Goal: Task Accomplishment & Management: Use online tool/utility

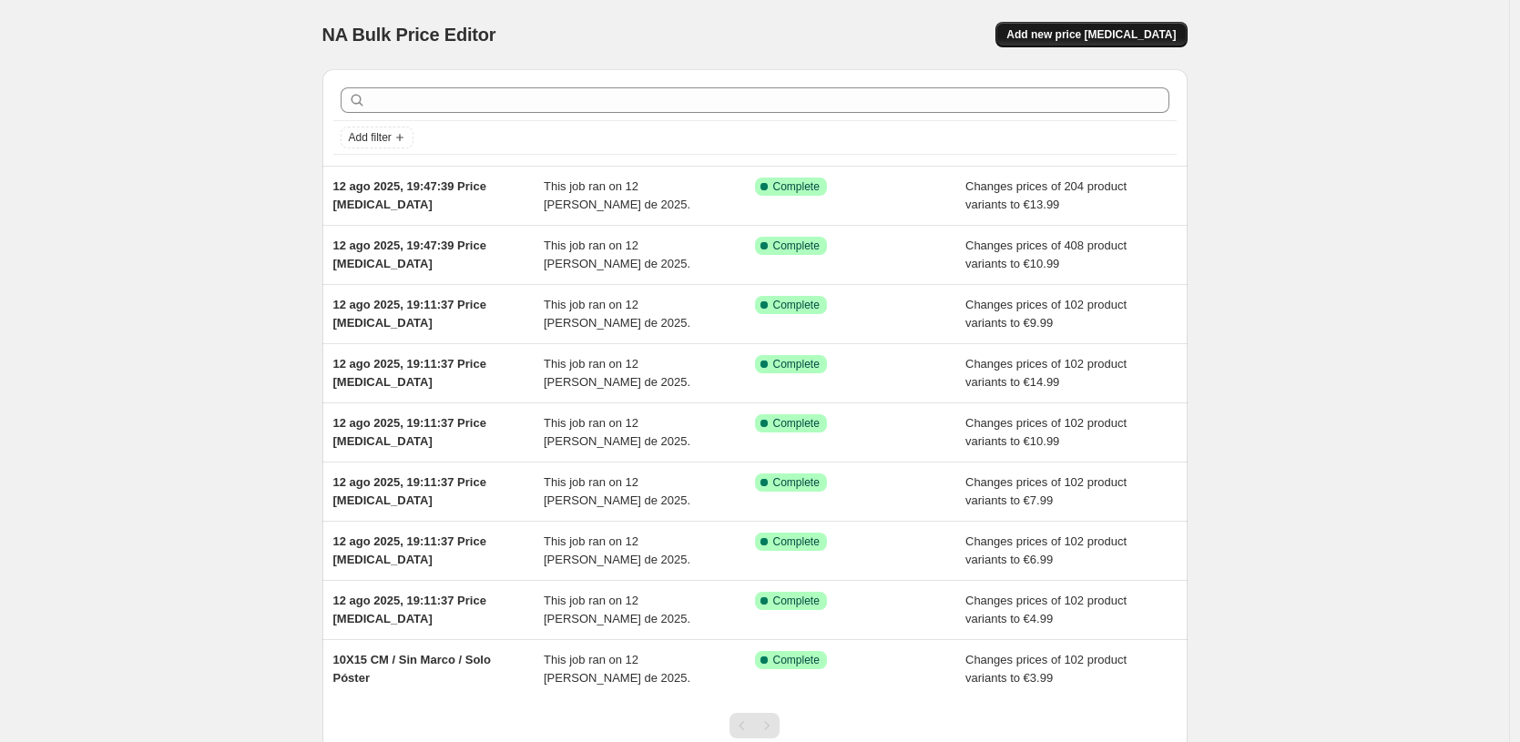
click at [1150, 32] on span "Add new price [MEDICAL_DATA]" at bounding box center [1090, 34] width 169 height 15
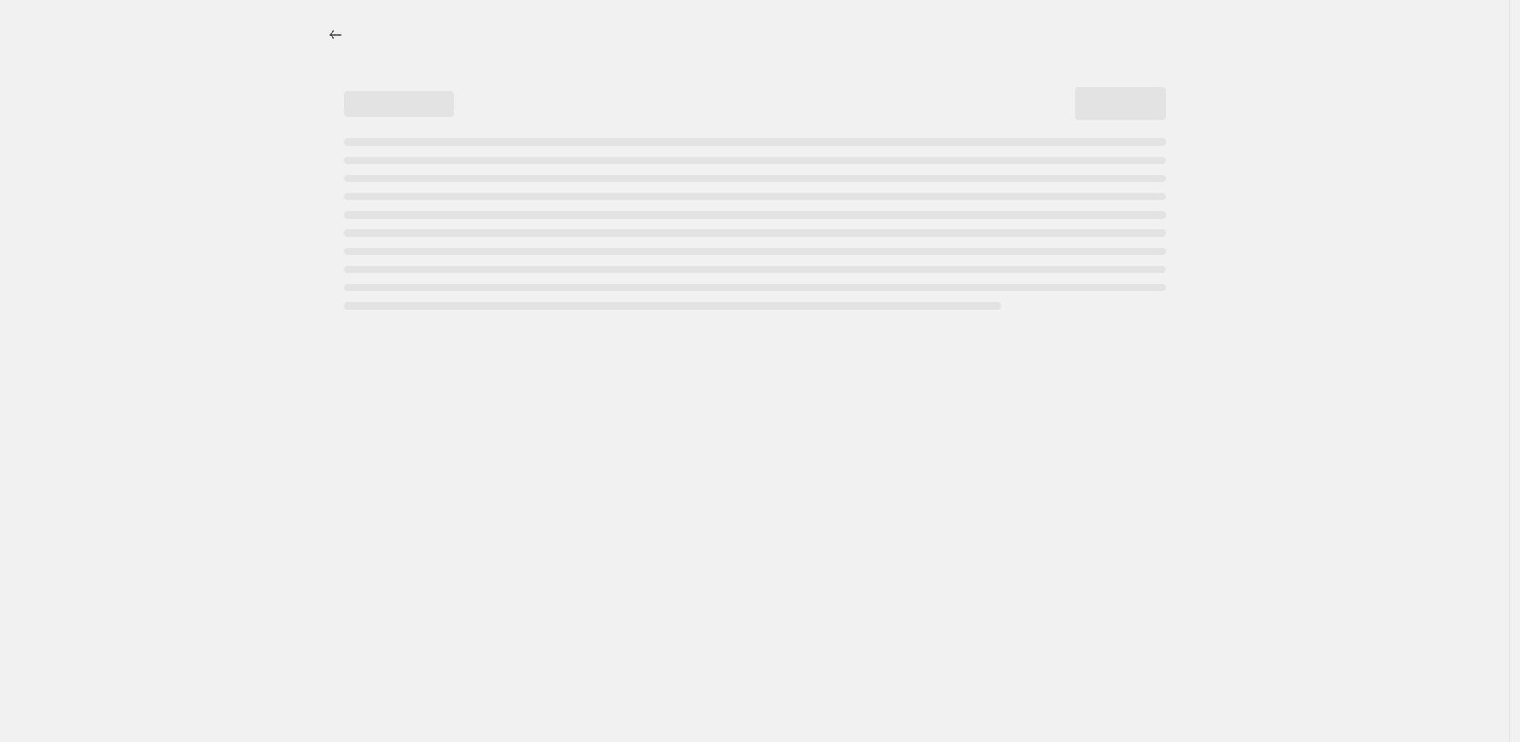
select select "percentage"
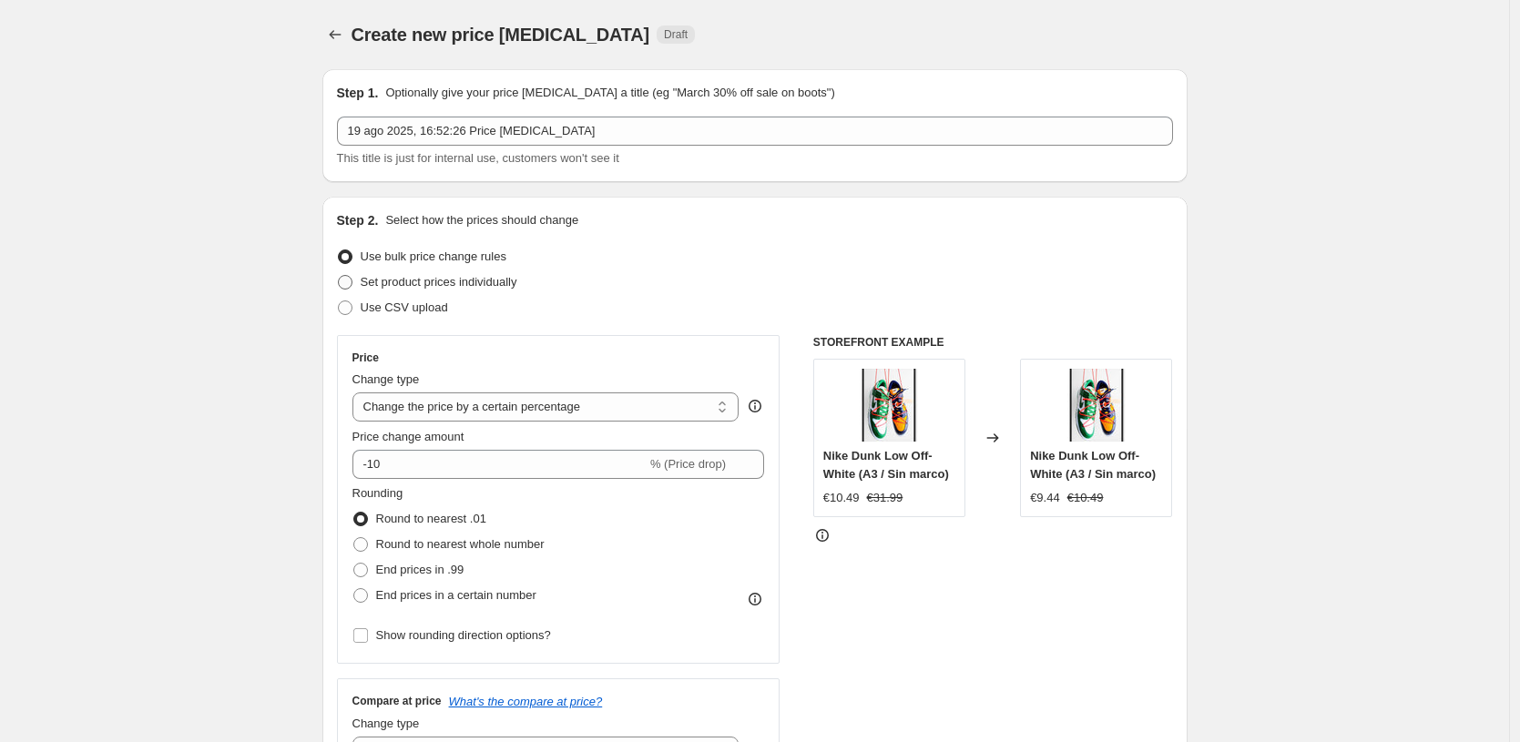
click at [498, 281] on span "Set product prices individually" at bounding box center [439, 282] width 157 height 14
click at [339, 276] on input "Set product prices individually" at bounding box center [338, 275] width 1 height 1
radio input "true"
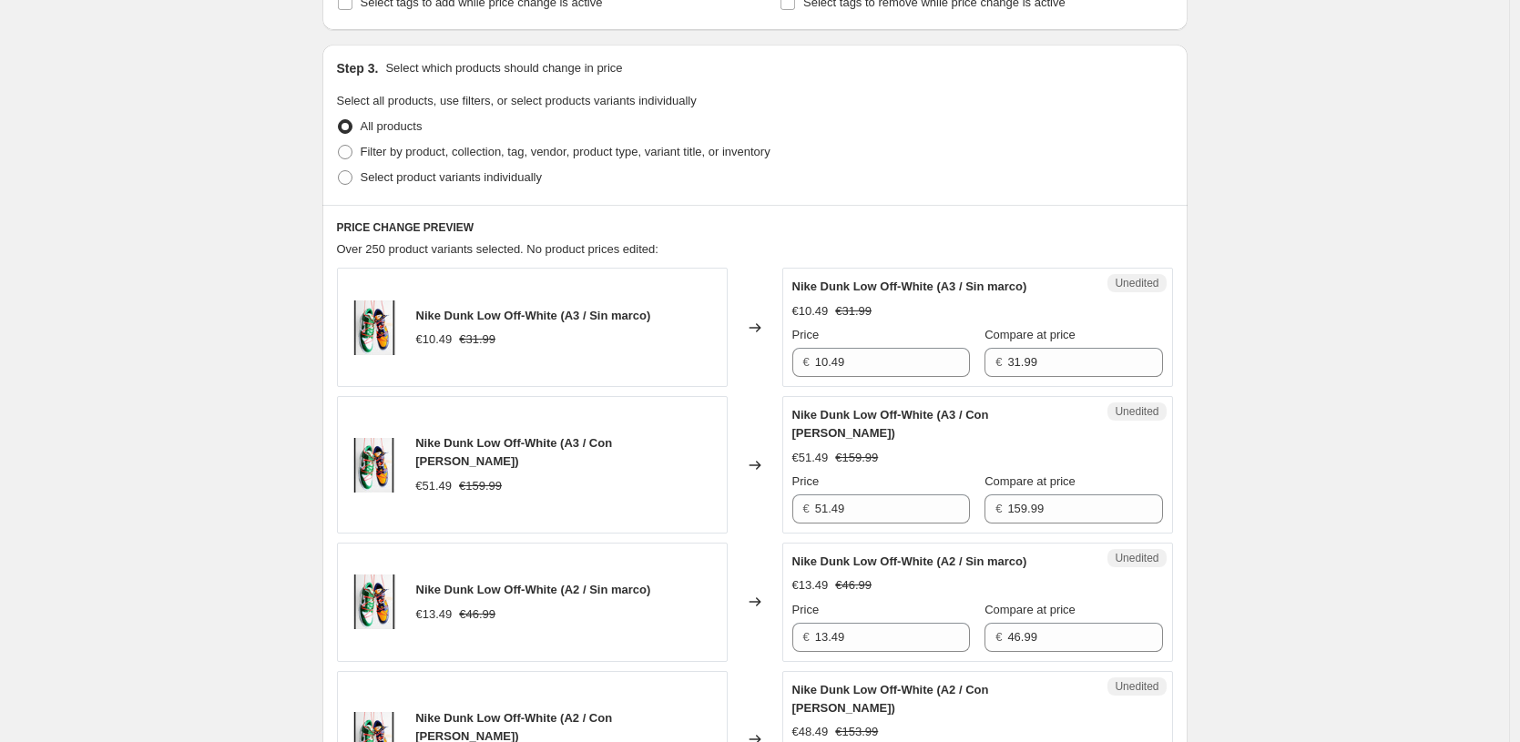
scroll to position [173, 0]
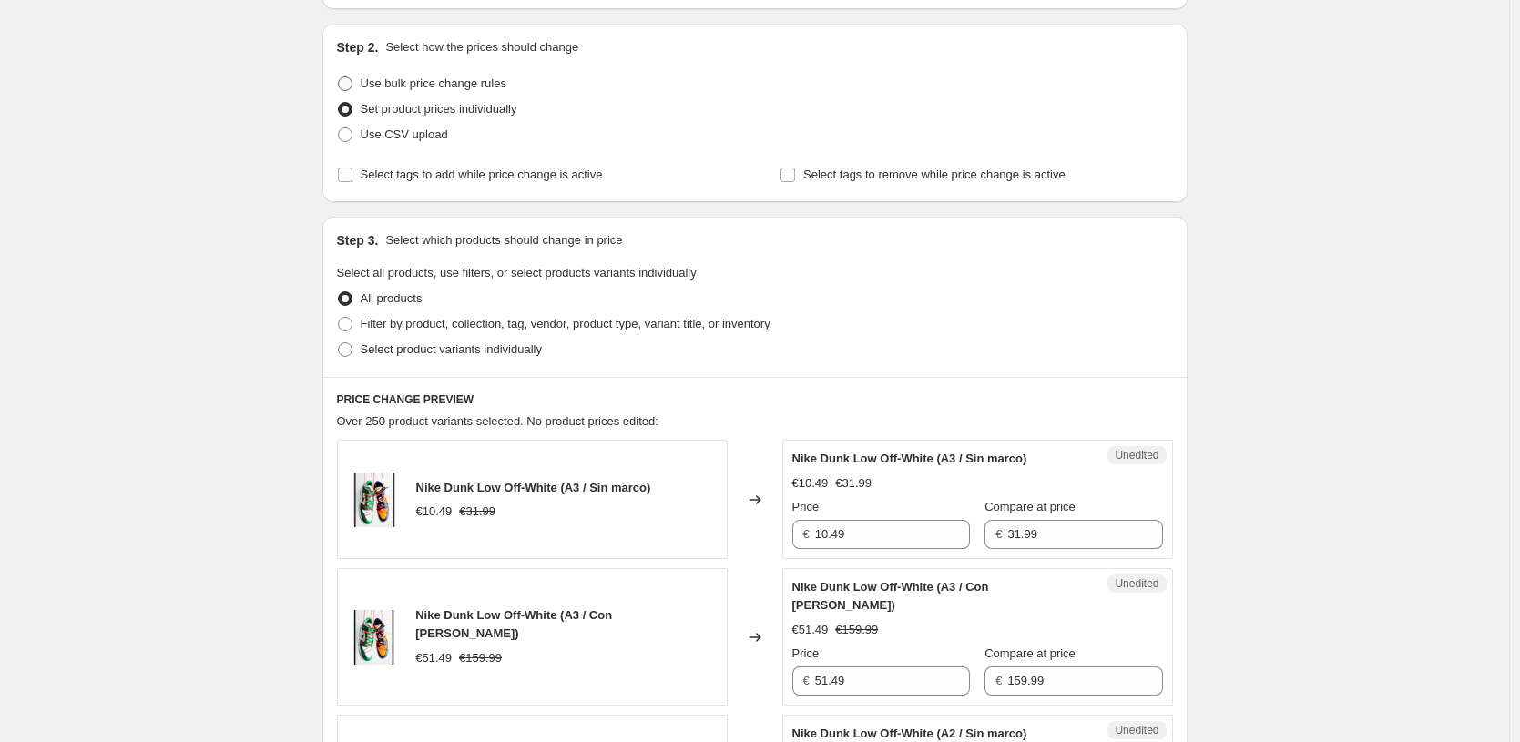
click at [421, 88] on span "Use bulk price change rules" at bounding box center [434, 84] width 146 height 14
click at [339, 77] on input "Use bulk price change rules" at bounding box center [338, 77] width 1 height 1
radio input "true"
select select "percentage"
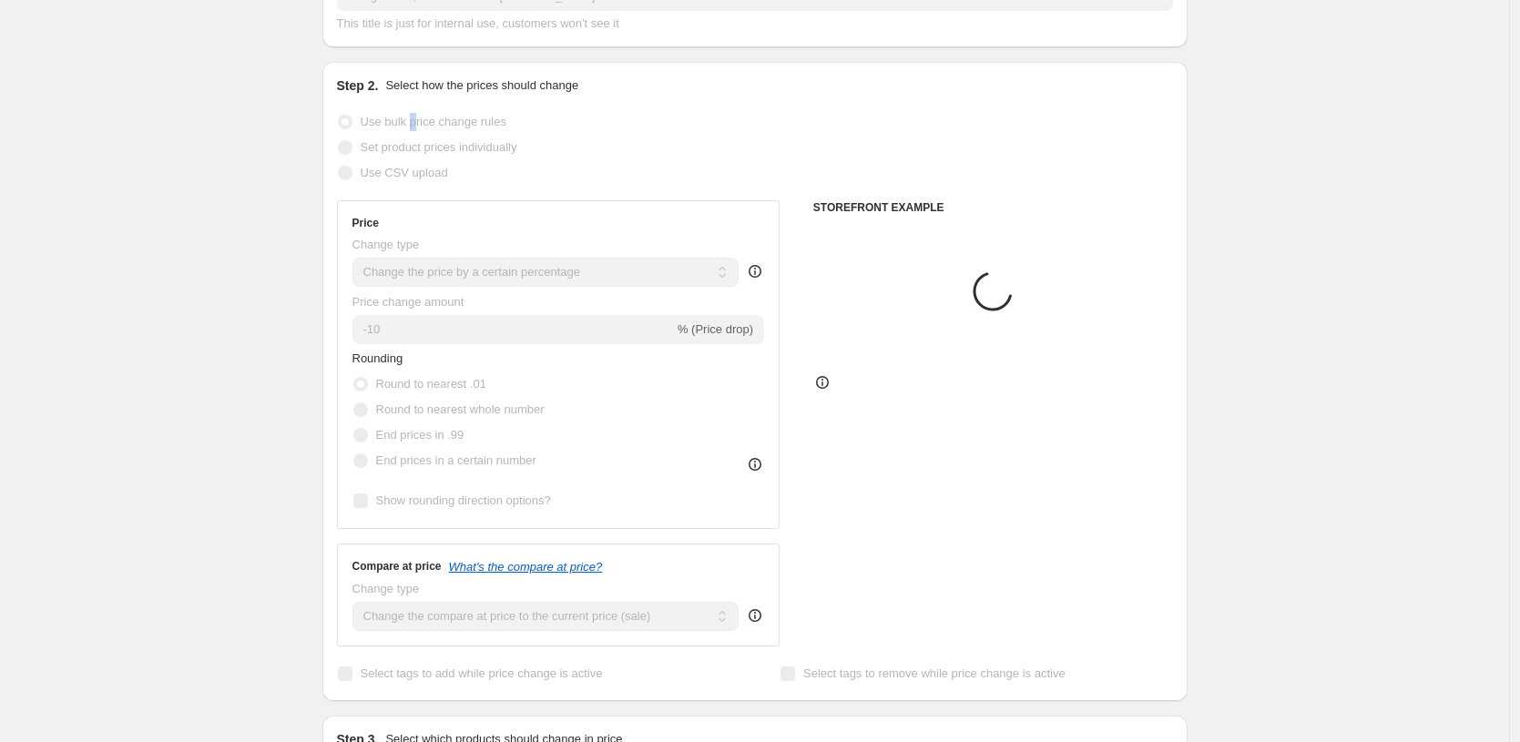
scroll to position [0, 0]
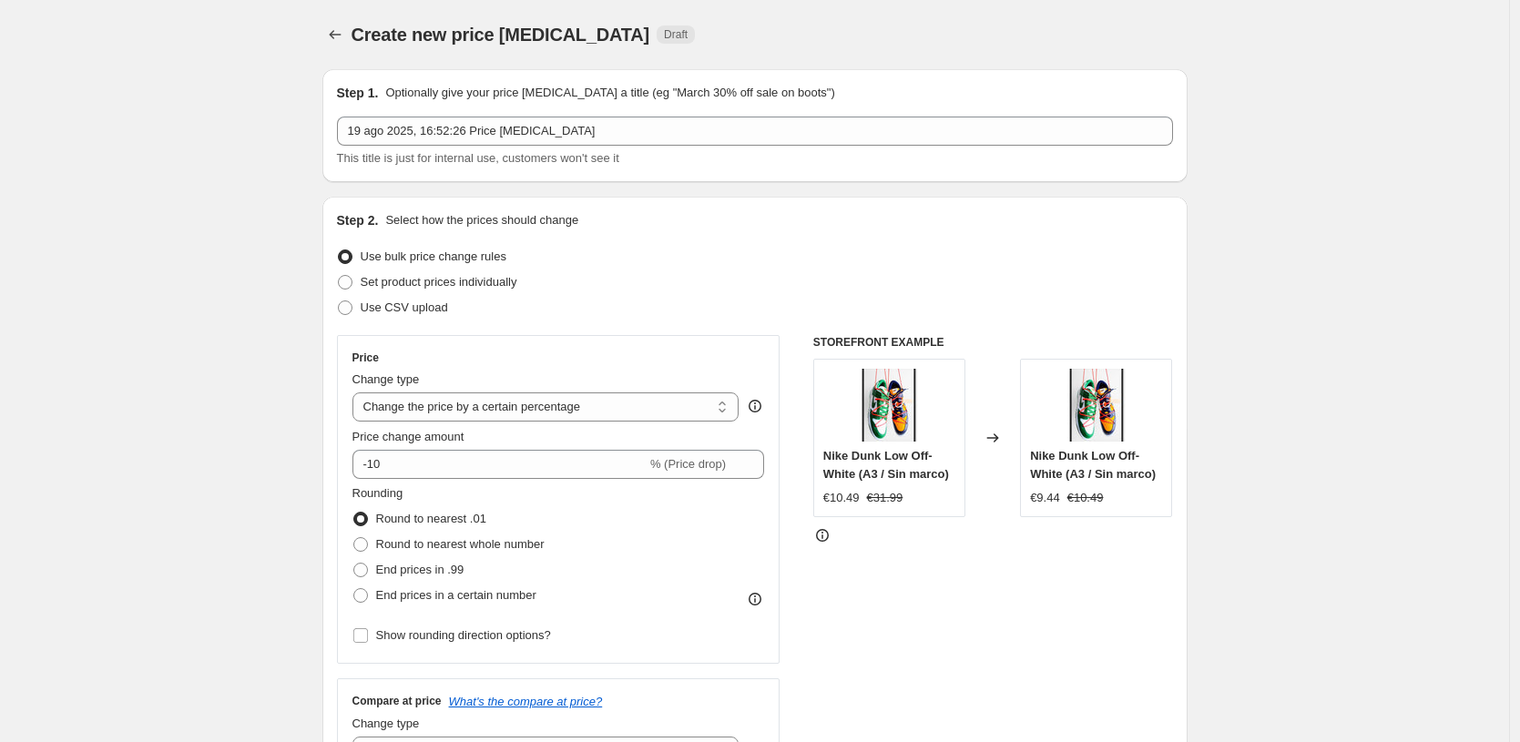
click at [327, 32] on button "Price change jobs" at bounding box center [335, 35] width 26 height 26
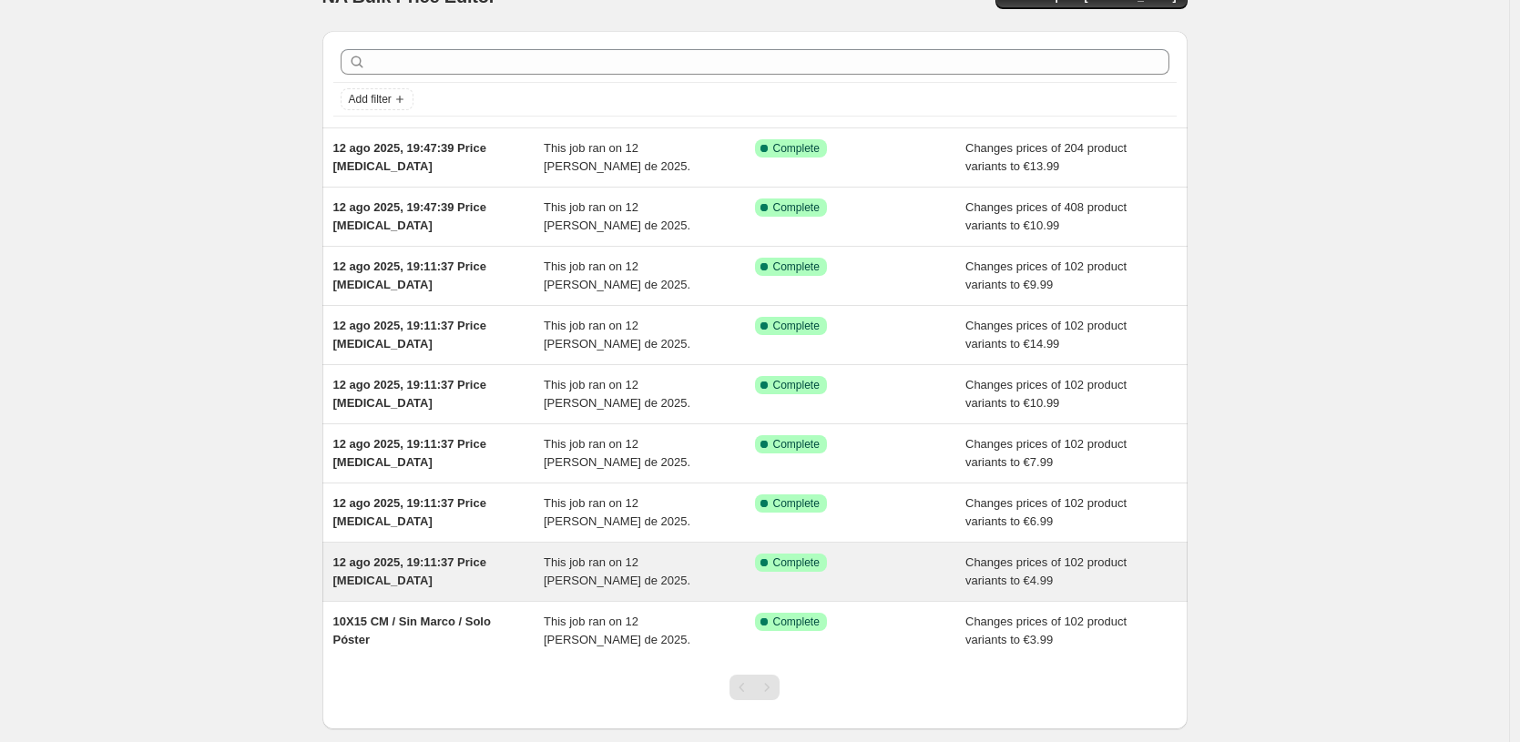
scroll to position [137, 0]
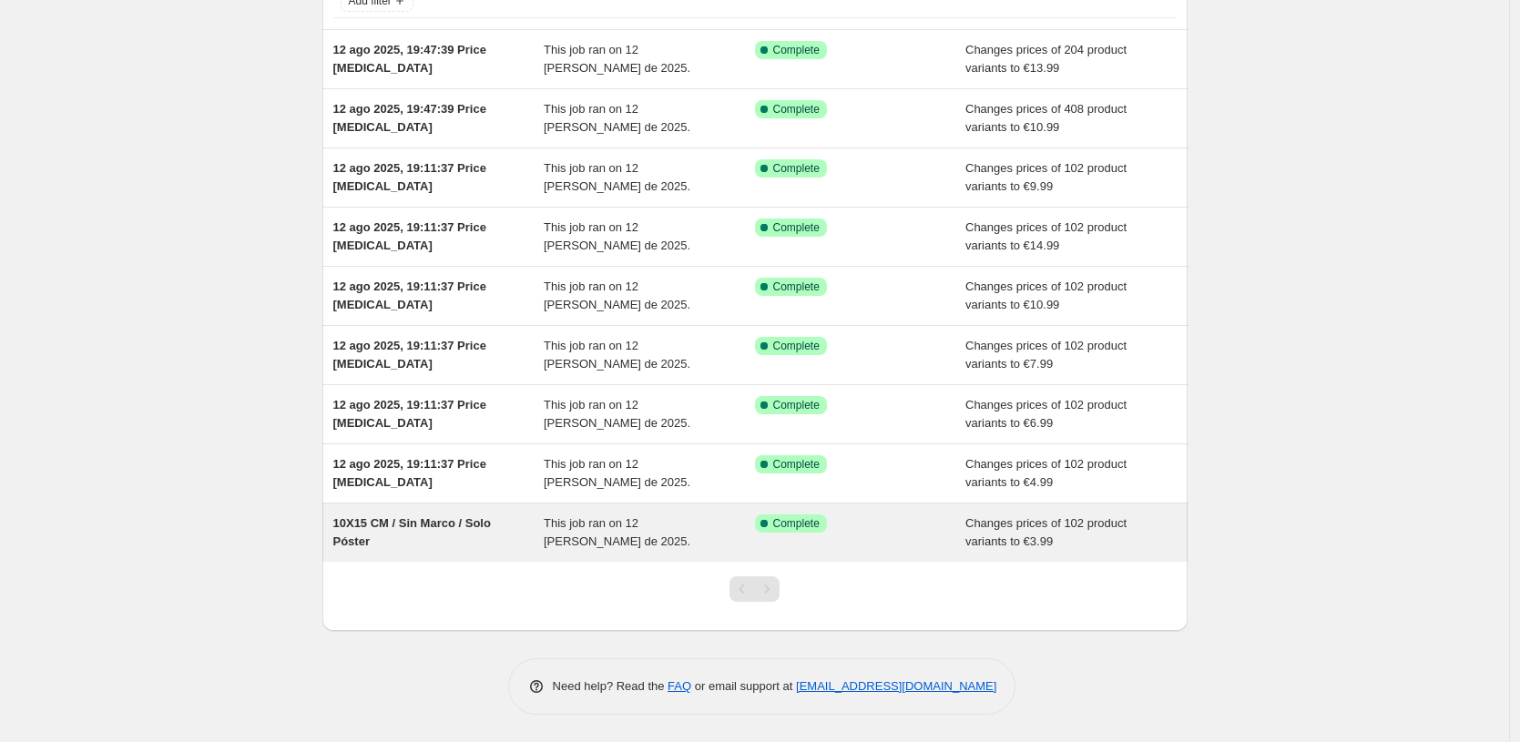
click at [491, 528] on span "10X15 CM / Sin Marco / Solo Póster" at bounding box center [412, 532] width 158 height 32
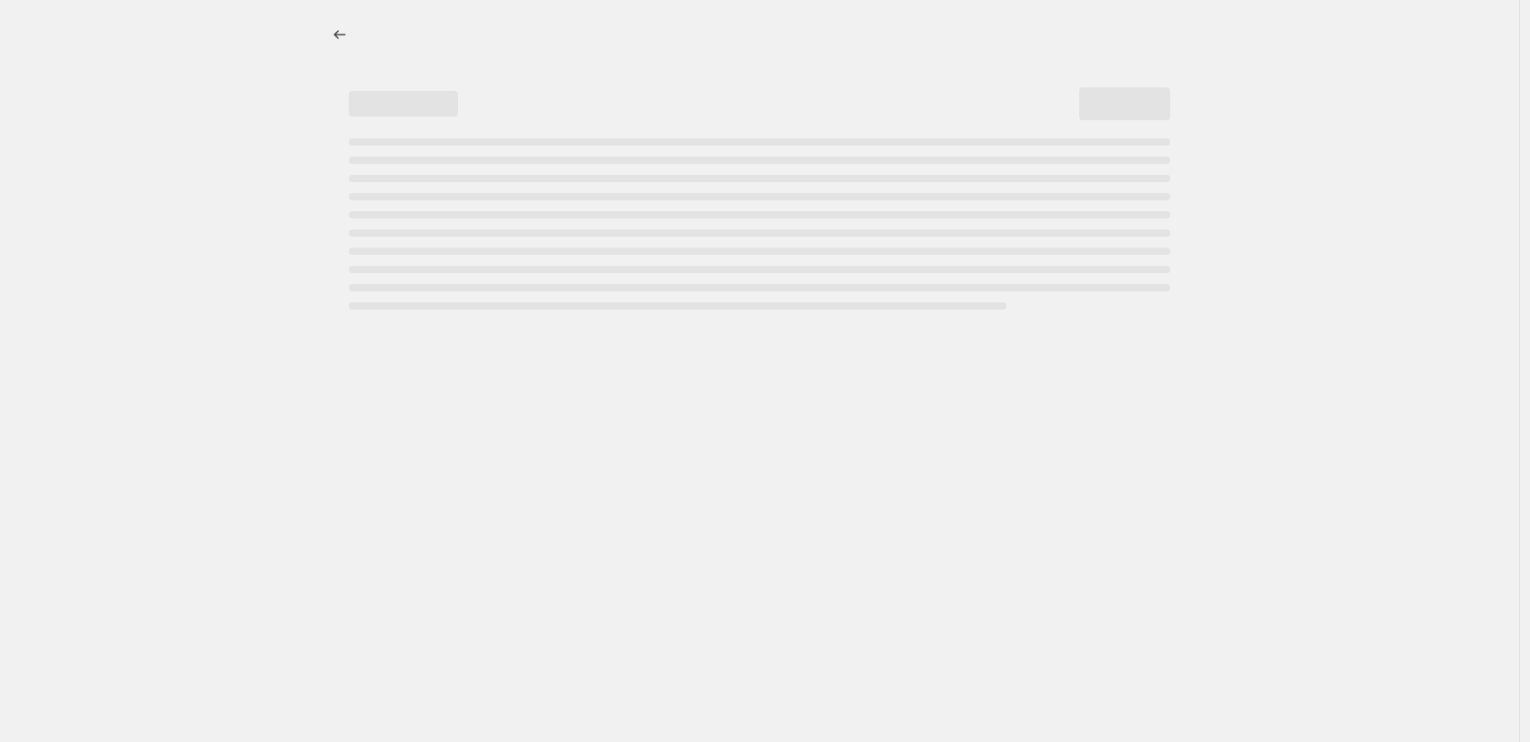
select select "to"
select select "title"
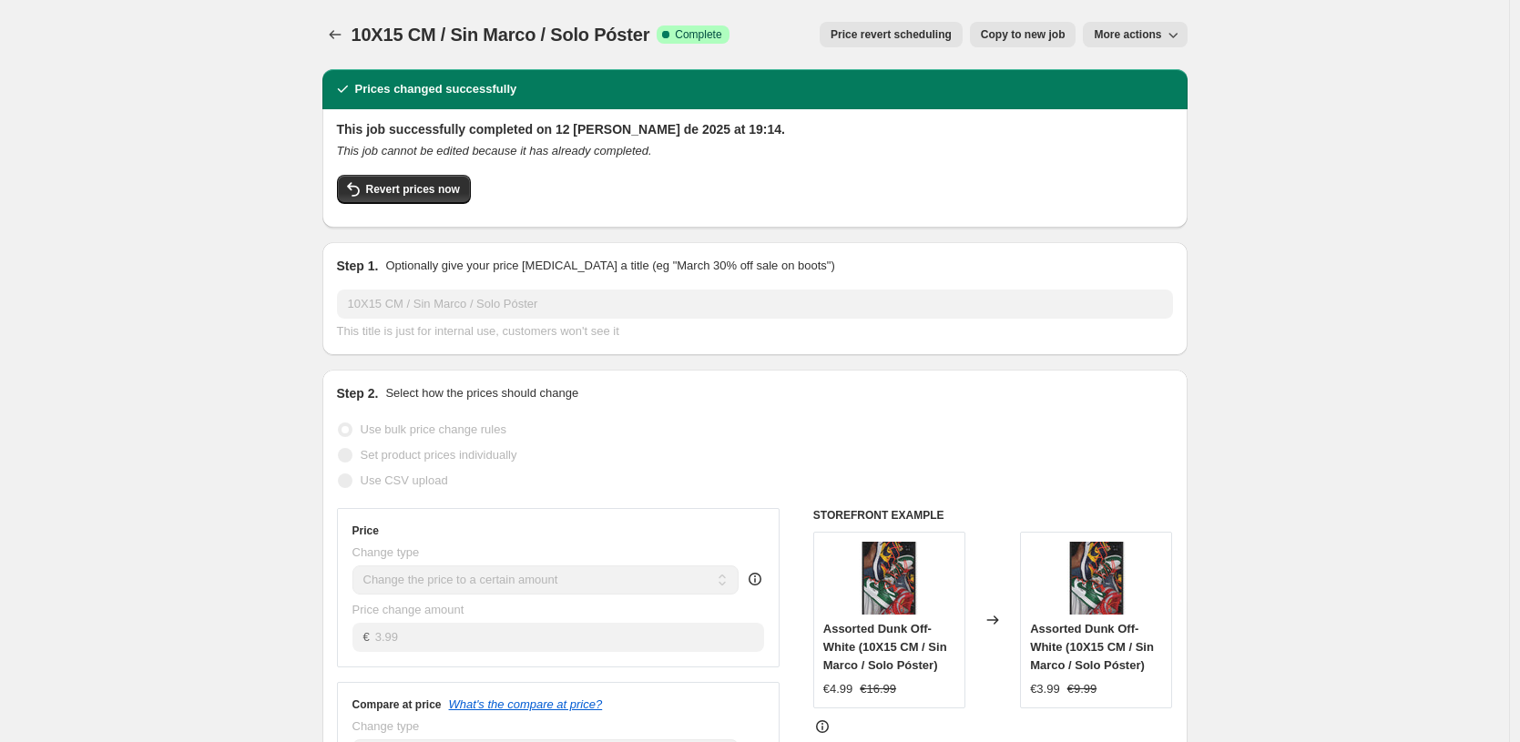
click at [687, 322] on div "10X15 CM / Sin Marco / Solo Póster This title is just for internal use, custome…" at bounding box center [755, 315] width 836 height 51
click at [341, 36] on icon "Price change jobs" at bounding box center [335, 35] width 18 height 18
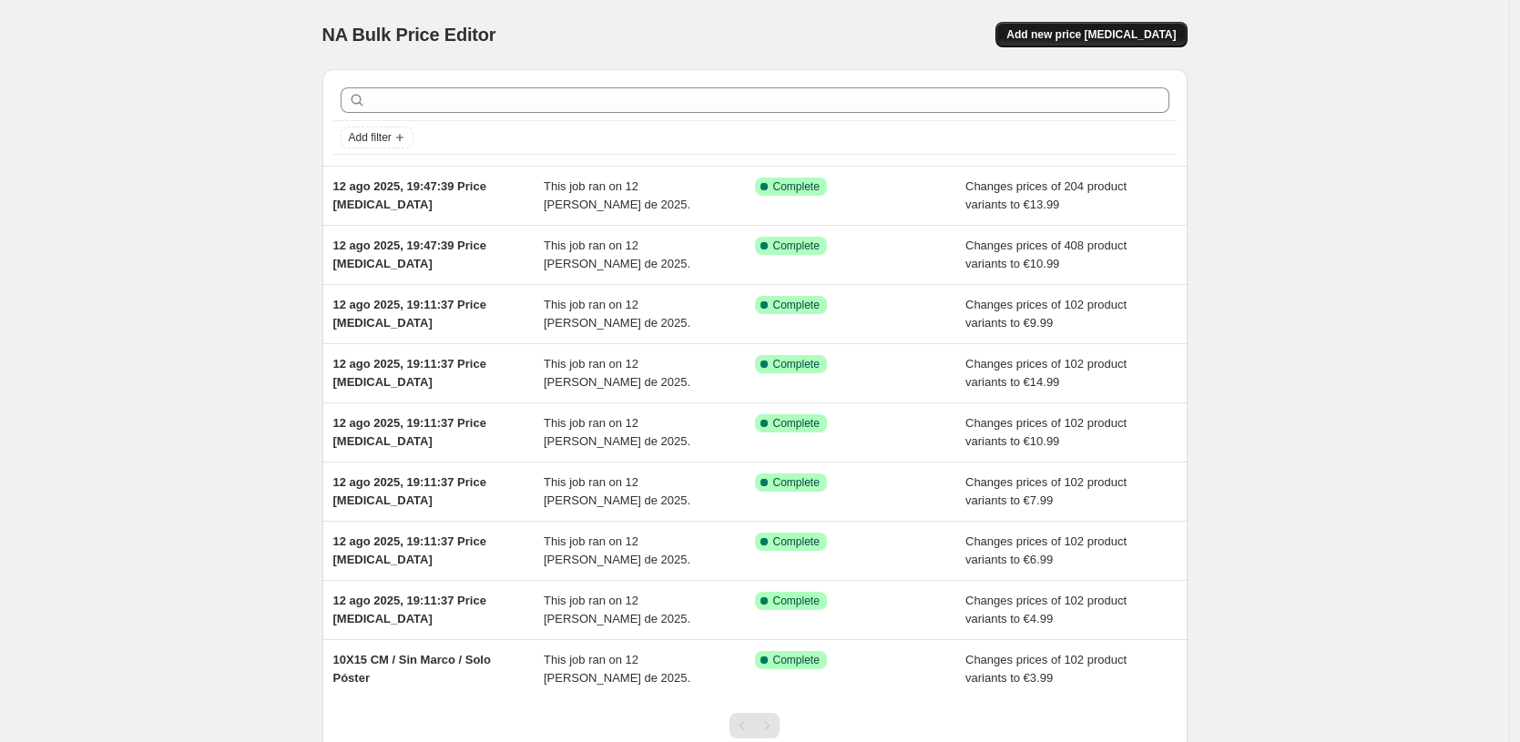
click at [1115, 25] on button "Add new price [MEDICAL_DATA]" at bounding box center [1090, 35] width 191 height 26
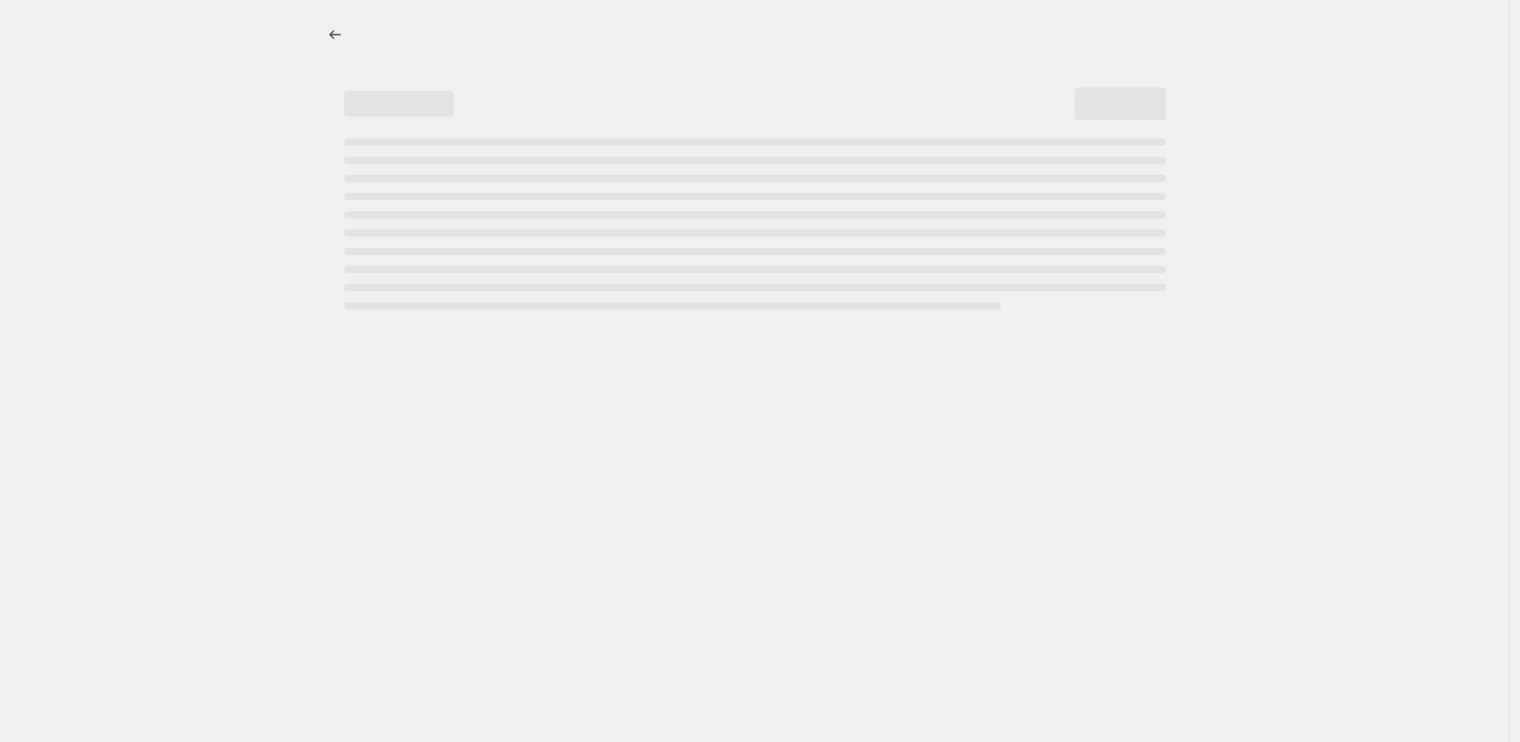
select select "percentage"
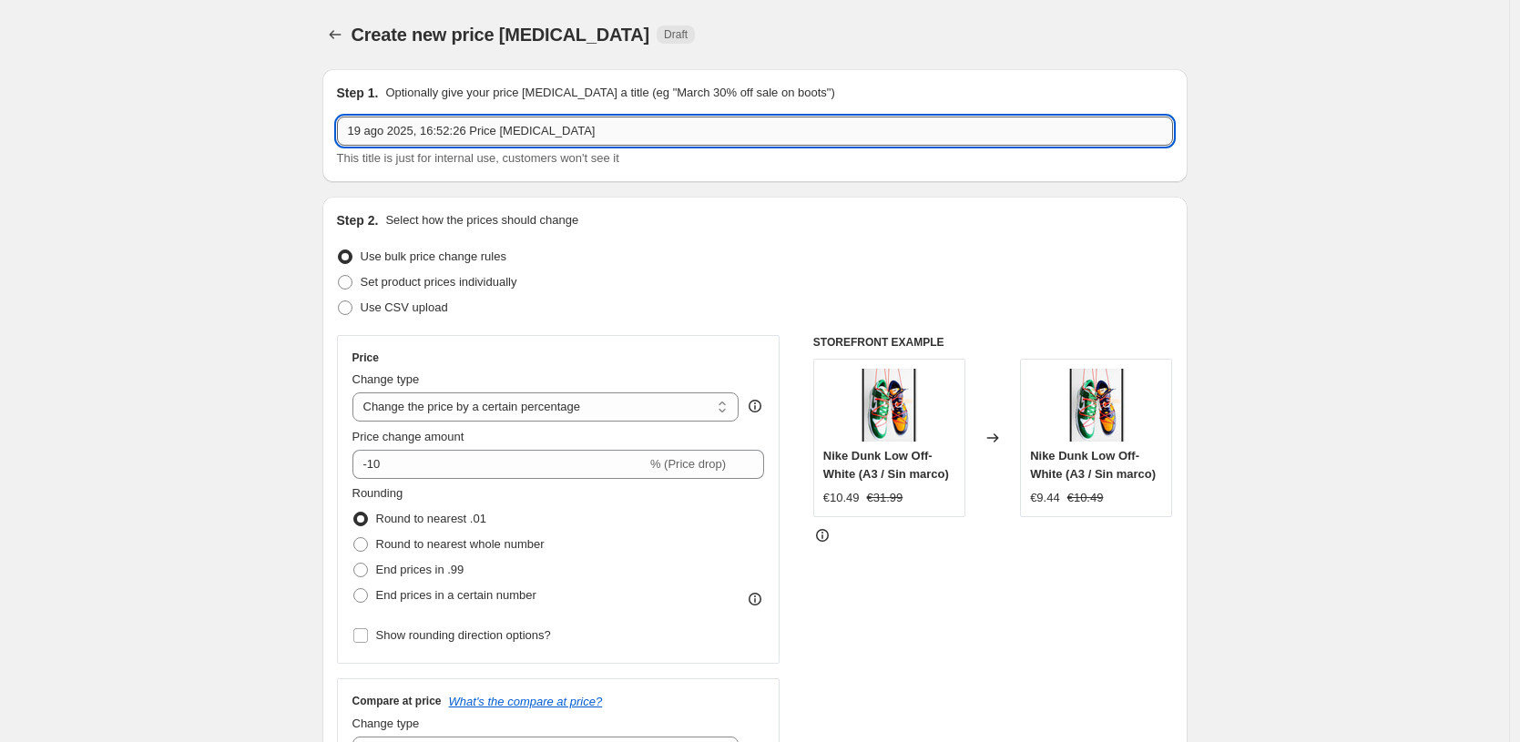
click at [544, 128] on input "19 ago 2025, 16:52:26 Price [MEDICAL_DATA]" at bounding box center [755, 131] width 836 height 29
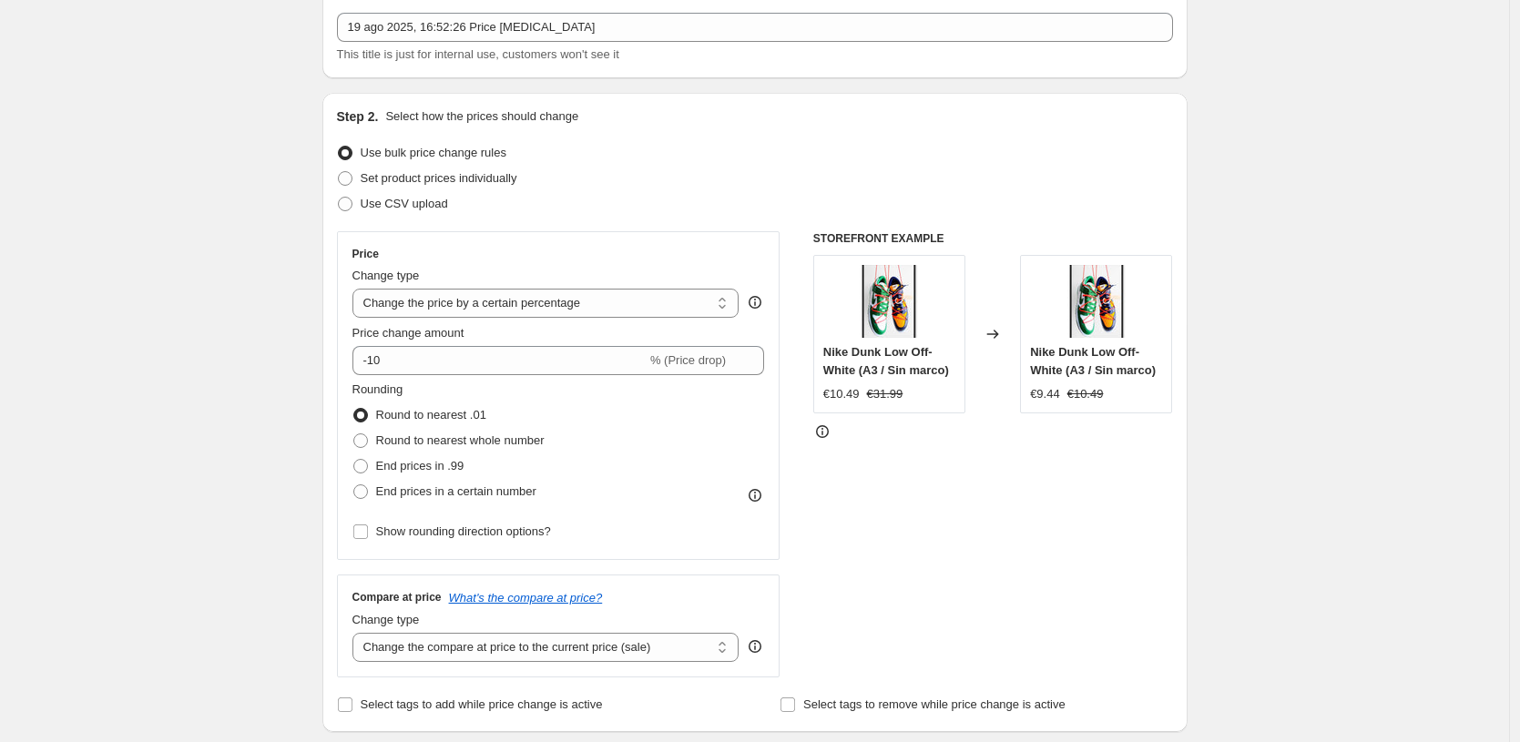
scroll to position [135, 0]
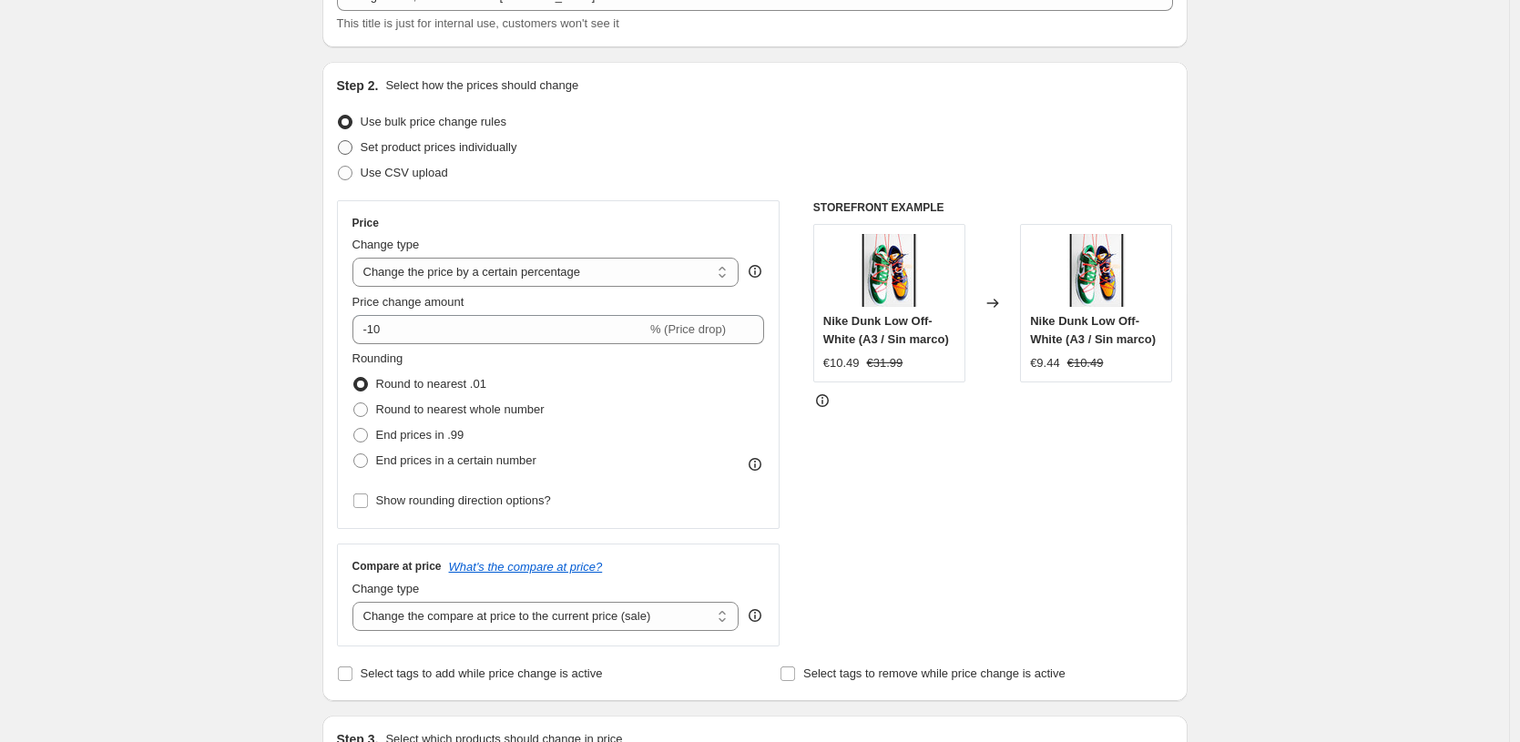
click at [505, 144] on span "Set product prices individually" at bounding box center [439, 147] width 157 height 14
click at [339, 141] on input "Set product prices individually" at bounding box center [338, 140] width 1 height 1
radio input "true"
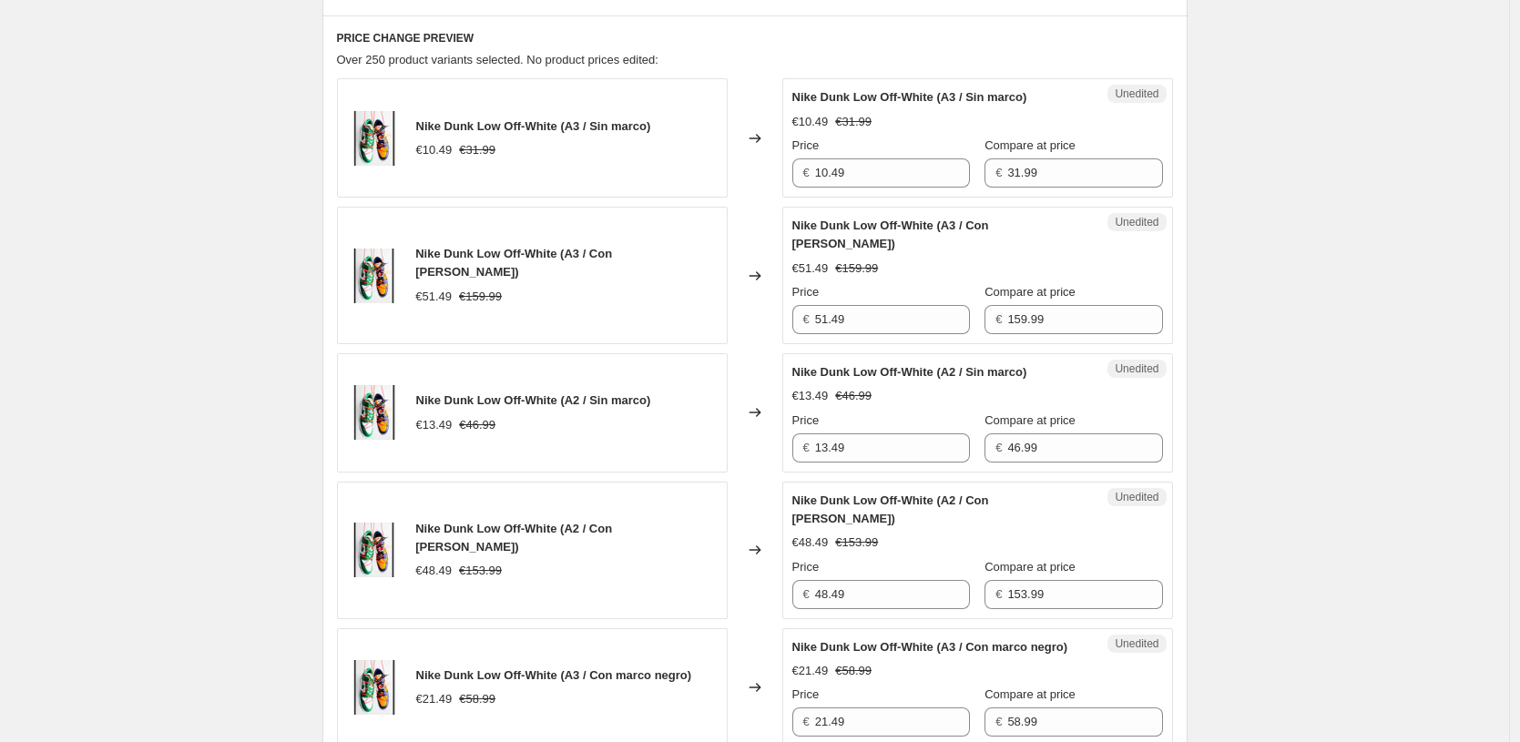
scroll to position [0, 0]
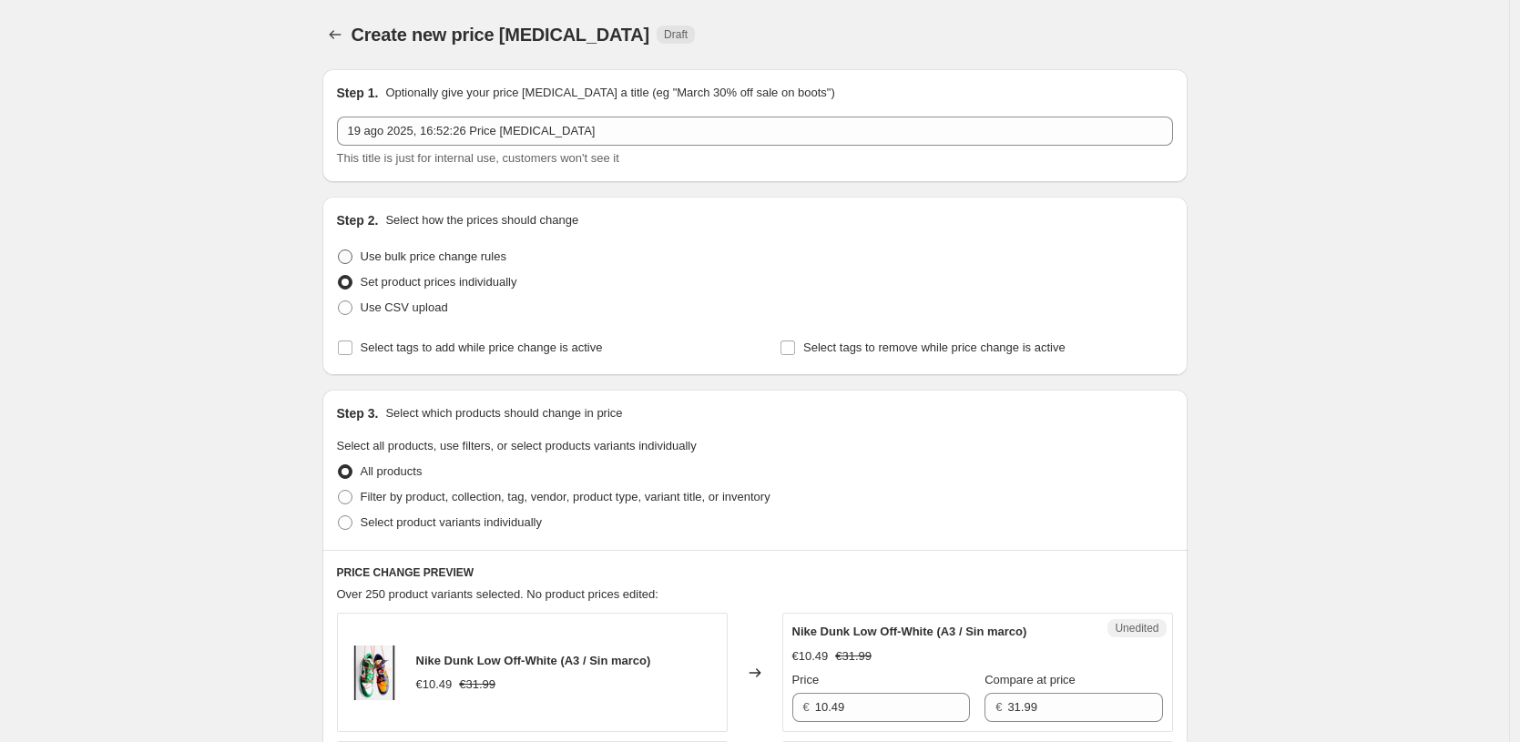
click at [469, 250] on span "Use bulk price change rules" at bounding box center [434, 257] width 146 height 14
click at [339, 250] on input "Use bulk price change rules" at bounding box center [338, 250] width 1 height 1
radio input "true"
select select "percentage"
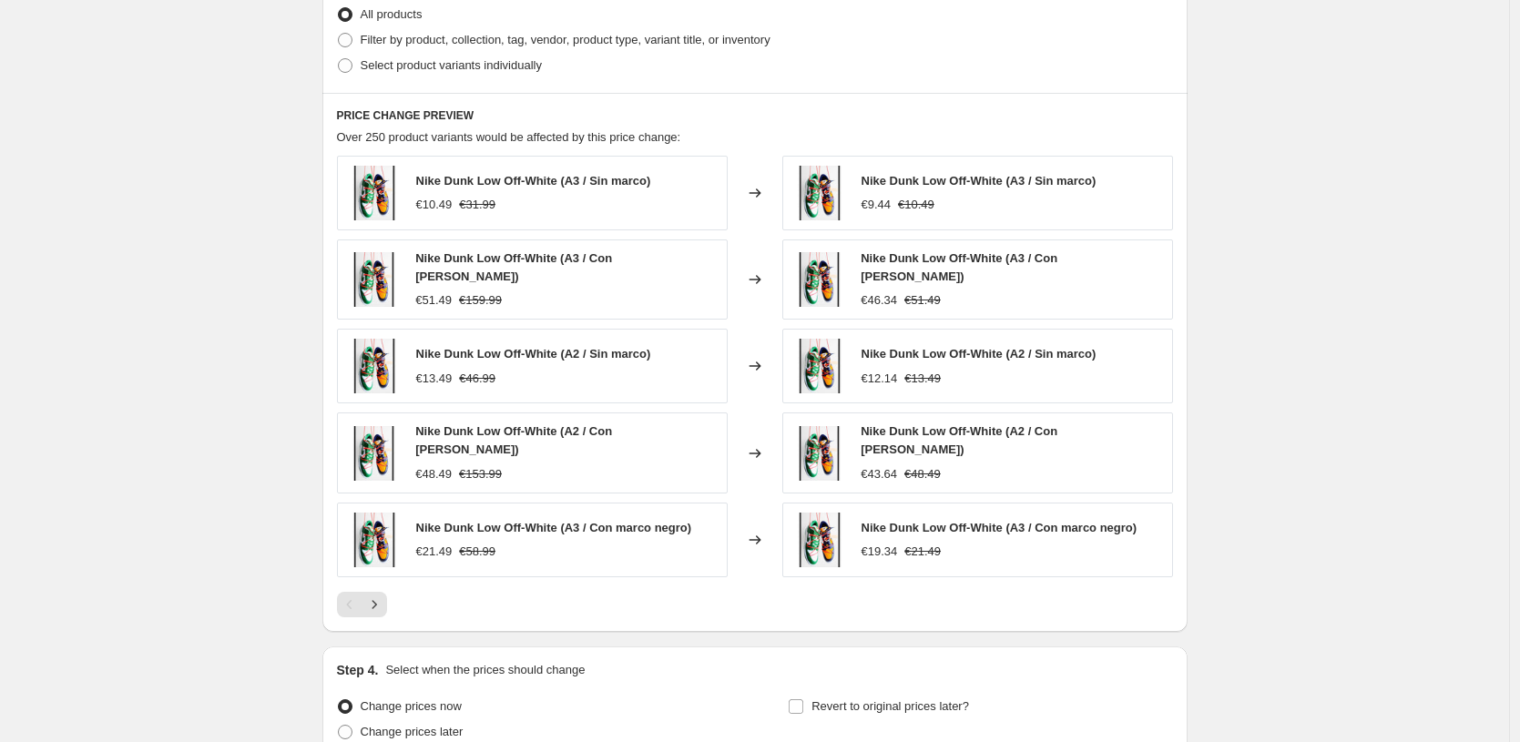
scroll to position [885, 0]
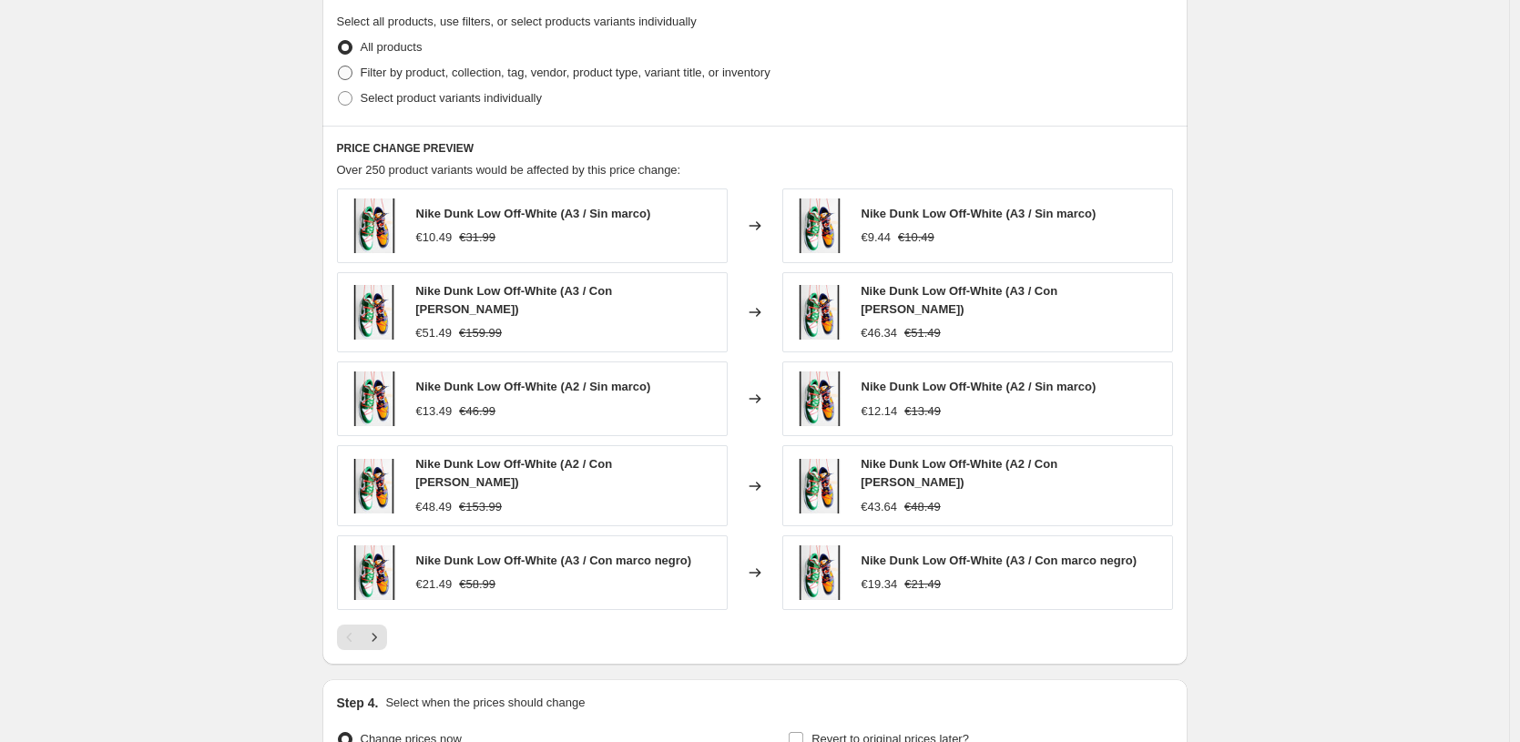
click at [500, 66] on span "Filter by product, collection, tag, vendor, product type, variant title, or inv…" at bounding box center [566, 73] width 410 height 14
click at [339, 66] on input "Filter by product, collection, tag, vendor, product type, variant title, or inv…" at bounding box center [338, 66] width 1 height 1
radio input "true"
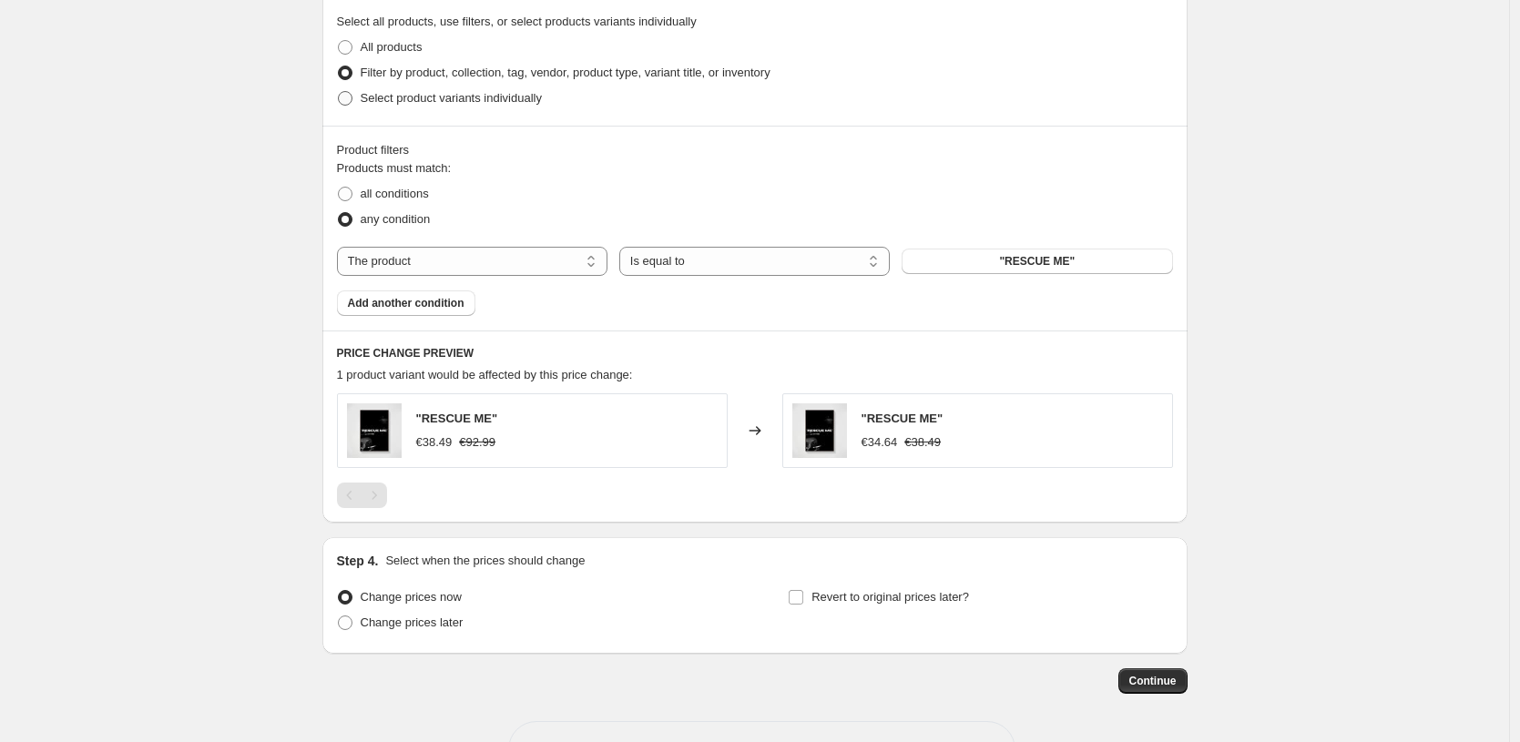
click at [542, 100] on span "Select product variants individually" at bounding box center [451, 98] width 181 height 14
click at [339, 92] on input "Select product variants individually" at bounding box center [338, 91] width 1 height 1
radio input "true"
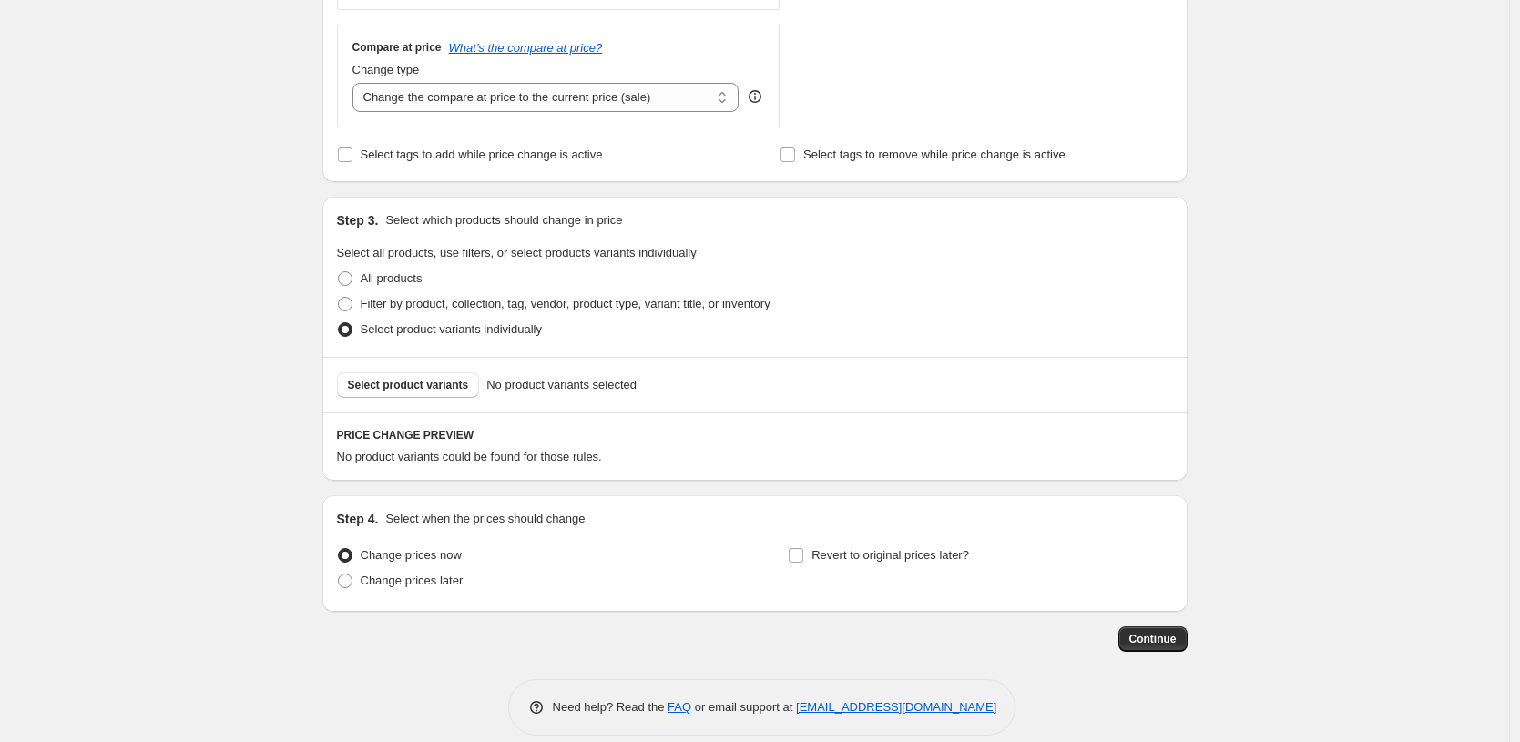
scroll to position [587, 0]
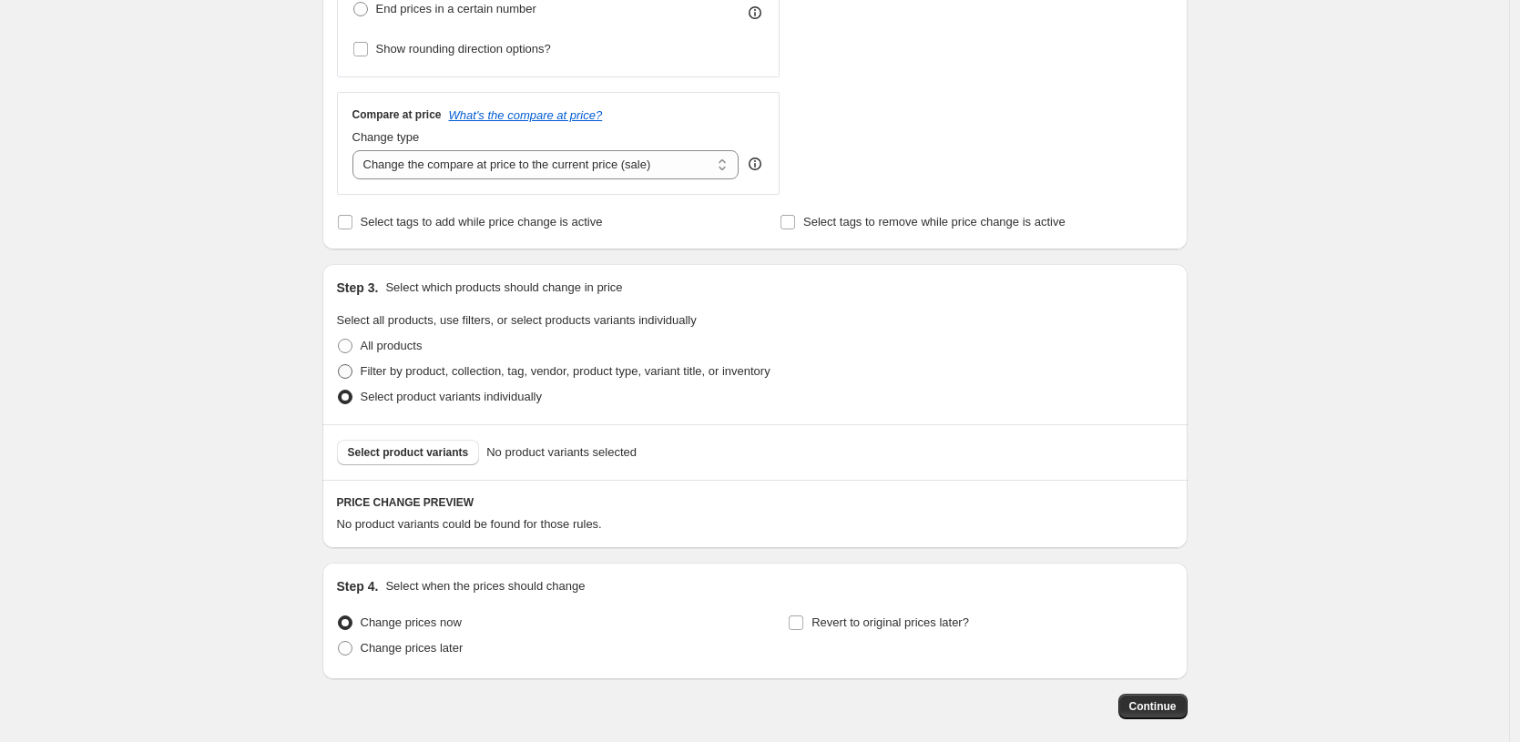
click at [540, 367] on span "Filter by product, collection, tag, vendor, product type, variant title, or inv…" at bounding box center [566, 371] width 410 height 14
click at [339, 365] on input "Filter by product, collection, tag, vendor, product type, variant title, or inv…" at bounding box center [338, 364] width 1 height 1
radio input "true"
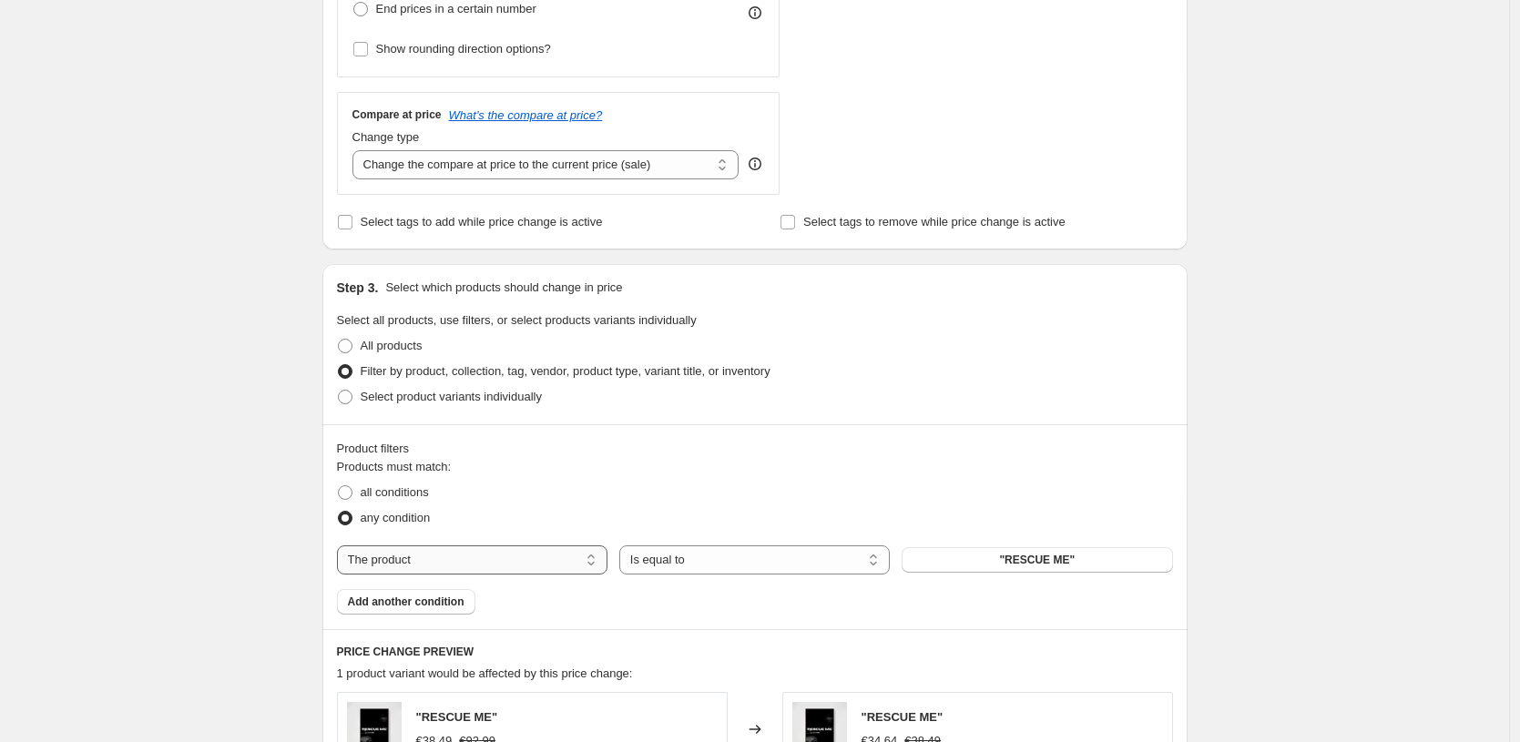
select select "title"
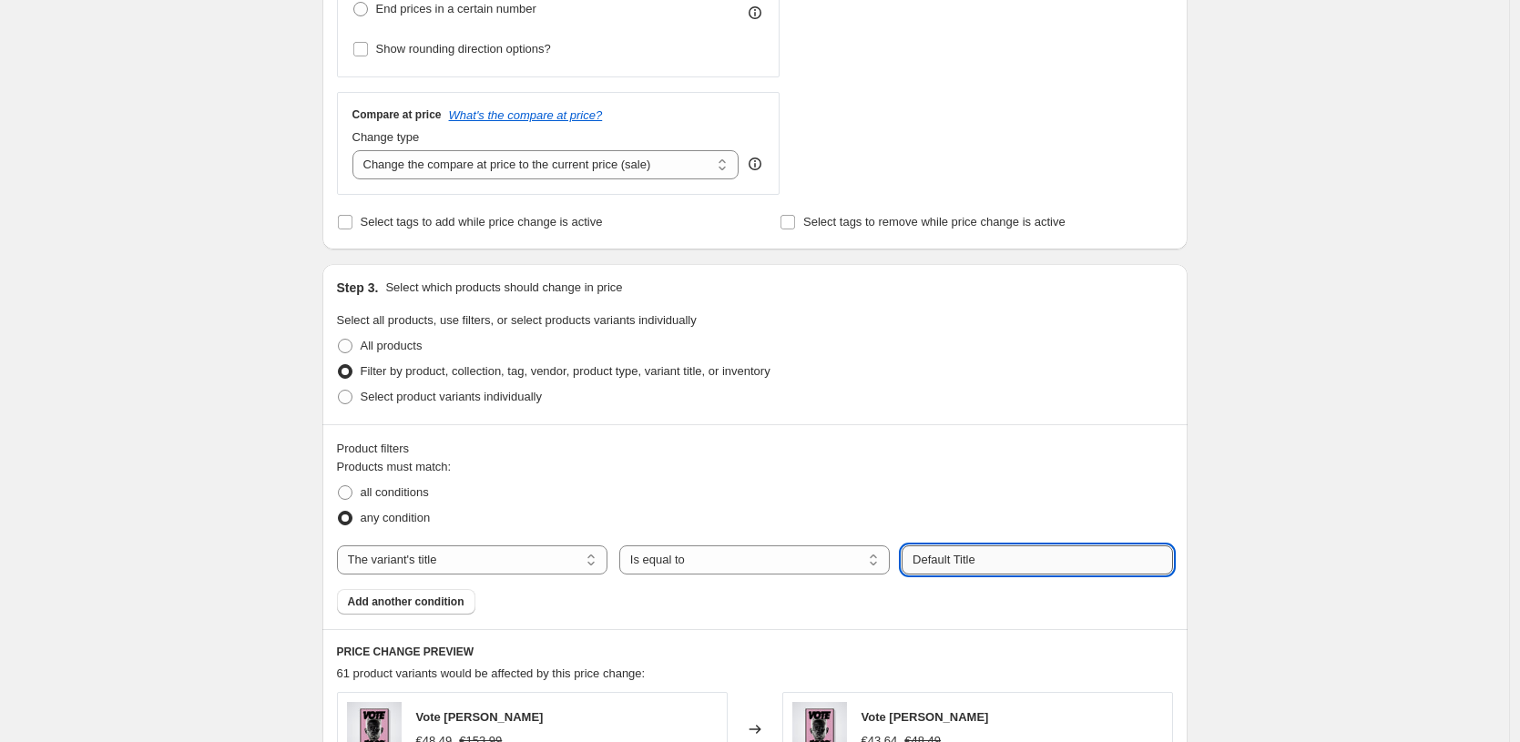
click at [1027, 563] on input "Default Title" at bounding box center [1037, 560] width 271 height 29
paste input "0X15 CM / [PERSON_NAME] / Solo Póster"
click at [1101, 481] on div "Products must match: all conditions any condition The product The product's col…" at bounding box center [755, 536] width 836 height 157
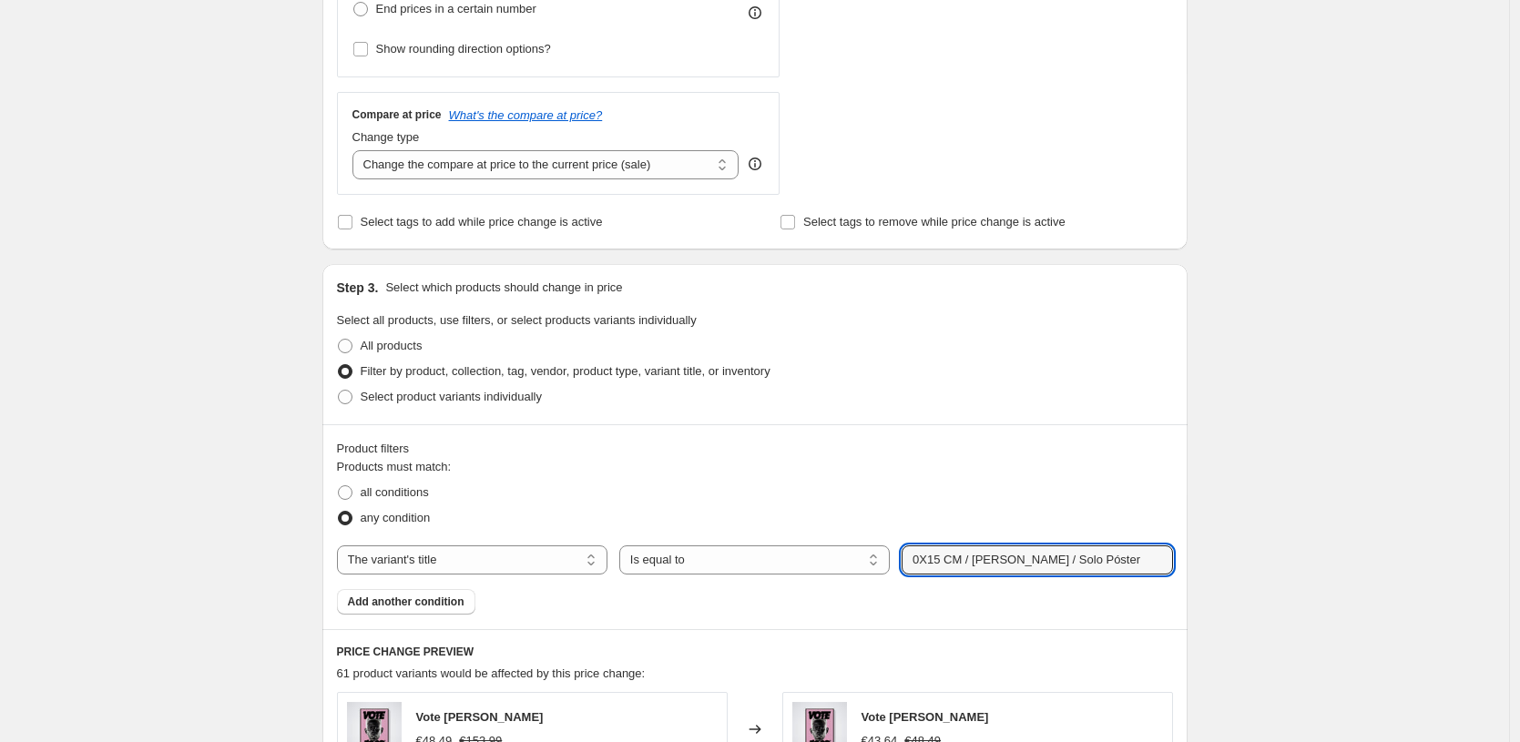
scroll to position [672, 0]
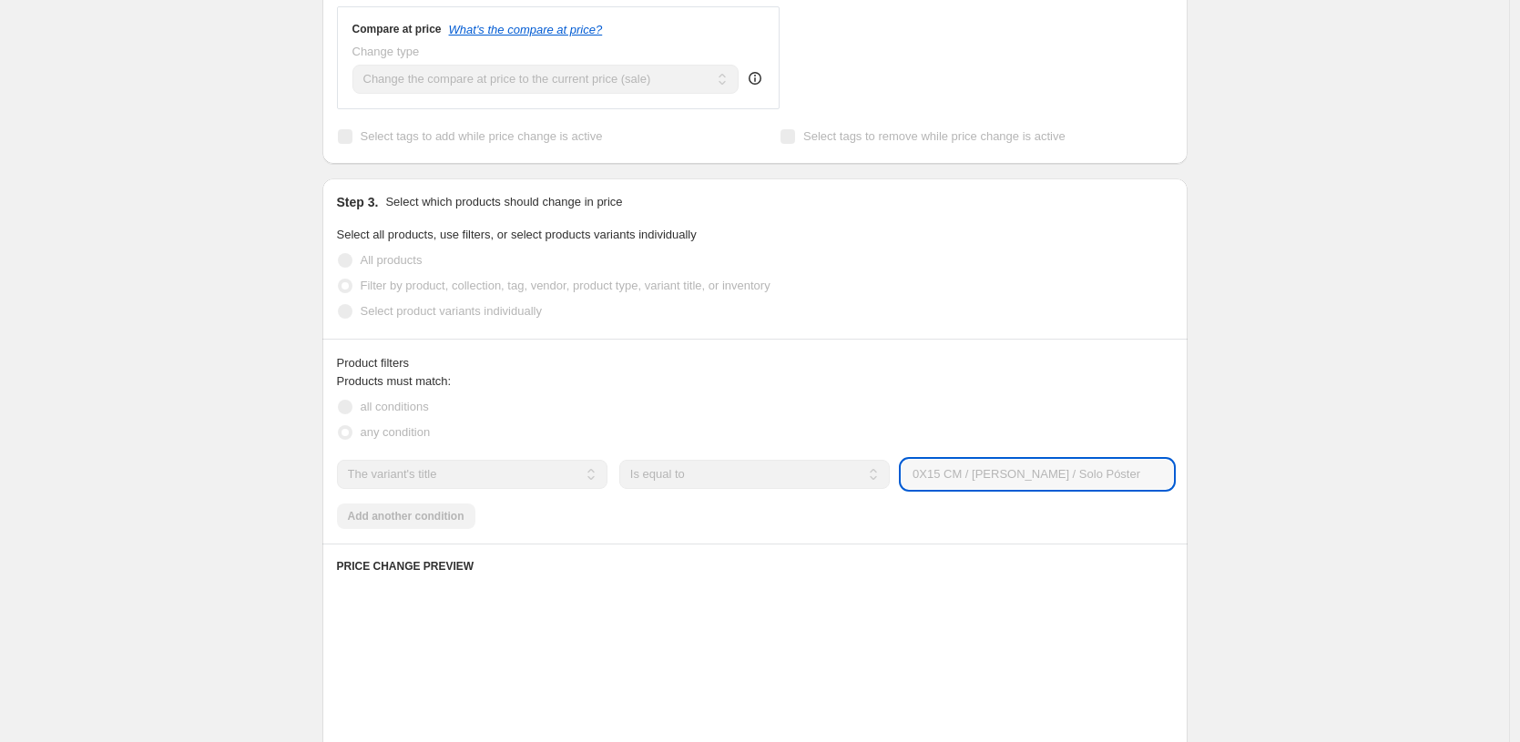
click at [931, 478] on input "0X15 CM / [PERSON_NAME] / Solo Póster" at bounding box center [1037, 474] width 271 height 29
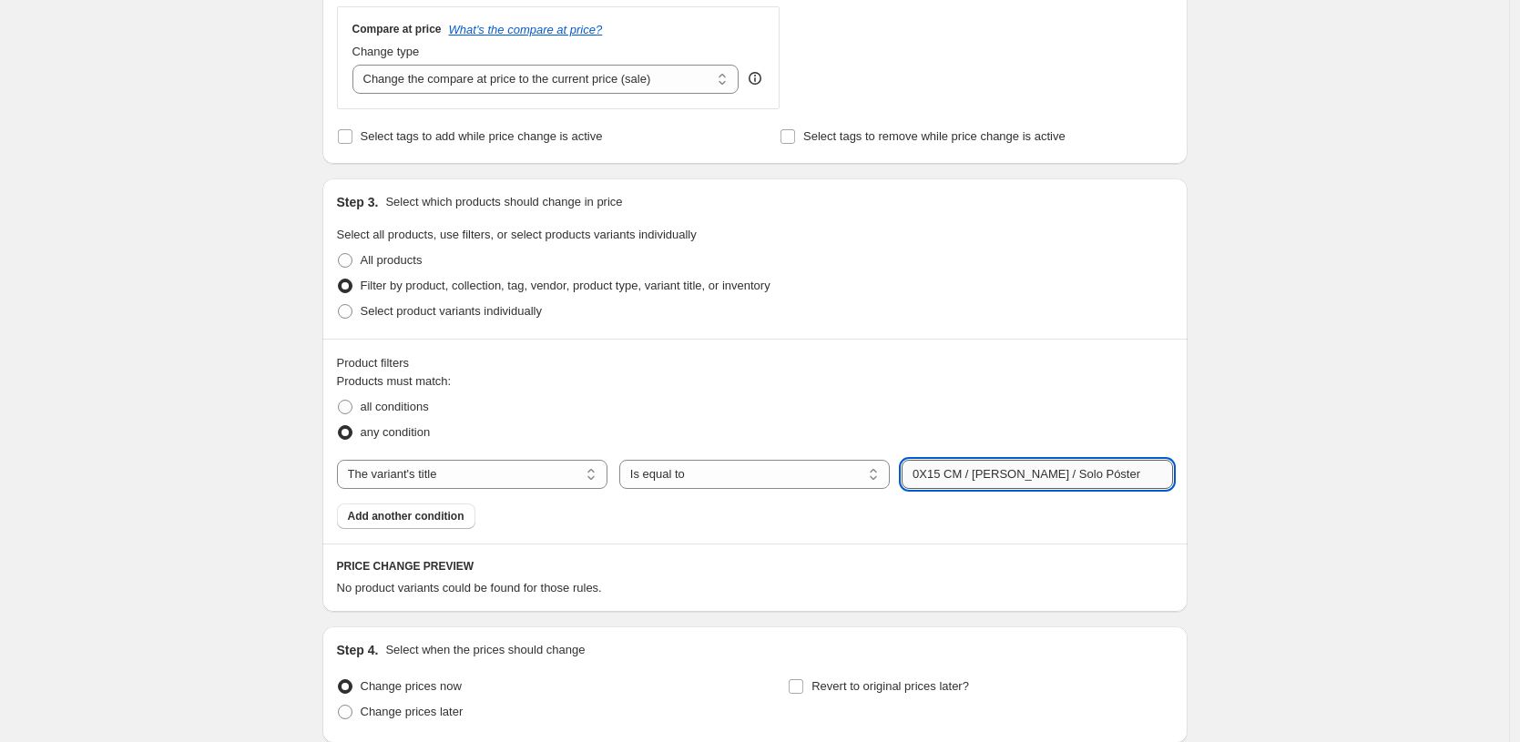
click at [914, 474] on input "0X15 CM / [PERSON_NAME] / Solo Póster" at bounding box center [1037, 474] width 271 height 29
type input "10X15 CM / Sin Marco / Solo Póster"
click at [1270, 262] on div "Create new price [MEDICAL_DATA]. This page is ready Create new price [MEDICAL_D…" at bounding box center [754, 111] width 1509 height 1567
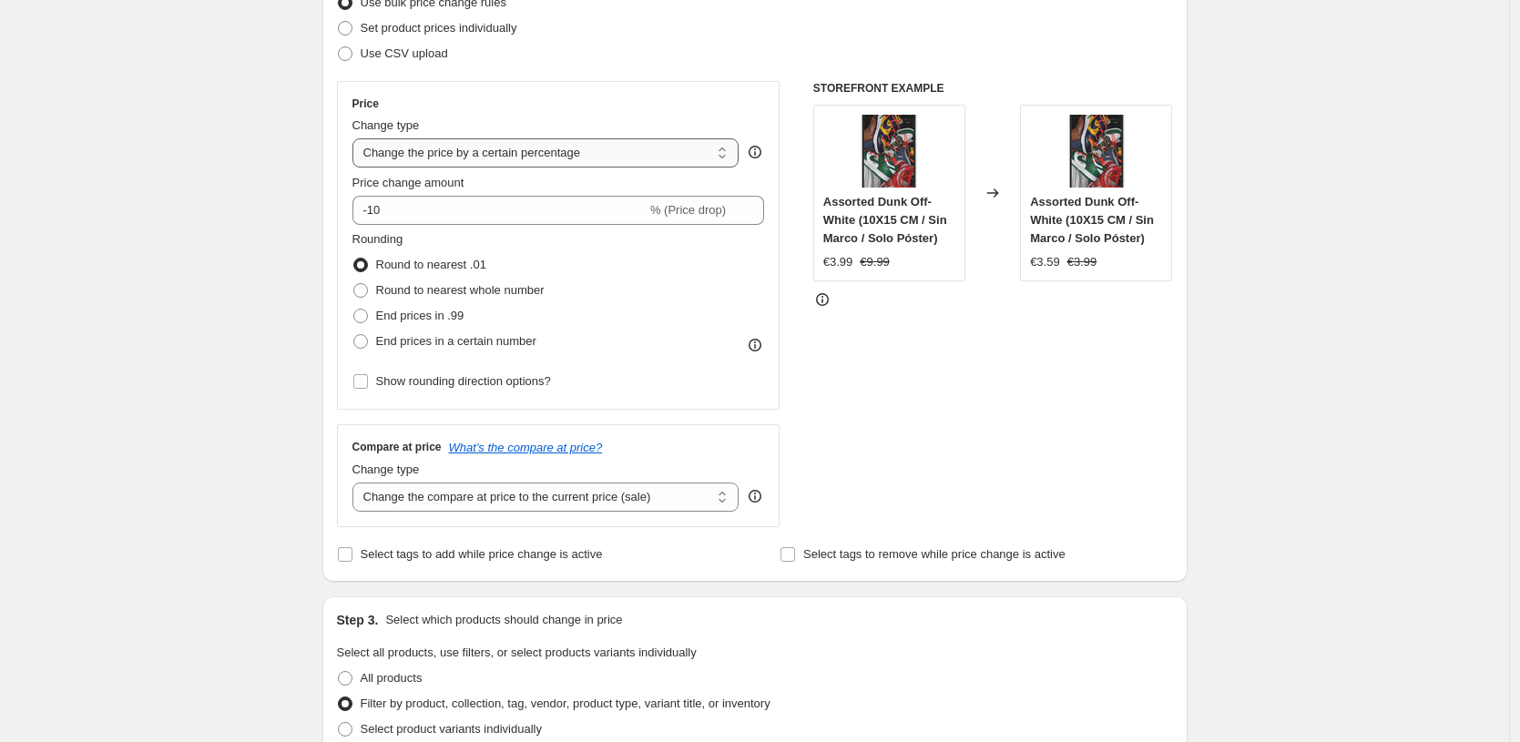
scroll to position [174, 0]
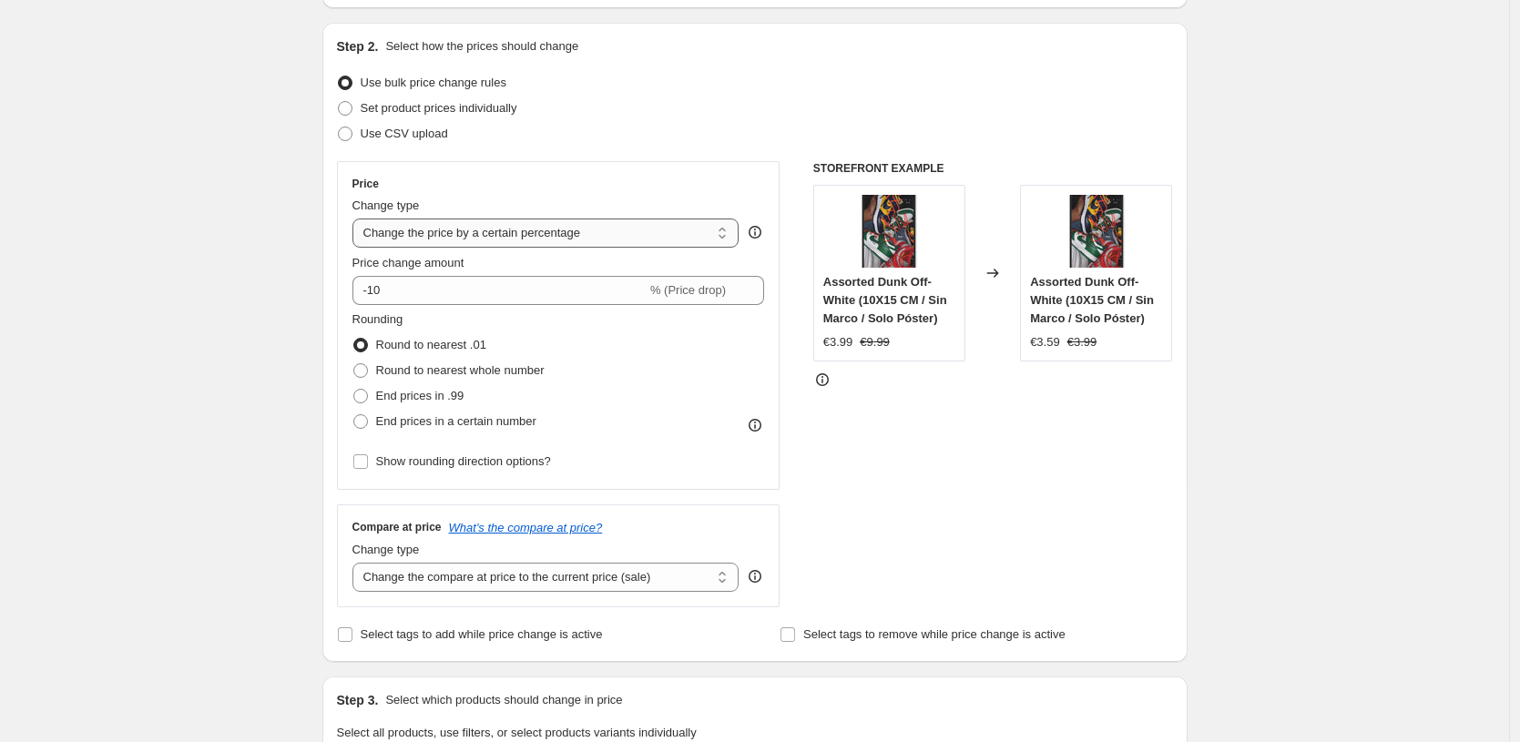
select select "to"
type input "80.00"
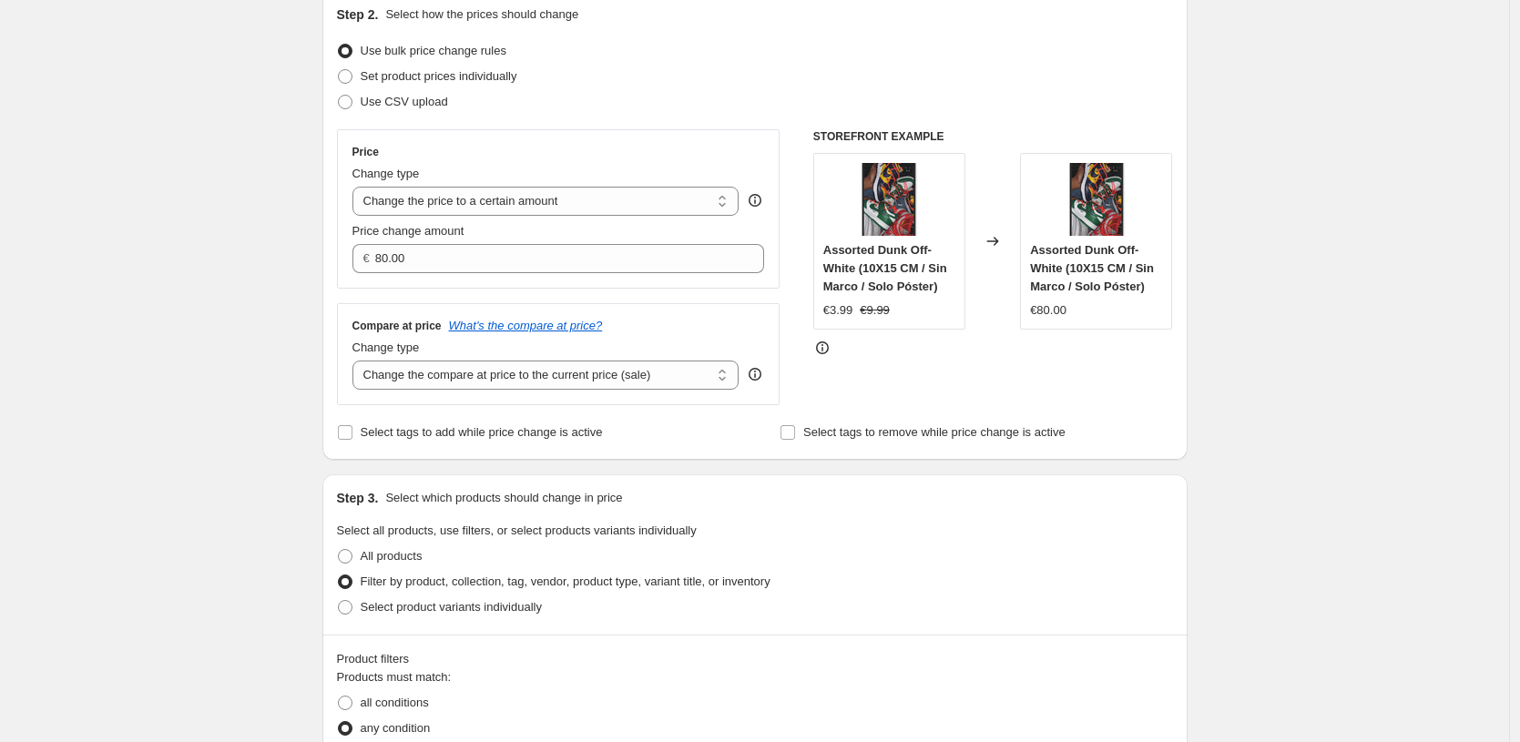
scroll to position [244, 0]
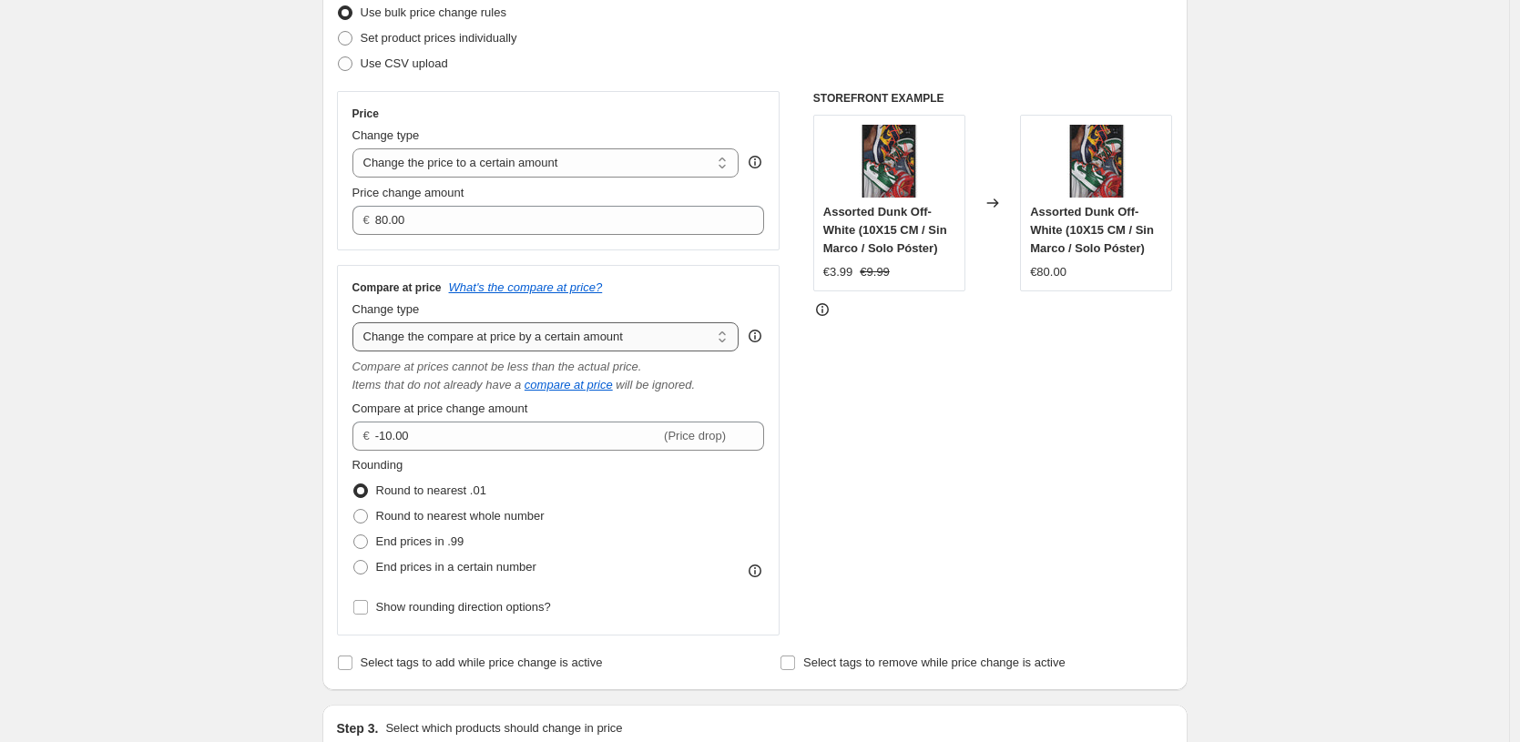
select select "to"
type input "80.00"
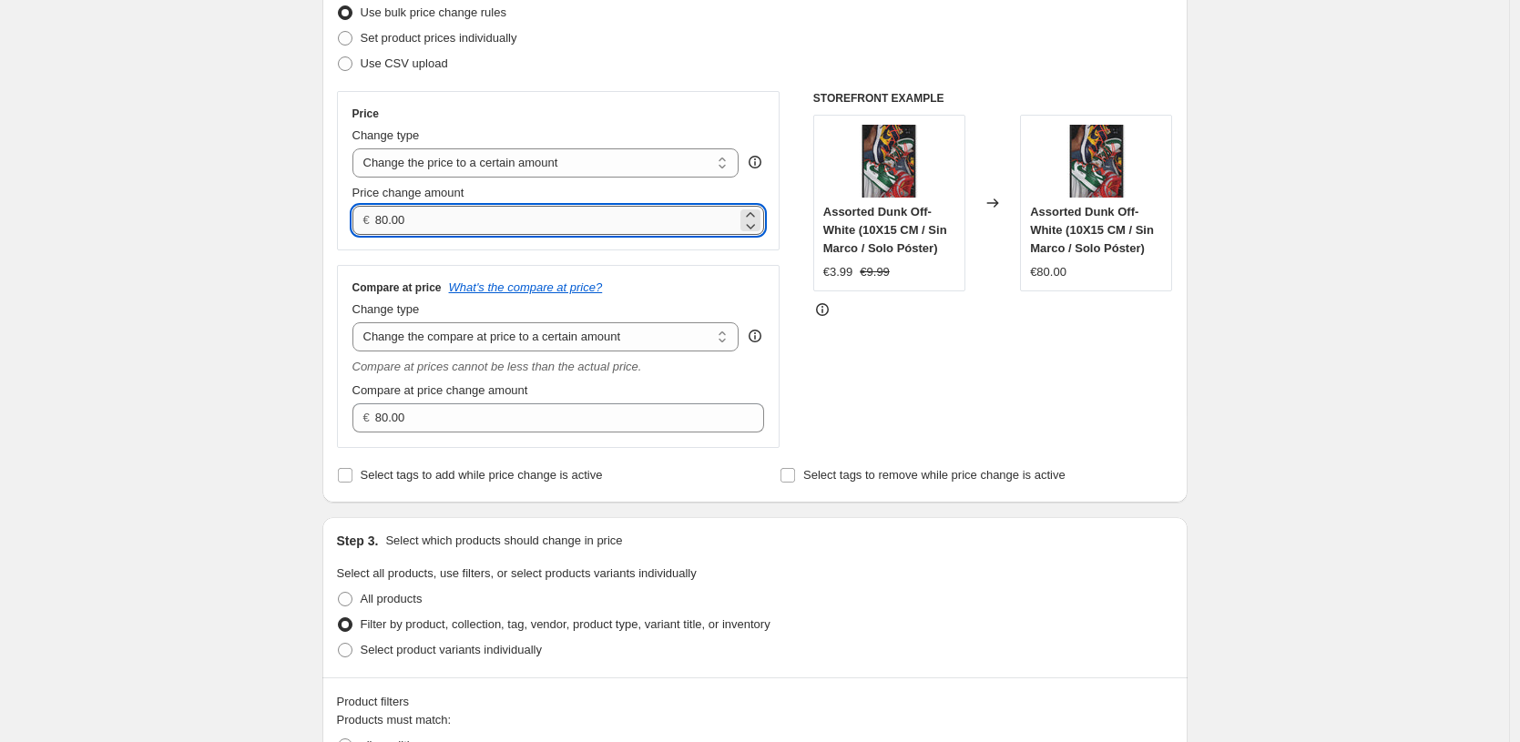
click at [654, 219] on input "80.00" at bounding box center [556, 220] width 362 height 29
type input "3.99"
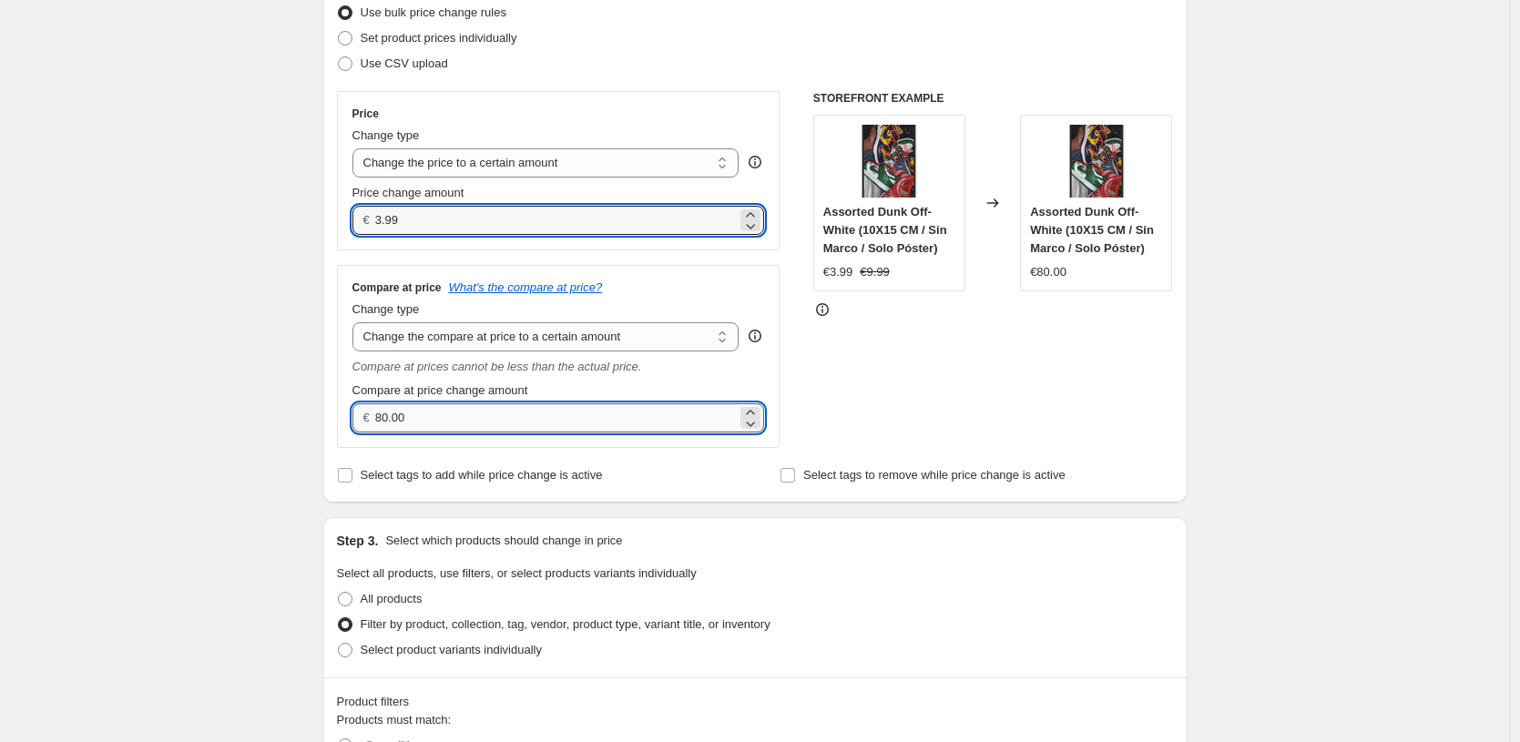
click at [587, 418] on input "80.00" at bounding box center [556, 417] width 362 height 29
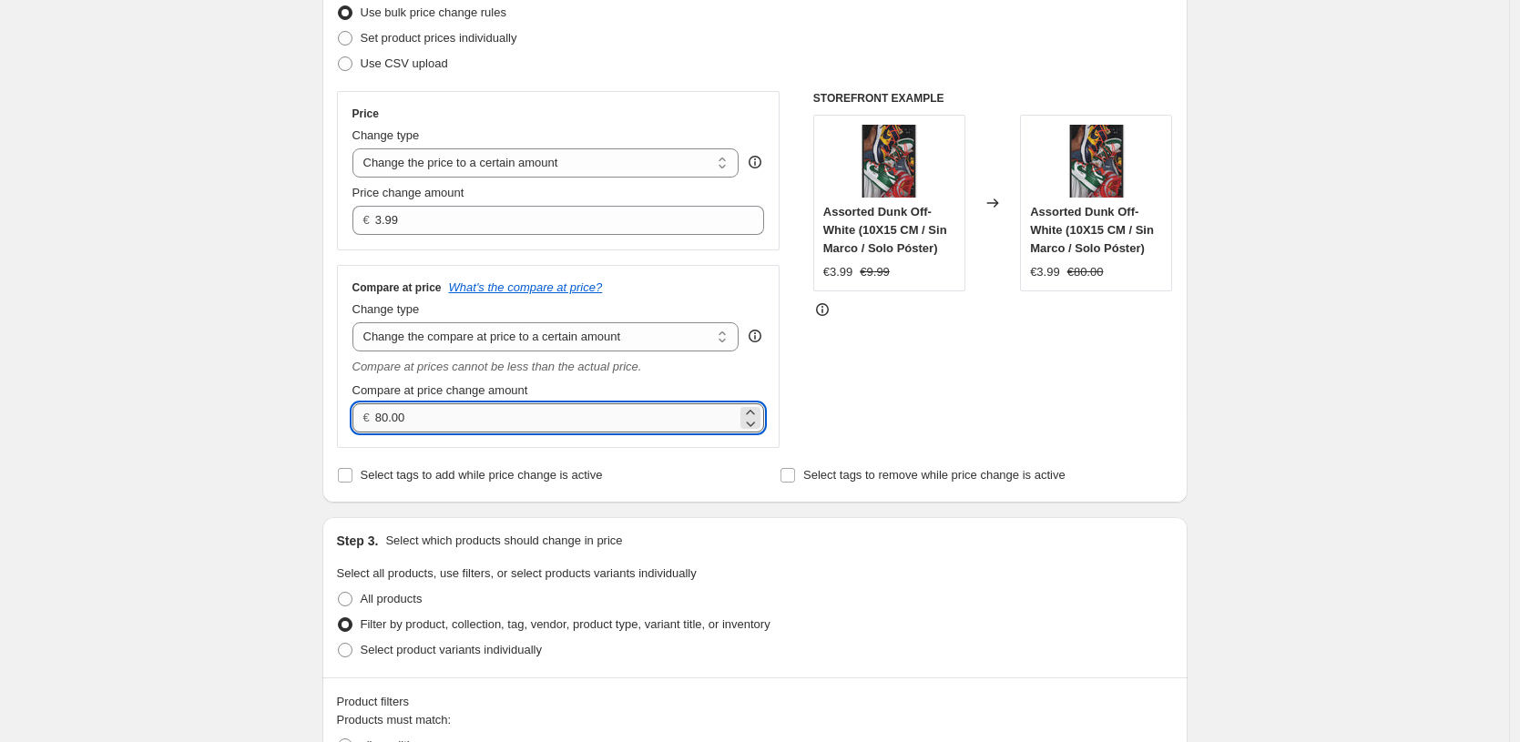
click at [587, 418] on input "80.00" at bounding box center [556, 417] width 362 height 29
type input "9.99"
click at [226, 393] on div "Create new price [MEDICAL_DATA]. This page is ready Create new price [MEDICAL_D…" at bounding box center [754, 738] width 1509 height 1965
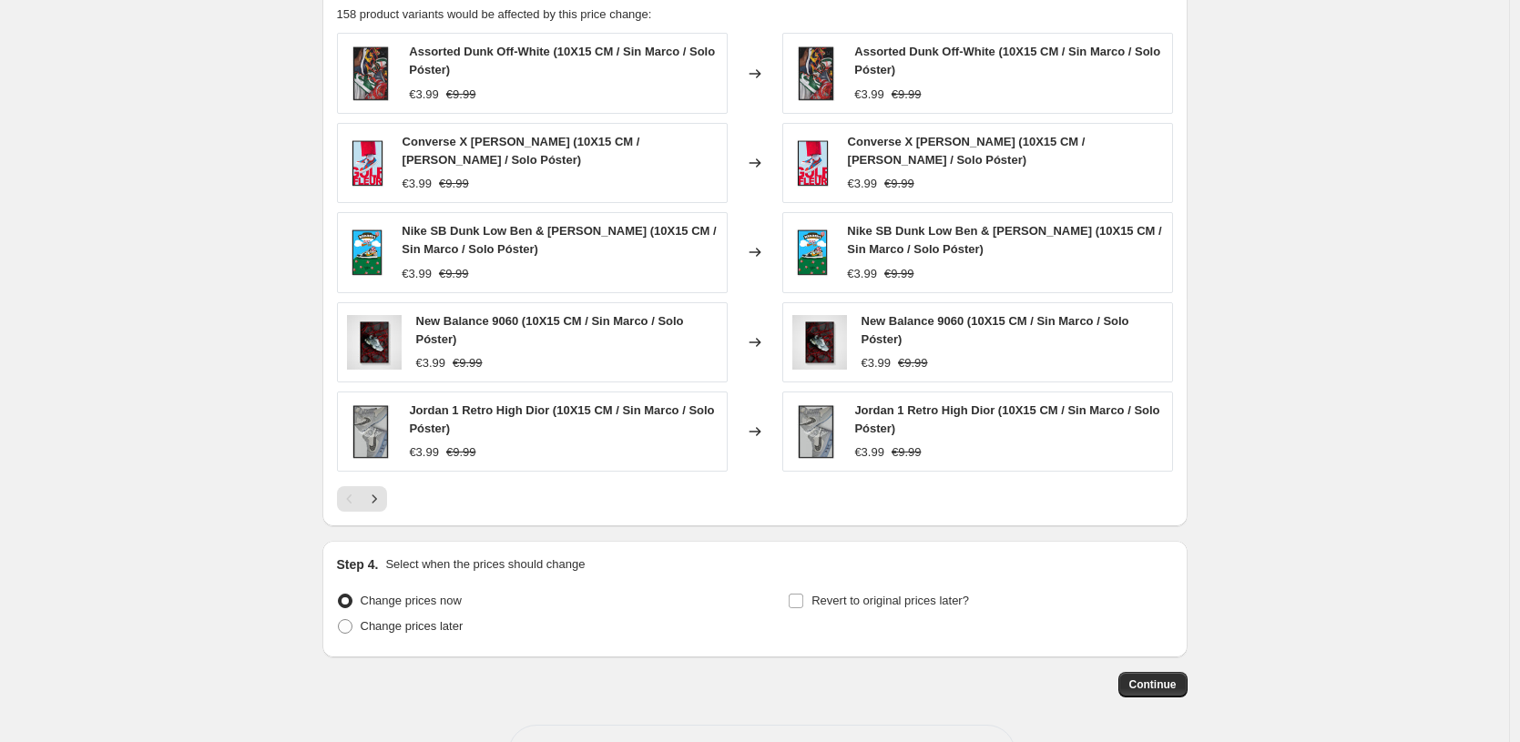
scroll to position [1223, 0]
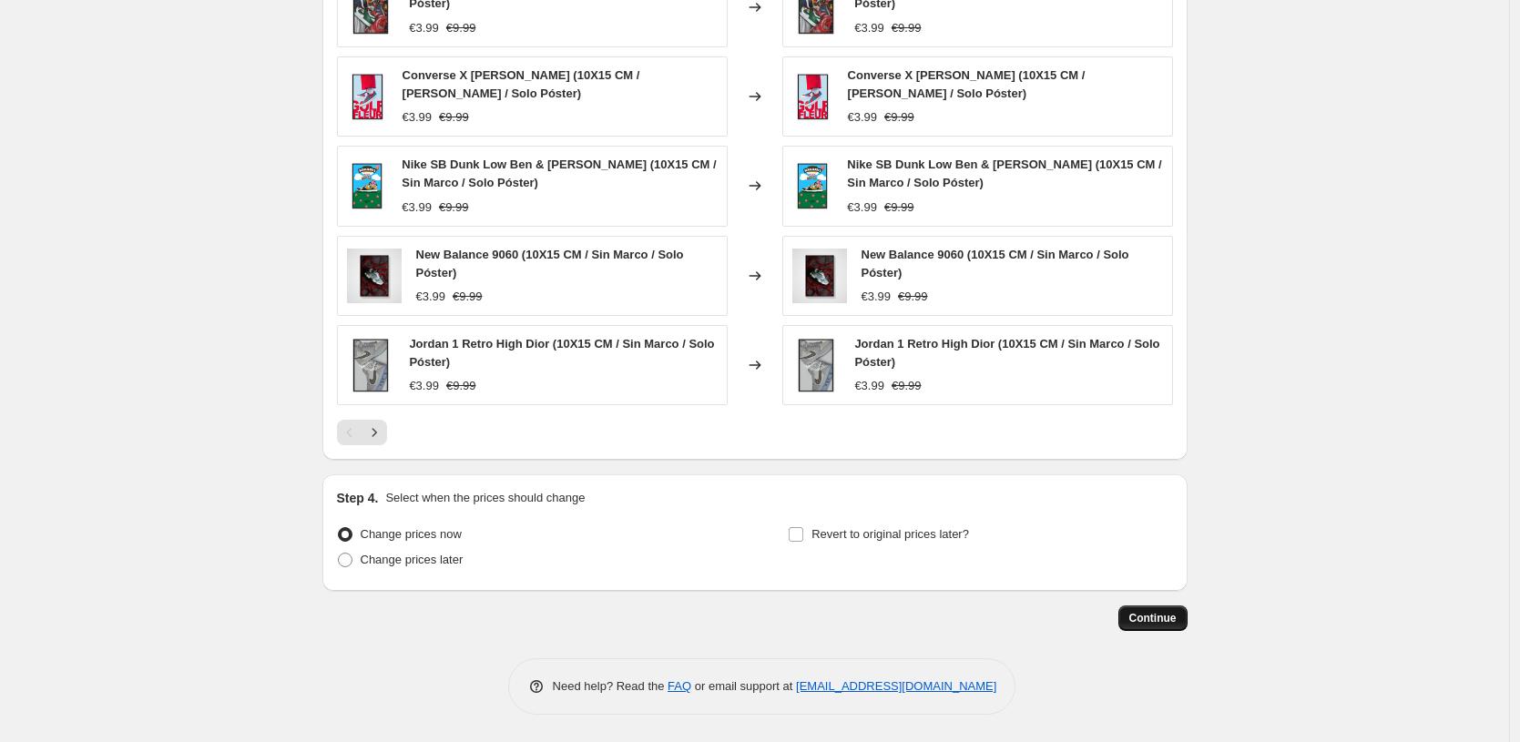
click at [1167, 611] on button "Continue" at bounding box center [1152, 619] width 69 height 26
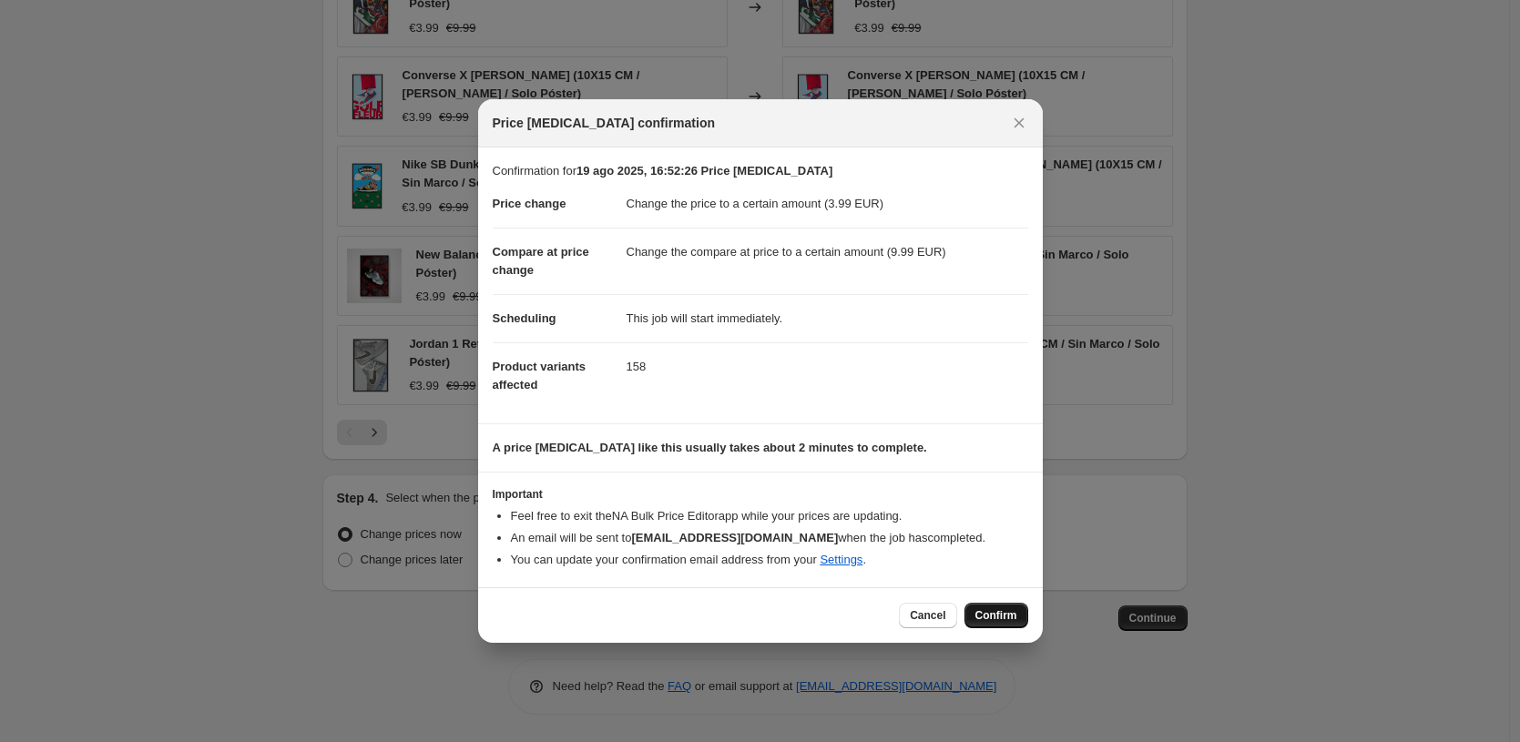
click at [996, 613] on span "Confirm" at bounding box center [996, 615] width 42 height 15
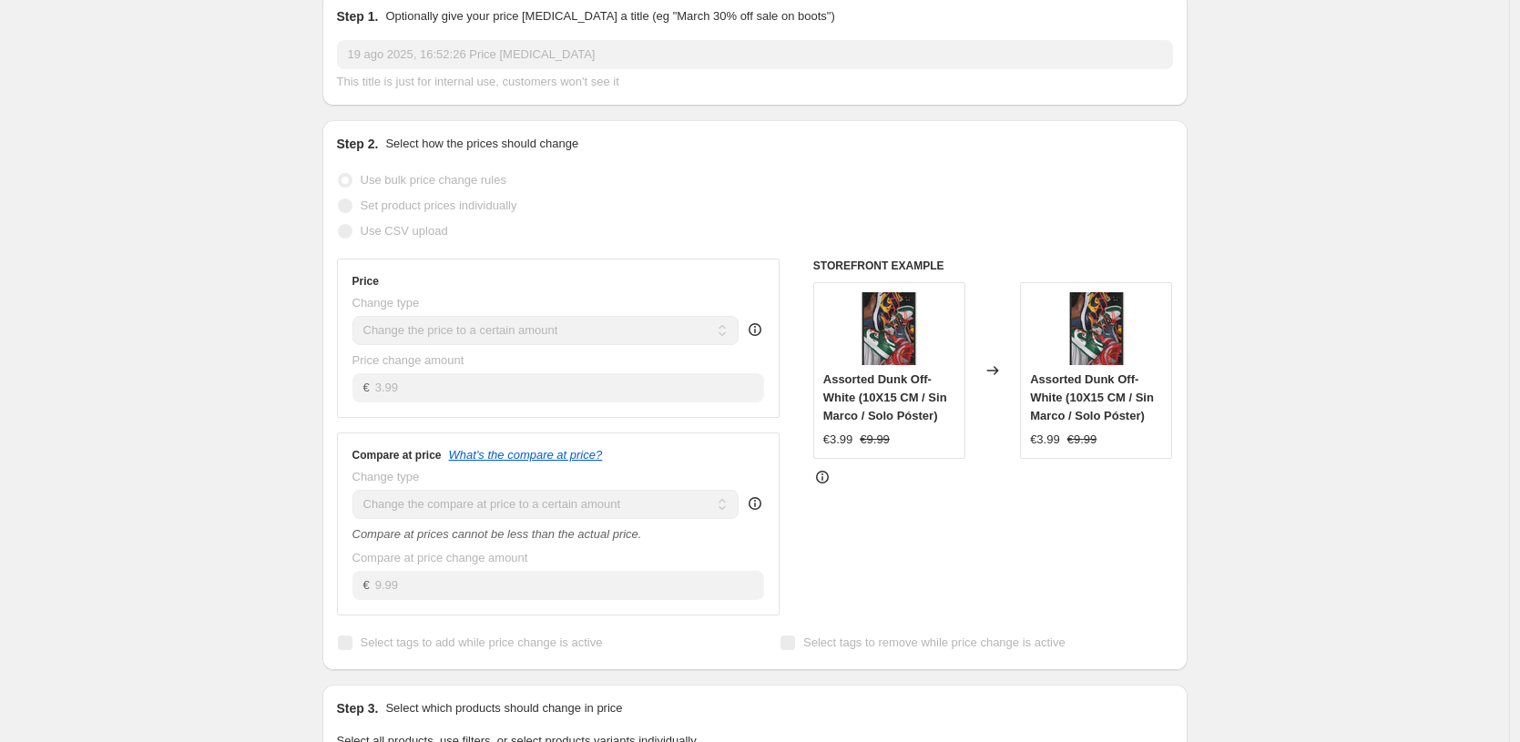
scroll to position [15, 0]
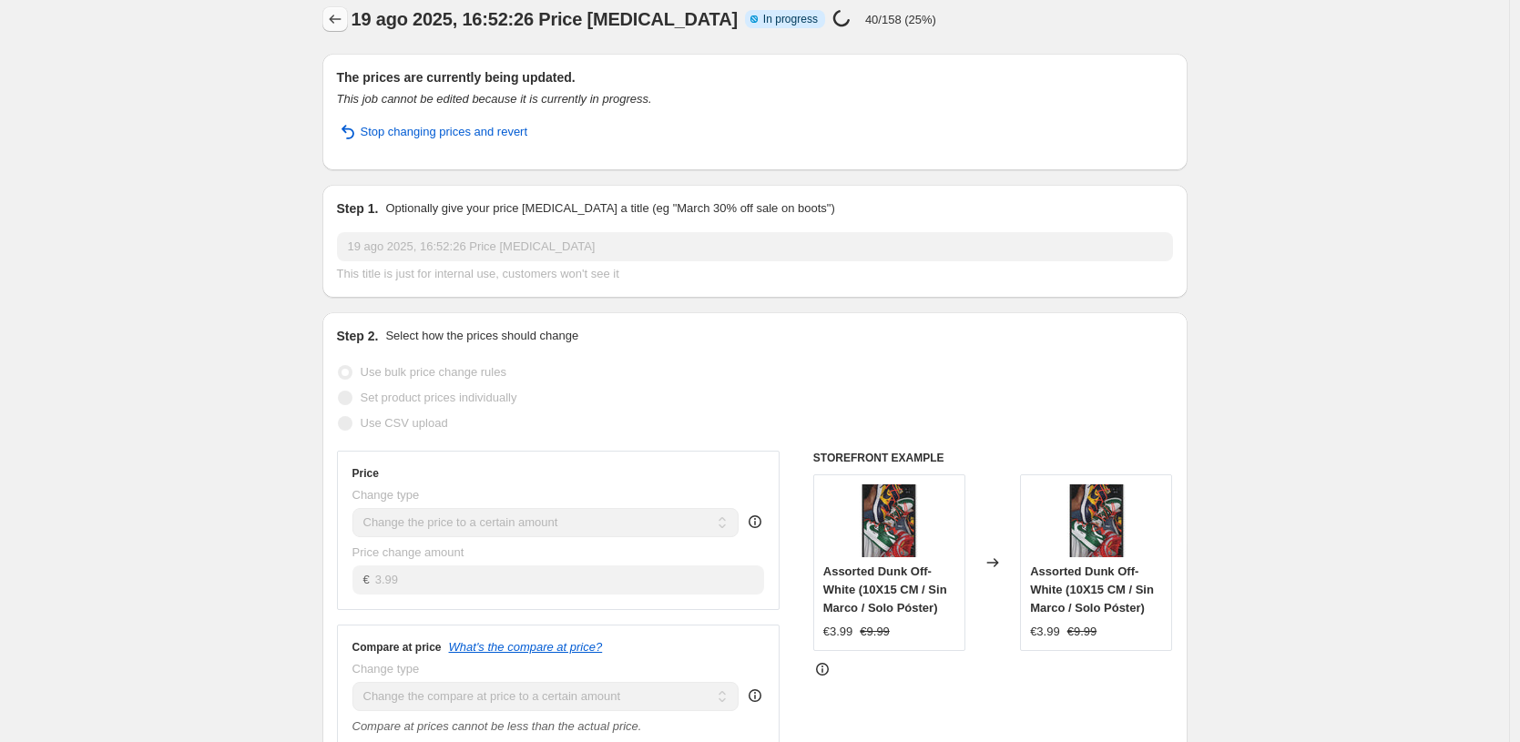
click at [332, 20] on icon "Price change jobs" at bounding box center [335, 19] width 18 height 18
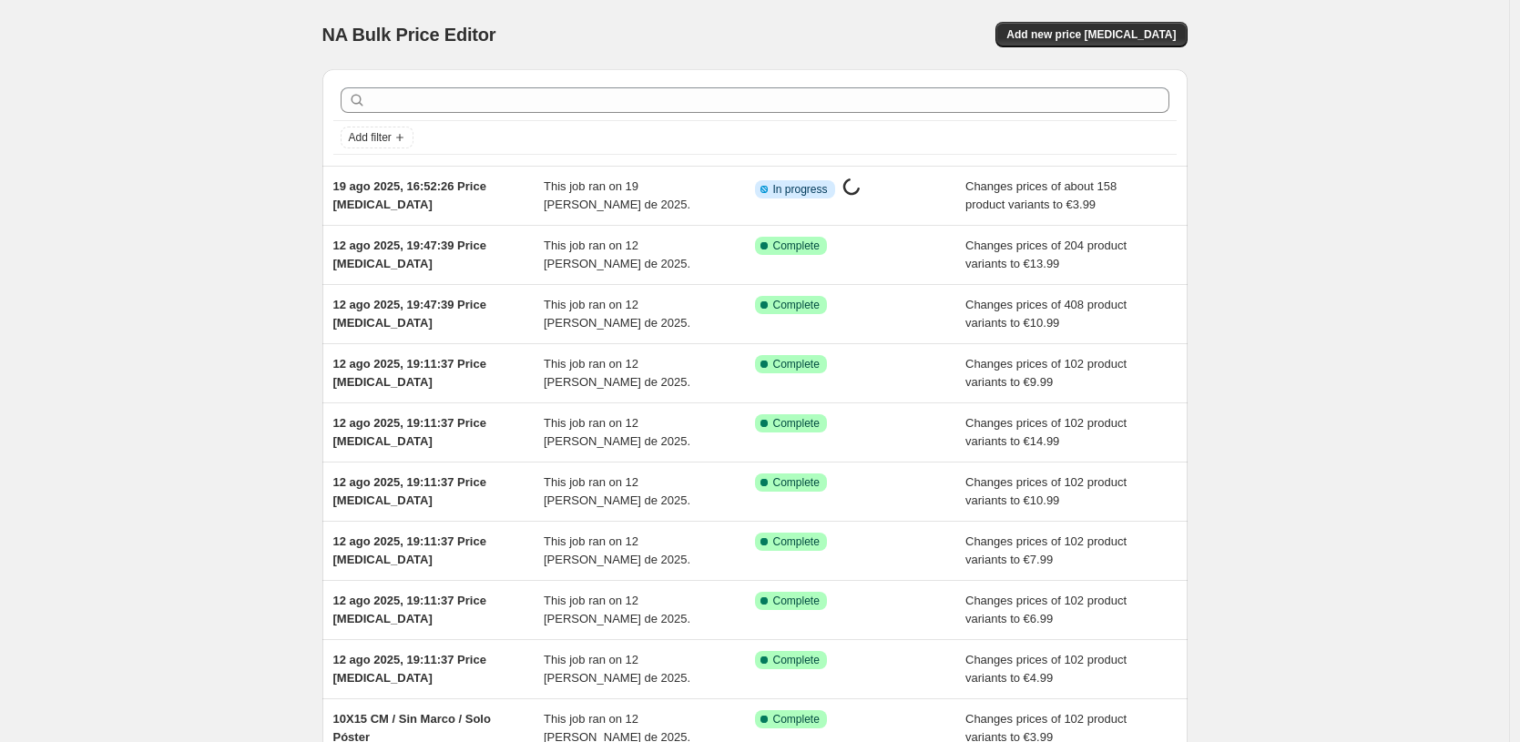
click at [1168, 47] on div "NA Bulk Price Editor. This page is ready NA Bulk Price Editor Add new price [ME…" at bounding box center [754, 34] width 865 height 69
click at [1169, 35] on span "Add new price [MEDICAL_DATA]" at bounding box center [1090, 34] width 169 height 15
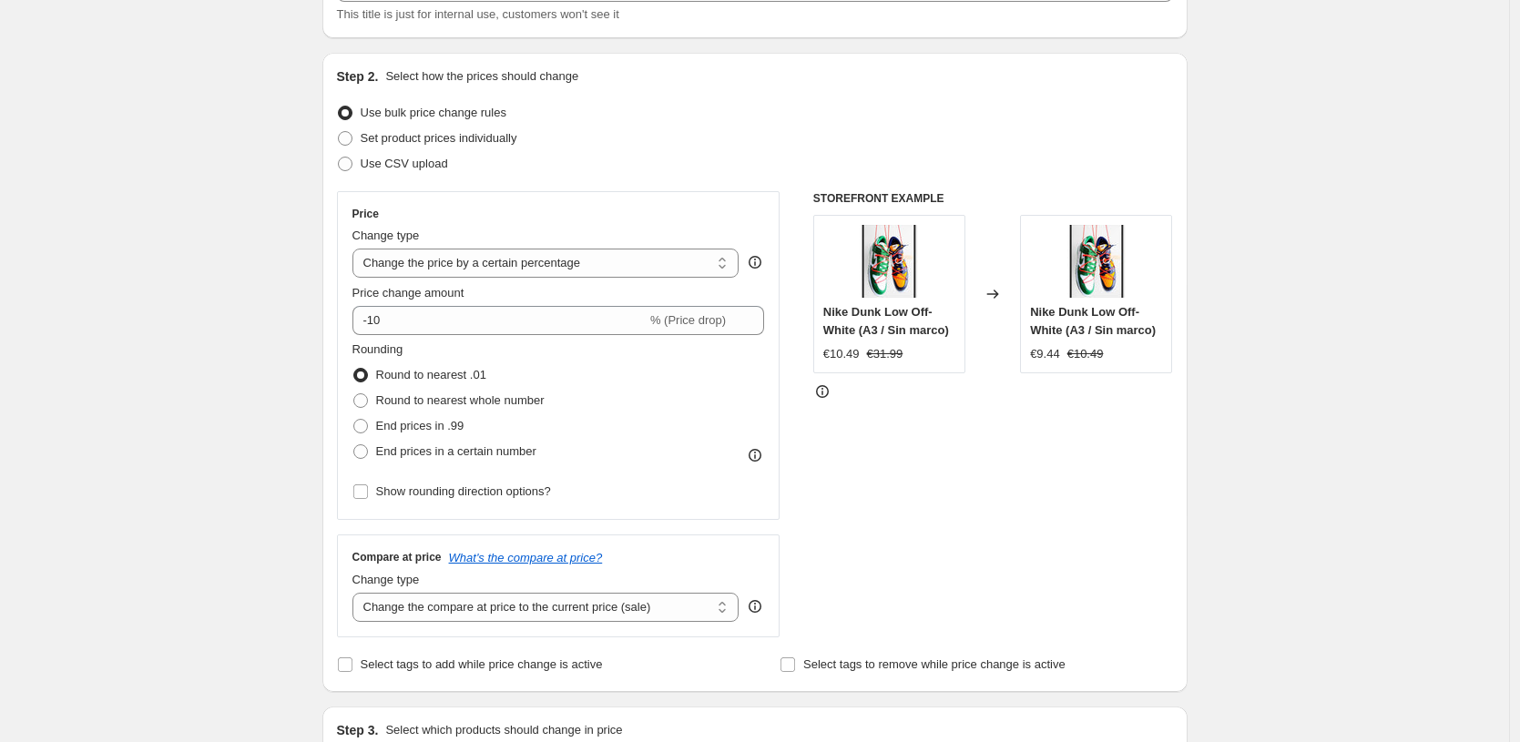
scroll to position [265, 0]
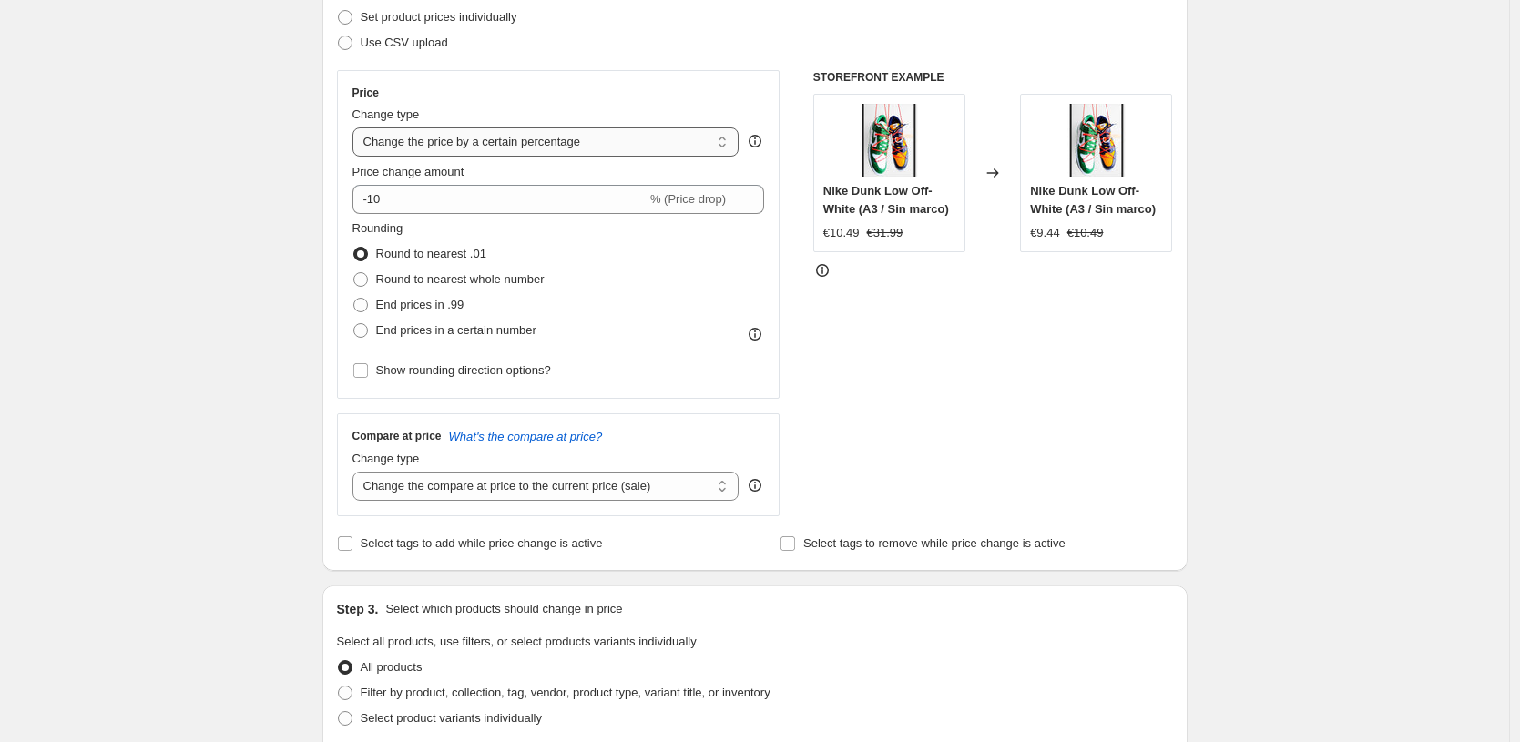
select select "to"
type input "80.00"
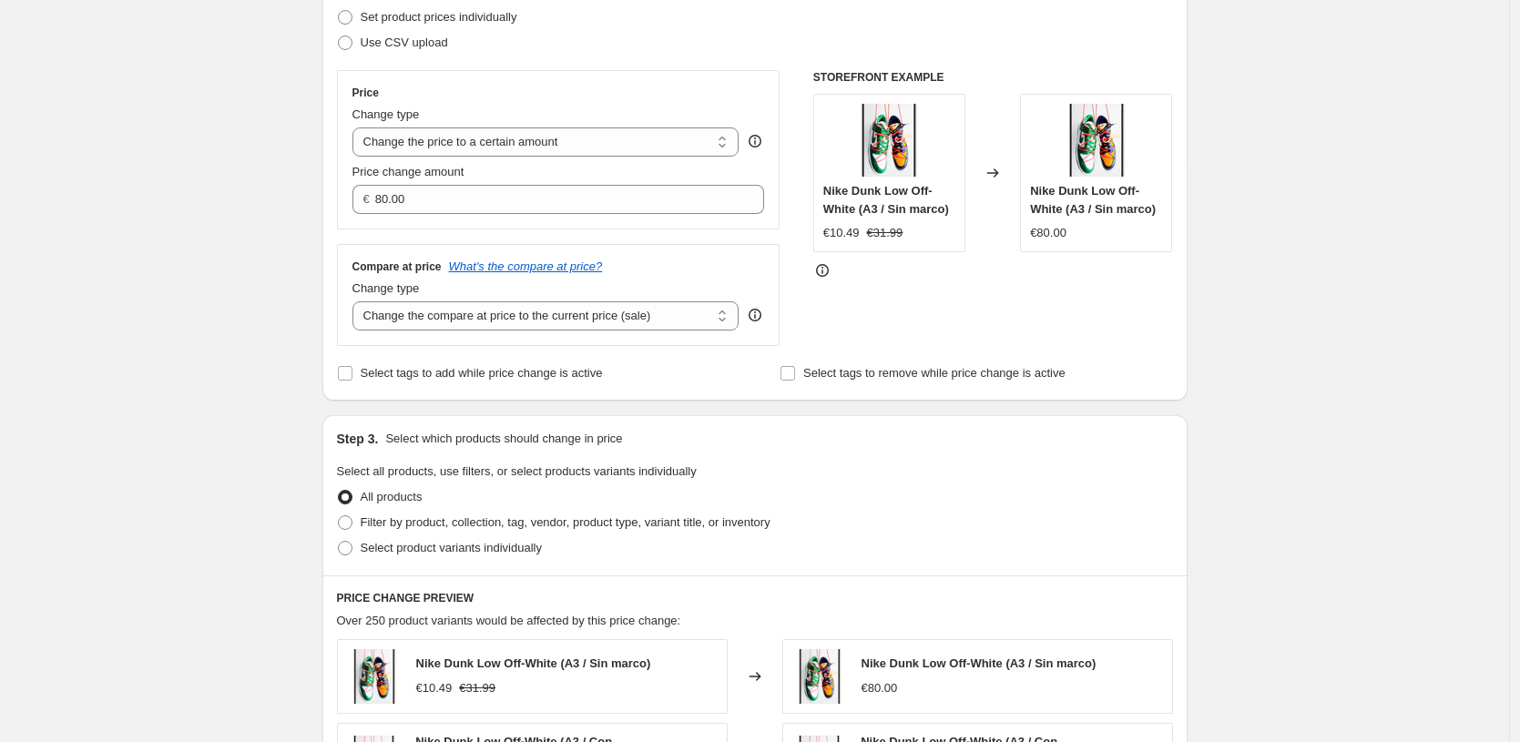
click at [659, 332] on div "Compare at price What's the compare at price? Change type Change the compare at…" at bounding box center [559, 295] width 444 height 102
click at [638, 511] on label "Filter by product, collection, tag, vendor, product type, variant title, or inv…" at bounding box center [554, 523] width 434 height 26
click at [339, 516] on input "Filter by product, collection, tag, vendor, product type, variant title, or inv…" at bounding box center [338, 516] width 1 height 1
radio input "true"
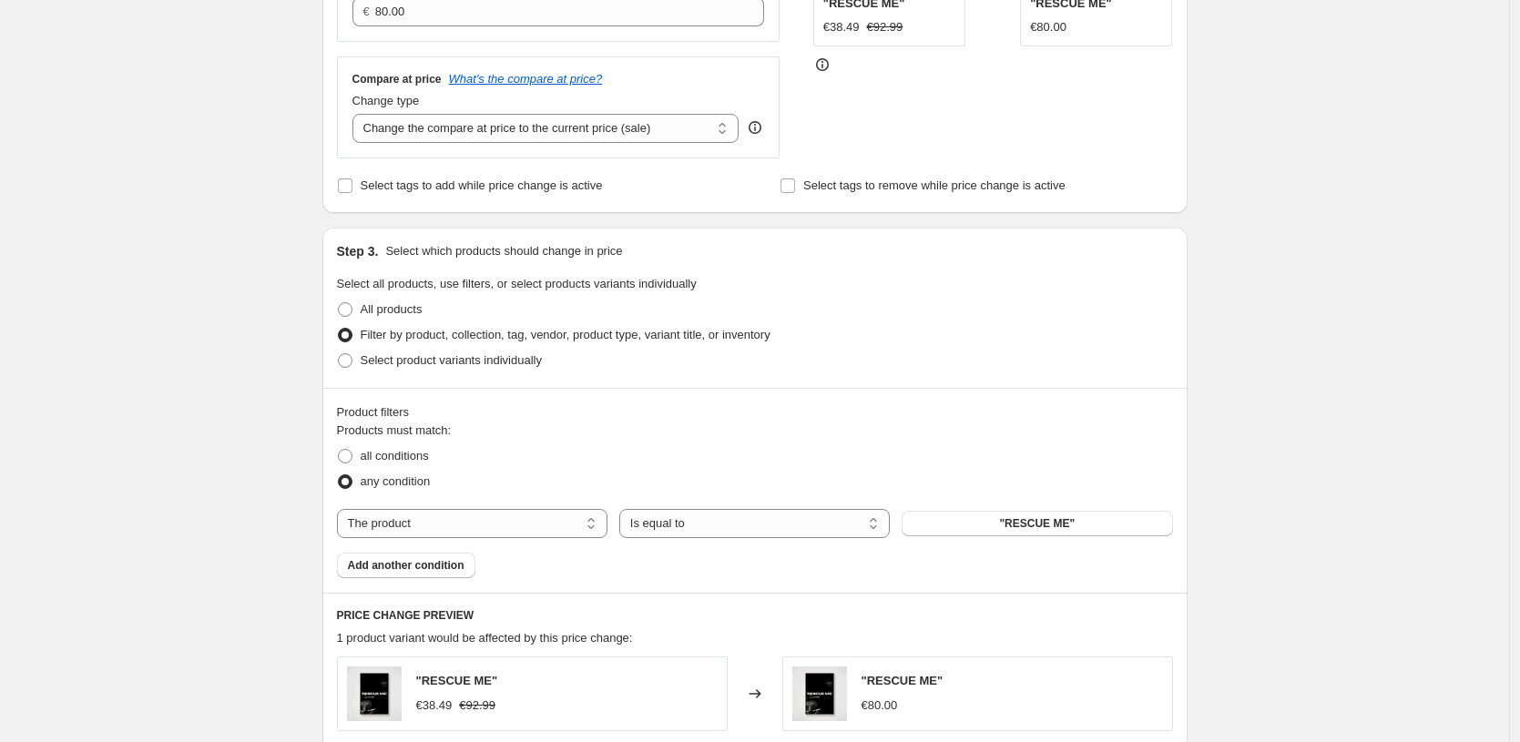
scroll to position [558, 0]
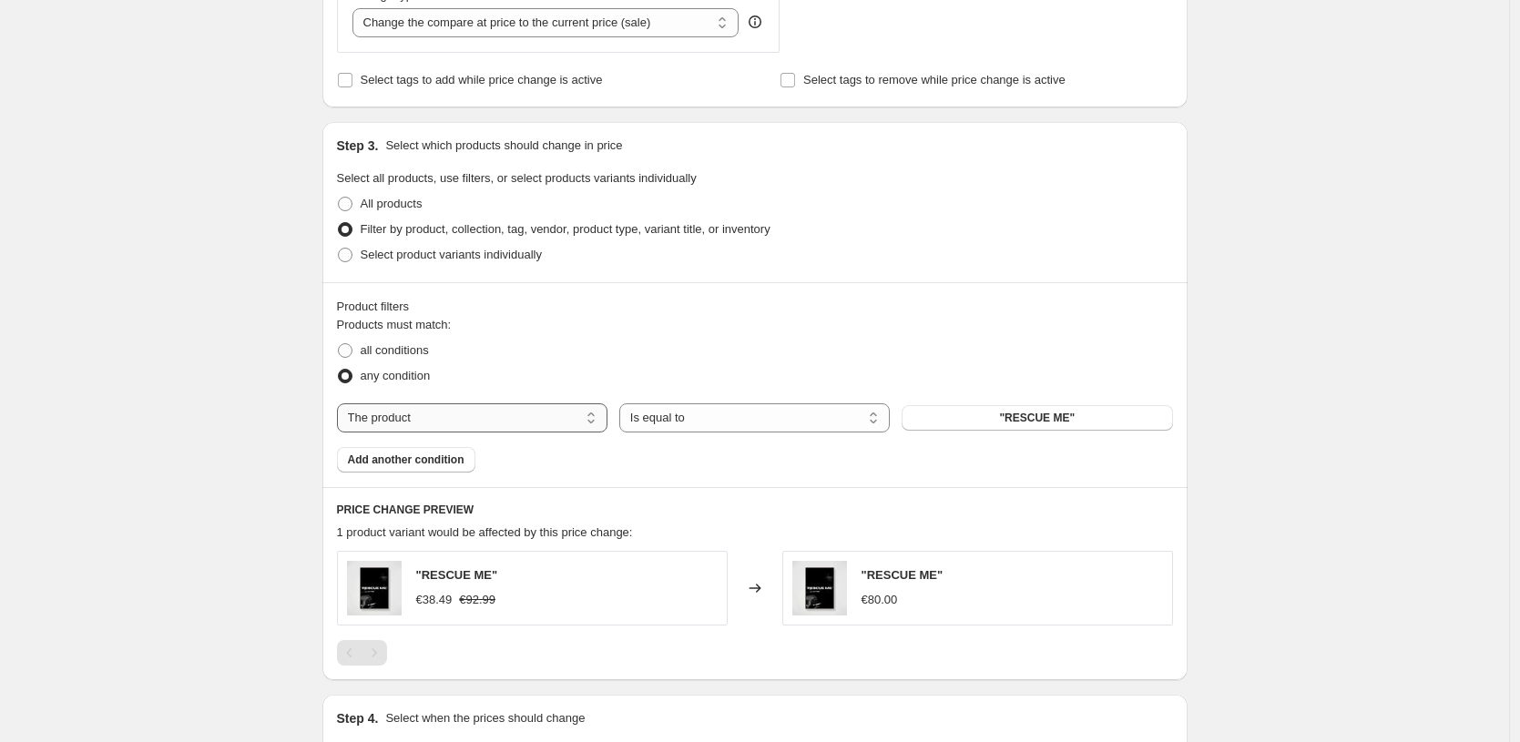
select select "title"
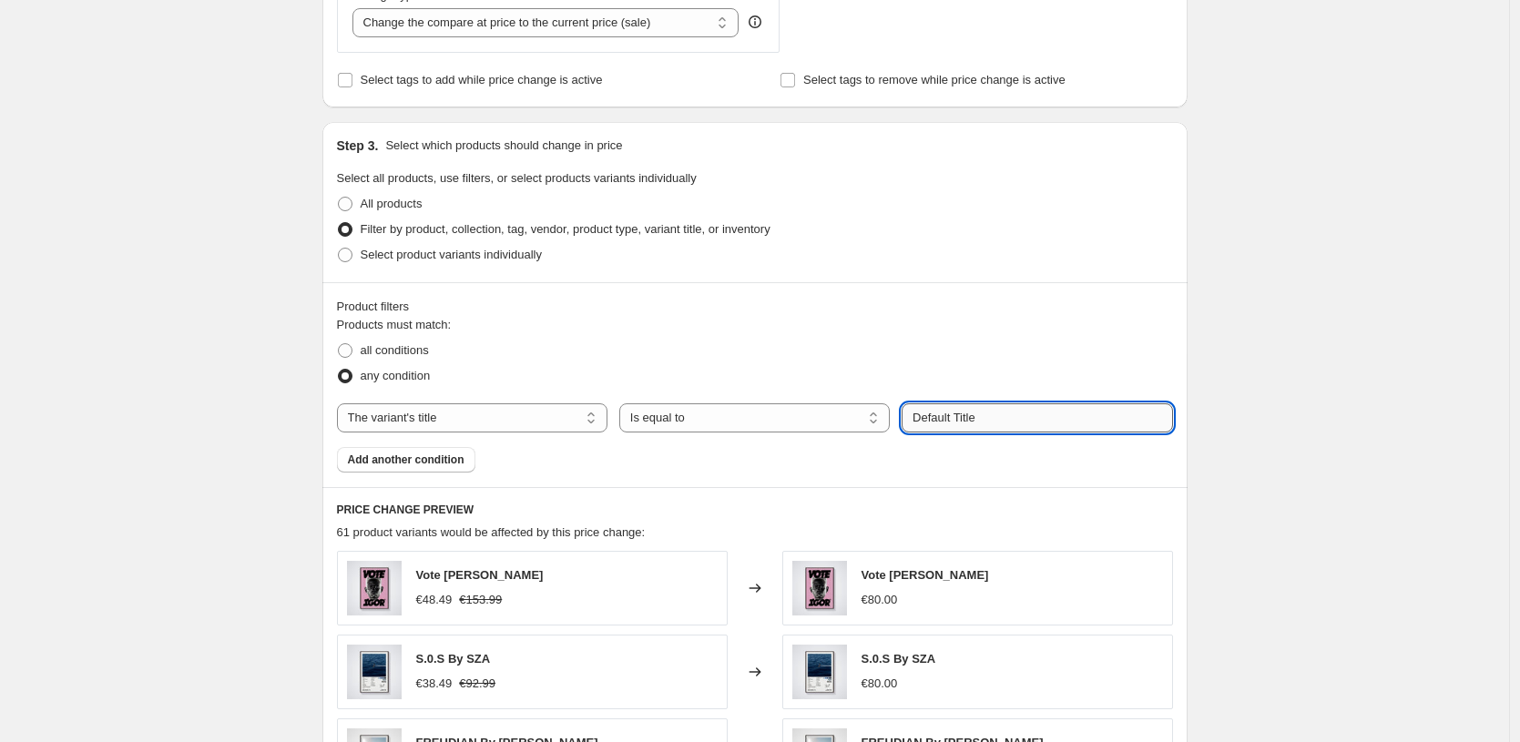
click at [1001, 417] on input "Default Title" at bounding box center [1037, 417] width 271 height 29
paste input "0X15 CM / [PERSON_NAME] / Solo Póster"
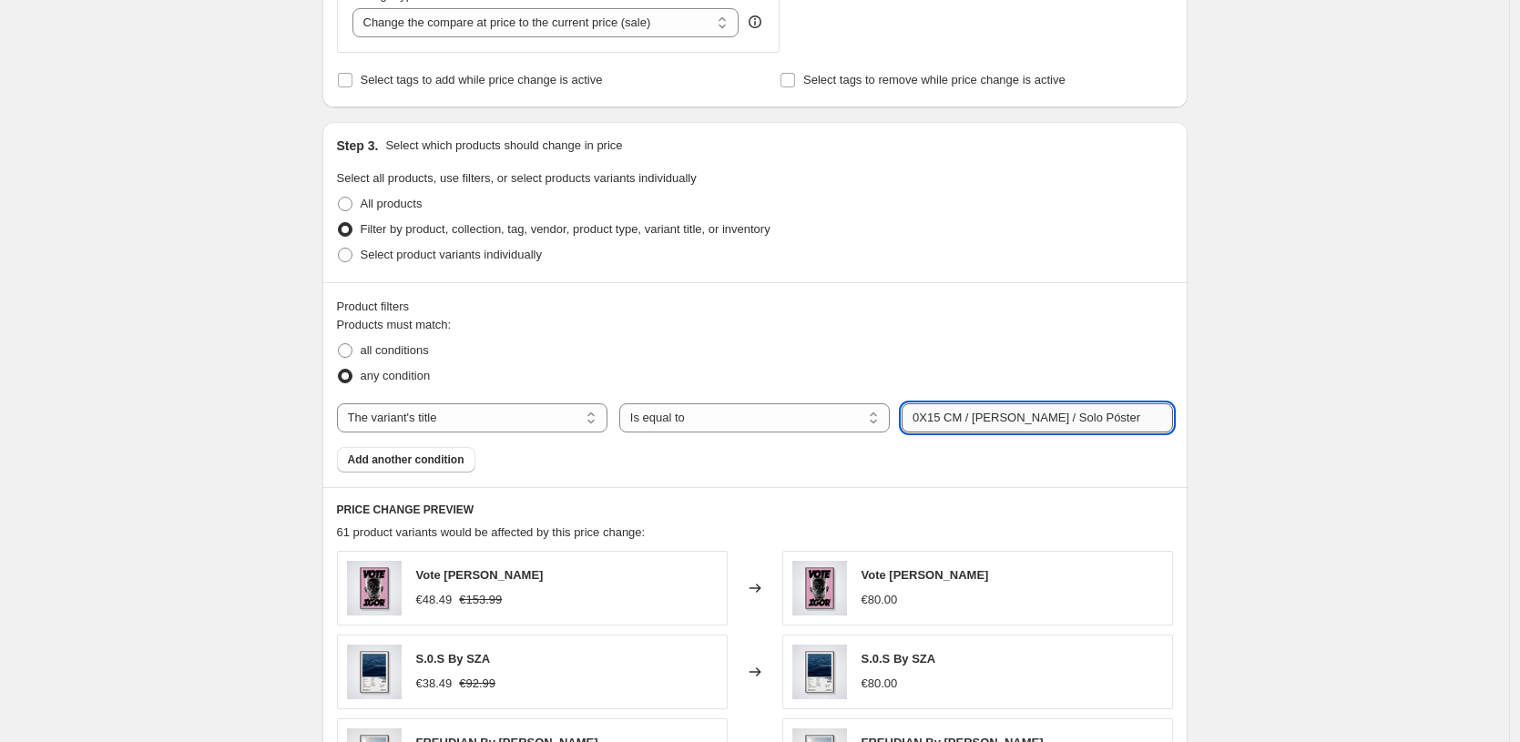
click at [922, 416] on input "0X15 CM / [PERSON_NAME] / Solo Póster" at bounding box center [1037, 417] width 271 height 29
type input "13X18 CM / Sin Marco / Solo Póster"
click at [1276, 373] on div "Create new price [MEDICAL_DATA]. This page is ready Create new price [MEDICAL_D…" at bounding box center [754, 370] width 1509 height 1856
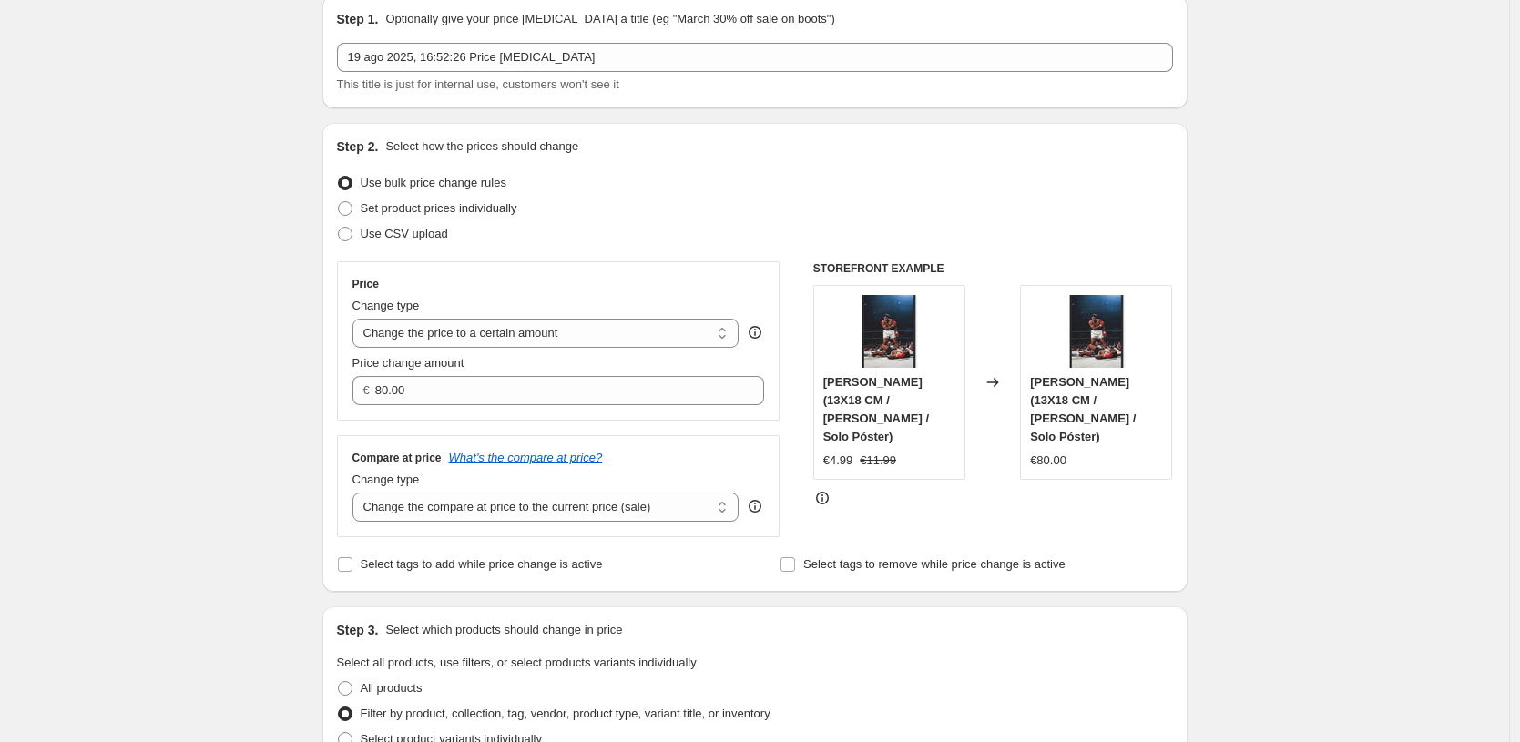
scroll to position [0, 0]
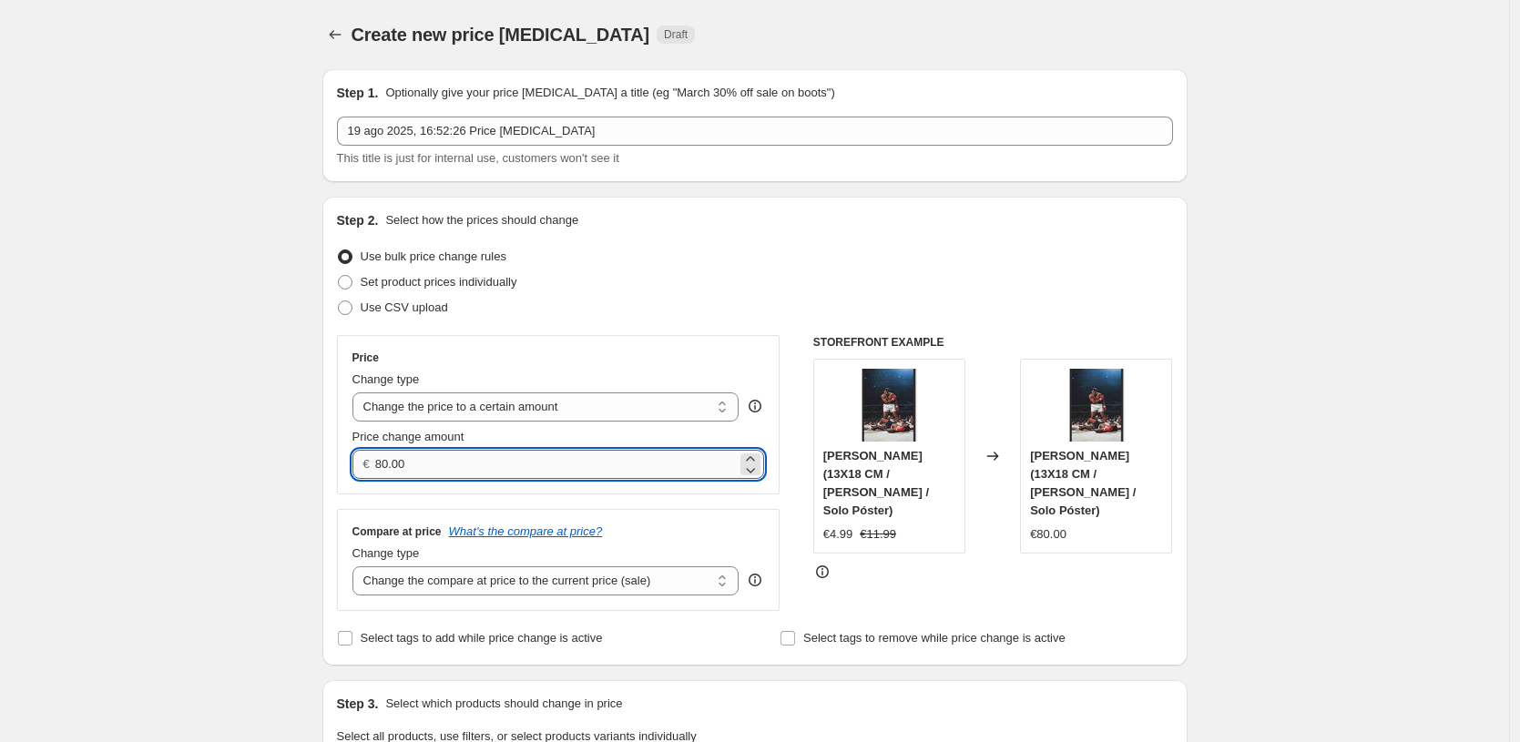
click at [548, 459] on input "80.00" at bounding box center [556, 464] width 362 height 29
click at [605, 452] on input "80.00" at bounding box center [556, 464] width 362 height 29
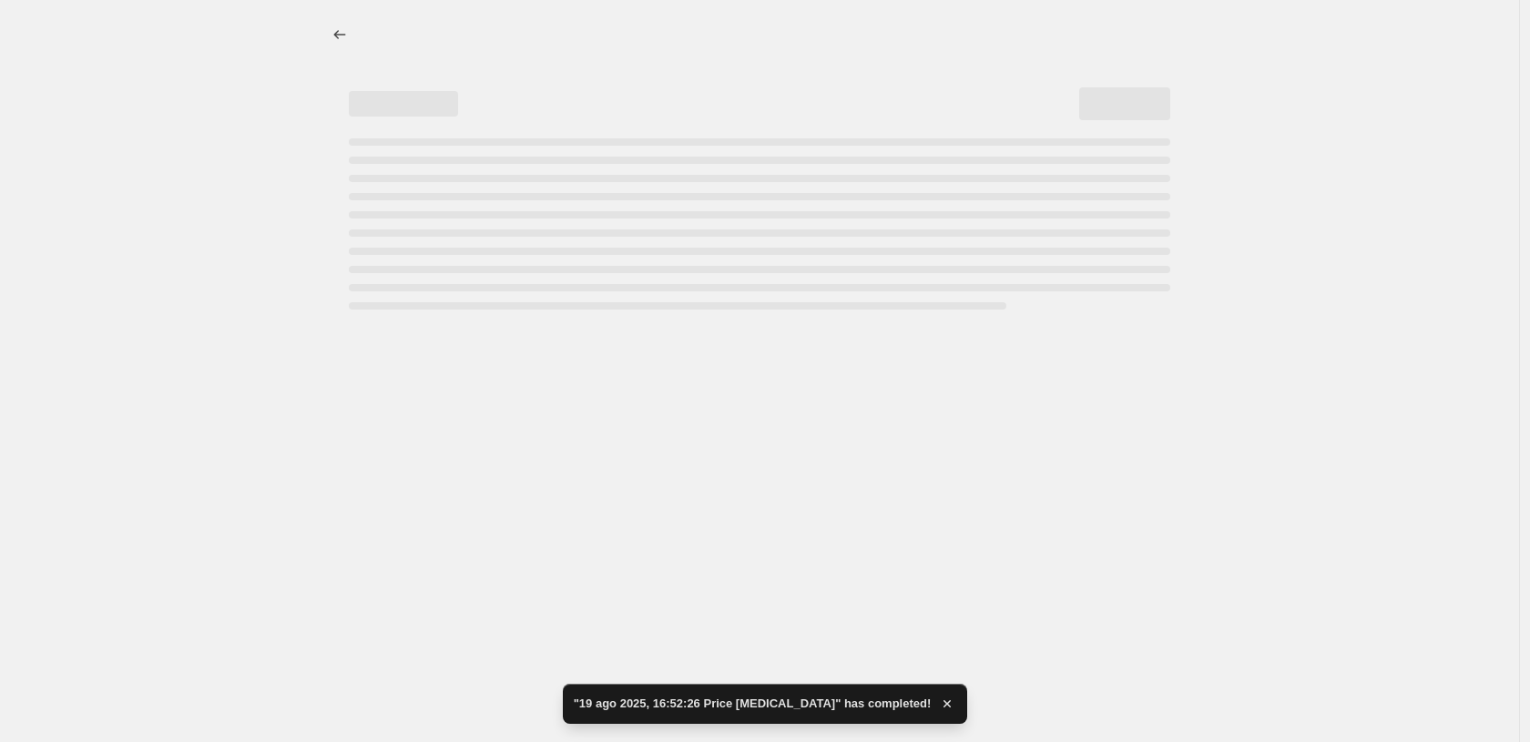
select select "title"
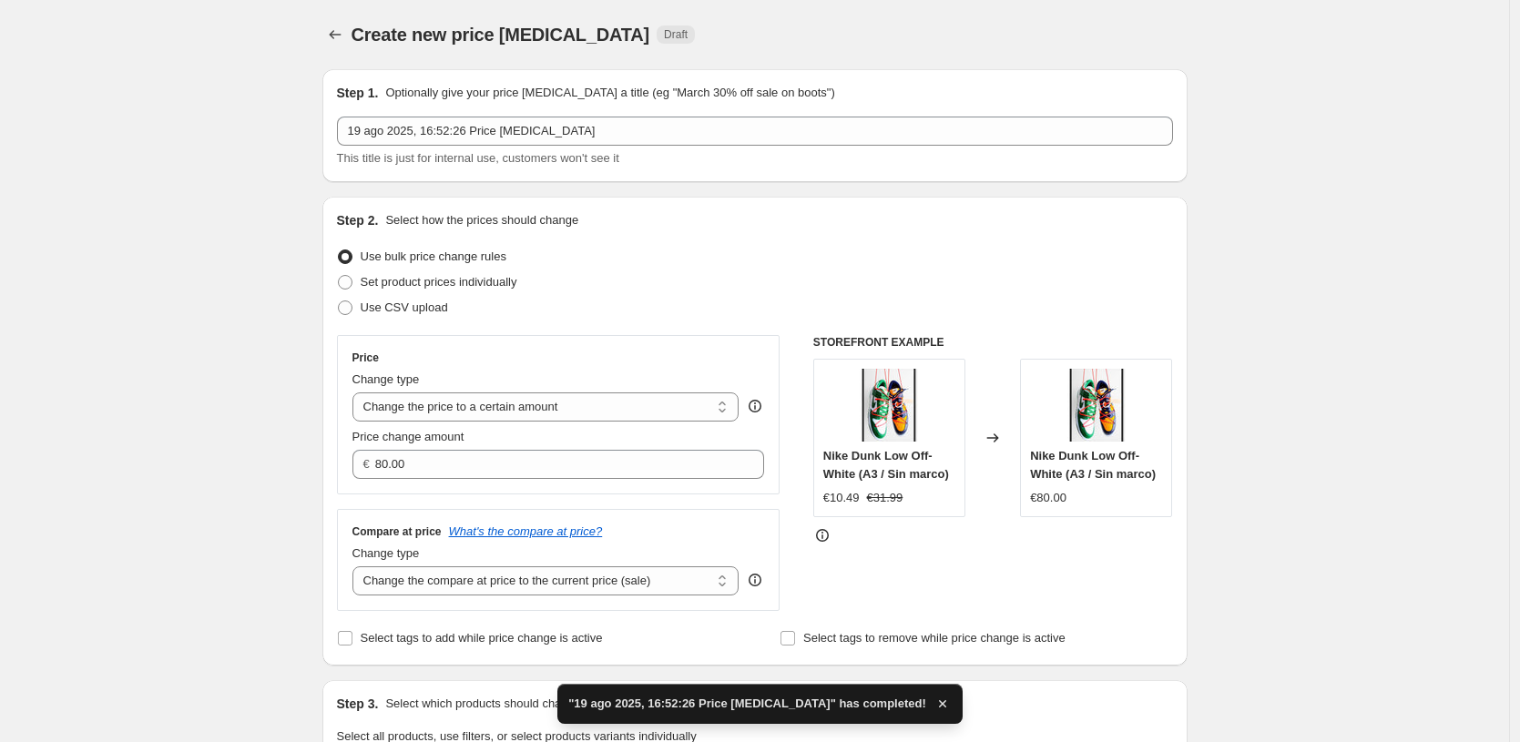
click at [527, 431] on div "Price change amount" at bounding box center [558, 437] width 413 height 18
click at [520, 450] on input "80.00" at bounding box center [556, 464] width 362 height 29
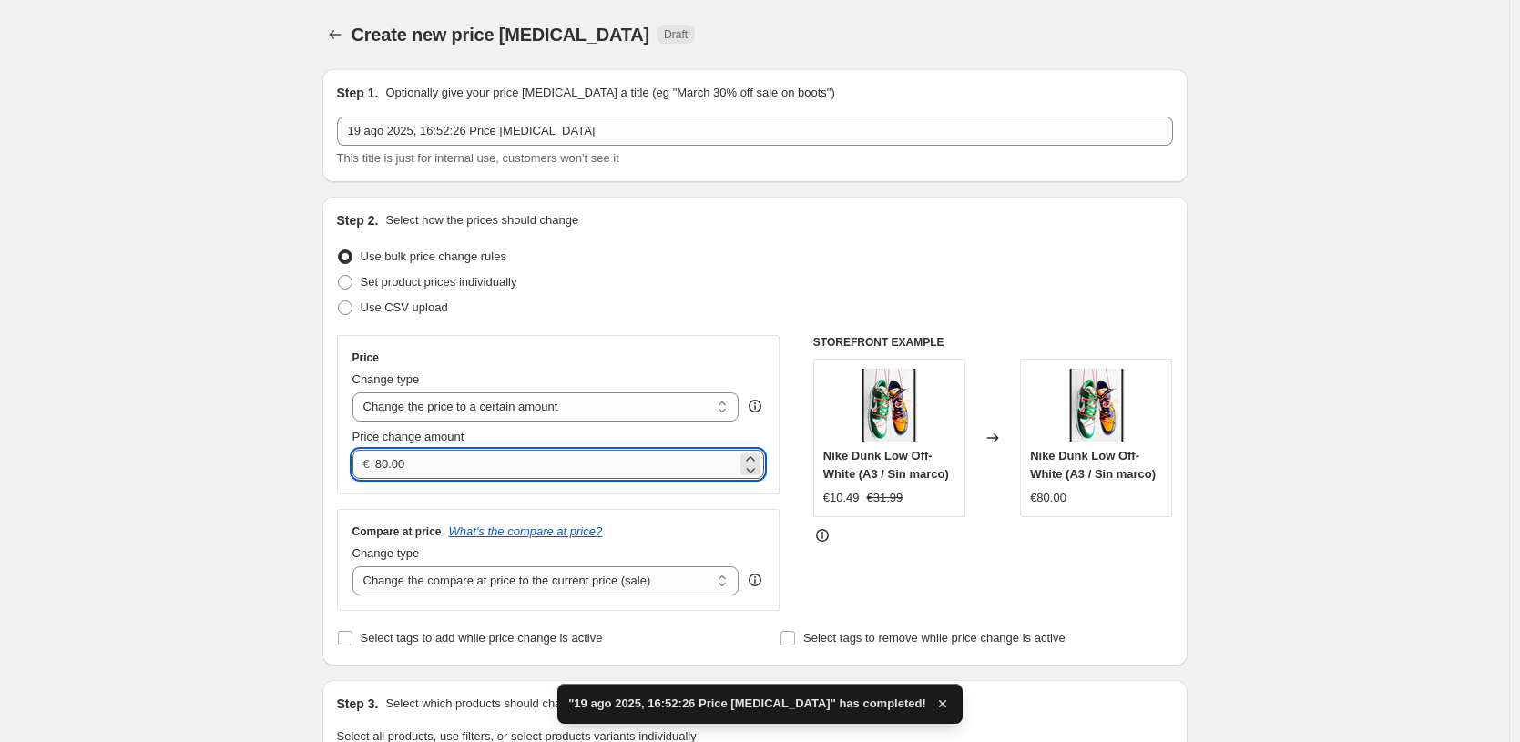
click at [520, 450] on input "80.00" at bounding box center [556, 464] width 362 height 29
type input "4"
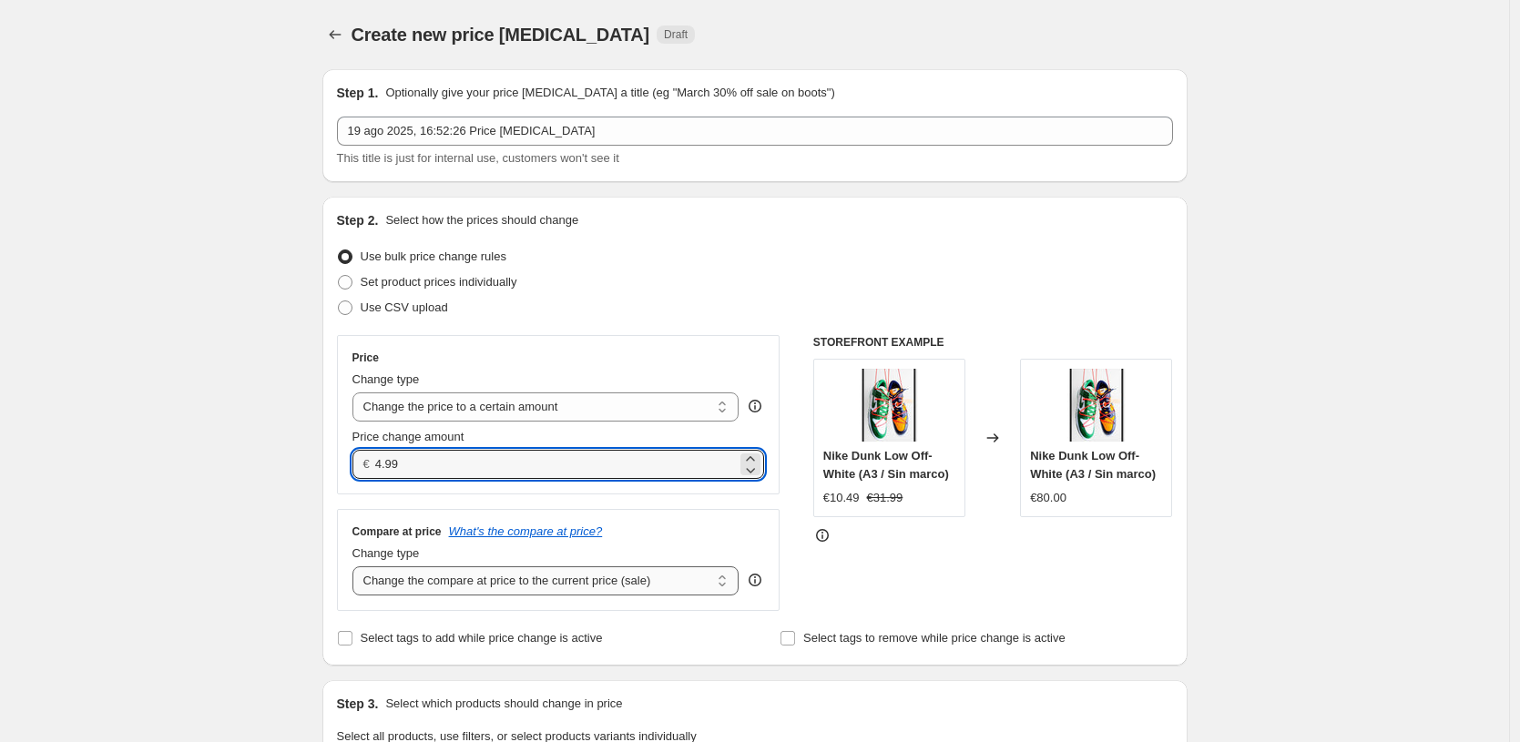
type input "4.99"
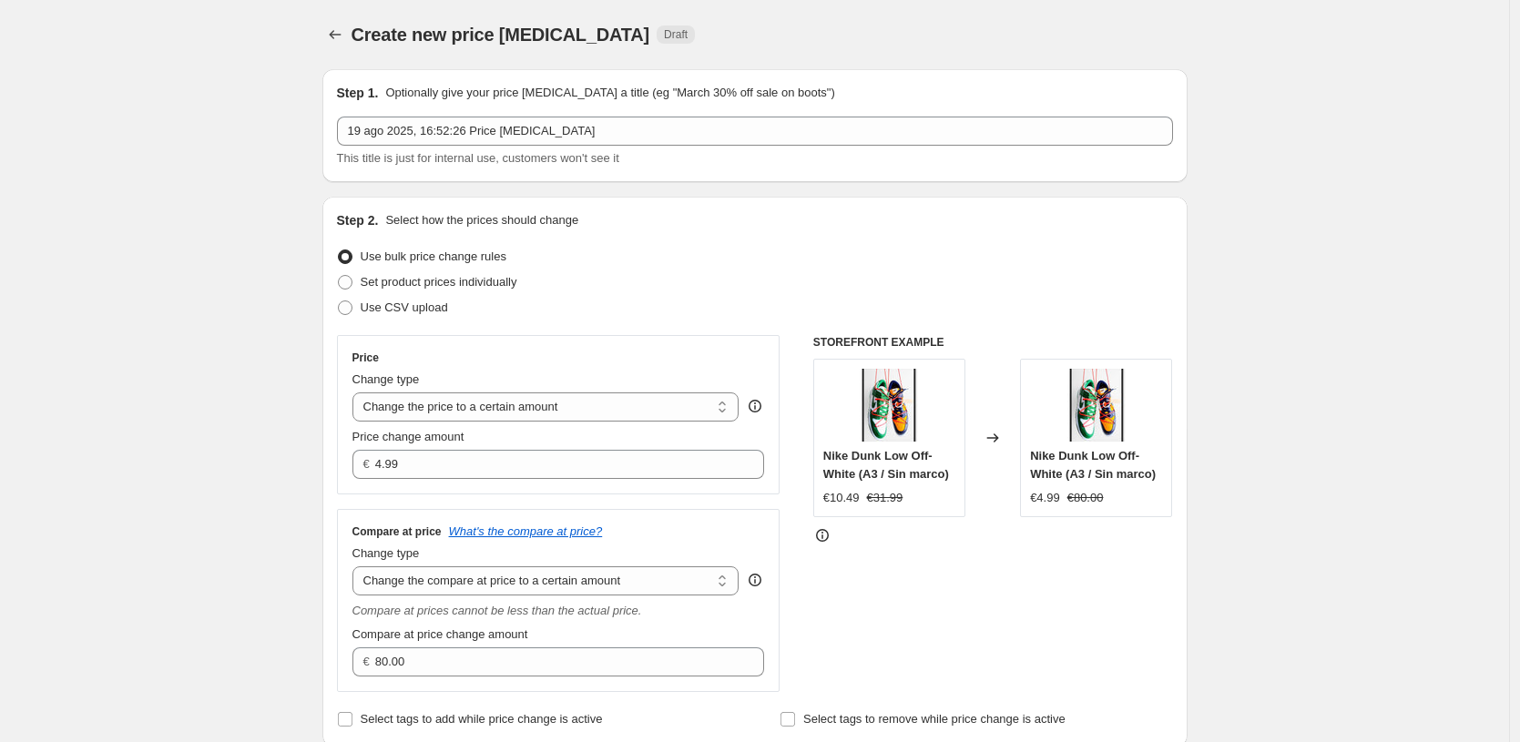
scroll to position [32, 0]
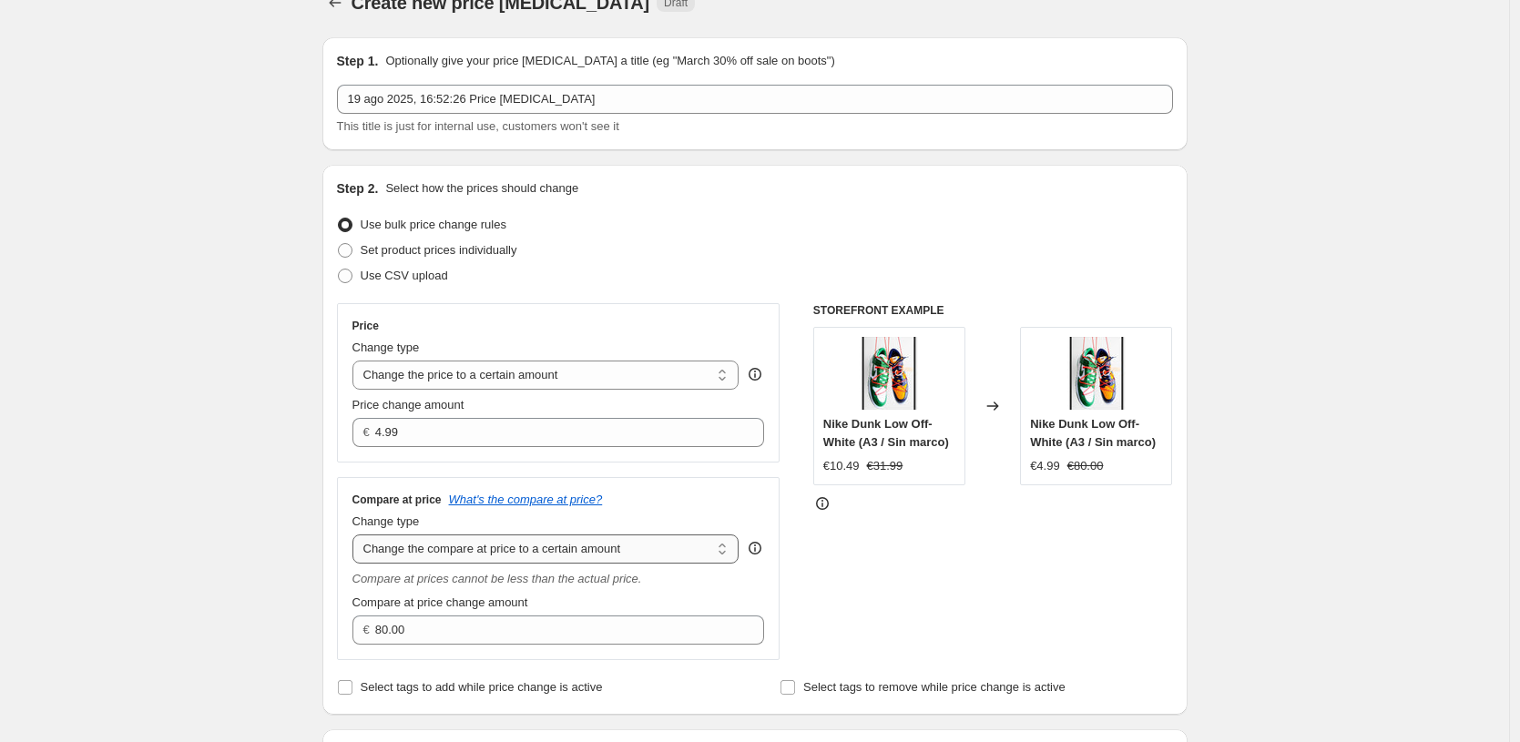
select select "by"
type input "-10.00"
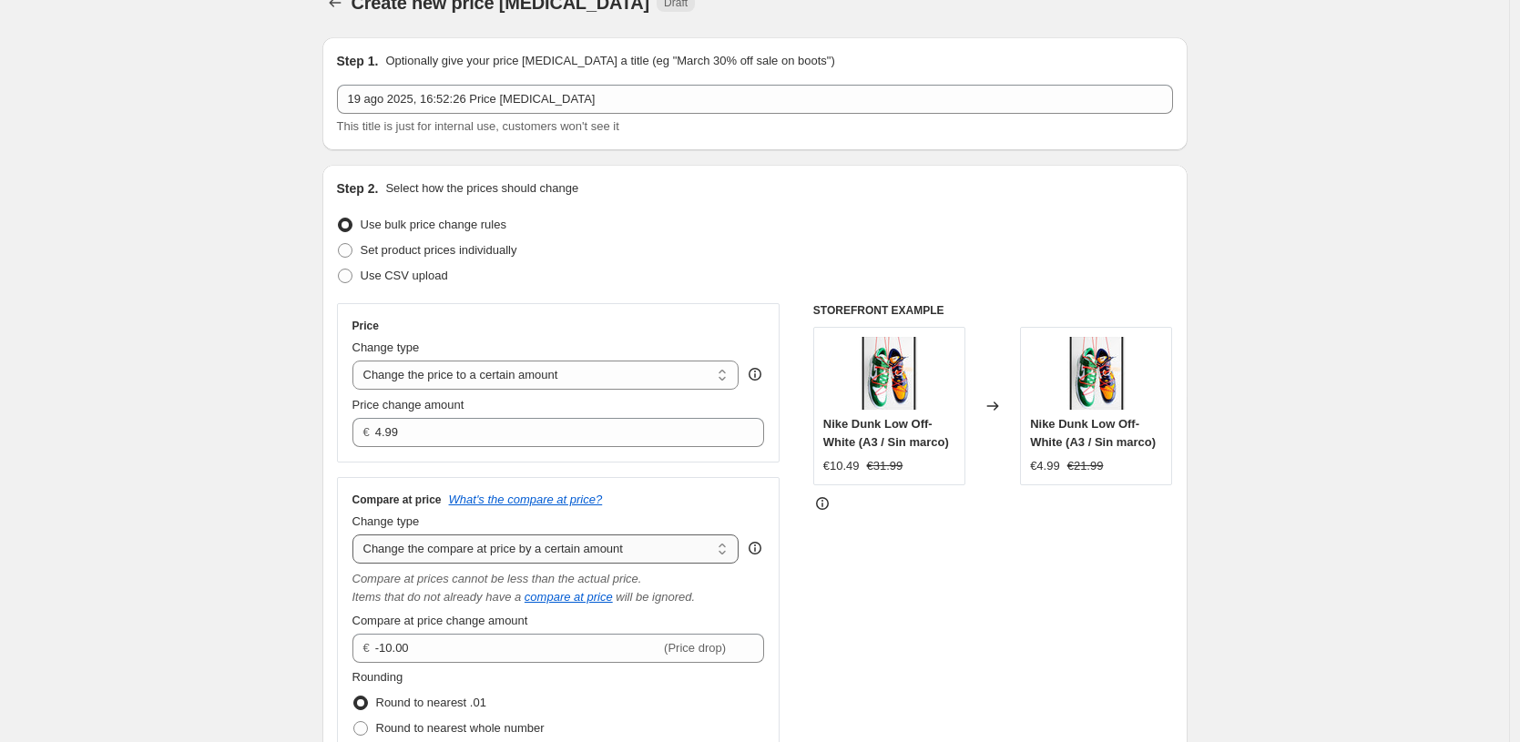
select select "to"
type input "80.00"
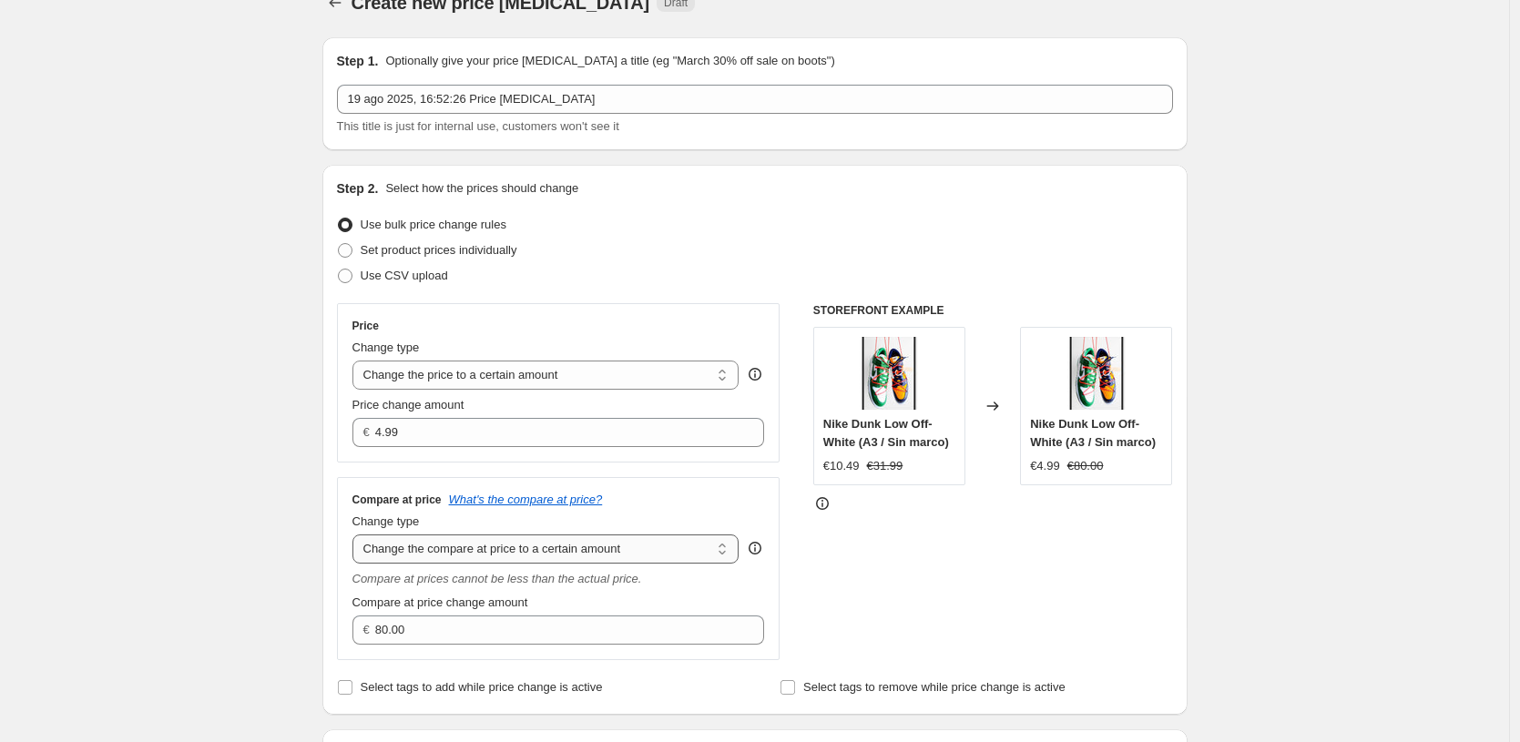
select select "by"
type input "-10.00"
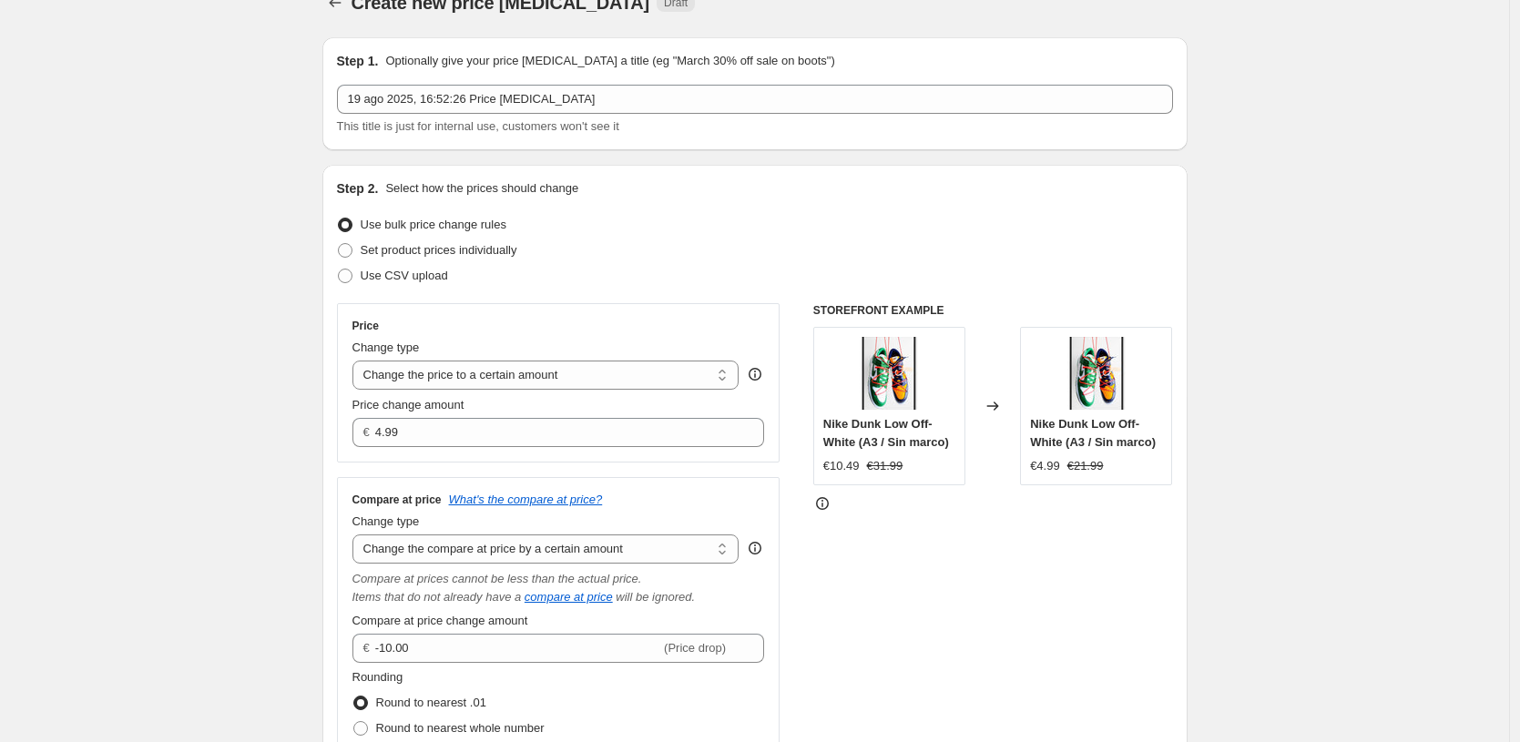
scroll to position [54, 0]
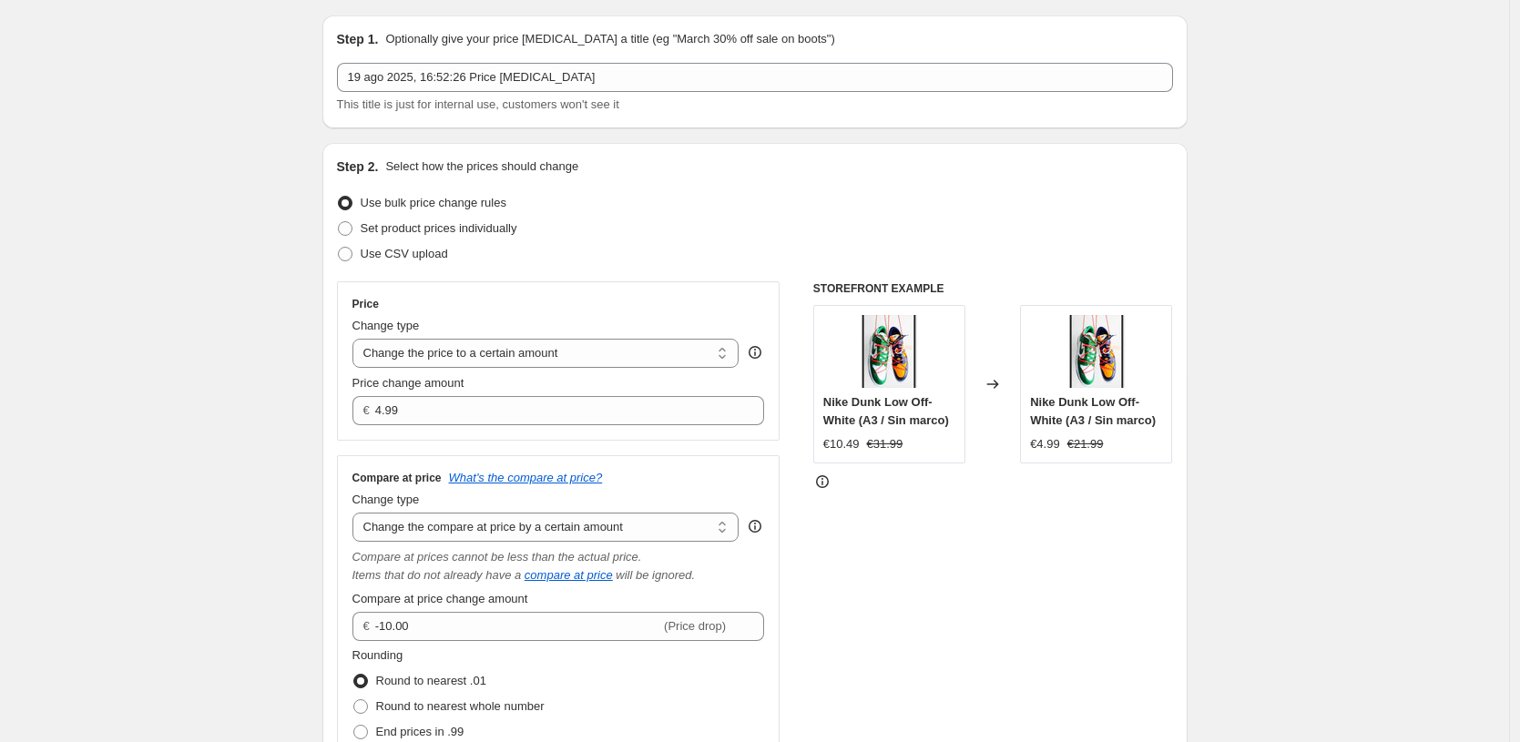
click at [633, 511] on div "Change type Change the compare at price to the current price (sale) Change the …" at bounding box center [545, 516] width 387 height 51
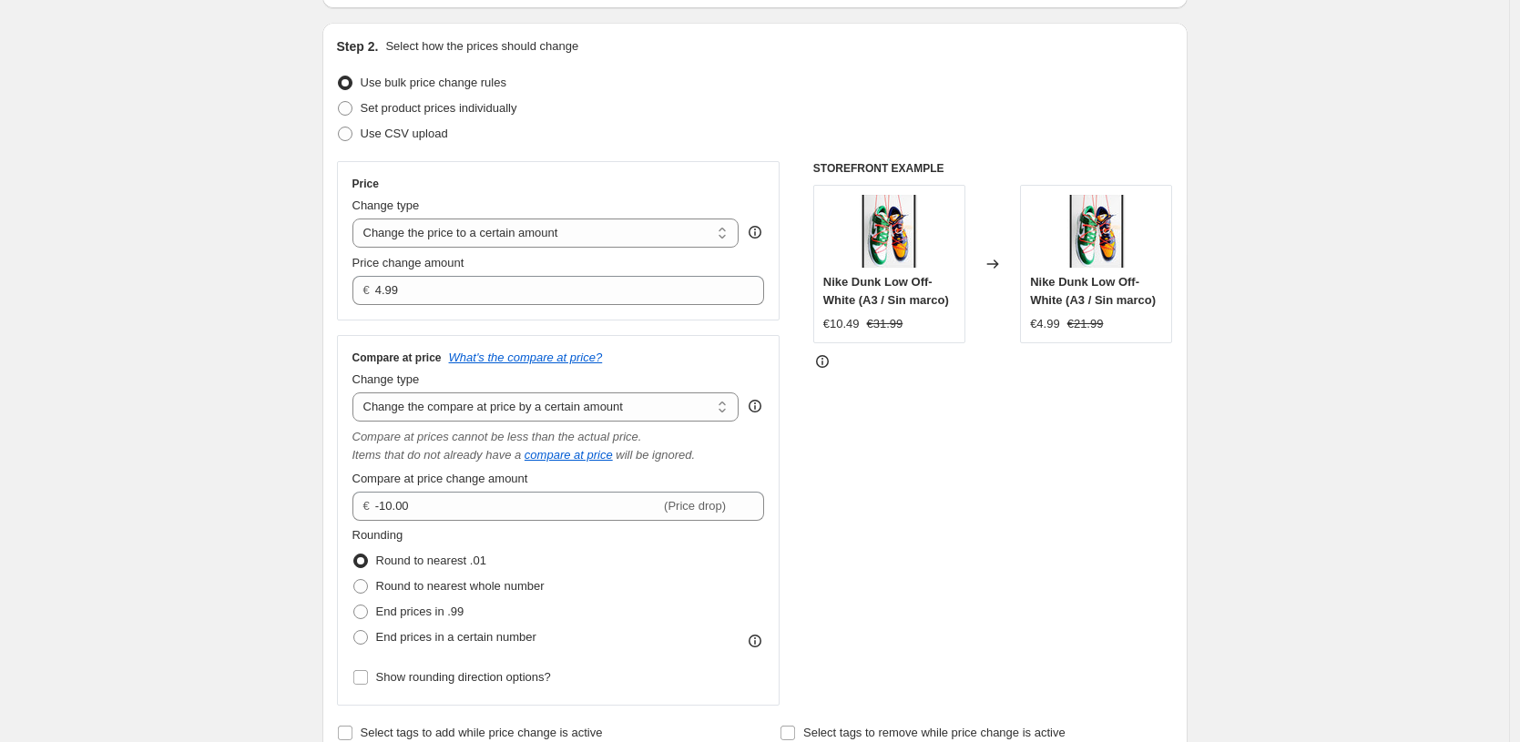
click at [494, 425] on div "Compare at price What's the compare at price? Change type Change the compare at…" at bounding box center [558, 521] width 413 height 341
select select "to"
type input "80.00"
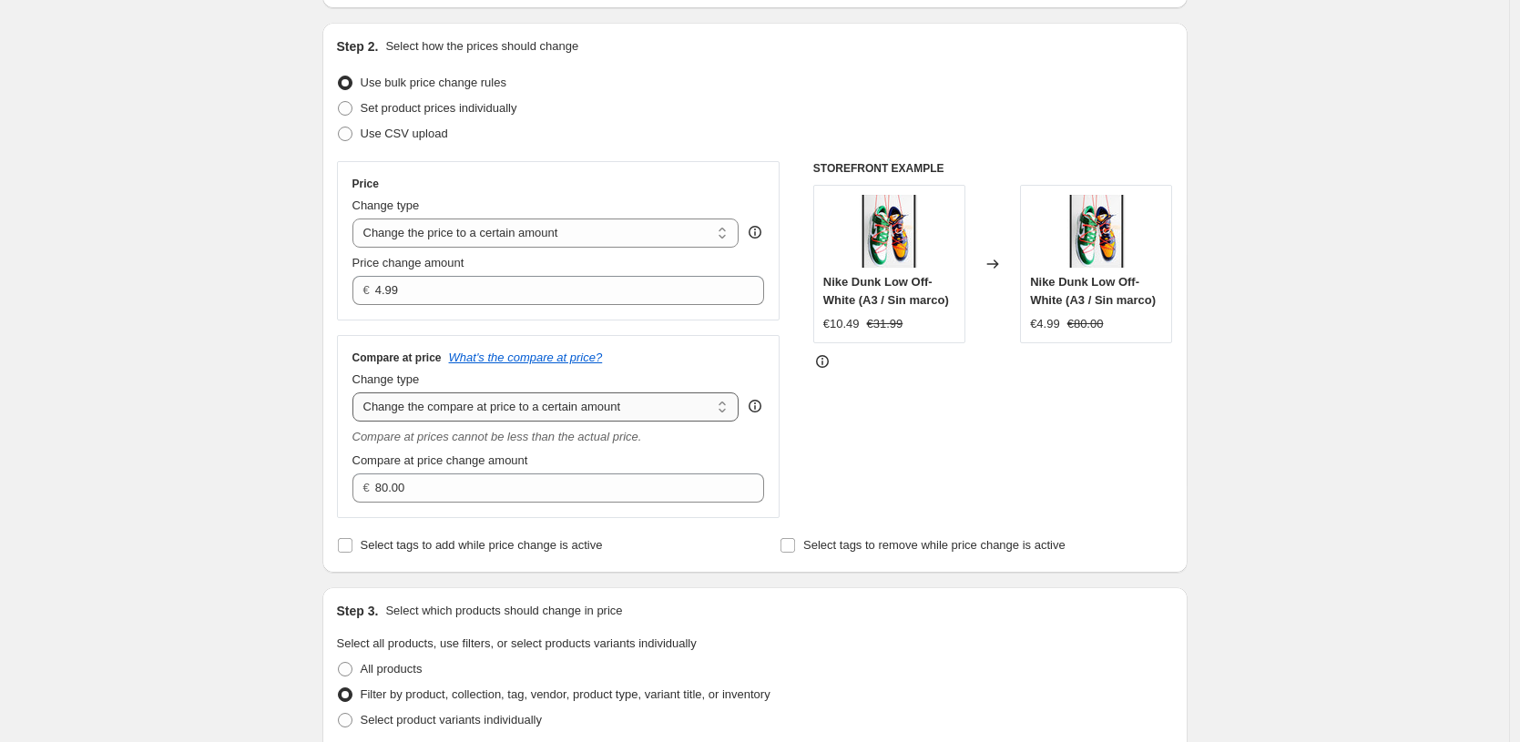
select select "by"
type input "-10.00"
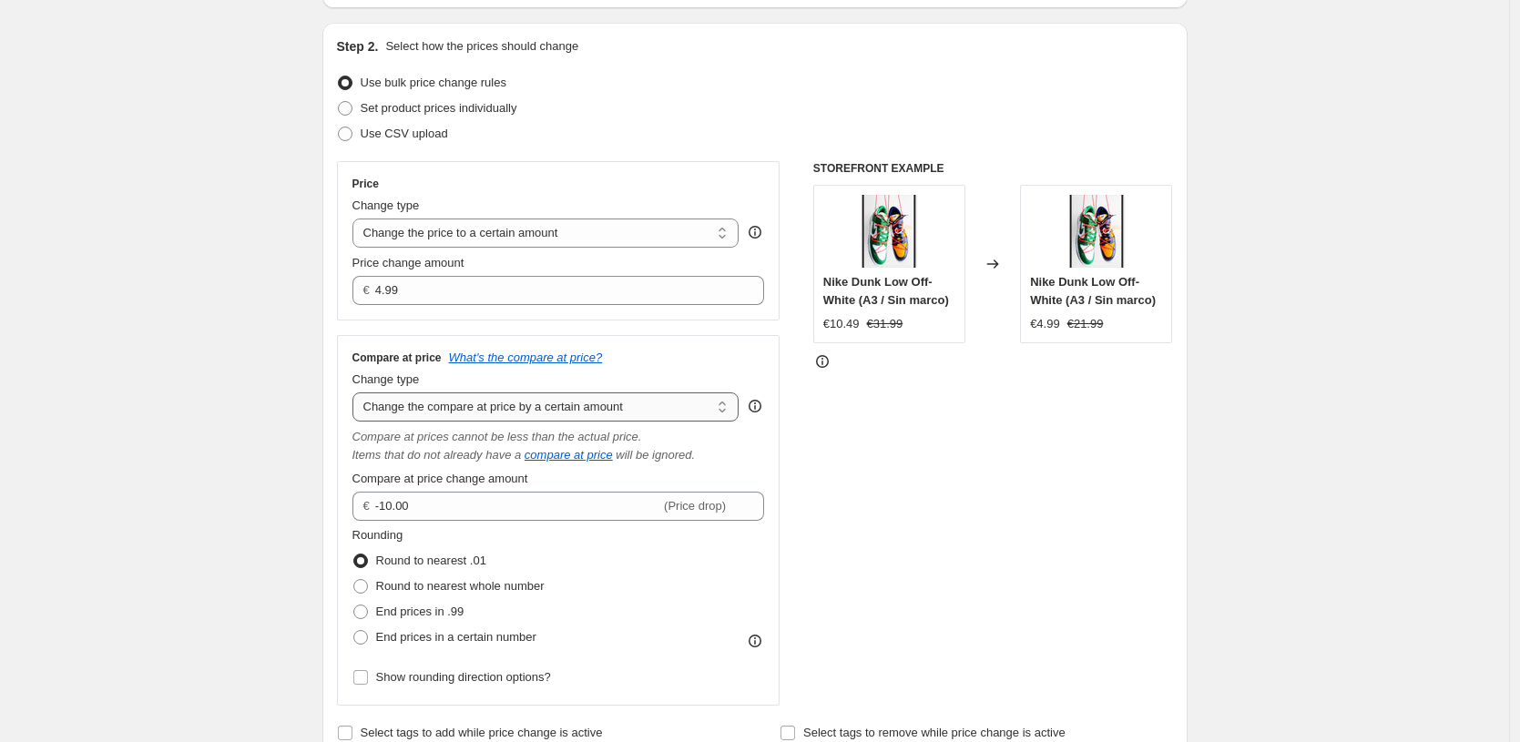
select select "to"
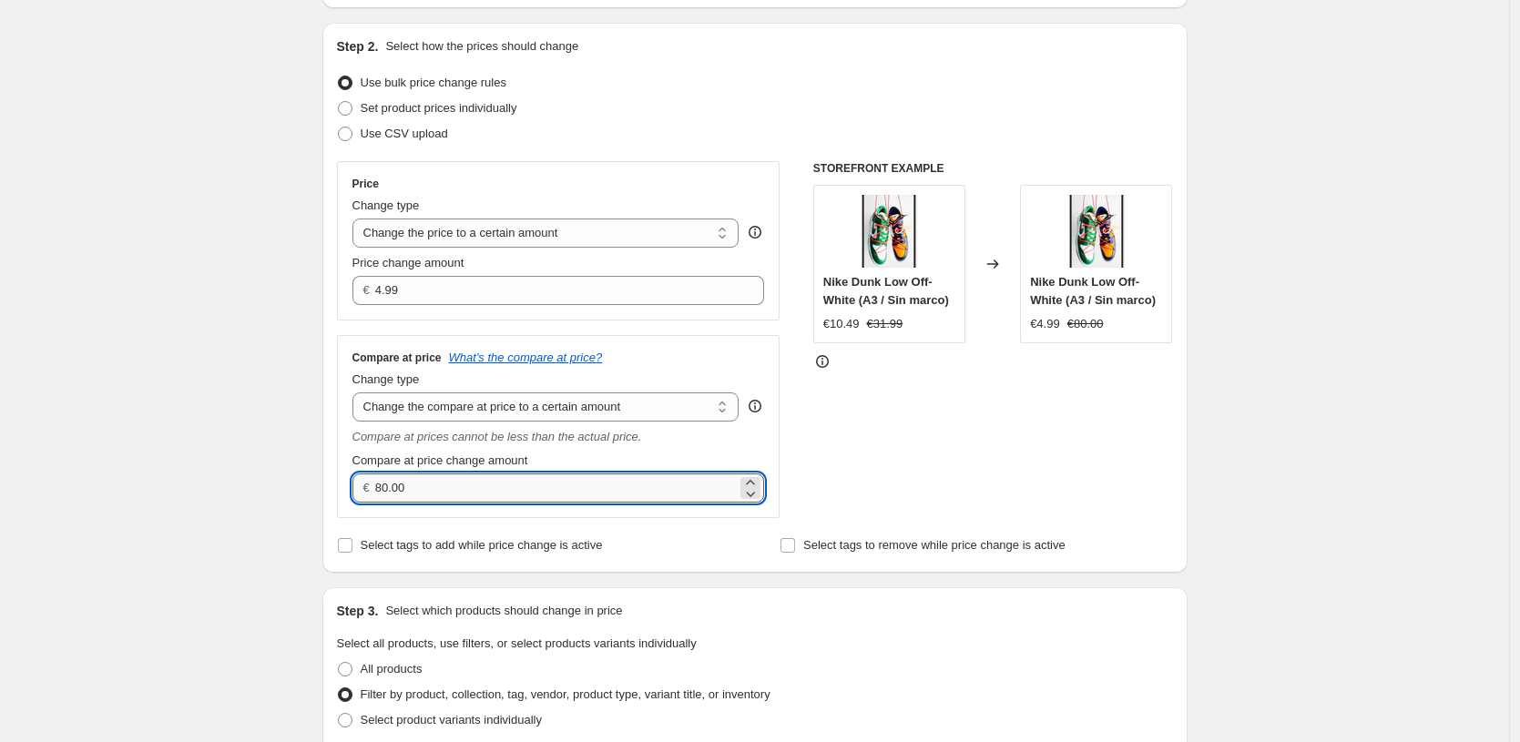
click at [609, 501] on input "80.00" at bounding box center [556, 488] width 362 height 29
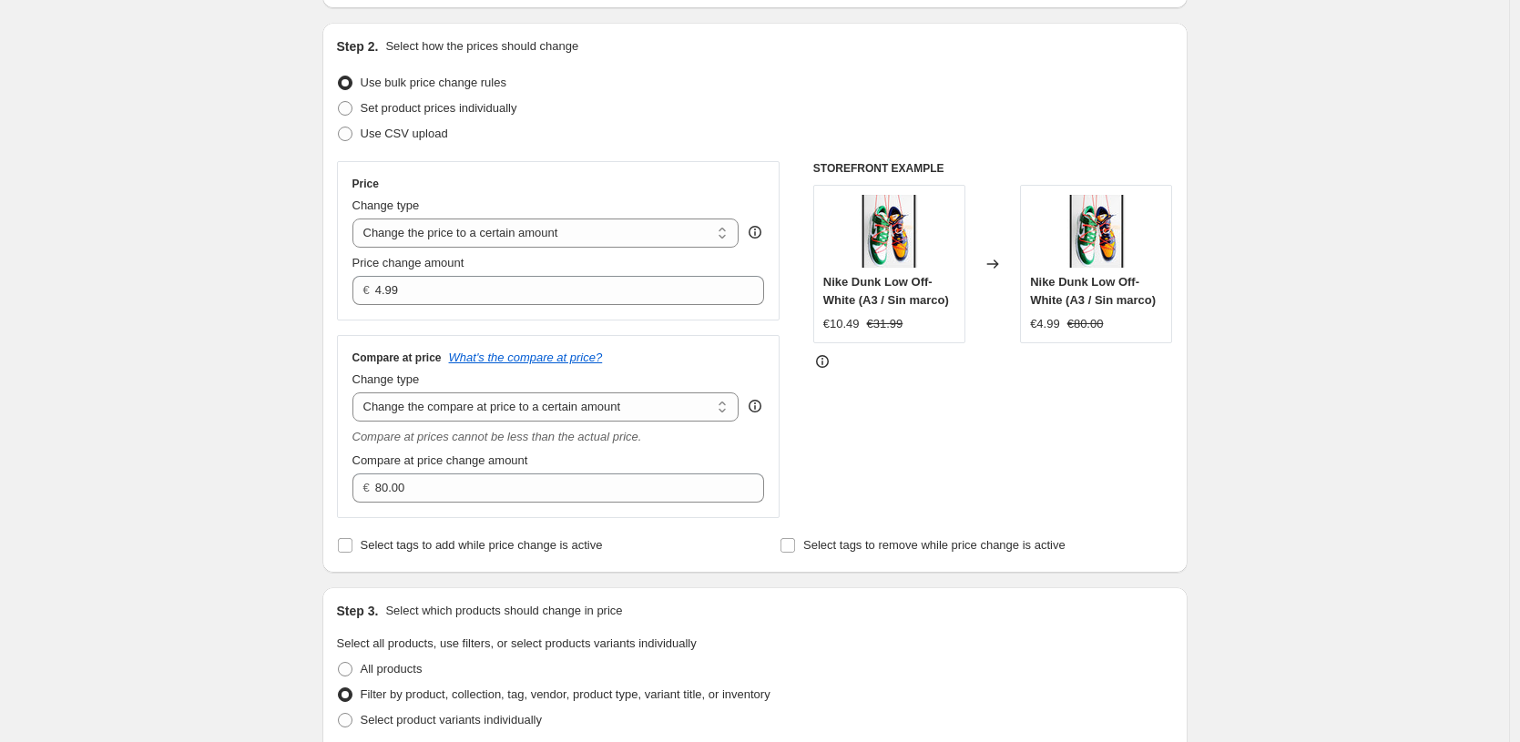
click at [1411, 526] on div "Create new price [MEDICAL_DATA]. This page is ready Create new price [MEDICAL_D…" at bounding box center [754, 584] width 1509 height 1517
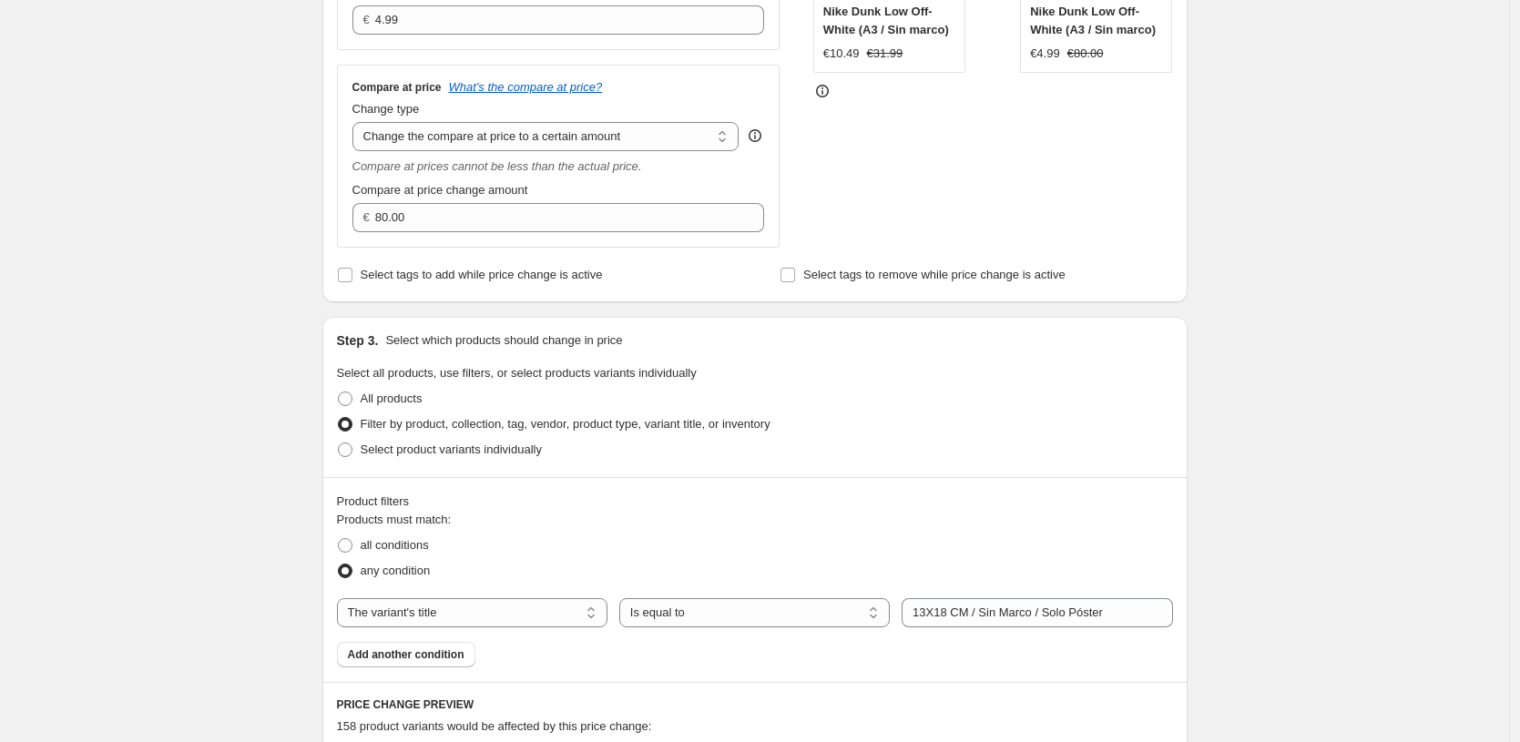
scroll to position [560, 0]
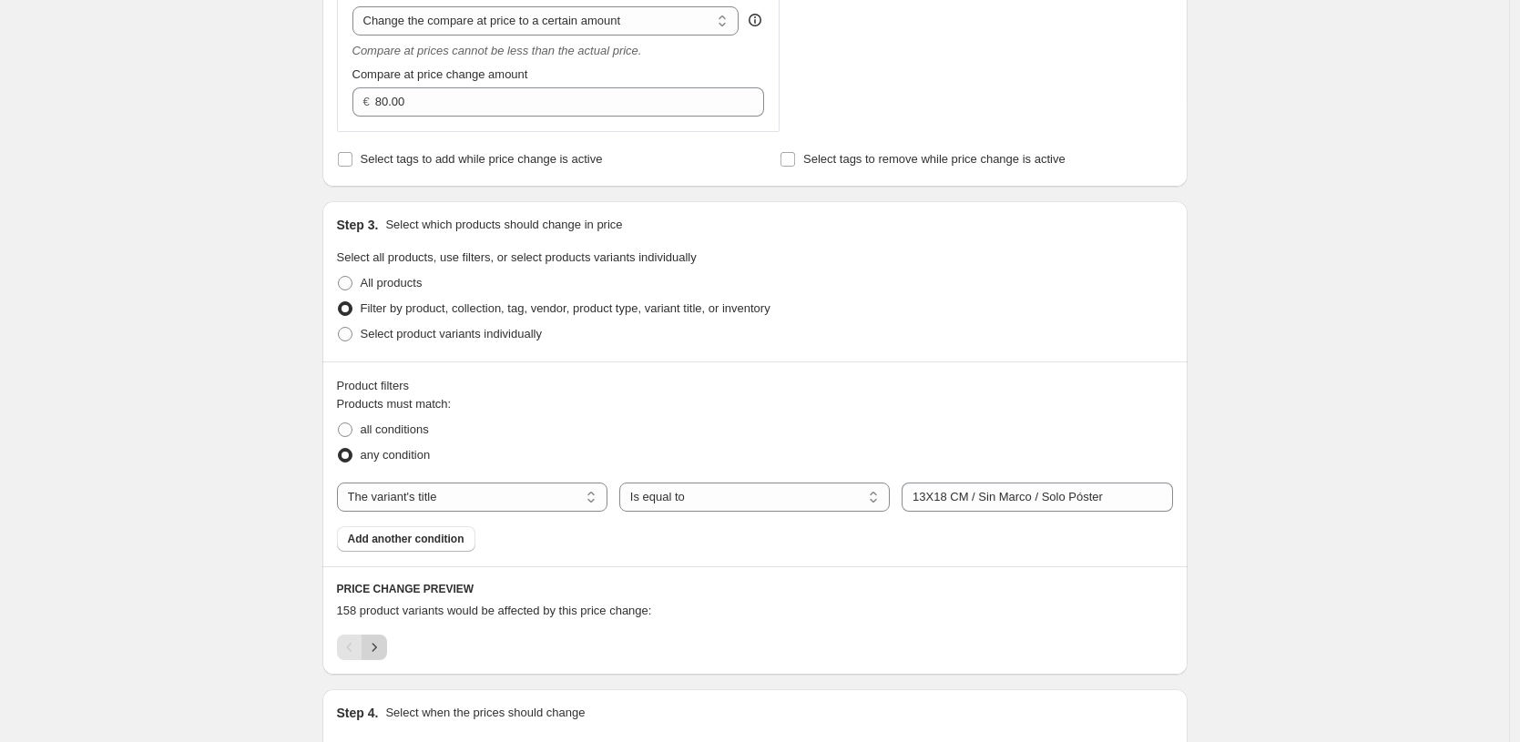
click at [378, 650] on icon "Next" at bounding box center [374, 647] width 18 height 18
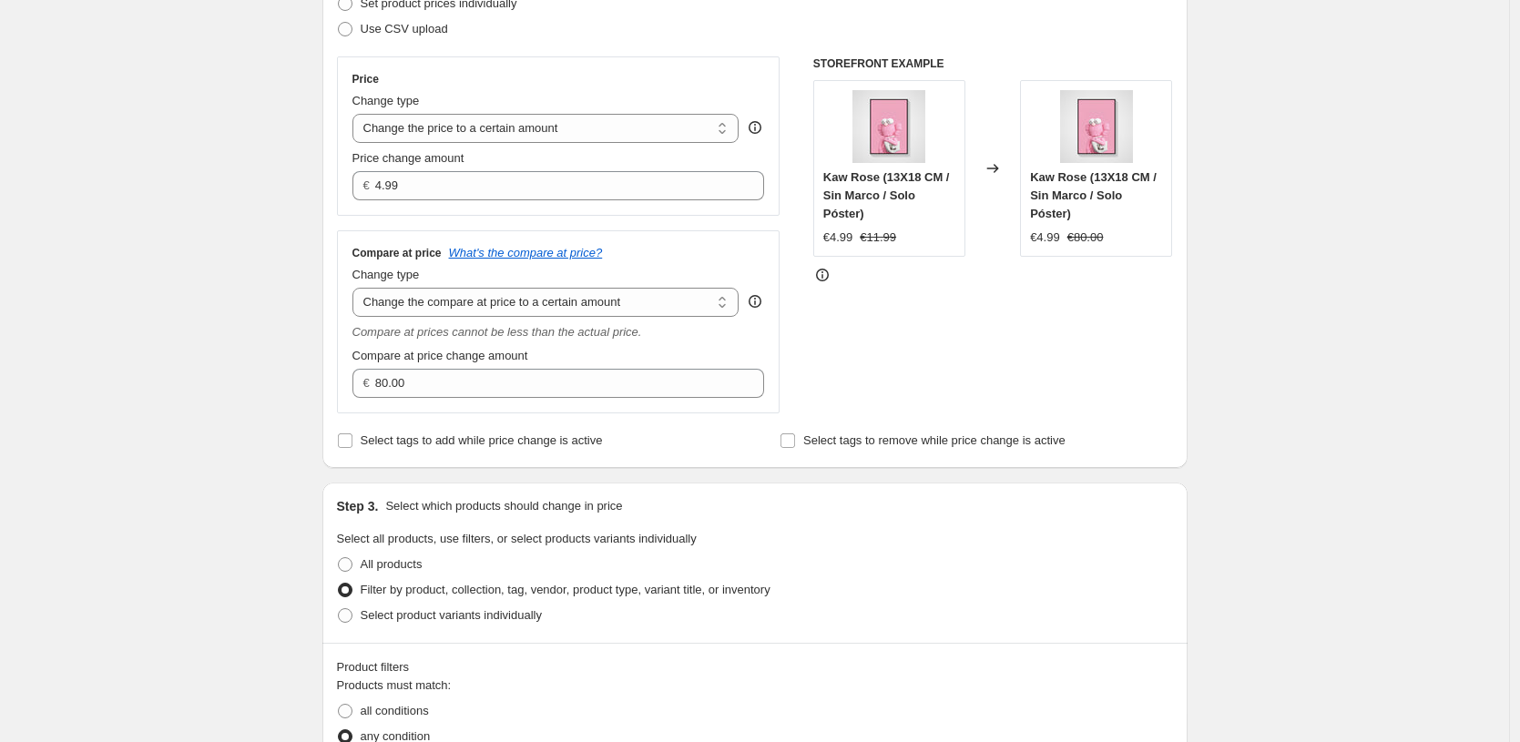
scroll to position [137, 0]
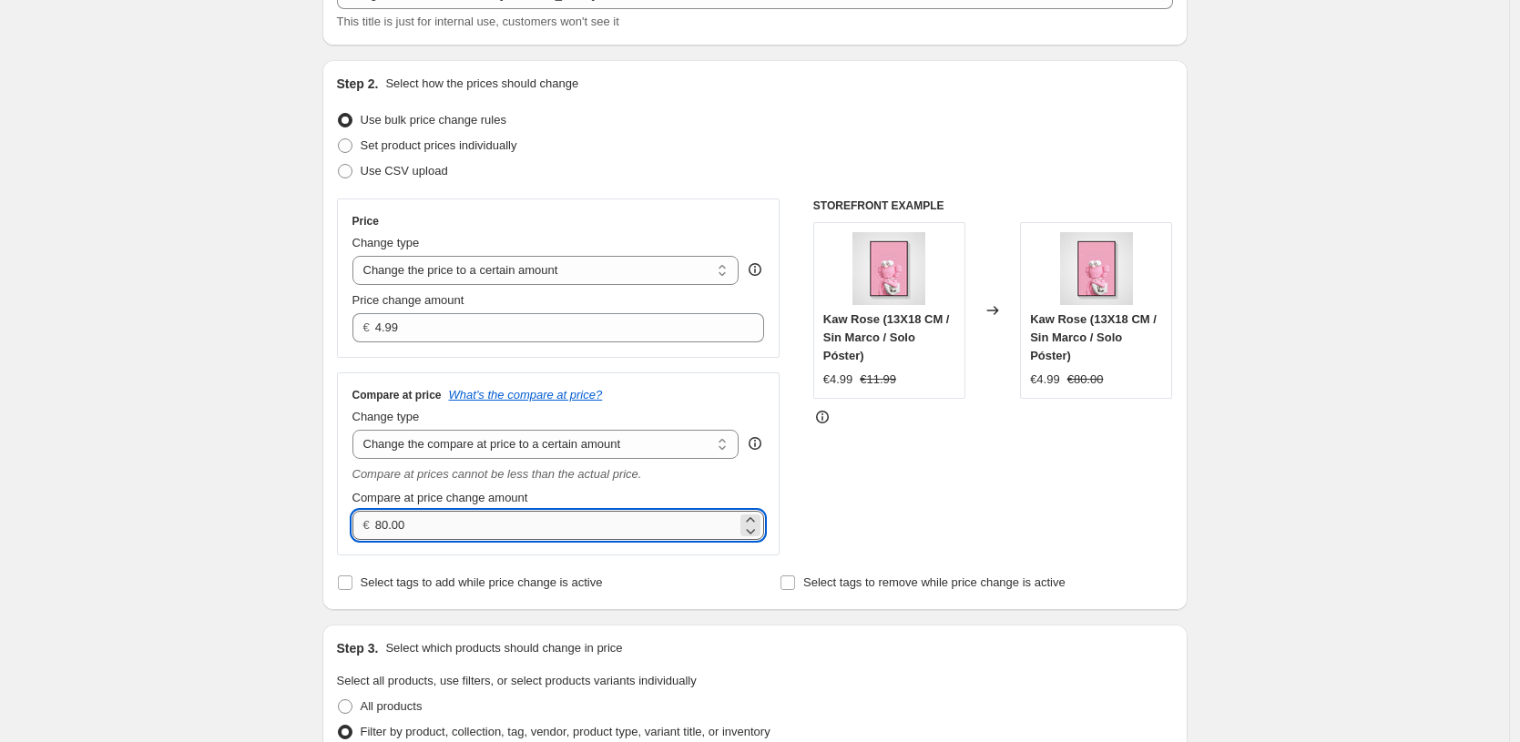
click at [476, 526] on input "80.00" at bounding box center [556, 525] width 362 height 29
type input "11"
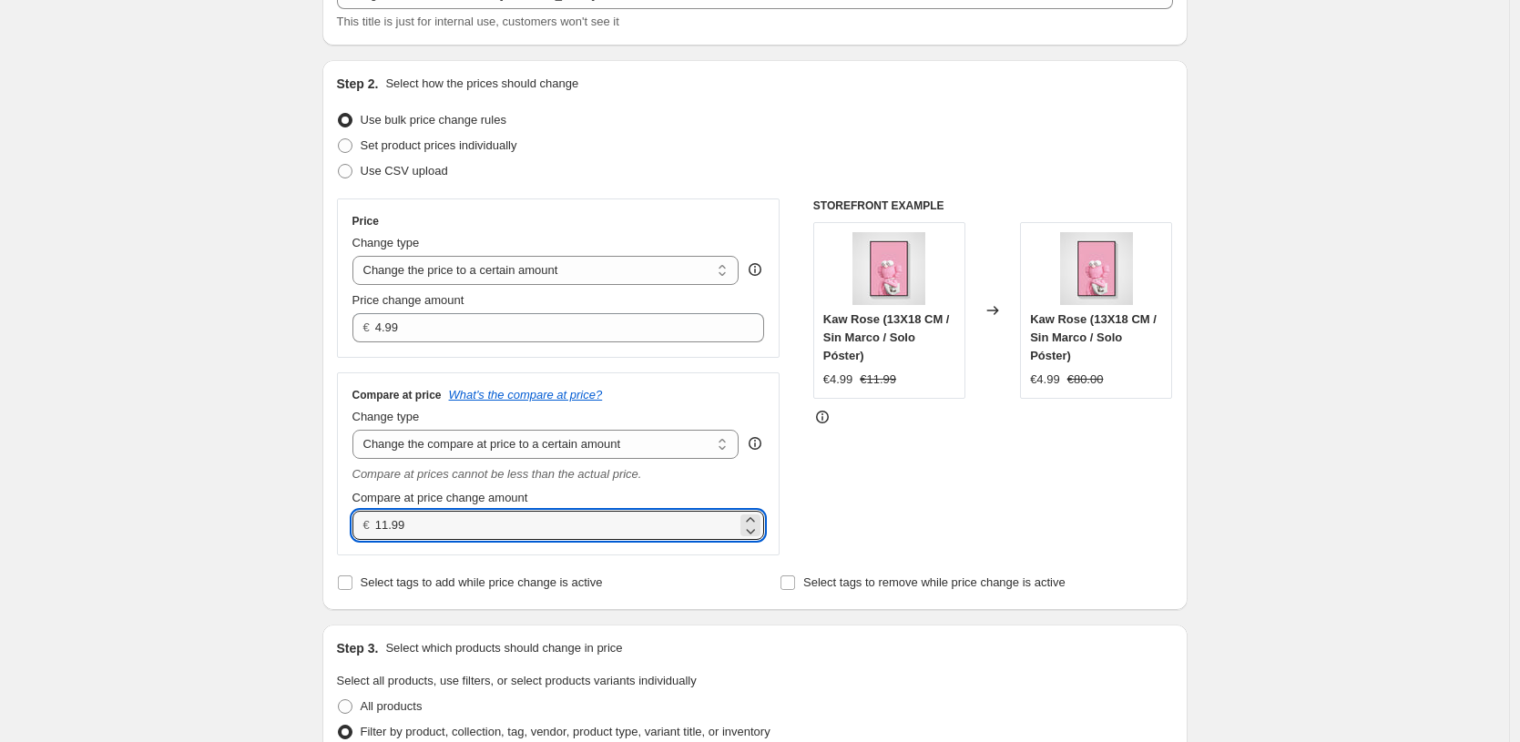
type input "11.99"
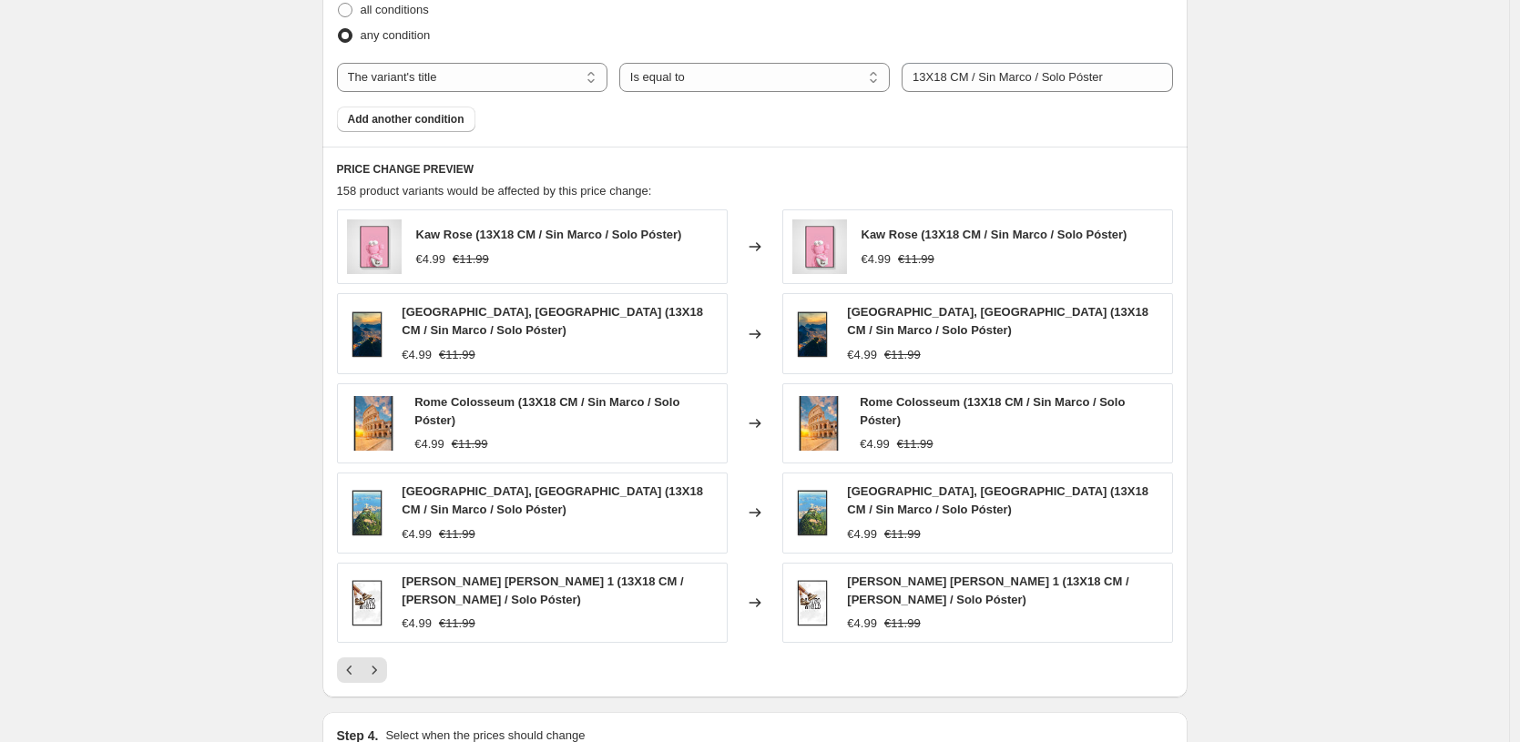
scroll to position [1218, 0]
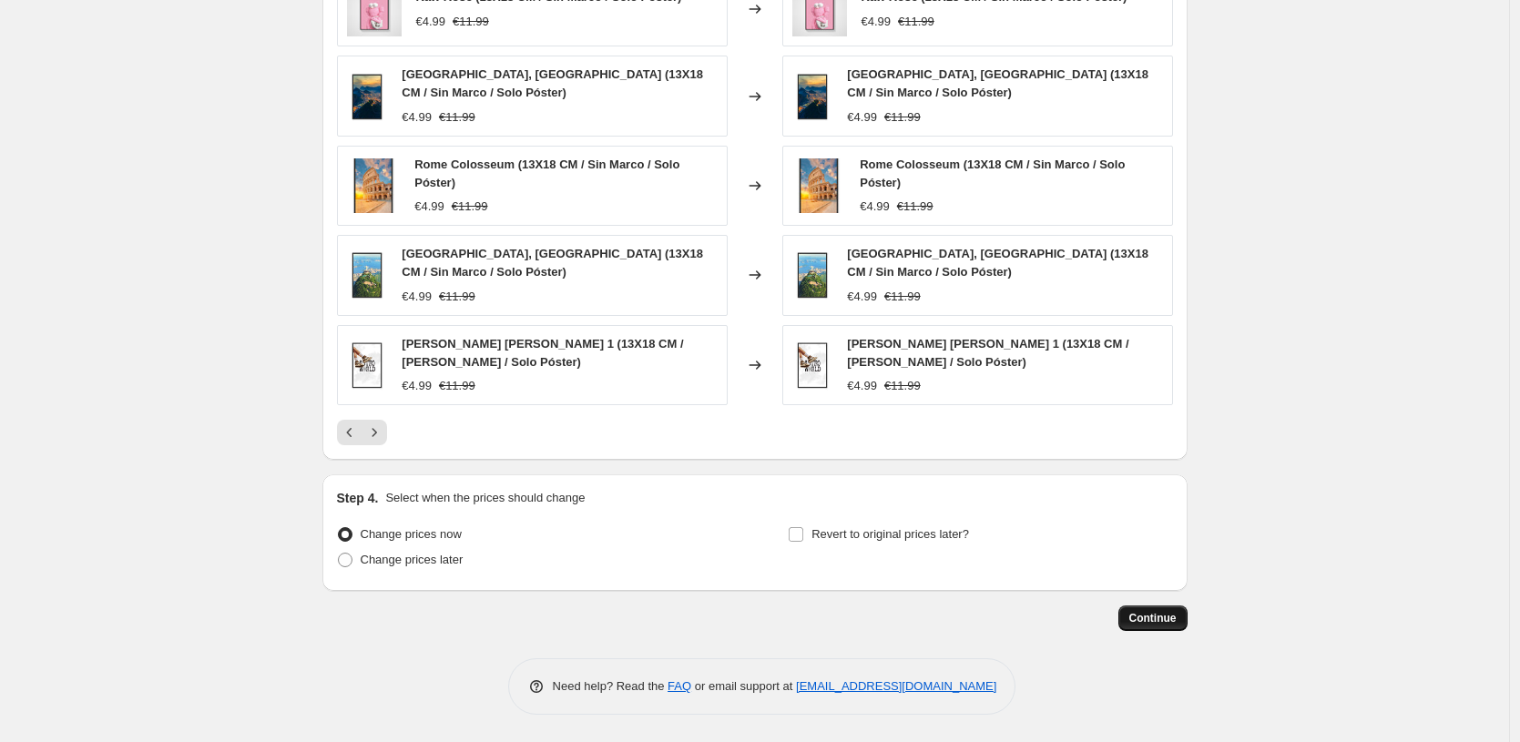
click at [1159, 619] on span "Continue" at bounding box center [1152, 618] width 47 height 15
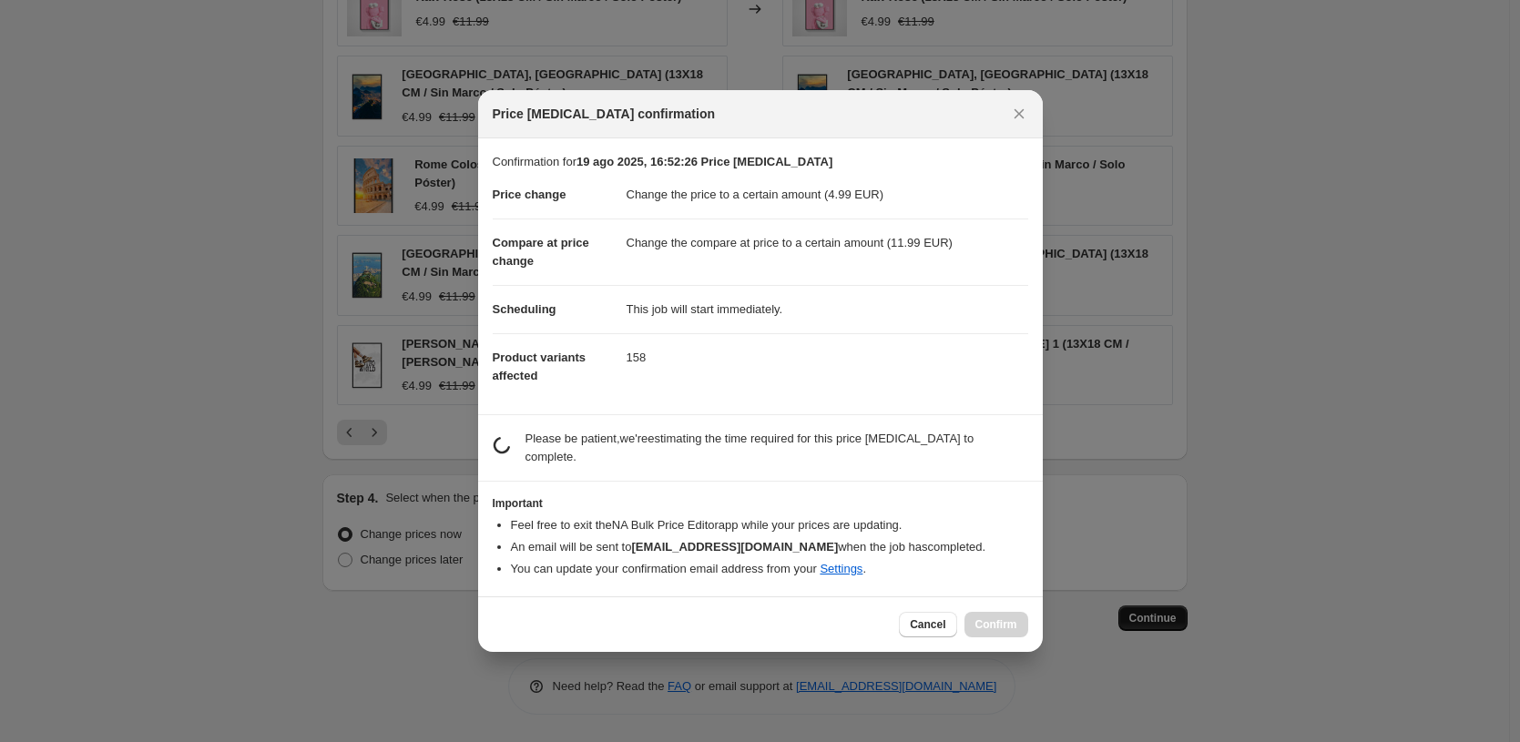
scroll to position [0, 0]
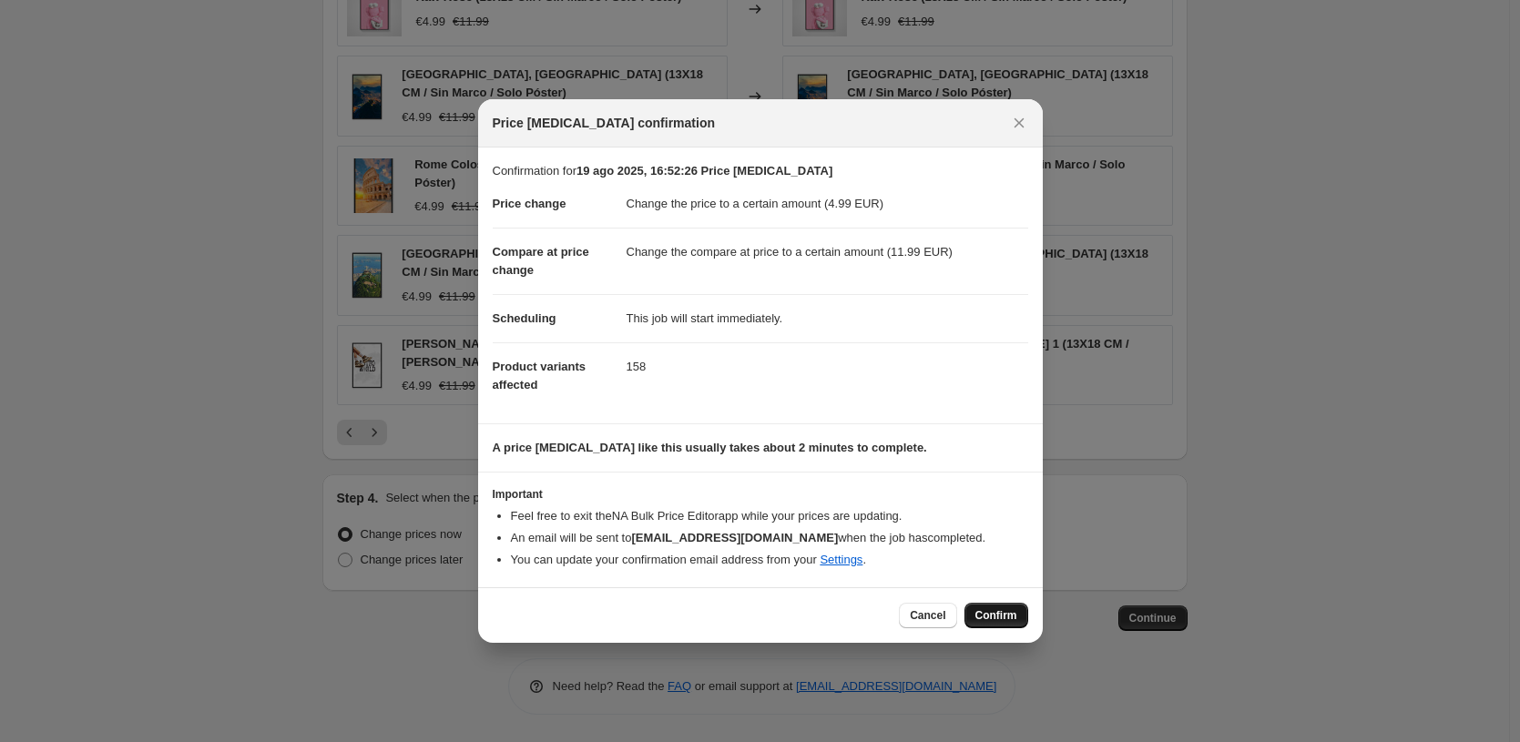
click at [1003, 607] on button "Confirm" at bounding box center [997, 616] width 64 height 26
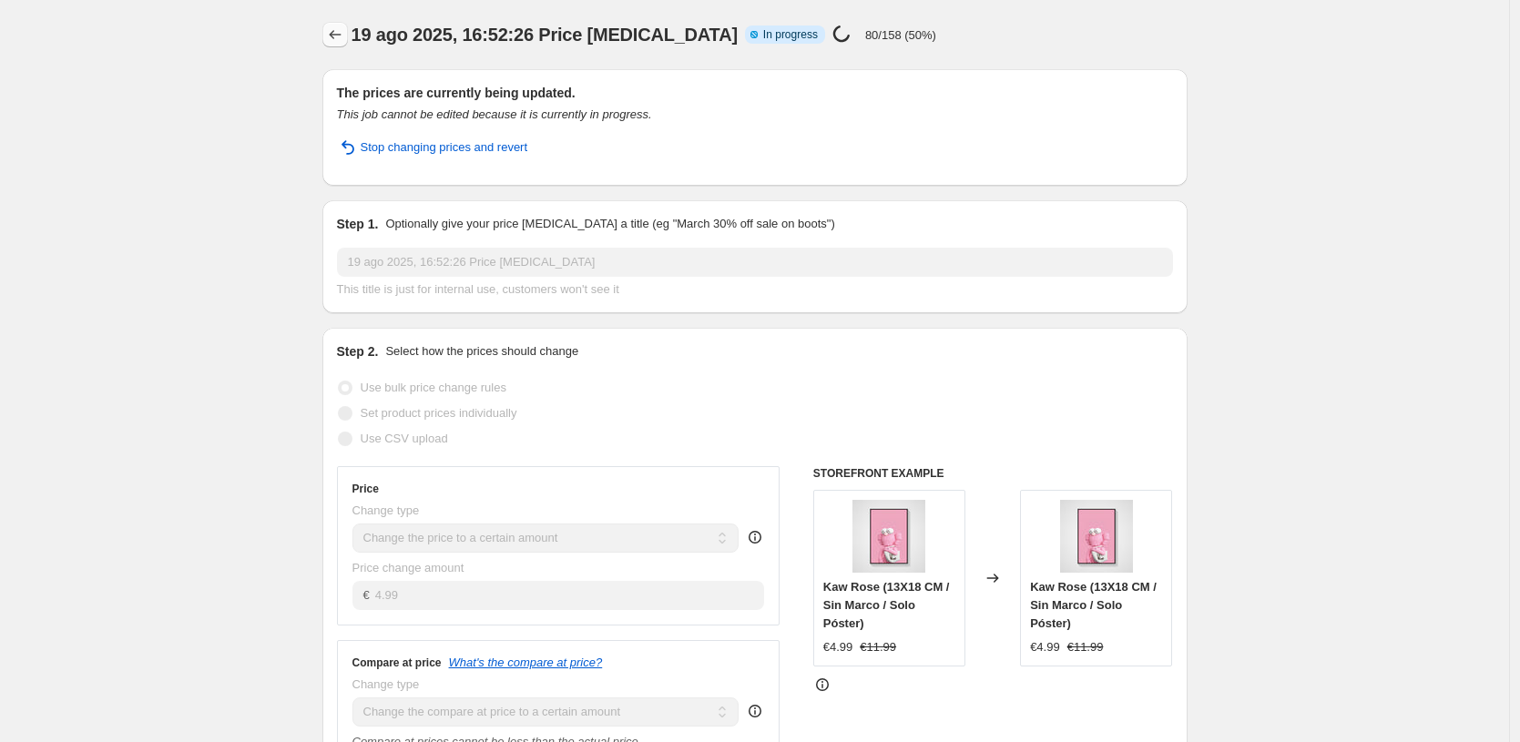
click at [337, 27] on icon "Price change jobs" at bounding box center [335, 35] width 18 height 18
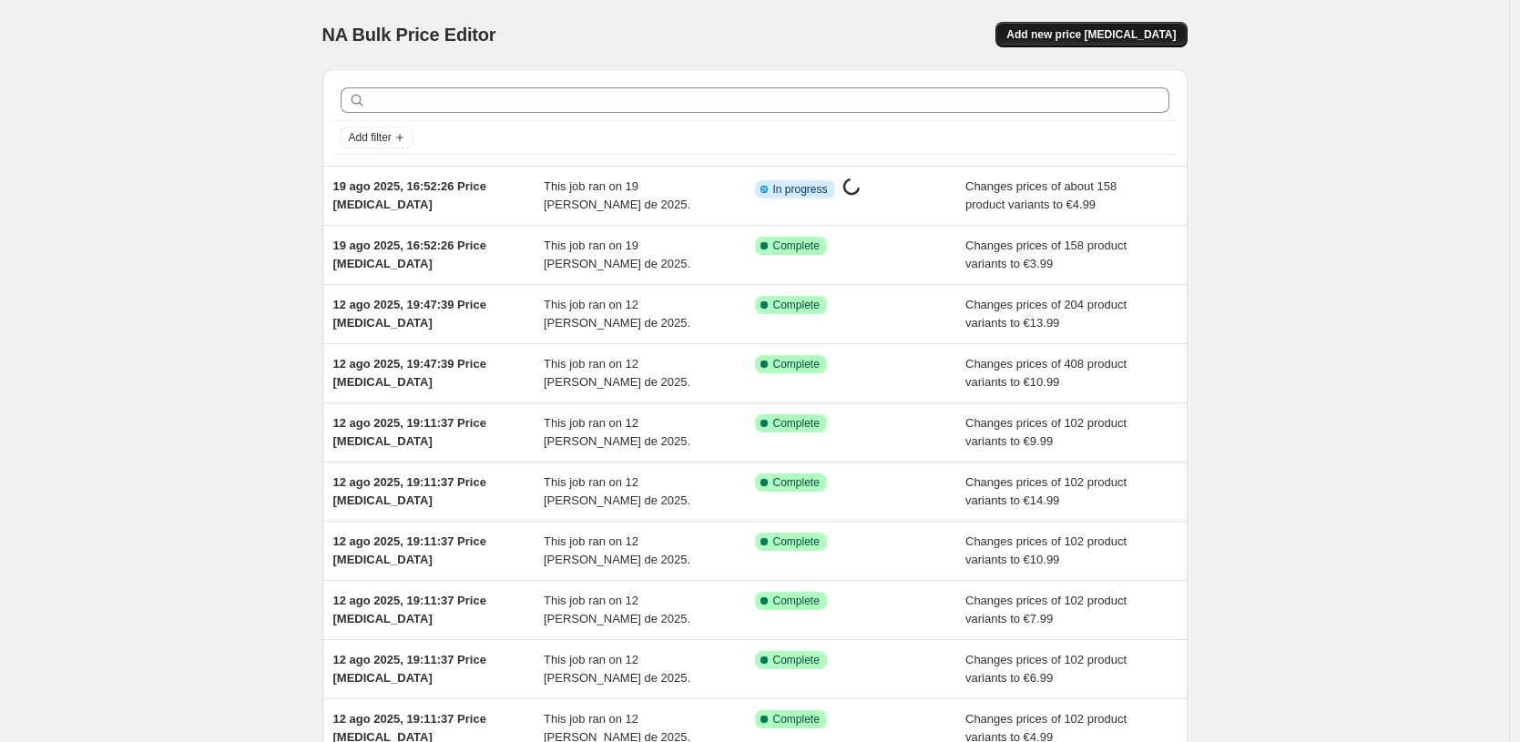
click at [1128, 34] on span "Add new price [MEDICAL_DATA]" at bounding box center [1090, 34] width 169 height 15
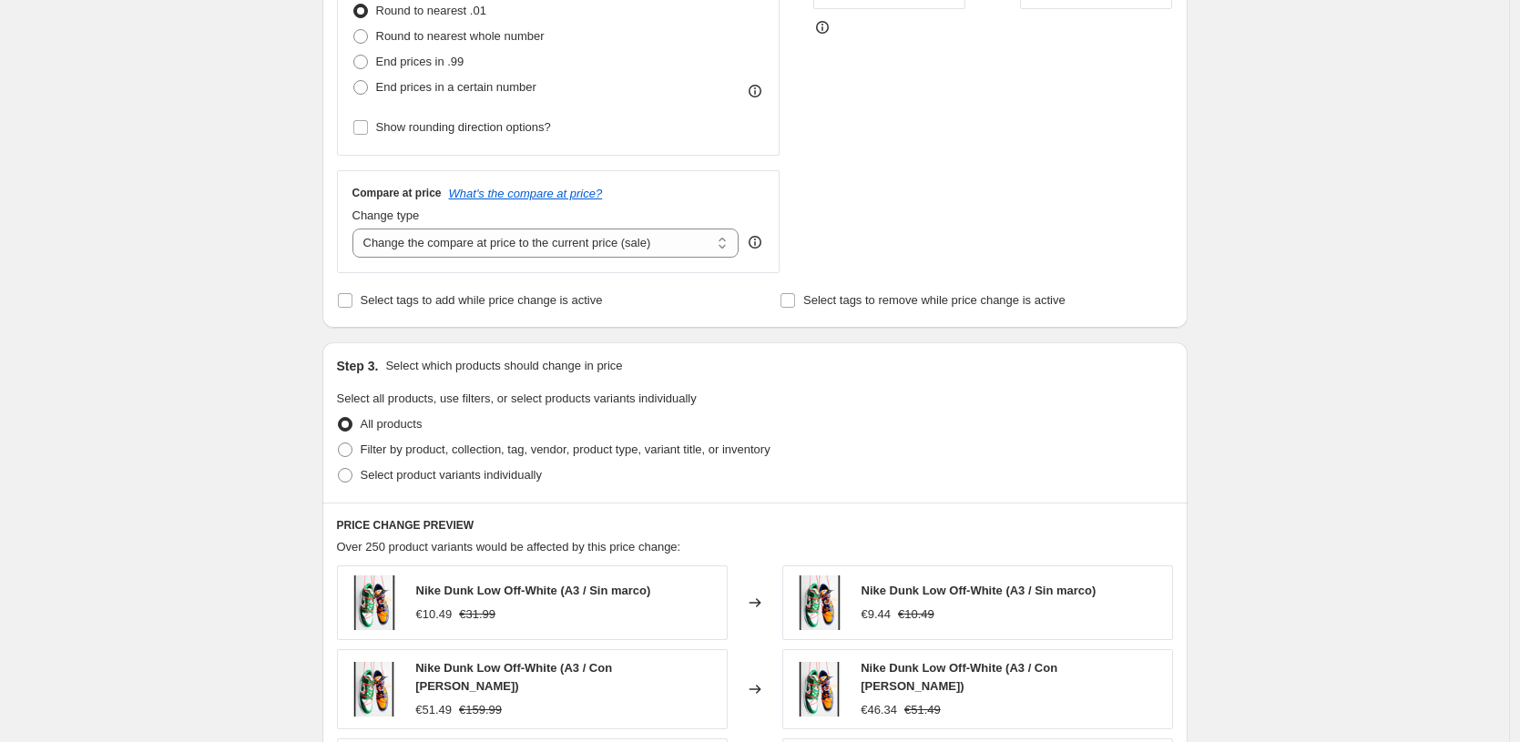
scroll to position [359, 0]
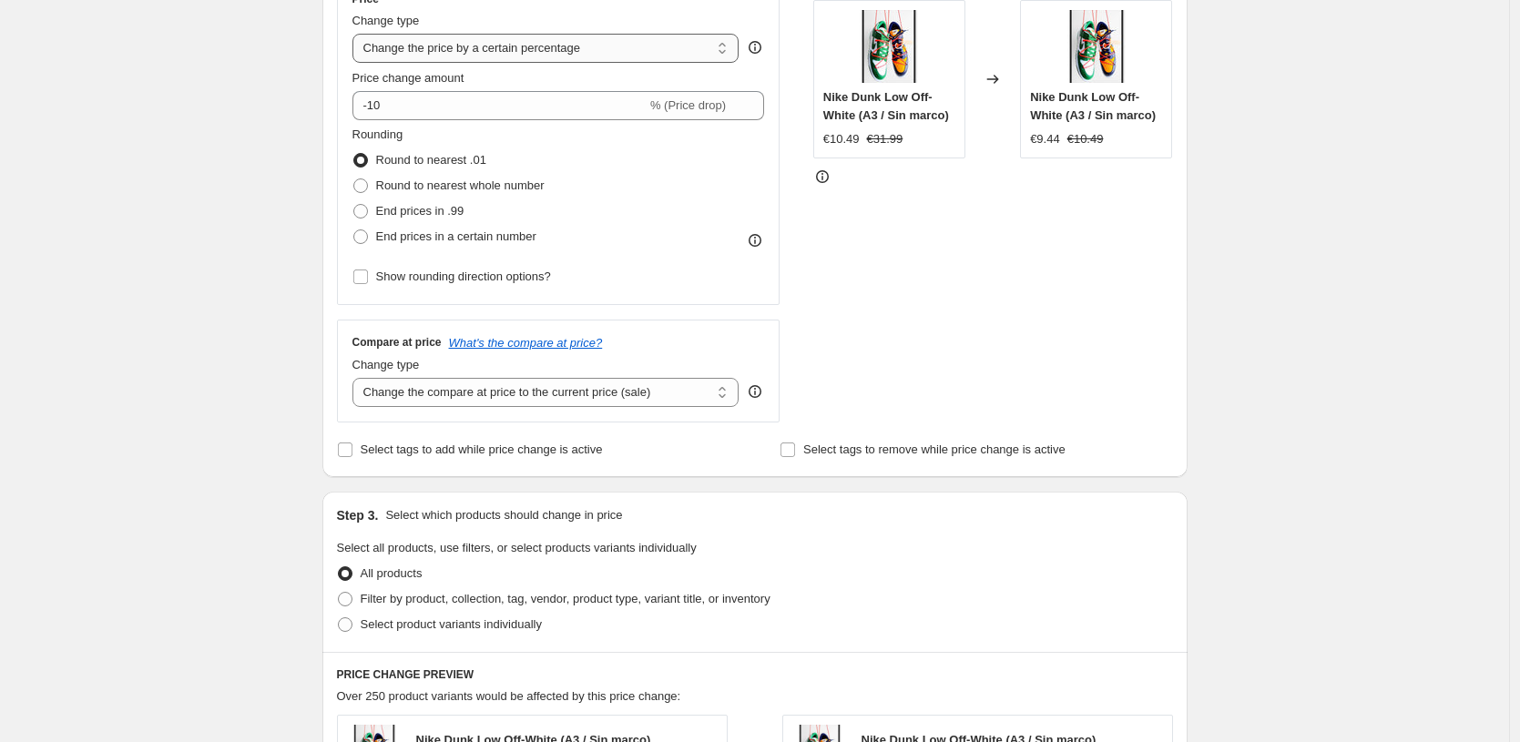
select select "to"
type input "80.00"
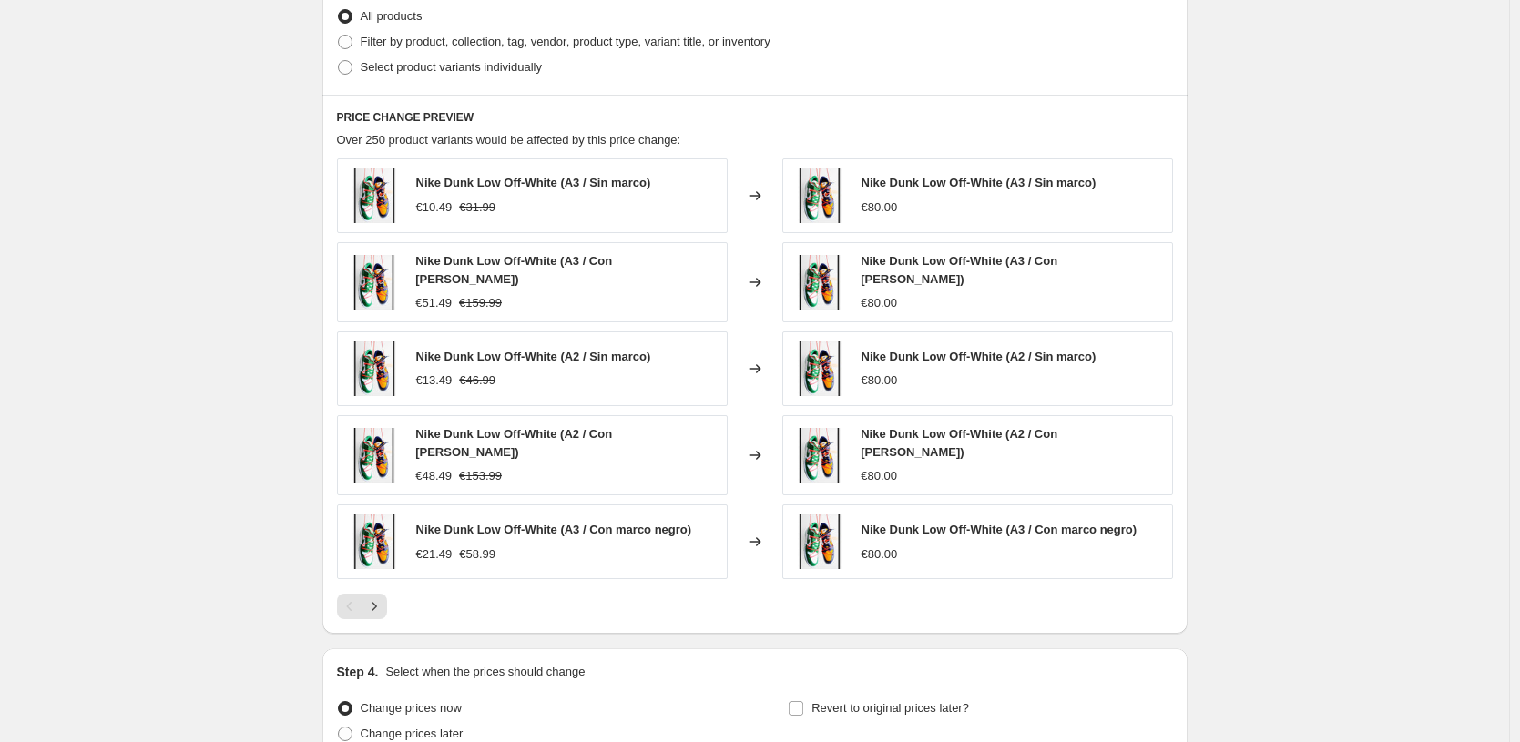
scroll to position [576, 0]
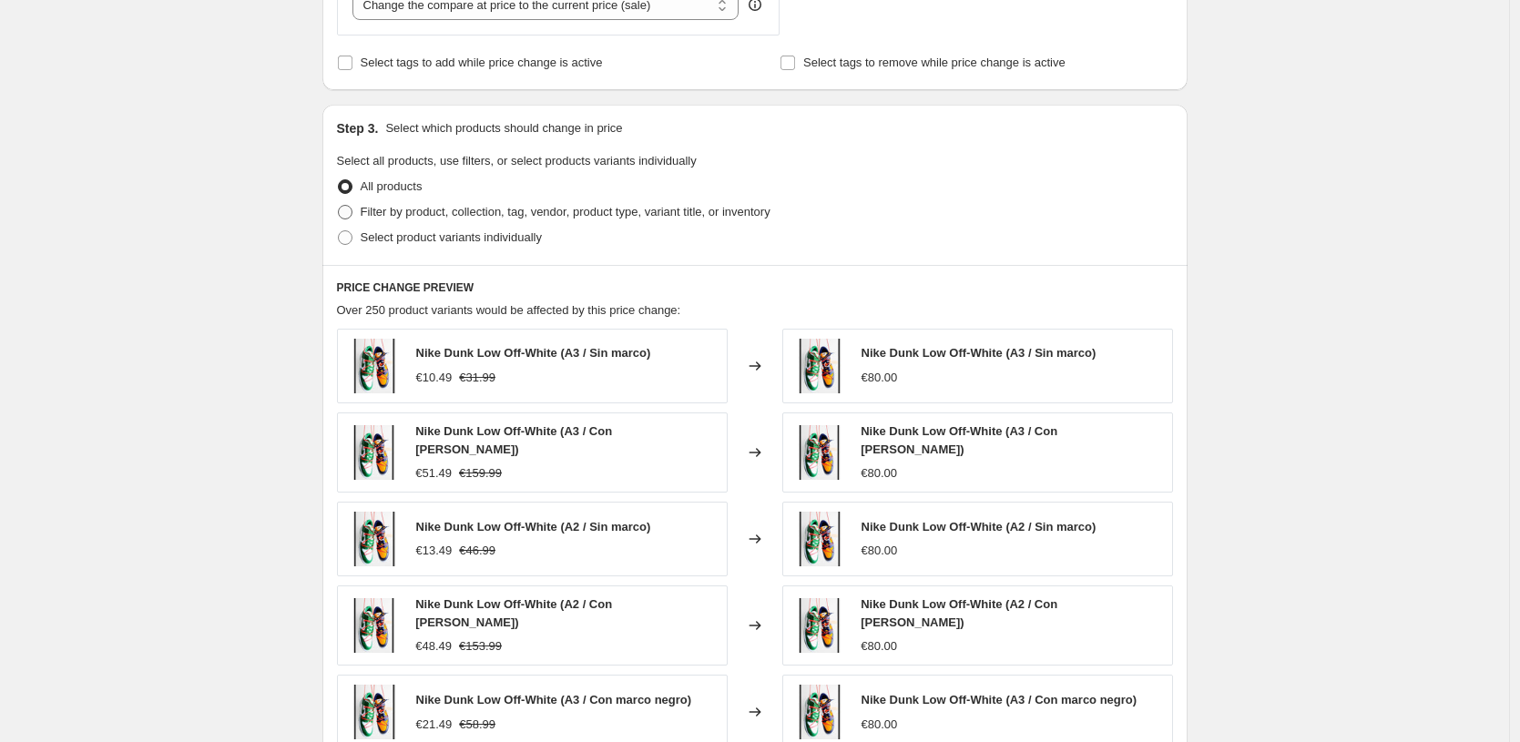
click at [543, 216] on span "Filter by product, collection, tag, vendor, product type, variant title, or inv…" at bounding box center [566, 212] width 410 height 14
click at [339, 206] on input "Filter by product, collection, tag, vendor, product type, variant title, or inv…" at bounding box center [338, 205] width 1 height 1
radio input "true"
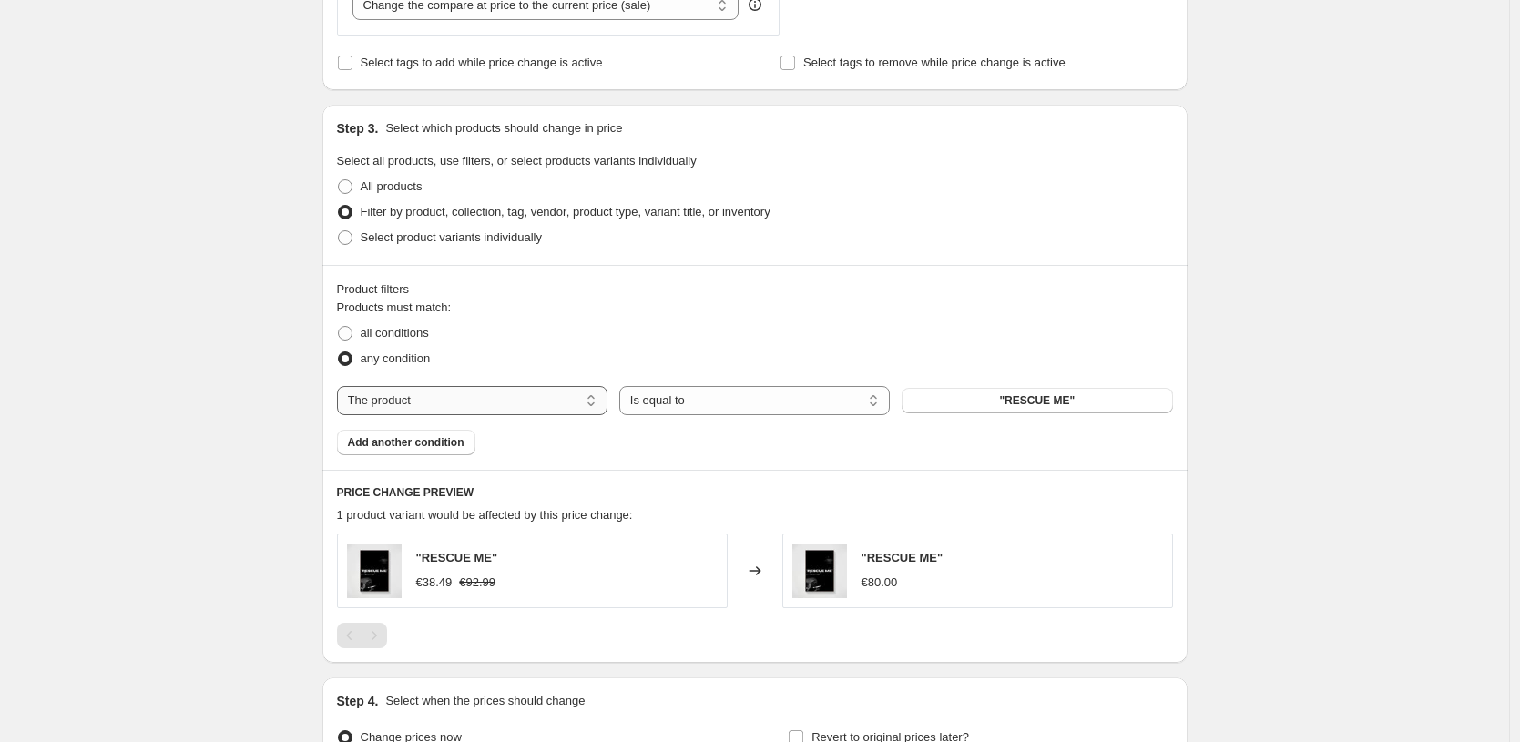
select select "title"
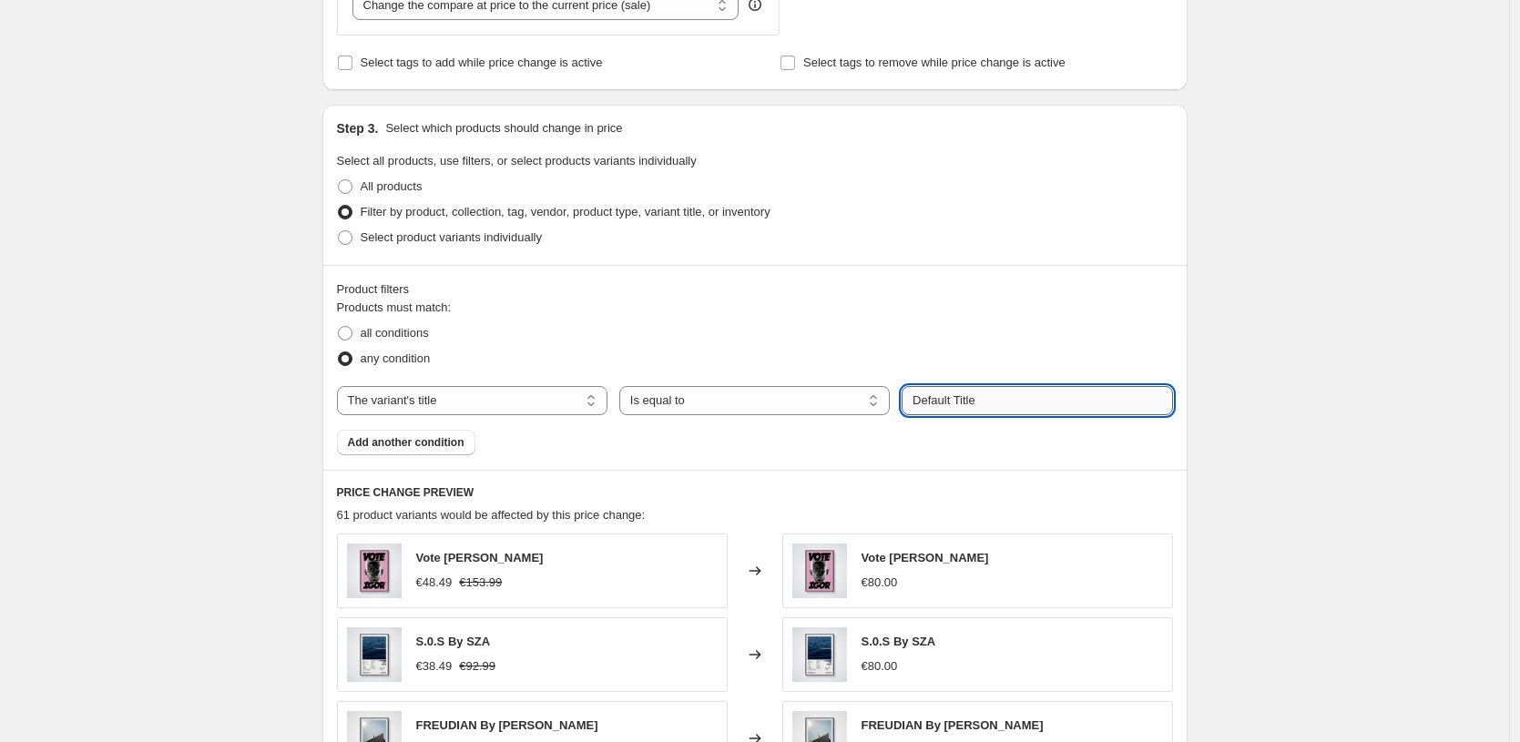
click at [1123, 399] on input "Default Title" at bounding box center [1037, 400] width 271 height 29
paste input "0X15 CM / [PERSON_NAME] / Solo Póster"
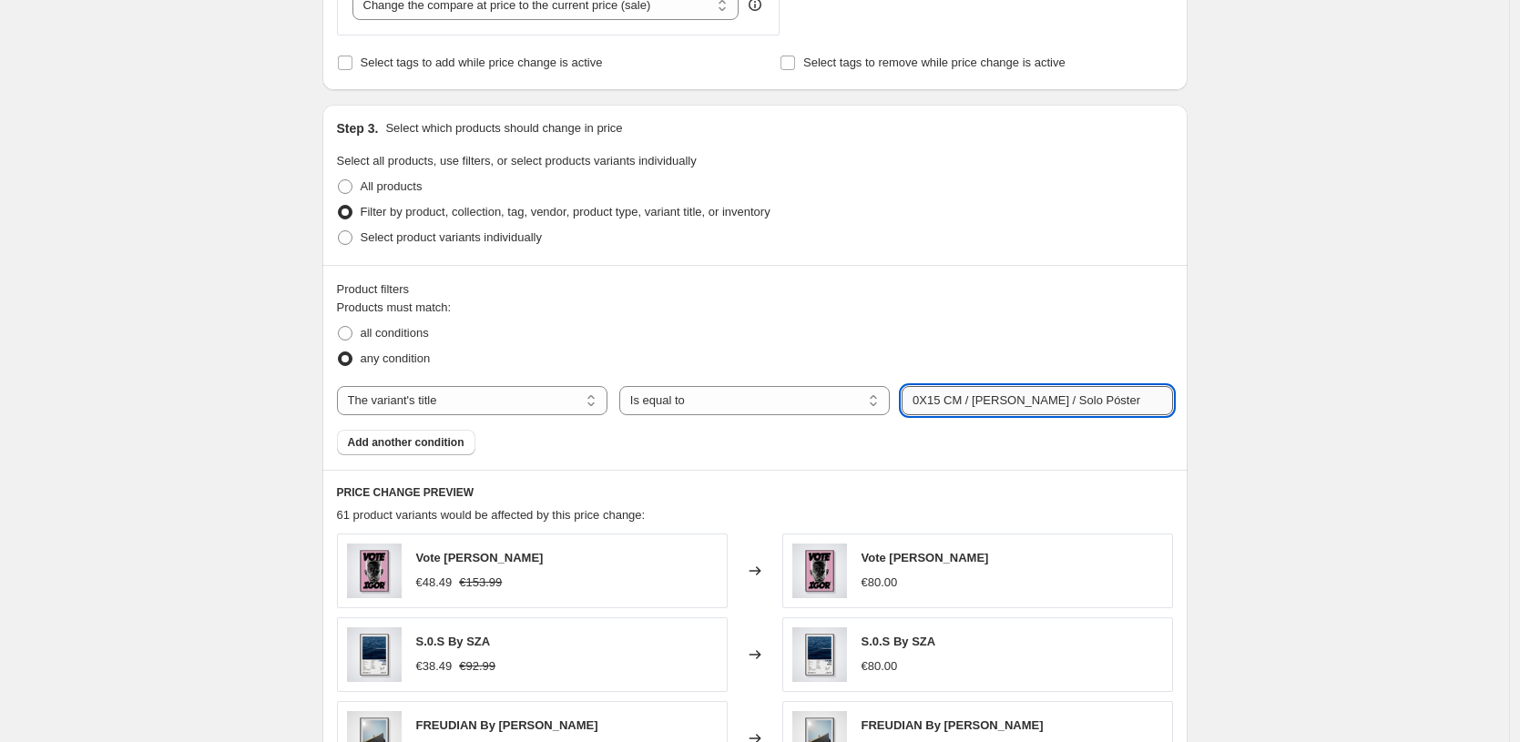
click at [953, 394] on input "0X15 CM / [PERSON_NAME] / Solo Póster" at bounding box center [1037, 400] width 271 height 29
click at [947, 407] on input "0X15 CM / [PERSON_NAME] / Solo Póster" at bounding box center [1037, 400] width 271 height 29
click at [944, 402] on input "0X15 CM / [PERSON_NAME] / Solo Póster" at bounding box center [1037, 400] width 271 height 29
type input "21X4 CM / Sin Marco / Solo Póster"
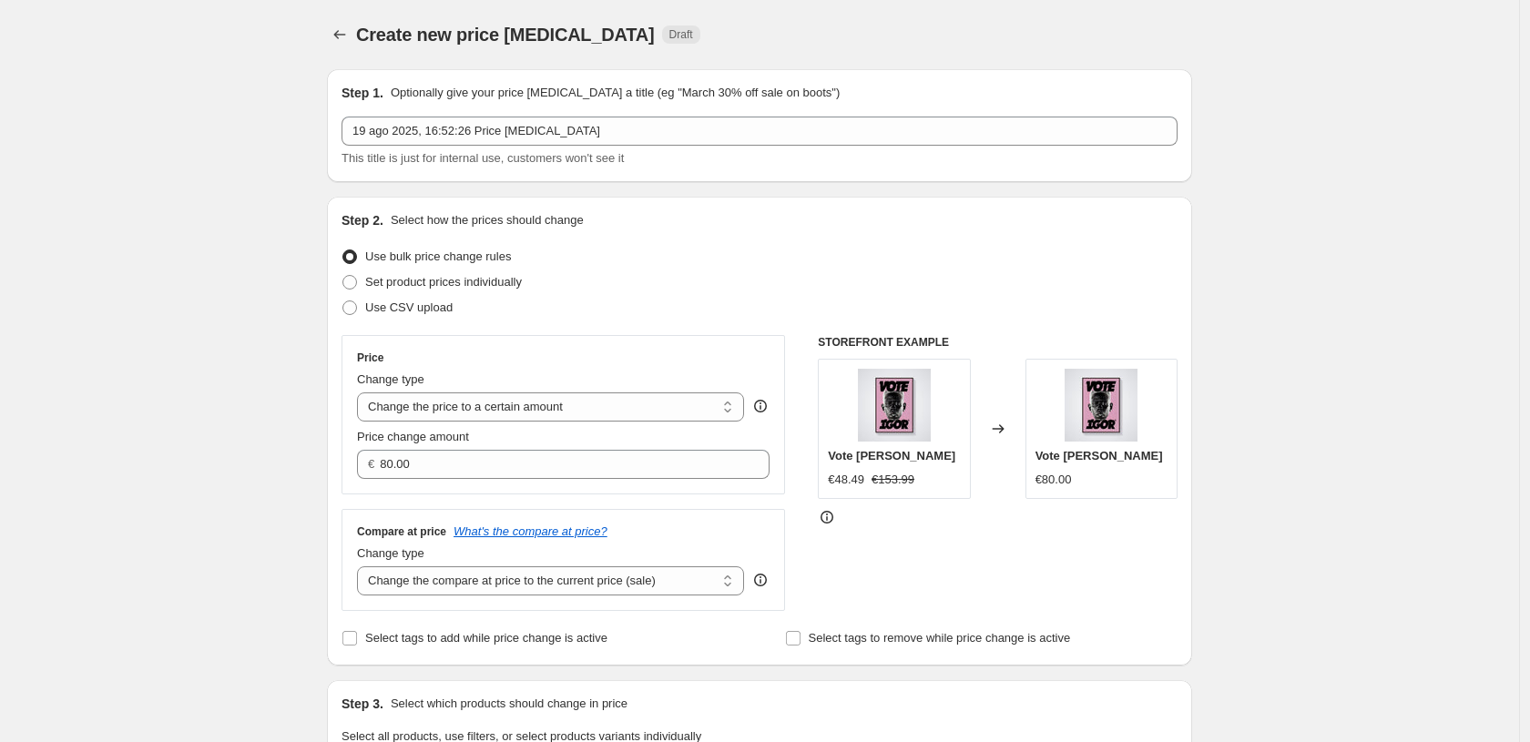
select select "title"
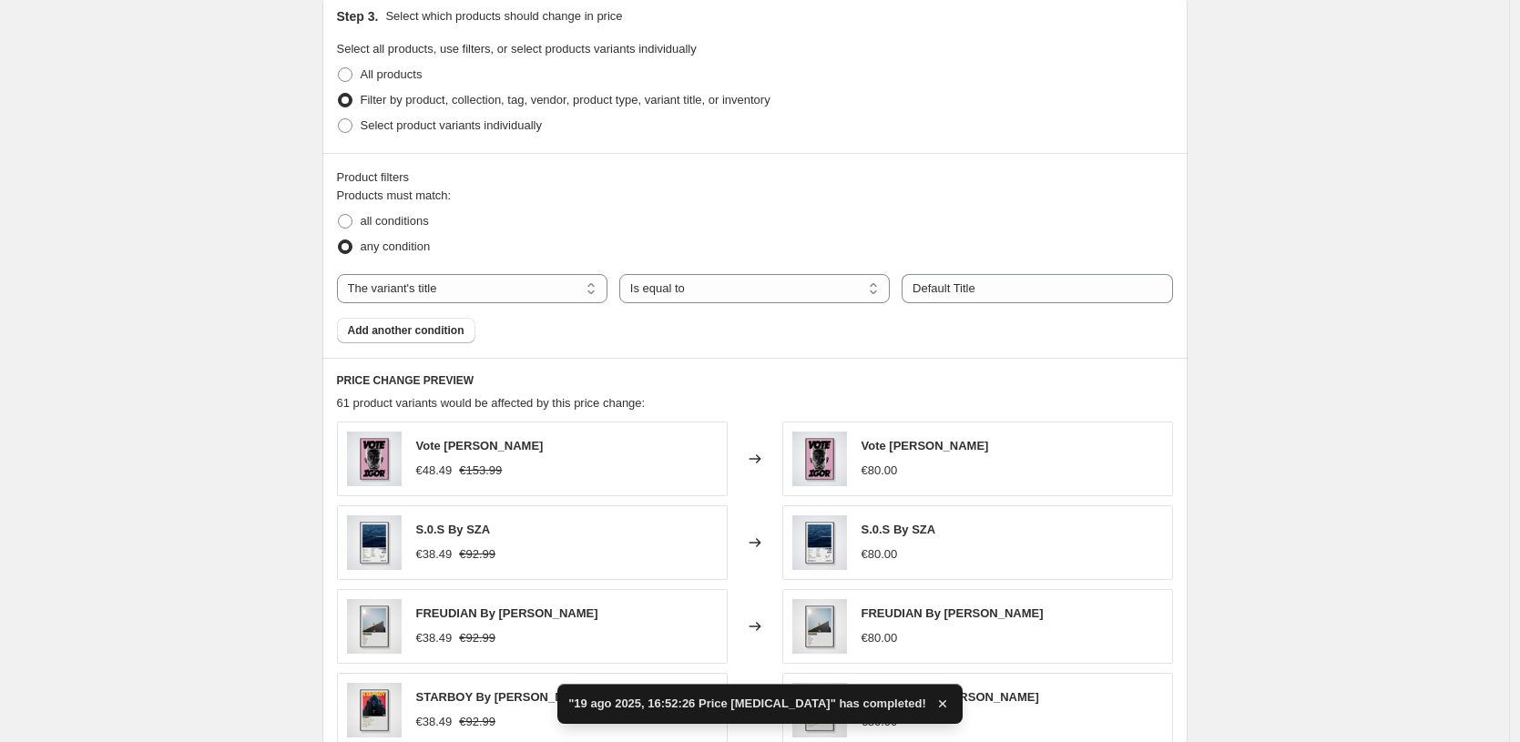
scroll to position [838, 0]
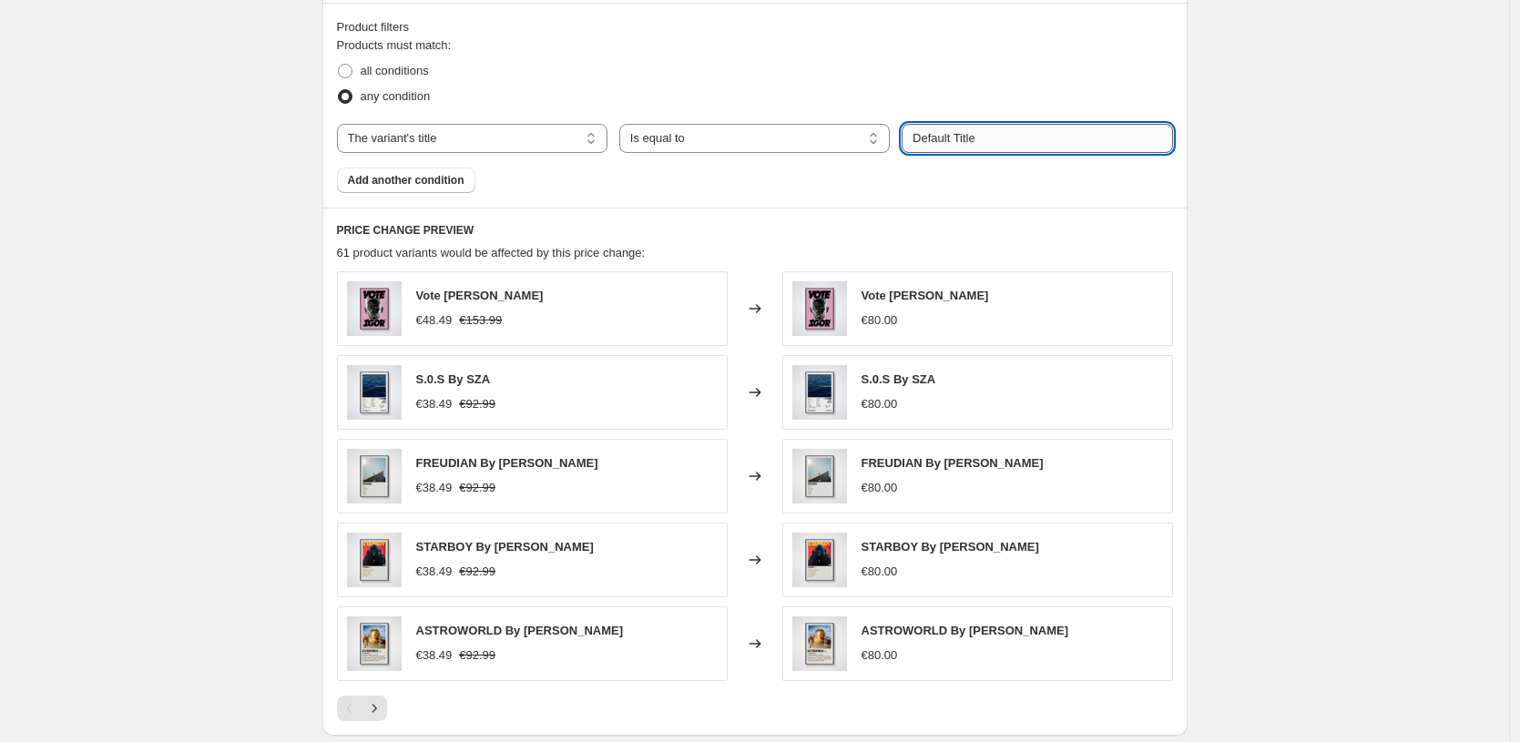
click at [995, 133] on input "Default Title" at bounding box center [1037, 138] width 271 height 29
paste input "0X15 CM / [PERSON_NAME] / Solo Póster"
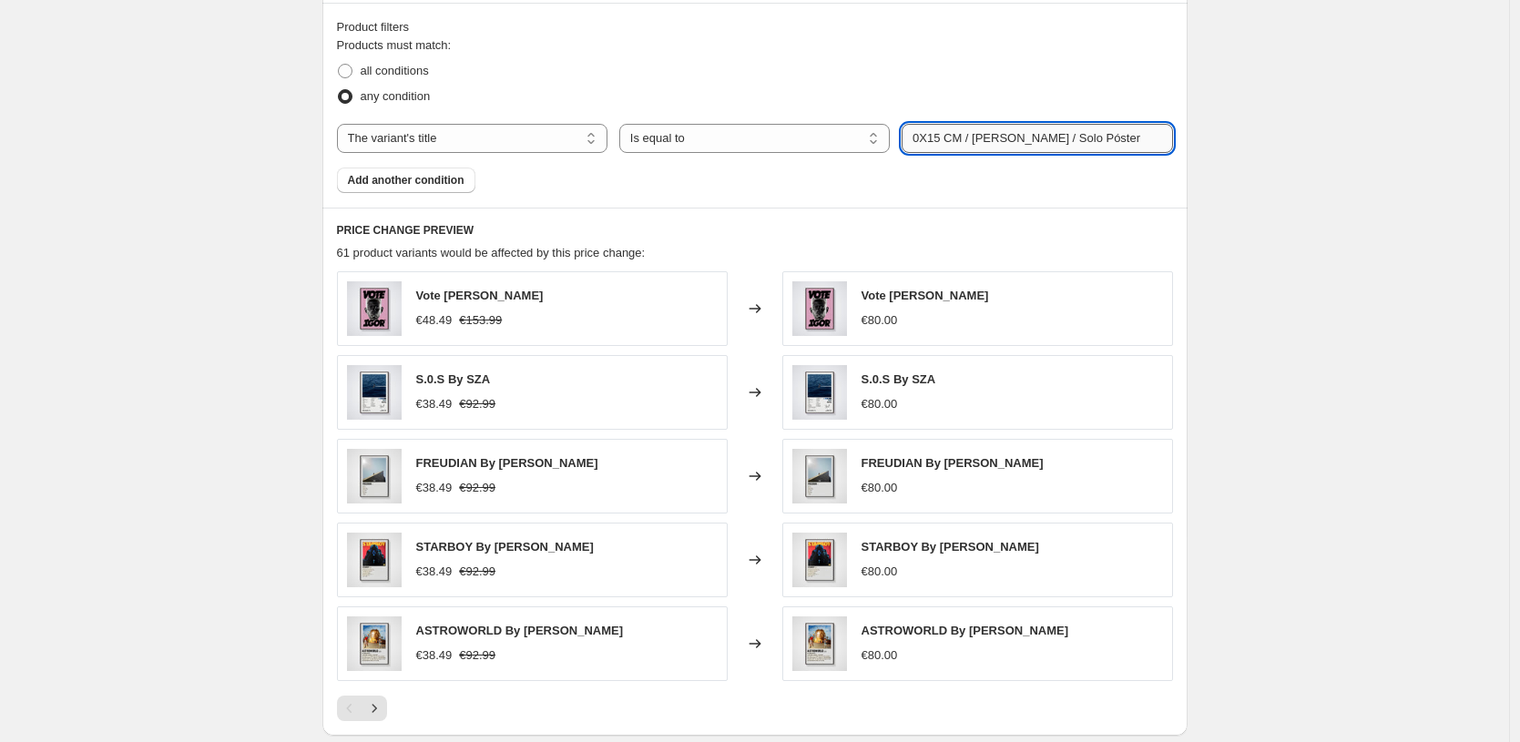
click at [940, 132] on input "0X15 CM / [PERSON_NAME] / Solo Póster" at bounding box center [1037, 138] width 271 height 29
type input "21X30 CM / Sin Marco / Solo Póster"
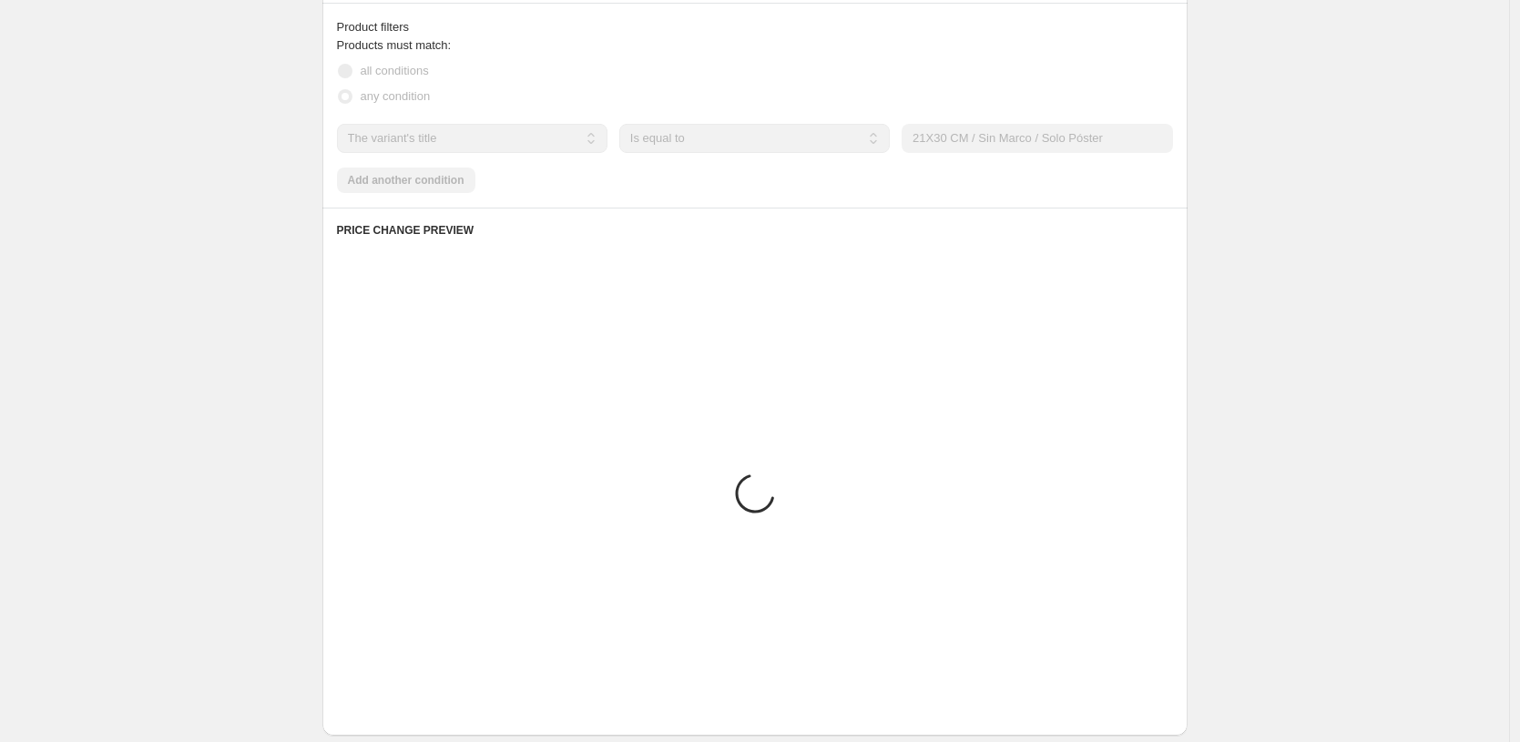
click at [1220, 302] on div "Create new price [MEDICAL_DATA]. This page is ready Create new price [MEDICAL_D…" at bounding box center [754, 90] width 1509 height 1856
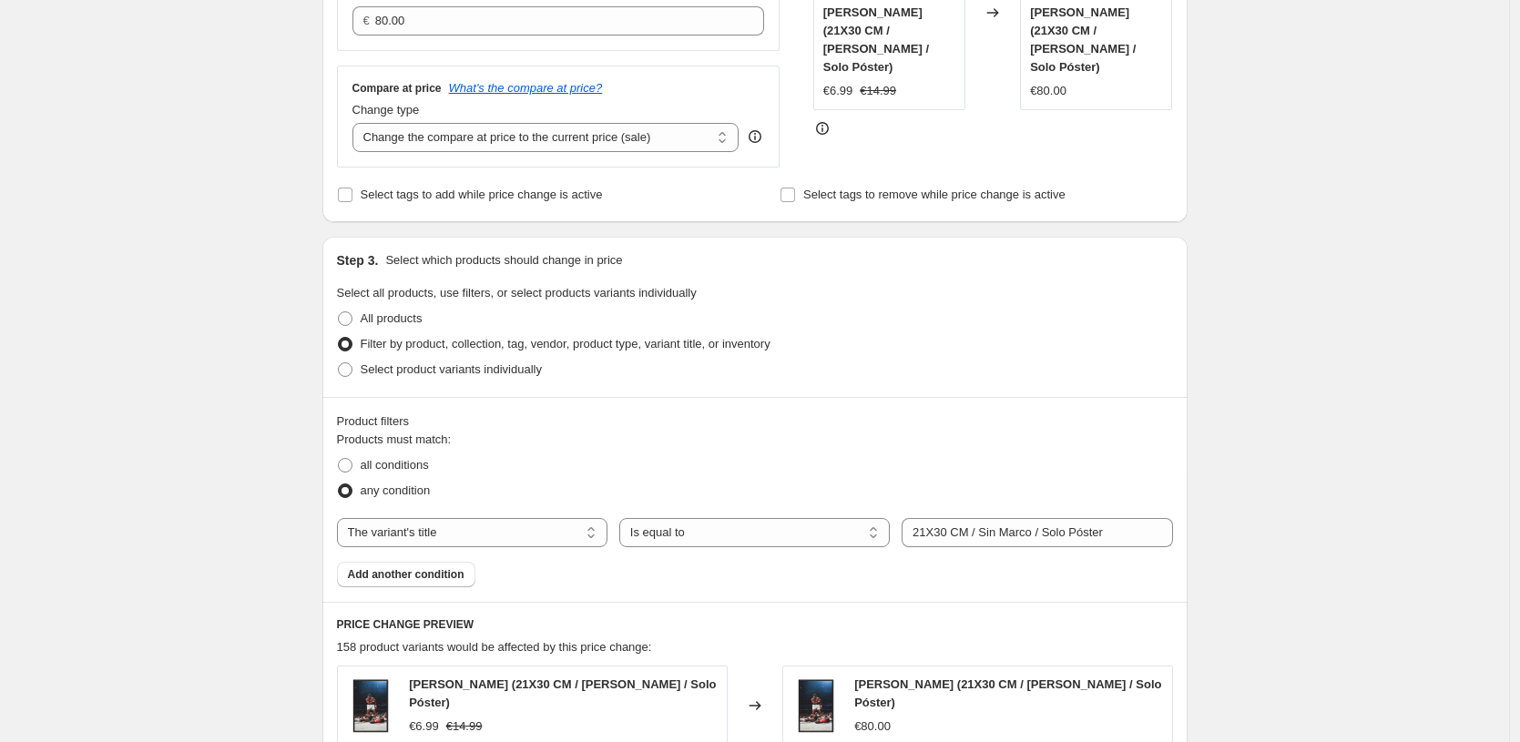
scroll to position [89, 0]
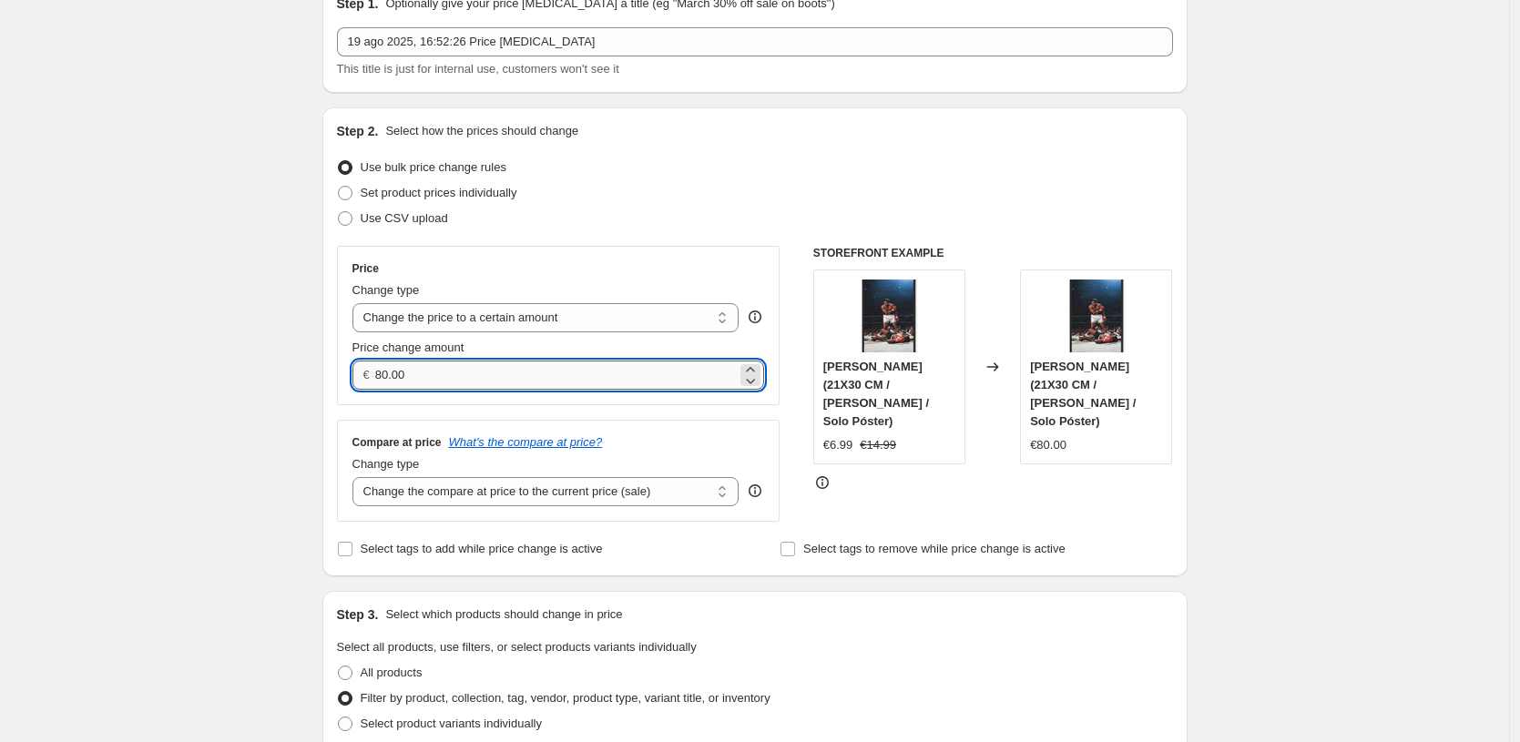
click at [550, 376] on input "80.00" at bounding box center [556, 375] width 362 height 29
type input "6.99"
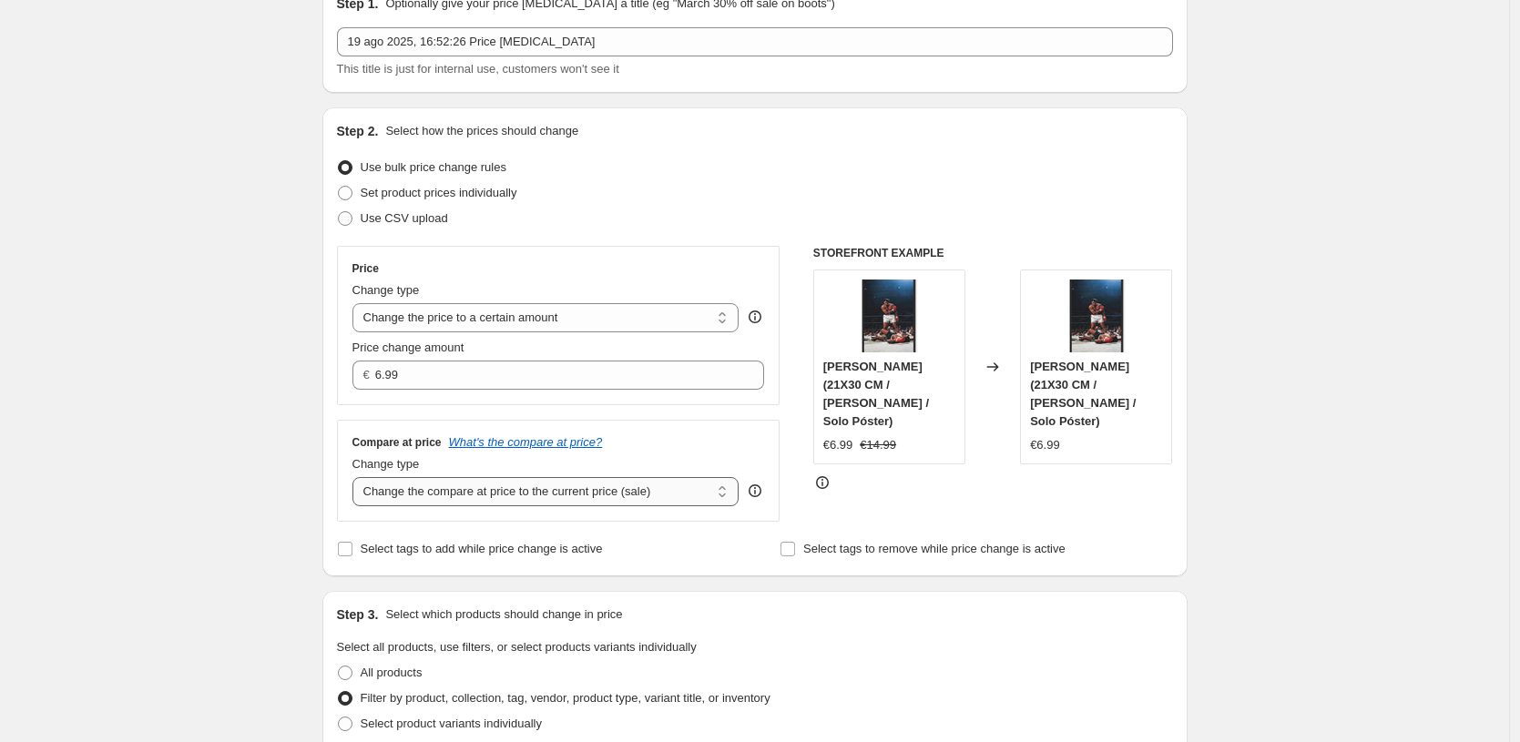
select select "to"
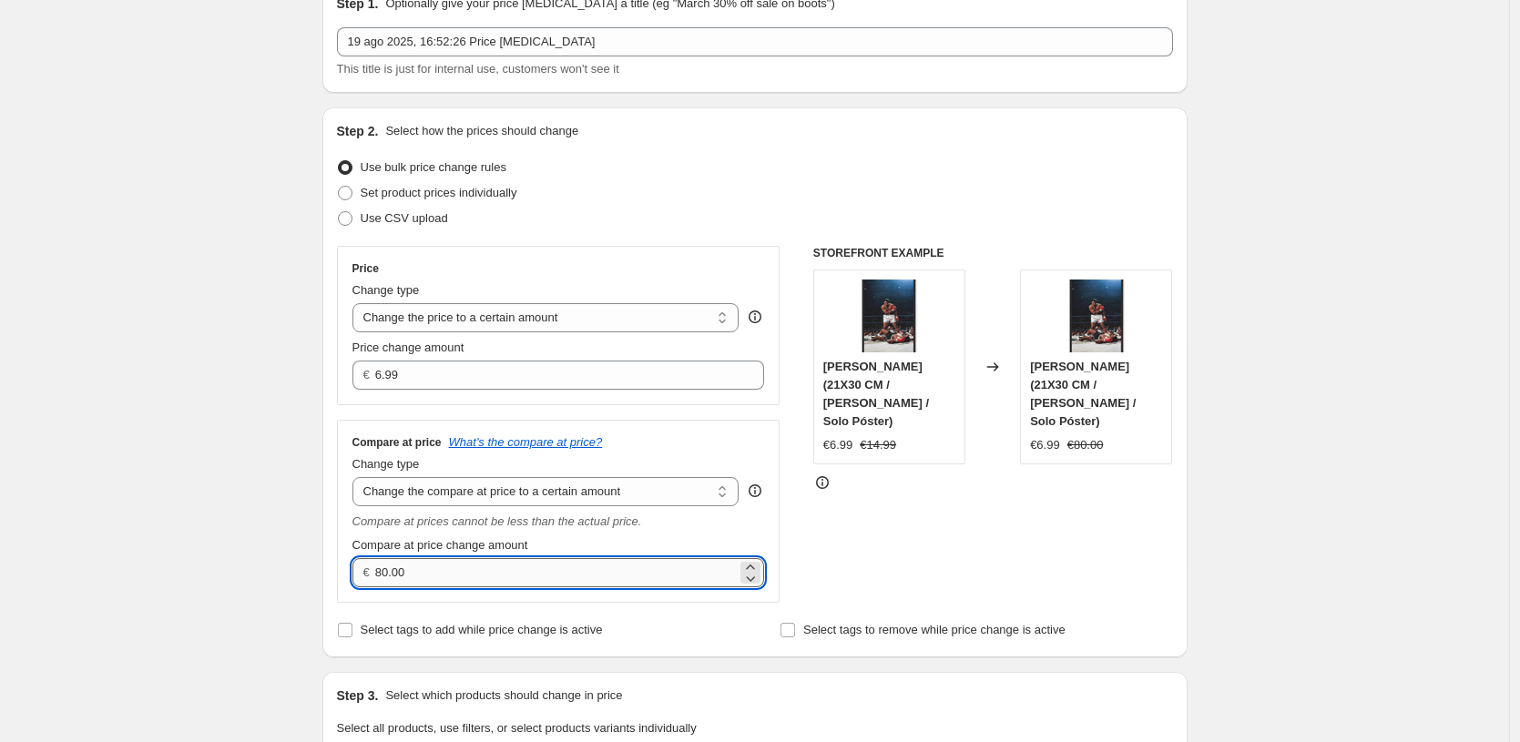
click at [581, 577] on input "80.00" at bounding box center [556, 572] width 362 height 29
type input "14.99"
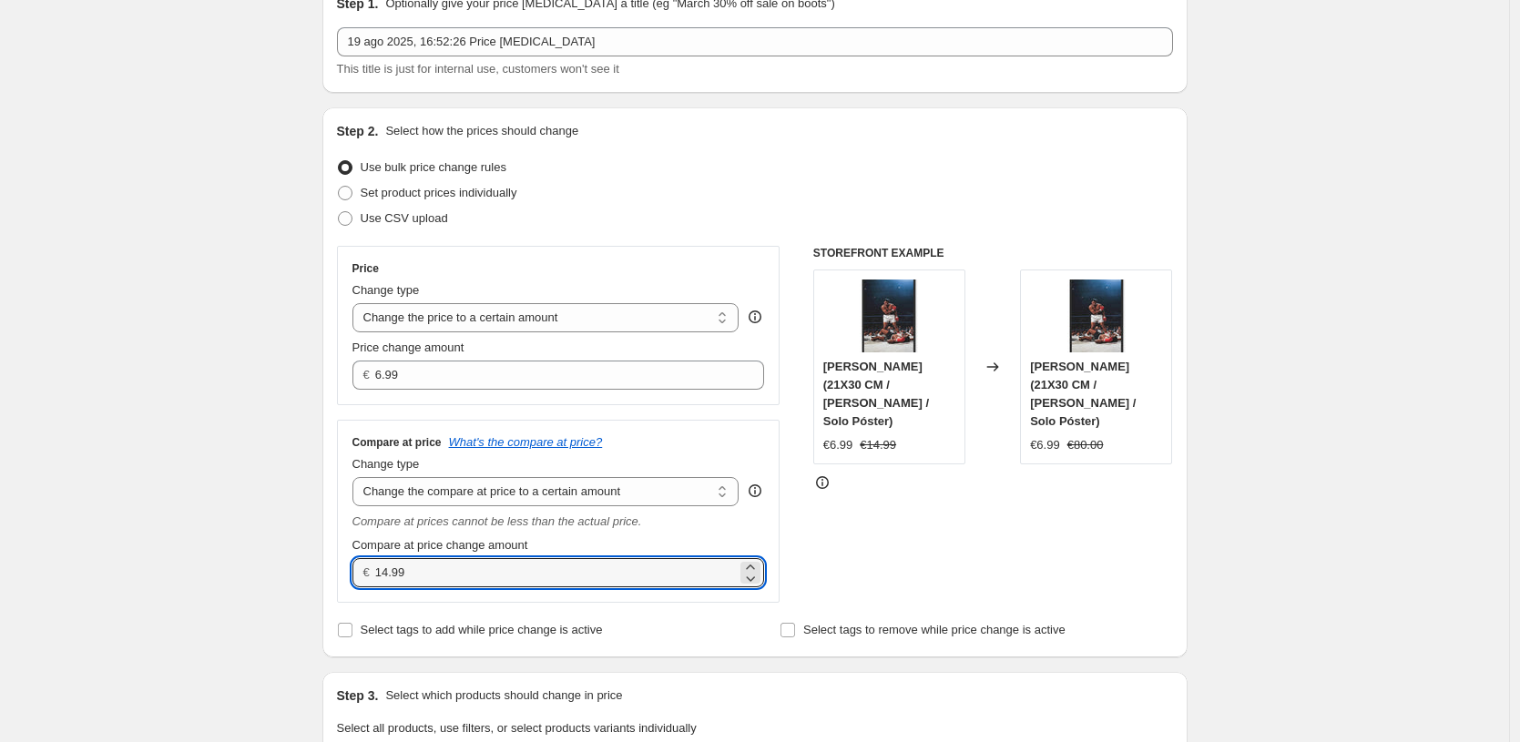
click at [1168, 483] on div "STOREFRONT EXAMPLE [PERSON_NAME] (21X30 CM / [PERSON_NAME] / Solo Póster) €6.99…" at bounding box center [993, 424] width 360 height 357
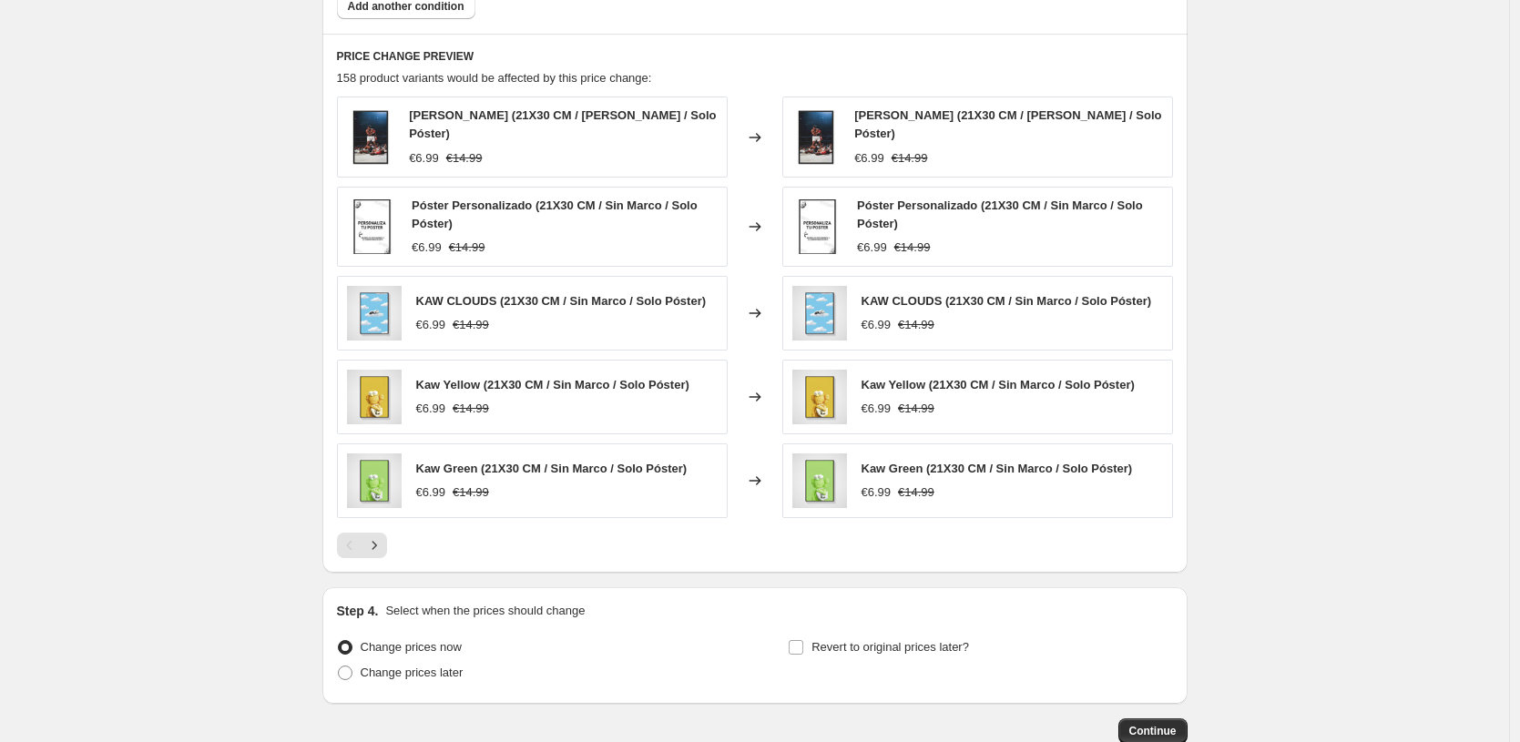
scroll to position [1200, 0]
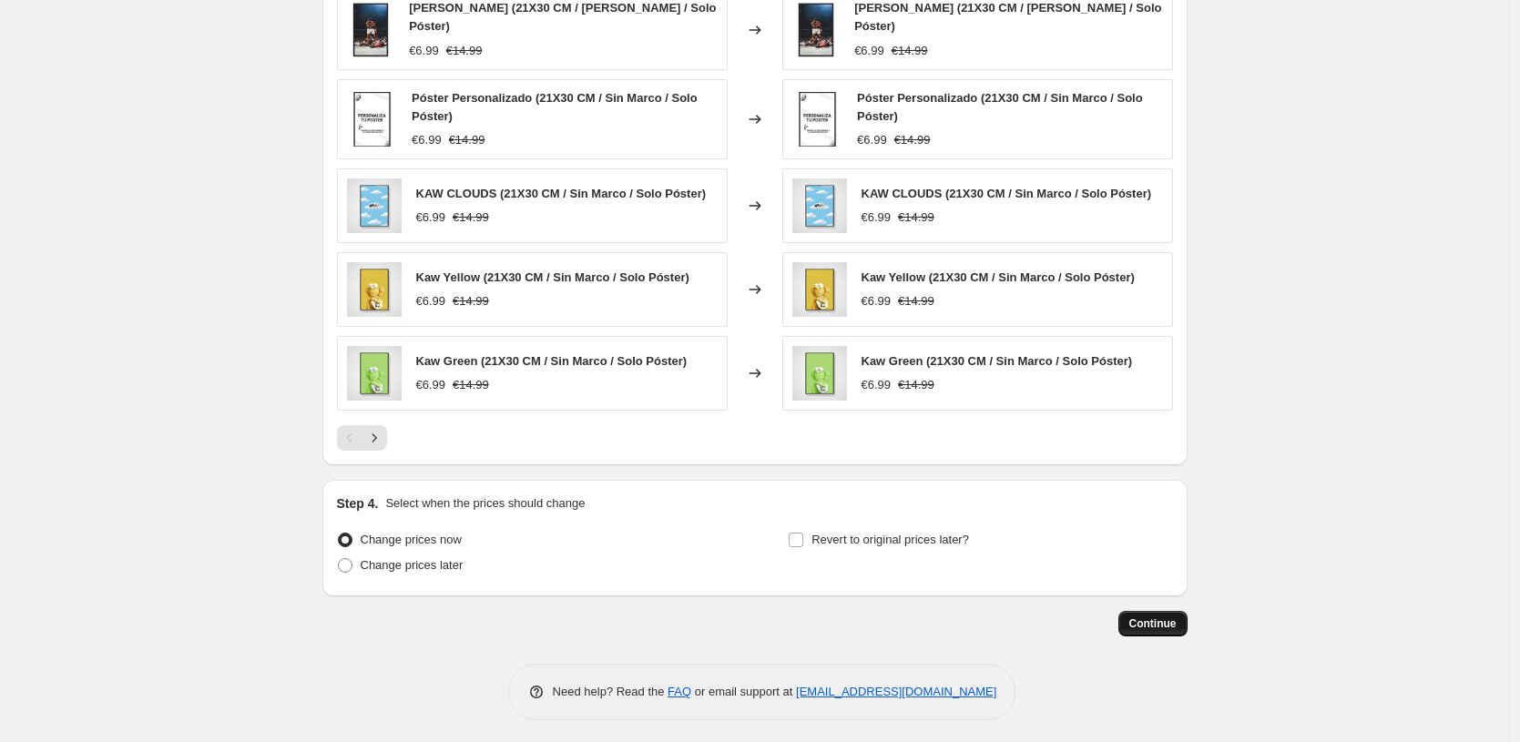
click at [1150, 618] on span "Continue" at bounding box center [1152, 624] width 47 height 15
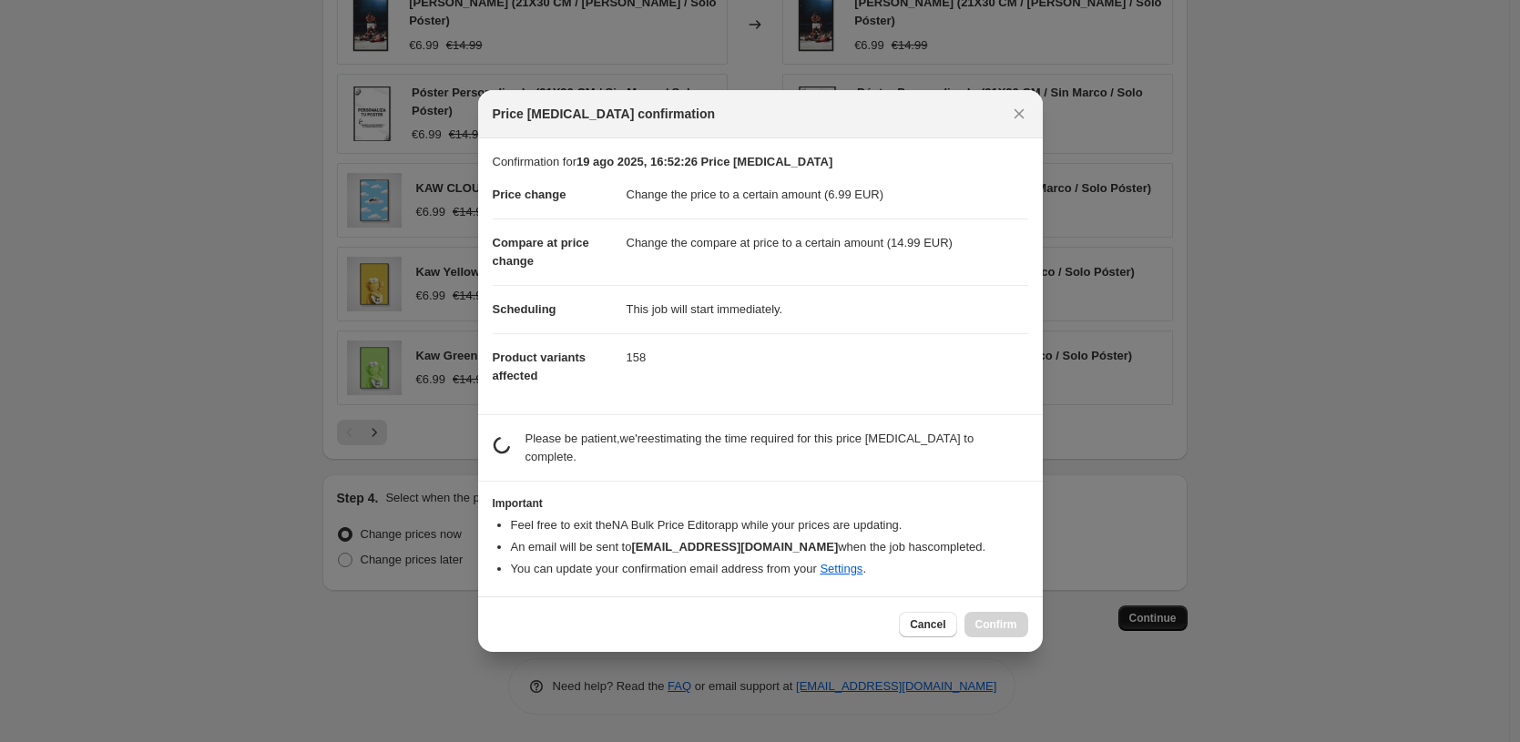
scroll to position [0, 0]
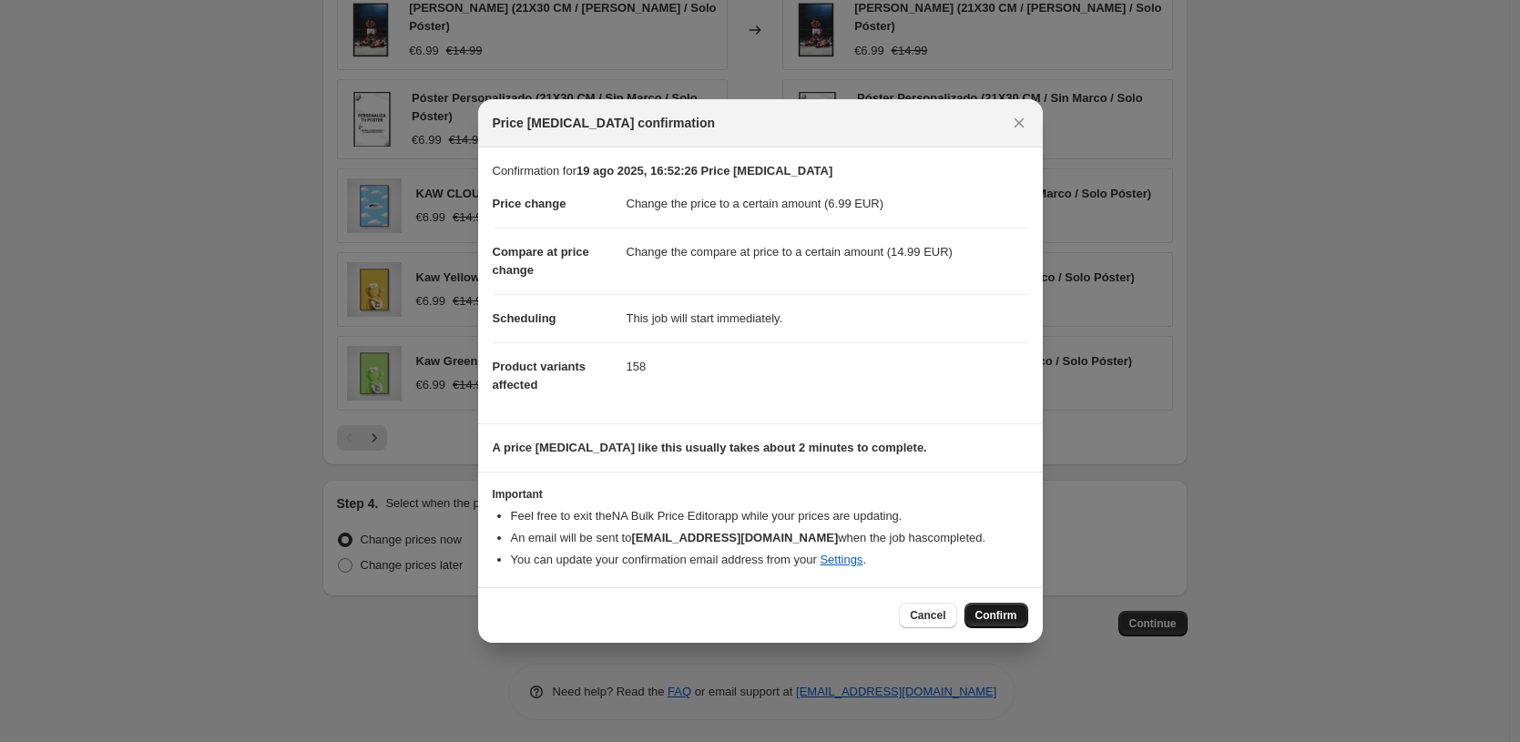
click at [1010, 620] on span "Confirm" at bounding box center [996, 615] width 42 height 15
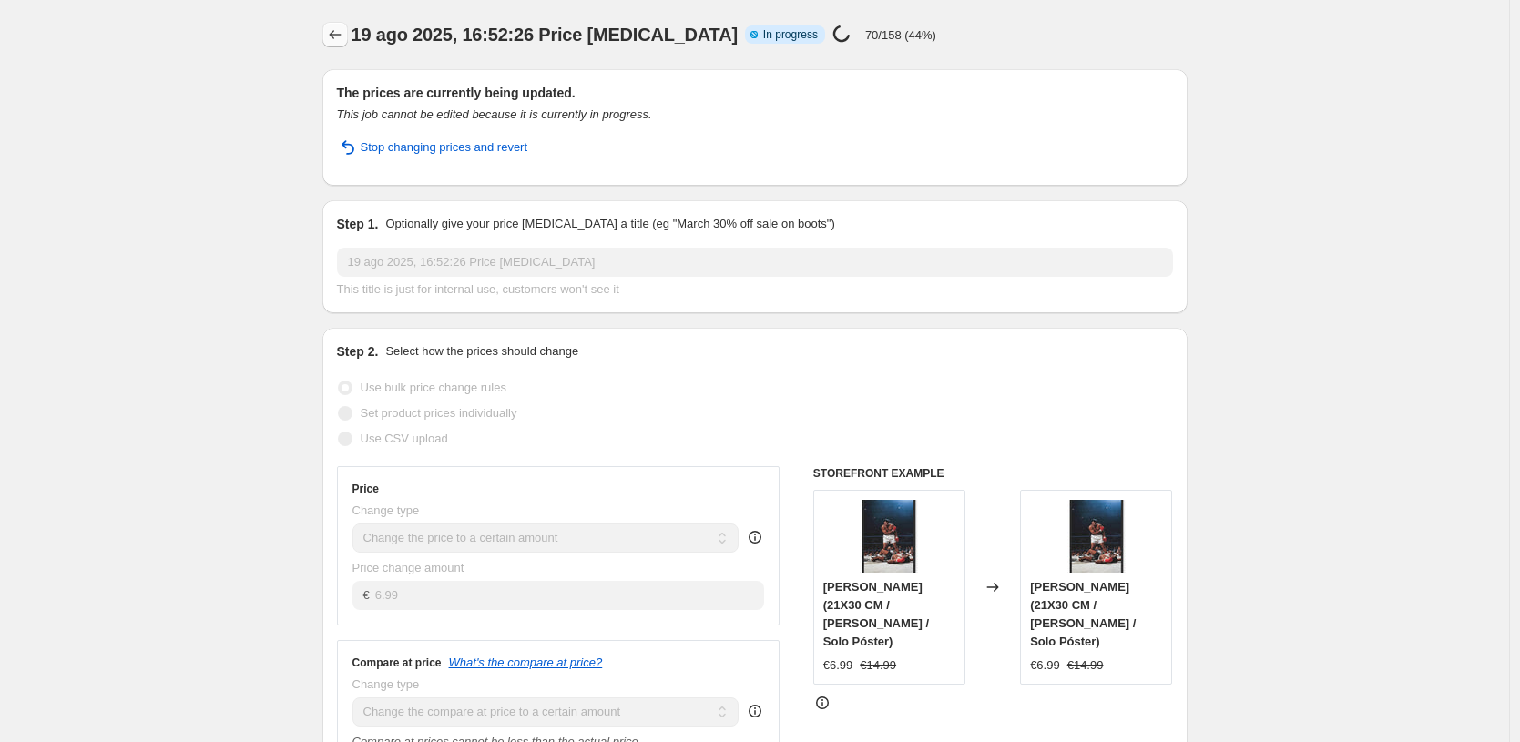
click at [332, 22] on button "Price change jobs" at bounding box center [335, 35] width 26 height 26
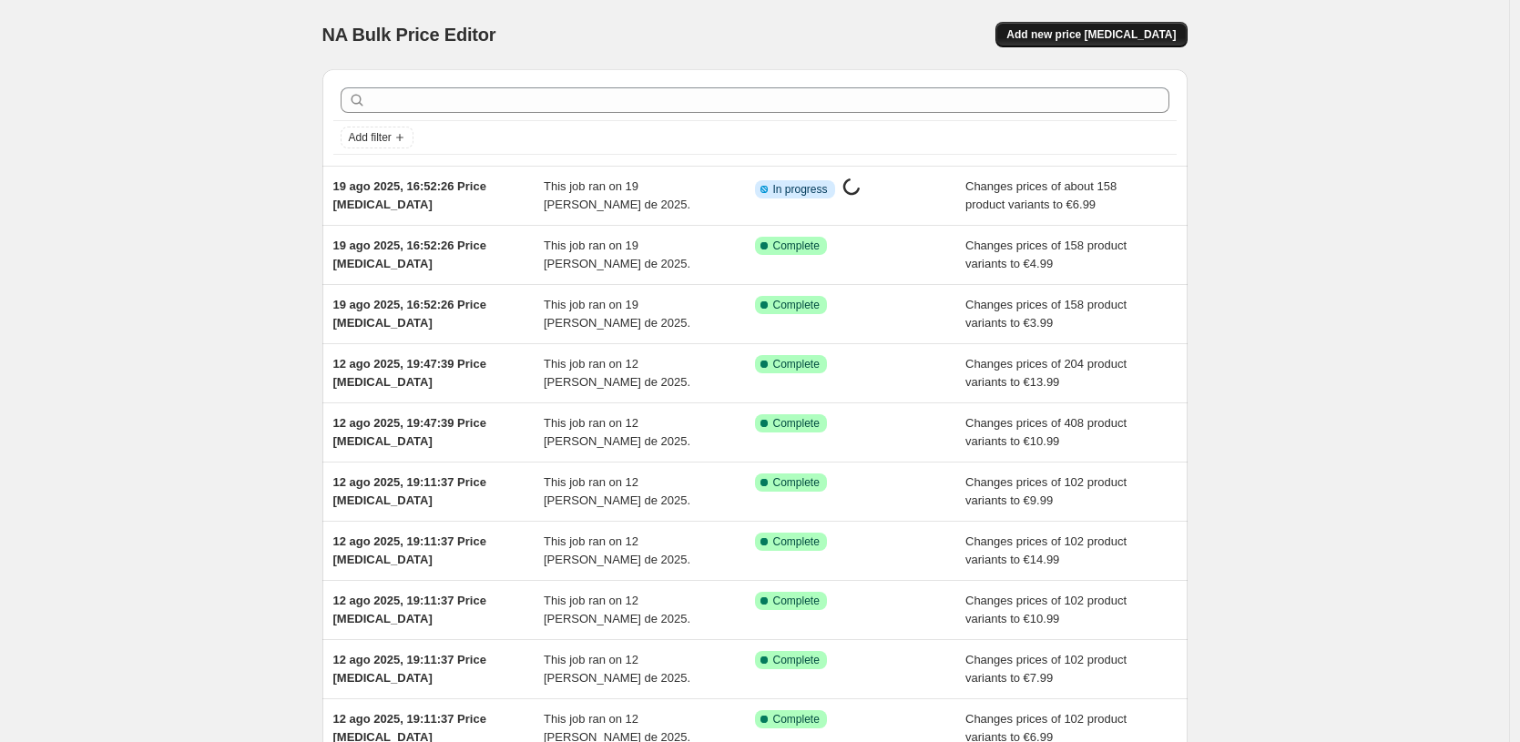
click at [1138, 25] on button "Add new price [MEDICAL_DATA]" at bounding box center [1090, 35] width 191 height 26
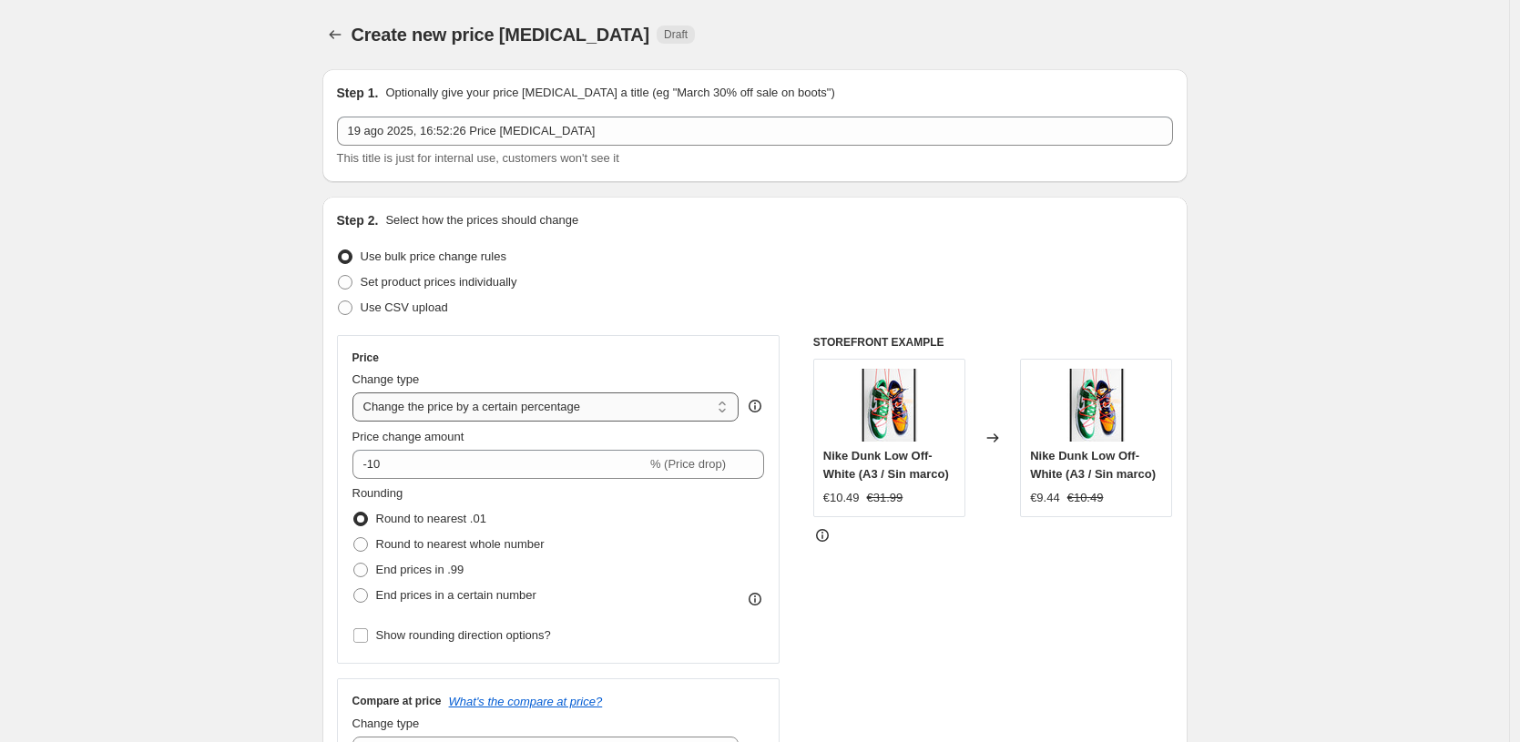
select select "to"
type input "80.00"
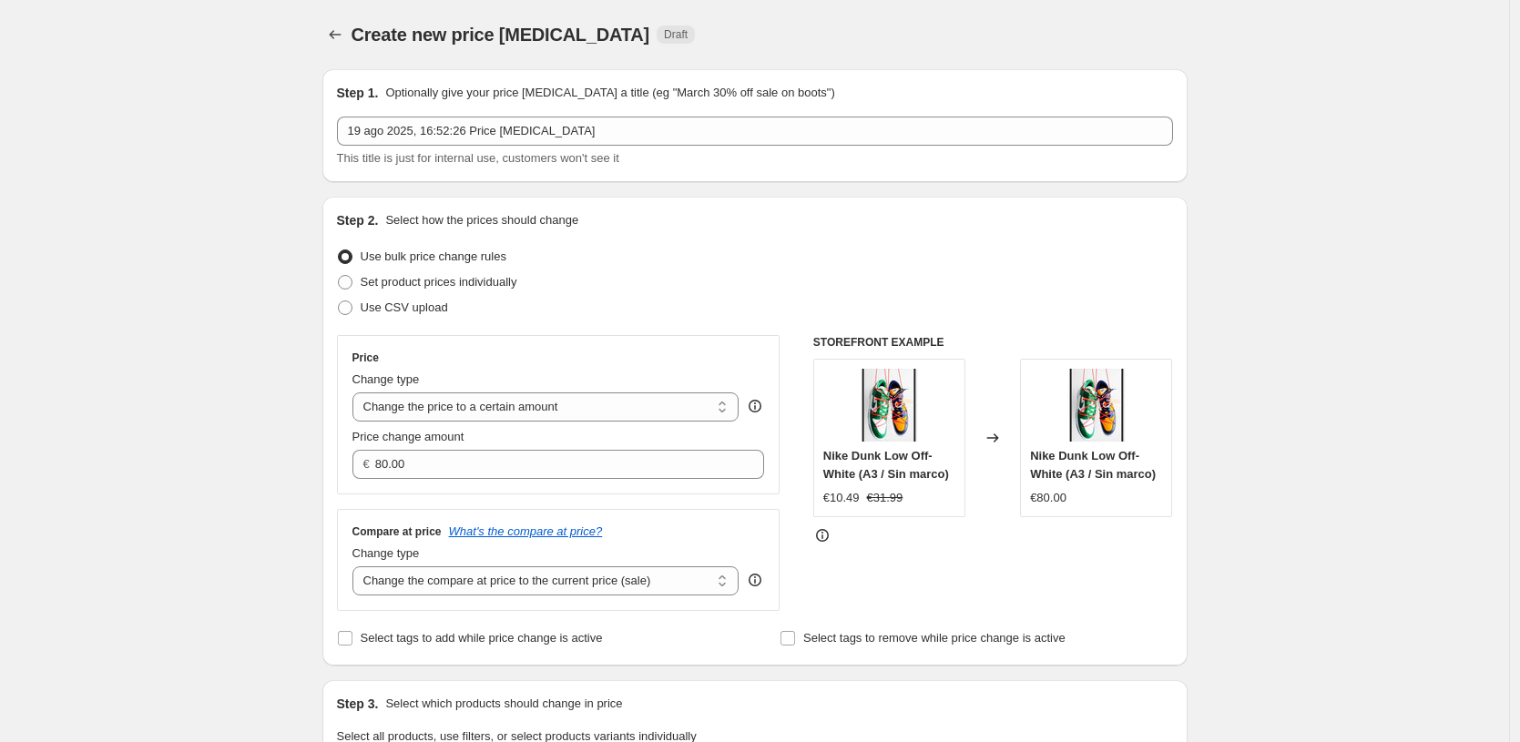
scroll to position [163, 0]
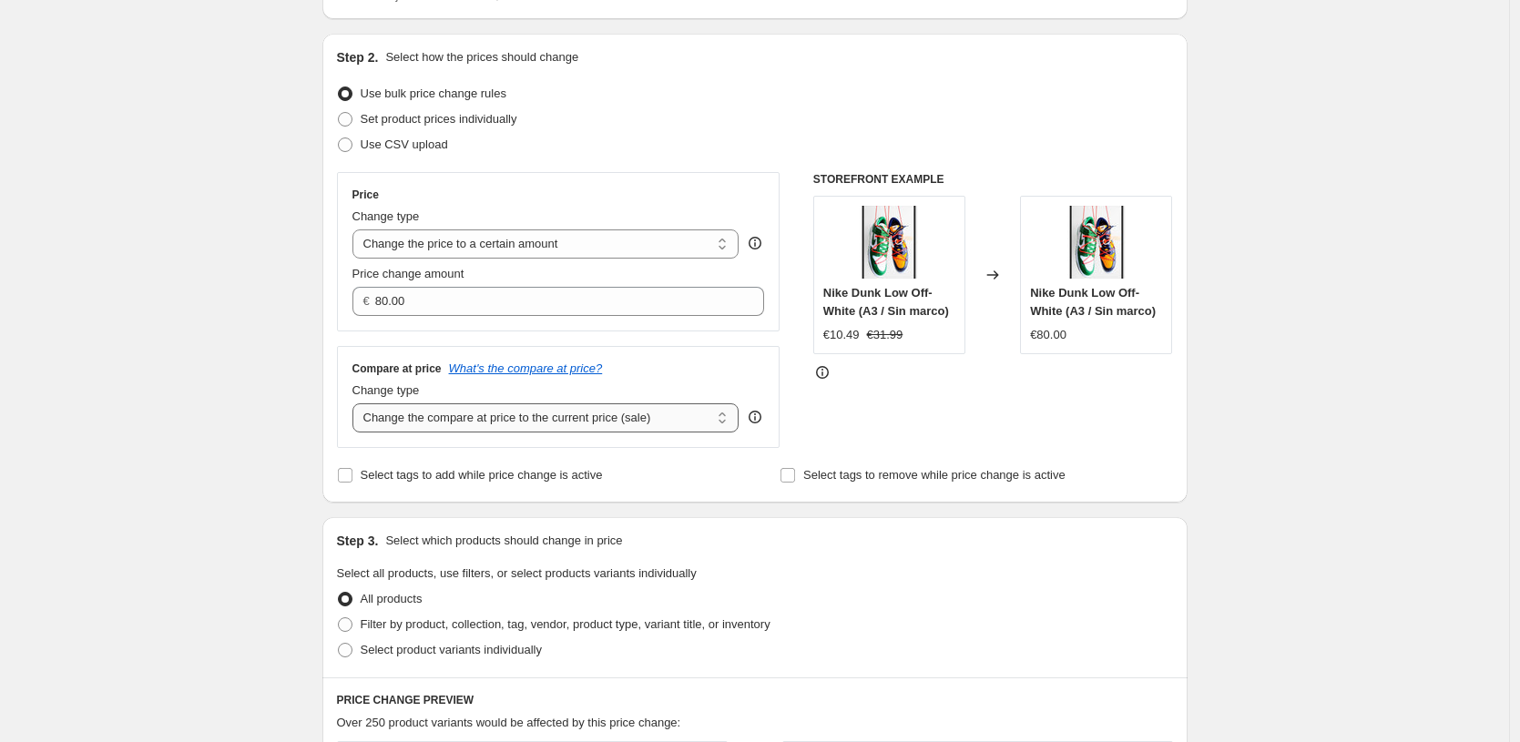
select select "to"
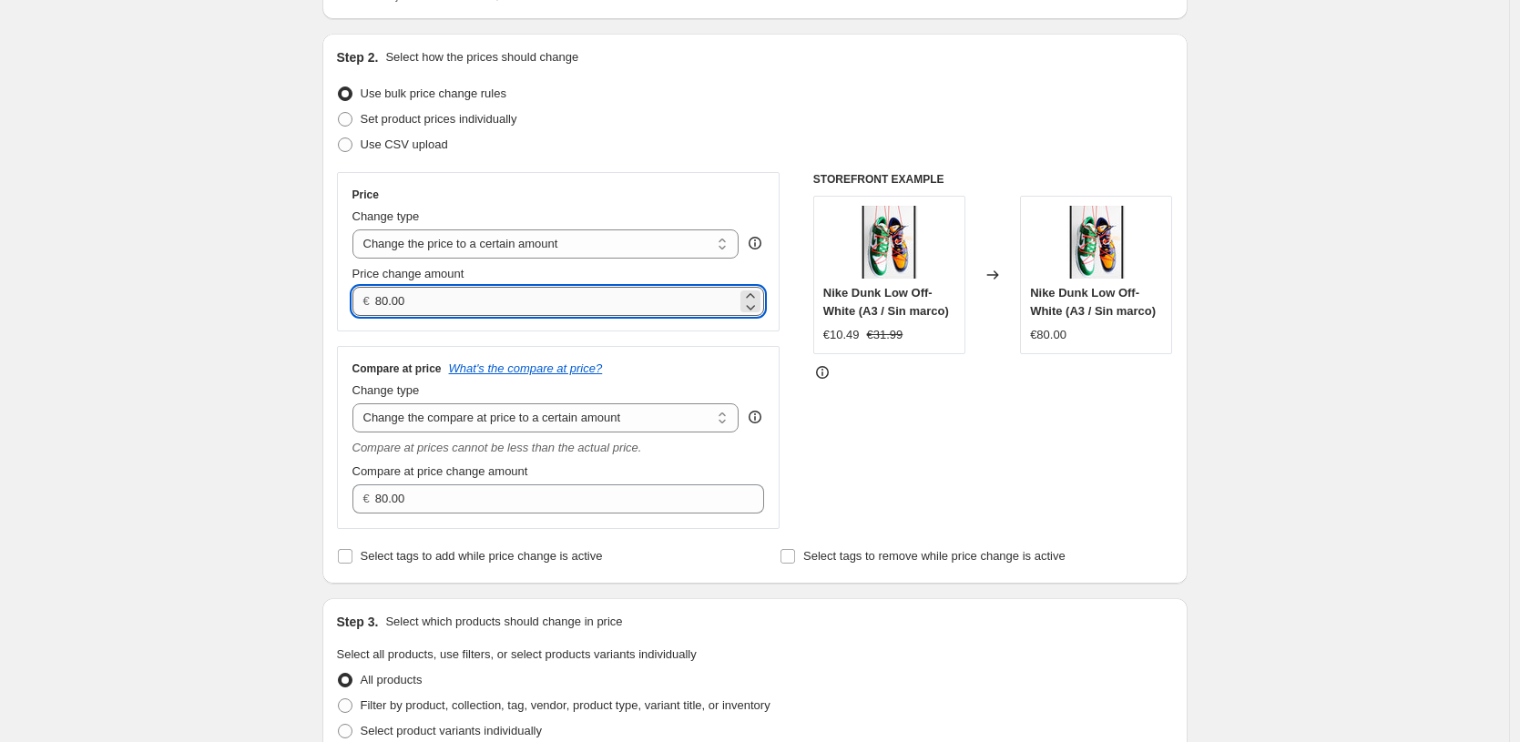
click at [572, 289] on input "80.00" at bounding box center [556, 301] width 362 height 29
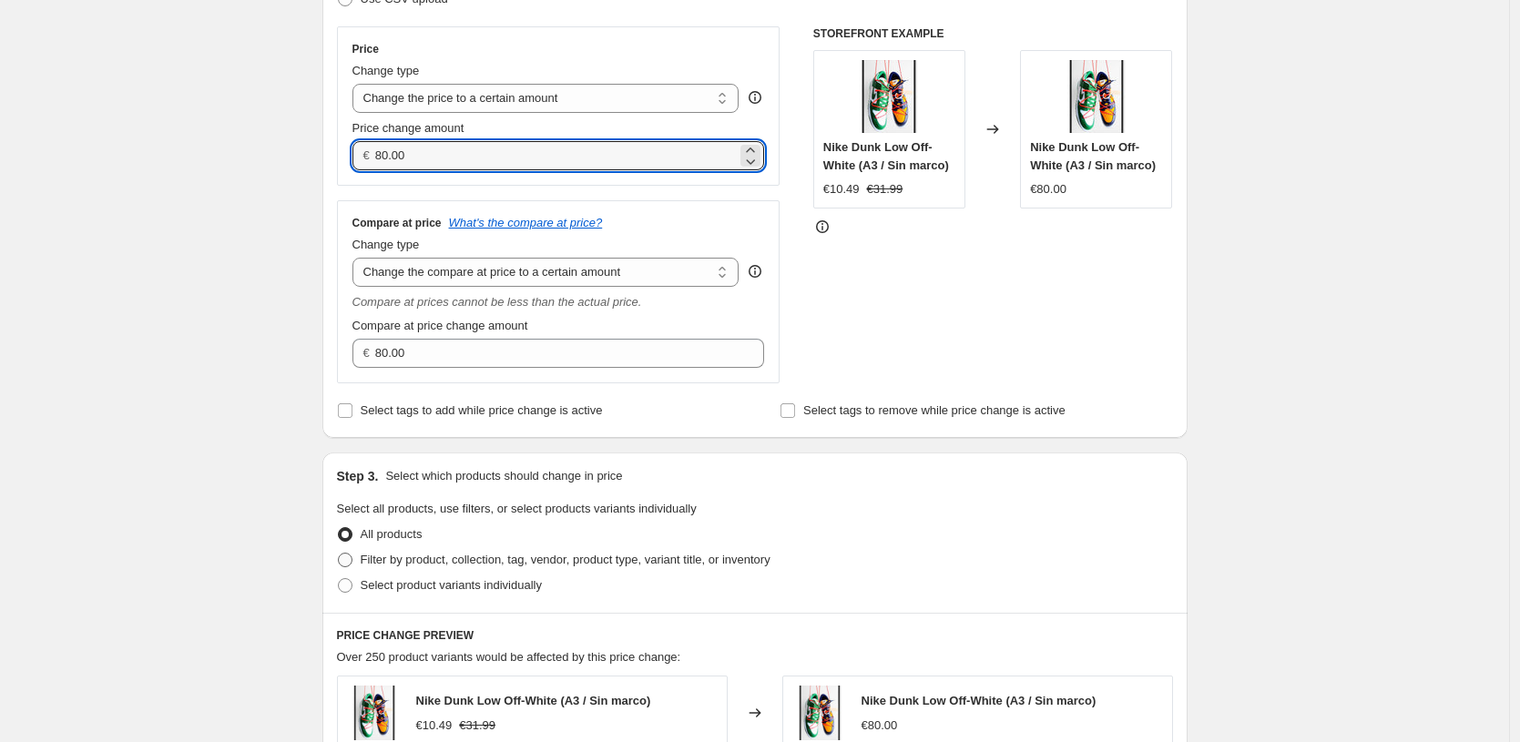
click at [700, 564] on span "Filter by product, collection, tag, vendor, product type, variant title, or inv…" at bounding box center [566, 560] width 410 height 14
click at [339, 554] on input "Filter by product, collection, tag, vendor, product type, variant title, or inv…" at bounding box center [338, 553] width 1 height 1
radio input "true"
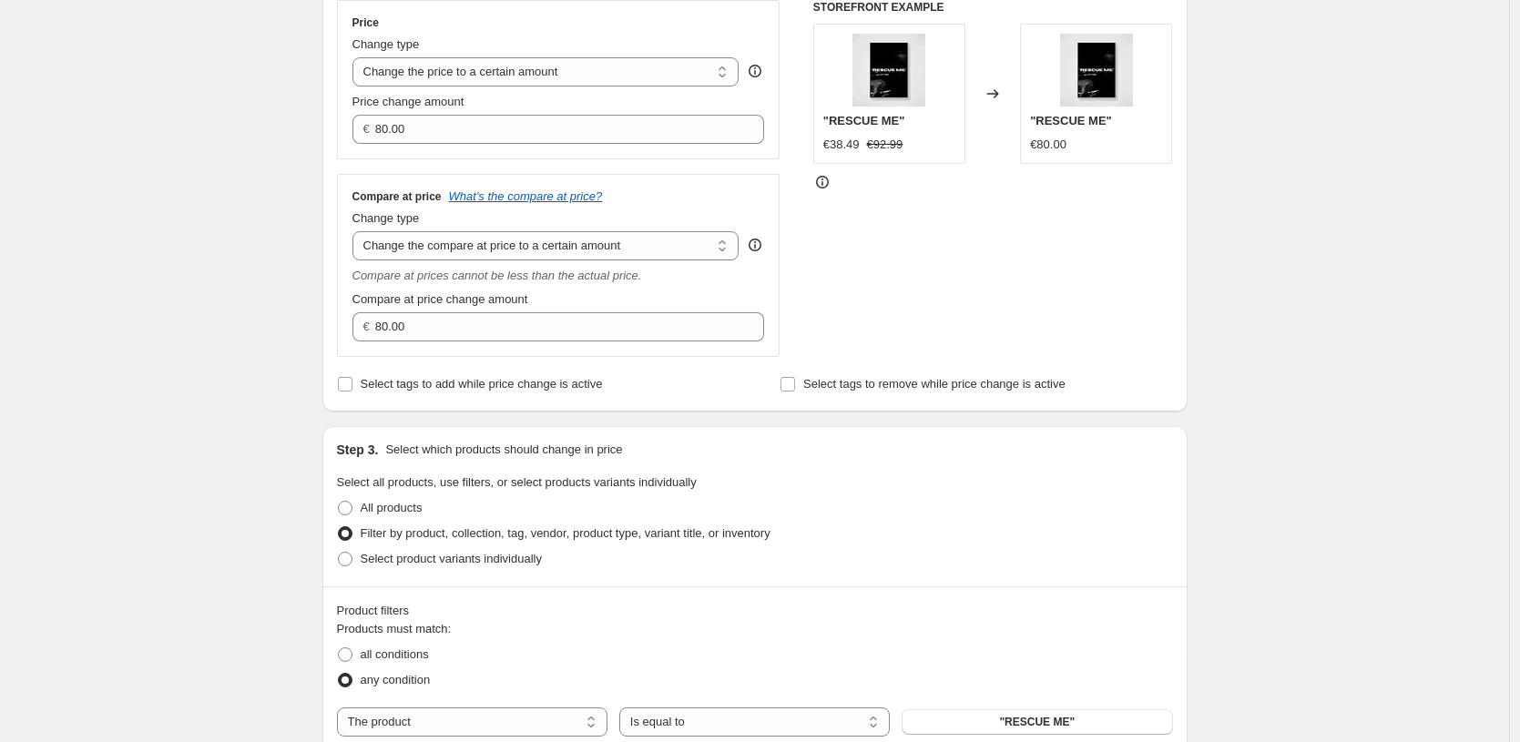
scroll to position [495, 0]
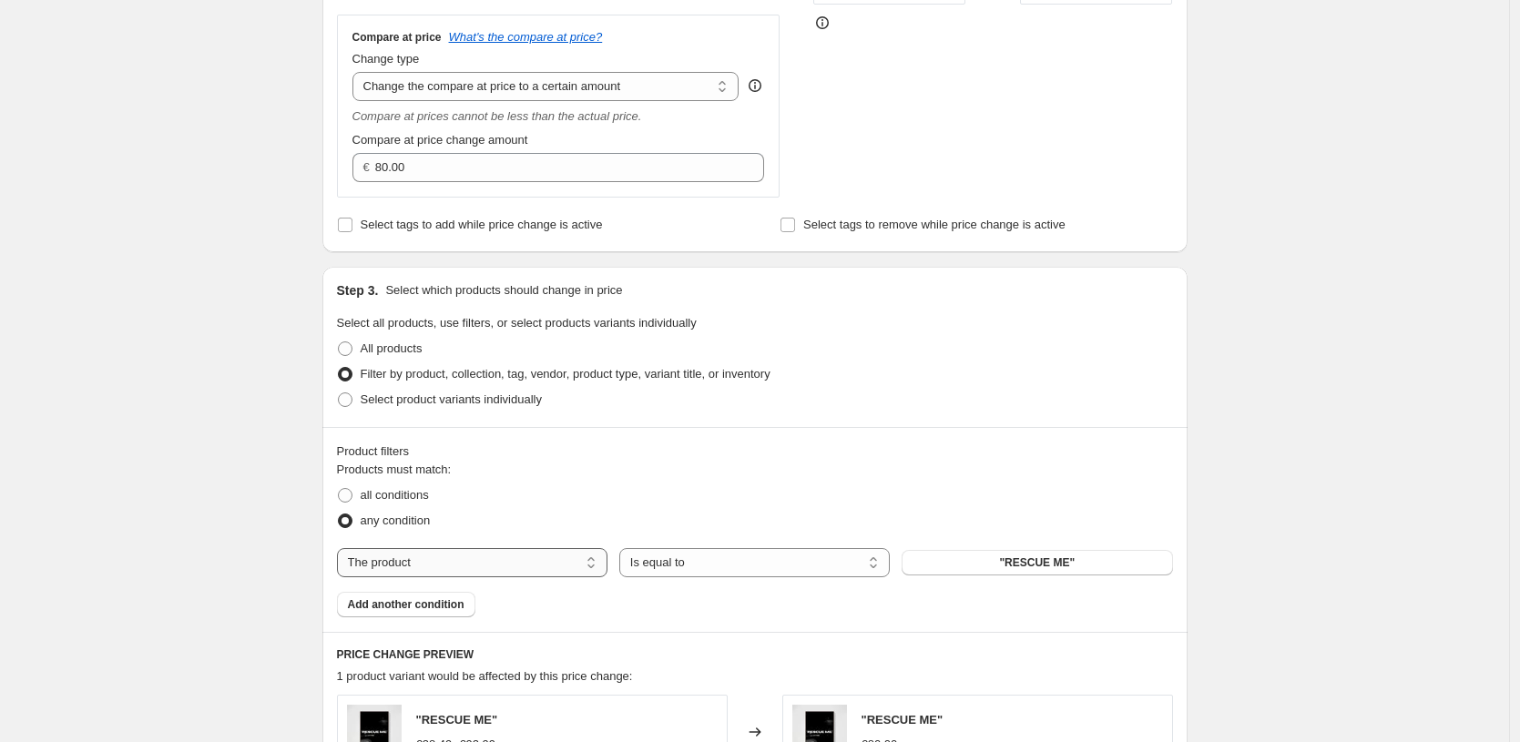
select select "title"
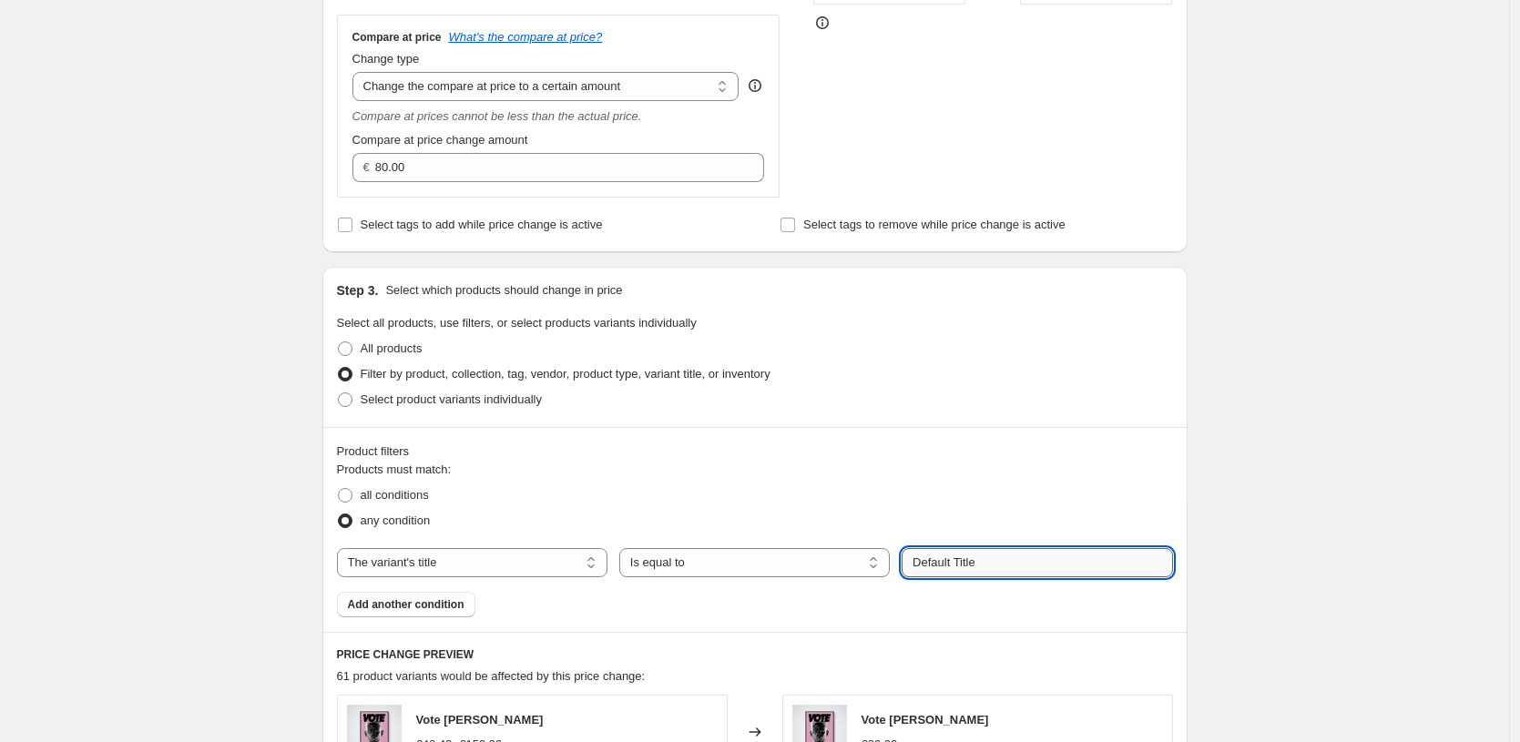
click at [1071, 567] on input "Default Title" at bounding box center [1037, 562] width 271 height 29
paste input "0X15 CM / [PERSON_NAME] / Solo Póster"
click at [914, 567] on input "0X15 CM / [PERSON_NAME] / Solo Póster" at bounding box center [1037, 562] width 271 height 29
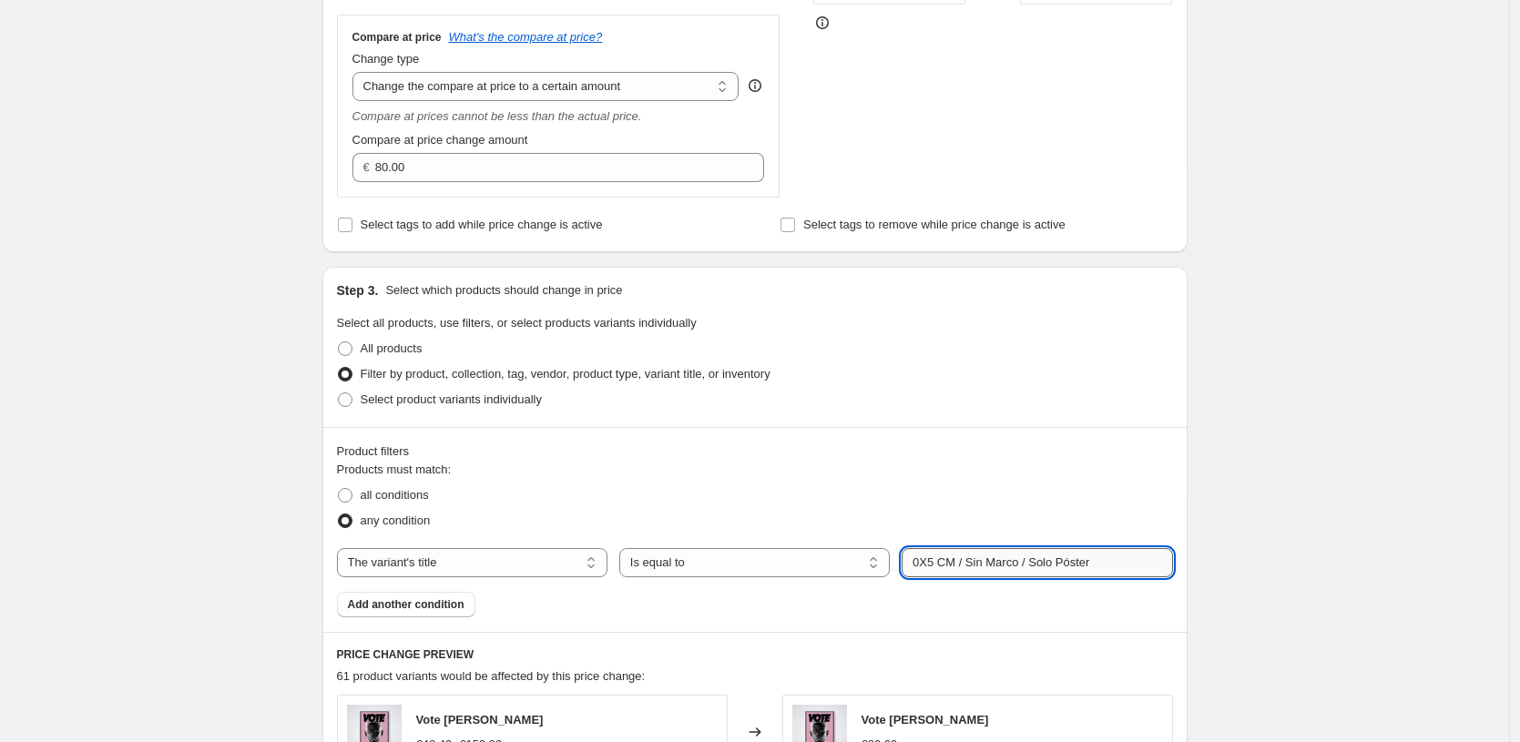
type input "0X45 CM / Sin Marco / Solo Póster"
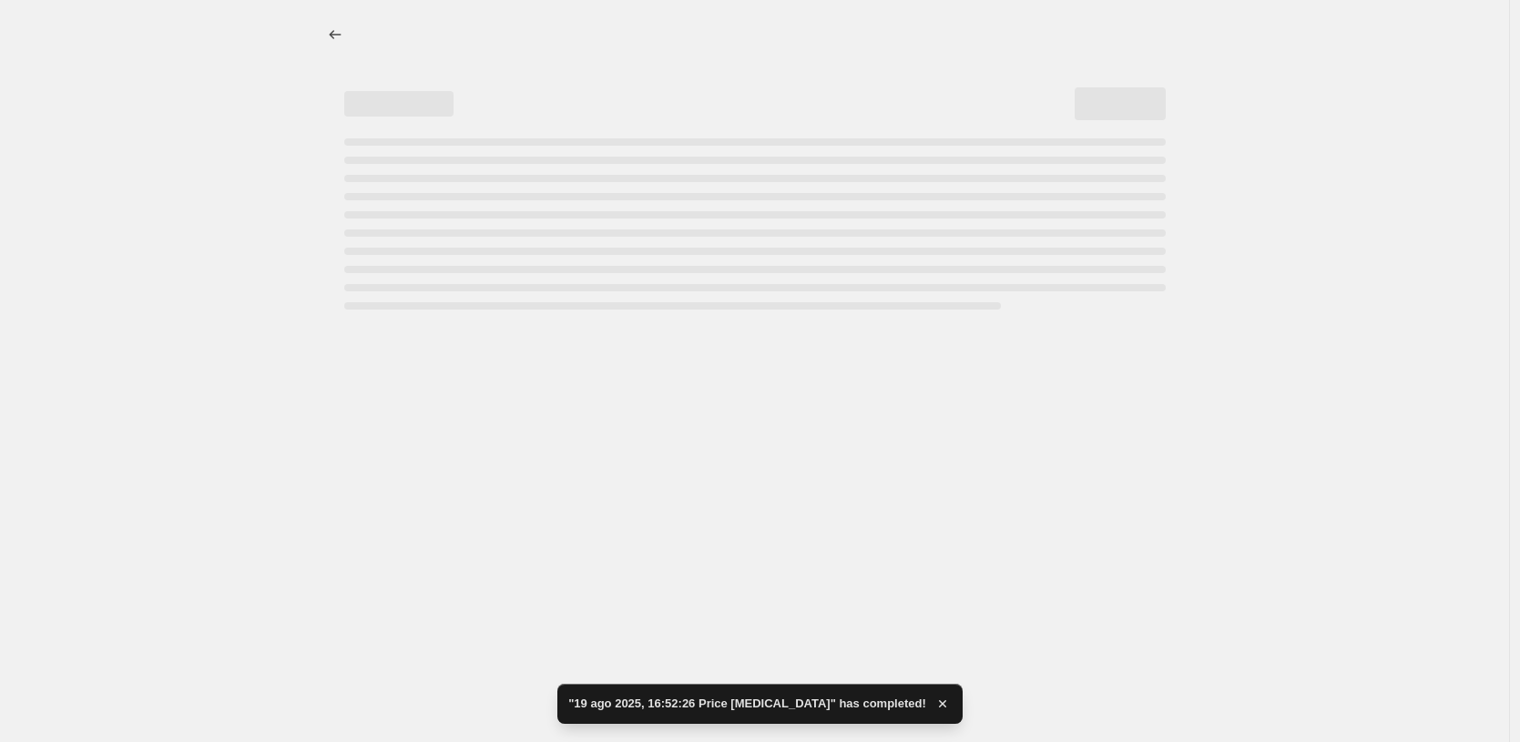
select select "to"
select select "title"
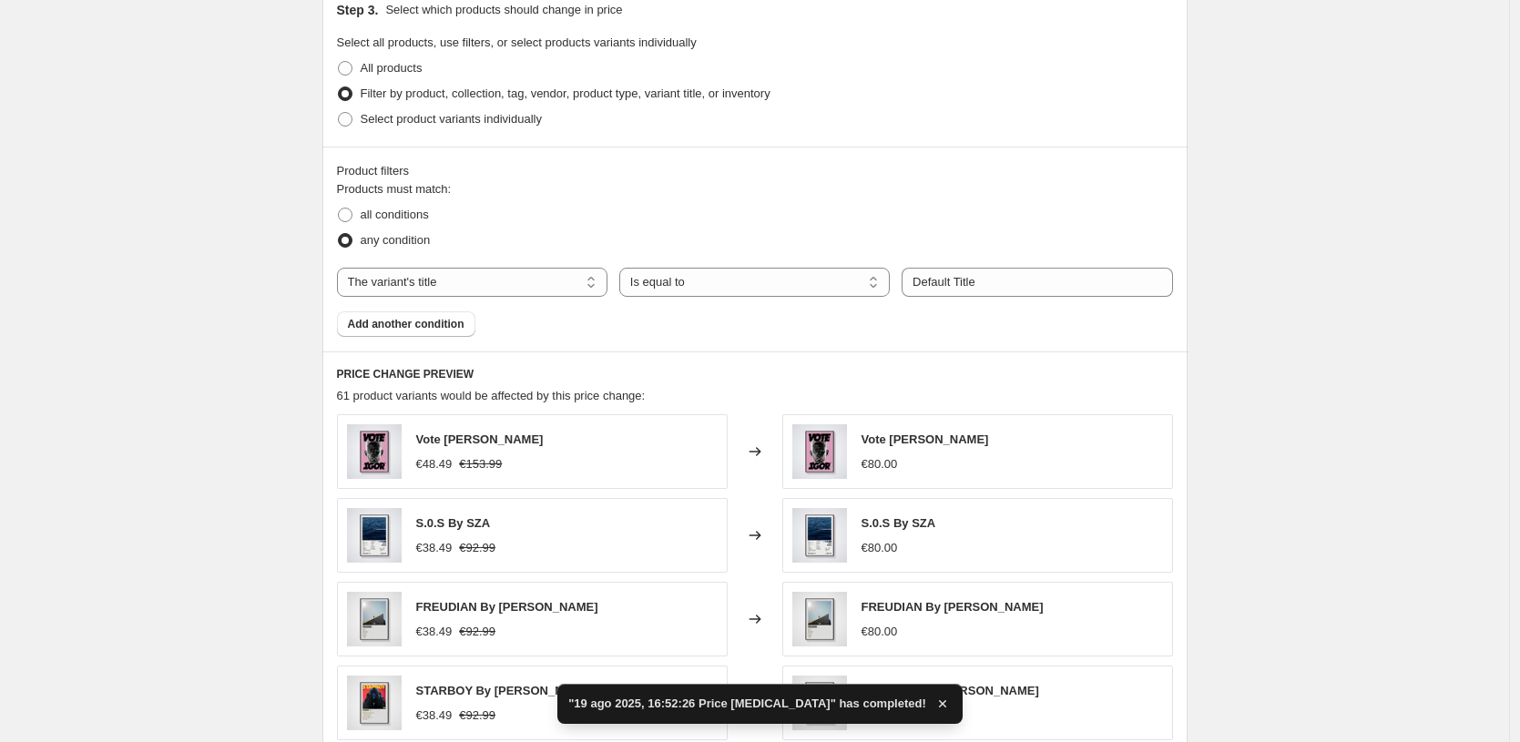
scroll to position [940, 0]
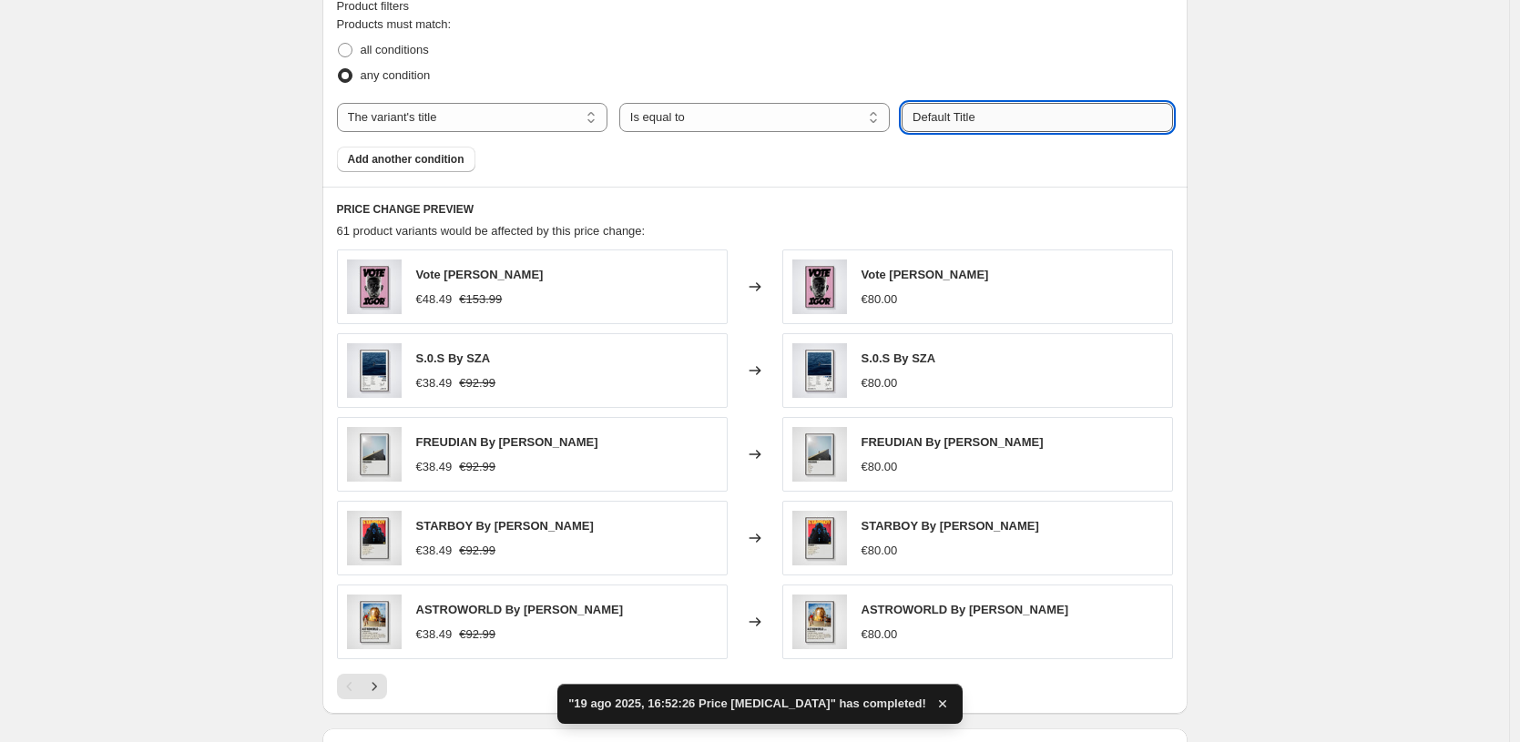
click at [983, 125] on input "Default Title" at bounding box center [1037, 117] width 271 height 29
paste input "0X15 CM / [PERSON_NAME] / Solo Póster"
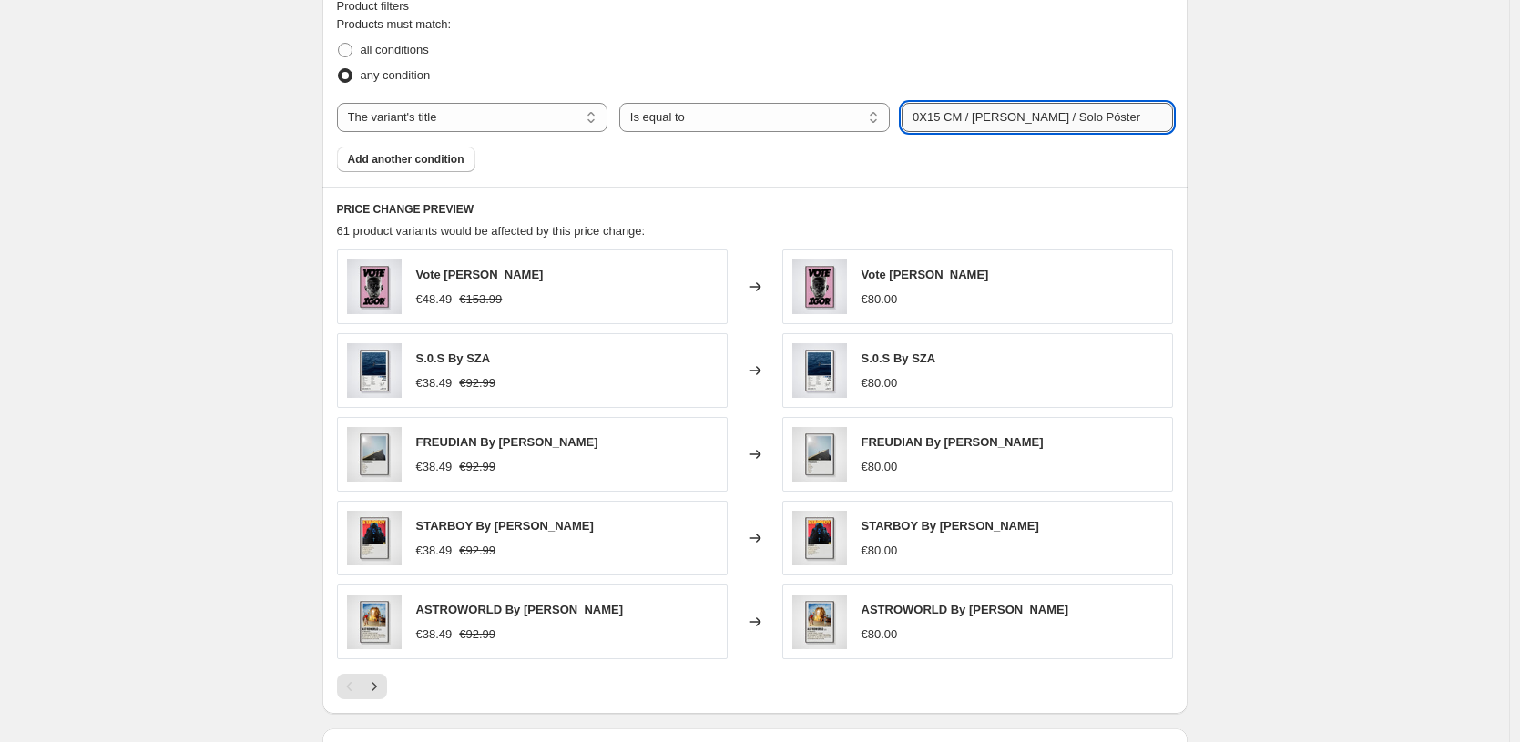
click at [940, 117] on input "0X15 CM / [PERSON_NAME] / Solo Póster" at bounding box center [1037, 117] width 271 height 29
type input "30X40 CM / Sin Marco / Solo Póster"
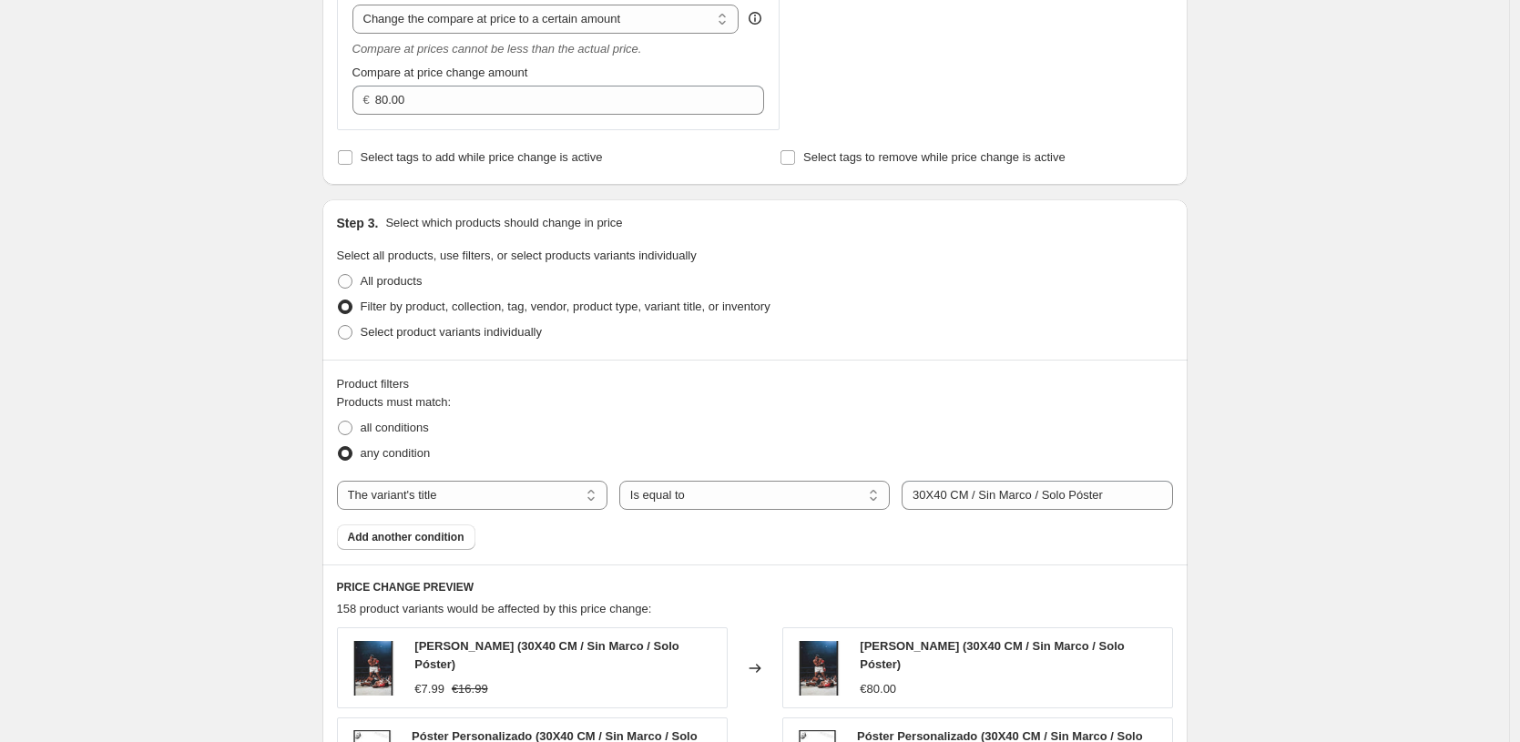
scroll to position [0, 0]
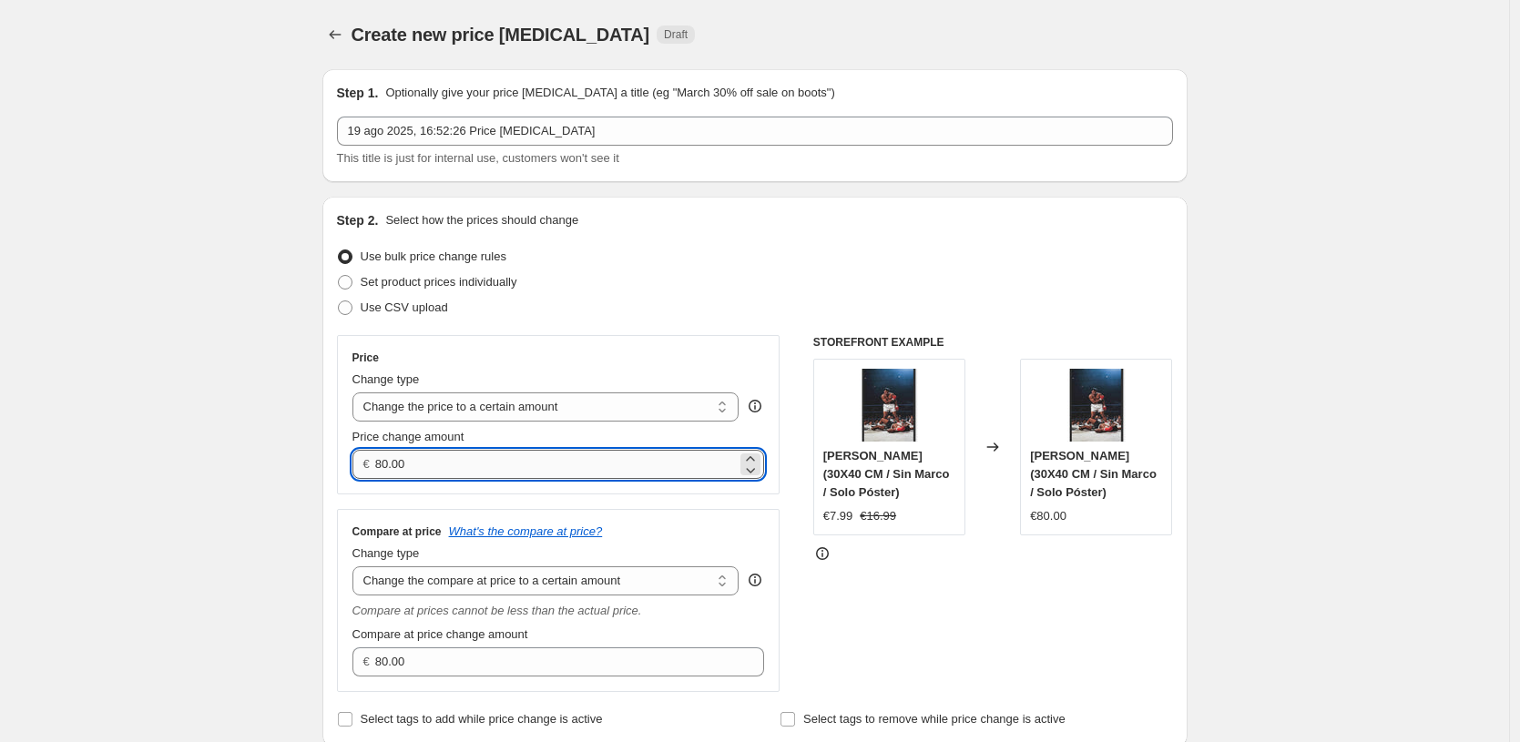
click at [674, 475] on input "80.00" at bounding box center [556, 464] width 362 height 29
type input "7.99"
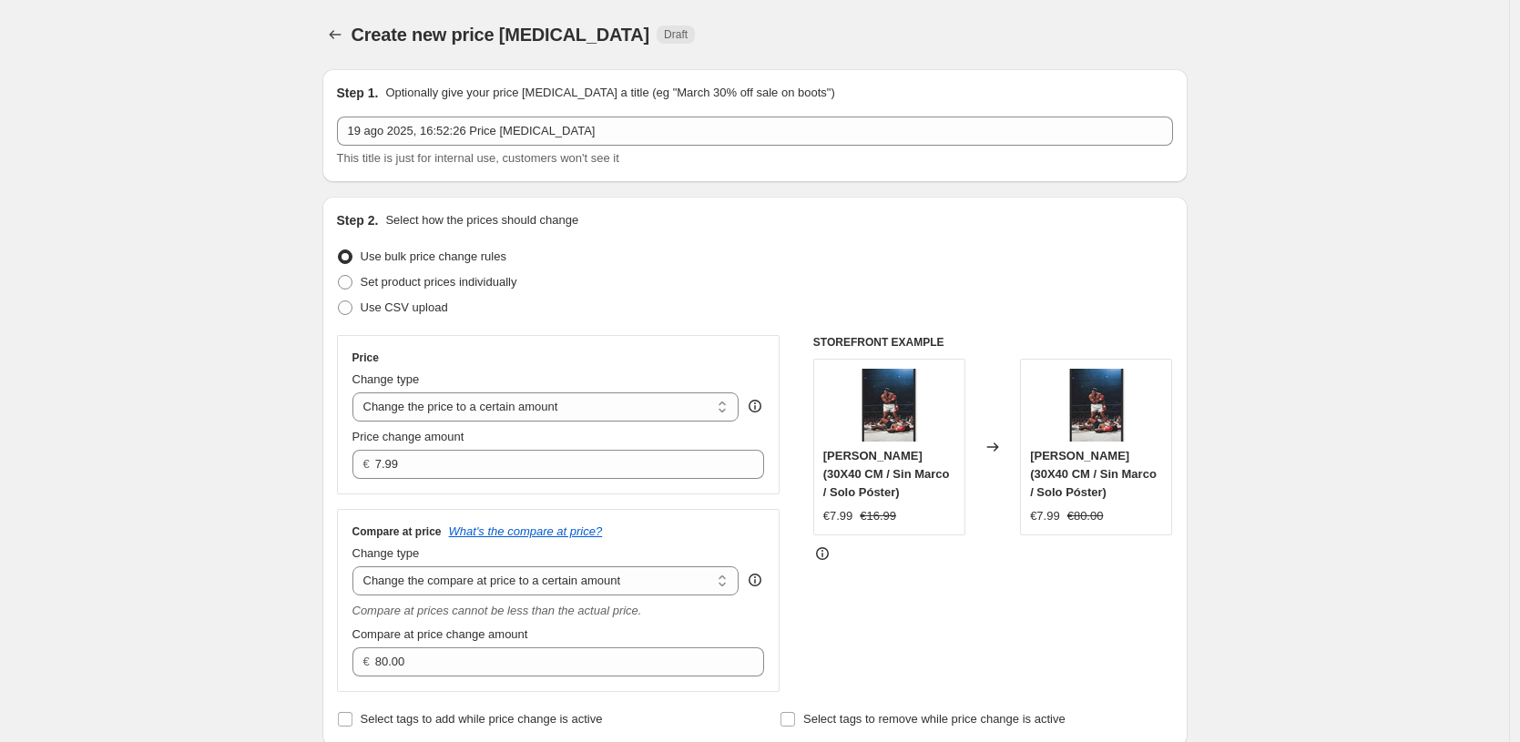
click at [689, 562] on div "Change type" at bounding box center [545, 554] width 387 height 18
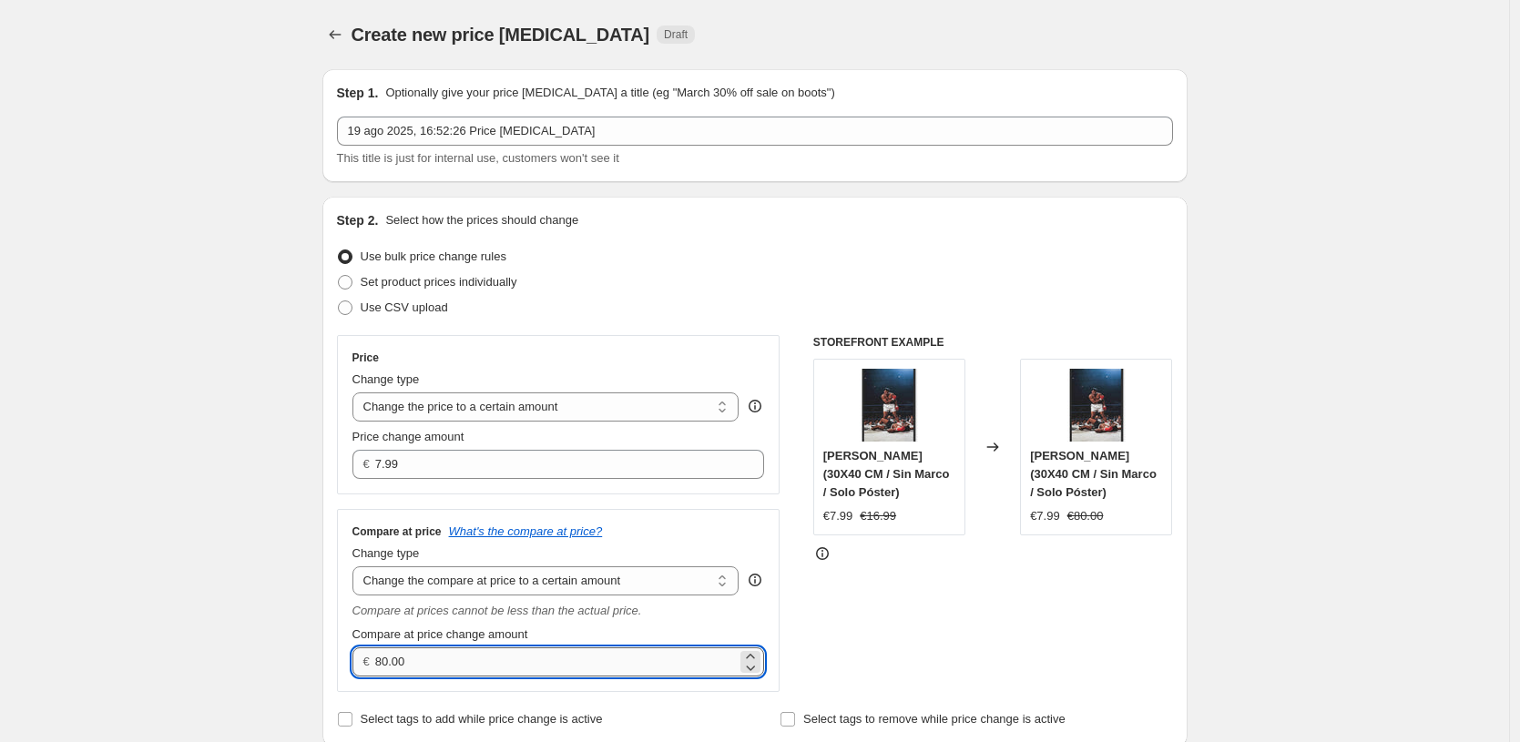
click at [716, 662] on input "80.00" at bounding box center [556, 662] width 362 height 29
type input "16.99"
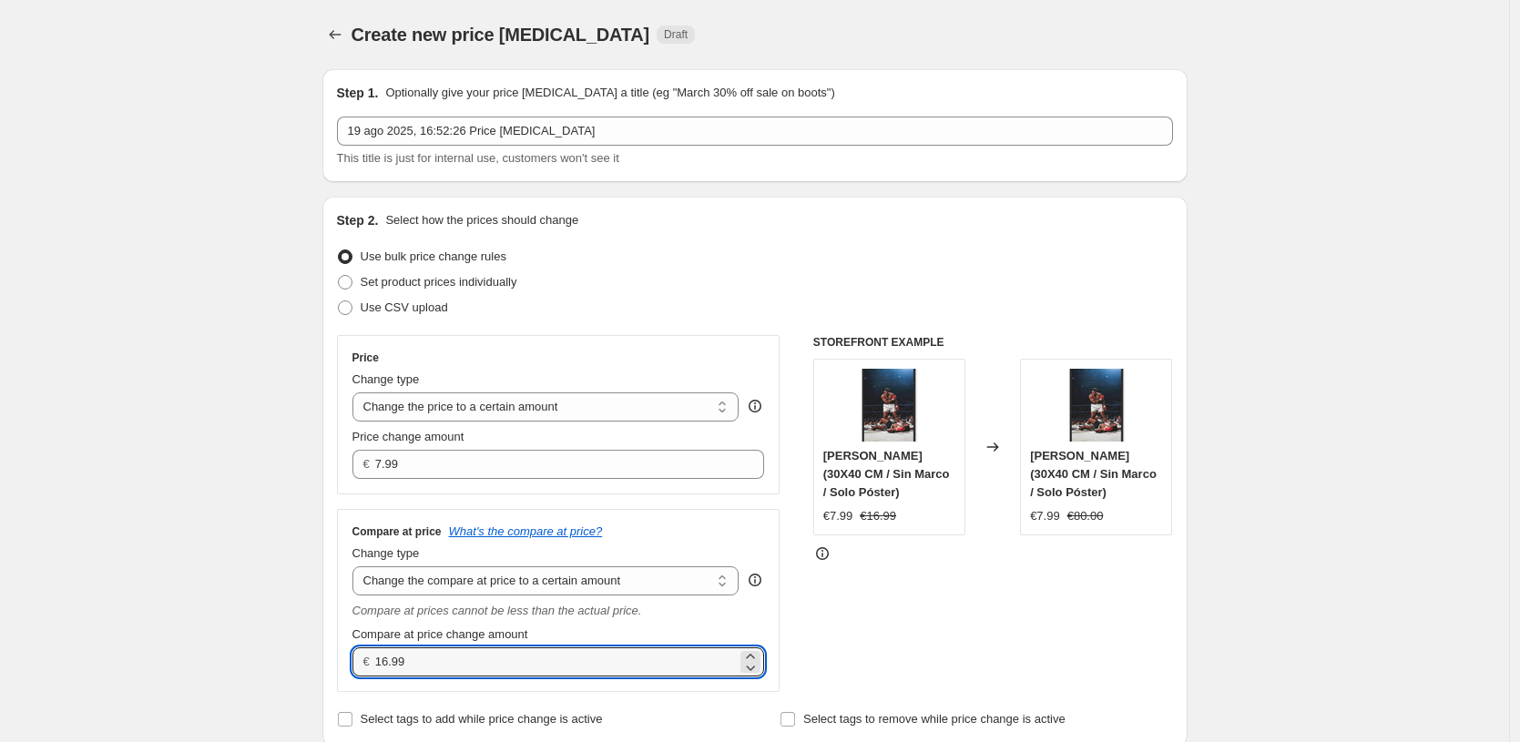
click at [973, 603] on div "STOREFRONT EXAMPLE [PERSON_NAME] (30X40 CM / Sin Marco / Solo Póster) €7.99 €16…" at bounding box center [993, 513] width 360 height 357
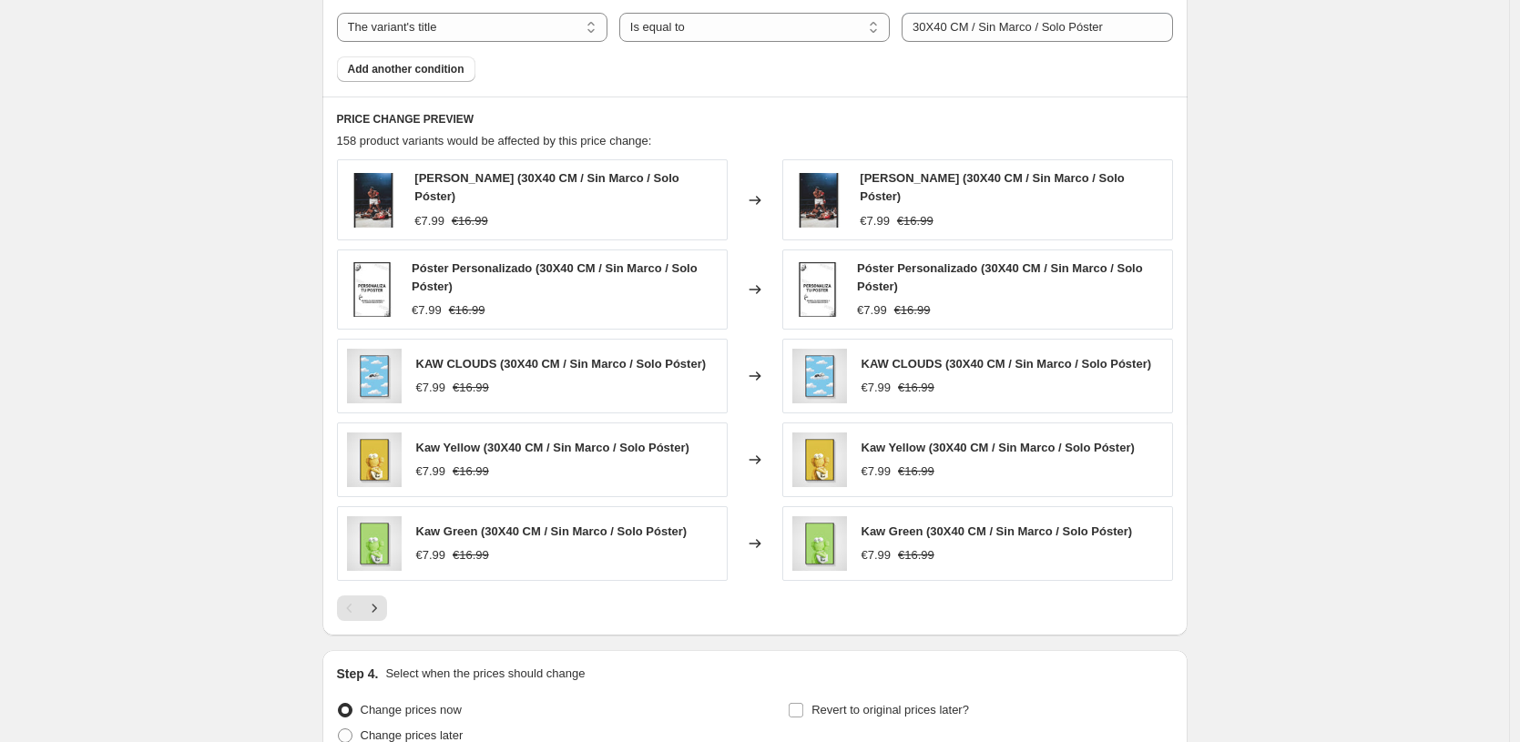
scroll to position [1200, 0]
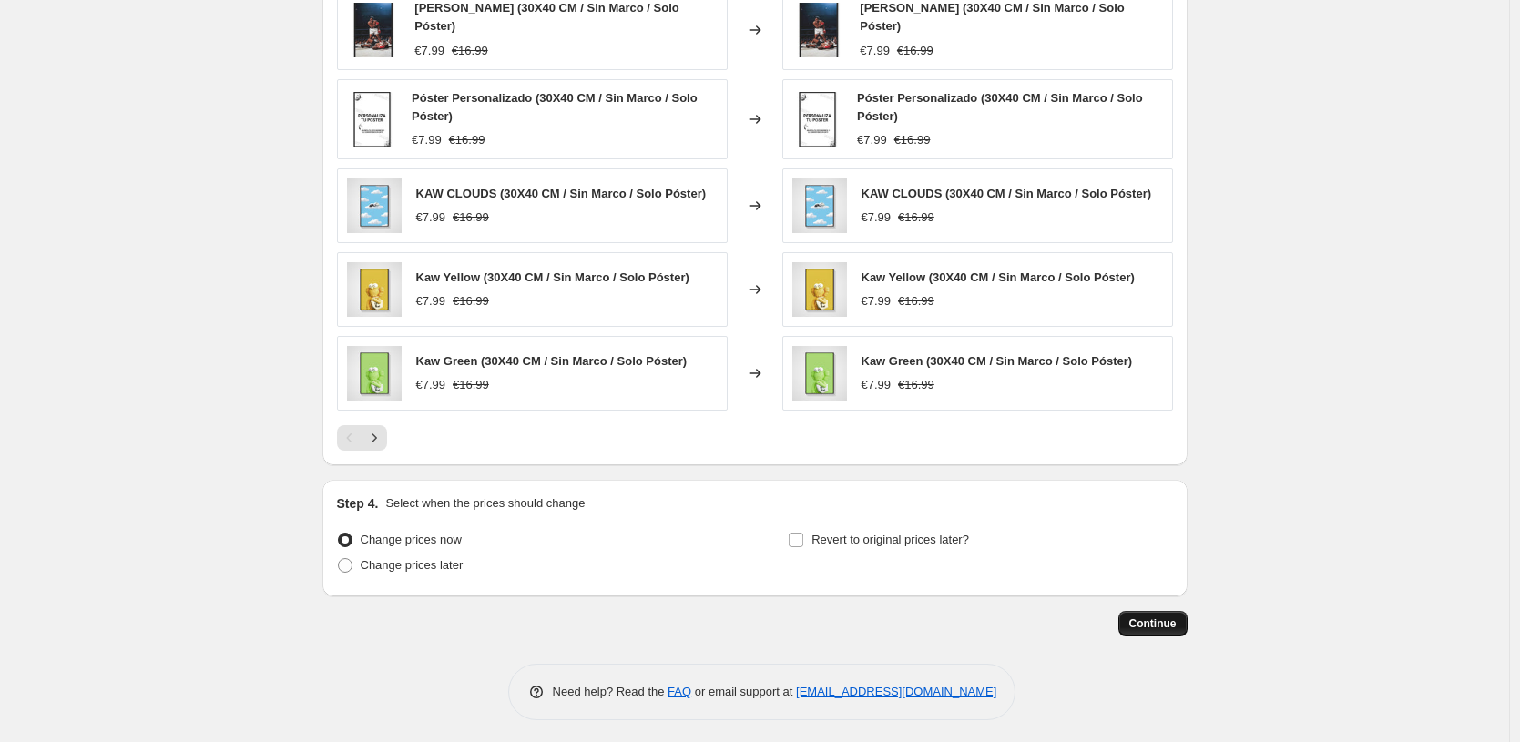
click at [1174, 626] on button "Continue" at bounding box center [1152, 624] width 69 height 26
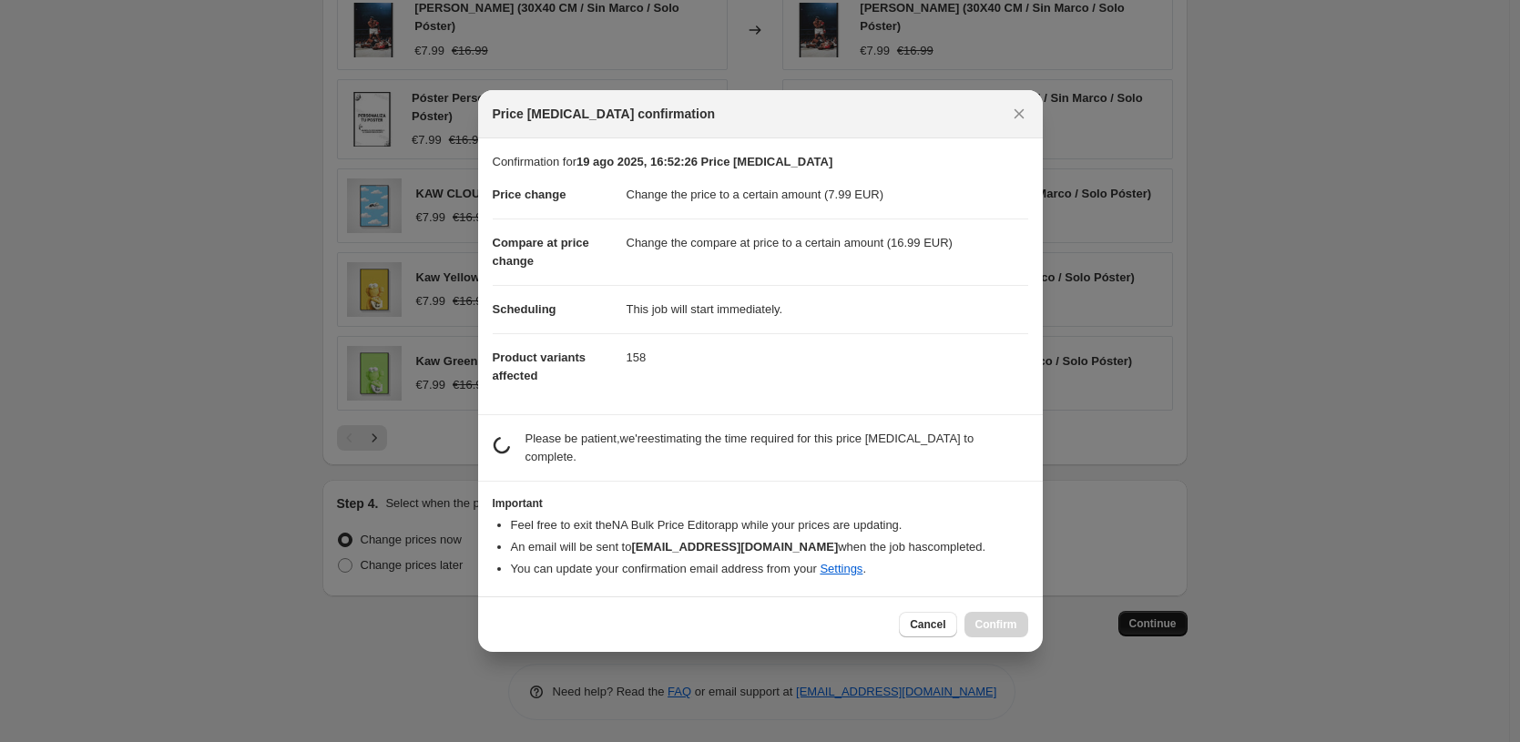
scroll to position [0, 0]
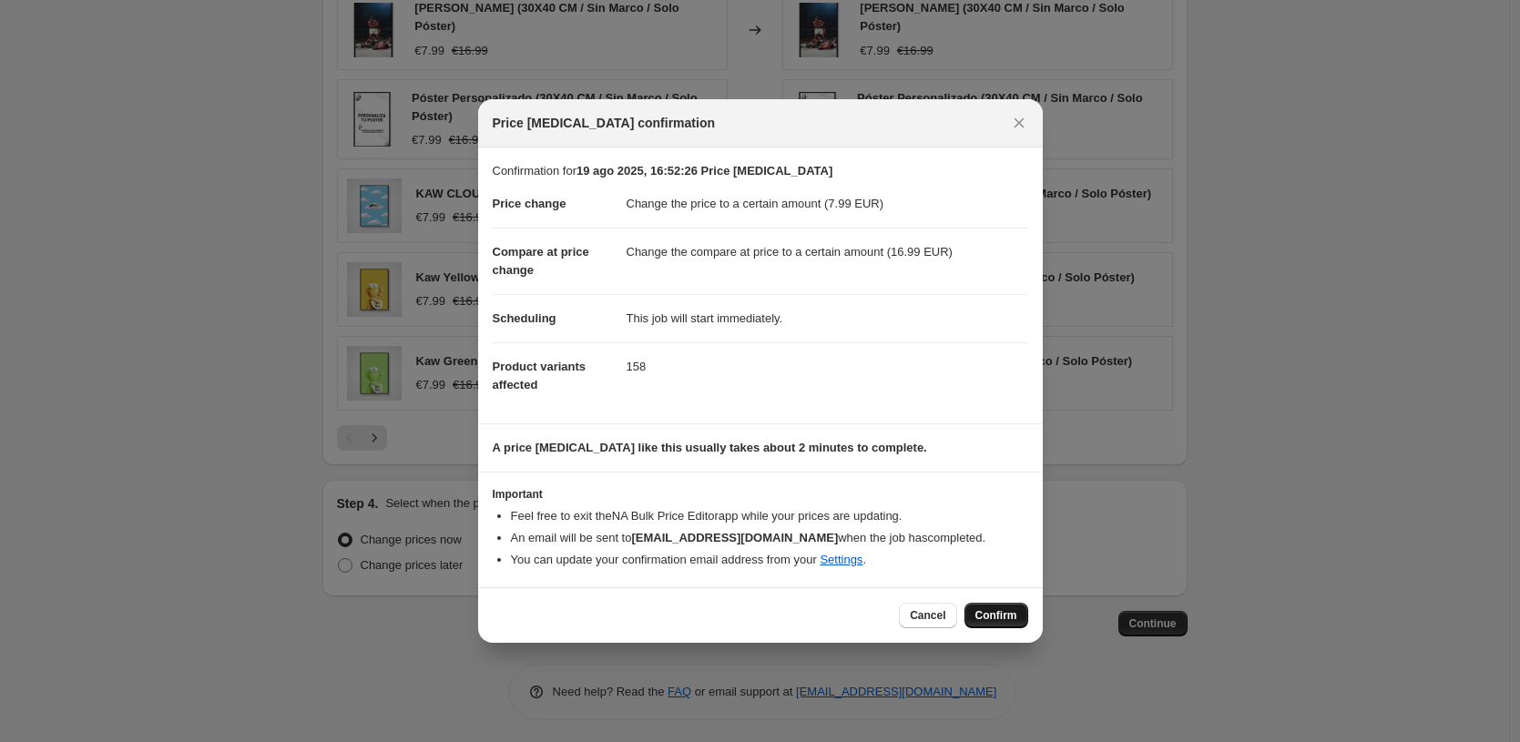
click at [1001, 616] on span "Confirm" at bounding box center [996, 615] width 42 height 15
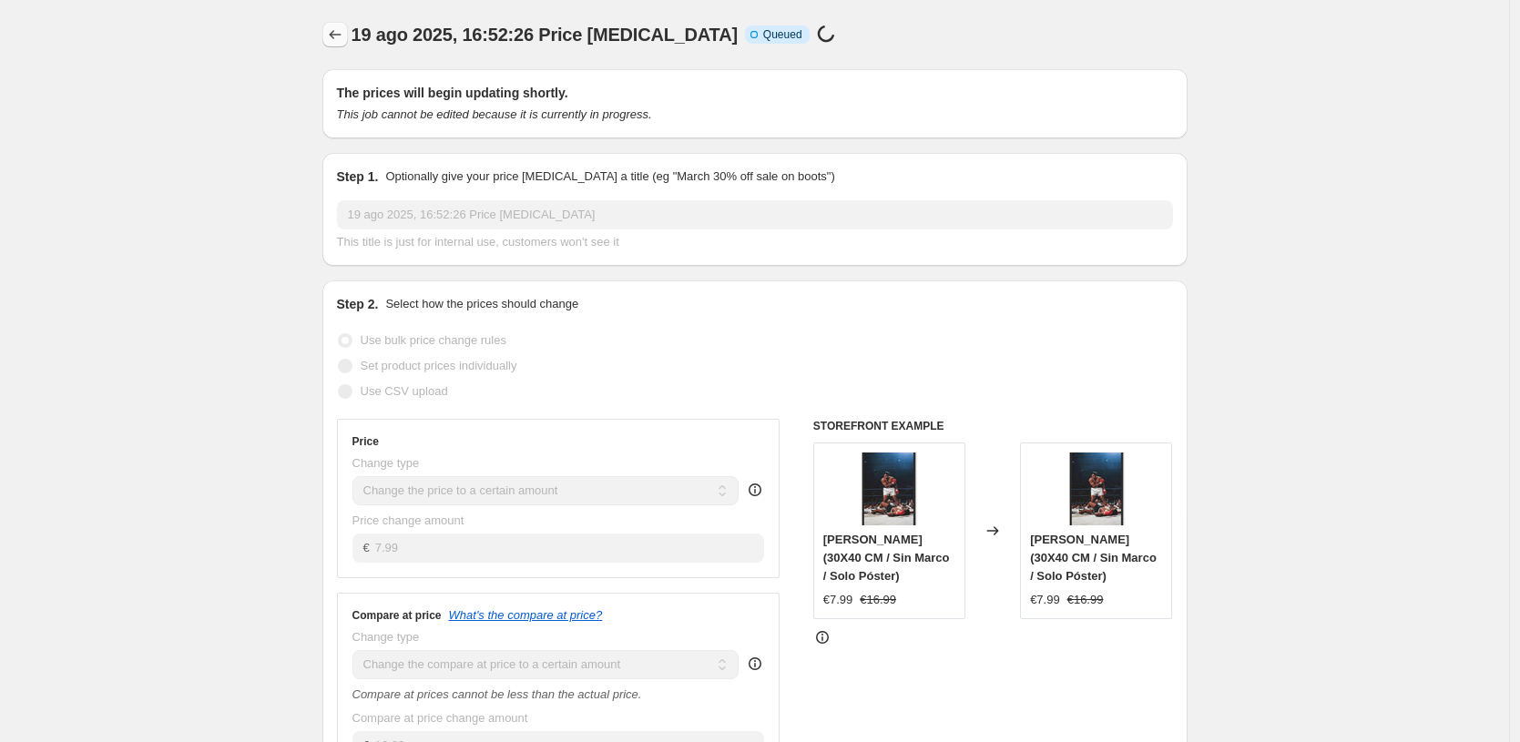
click at [342, 33] on icon "Price change jobs" at bounding box center [335, 35] width 18 height 18
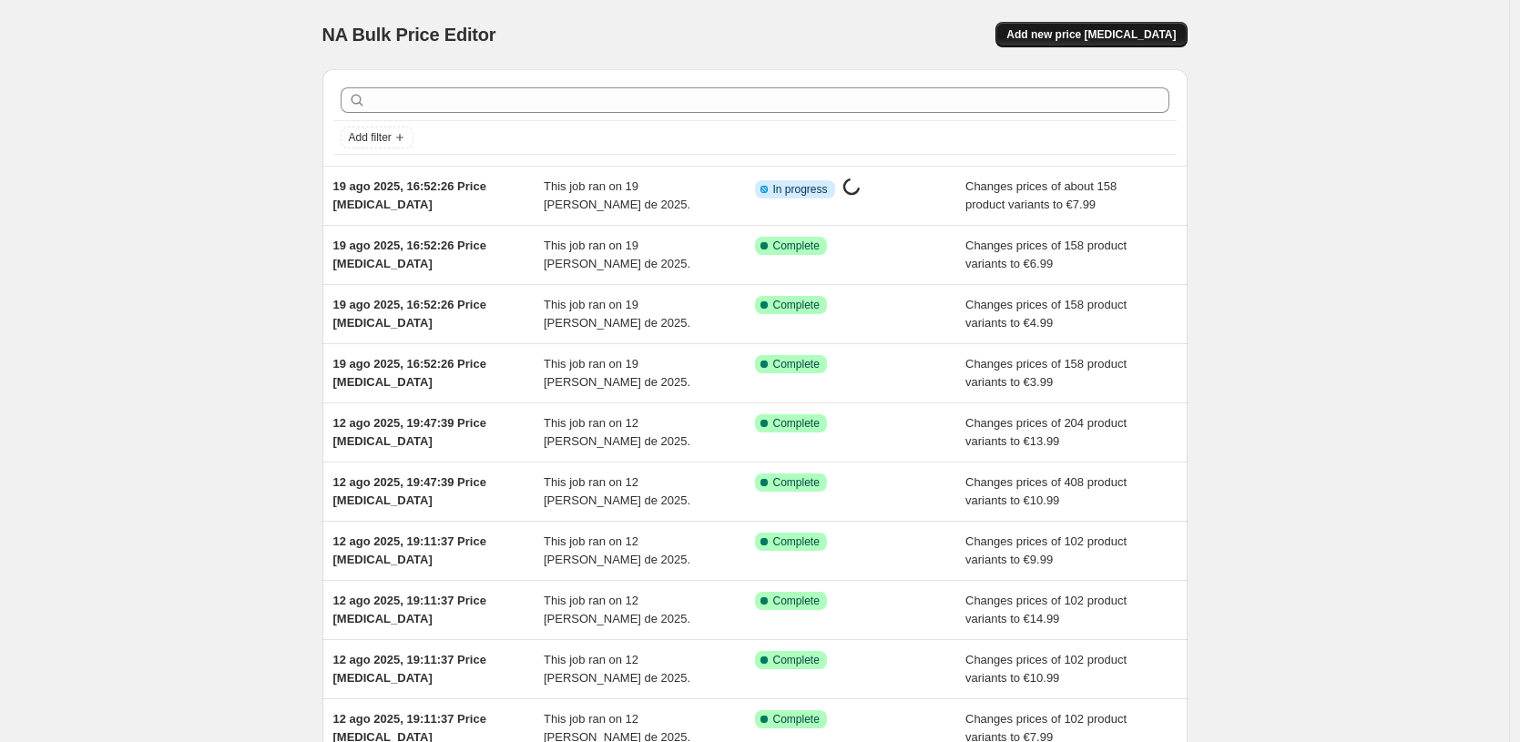
click at [1144, 28] on span "Add new price [MEDICAL_DATA]" at bounding box center [1090, 34] width 169 height 15
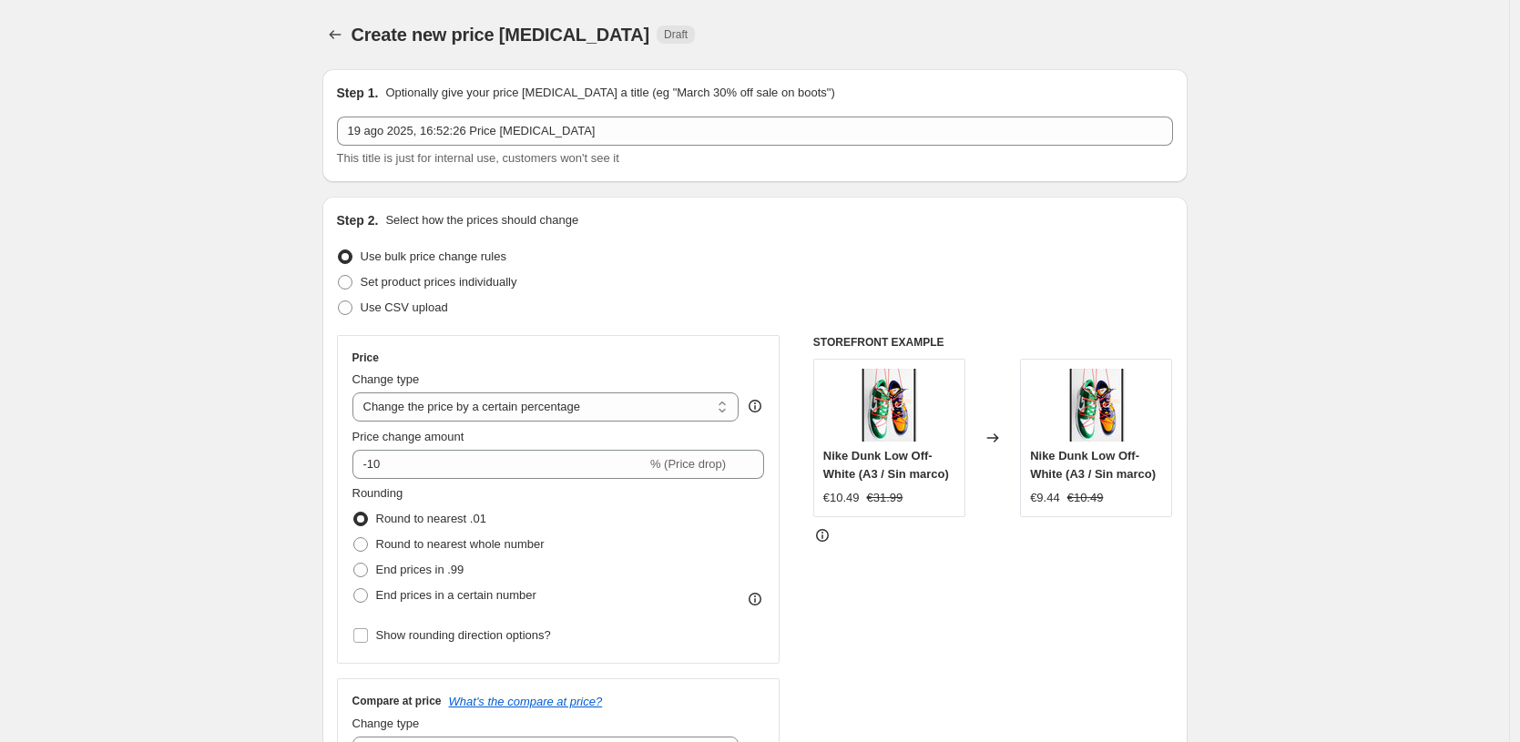
scroll to position [26, 0]
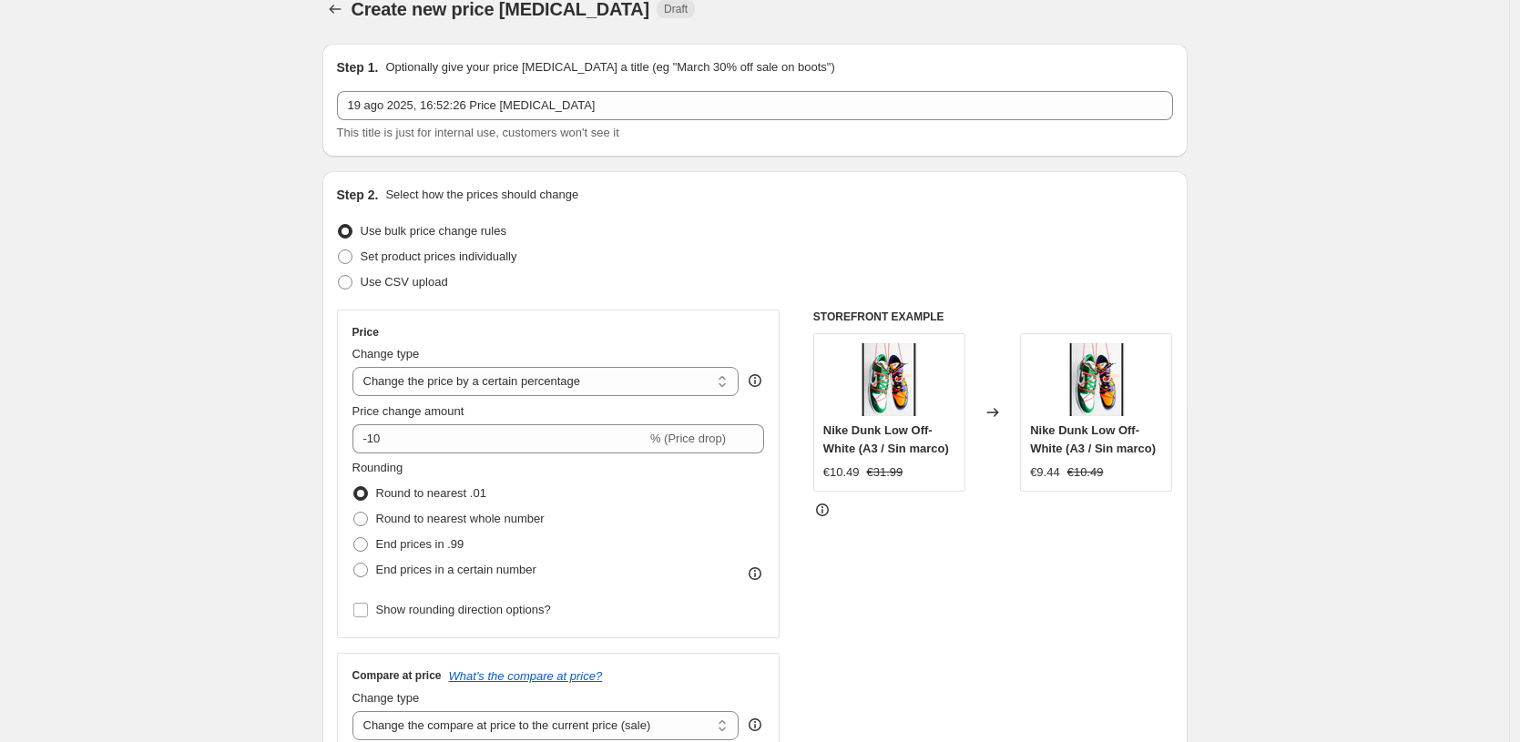
click at [578, 404] on div "Price change amount" at bounding box center [558, 412] width 413 height 18
select select "to"
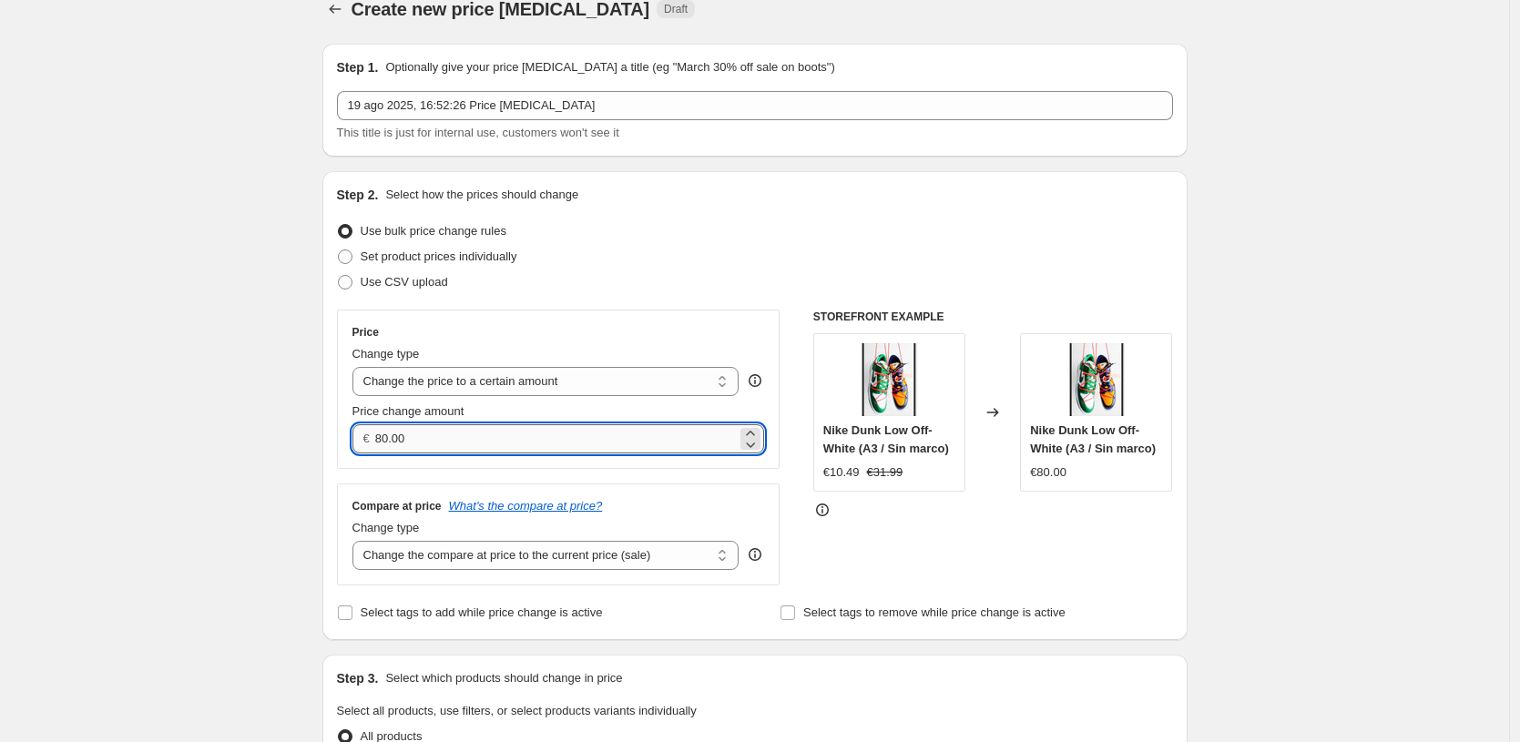
click at [550, 434] on input "80.00" at bounding box center [556, 438] width 362 height 29
type input "7.99"
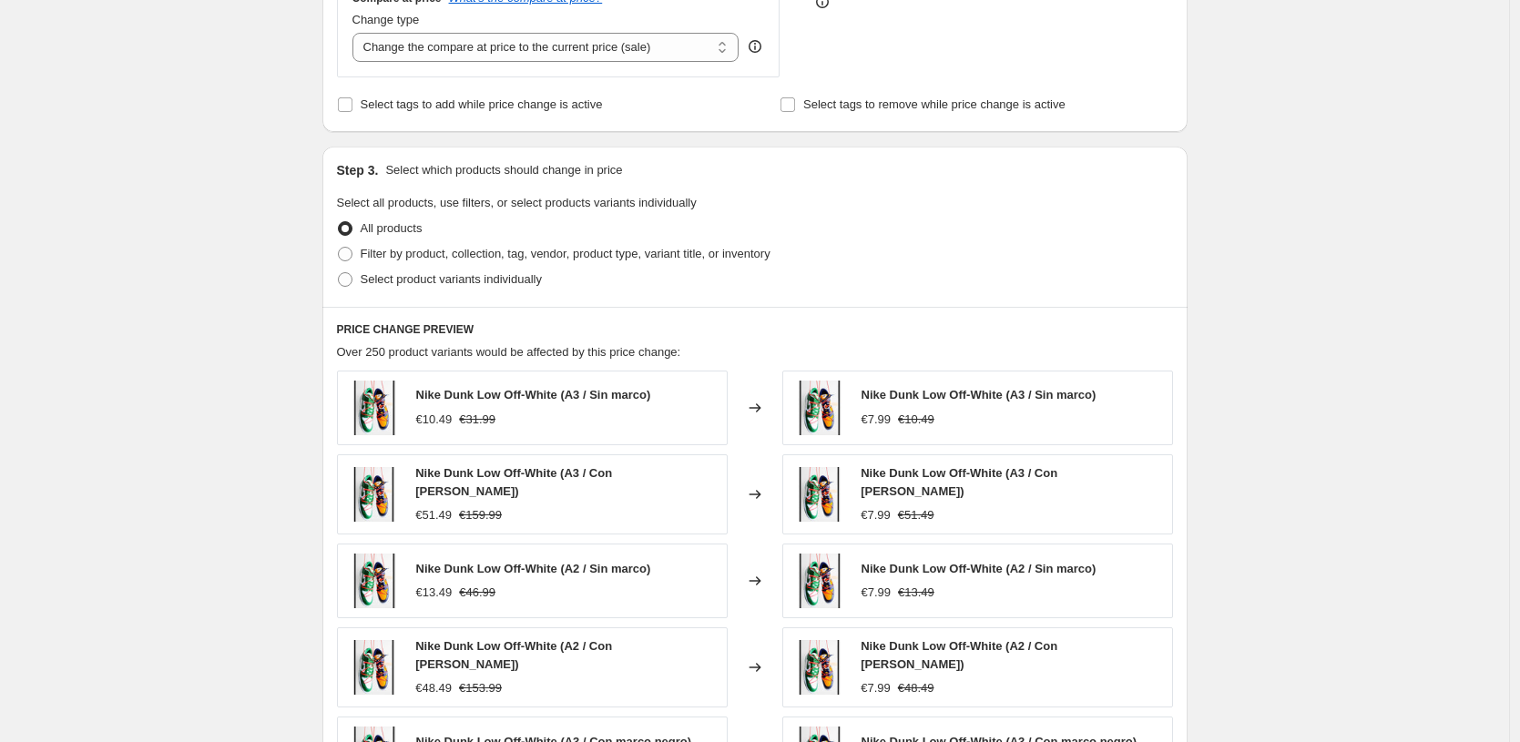
scroll to position [379, 0]
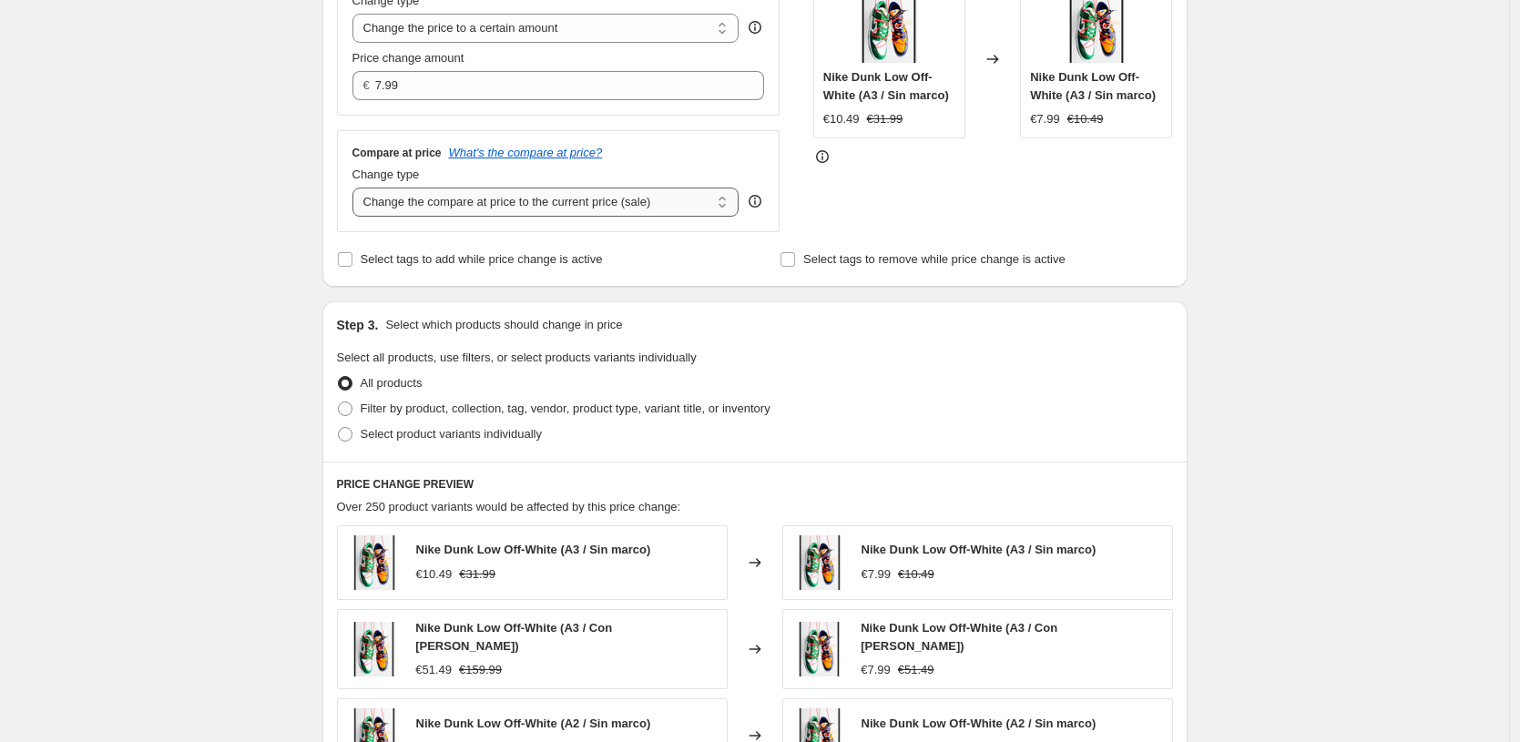
select select "to"
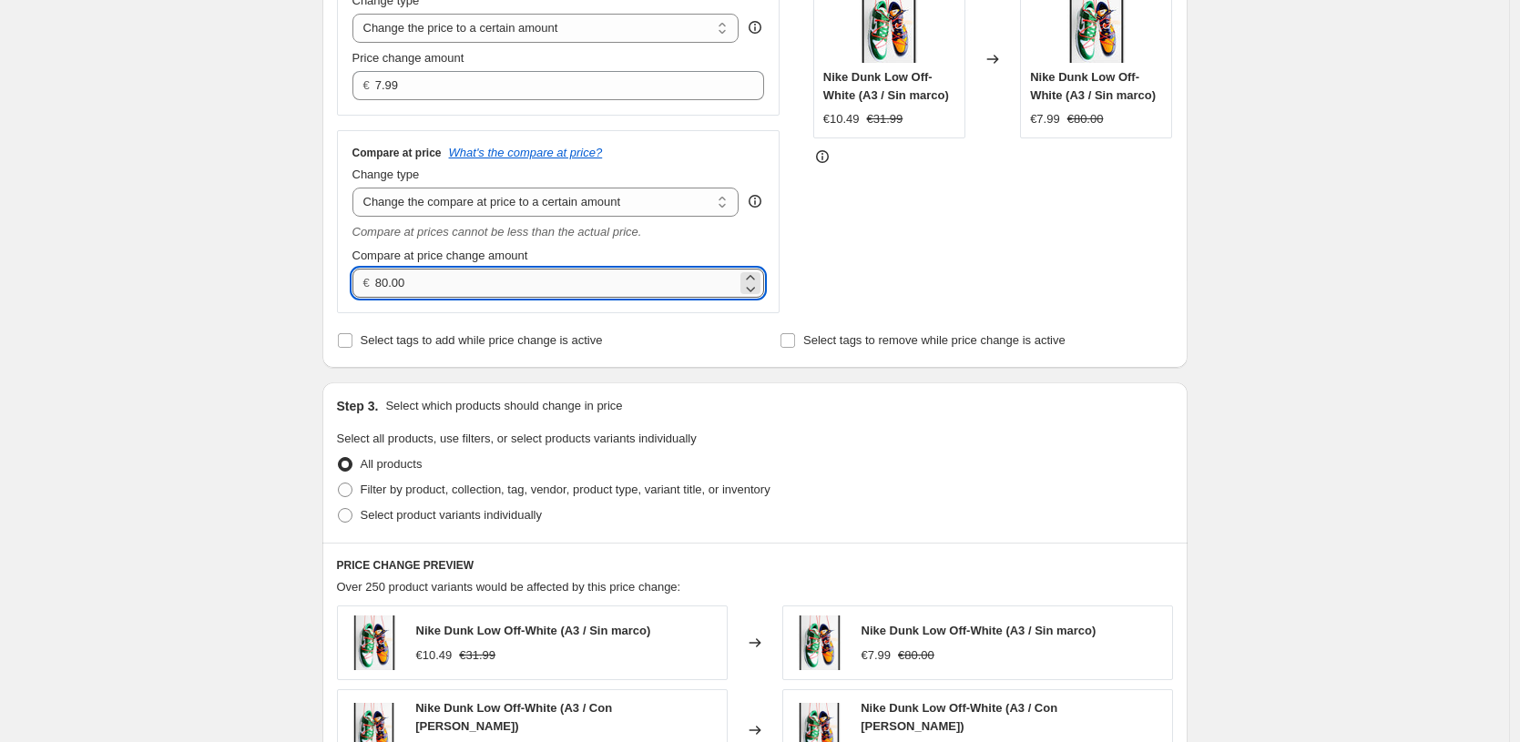
click at [609, 273] on input "80.00" at bounding box center [556, 283] width 362 height 29
click at [1082, 270] on div "STOREFRONT EXAMPLE Nike Dunk Low Off-White (A3 / Sin marco) €10.49 €31.99 Chang…" at bounding box center [993, 134] width 360 height 357
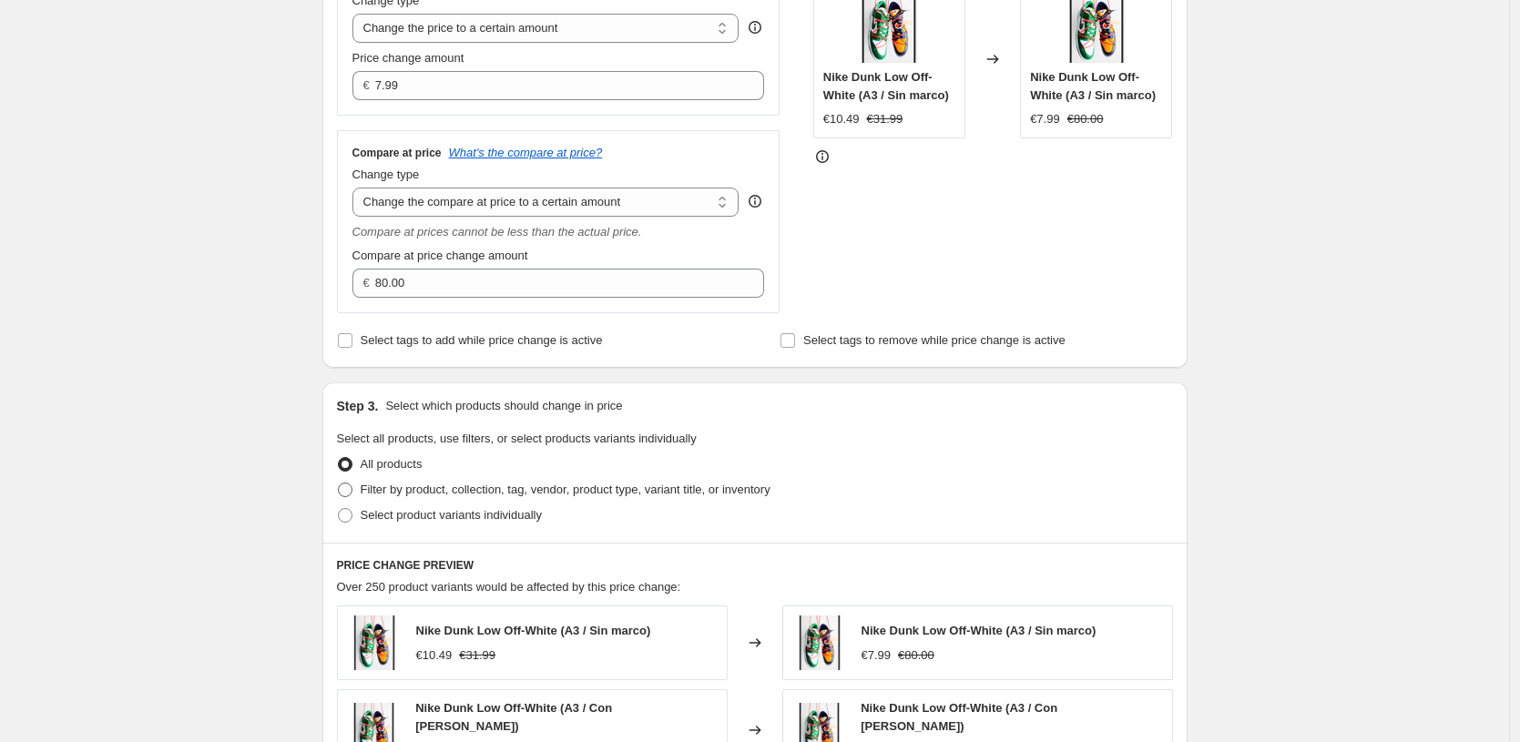
click at [708, 498] on span "Filter by product, collection, tag, vendor, product type, variant title, or inv…" at bounding box center [566, 490] width 410 height 18
click at [339, 484] on input "Filter by product, collection, tag, vendor, product type, variant title, or inv…" at bounding box center [338, 483] width 1 height 1
radio input "true"
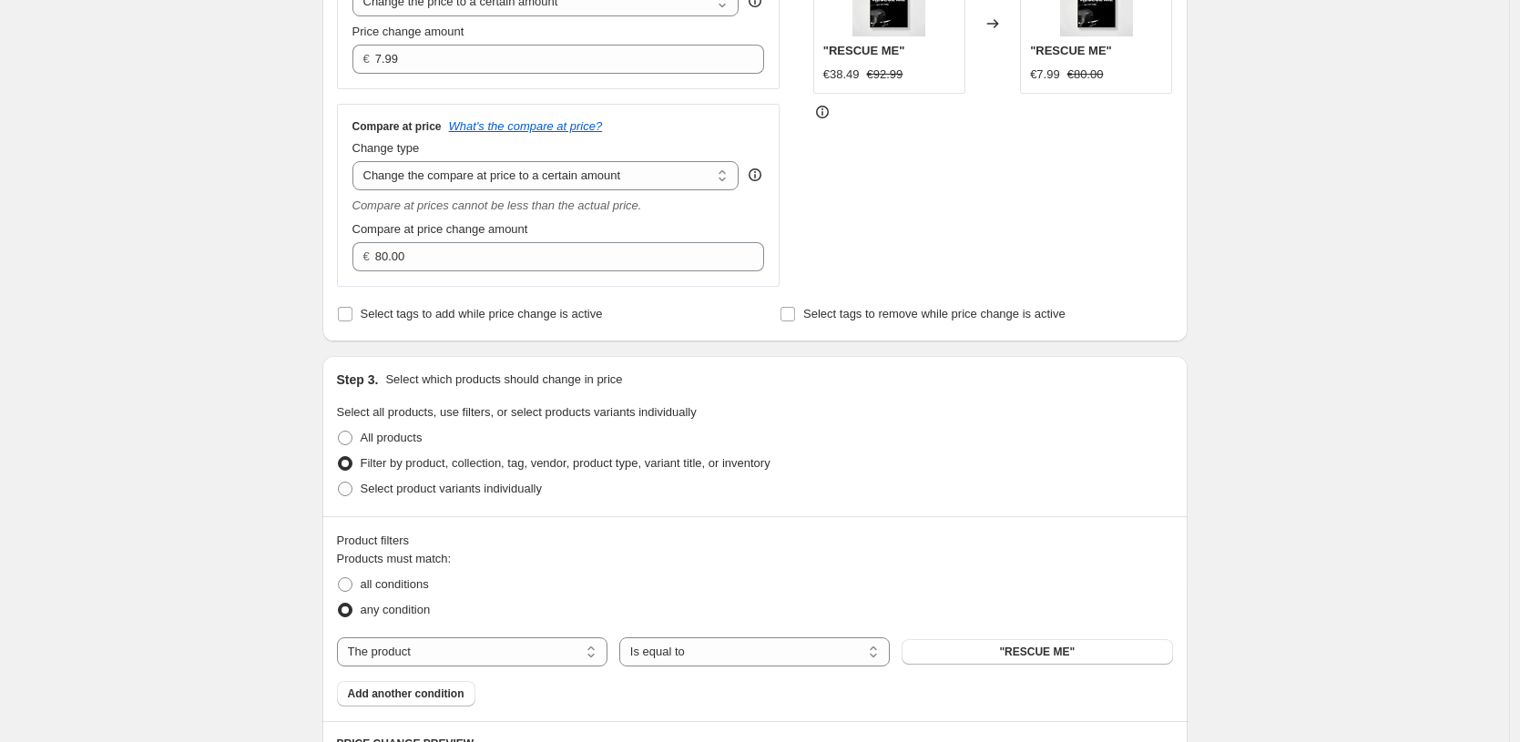
scroll to position [475, 0]
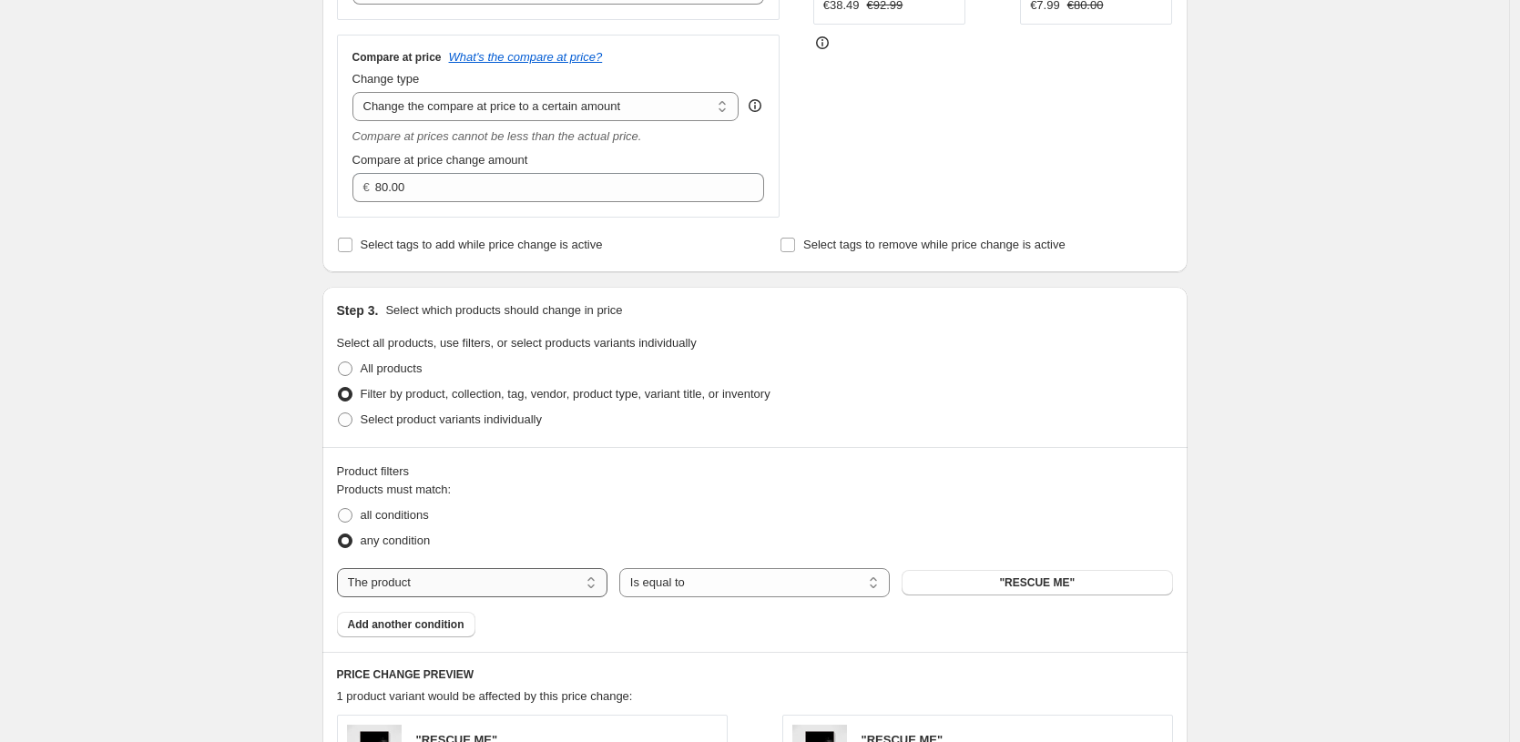
select select "title"
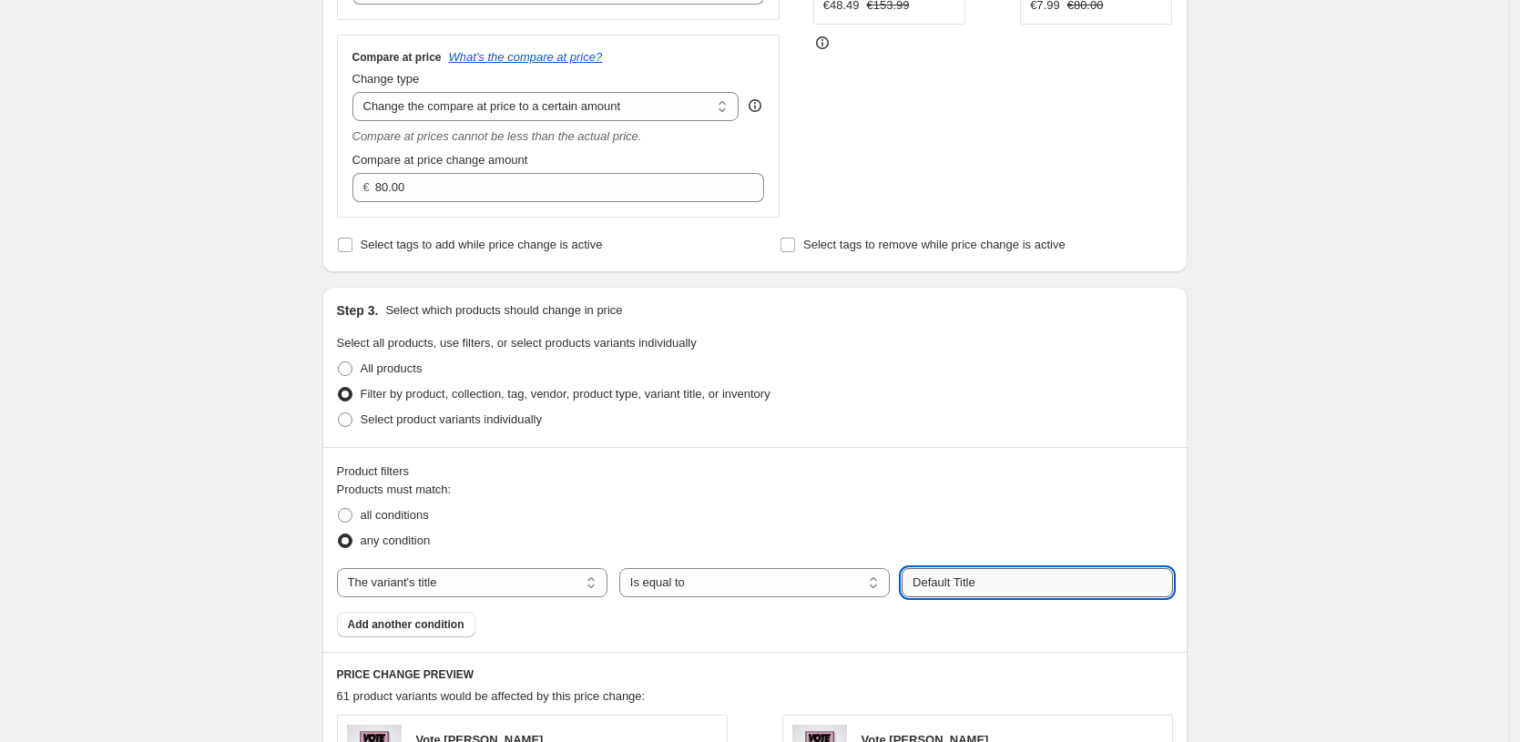
click at [1038, 592] on input "Default Title" at bounding box center [1037, 582] width 271 height 29
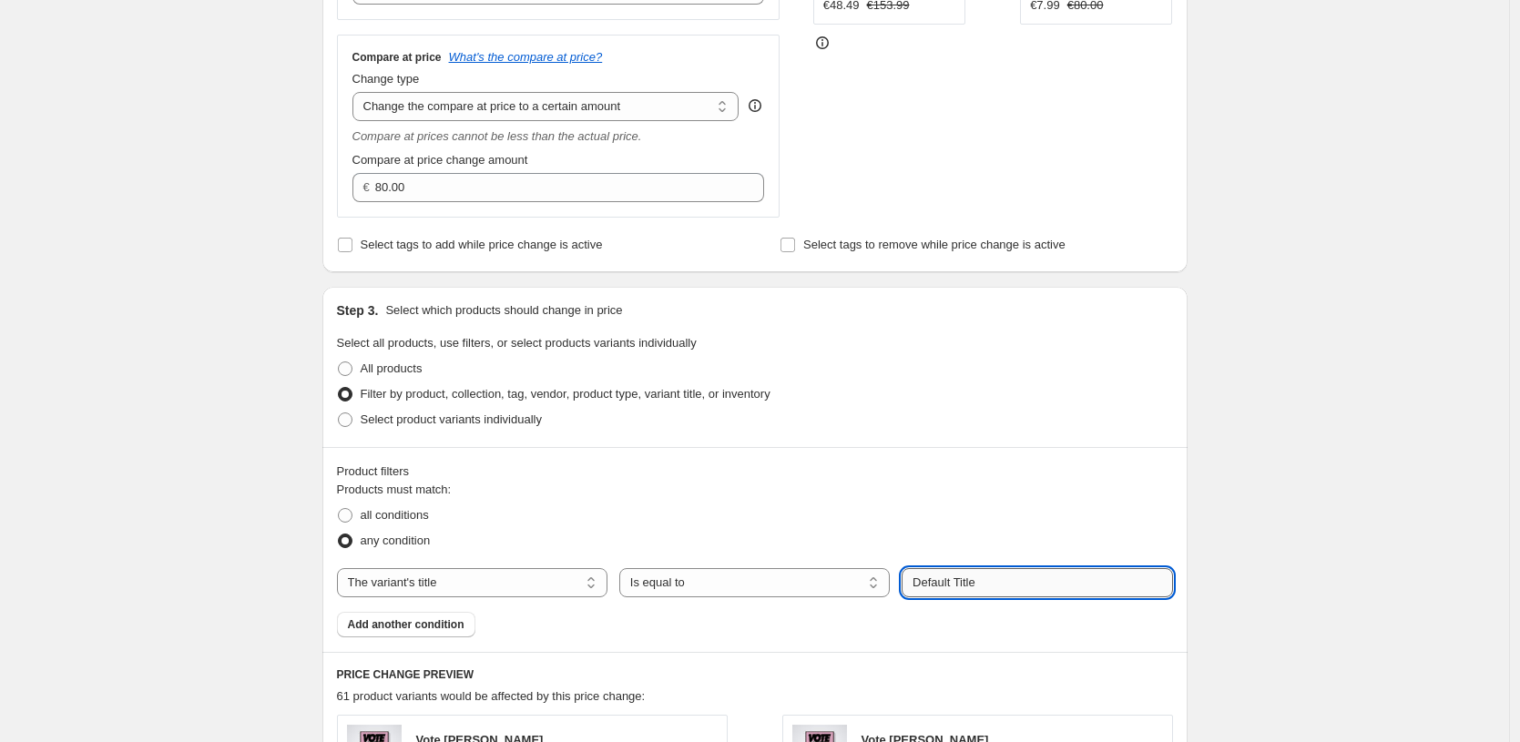
paste input "0X15 CM / [PERSON_NAME] / Solo Póster"
click at [942, 584] on input "0X15 CM / [PERSON_NAME] / Solo Póster" at bounding box center [1037, 582] width 271 height 29
click at [949, 583] on input "0X15 CM / [PERSON_NAME] / Solo Póster" at bounding box center [1037, 582] width 271 height 29
click at [947, 584] on input "0X15 CM / [PERSON_NAME] / Solo Póster" at bounding box center [1037, 582] width 271 height 29
type input "40X50 CM / Sin Marco / Solo Póster"
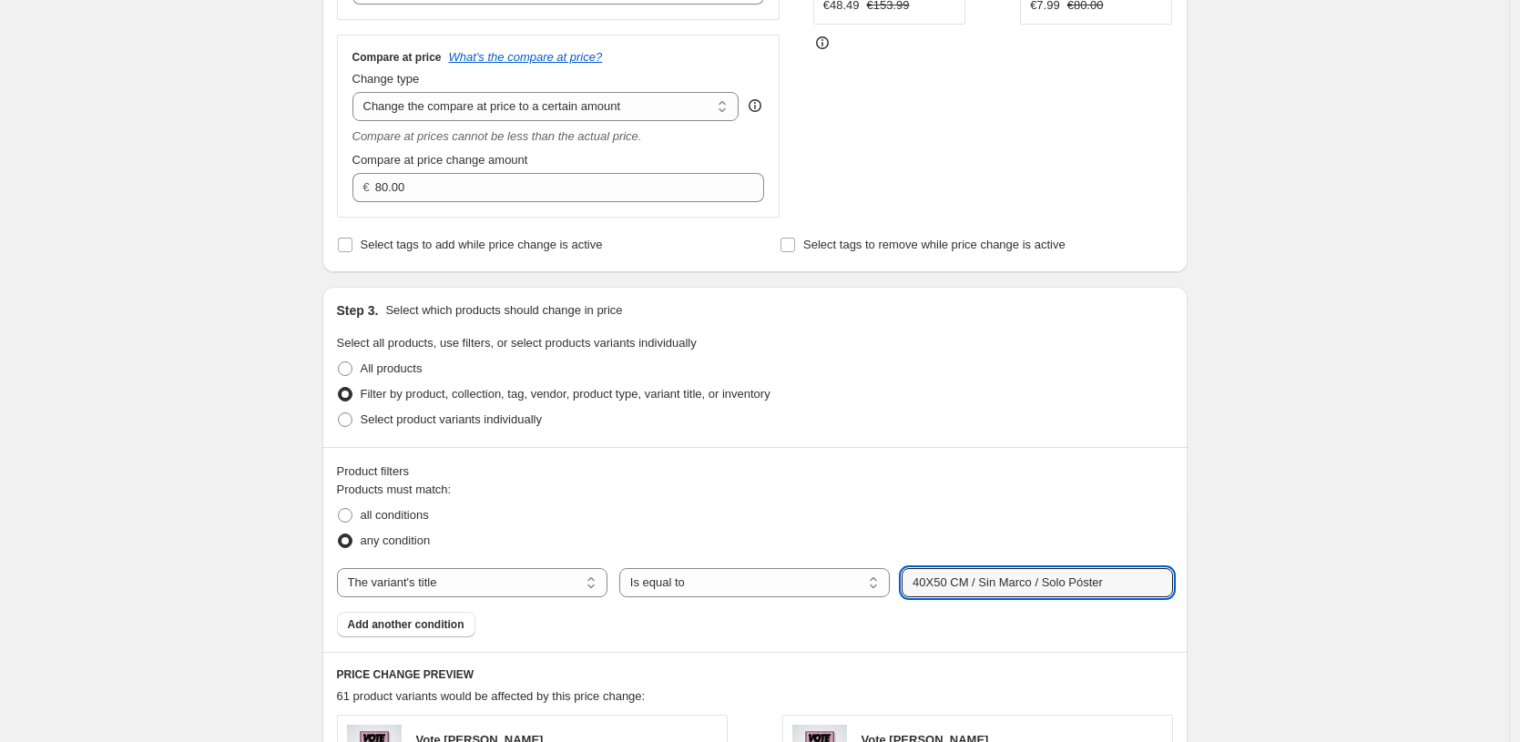
click at [1257, 536] on div "Create new price [MEDICAL_DATA]. This page is ready Create new price [MEDICAL_D…" at bounding box center [754, 493] width 1509 height 1936
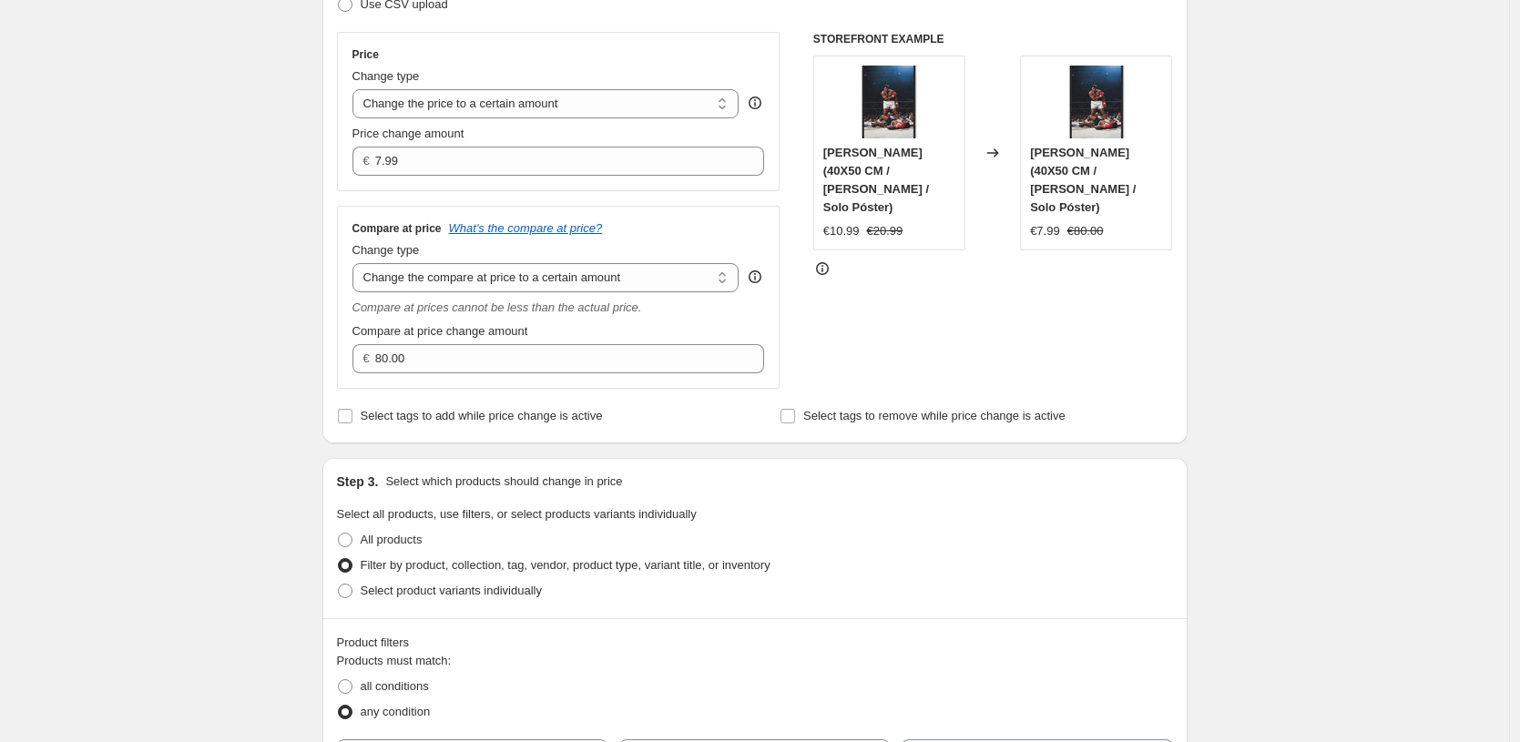
scroll to position [226, 0]
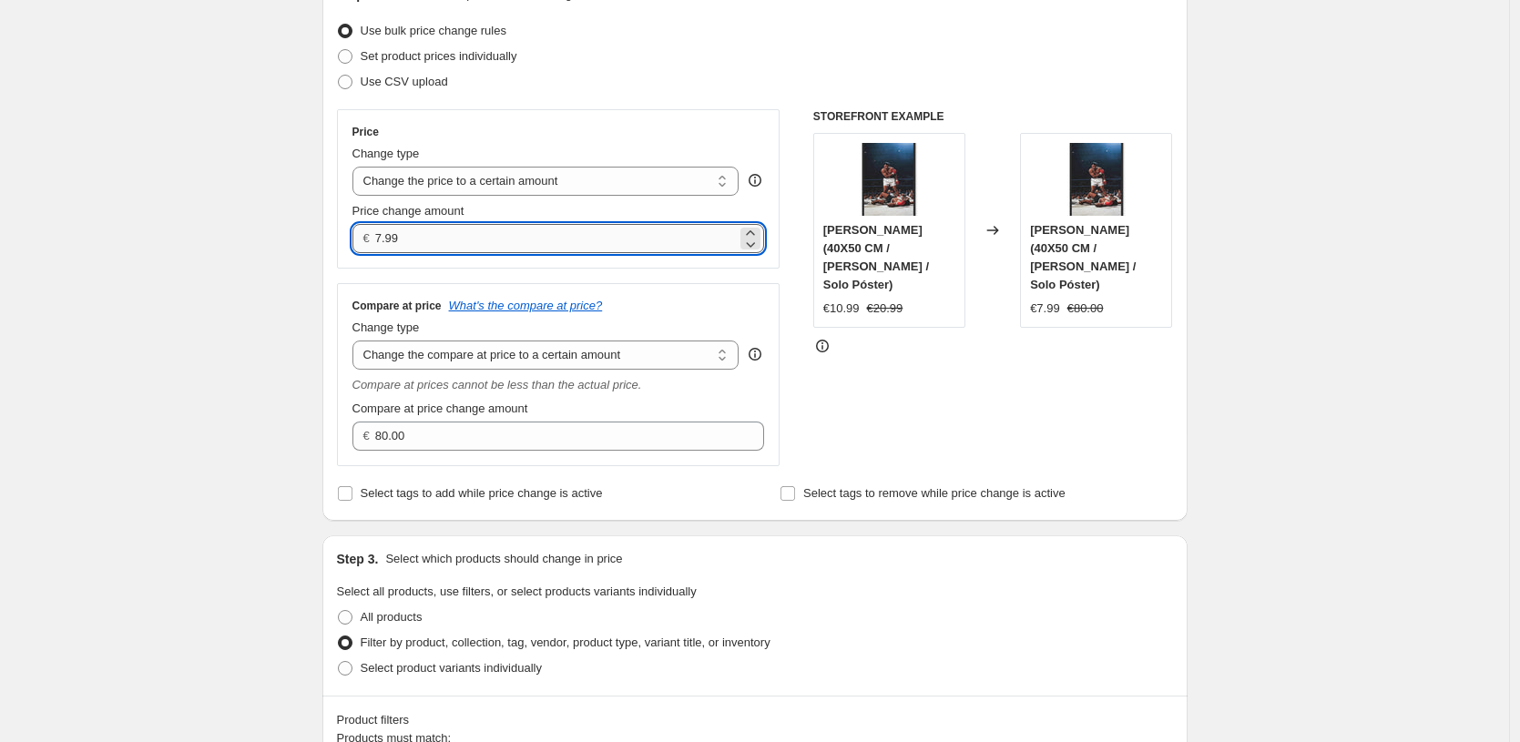
click at [557, 242] on input "7.99" at bounding box center [556, 238] width 362 height 29
type input "10.99"
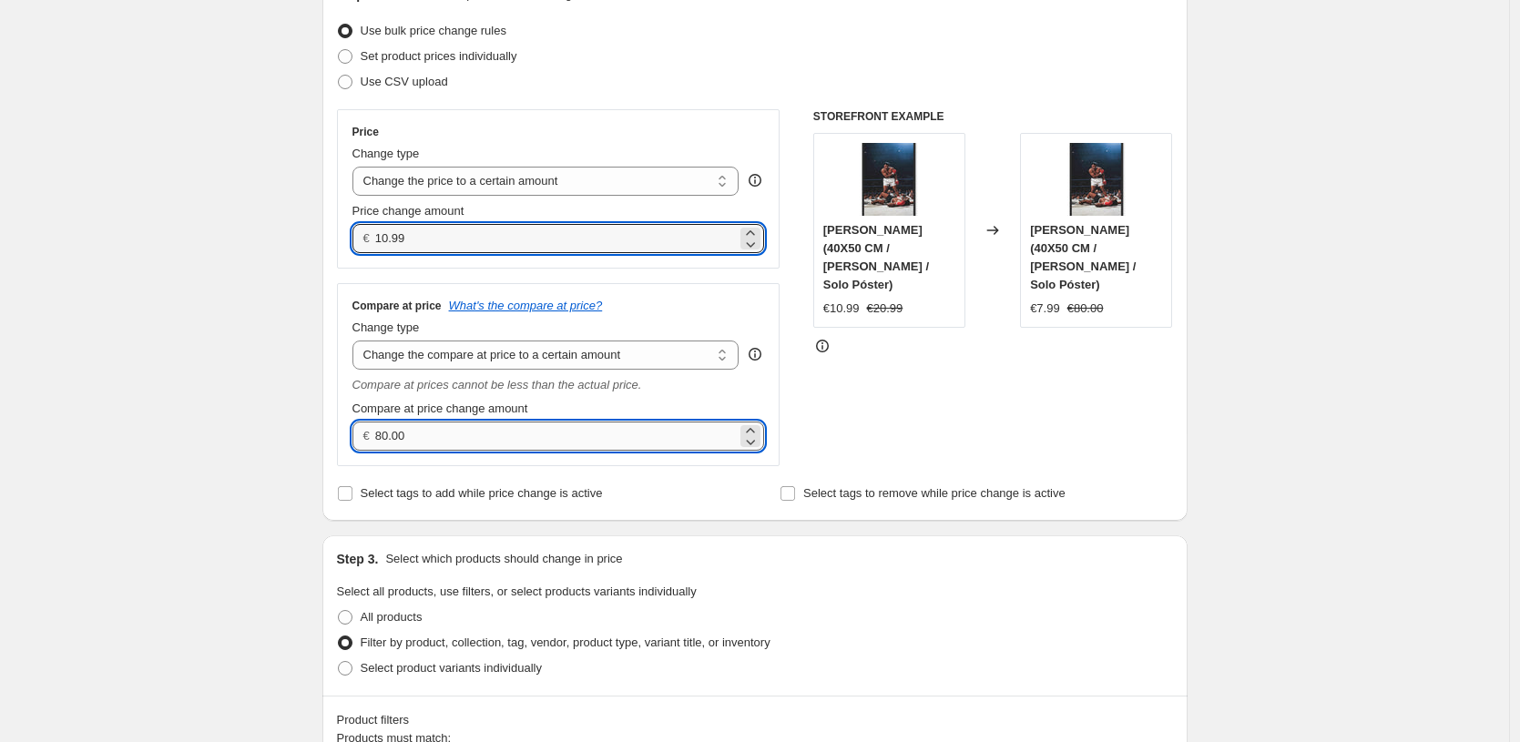
click at [579, 425] on input "80.00" at bounding box center [556, 436] width 362 height 29
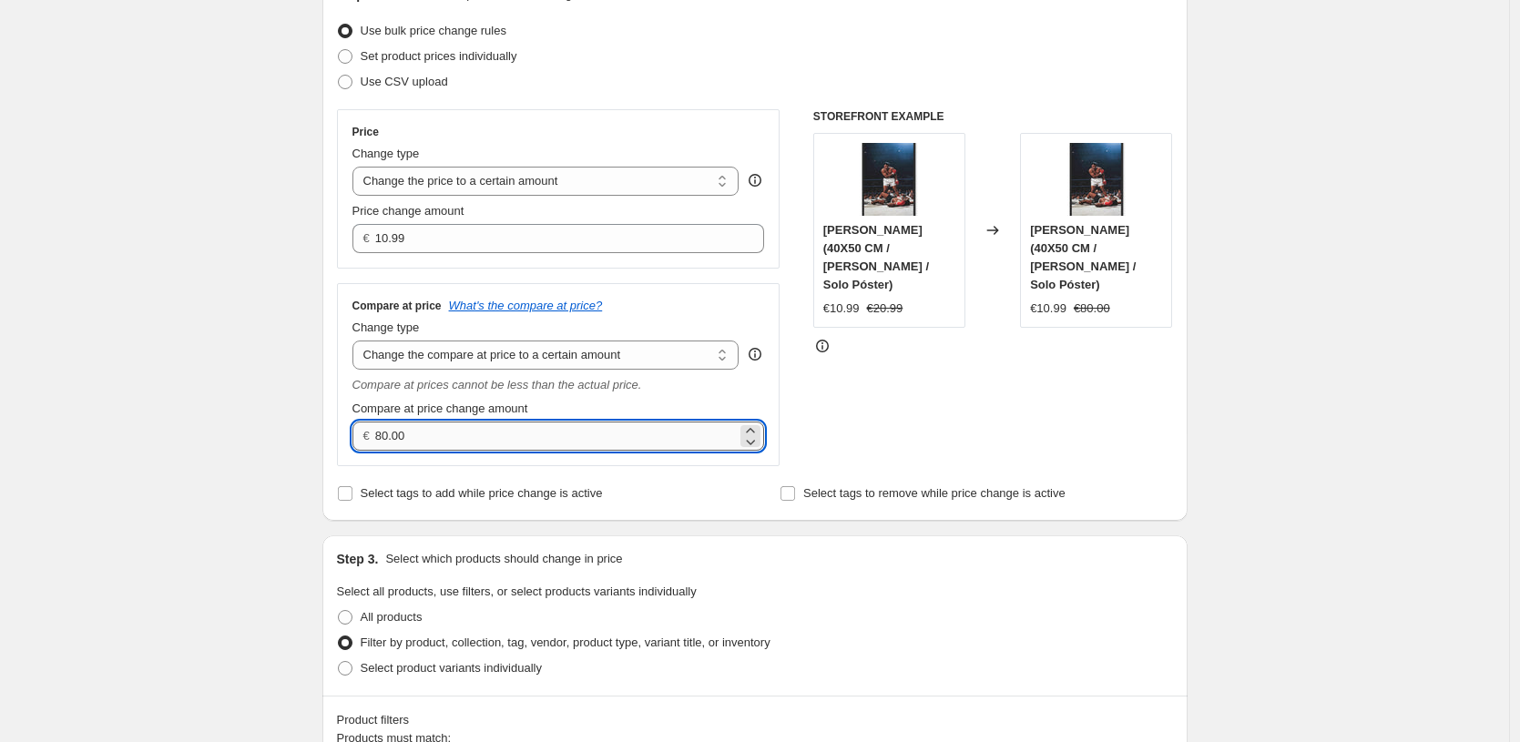
click at [579, 425] on input "80.00" at bounding box center [556, 436] width 362 height 29
type input "20.99"
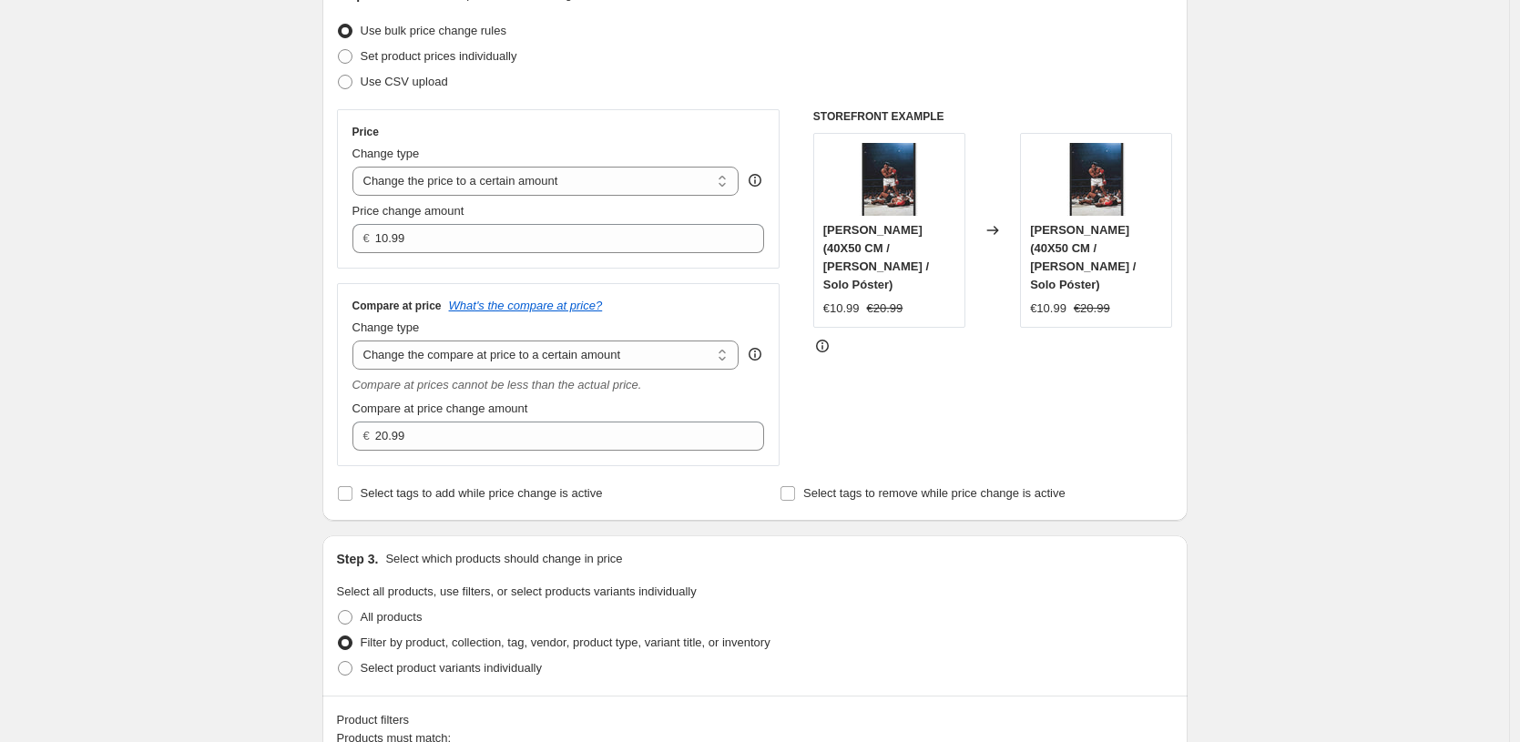
click at [154, 432] on div "Create new price [MEDICAL_DATA]. This page is ready Create new price [MEDICAL_D…" at bounding box center [754, 748] width 1509 height 1948
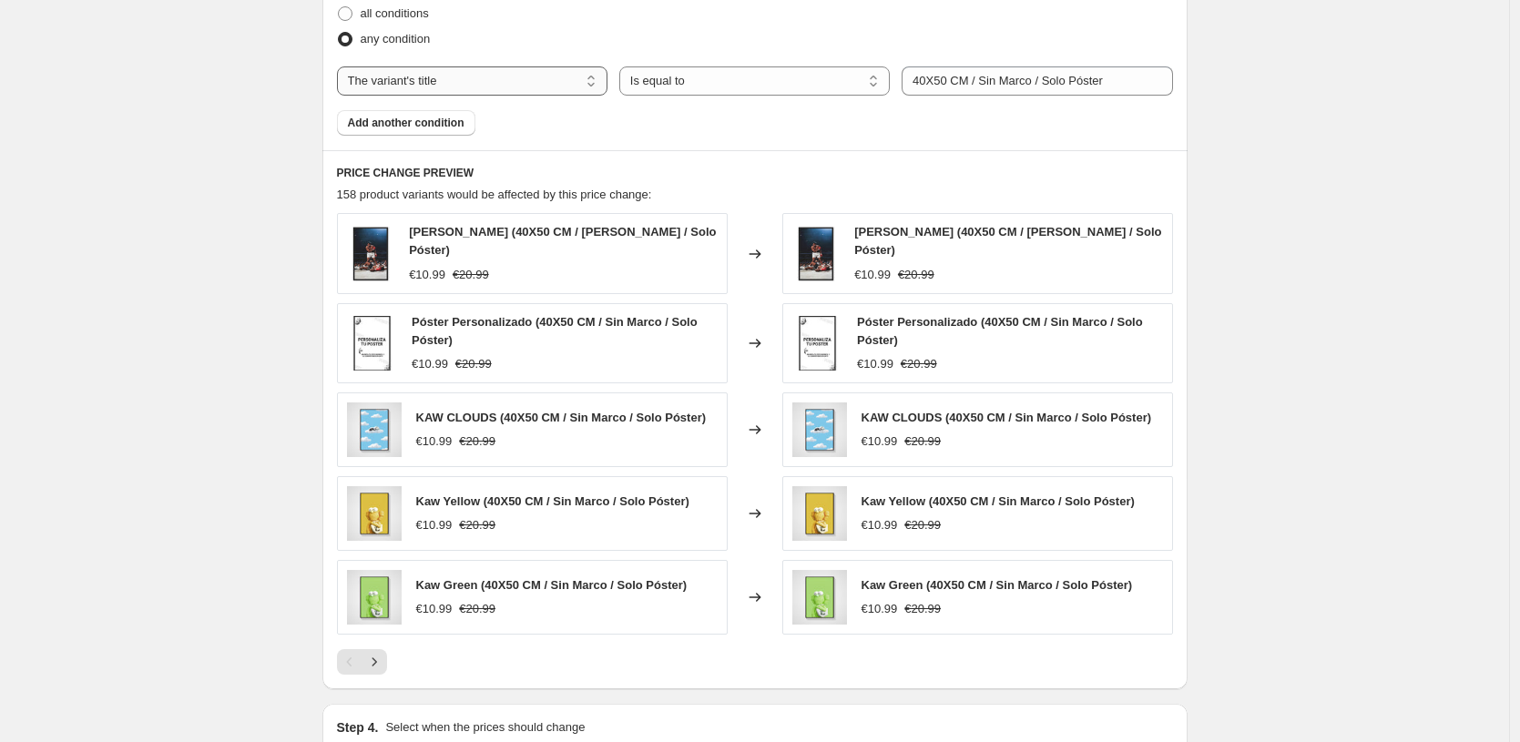
scroll to position [1198, 0]
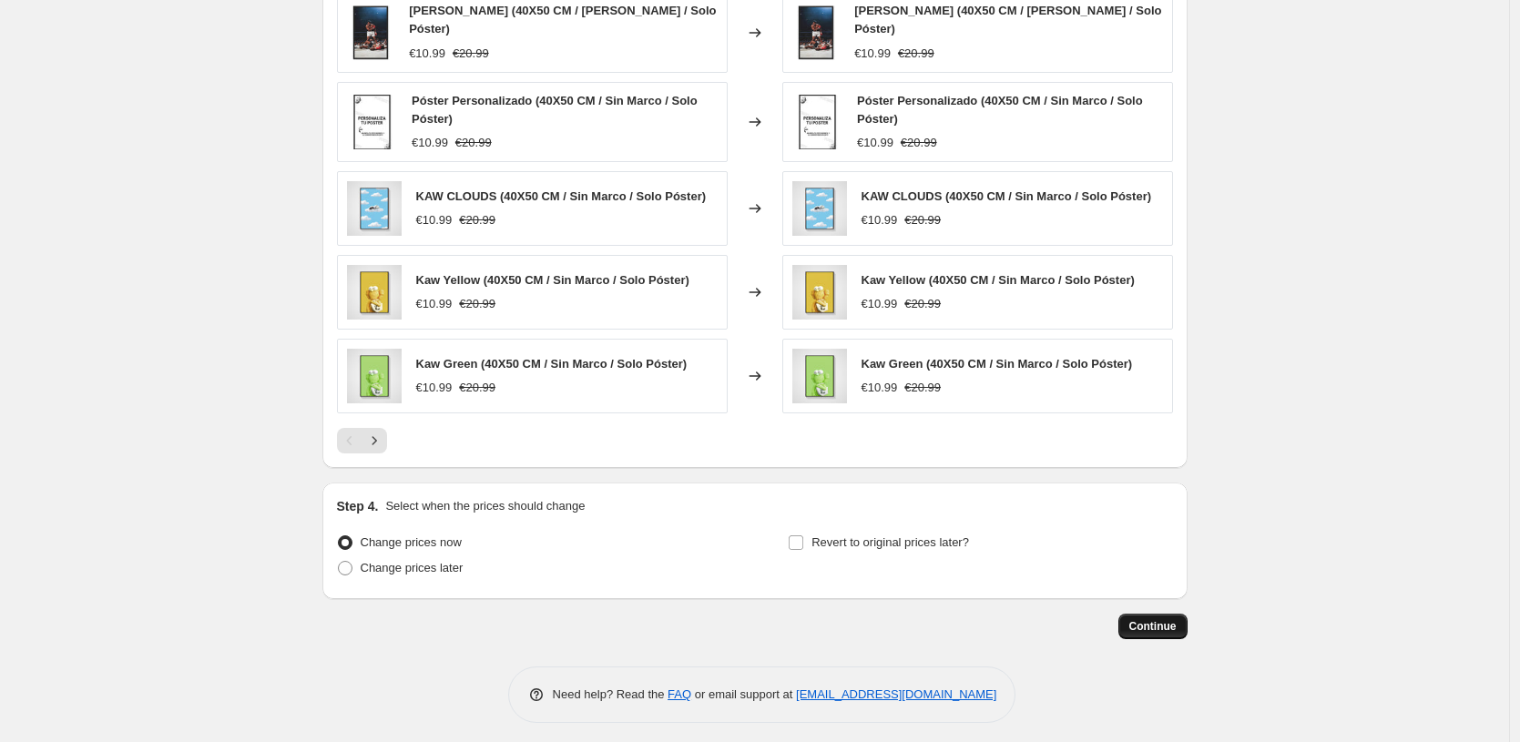
click at [1124, 618] on button "Continue" at bounding box center [1152, 627] width 69 height 26
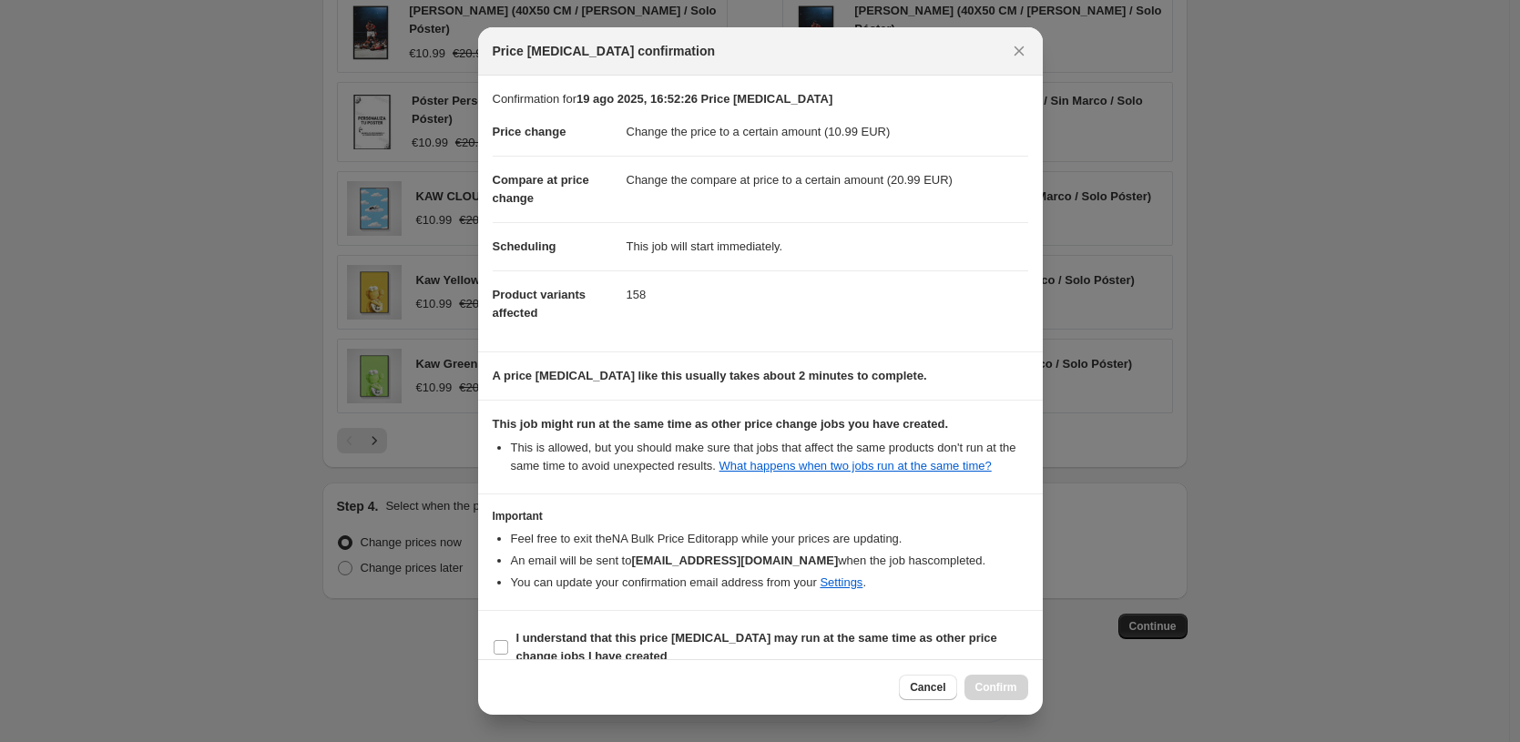
scroll to position [43, 0]
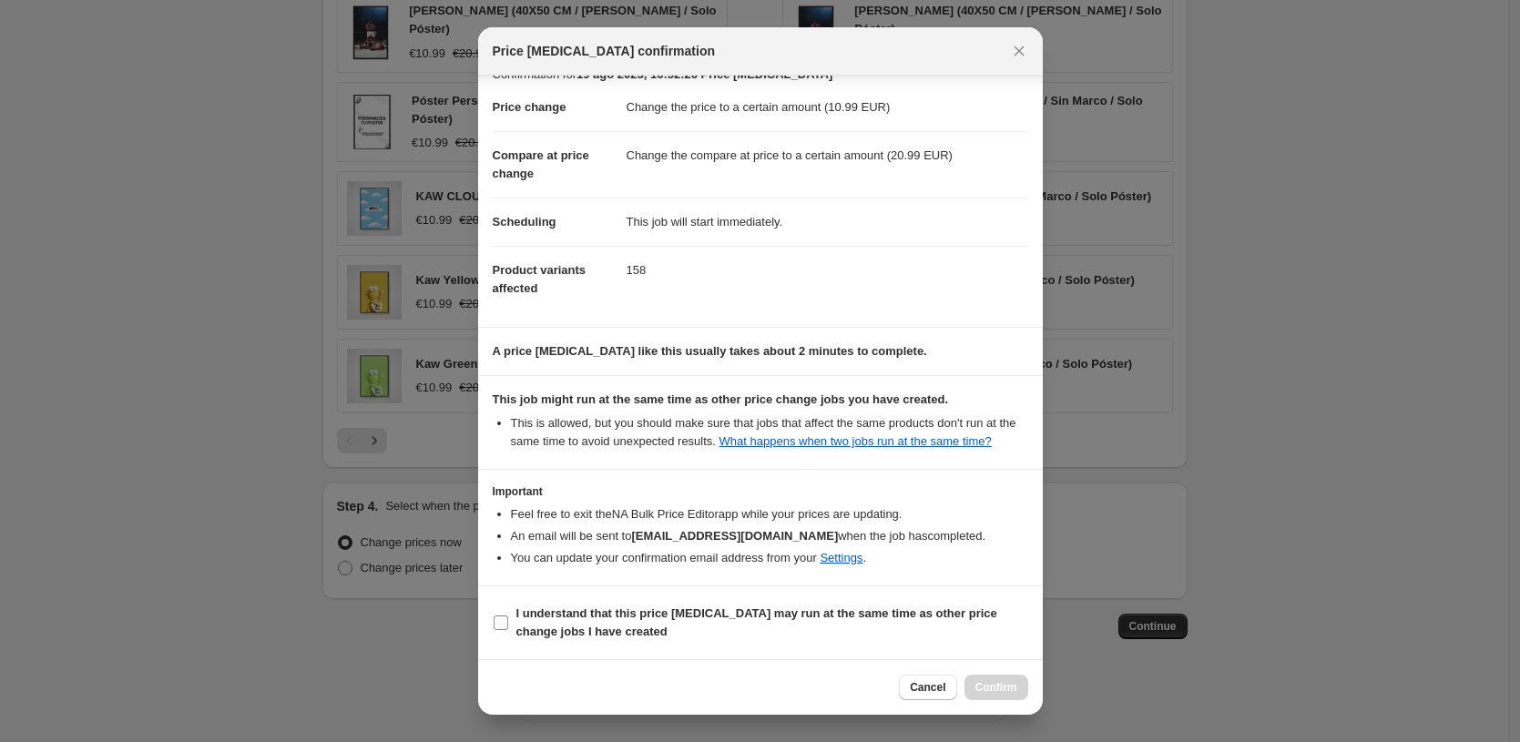
click at [631, 618] on b "I understand that this price [MEDICAL_DATA] may run at the same time as other p…" at bounding box center [756, 623] width 481 height 32
click at [508, 618] on input "I understand that this price [MEDICAL_DATA] may run at the same time as other p…" at bounding box center [501, 623] width 15 height 15
checkbox input "true"
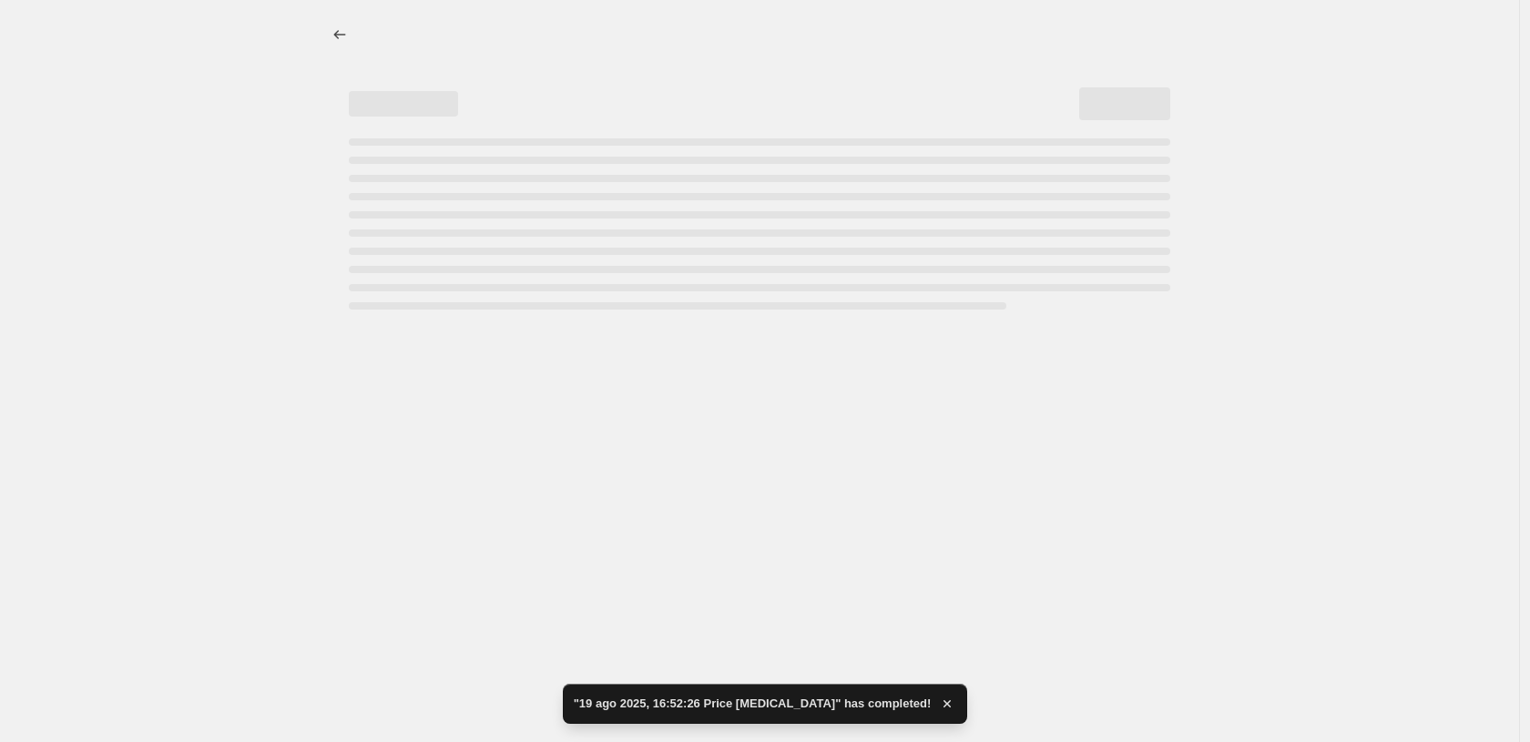
select select "to"
select select "title"
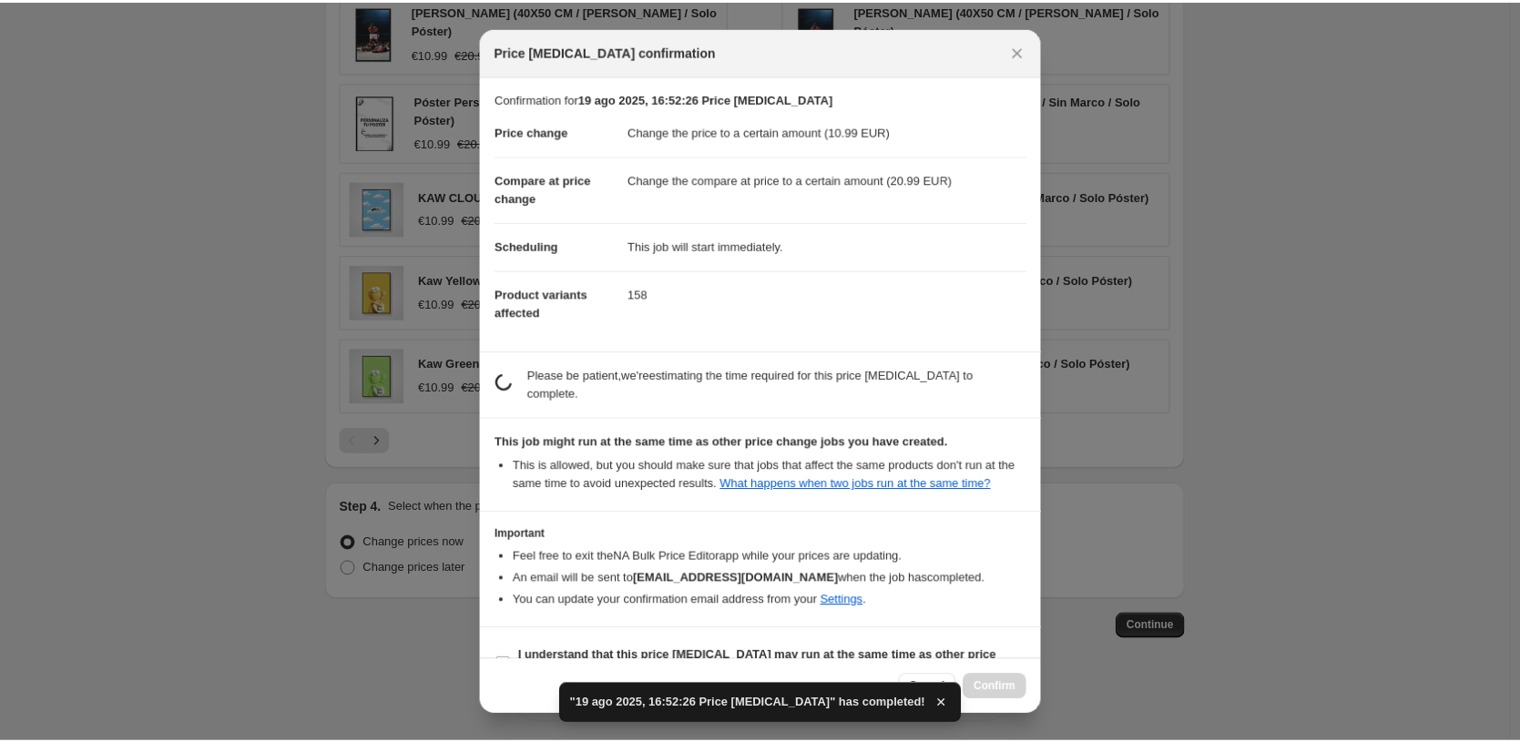
scroll to position [0, 0]
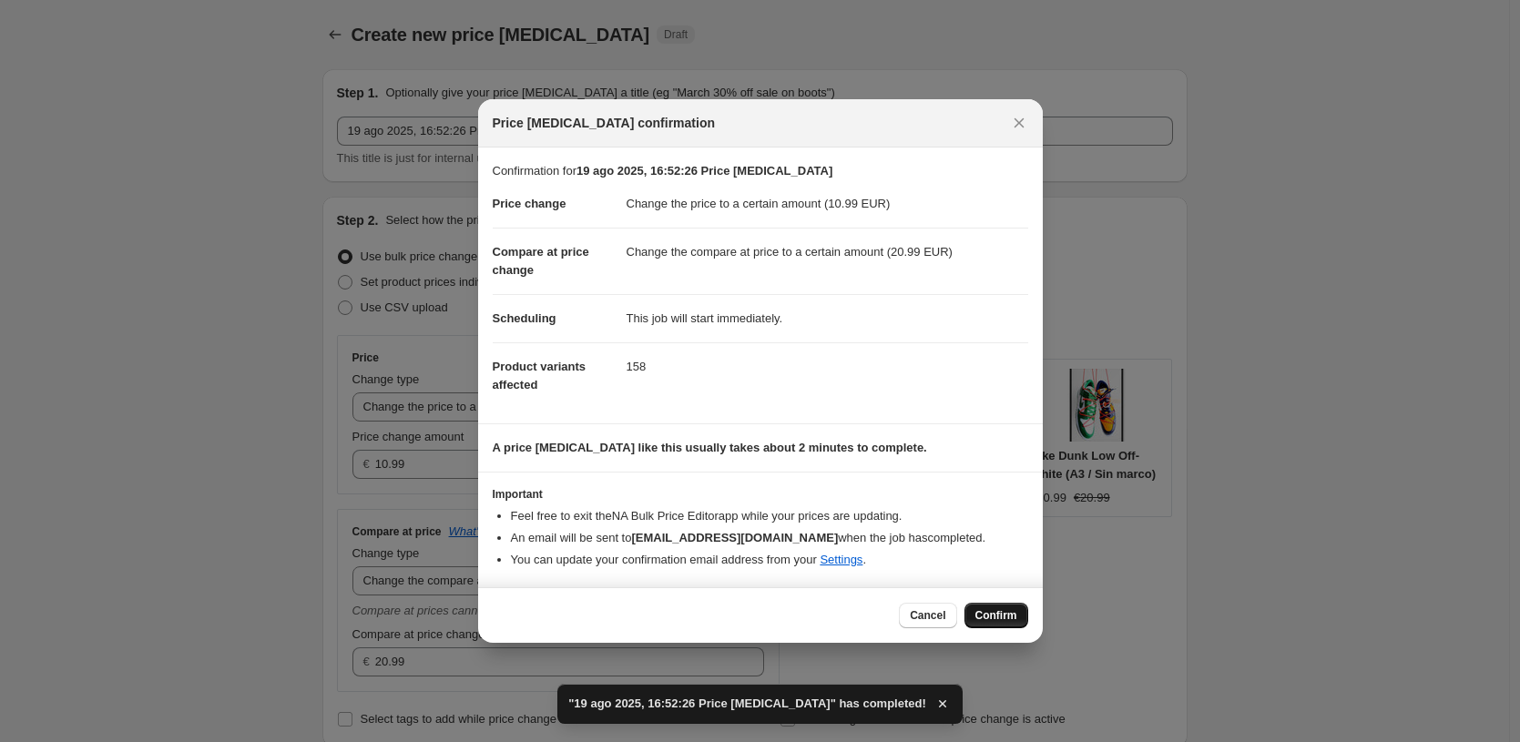
click at [1001, 619] on span "Confirm" at bounding box center [996, 615] width 42 height 15
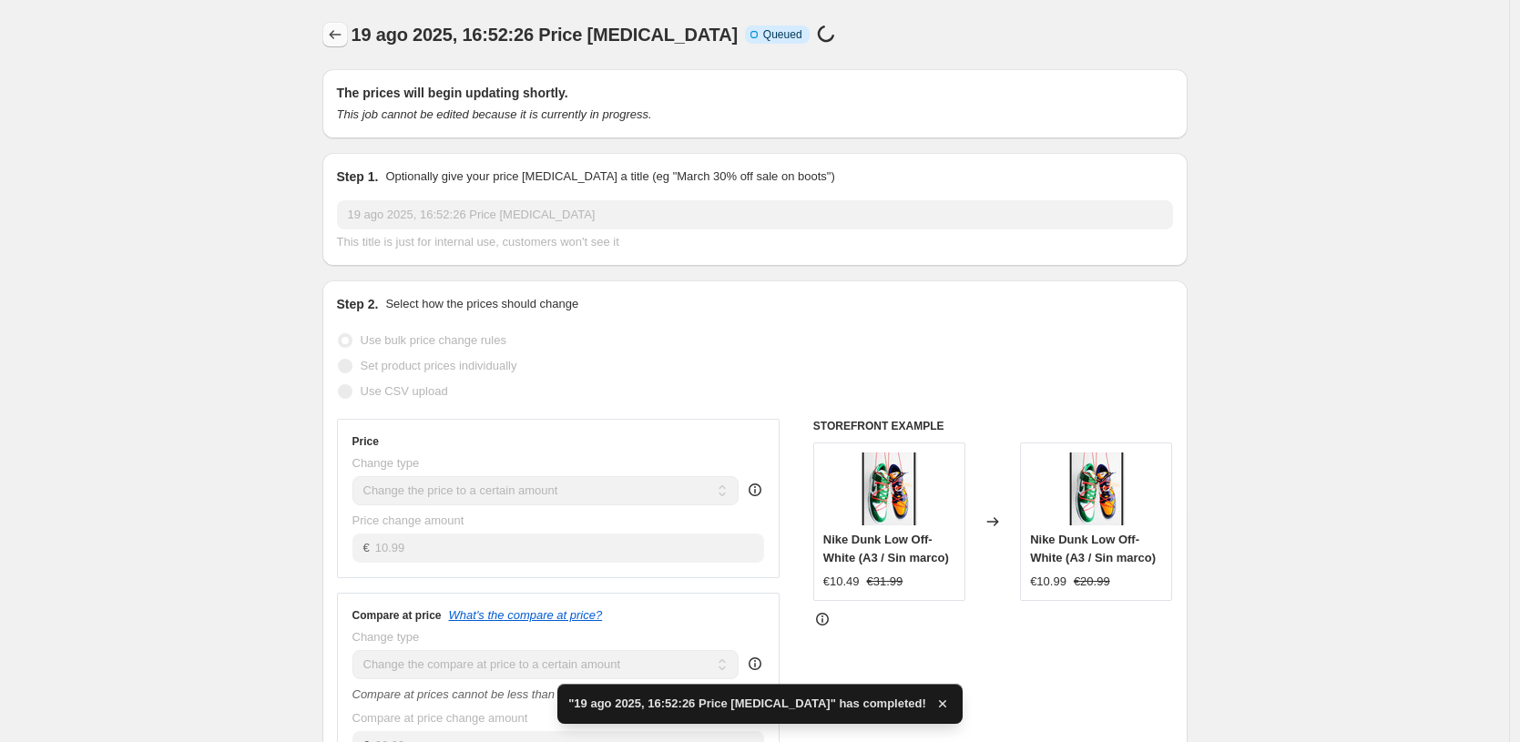
click at [334, 32] on icon "Price change jobs" at bounding box center [335, 35] width 18 height 18
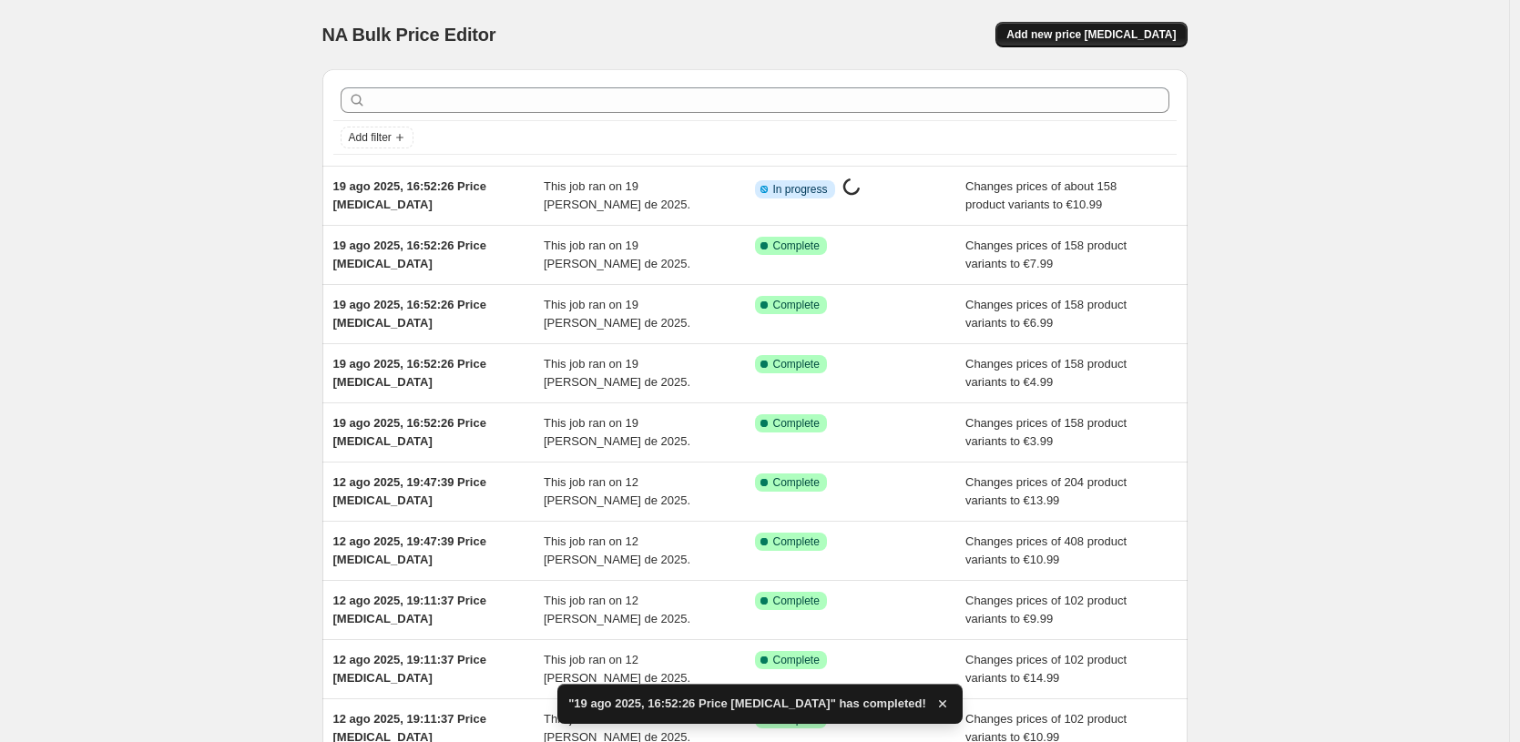
click at [1169, 30] on span "Add new price [MEDICAL_DATA]" at bounding box center [1090, 34] width 169 height 15
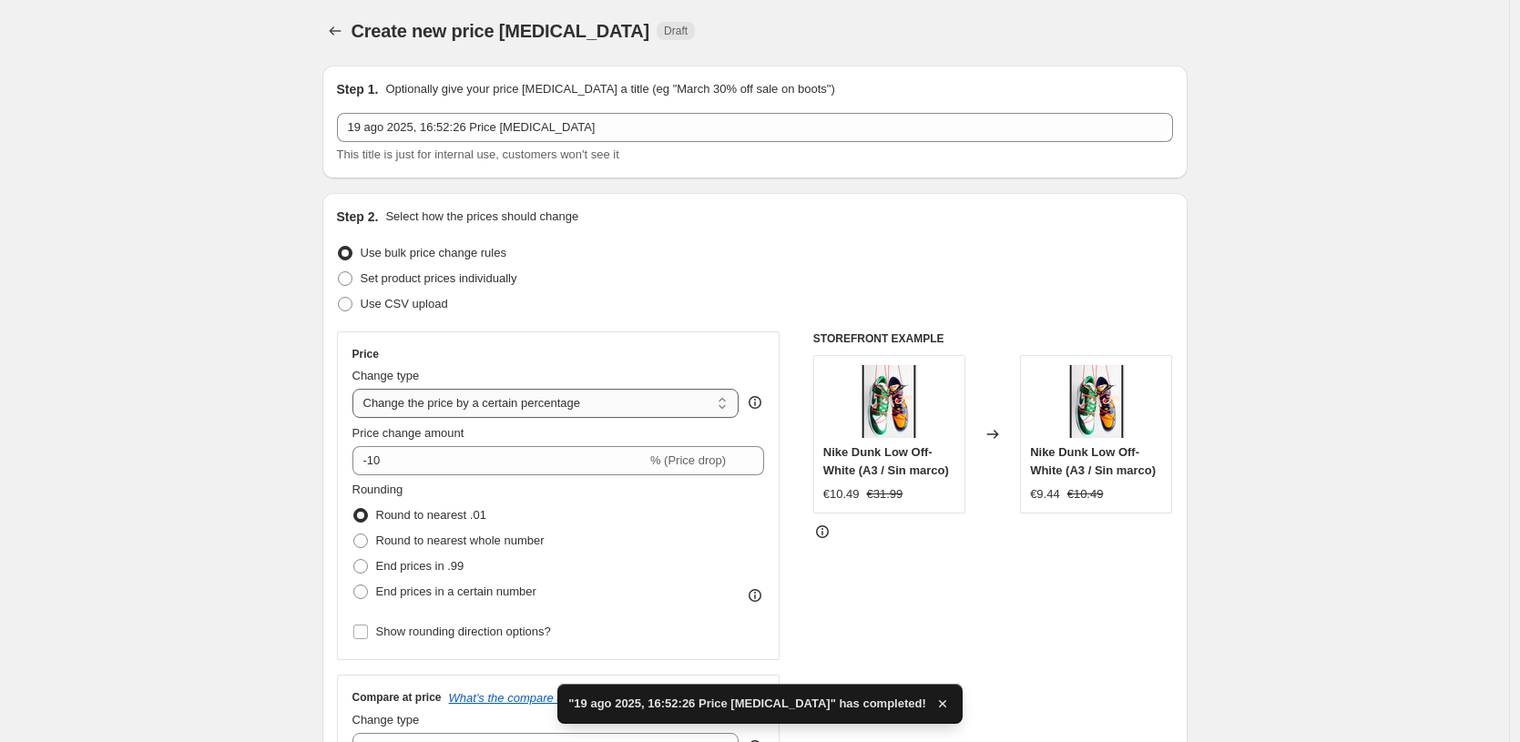
scroll to position [116, 0]
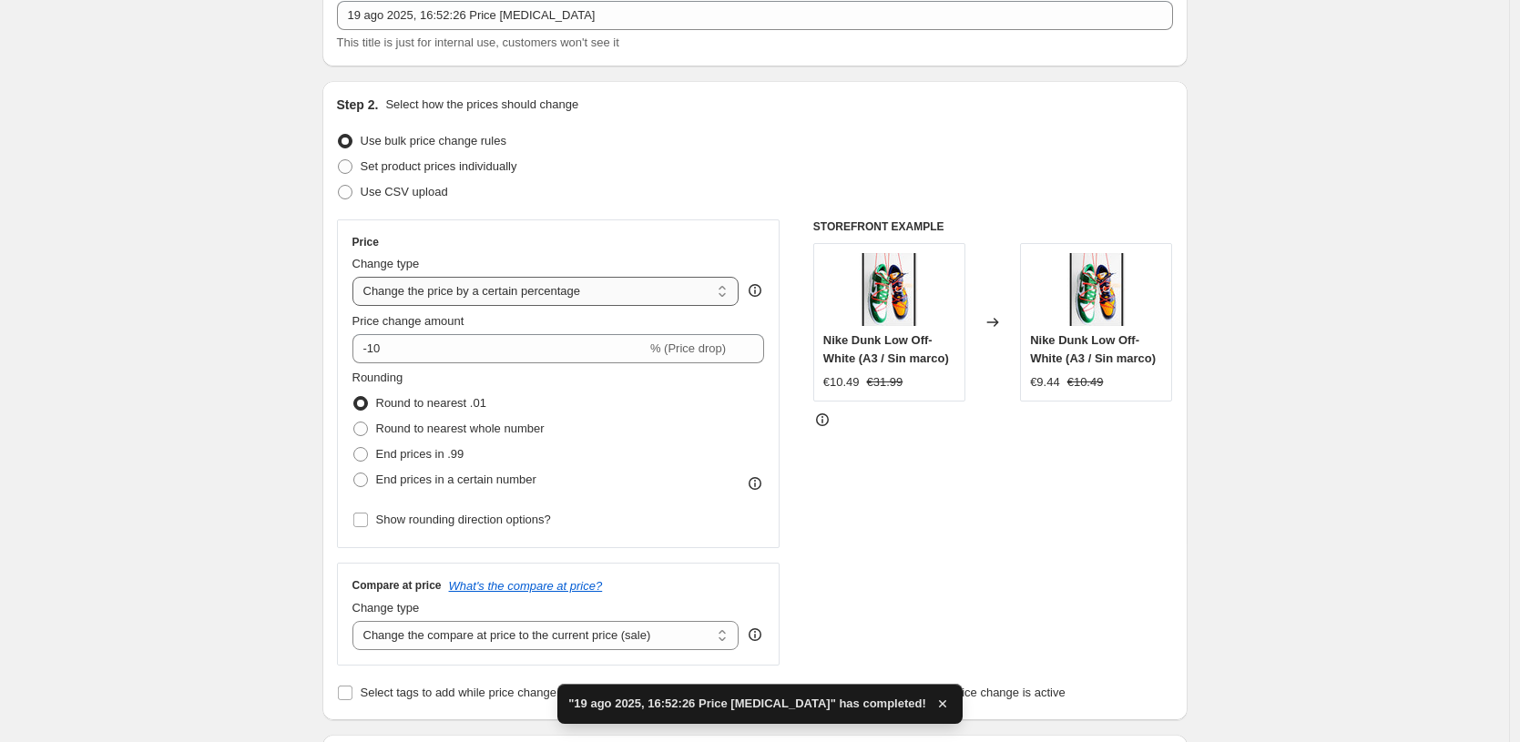
click at [577, 275] on div "Change type Change the price to a certain amount Change the price by a certain …" at bounding box center [545, 280] width 387 height 51
select select "to"
type input "80.00"
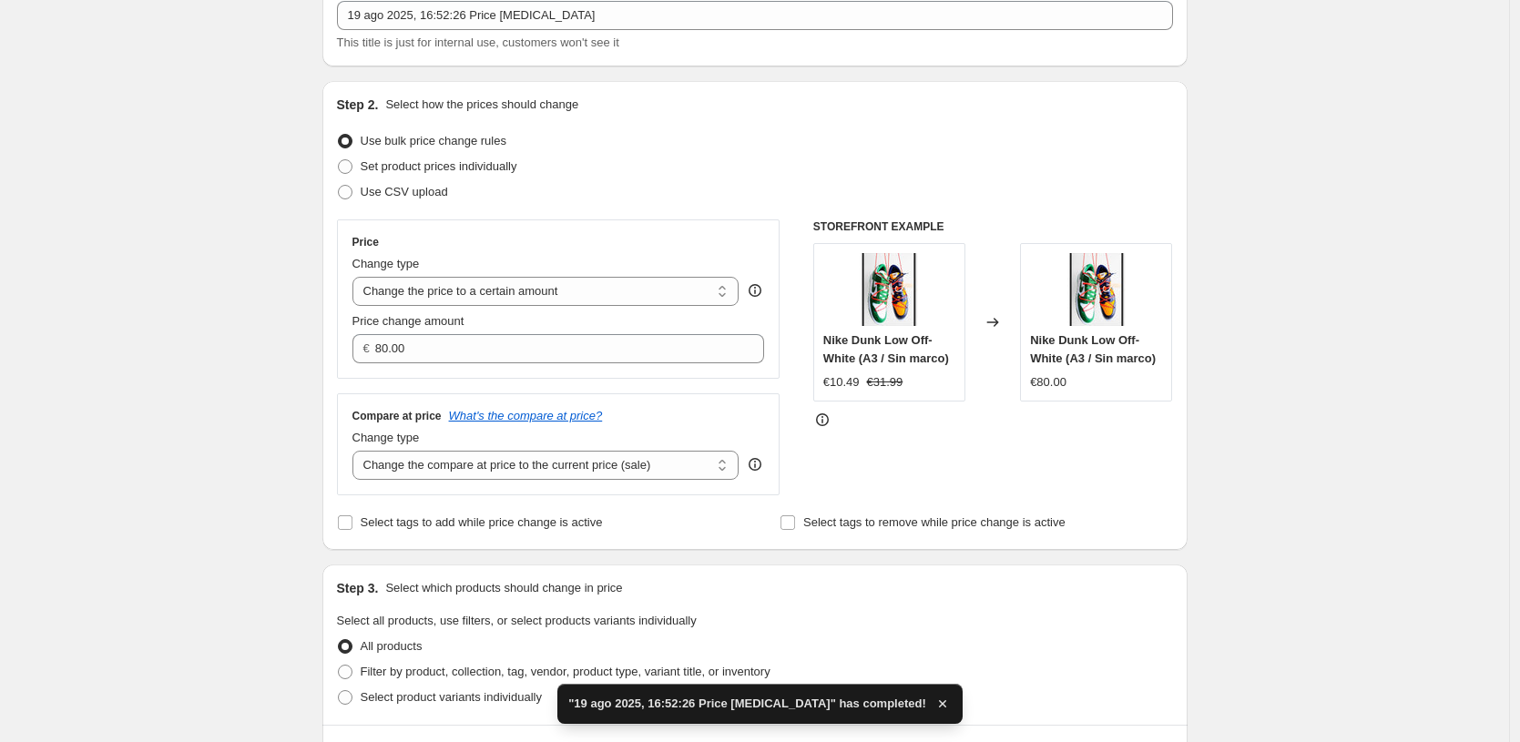
click at [656, 447] on div "Change type" at bounding box center [545, 438] width 387 height 18
click at [656, 448] on div "Change type Change the compare at price to the current price (sale) Change the …" at bounding box center [545, 454] width 387 height 51
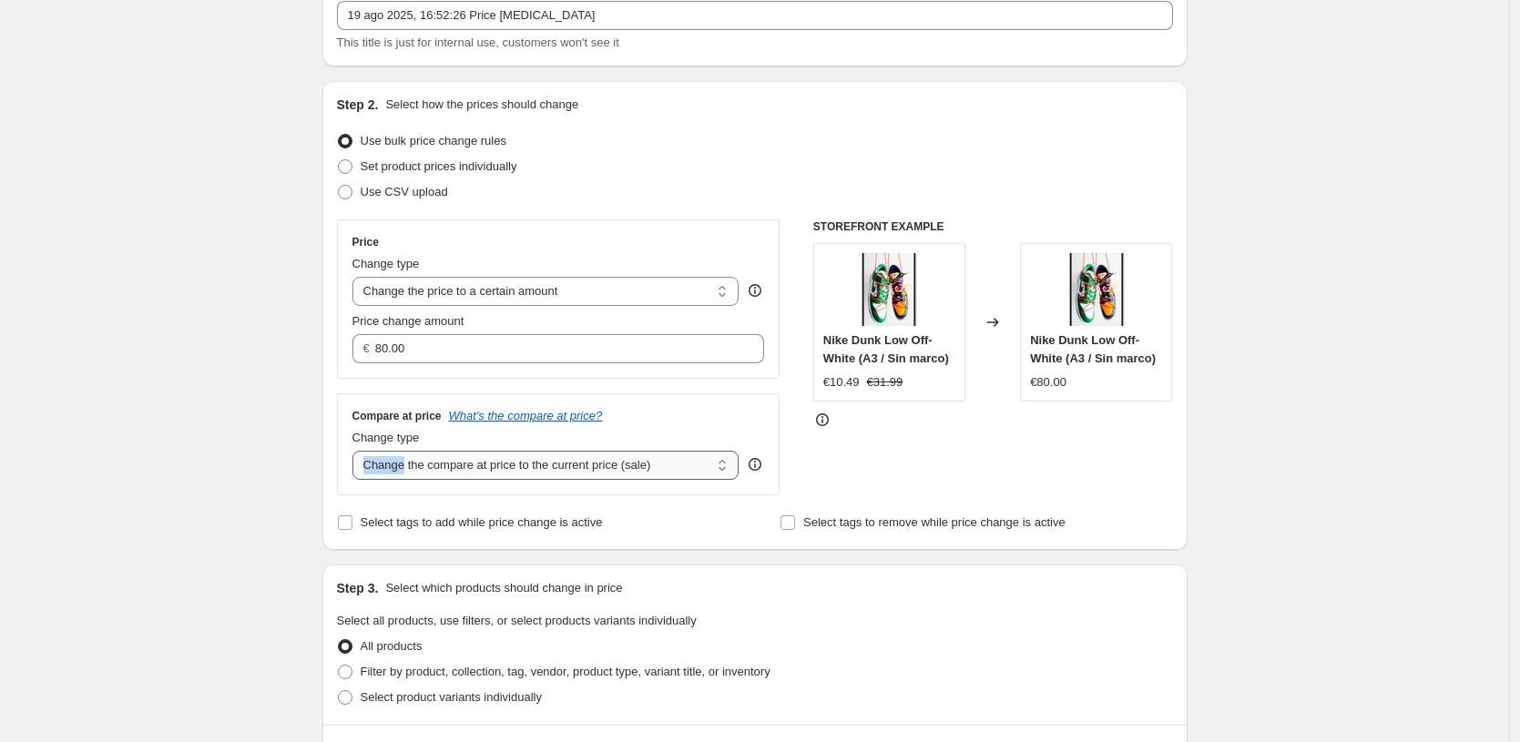
select select "to"
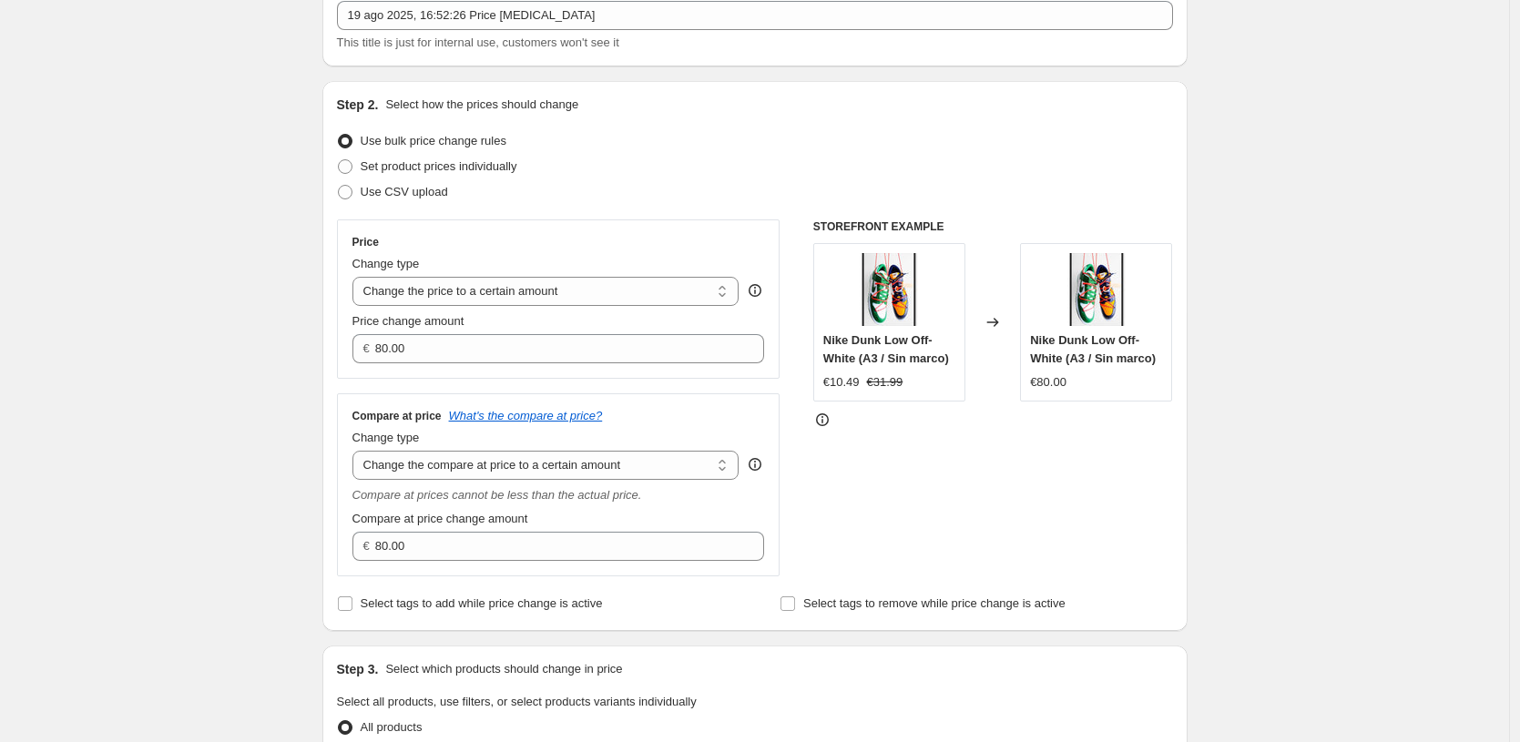
click at [586, 363] on div "Price Change type Change the price to a certain amount Change the price by a ce…" at bounding box center [559, 299] width 444 height 159
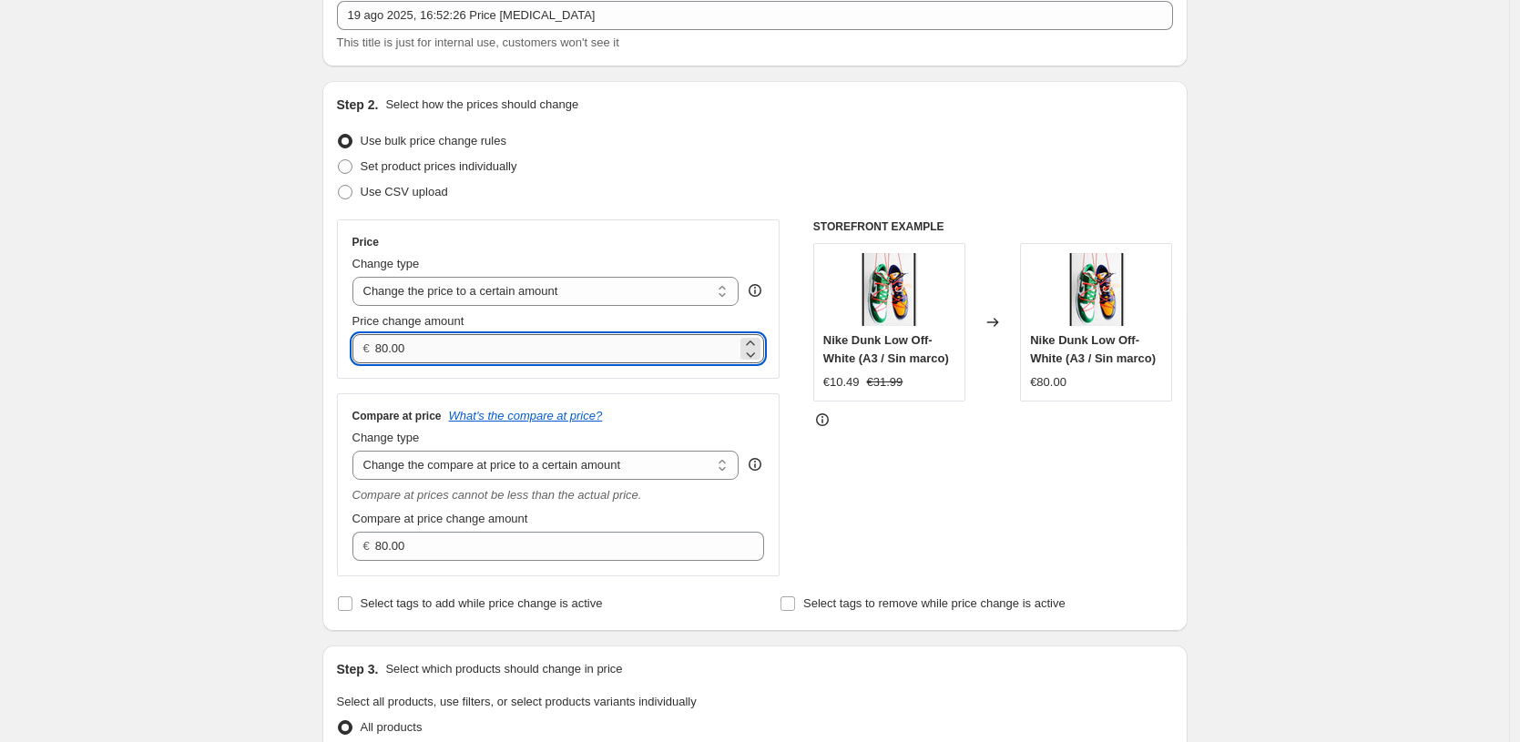
click at [591, 344] on input "80.00" at bounding box center [556, 348] width 362 height 29
type input "14.99"
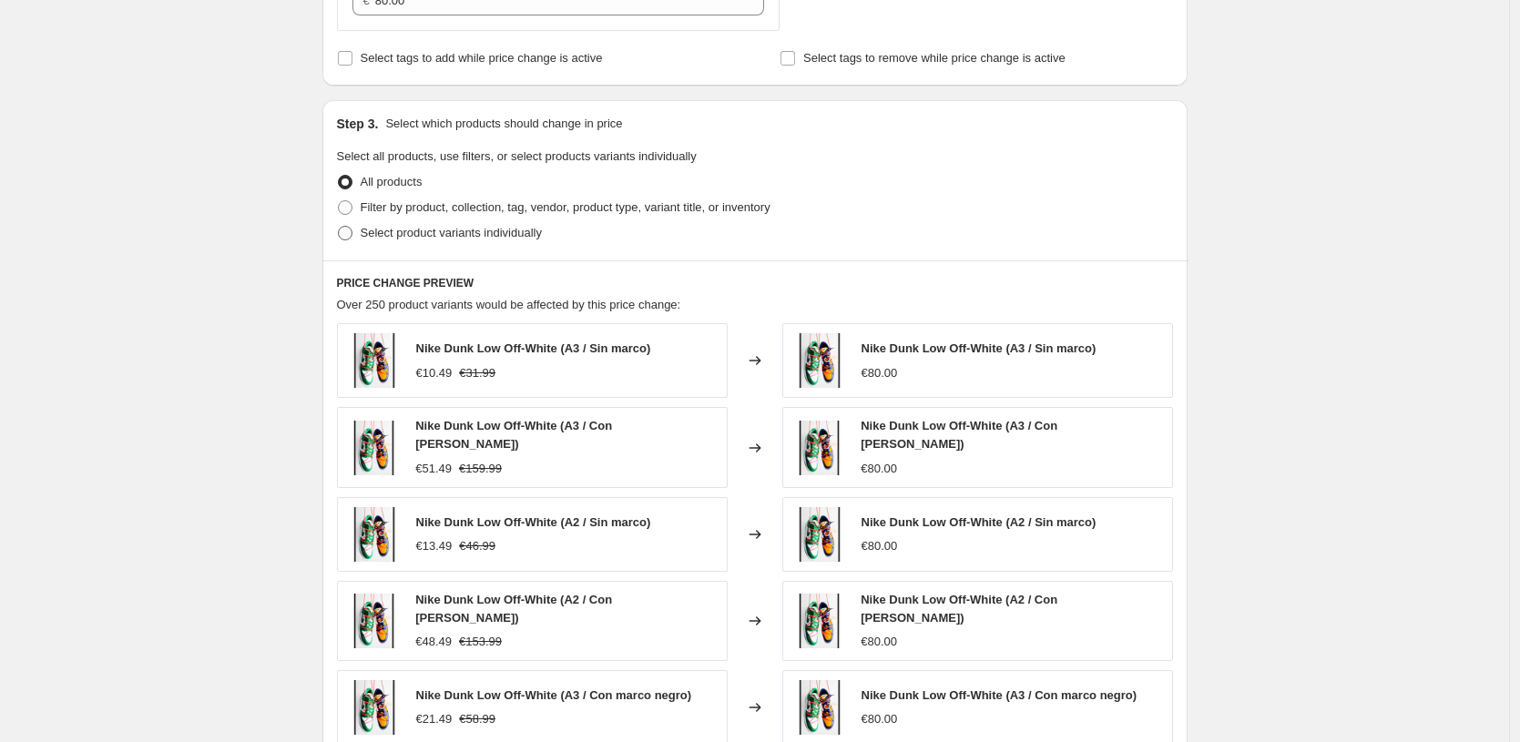
scroll to position [658, 0]
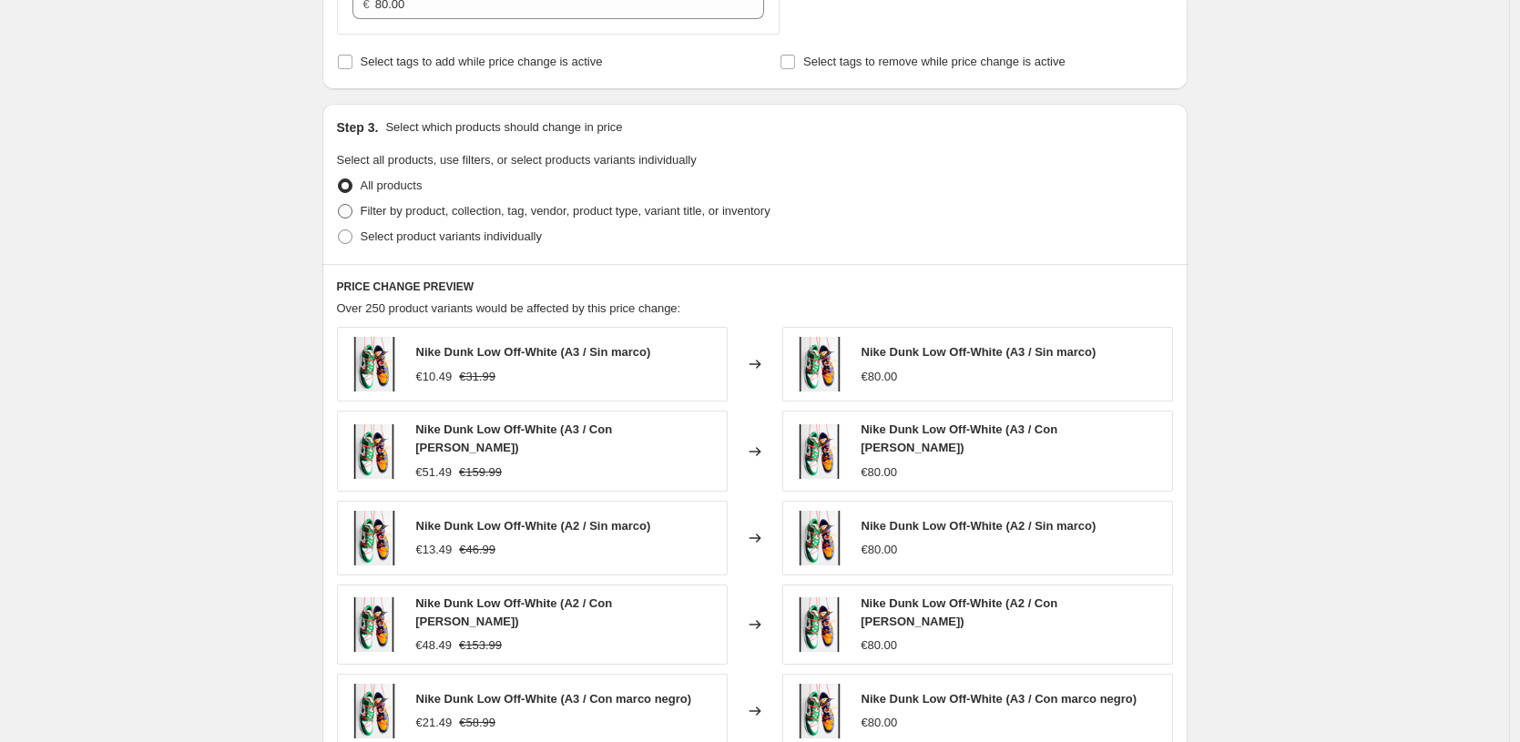
click at [453, 209] on span "Filter by product, collection, tag, vendor, product type, variant title, or inv…" at bounding box center [566, 211] width 410 height 14
click at [339, 205] on input "Filter by product, collection, tag, vendor, product type, variant title, or inv…" at bounding box center [338, 204] width 1 height 1
radio input "true"
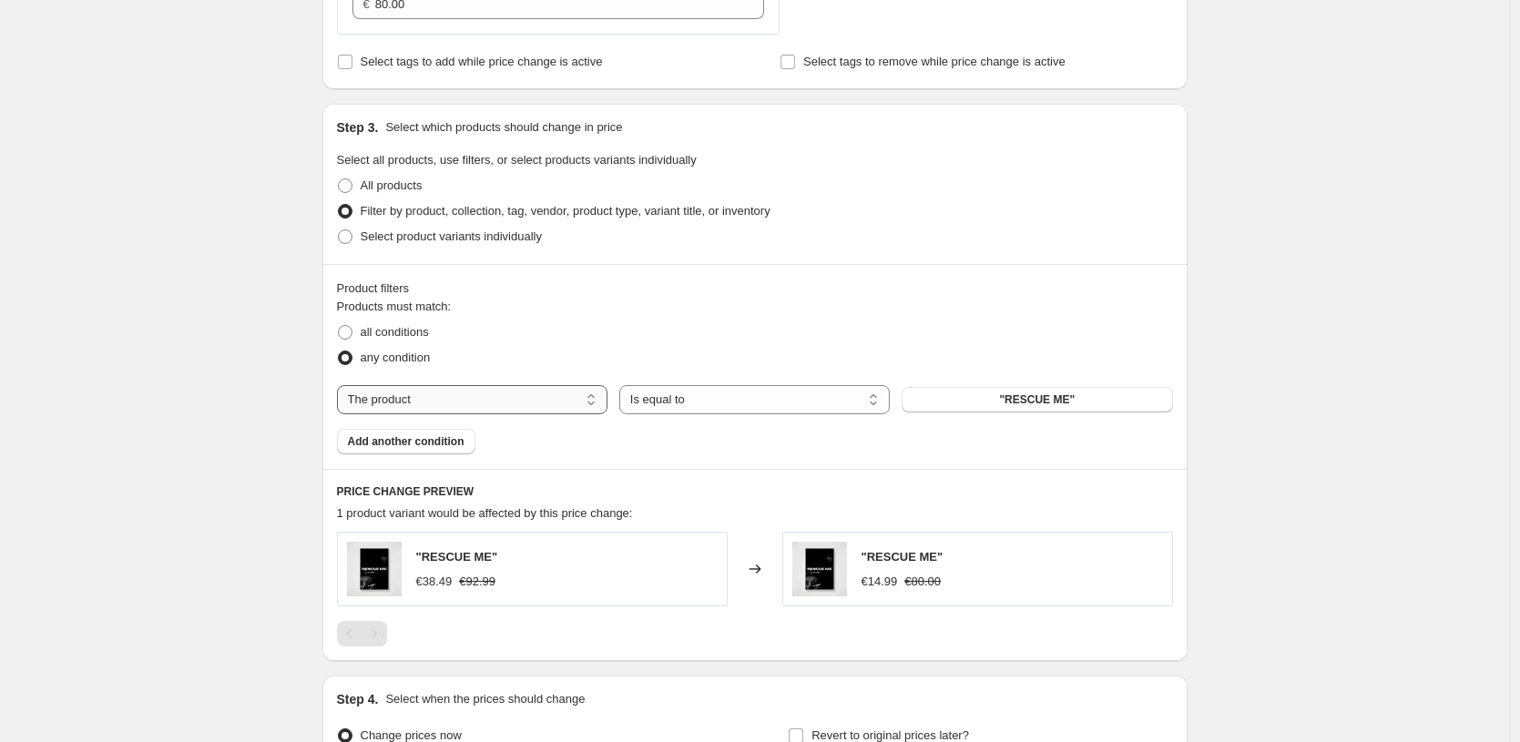
select select "title"
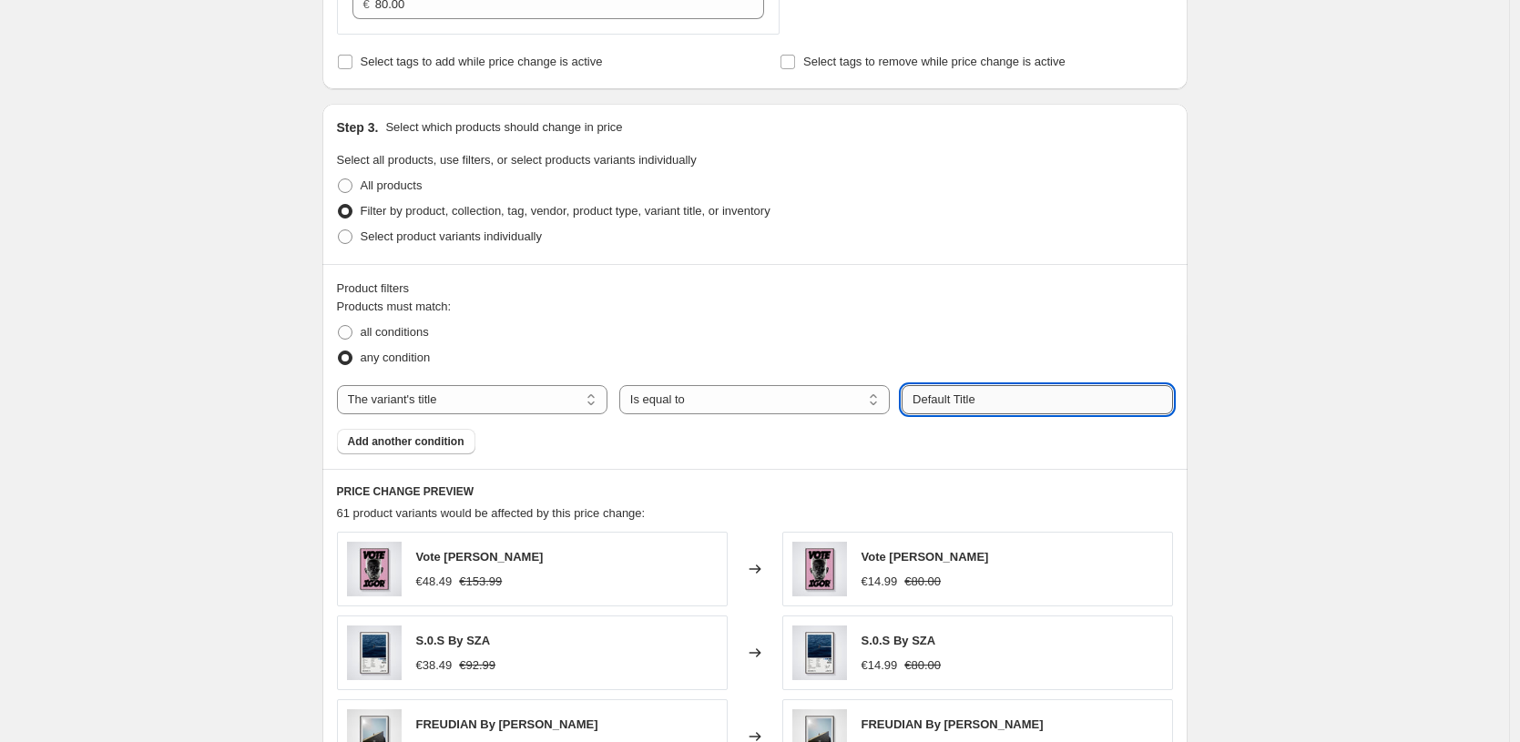
click at [1060, 398] on input "Default Title" at bounding box center [1037, 399] width 271 height 29
paste input "0X15 CM / [PERSON_NAME] / Solo Póster"
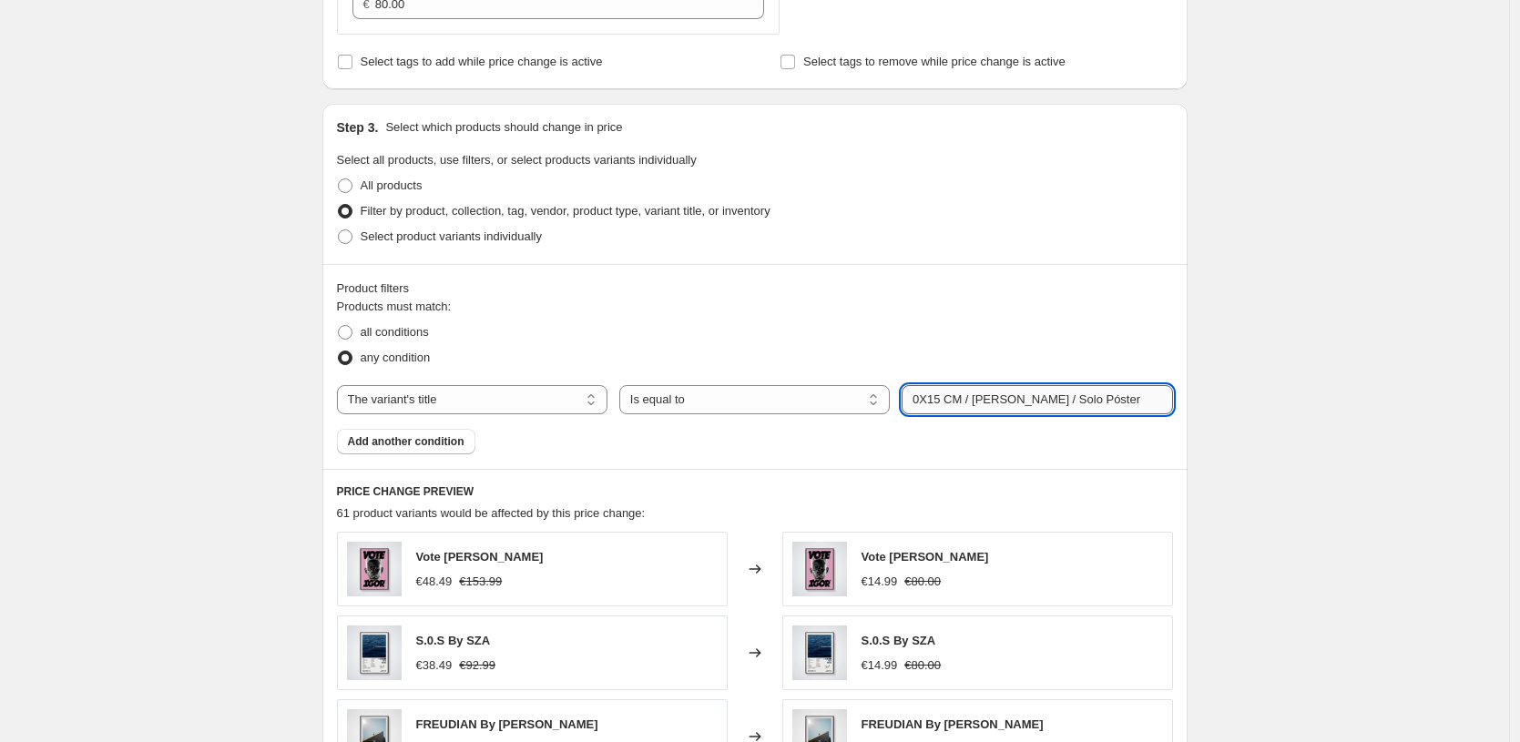
click at [946, 403] on input "0X15 CM / [PERSON_NAME] / Solo Póster" at bounding box center [1037, 399] width 271 height 29
type input "50X70 CM / Sin Marco / Solo Póster"
click at [930, 113] on button "Submit" at bounding box center [928, 113] width 52 height 19
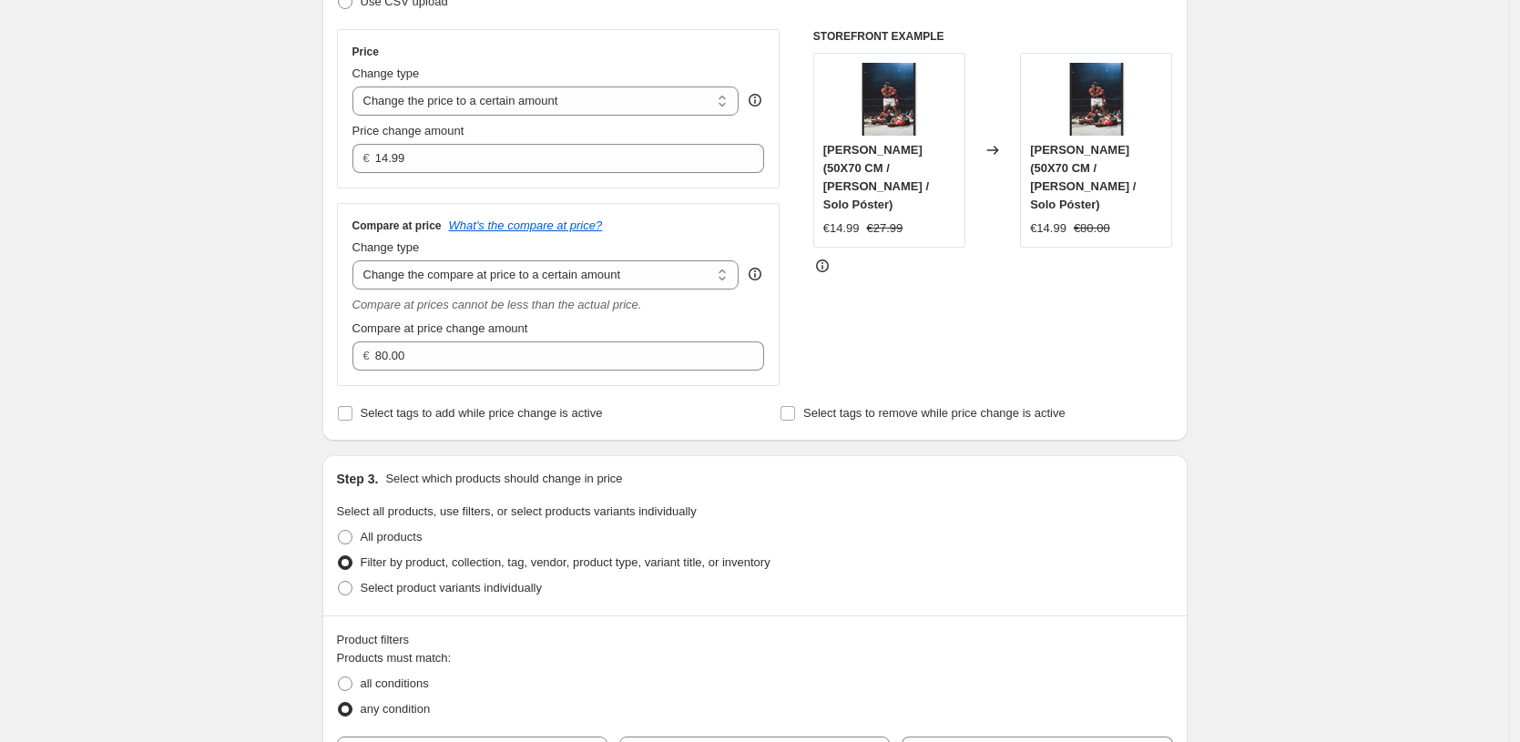
scroll to position [205, 0]
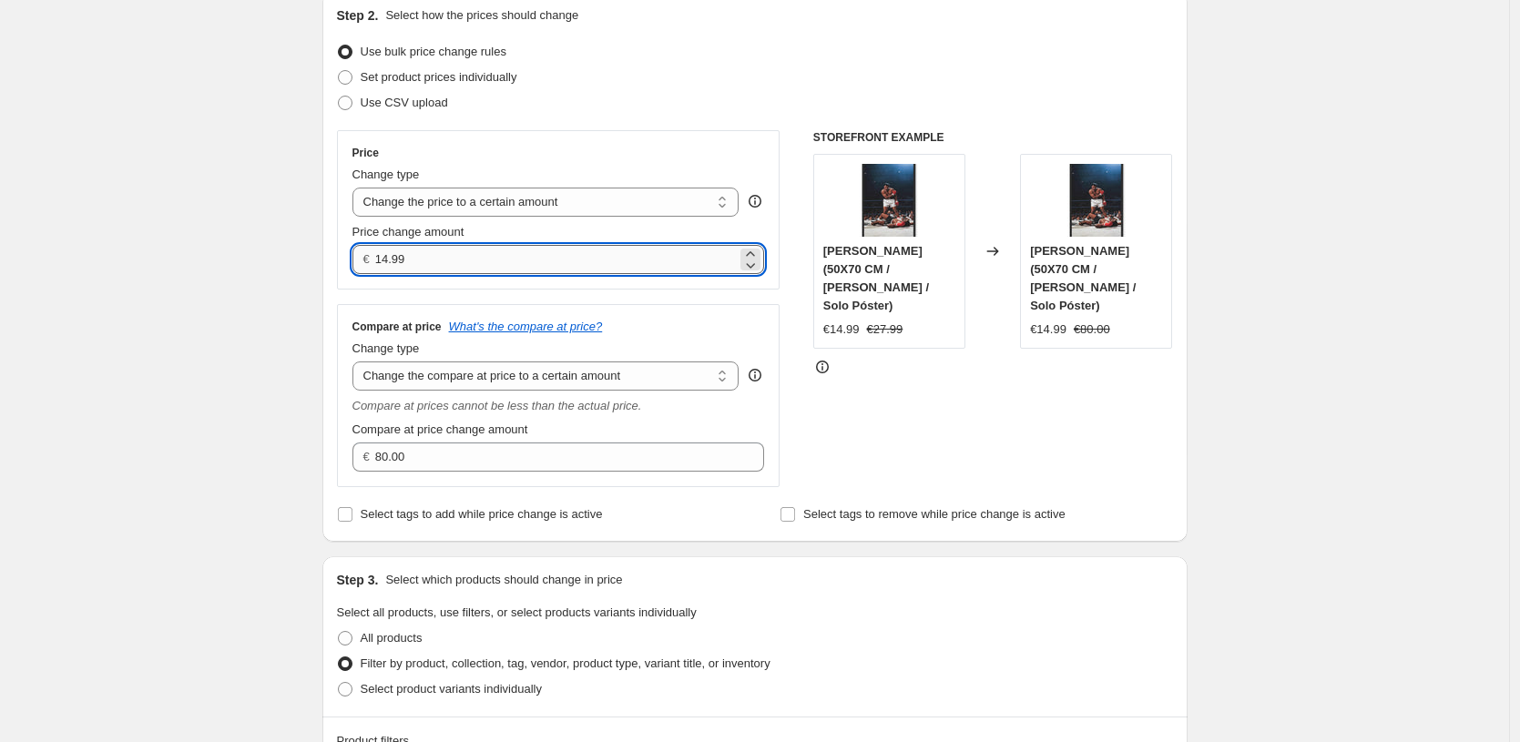
click at [562, 269] on input "14.99" at bounding box center [556, 259] width 362 height 29
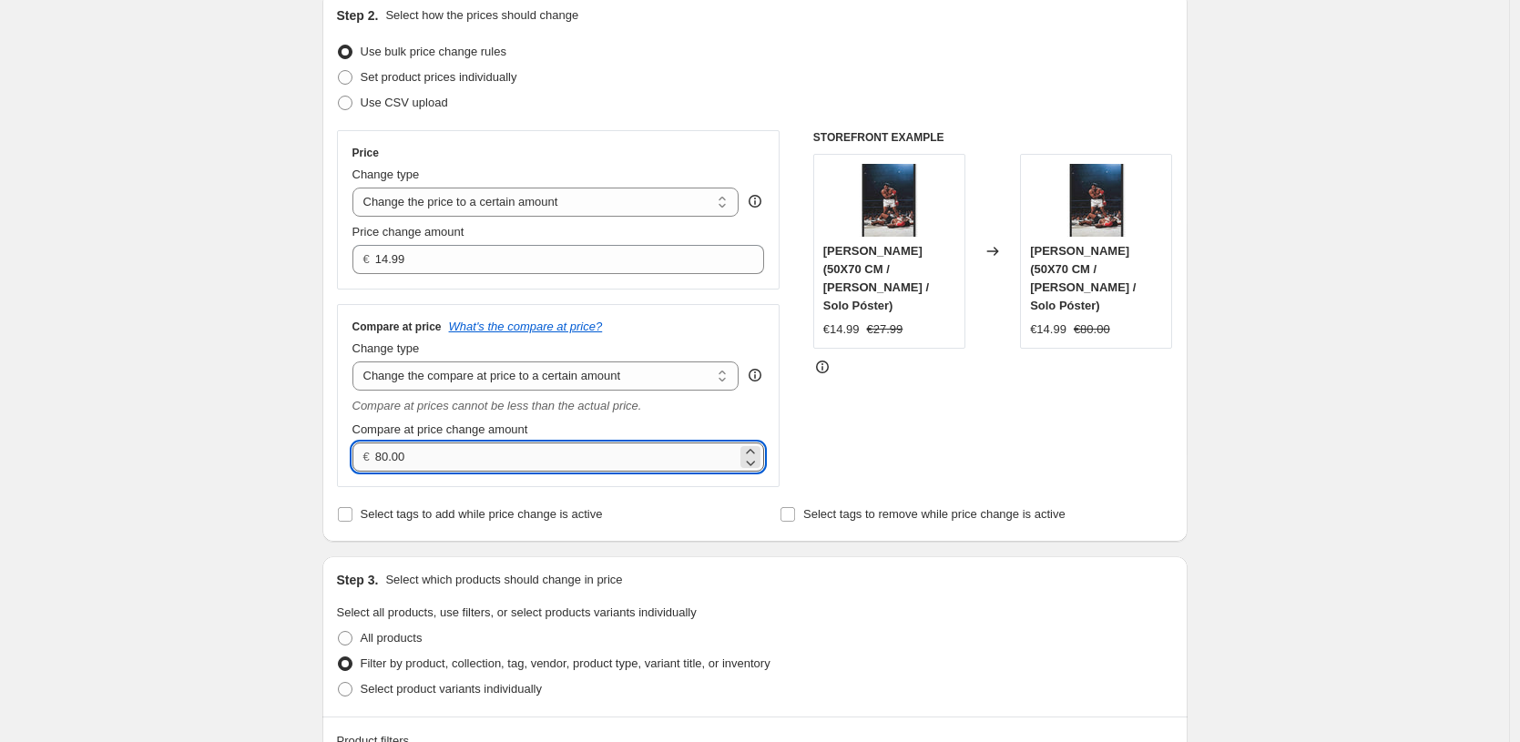
click at [645, 449] on input "80.00" at bounding box center [556, 457] width 362 height 29
click at [641, 449] on input "80.00" at bounding box center [556, 457] width 362 height 29
type input "80.0027"
click at [641, 449] on input "Compare at price change amount" at bounding box center [556, 457] width 362 height 29
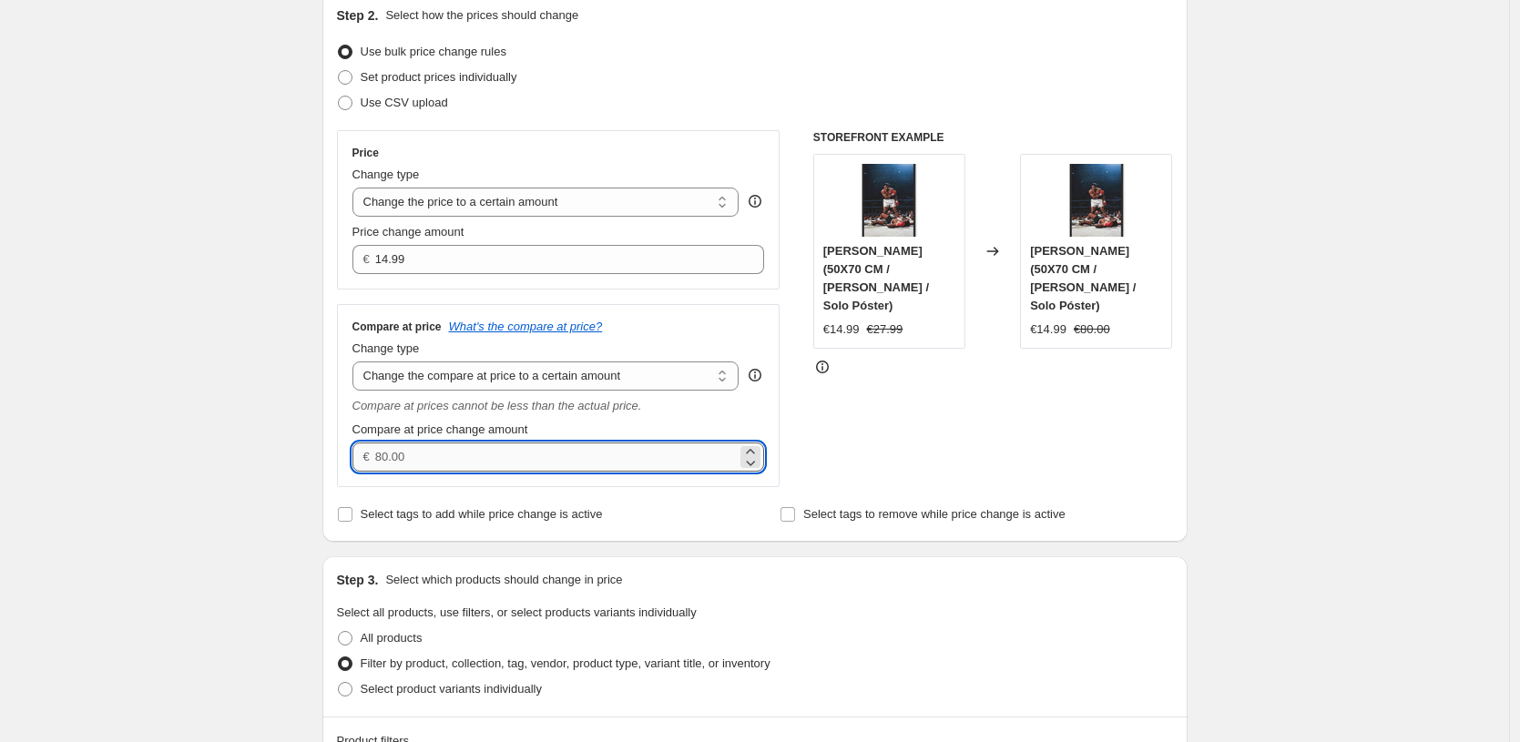
click at [641, 449] on input "Compare at price change amount" at bounding box center [556, 457] width 362 height 29
type input "27.99"
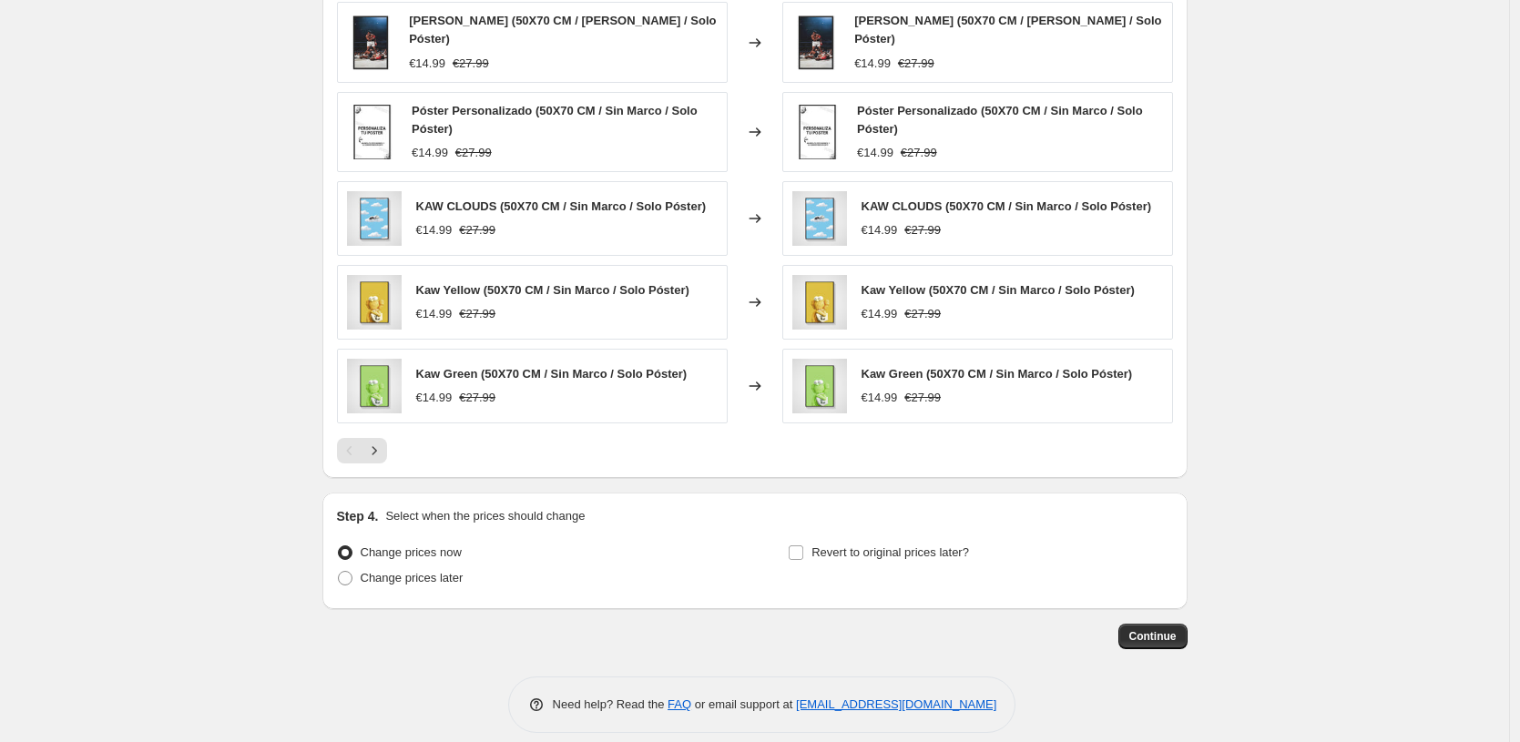
scroll to position [1200, 0]
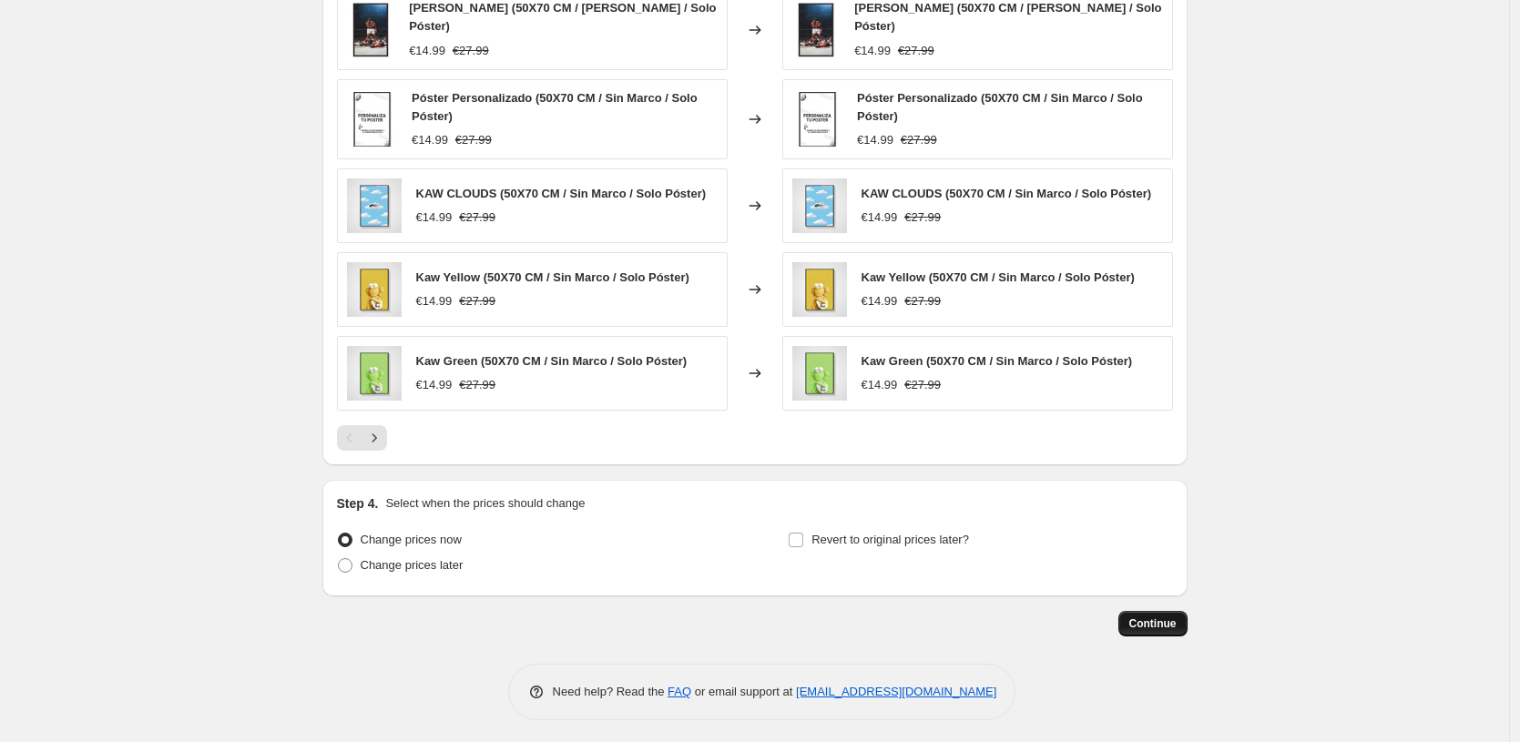
click at [1186, 625] on button "Continue" at bounding box center [1152, 624] width 69 height 26
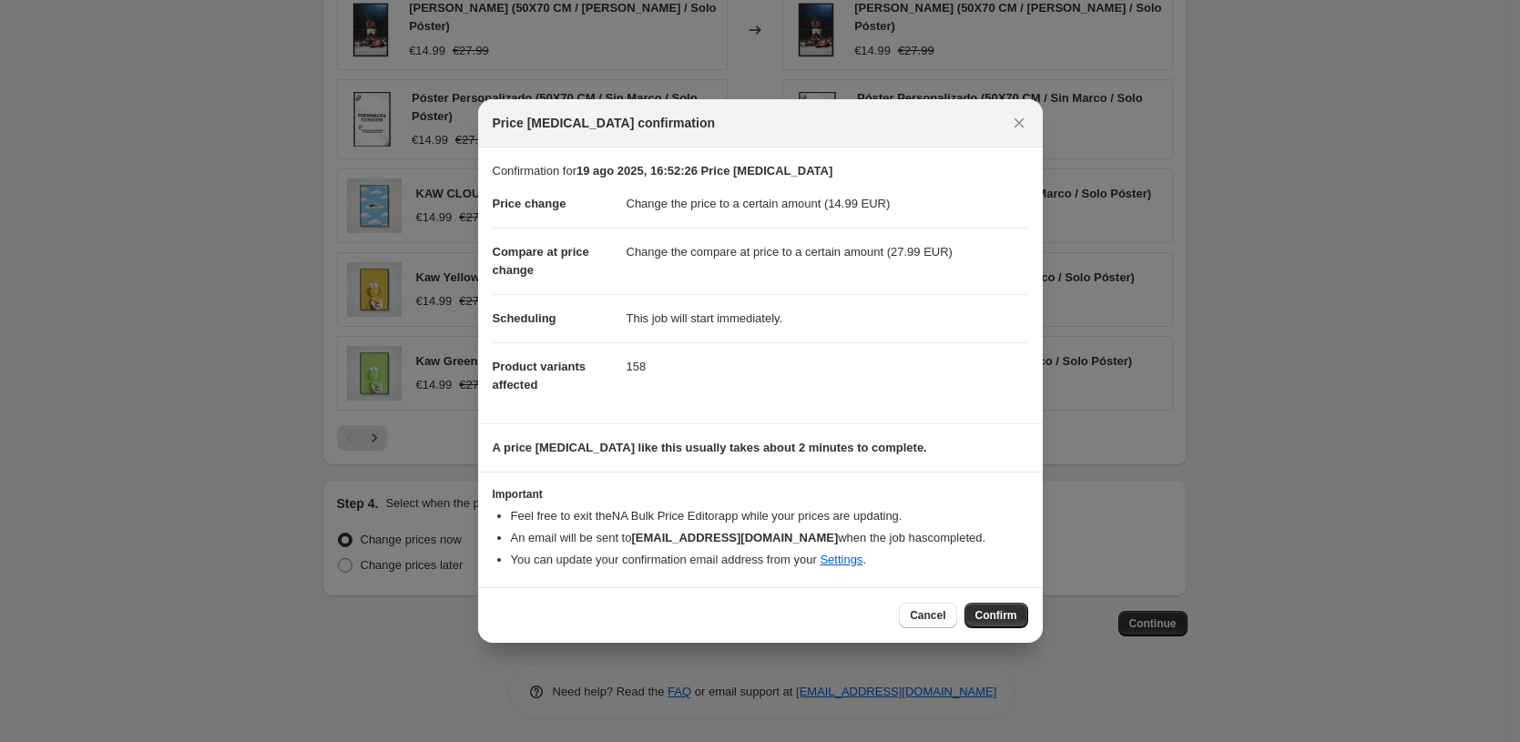
click at [1016, 599] on div "Cancel Confirm" at bounding box center [760, 615] width 565 height 56
click at [1012, 603] on button "Confirm" at bounding box center [997, 616] width 64 height 26
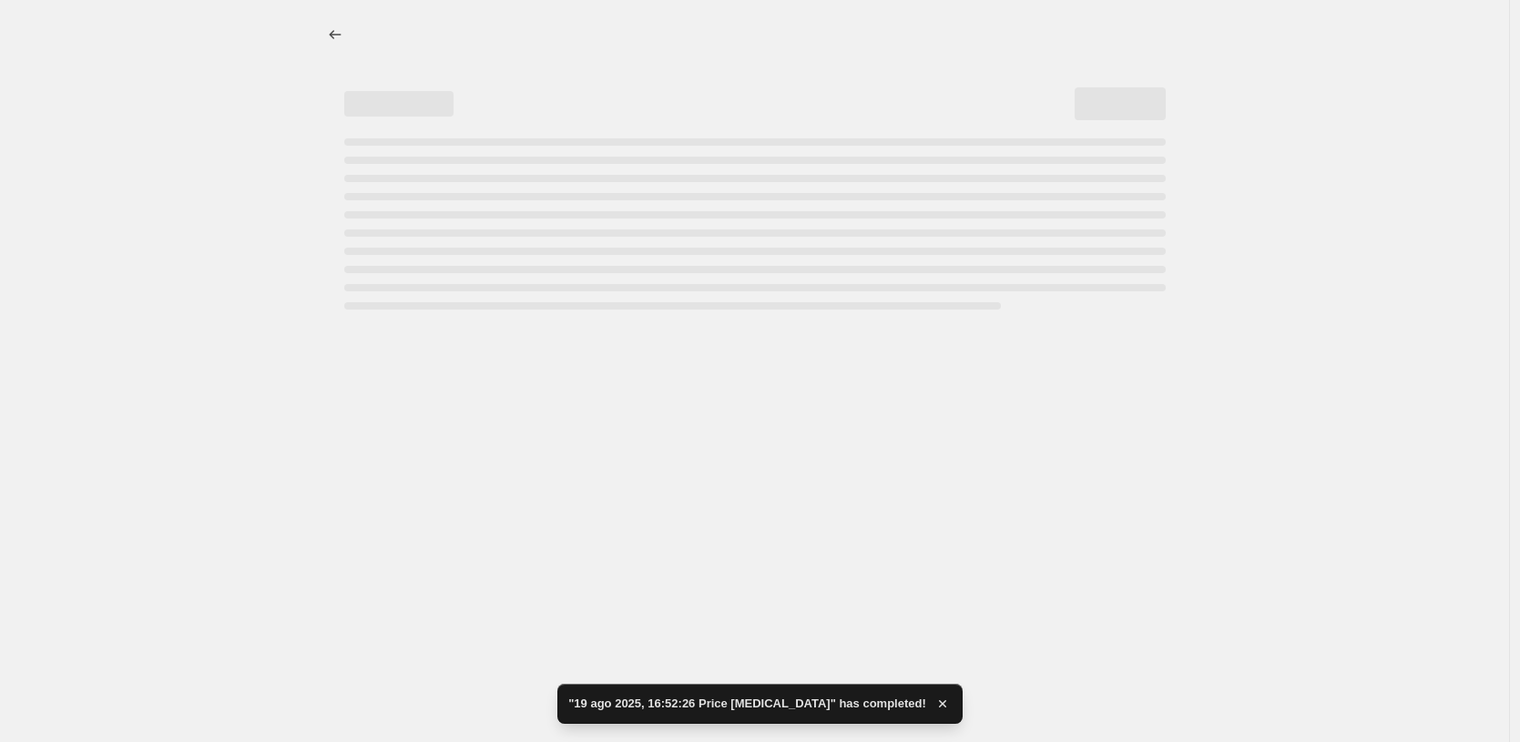
select select "to"
select select "title"
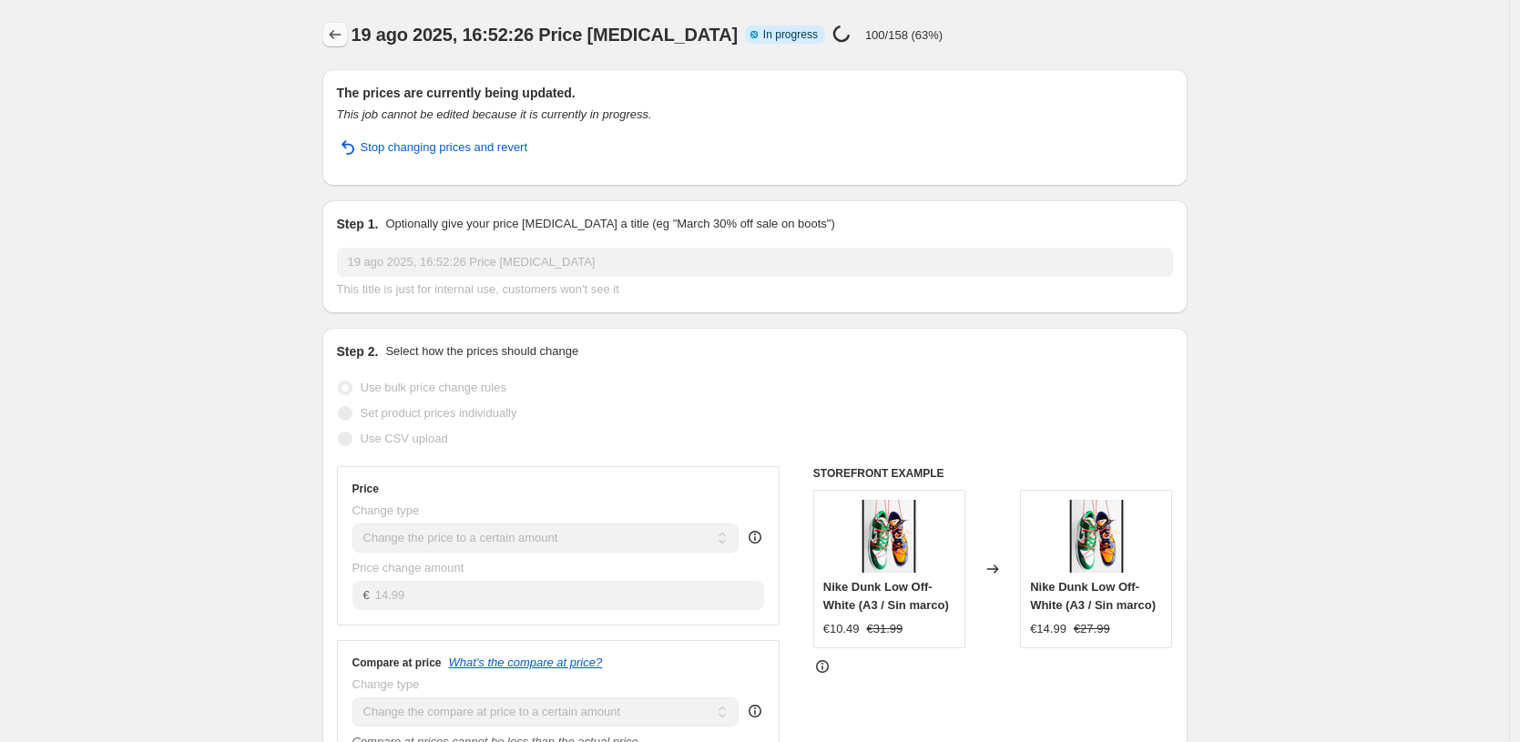
click at [333, 35] on icon "Price change jobs" at bounding box center [335, 35] width 18 height 18
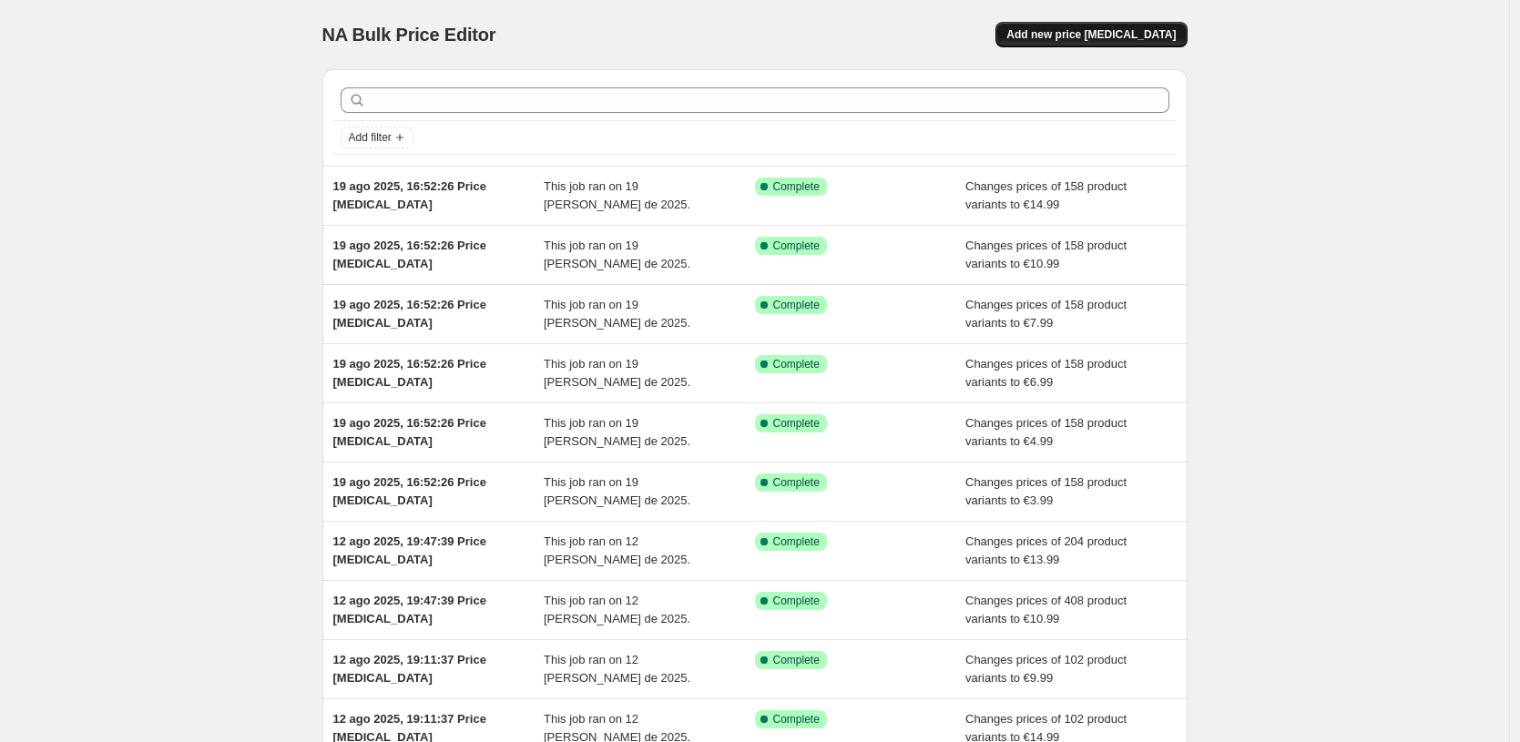
click at [1137, 39] on span "Add new price [MEDICAL_DATA]" at bounding box center [1090, 34] width 169 height 15
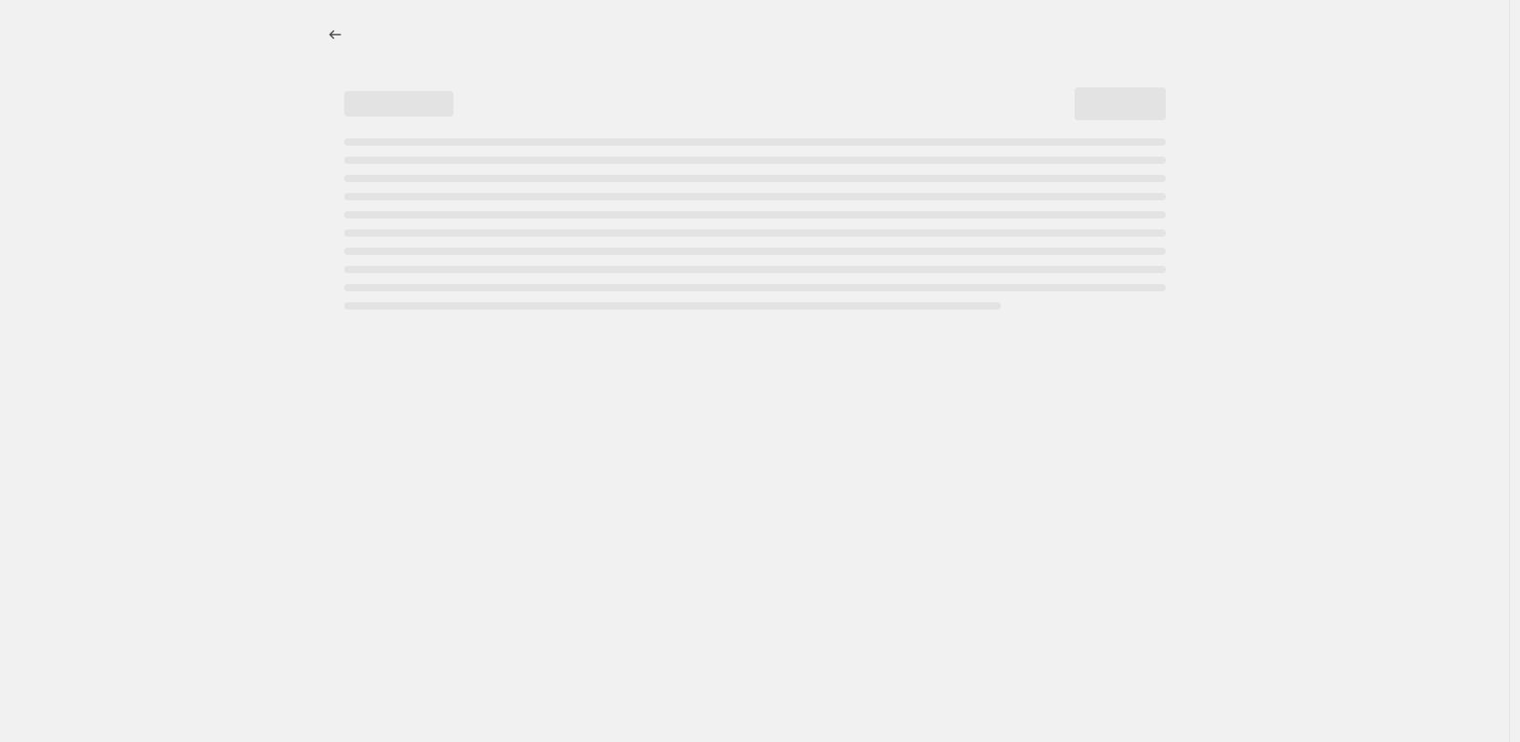
select select "percentage"
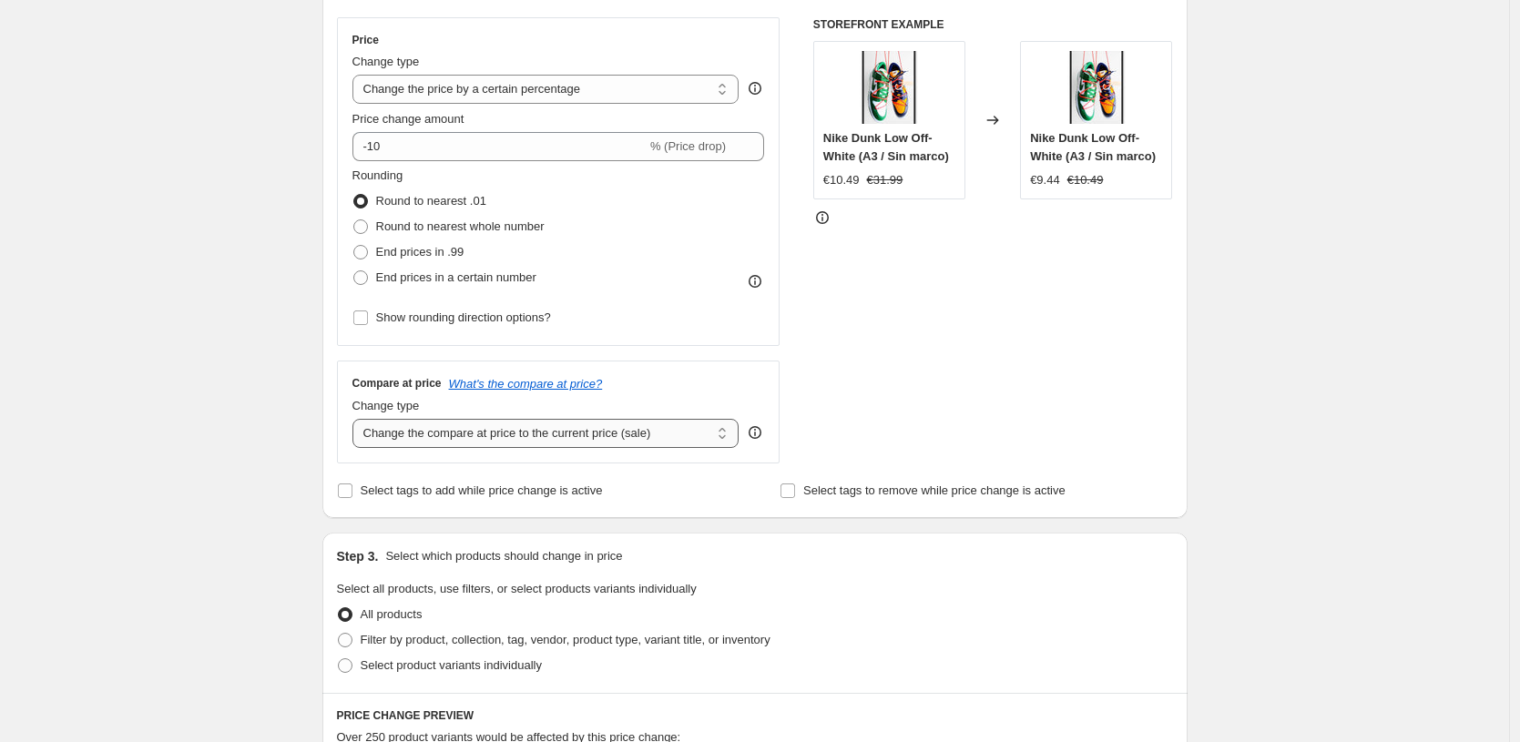
scroll to position [351, 0]
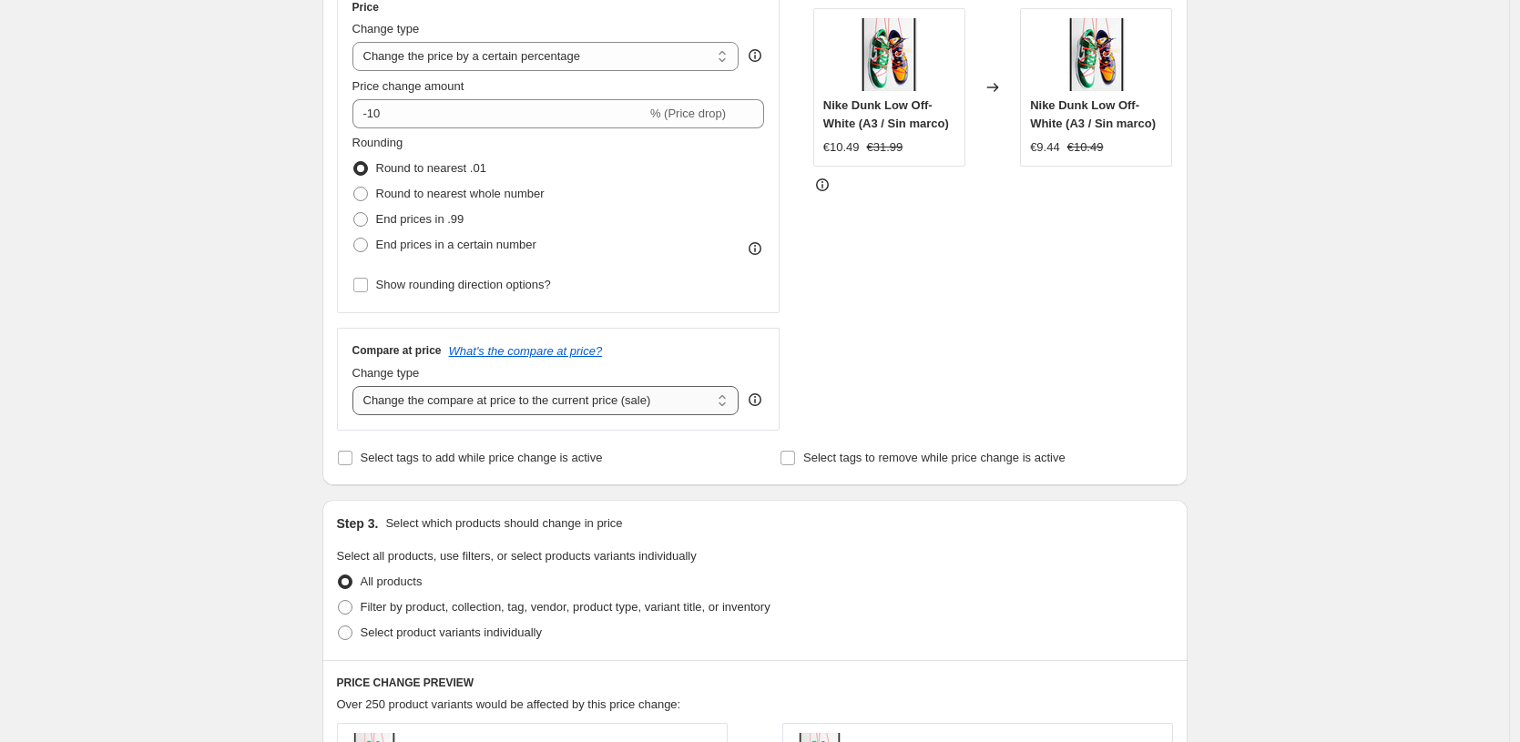
select select "to"
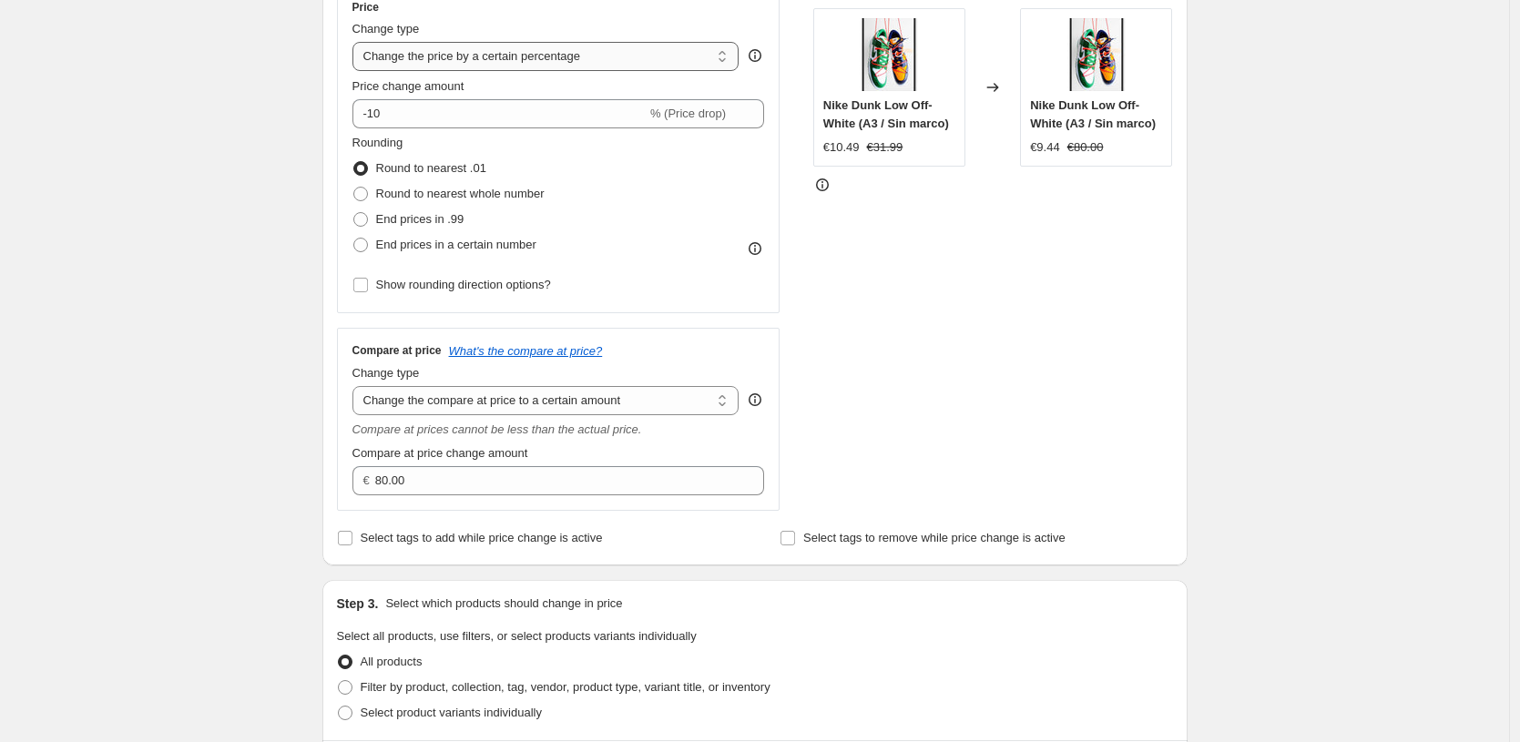
select select "by"
type input "-10.00"
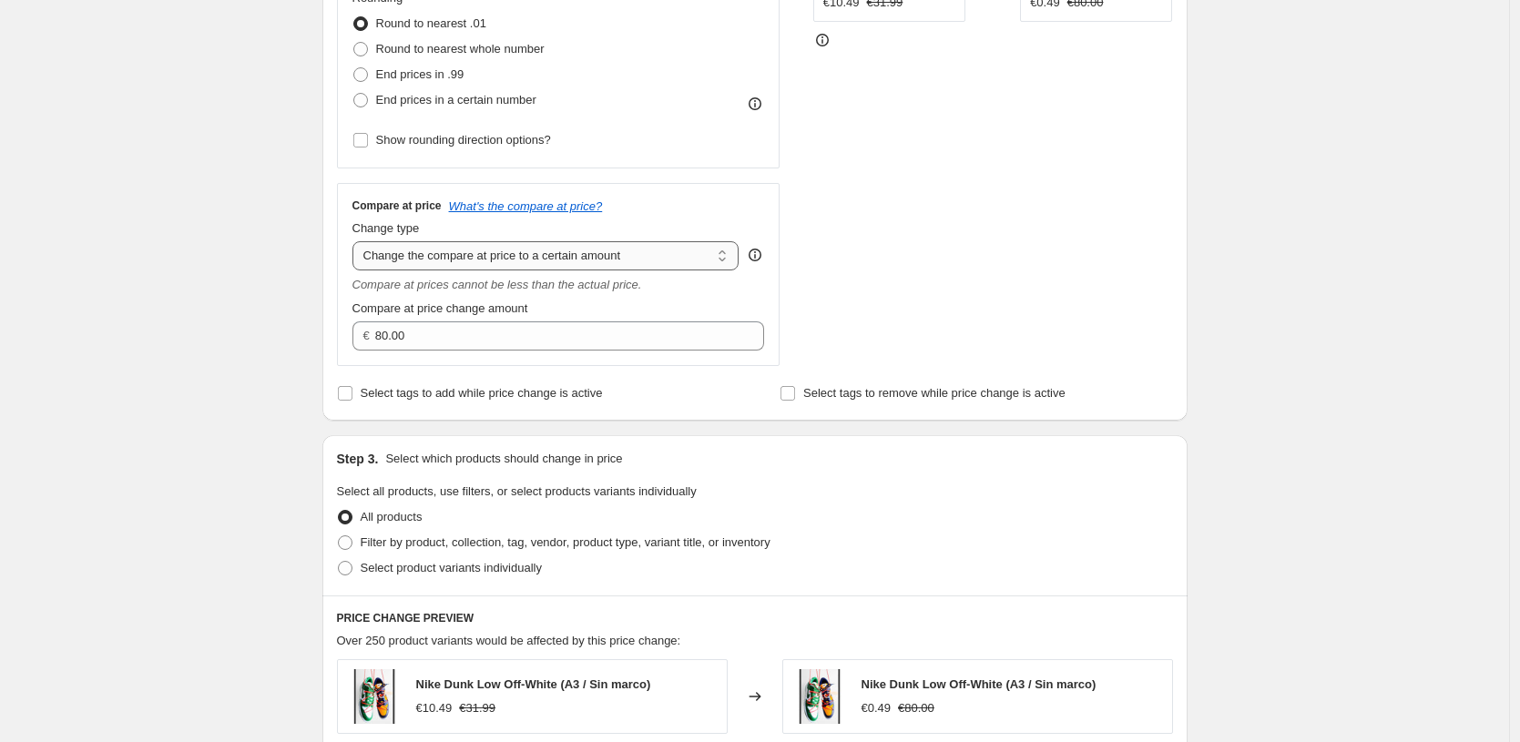
scroll to position [646, 0]
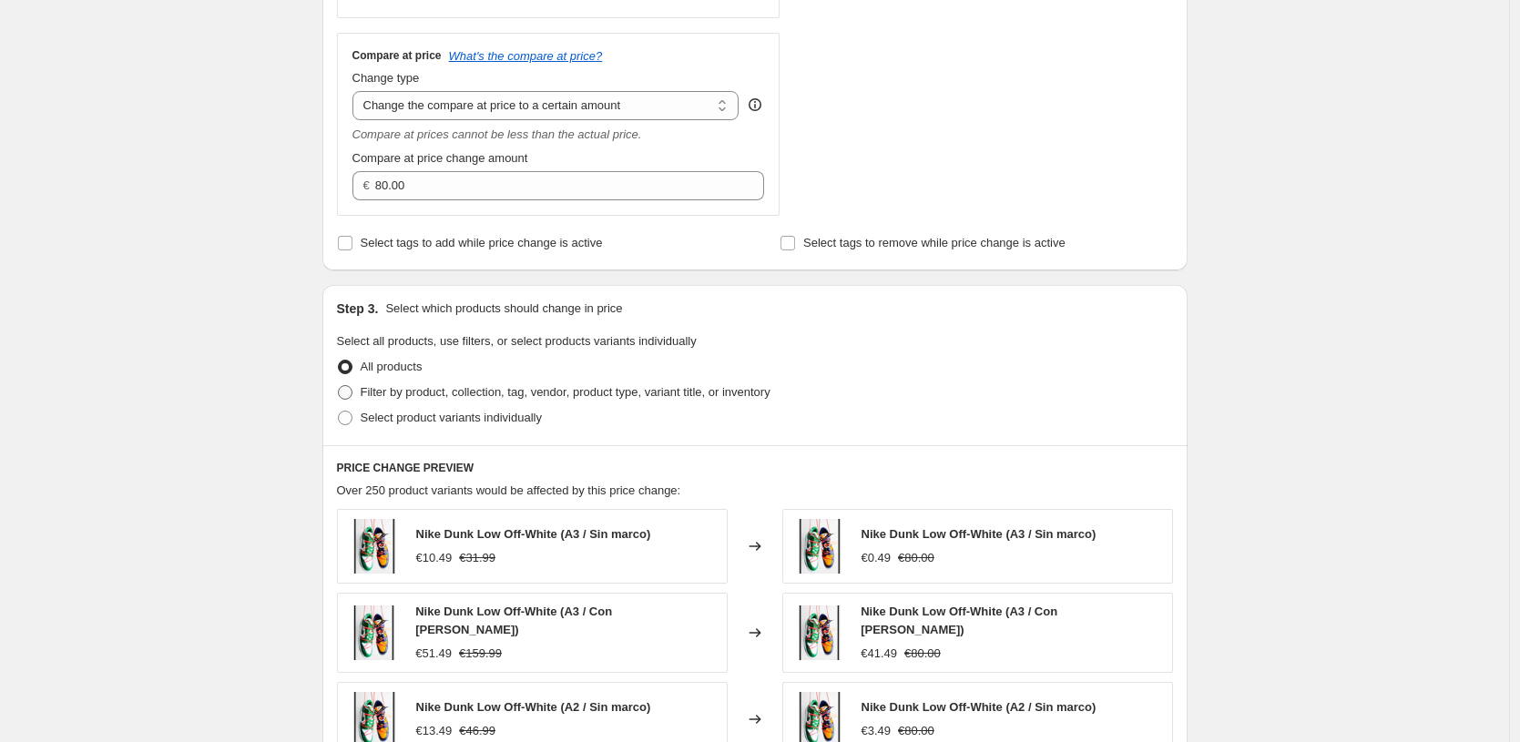
click at [531, 388] on span "Filter by product, collection, tag, vendor, product type, variant title, or inv…" at bounding box center [566, 392] width 410 height 14
click at [339, 386] on input "Filter by product, collection, tag, vendor, product type, variant title, or inv…" at bounding box center [338, 385] width 1 height 1
radio input "true"
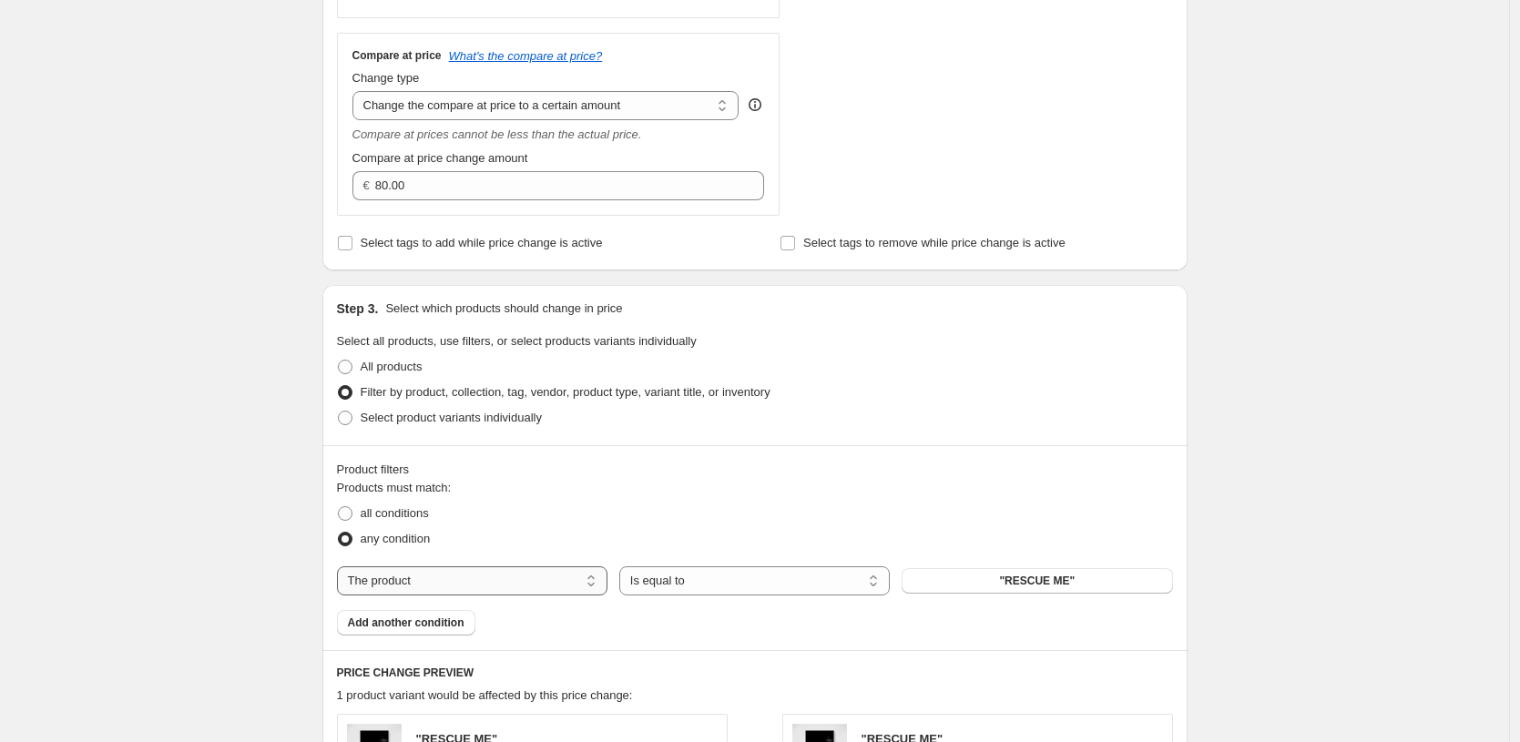
select select "title"
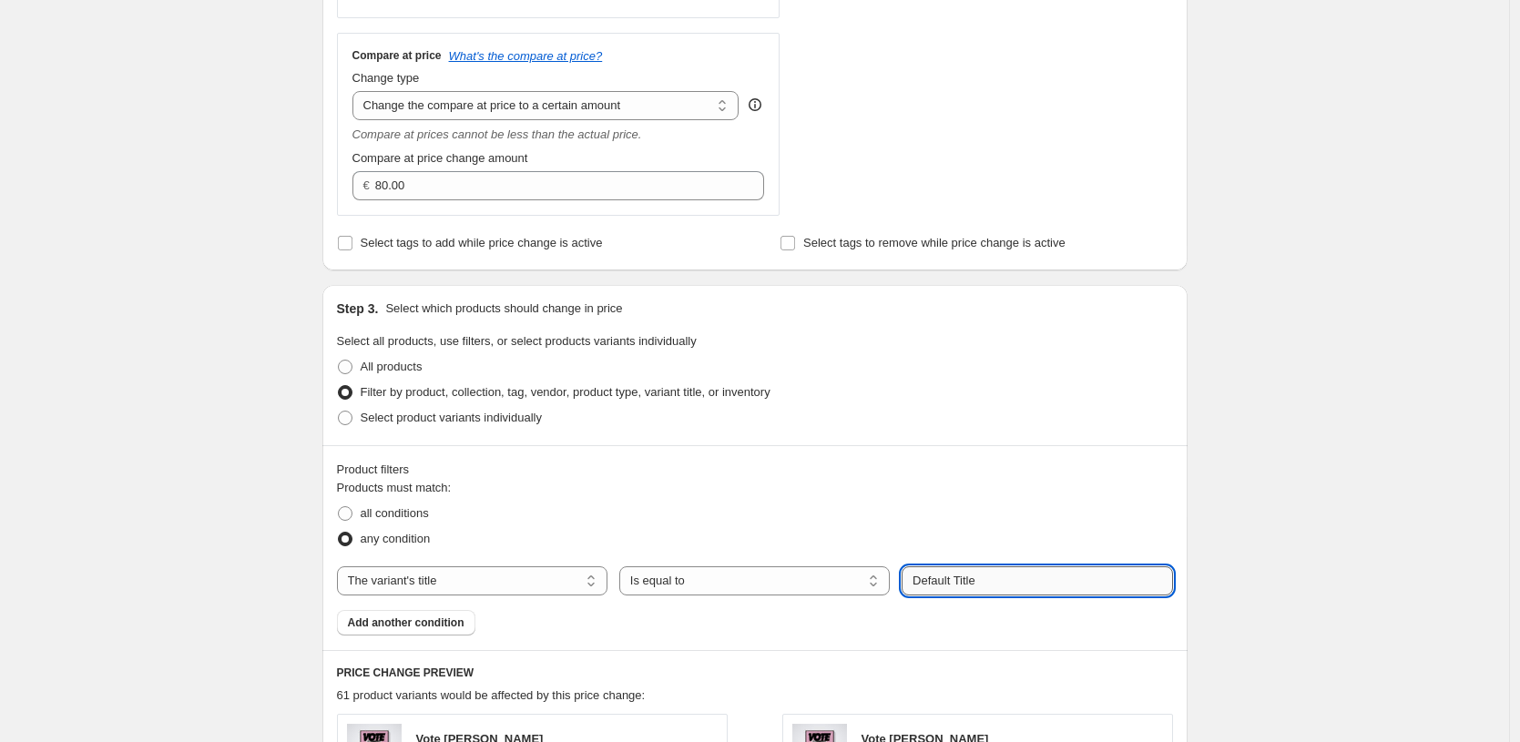
click at [1006, 584] on input "Default Title" at bounding box center [1037, 581] width 271 height 29
paste input "0X15 CM / [PERSON_NAME] / Solo Póster"
click at [1072, 580] on input "0X15 CM / [PERSON_NAME] / Solo Póster" at bounding box center [1037, 581] width 271 height 29
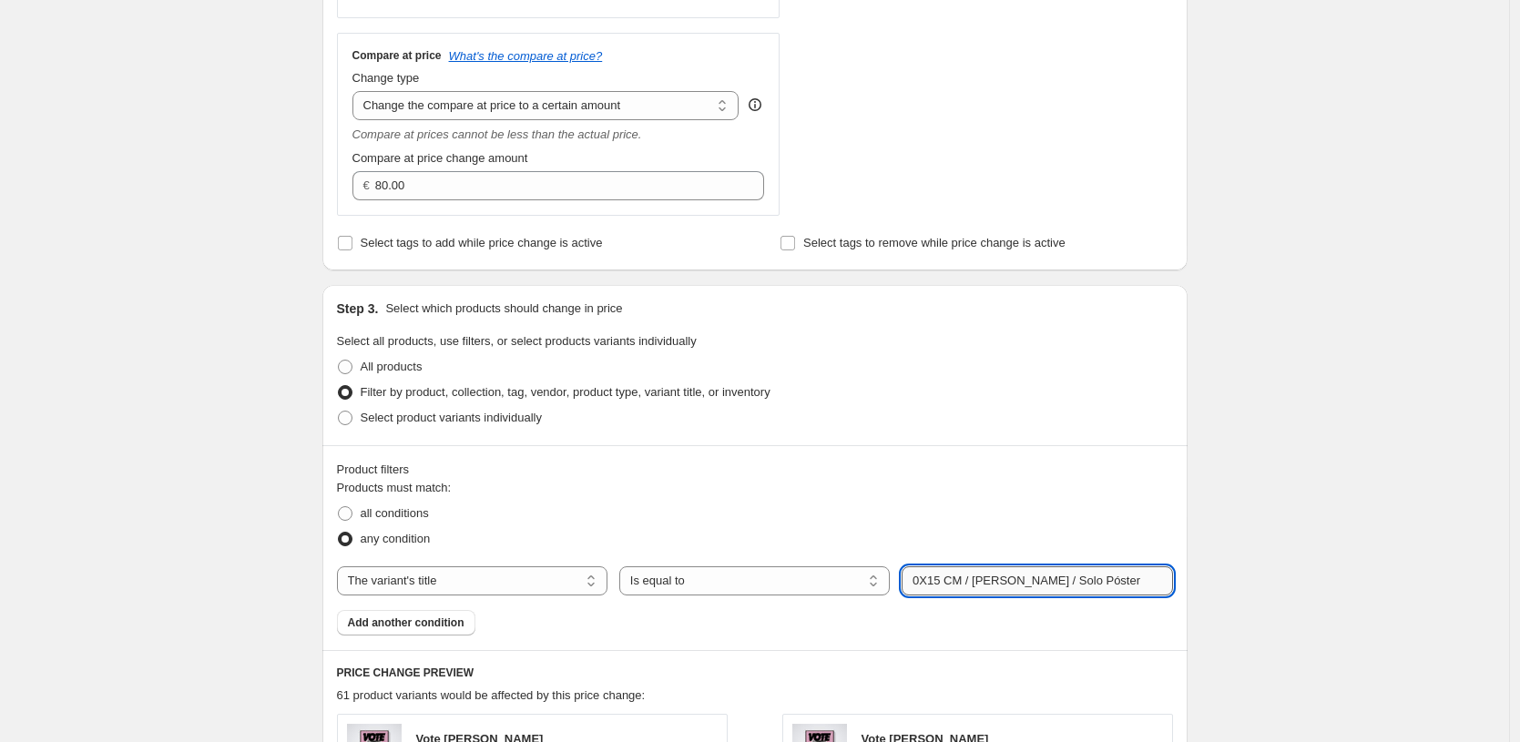
click at [1072, 580] on input "0X15 CM / [PERSON_NAME] / Solo Póster" at bounding box center [1037, 581] width 271 height 29
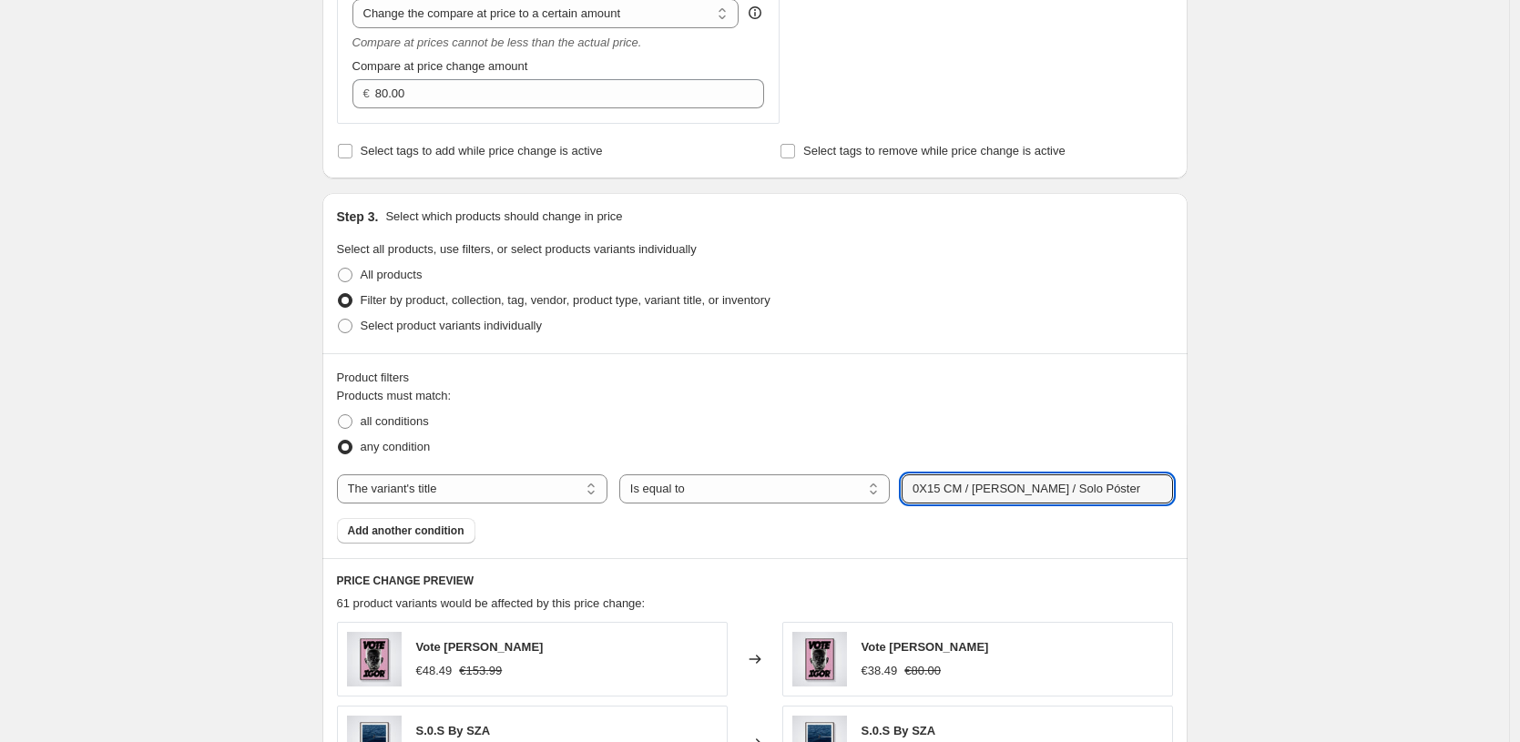
scroll to position [832, 0]
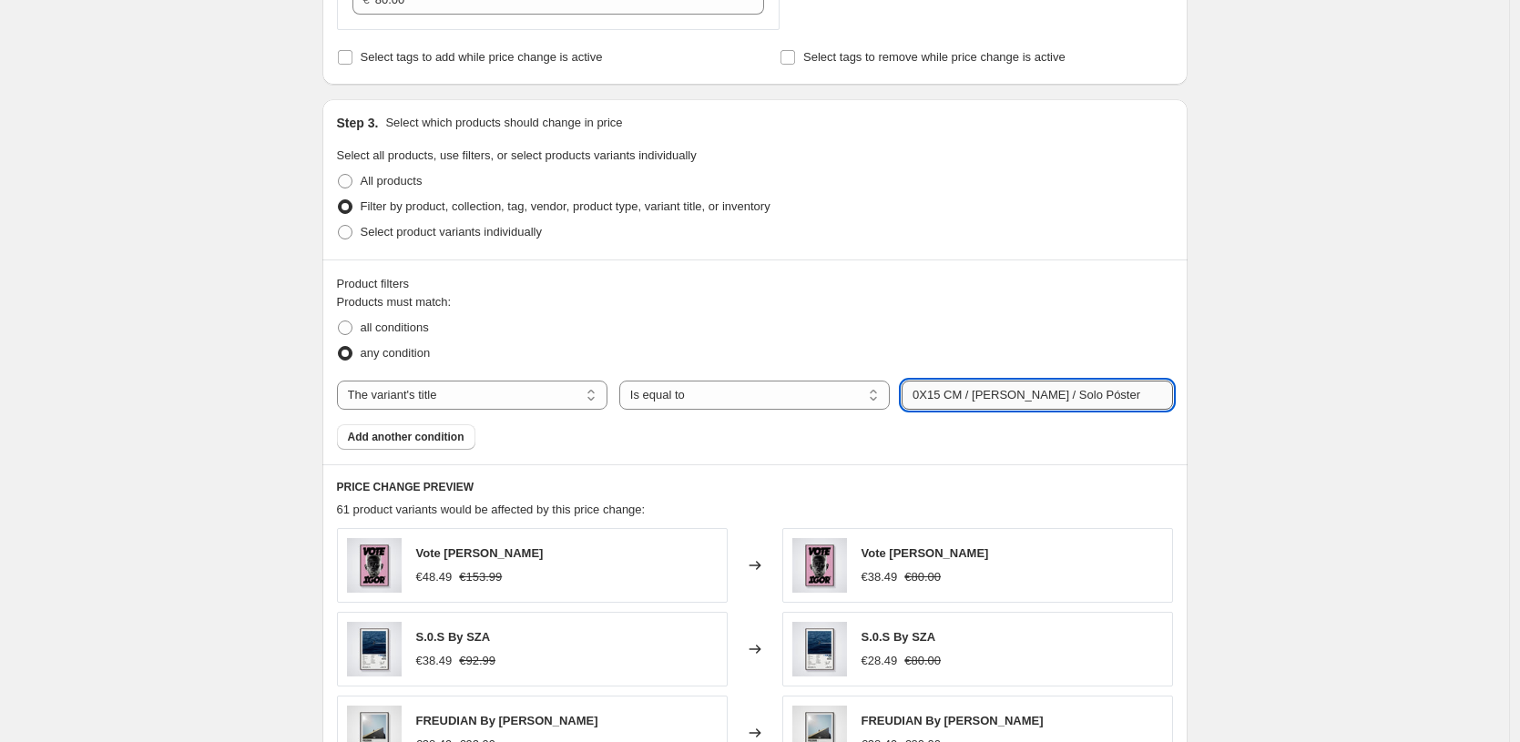
click at [1083, 402] on input "0X15 CM / [PERSON_NAME] / Solo Póster" at bounding box center [1037, 395] width 271 height 29
drag, startPoint x: 1050, startPoint y: 395, endPoint x: 1141, endPoint y: 402, distance: 91.3
click at [1141, 402] on input "0X15 CM / [PERSON_NAME] / Solo Póster" at bounding box center [1037, 395] width 271 height 29
paste input "[PERSON_NAME] - 1.2 cm"
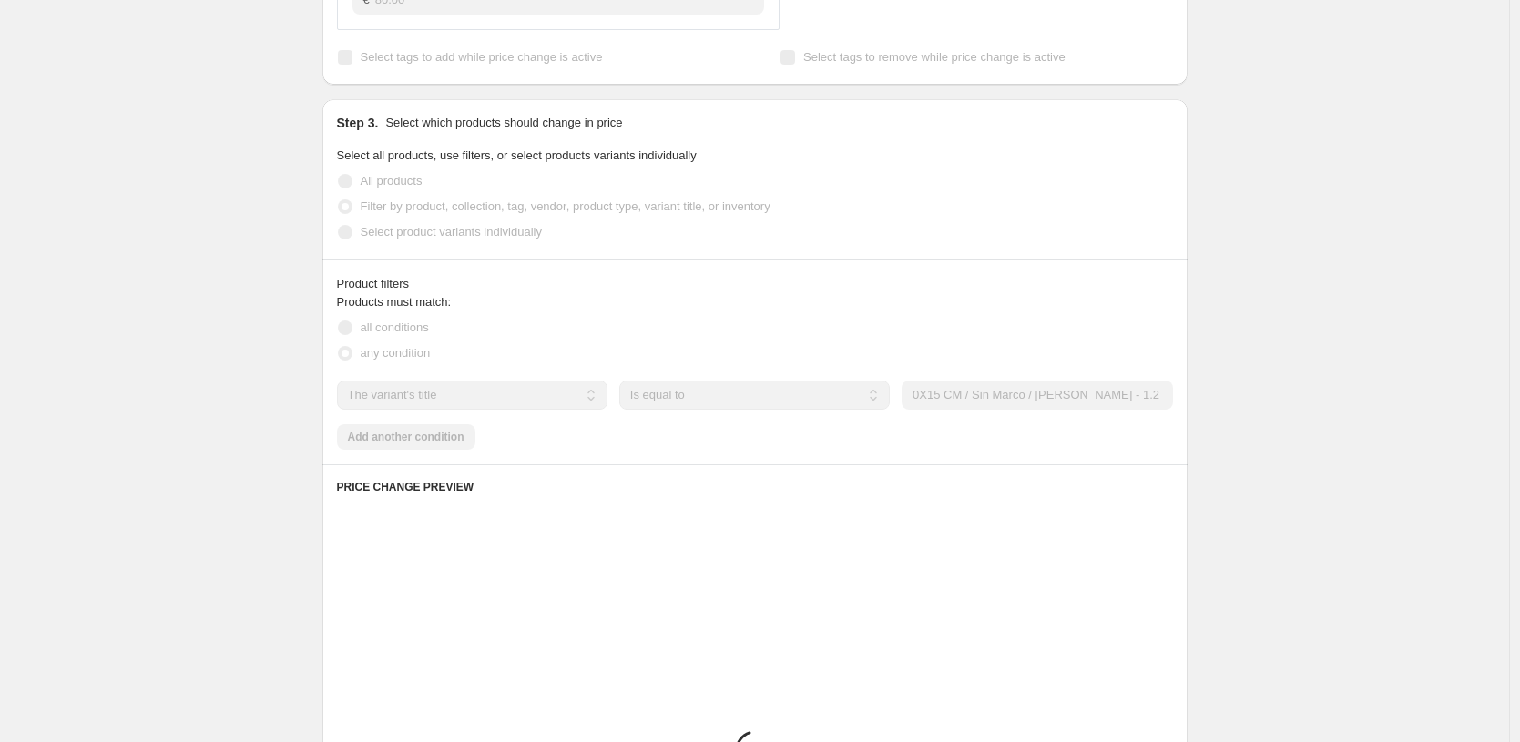
click at [1139, 425] on div "Products must match: all conditions any condition The product The product's col…" at bounding box center [755, 371] width 836 height 157
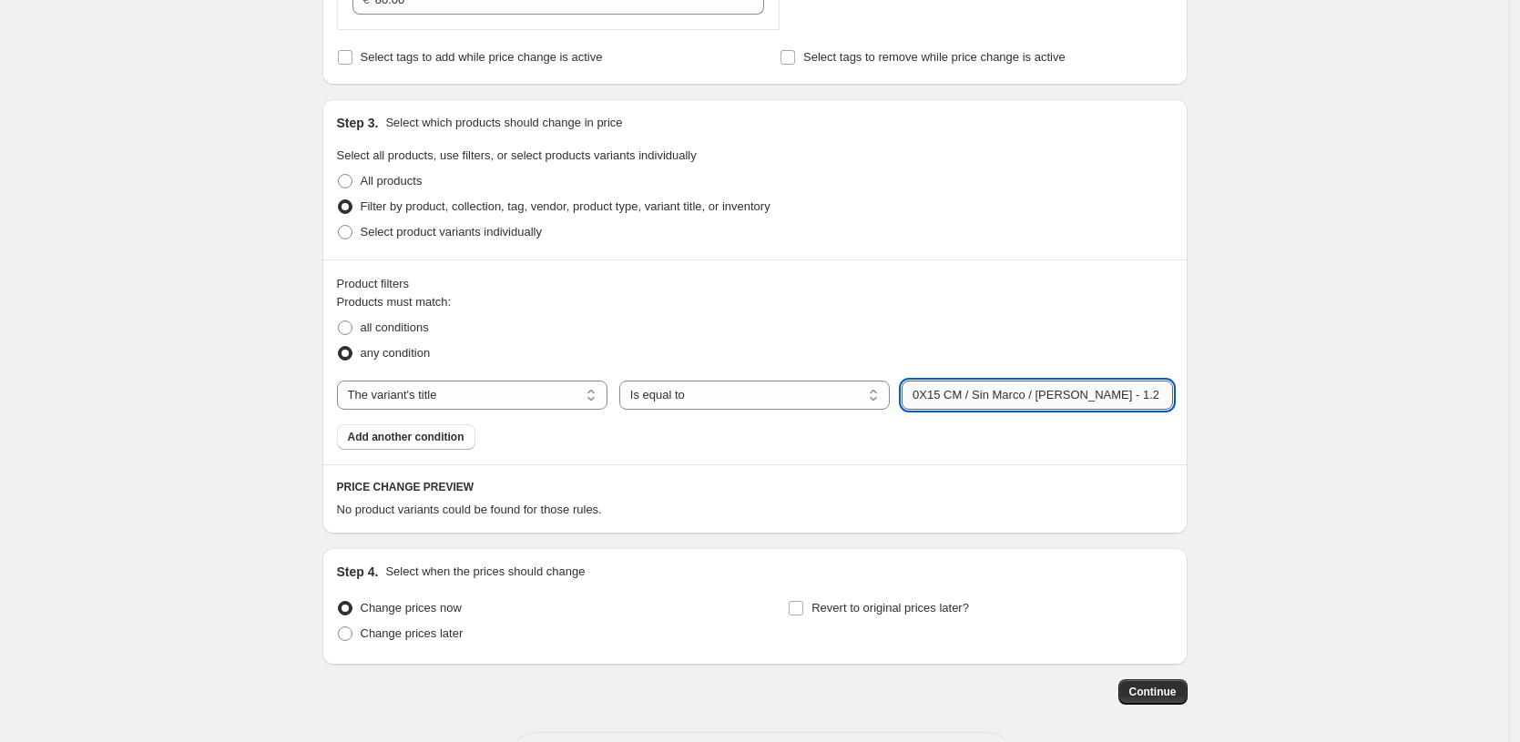
click at [1030, 398] on input "0X15 CM / Sin Marco / [PERSON_NAME] - 1.2 cm" at bounding box center [1037, 395] width 271 height 29
drag, startPoint x: 1035, startPoint y: 397, endPoint x: 980, endPoint y: 397, distance: 54.6
click at [980, 397] on input "0X15 CM / Sin Marco / [PERSON_NAME] - 1.2 cm" at bounding box center [1037, 395] width 271 height 29
click at [914, 393] on input "0X15 CM / Negro / [PERSON_NAME] - 1.2 cm" at bounding box center [1037, 395] width 271 height 29
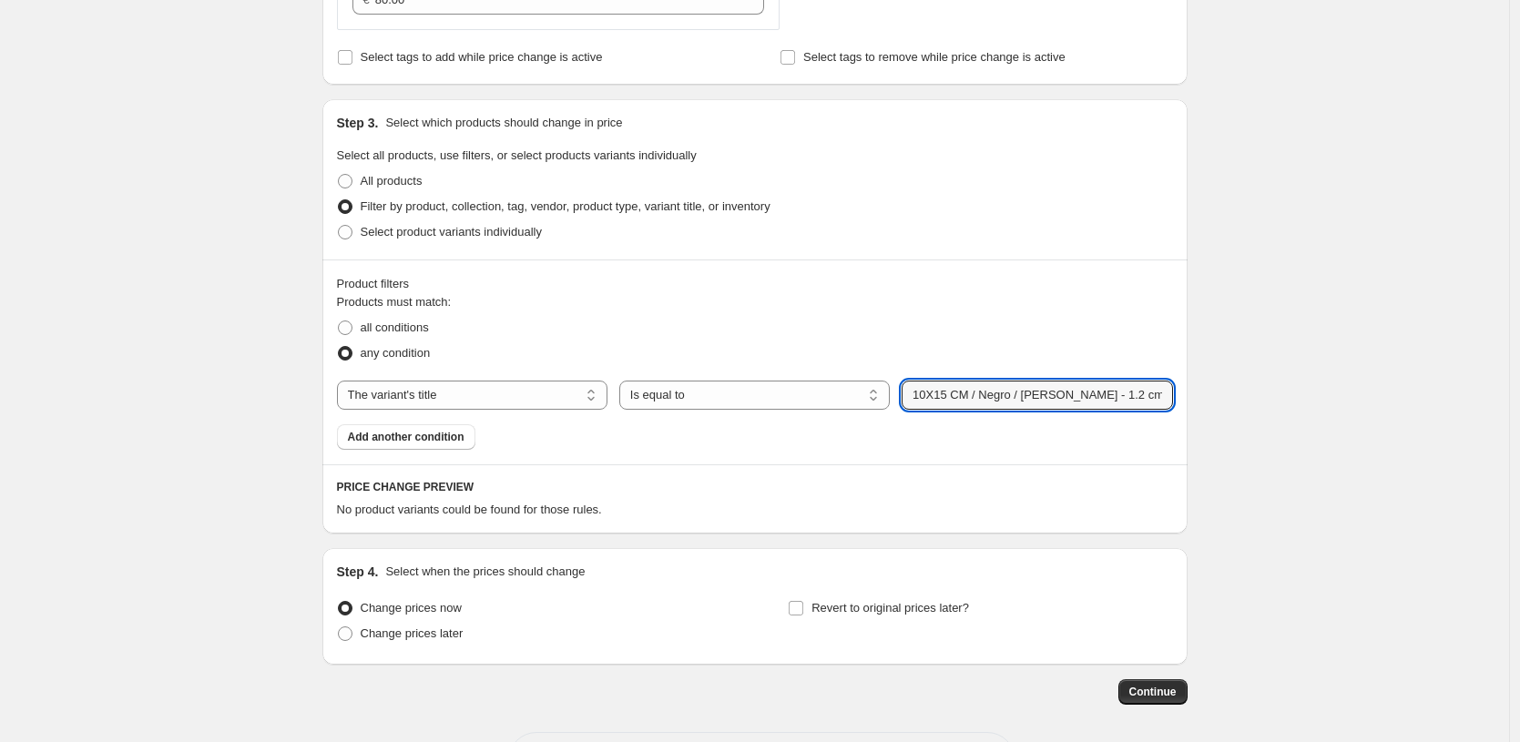
click at [1006, 401] on input "10X15 CM / Negro / [PERSON_NAME] - 1.2 cm" at bounding box center [1037, 395] width 271 height 29
click at [990, 399] on input "10X15 CM / Negro / [PERSON_NAME] - 1.2 cm" at bounding box center [1037, 395] width 271 height 29
click at [986, 398] on input "10X15 CM / Negro / [PERSON_NAME] - 1.2 cm" at bounding box center [1037, 395] width 271 height 29
type input "10X15 CM / [PERSON_NAME] / [PERSON_NAME] - 1.2 cm"
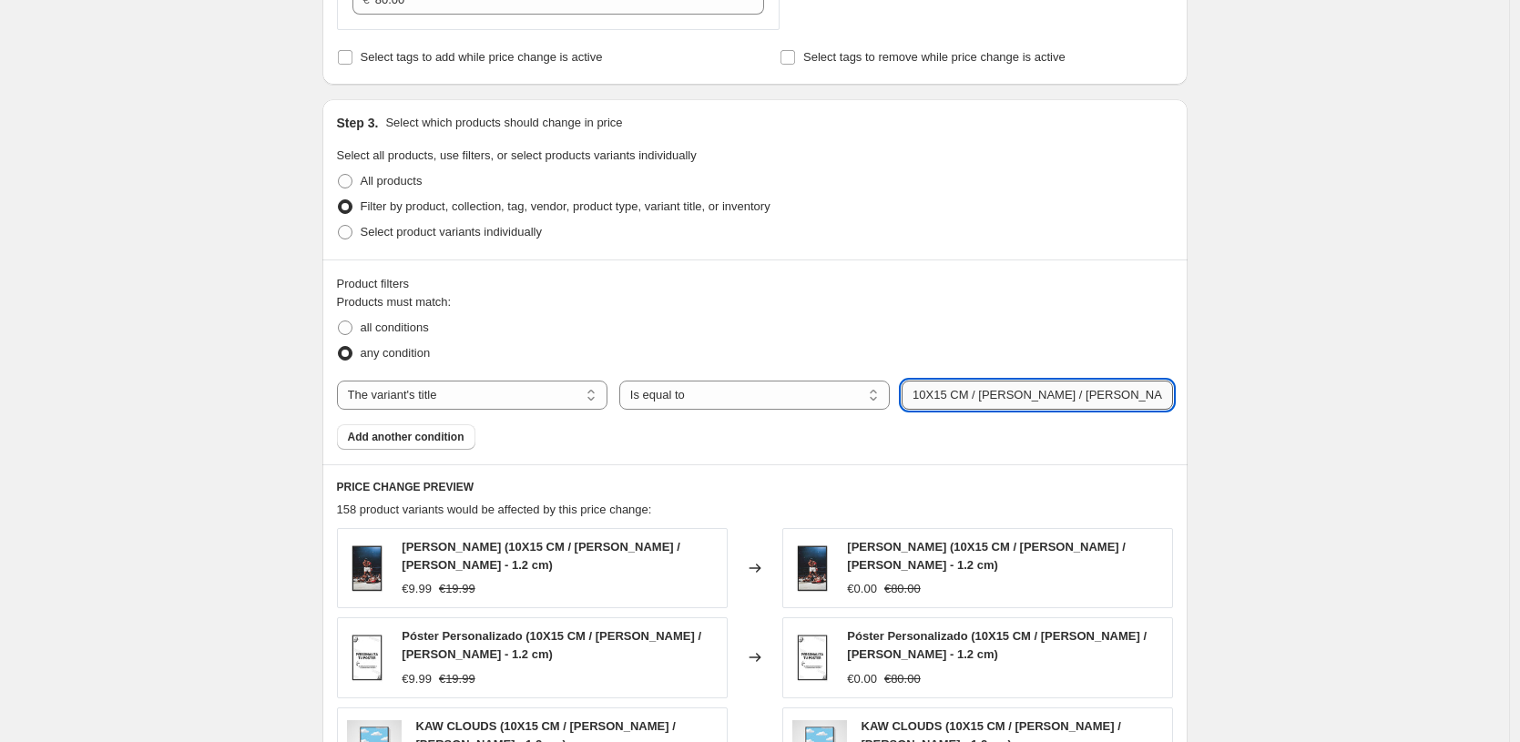
click at [1036, 400] on input "10X15 CM / [PERSON_NAME] / [PERSON_NAME] - 1.2 cm" at bounding box center [1037, 395] width 271 height 29
click at [1051, 434] on div "Products must match: all conditions any condition The product The product's col…" at bounding box center [755, 371] width 836 height 157
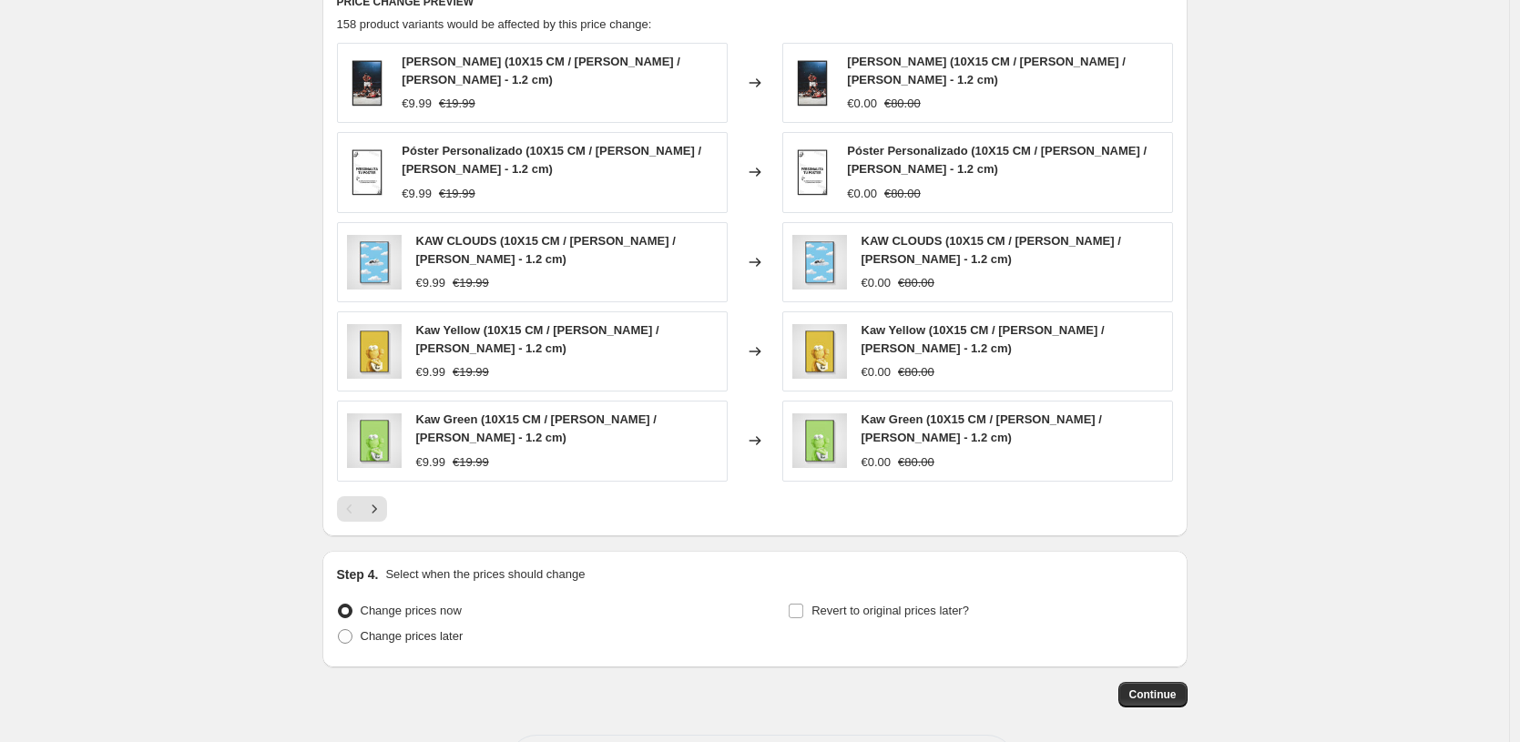
scroll to position [1160, 0]
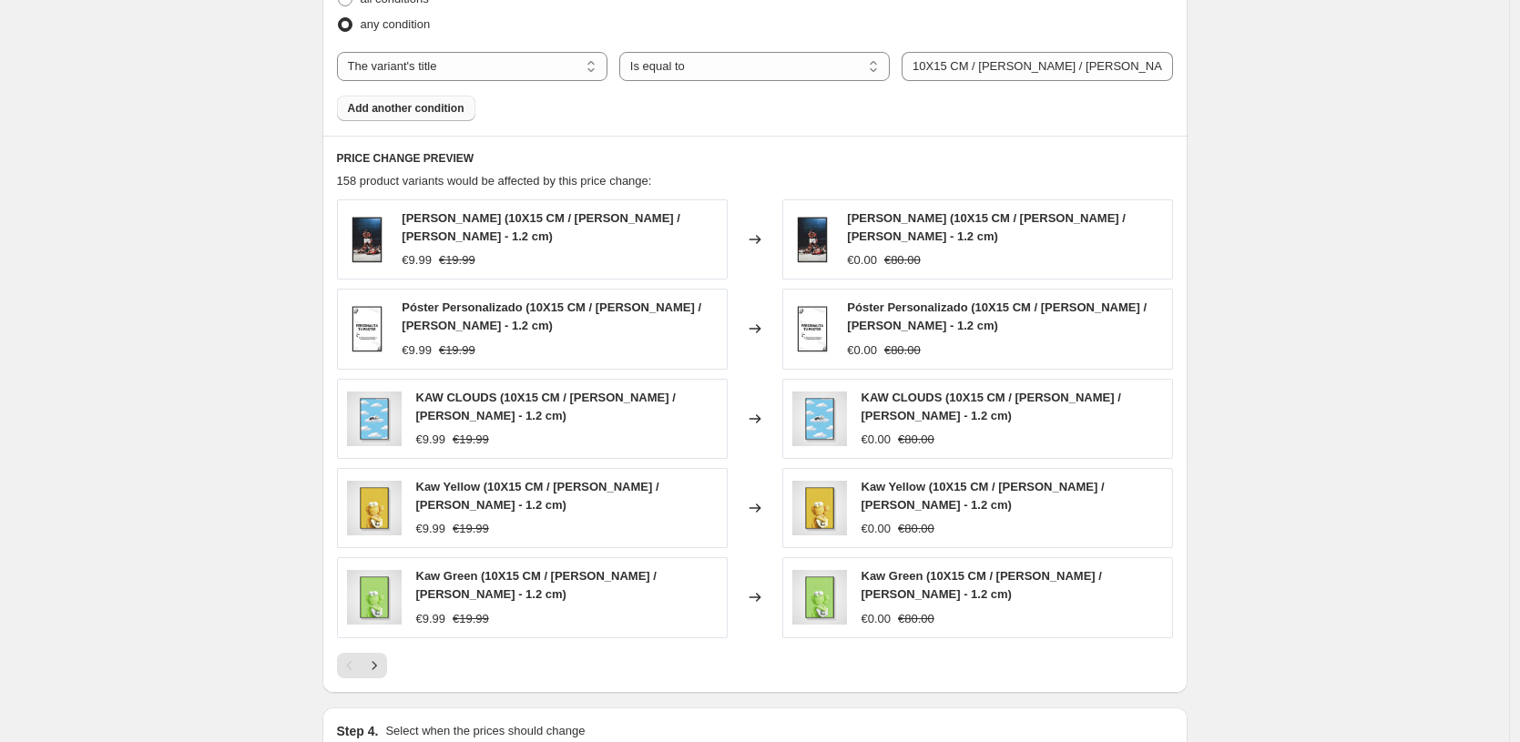
click at [427, 106] on span "Add another condition" at bounding box center [406, 108] width 117 height 15
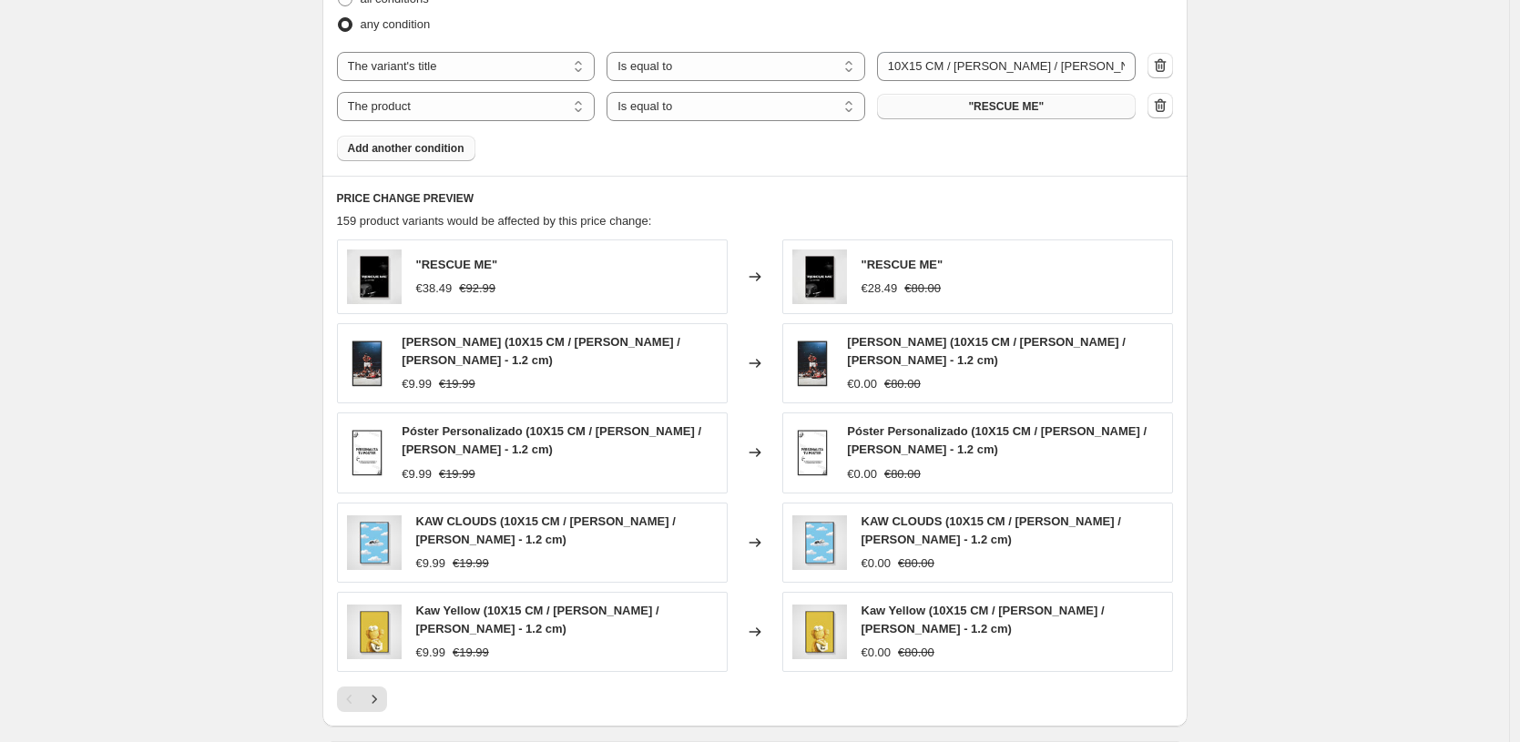
click at [1019, 104] on span ""RESCUE ME"" at bounding box center [1006, 106] width 76 height 15
select select "title"
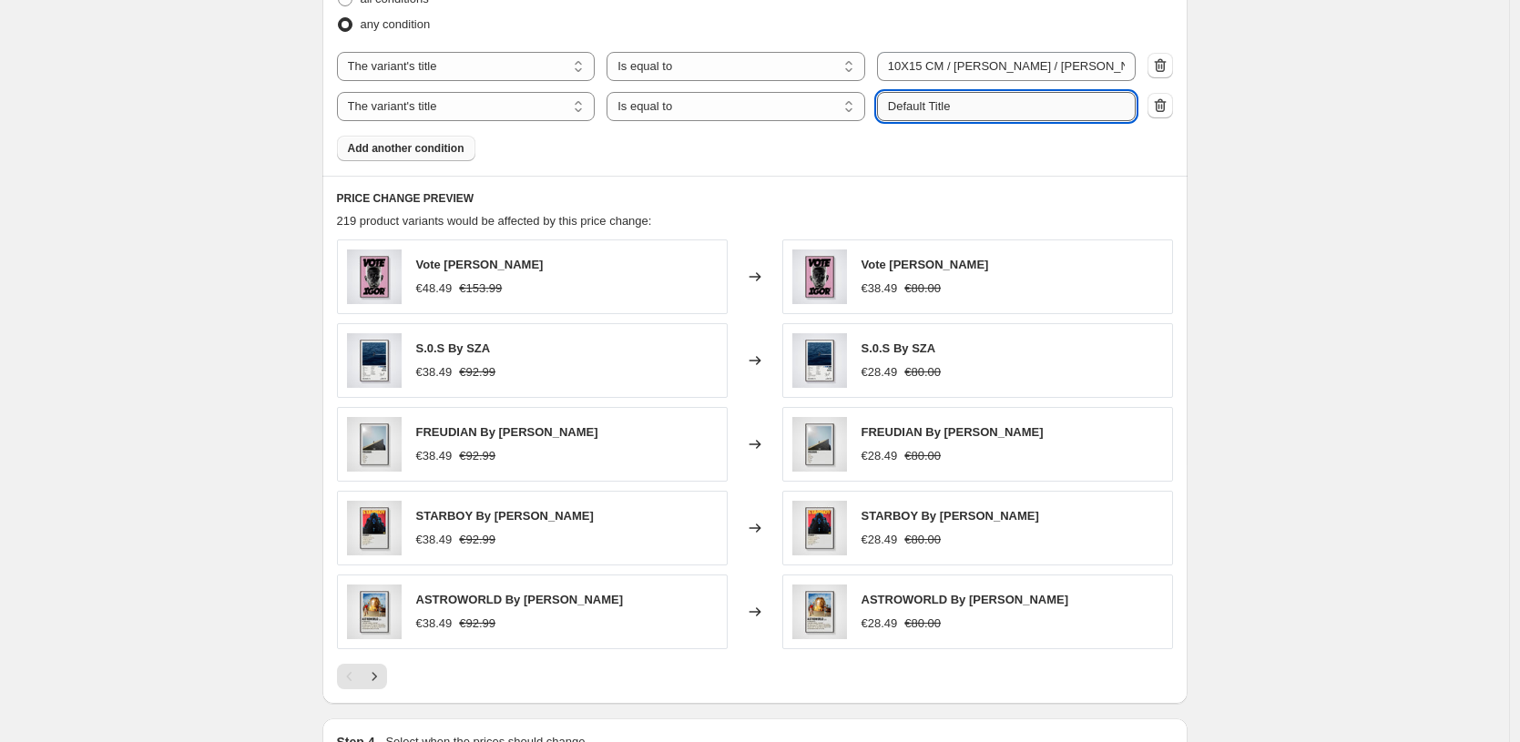
click at [1018, 110] on input "Default Title" at bounding box center [1006, 106] width 259 height 29
paste input "10X15 CM / [PERSON_NAME] / [PERSON_NAME] - 1.2 cm"
click at [992, 107] on input "10X15 CM / [PERSON_NAME] / [PERSON_NAME] - 1.2 cm" at bounding box center [1006, 106] width 259 height 29
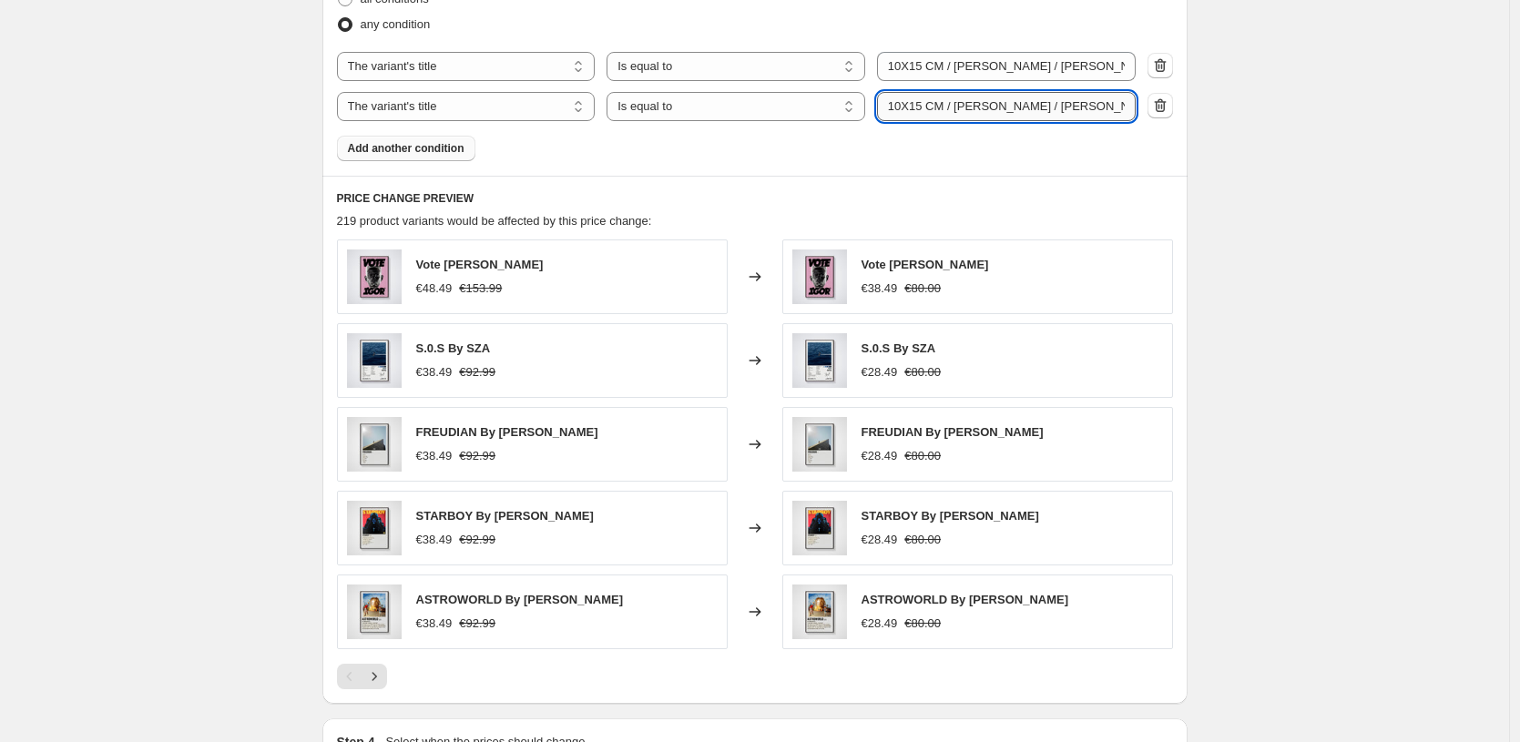
click at [992, 107] on input "10X15 CM / [PERSON_NAME] / [PERSON_NAME] - 1.2 cm" at bounding box center [1006, 106] width 259 height 29
type input "10X15 CM / [PERSON_NAME] / [PERSON_NAME] - 1.2 cm"
click at [1031, 224] on div "219 product variants would be affected by this price change:" at bounding box center [755, 221] width 836 height 18
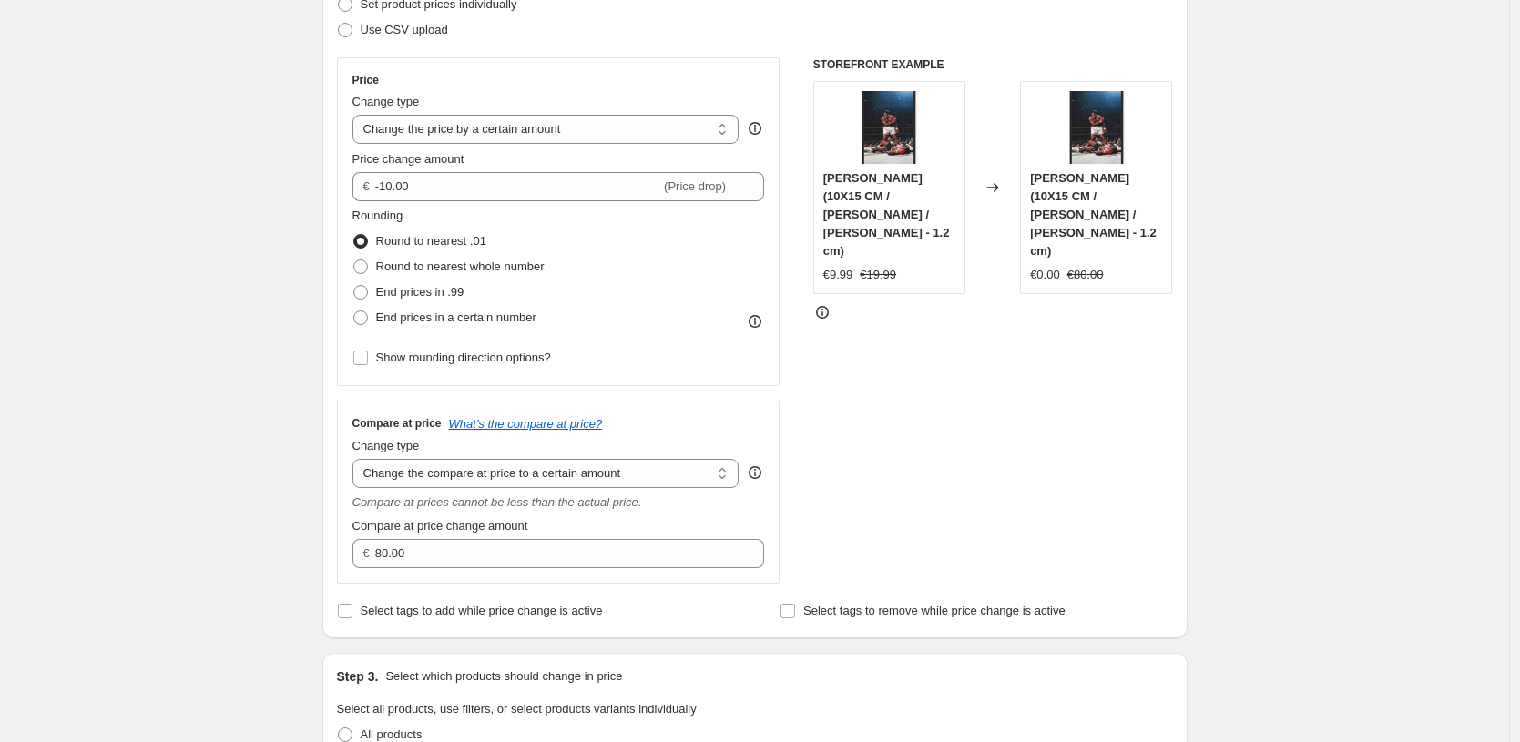
scroll to position [248, 0]
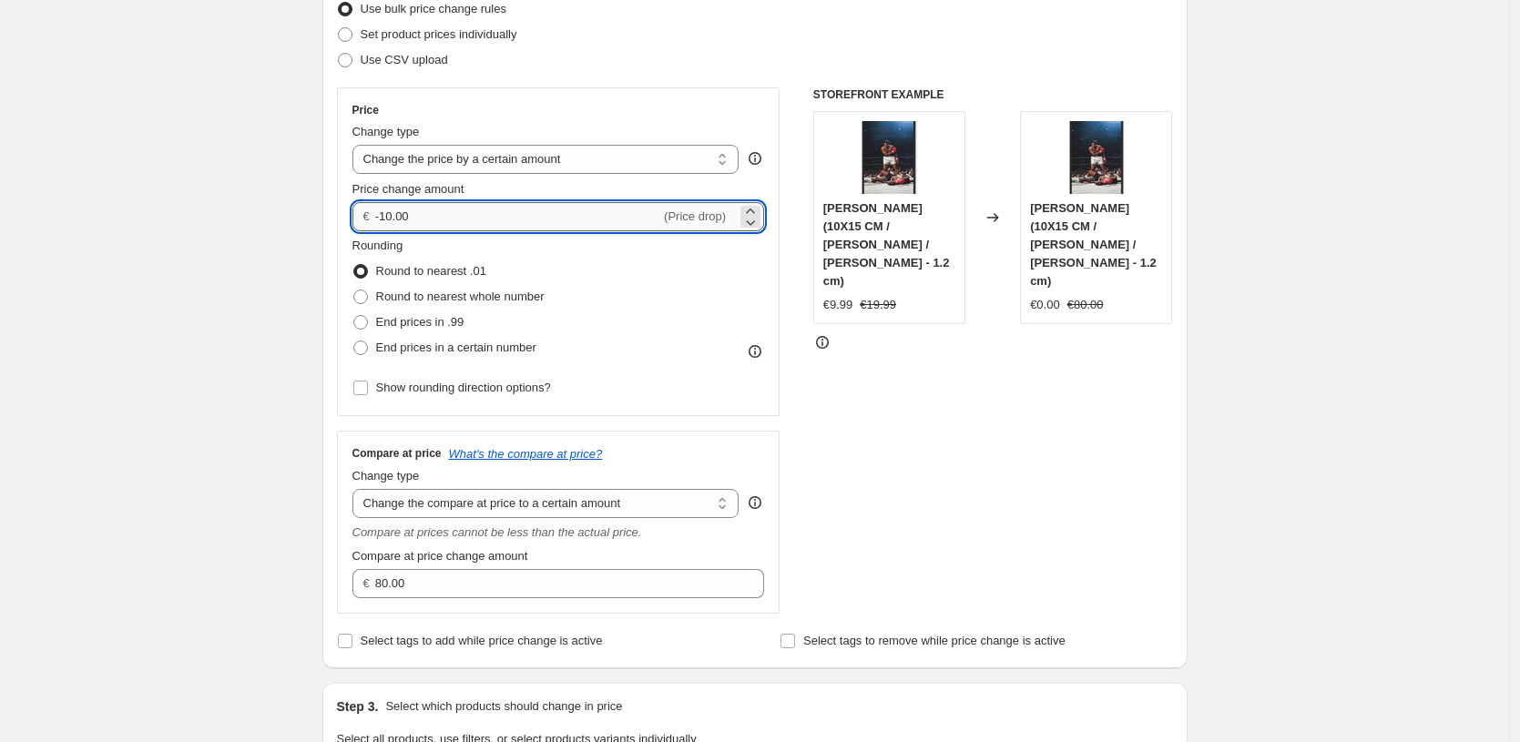
click at [506, 220] on input "-10.00" at bounding box center [517, 216] width 285 height 29
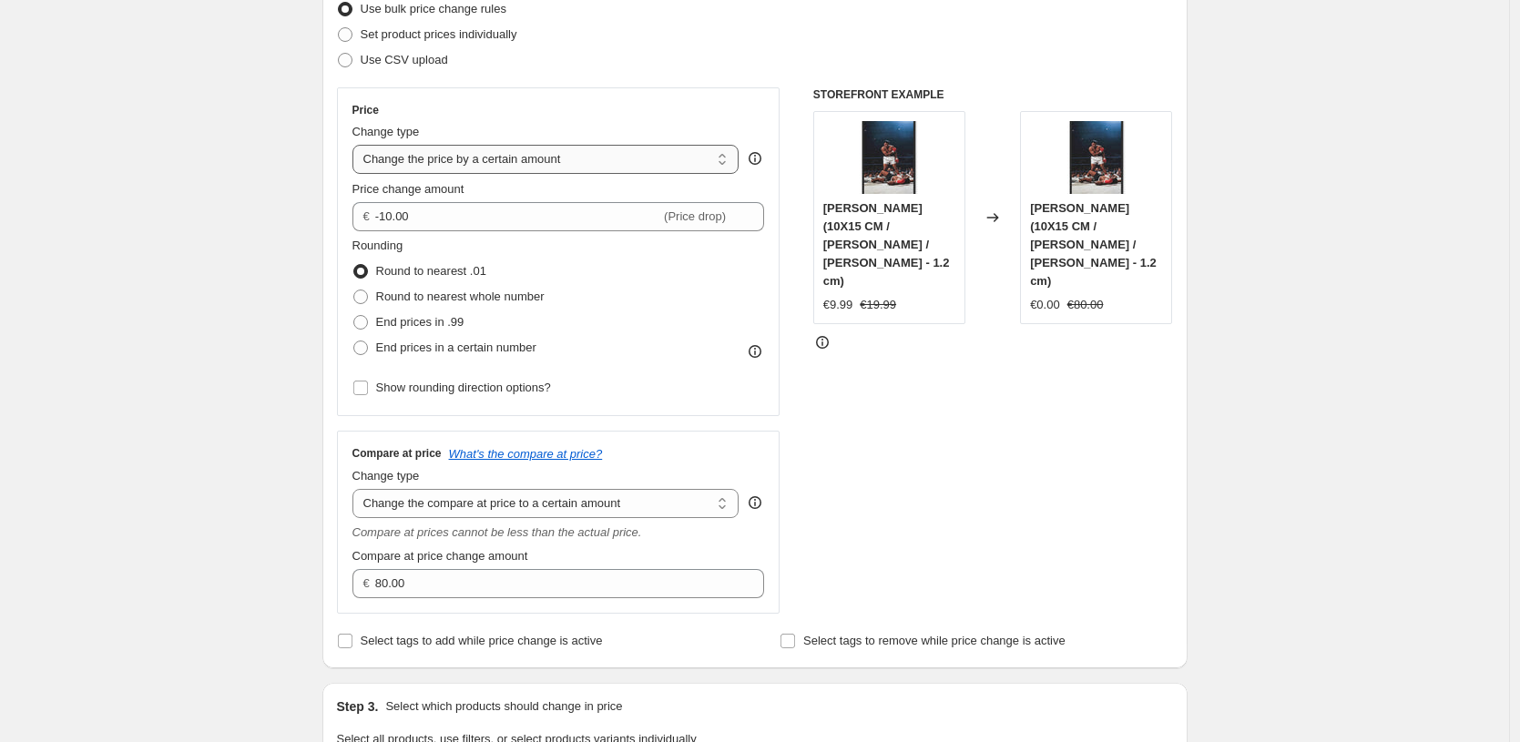
select select "to"
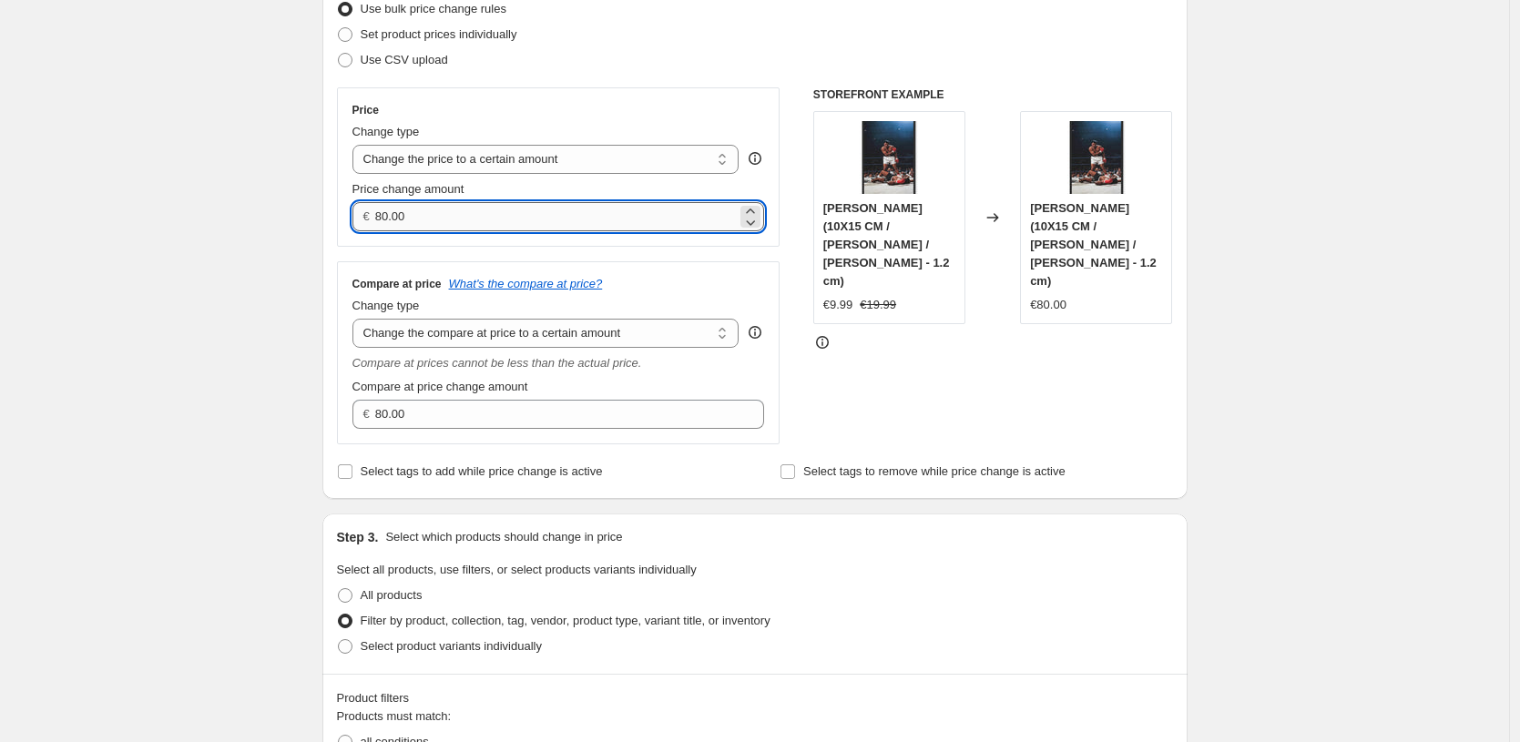
click at [516, 223] on input "80.00" at bounding box center [556, 216] width 362 height 29
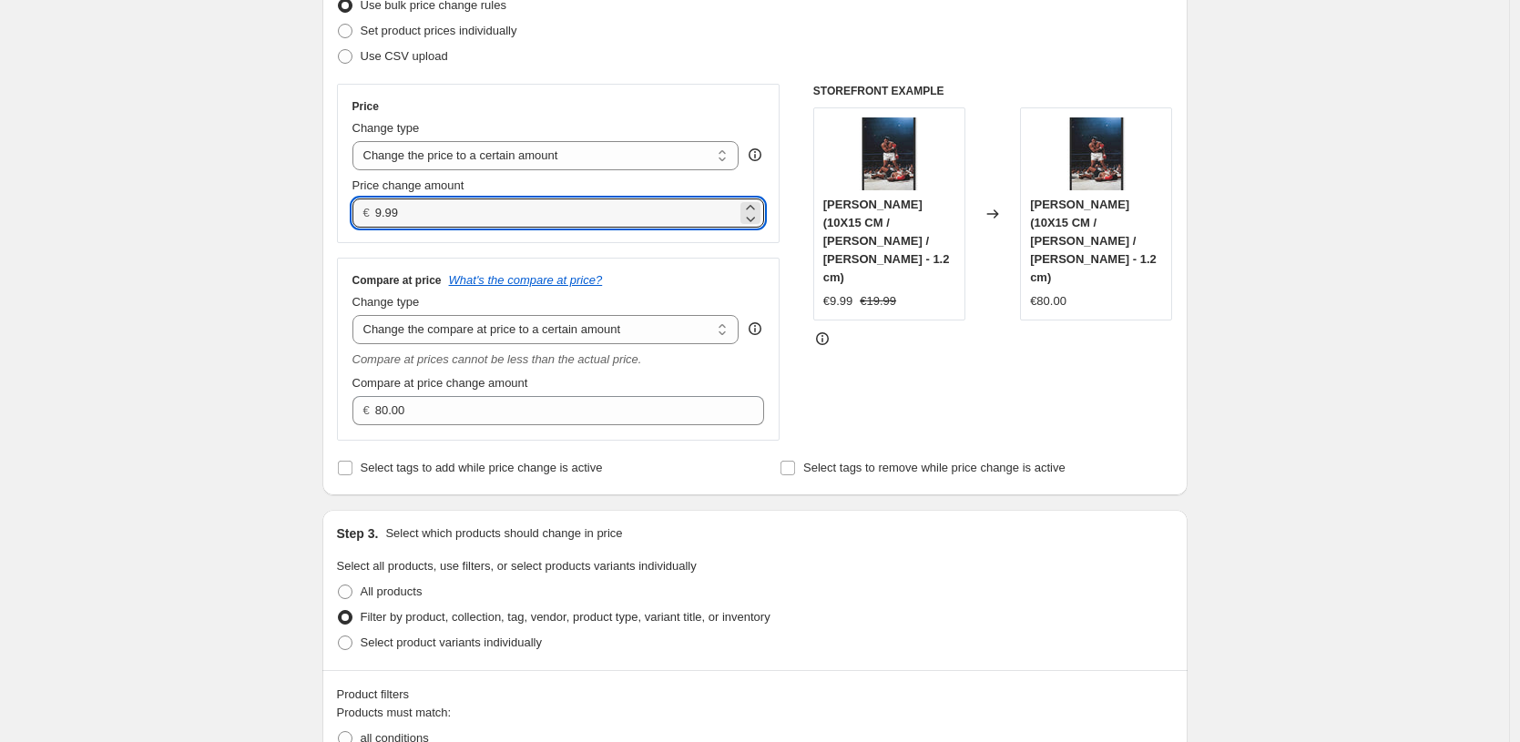
type input "9.99"
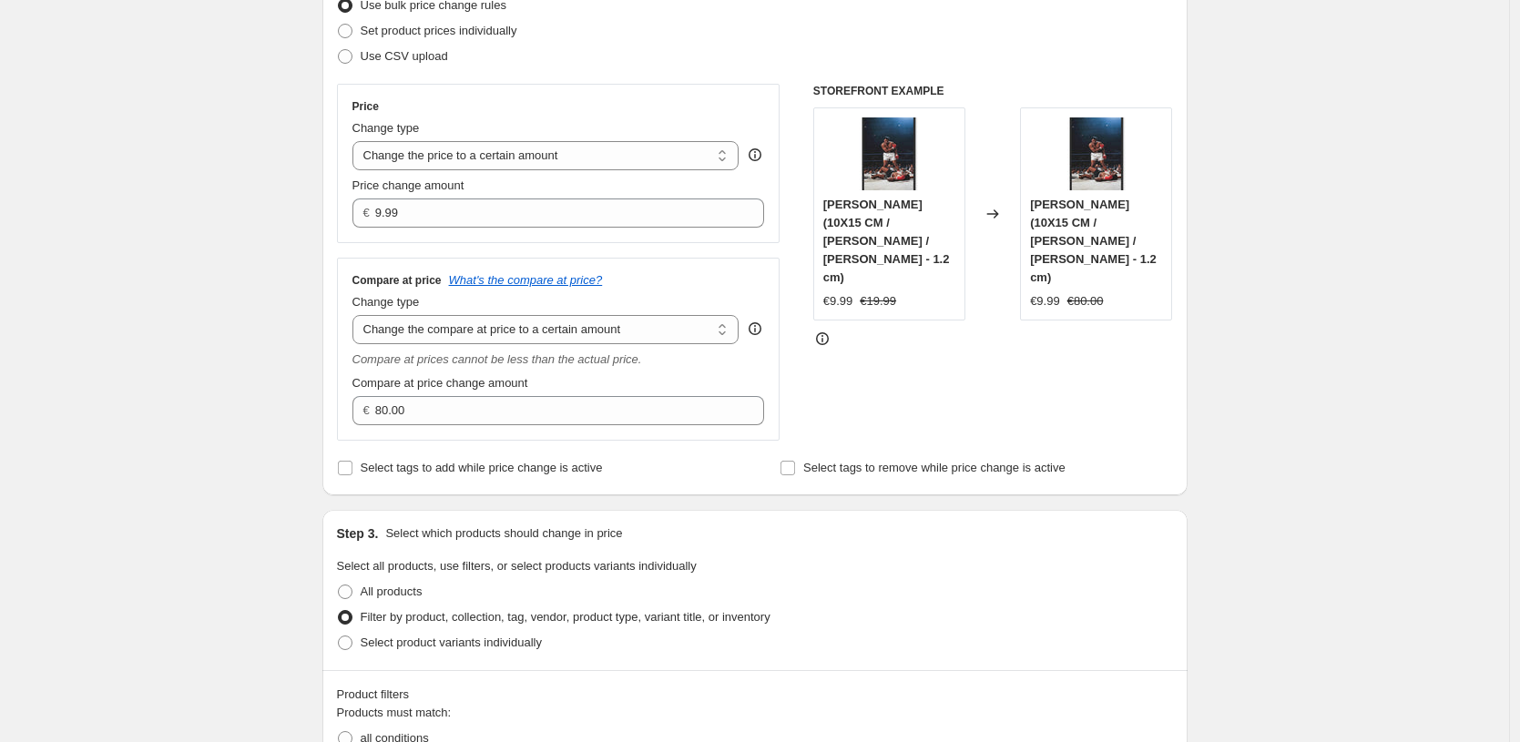
click at [237, 316] on div "Create new price [MEDICAL_DATA]. This page is ready Create new price [MEDICAL_D…" at bounding box center [754, 752] width 1509 height 2006
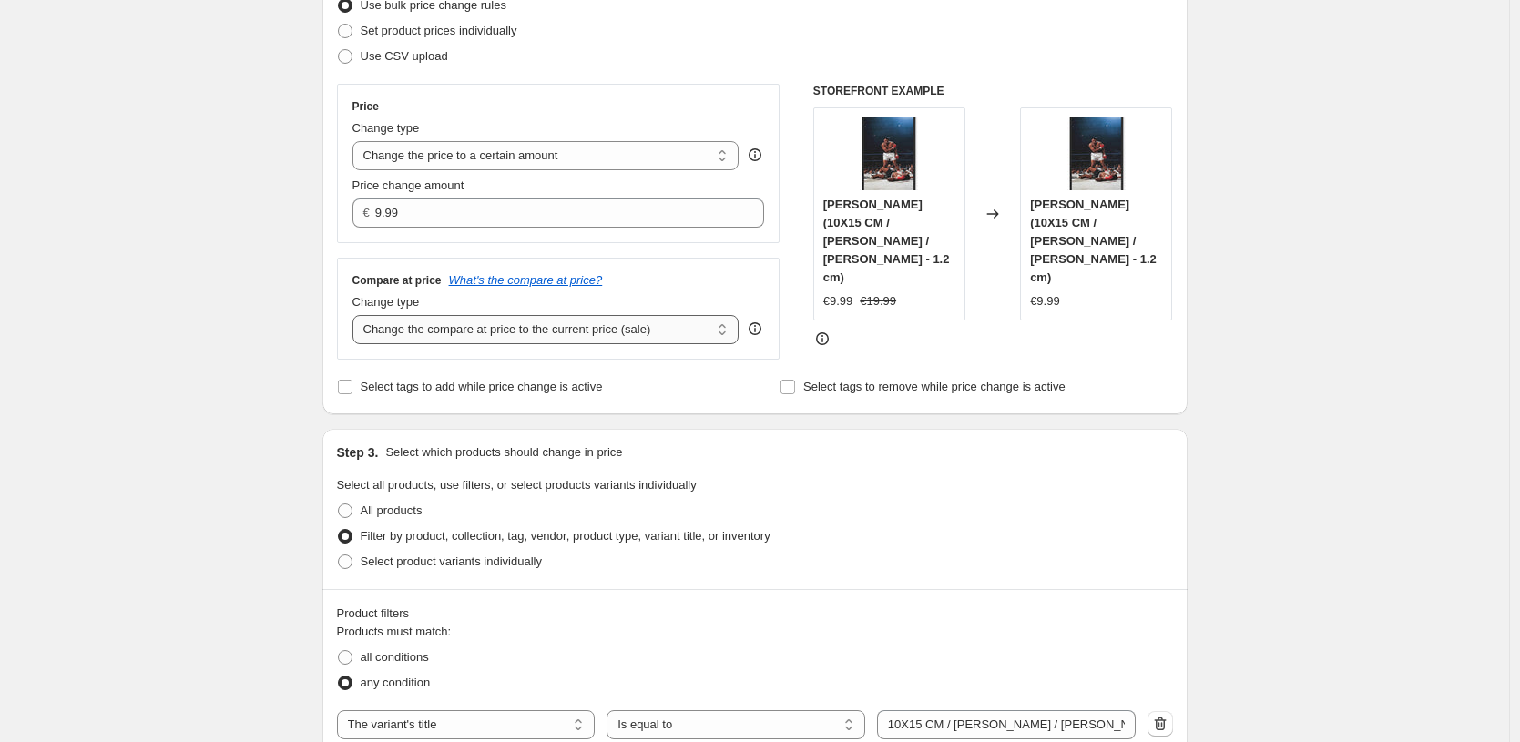
select select "to"
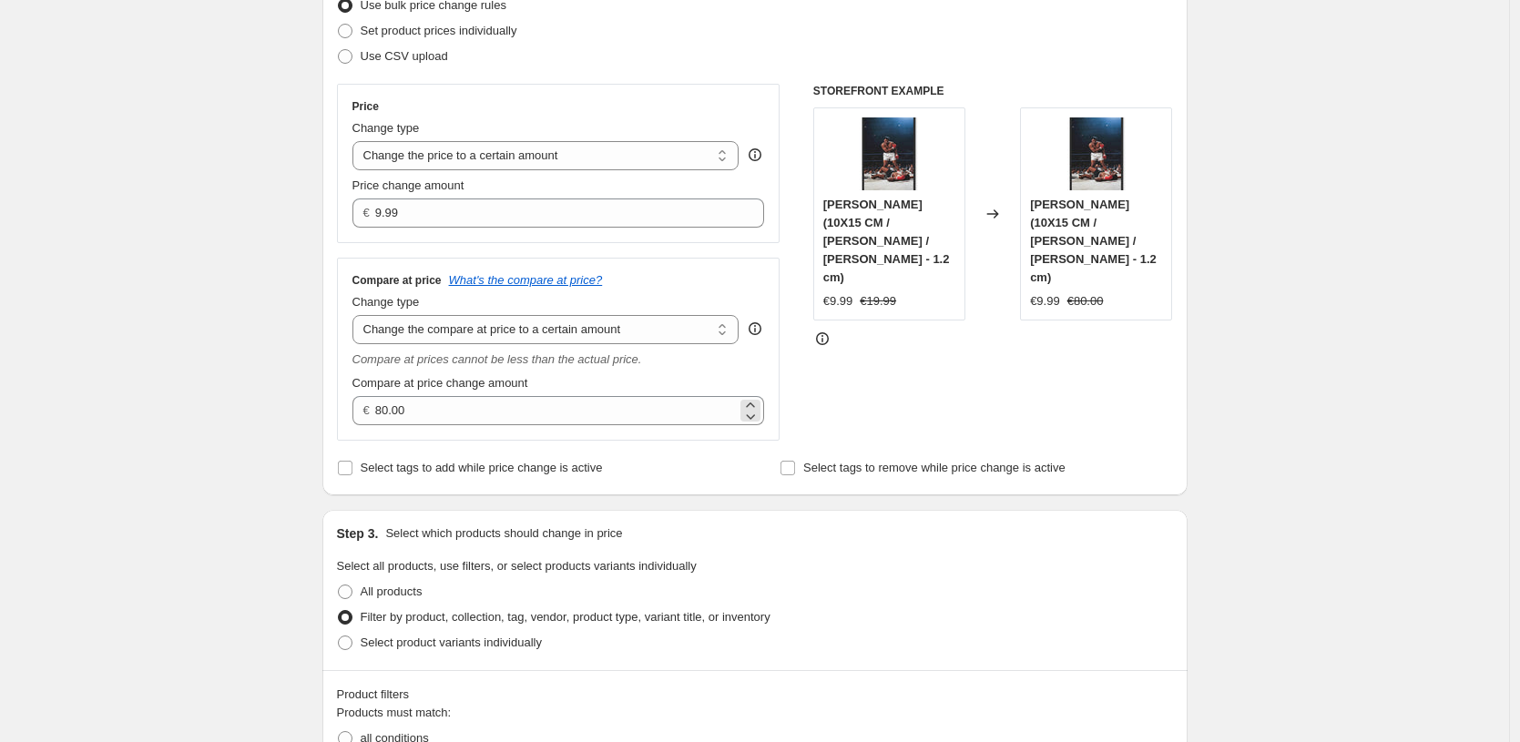
click at [742, 402] on div "€ 80.00" at bounding box center [558, 410] width 413 height 29
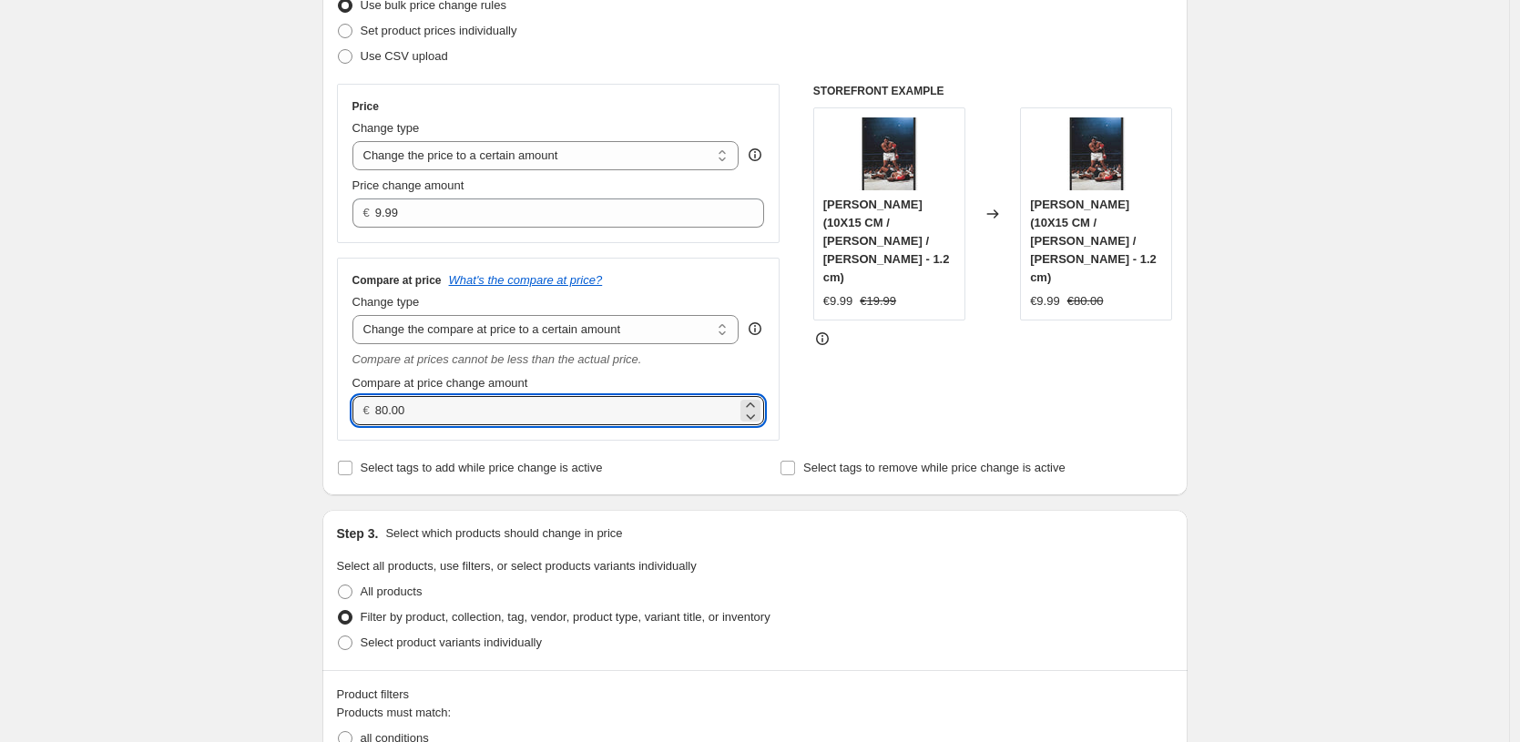
click at [742, 402] on div "€ 80.00" at bounding box center [558, 410] width 413 height 29
click at [689, 407] on input "80.00" at bounding box center [556, 410] width 362 height 29
type input "19.99"
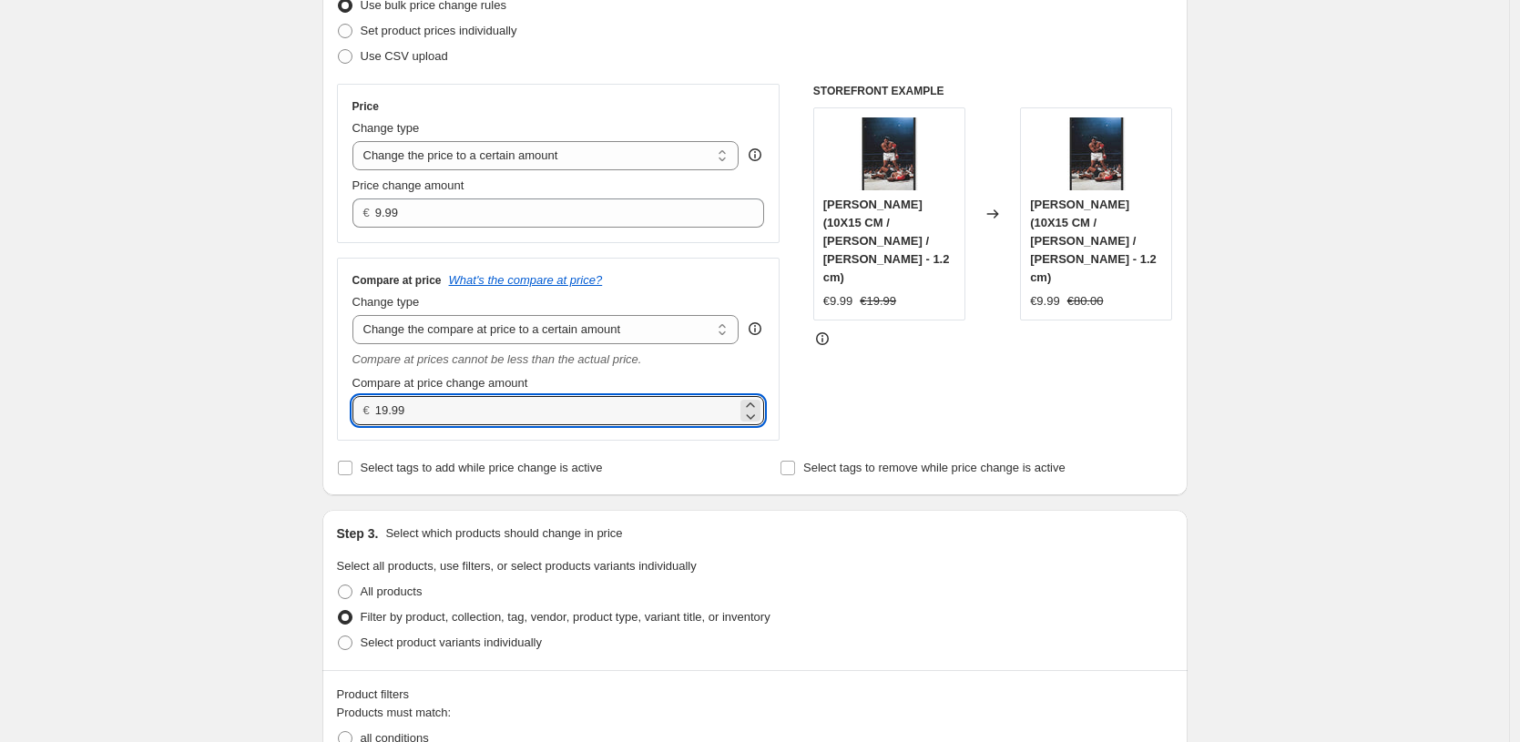
click at [162, 395] on div "Create new price [MEDICAL_DATA]. This page is ready Create new price [MEDICAL_D…" at bounding box center [754, 752] width 1509 height 2006
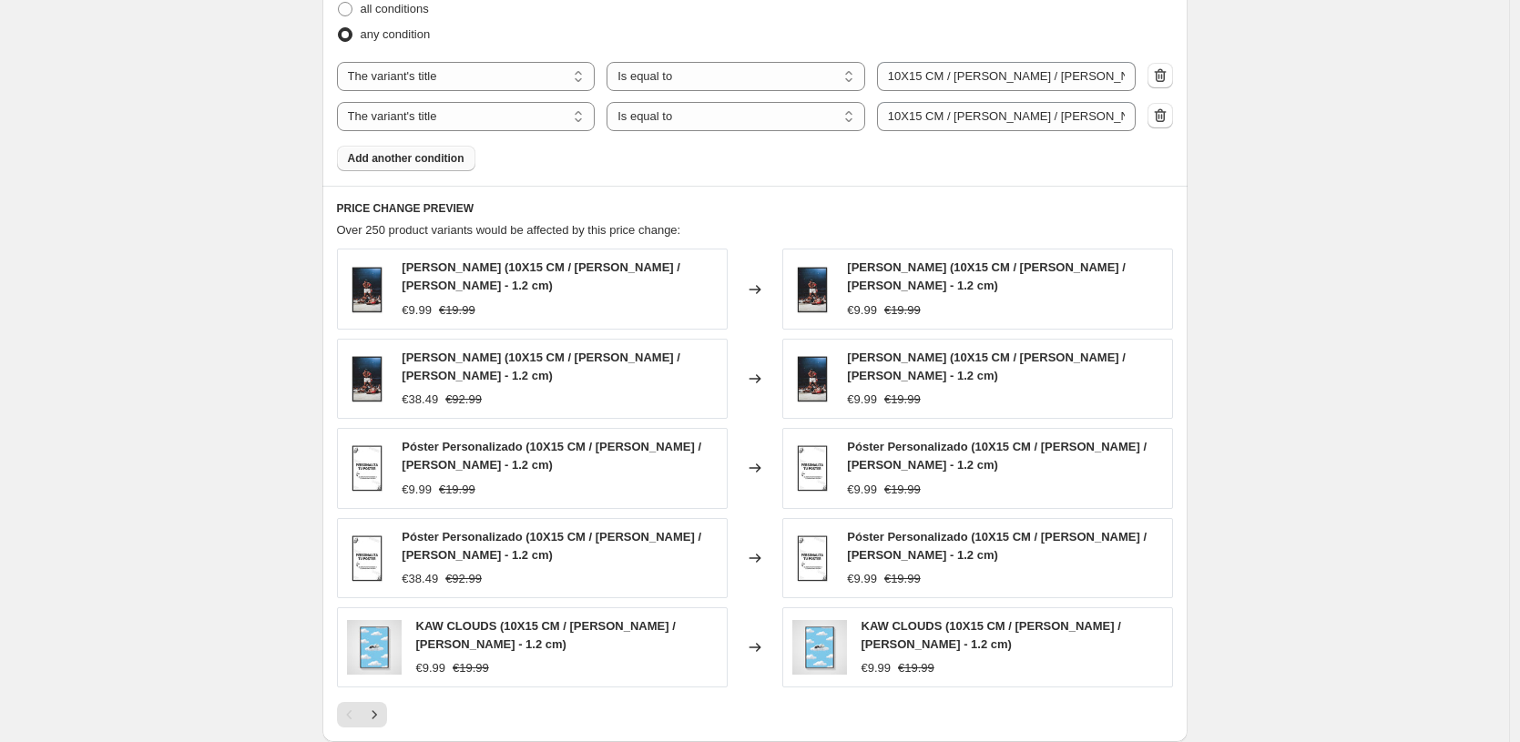
scroll to position [1263, 0]
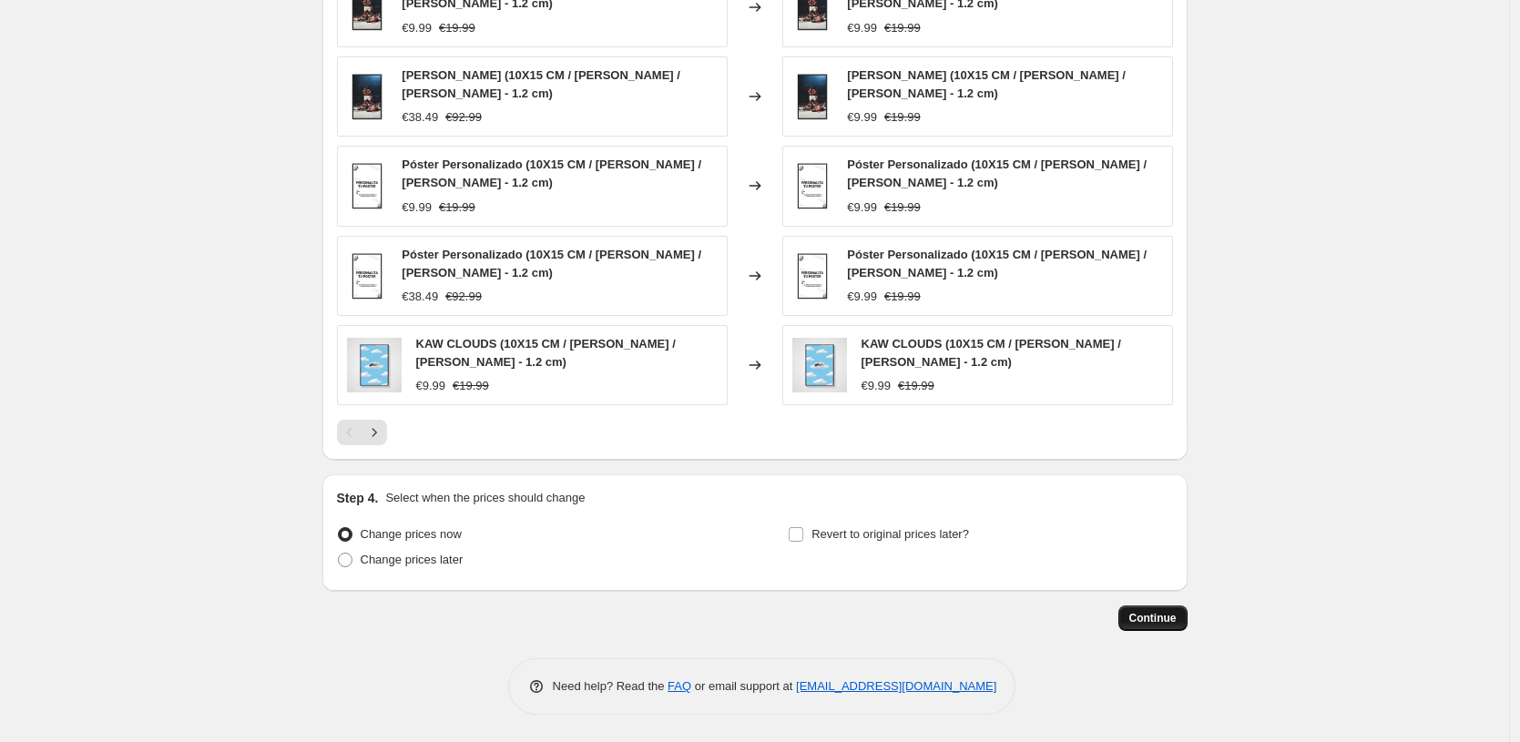
click at [1179, 630] on button "Continue" at bounding box center [1152, 619] width 69 height 26
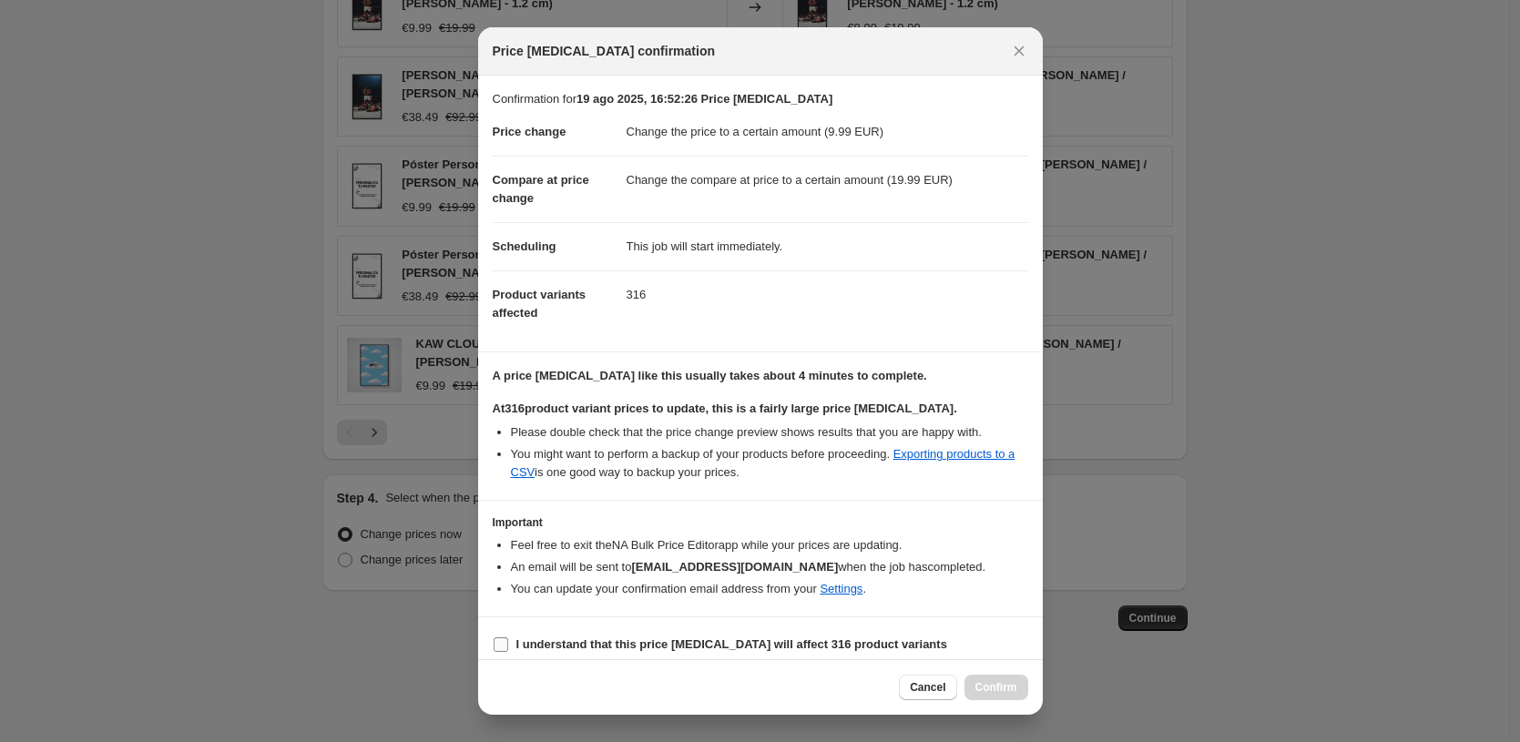
click at [786, 648] on b "I understand that this price [MEDICAL_DATA] will affect 316 product variants" at bounding box center [731, 645] width 431 height 14
click at [508, 648] on input "I understand that this price [MEDICAL_DATA] will affect 316 product variants" at bounding box center [501, 645] width 15 height 15
checkbox input "true"
click at [985, 679] on button "Confirm" at bounding box center [997, 688] width 64 height 26
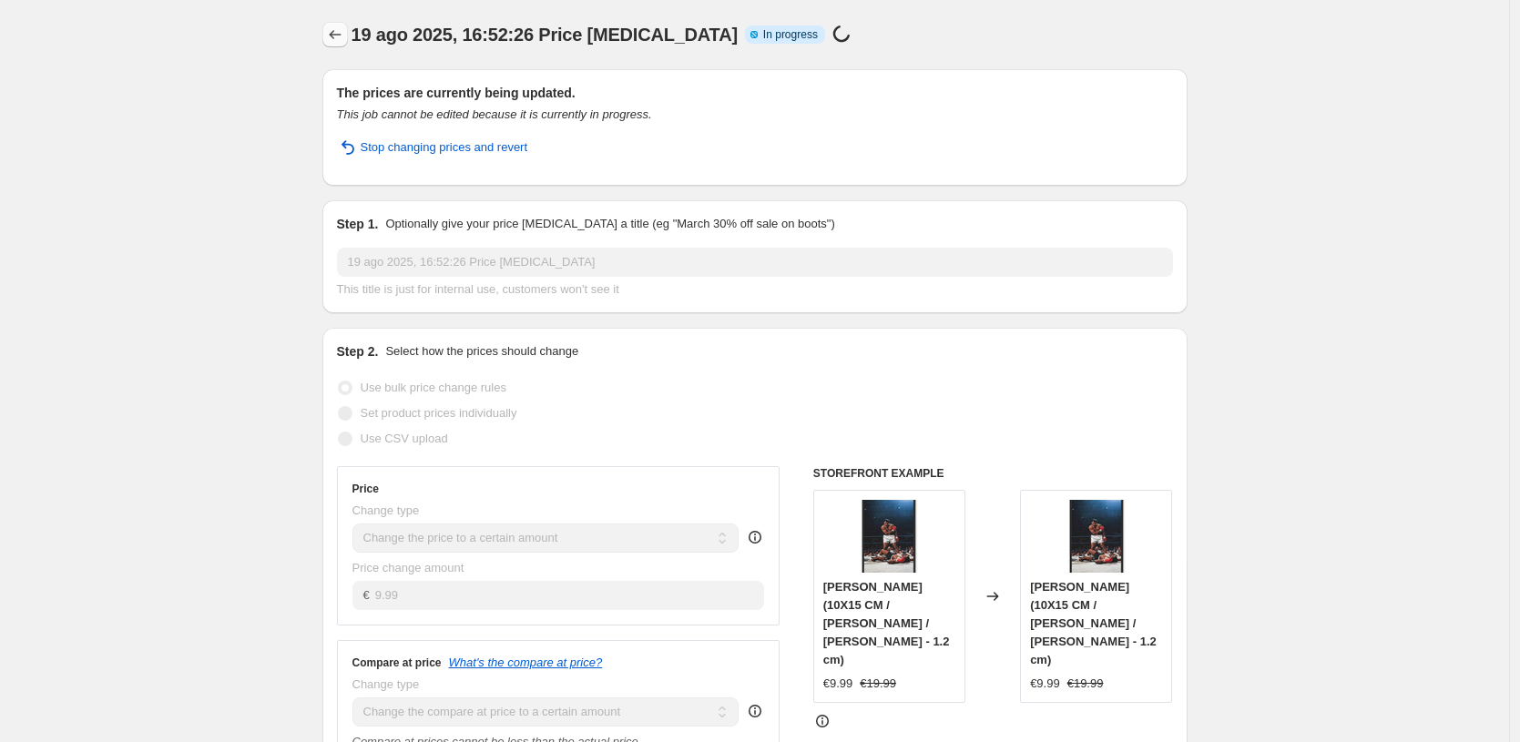
click at [334, 36] on icon "Price change jobs" at bounding box center [335, 35] width 18 height 18
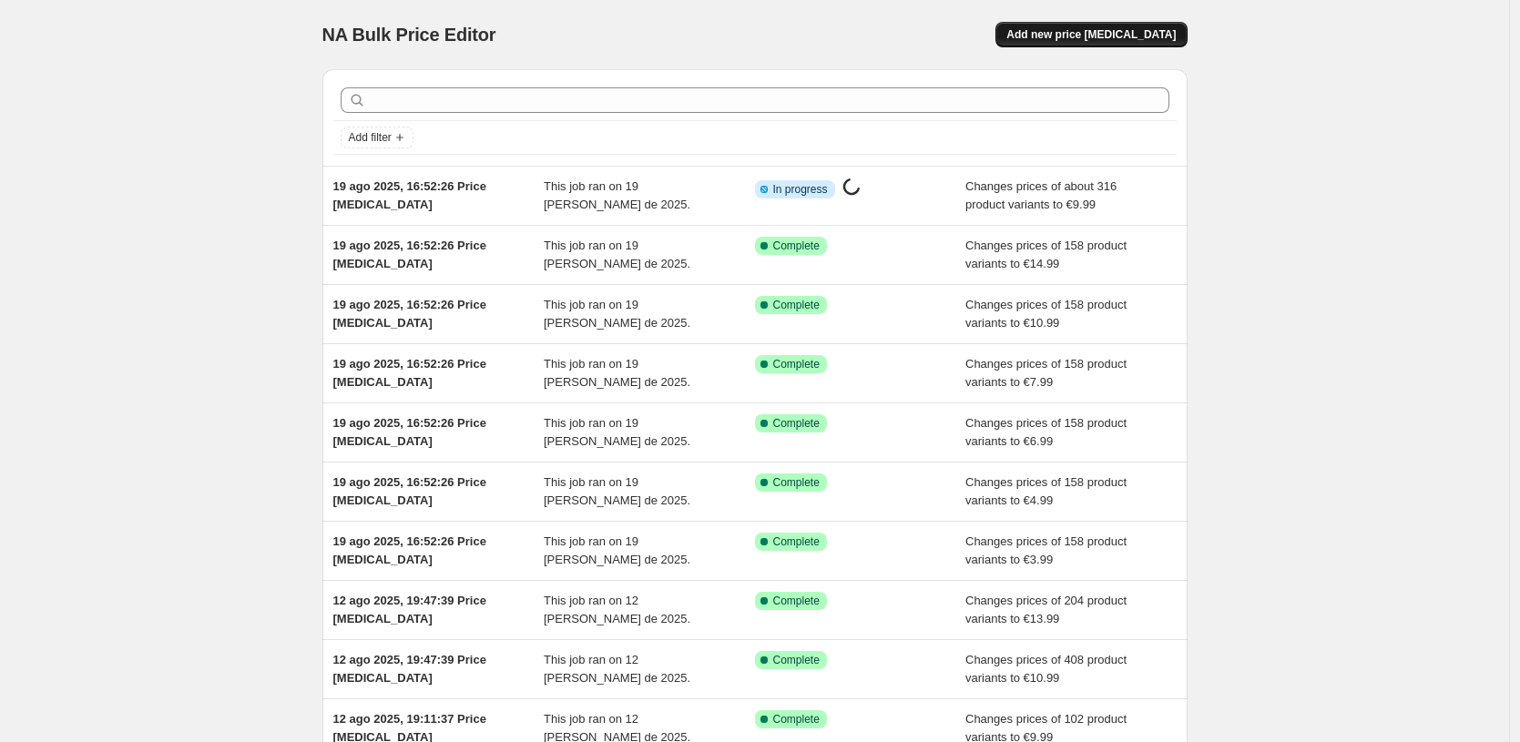
click at [1143, 43] on button "Add new price [MEDICAL_DATA]" at bounding box center [1090, 35] width 191 height 26
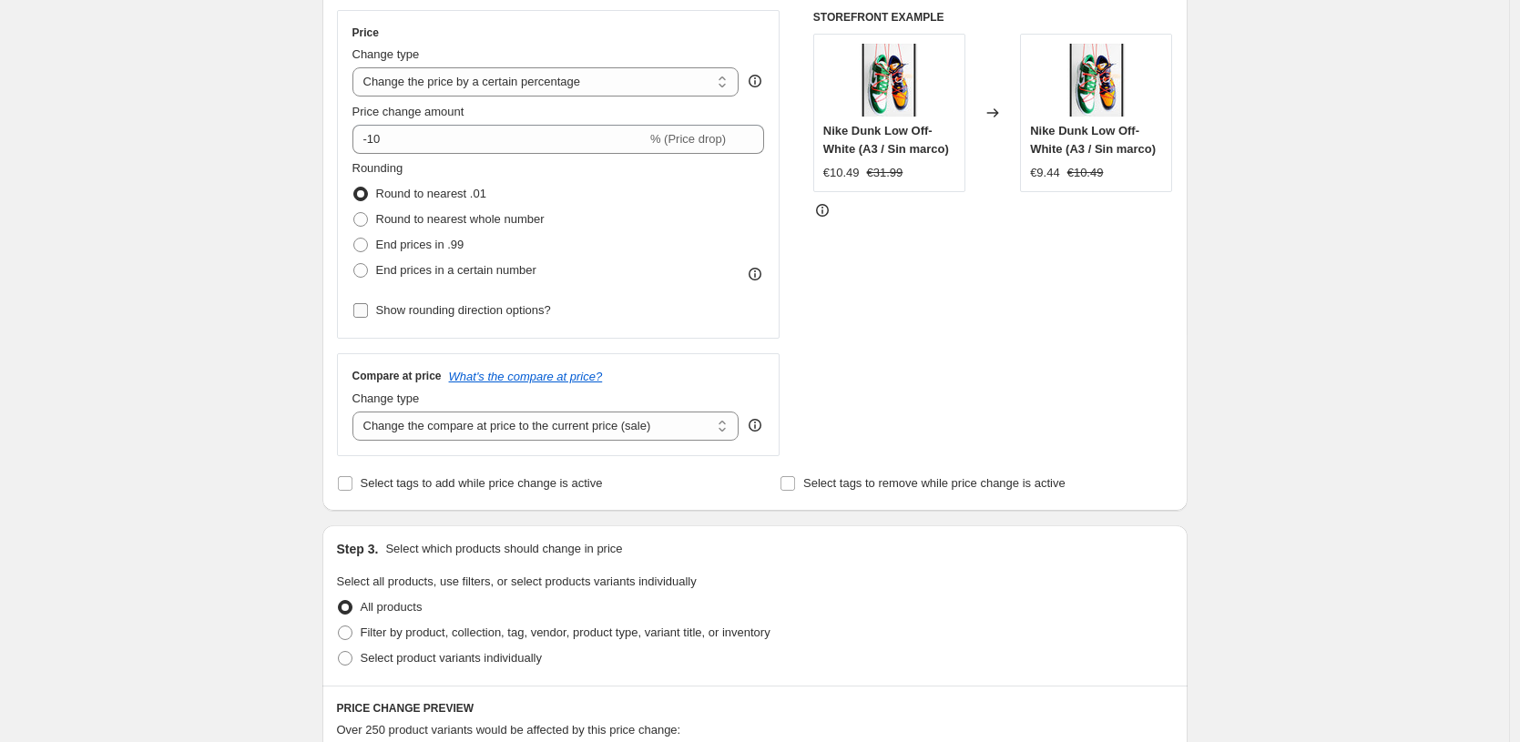
scroll to position [293, 0]
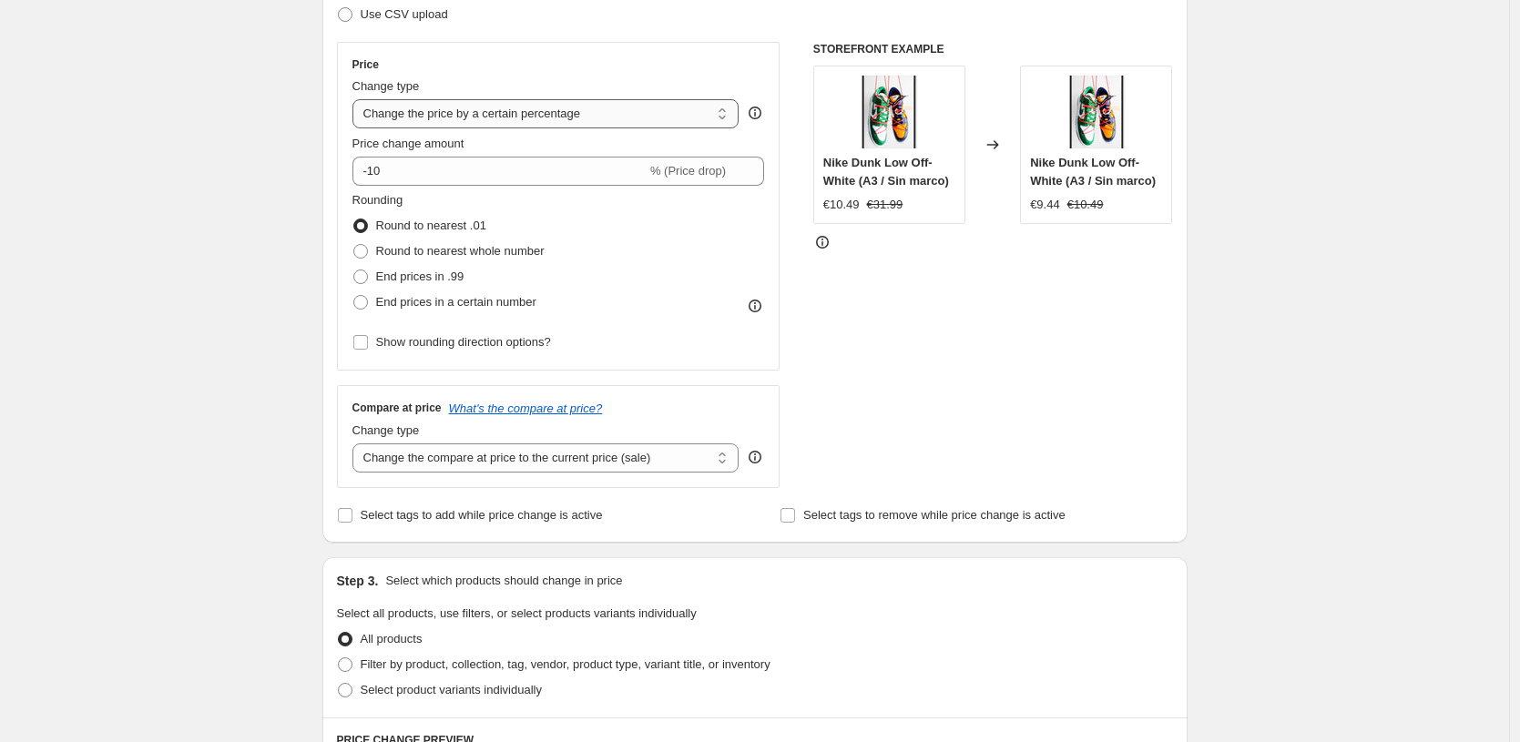
select select "by"
type input "-10.00"
select select "to"
type input "80.00"
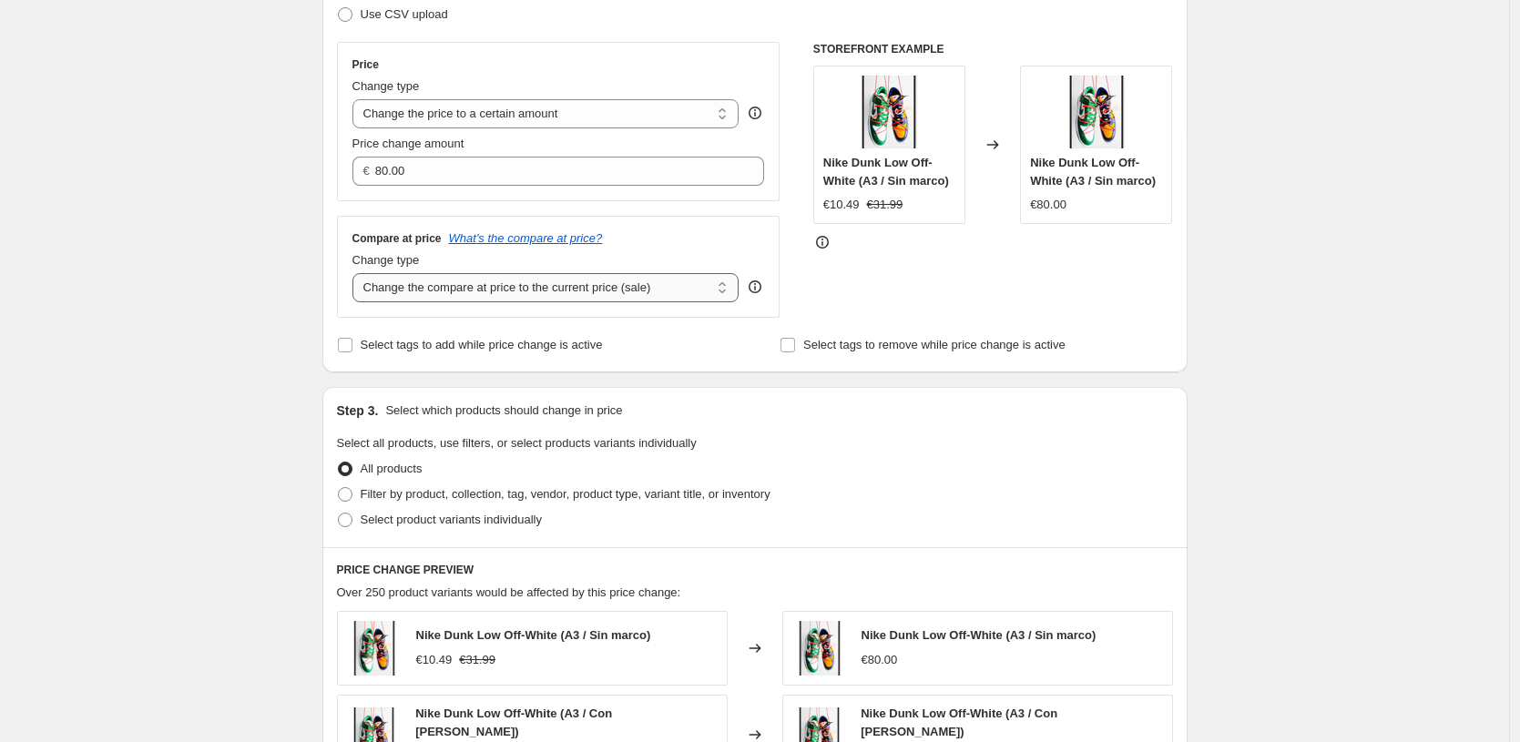
select select "to"
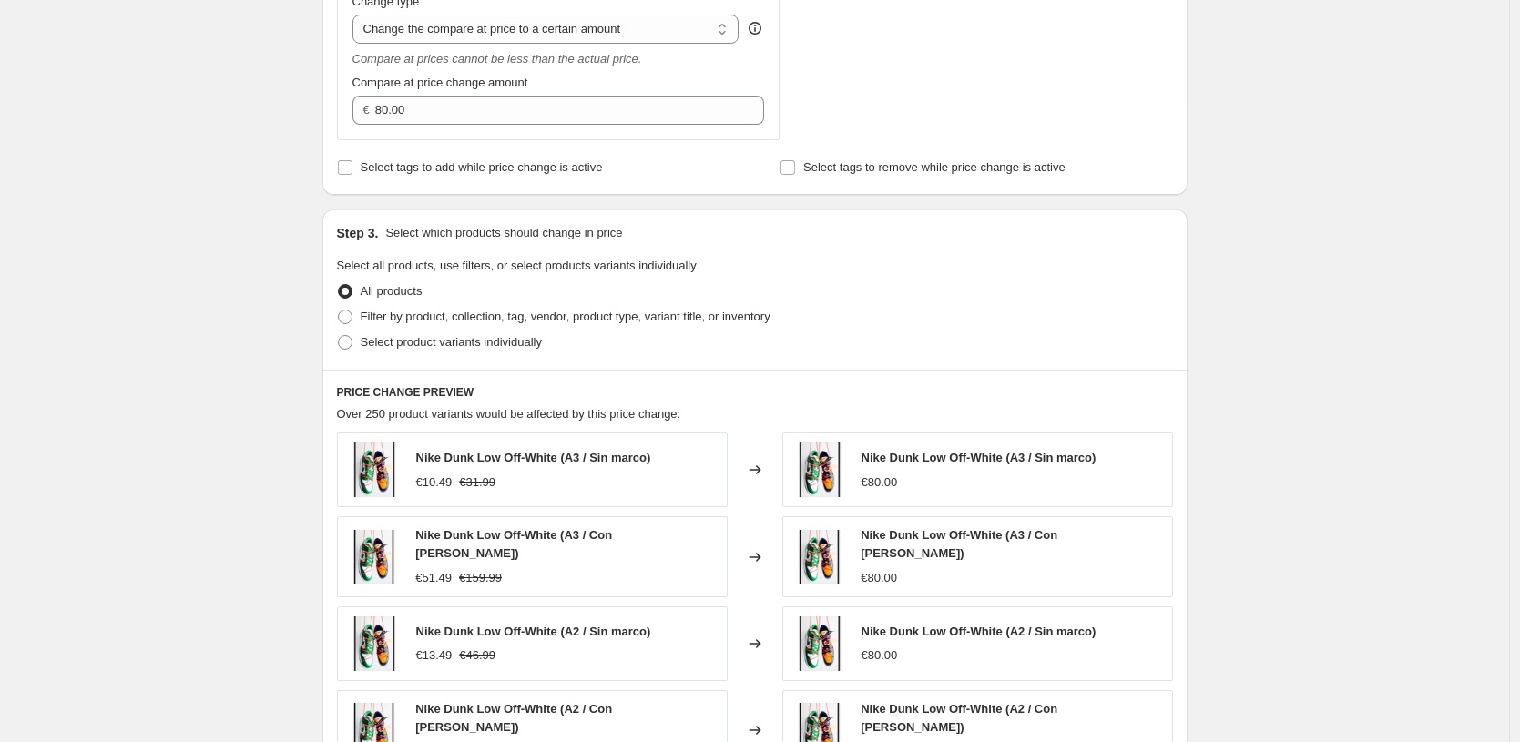
scroll to position [579, 0]
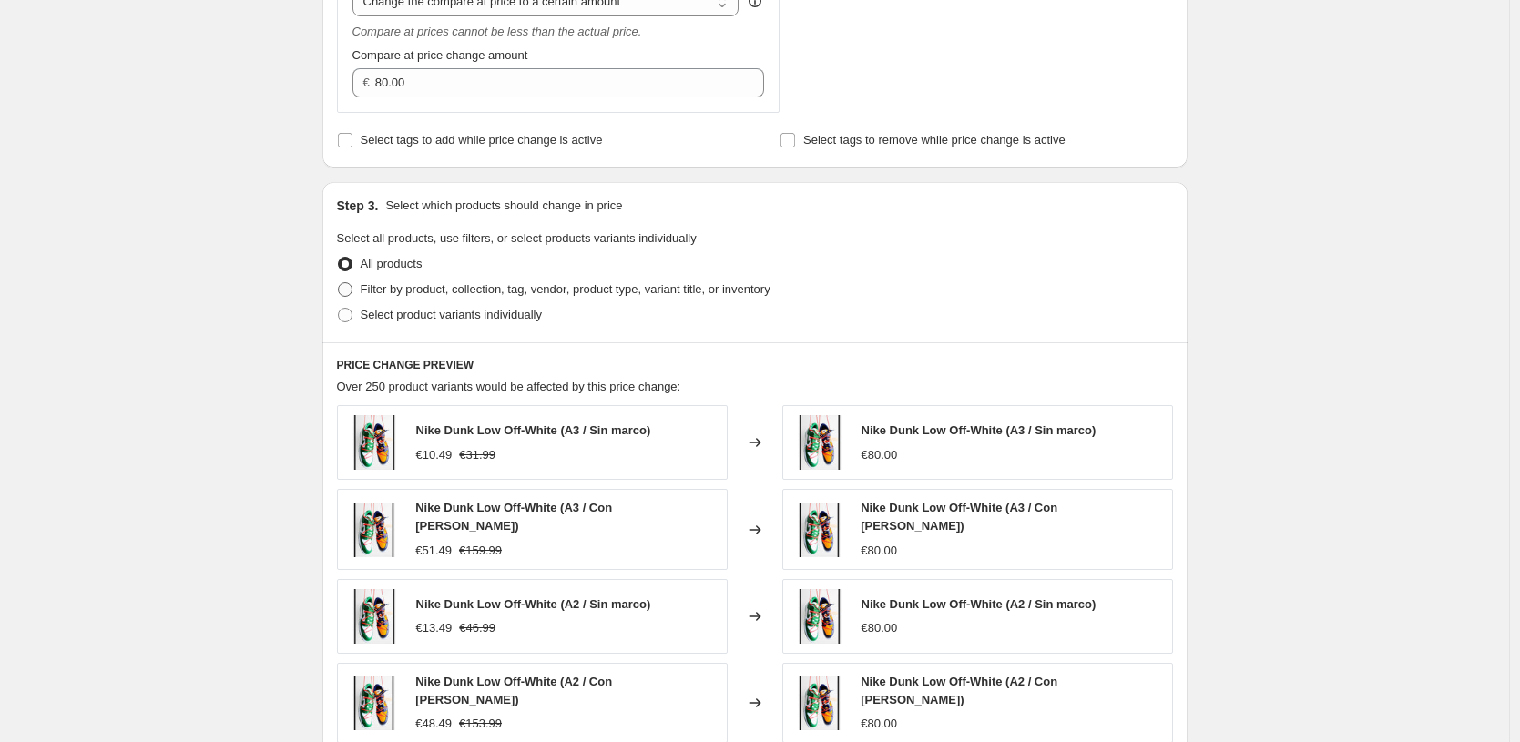
click at [603, 286] on span "Filter by product, collection, tag, vendor, product type, variant title, or inv…" at bounding box center [566, 289] width 410 height 14
click at [339, 283] on input "Filter by product, collection, tag, vendor, product type, variant title, or inv…" at bounding box center [338, 282] width 1 height 1
radio input "true"
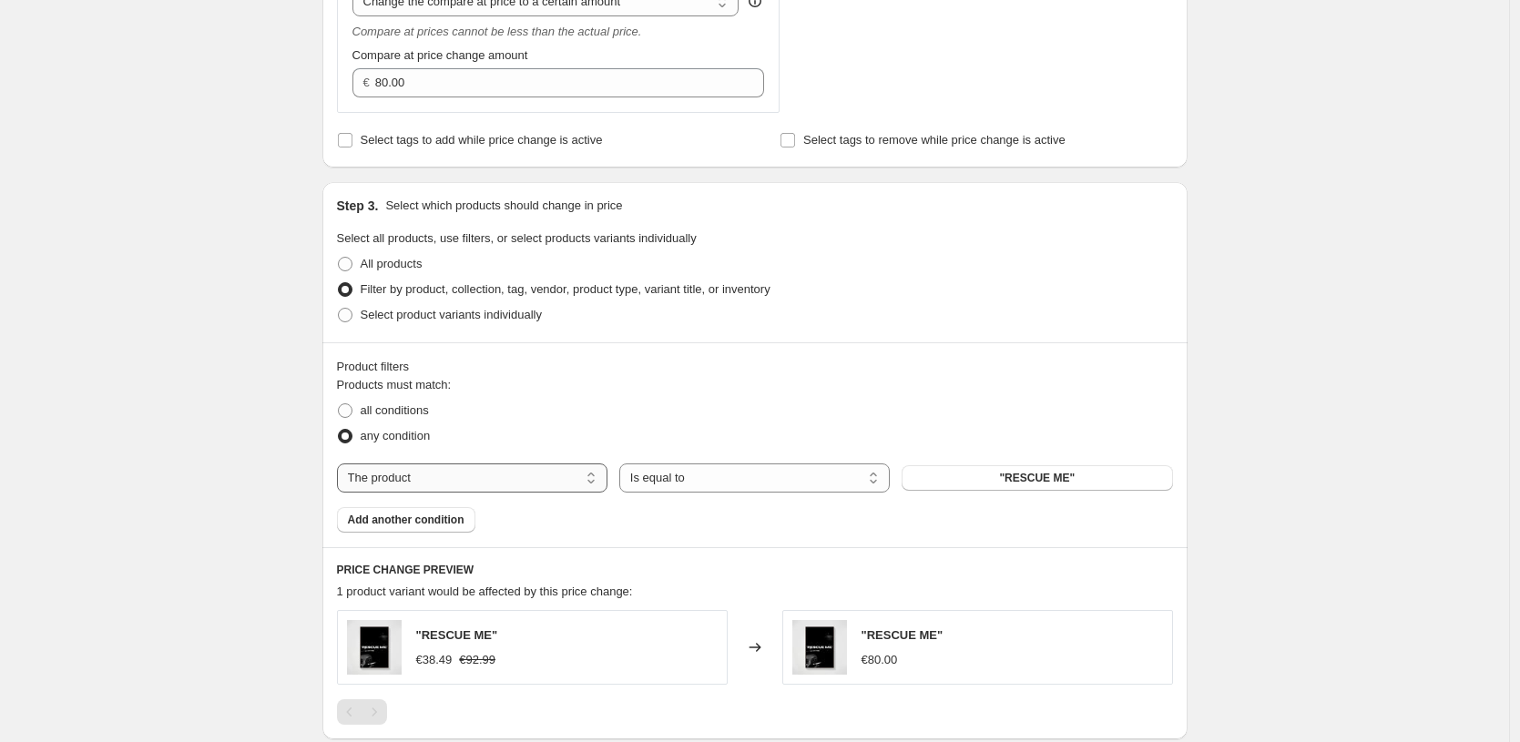
select select "title"
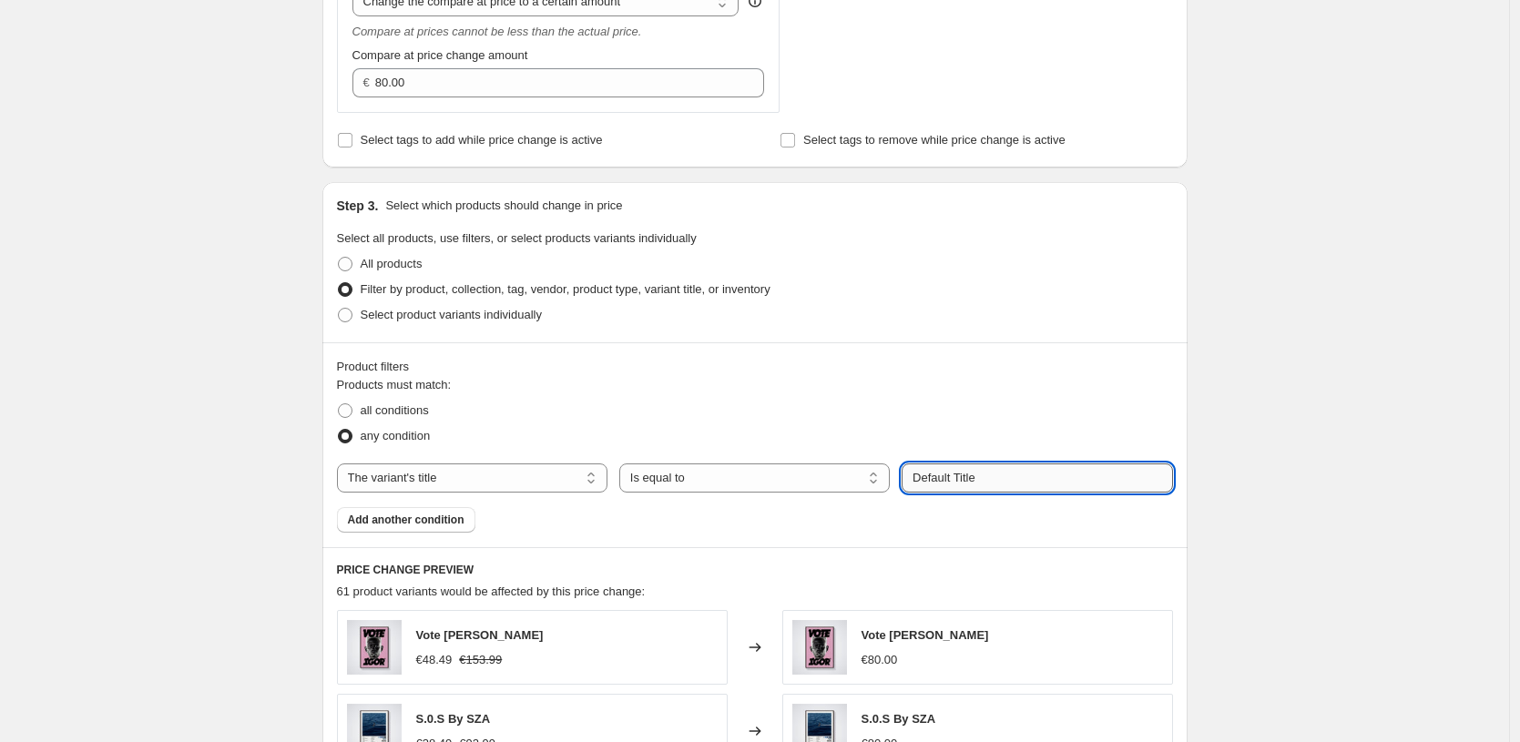
click at [995, 475] on input "Default Title" at bounding box center [1037, 478] width 271 height 29
paste input "10X15 CM / [PERSON_NAME] / [PERSON_NAME] - 1.2 cm"
click at [1255, 451] on div "Create new price [MEDICAL_DATA]. This page is ready Create new price [MEDICAL_D…" at bounding box center [754, 389] width 1509 height 1936
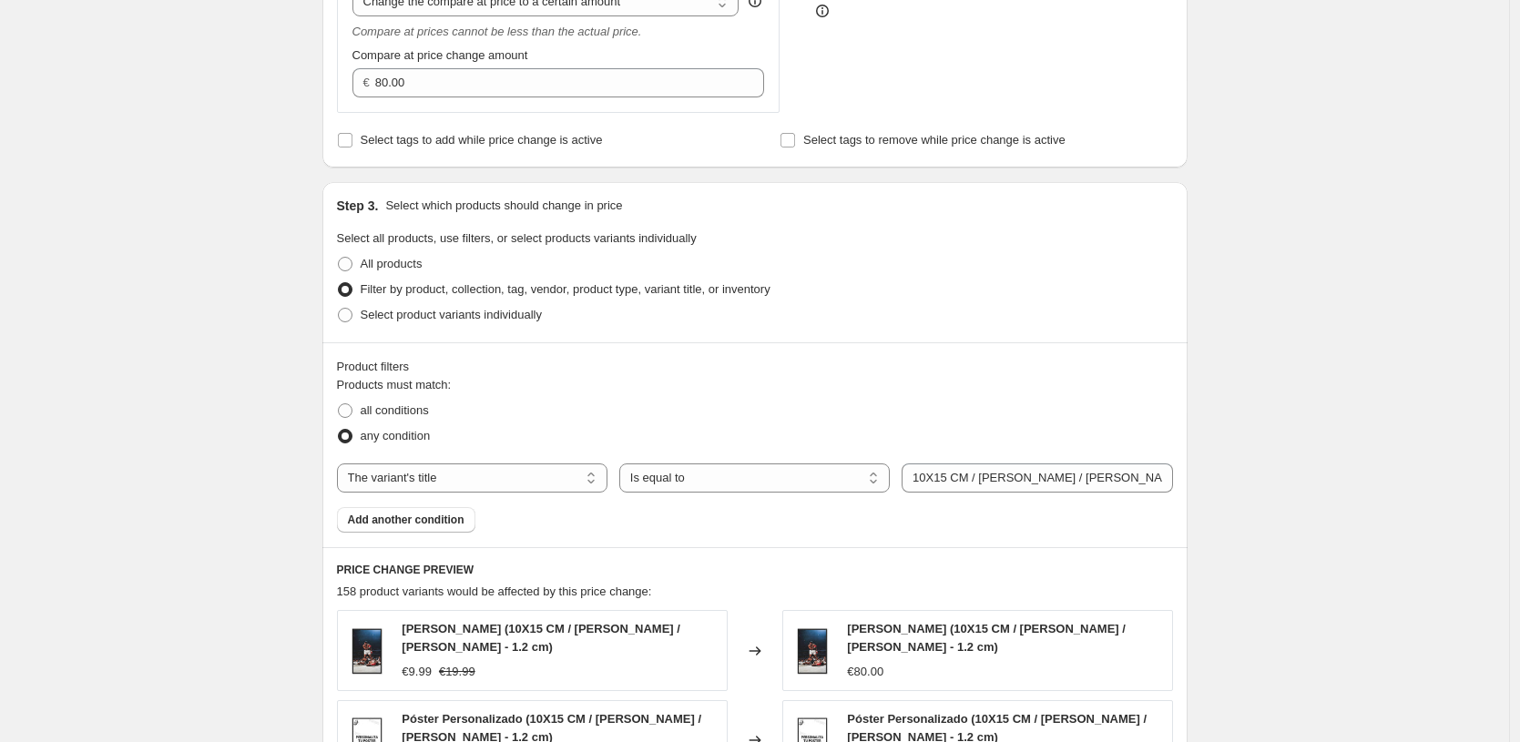
scroll to position [712, 0]
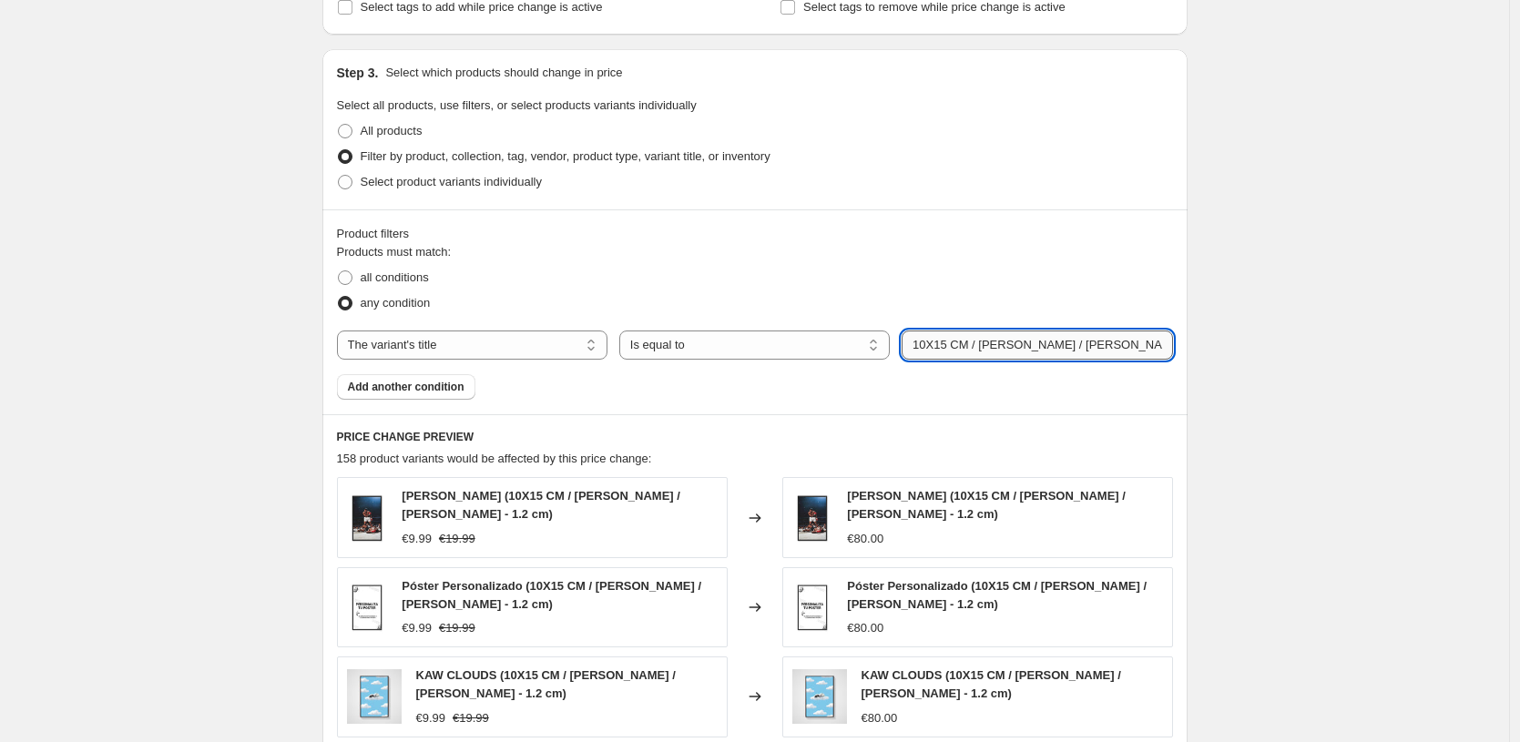
click at [1013, 347] on input "10X15 CM / [PERSON_NAME] / [PERSON_NAME] - 1.2 cm" at bounding box center [1037, 345] width 271 height 29
click at [1042, 343] on input "10X15 CM / [PERSON_NAME] / [PERSON_NAME] - 1.2 cm" at bounding box center [1037, 345] width 271 height 29
click at [979, 408] on div "Product filters Products must match: all conditions any condition The product T…" at bounding box center [754, 311] width 865 height 205
click at [941, 339] on input "10X15 CM / [PERSON_NAME] / [PERSON_NAME] - 1.2 cm" at bounding box center [1037, 345] width 271 height 29
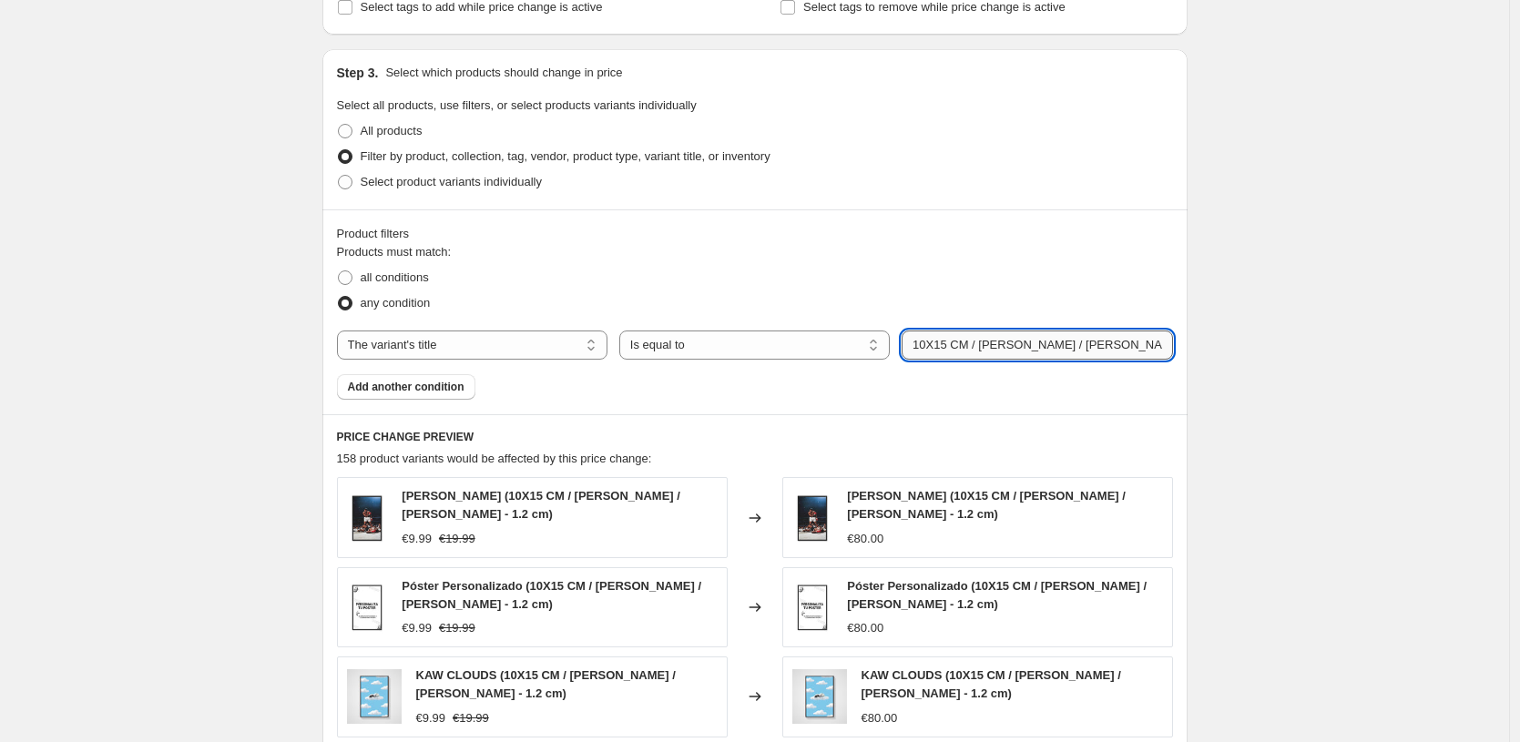
click at [927, 342] on input "10X15 CM / [PERSON_NAME] / [PERSON_NAME] - 1.2 cm" at bounding box center [1037, 345] width 271 height 29
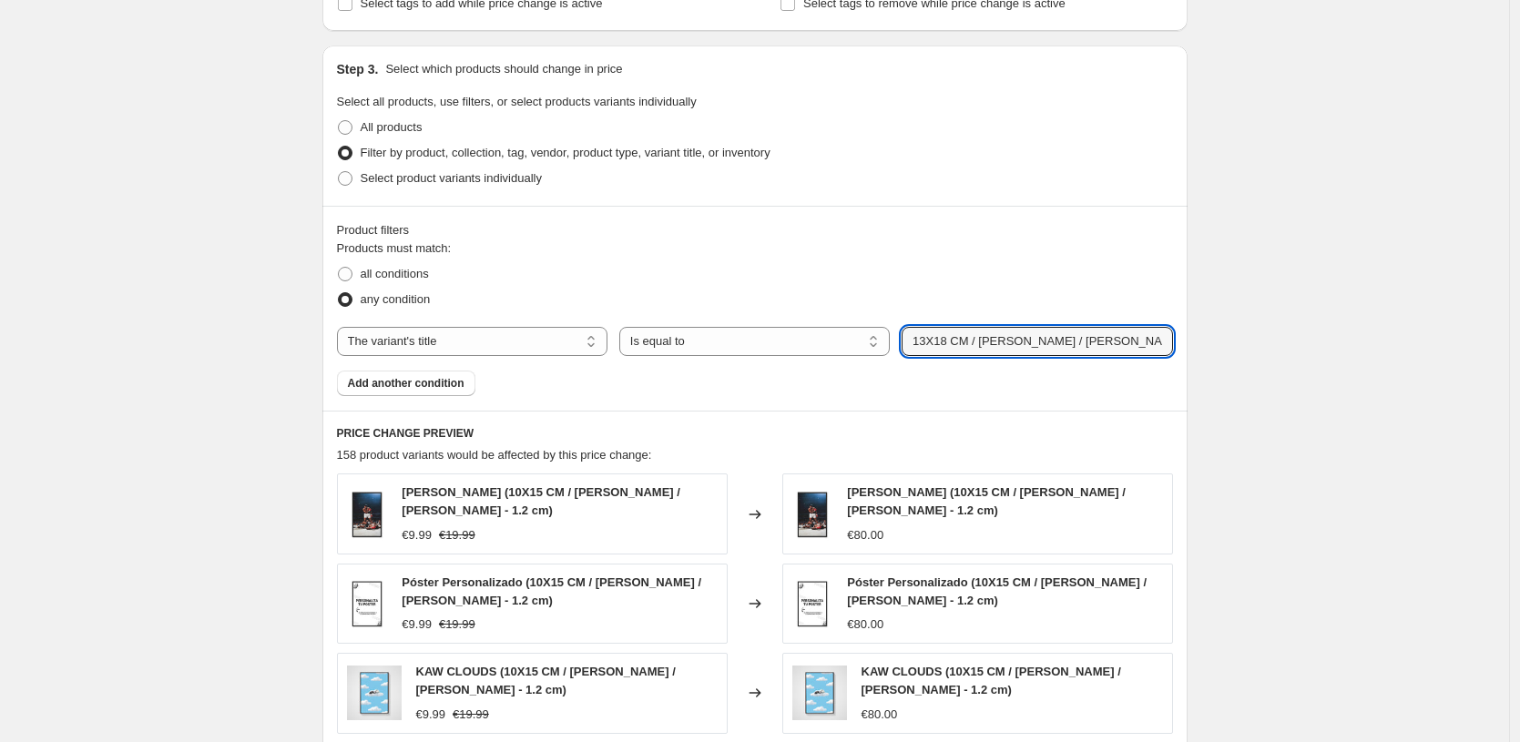
type input "13X18 CM / [PERSON_NAME] / [PERSON_NAME] - 1.2 cm"
click at [1372, 305] on div "Create new price [MEDICAL_DATA]. This page is ready Create new price [MEDICAL_D…" at bounding box center [754, 266] width 1509 height 1965
click at [1061, 344] on input "13X18 CM / [PERSON_NAME] / [PERSON_NAME] - 1.2 cm" at bounding box center [1037, 341] width 271 height 29
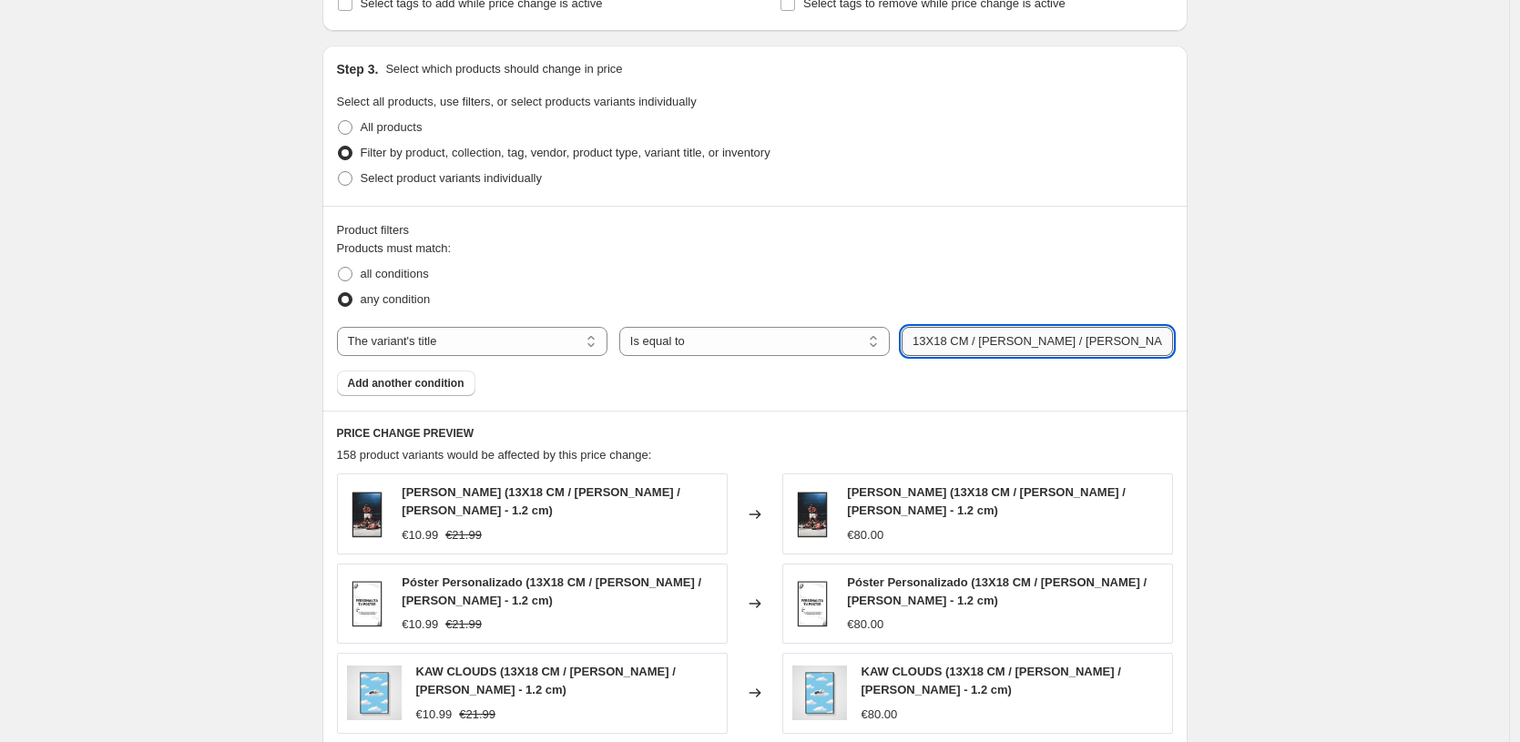
click at [1061, 344] on input "13X18 CM / [PERSON_NAME] / [PERSON_NAME] - 1.2 cm" at bounding box center [1037, 341] width 271 height 29
click at [397, 396] on div "Product filters Products must match: all conditions any condition The product T…" at bounding box center [754, 308] width 865 height 205
click at [426, 391] on button "Add another condition" at bounding box center [406, 384] width 138 height 26
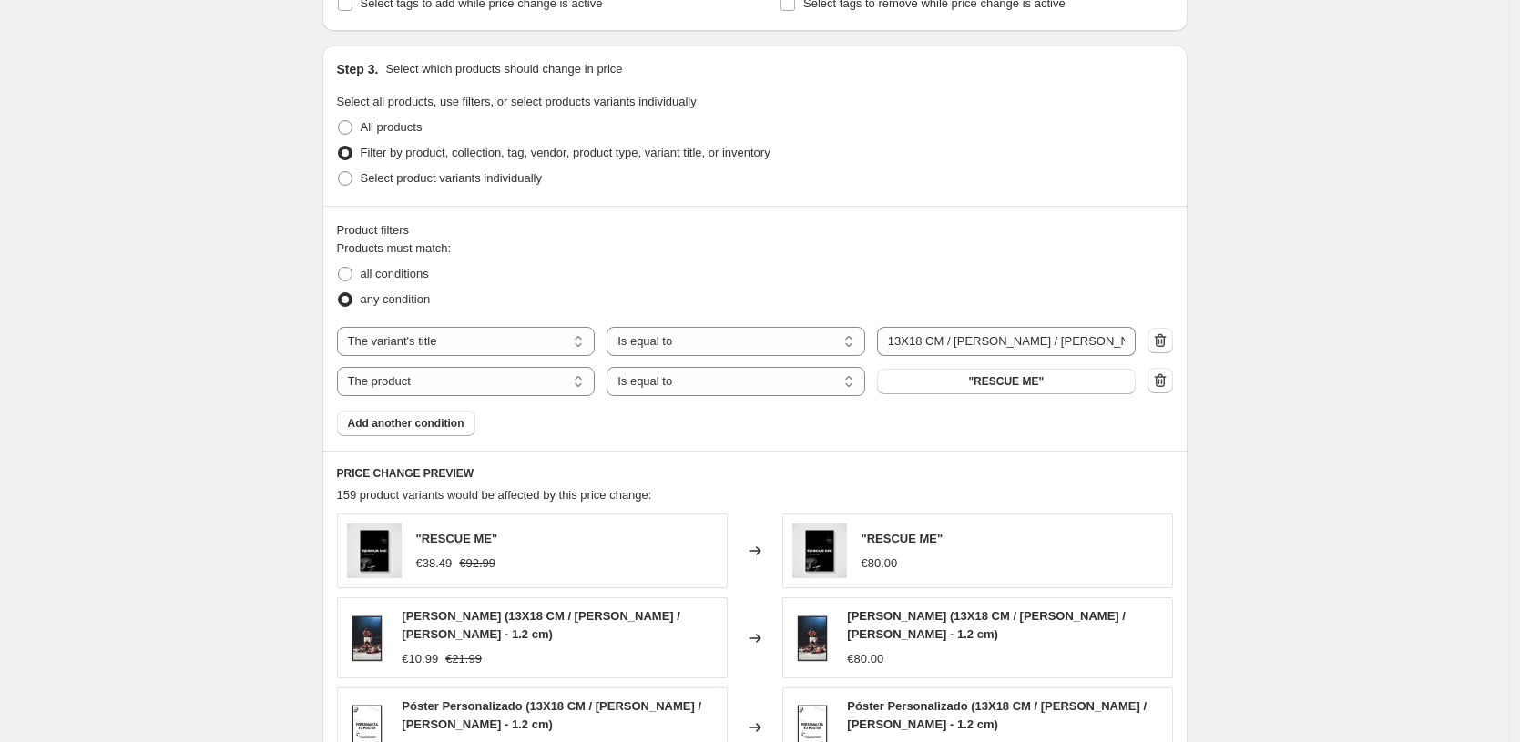
click at [450, 442] on div "Product filters Products must match: all conditions any condition The product T…" at bounding box center [754, 328] width 865 height 245
click at [448, 434] on button "Add another condition" at bounding box center [406, 424] width 138 height 26
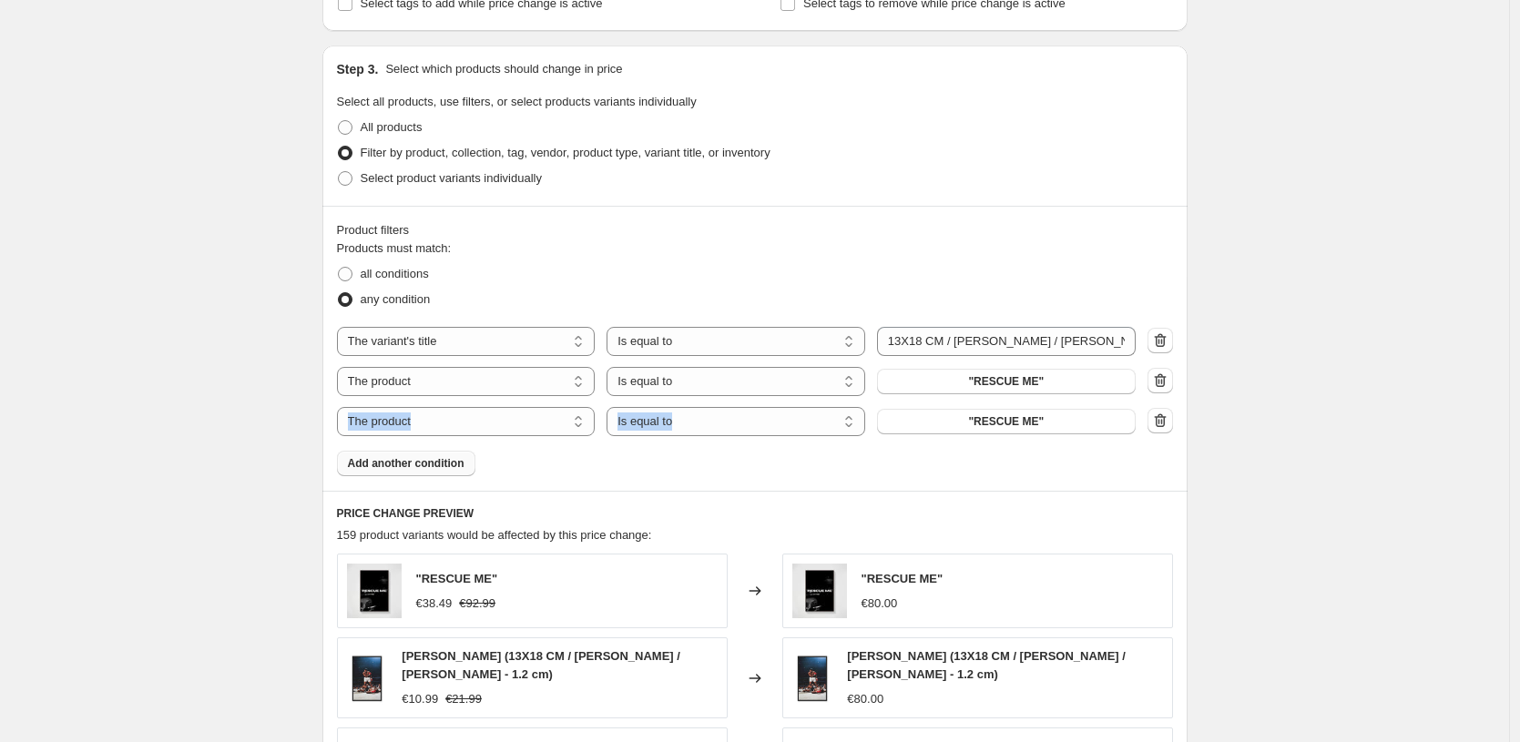
click at [418, 475] on button "Add another condition" at bounding box center [406, 464] width 138 height 26
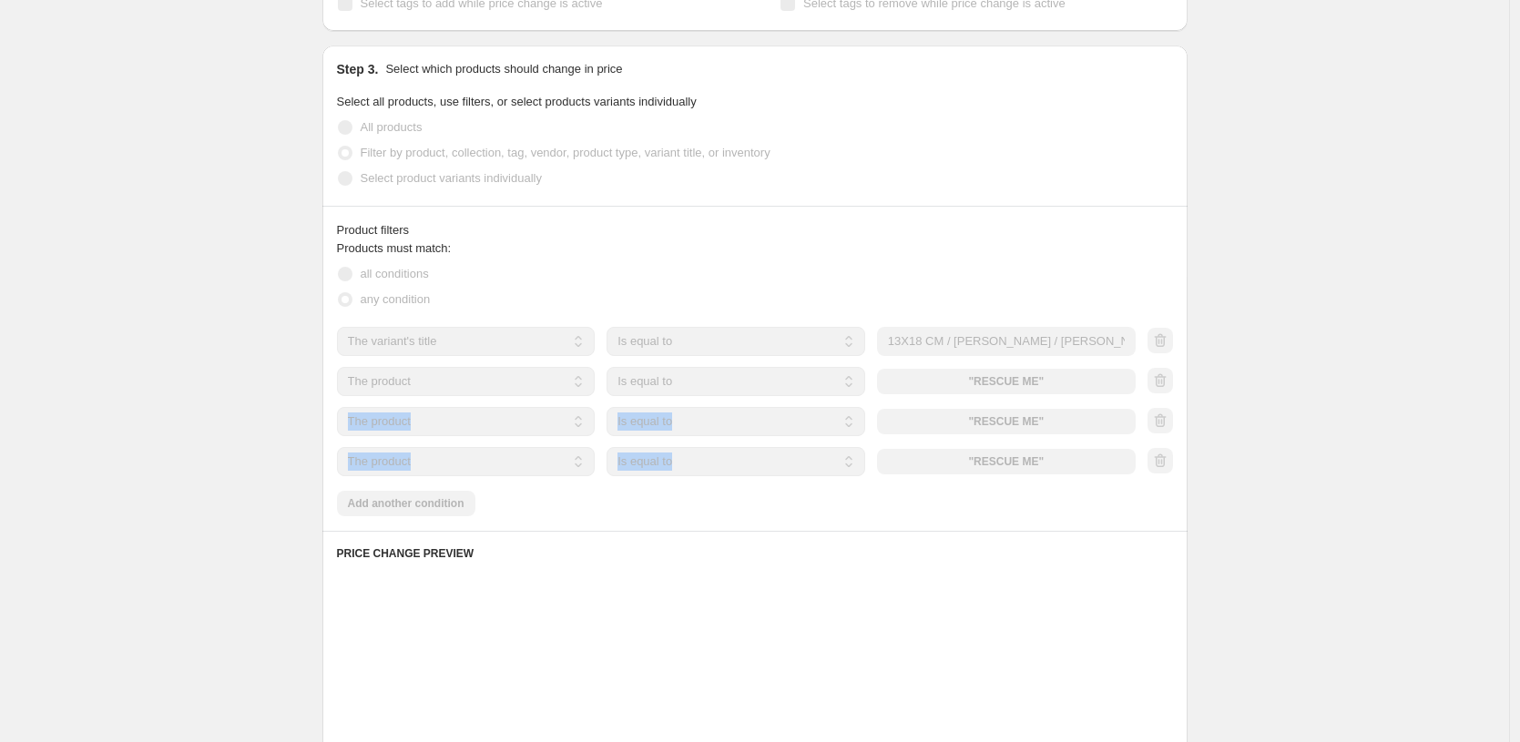
click at [456, 380] on select "The product The product's collection The product's tag The product's vendor The…" at bounding box center [466, 381] width 259 height 29
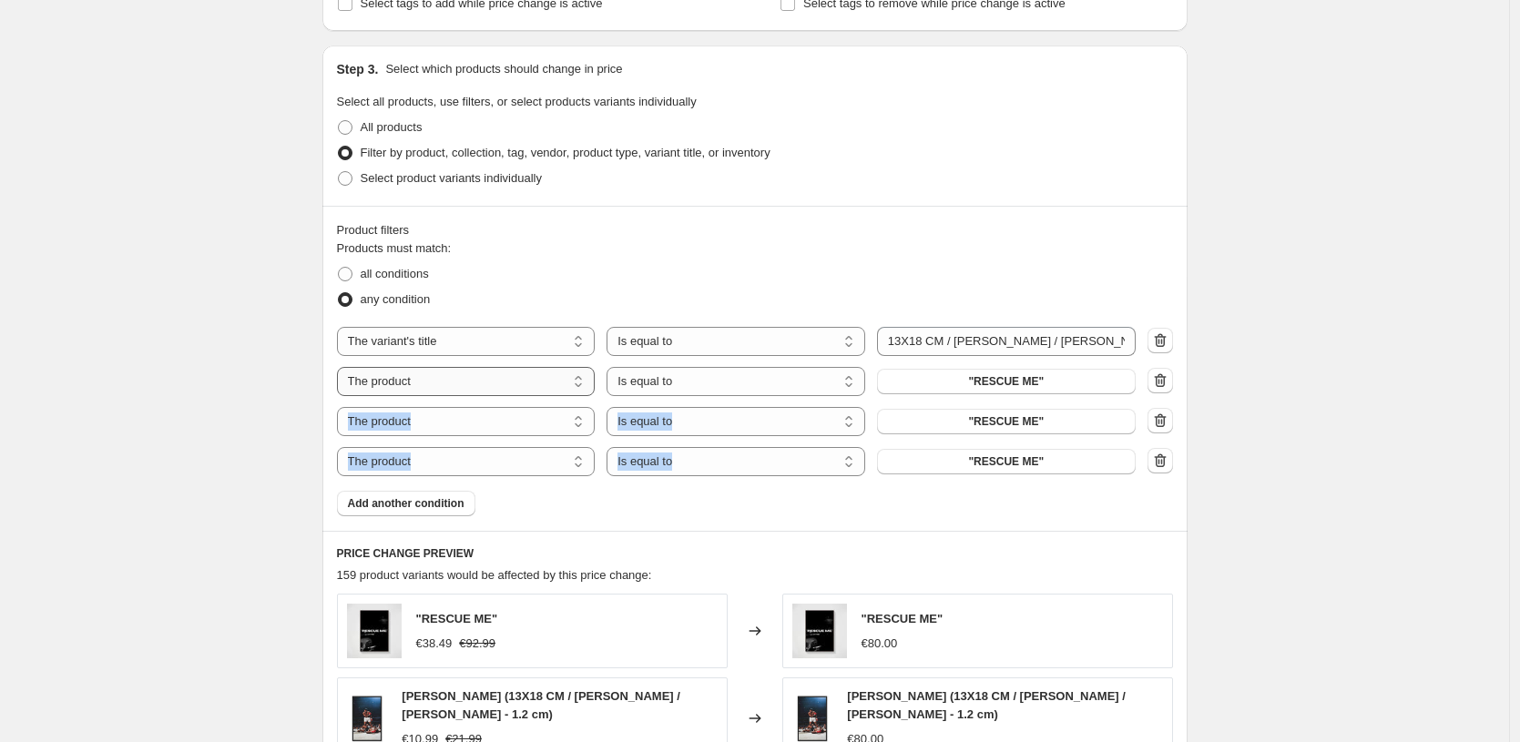
select select "title"
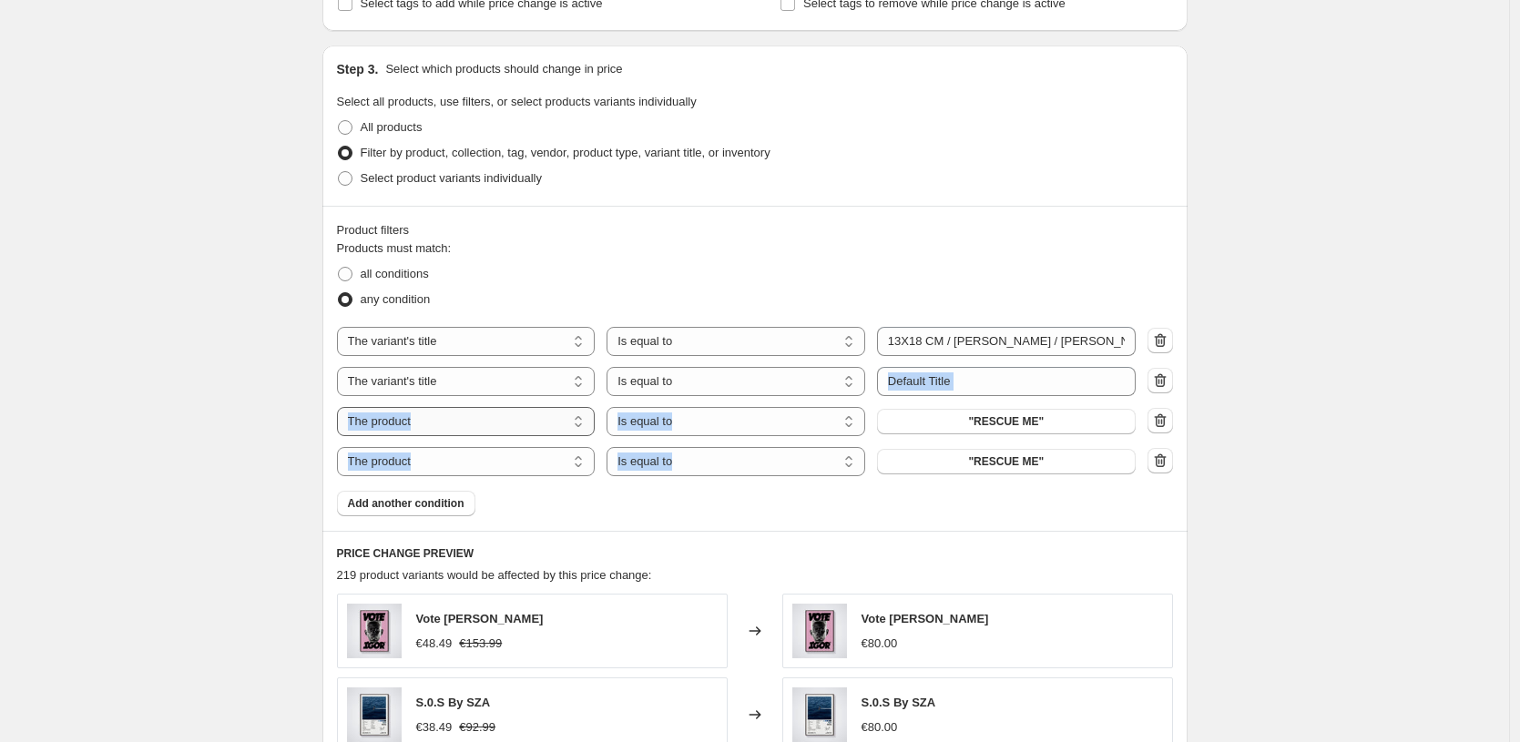
scroll to position [0, 0]
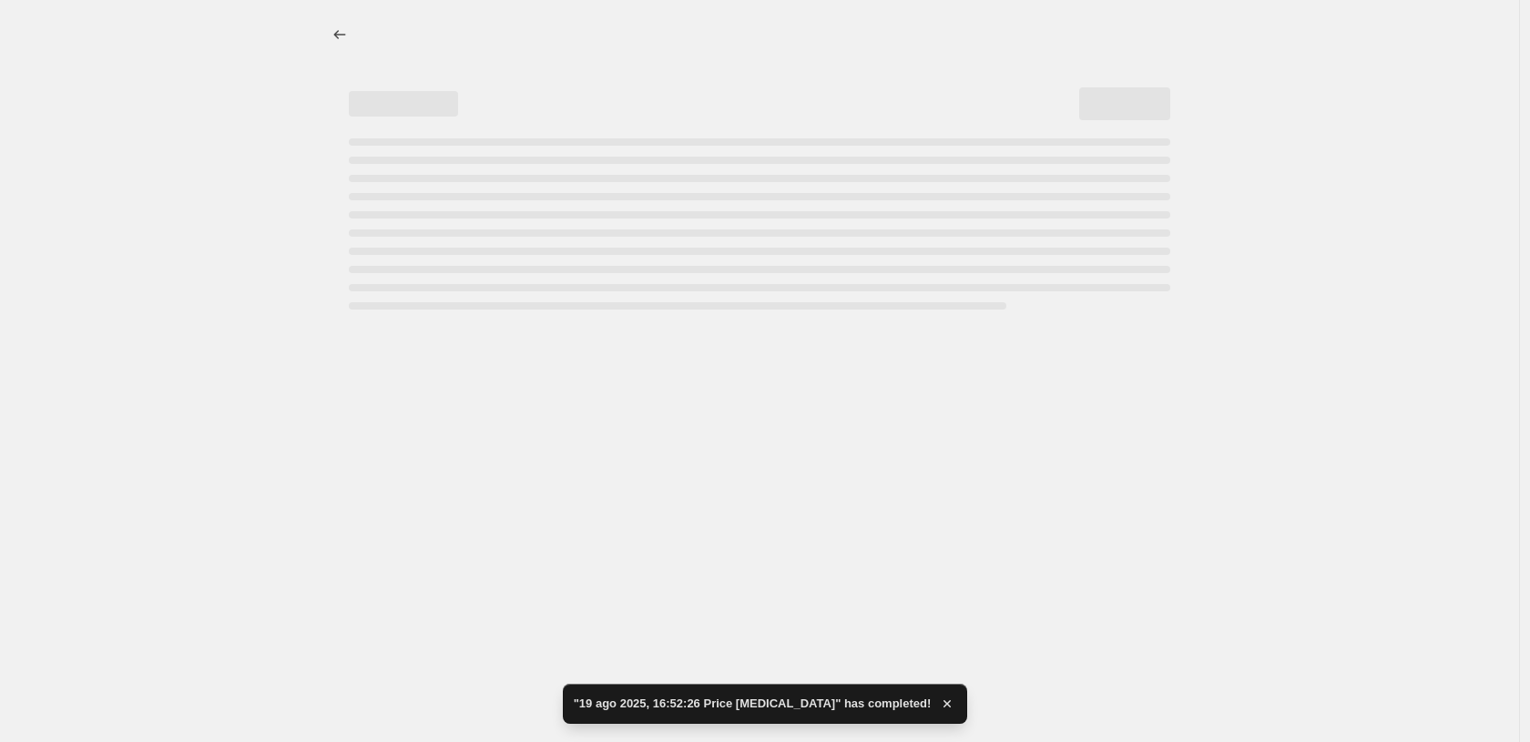
select select "to"
select select "title"
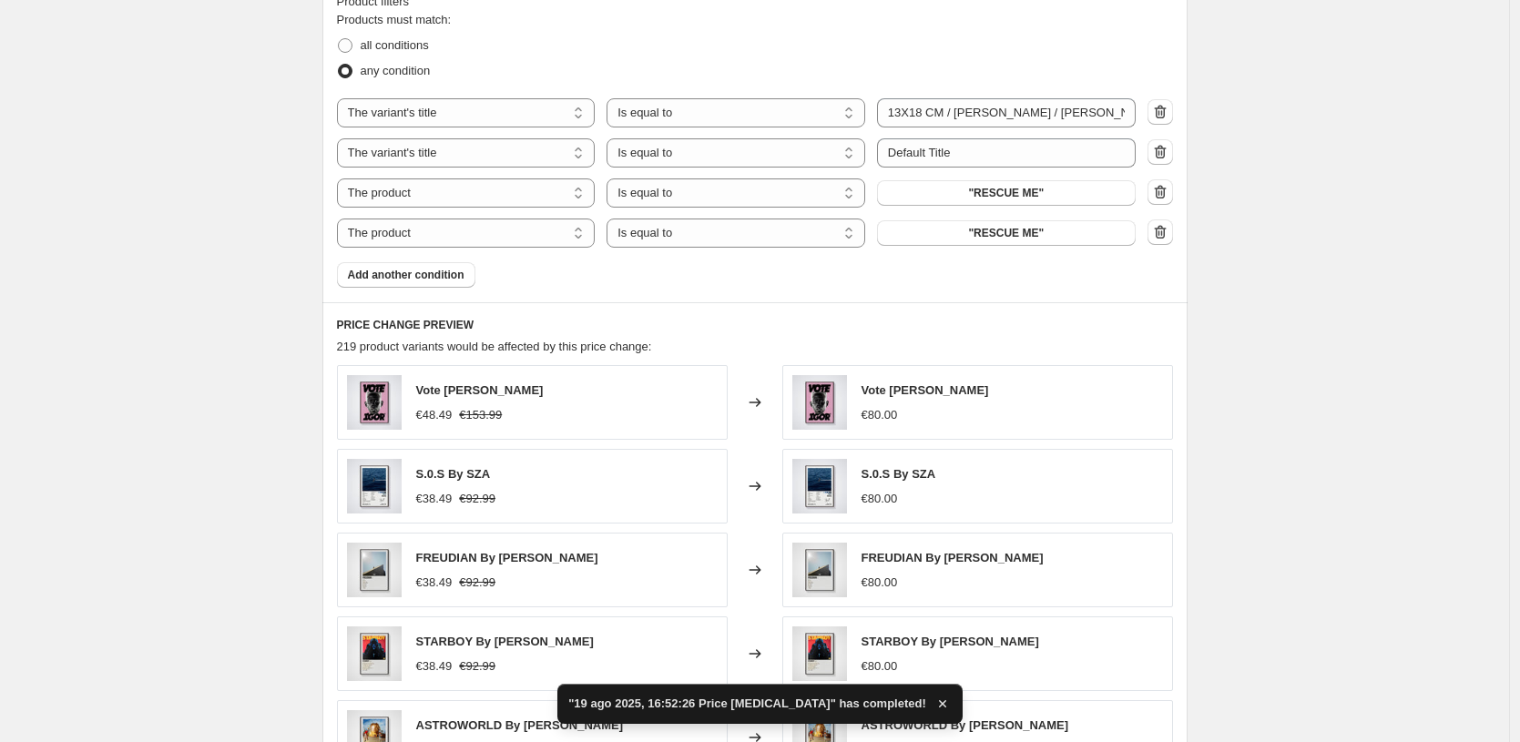
scroll to position [827, 0]
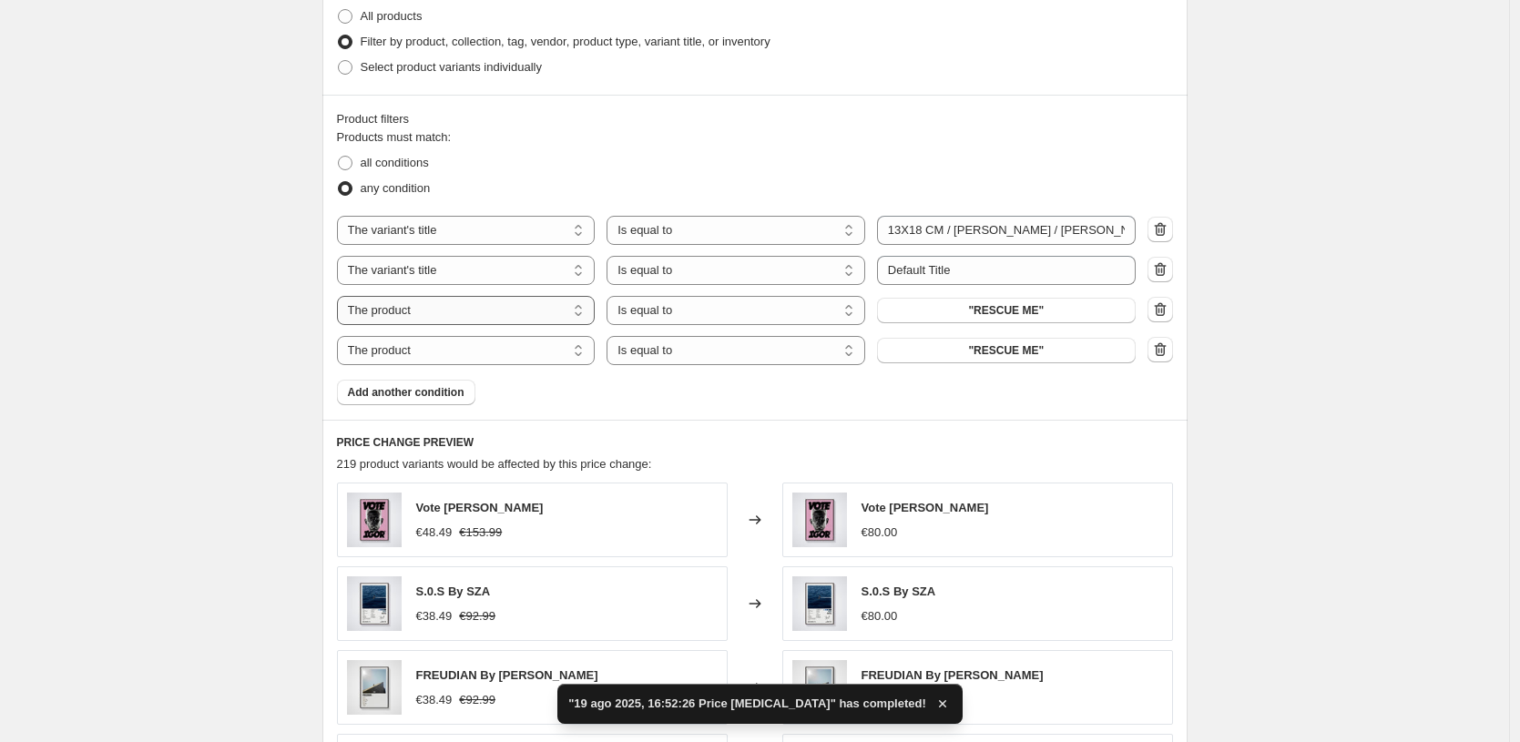
select select "title"
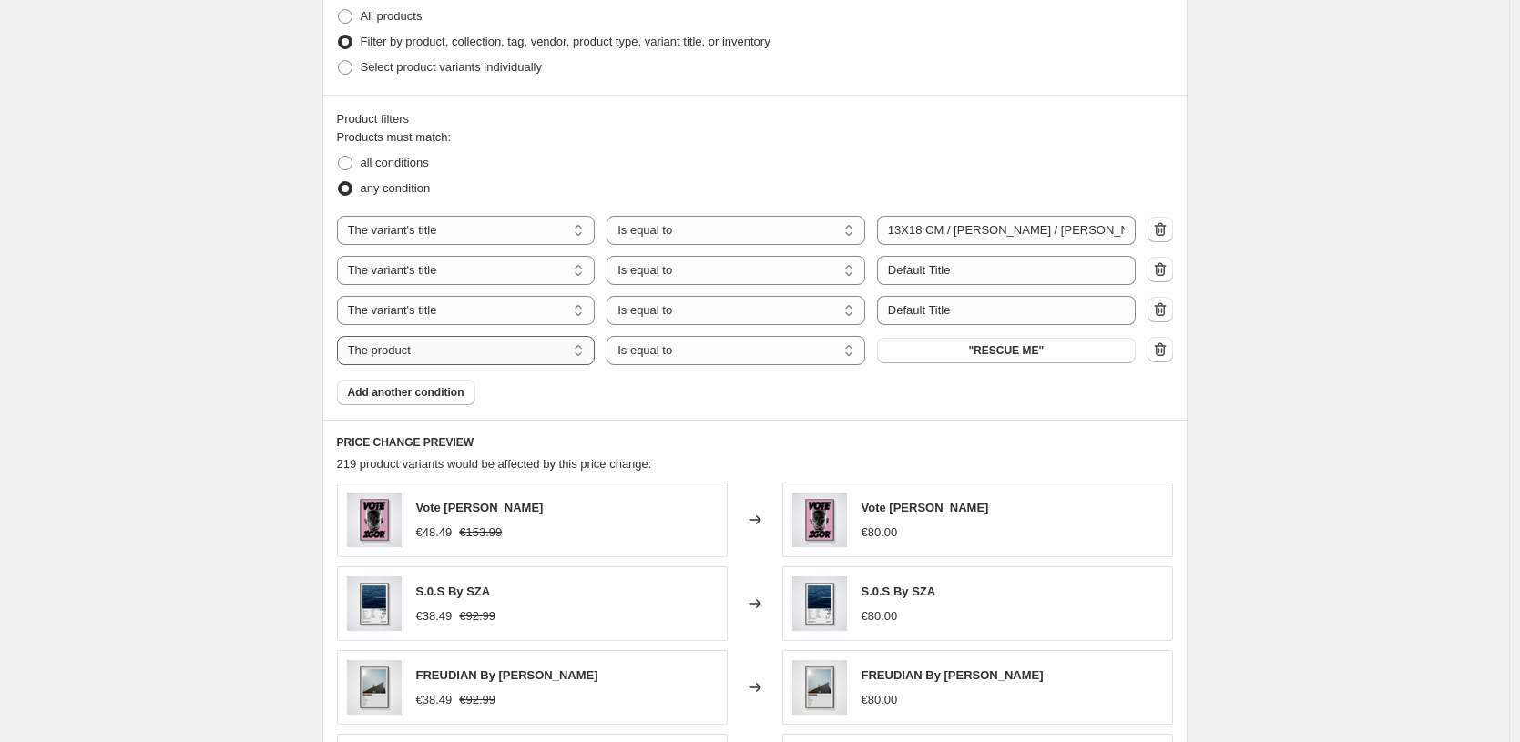
select select "title"
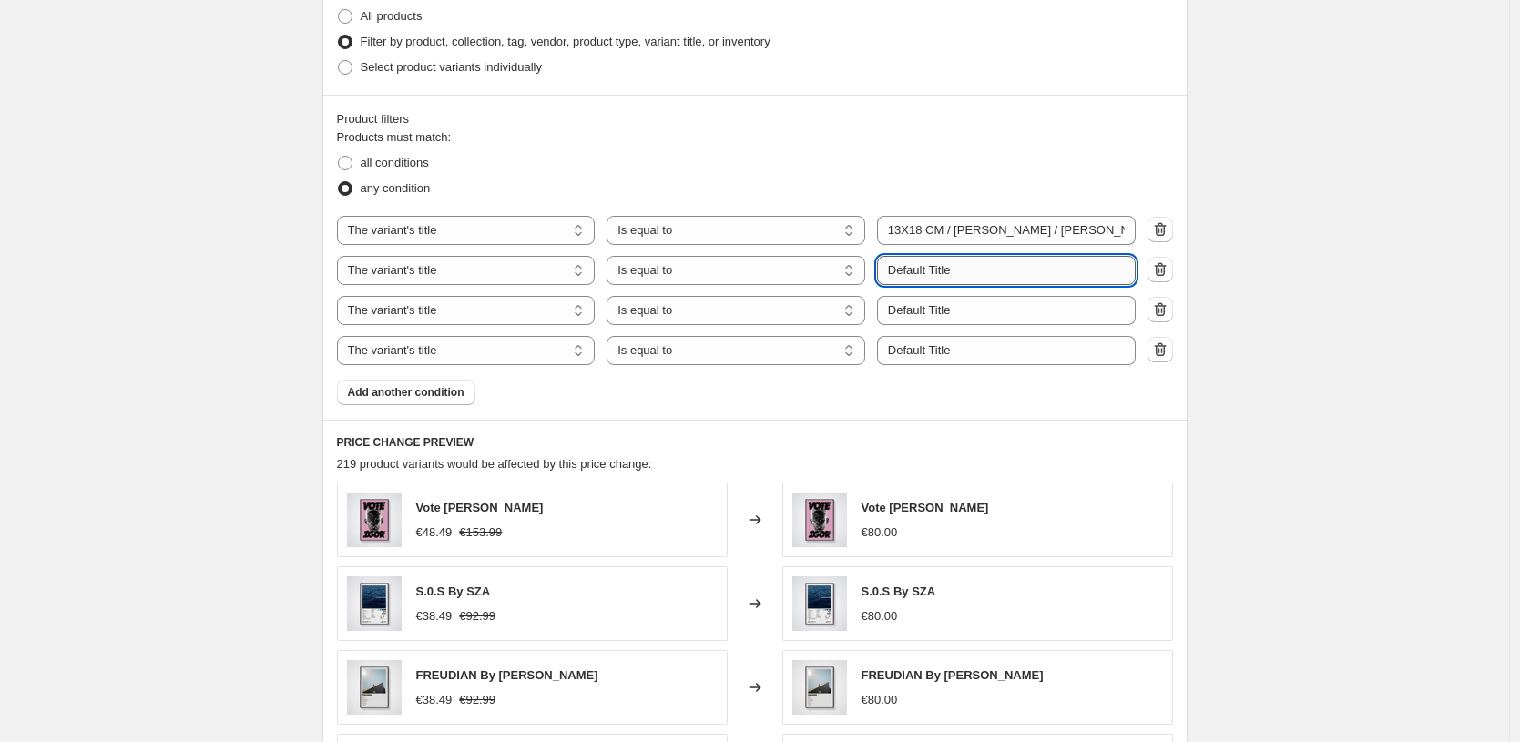
click at [970, 268] on input "Default Title" at bounding box center [1006, 270] width 259 height 29
paste input "13X18 CM / [PERSON_NAME] / [PERSON_NAME] - 1.2 cm"
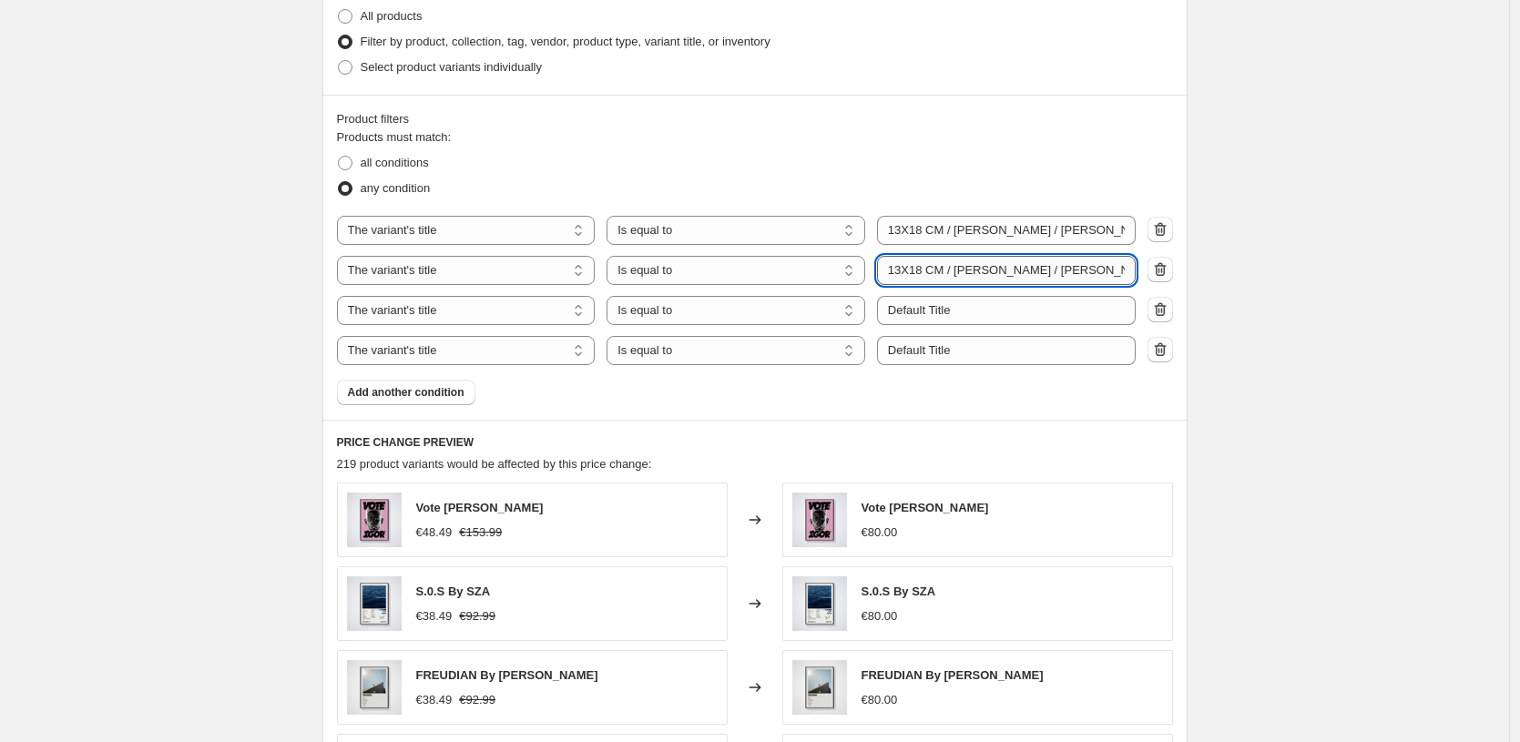
click at [995, 272] on input "13X18 CM / [PERSON_NAME] / [PERSON_NAME] - 1.2 cm" at bounding box center [1006, 270] width 259 height 29
type input "13X18 CM / [PERSON_NAME] / [PERSON_NAME] - 1.2 cm"
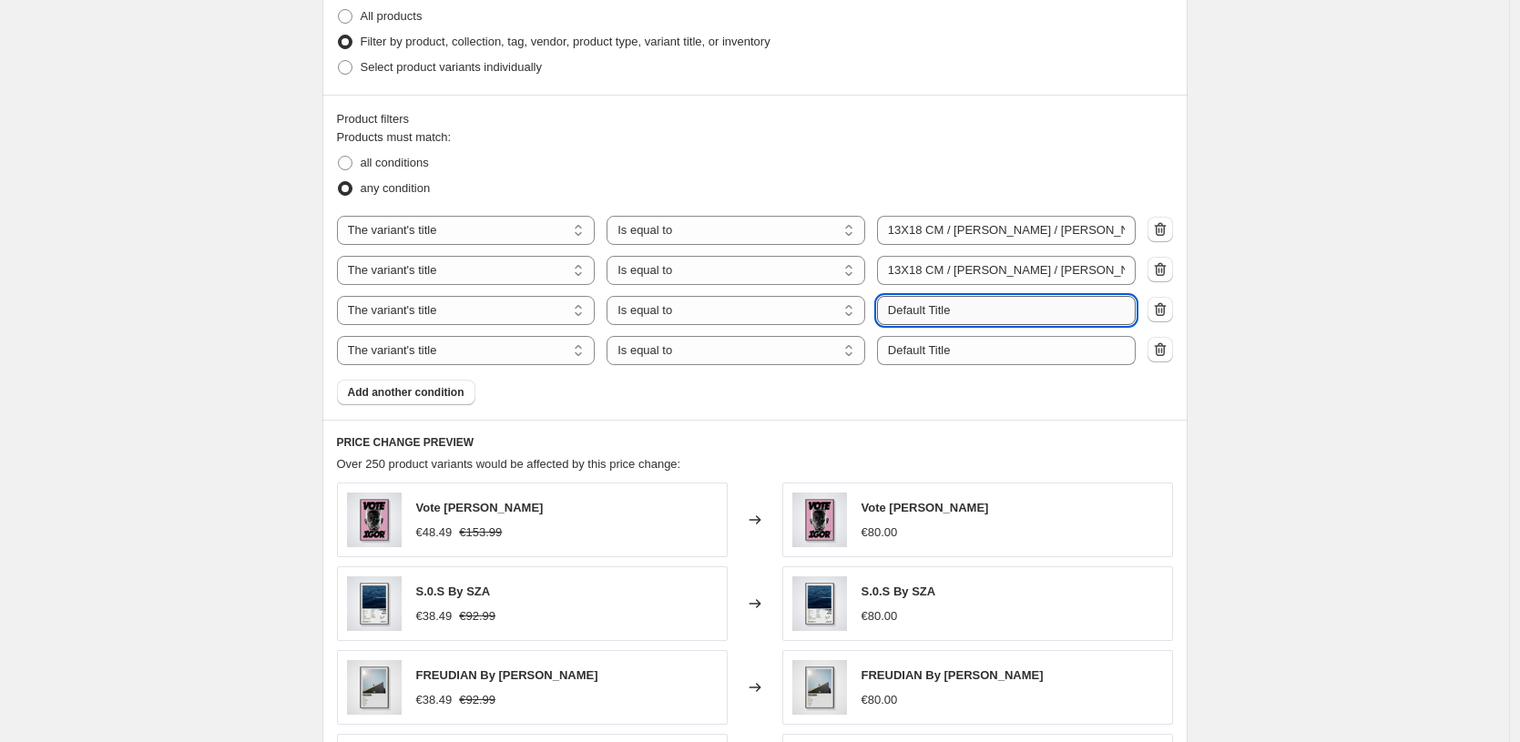
click at [996, 306] on input "Default Title" at bounding box center [1006, 310] width 259 height 29
paste input "13X18 CM / [PERSON_NAME] / [PERSON_NAME] - 1.2 cm"
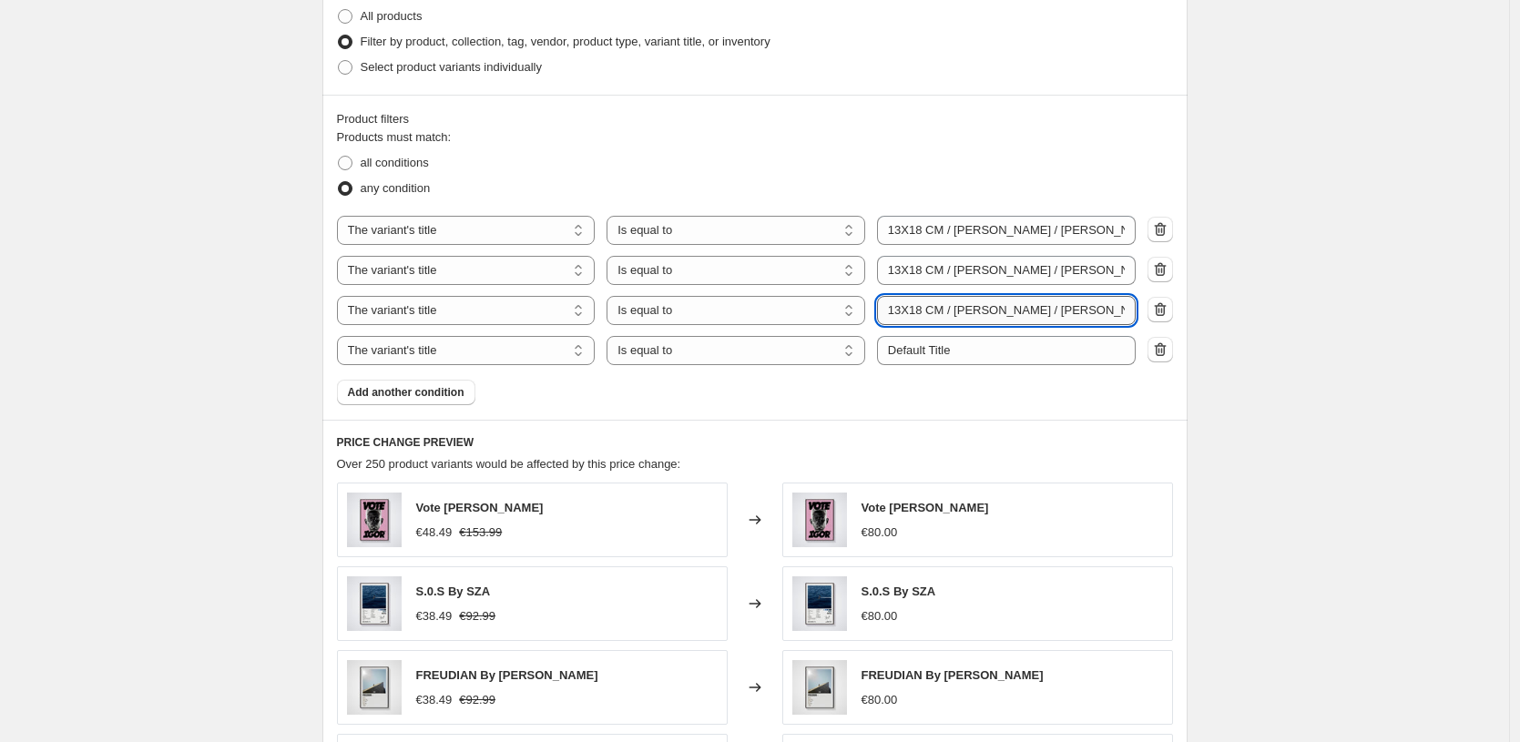
click at [898, 305] on input "13X18 CM / [PERSON_NAME] / [PERSON_NAME] - 1.2 cm" at bounding box center [1006, 310] width 259 height 29
click at [899, 311] on input "13X18 CM / [PERSON_NAME] / [PERSON_NAME] - 1.2 cm" at bounding box center [1006, 310] width 259 height 29
type input "10X15 CM / [PERSON_NAME] / [PERSON_NAME] - 1.2 cm"
click at [997, 302] on input "10X15 CM / [PERSON_NAME] / [PERSON_NAME] - 1.2 cm" at bounding box center [1006, 310] width 259 height 29
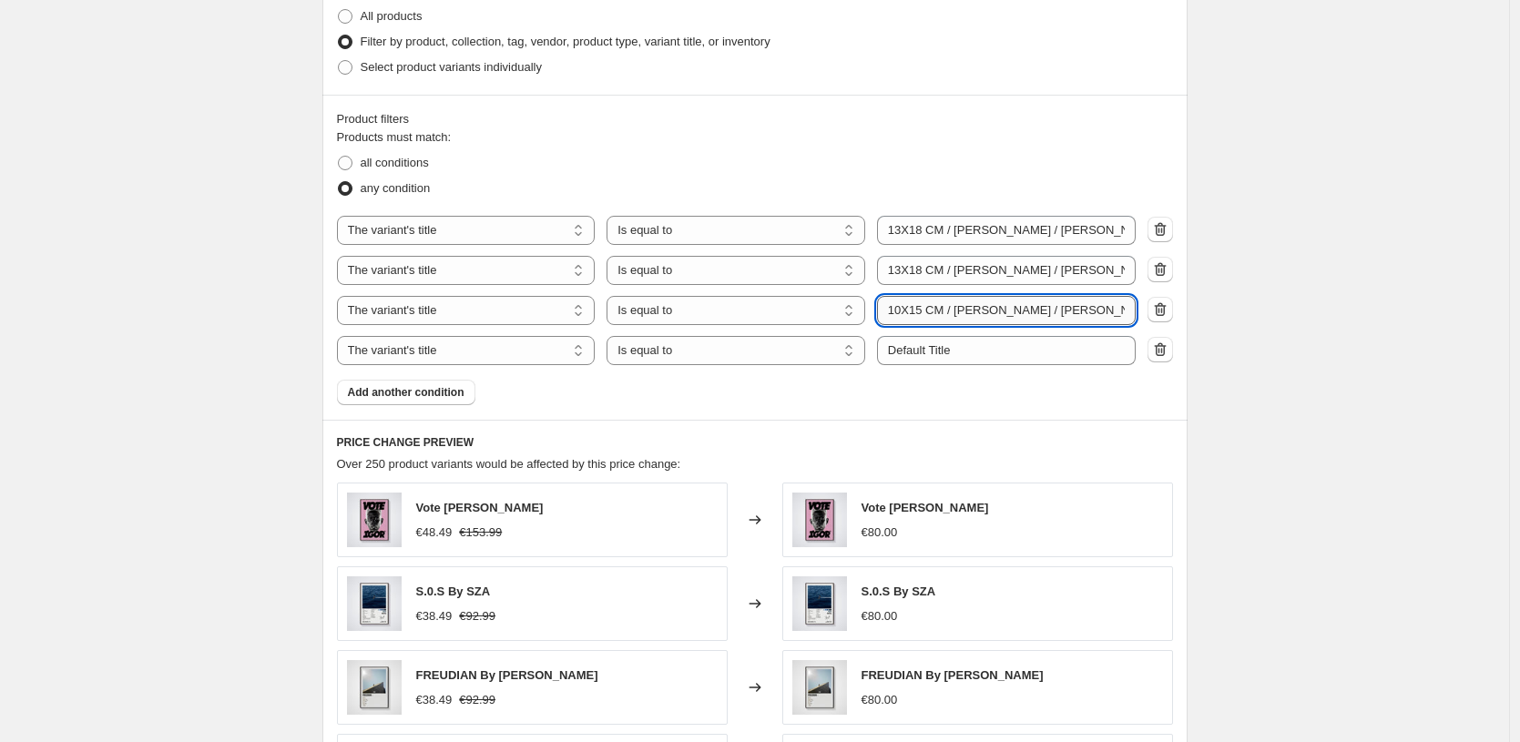
click at [997, 302] on input "10X15 CM / [PERSON_NAME] / [PERSON_NAME] - 1.2 cm" at bounding box center [1006, 310] width 259 height 29
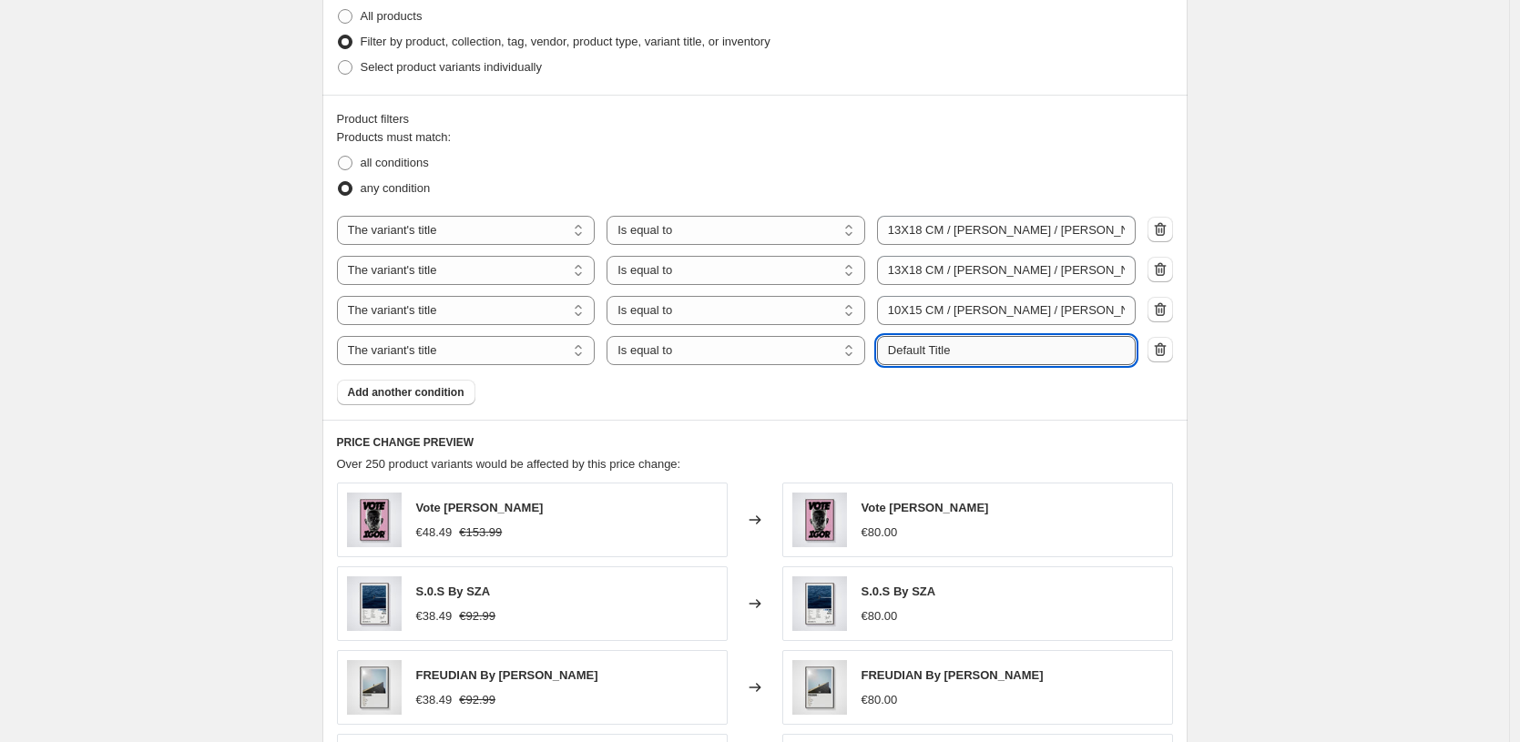
click at [993, 356] on input "Default Title" at bounding box center [1006, 350] width 259 height 29
paste input "10X15 CM / [PERSON_NAME] / [PERSON_NAME] - 1.2 cm"
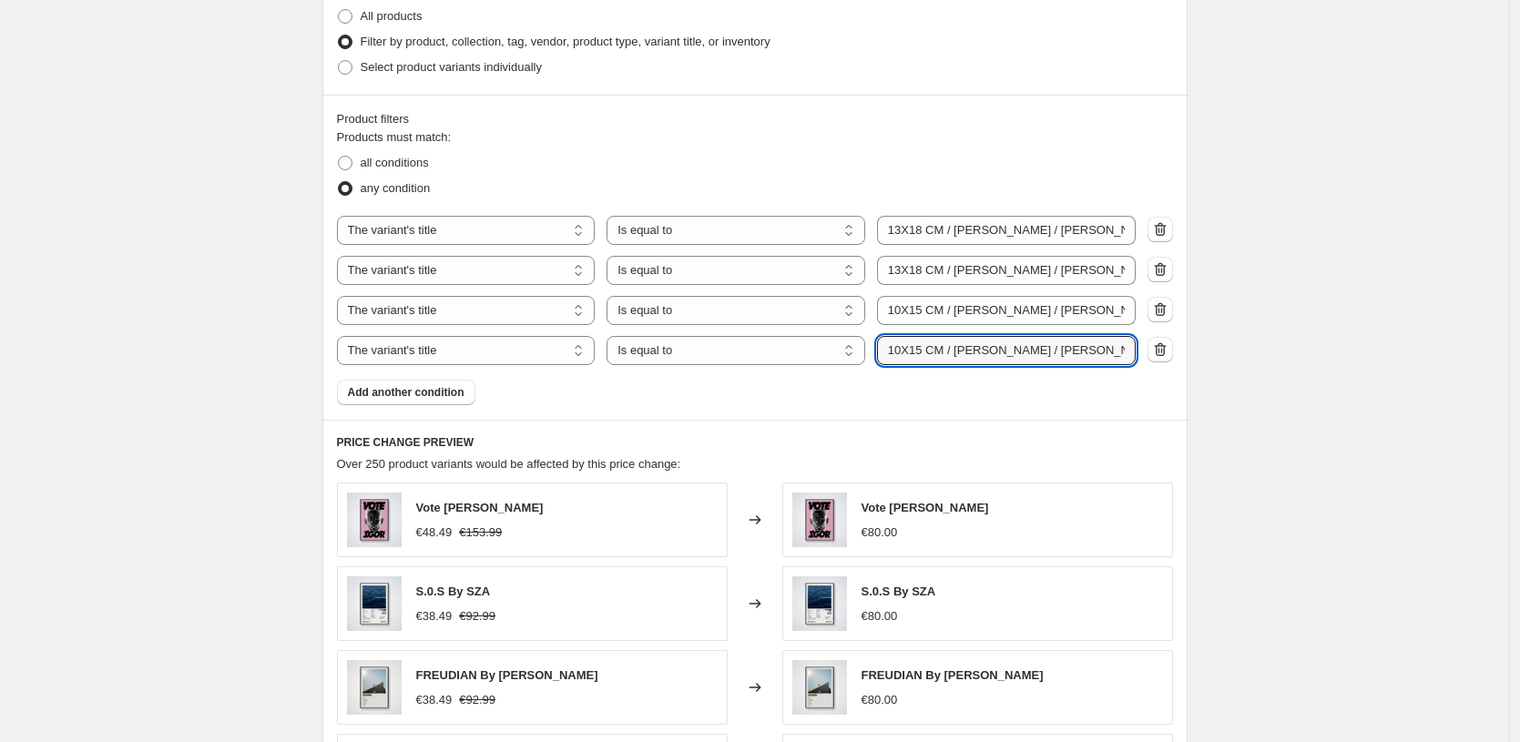
click at [1001, 393] on div "Products must match: all conditions any condition The product The product's col…" at bounding box center [755, 266] width 836 height 277
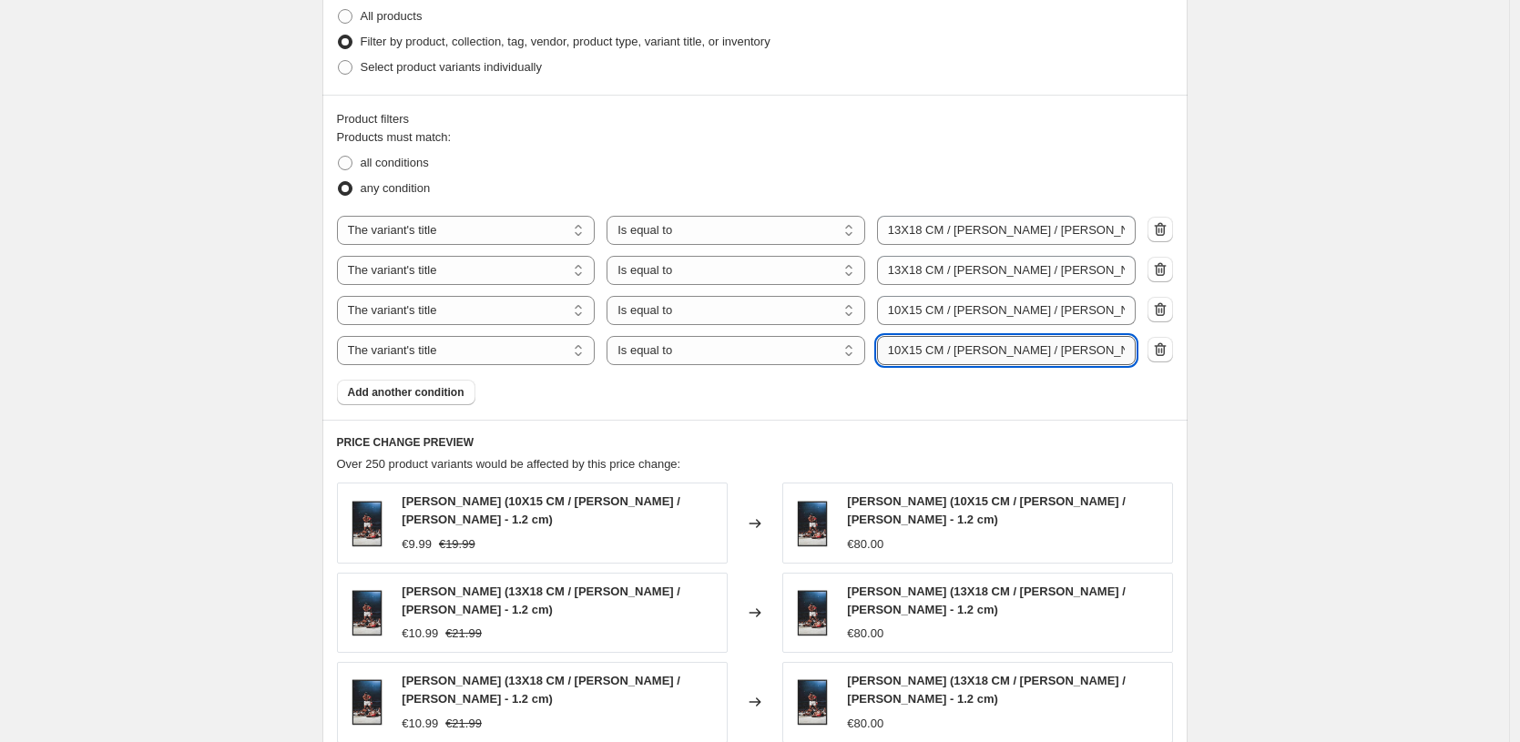
click at [1004, 349] on input "10X15 CM / [PERSON_NAME] / [PERSON_NAME] - 1.2 cm" at bounding box center [1006, 350] width 259 height 29
click at [1018, 349] on input "10X15 CM / [PERSON_NAME] / [PERSON_NAME] - 1.2 cm" at bounding box center [1006, 350] width 259 height 29
type input "10X15 CM / [PERSON_NAME] / [PERSON_NAME] - 1.2 cm"
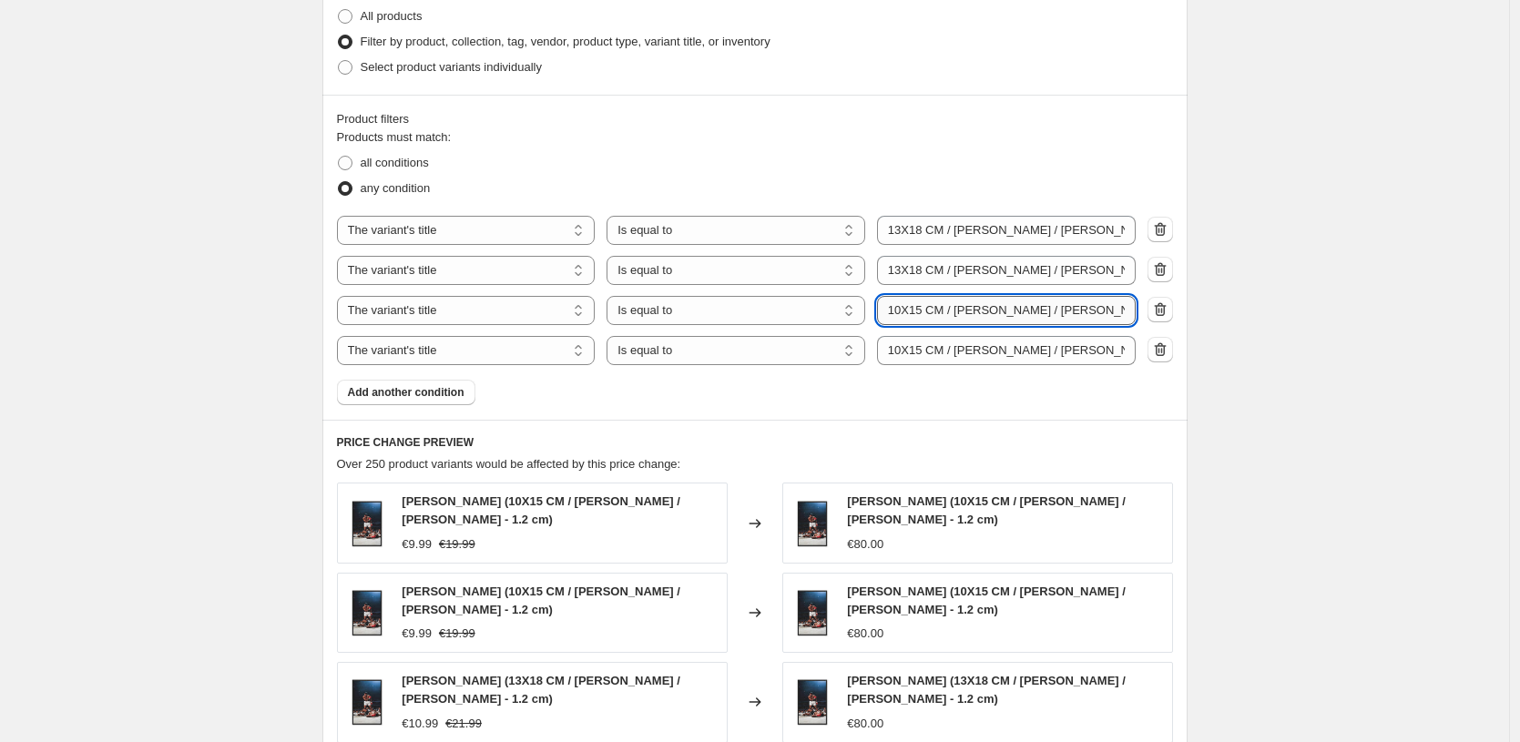
click at [1066, 307] on input "10X15 CM / [PERSON_NAME] / [PERSON_NAME] - 1.2 cm" at bounding box center [1006, 310] width 259 height 29
type input "10X15 CM / [PERSON_NAME] / [PERSON_NAME] - 1.2 cm"
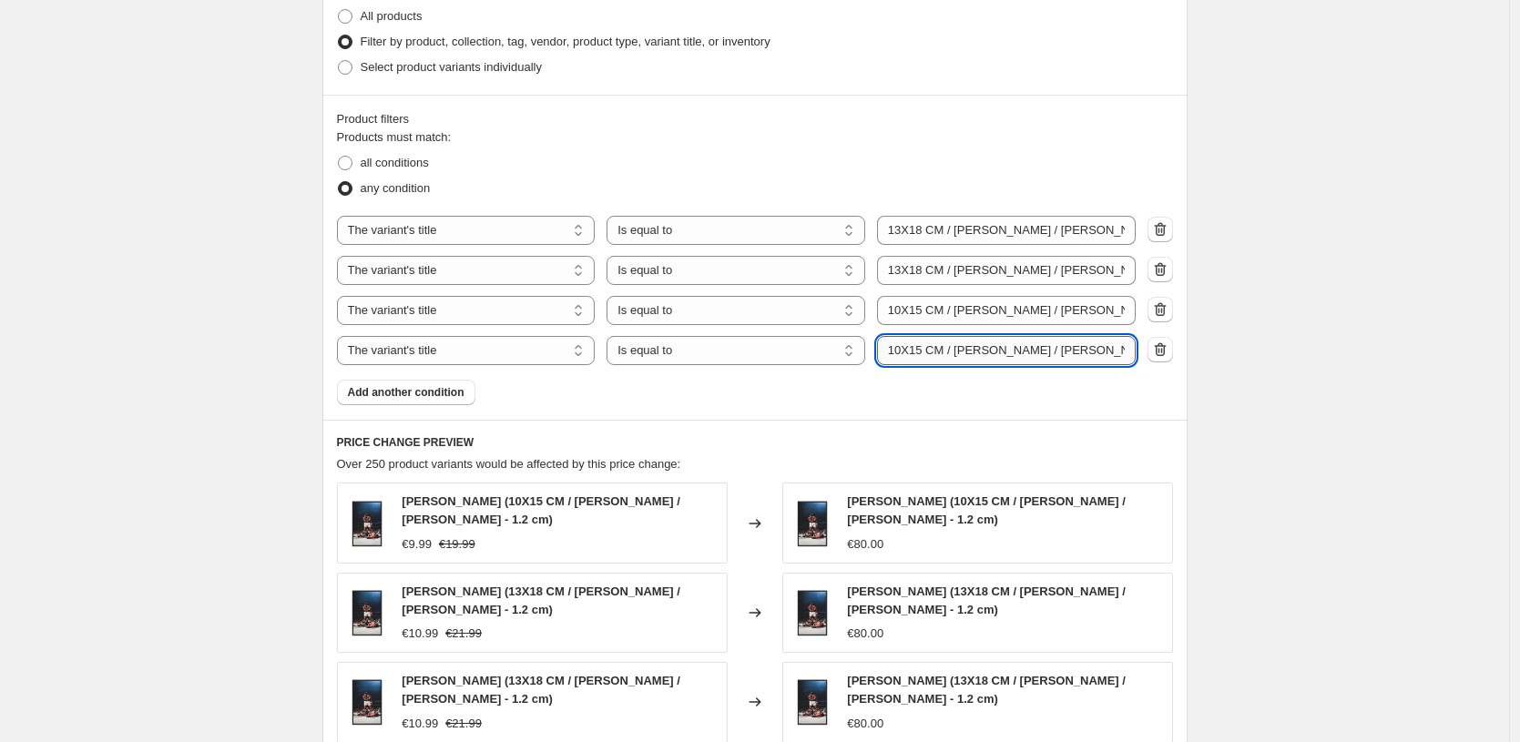
click at [1066, 353] on input "10X15 CM / [PERSON_NAME] / [PERSON_NAME] - 1.2 cm" at bounding box center [1006, 350] width 259 height 29
type input "10X15 CM / [PERSON_NAME] / [PERSON_NAME] - 1.2 cm"
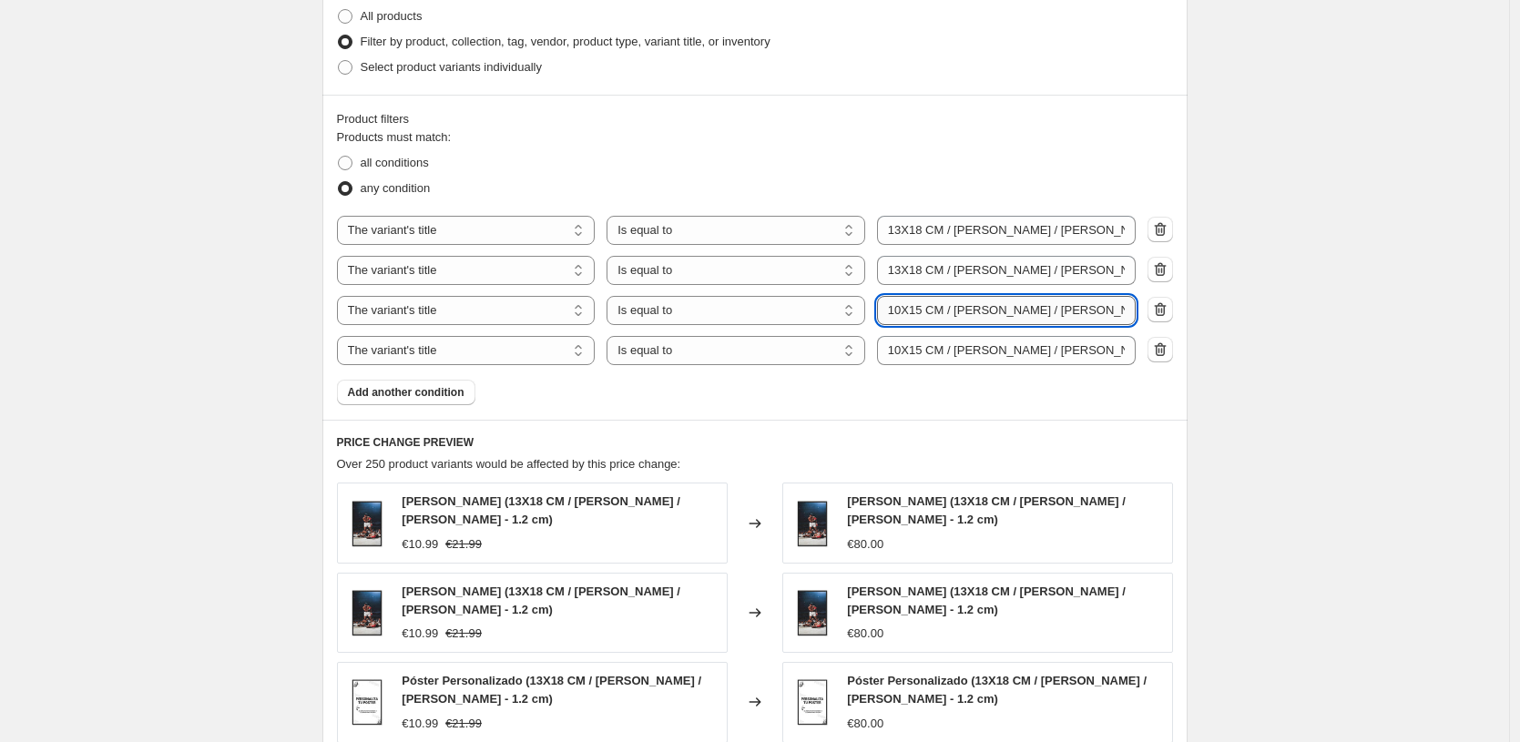
click at [1123, 311] on input "10X15 CM / [PERSON_NAME] / [PERSON_NAME] - 1.2 cm" at bounding box center [1006, 310] width 259 height 29
type input "10X15 CM / [PERSON_NAME] / [PERSON_NAME] - 3 cm"
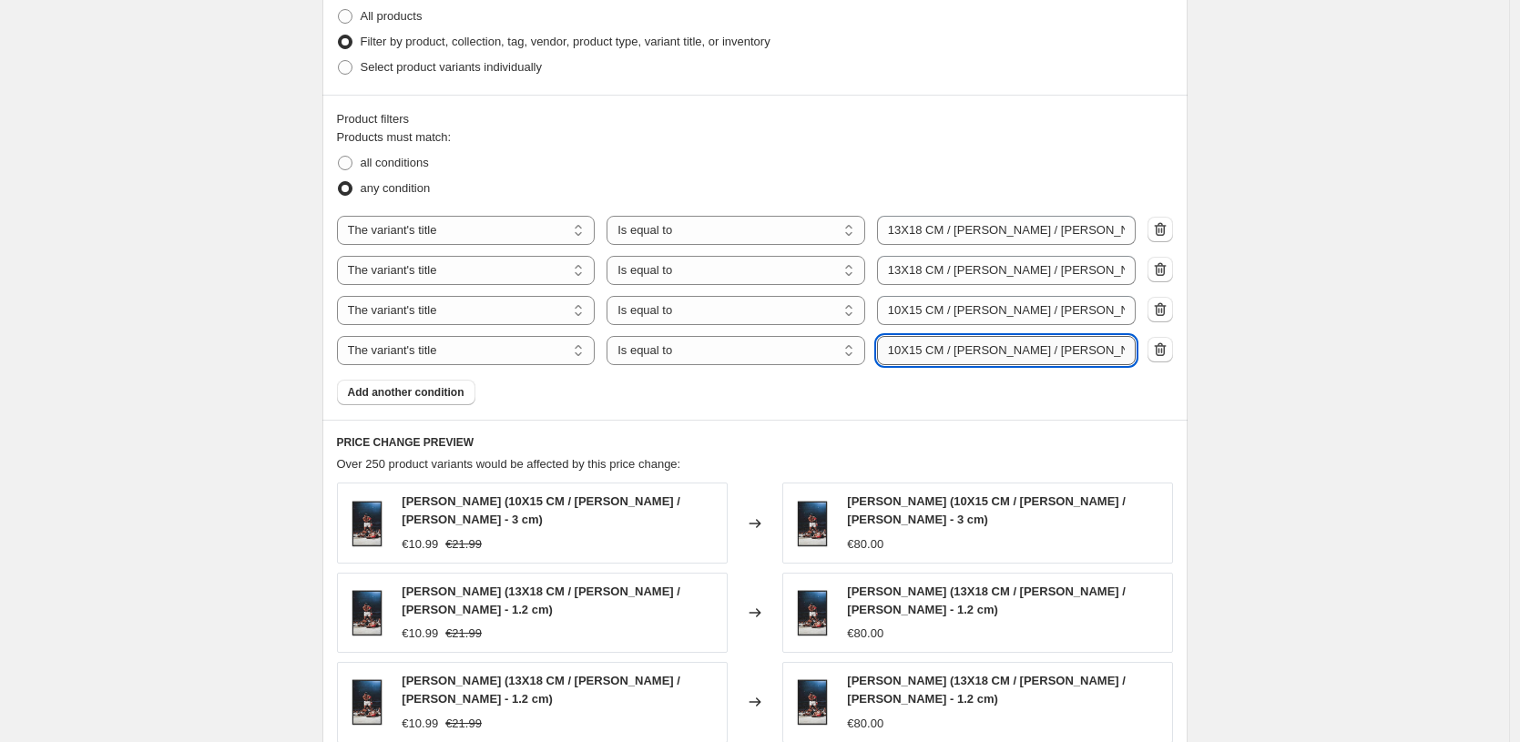
click at [1108, 357] on input "10X15 CM / [PERSON_NAME] / [PERSON_NAME] - 1.2 cm" at bounding box center [1006, 350] width 259 height 29
type input "10X15 CM / [PERSON_NAME] / [PERSON_NAME] - 3cm cm"
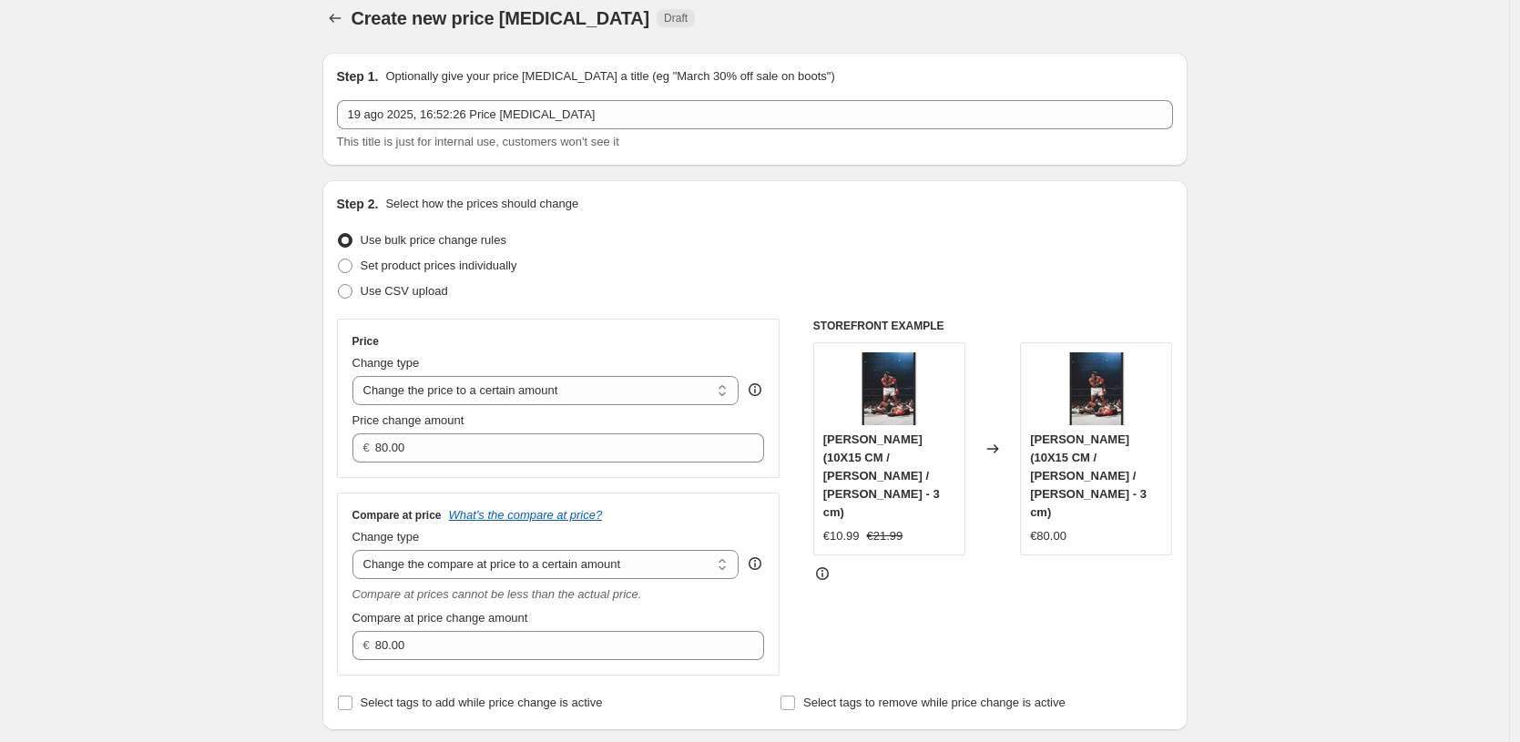
scroll to position [0, 0]
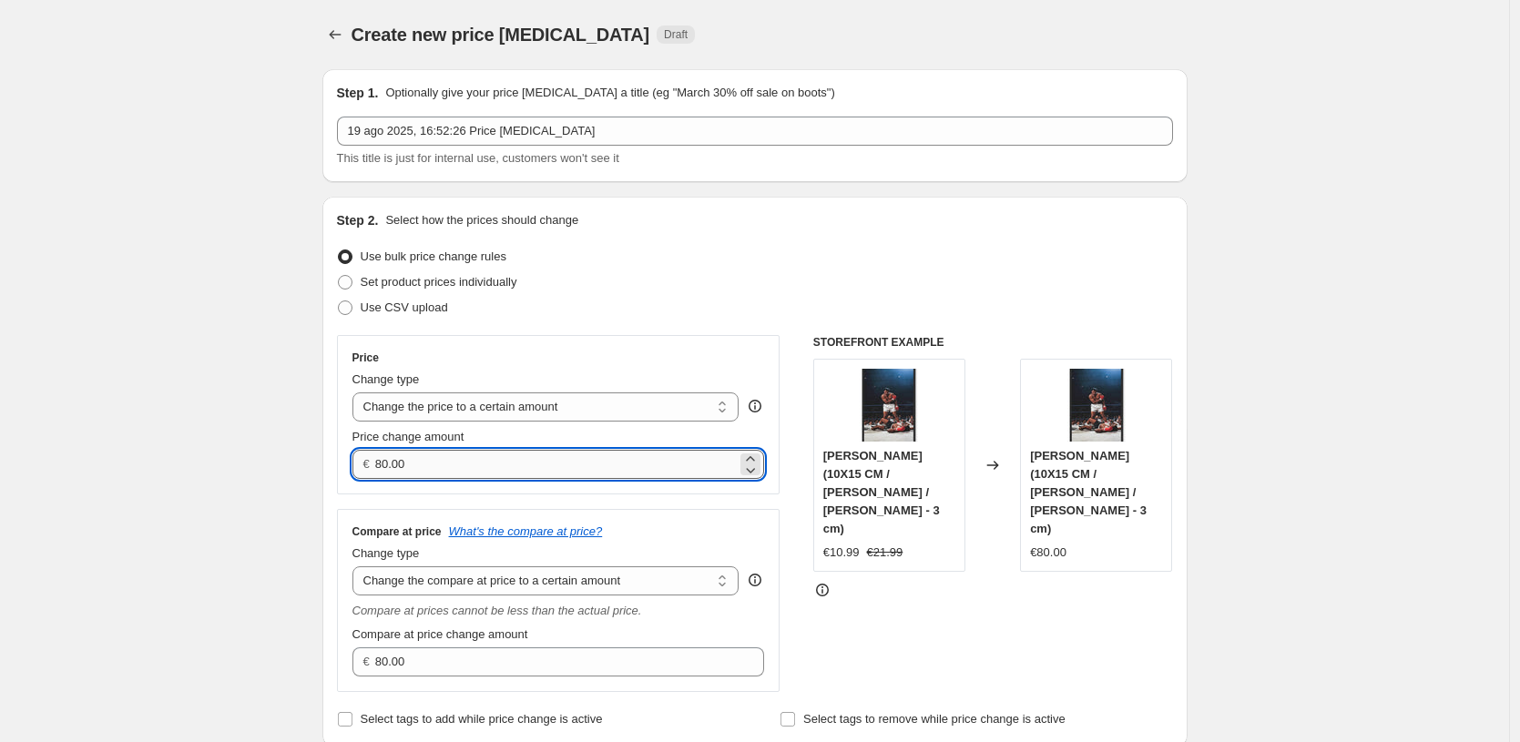
click at [607, 459] on input "80.00" at bounding box center [556, 464] width 362 height 29
type input "10.99"
click at [1144, 583] on div "STOREFRONT EXAMPLE [PERSON_NAME] (10X15 CM / [PERSON_NAME] / [PERSON_NAME] - 3 …" at bounding box center [993, 513] width 360 height 357
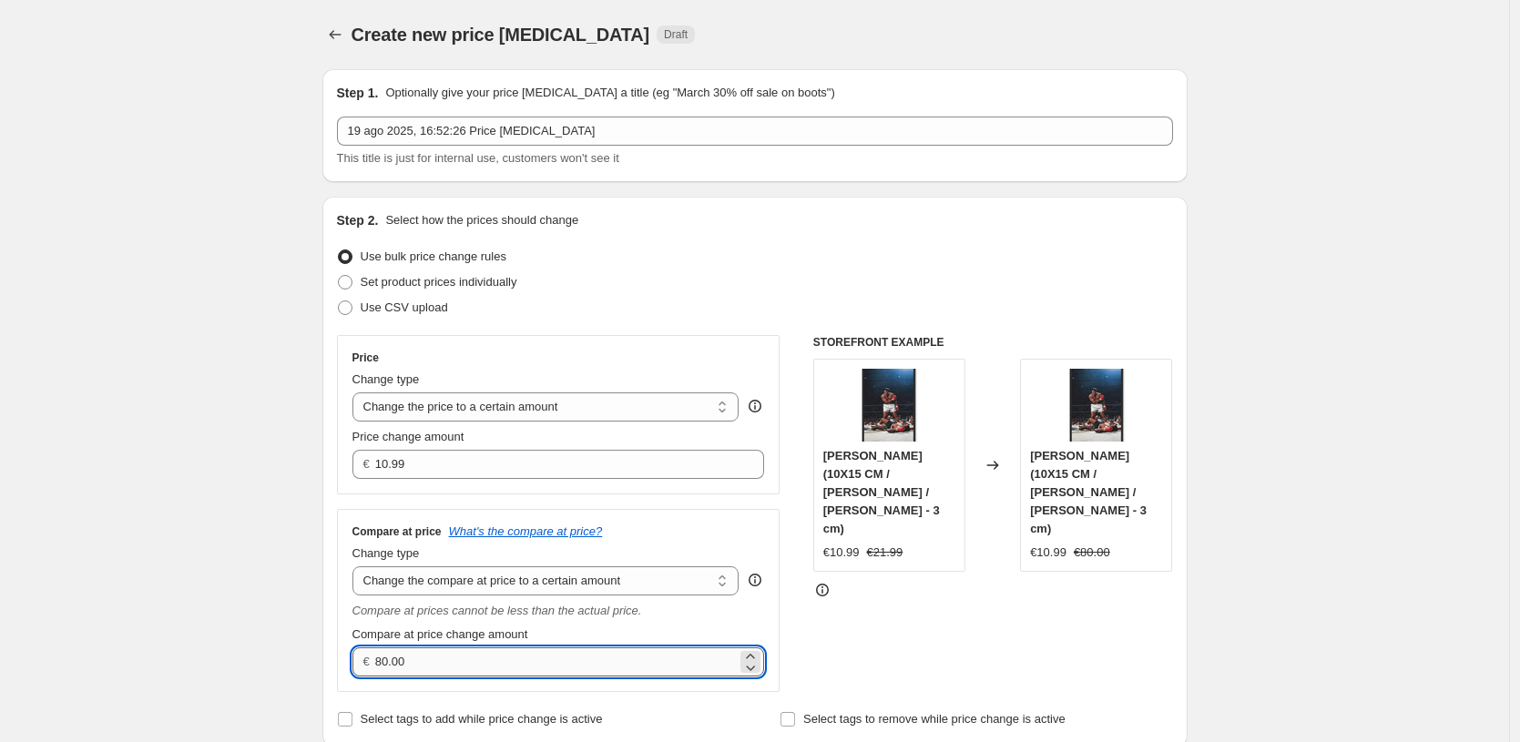
click at [603, 672] on input "80.00" at bounding box center [556, 662] width 362 height 29
click at [603, 672] on input "1" at bounding box center [556, 662] width 362 height 29
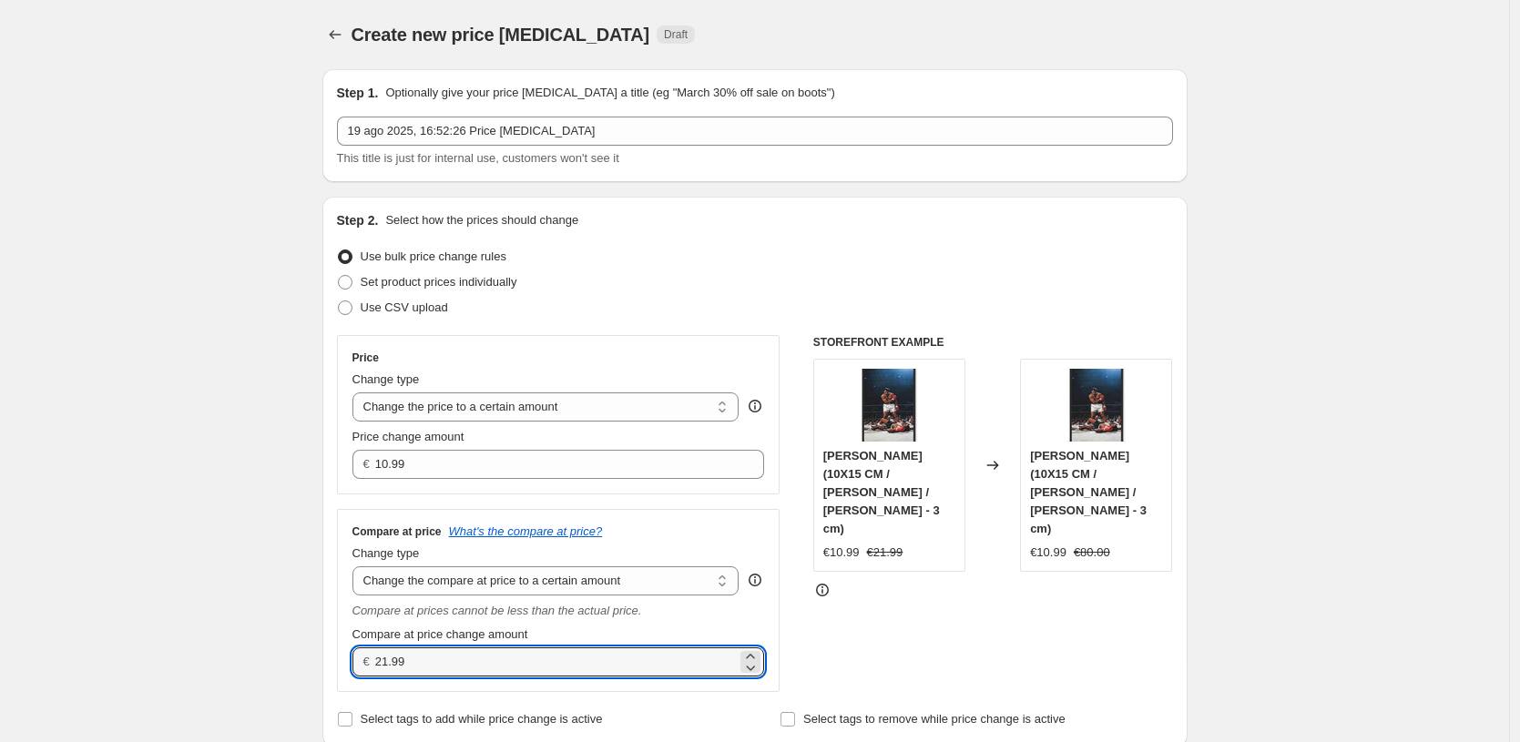
type input "21.99"
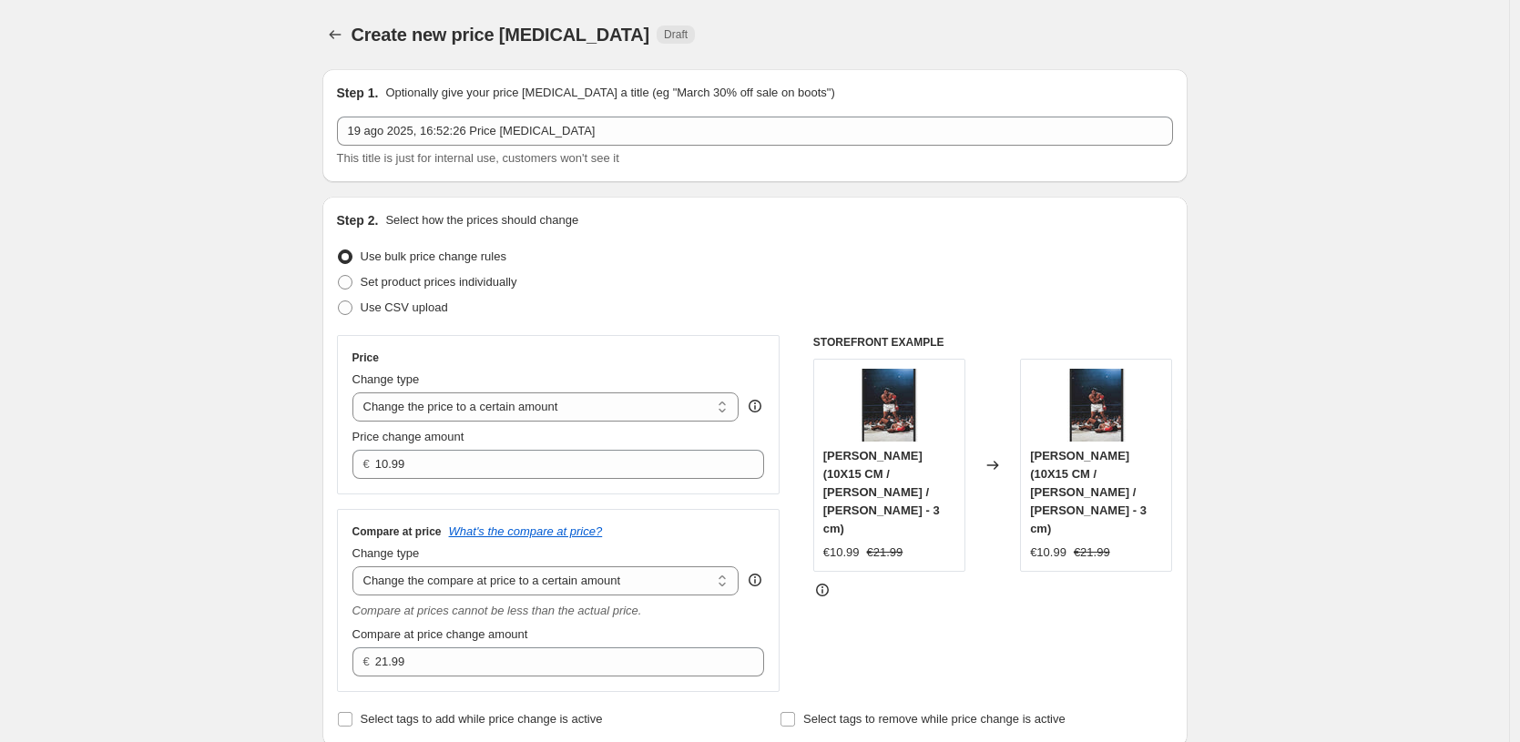
click at [1132, 629] on div "STOREFRONT EXAMPLE [PERSON_NAME] (10X15 CM / [PERSON_NAME] / [PERSON_NAME] - 3 …" at bounding box center [993, 513] width 360 height 357
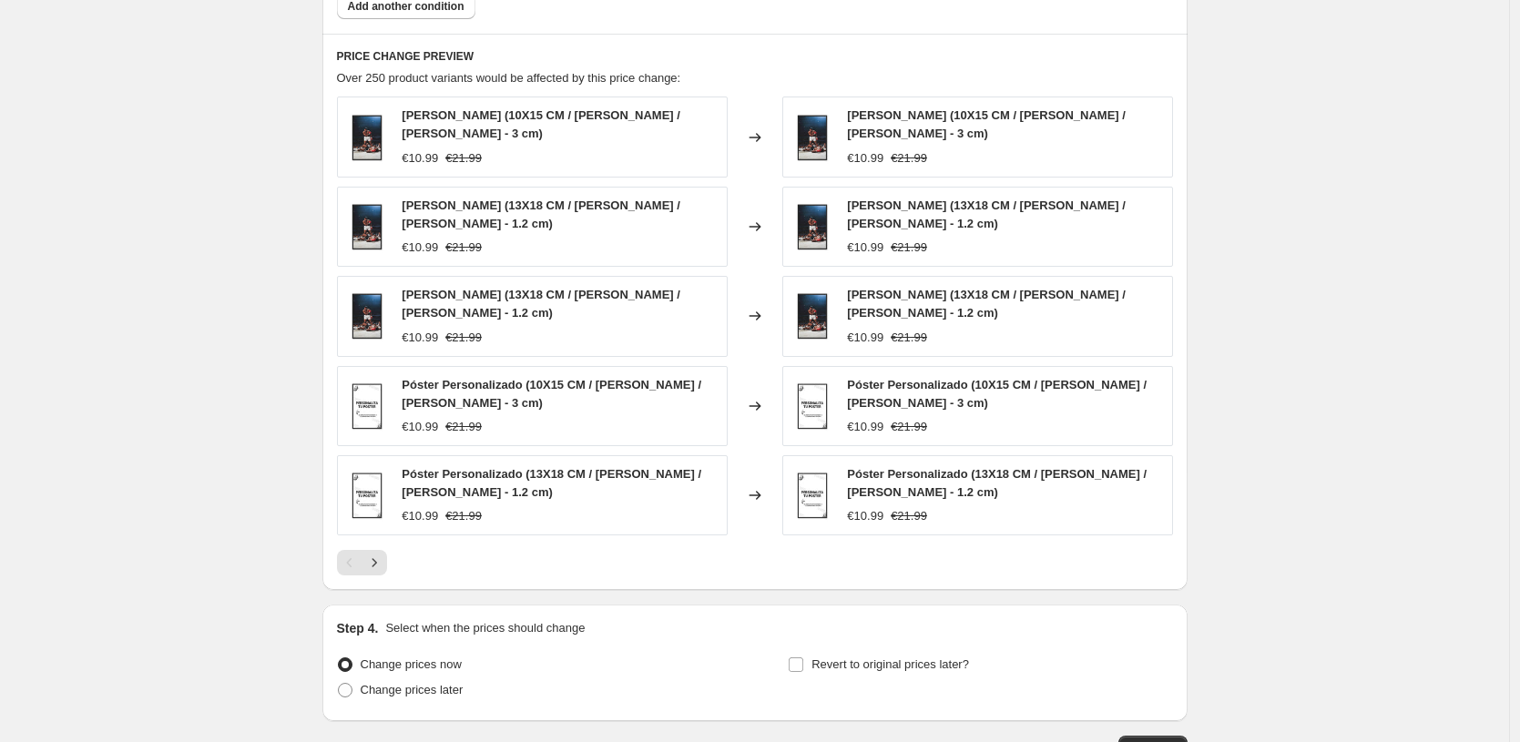
scroll to position [1343, 0]
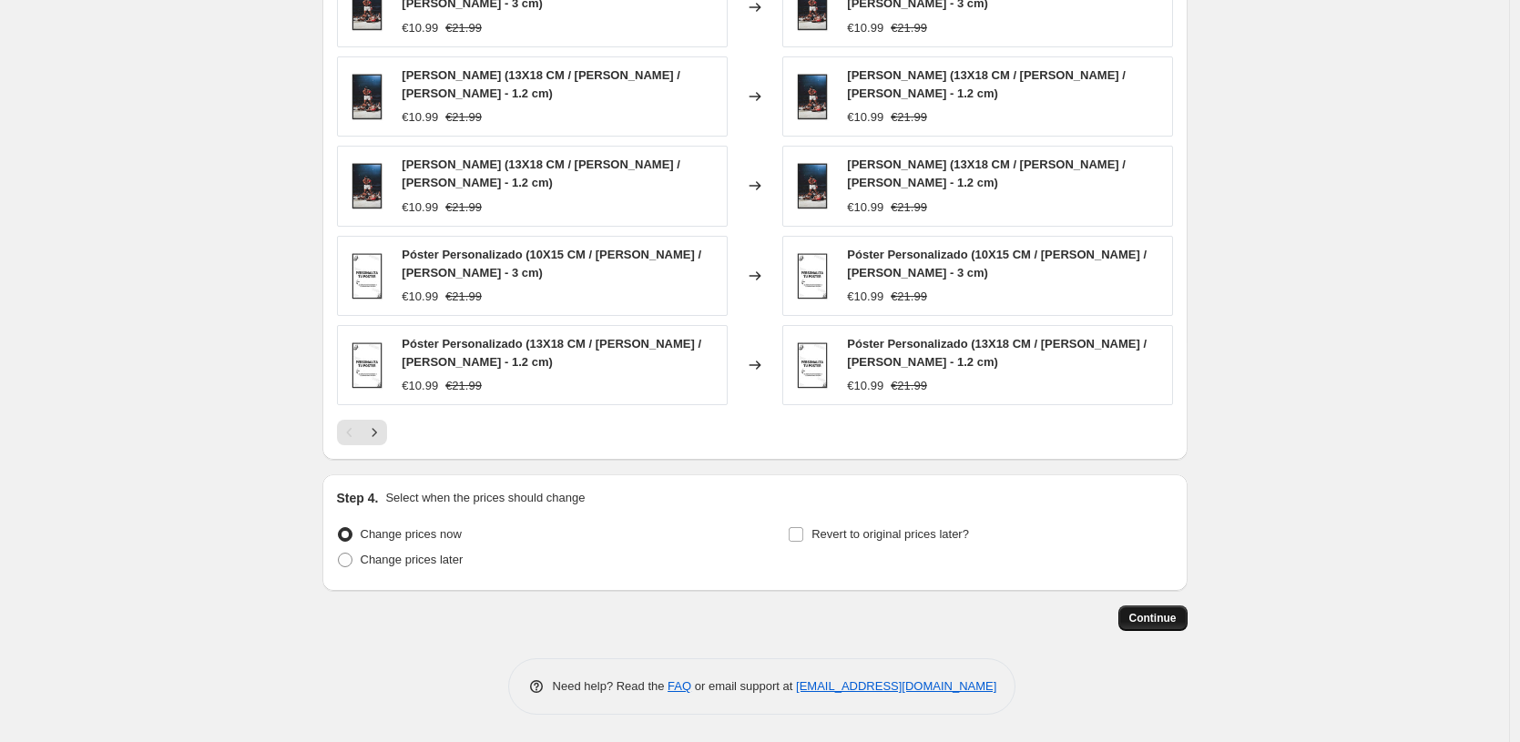
click at [1183, 607] on button "Continue" at bounding box center [1152, 619] width 69 height 26
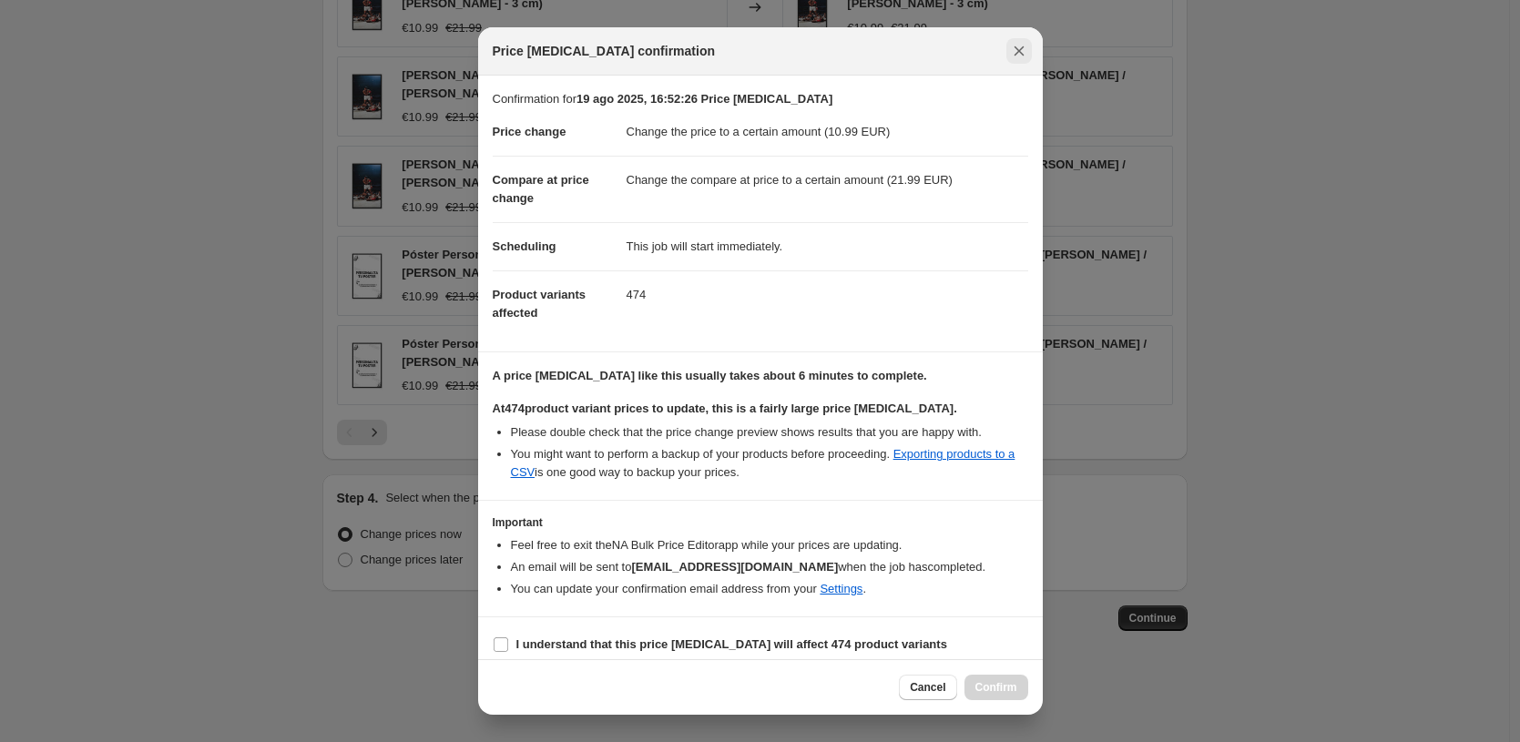
click at [1017, 50] on icon "Close" at bounding box center [1019, 51] width 10 height 10
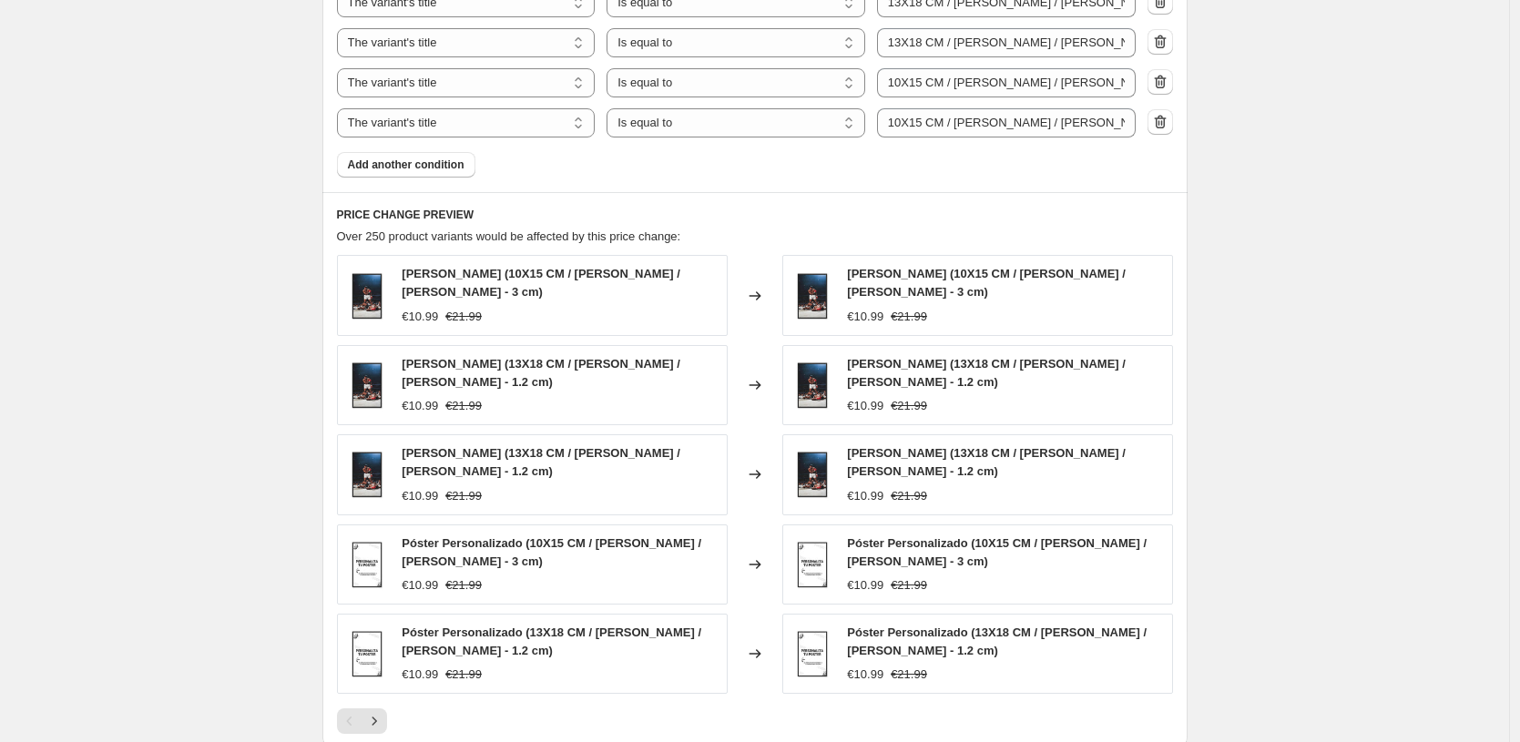
scroll to position [1158, 0]
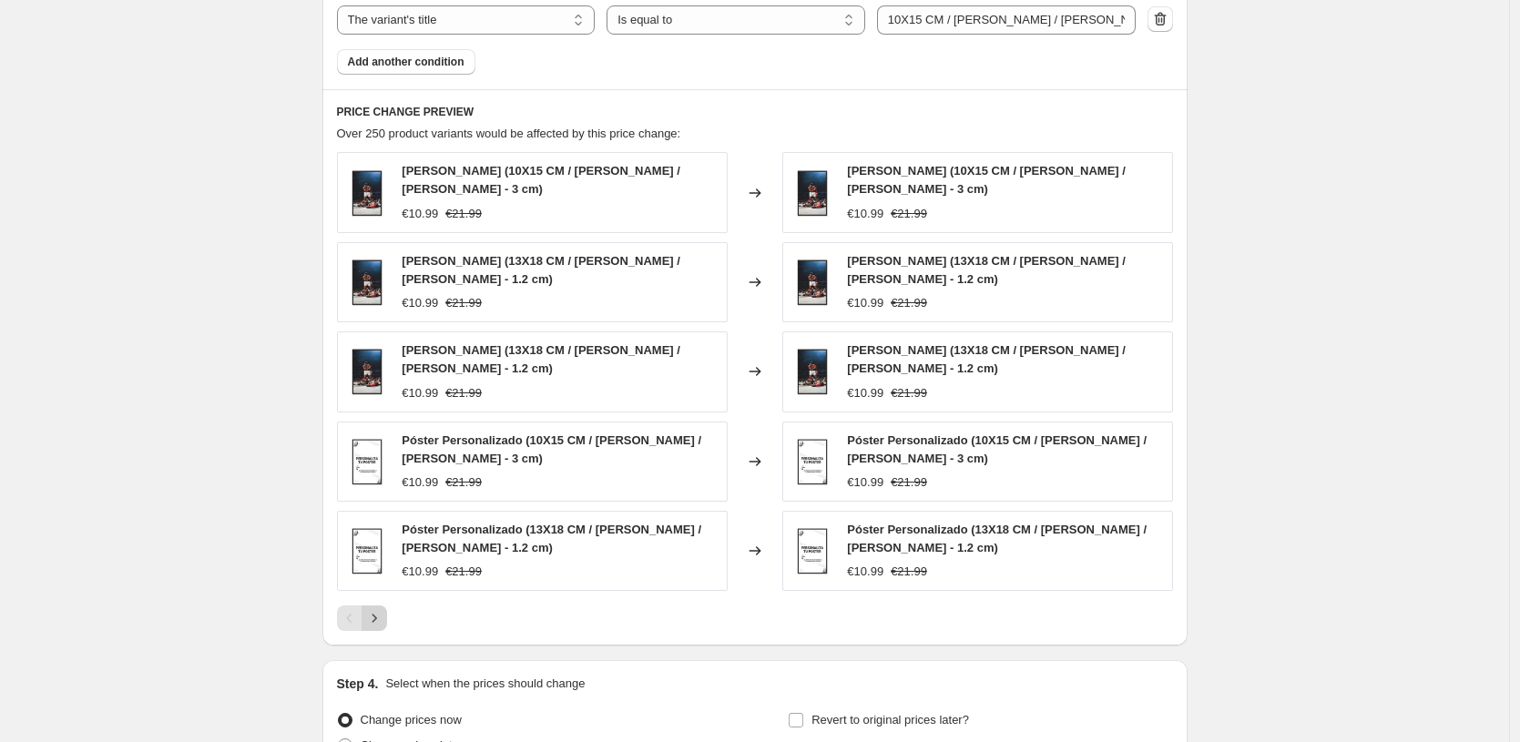
click at [374, 620] on icon "Next" at bounding box center [374, 618] width 18 height 18
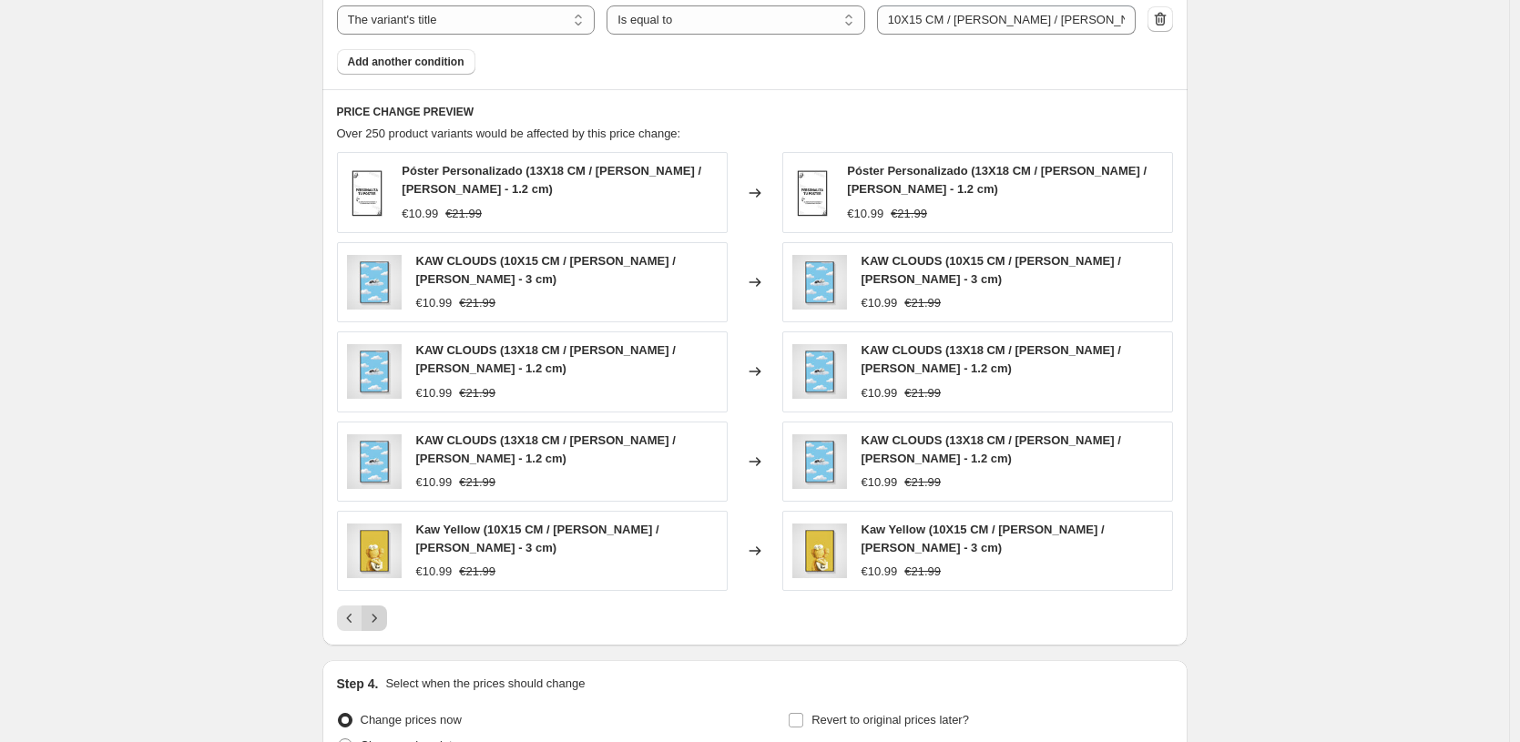
click at [374, 614] on icon "Next" at bounding box center [374, 618] width 18 height 18
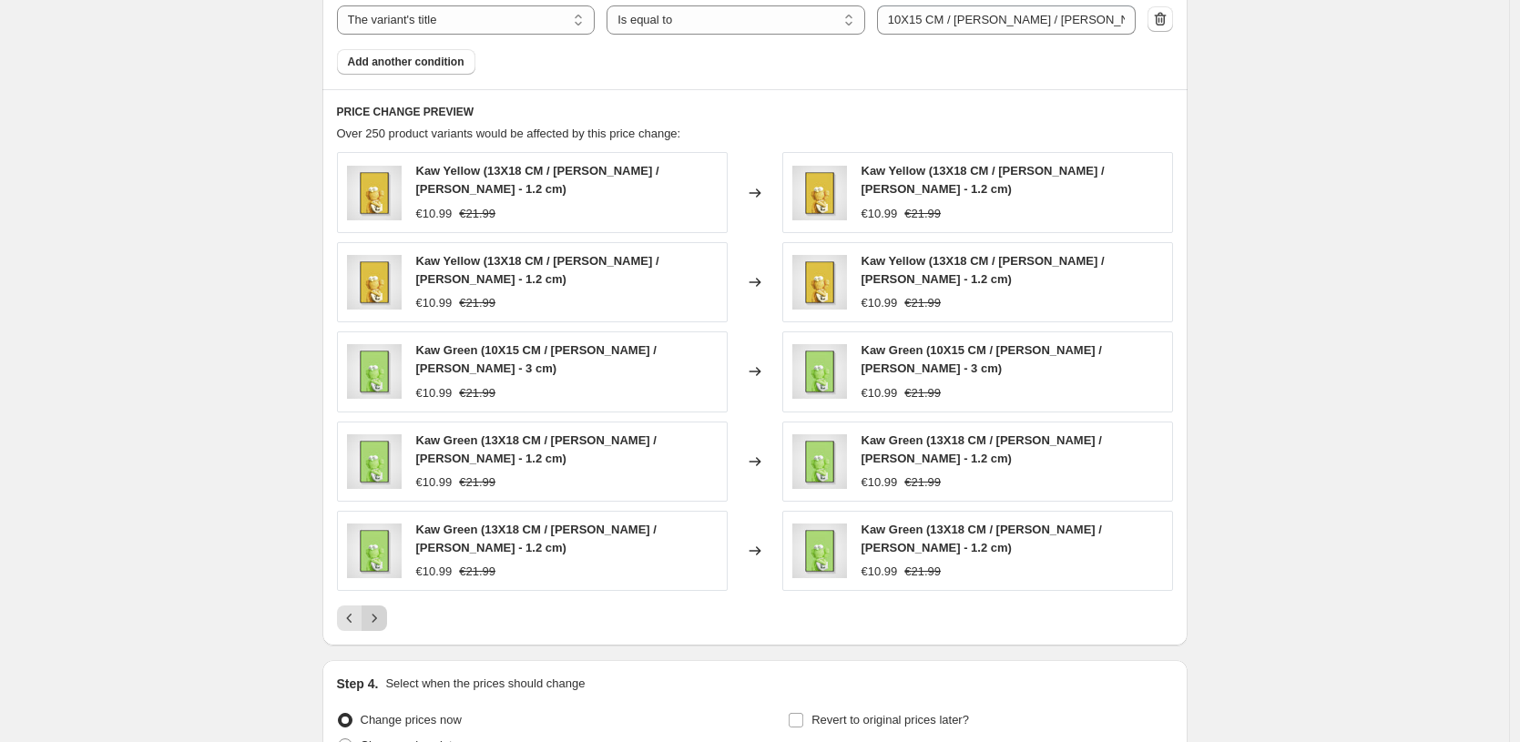
click at [374, 614] on icon "Next" at bounding box center [374, 618] width 18 height 18
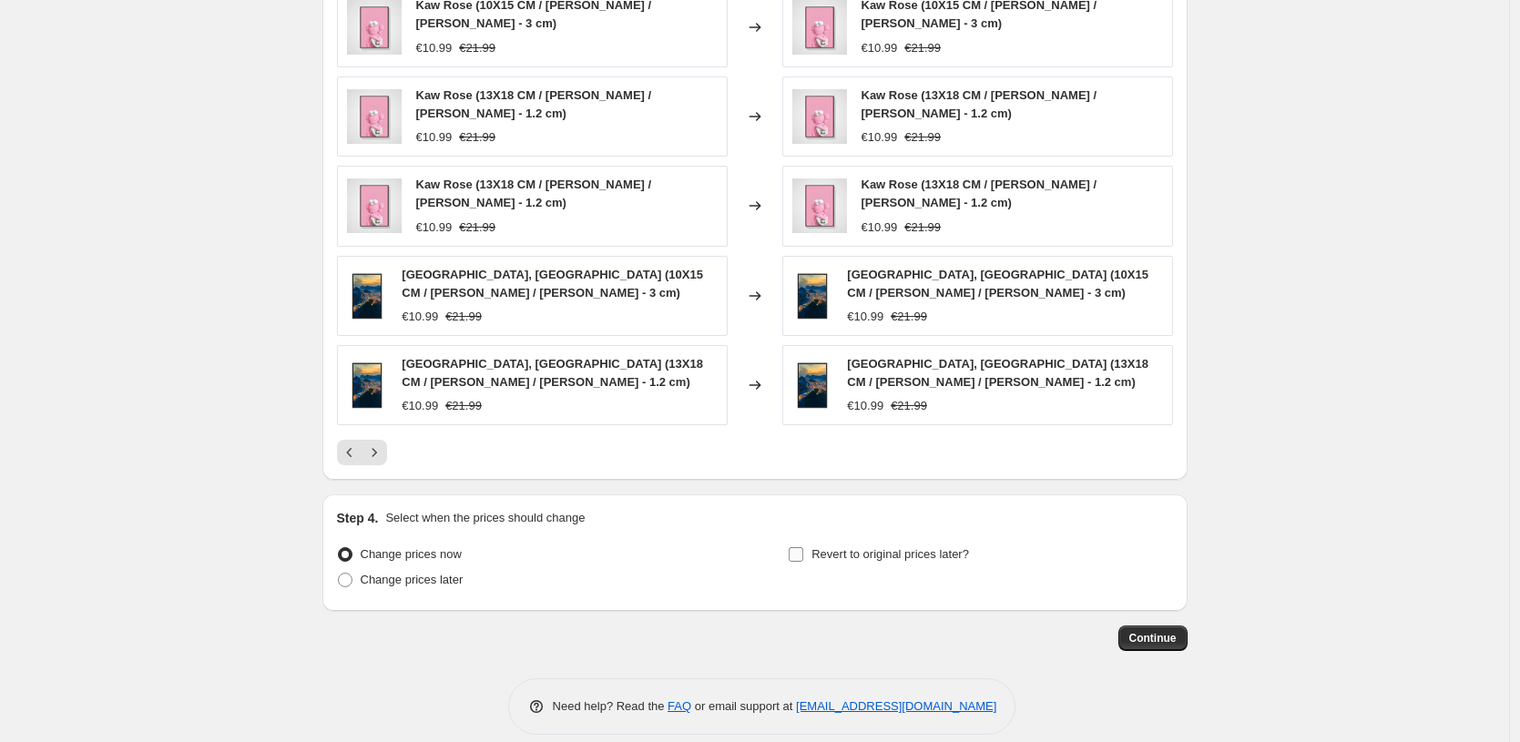
scroll to position [1343, 0]
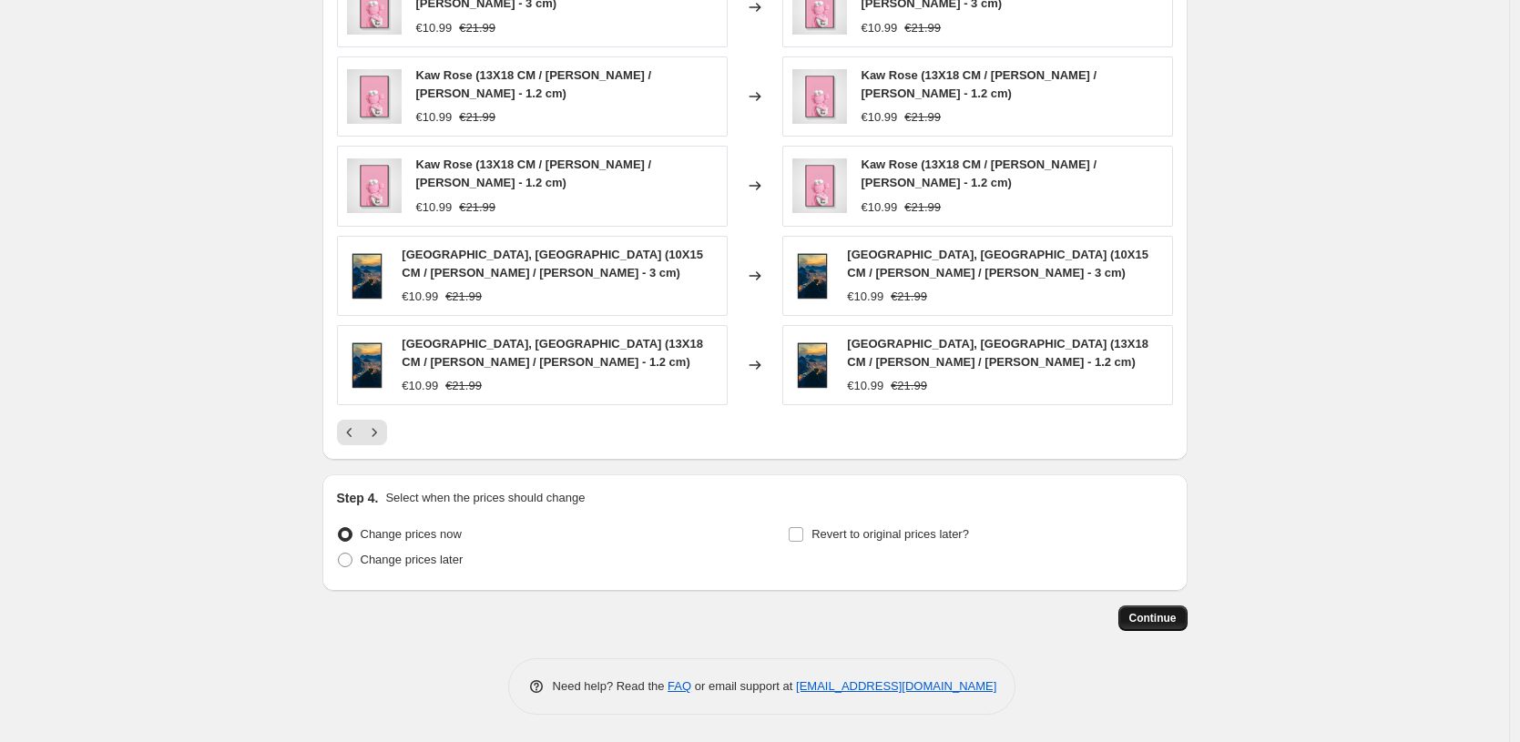
click at [1138, 618] on span "Continue" at bounding box center [1152, 618] width 47 height 15
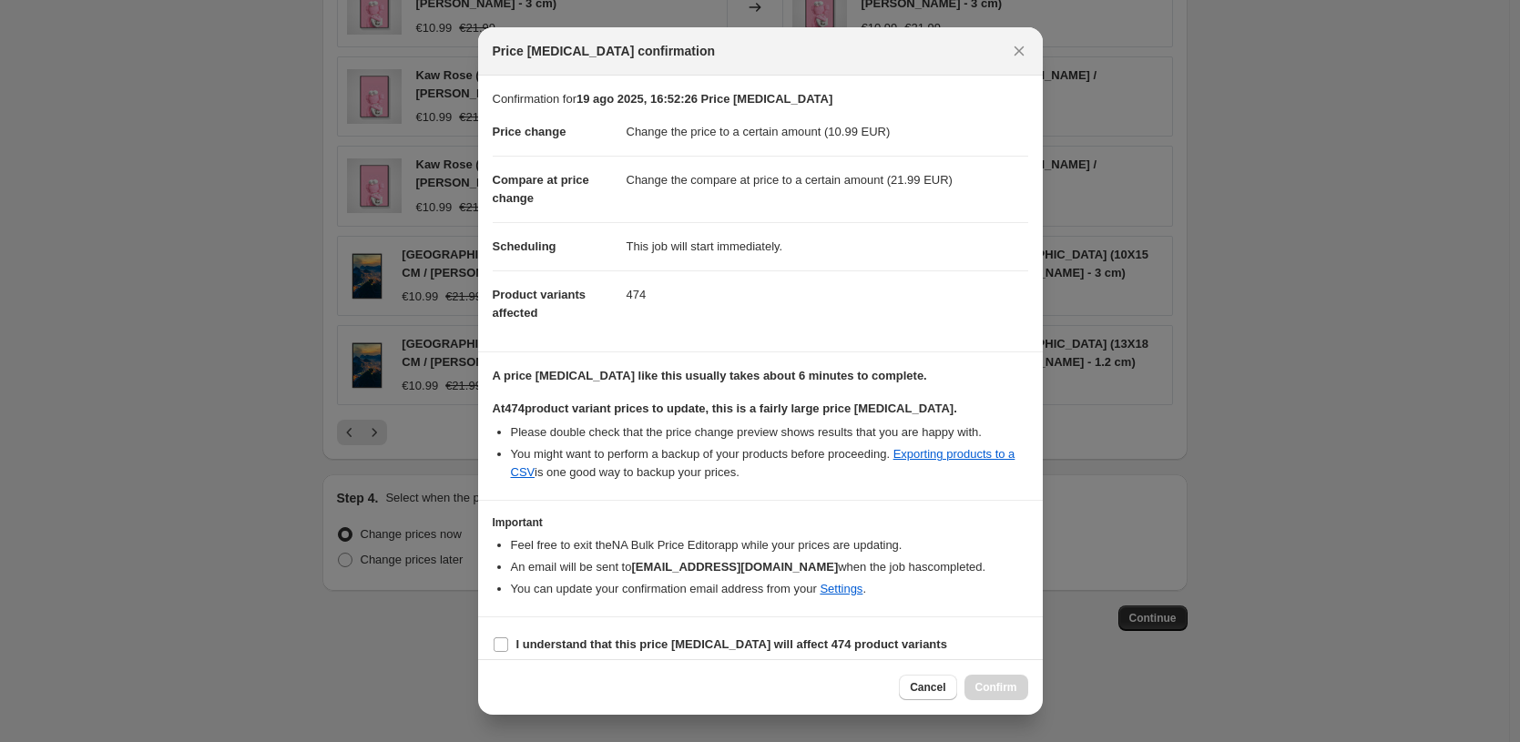
scroll to position [13, 0]
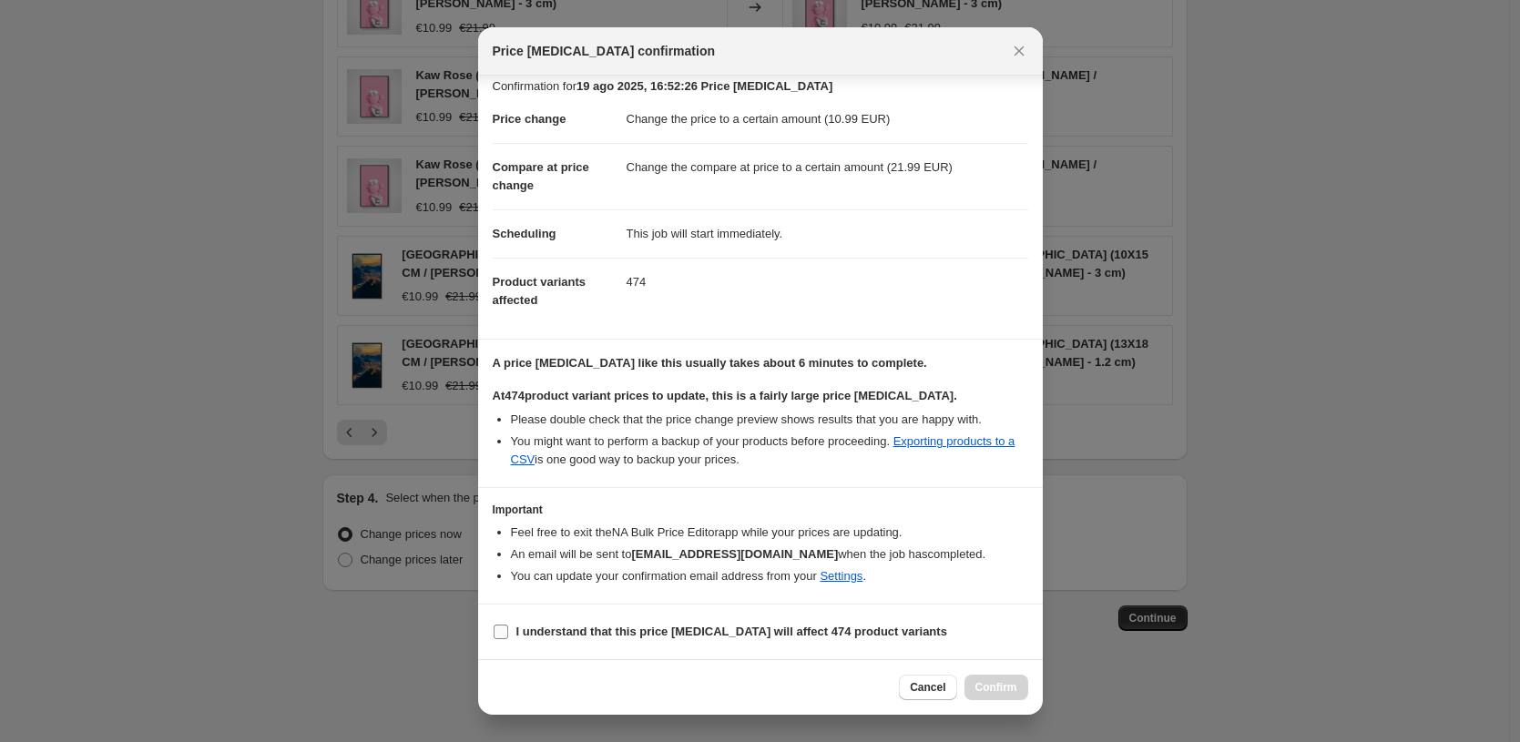
click at [605, 639] on span "I understand that this price [MEDICAL_DATA] will affect 474 product variants" at bounding box center [731, 632] width 431 height 18
click at [508, 639] on input "I understand that this price [MEDICAL_DATA] will affect 474 product variants" at bounding box center [501, 632] width 15 height 15
checkbox input "true"
click at [996, 677] on button "Confirm" at bounding box center [997, 688] width 64 height 26
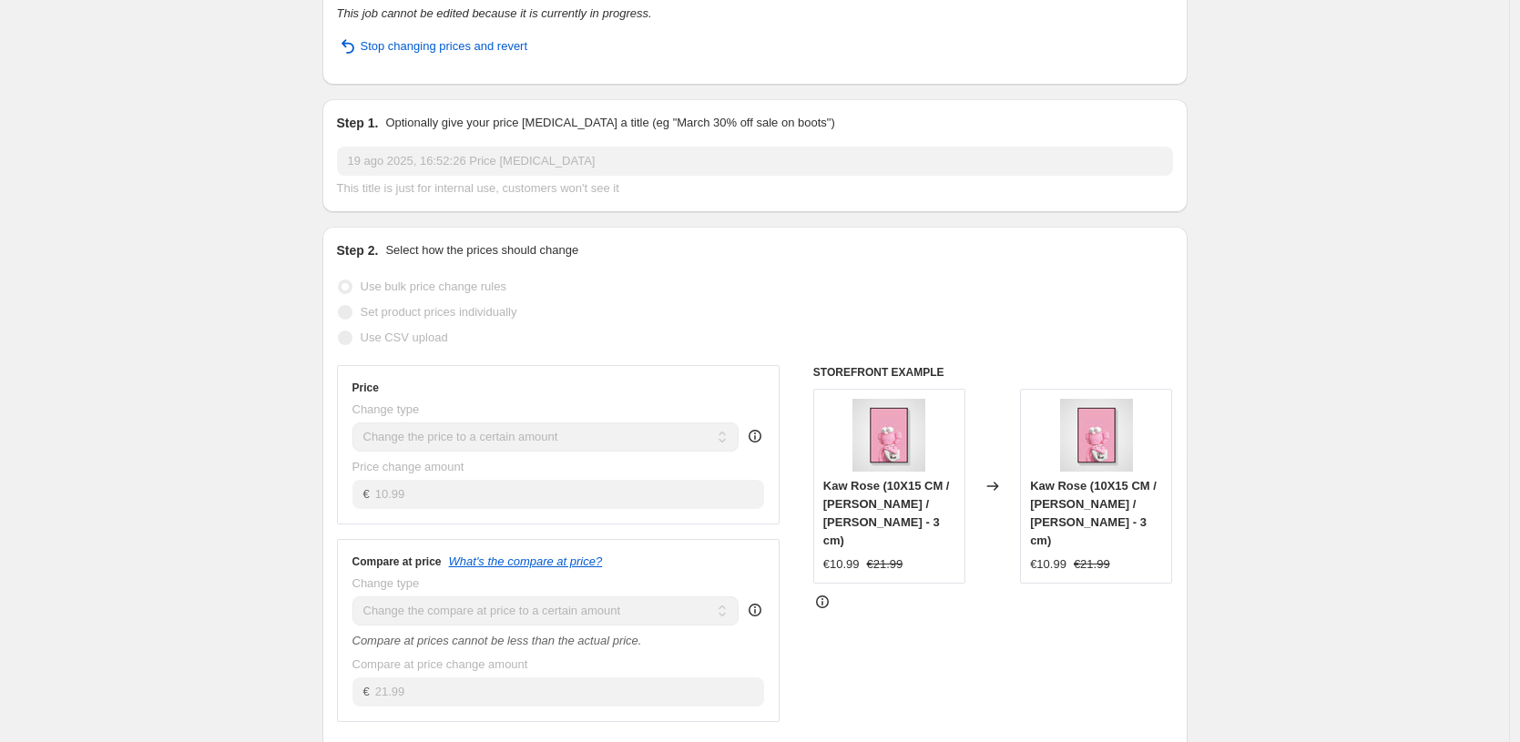
scroll to position [5, 0]
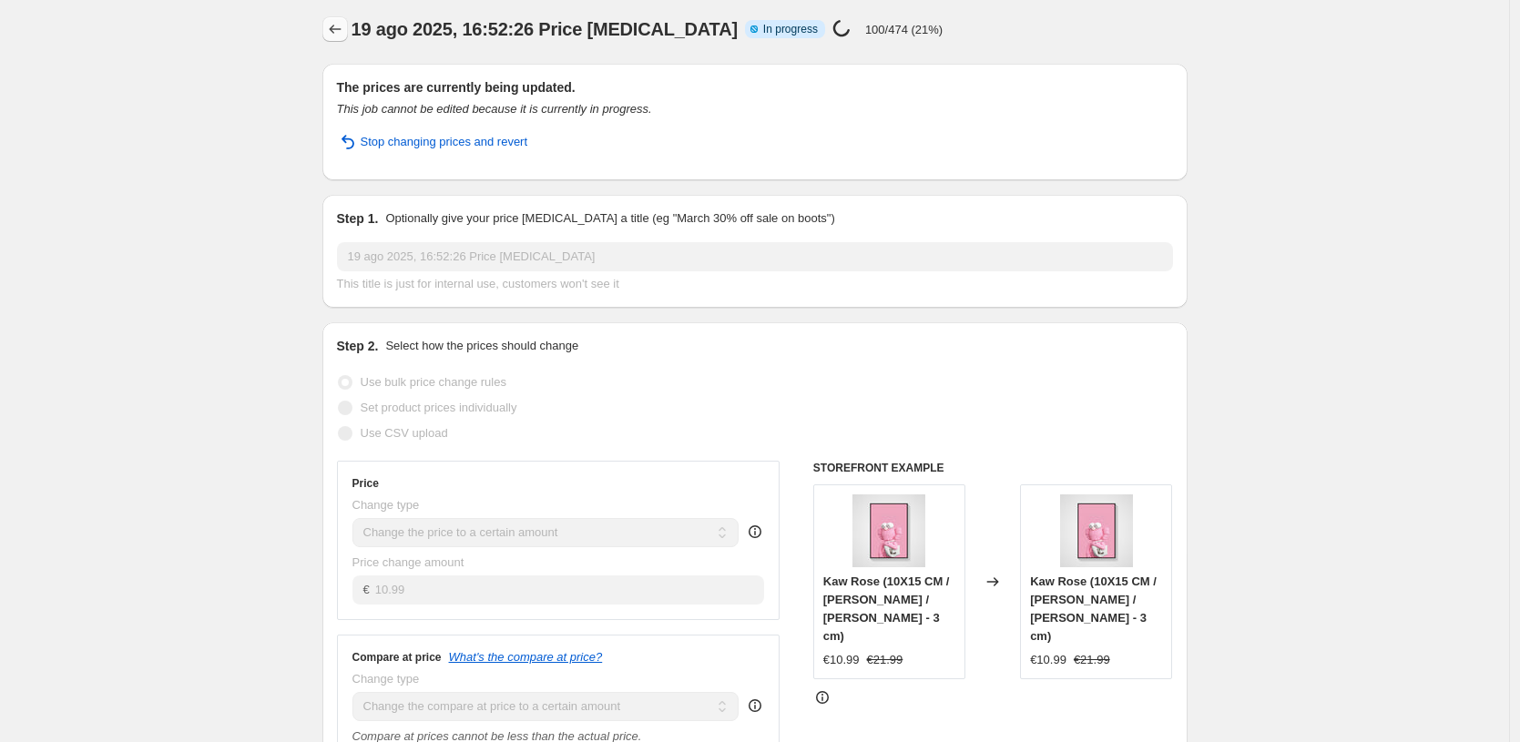
click at [342, 27] on icon "Price change jobs" at bounding box center [335, 29] width 18 height 18
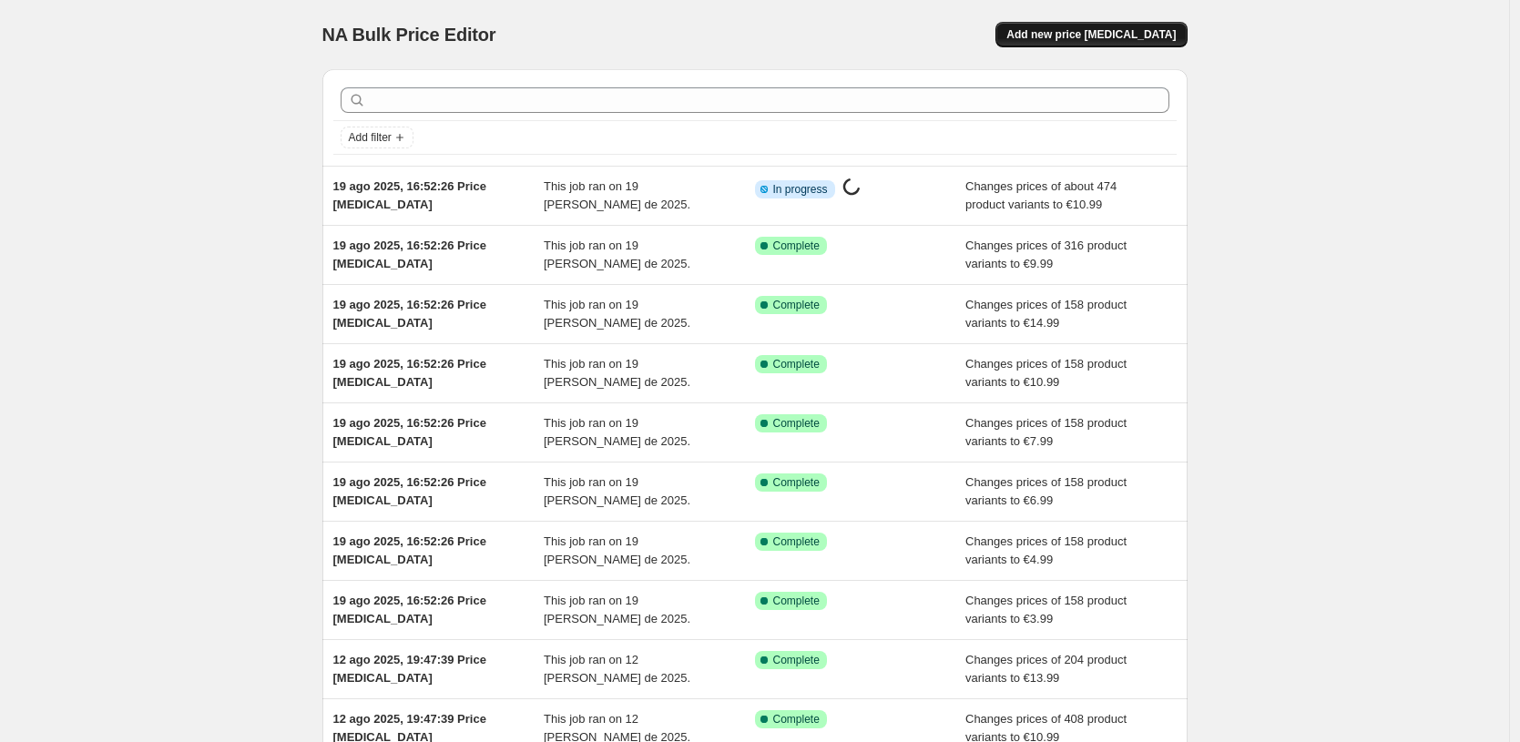
click at [1168, 23] on button "Add new price [MEDICAL_DATA]" at bounding box center [1090, 35] width 191 height 26
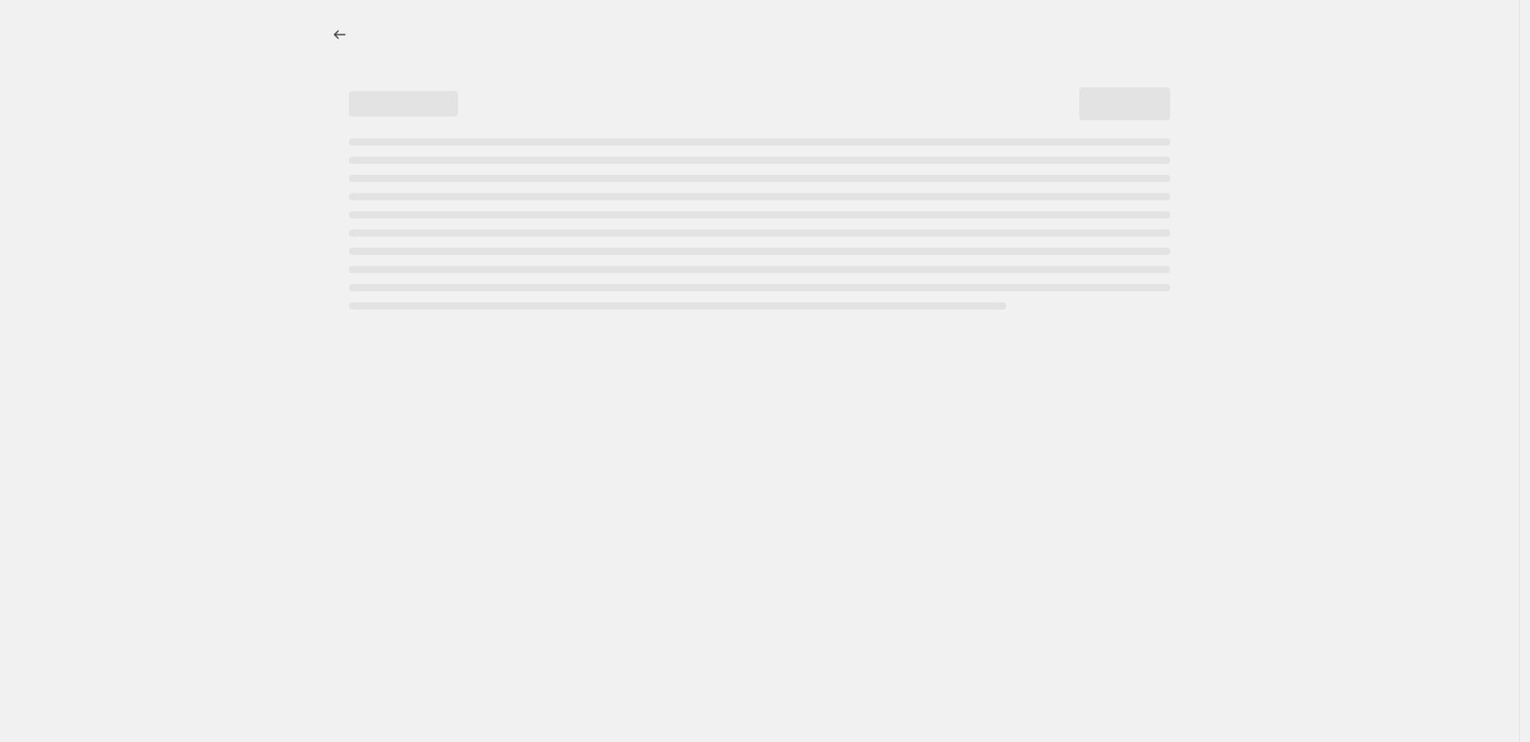
select select "percentage"
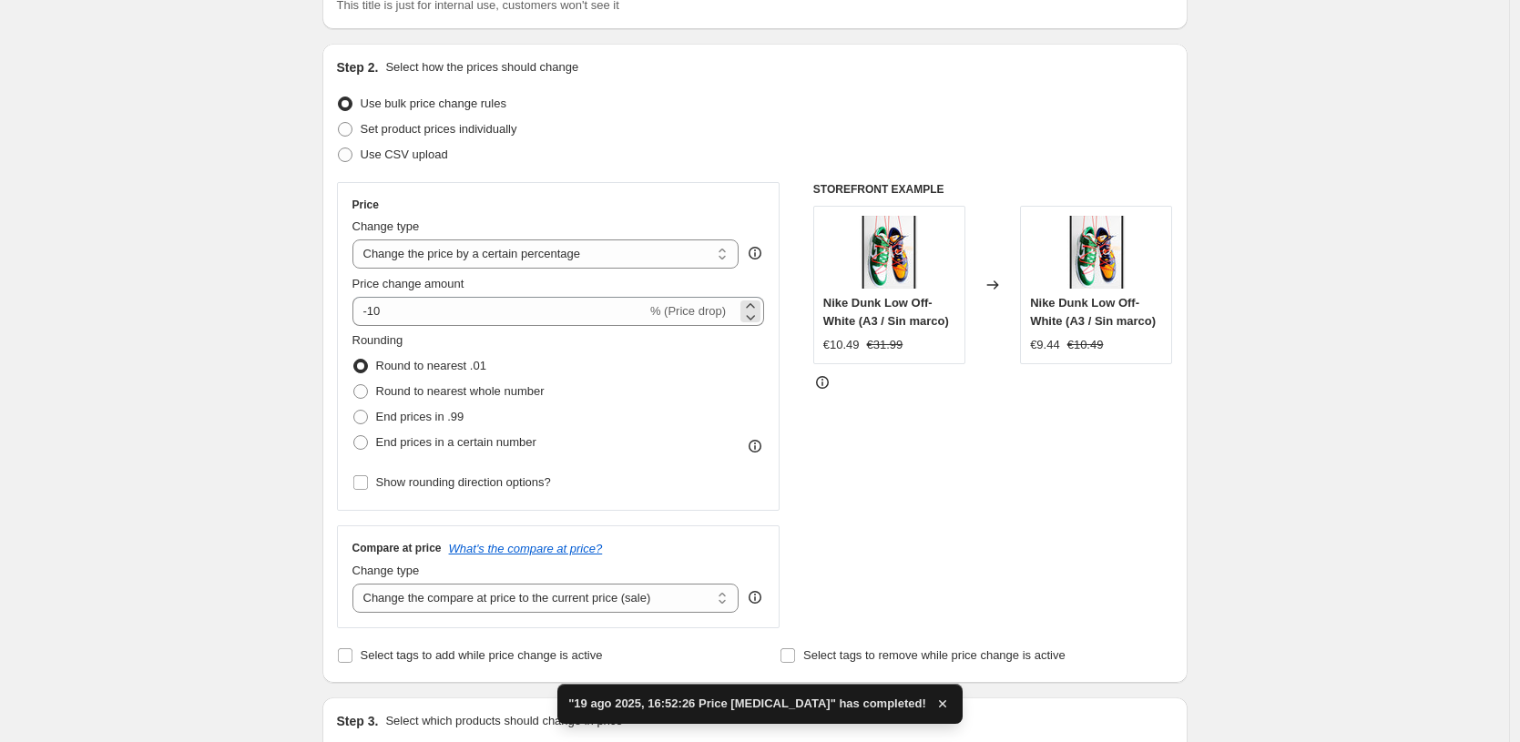
scroll to position [308, 0]
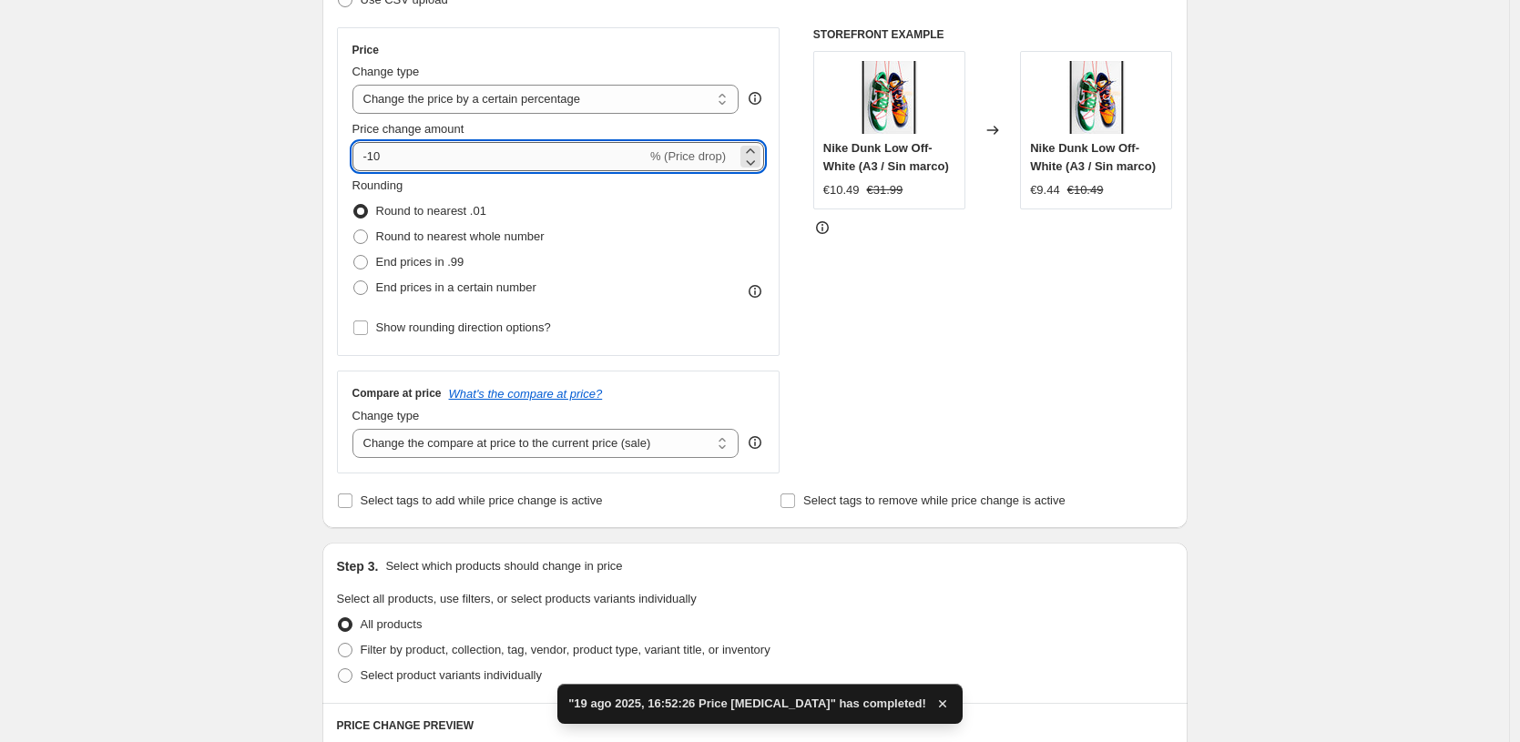
click at [568, 157] on input "-10" at bounding box center [499, 156] width 294 height 29
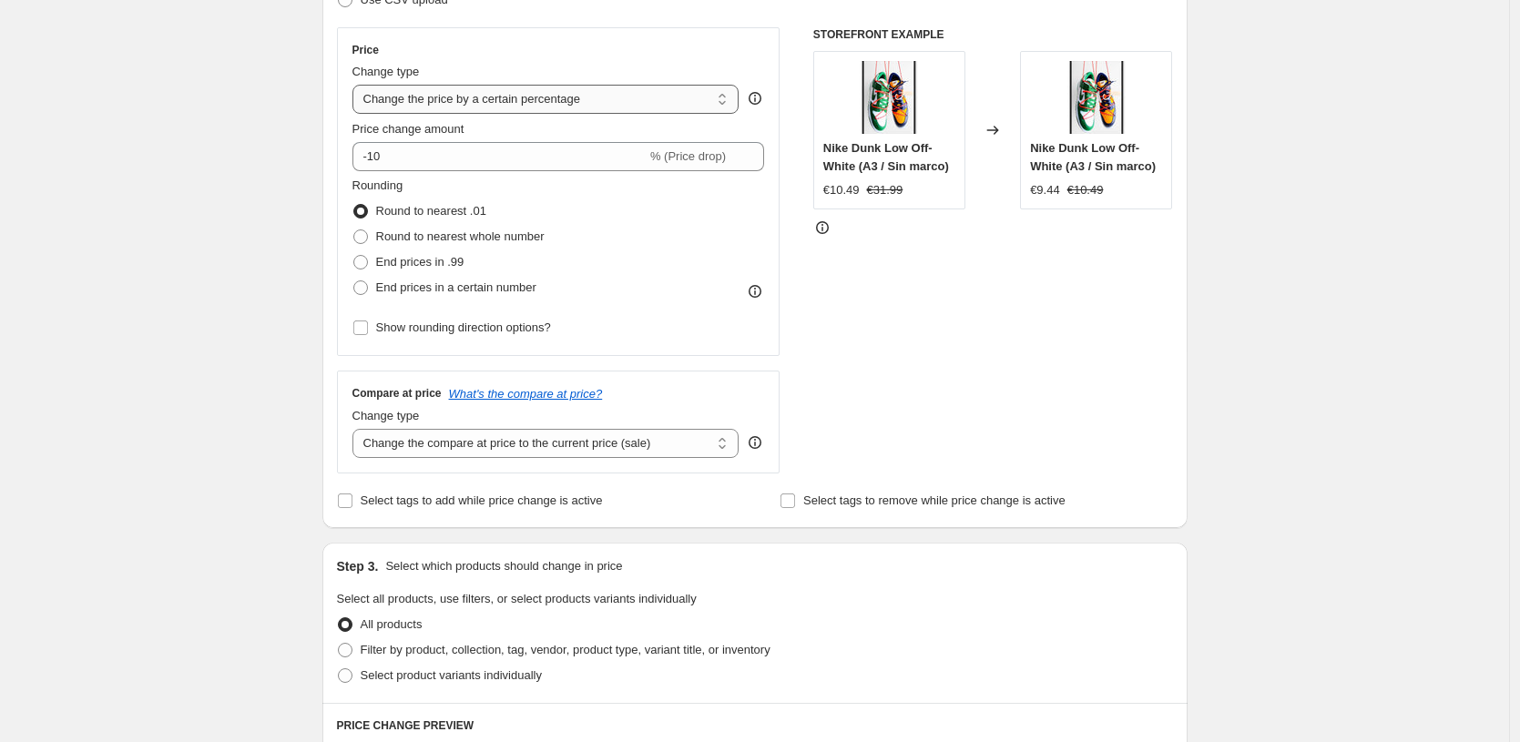
select select "to"
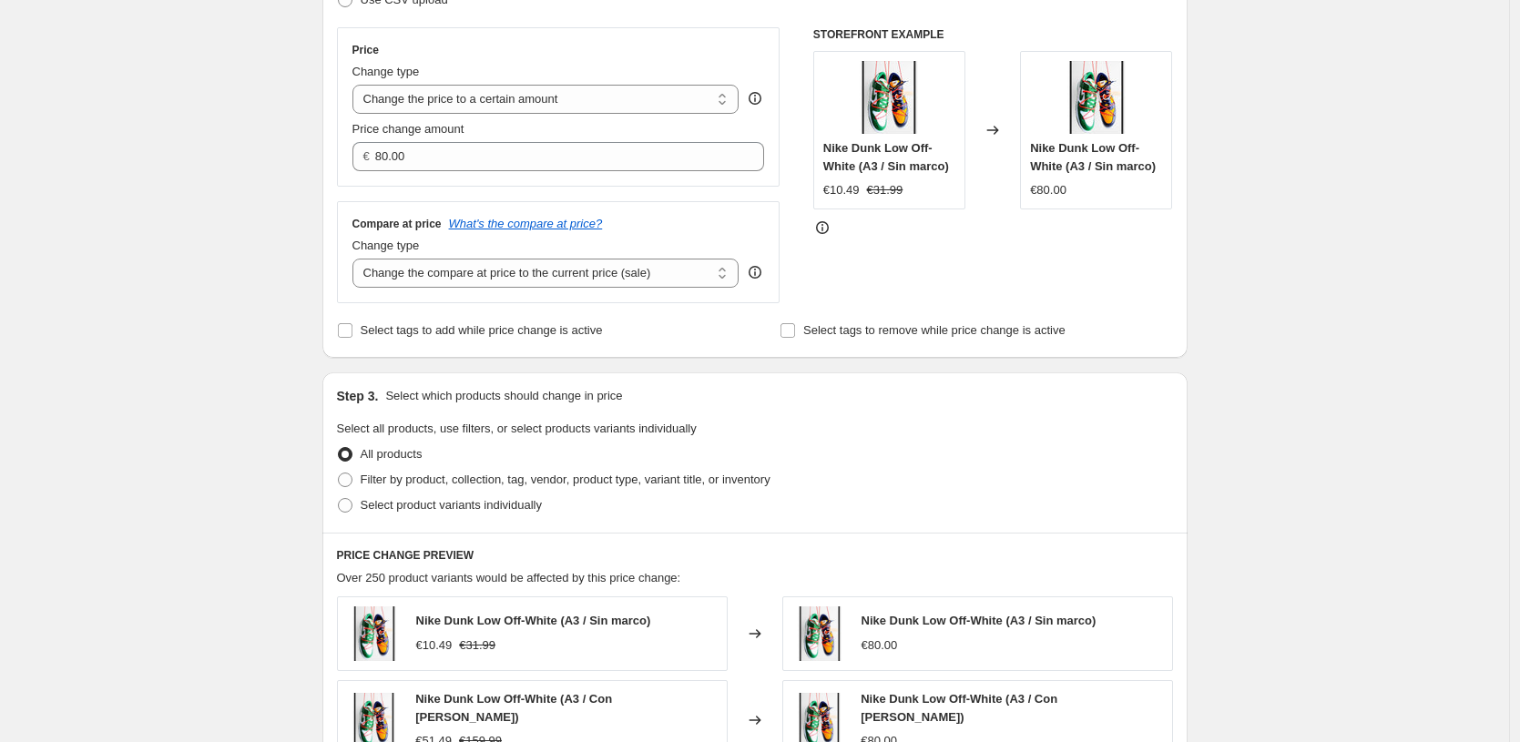
click at [543, 256] on div "Change type Change the compare at price to the current price (sale) Change the …" at bounding box center [545, 262] width 387 height 51
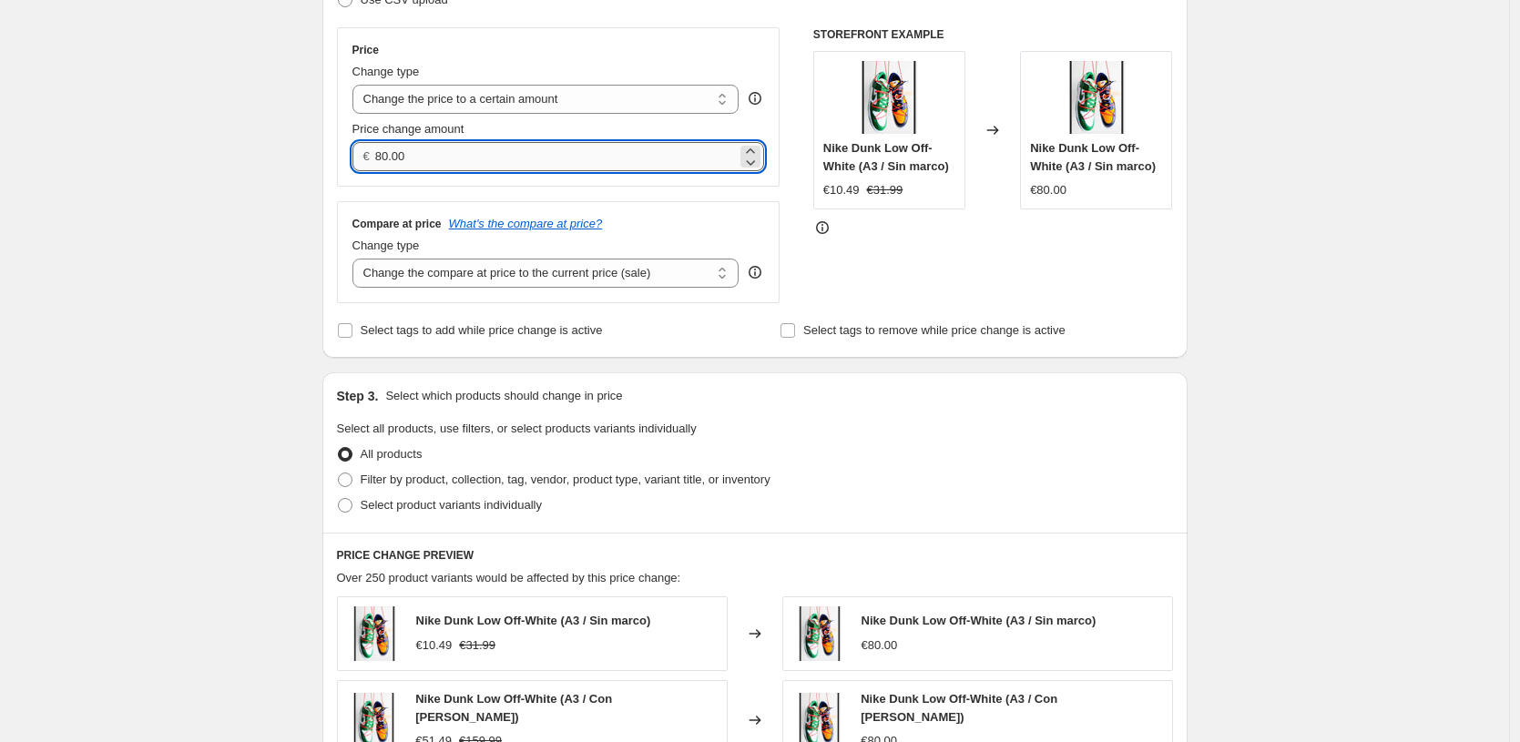
click at [526, 157] on input "80.00" at bounding box center [556, 156] width 362 height 29
click at [527, 157] on input "80.00" at bounding box center [556, 156] width 362 height 29
type input "14.99"
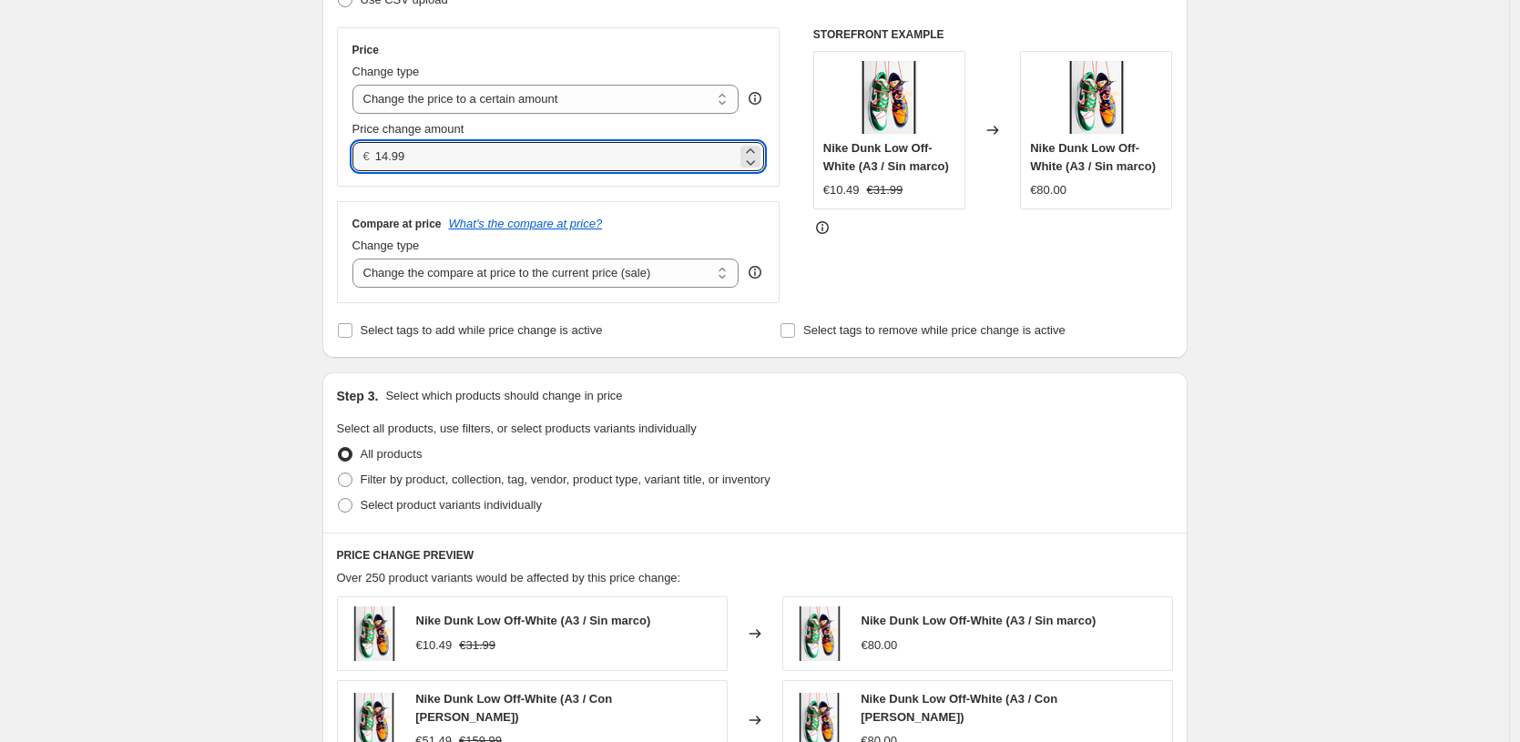
click at [934, 423] on div "Step 3. Select which products should change in price Select all products, use f…" at bounding box center [754, 453] width 865 height 160
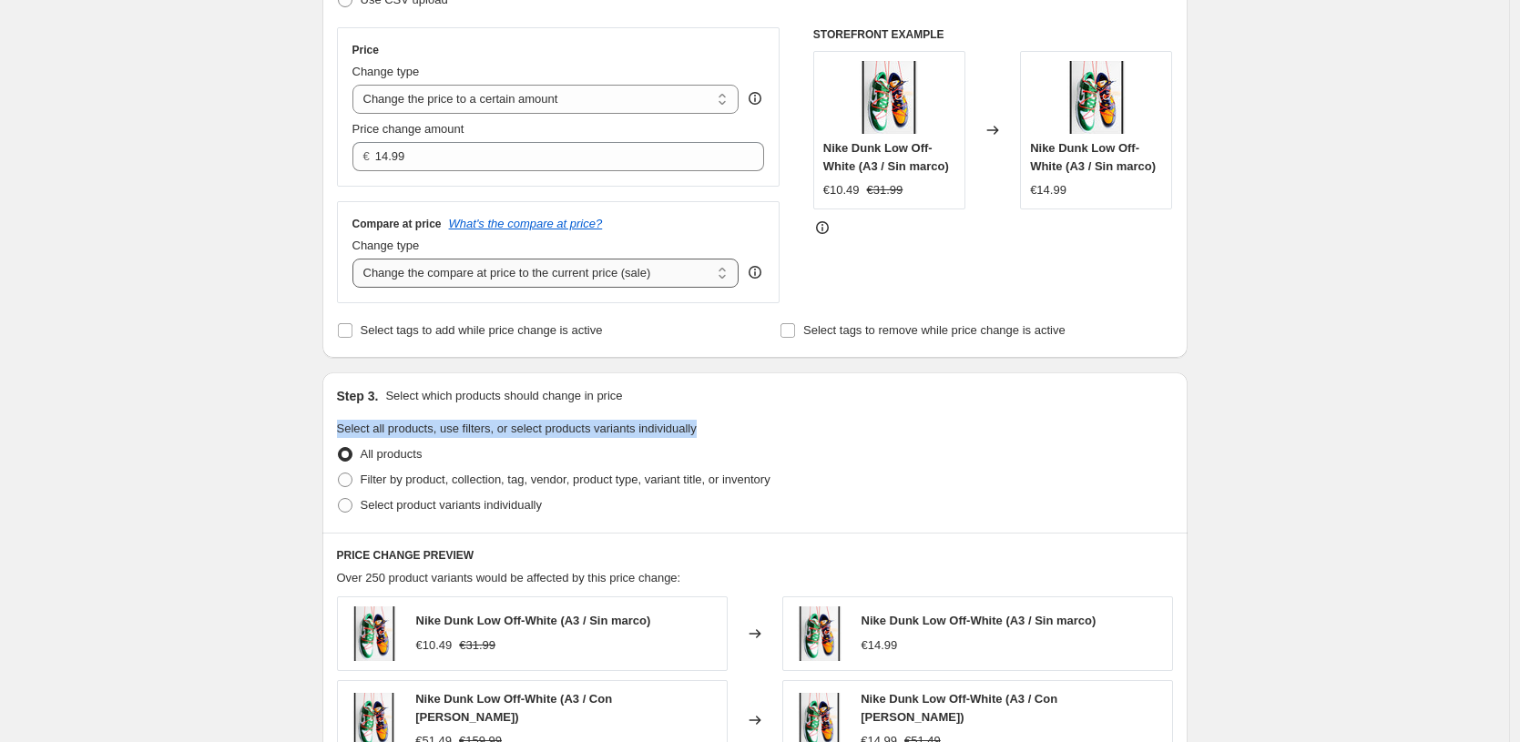
select select "to"
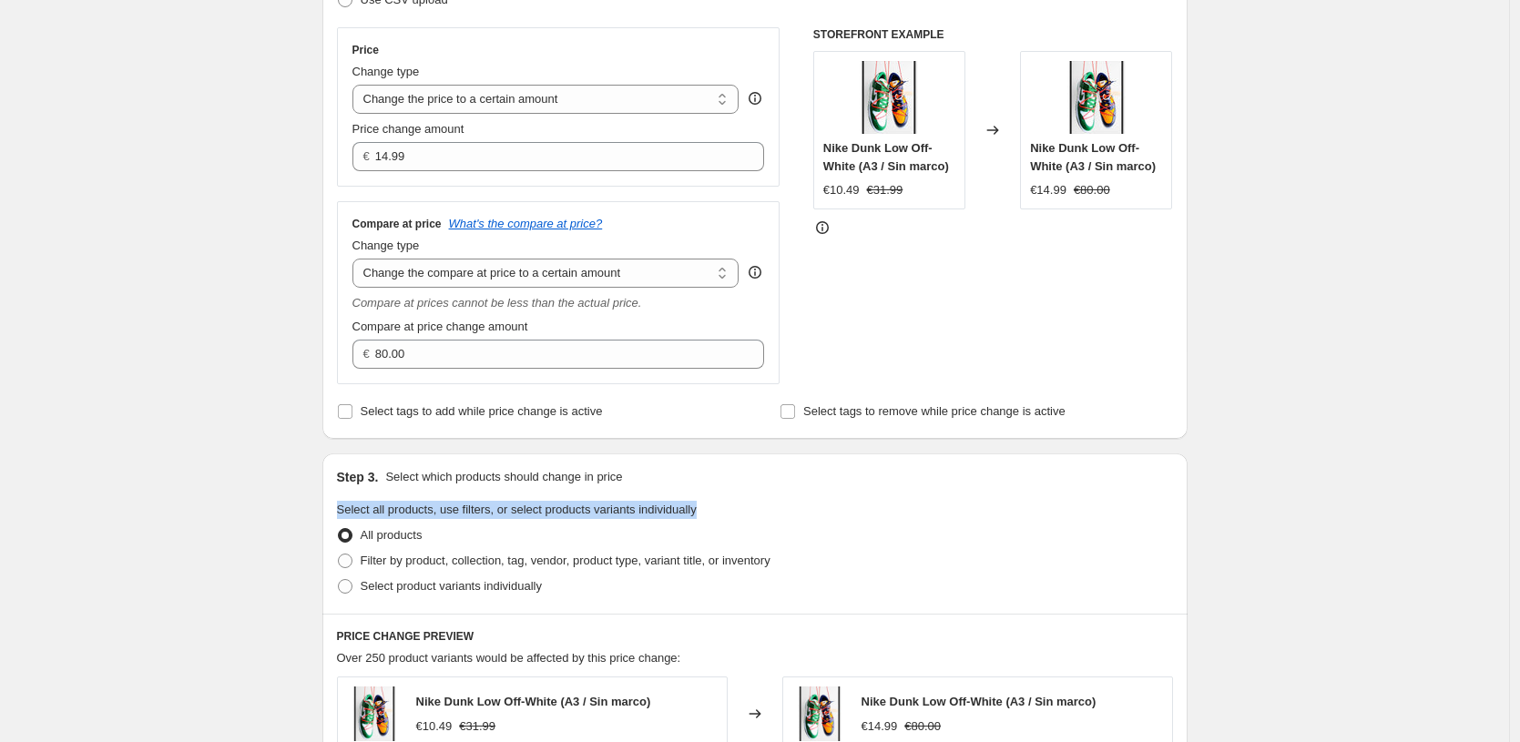
click at [1220, 454] on div "Create new price [MEDICAL_DATA]. This page is ready Create new price [MEDICAL_D…" at bounding box center [754, 563] width 1509 height 1743
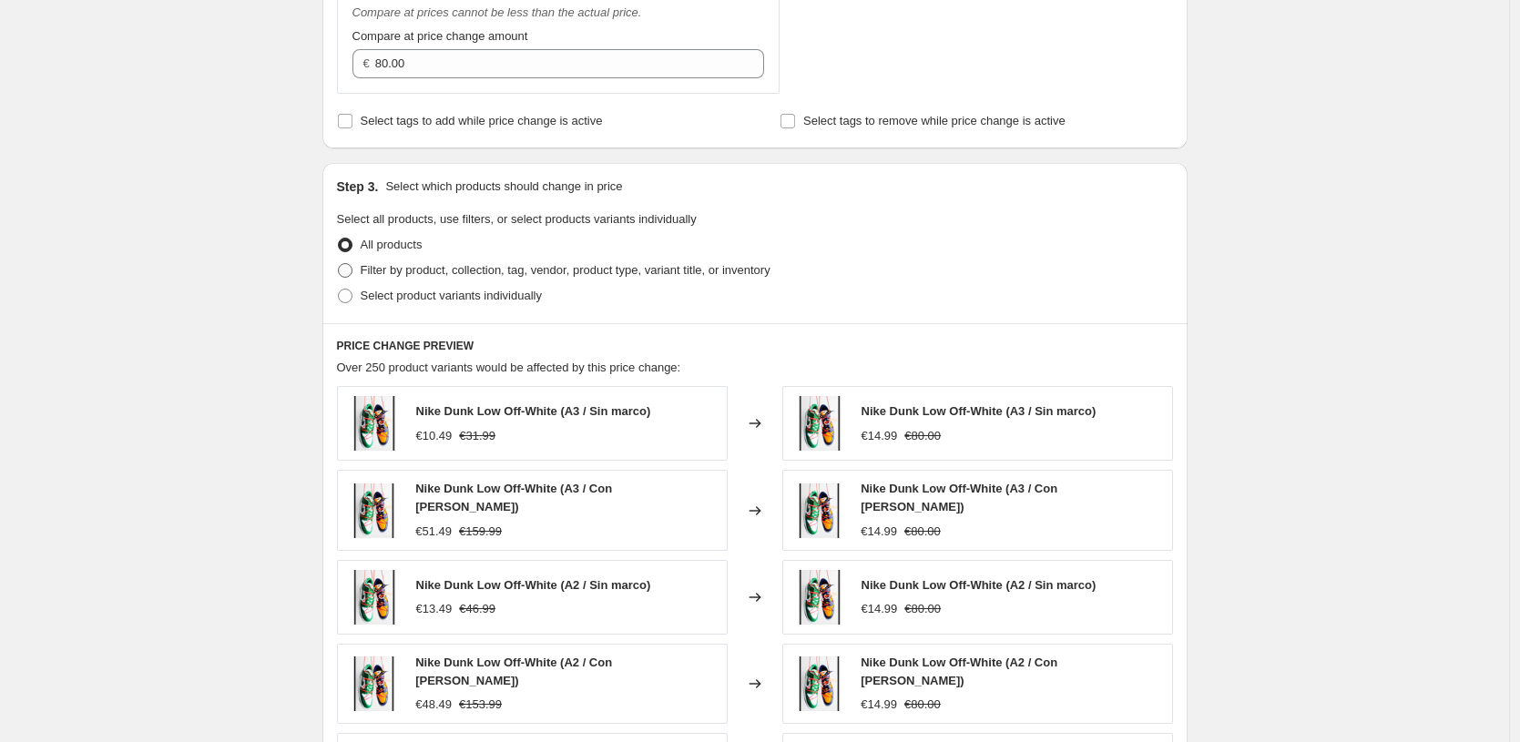
click at [577, 272] on span "Filter by product, collection, tag, vendor, product type, variant title, or inv…" at bounding box center [566, 270] width 410 height 14
click at [339, 264] on input "Filter by product, collection, tag, vendor, product type, variant title, or inv…" at bounding box center [338, 263] width 1 height 1
radio input "true"
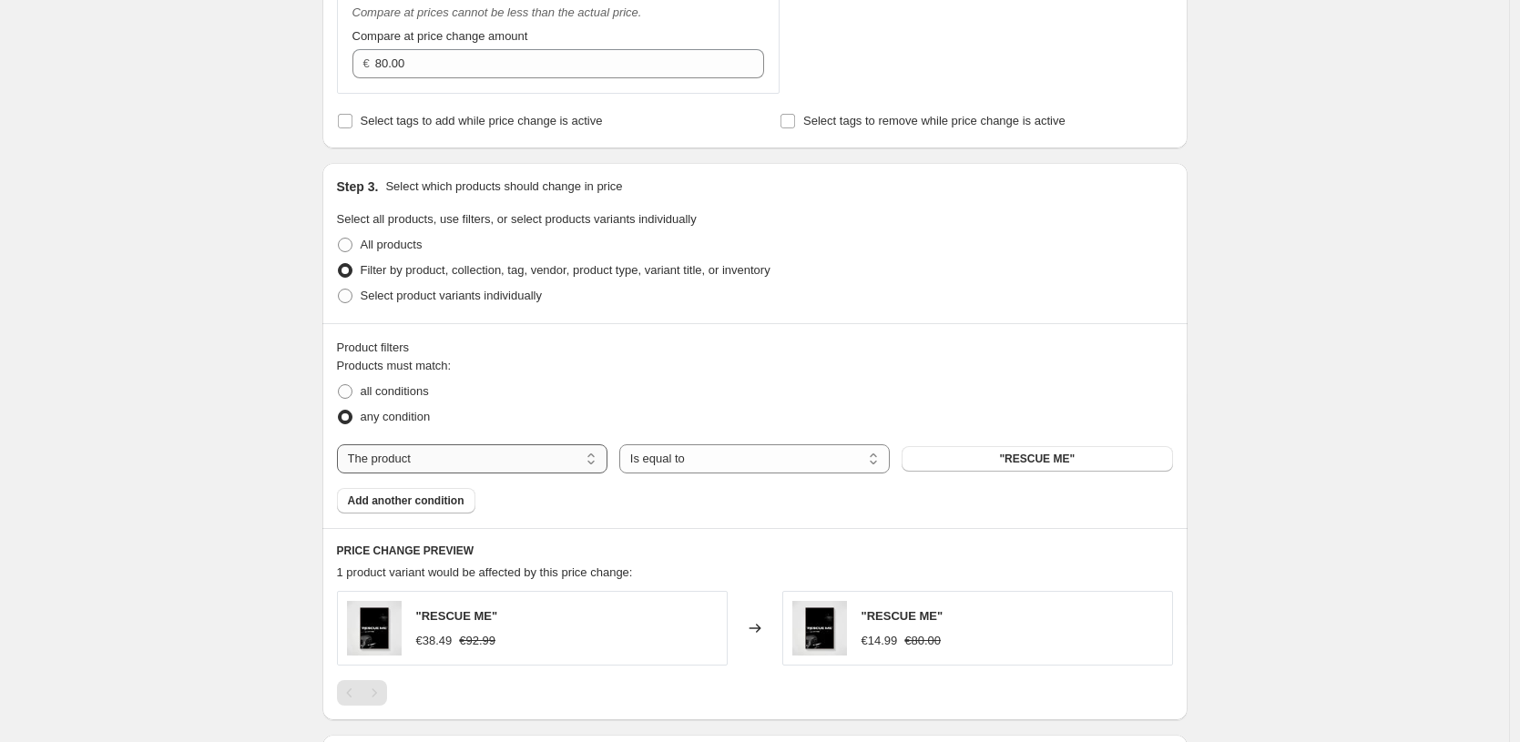
select select "title"
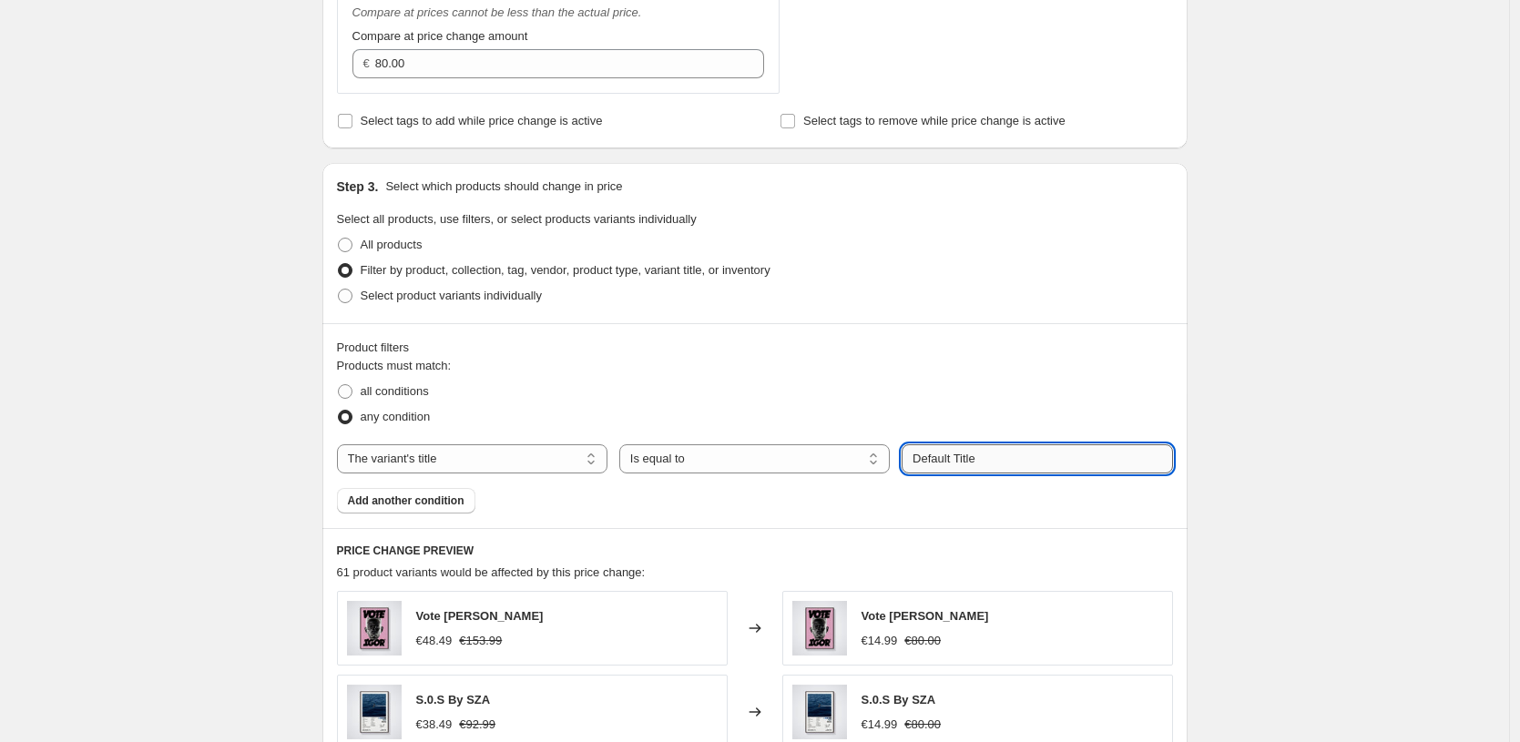
click at [1056, 456] on input "Default Title" at bounding box center [1037, 458] width 271 height 29
paste input "10X15 CM / [PERSON_NAME] / [PERSON_NAME] - 1.2 cm"
click at [931, 458] on input "10X15 CM / [PERSON_NAME] / [PERSON_NAME] - 1.2 cm" at bounding box center [1037, 458] width 271 height 29
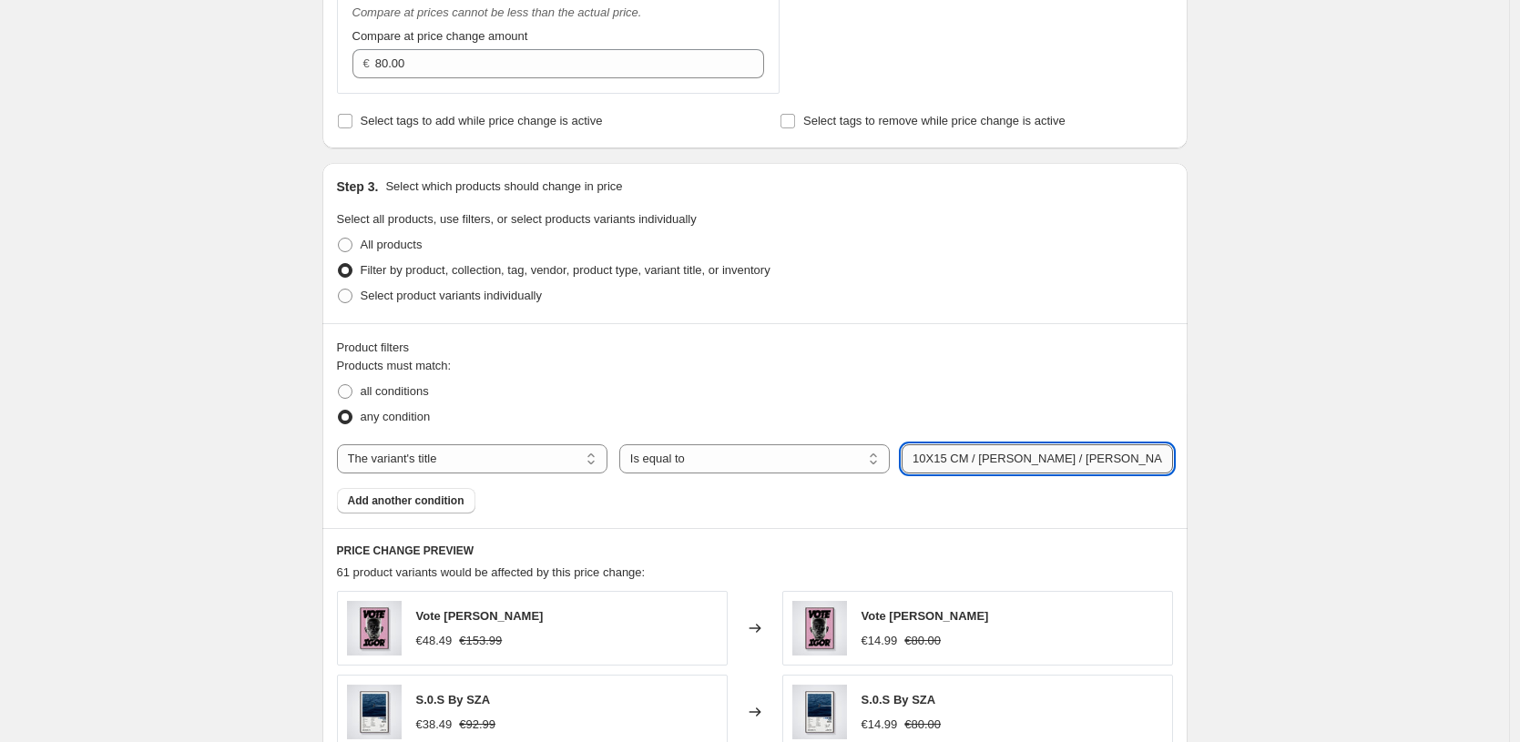
click at [924, 458] on input "10X15 CM / [PERSON_NAME] / [PERSON_NAME] - 1.2 cm" at bounding box center [1037, 458] width 271 height 29
type input "21X30 CM / [PERSON_NAME] / [PERSON_NAME] - 1.2 cm"
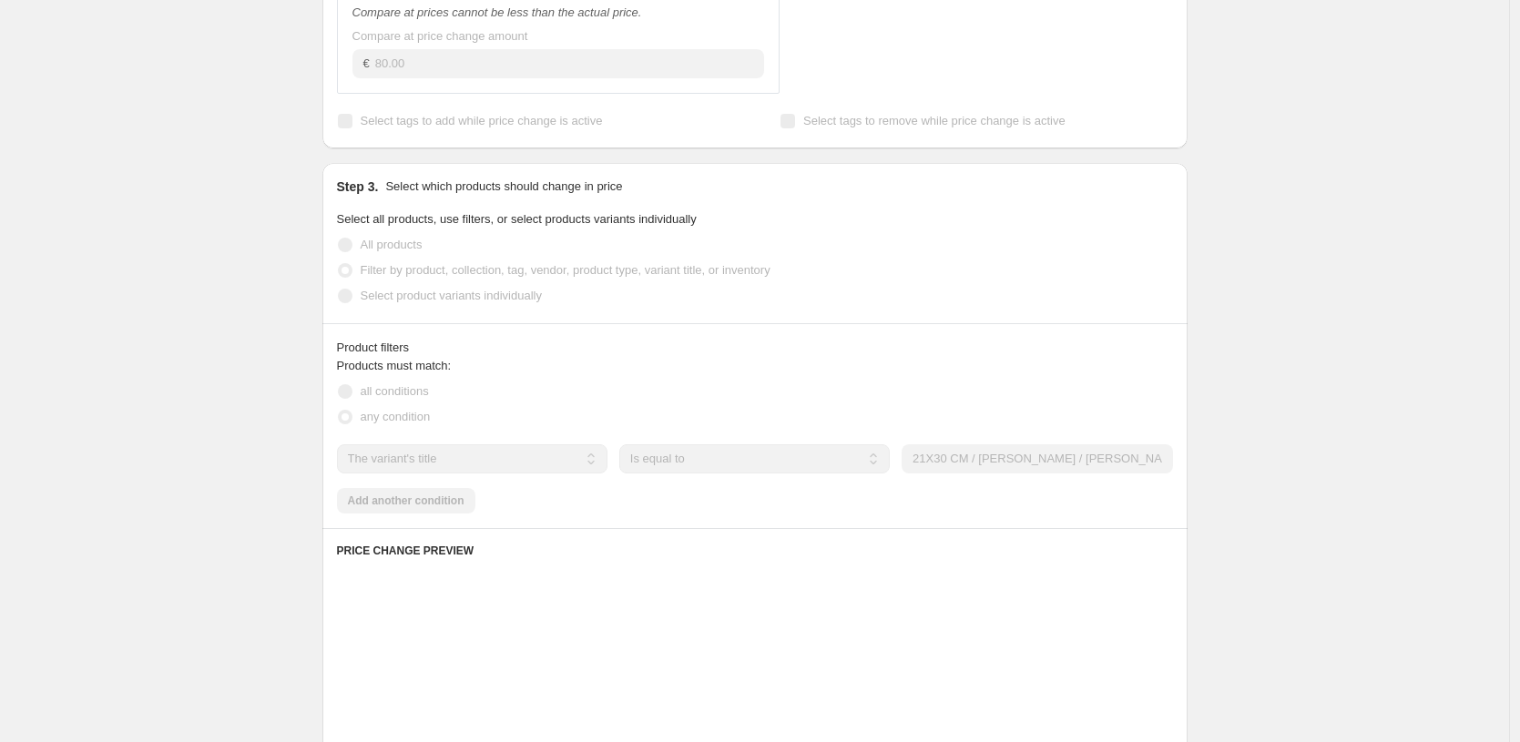
click at [1329, 582] on div "Create new price [MEDICAL_DATA]. This page is ready Create new price [MEDICAL_D…" at bounding box center [754, 370] width 1509 height 1936
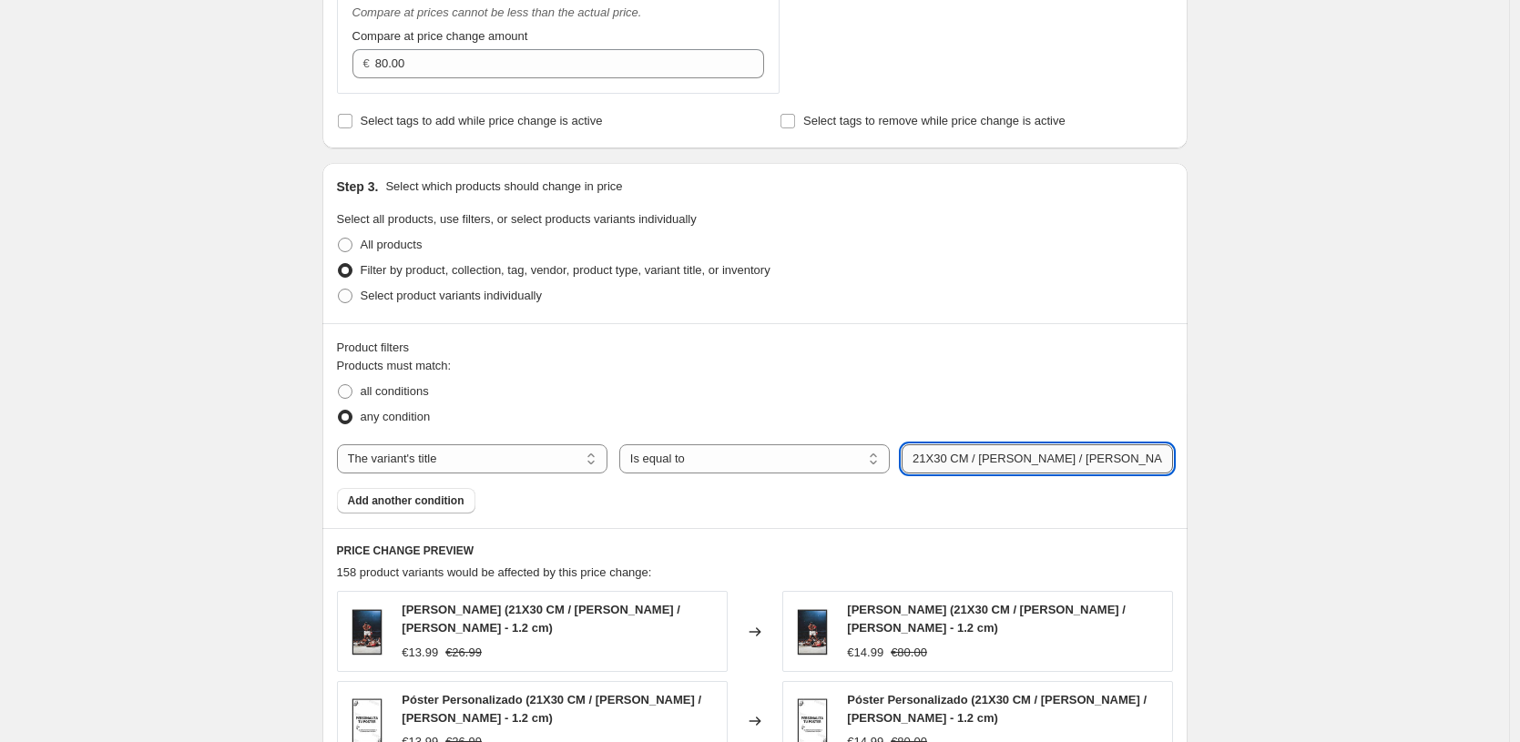
click at [1059, 462] on input "21X30 CM / [PERSON_NAME] / [PERSON_NAME] - 1.2 cm" at bounding box center [1037, 458] width 271 height 29
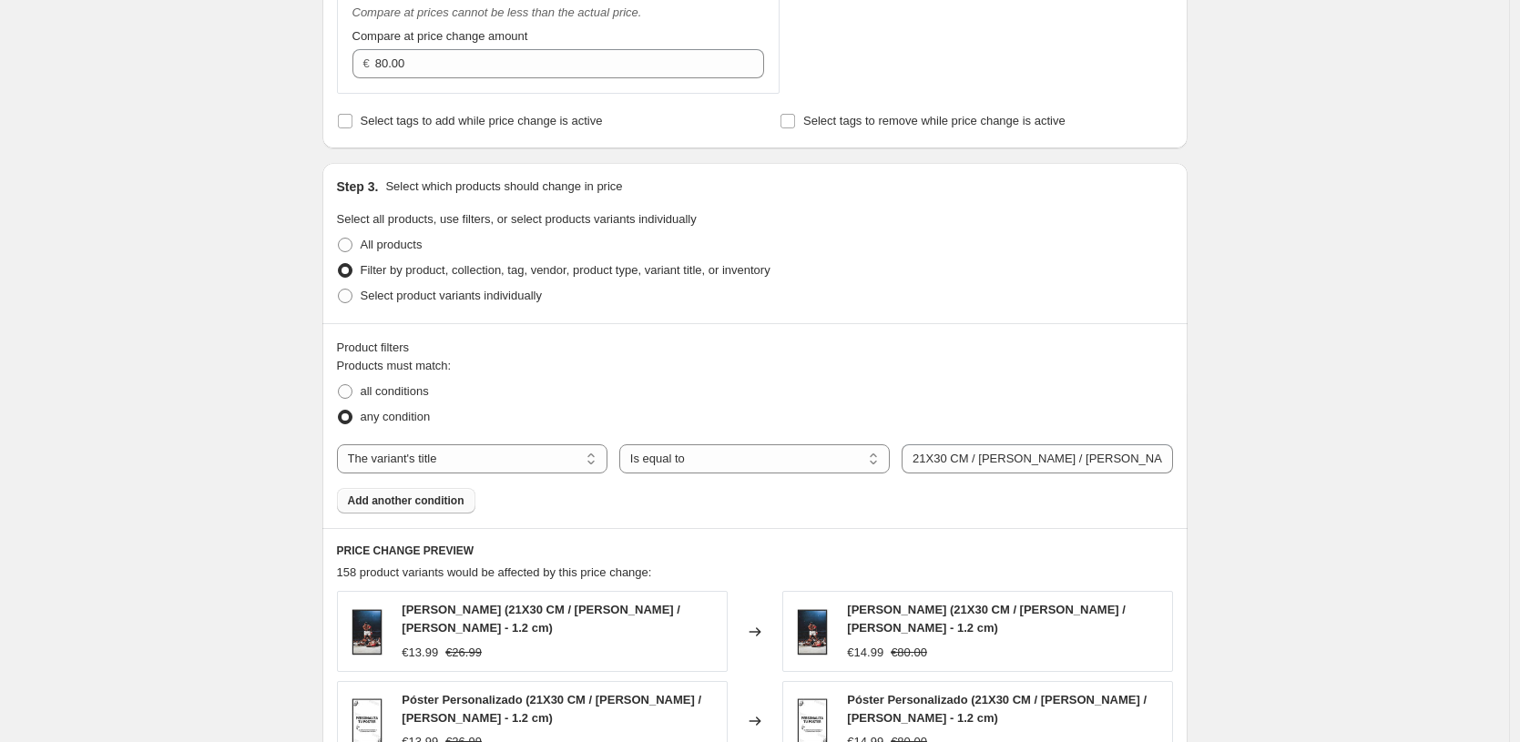
click at [426, 504] on span "Add another condition" at bounding box center [406, 501] width 117 height 15
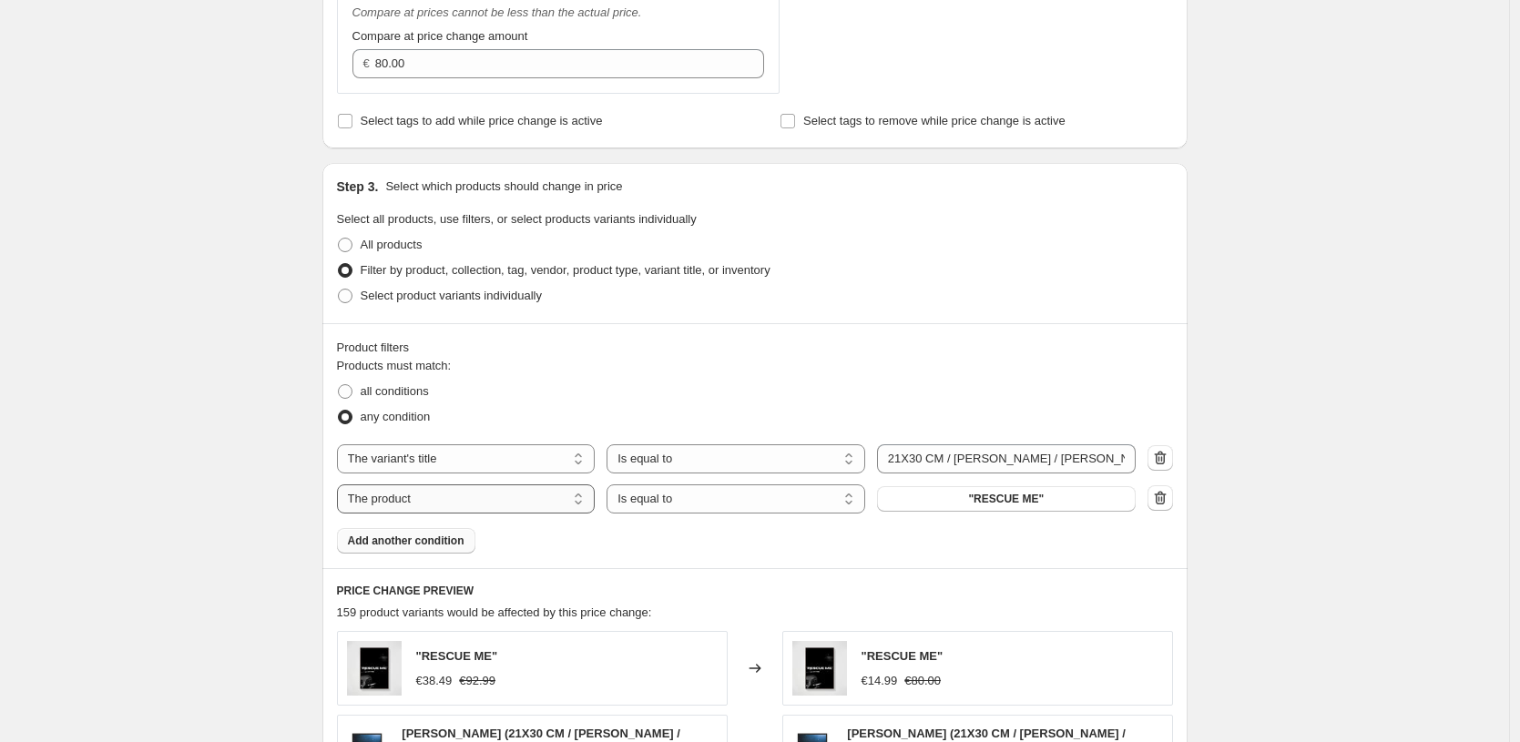
select select "title"
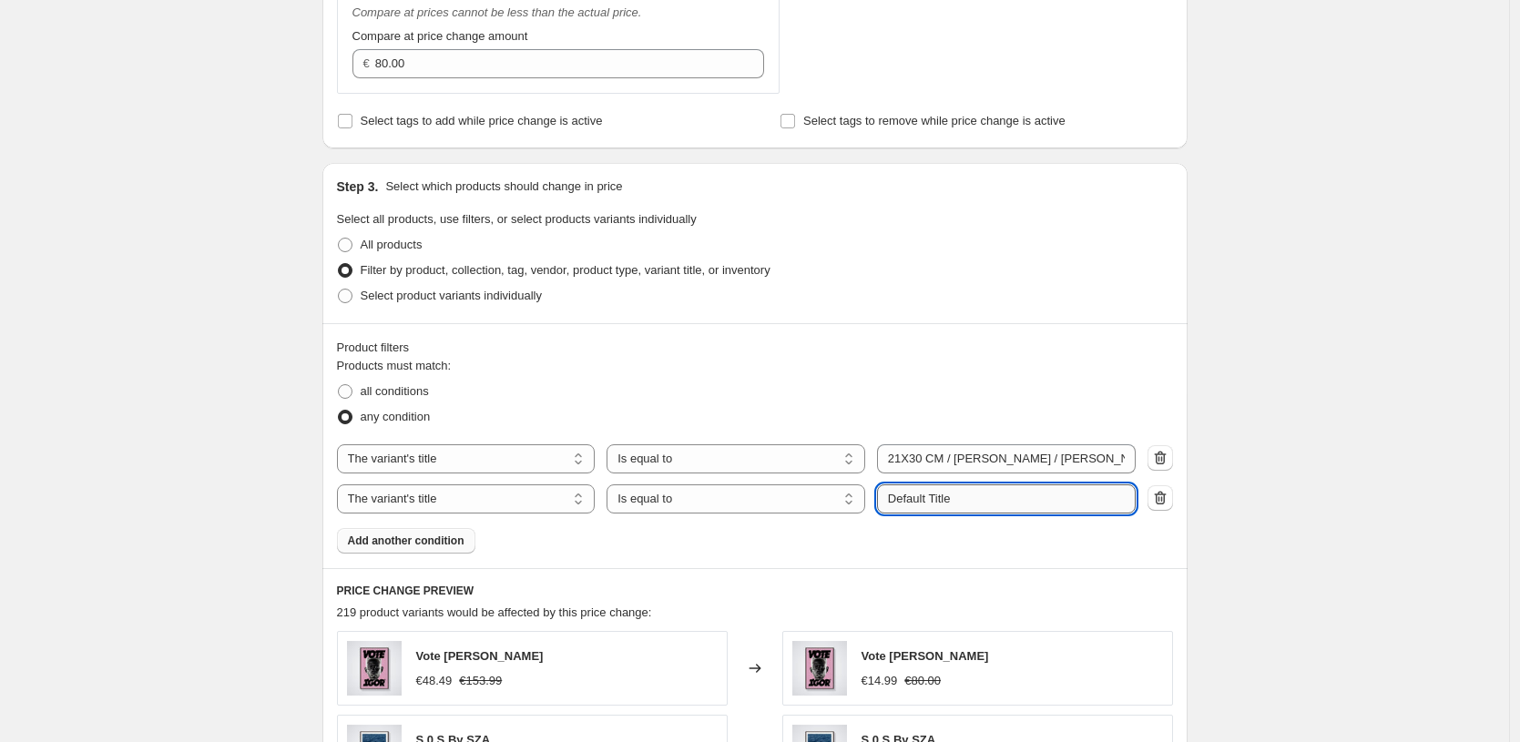
click at [1001, 489] on input "Default Title" at bounding box center [1006, 499] width 259 height 29
paste input "21X30 CM / [PERSON_NAME] / [PERSON_NAME] - 1.2 cm"
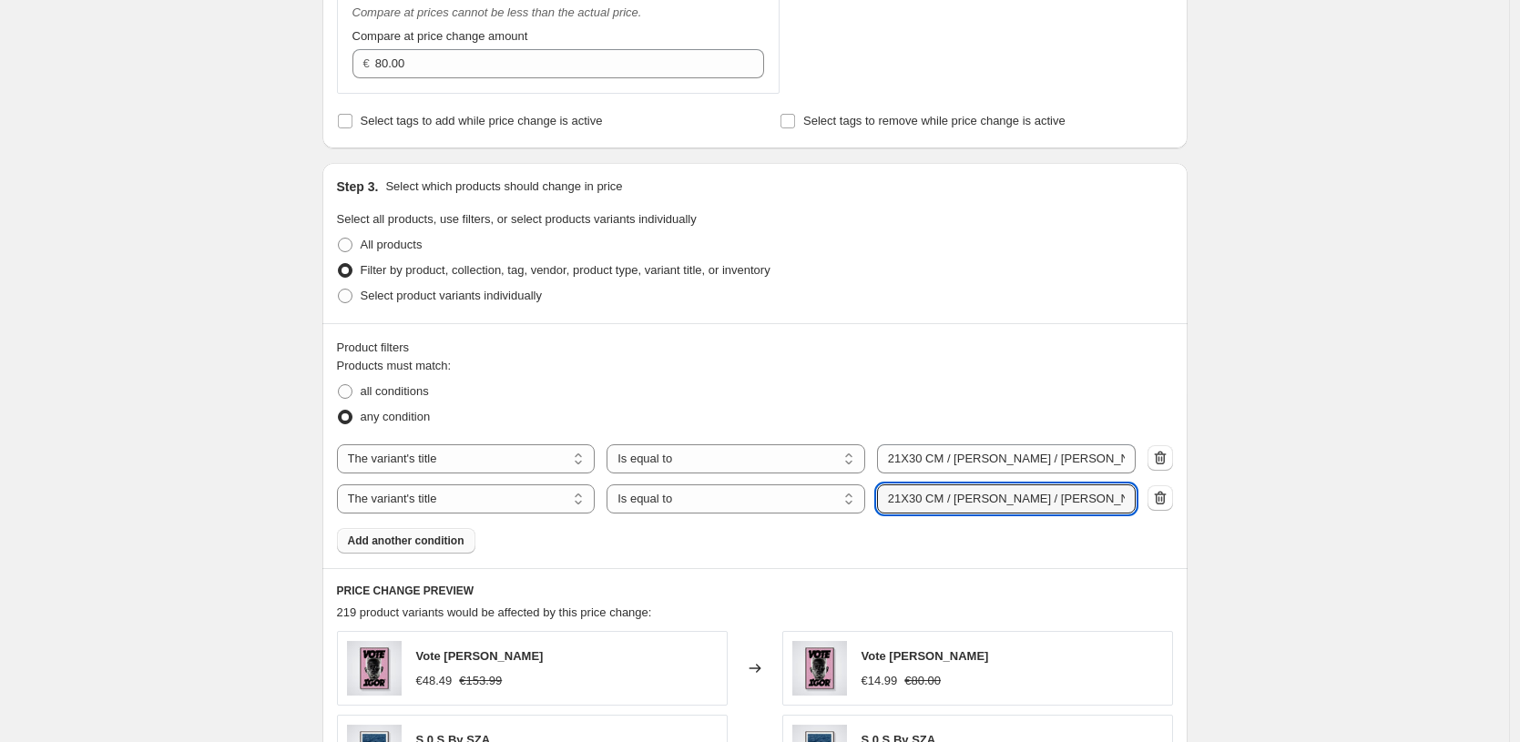
click at [1036, 564] on div "Product filters Products must match: all conditions any condition The product T…" at bounding box center [754, 445] width 865 height 245
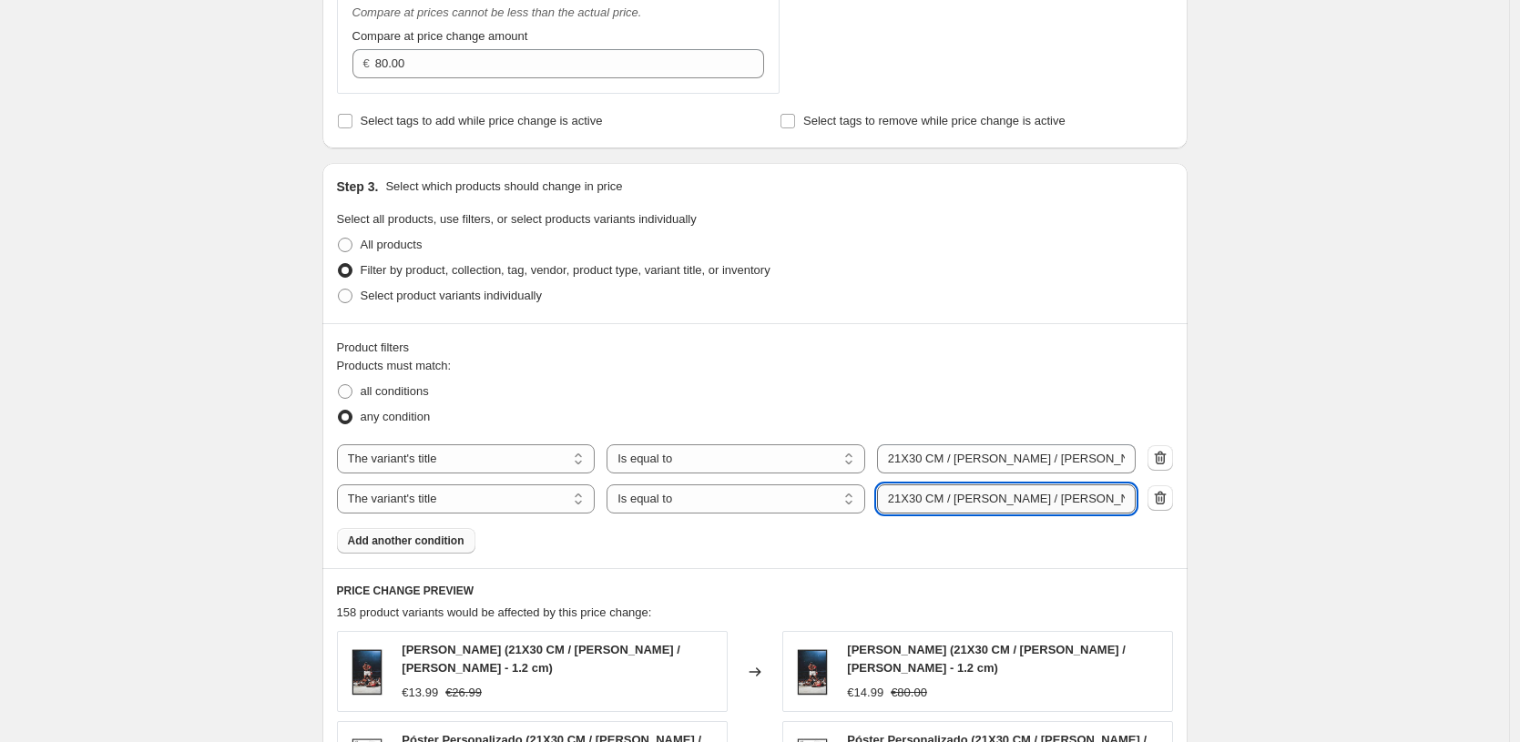
click at [1013, 495] on input "21X30 CM / [PERSON_NAME] / [PERSON_NAME] - 1.2 cm" at bounding box center [1006, 499] width 259 height 29
type input "21X30 CM / [PERSON_NAME] / [PERSON_NAME] - 1.2 cm"
click at [930, 592] on h6 "PRICE CHANGE PREVIEW" at bounding box center [755, 591] width 836 height 15
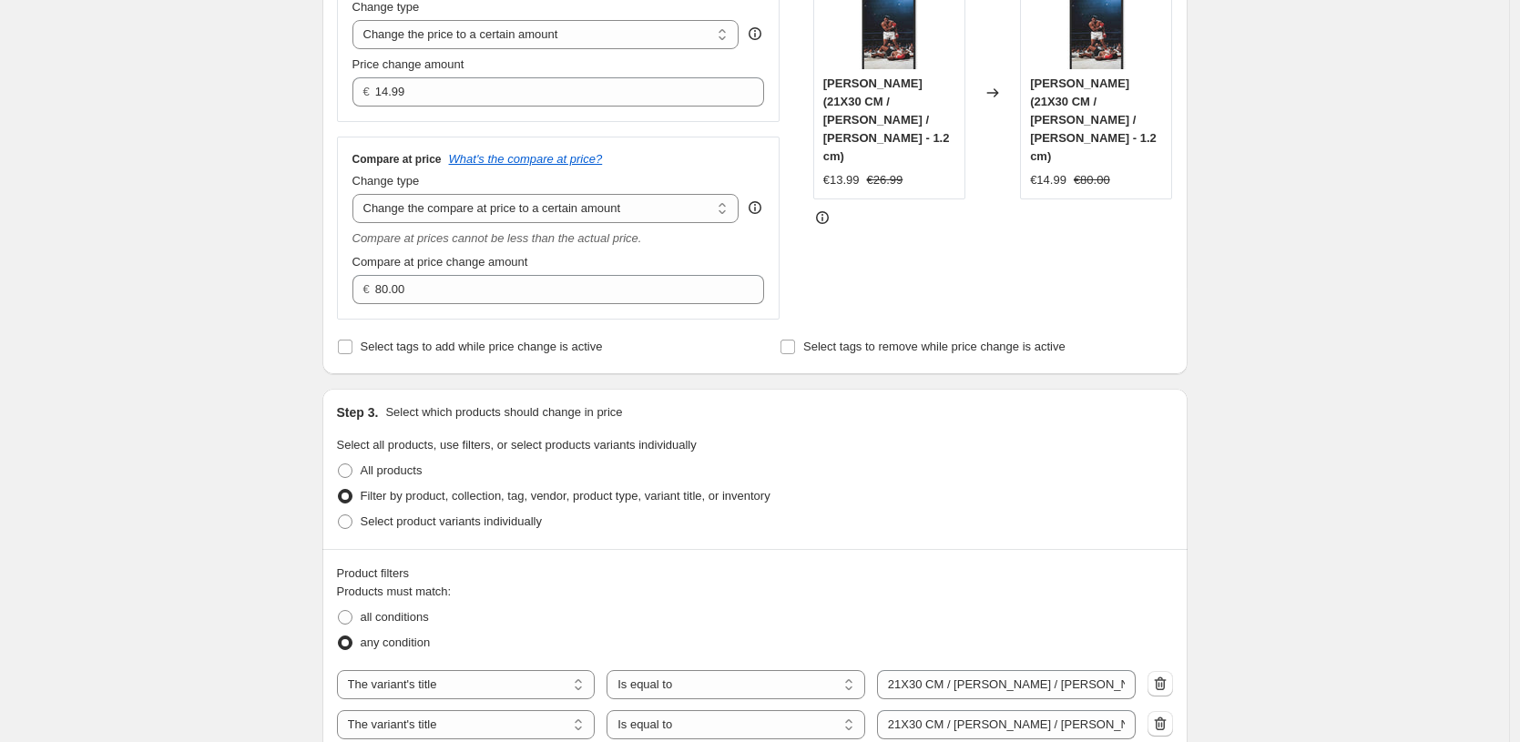
scroll to position [346, 0]
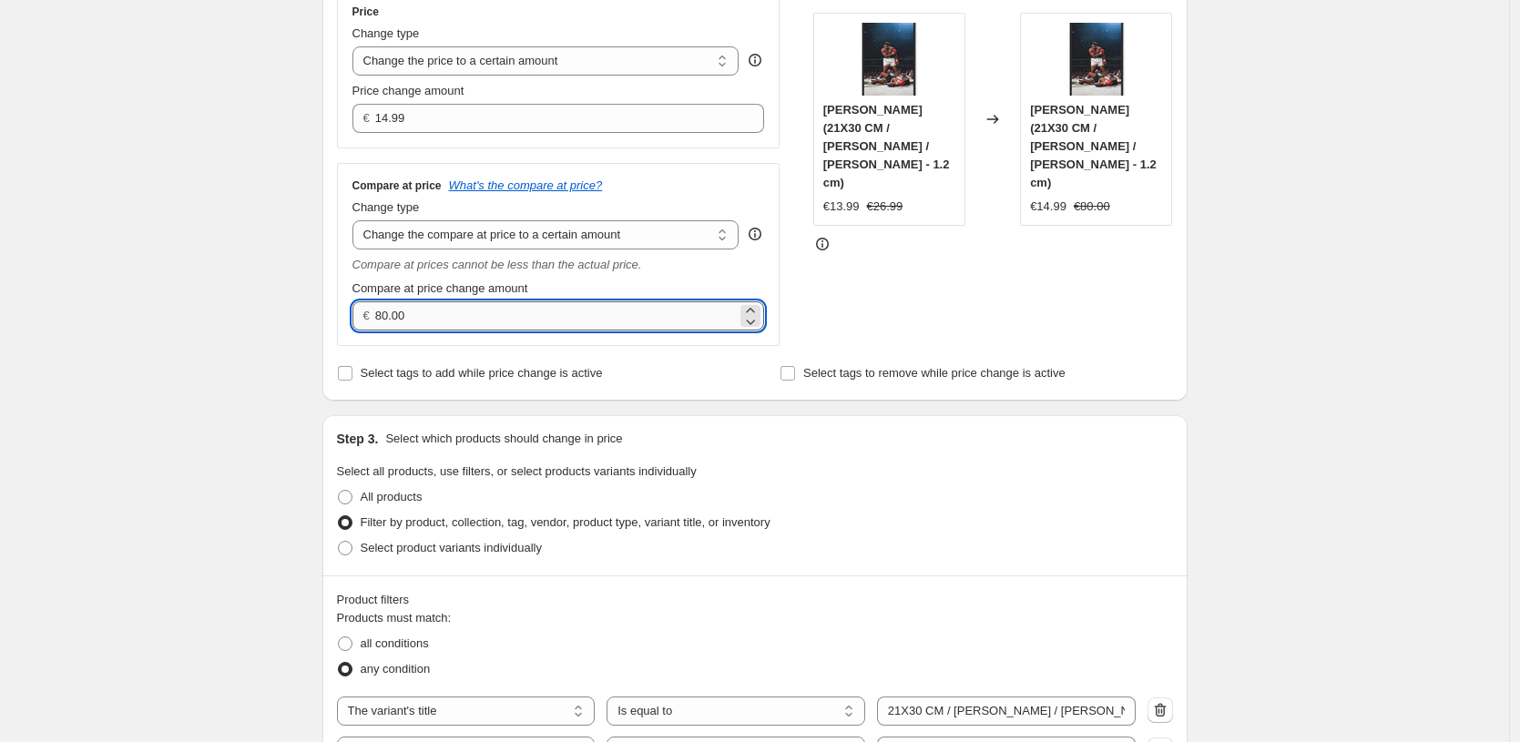
click at [624, 315] on input "80.00" at bounding box center [556, 315] width 362 height 29
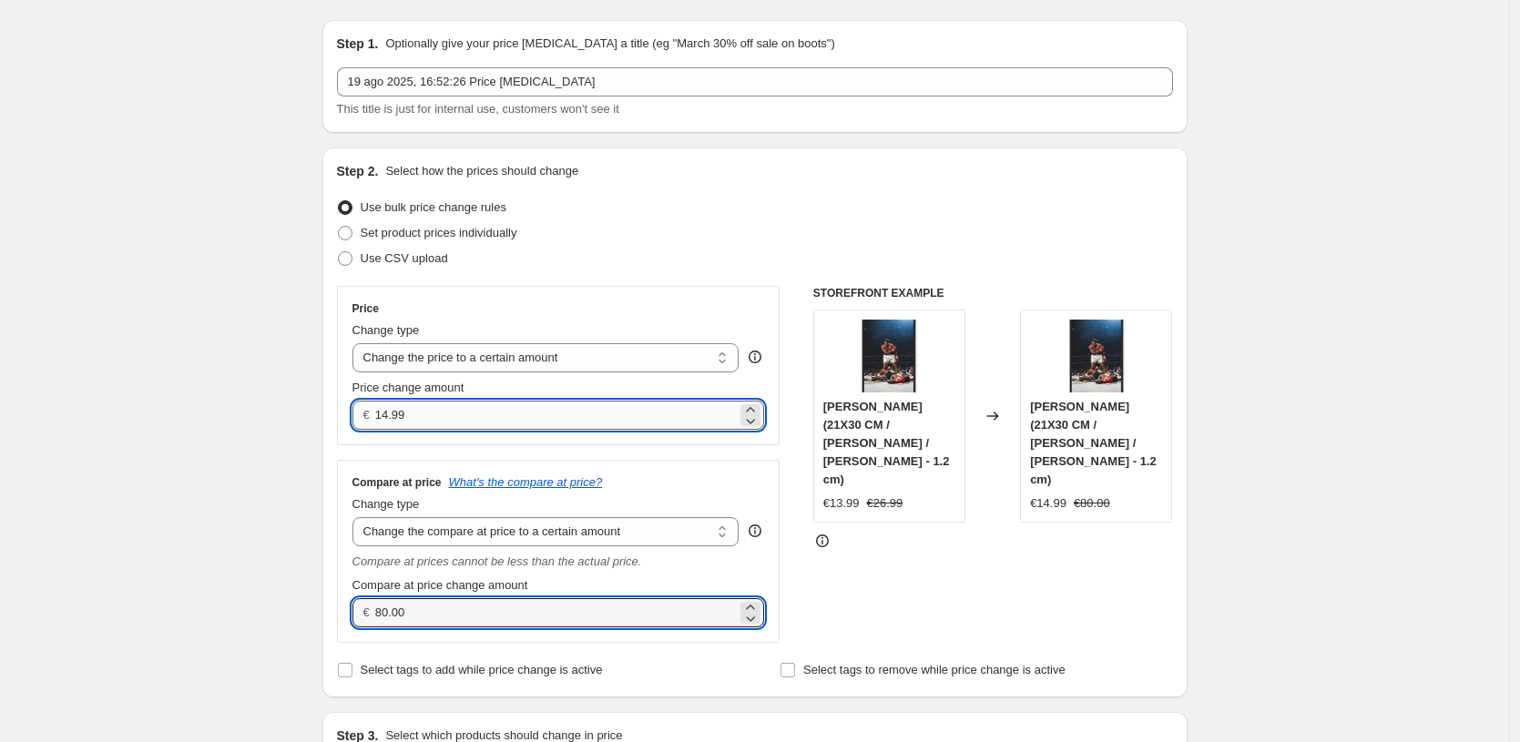
click at [613, 410] on input "14.99" at bounding box center [556, 415] width 362 height 29
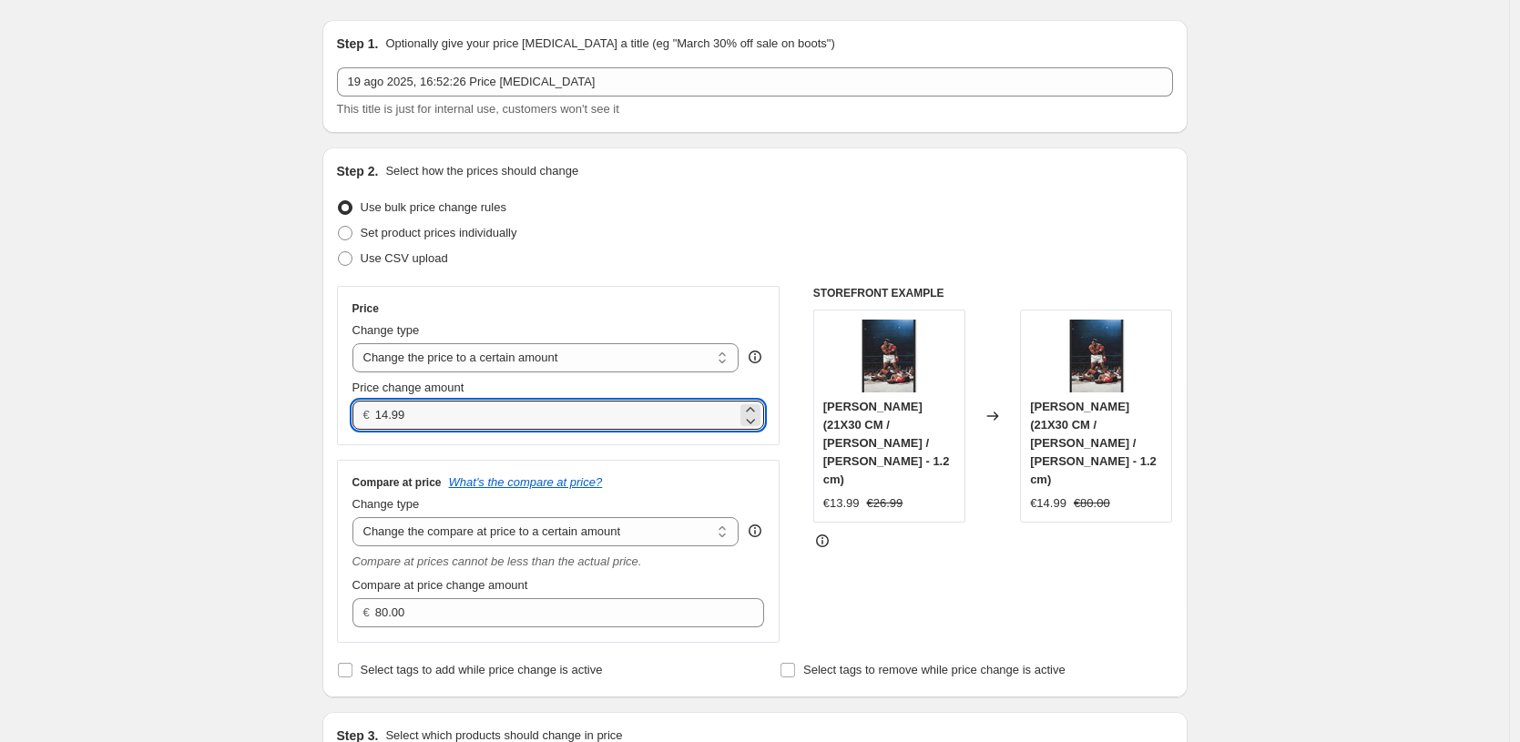
click at [920, 518] on div "STOREFRONT EXAMPLE [PERSON_NAME] (21X30 CM / [PERSON_NAME] / [PERSON_NAME] - 1.…" at bounding box center [993, 464] width 360 height 357
click at [481, 422] on input "14.99" at bounding box center [556, 415] width 362 height 29
type input "13.99"
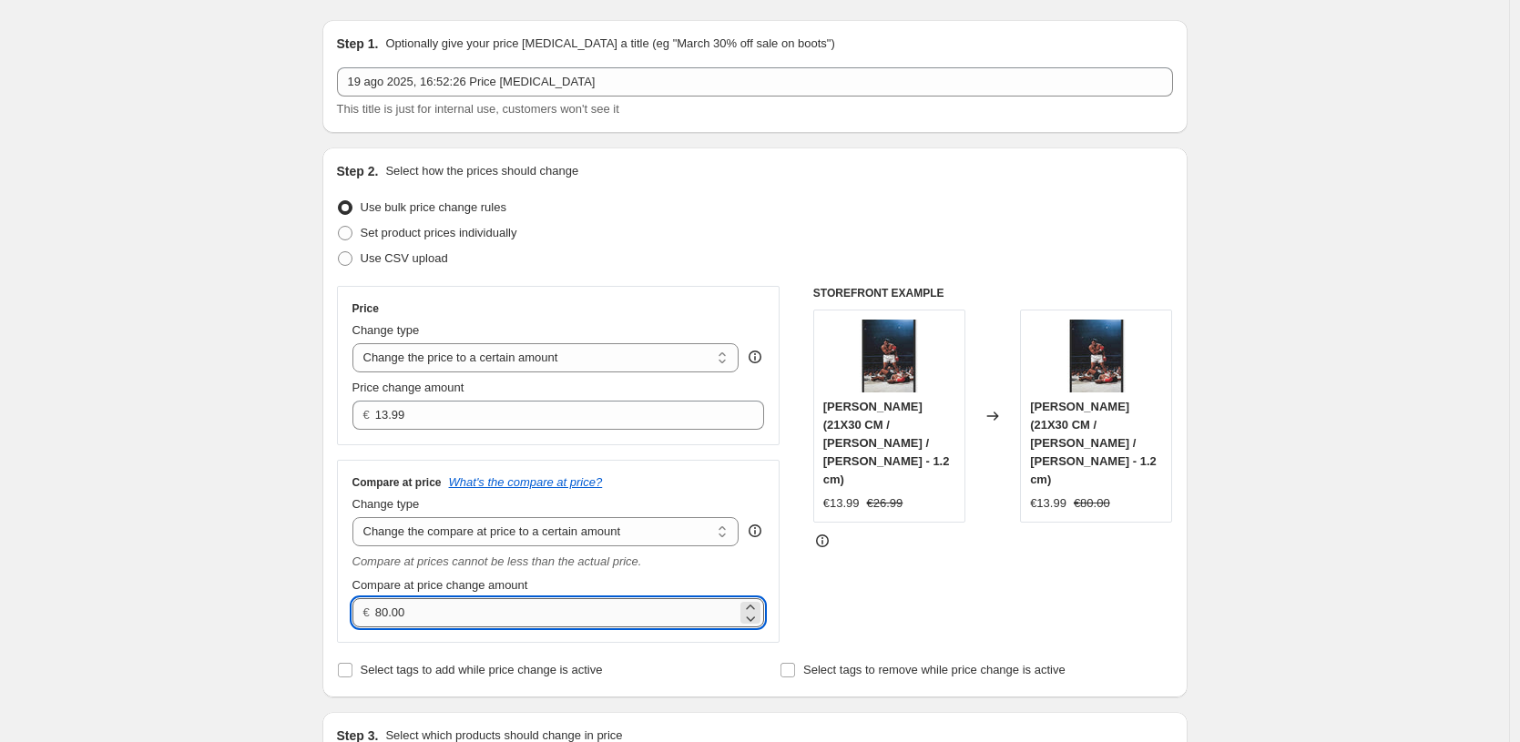
click at [523, 618] on input "80.00" at bounding box center [556, 612] width 362 height 29
type input "24.99"
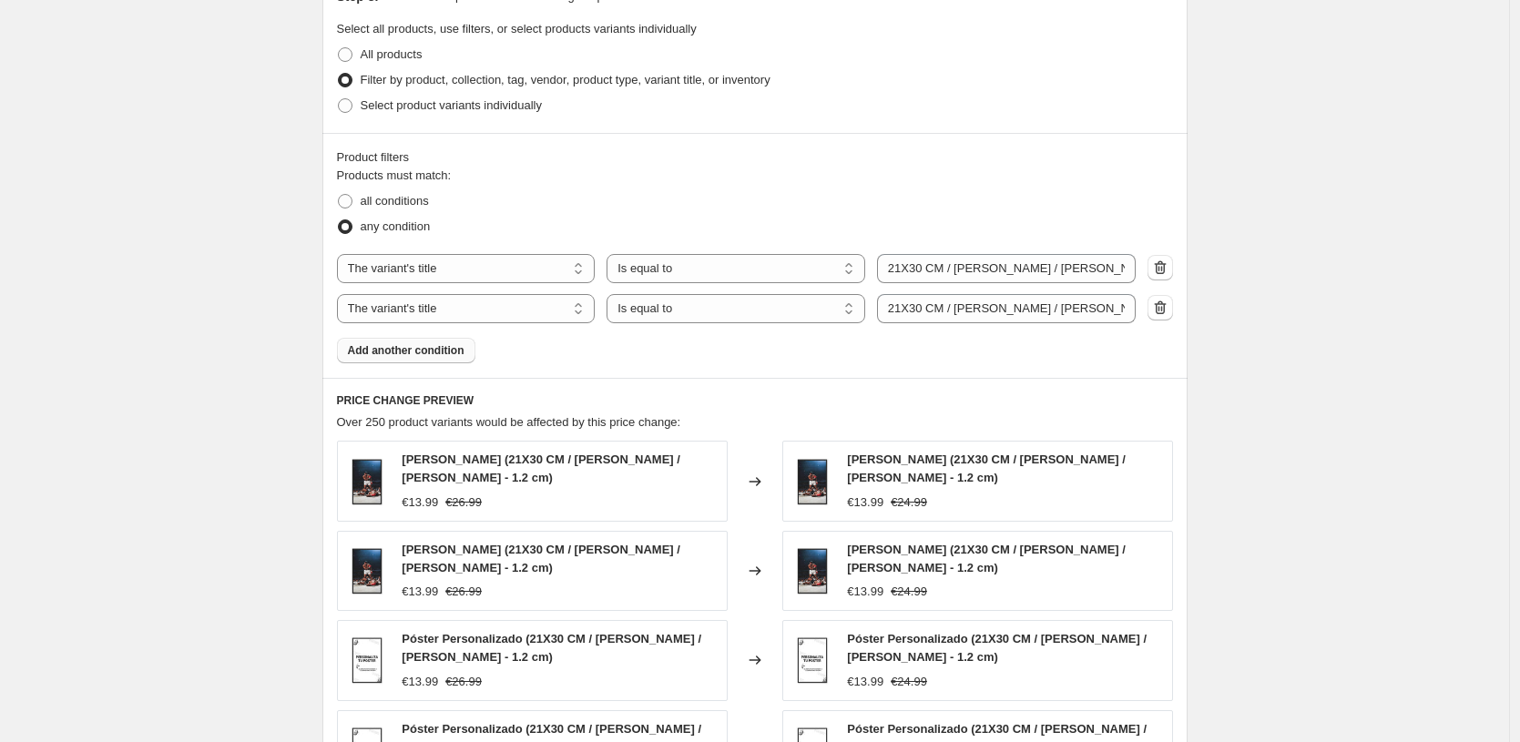
scroll to position [1263, 0]
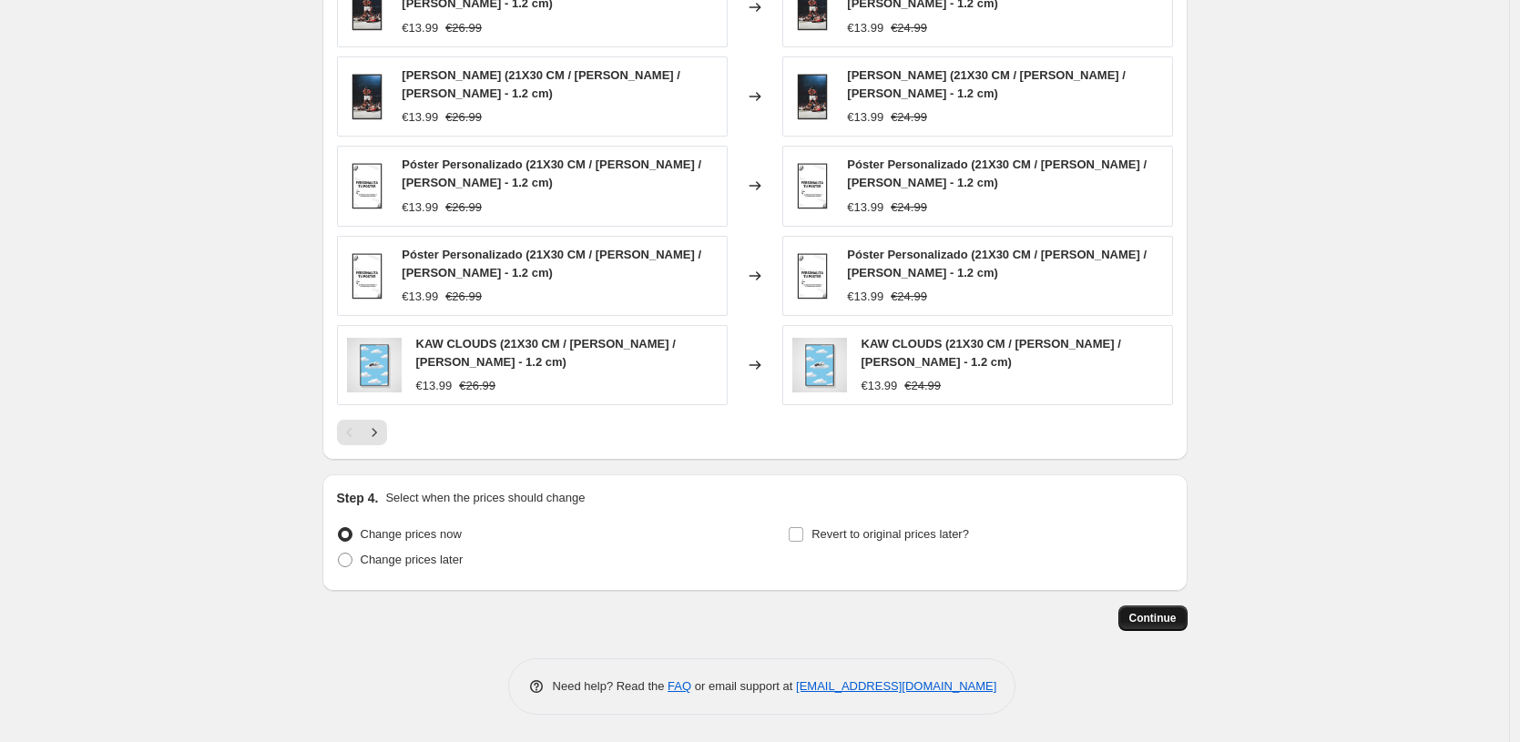
click at [1170, 617] on span "Continue" at bounding box center [1152, 618] width 47 height 15
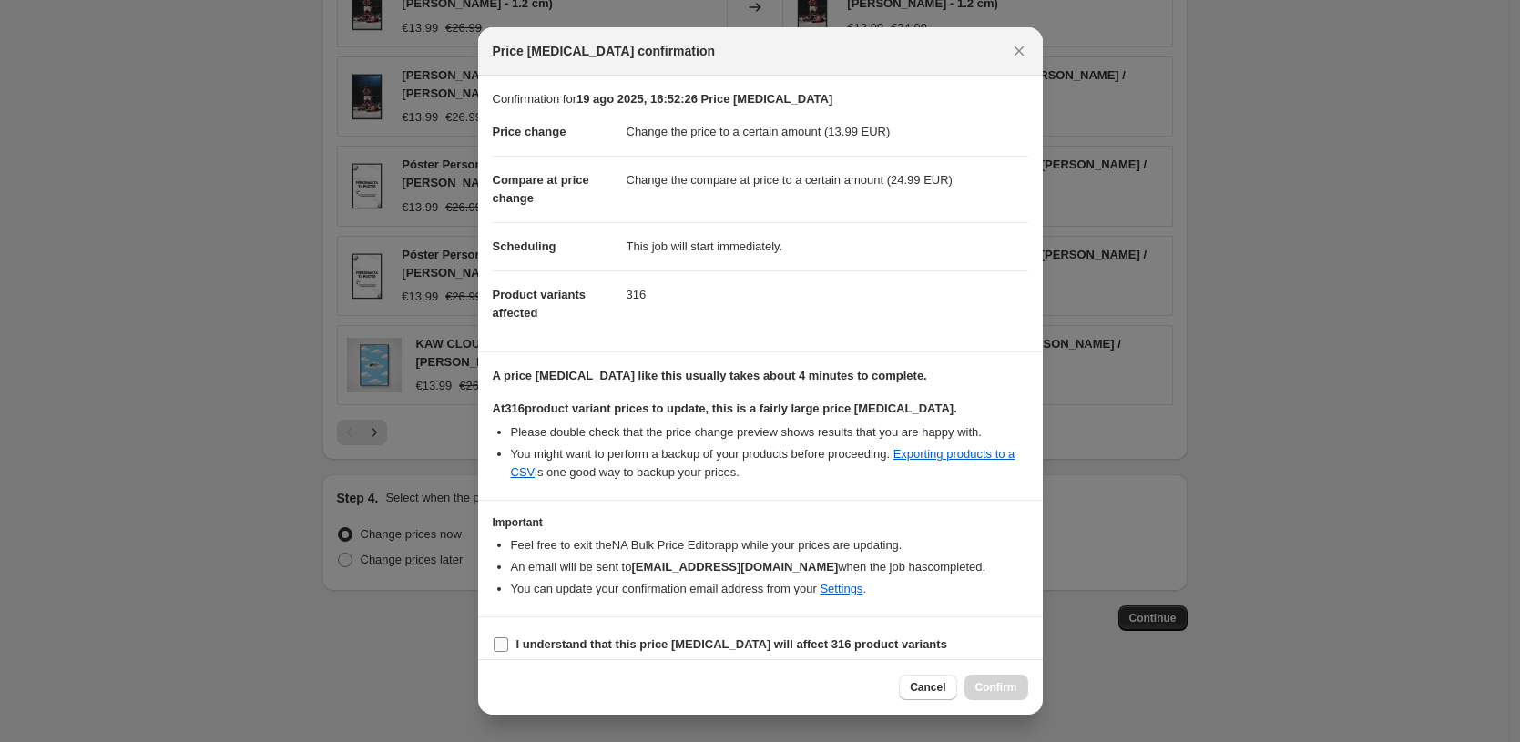
click at [631, 648] on b "I understand that this price [MEDICAL_DATA] will affect 316 product variants" at bounding box center [731, 645] width 431 height 14
click at [508, 648] on input "I understand that this price [MEDICAL_DATA] will affect 316 product variants" at bounding box center [501, 645] width 15 height 15
checkbox input "true"
click at [978, 684] on span "Confirm" at bounding box center [996, 687] width 42 height 15
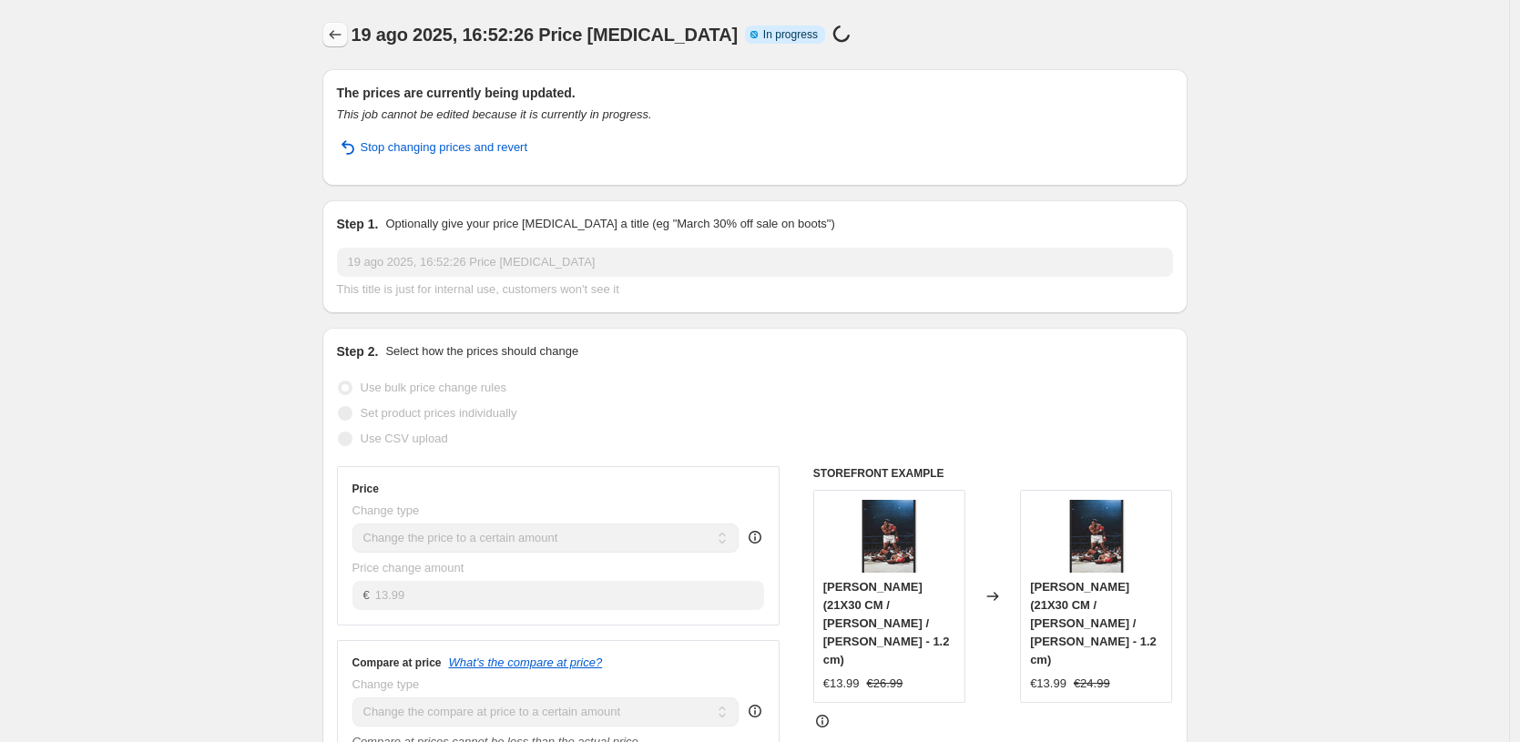
click at [340, 31] on icon "Price change jobs" at bounding box center [335, 35] width 18 height 18
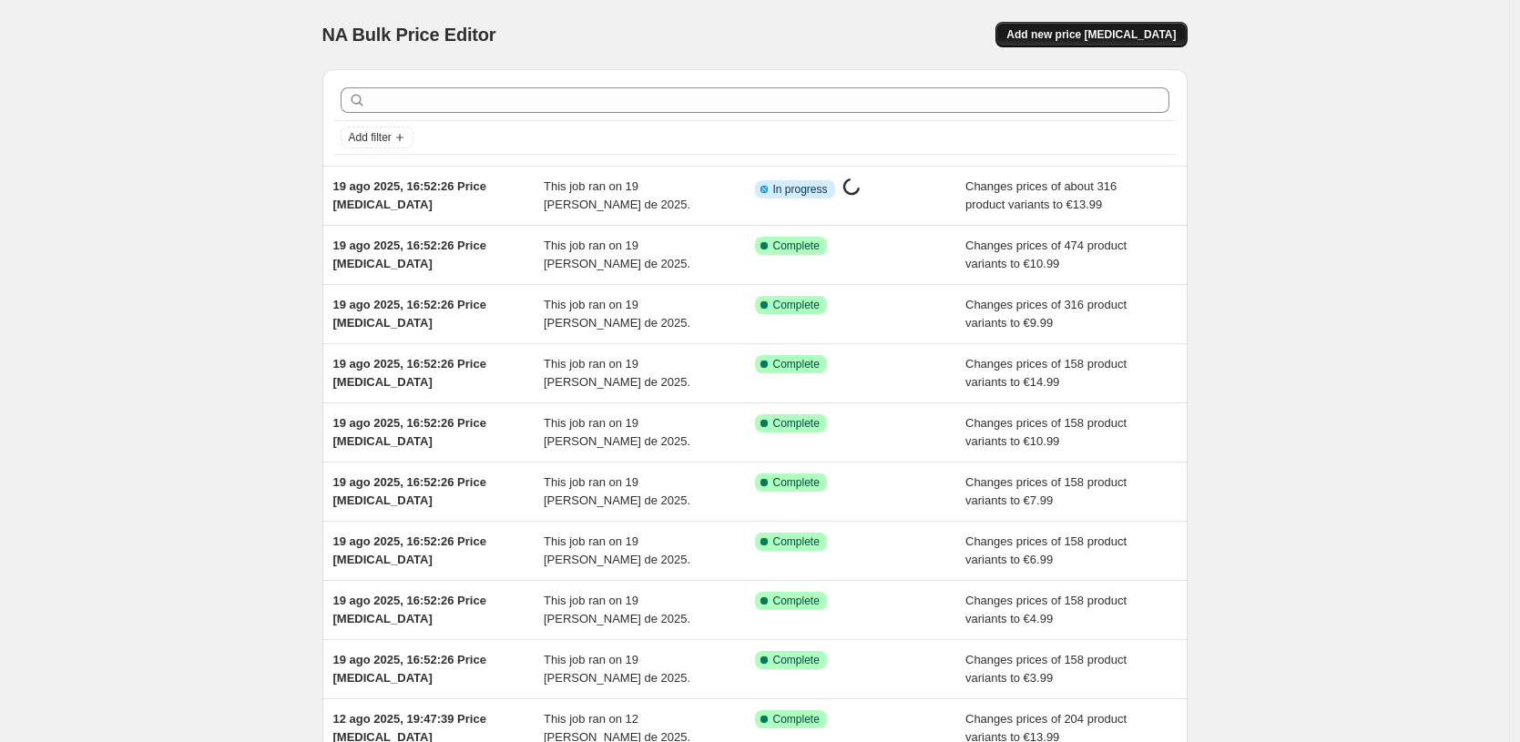
click at [1165, 27] on button "Add new price [MEDICAL_DATA]" at bounding box center [1090, 35] width 191 height 26
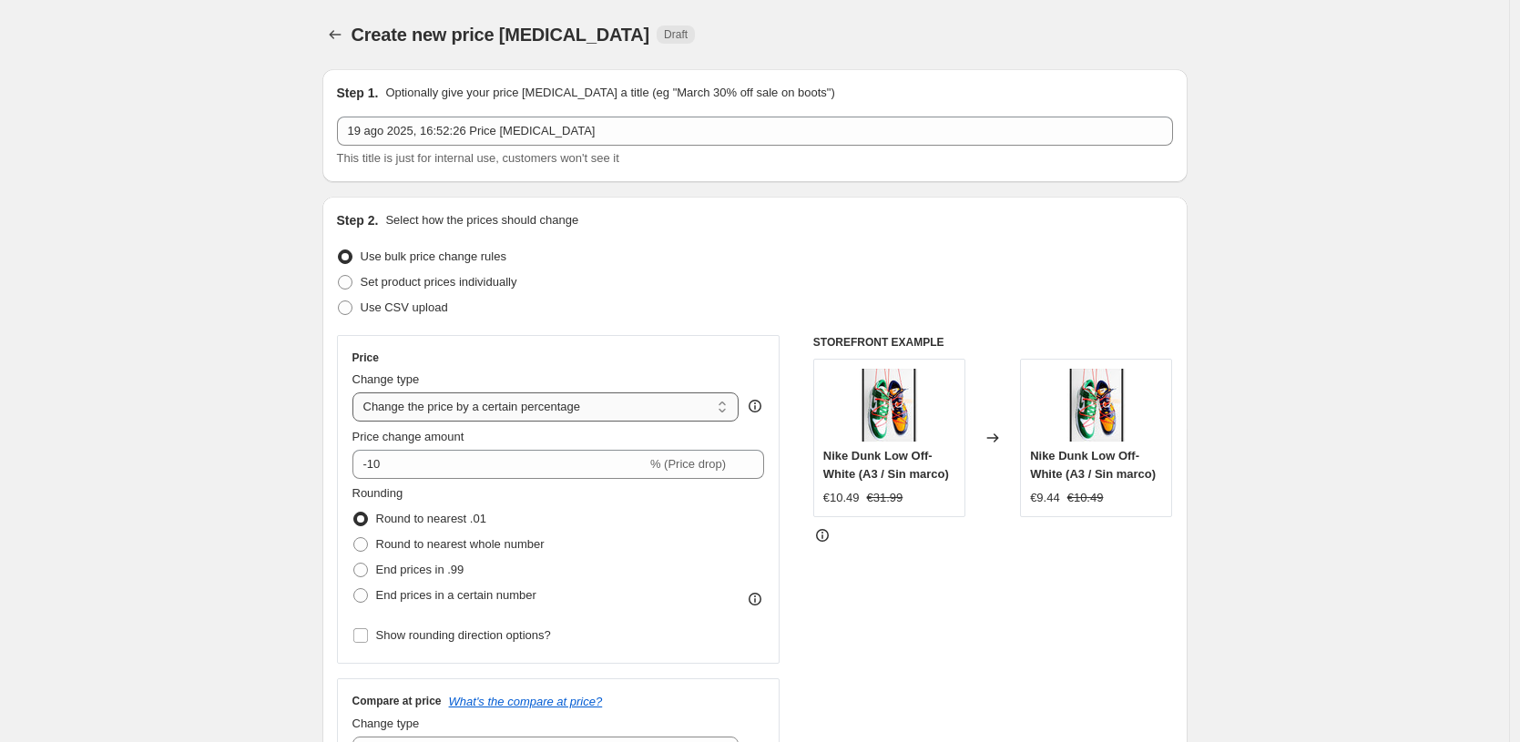
select select "by"
type input "-10.00"
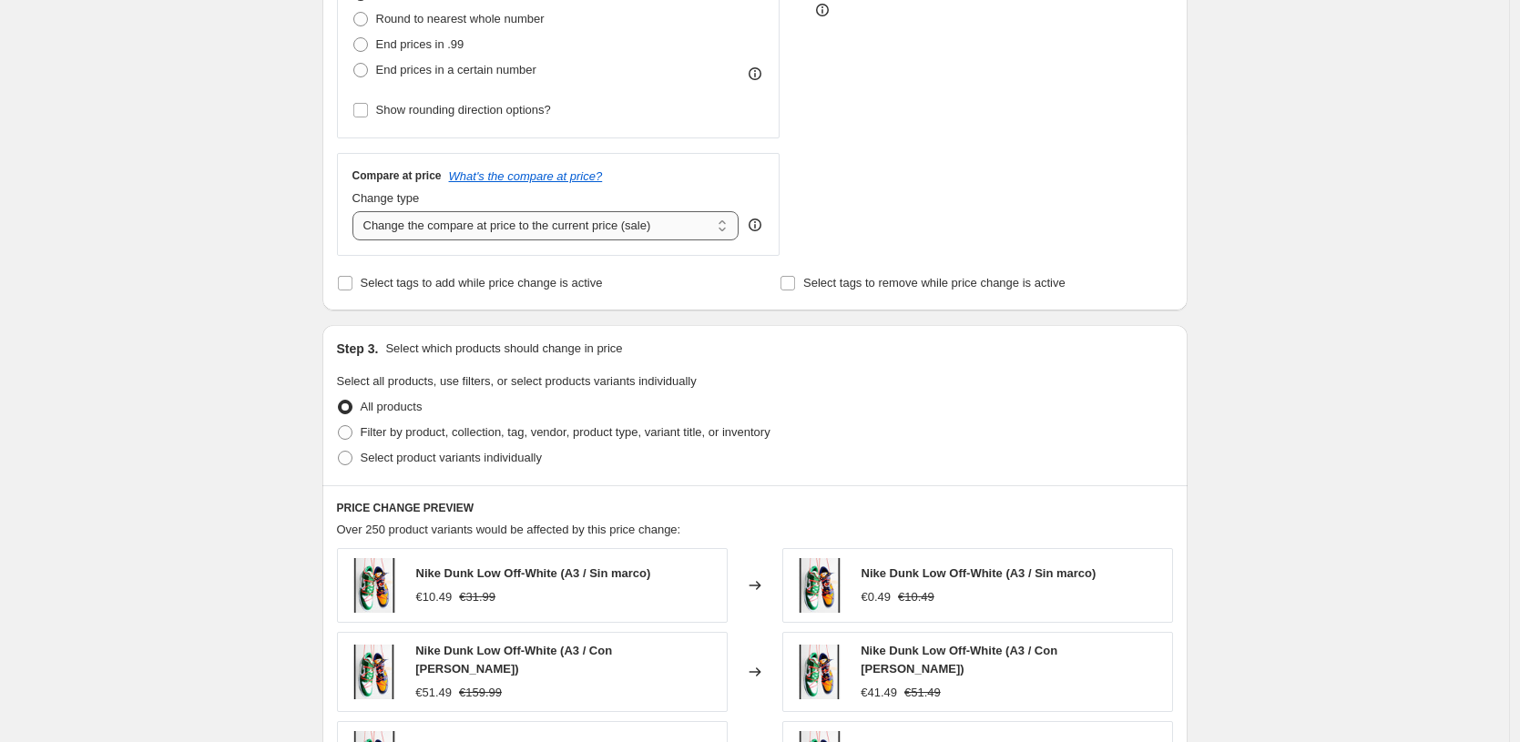
scroll to position [349, 0]
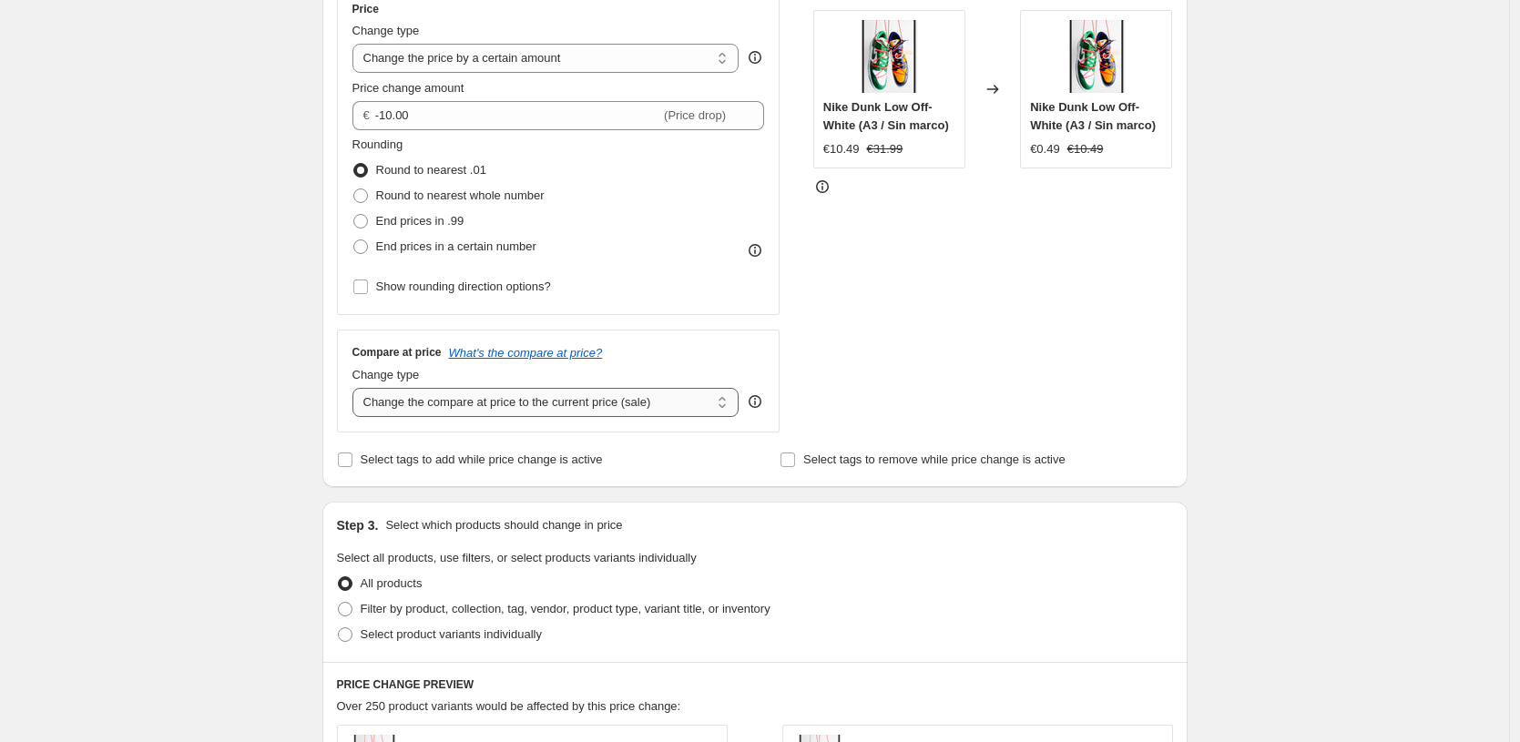
select select "to"
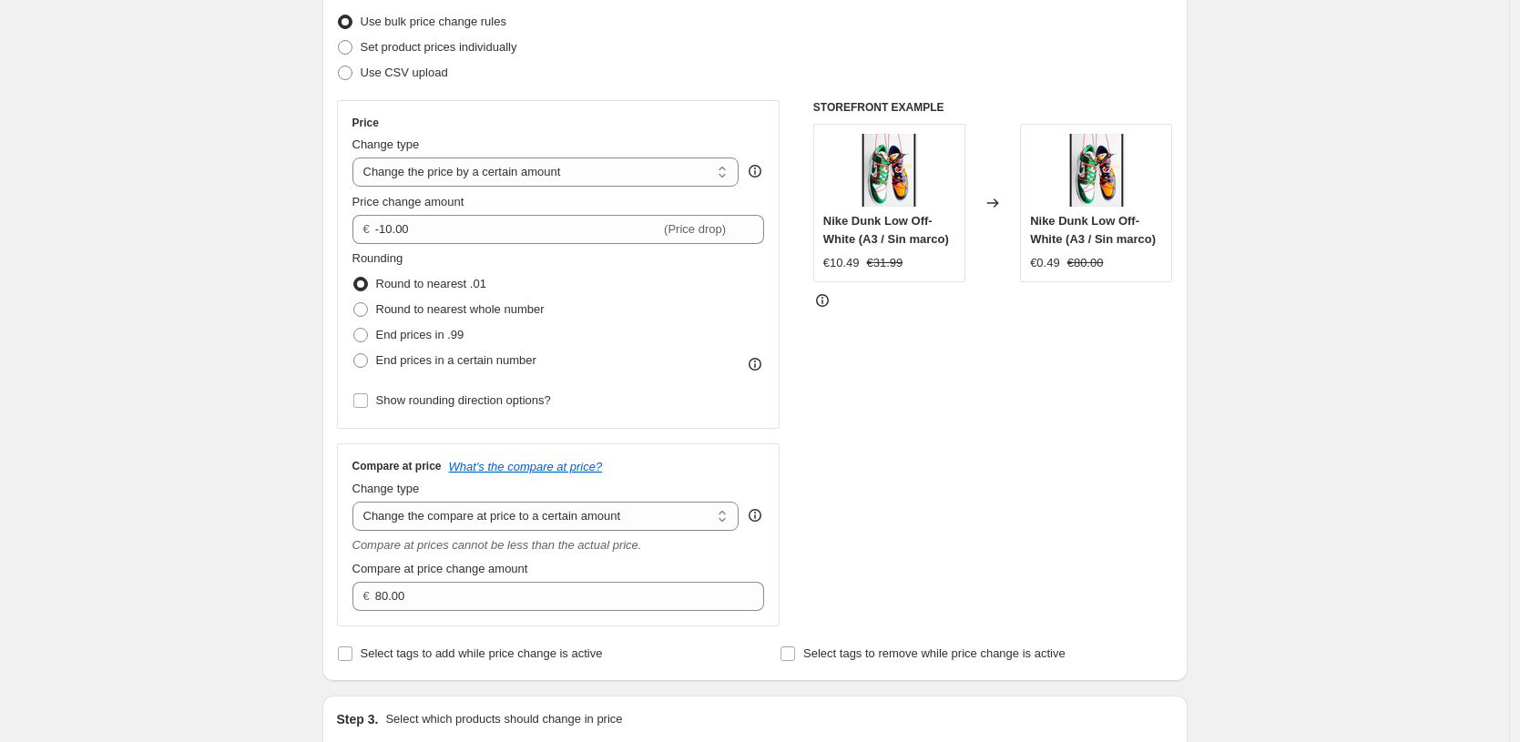
scroll to position [231, 0]
click at [603, 156] on div "Change type" at bounding box center [545, 148] width 387 height 18
select select "to"
type input "80.00"
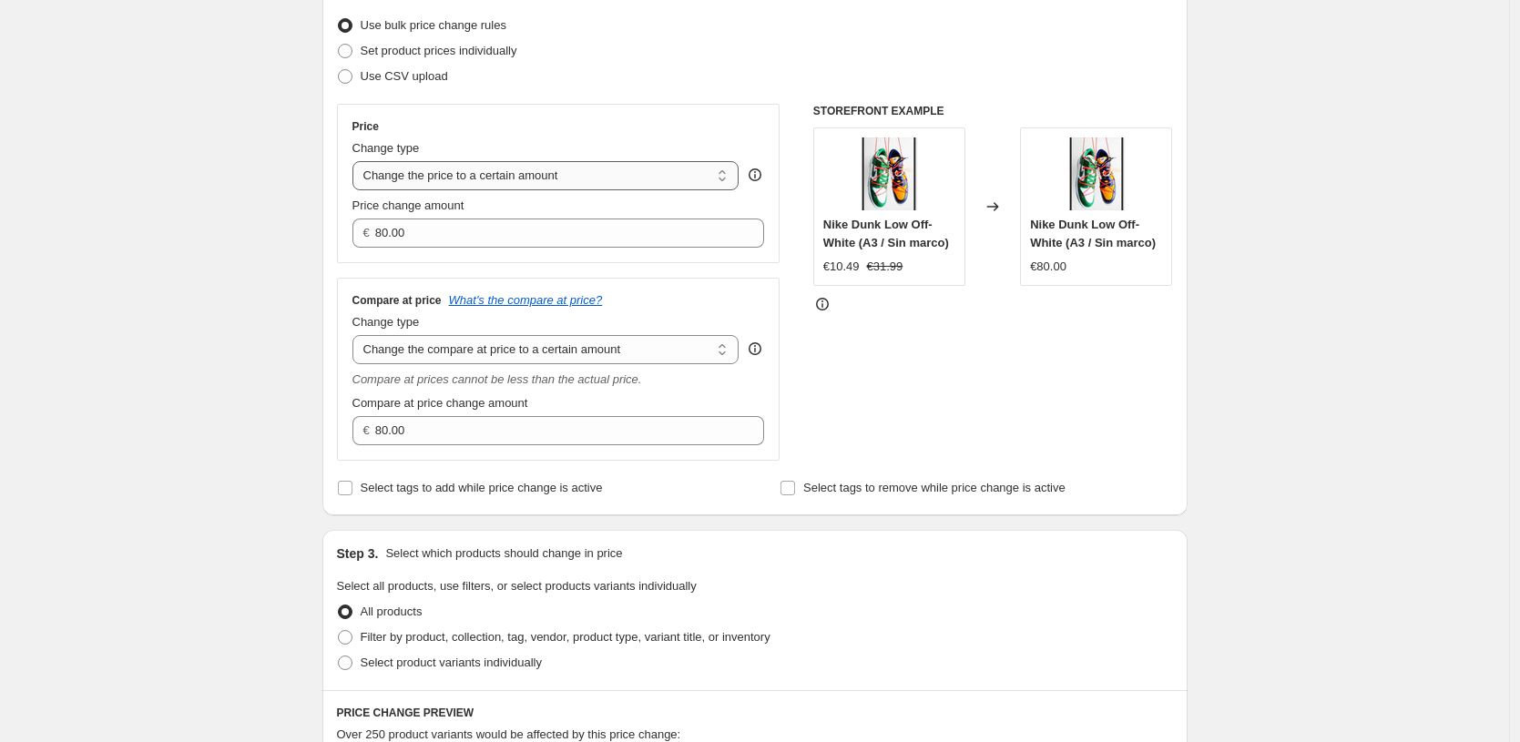
select select "by"
type input "-10.00"
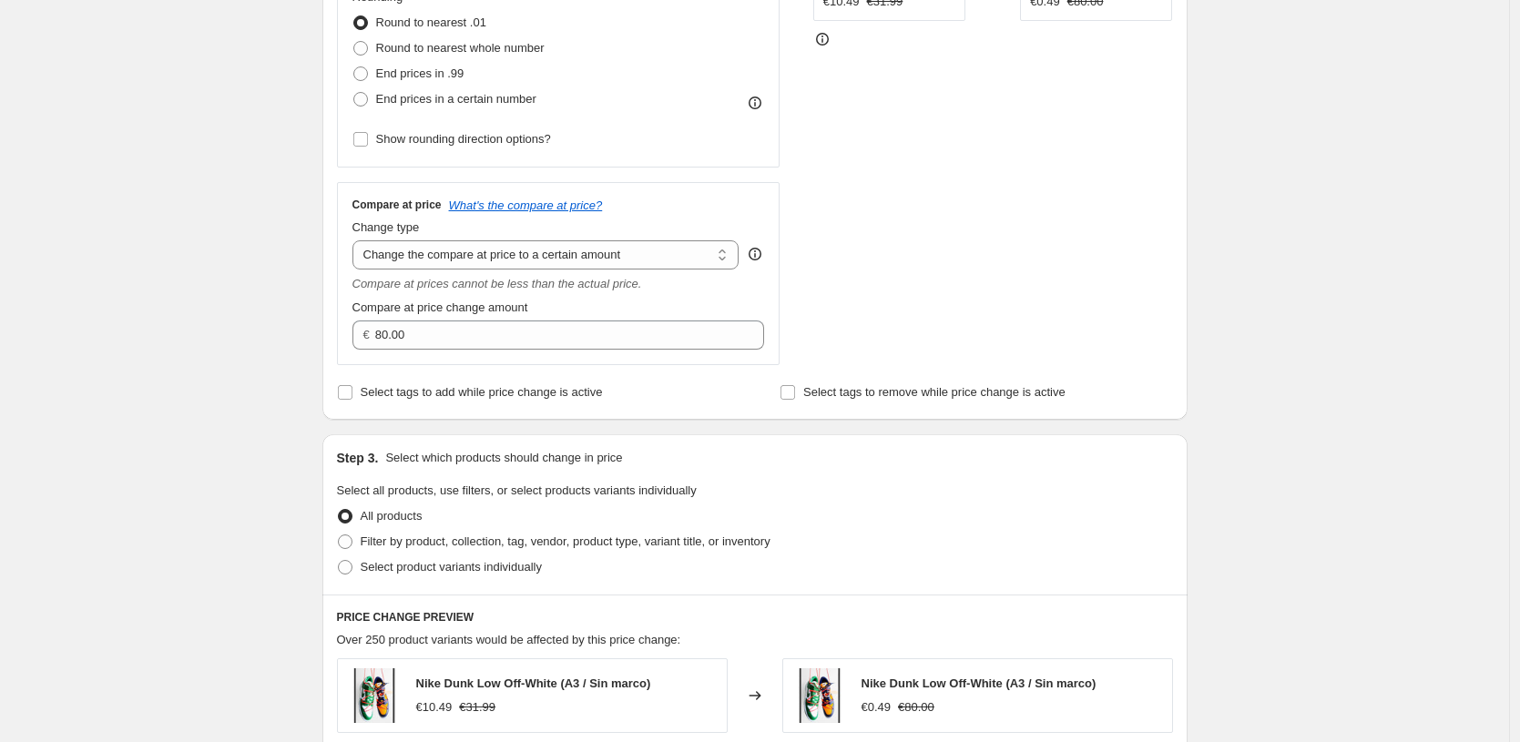
scroll to position [640, 0]
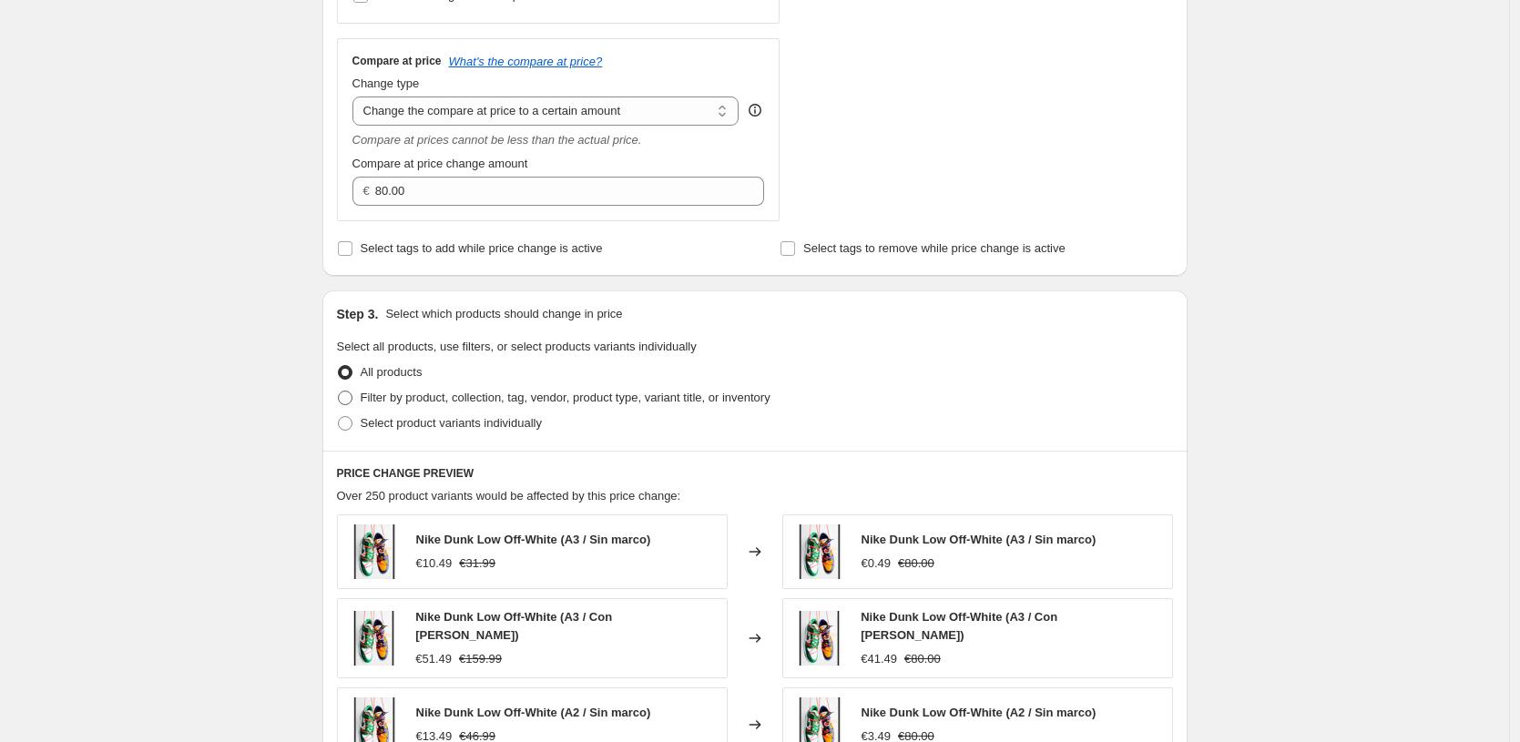
click at [656, 402] on span "Filter by product, collection, tag, vendor, product type, variant title, or inv…" at bounding box center [566, 398] width 410 height 14
click at [339, 392] on input "Filter by product, collection, tag, vendor, product type, variant title, or inv…" at bounding box center [338, 391] width 1 height 1
radio input "true"
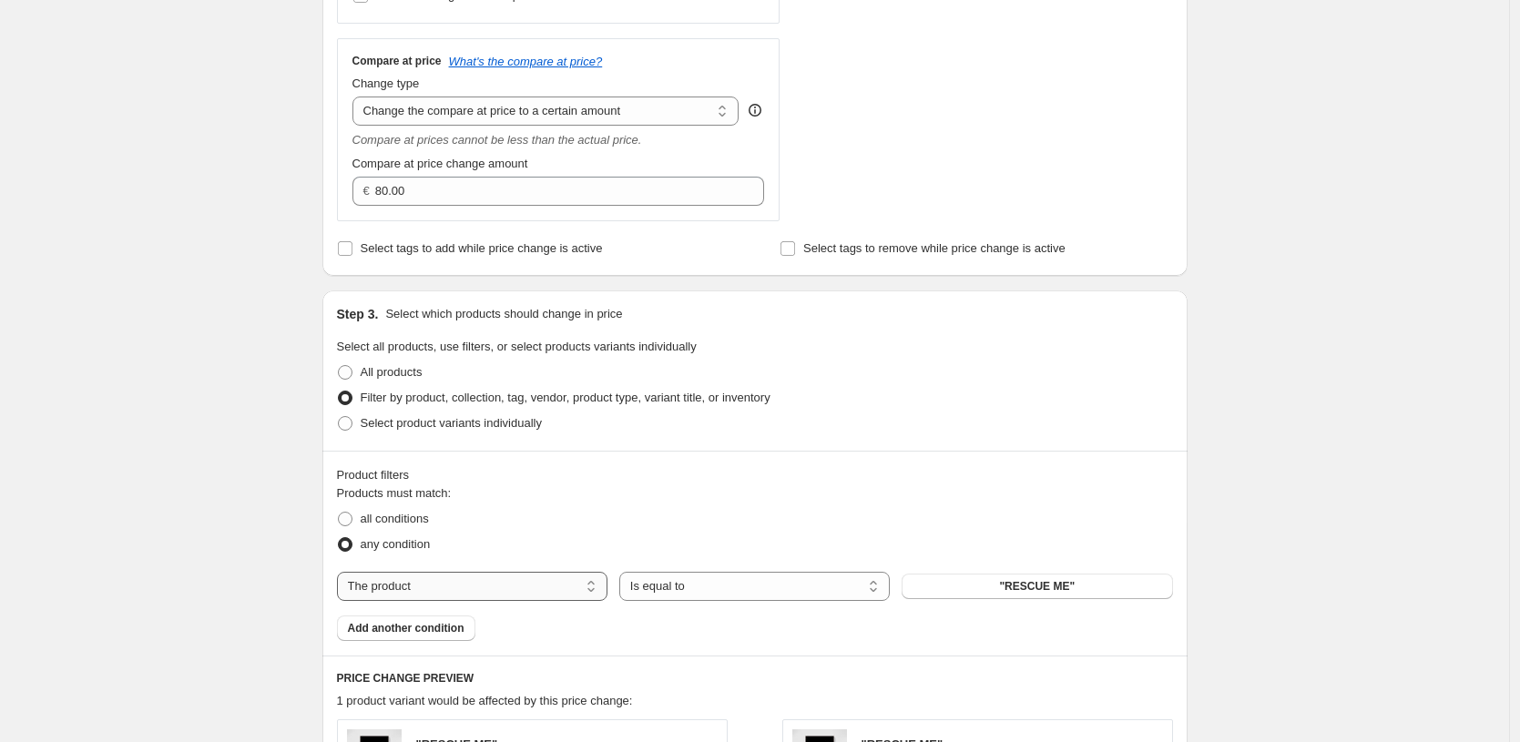
select select "title"
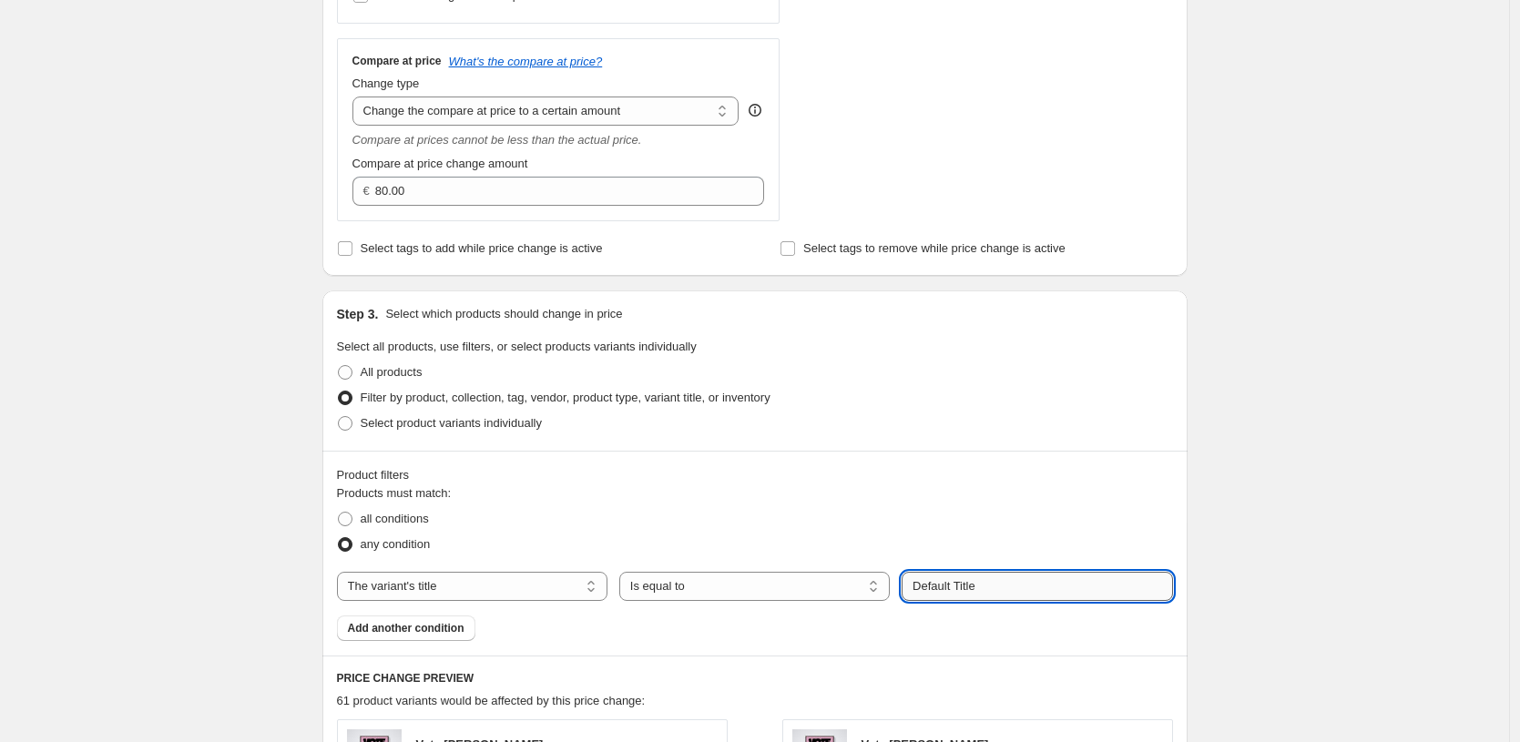
click at [965, 588] on input "Default Title" at bounding box center [1037, 586] width 271 height 29
paste input "21X30 CM / [PERSON_NAME] / [PERSON_NAME] - 1.2 cm"
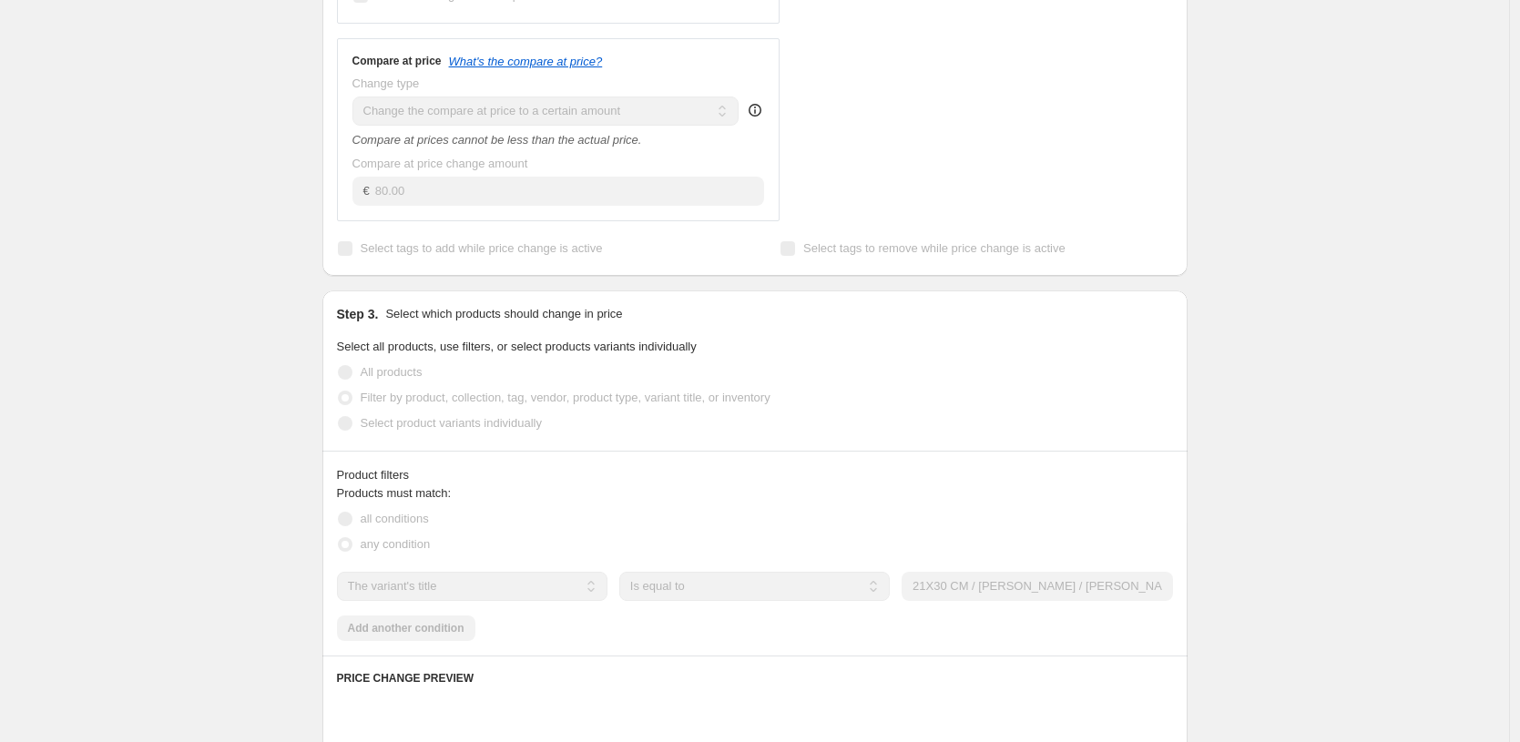
click at [1018, 432] on div "Select product variants individually" at bounding box center [755, 424] width 836 height 26
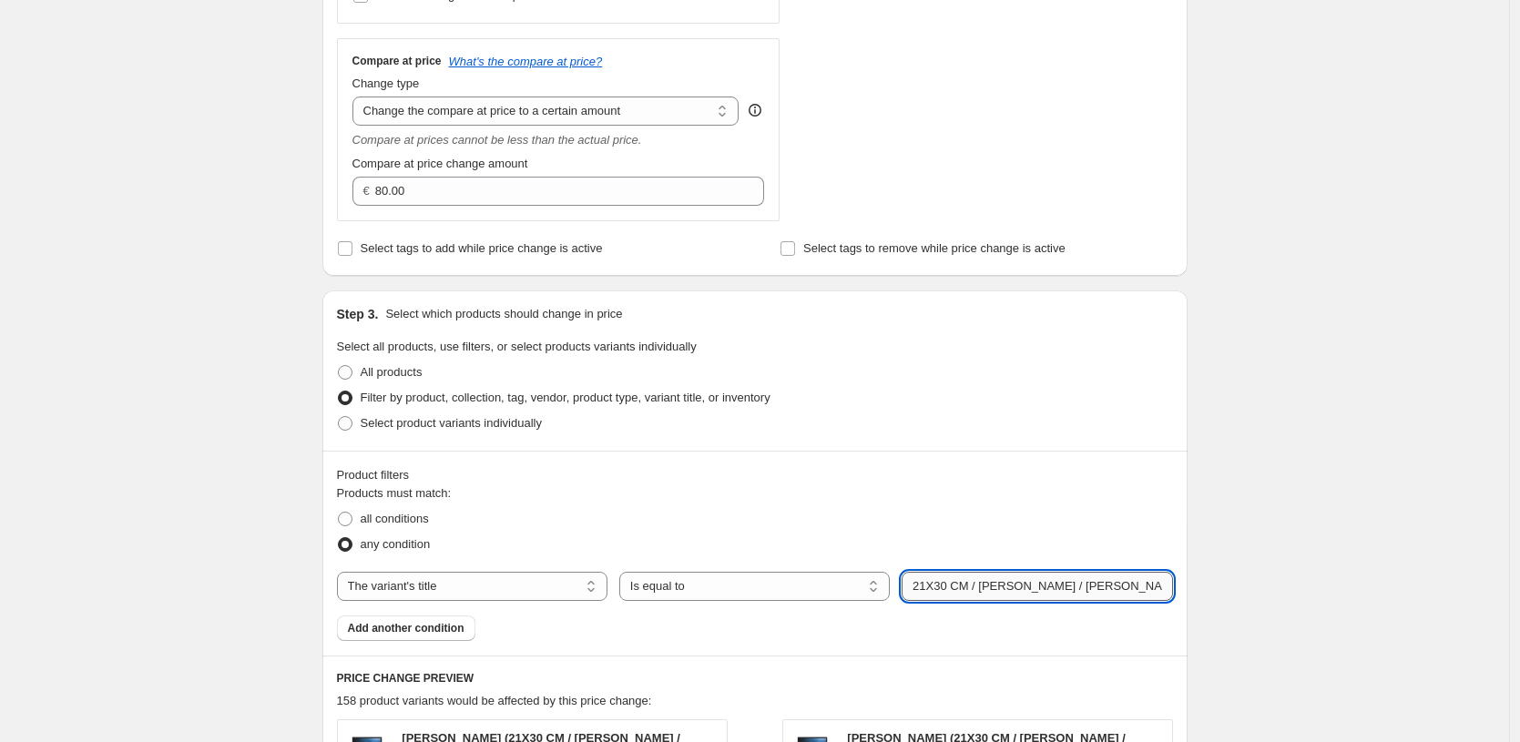
click at [926, 587] on input "21X30 CM / [PERSON_NAME] / [PERSON_NAME] - 1.2 cm" at bounding box center [1037, 586] width 271 height 29
click at [930, 587] on input "21X30 CM / [PERSON_NAME] / [PERSON_NAME] - 1.2 cm" at bounding box center [1037, 586] width 271 height 29
type input "30X40 CM / [PERSON_NAME] / [PERSON_NAME] - 1.2 cm"
click at [1132, 525] on div "all conditions" at bounding box center [755, 519] width 836 height 26
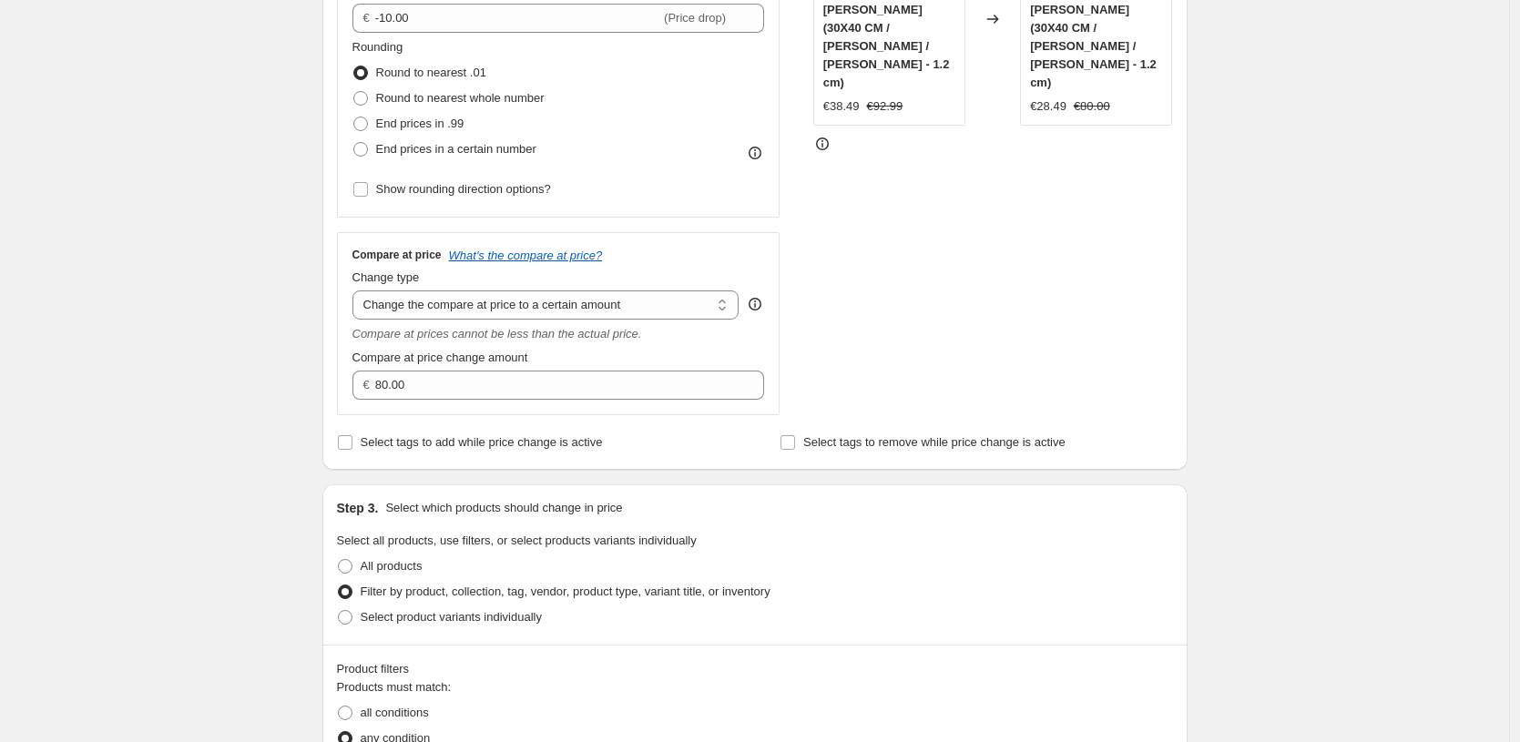
scroll to position [315, 0]
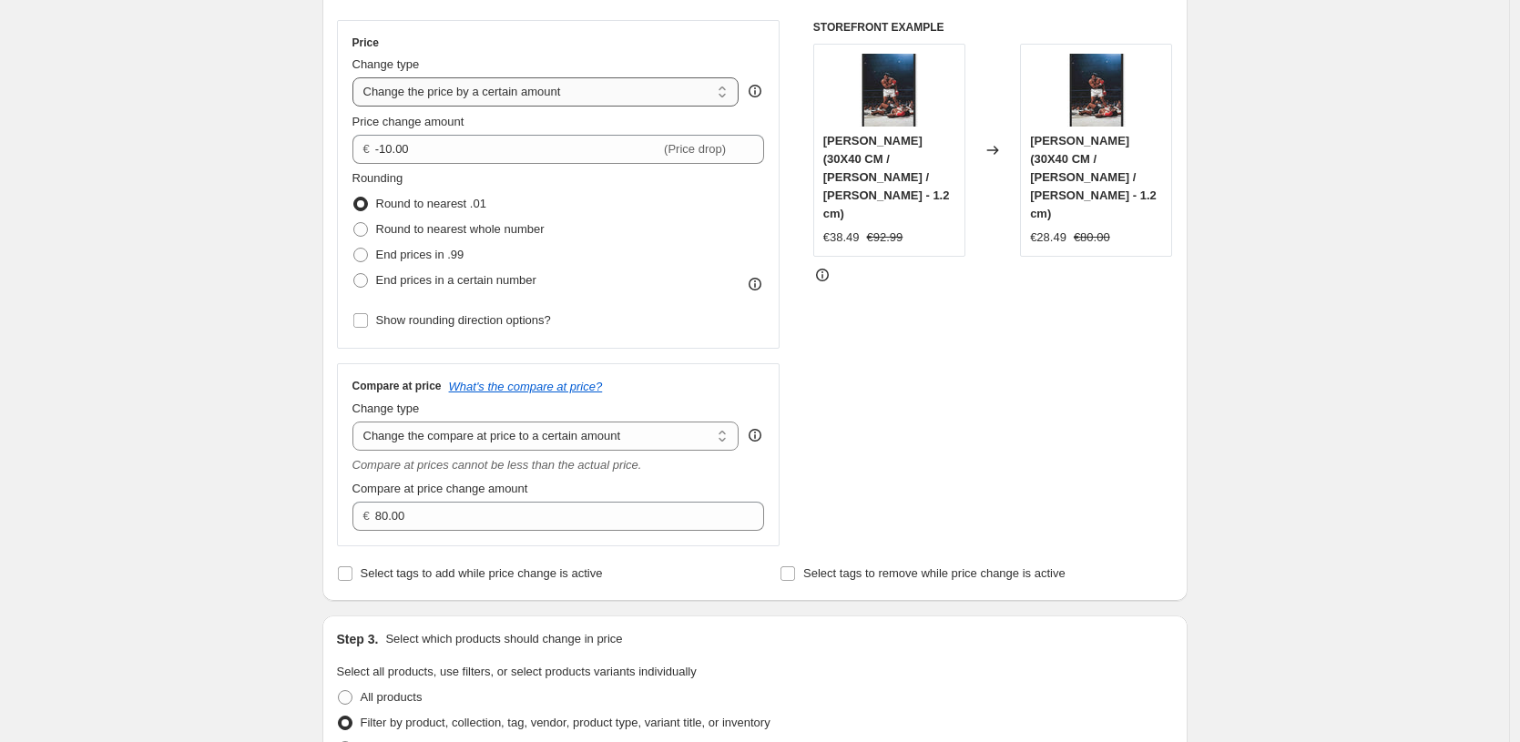
select select "to"
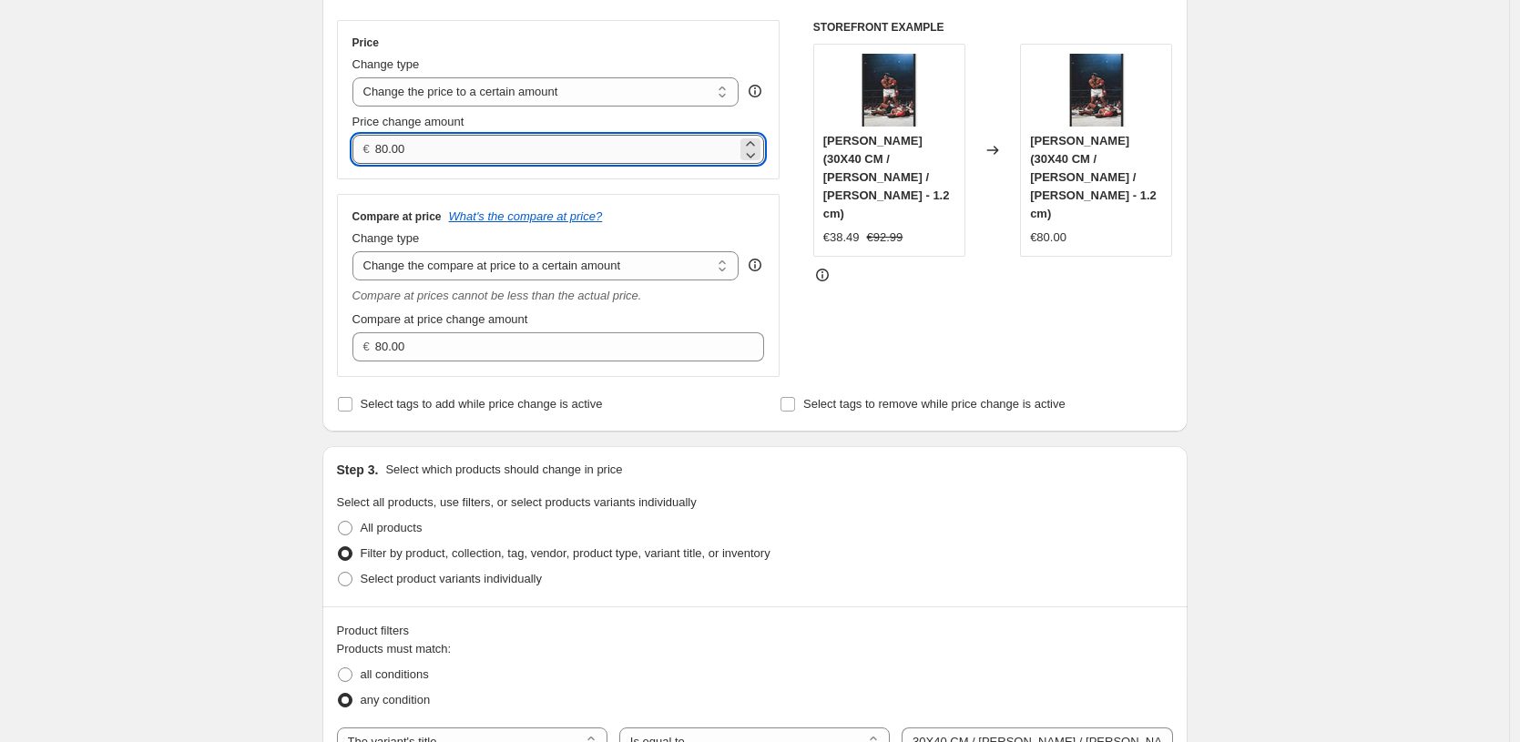
click at [573, 147] on input "80.00" at bounding box center [556, 149] width 362 height 29
type input "16.99"
click at [272, 278] on div "Create new price [MEDICAL_DATA]. This page is ready Create new price [MEDICAL_D…" at bounding box center [754, 667] width 1509 height 1965
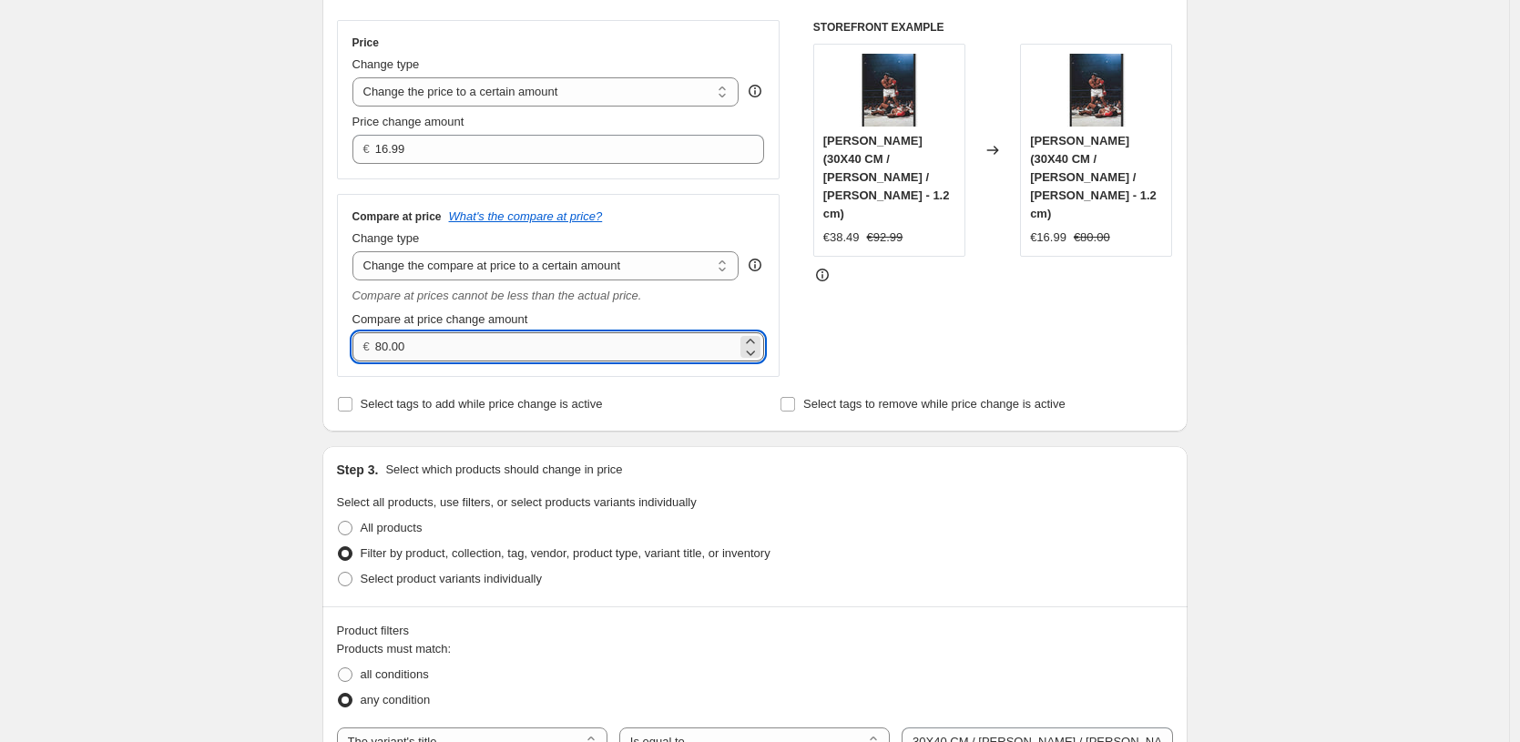
click at [488, 343] on input "80.00" at bounding box center [556, 346] width 362 height 29
type input "27.99"
click at [168, 249] on div "Create new price [MEDICAL_DATA]. This page is ready Create new price [MEDICAL_D…" at bounding box center [754, 667] width 1509 height 1965
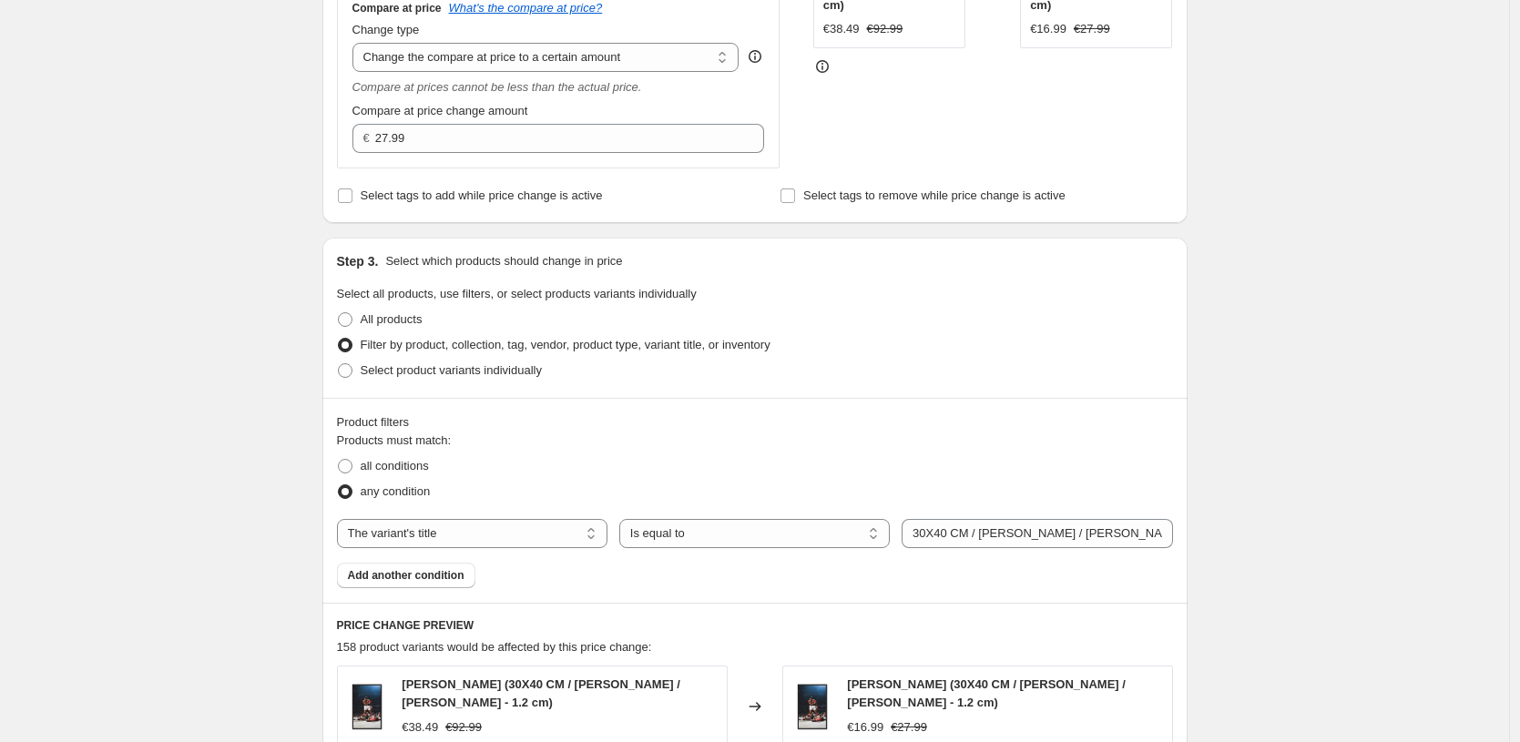
scroll to position [593, 0]
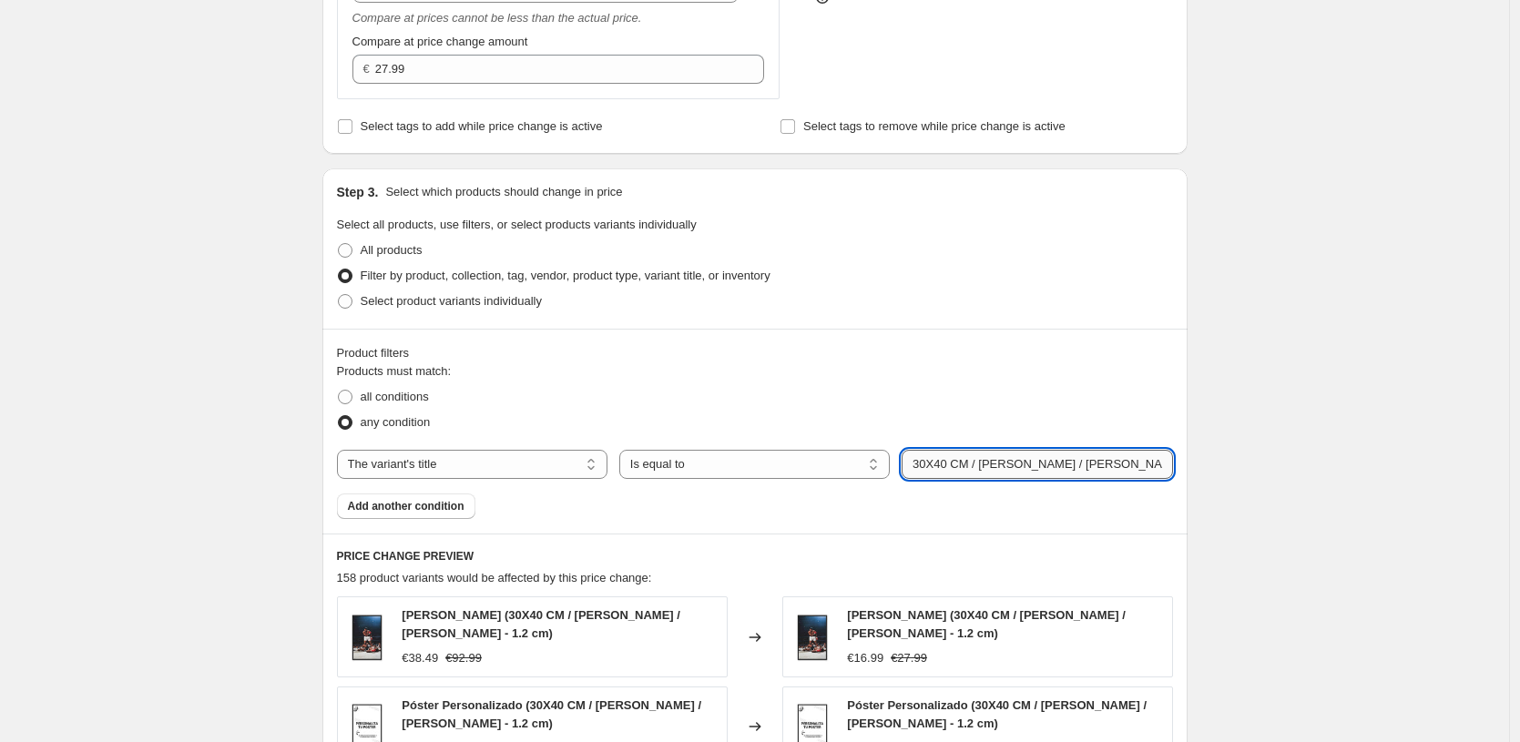
click at [1055, 460] on input "30X40 CM / [PERSON_NAME] / [PERSON_NAME] - 1.2 cm" at bounding box center [1037, 464] width 271 height 29
click at [1364, 266] on div "Create new price [MEDICAL_DATA]. This page is ready Create new price [MEDICAL_D…" at bounding box center [754, 389] width 1509 height 1965
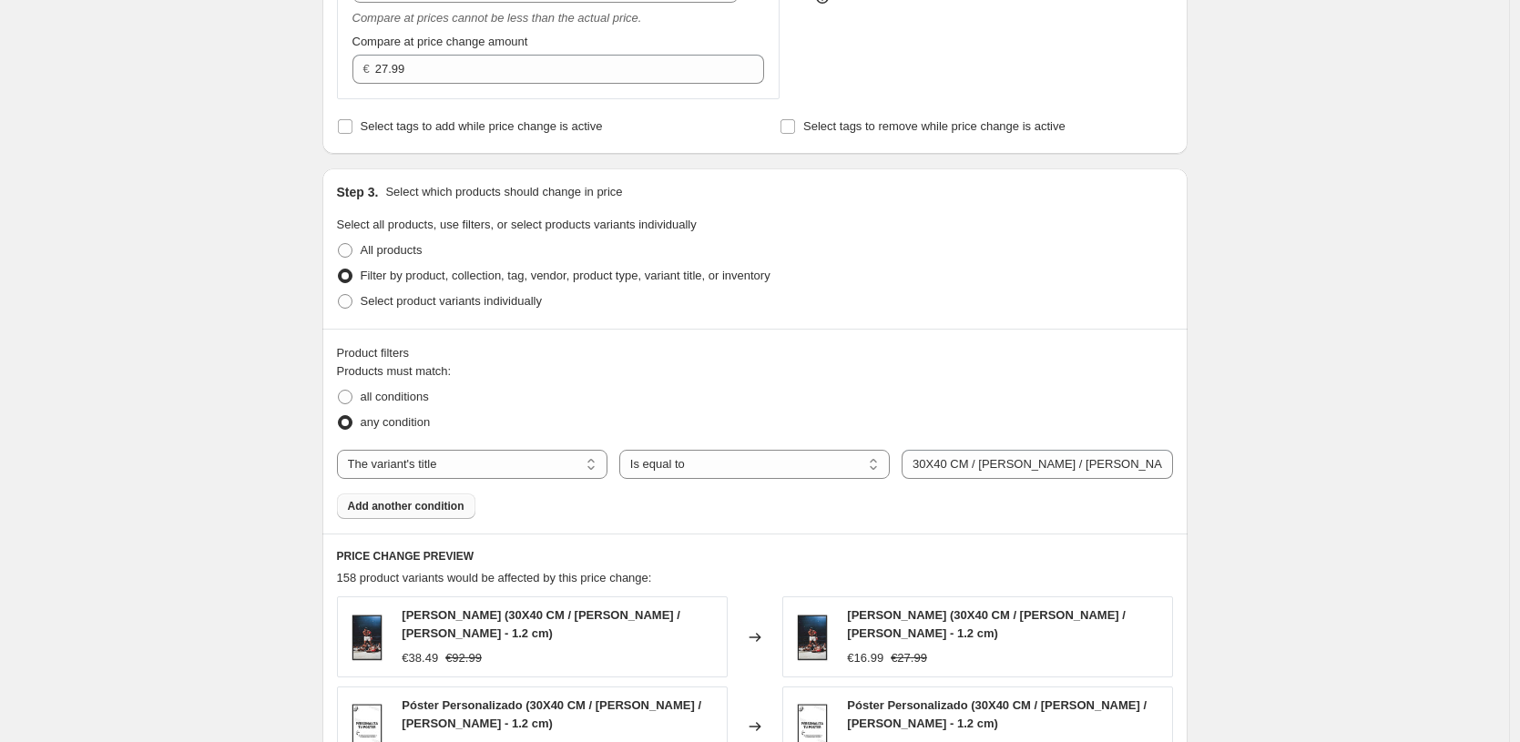
click at [415, 494] on button "Add another condition" at bounding box center [406, 507] width 138 height 26
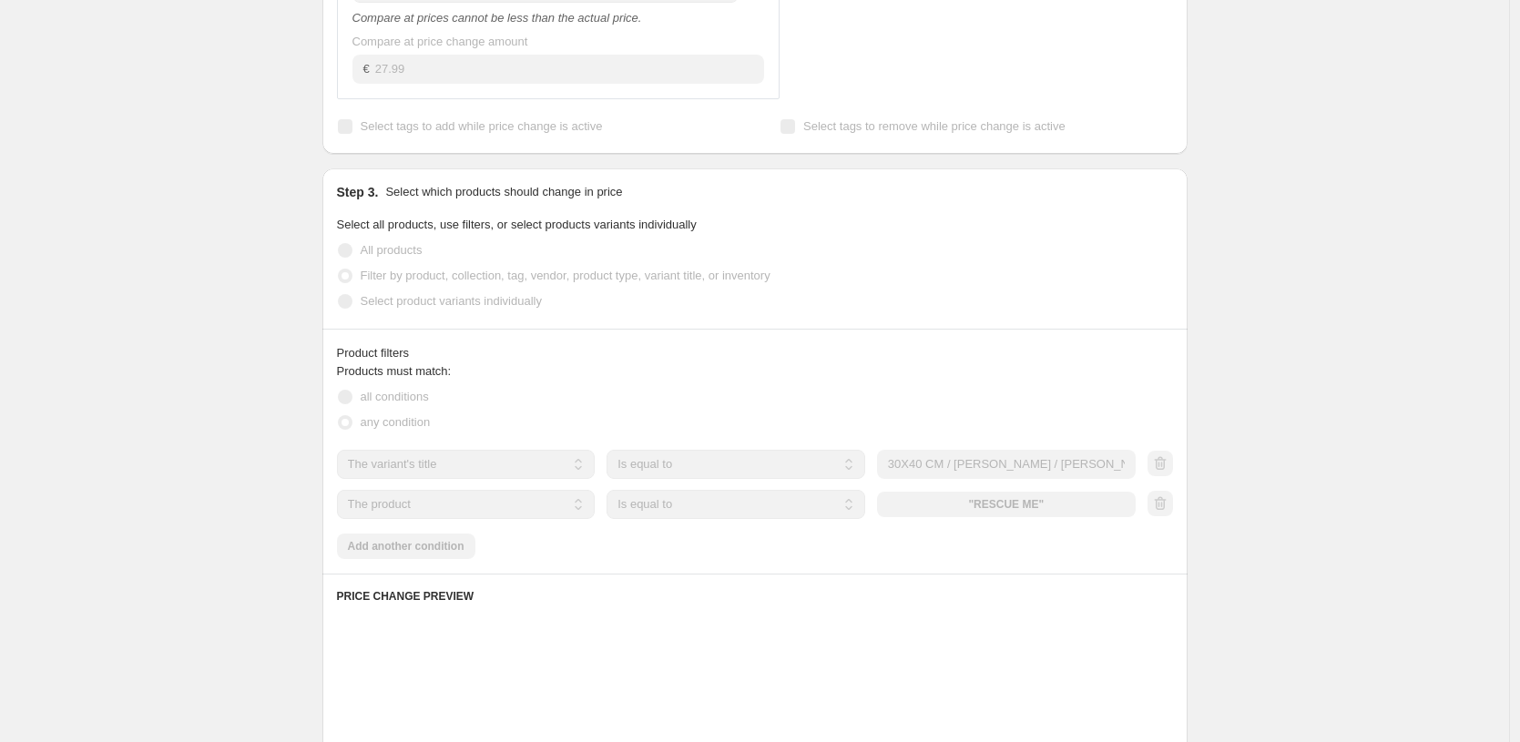
click at [516, 505] on select "The product The product's collection The product's tag The product's vendor The…" at bounding box center [466, 504] width 259 height 29
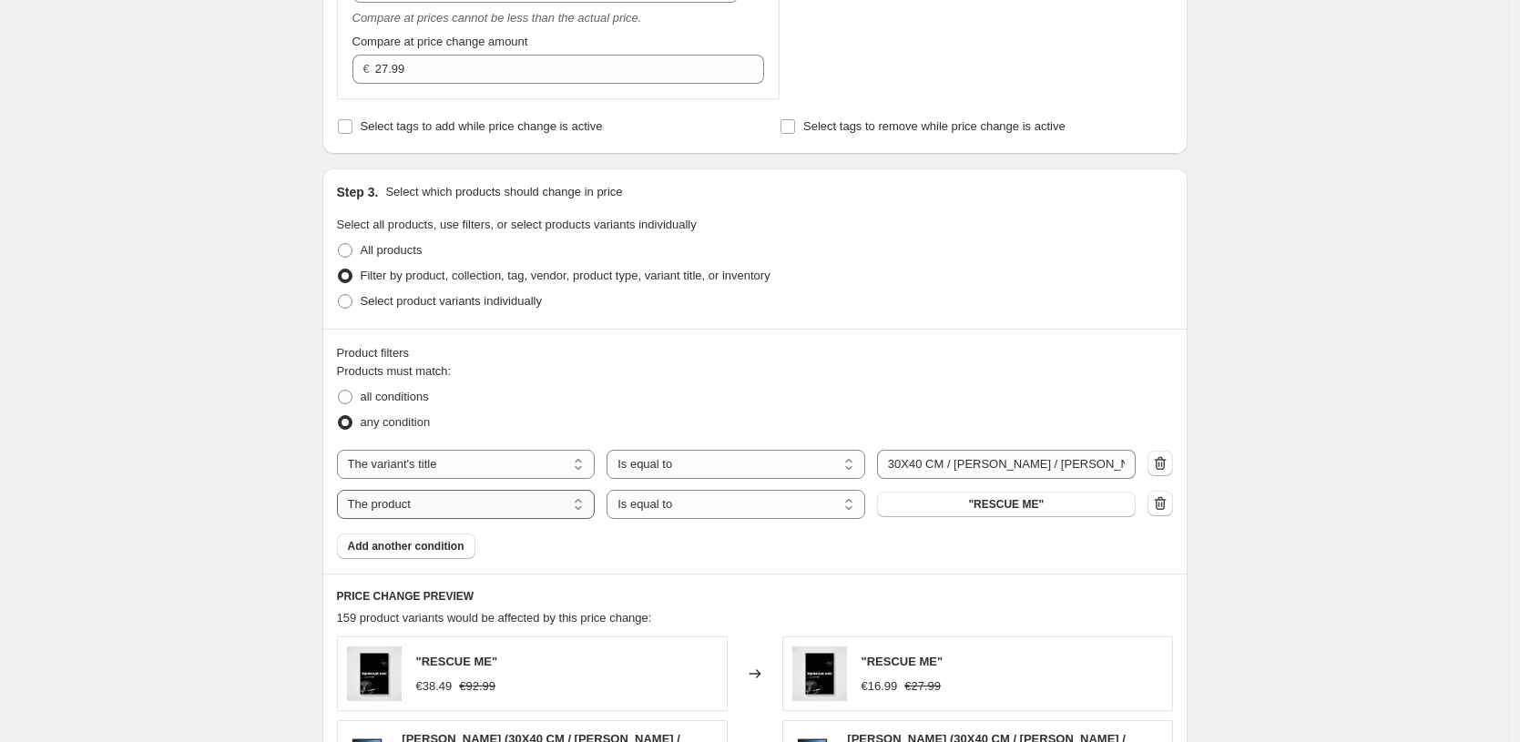
select select "title"
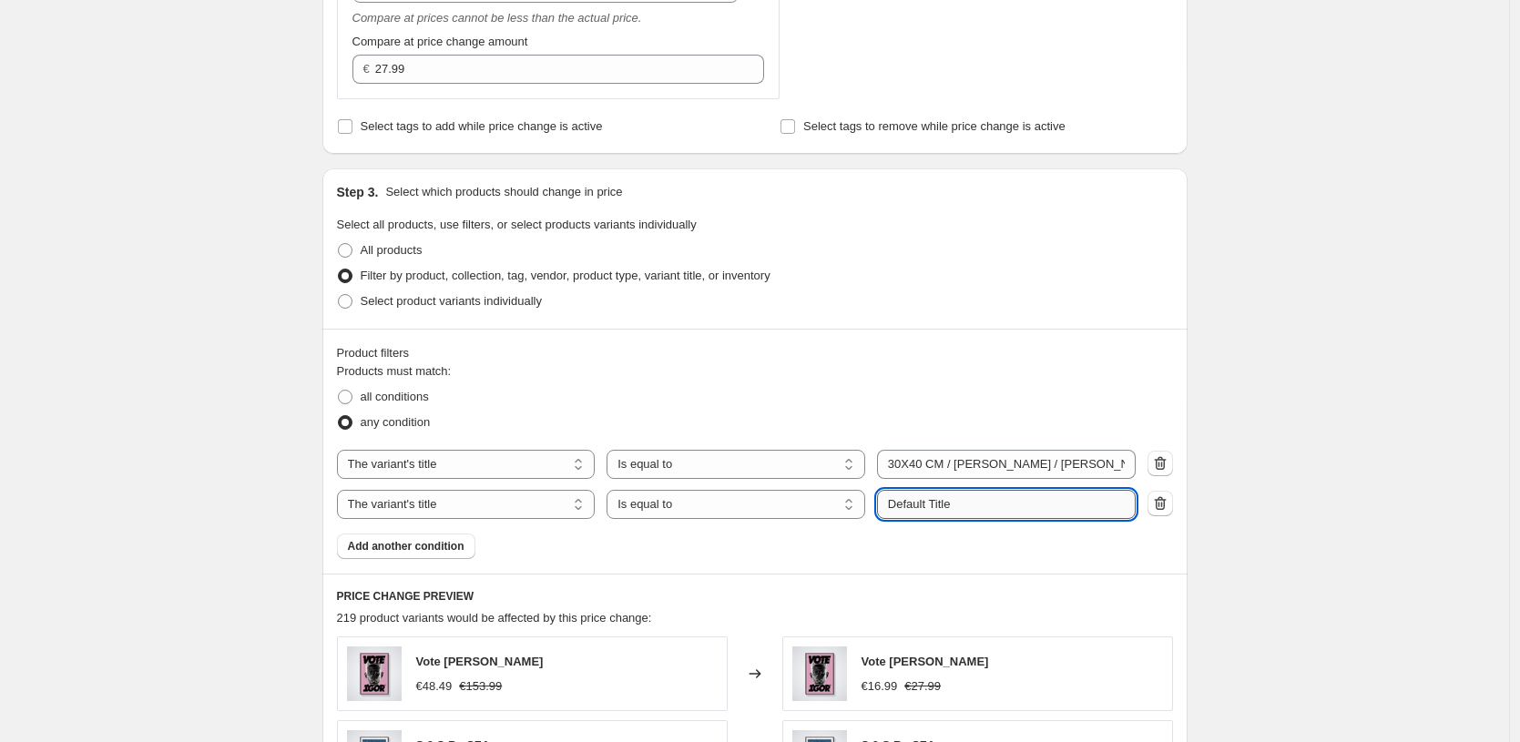
click at [986, 504] on input "Default Title" at bounding box center [1006, 504] width 259 height 29
paste input "30X40 CM / [PERSON_NAME] / [PERSON_NAME] - 1.2 cm"
click at [1258, 375] on div "Create new price [MEDICAL_DATA]. This page is ready Create new price [MEDICAL_D…" at bounding box center [754, 395] width 1509 height 1976
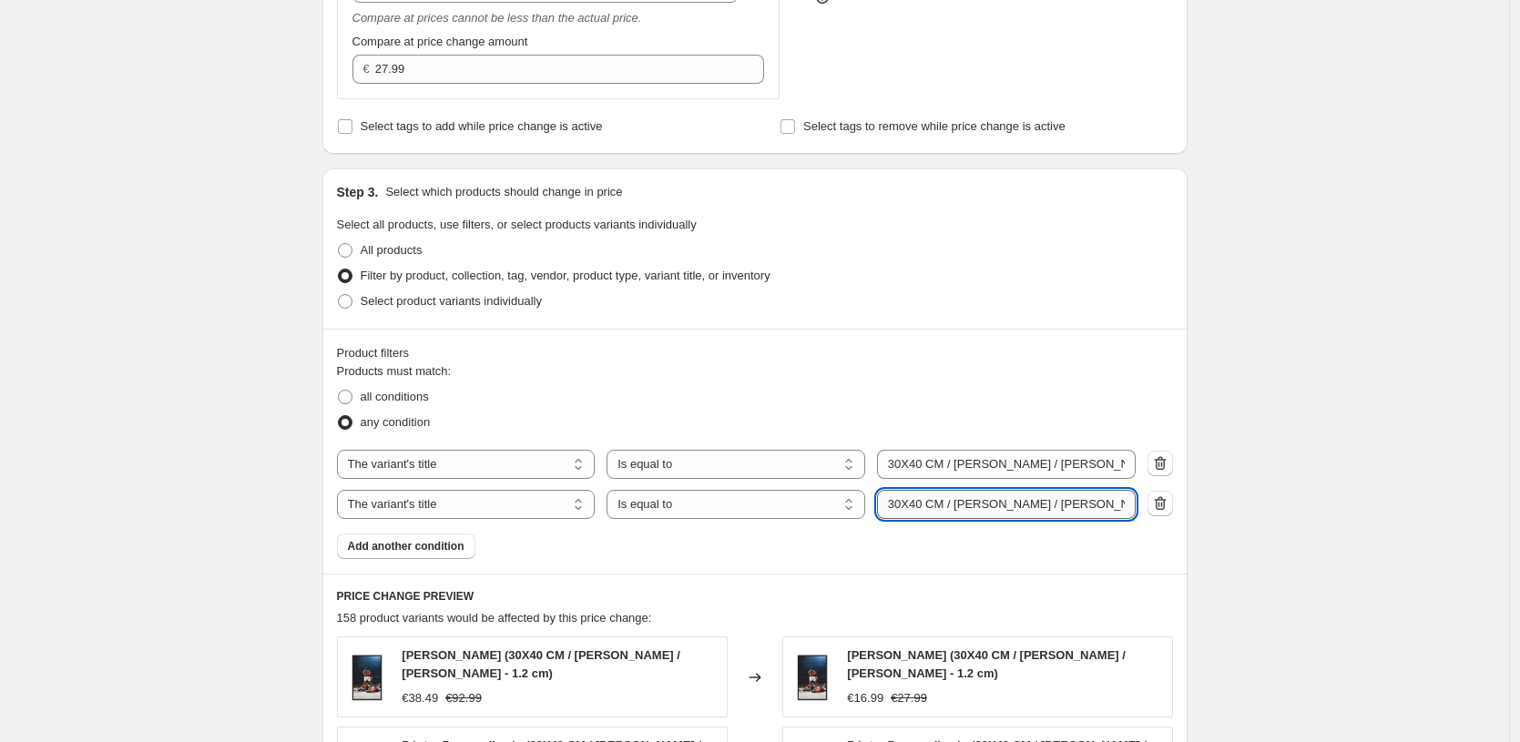
click at [1021, 507] on input "30X40 CM / [PERSON_NAME] / [PERSON_NAME] - 1.2 cm" at bounding box center [1006, 504] width 259 height 29
type input "30X40 CM / [PERSON_NAME] / [PERSON_NAME] - 1.2 cm"
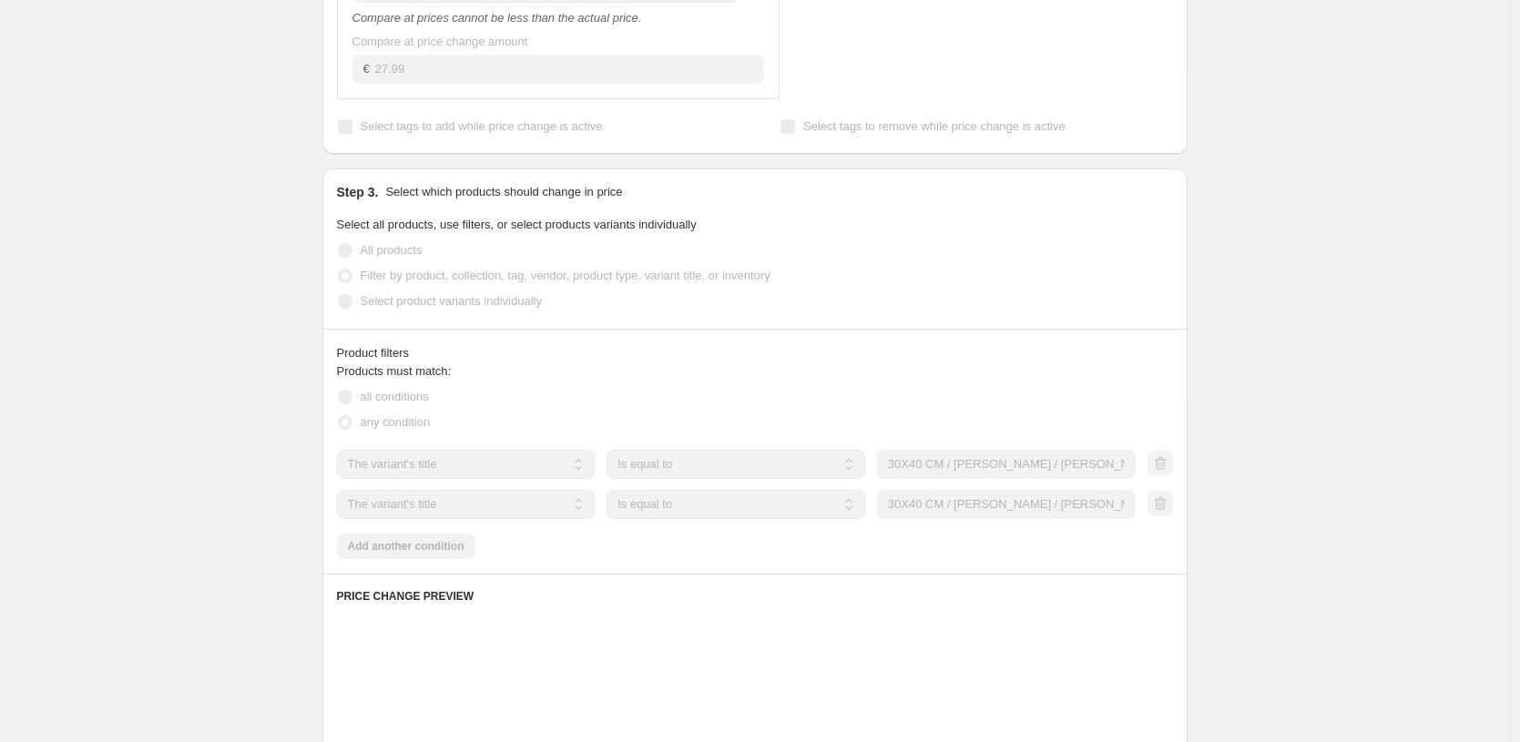
click at [1439, 336] on div "Create new price [MEDICAL_DATA]. This page is ready Create new price [MEDICAL_D…" at bounding box center [754, 395] width 1509 height 1976
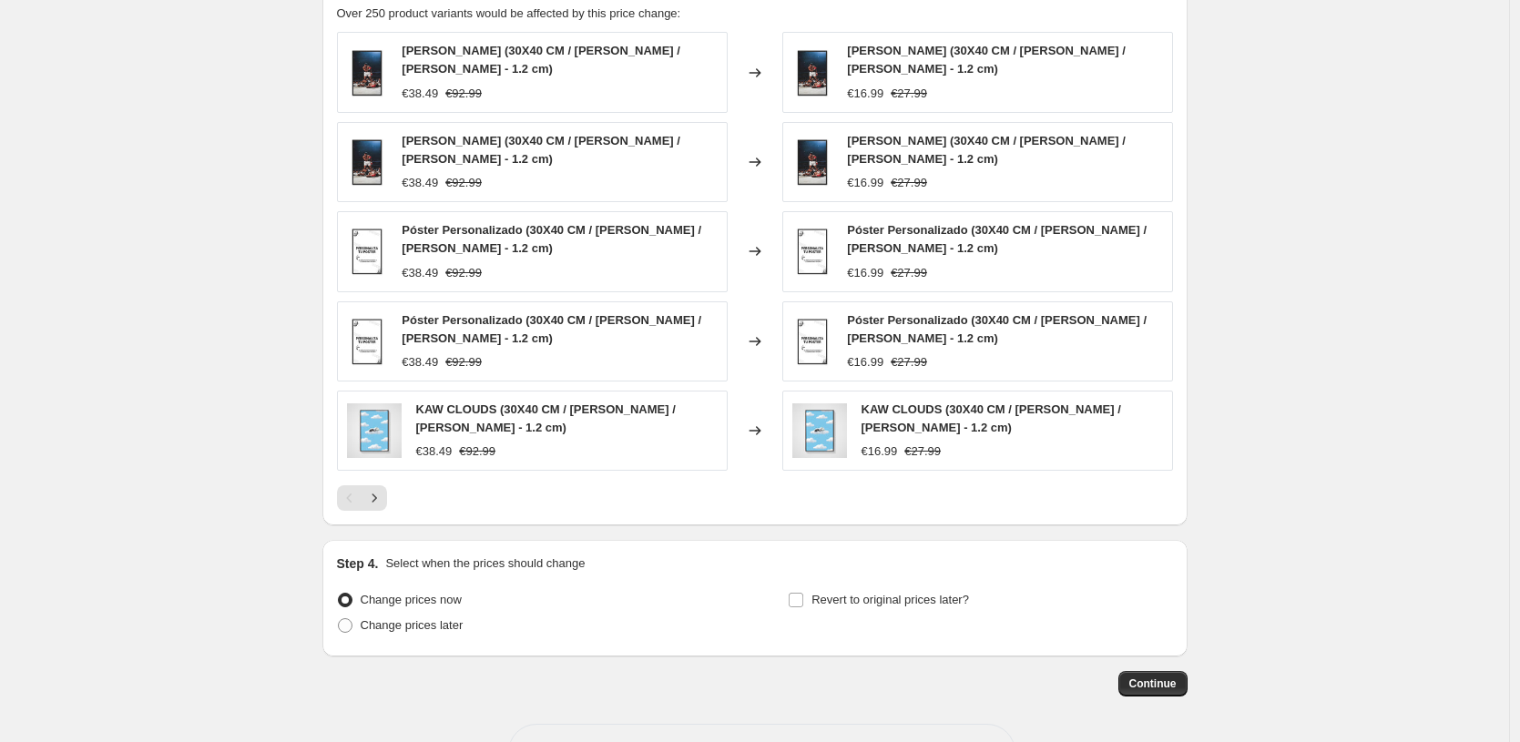
scroll to position [1233, 0]
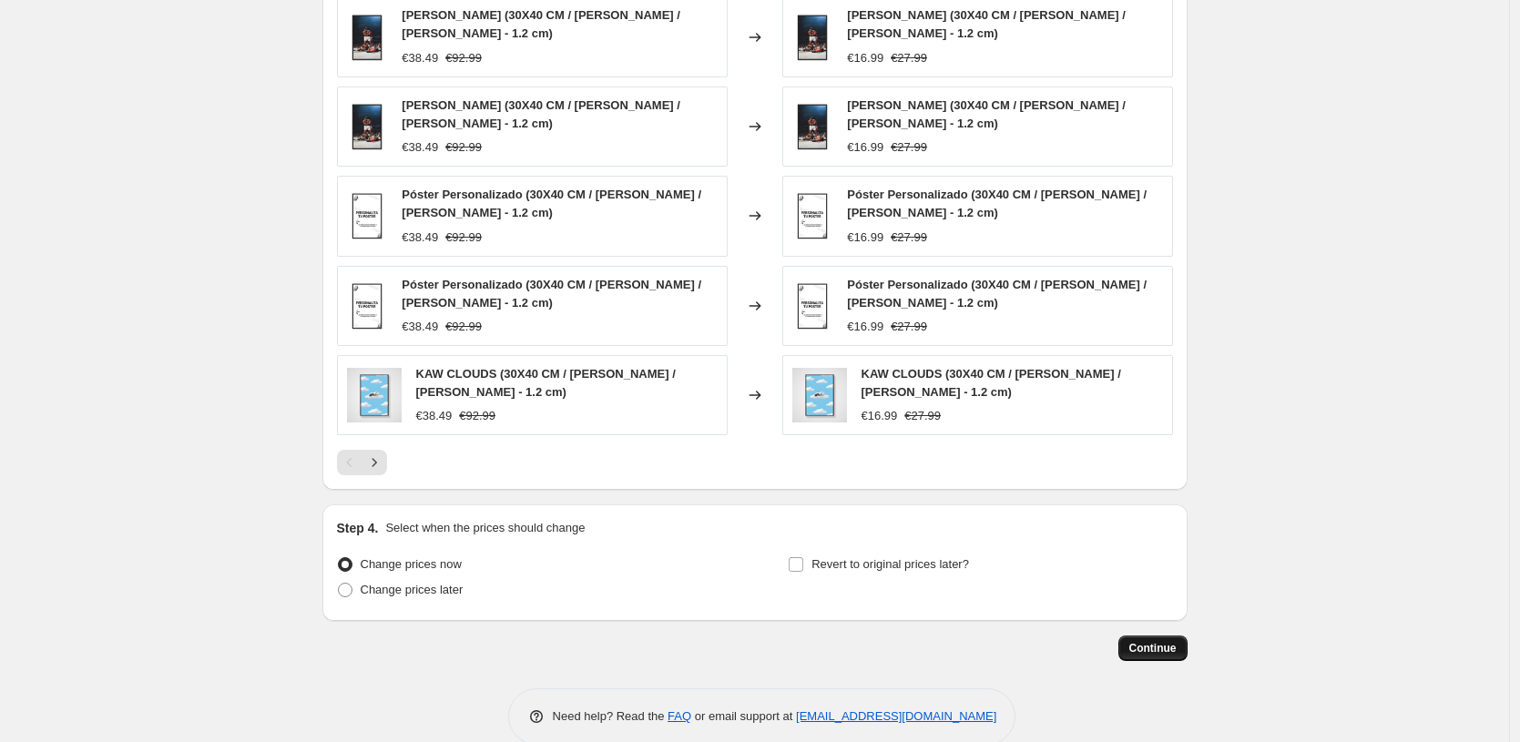
click at [1161, 644] on span "Continue" at bounding box center [1152, 648] width 47 height 15
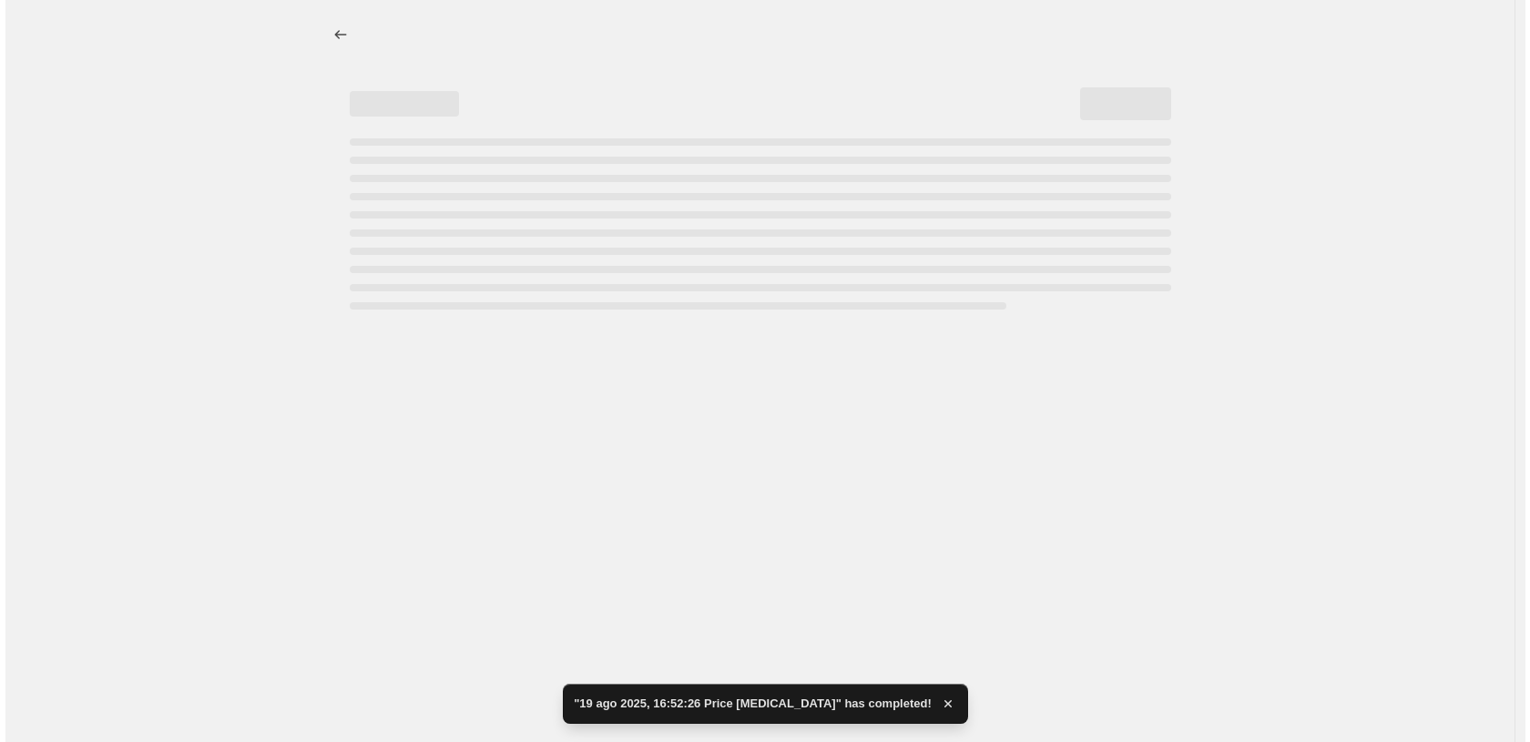
scroll to position [0, 0]
select select "to"
select select "title"
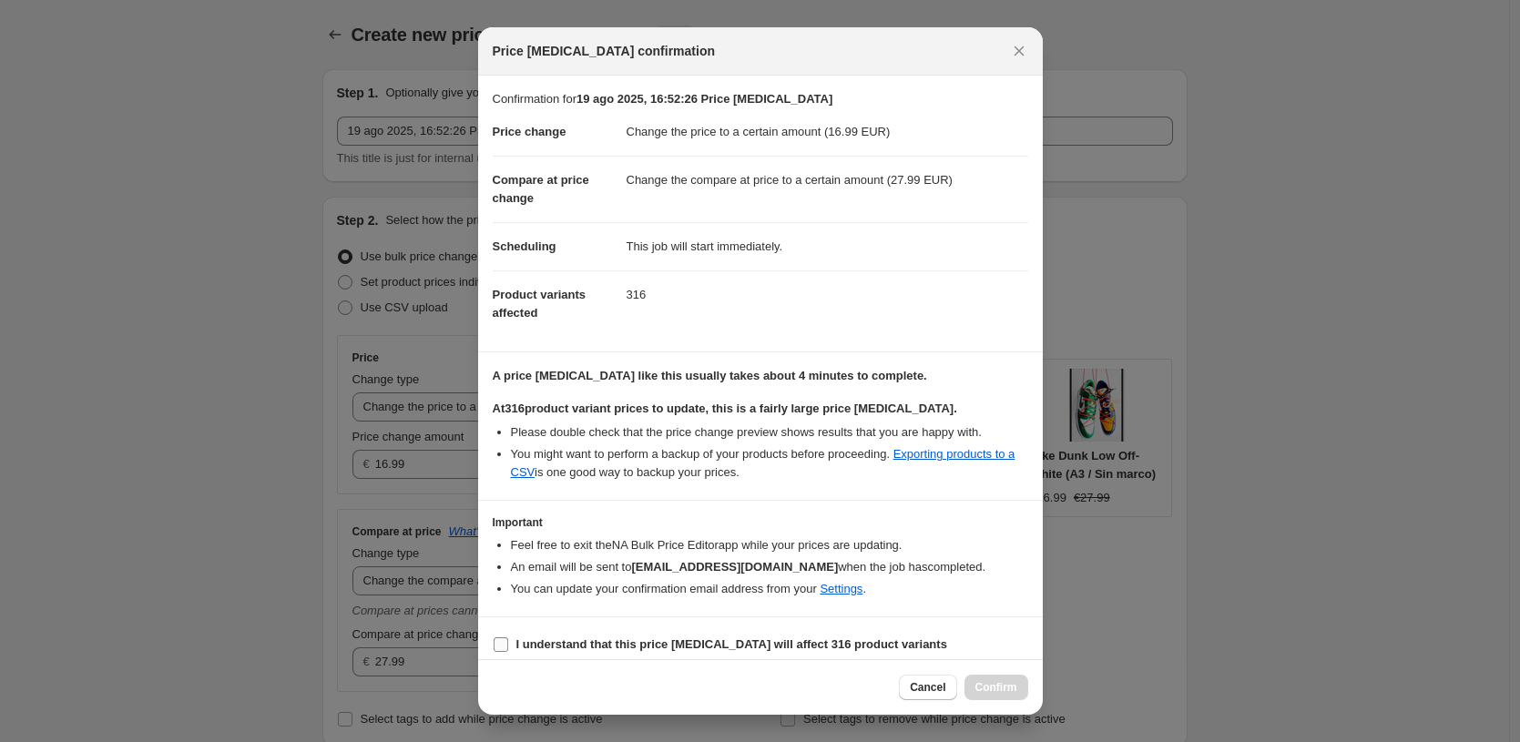
click at [795, 648] on b "I understand that this price [MEDICAL_DATA] will affect 316 product variants" at bounding box center [731, 645] width 431 height 14
click at [508, 648] on input "I understand that this price [MEDICAL_DATA] will affect 316 product variants" at bounding box center [501, 645] width 15 height 15
checkbox input "true"
click at [995, 686] on span "Confirm" at bounding box center [996, 687] width 42 height 15
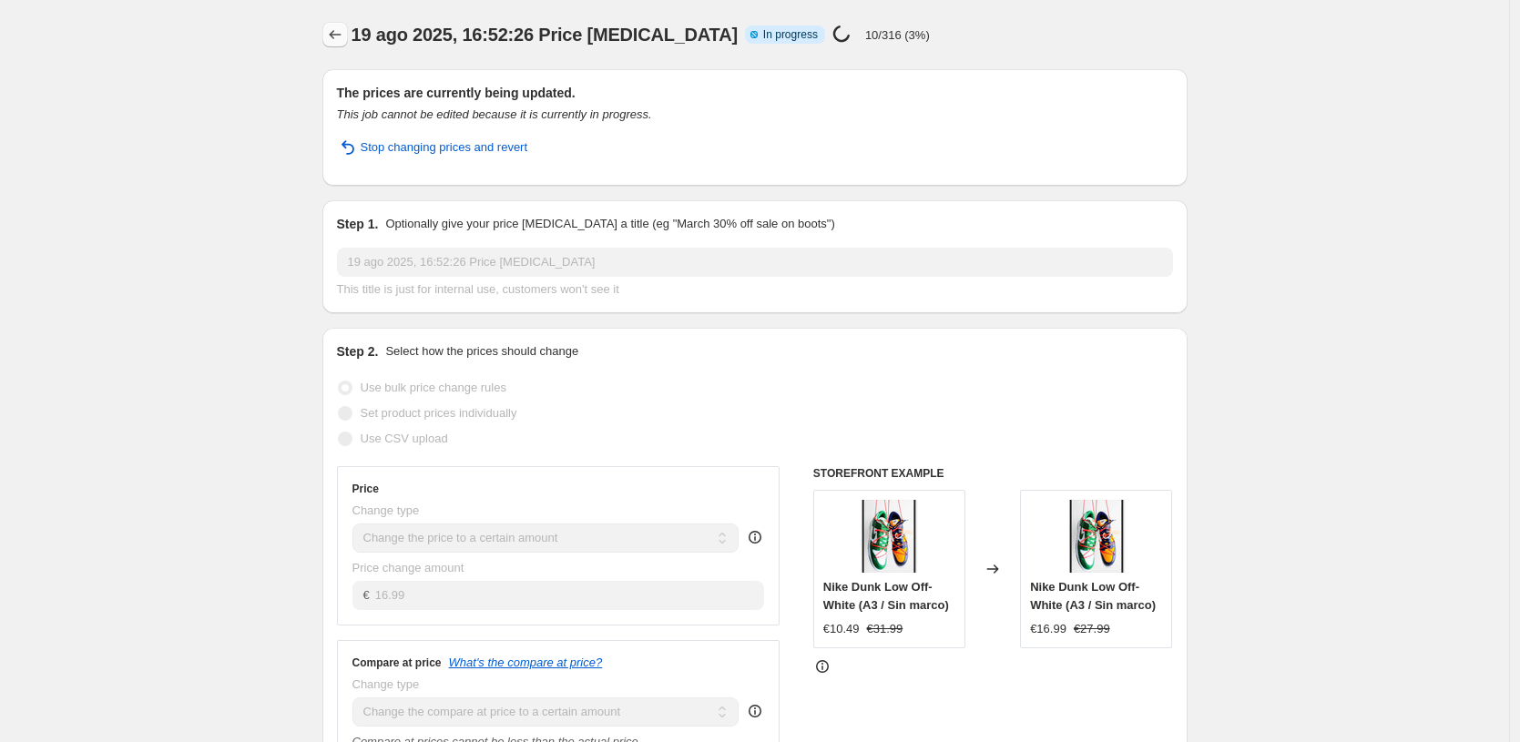
click at [335, 37] on icon "Price change jobs" at bounding box center [335, 35] width 18 height 18
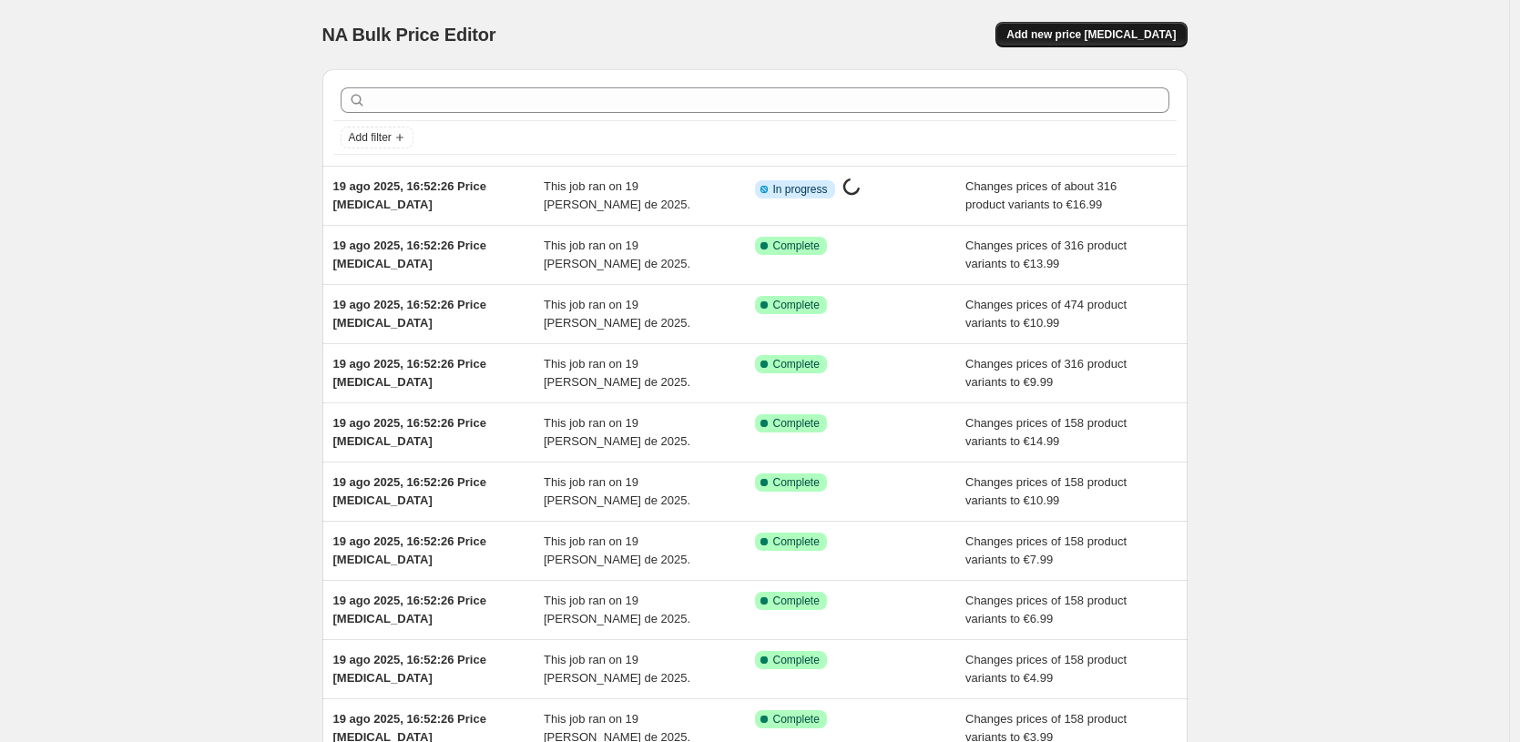
click at [1099, 31] on span "Add new price [MEDICAL_DATA]" at bounding box center [1090, 34] width 169 height 15
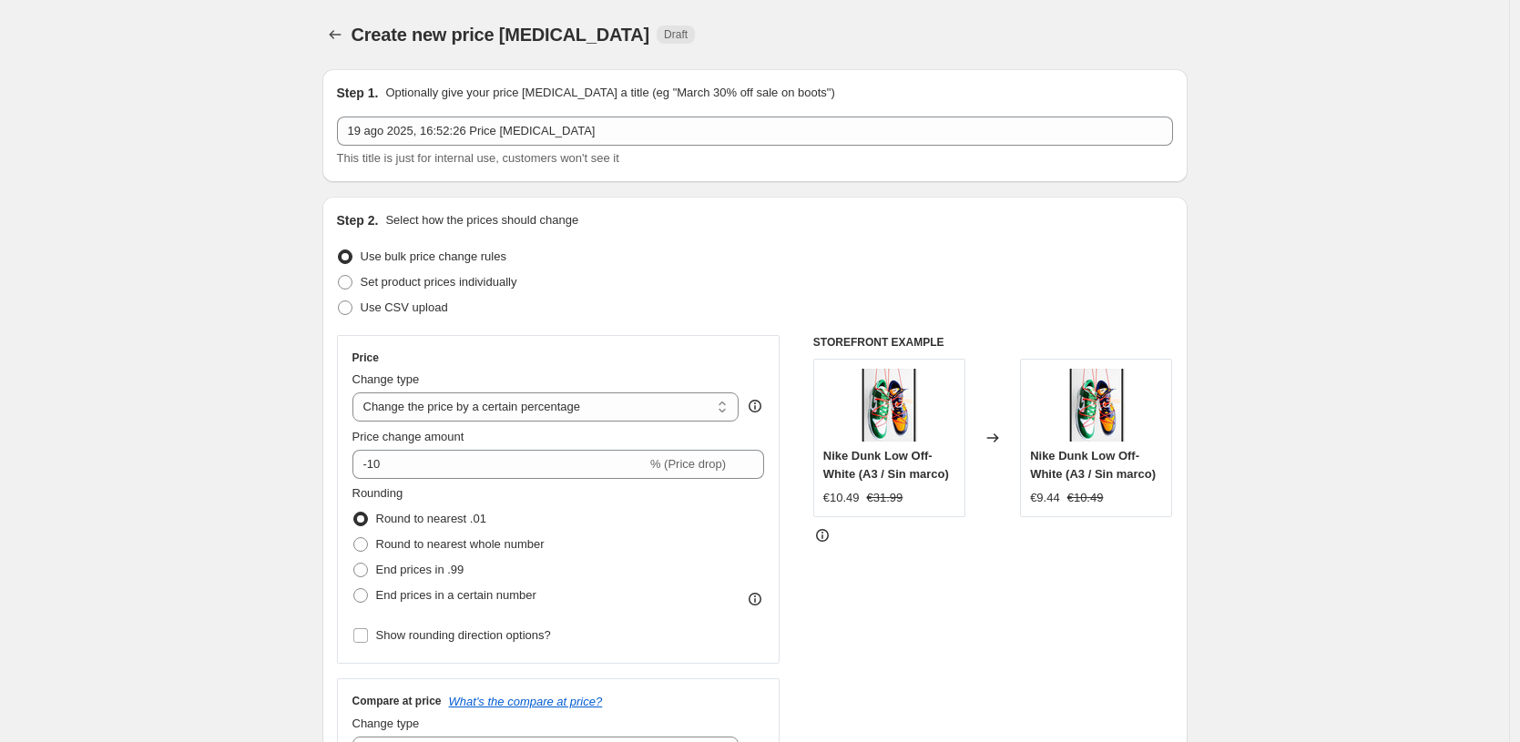
click at [673, 389] on div "Change type" at bounding box center [545, 380] width 387 height 18
select select "by"
type input "-10.00"
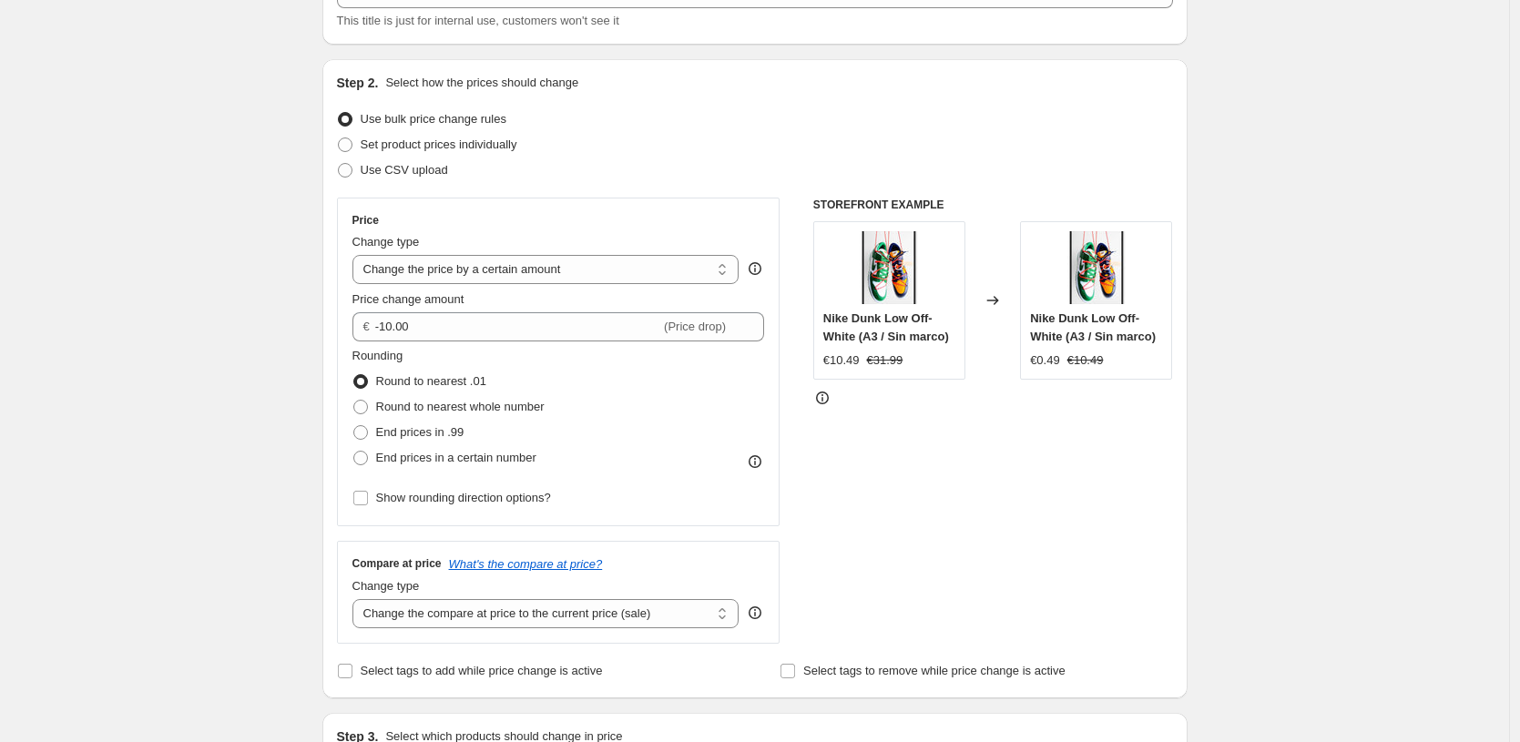
scroll to position [299, 0]
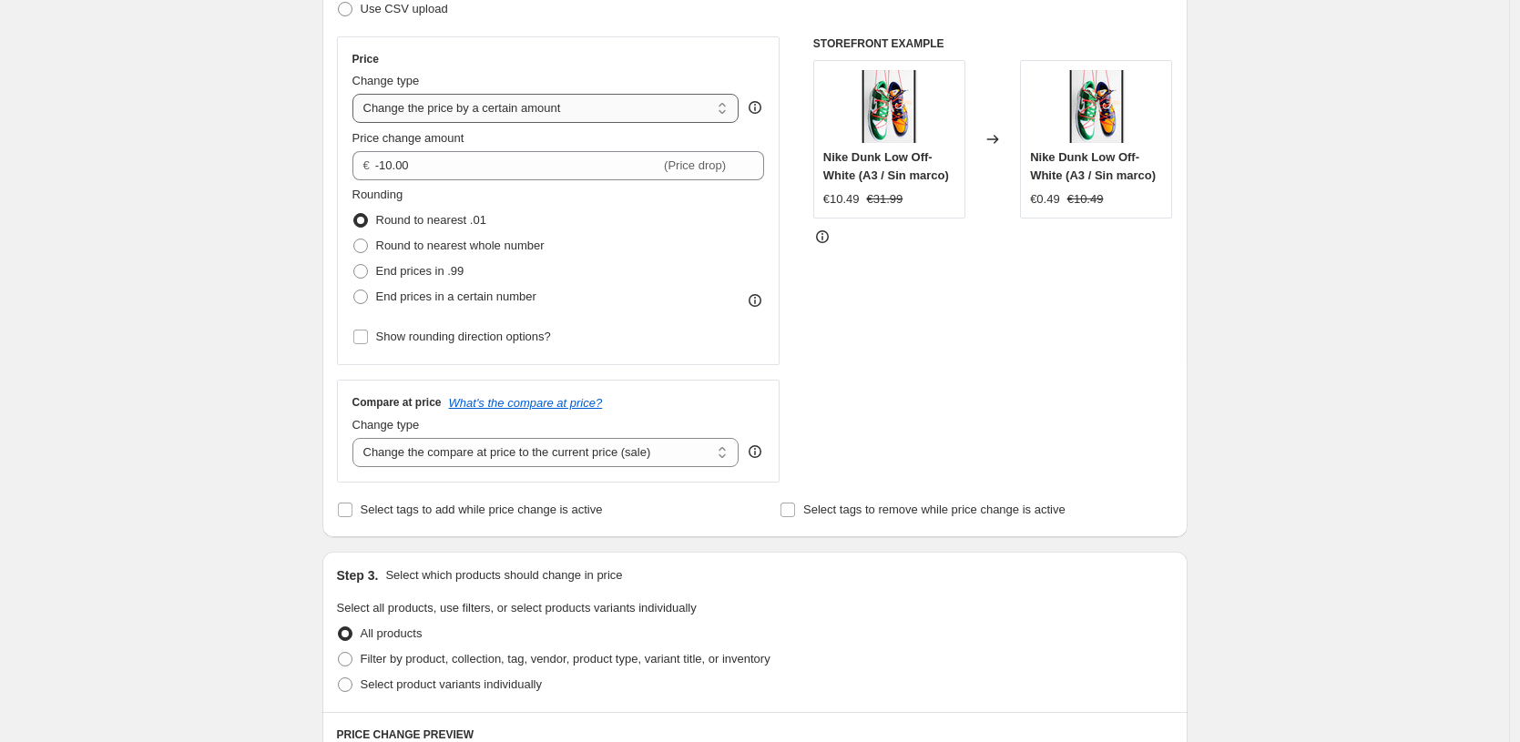
select select "to"
type input "80.00"
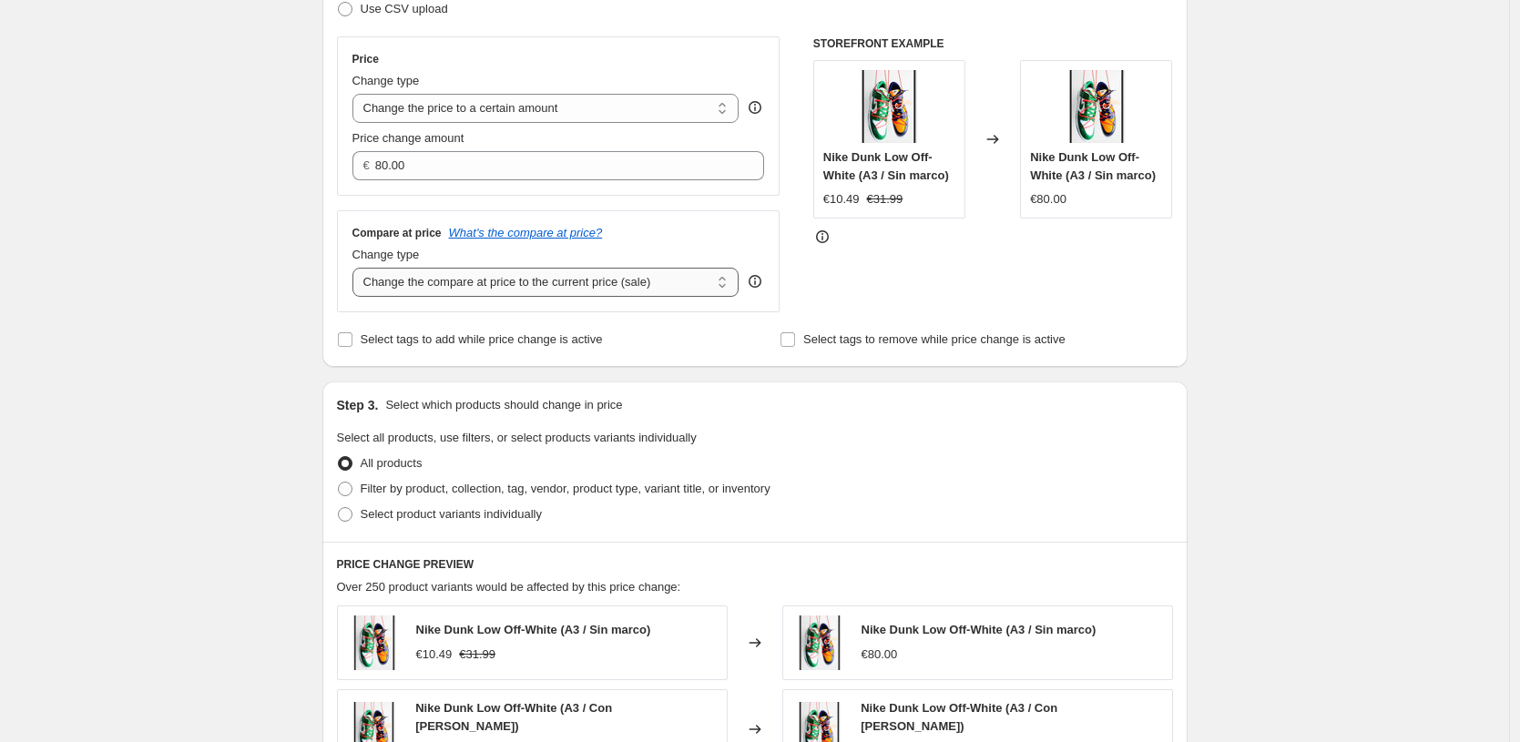
select select "to"
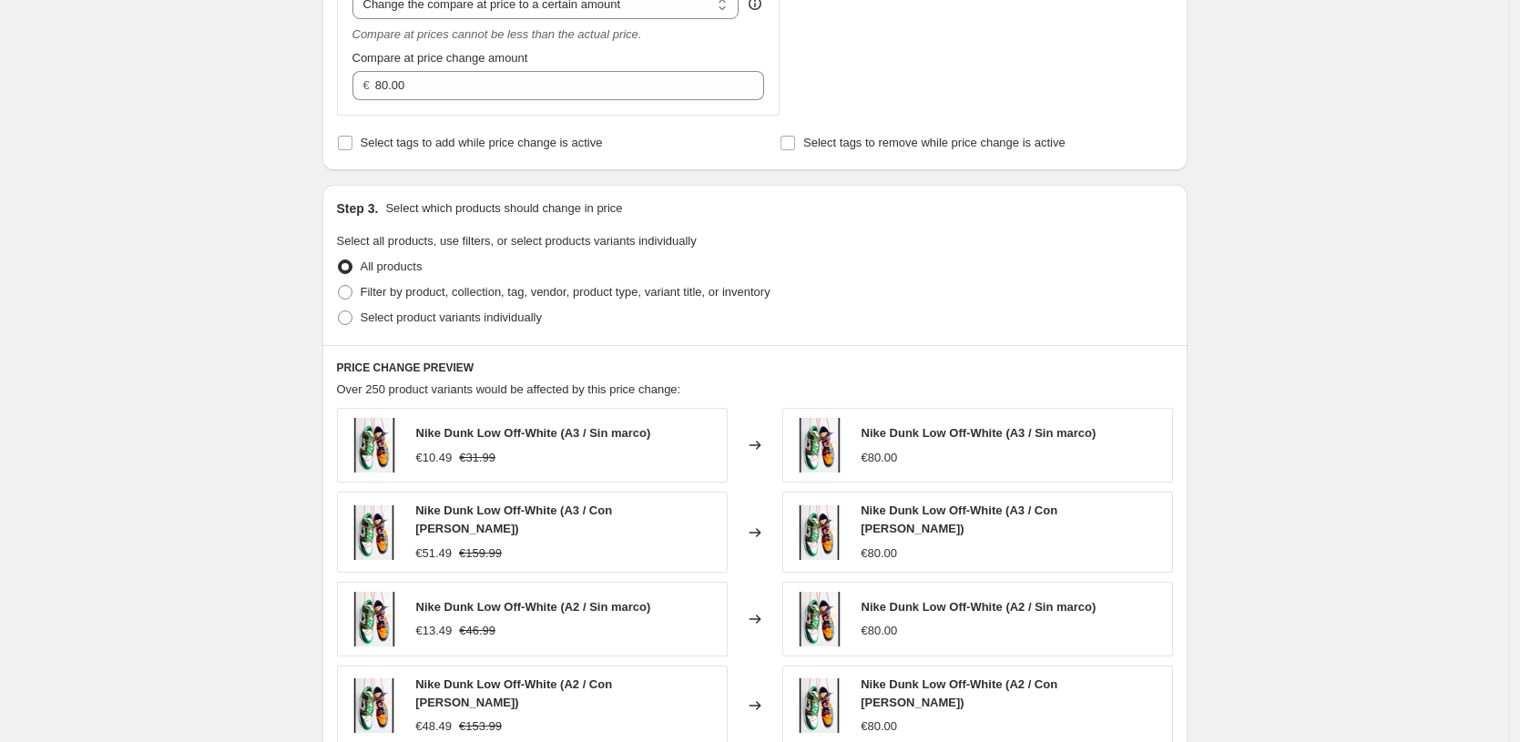
scroll to position [609, 0]
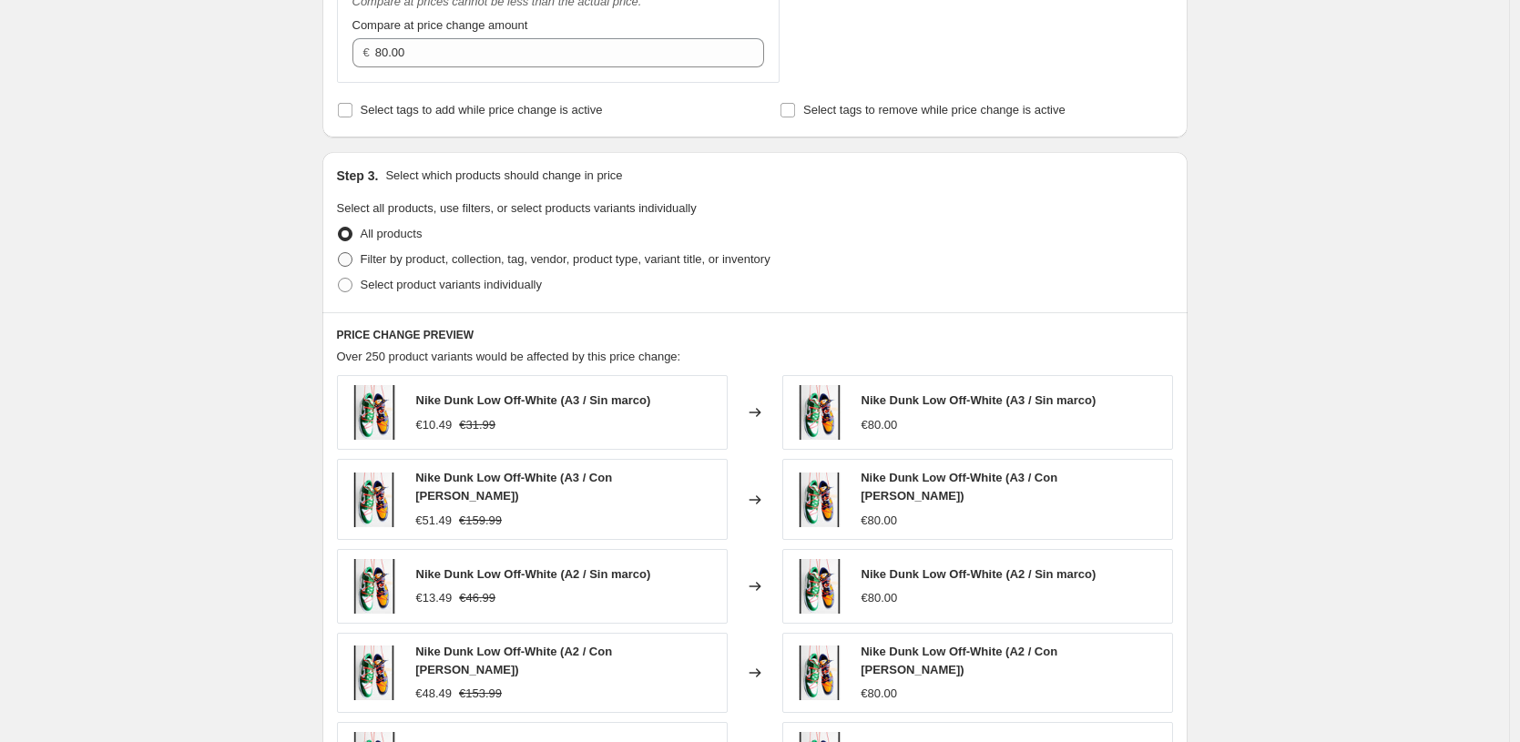
click at [559, 271] on label "Filter by product, collection, tag, vendor, product type, variant title, or inv…" at bounding box center [554, 260] width 434 height 26
click at [339, 253] on input "Filter by product, collection, tag, vendor, product type, variant title, or inv…" at bounding box center [338, 252] width 1 height 1
radio input "true"
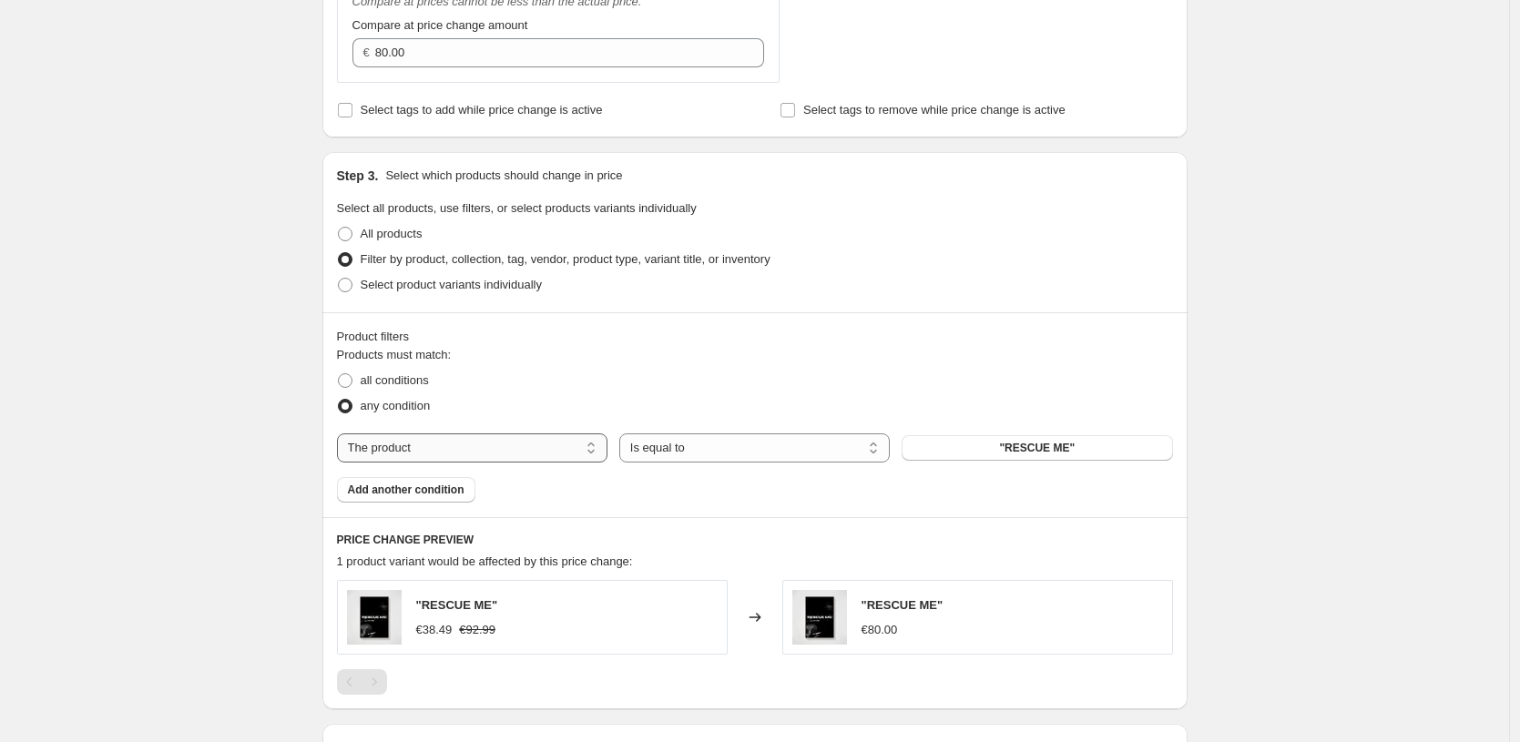
select select "title"
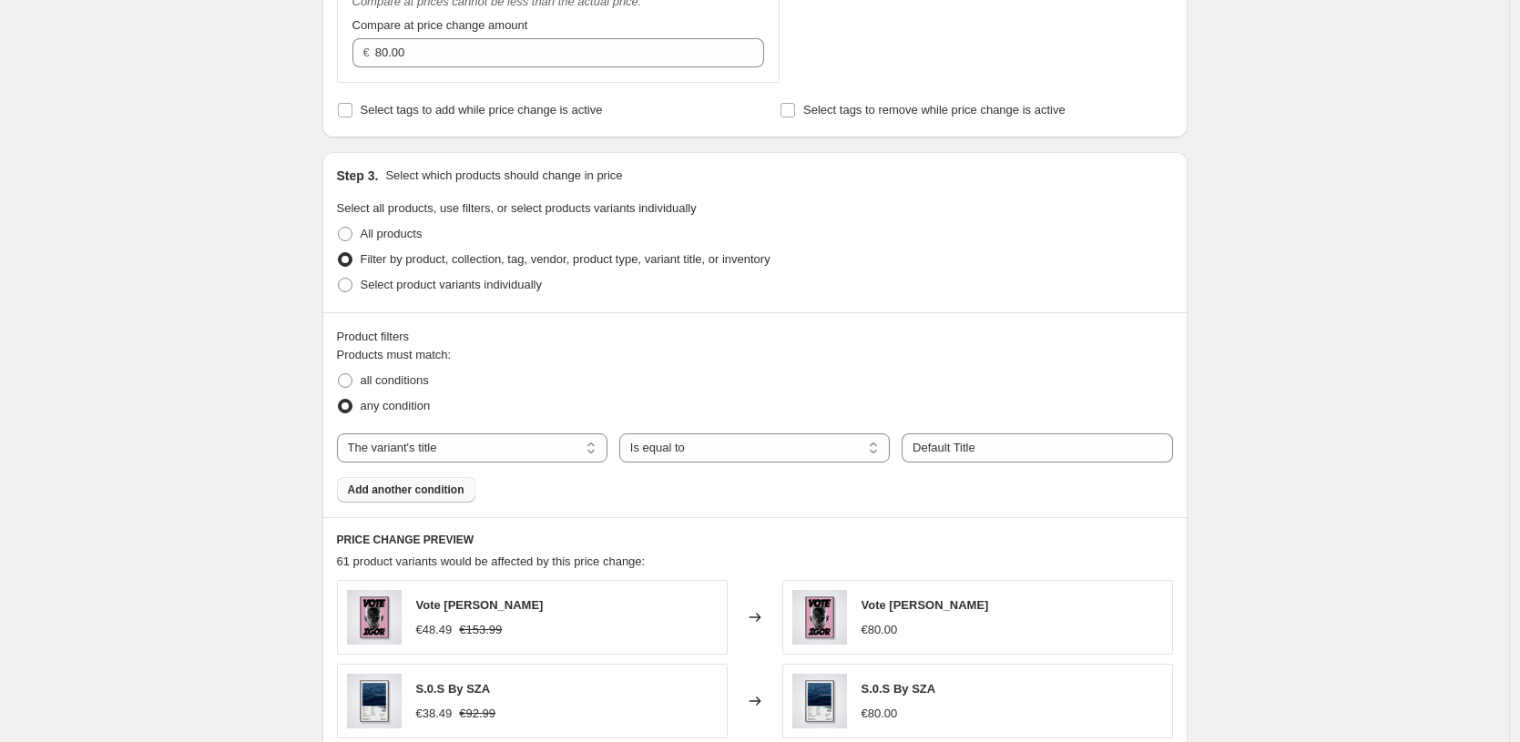
click at [457, 497] on button "Add another condition" at bounding box center [406, 490] width 138 height 26
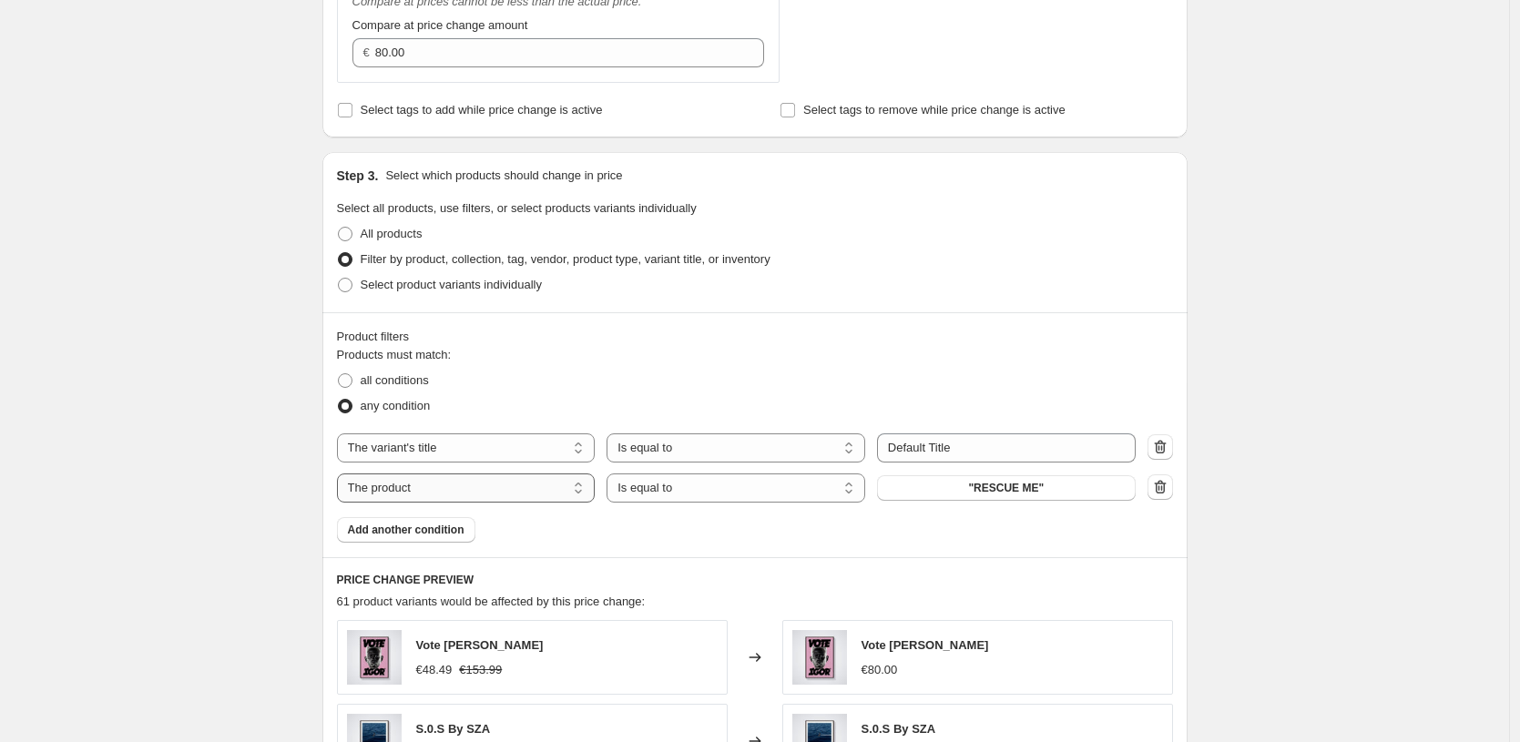
select select "title"
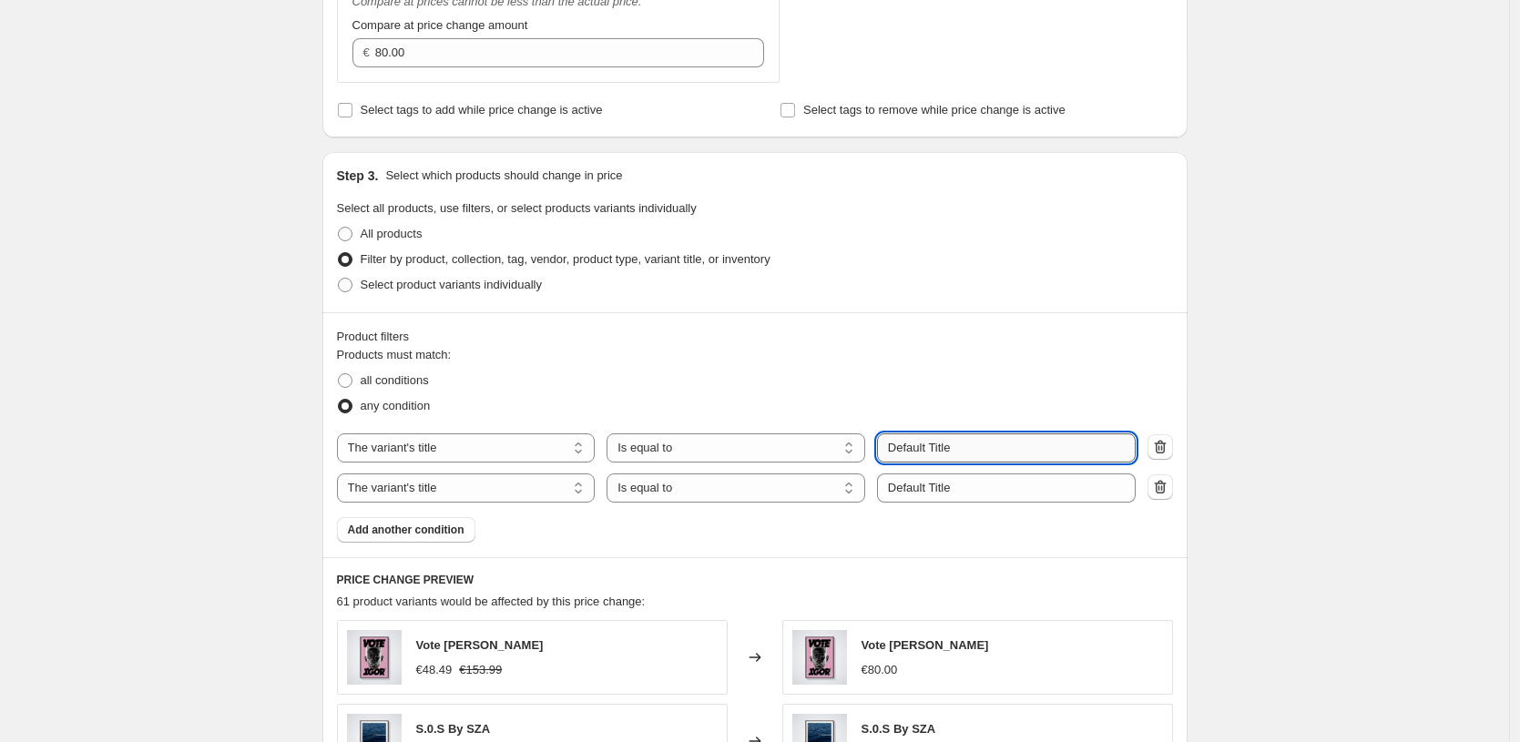
click at [972, 447] on input "Default Title" at bounding box center [1006, 448] width 259 height 29
paste input "30X40 CM / [PERSON_NAME] / [PERSON_NAME] - 1.2 cm"
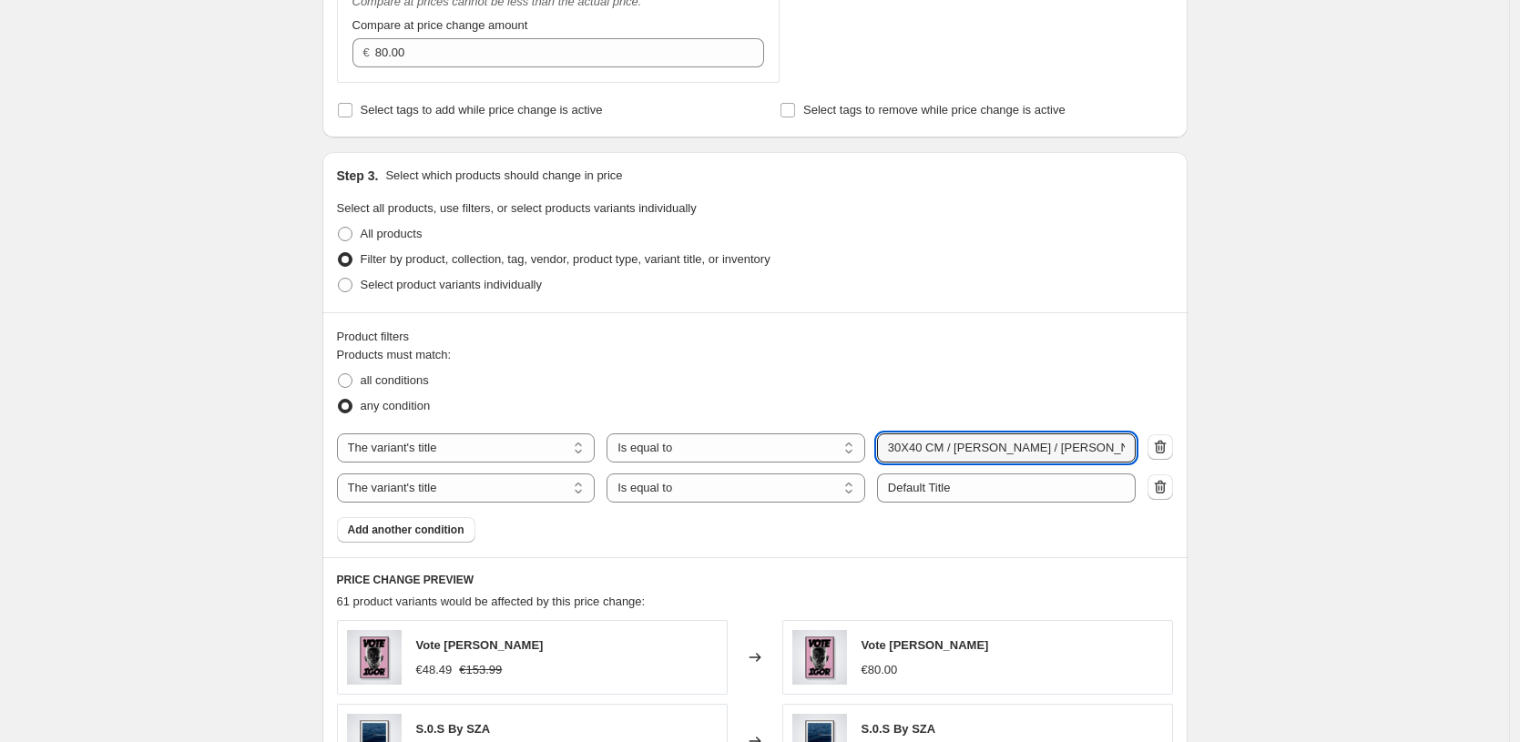
click at [1163, 377] on div "all conditions" at bounding box center [755, 381] width 836 height 26
click at [924, 448] on input "30X40 CM / [PERSON_NAME] / [PERSON_NAME] - 1.2 cm" at bounding box center [1006, 448] width 259 height 29
type input "40X50 CM / [PERSON_NAME] / [PERSON_NAME] - 1.2 cm"
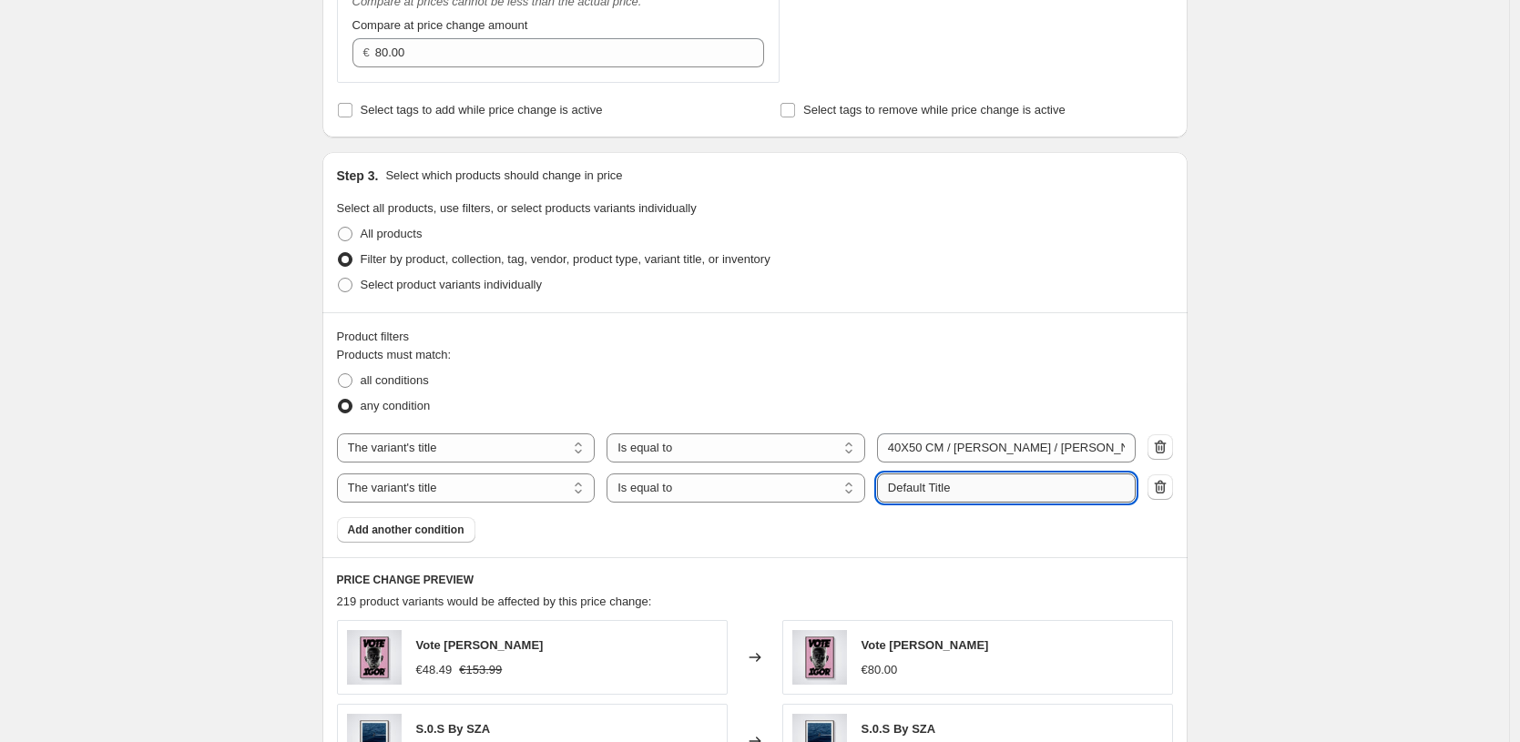
click at [995, 487] on input "Default Title" at bounding box center [1006, 488] width 259 height 29
paste input "30X40 CM / [PERSON_NAME] / [PERSON_NAME] - 1.2 cm"
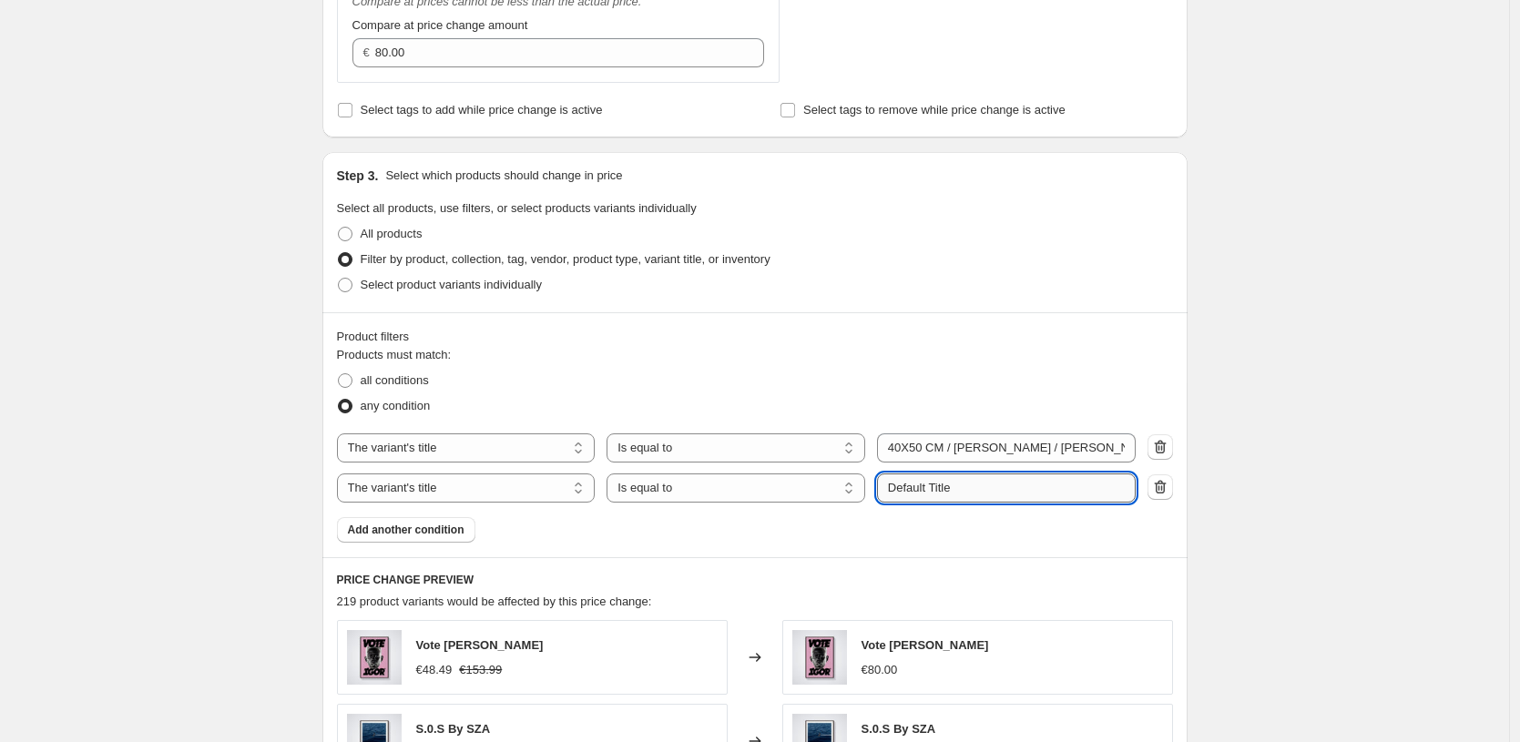
type input "30X40 CM / [PERSON_NAME] / [PERSON_NAME] - 1.2 cm"
click at [906, 485] on input "30X40 CM / [PERSON_NAME] / [PERSON_NAME] - 1.2 cm" at bounding box center [1006, 488] width 259 height 29
click at [977, 485] on input "30X40 CM / [PERSON_NAME] / [PERSON_NAME] - 1.2 cm" at bounding box center [1006, 488] width 259 height 29
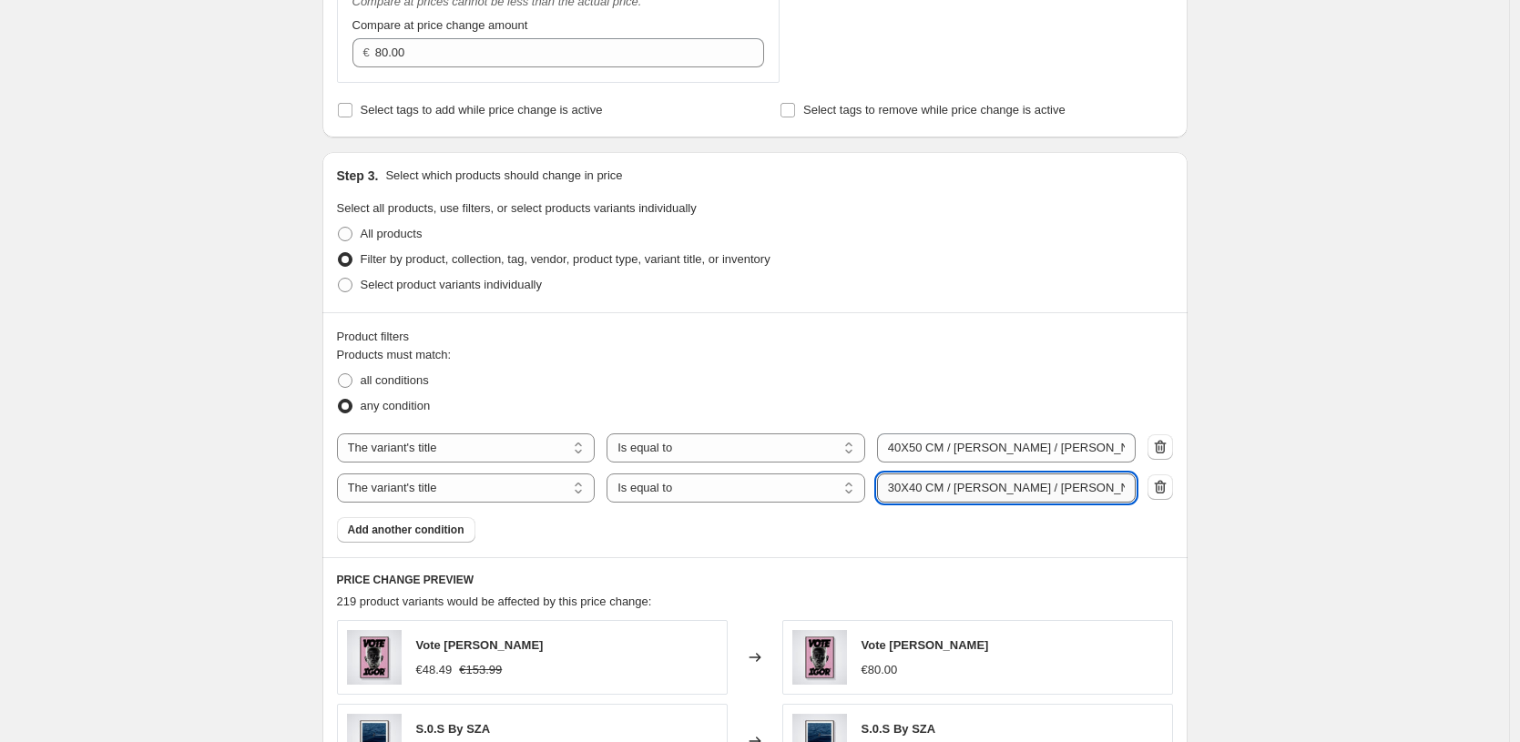
click at [977, 485] on input "30X40 CM / [PERSON_NAME] / [PERSON_NAME] - 1.2 cm" at bounding box center [1006, 488] width 259 height 29
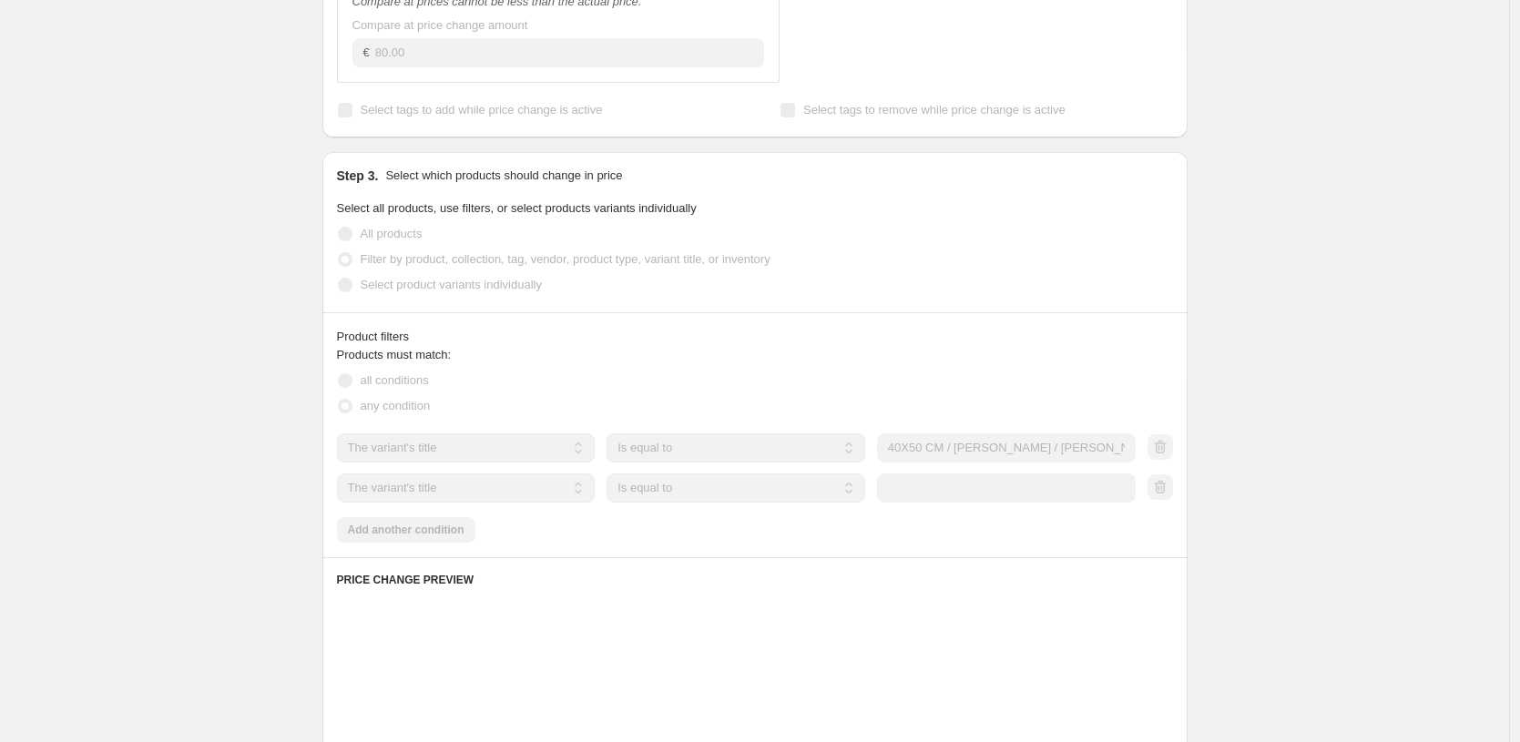
click at [1270, 359] on div "Create new price [MEDICAL_DATA]. This page is ready Create new price [MEDICAL_D…" at bounding box center [754, 379] width 1509 height 1976
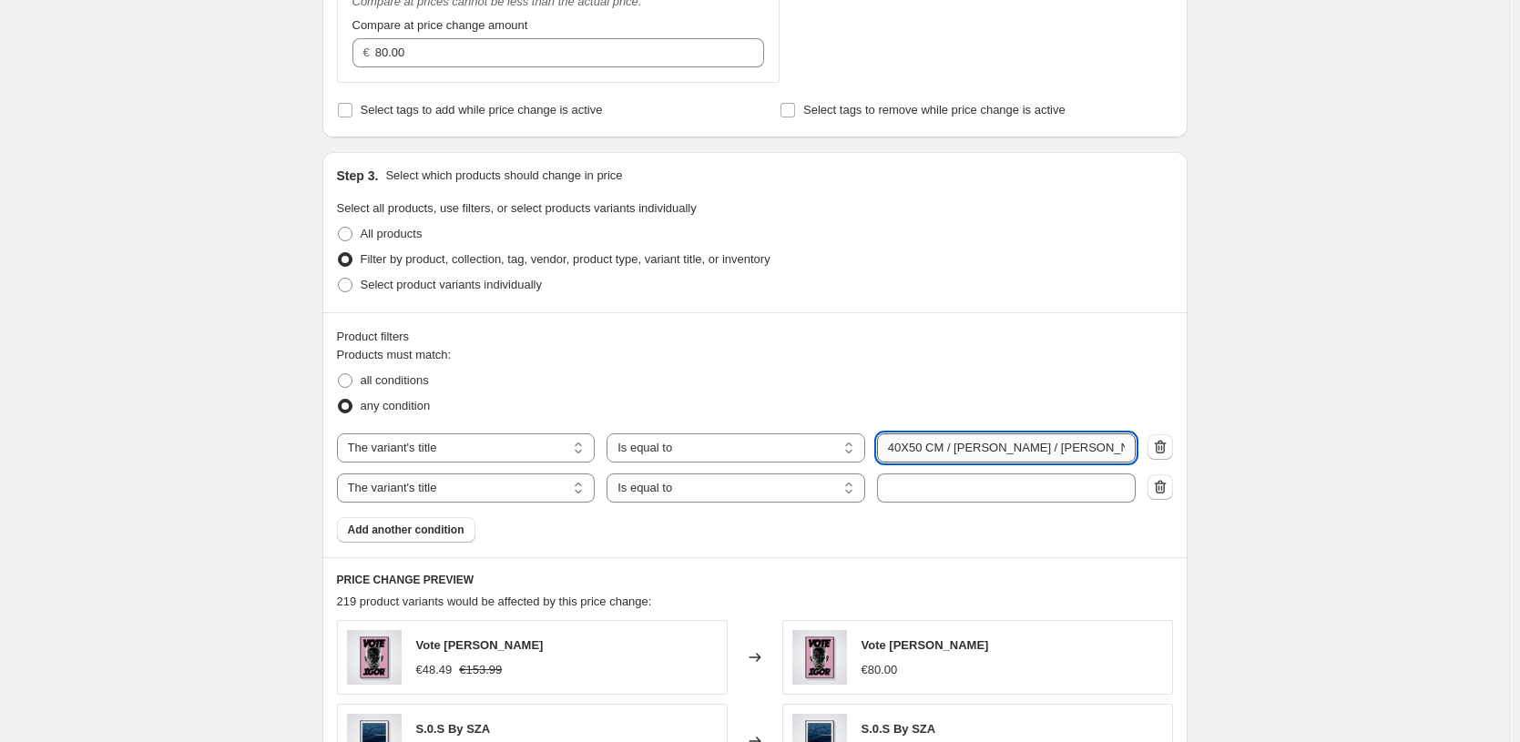
click at [1026, 449] on input "40X50 CM / [PERSON_NAME] / [PERSON_NAME] - 1.2 cm" at bounding box center [1006, 448] width 259 height 29
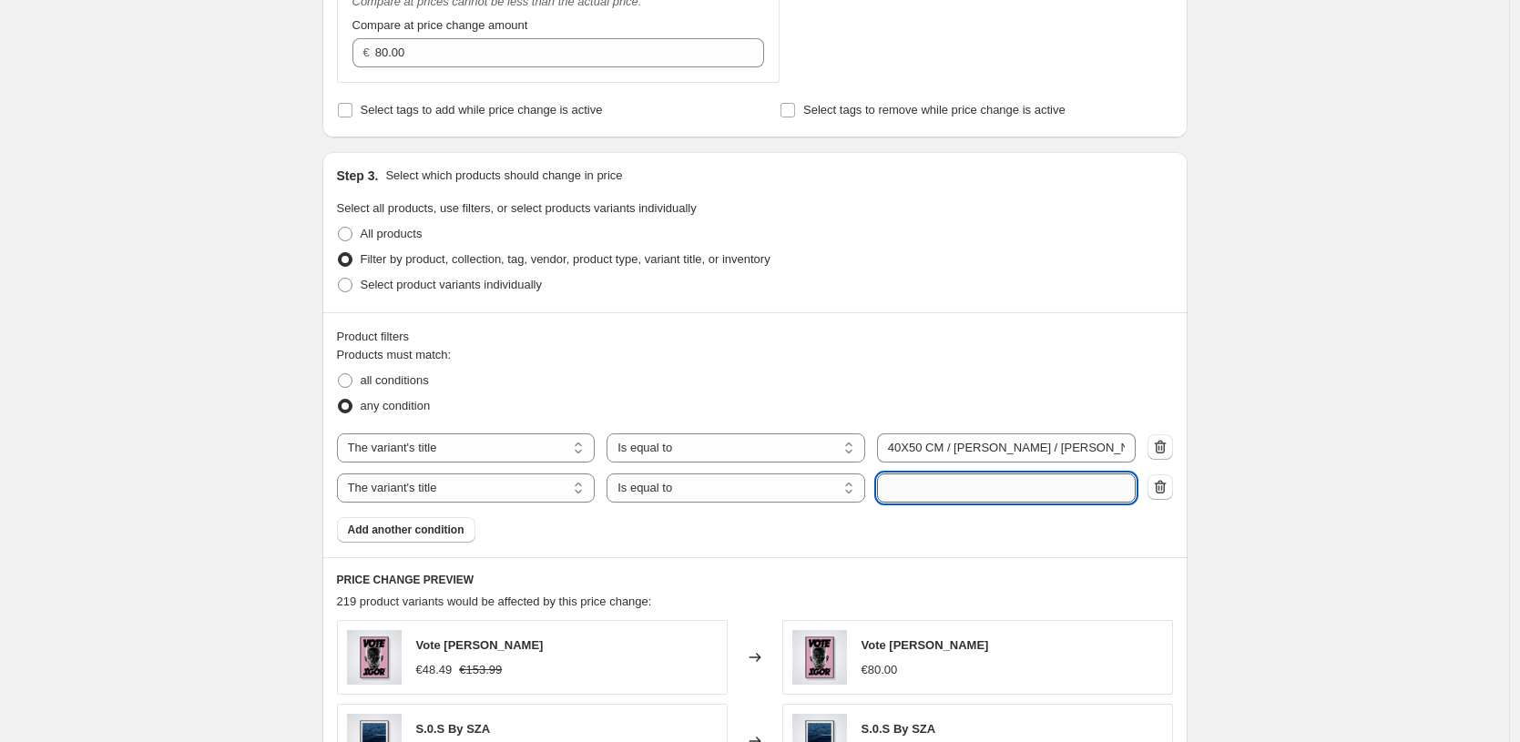
click at [985, 491] on input "text" at bounding box center [1006, 488] width 259 height 29
paste input "40X50 CM / [PERSON_NAME] / [PERSON_NAME] - 1.2 cm"
click at [993, 483] on input "40X50 CM / [PERSON_NAME] / [PERSON_NAME] - 1.2 cm" at bounding box center [1006, 488] width 259 height 29
type input "40X50 CM / [PERSON_NAME] / [PERSON_NAME] - 1.2 cm"
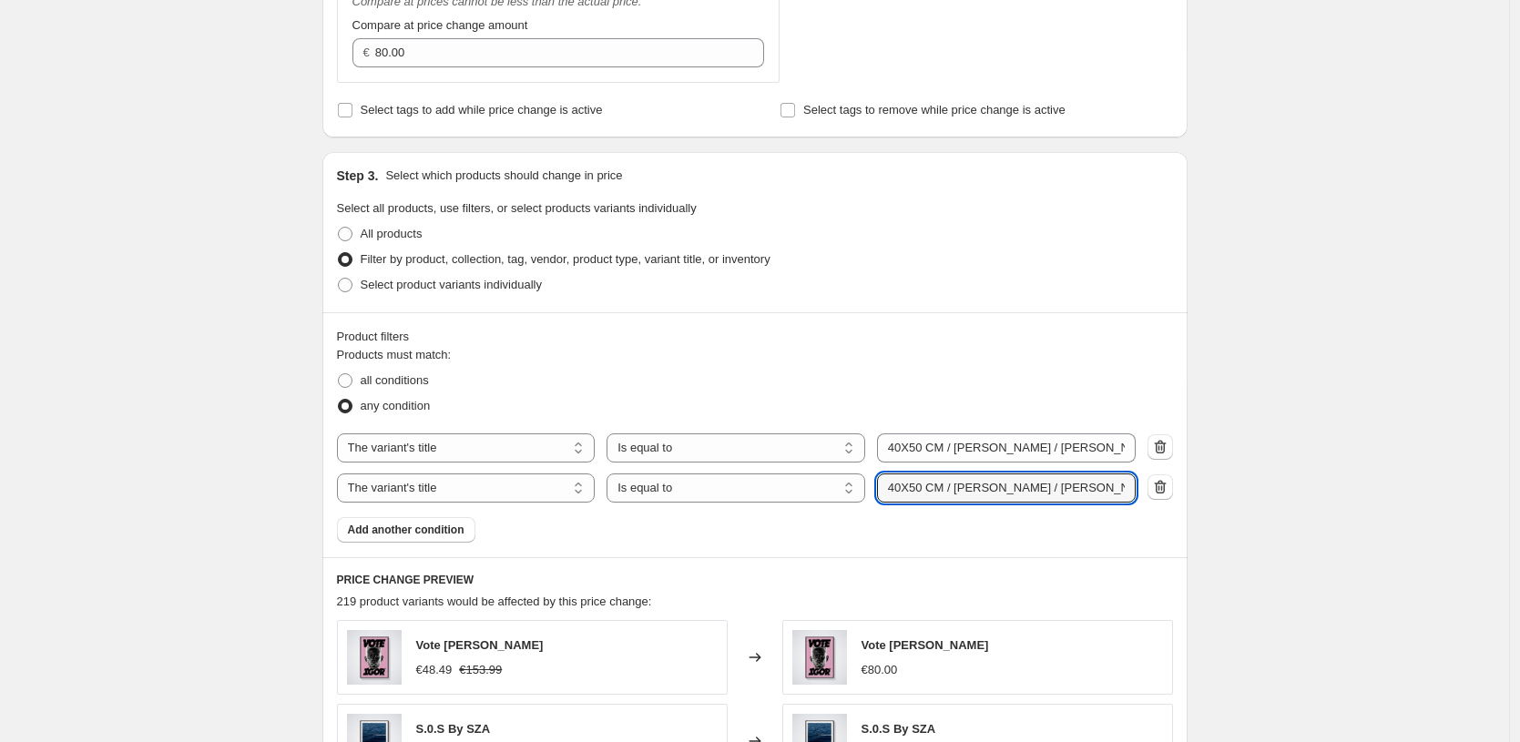
click at [1420, 185] on div "Create new price [MEDICAL_DATA]. This page is ready Create new price [MEDICAL_D…" at bounding box center [754, 379] width 1509 height 1976
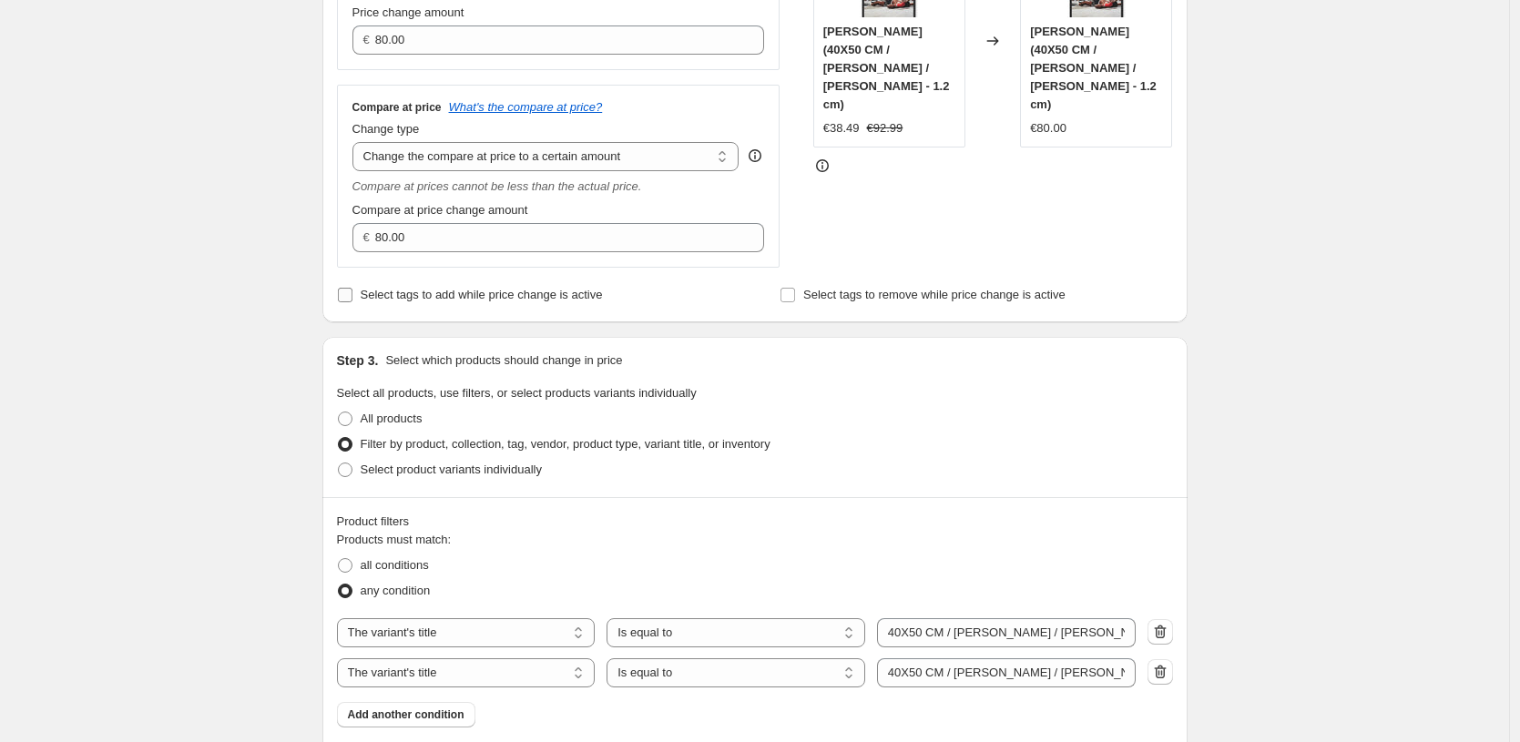
scroll to position [393, 0]
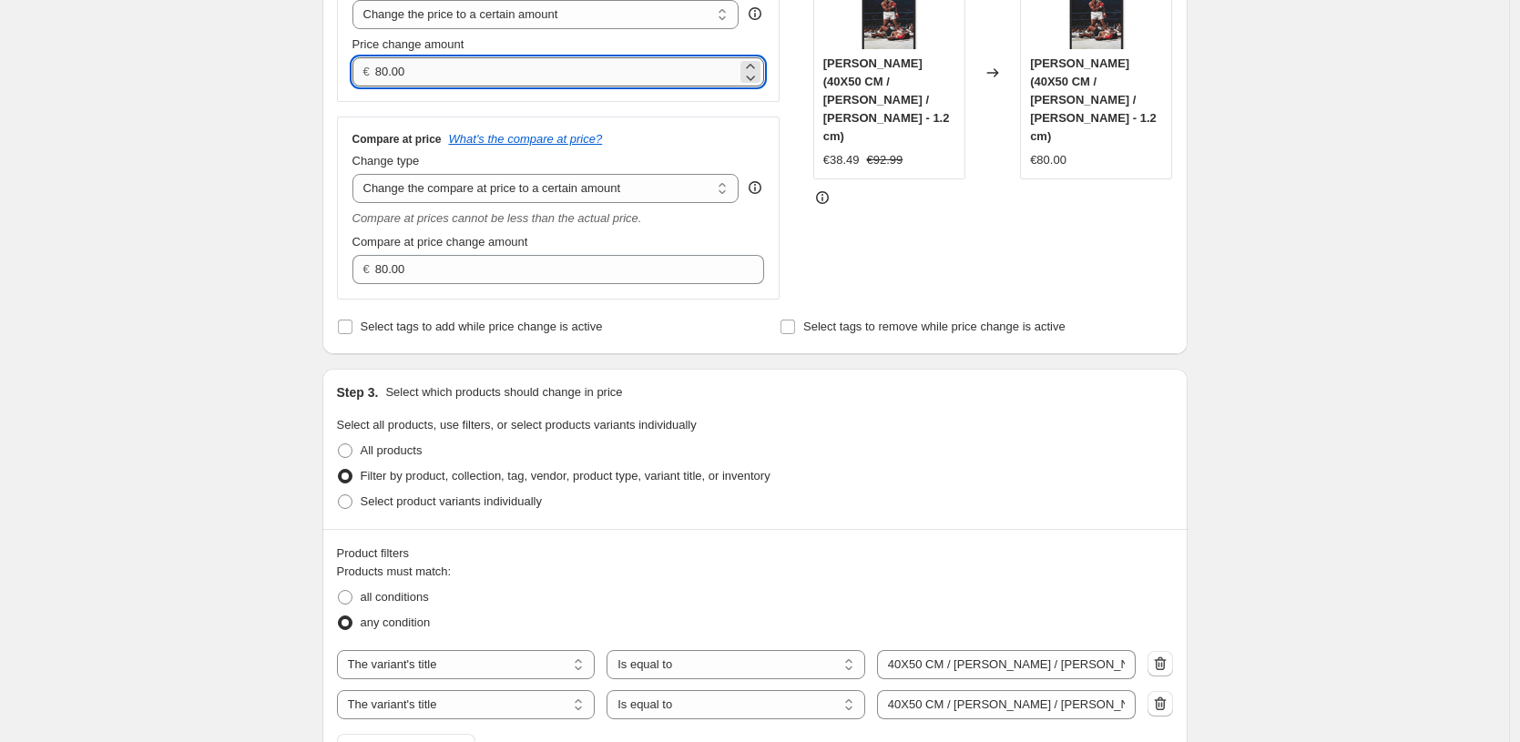
click at [533, 72] on input "80.00" at bounding box center [556, 71] width 362 height 29
type input "22.99"
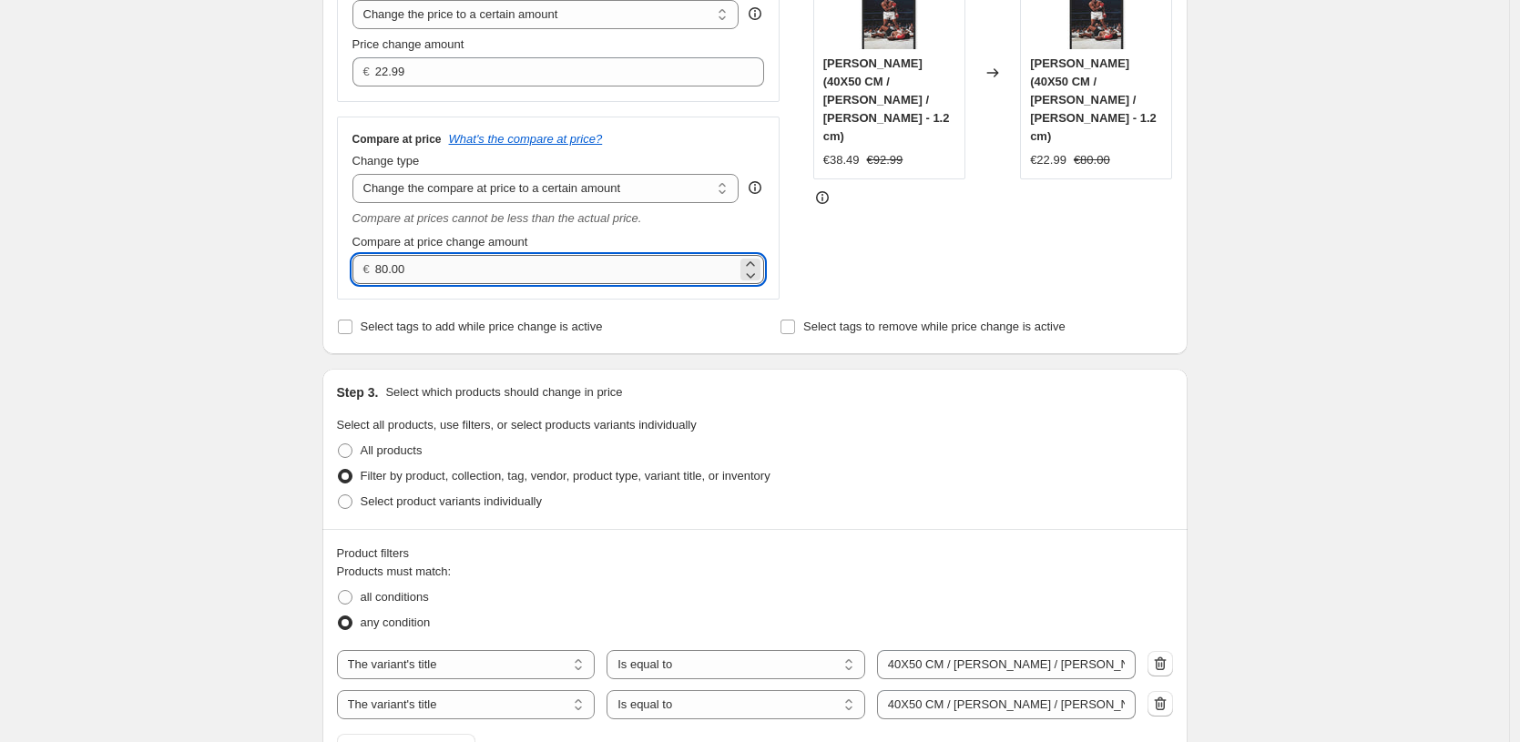
click at [563, 261] on input "80.00" at bounding box center [556, 269] width 362 height 29
type input "34.99"
click at [301, 311] on div "Create new price [MEDICAL_DATA]. This page is ready Create new price [MEDICAL_D…" at bounding box center [754, 610] width 1509 height 2006
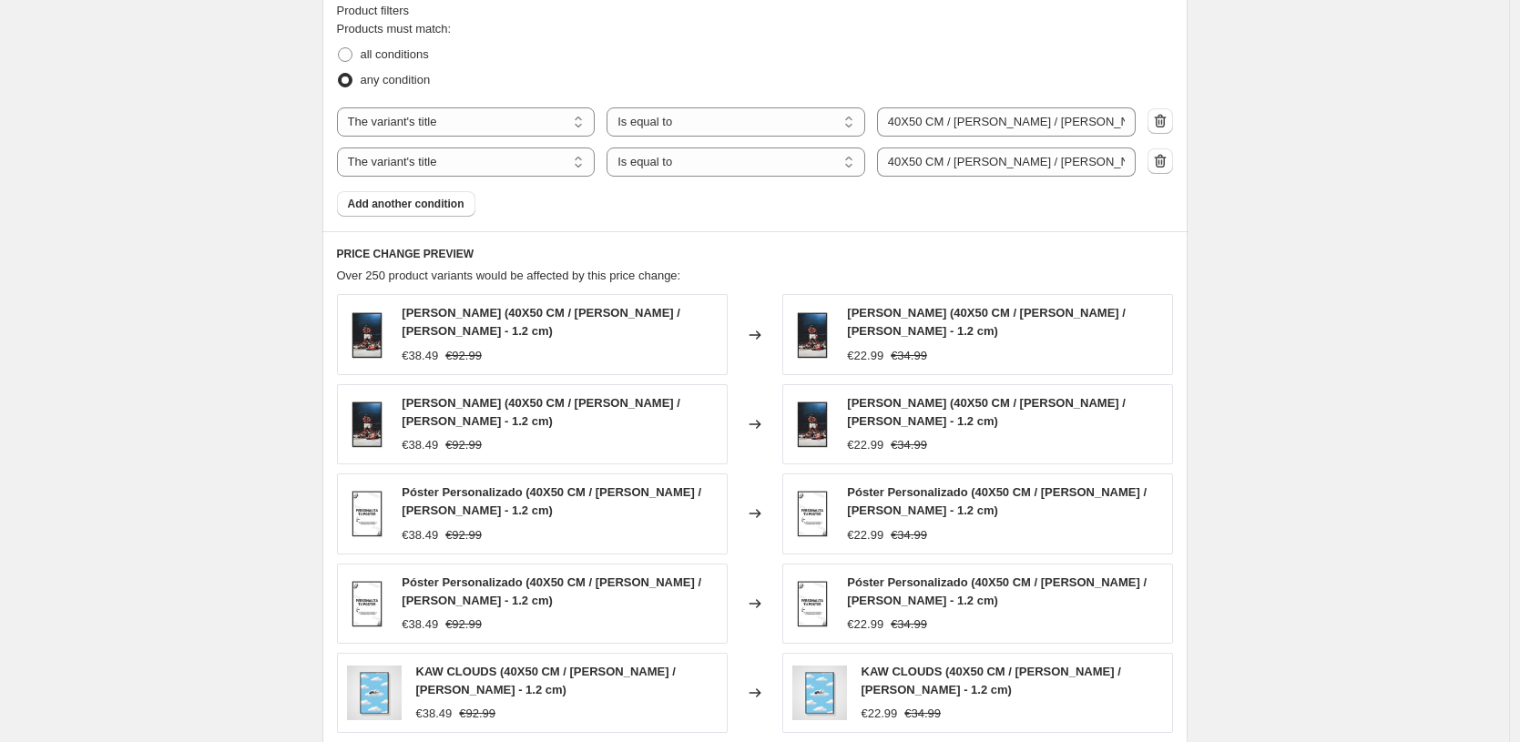
scroll to position [1263, 0]
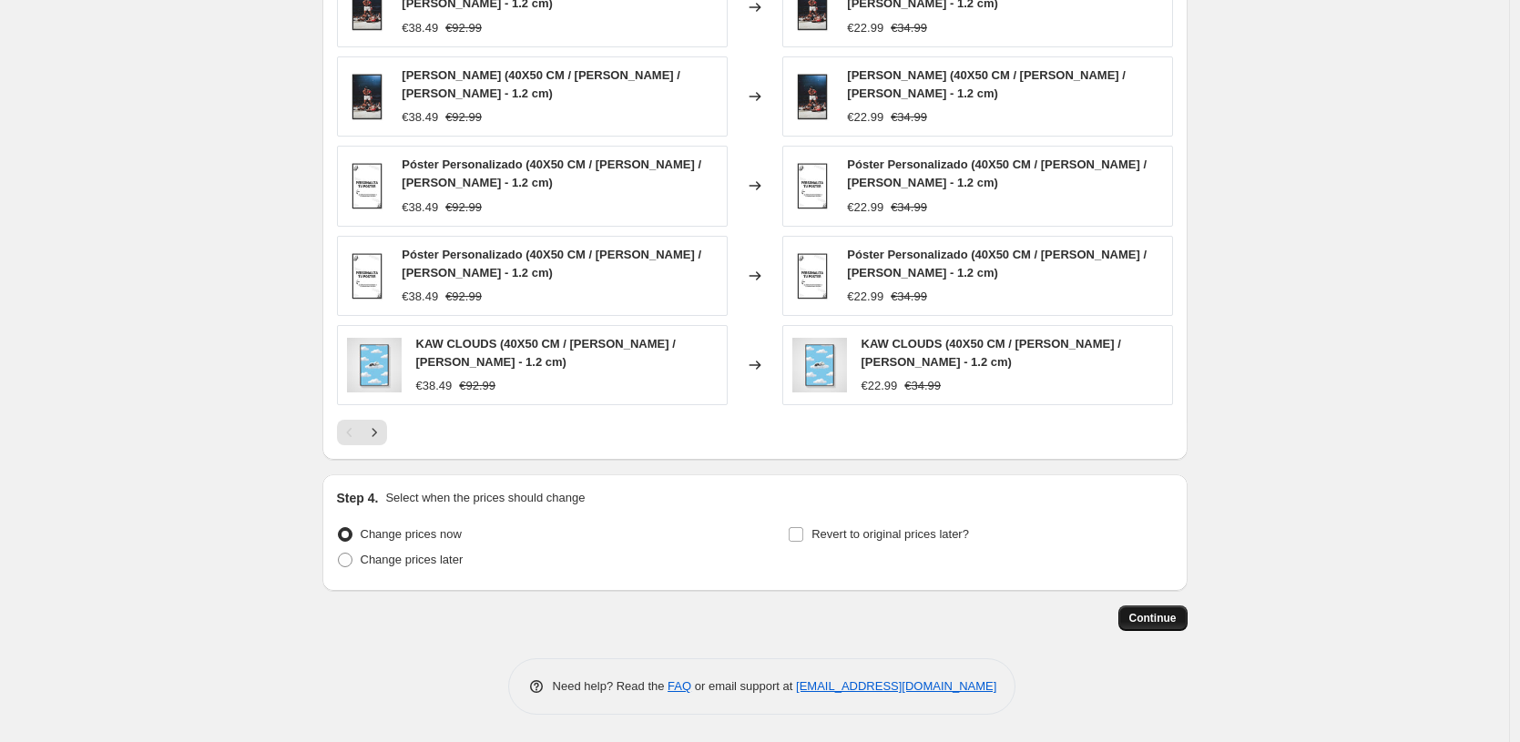
click at [1176, 625] on span "Continue" at bounding box center [1152, 618] width 47 height 15
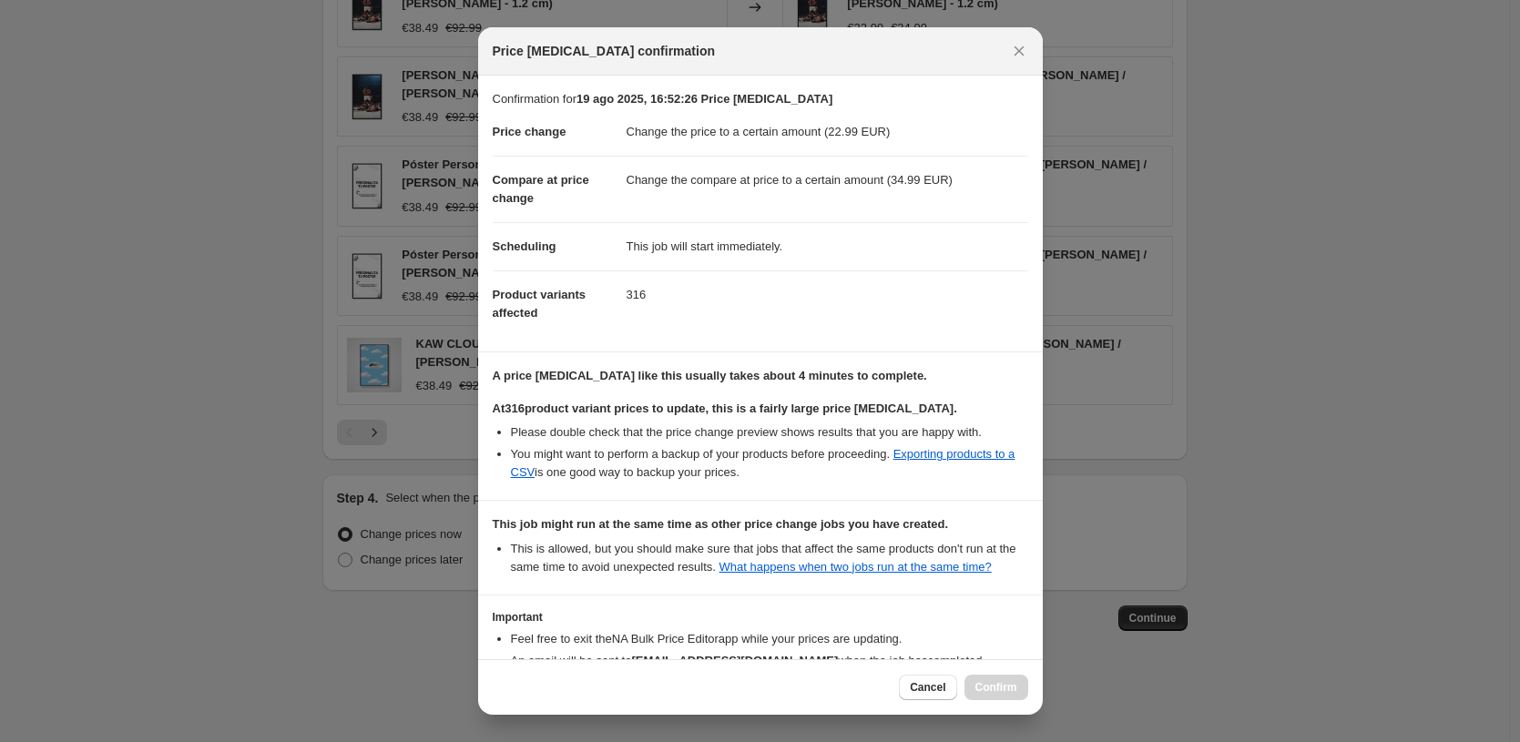
scroll to position [143, 0]
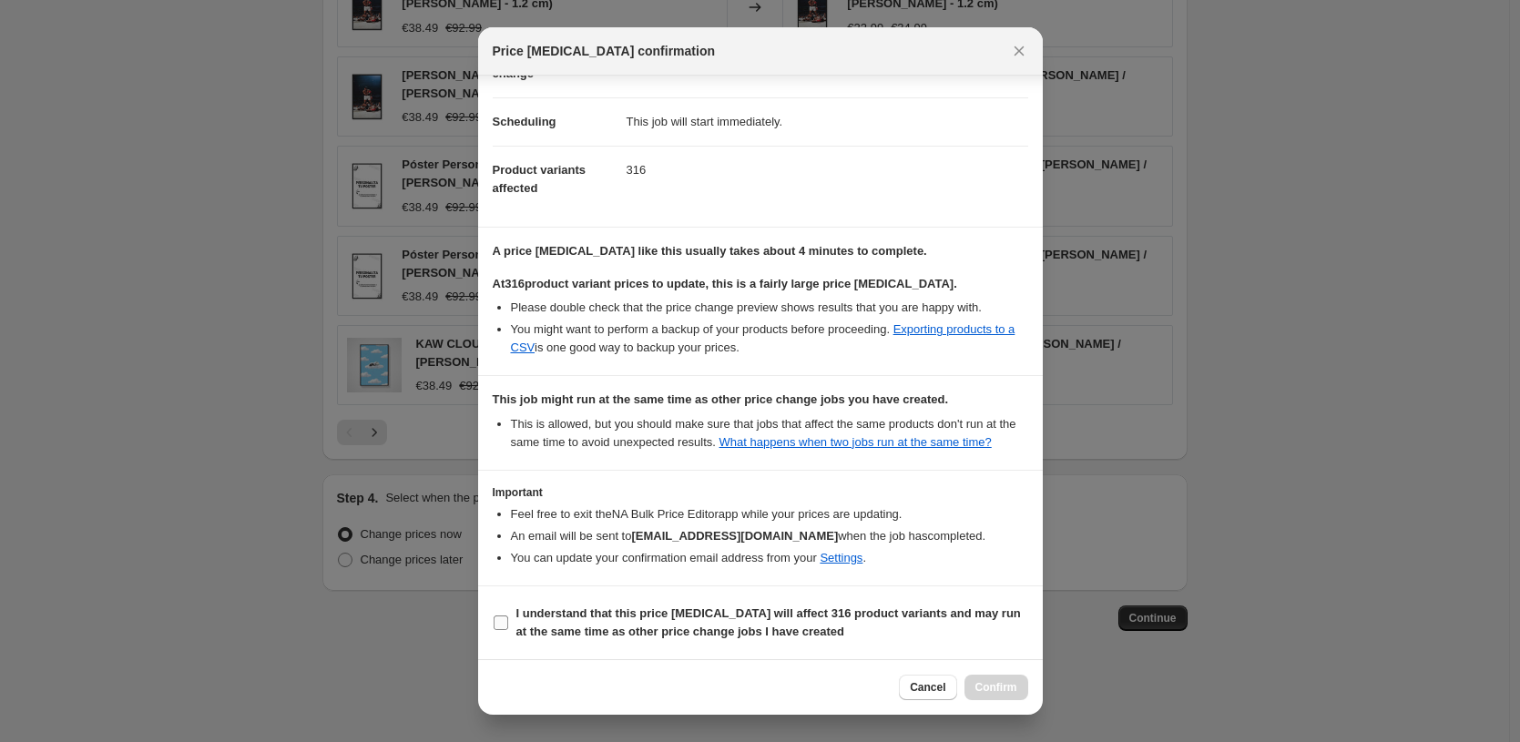
click at [546, 629] on b "I understand that this price [MEDICAL_DATA] will affect 316 product variants an…" at bounding box center [768, 623] width 505 height 32
click at [508, 629] on input "I understand that this price [MEDICAL_DATA] will affect 316 product variants an…" at bounding box center [501, 623] width 15 height 15
checkbox input "true"
click at [978, 683] on span "Confirm" at bounding box center [996, 687] width 42 height 15
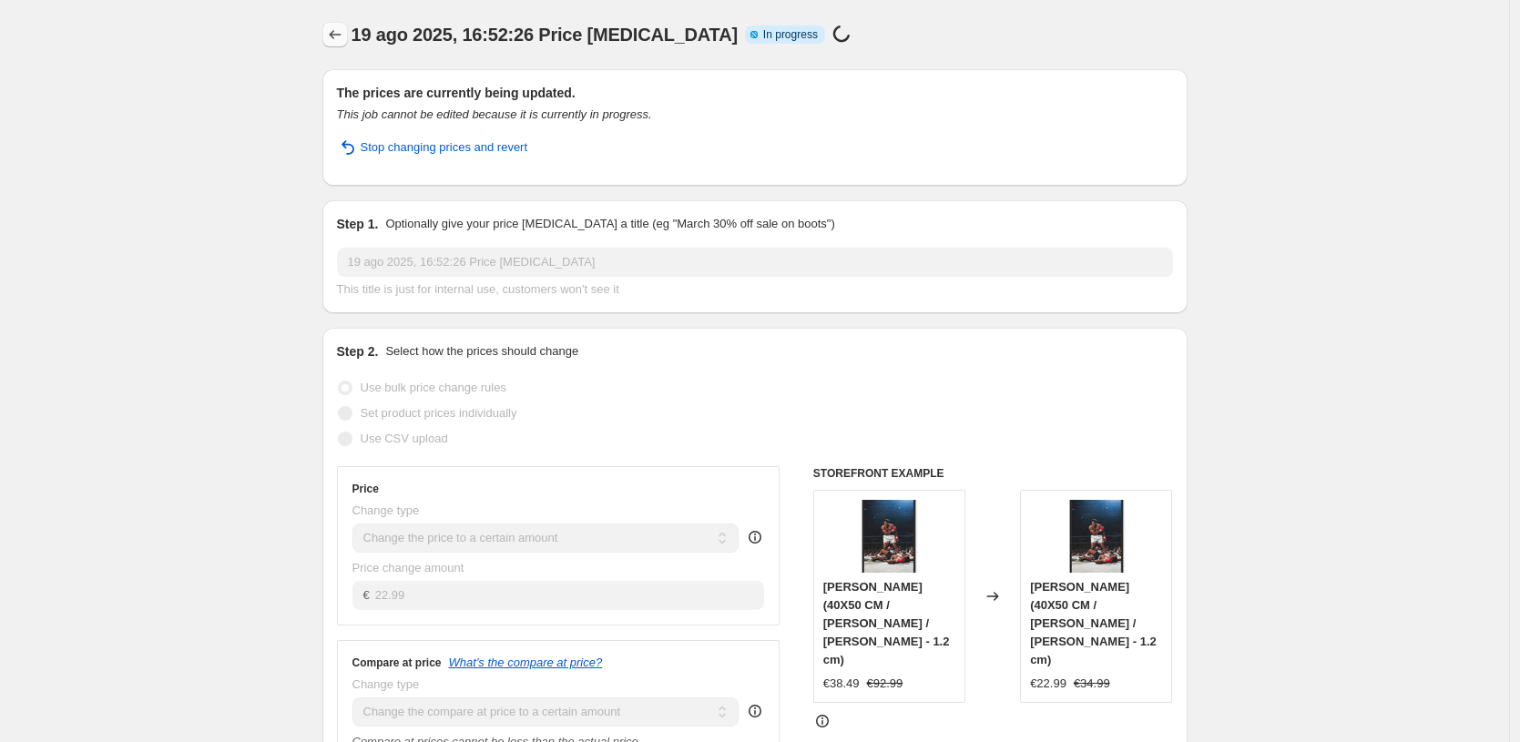
click at [332, 39] on icon "Price change jobs" at bounding box center [335, 35] width 18 height 18
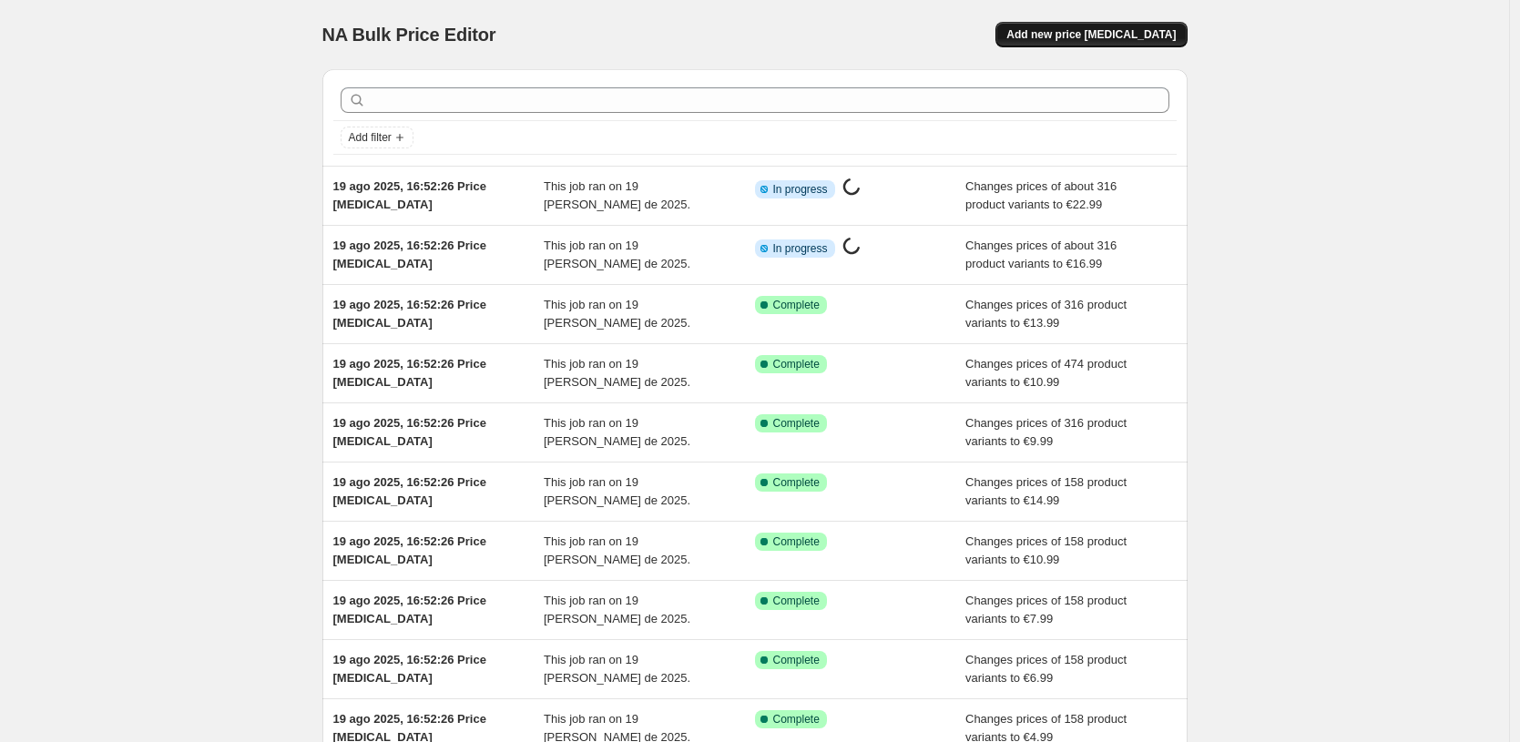
click at [1141, 45] on button "Add new price [MEDICAL_DATA]" at bounding box center [1090, 35] width 191 height 26
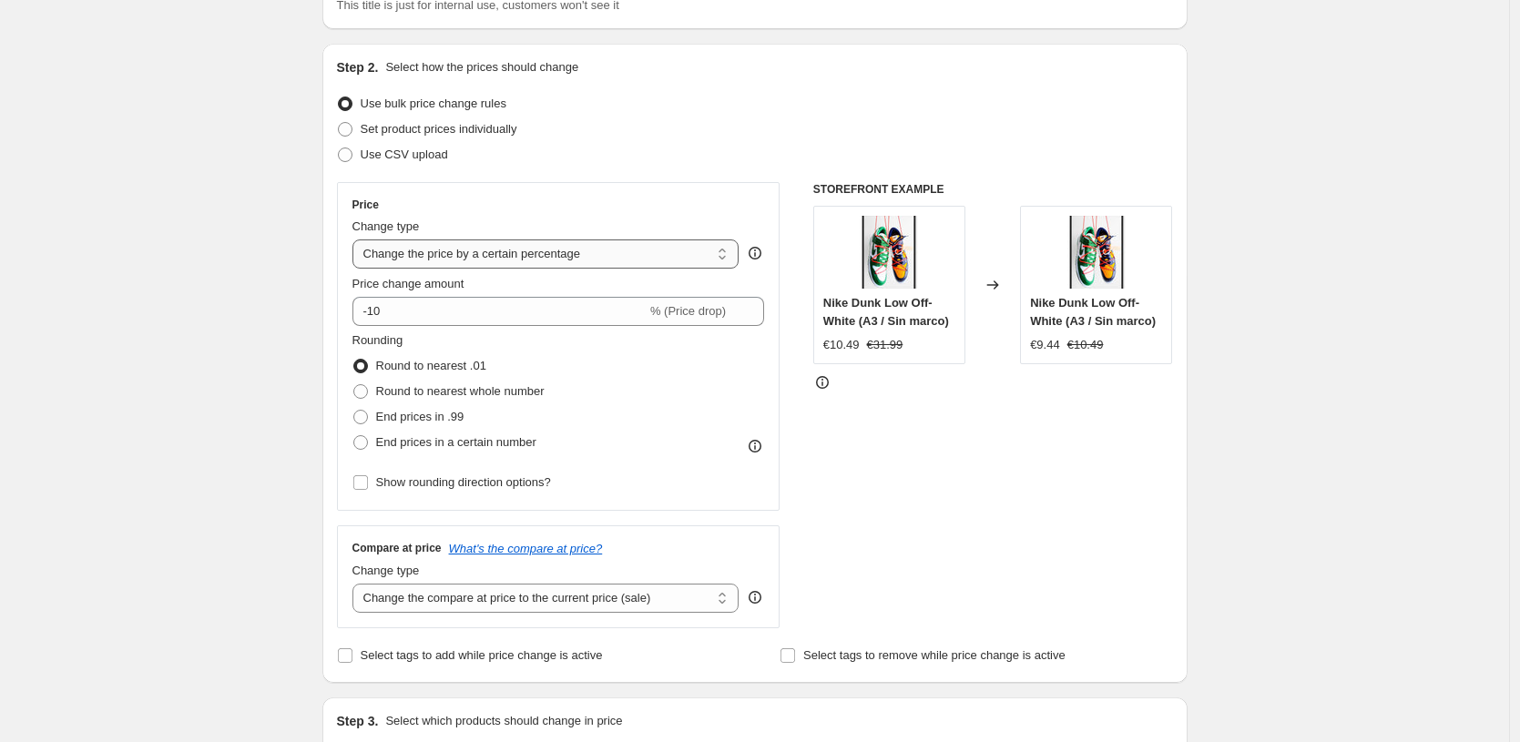
scroll to position [186, 0]
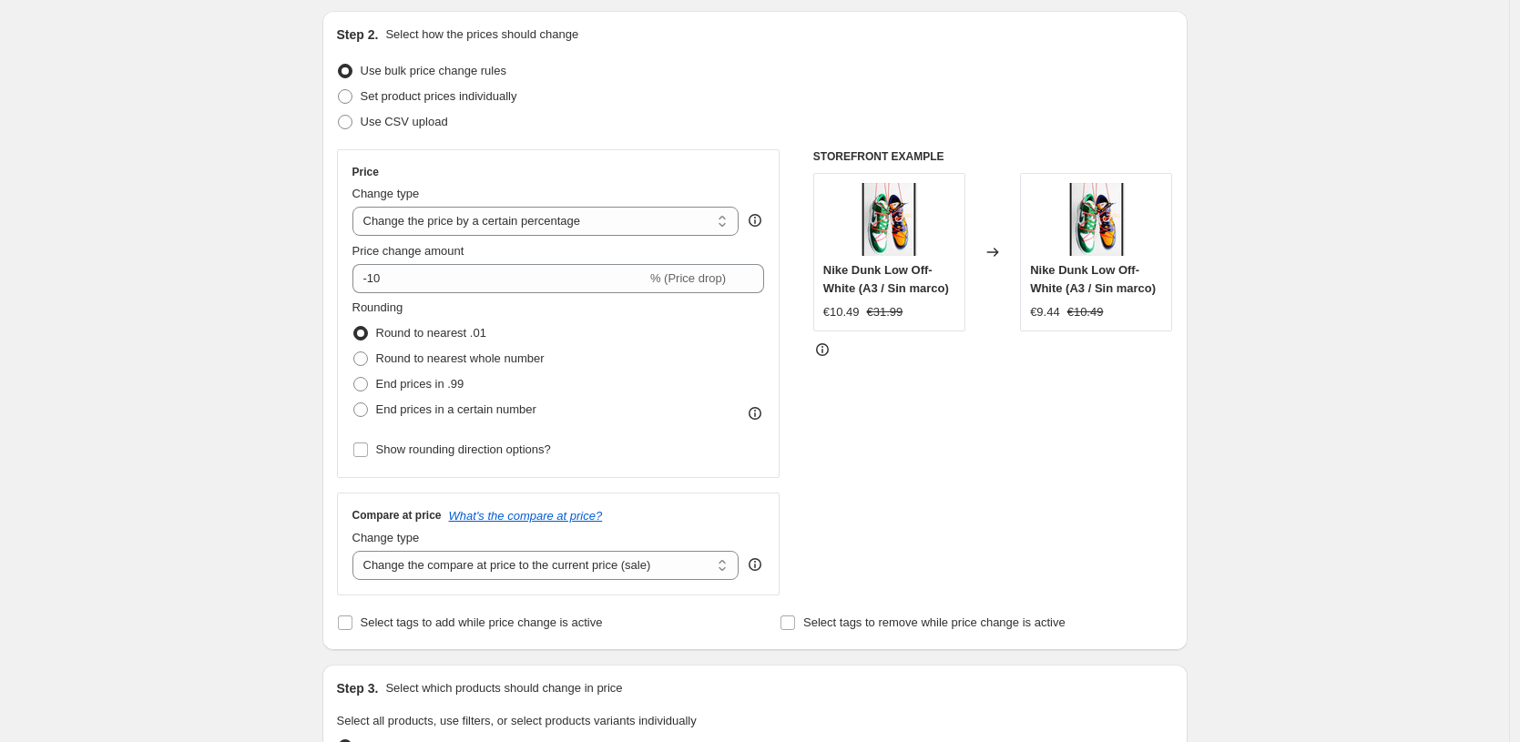
click at [624, 201] on div "Change type" at bounding box center [545, 194] width 387 height 18
click at [618, 217] on select "Change the price to a certain amount Change the price by a certain amount Chang…" at bounding box center [545, 221] width 387 height 29
select select "by"
type input "-10.00"
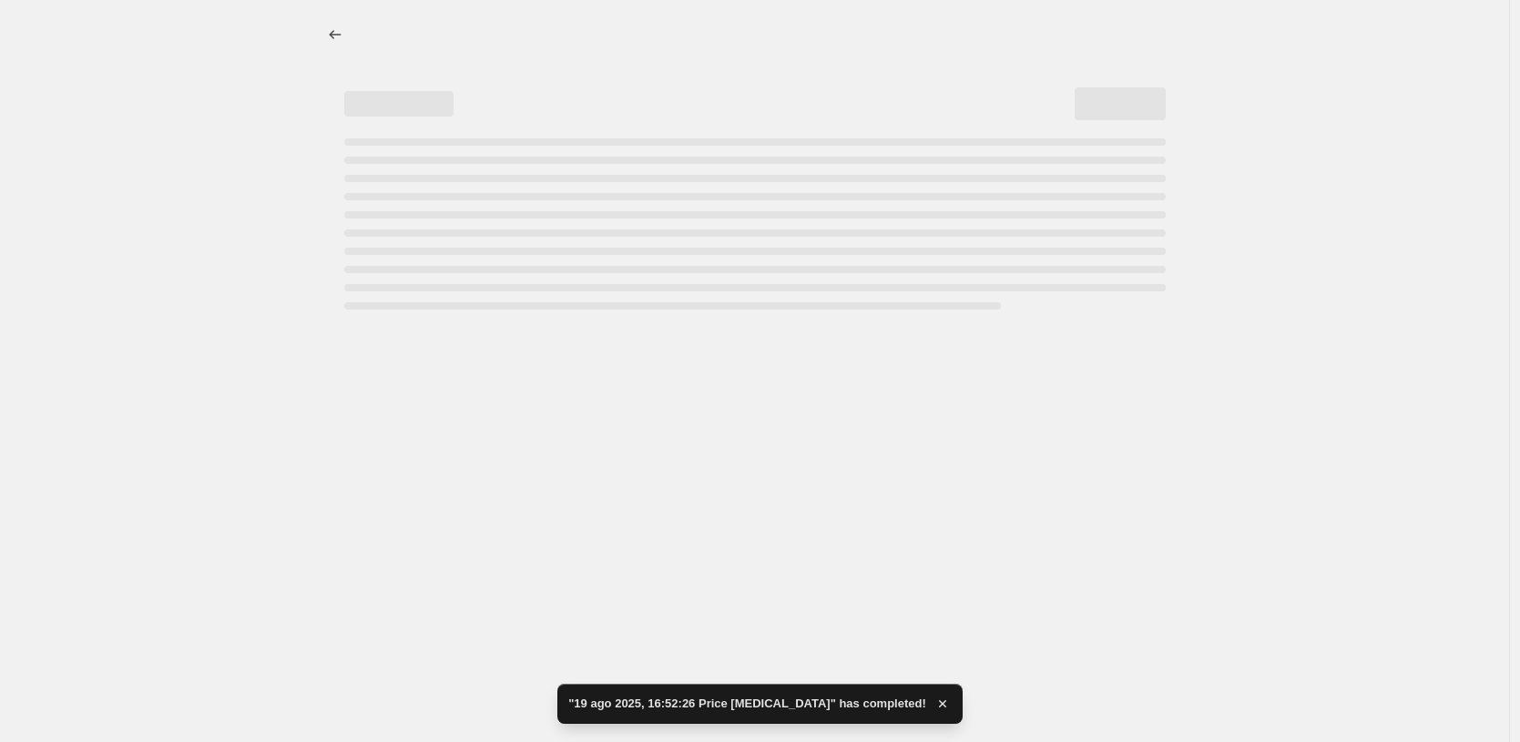
scroll to position [0, 0]
select select "by"
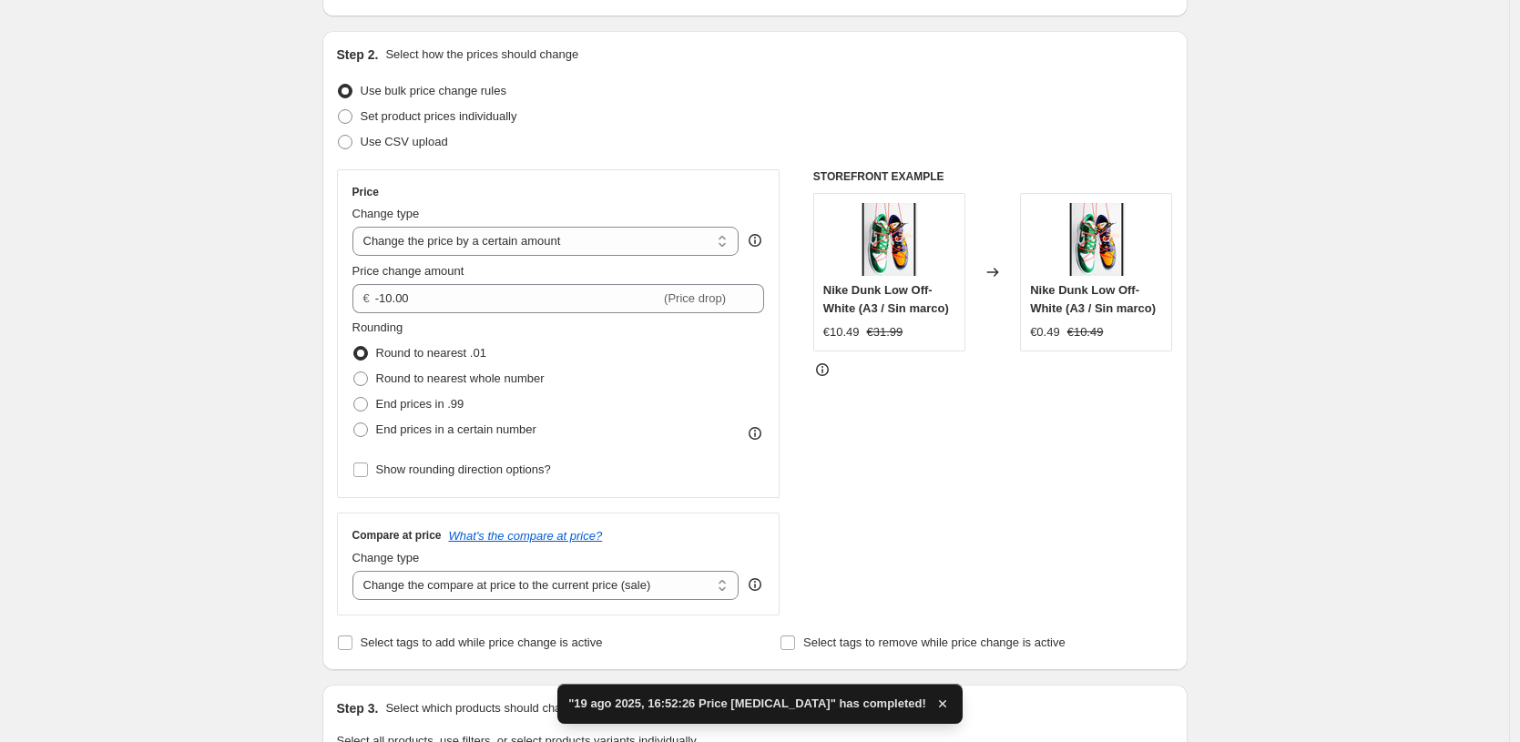
scroll to position [342, 0]
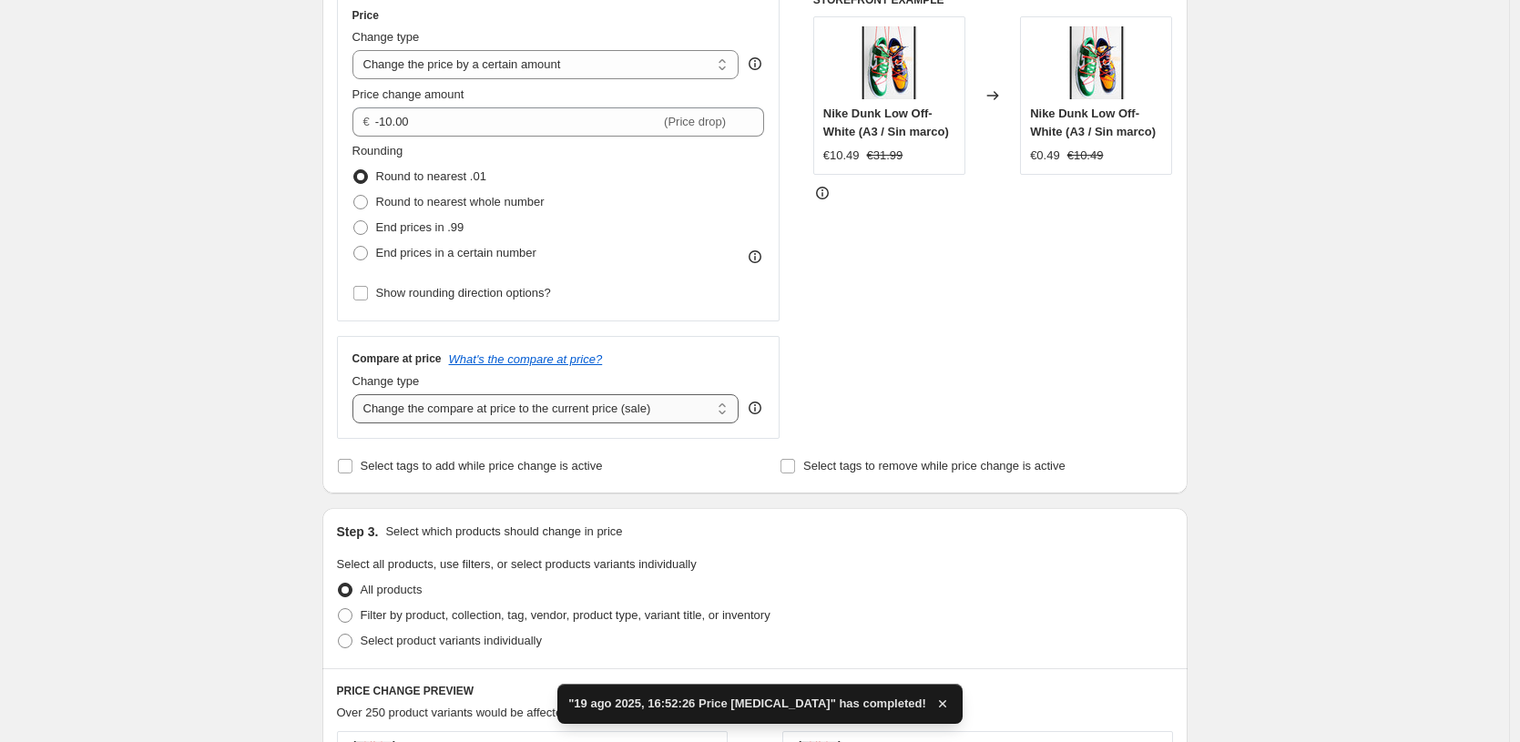
select select "to"
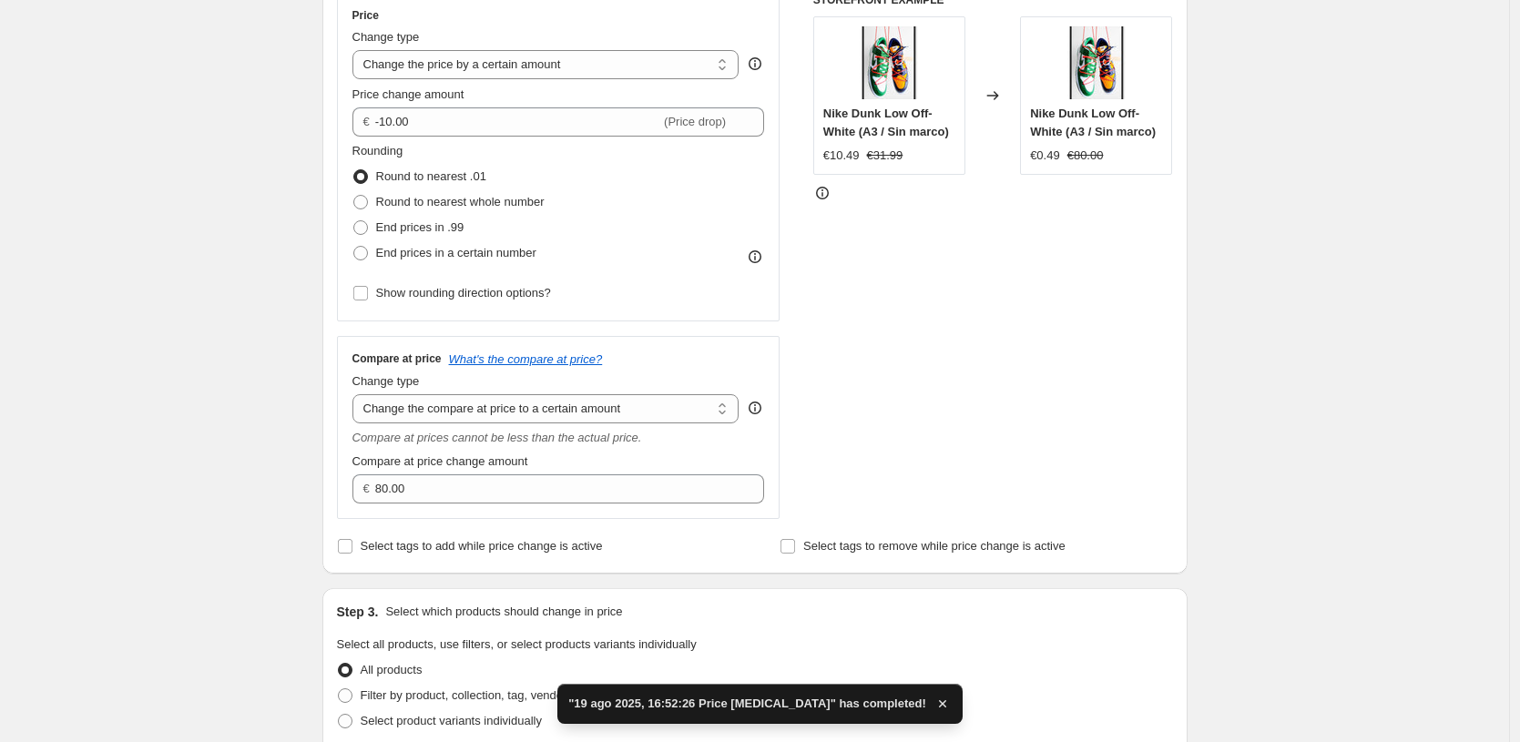
scroll to position [312, 0]
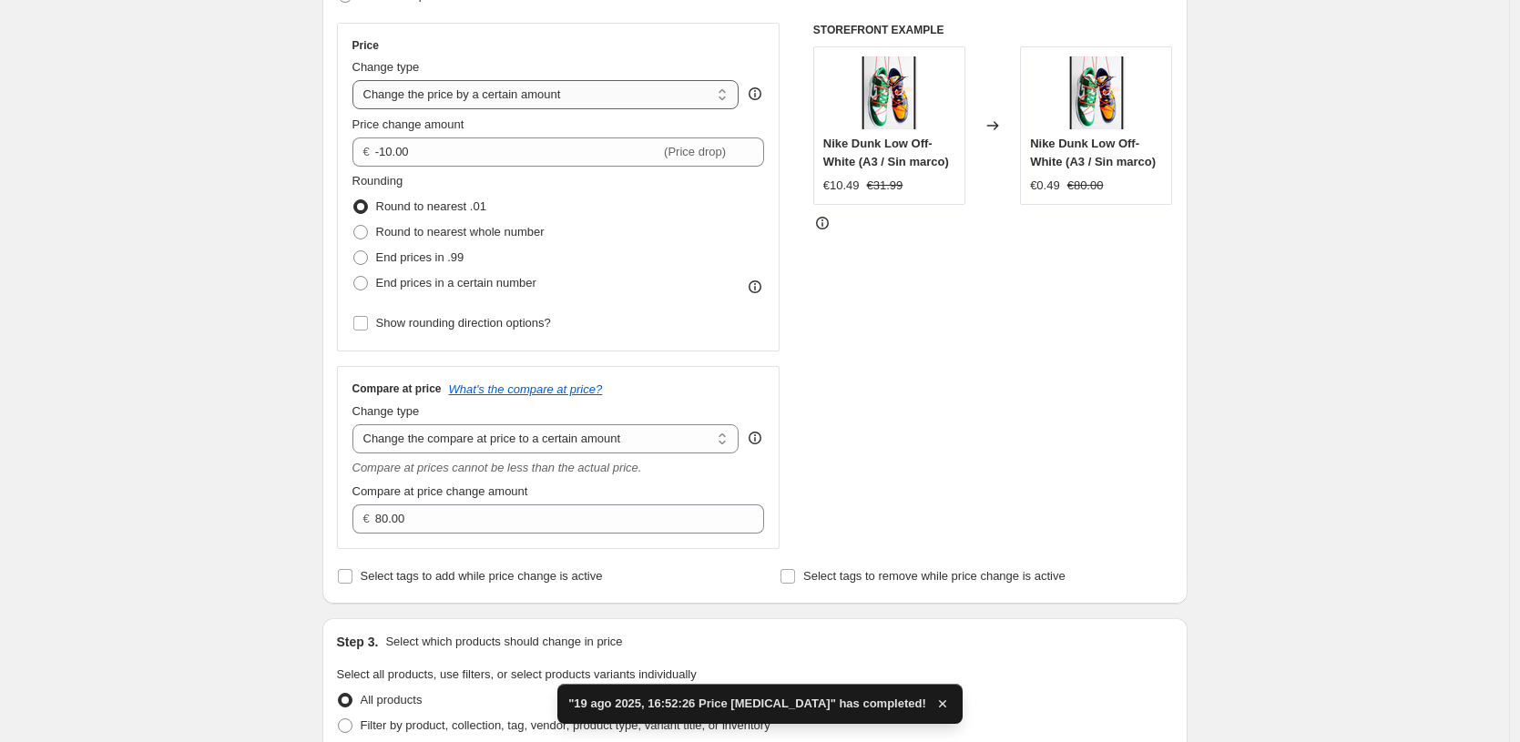
select select "to"
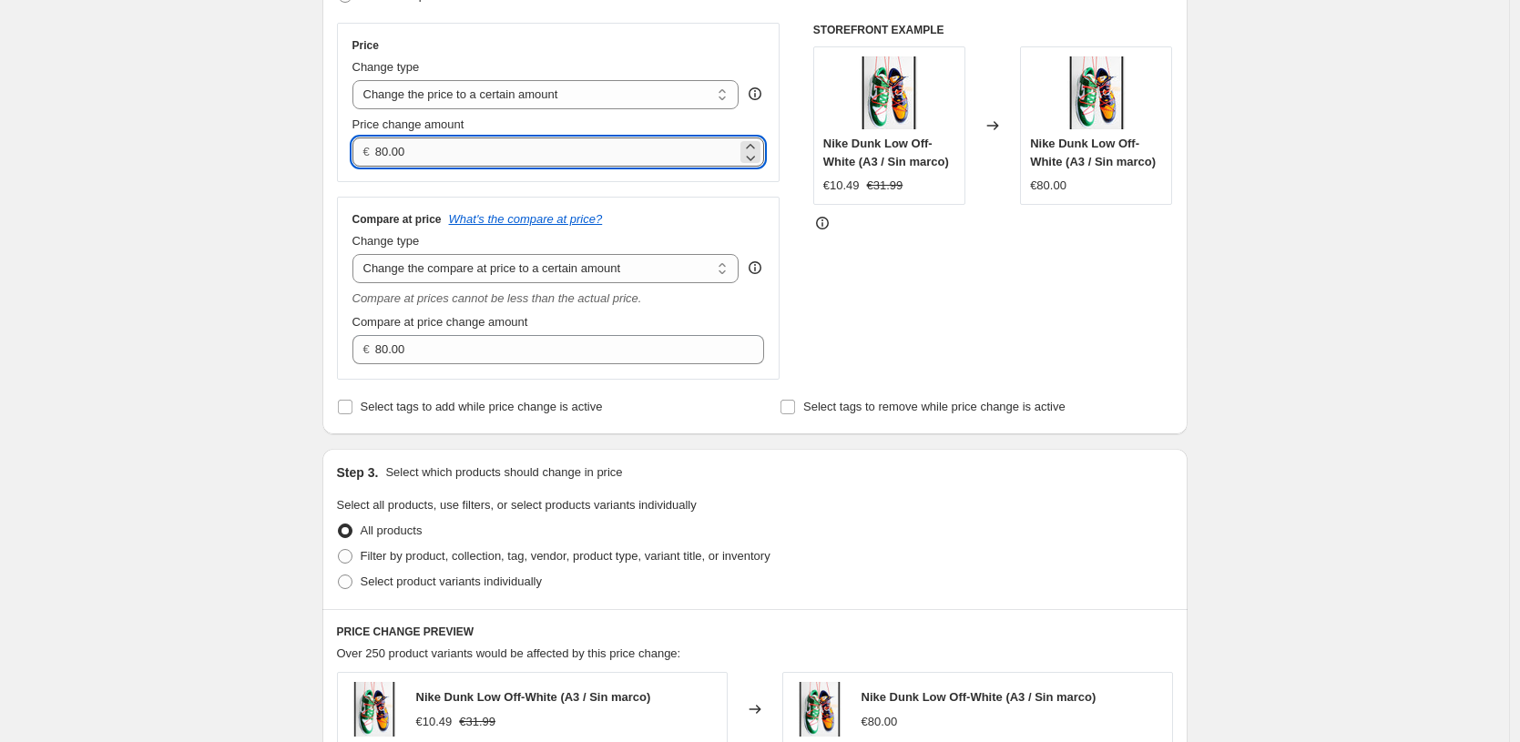
click at [520, 142] on input "80.00" at bounding box center [556, 152] width 362 height 29
type input "29.99"
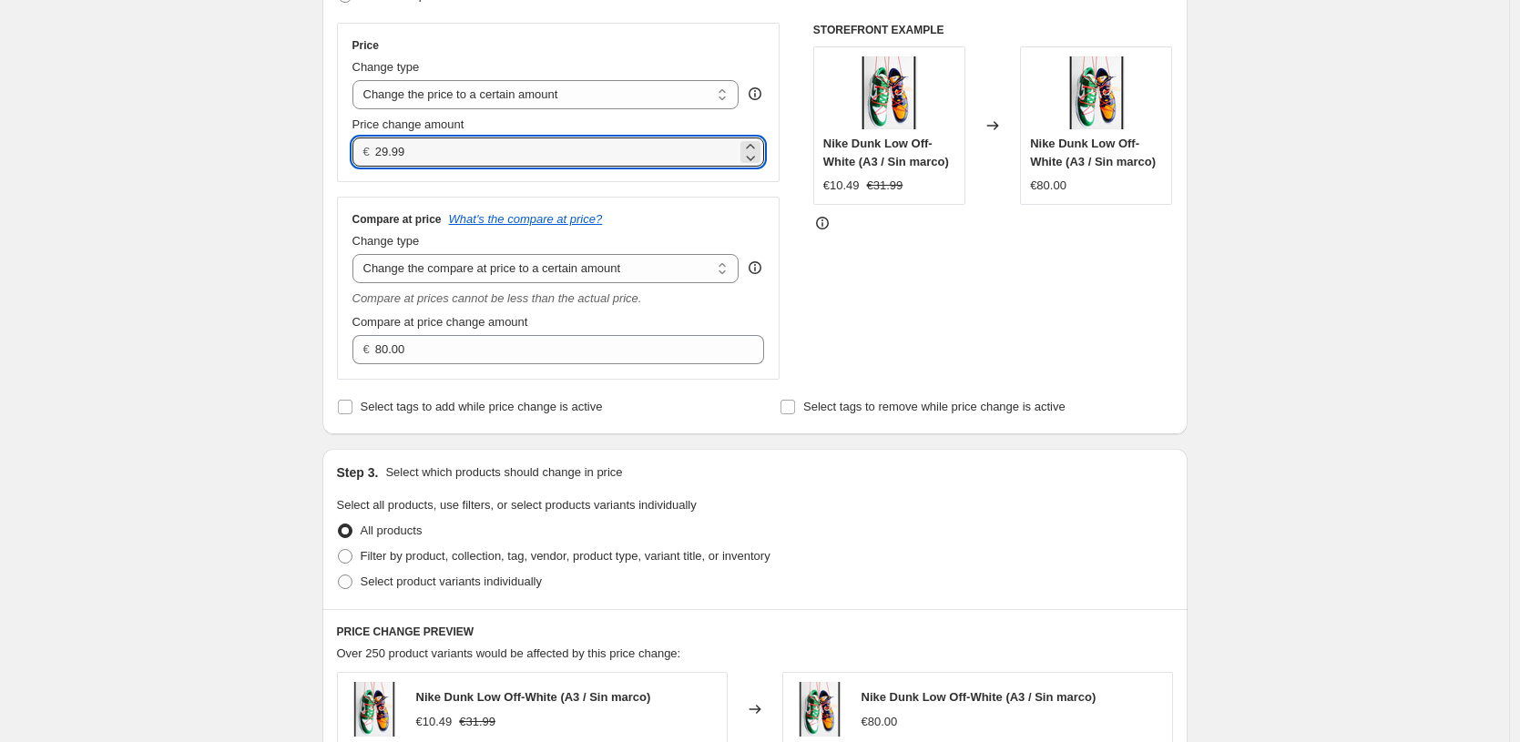
click at [923, 269] on div "STOREFRONT EXAMPLE Nike Dunk Low Off-White (A3 / Sin marco) €10.49 €31.99 Chang…" at bounding box center [993, 201] width 360 height 357
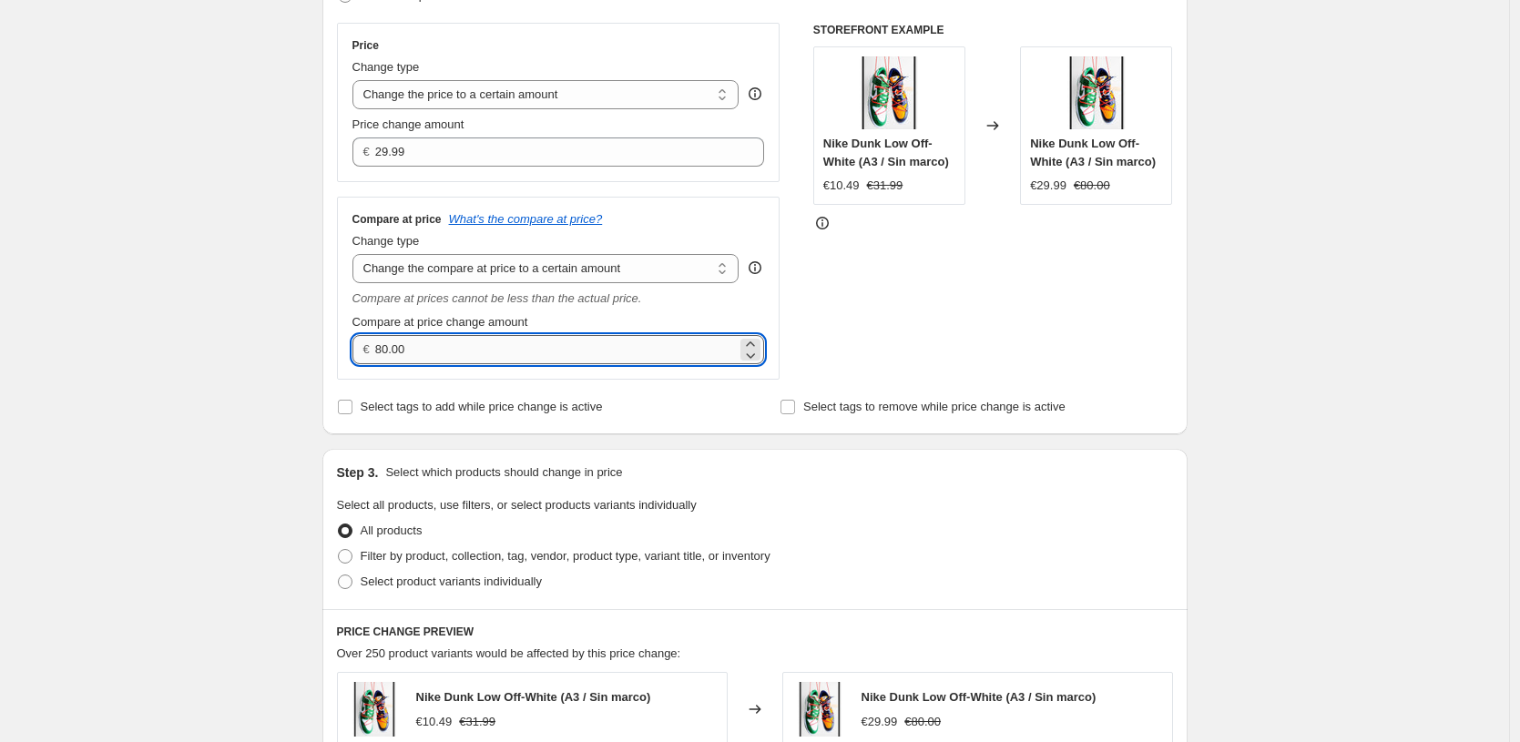
click at [529, 343] on input "80.00" at bounding box center [556, 349] width 362 height 29
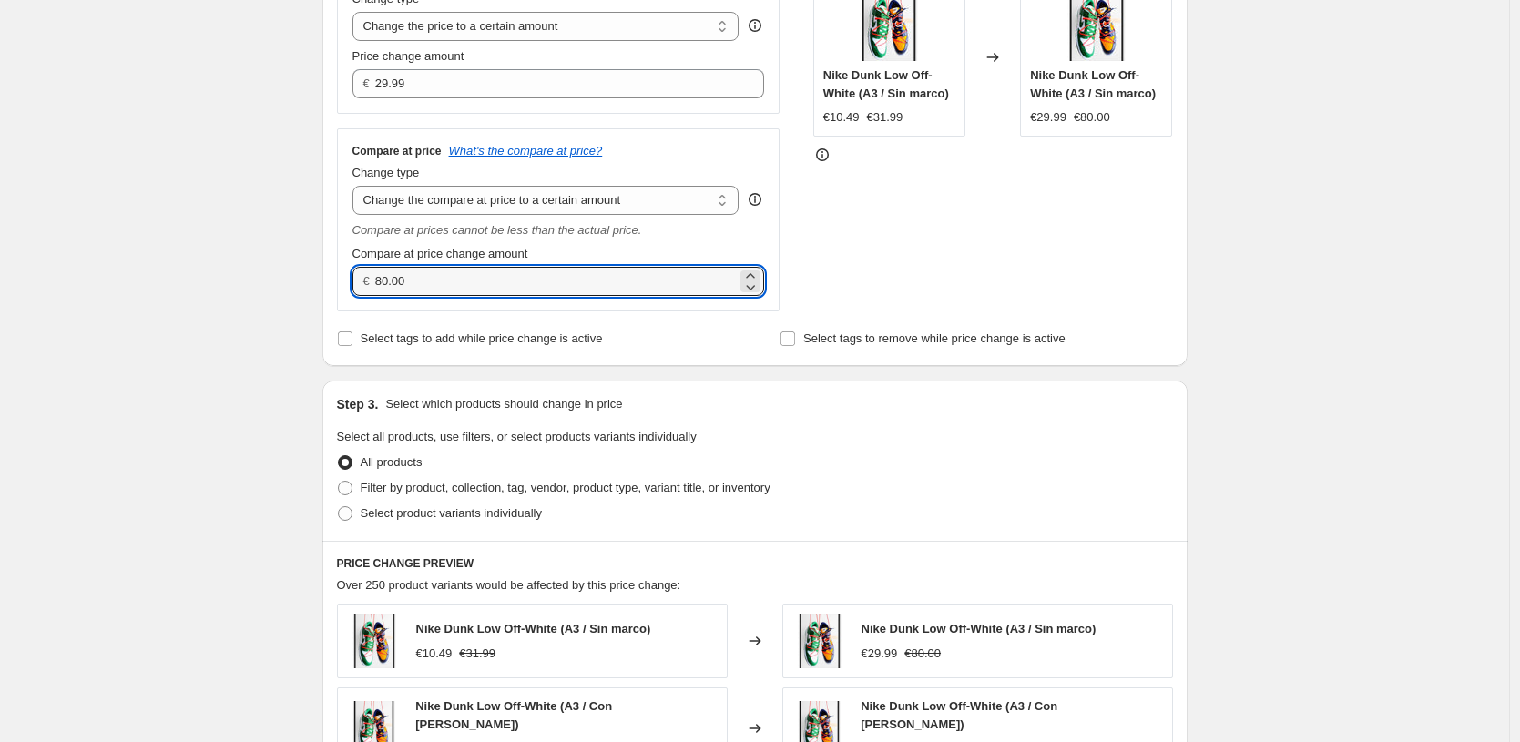
click at [1352, 281] on div "Create new price [MEDICAL_DATA]. This page is ready Create new price [MEDICAL_D…" at bounding box center [754, 490] width 1509 height 1743
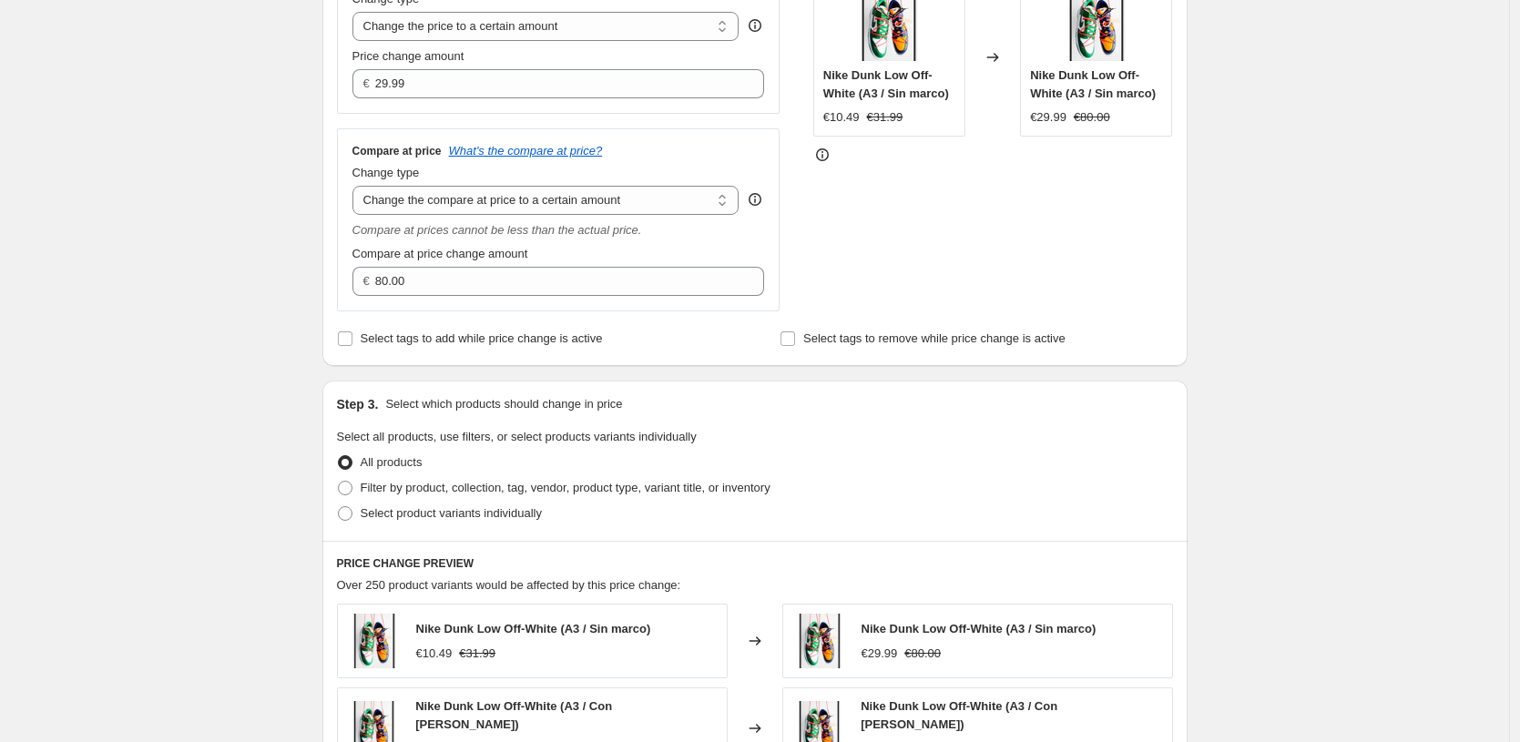
scroll to position [384, 0]
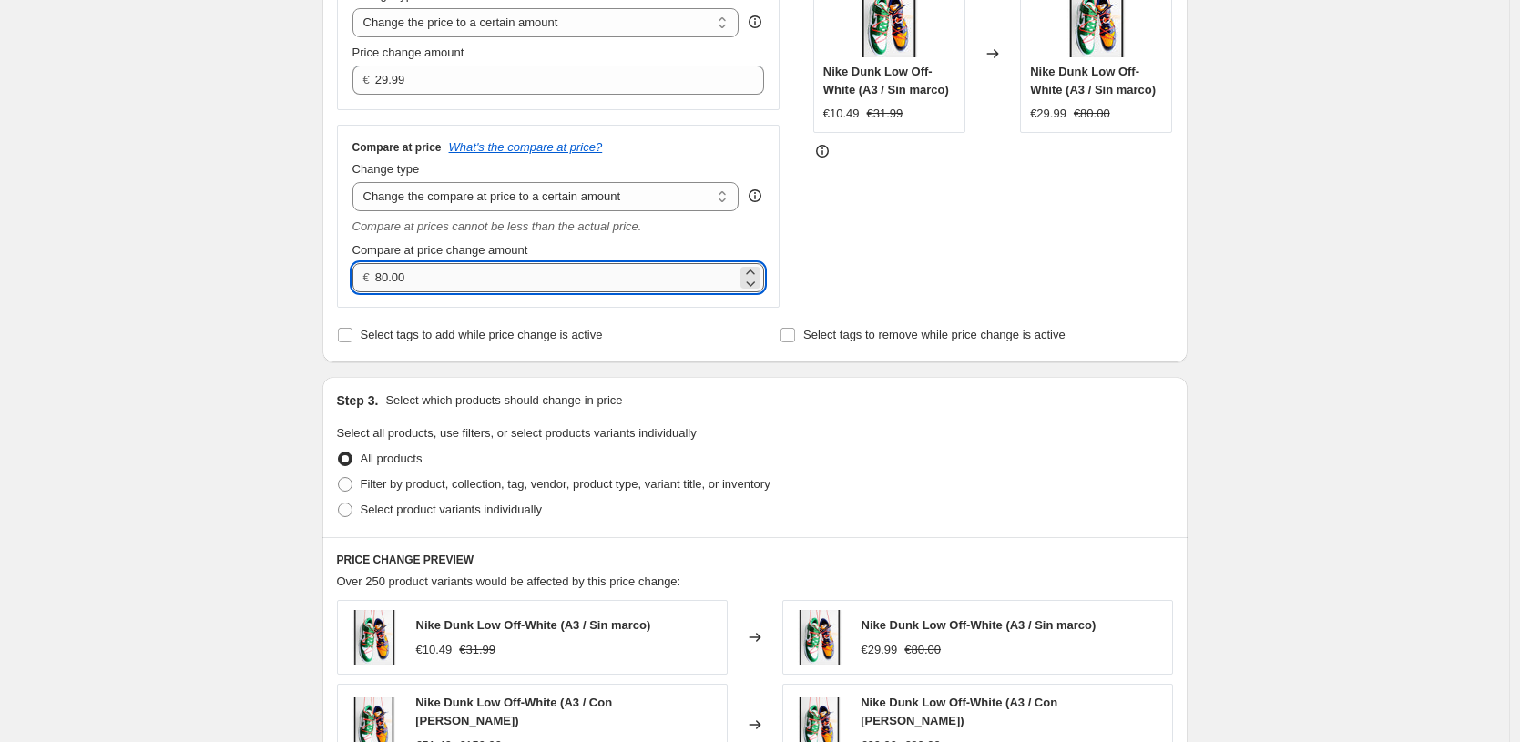
click at [597, 271] on input "80.00" at bounding box center [556, 277] width 362 height 29
type input "41.99"
click at [1358, 254] on div "Create new price [MEDICAL_DATA]. This page is ready Create new price [MEDICAL_D…" at bounding box center [754, 487] width 1509 height 1743
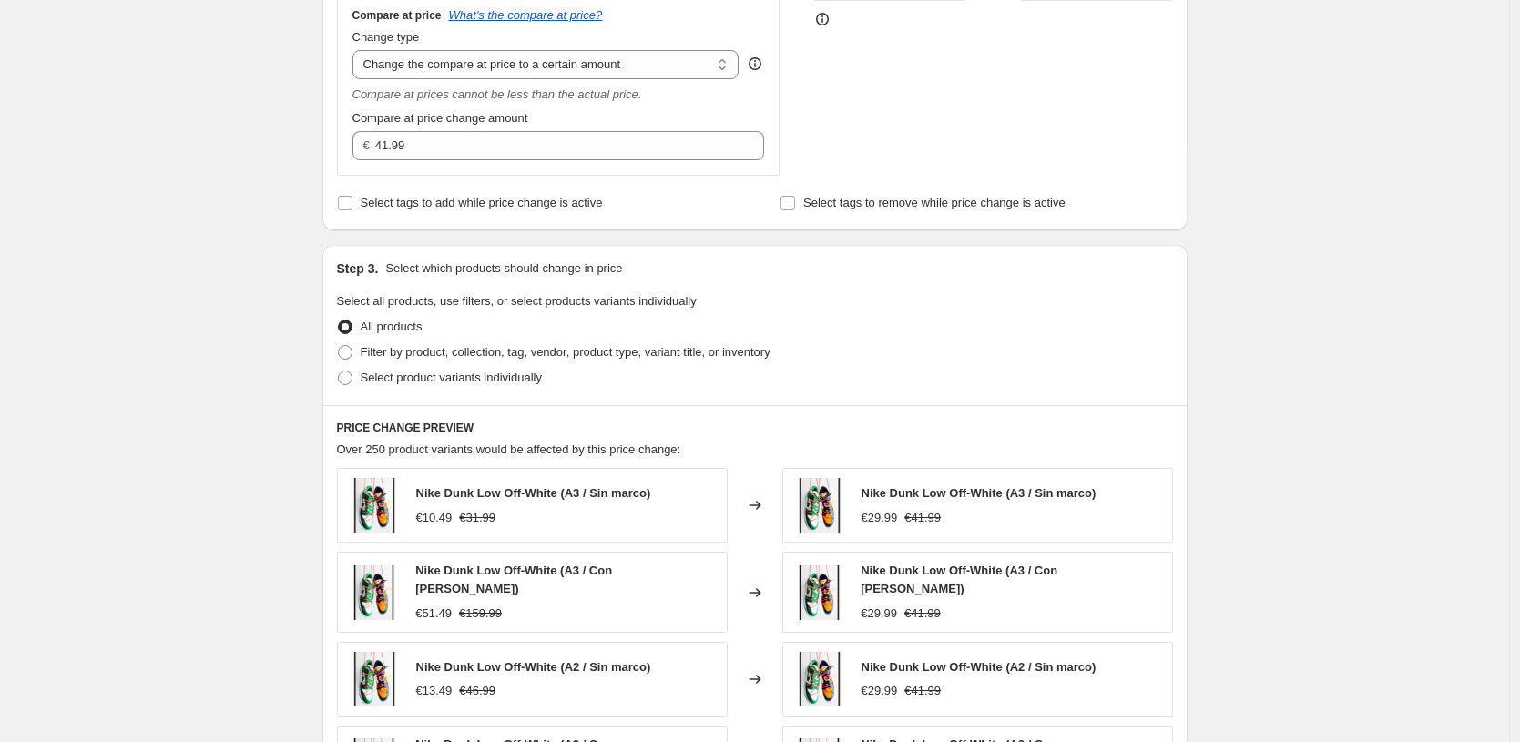
scroll to position [659, 0]
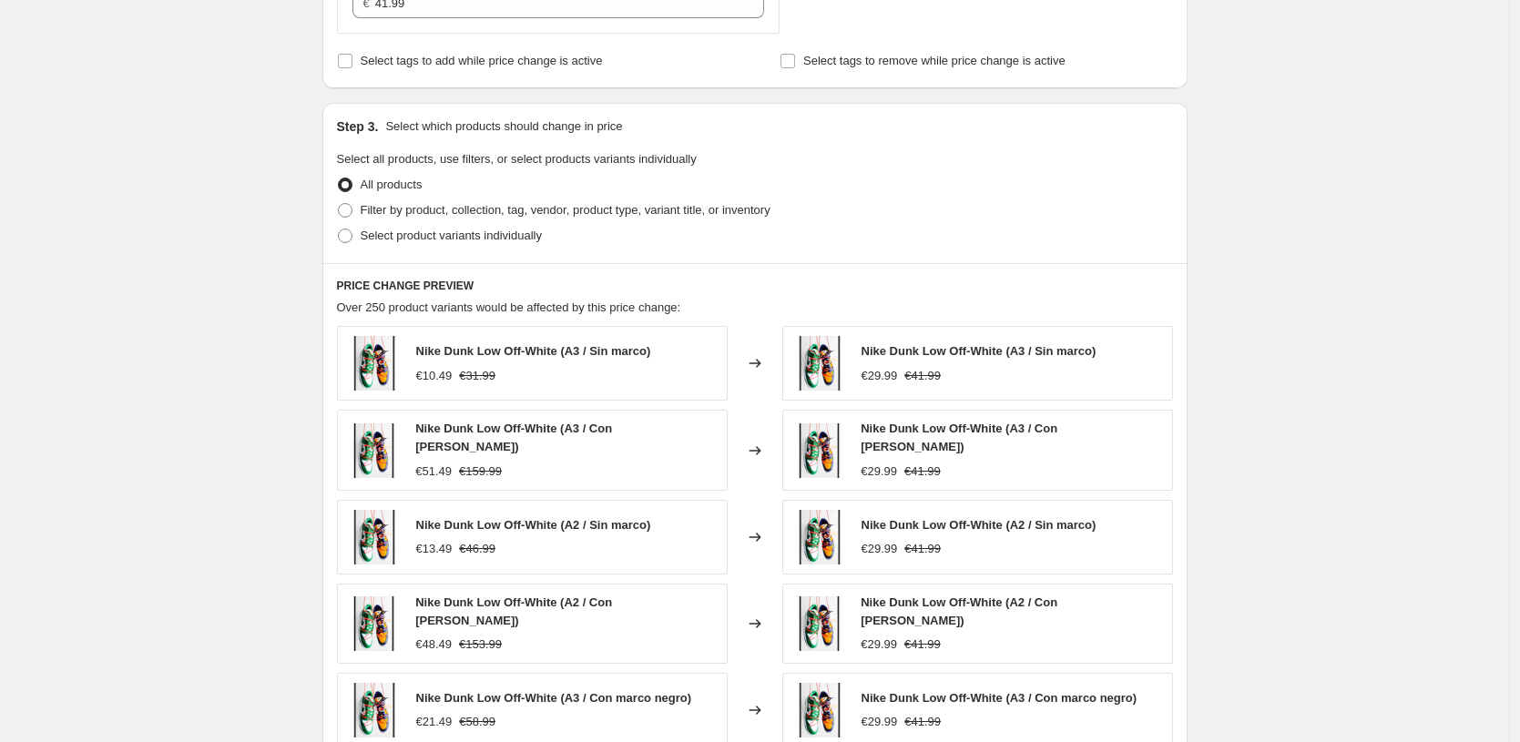
click at [657, 189] on div "All products" at bounding box center [755, 185] width 836 height 26
click at [628, 223] on div "Select product variants individually" at bounding box center [755, 236] width 836 height 26
click at [638, 220] on label "Filter by product, collection, tag, vendor, product type, variant title, or inv…" at bounding box center [554, 211] width 434 height 26
click at [339, 204] on input "Filter by product, collection, tag, vendor, product type, variant title, or inv…" at bounding box center [338, 203] width 1 height 1
radio input "true"
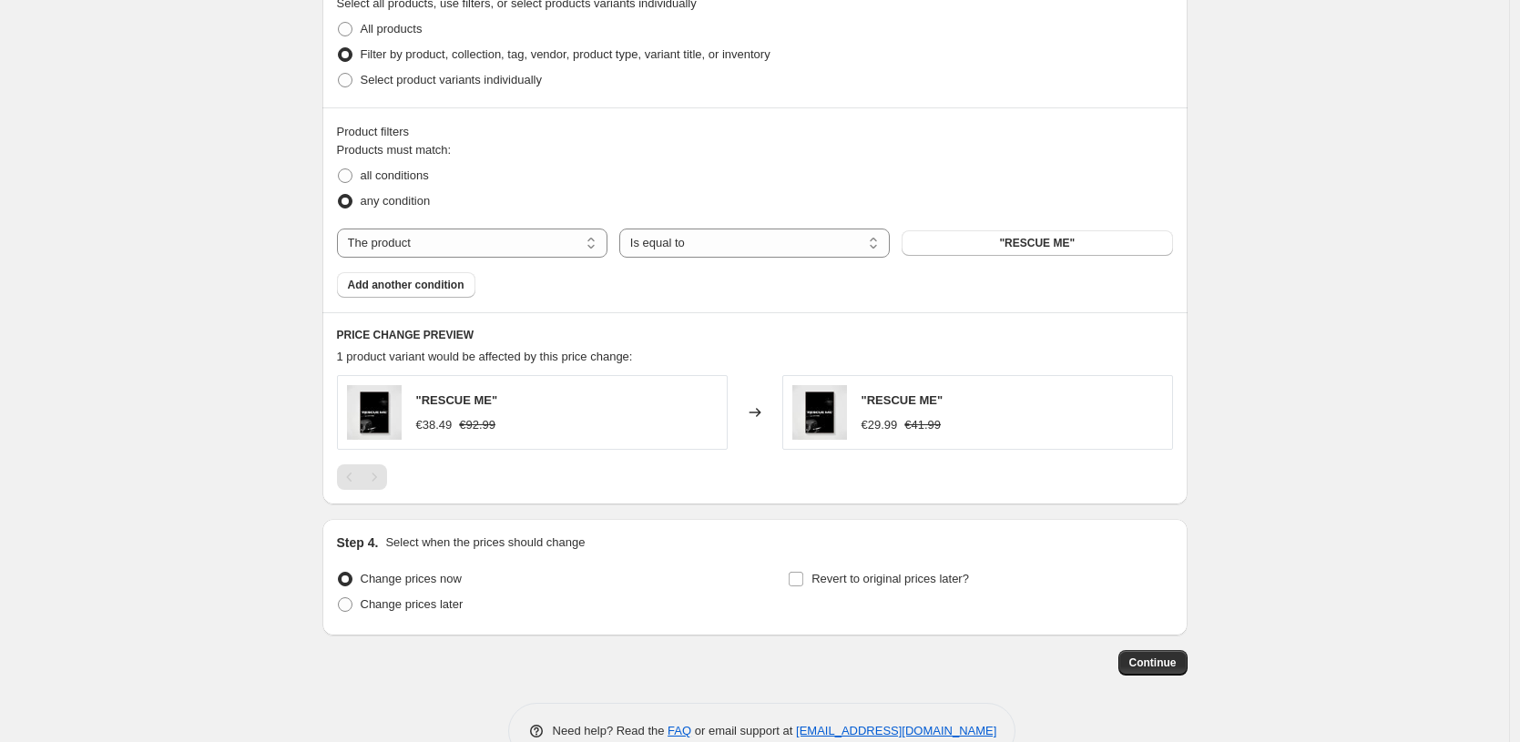
scroll to position [859, 0]
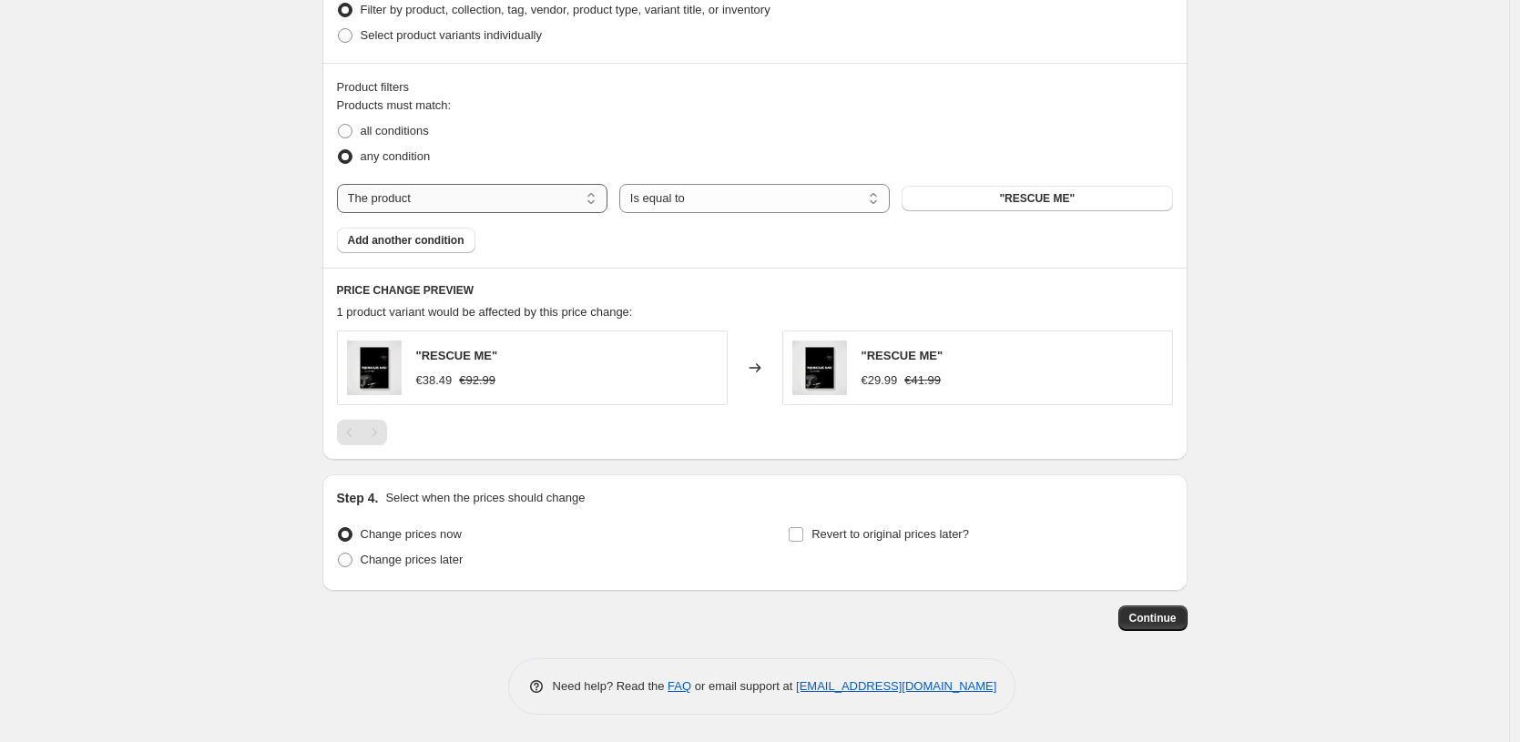
select select "title"
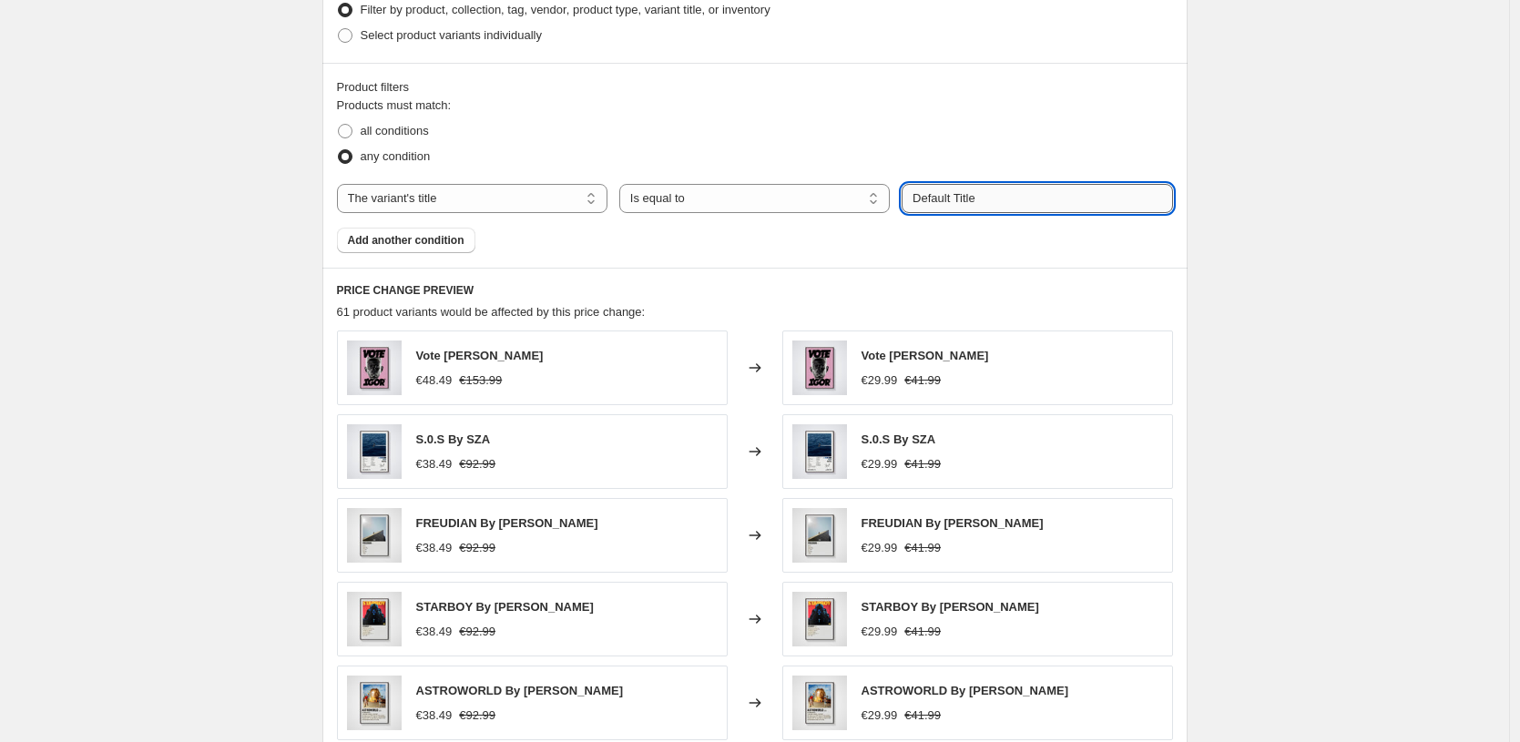
click at [993, 197] on input "Default Title" at bounding box center [1037, 198] width 271 height 29
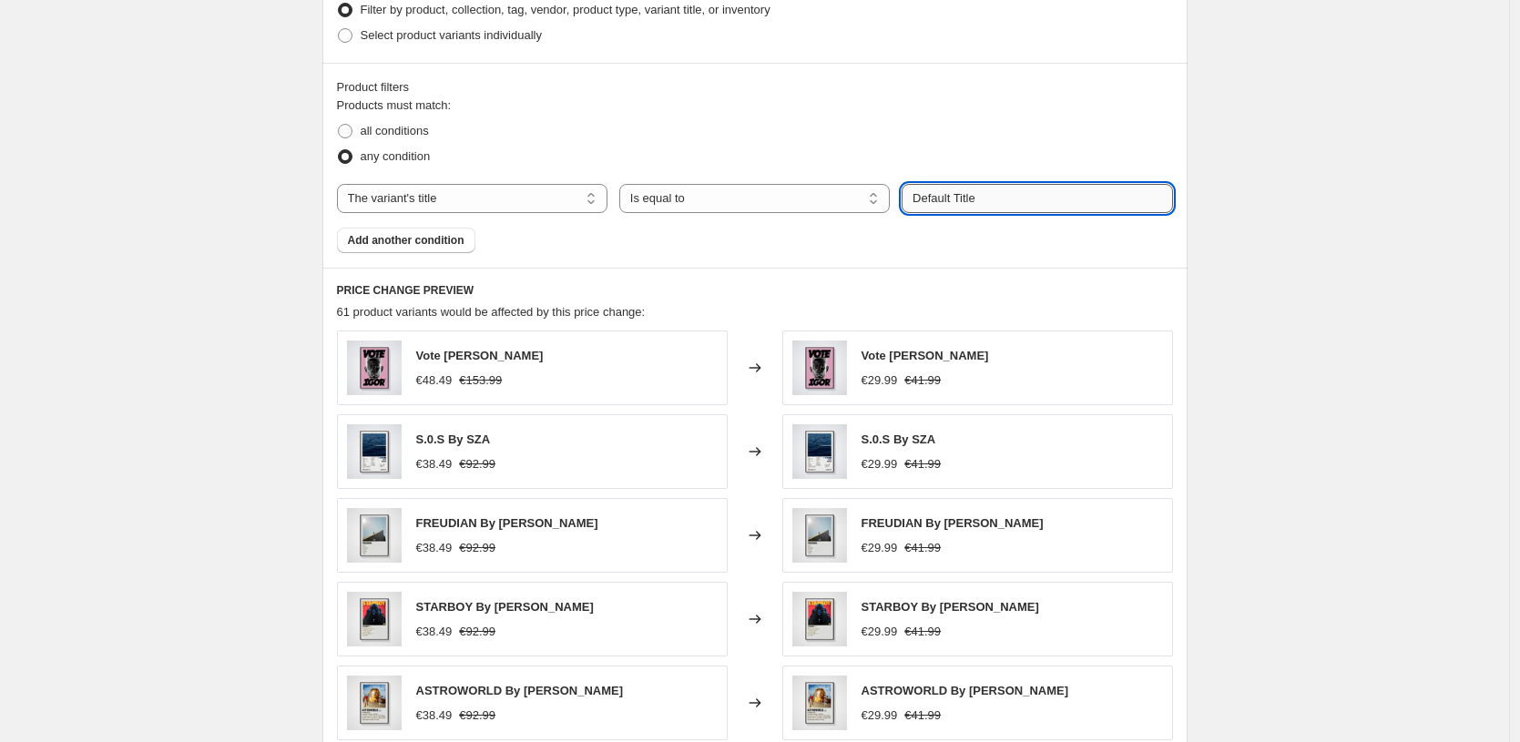
paste input "40X50 CM / [PERSON_NAME] / [PERSON_NAME] - 1.2 cm"
click at [1072, 279] on div "PRICE CHANGE PREVIEW 61 product variants would be affected by this price change…" at bounding box center [754, 531] width 865 height 527
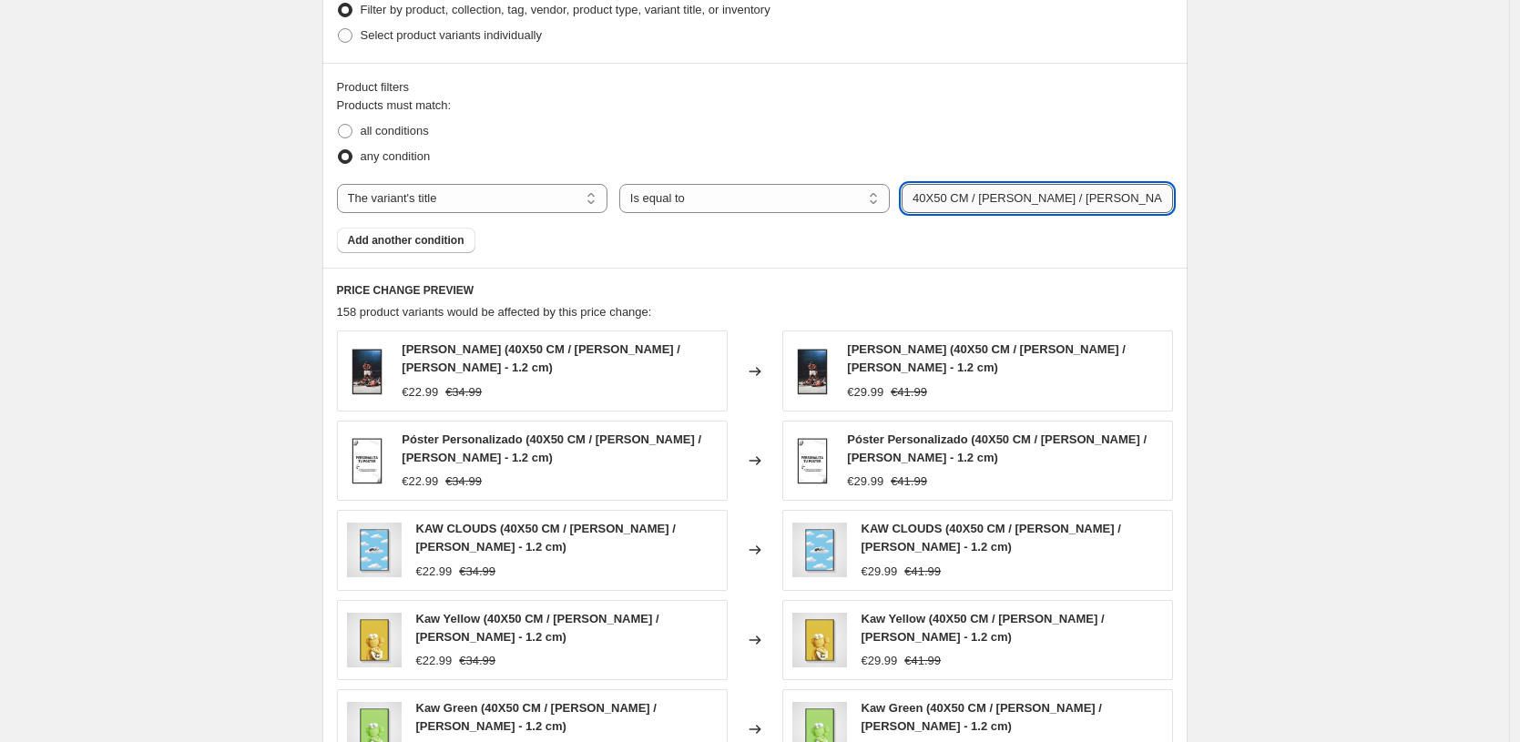
click at [937, 196] on input "40X50 CM / [PERSON_NAME] / [PERSON_NAME] - 1.2 cm" at bounding box center [1037, 198] width 271 height 29
click at [928, 197] on input "40X50 CM / [PERSON_NAME] / [PERSON_NAME] - 1.2 cm" at bounding box center [1037, 198] width 271 height 29
click at [937, 200] on input "40X50 CM / [PERSON_NAME] / [PERSON_NAME] - 1.2 cm" at bounding box center [1037, 198] width 271 height 29
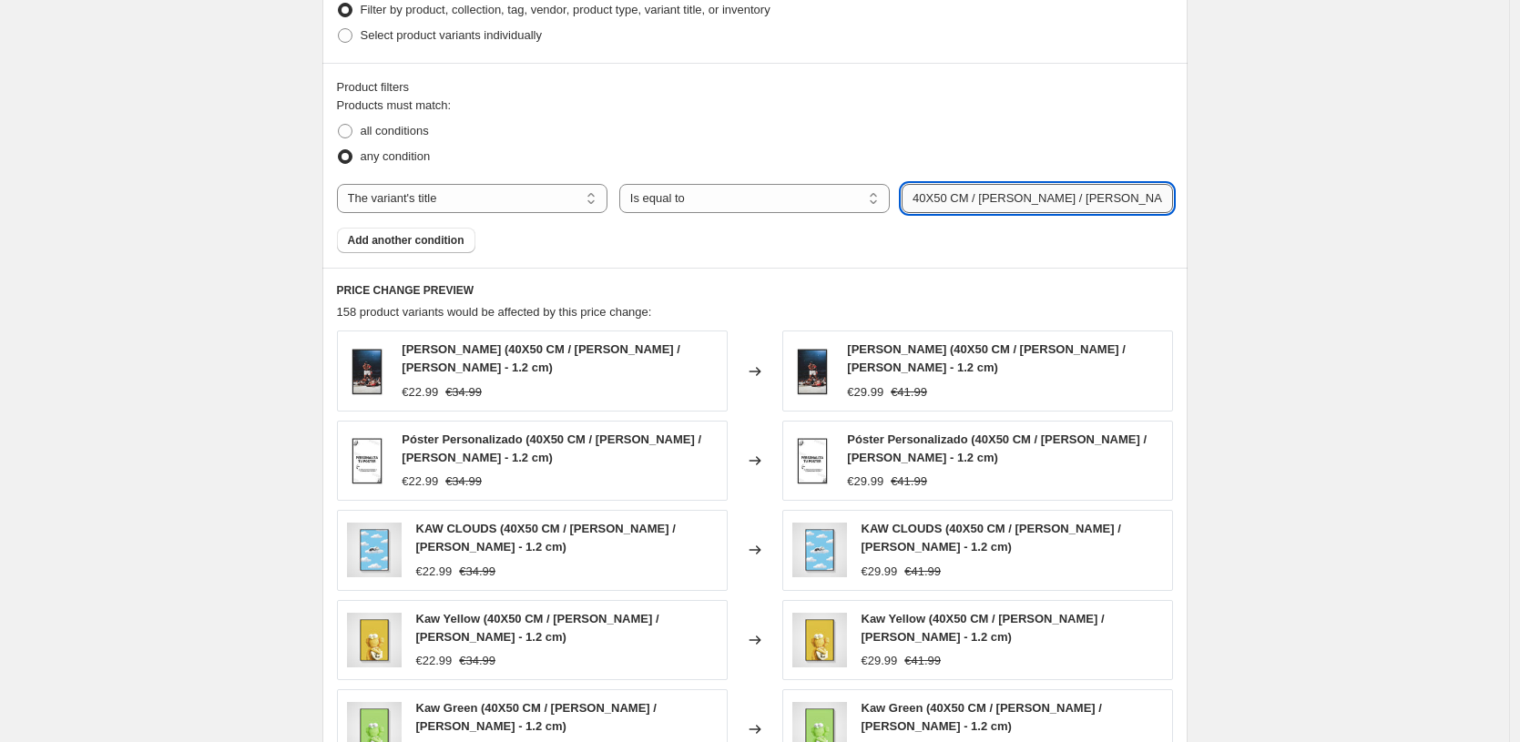
click at [935, 199] on input "40X50 CM / [PERSON_NAME] / [PERSON_NAME] - 1.2 cm" at bounding box center [1037, 198] width 271 height 29
type input "50X70 CM / [PERSON_NAME] / [PERSON_NAME] - 1.2 cm"
click at [1006, 301] on div "PRICE CHANGE PREVIEW 158 product variants would be affected by this price chang…" at bounding box center [754, 546] width 865 height 556
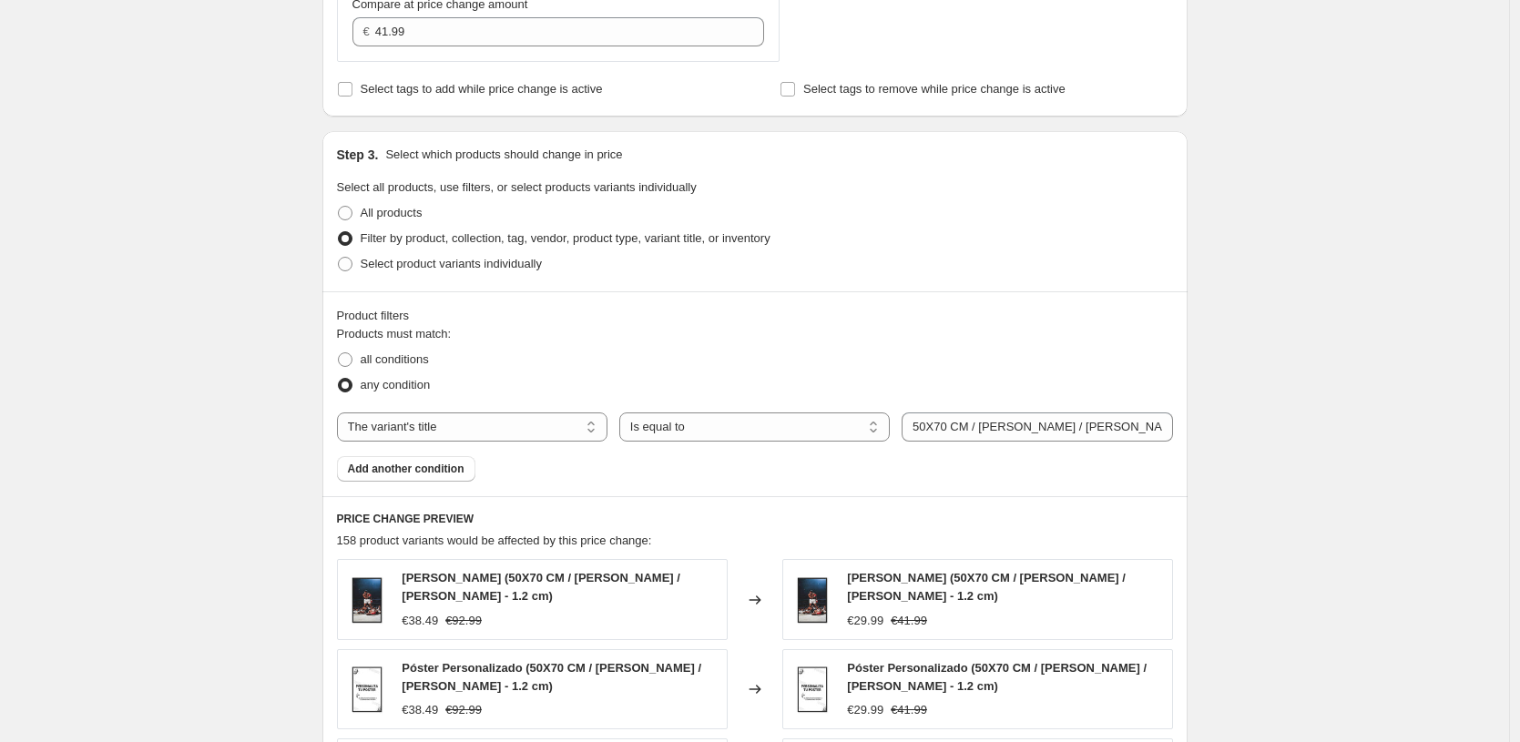
scroll to position [1223, 0]
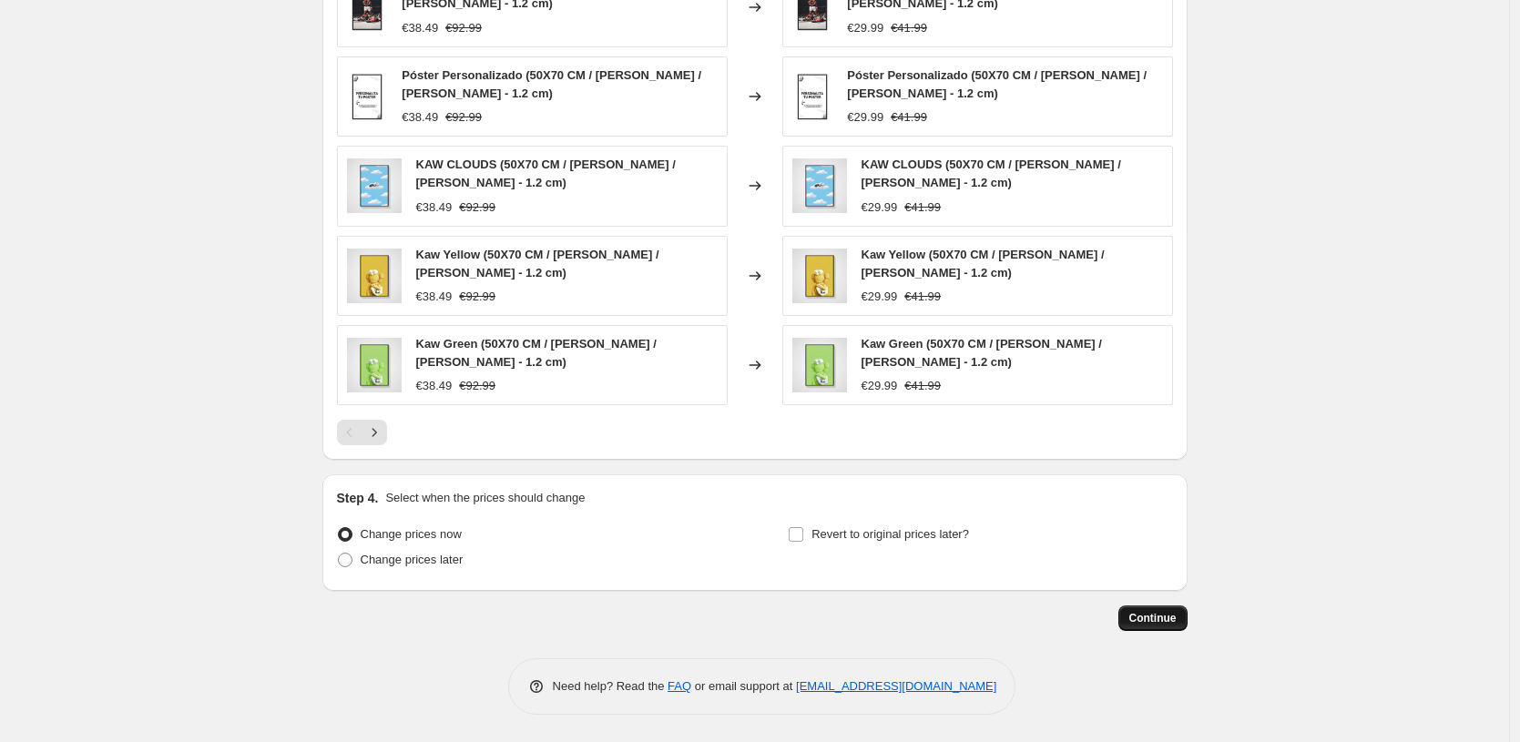
click at [1169, 619] on span "Continue" at bounding box center [1152, 618] width 47 height 15
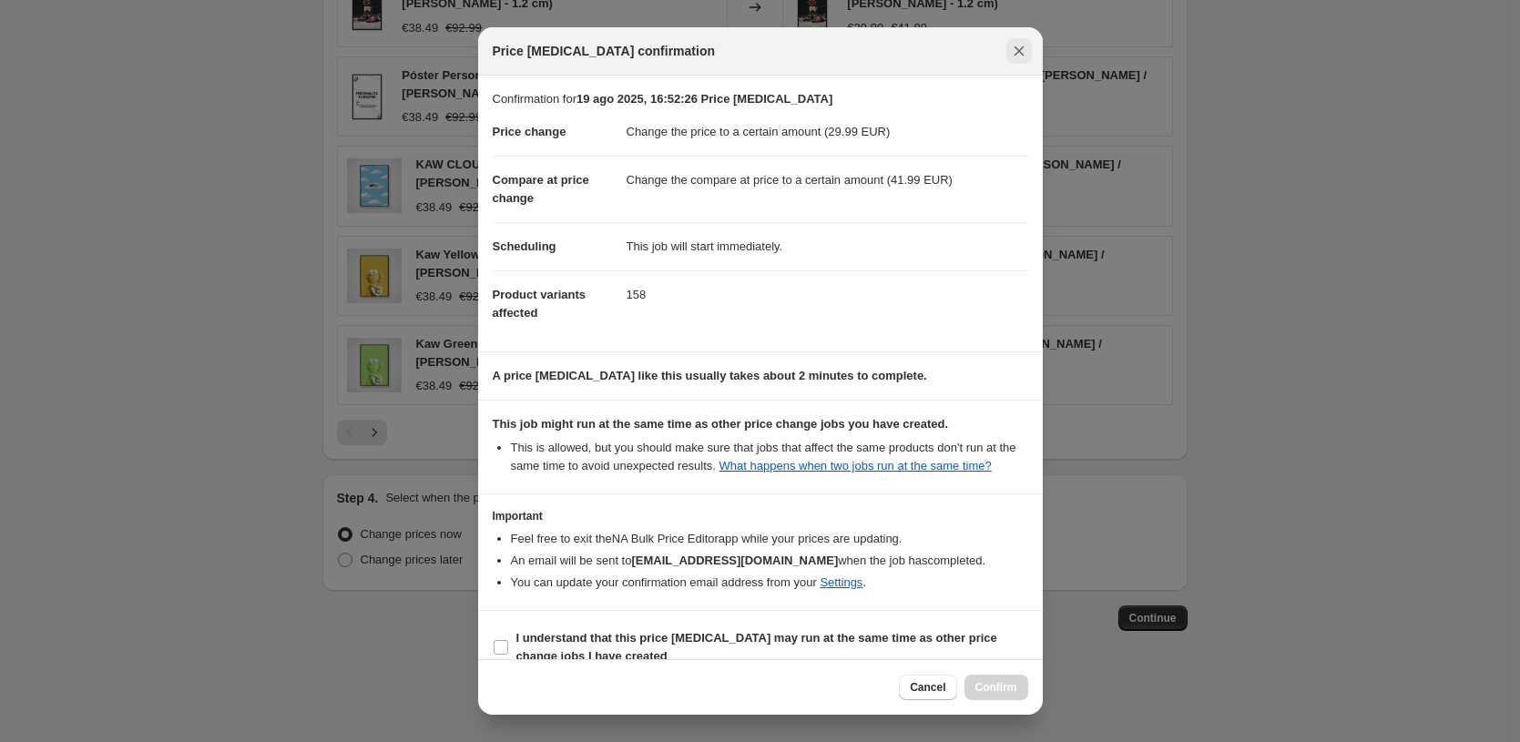
click at [1021, 56] on icon "Close" at bounding box center [1019, 51] width 18 height 18
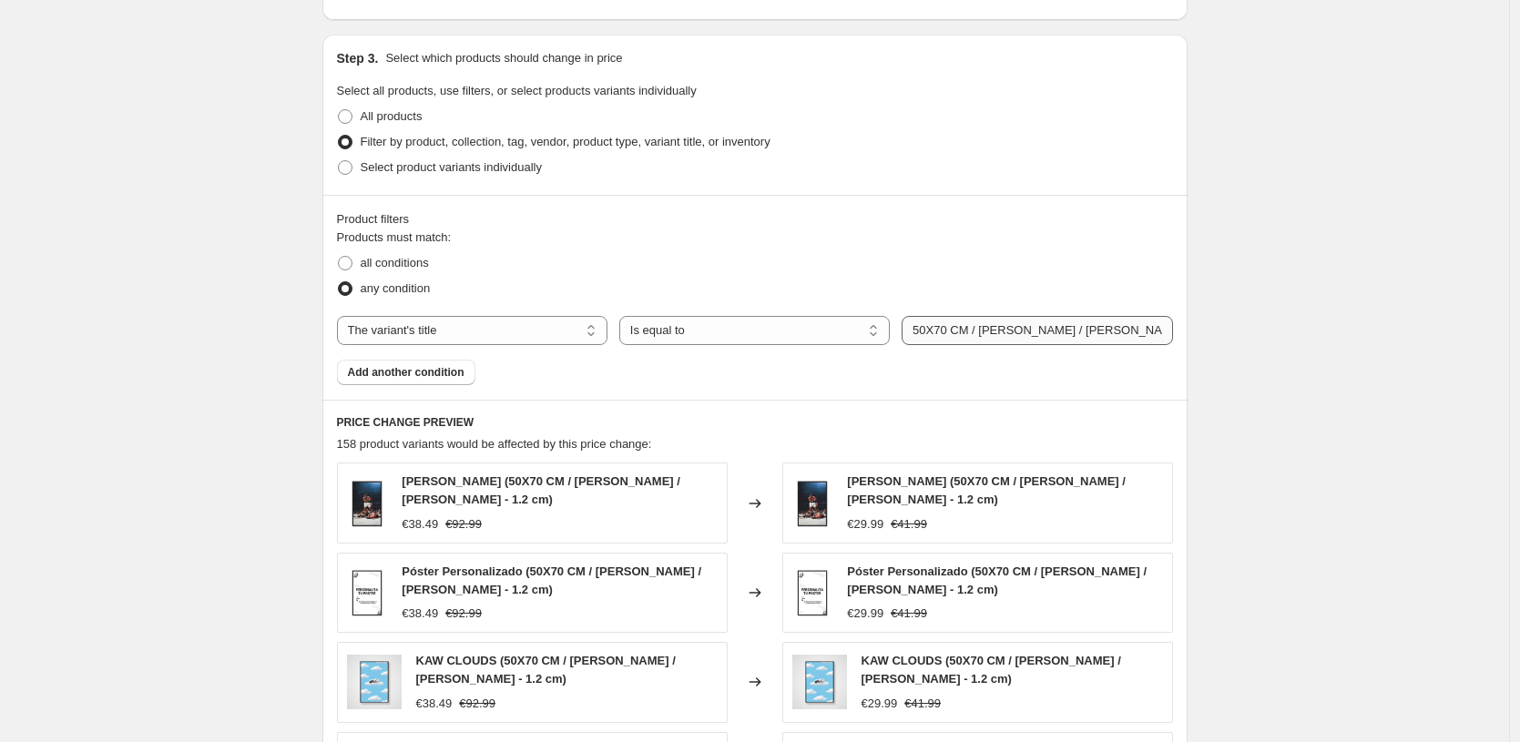
scroll to position [730, 0]
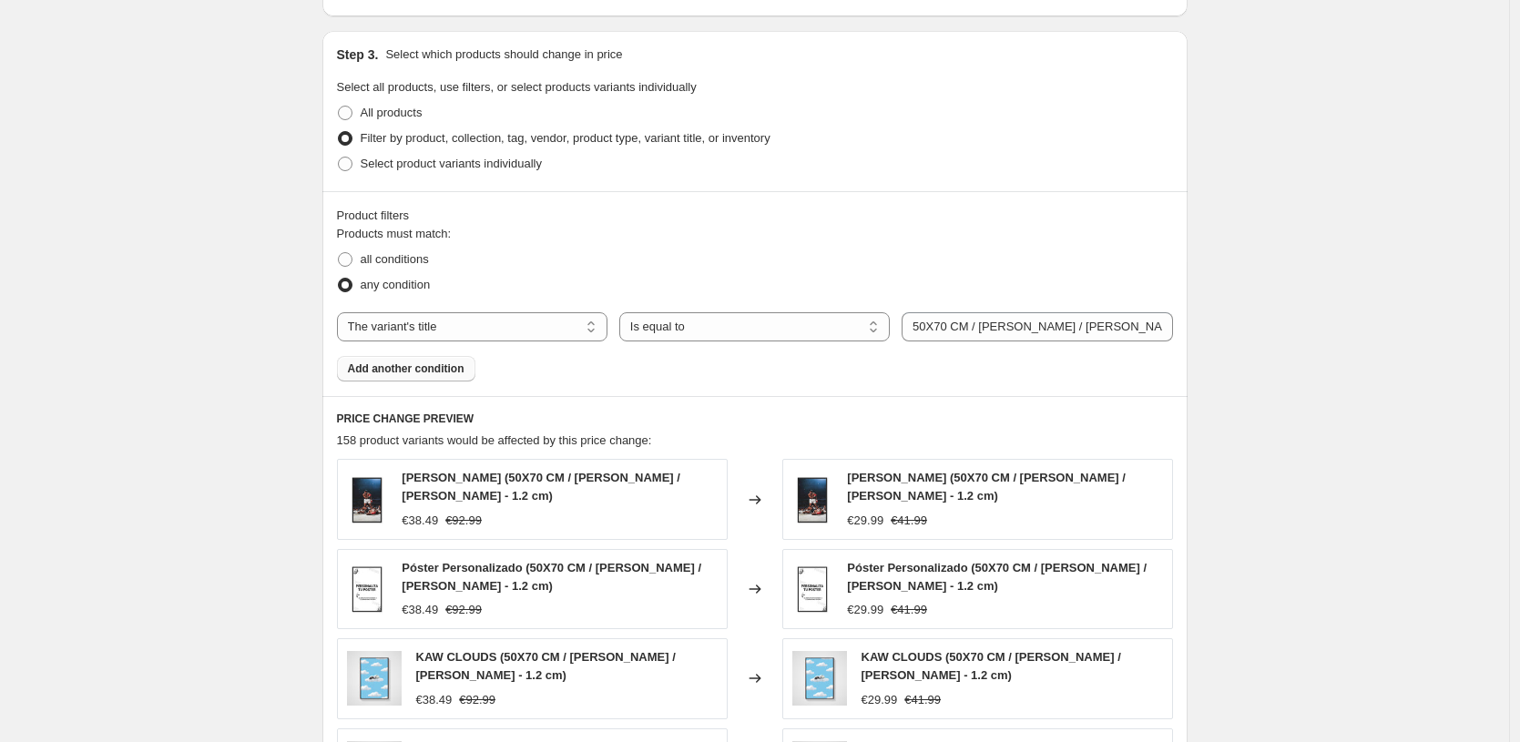
click at [430, 368] on span "Add another condition" at bounding box center [406, 369] width 117 height 15
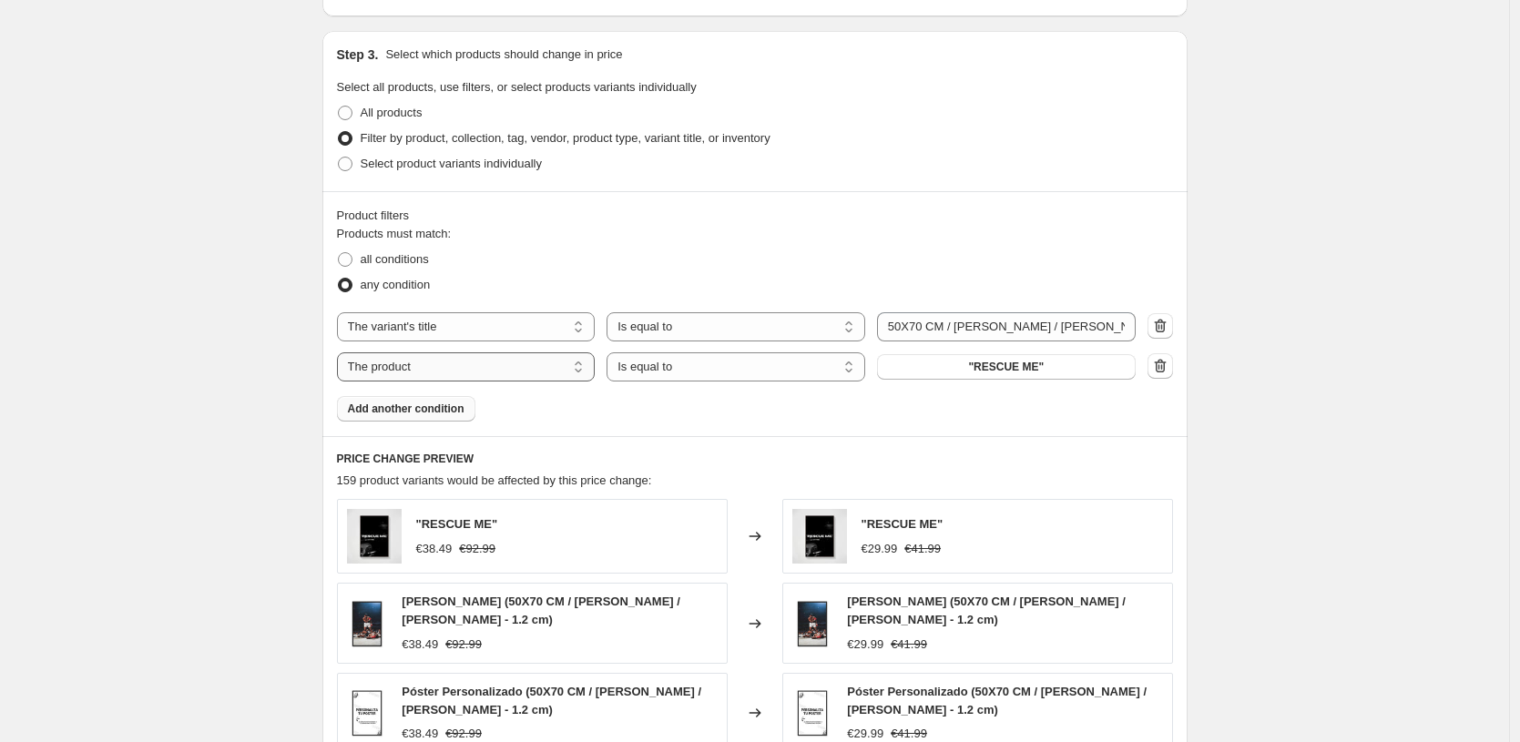
select select "title"
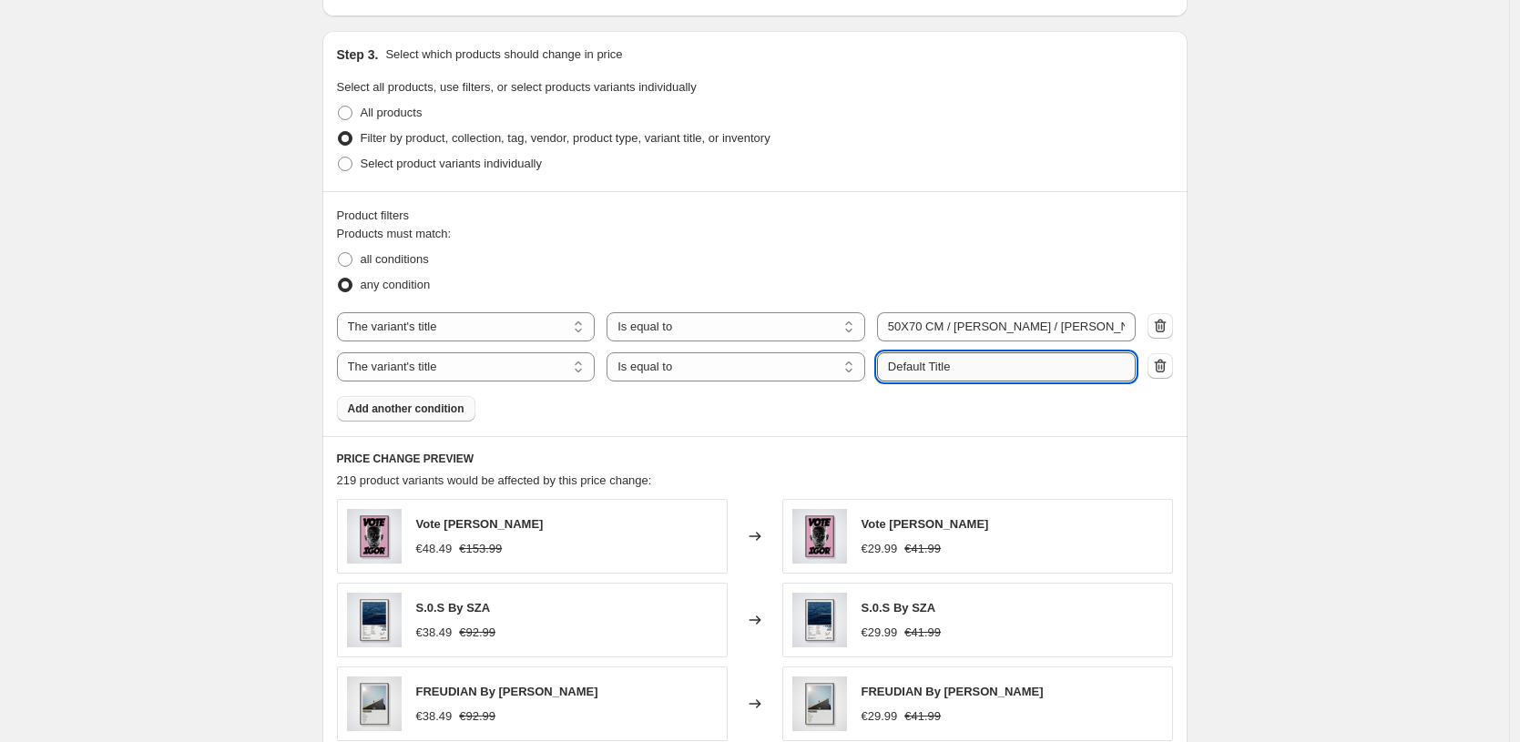
click at [960, 364] on input "Default Title" at bounding box center [1006, 366] width 259 height 29
click at [968, 336] on input "50X70 CM / [PERSON_NAME] / [PERSON_NAME] - 1.2 cm" at bounding box center [1006, 326] width 259 height 29
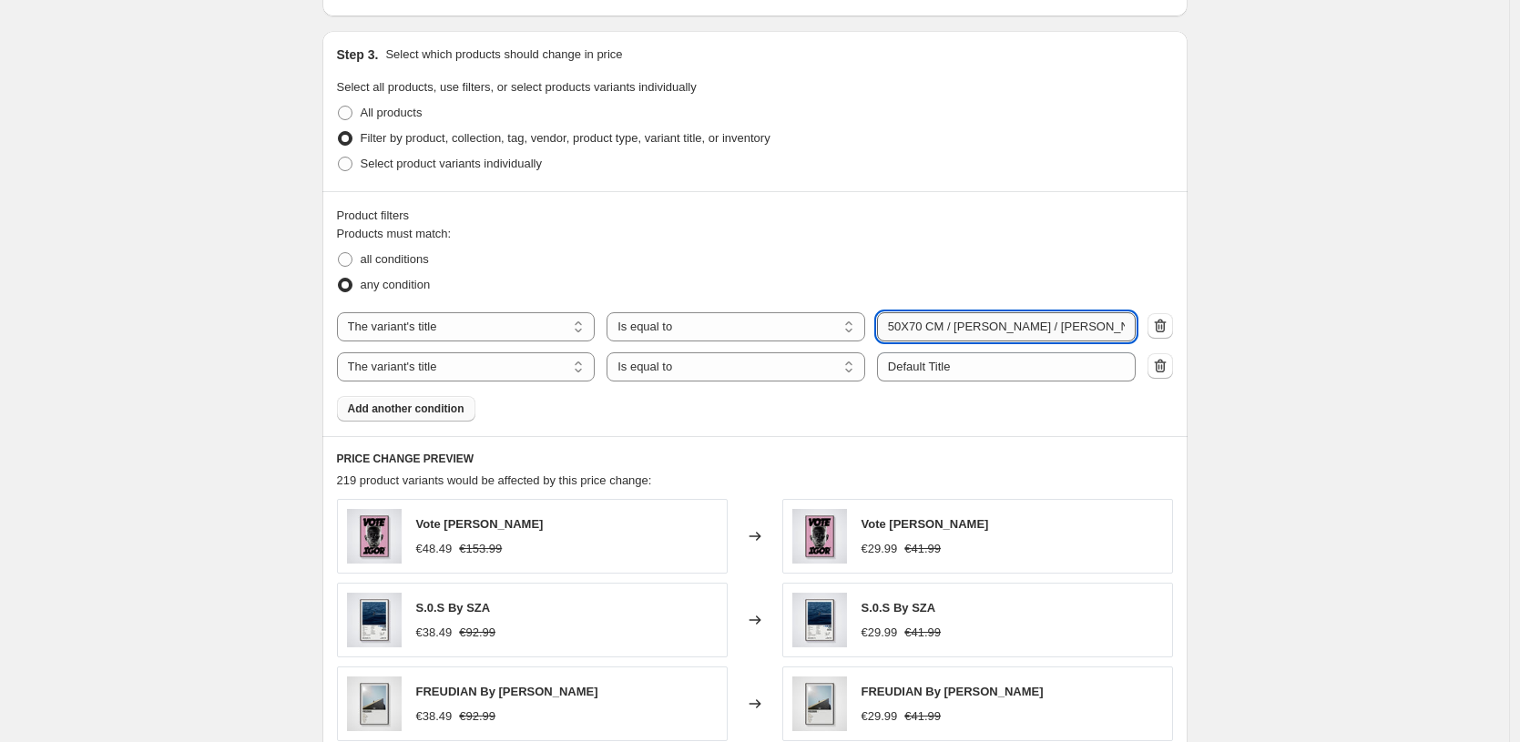
click at [968, 336] on input "50X70 CM / [PERSON_NAME] / [PERSON_NAME] - 1.2 cm" at bounding box center [1006, 326] width 259 height 29
click at [960, 353] on input "Default Title" at bounding box center [1006, 366] width 259 height 29
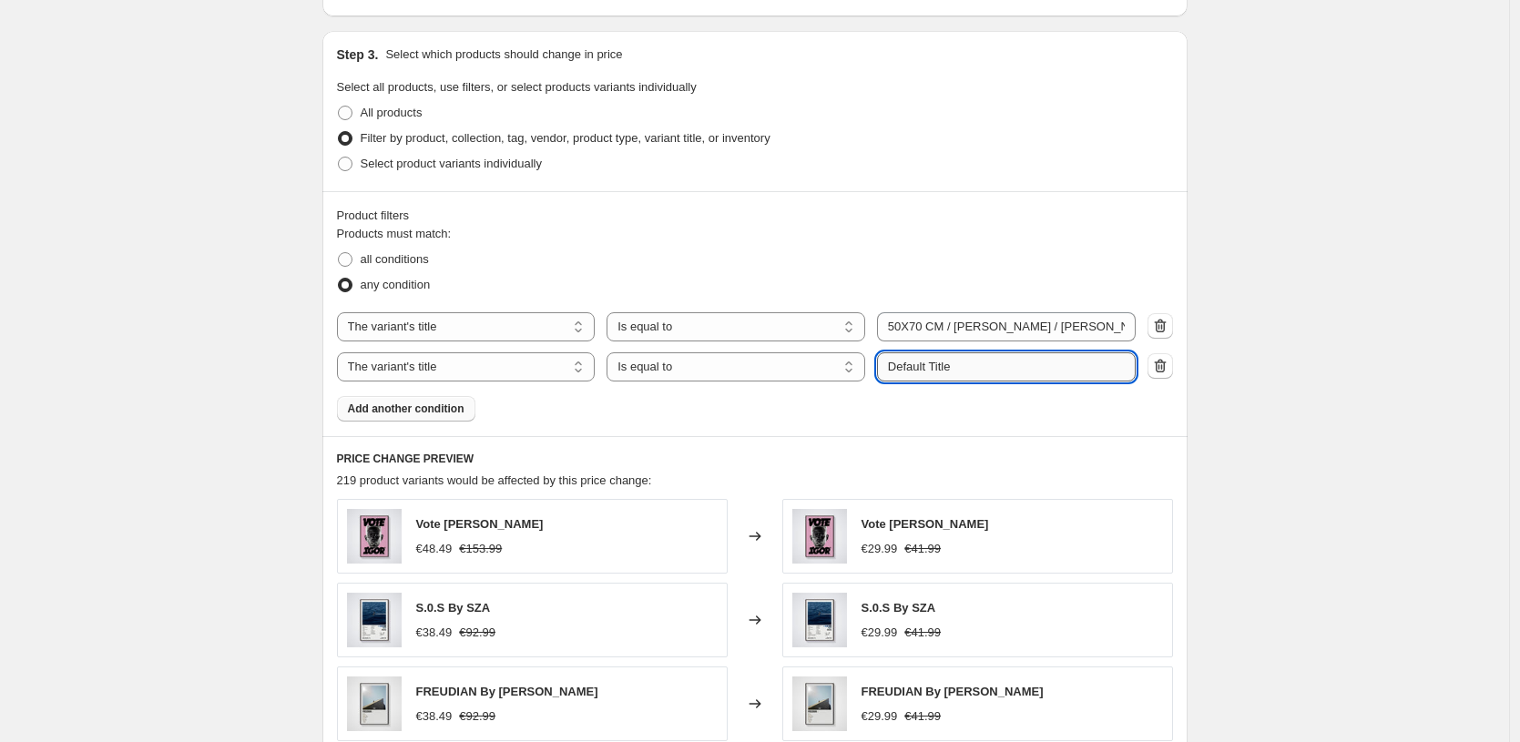
click at [963, 369] on input "Default Title" at bounding box center [1006, 366] width 259 height 29
paste input "50X70 CM / [PERSON_NAME] / [PERSON_NAME] - 1.2 cm"
click at [988, 368] on input "50X70 CM / [PERSON_NAME] / [PERSON_NAME] - 1.2 cm" at bounding box center [1006, 366] width 259 height 29
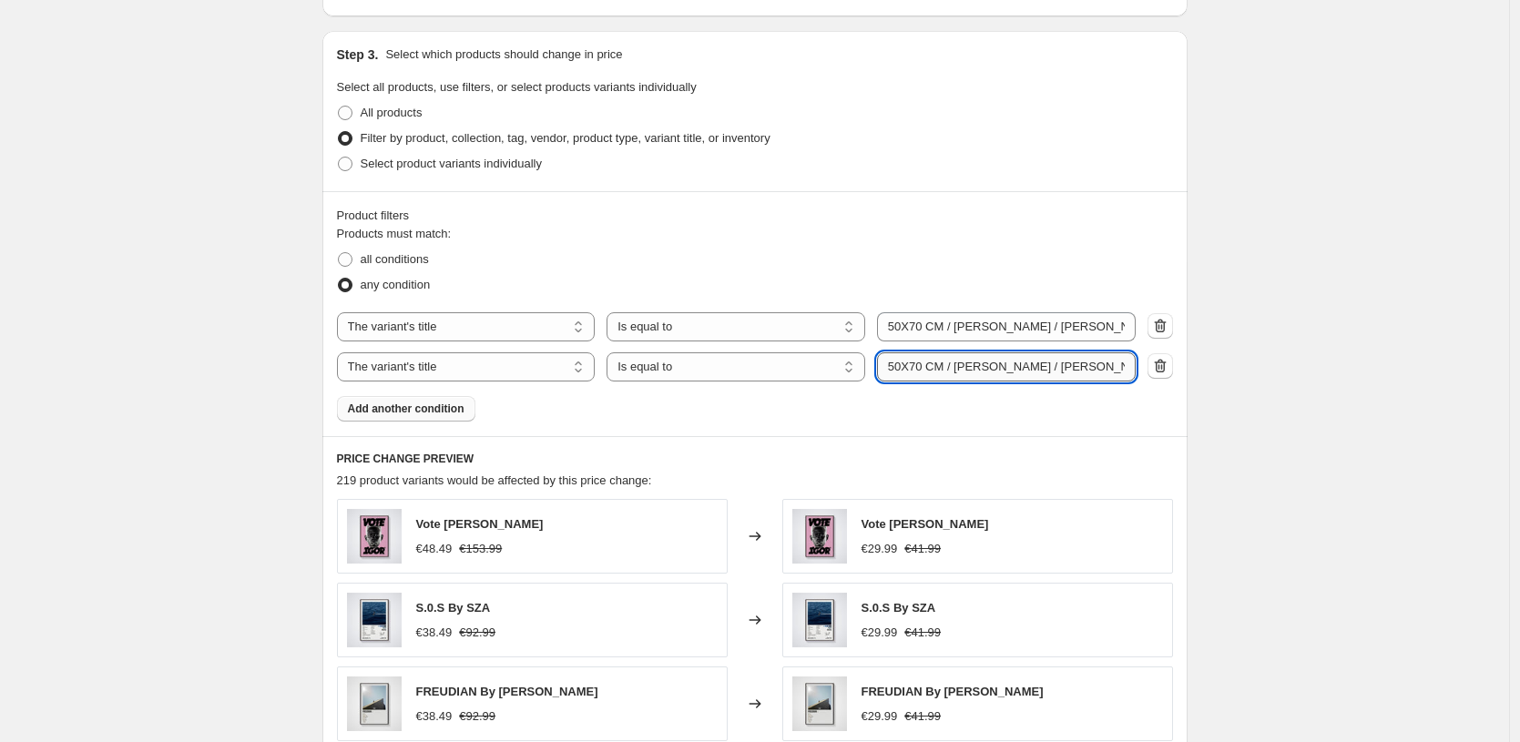
click at [988, 368] on input "50X70 CM / [PERSON_NAME] / [PERSON_NAME] - 1.2 cm" at bounding box center [1006, 366] width 259 height 29
type input "50X70 CM / [PERSON_NAME] / [PERSON_NAME] - 1.2 cm"
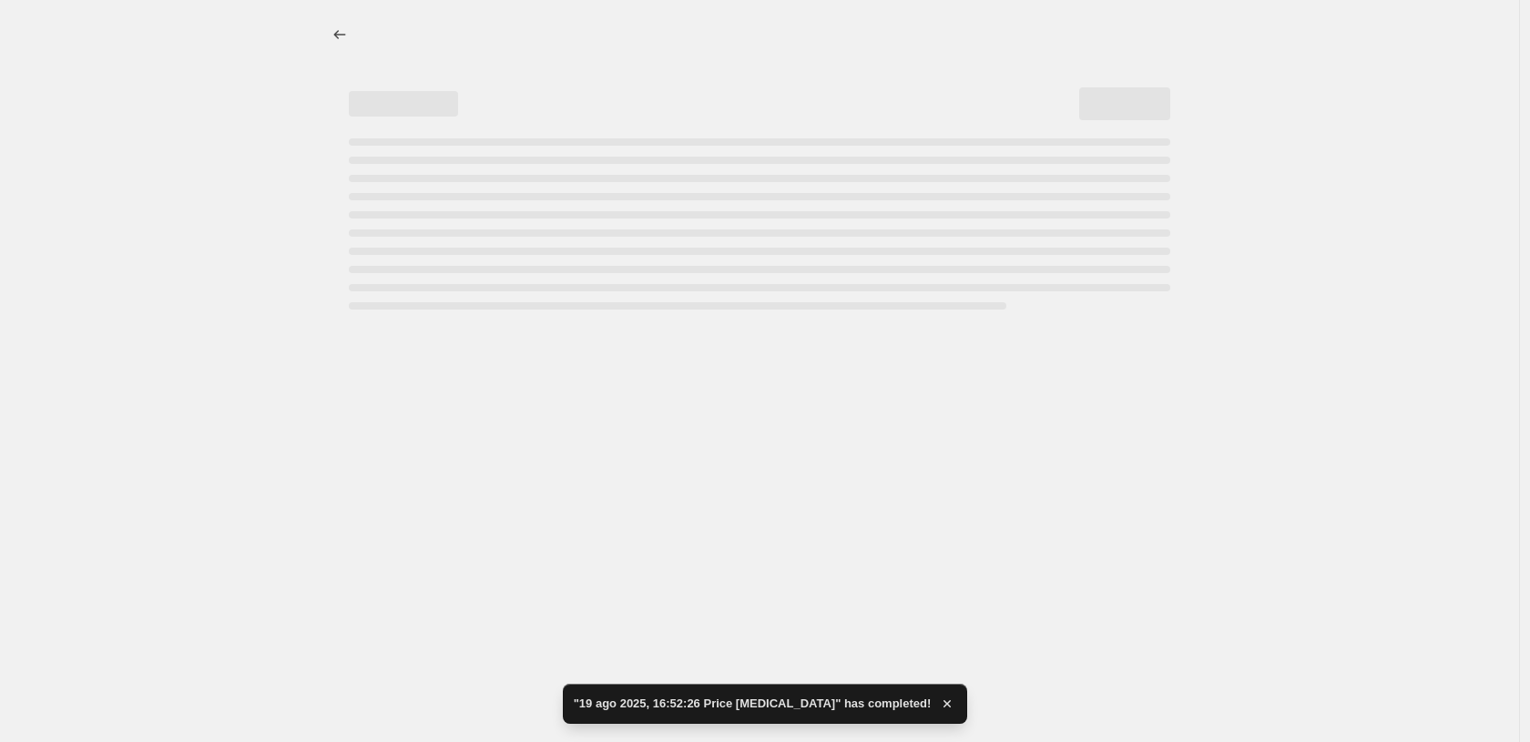
select select "to"
select select "title"
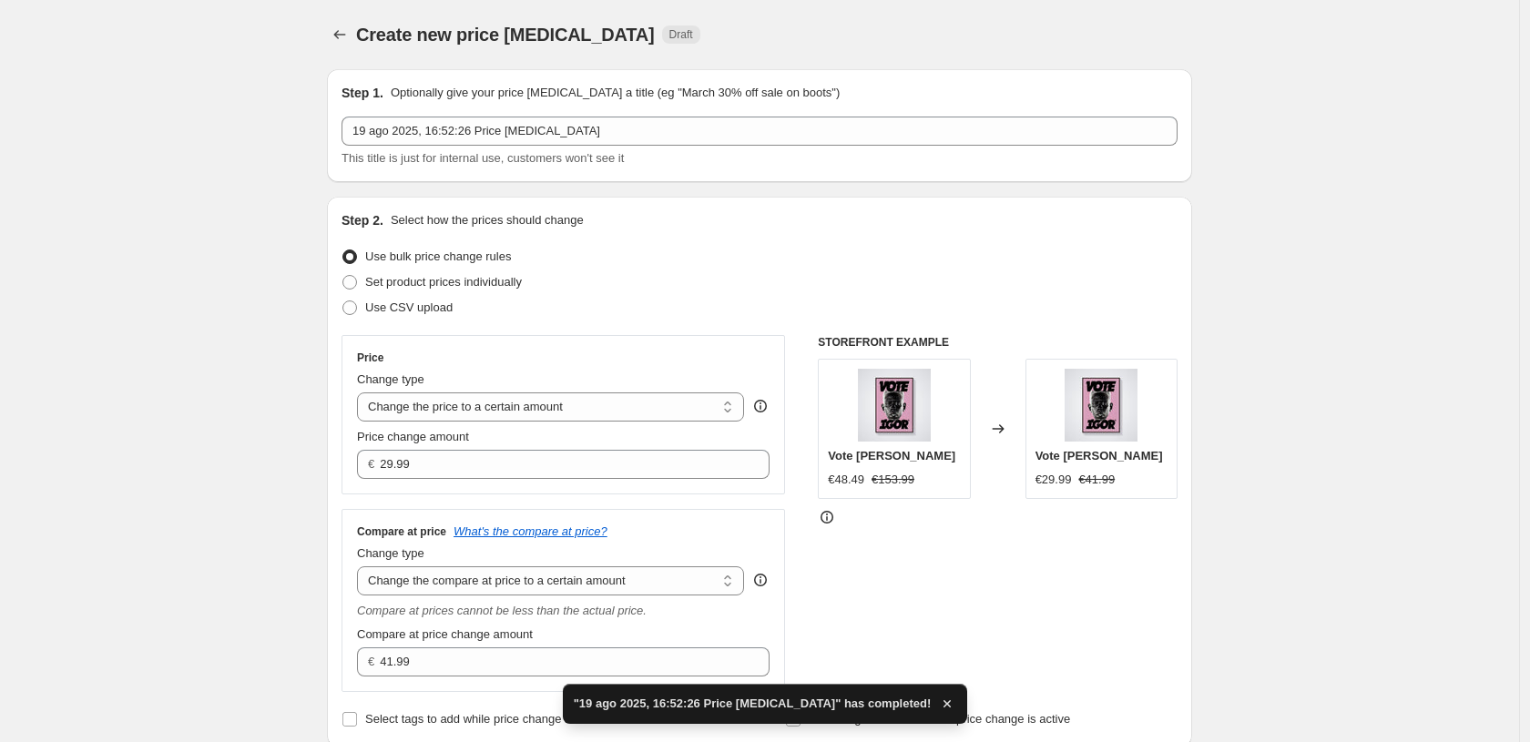
click at [1078, 387] on img at bounding box center [1101, 405] width 73 height 73
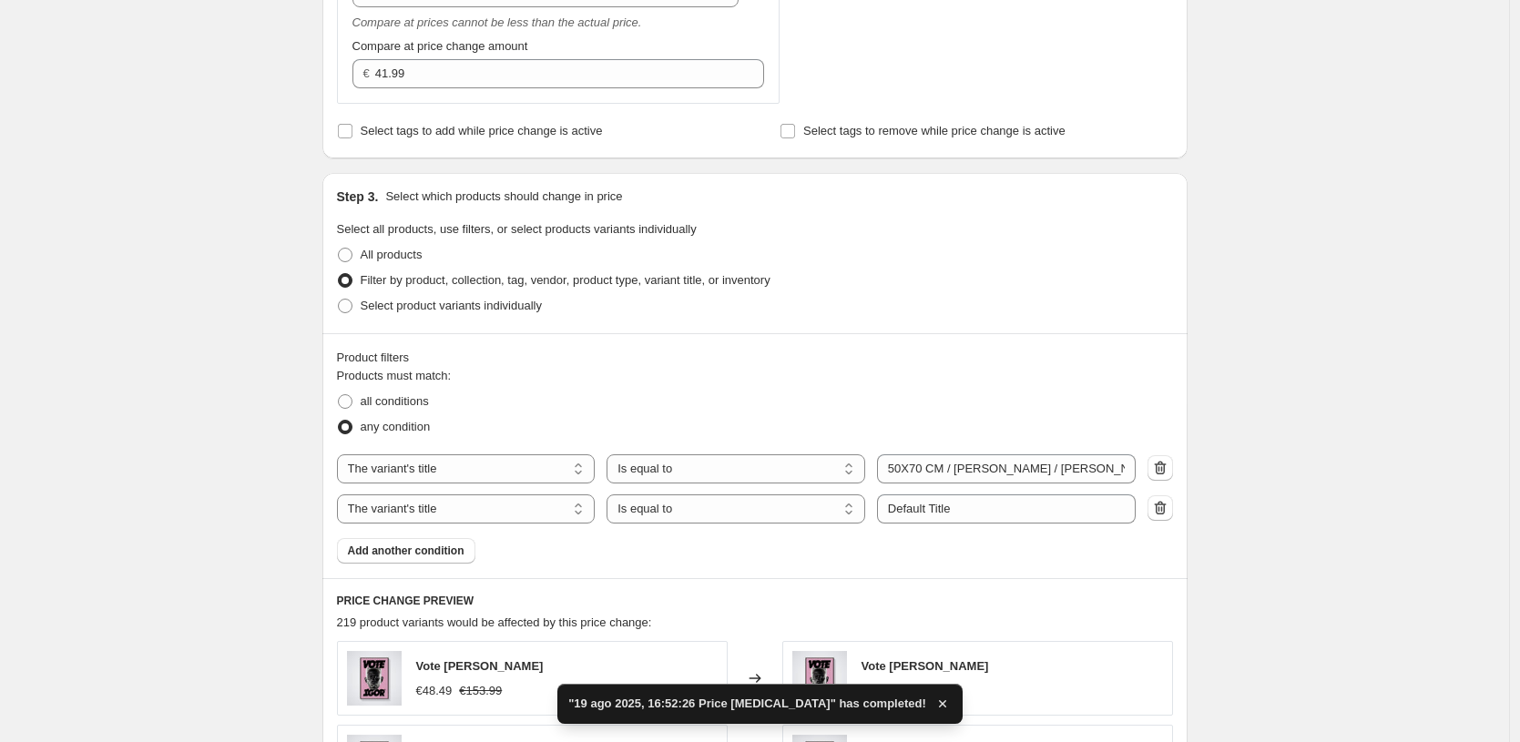
scroll to position [924, 0]
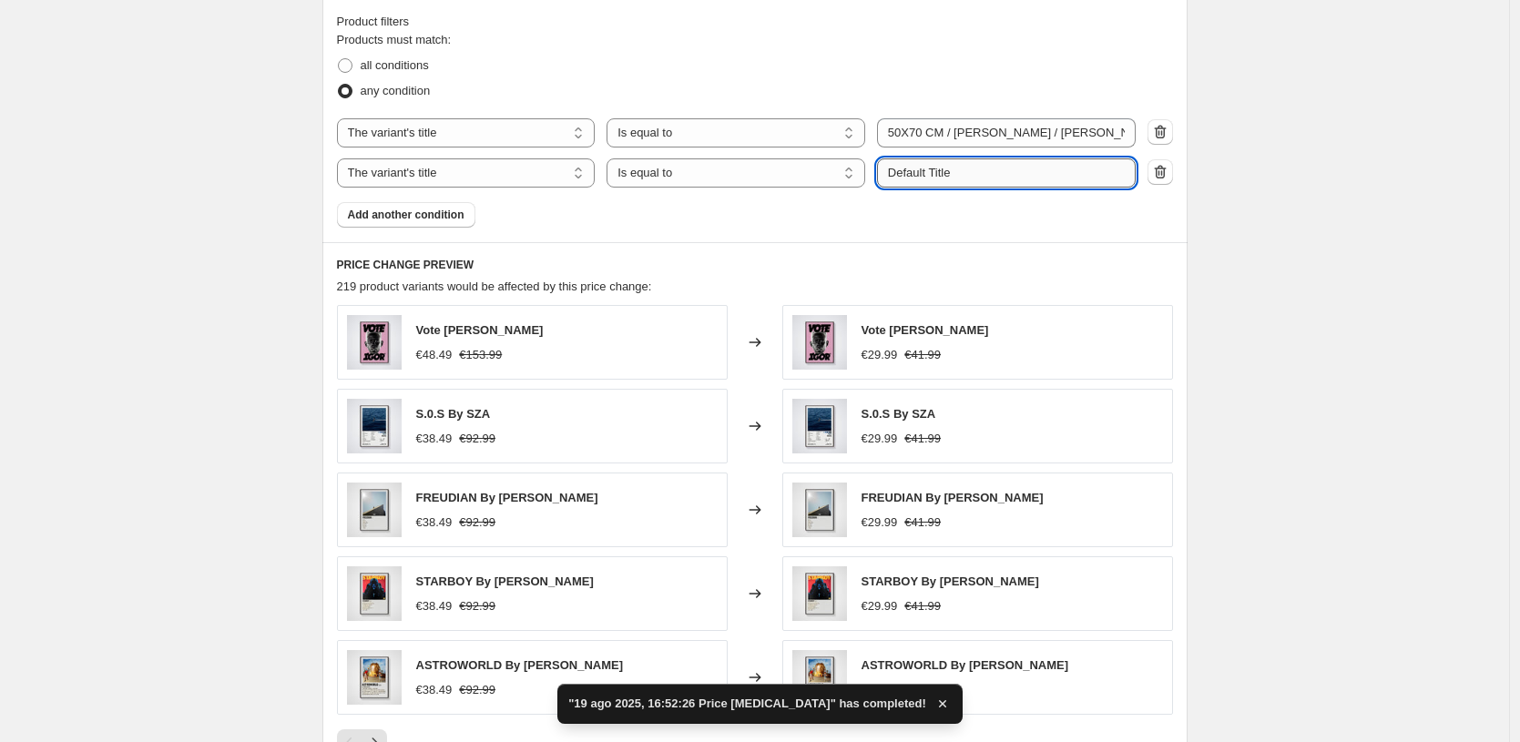
click at [980, 165] on input "Default Title" at bounding box center [1006, 172] width 259 height 29
paste input "50X70 CM / [PERSON_NAME] / [PERSON_NAME] - 1.2 cm"
click at [988, 168] on input "50X70 CM / [PERSON_NAME] / [PERSON_NAME] - 1.2 cm" at bounding box center [1006, 172] width 259 height 29
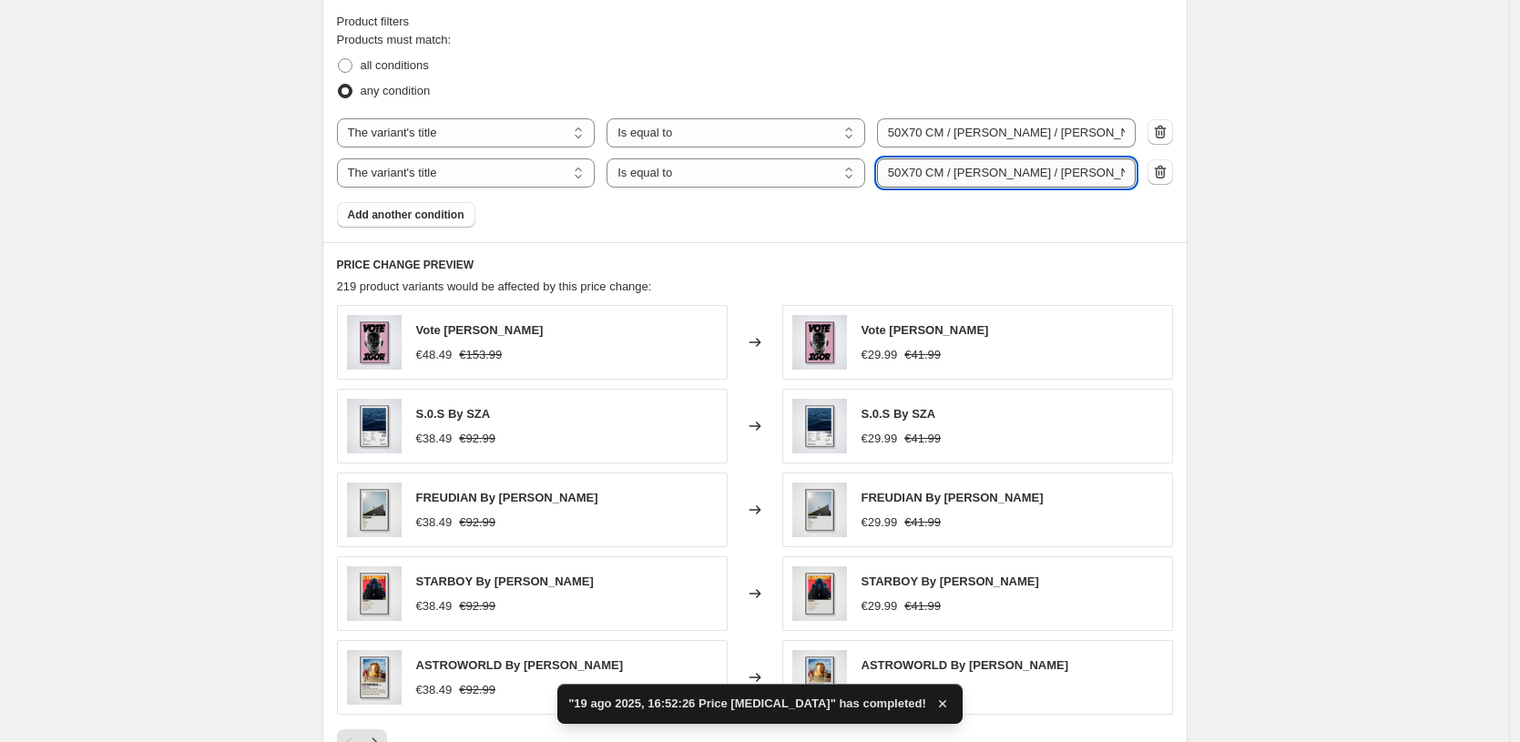
click at [988, 168] on input "50X70 CM / [PERSON_NAME] / [PERSON_NAME] - 1.2 cm" at bounding box center [1006, 172] width 259 height 29
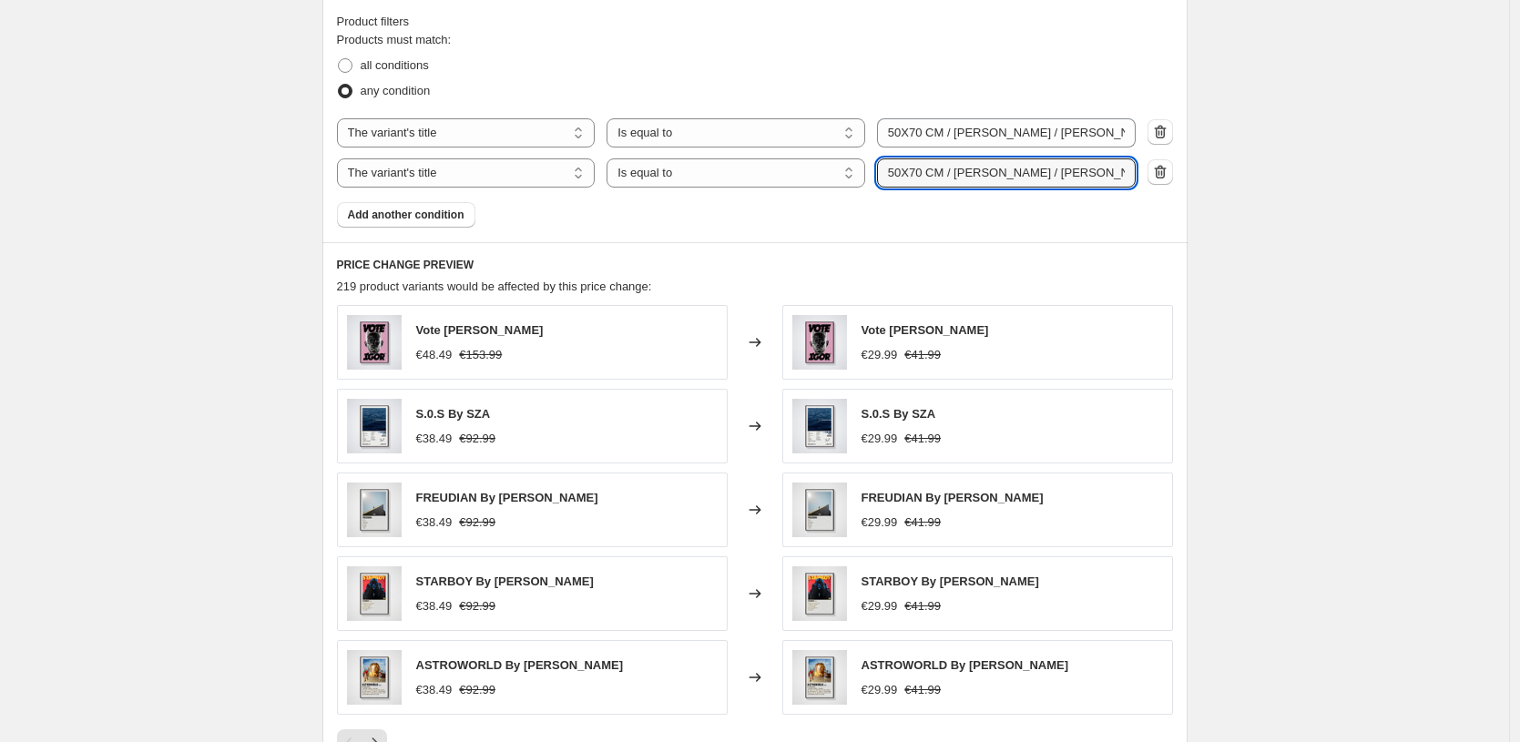
type input "50X70 CM / [PERSON_NAME] / [PERSON_NAME] - 1.2 cm"
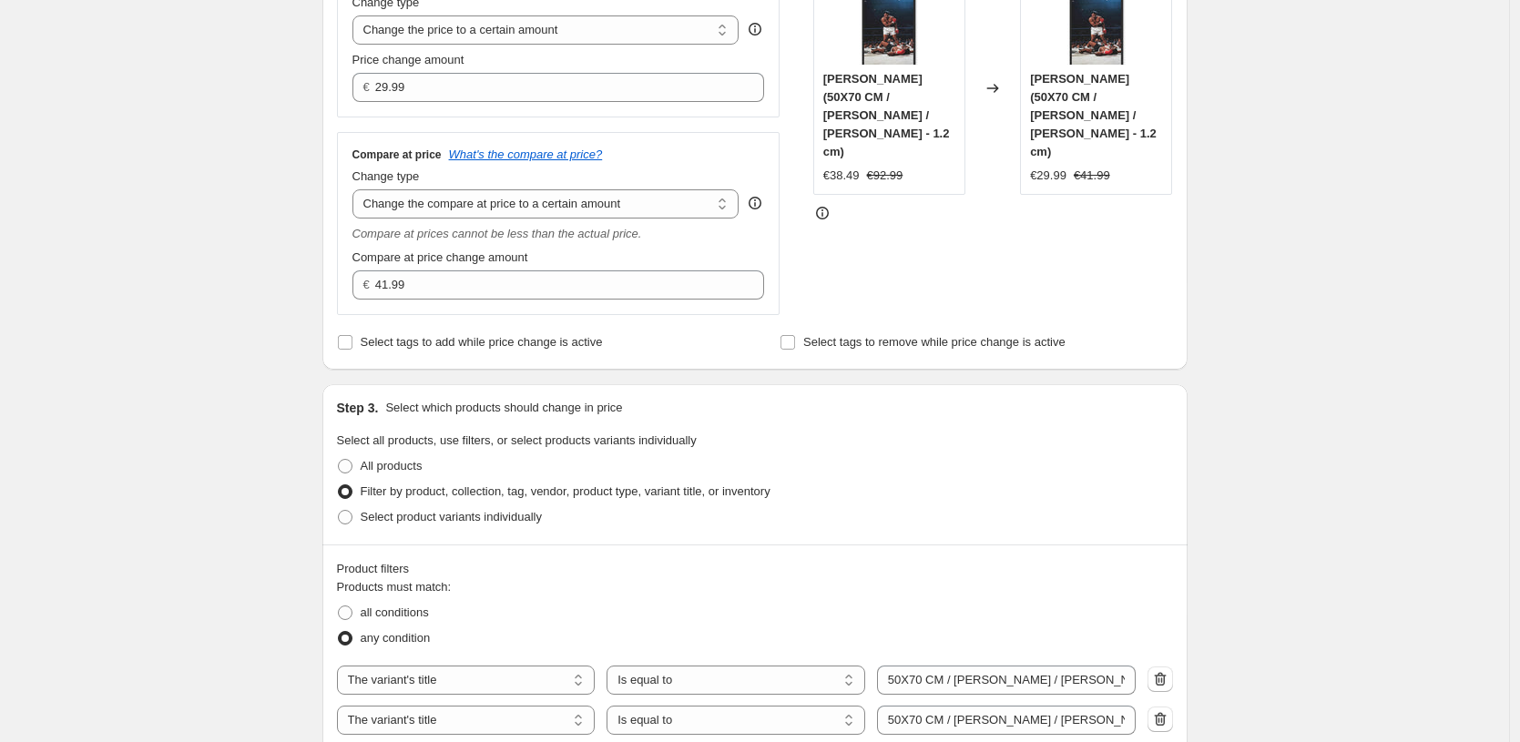
scroll to position [205, 0]
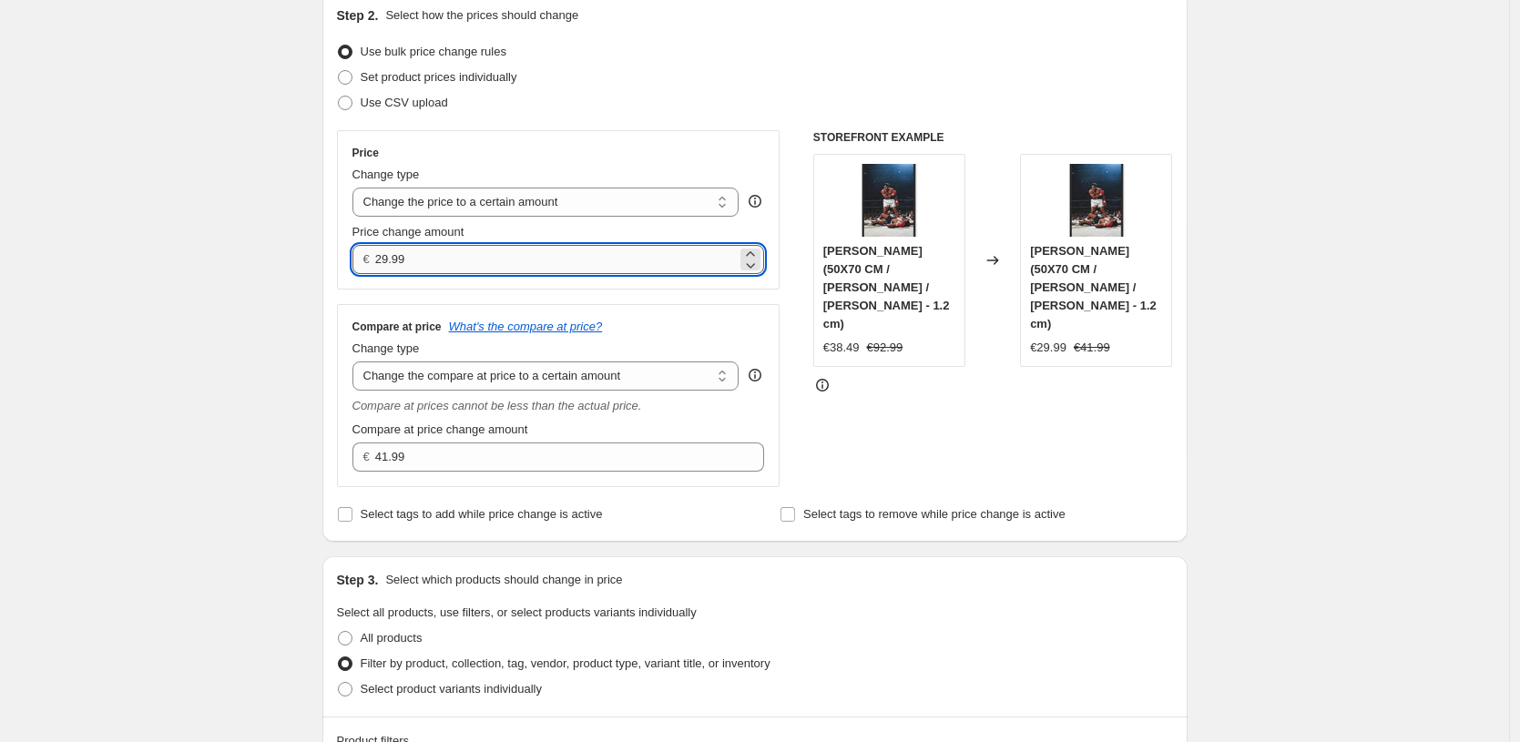
click at [623, 253] on input "29.99" at bounding box center [556, 259] width 362 height 29
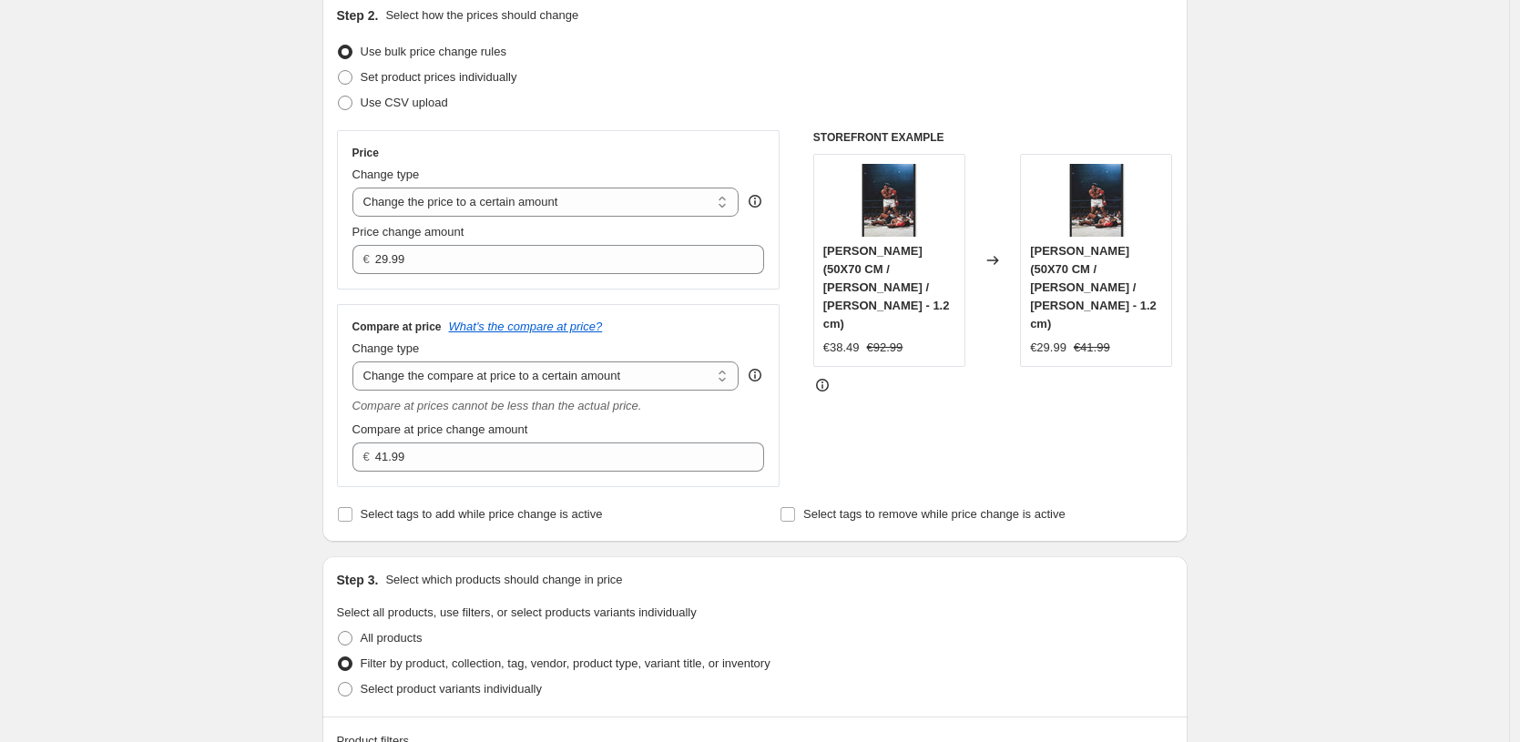
click at [891, 322] on div "[PERSON_NAME] (50X70 CM / [PERSON_NAME] / [PERSON_NAME] - 1.2 cm) €38.49 €92.99" at bounding box center [889, 260] width 152 height 213
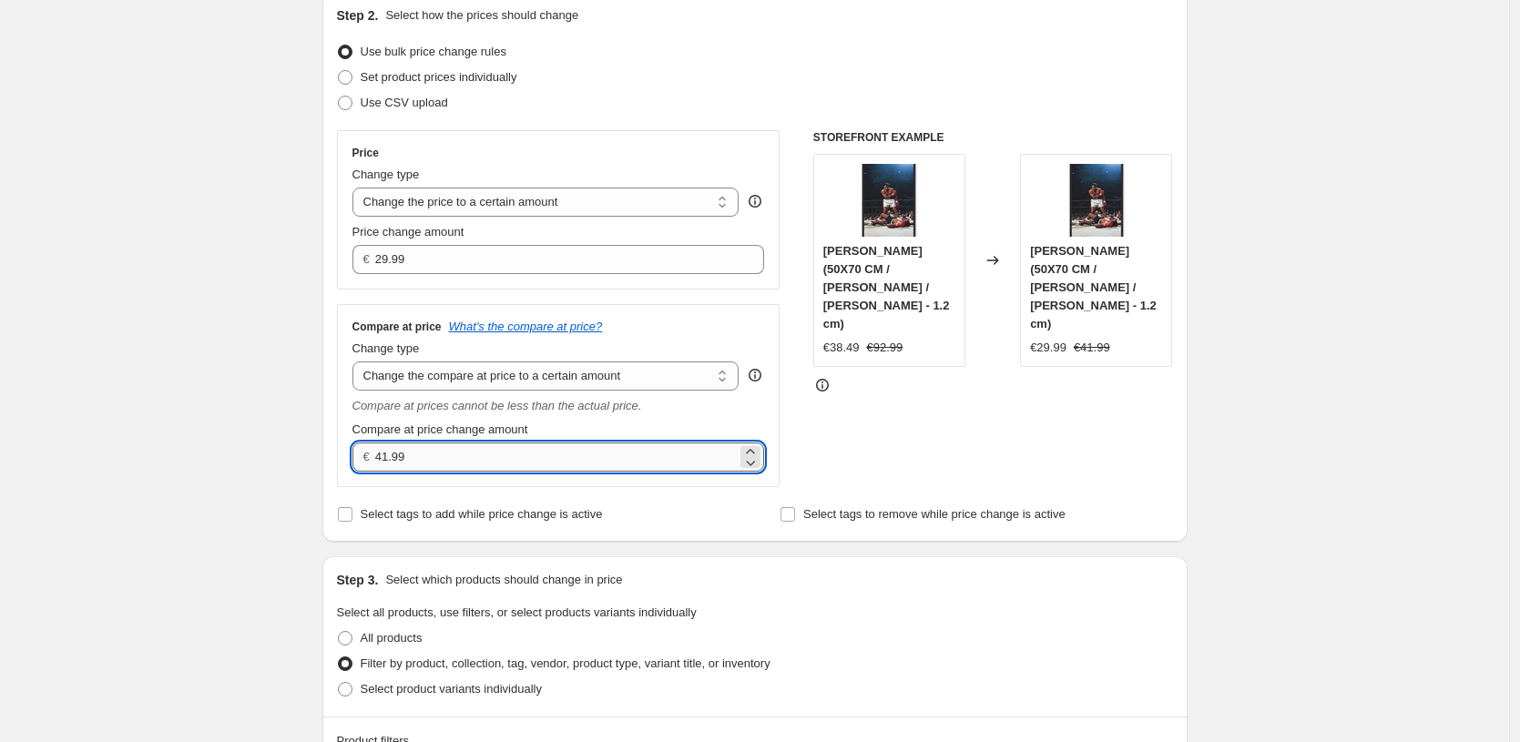
click at [697, 447] on input "41.99" at bounding box center [556, 457] width 362 height 29
click at [909, 376] on div at bounding box center [993, 385] width 360 height 18
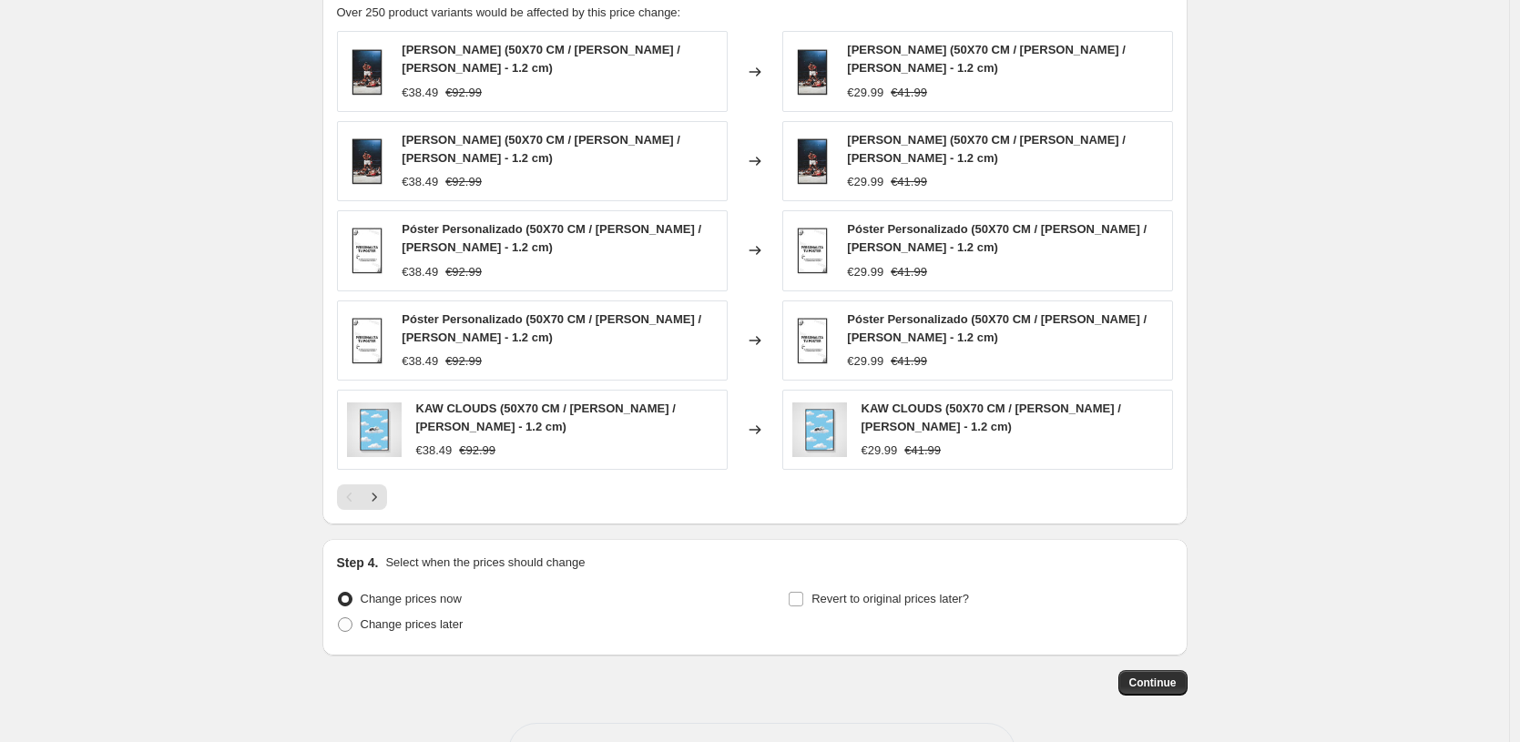
scroll to position [1263, 0]
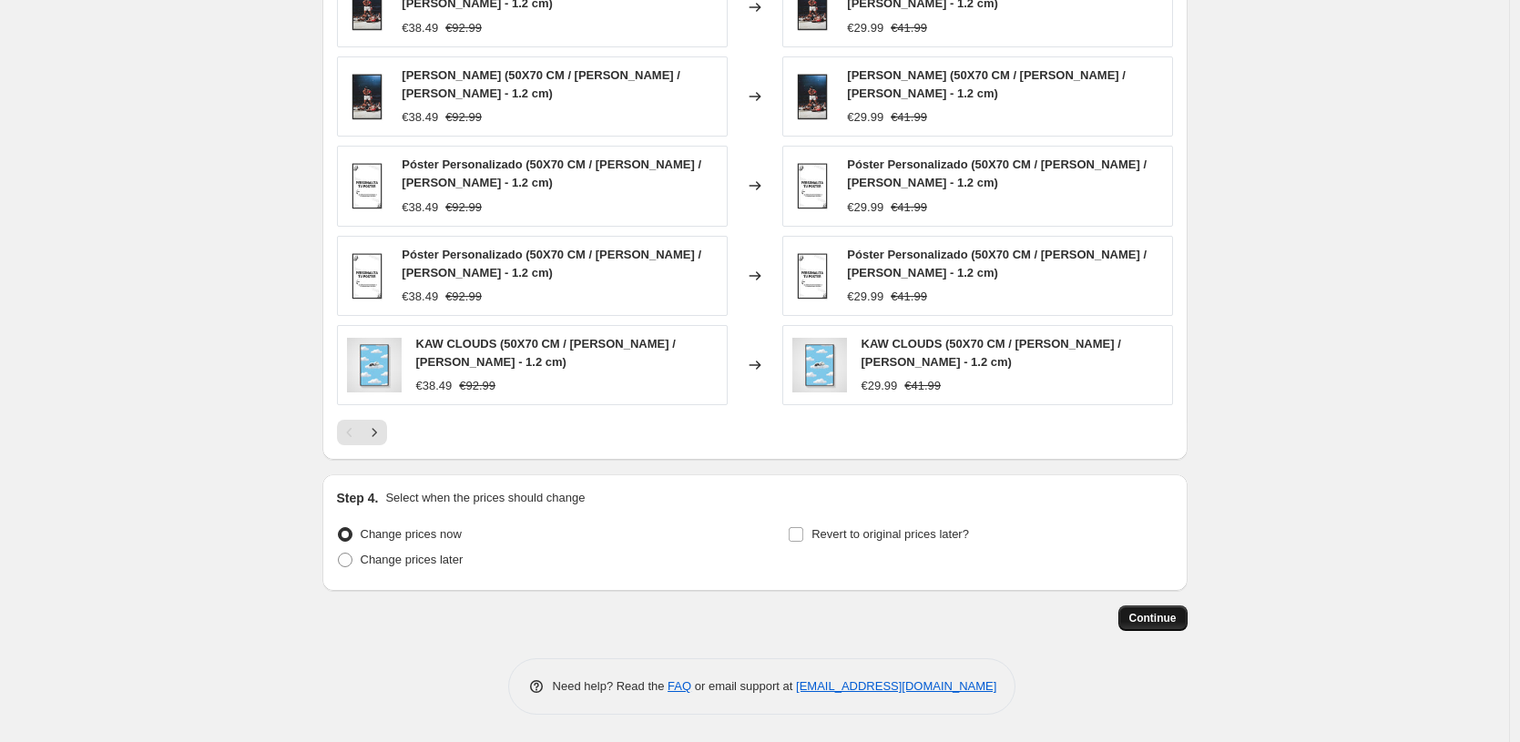
click at [1184, 614] on button "Continue" at bounding box center [1152, 619] width 69 height 26
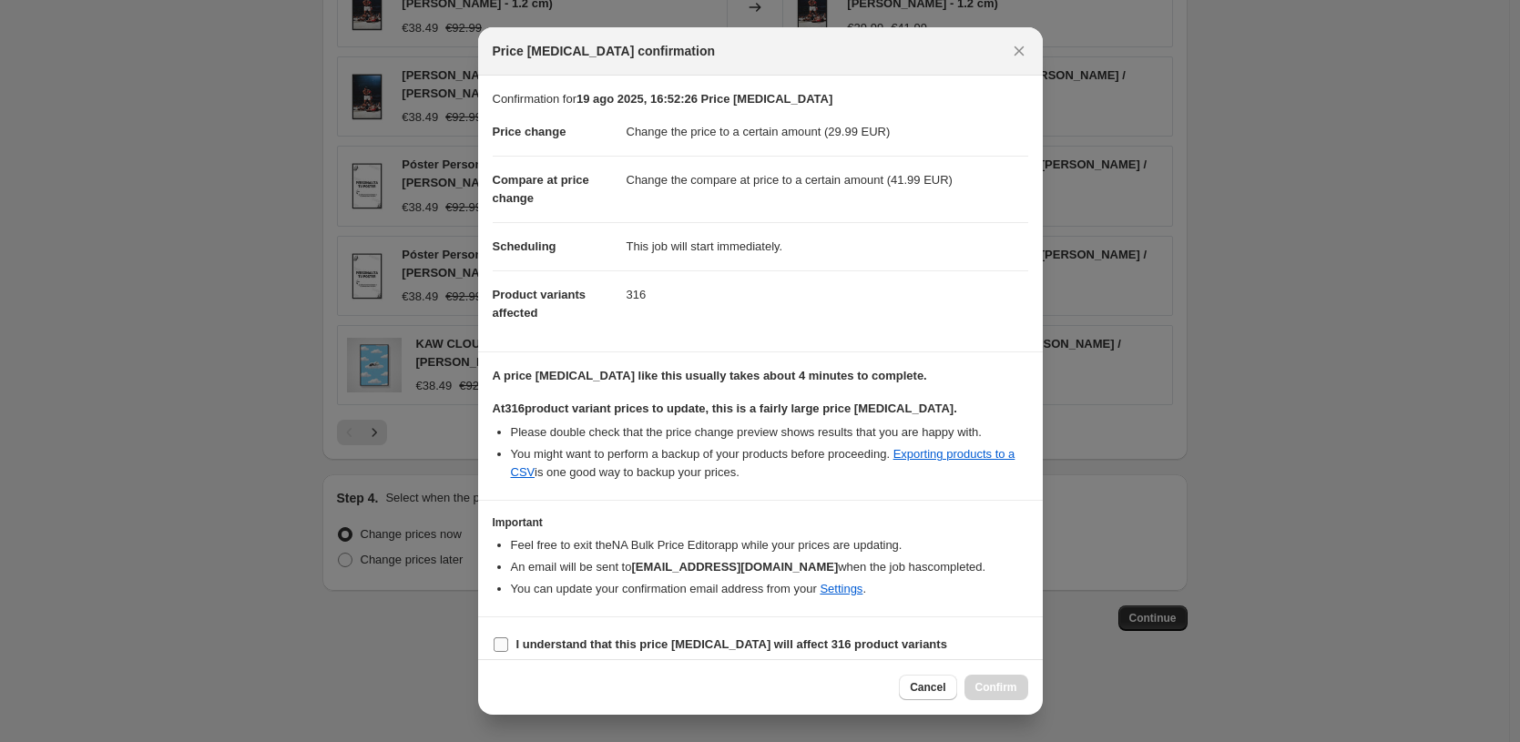
click at [648, 641] on b "I understand that this price [MEDICAL_DATA] will affect 316 product variants" at bounding box center [731, 645] width 431 height 14
click at [508, 641] on input "I understand that this price [MEDICAL_DATA] will affect 316 product variants" at bounding box center [501, 645] width 15 height 15
checkbox input "true"
click at [984, 679] on button "Confirm" at bounding box center [997, 688] width 64 height 26
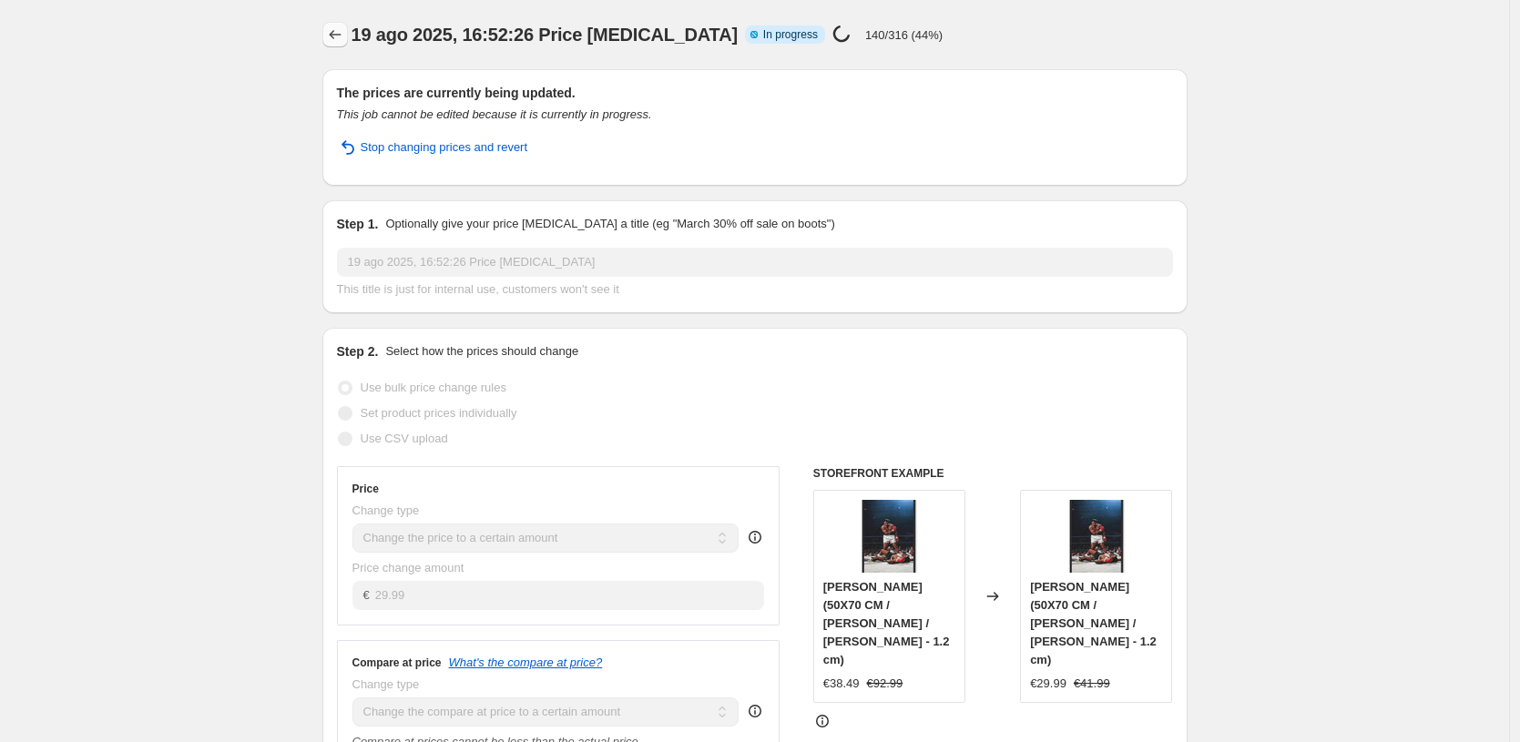
click at [344, 37] on icon "Price change jobs" at bounding box center [335, 35] width 18 height 18
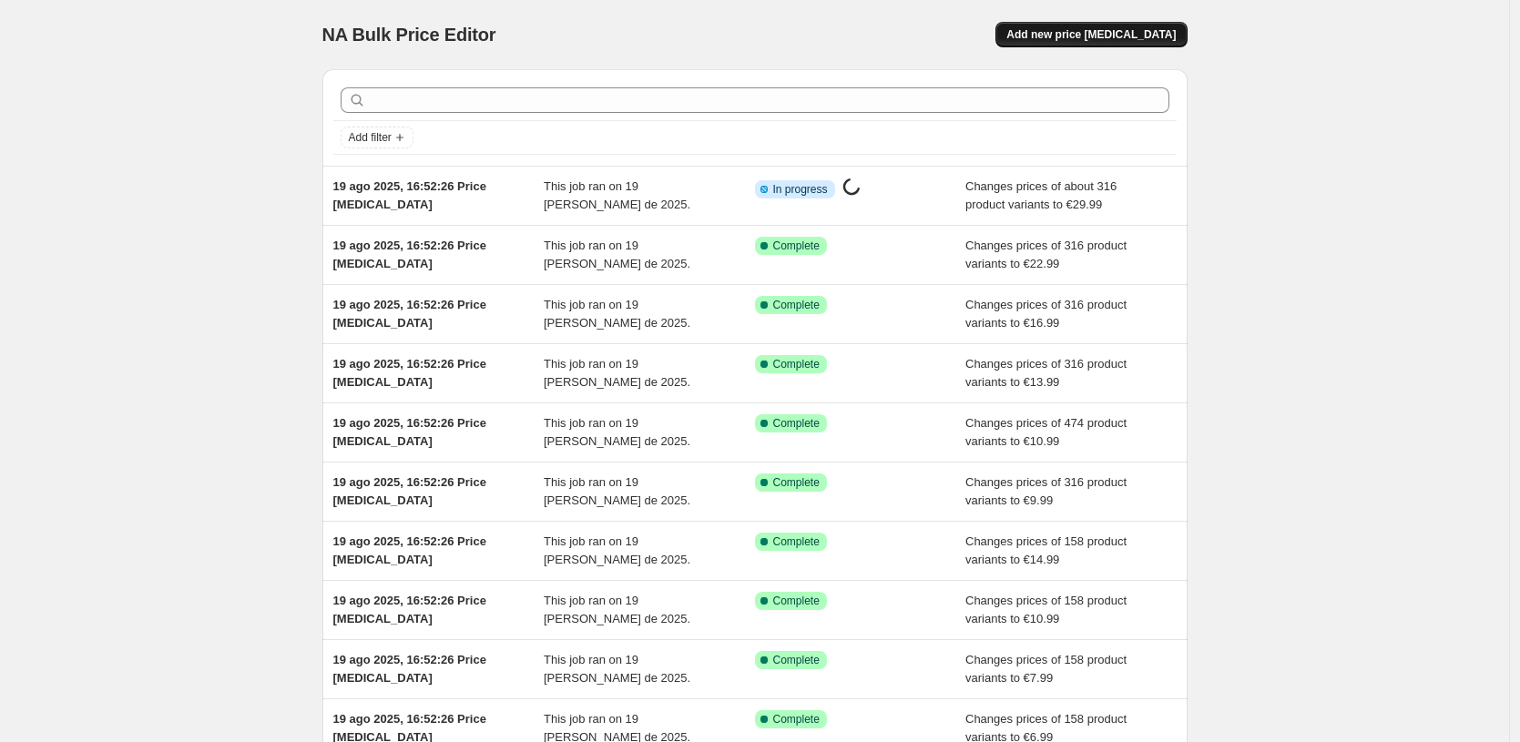
click at [1093, 26] on button "Add new price [MEDICAL_DATA]" at bounding box center [1090, 35] width 191 height 26
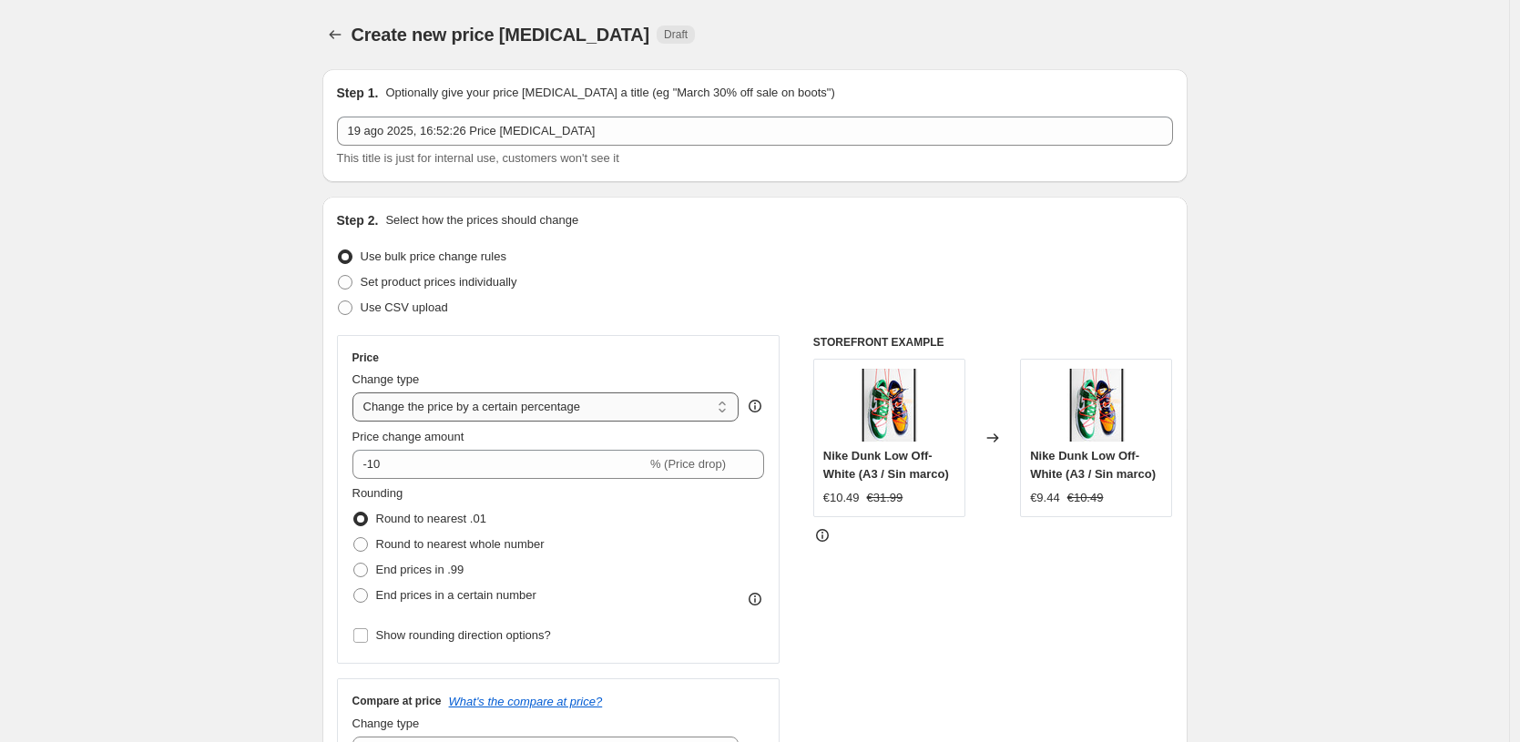
select select "by"
type input "-10.00"
select select "to"
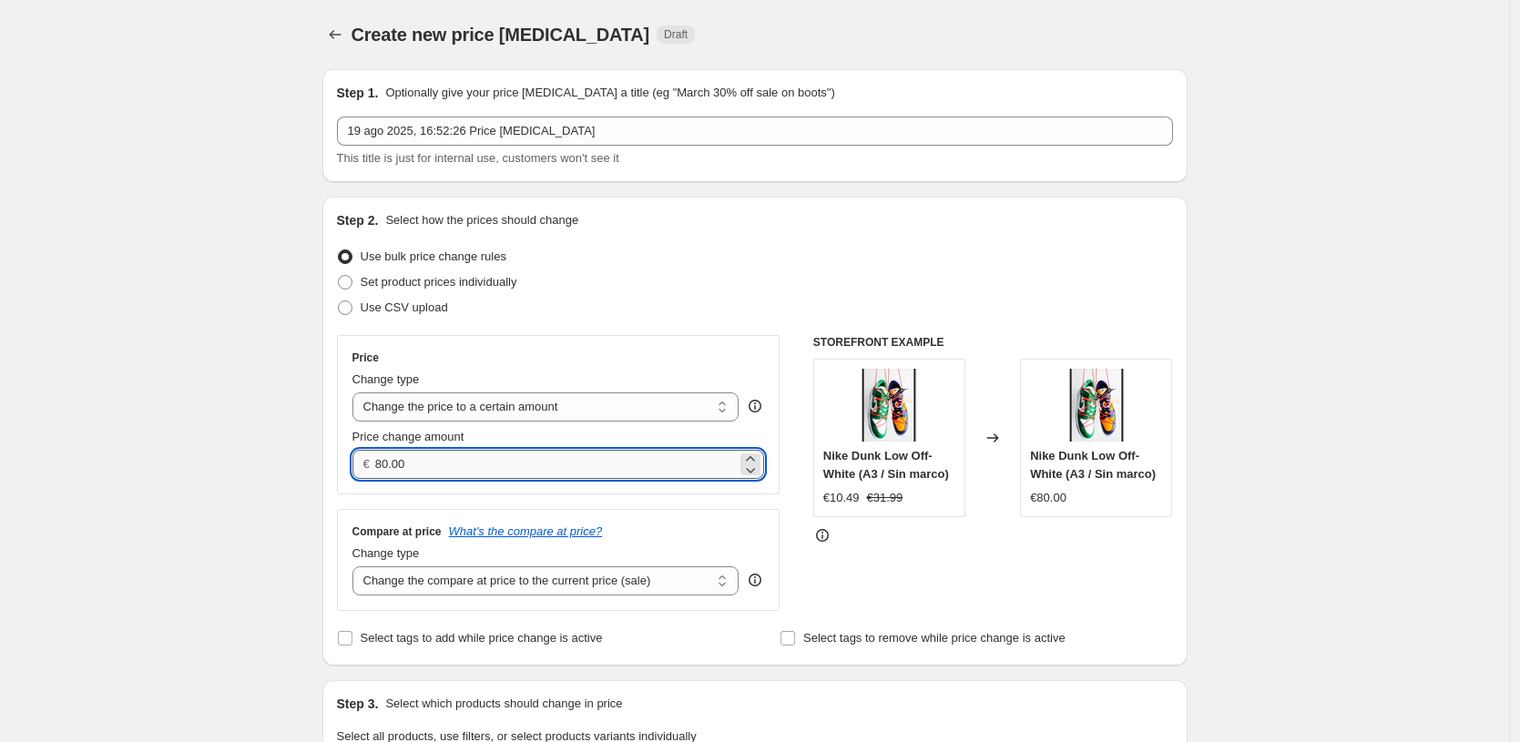
click at [551, 468] on input "80.00" at bounding box center [556, 464] width 362 height 29
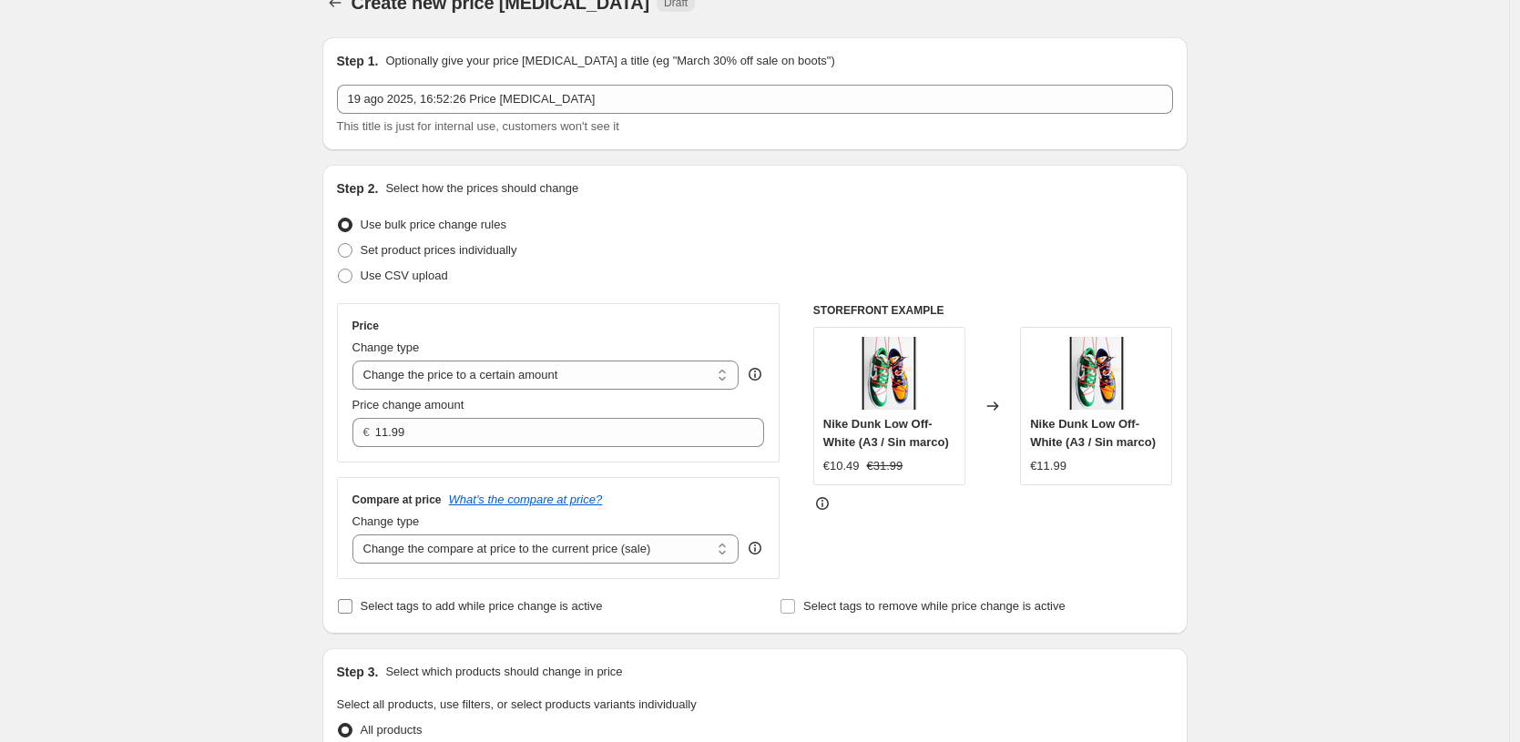
scroll to position [136, 0]
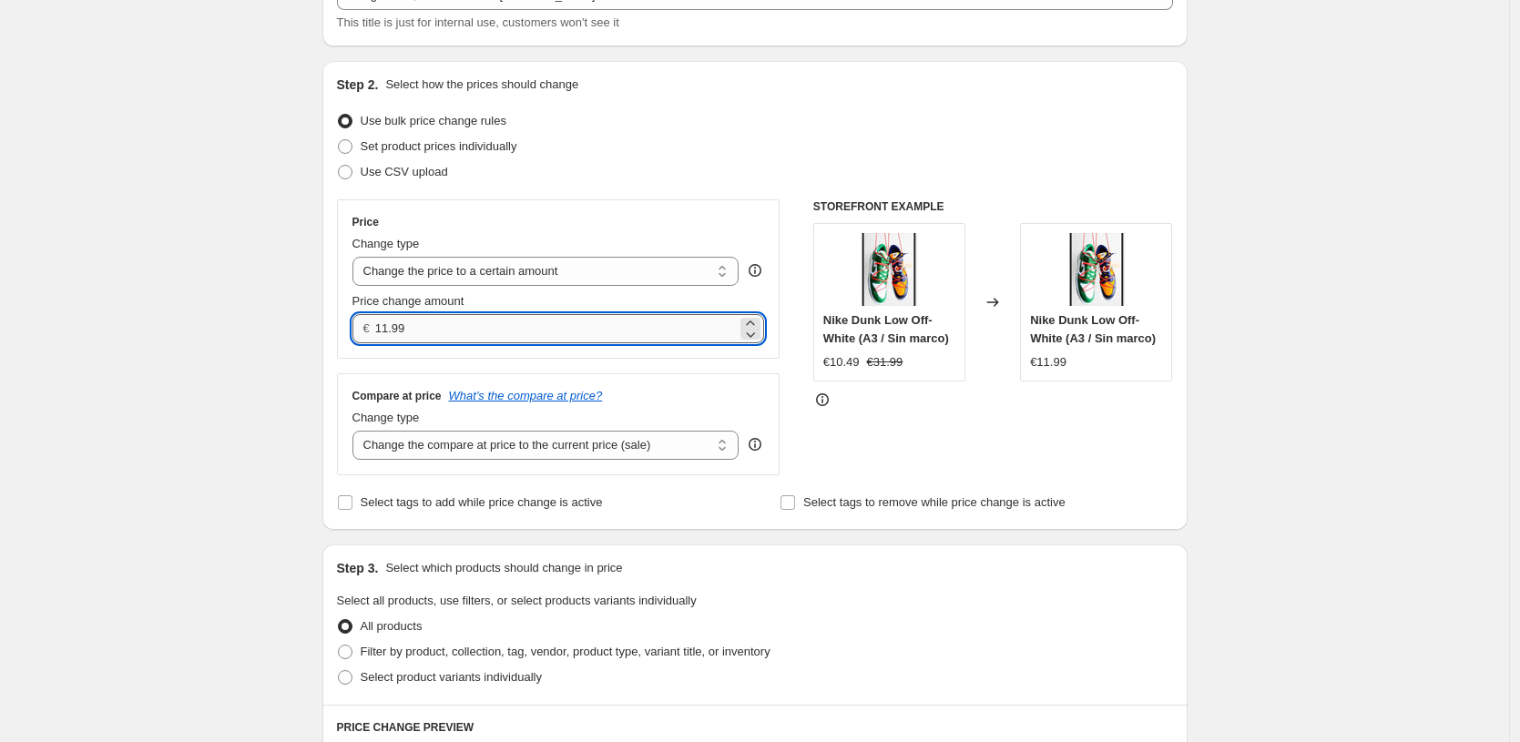
click at [692, 322] on input "11.99" at bounding box center [556, 328] width 362 height 29
type input "10.99"
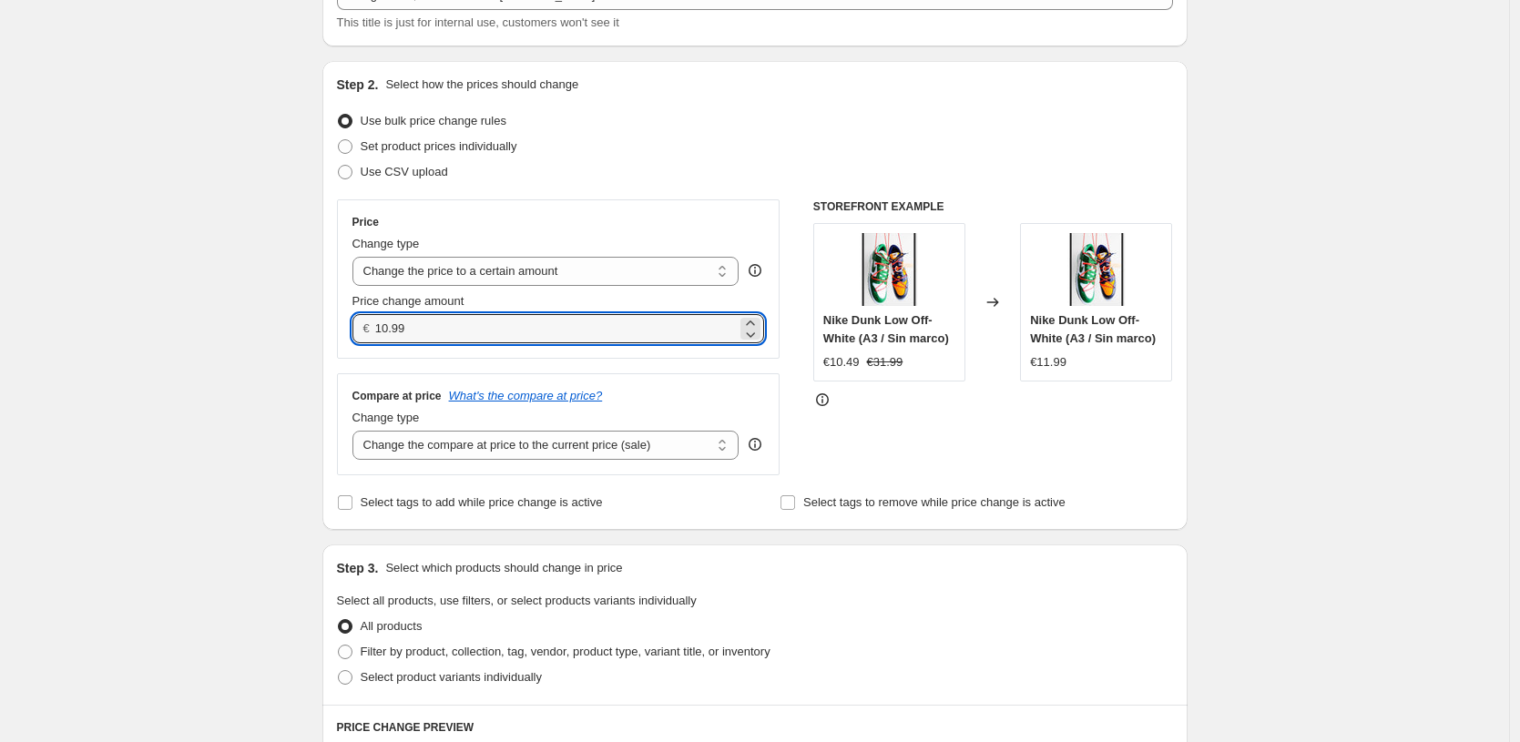
click at [317, 438] on div "Step 1. Optionally give your price [MEDICAL_DATA] a title (eg "March 30% off sa…" at bounding box center [748, 667] width 880 height 1496
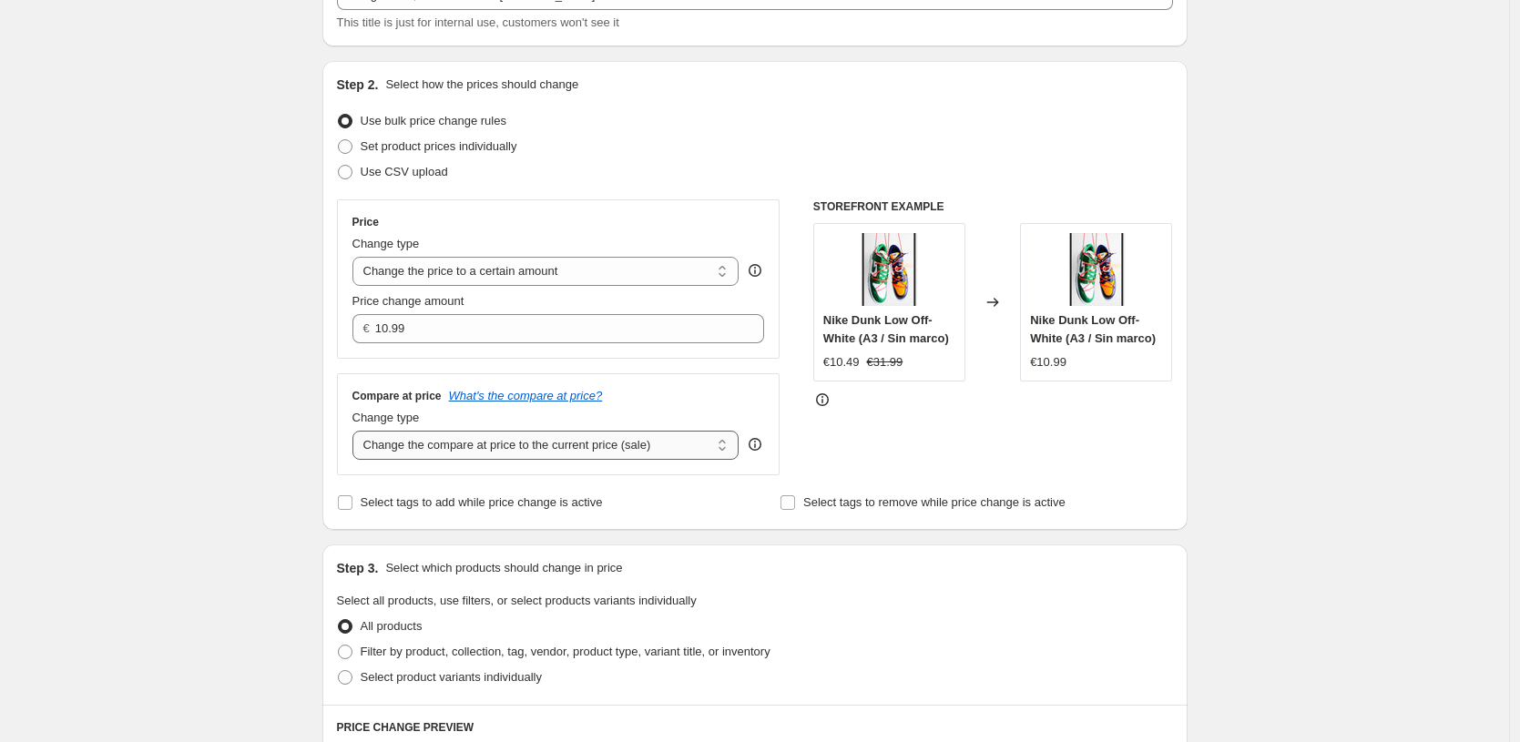
select select "to"
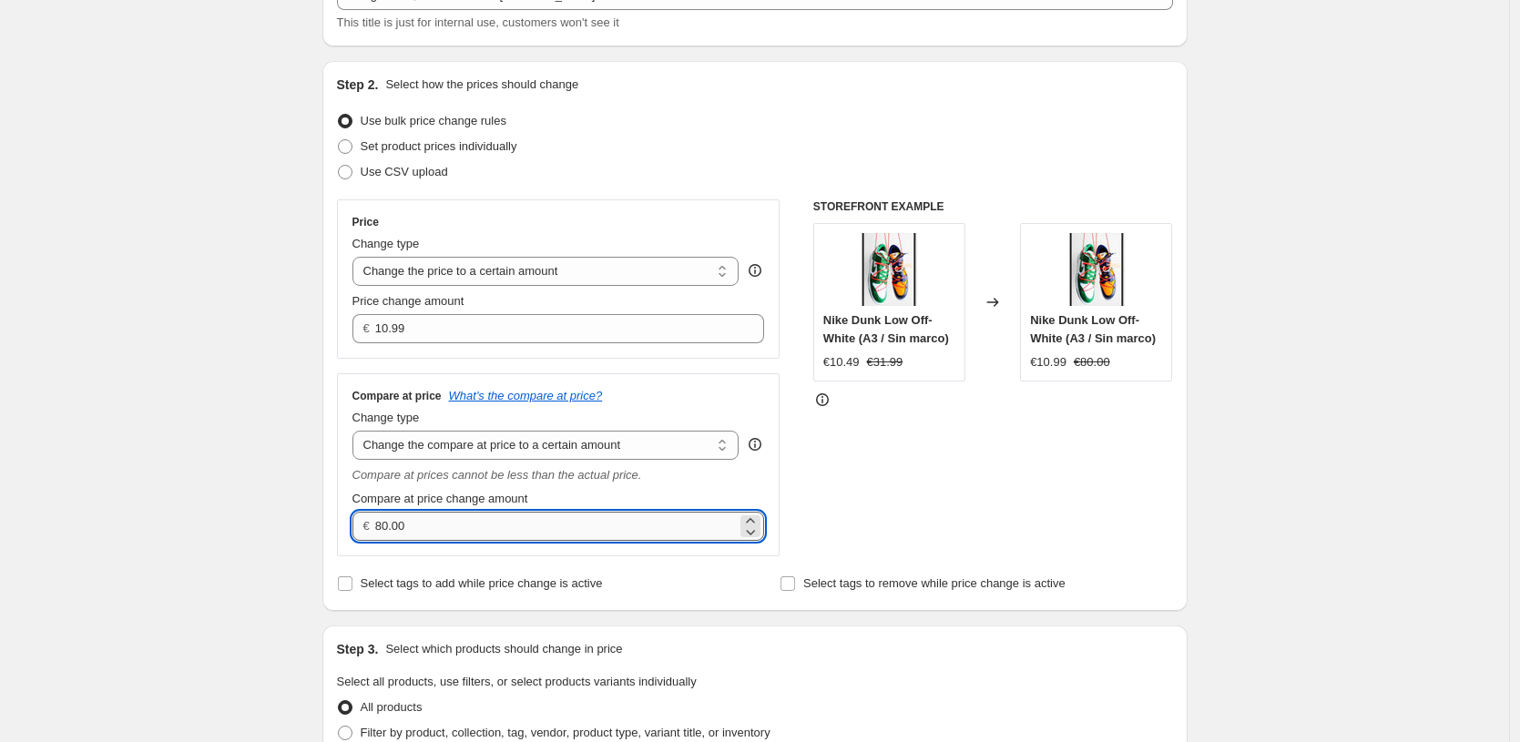
click at [685, 531] on input "80.00" at bounding box center [556, 526] width 362 height 29
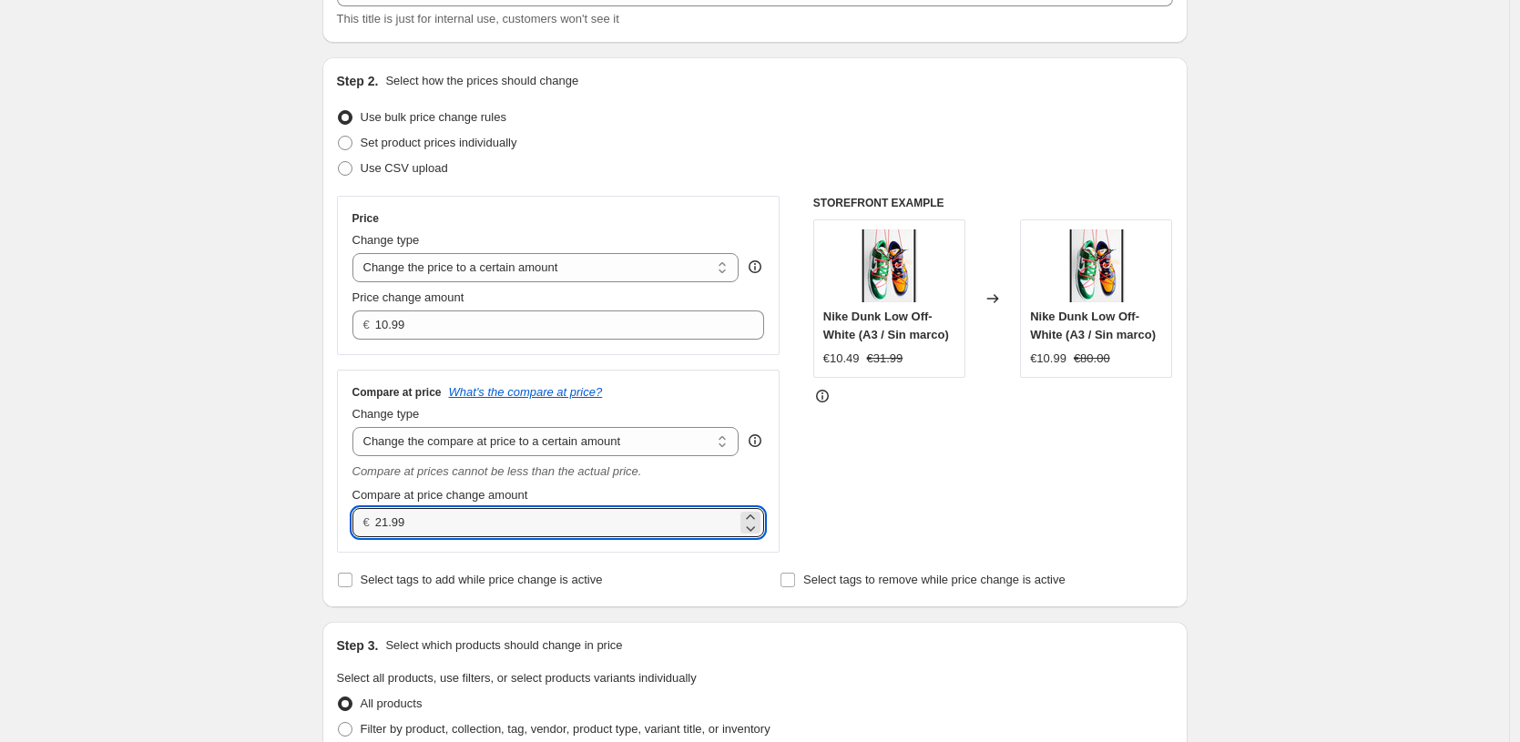
type input "21.99"
click at [213, 449] on div "Create new price [MEDICAL_DATA]. This page is ready Create new price [MEDICAL_D…" at bounding box center [754, 732] width 1509 height 1743
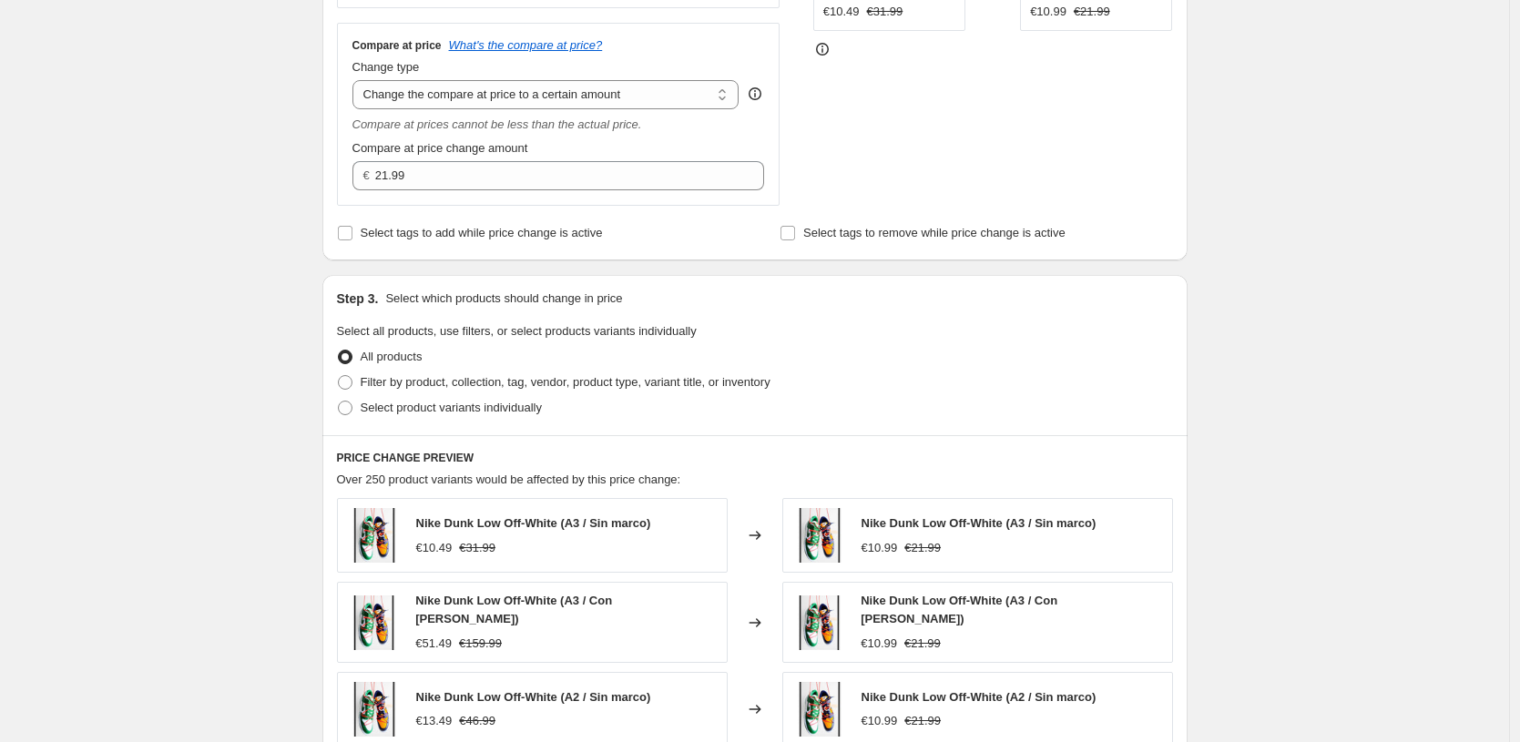
scroll to position [640, 0]
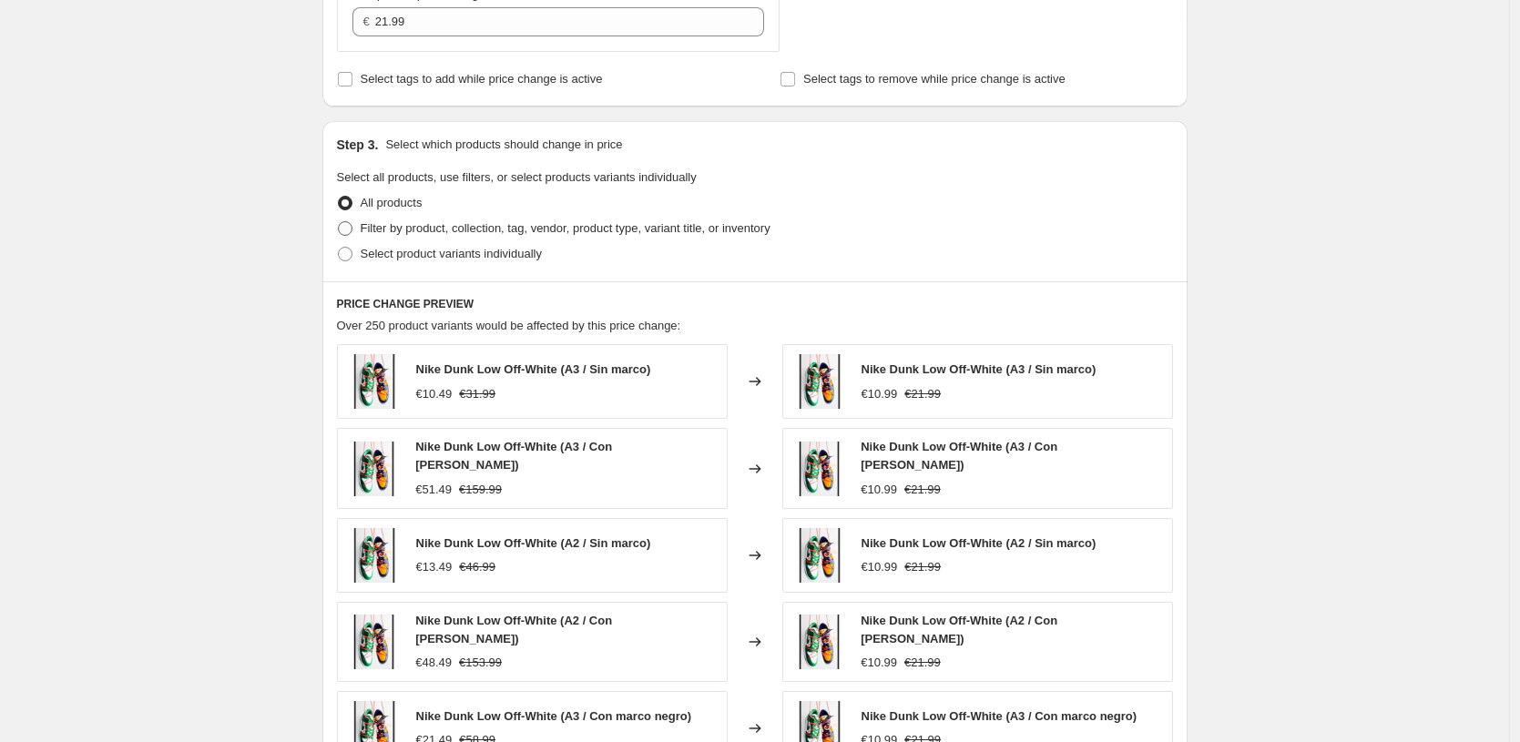
click at [451, 230] on span "Filter by product, collection, tag, vendor, product type, variant title, or inv…" at bounding box center [566, 228] width 410 height 14
click at [339, 222] on input "Filter by product, collection, tag, vendor, product type, variant title, or inv…" at bounding box center [338, 221] width 1 height 1
radio input "true"
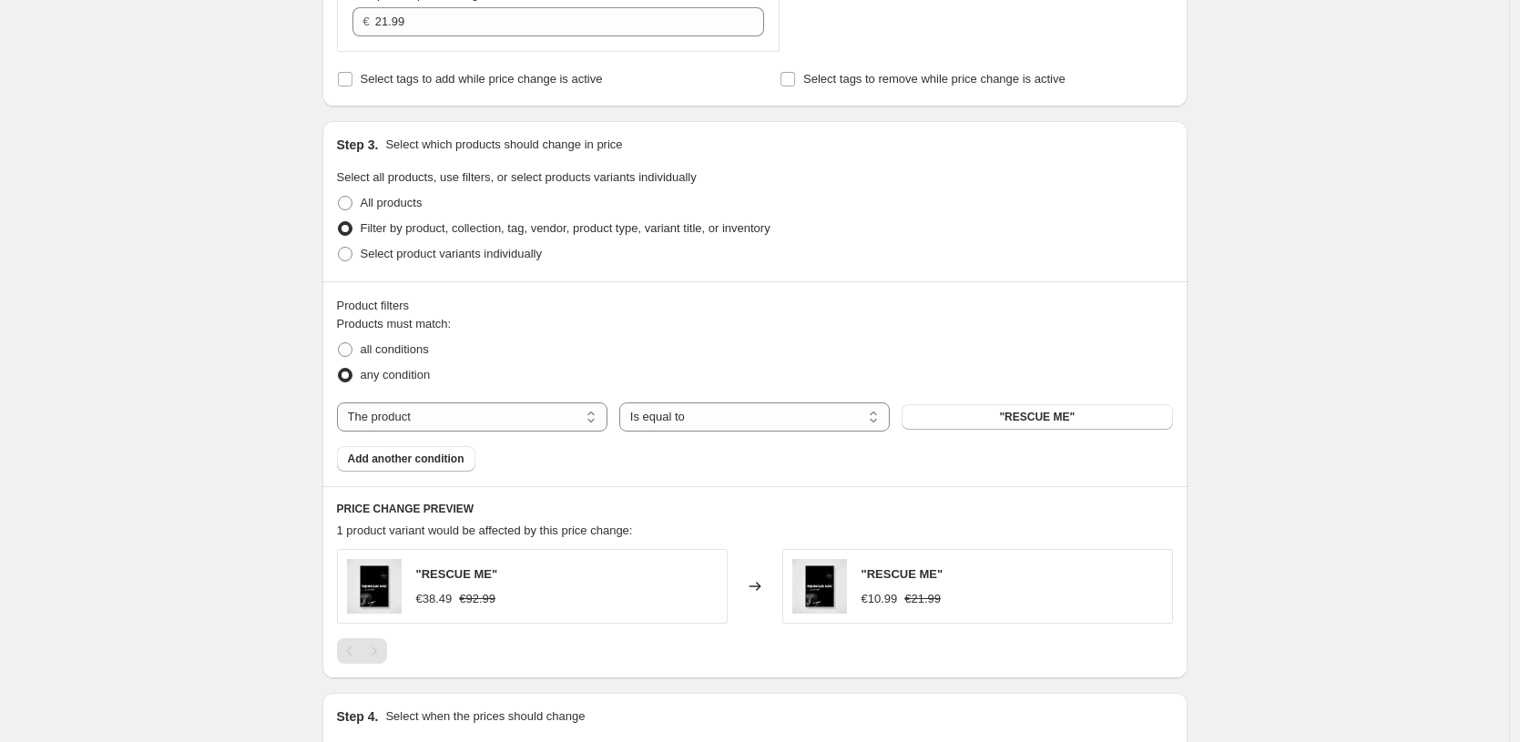
scroll to position [671, 0]
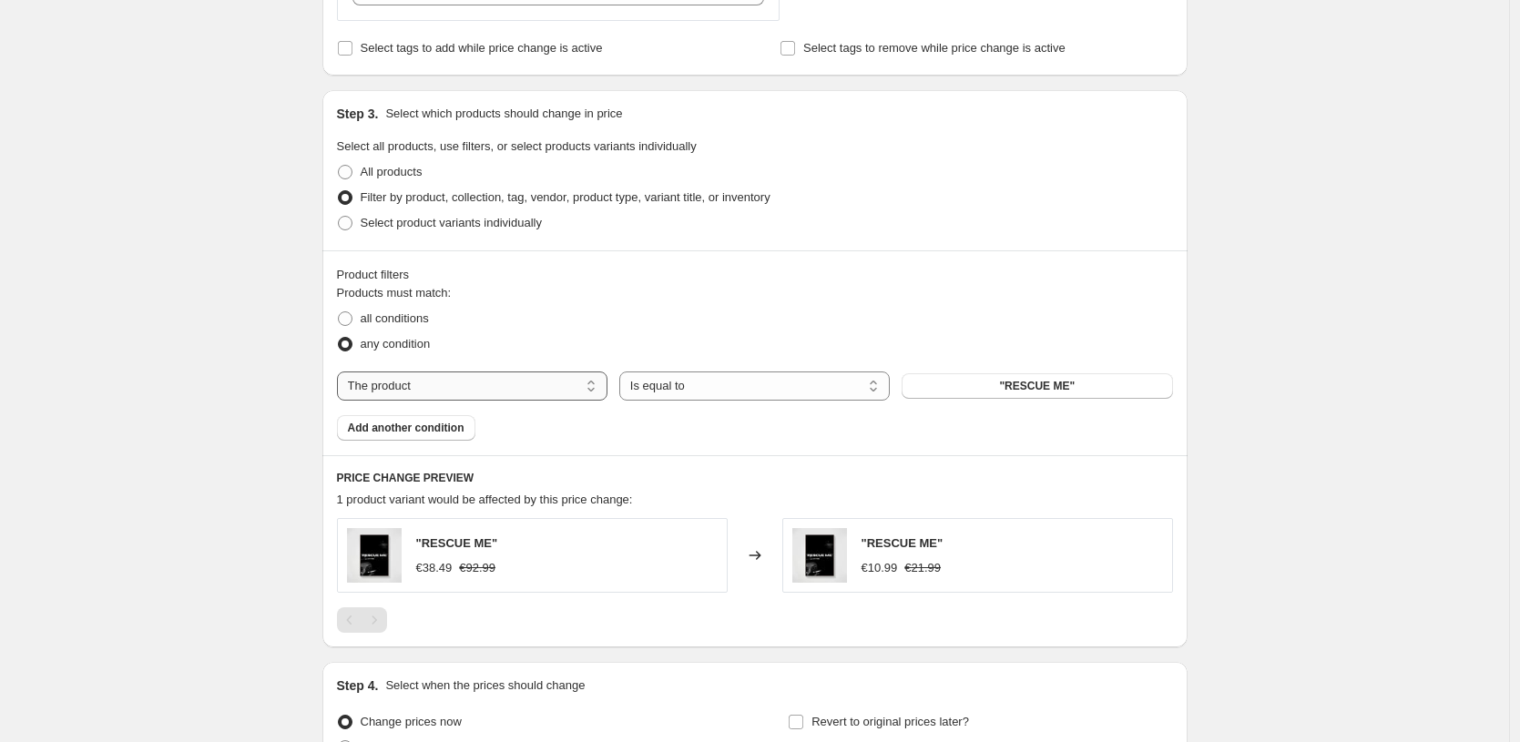
select select "title"
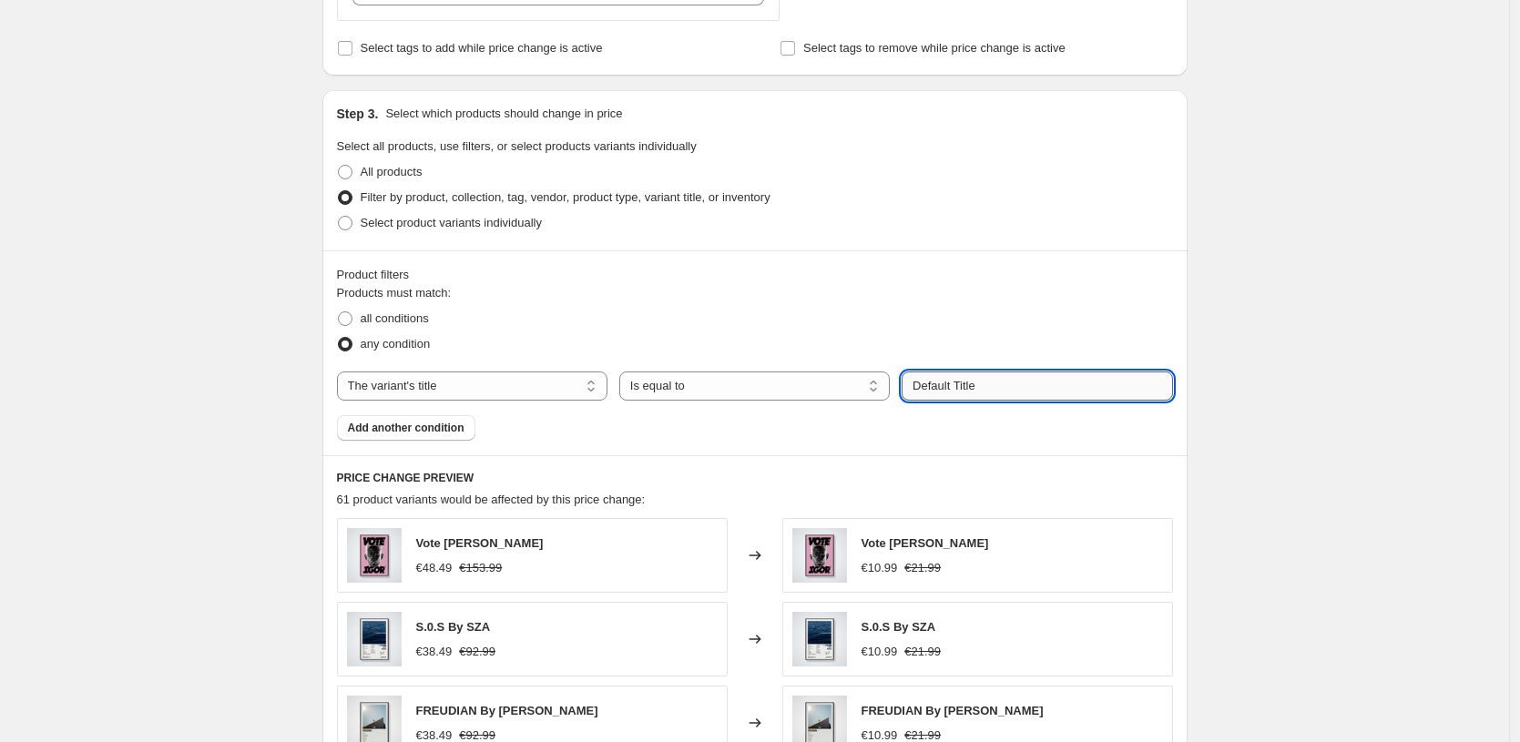
click at [997, 383] on input "Default Title" at bounding box center [1037, 386] width 271 height 29
paste input "50X70 CM / [PERSON_NAME] / [PERSON_NAME] - 1.2 cm"
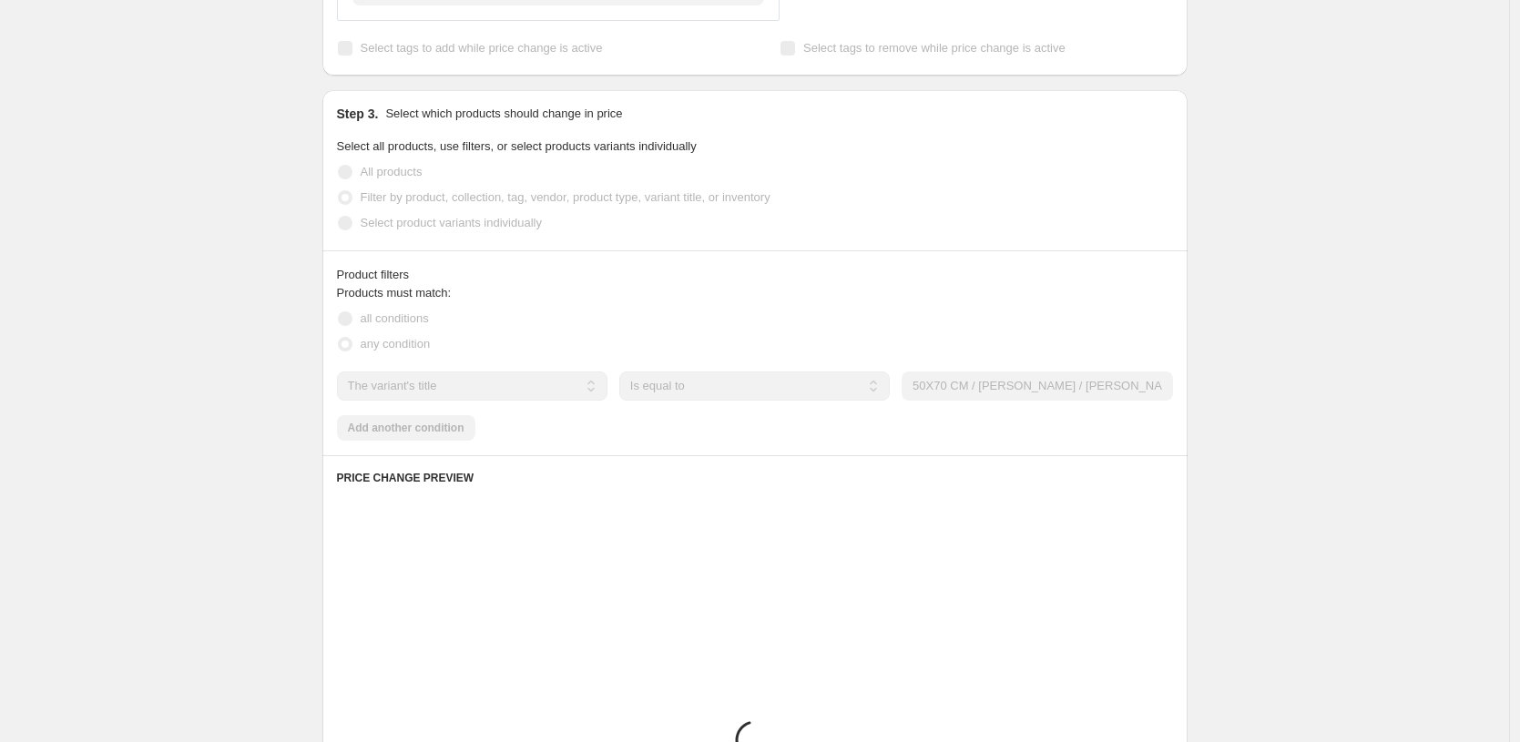
click at [1239, 329] on div "Create new price [MEDICAL_DATA]. This page is ready Create new price [MEDICAL_D…" at bounding box center [754, 297] width 1509 height 1936
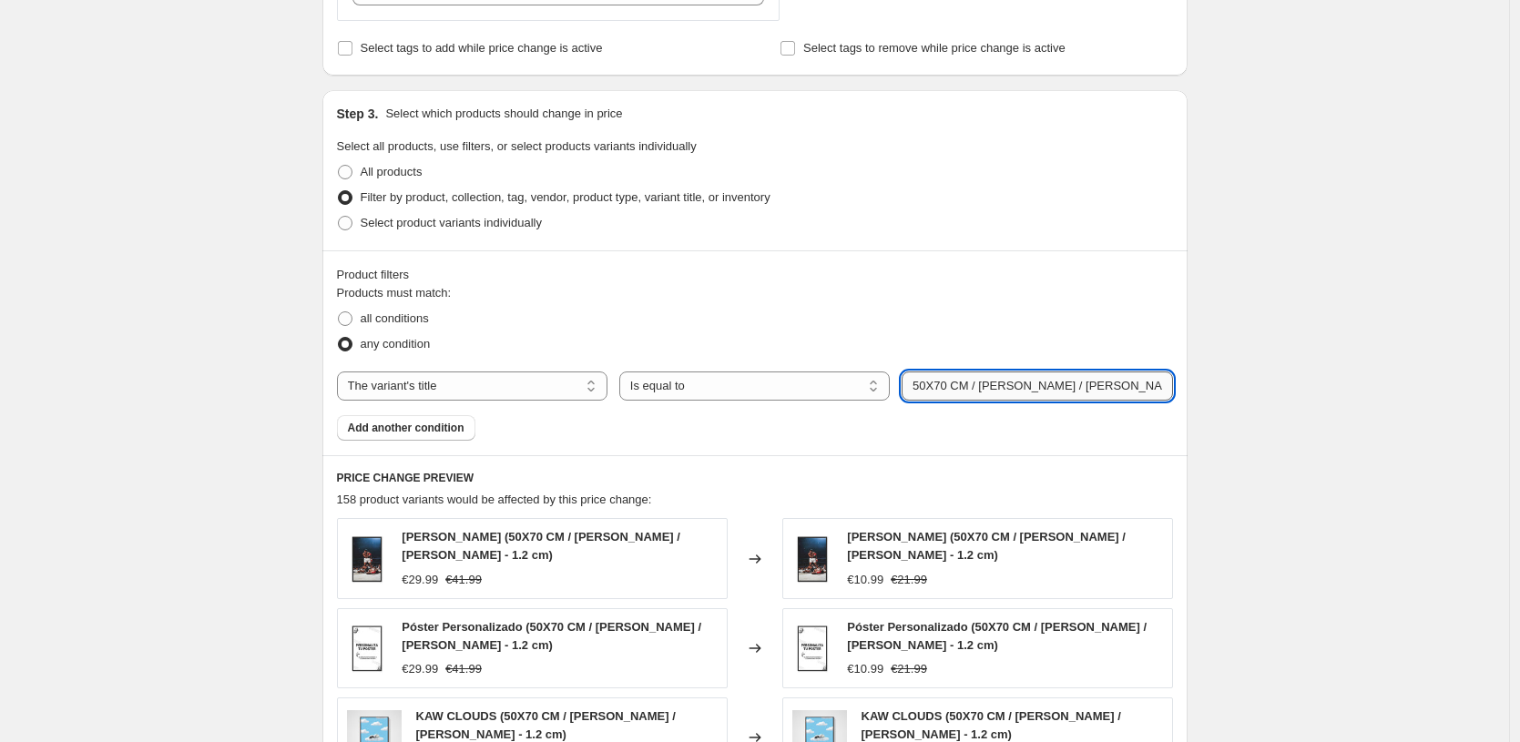
click at [1116, 383] on input "50X70 CM / [PERSON_NAME] / [PERSON_NAME] - 1.2 cm" at bounding box center [1037, 386] width 271 height 29
click at [1117, 383] on input "50X70 CM / [PERSON_NAME] / [PERSON_NAME] - 1.2 cm" at bounding box center [1037, 386] width 271 height 29
click at [1121, 390] on input "50X70 CM / [PERSON_NAME] / [PERSON_NAME] - 1.2 cm" at bounding box center [1037, 386] width 271 height 29
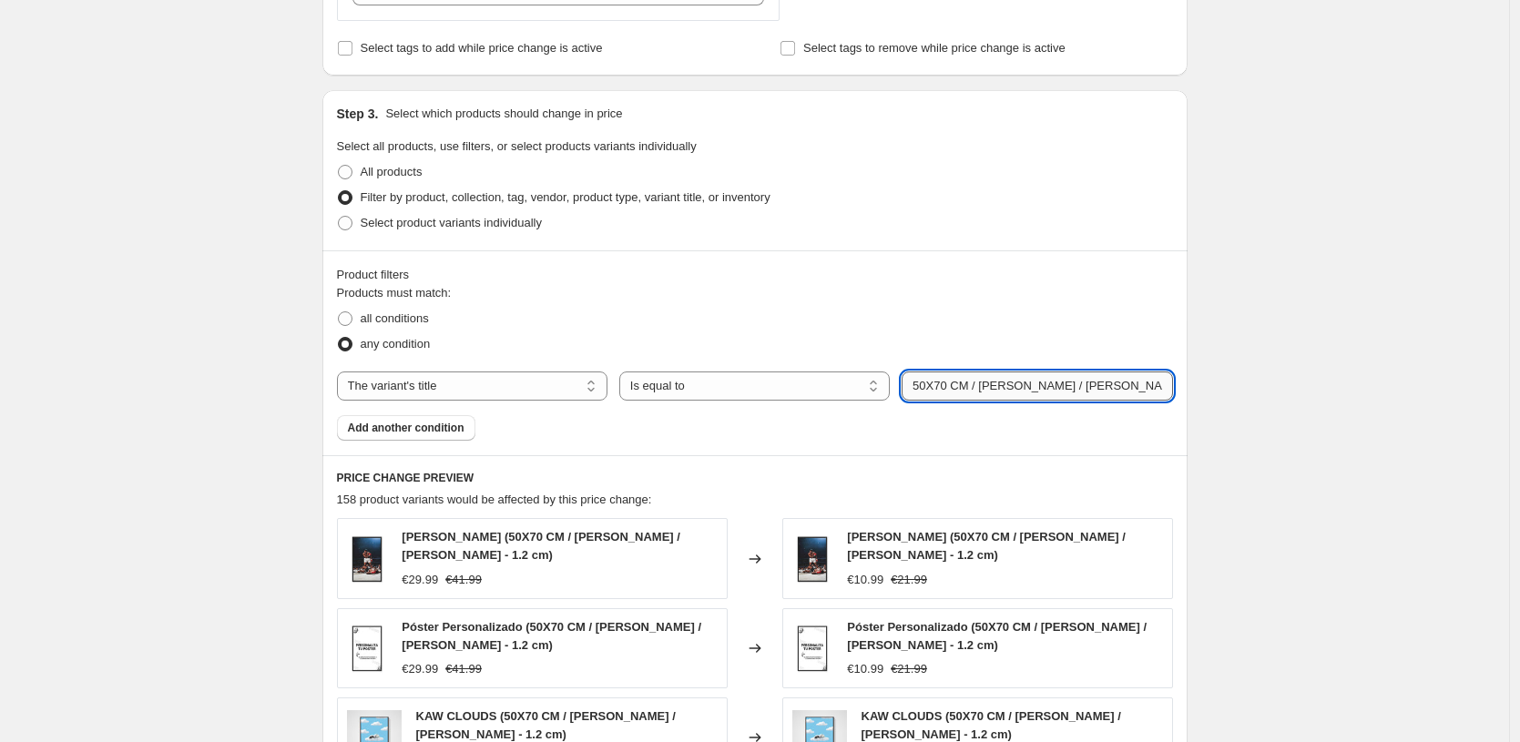
click at [930, 384] on input "50X70 CM / [PERSON_NAME] / [PERSON_NAME] - 1.2 cm" at bounding box center [1037, 386] width 271 height 29
click at [929, 382] on input "50X70 CM / [PERSON_NAME] / [PERSON_NAME] - 1.2 cm" at bounding box center [1037, 386] width 271 height 29
click at [944, 381] on input "50X70 CM / [PERSON_NAME] / [PERSON_NAME] - 1.2 cm" at bounding box center [1037, 386] width 271 height 29
click at [935, 383] on input "50X70 CM / [PERSON_NAME] / [PERSON_NAME] - 1.2 cm" at bounding box center [1037, 386] width 271 height 29
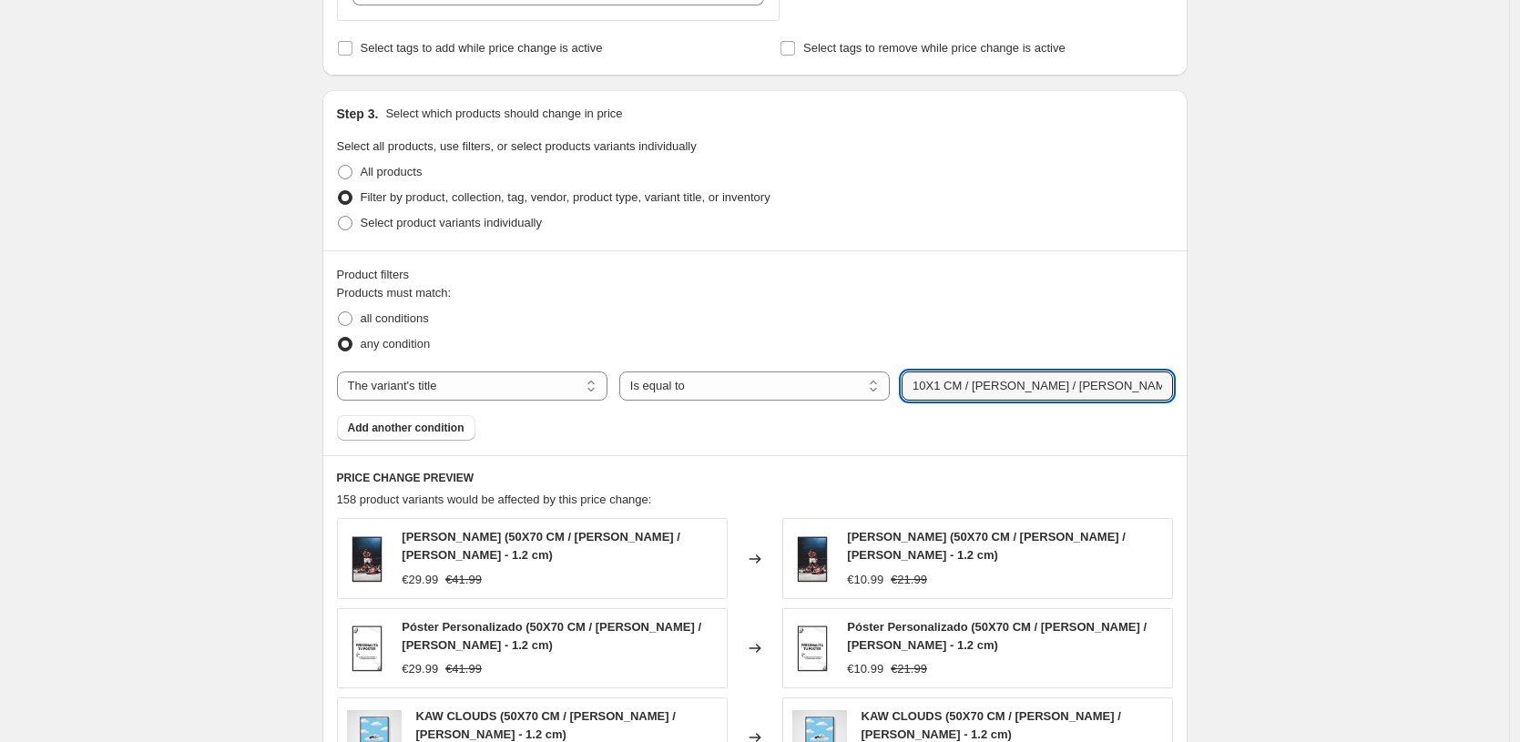
type input "10X15 CM / [PERSON_NAME] / [PERSON_NAME] - 1.2 cm"
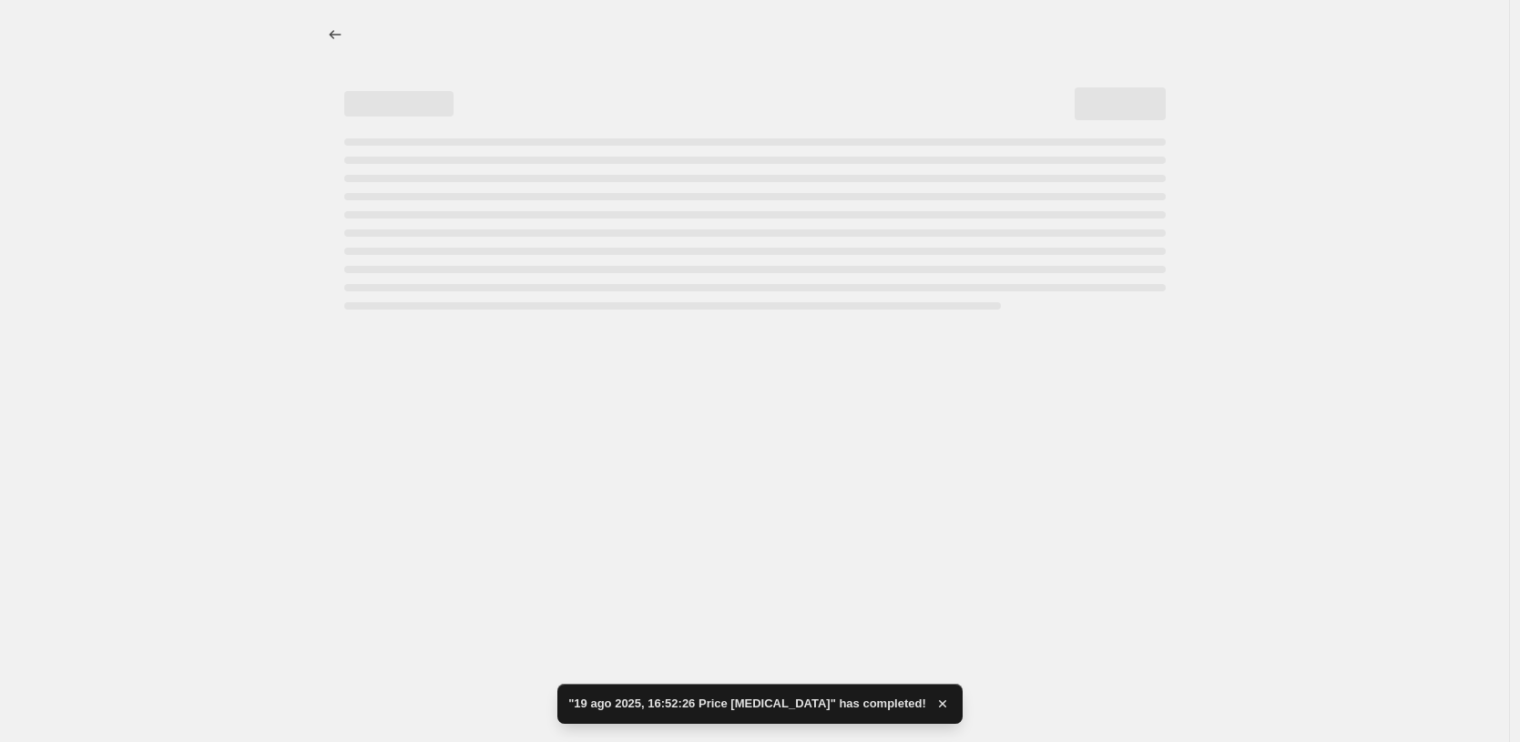
select select "to"
select select "title"
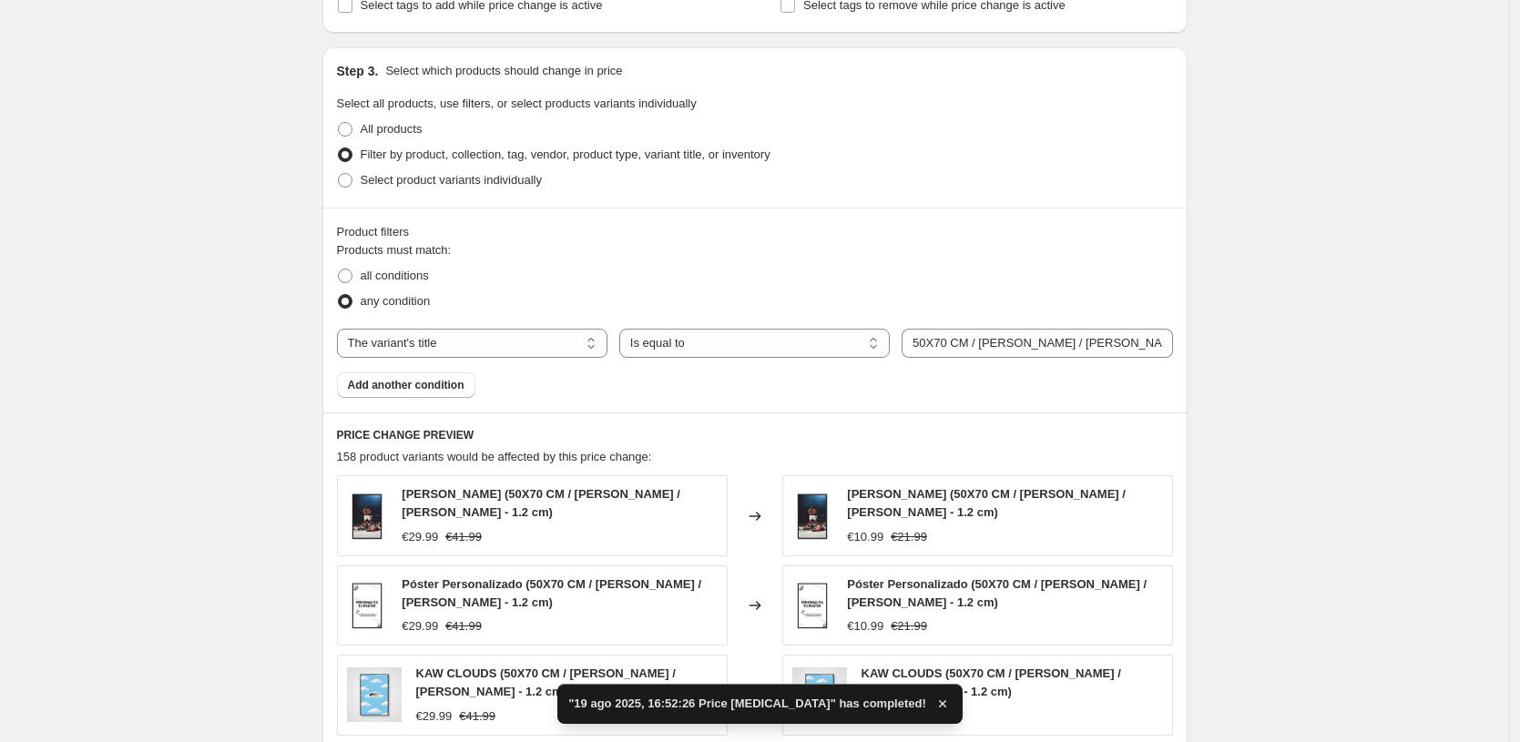
scroll to position [928, 0]
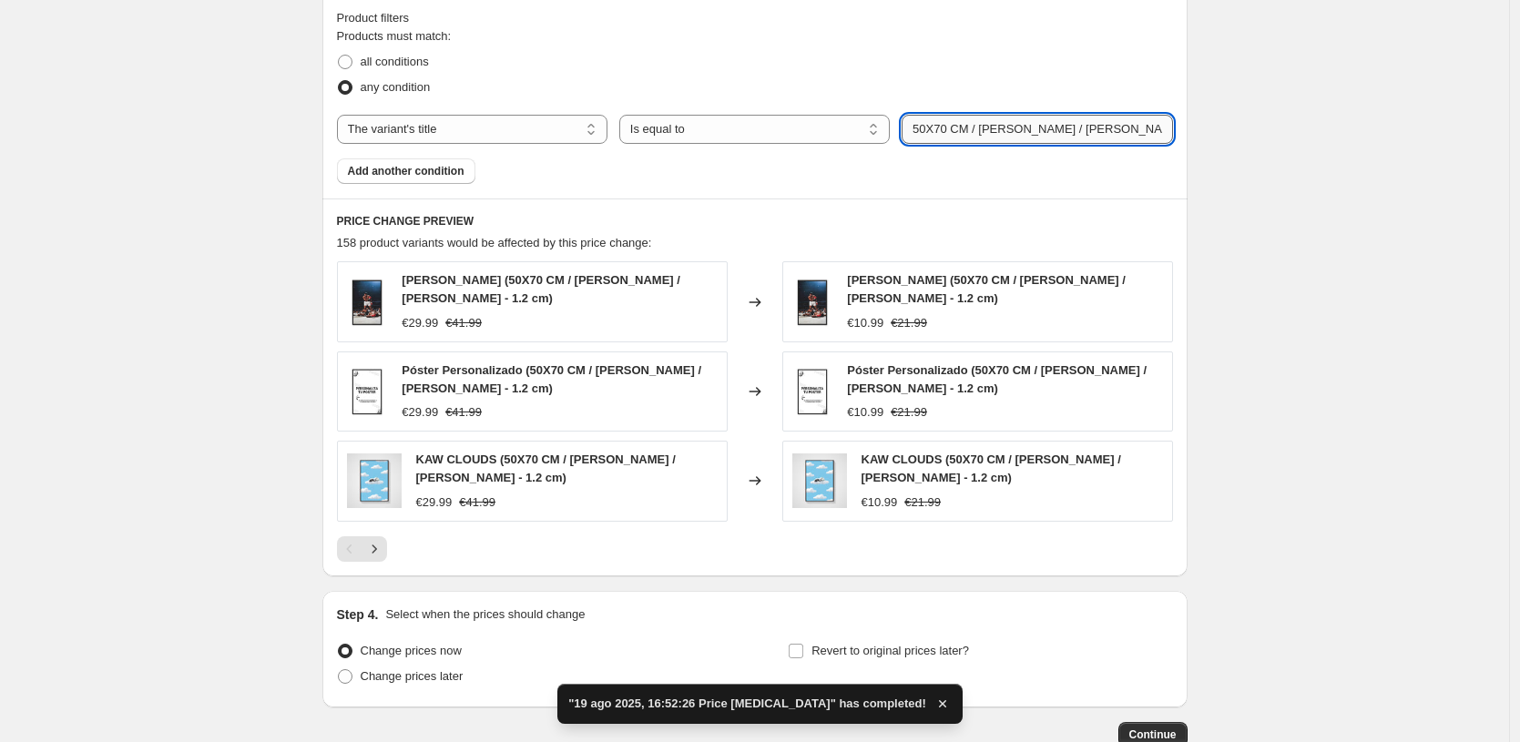
click at [945, 128] on input "50X70 CM / [PERSON_NAME] / [PERSON_NAME] - 1.2 cm" at bounding box center [1037, 129] width 271 height 29
click at [960, 128] on input "50X70 CM / [PERSON_NAME] / [PERSON_NAME] - 1.2 cm" at bounding box center [1037, 129] width 271 height 29
click at [949, 128] on input "50X70 CM / [PERSON_NAME] / [PERSON_NAME] - 1.2 cm" at bounding box center [1037, 129] width 271 height 29
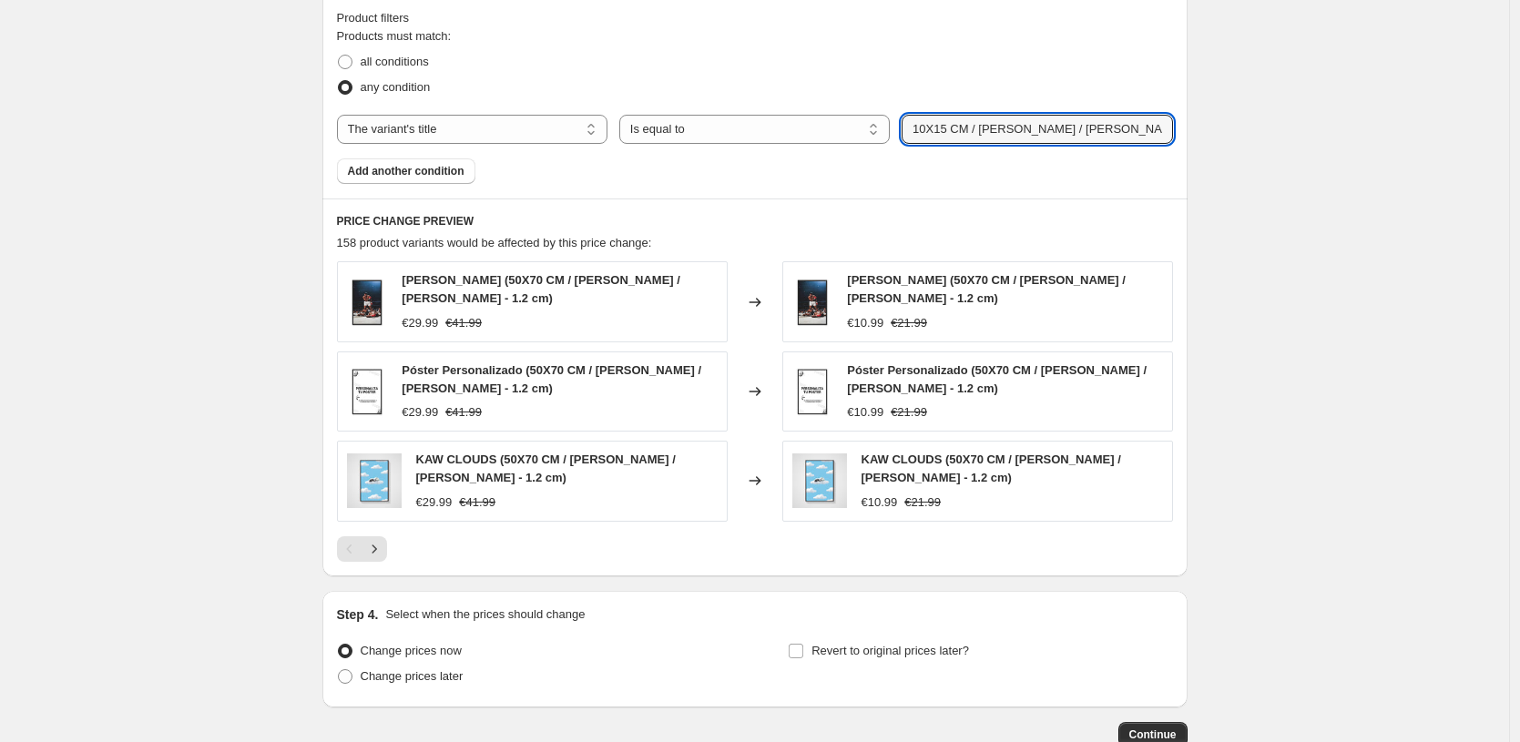
type input "10X15 CM / [PERSON_NAME] / [PERSON_NAME] - 3 cm"
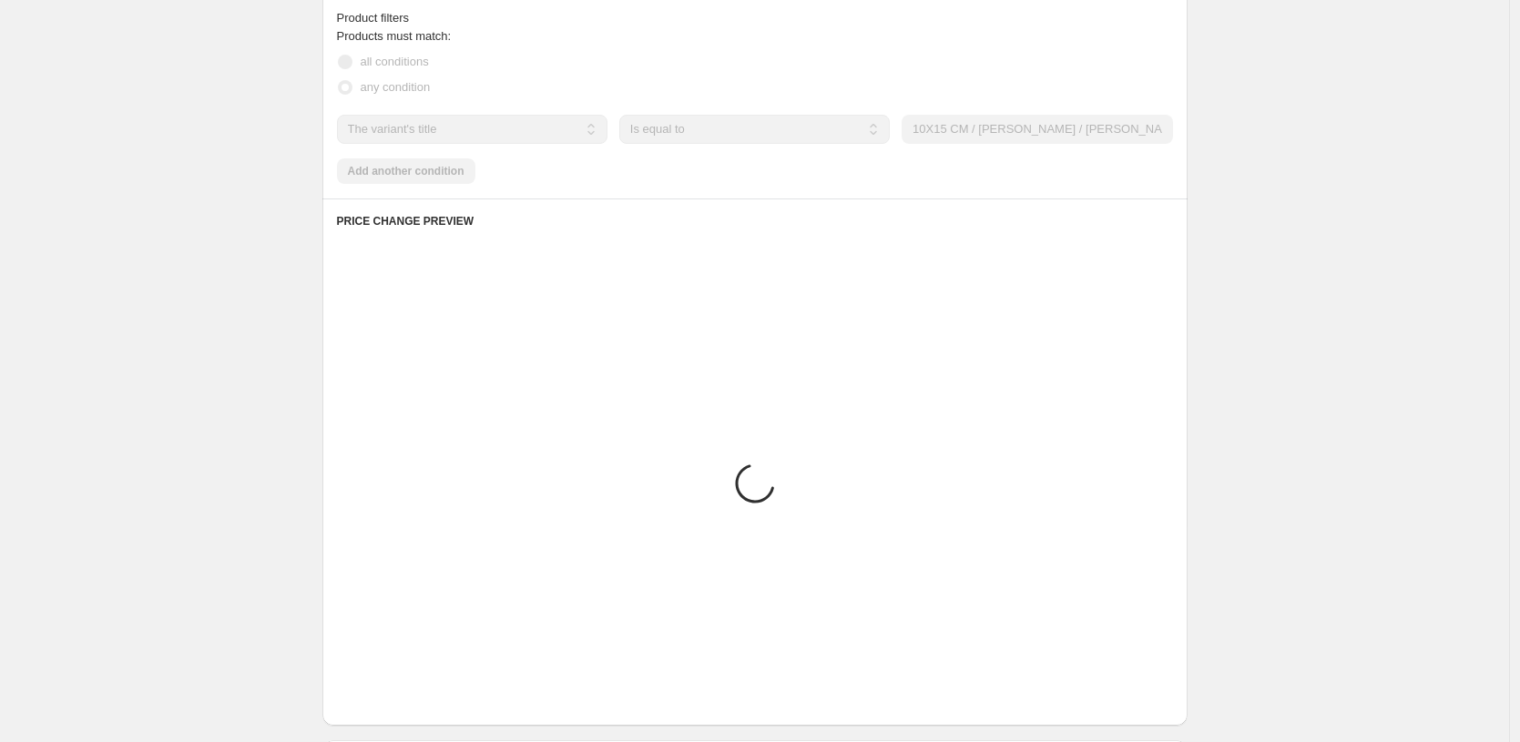
click at [971, 247] on div "Placeholder" at bounding box center [755, 243] width 836 height 18
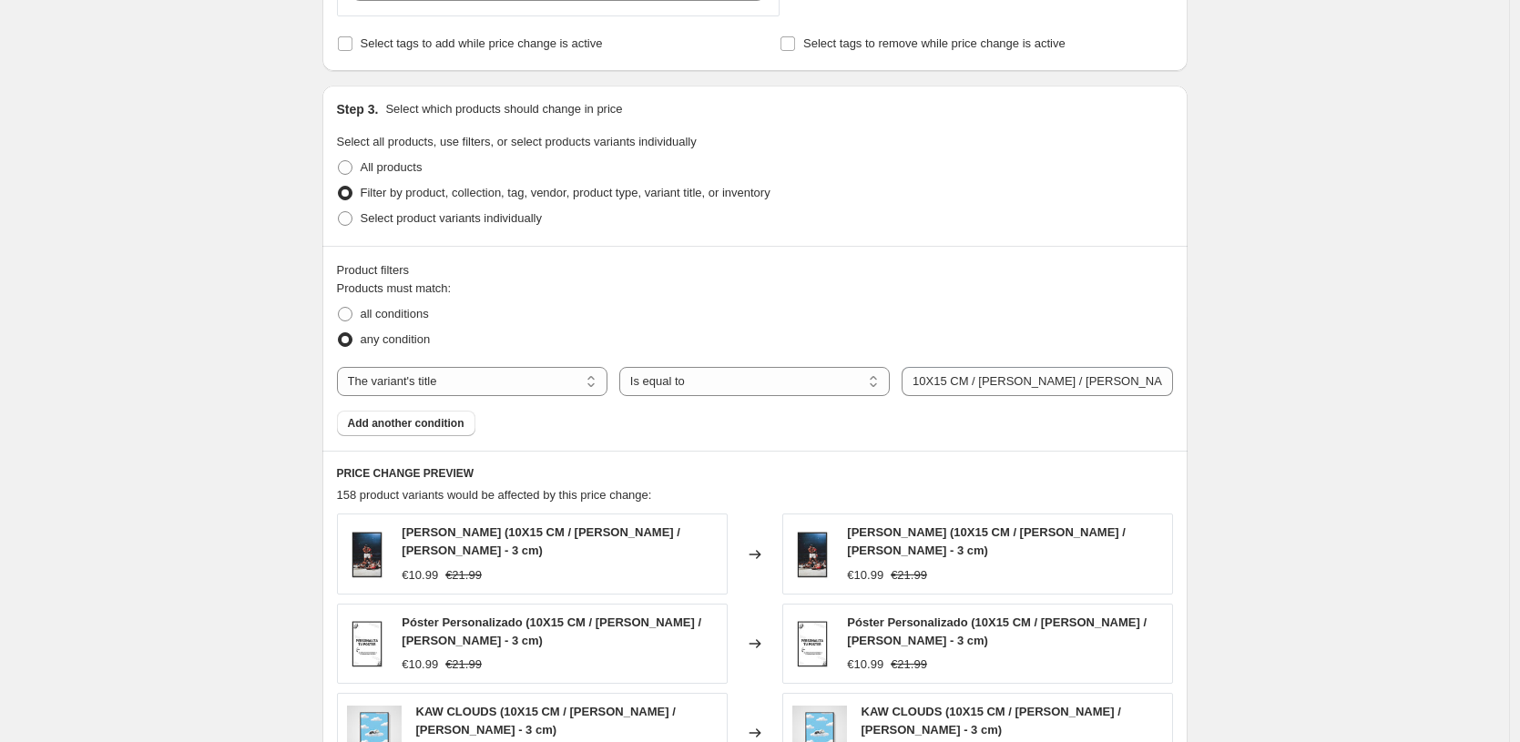
scroll to position [791, 0]
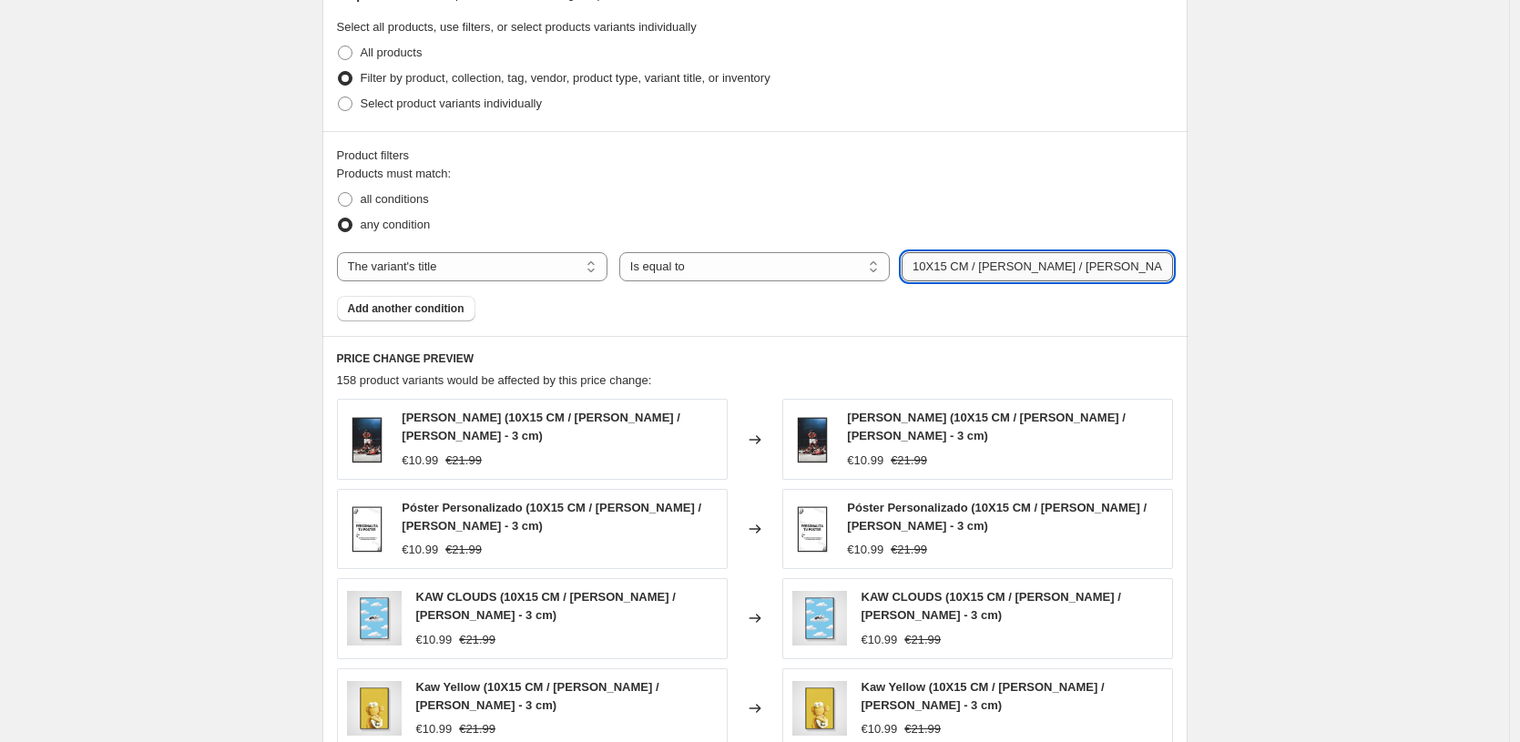
click at [1079, 262] on input "10X15 CM / [PERSON_NAME] / [PERSON_NAME] - 3 cm" at bounding box center [1037, 266] width 271 height 29
click at [1223, 158] on div "Create new price [MEDICAL_DATA]. This page is ready Create new price [MEDICAL_D…" at bounding box center [754, 191] width 1509 height 1965
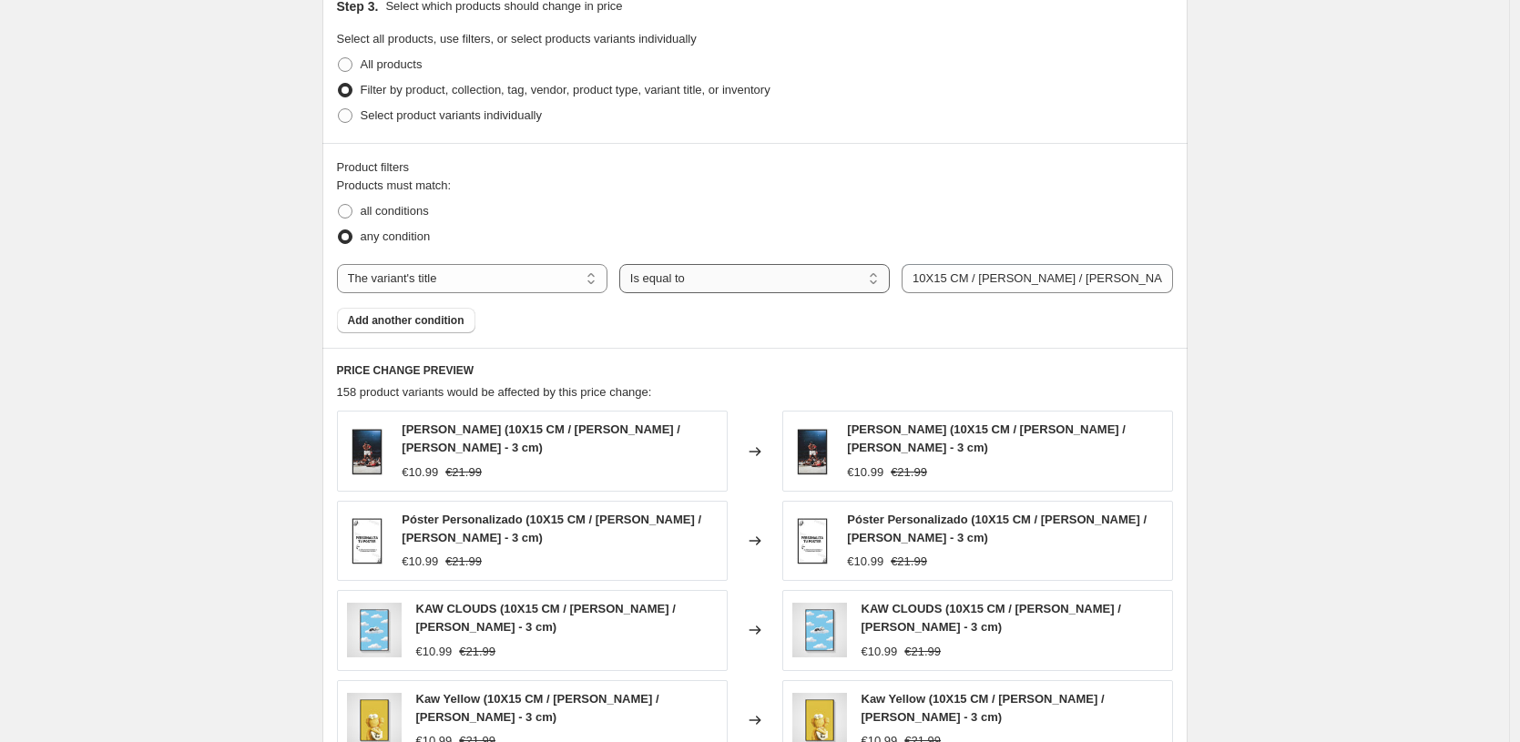
scroll to position [759, 0]
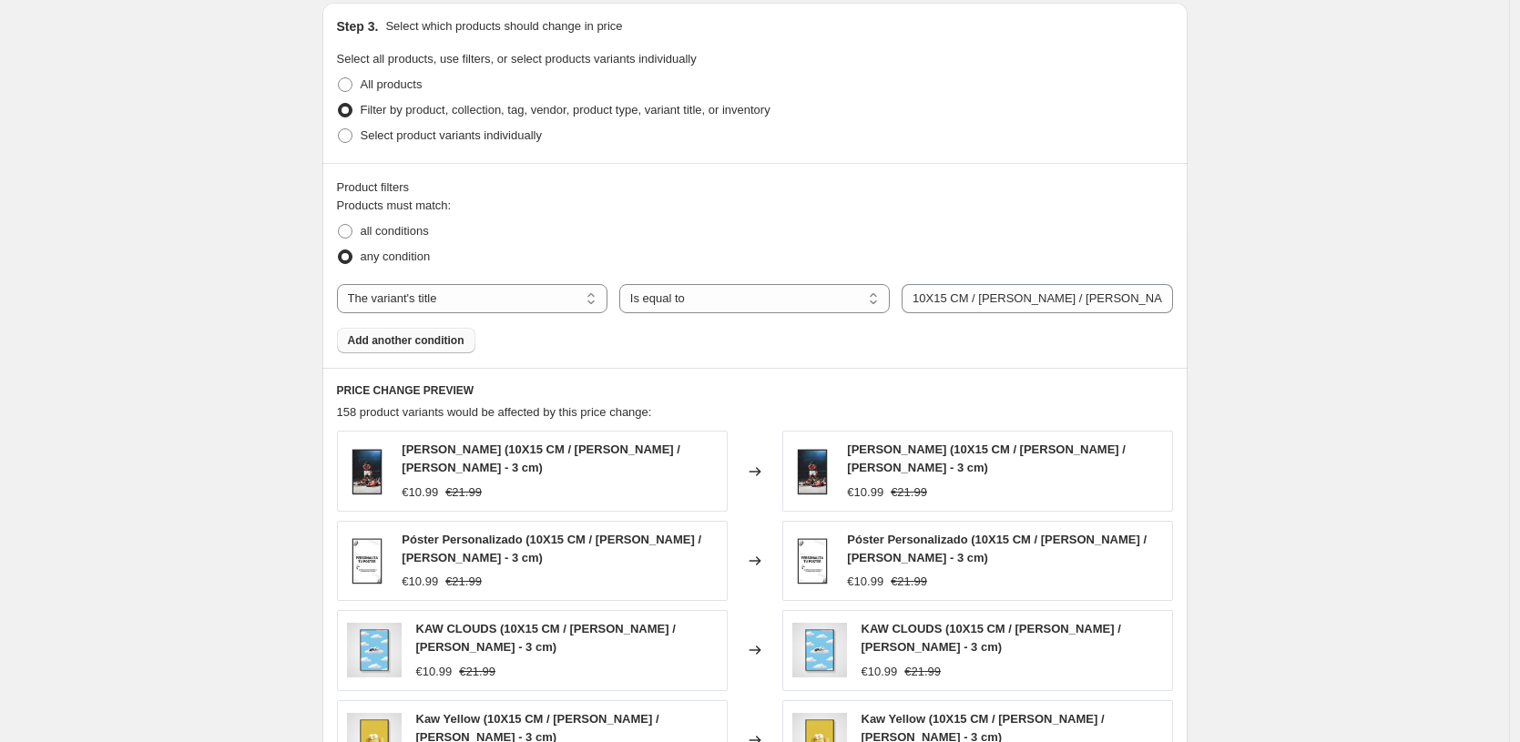
click at [446, 343] on span "Add another condition" at bounding box center [406, 340] width 117 height 15
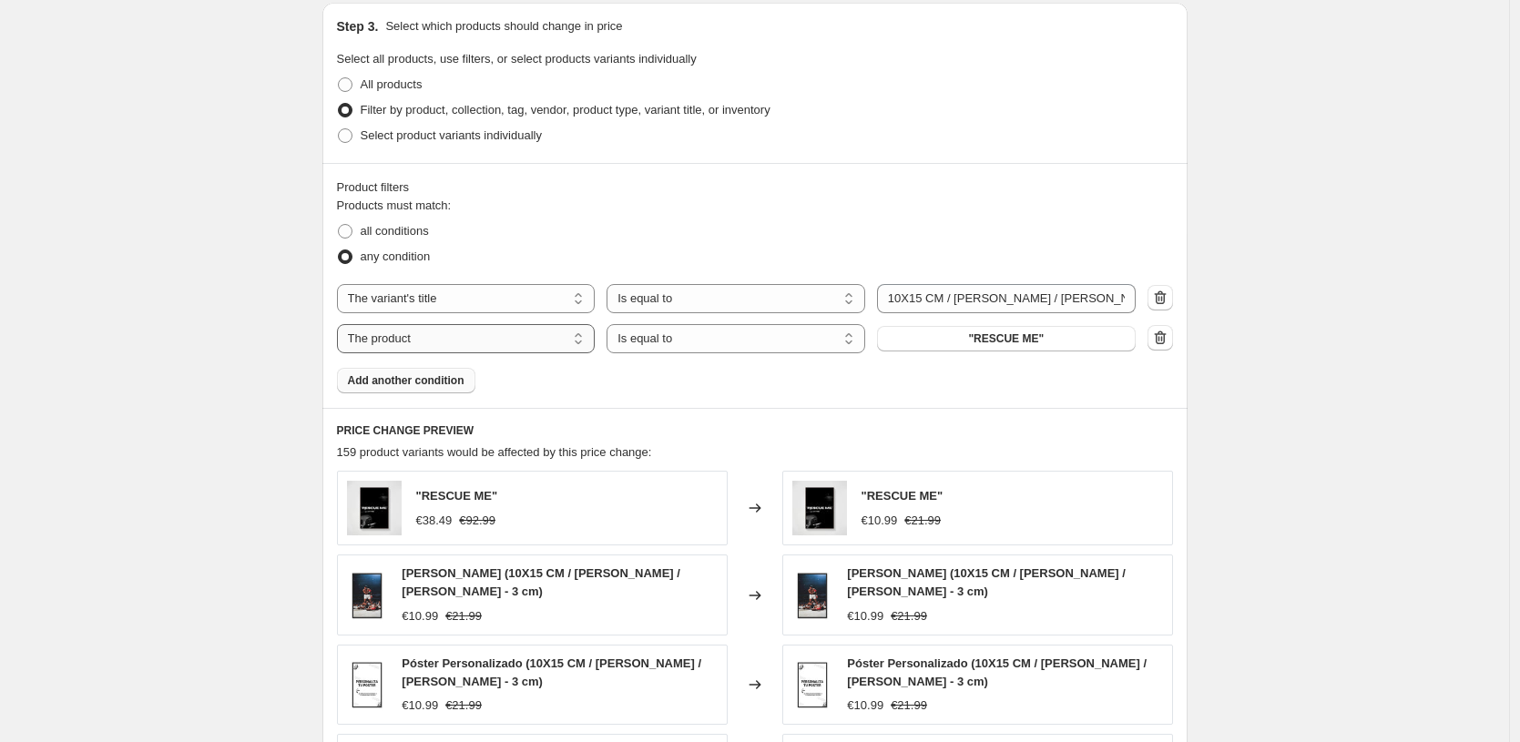
select select "title"
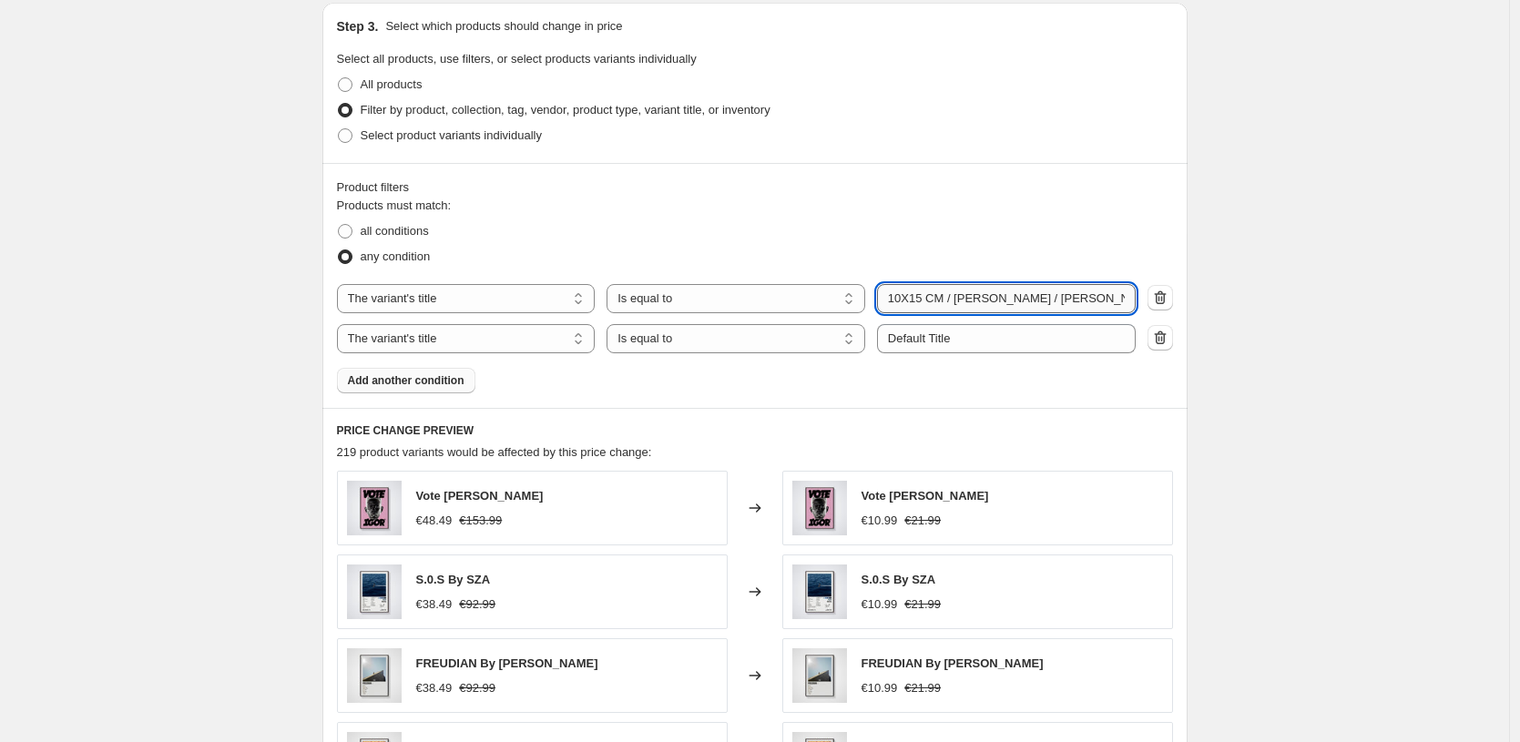
click at [960, 301] on input "10X15 CM / [PERSON_NAME] / [PERSON_NAME] - 3 cm" at bounding box center [1006, 298] width 259 height 29
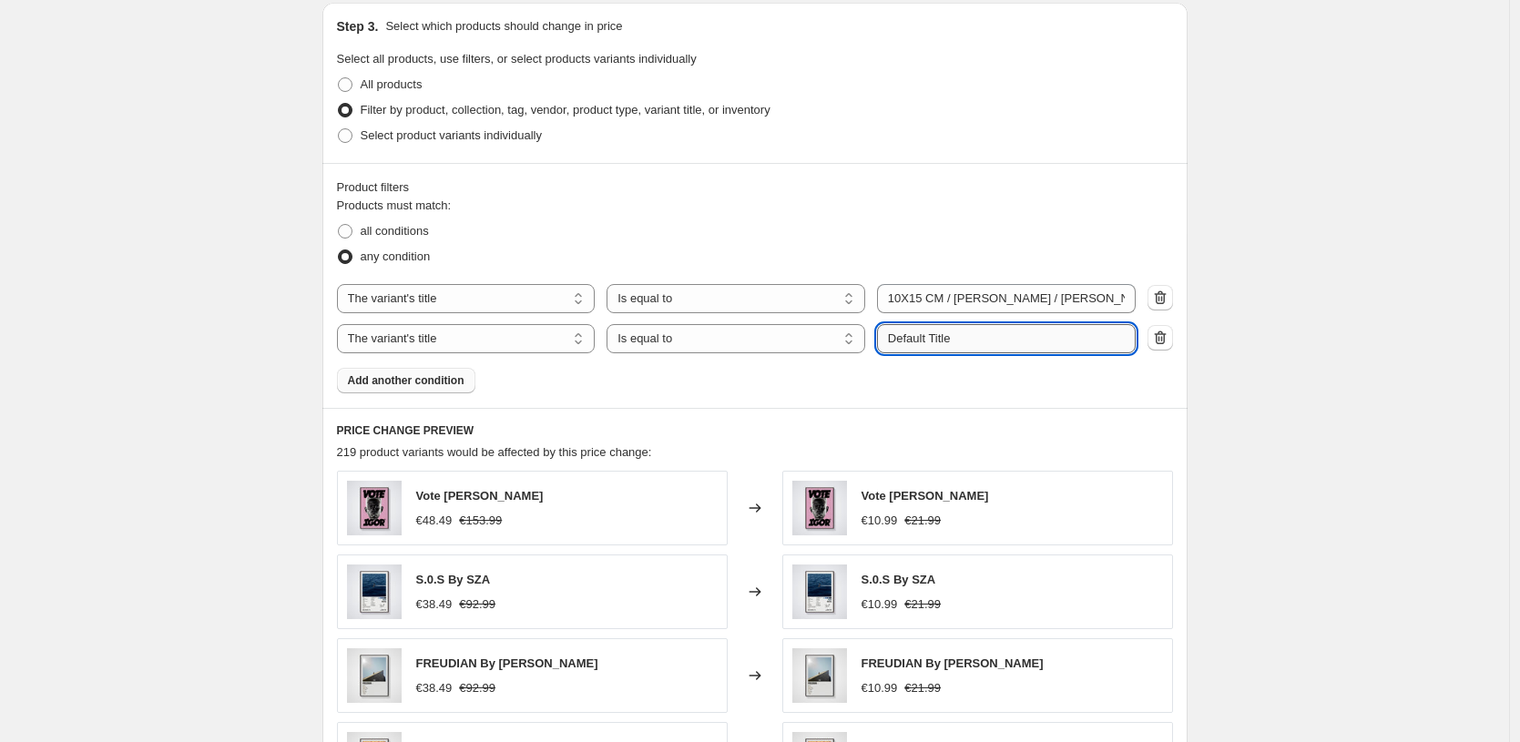
click at [965, 332] on input "Default Title" at bounding box center [1006, 338] width 259 height 29
paste input "10X15 CM / [PERSON_NAME] / [PERSON_NAME] - 3 cm"
click at [1026, 391] on div "Products must match: all conditions any condition The product The product's col…" at bounding box center [755, 295] width 836 height 197
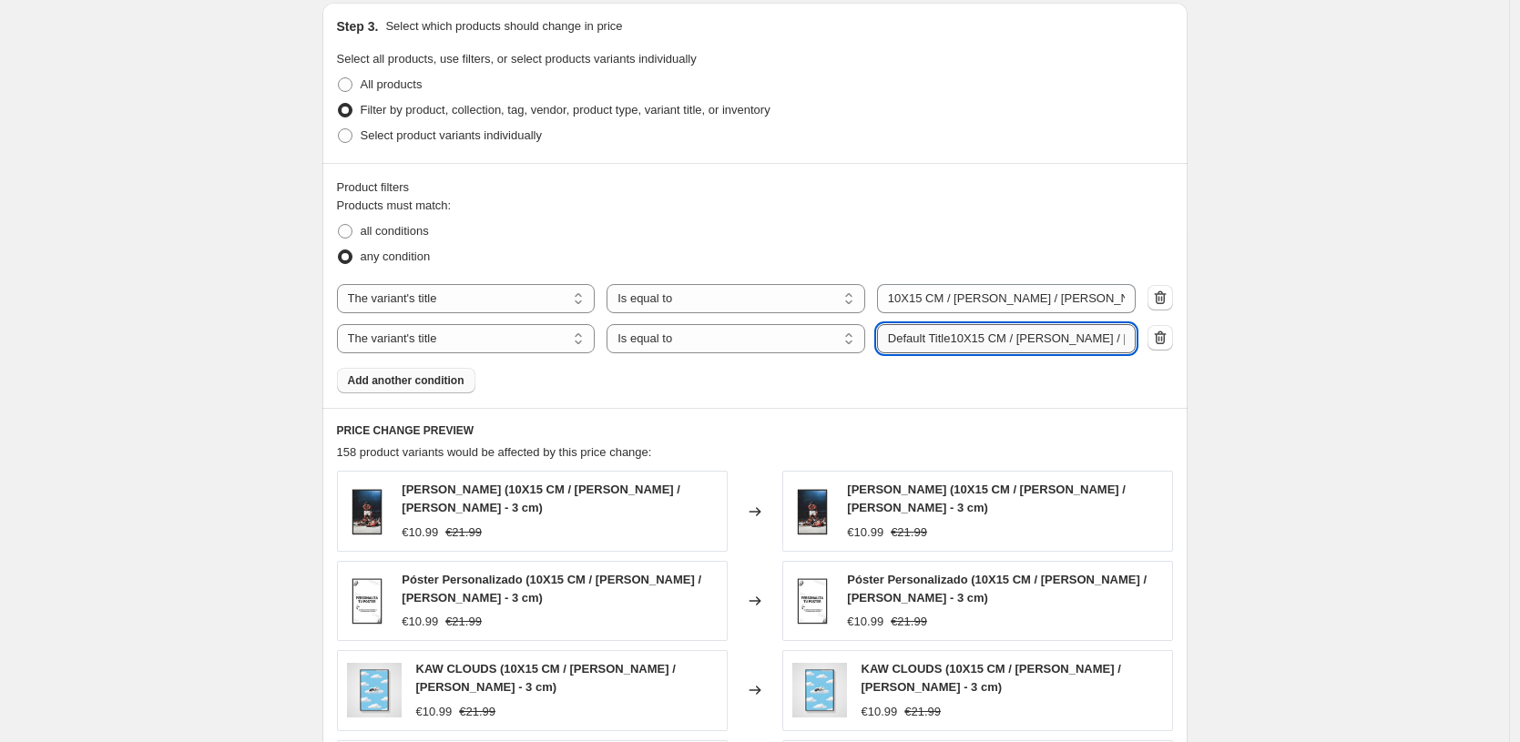
click at [1084, 339] on input "Default Title10X15 CM / [PERSON_NAME] / [PERSON_NAME] - 3 cm" at bounding box center [1006, 338] width 259 height 29
type input "Default Title10X15 CM / [PERSON_NAME] / [PERSON_NAME] - 3 cm"
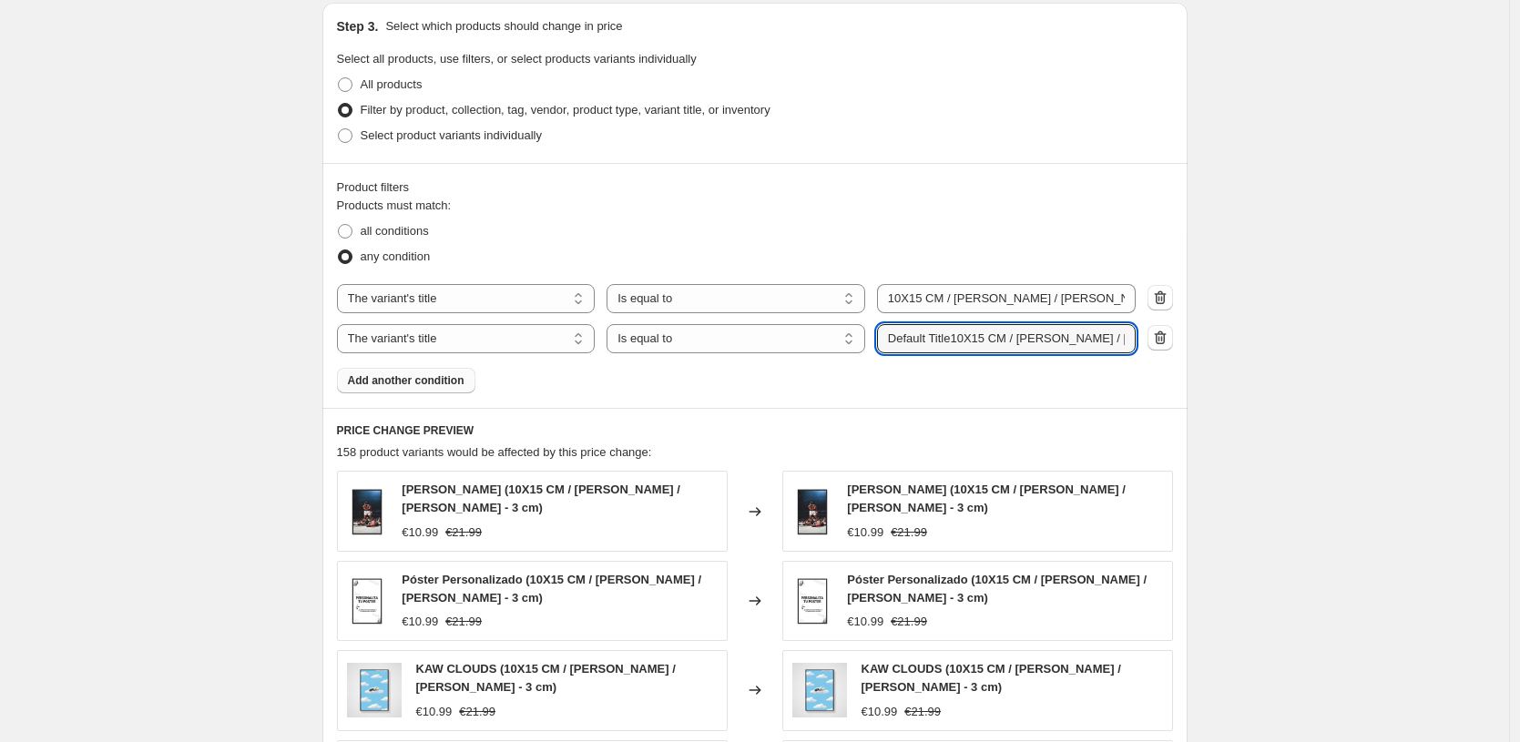
click at [1067, 470] on div "PRICE CHANGE PREVIEW 158 product variants would be affected by this price chang…" at bounding box center [754, 686] width 865 height 556
click at [1083, 336] on input "Default Title10X15 CM / [PERSON_NAME] / [PERSON_NAME] - 3 cm" at bounding box center [1006, 338] width 259 height 29
click at [1116, 335] on input "Default Title10X15 CM / [PERSON_NAME] / [PERSON_NAME] - 3 cm" at bounding box center [1006, 338] width 259 height 29
click at [1038, 341] on input "Default Title10X15 CM / [PERSON_NAME] / [PERSON_NAME] - 3 cm" at bounding box center [1006, 338] width 259 height 29
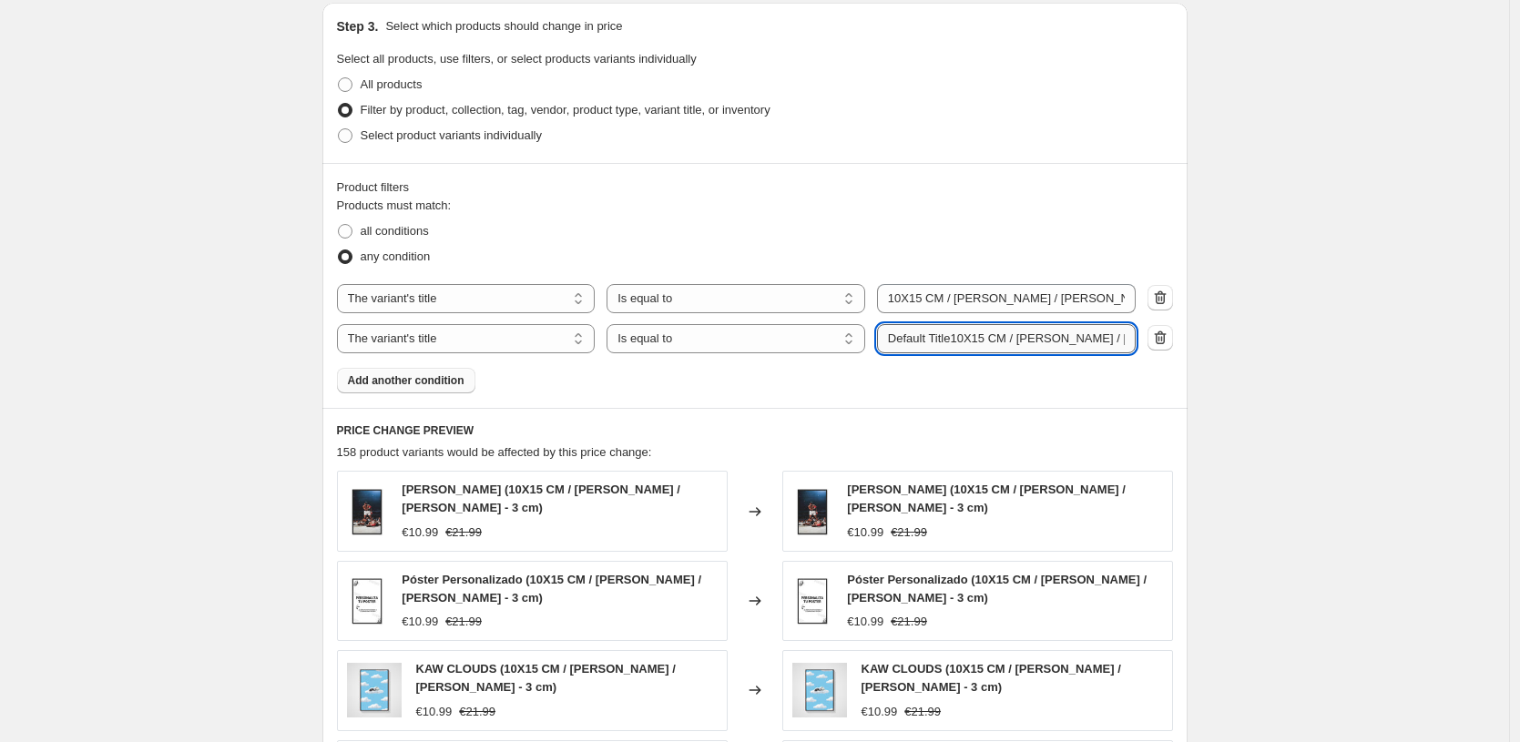
click at [1038, 341] on input "Default Title10X15 CM / [PERSON_NAME] / [PERSON_NAME] - 3 cm" at bounding box center [1006, 338] width 259 height 29
click at [1047, 430] on h6 "PRICE CHANGE PREVIEW" at bounding box center [755, 431] width 836 height 15
click at [952, 339] on input "Default Title10X15 CM / [PERSON_NAME] / [PERSON_NAME] - 3 cm" at bounding box center [1006, 338] width 259 height 29
drag, startPoint x: 966, startPoint y: 337, endPoint x: 650, endPoint y: 346, distance: 316.2
click at [650, 346] on div "The product The product's collection The product's tag The product's vendor The…" at bounding box center [736, 338] width 799 height 29
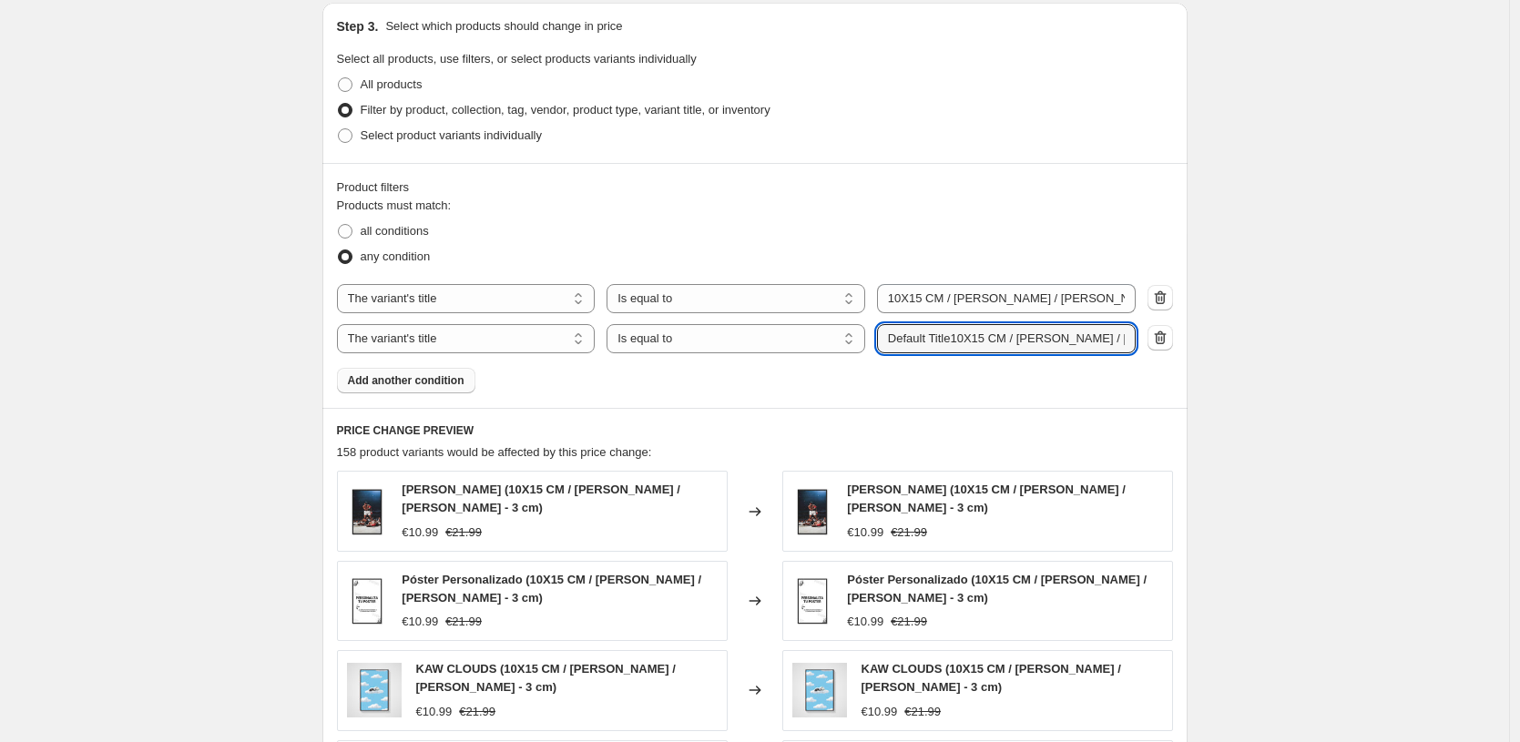
drag, startPoint x: 924, startPoint y: 365, endPoint x: 927, endPoint y: 356, distance: 9.5
click at [924, 365] on div "Products must match: all conditions any condition The product The product's col…" at bounding box center [755, 295] width 836 height 197
click at [1086, 339] on input "Default Title10X15 CM / [PERSON_NAME] / [PERSON_NAME] - 3 cm" at bounding box center [1006, 338] width 259 height 29
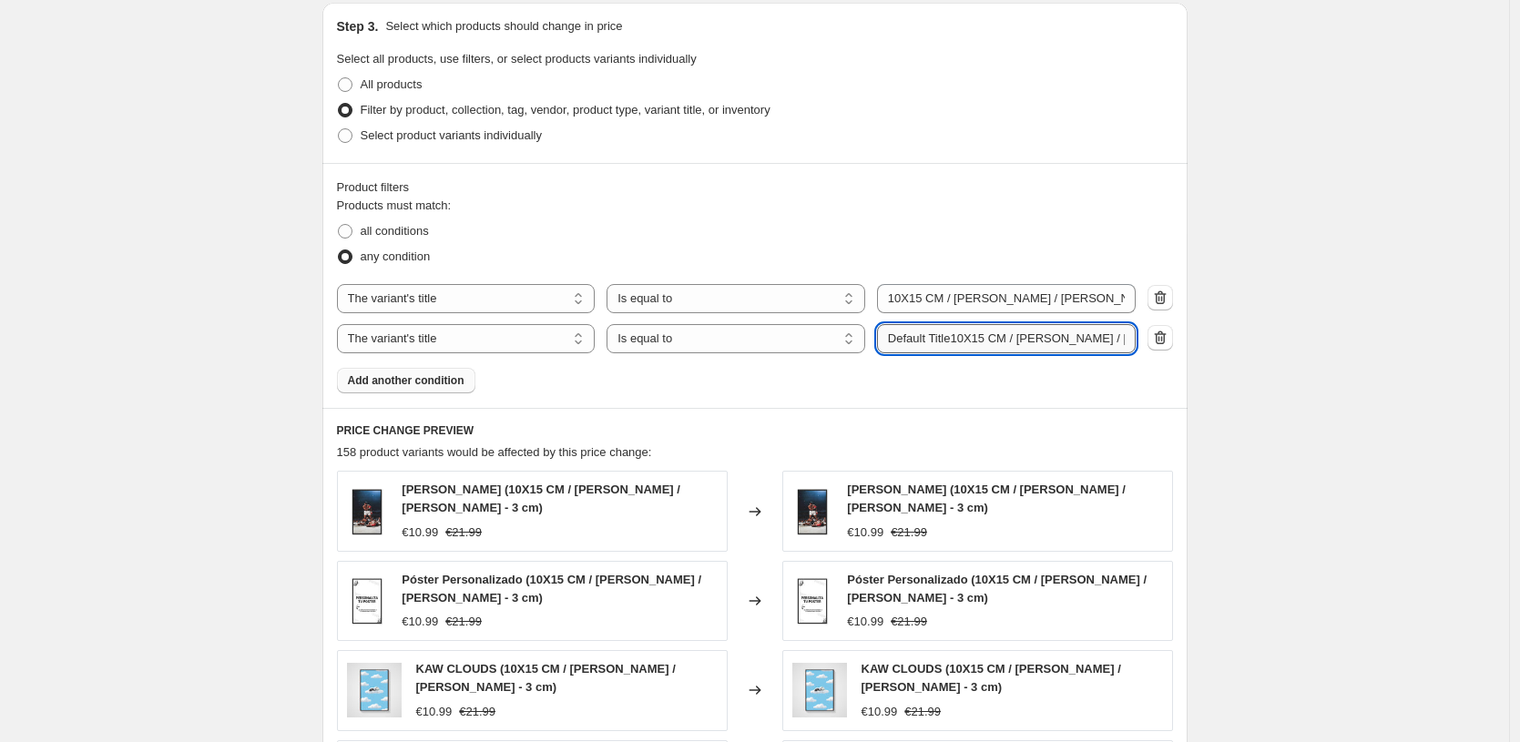
click at [1086, 339] on input "Default Title10X15 CM / [PERSON_NAME] / [PERSON_NAME] - 3 cm" at bounding box center [1006, 338] width 259 height 29
paste input "10X15 CM / [PERSON_NAME] / [PERSON_NAME] - 3 cm"
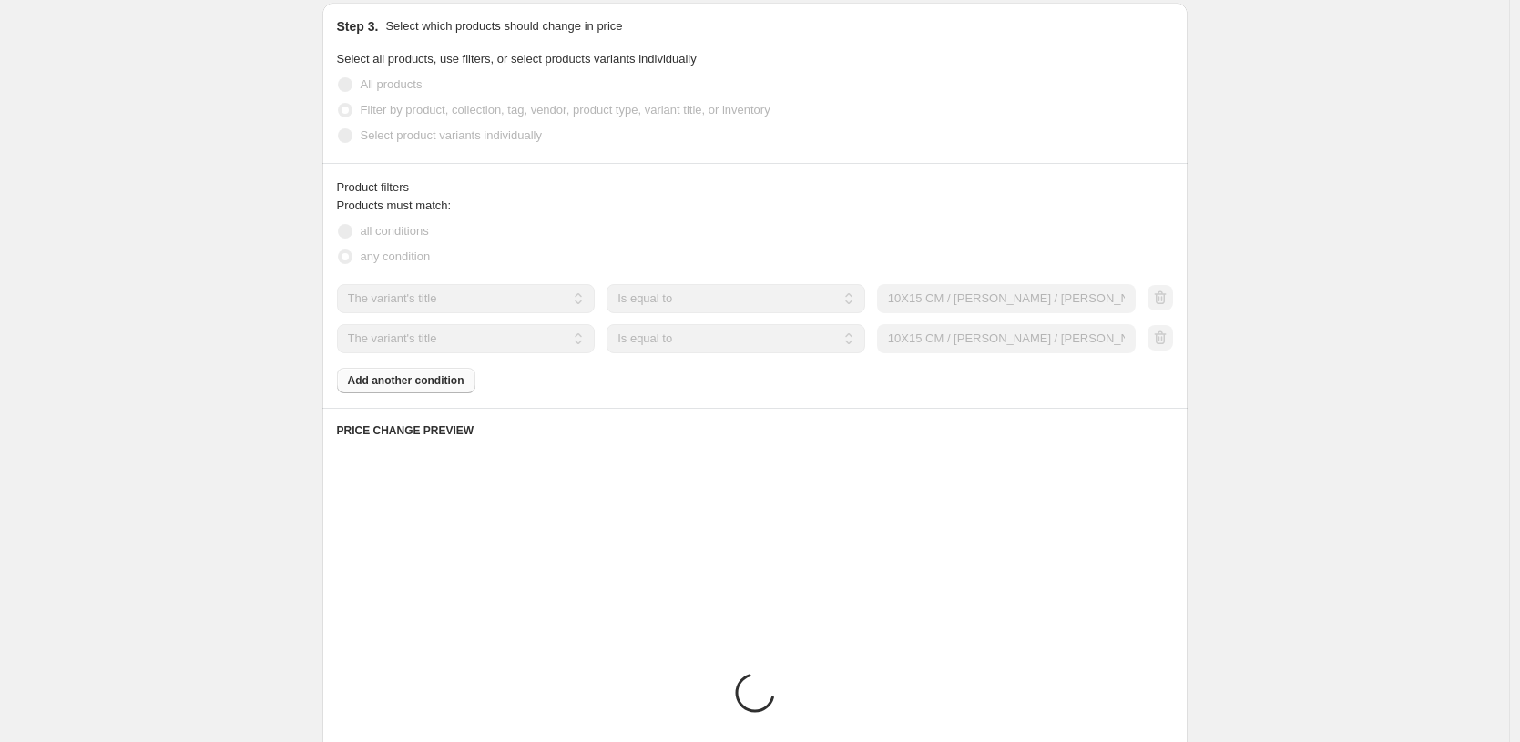
click at [1069, 383] on div "Products must match: all conditions any condition The product The product's col…" at bounding box center [755, 295] width 836 height 197
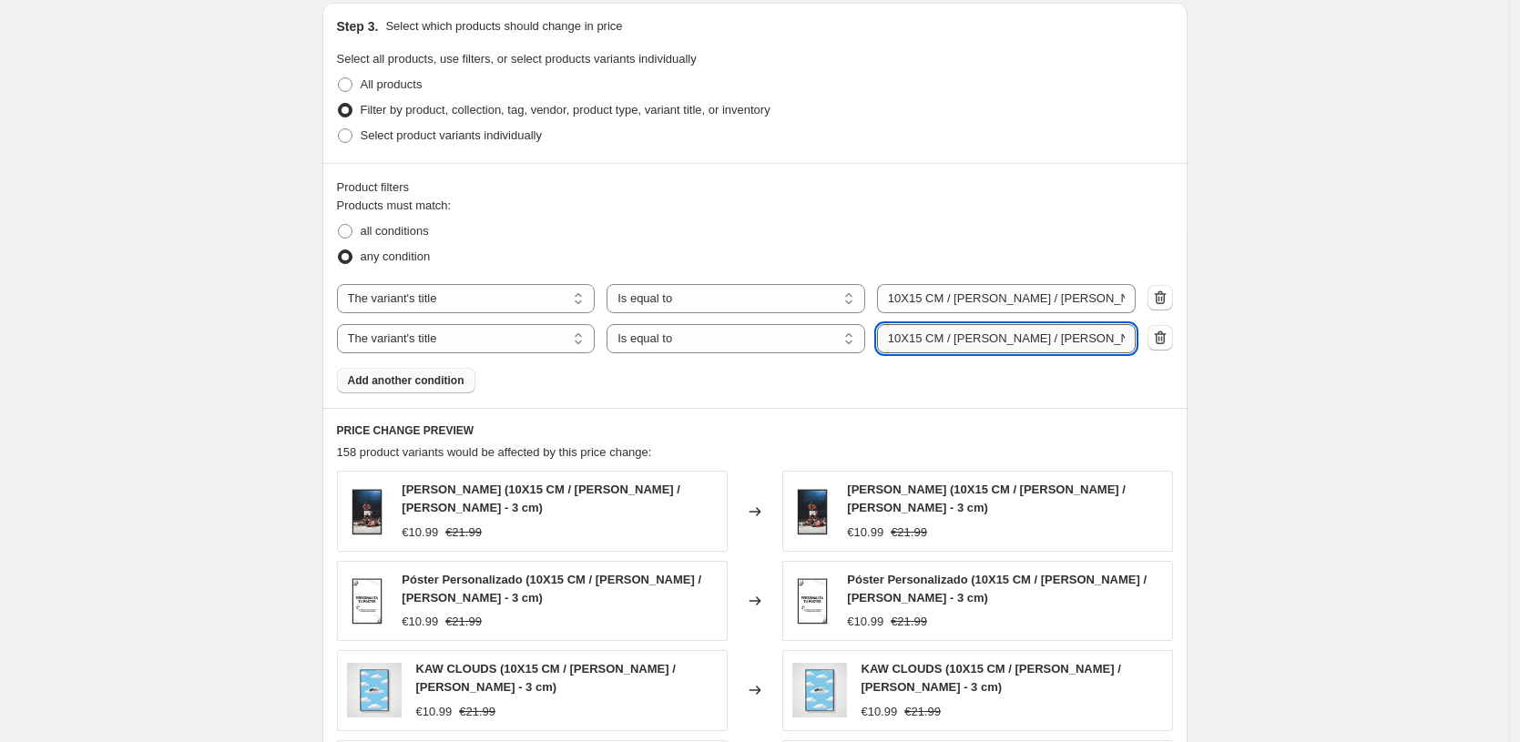
click at [1009, 334] on input "10X15 CM / [PERSON_NAME] / [PERSON_NAME] - 3 cm" at bounding box center [1006, 338] width 259 height 29
type input "10X15 CM / [PERSON_NAME] / [PERSON_NAME] - 3 cm"
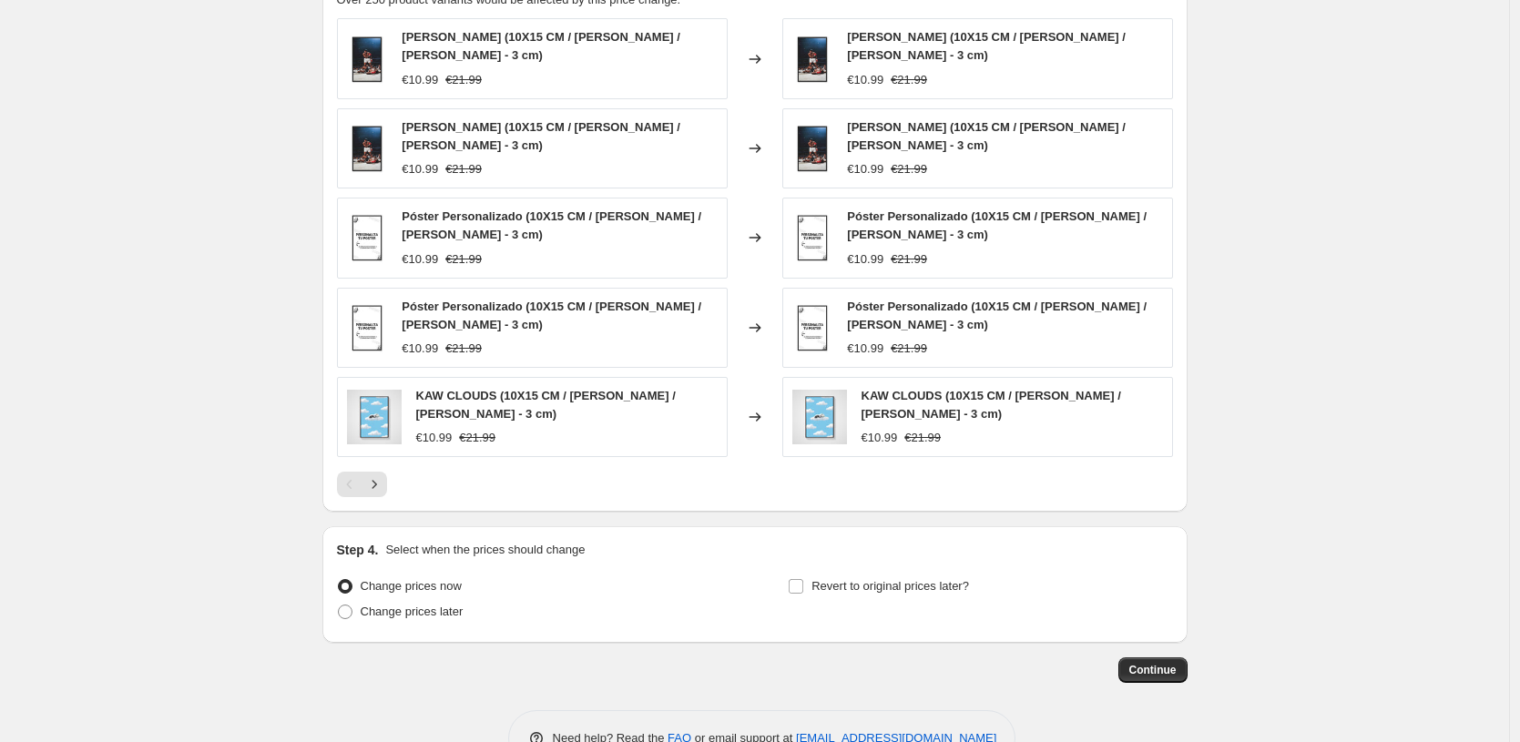
scroll to position [1263, 0]
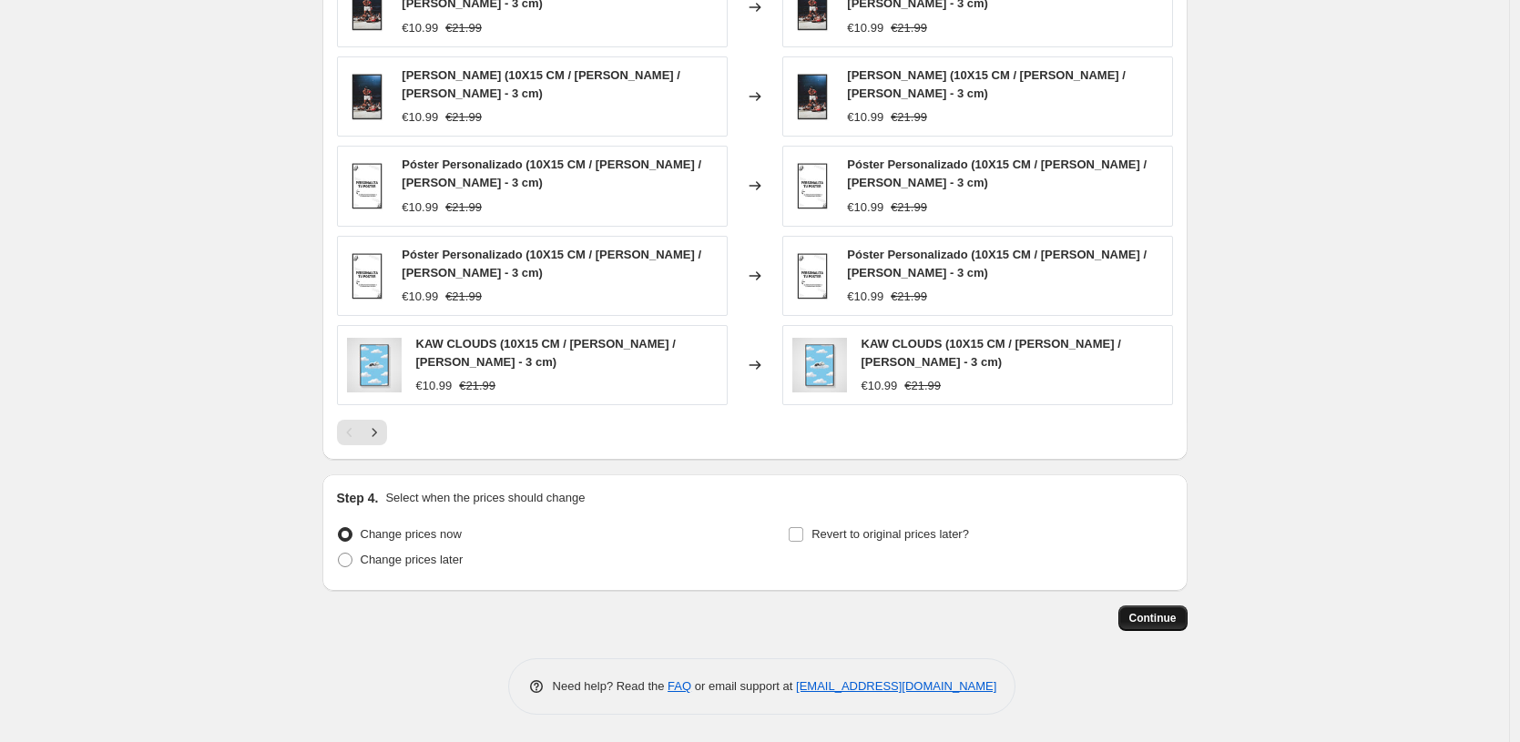
click at [1160, 628] on button "Continue" at bounding box center [1152, 619] width 69 height 26
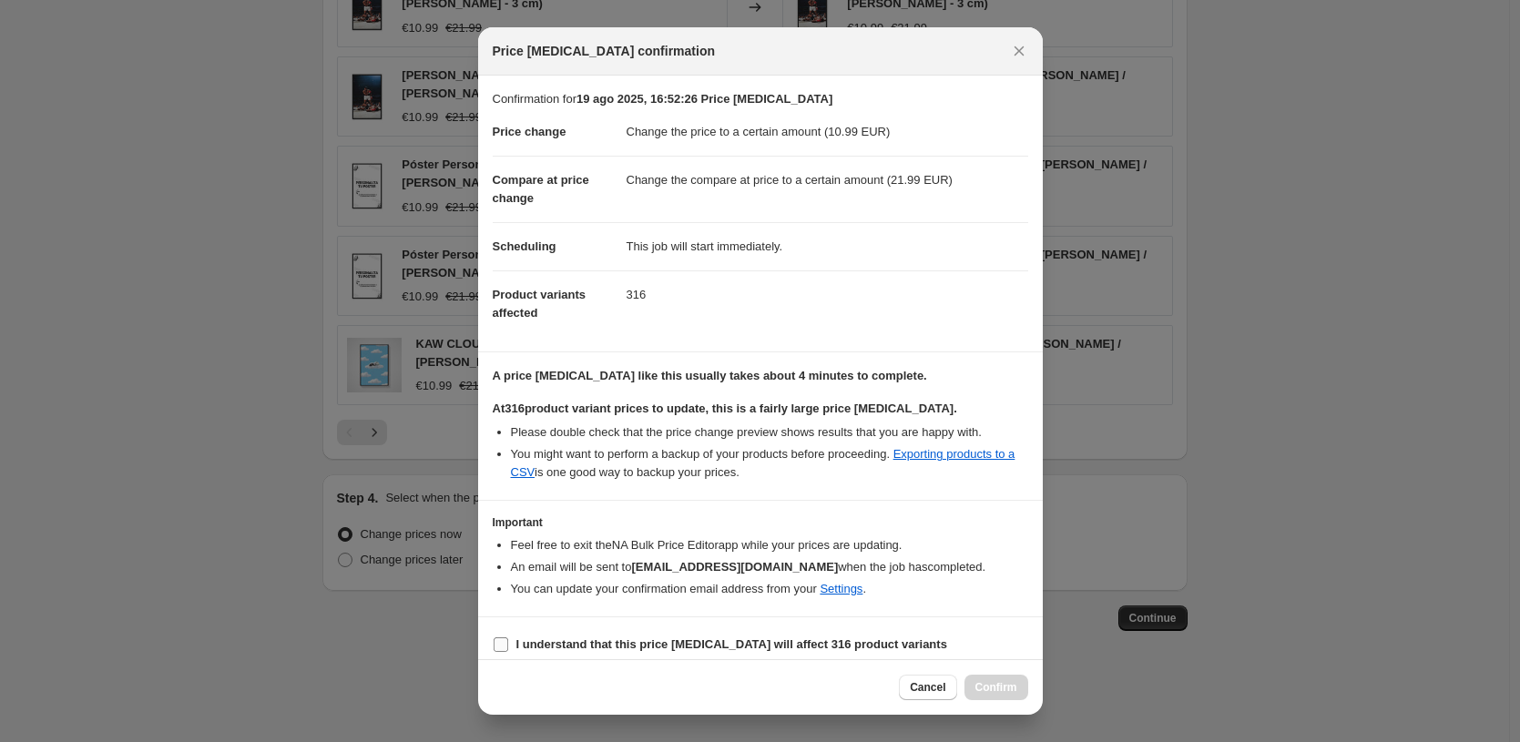
click at [602, 648] on b "I understand that this price [MEDICAL_DATA] will affect 316 product variants" at bounding box center [731, 645] width 431 height 14
click at [508, 648] on input "I understand that this price [MEDICAL_DATA] will affect 316 product variants" at bounding box center [501, 645] width 15 height 15
click at [1007, 690] on span "Confirm" at bounding box center [996, 687] width 42 height 15
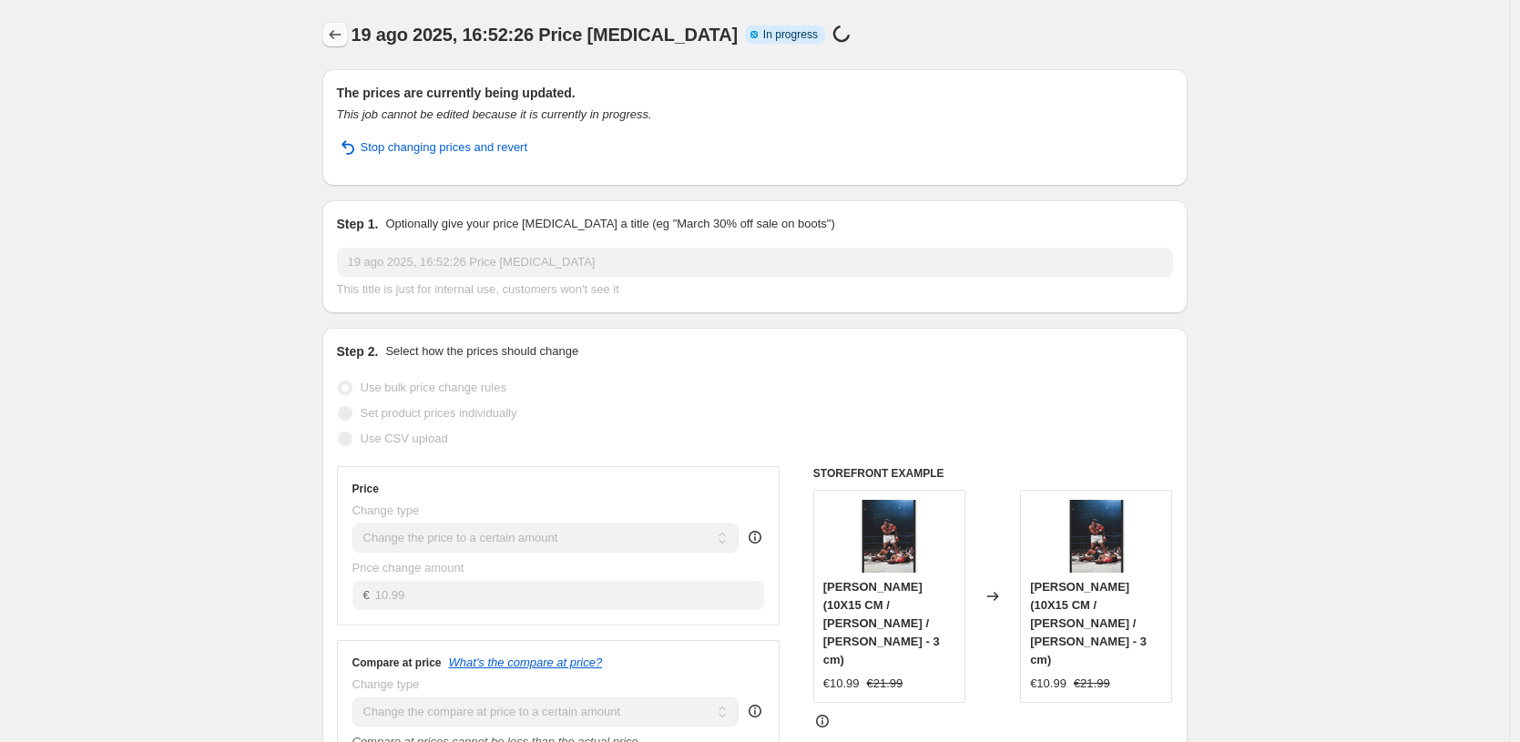
click at [336, 36] on icon "Price change jobs" at bounding box center [335, 34] width 12 height 9
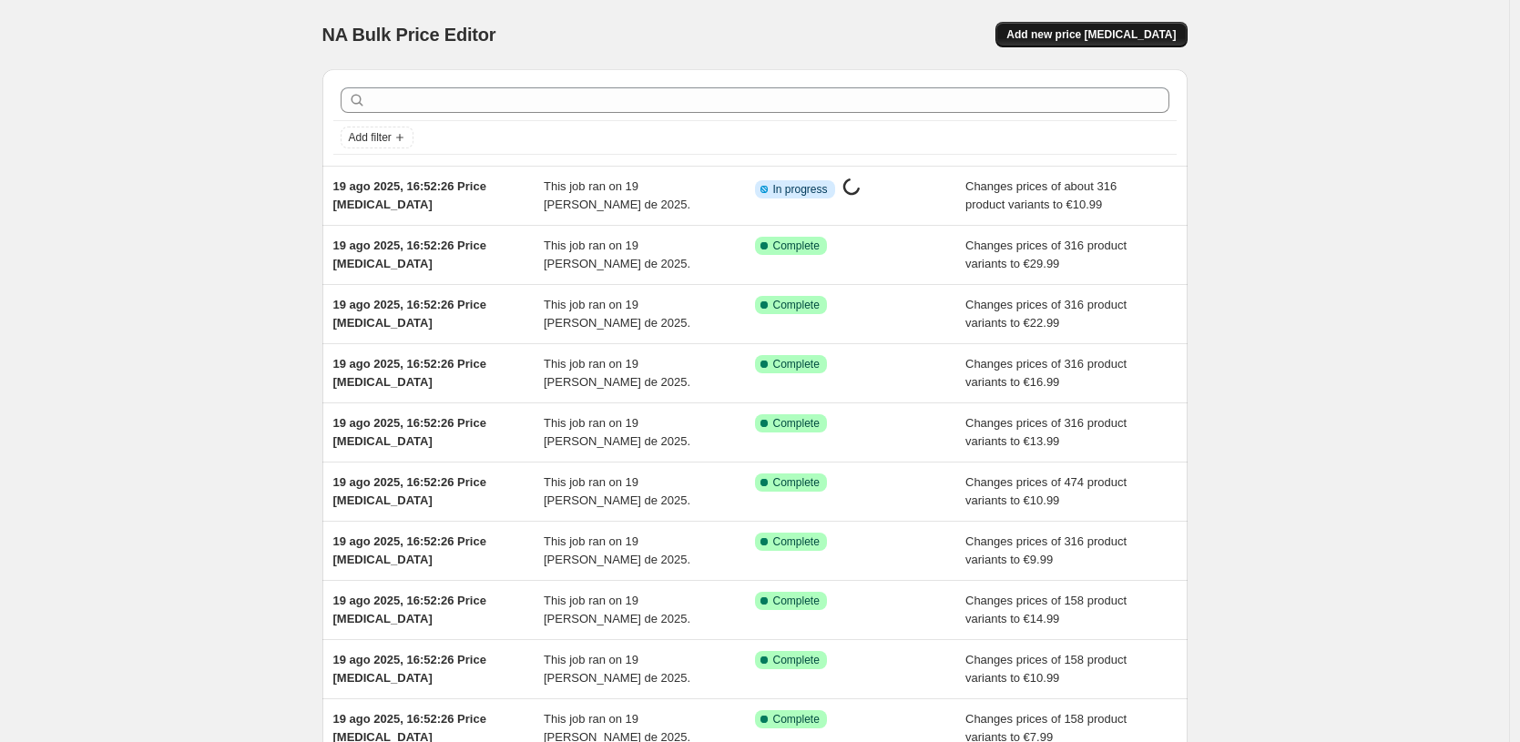
click at [1161, 36] on span "Add new price [MEDICAL_DATA]" at bounding box center [1090, 34] width 169 height 15
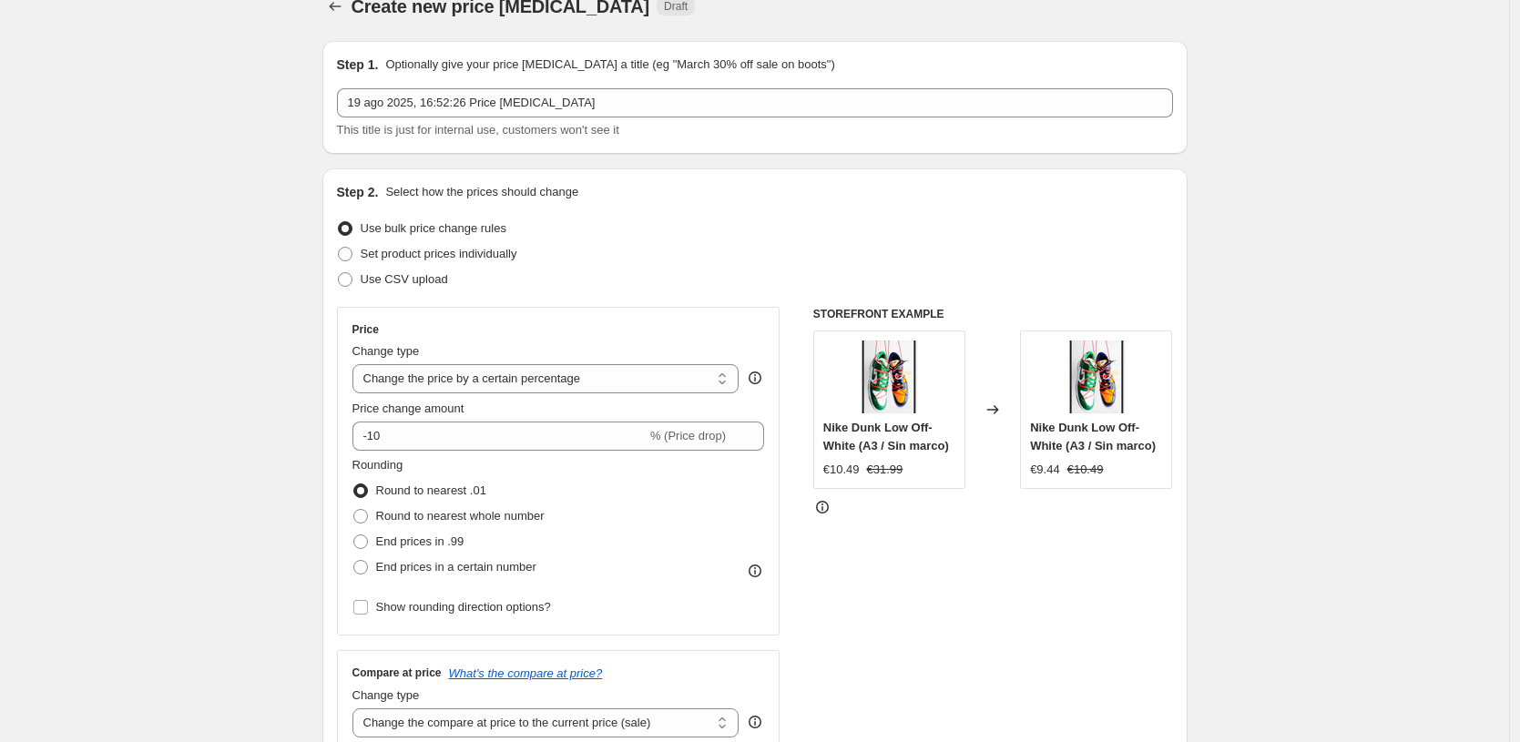
scroll to position [102, 0]
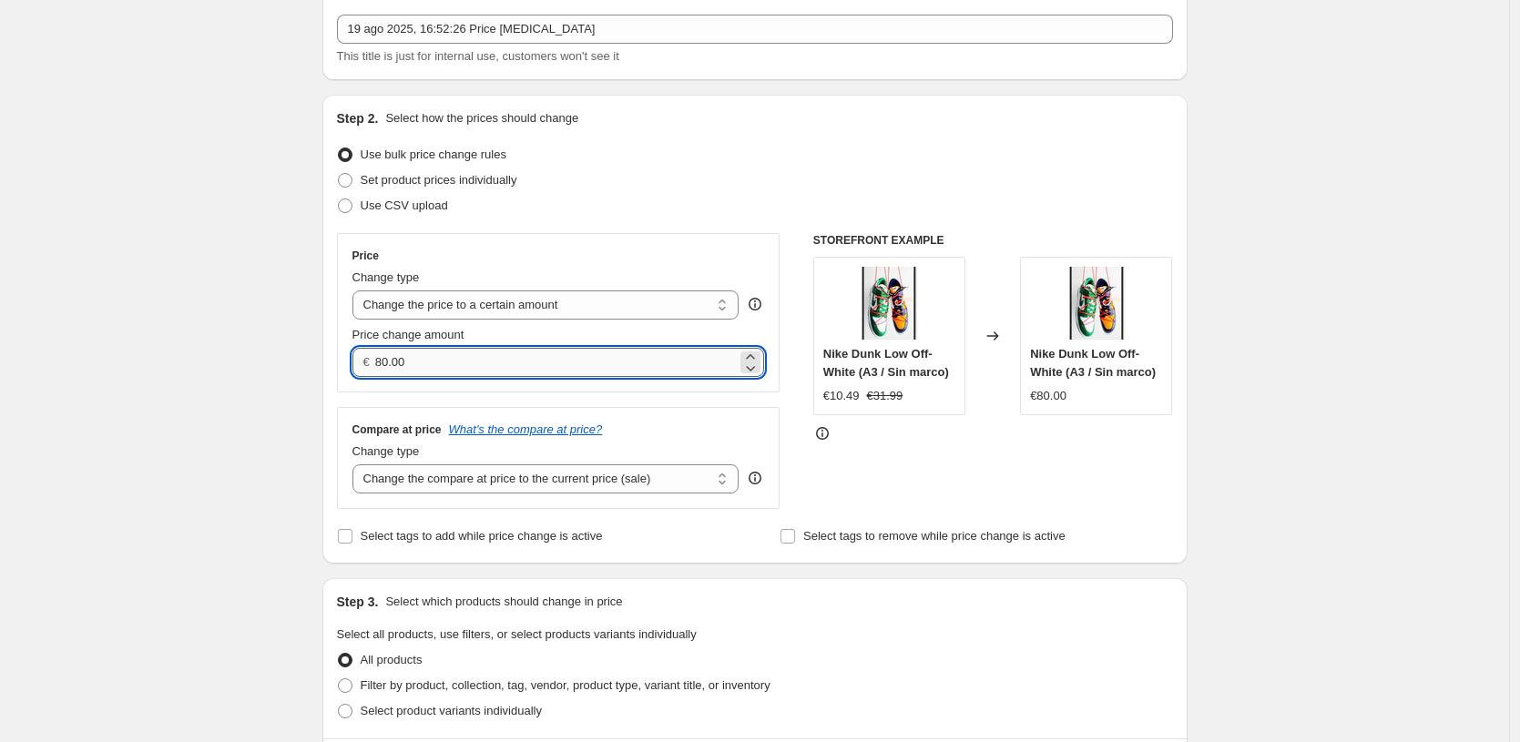
click at [561, 356] on input "80.00" at bounding box center [556, 362] width 362 height 29
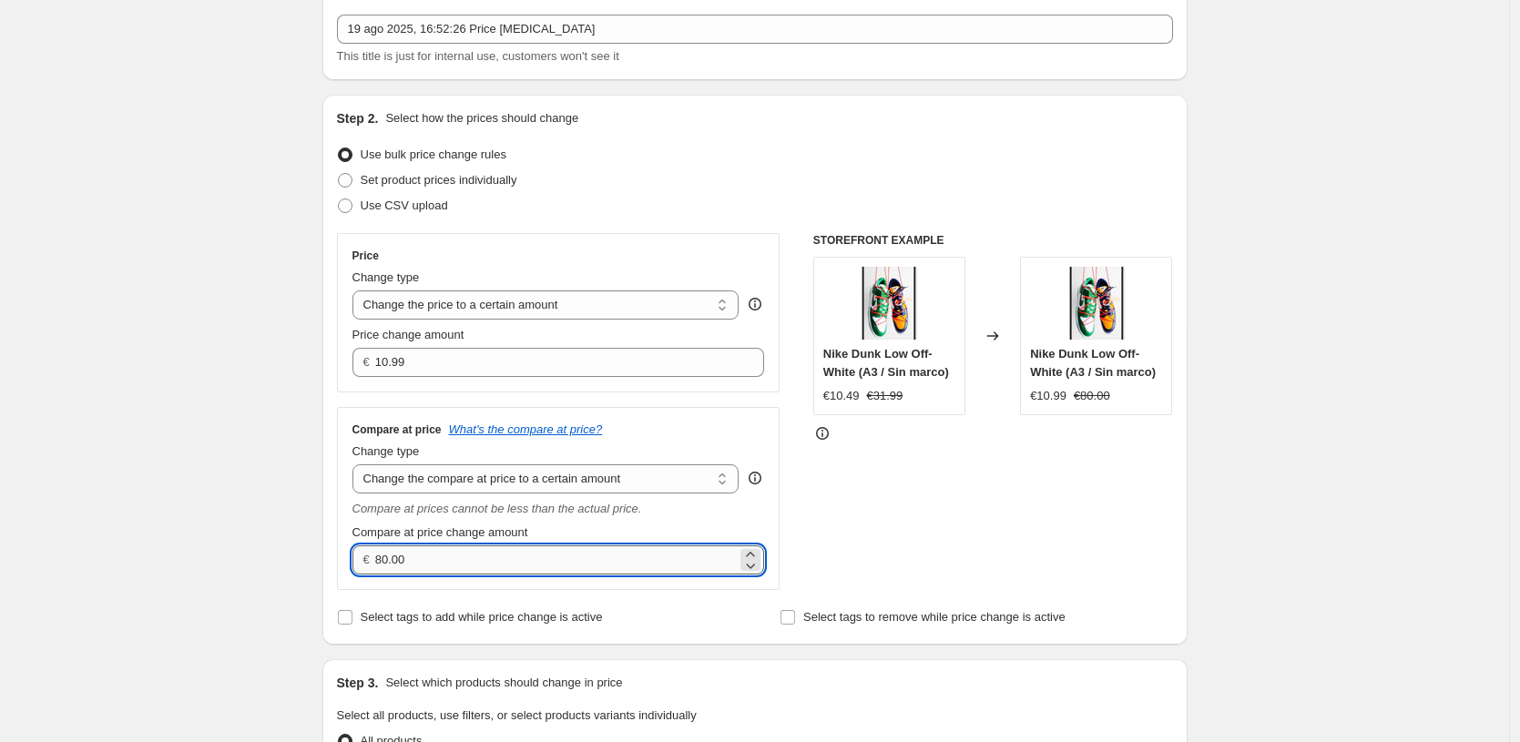
click at [518, 560] on input "80.00" at bounding box center [556, 560] width 362 height 29
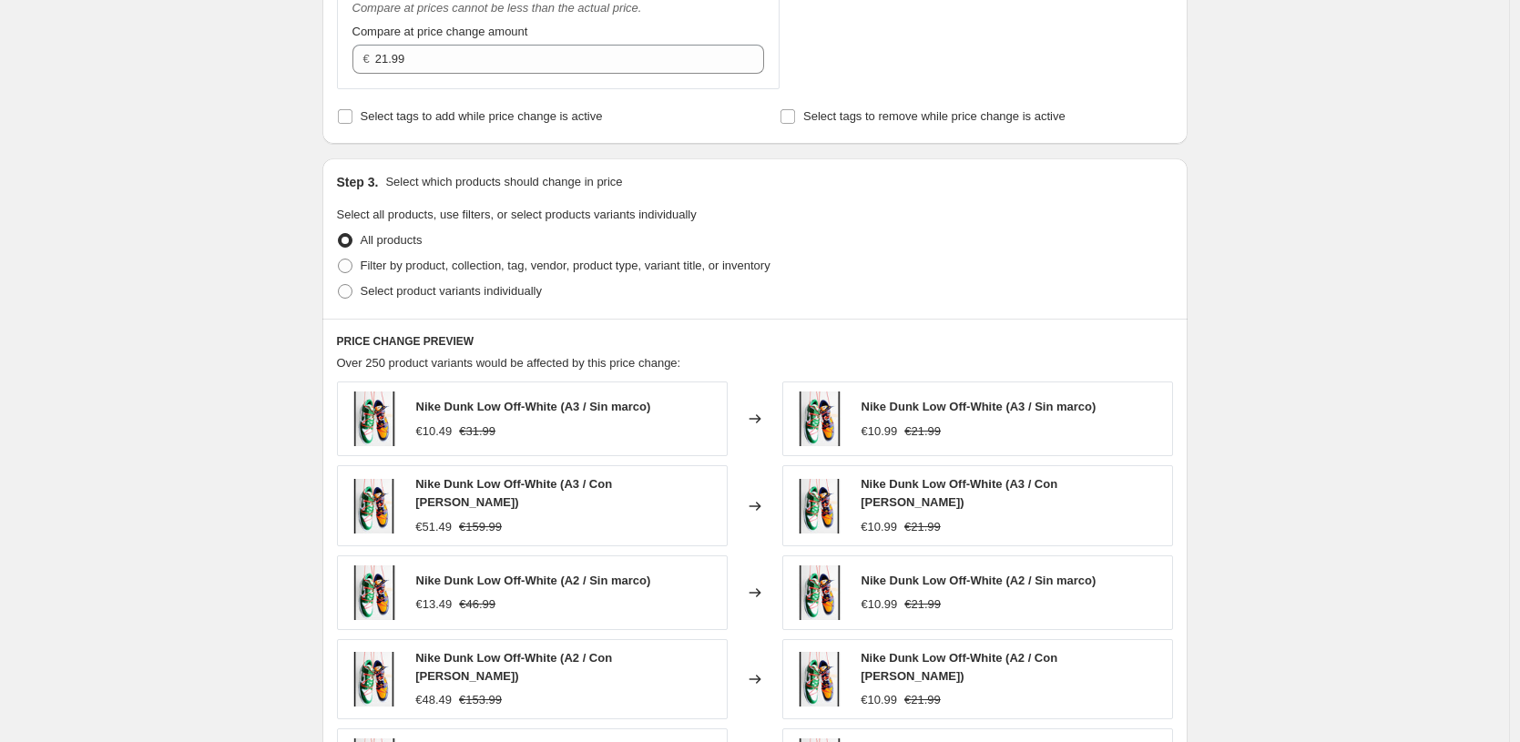
scroll to position [607, 0]
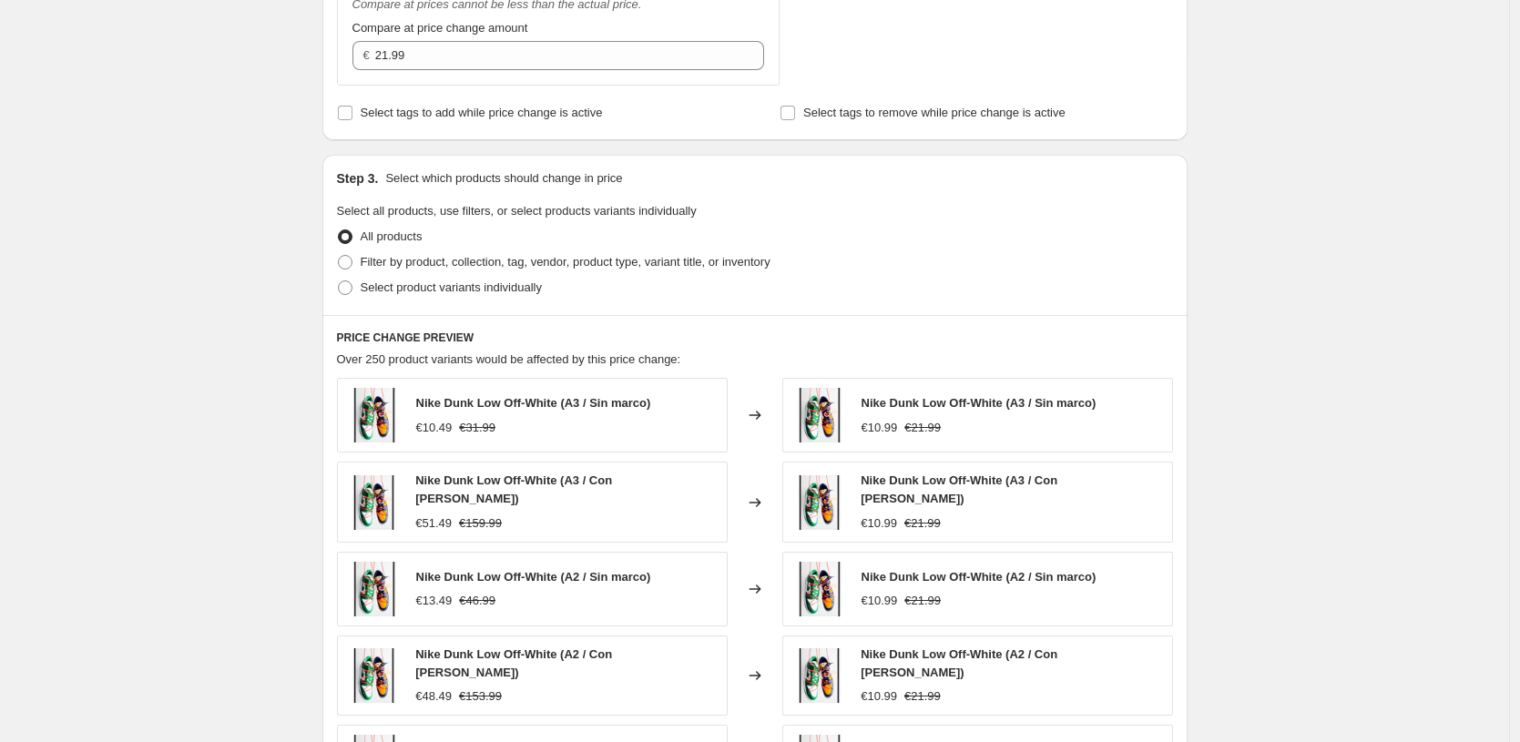
click at [584, 277] on div "Select product variants individually" at bounding box center [755, 288] width 836 height 26
click at [588, 262] on span "Filter by product, collection, tag, vendor, product type, variant title, or inv…" at bounding box center [566, 262] width 410 height 14
click at [339, 256] on input "Filter by product, collection, tag, vendor, product type, variant title, or inv…" at bounding box center [338, 255] width 1 height 1
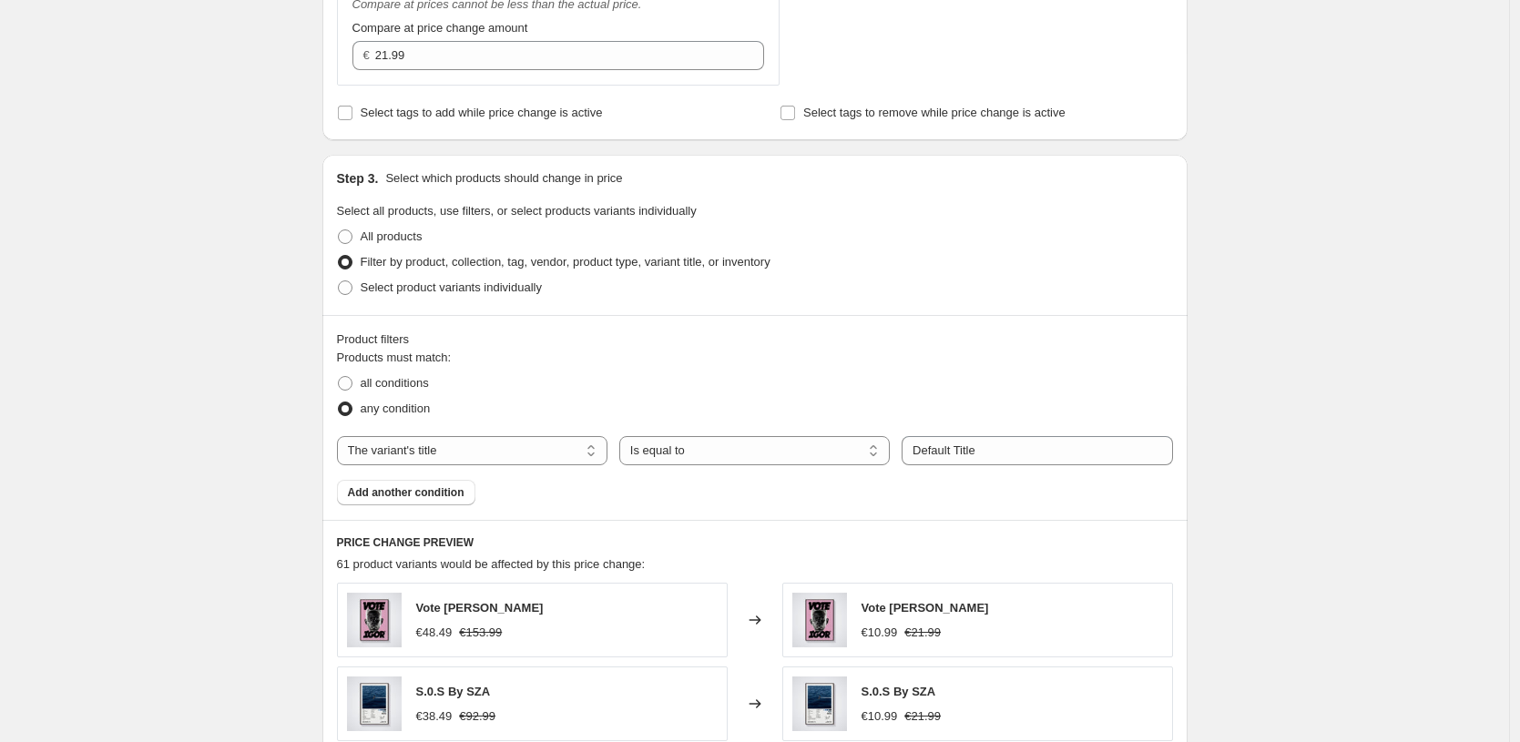
click at [428, 501] on button "Add another condition" at bounding box center [406, 493] width 138 height 26
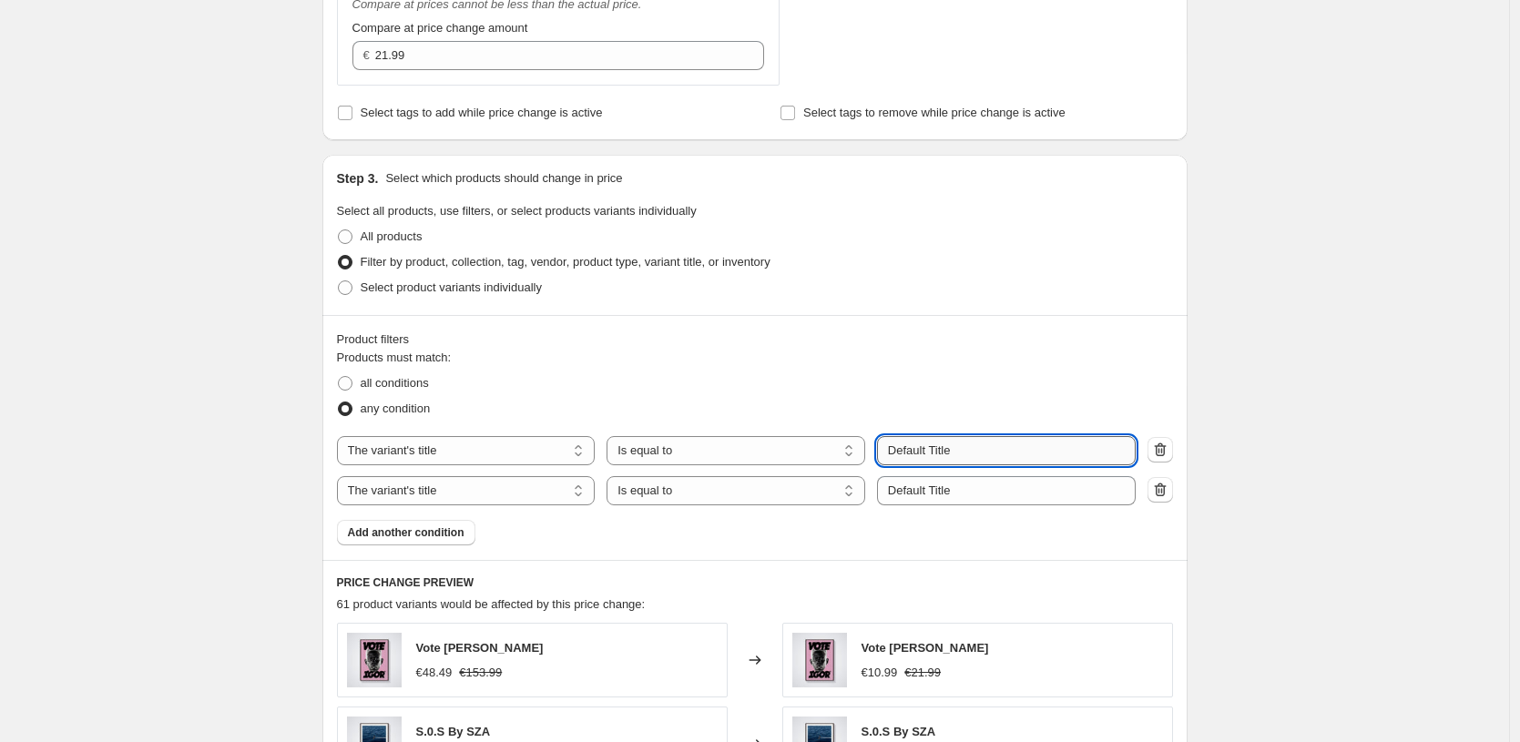
click at [981, 447] on input "Default Title" at bounding box center [1006, 450] width 259 height 29
paste input "10X15 CM / [PERSON_NAME] / [PERSON_NAME] - 3 cm"
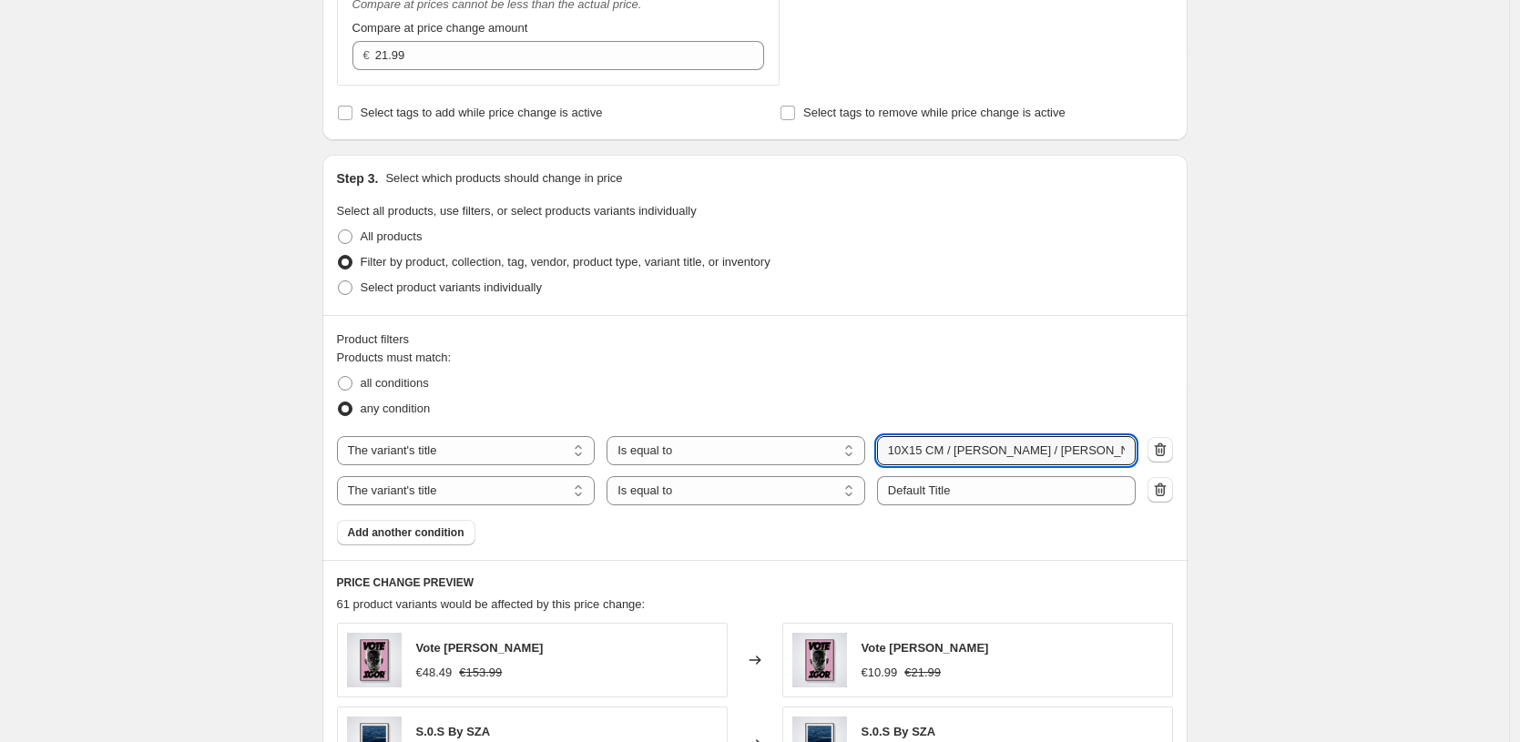
click at [1018, 407] on div "any condition" at bounding box center [755, 409] width 836 height 26
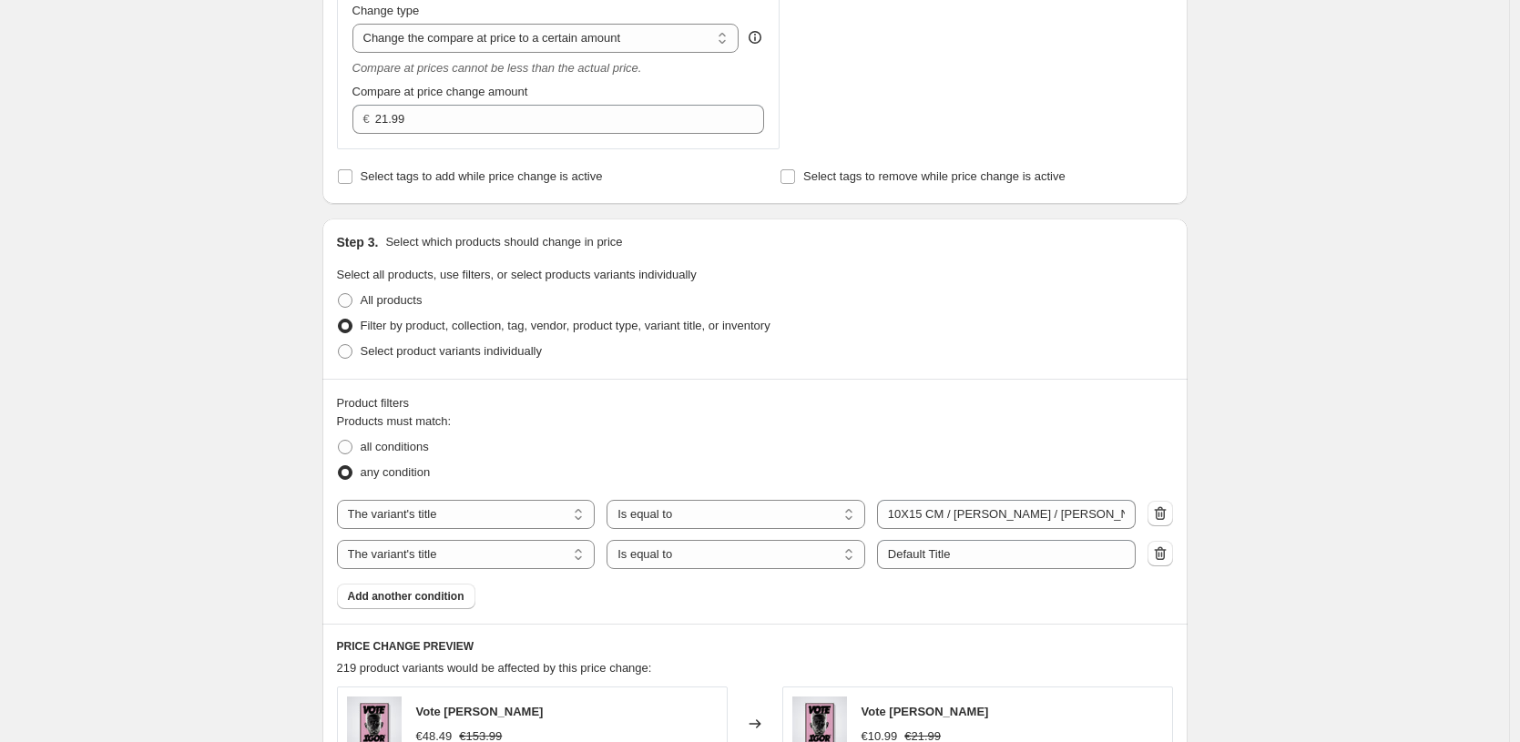
scroll to position [635, 0]
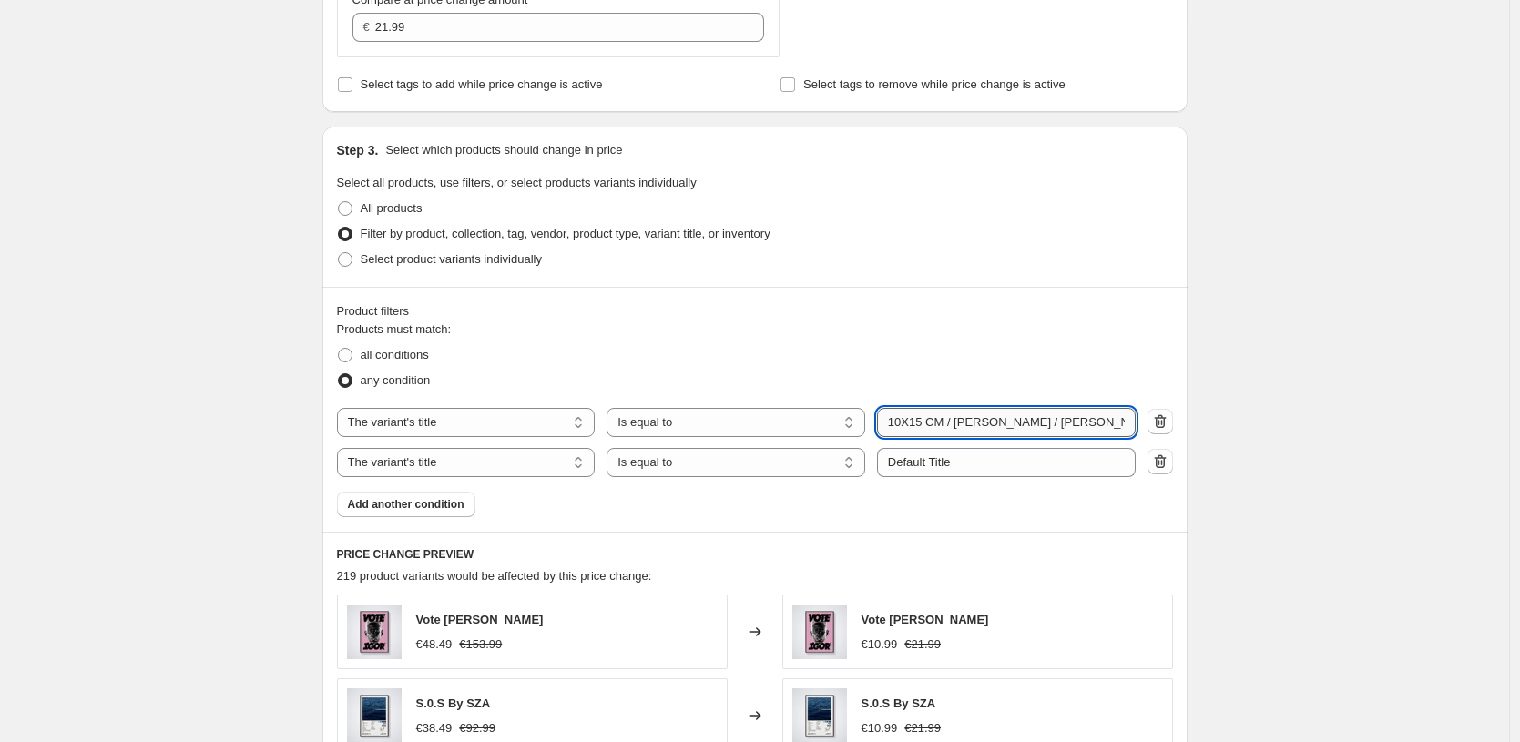
click at [908, 422] on input "10X15 CM / [PERSON_NAME] / [PERSON_NAME] - 3 cm" at bounding box center [1006, 422] width 259 height 29
click at [1087, 424] on input "13X18 CM / [PERSON_NAME] / [PERSON_NAME] - 3 cm" at bounding box center [1006, 422] width 259 height 29
click at [1307, 377] on div "Create new price [MEDICAL_DATA]. This page is ready Create new price [MEDICAL_D…" at bounding box center [754, 353] width 1509 height 1976
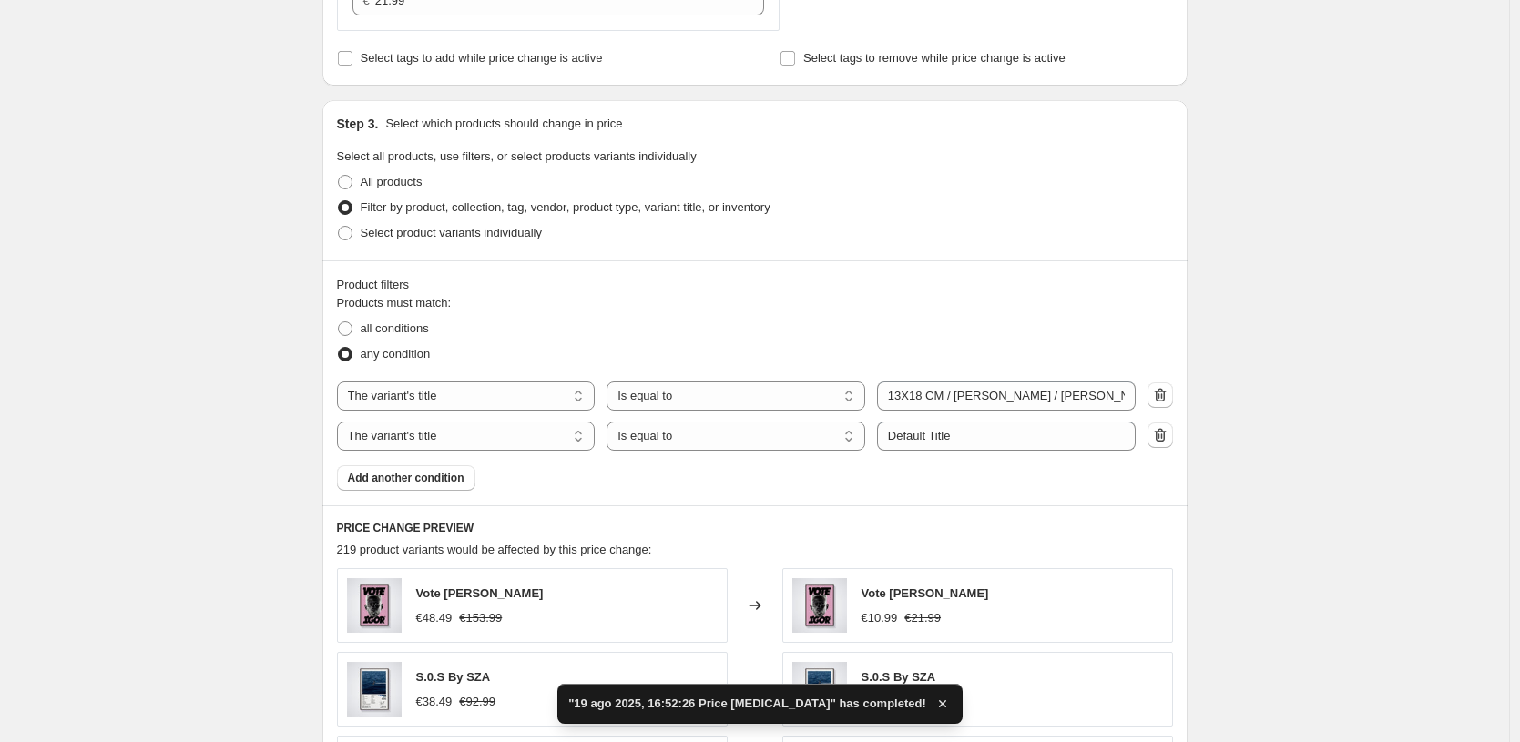
scroll to position [796, 0]
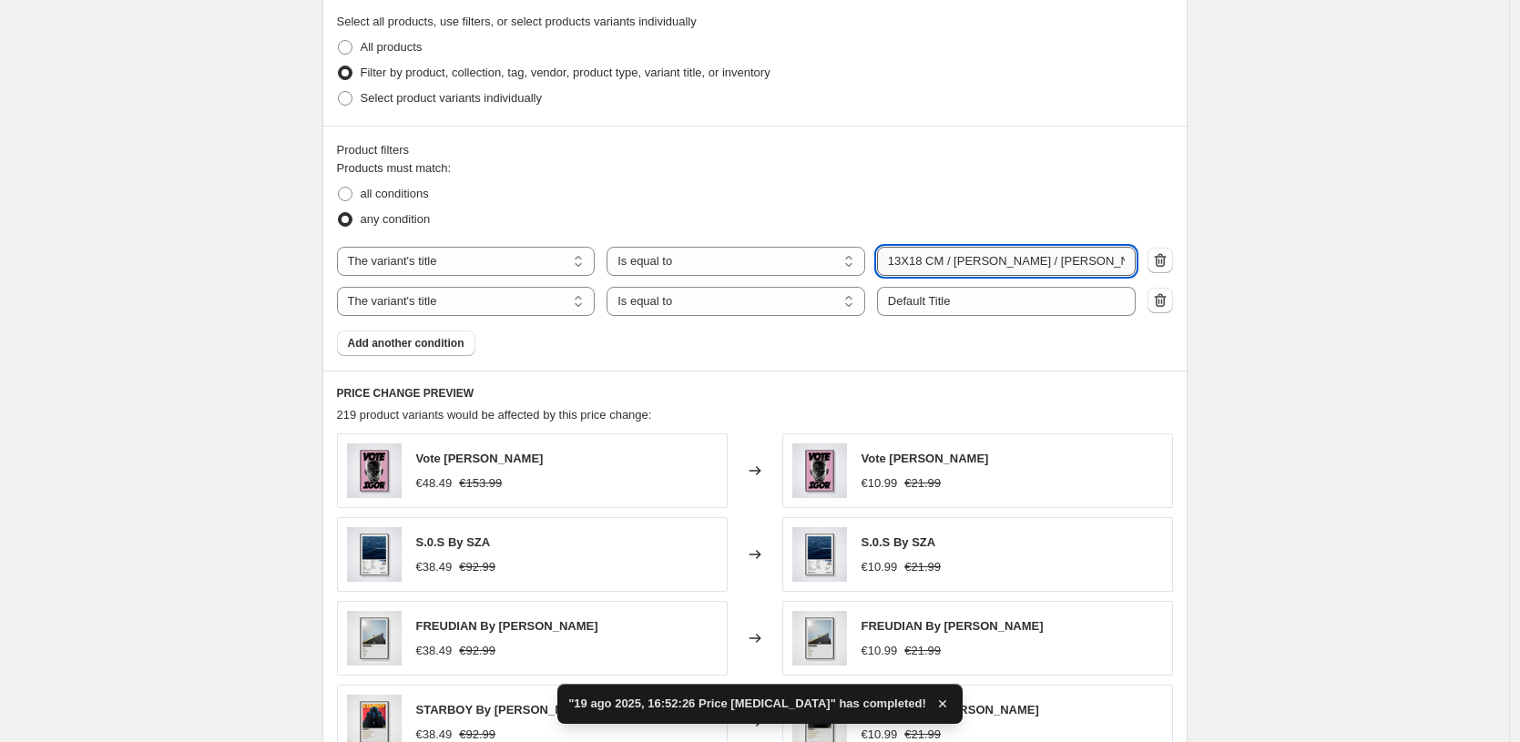
click at [1051, 264] on input "13X18 CM / [PERSON_NAME] / [PERSON_NAME] - 1.2 cm" at bounding box center [1006, 261] width 259 height 29
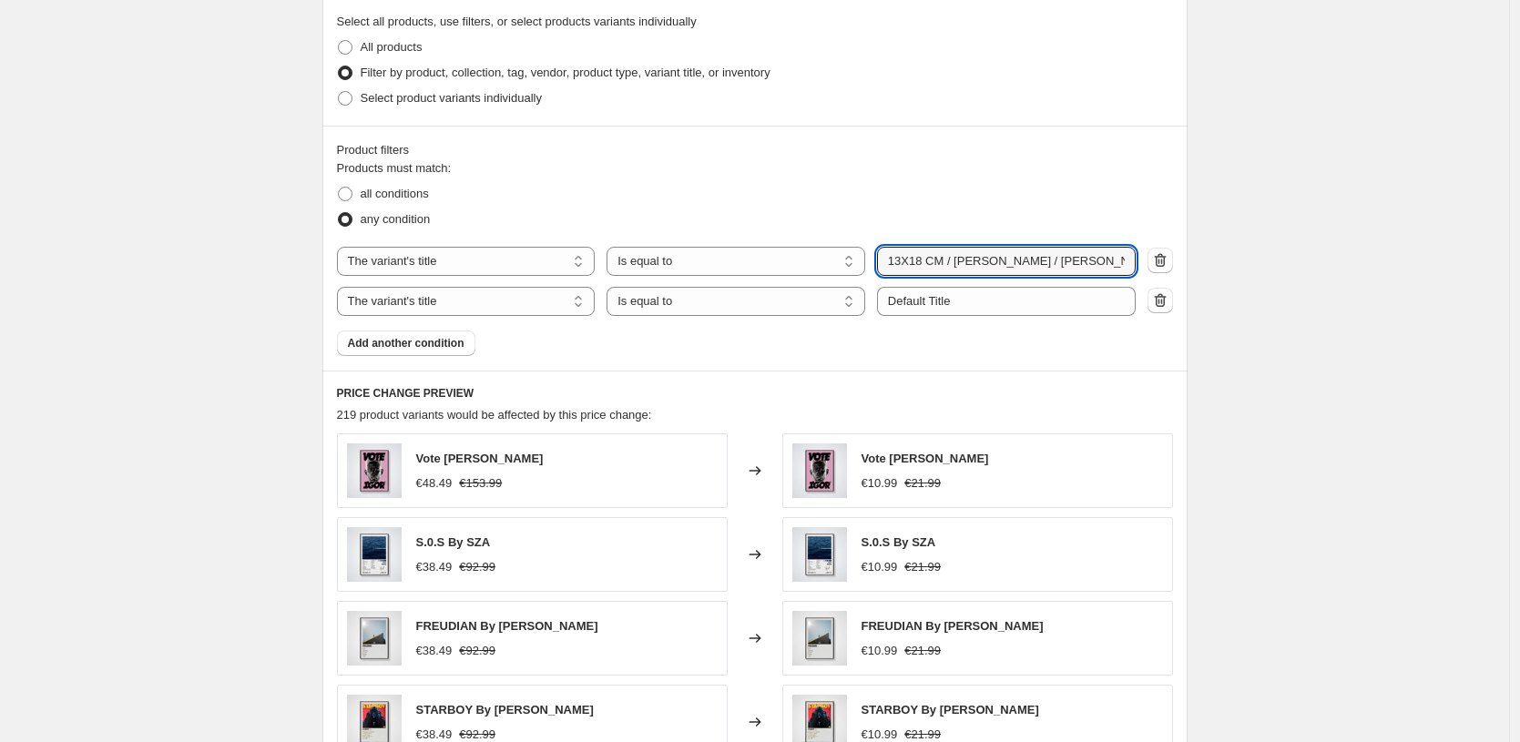
click at [1023, 369] on div "Product filters Products must match: all conditions any condition The product T…" at bounding box center [754, 248] width 865 height 245
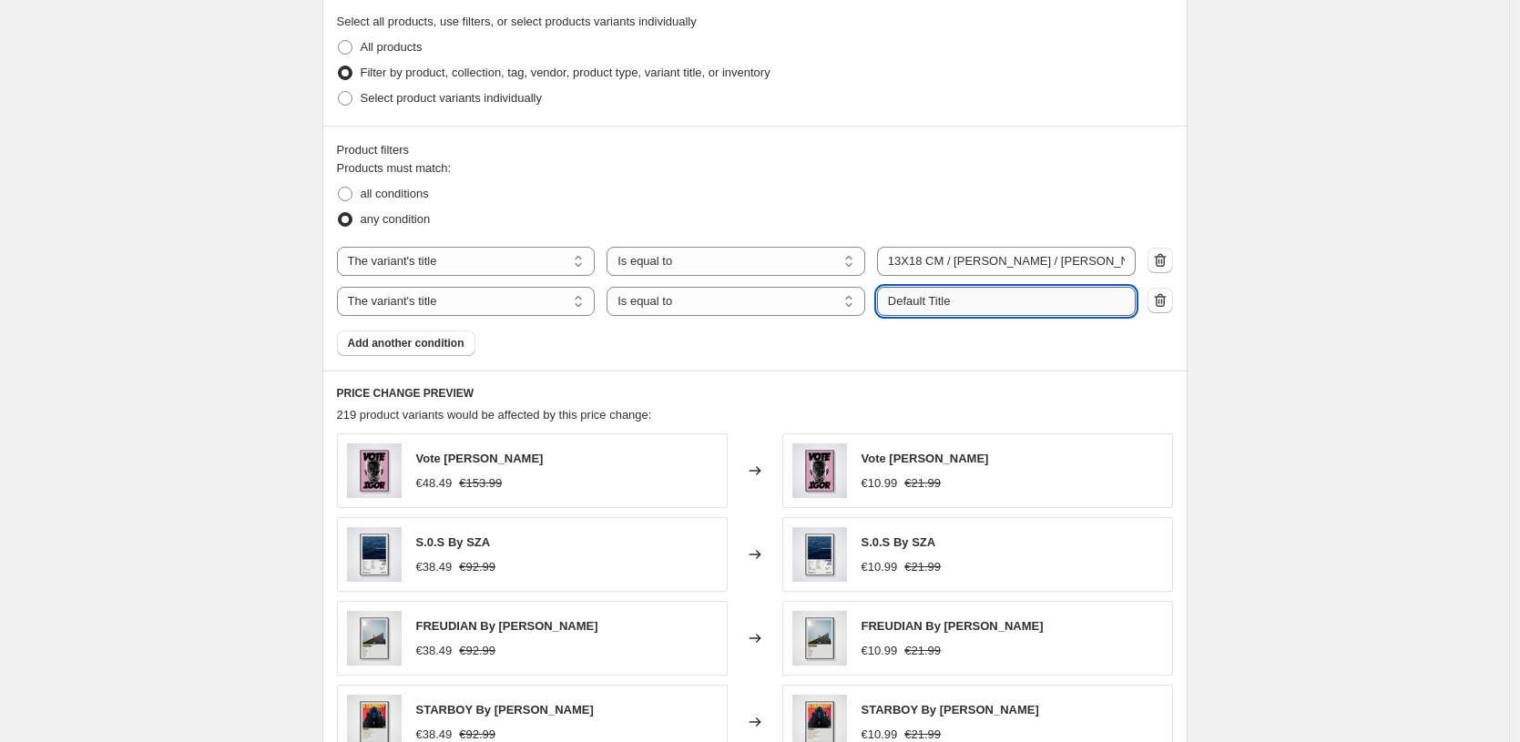
click at [1005, 311] on input "Default Title" at bounding box center [1006, 301] width 259 height 29
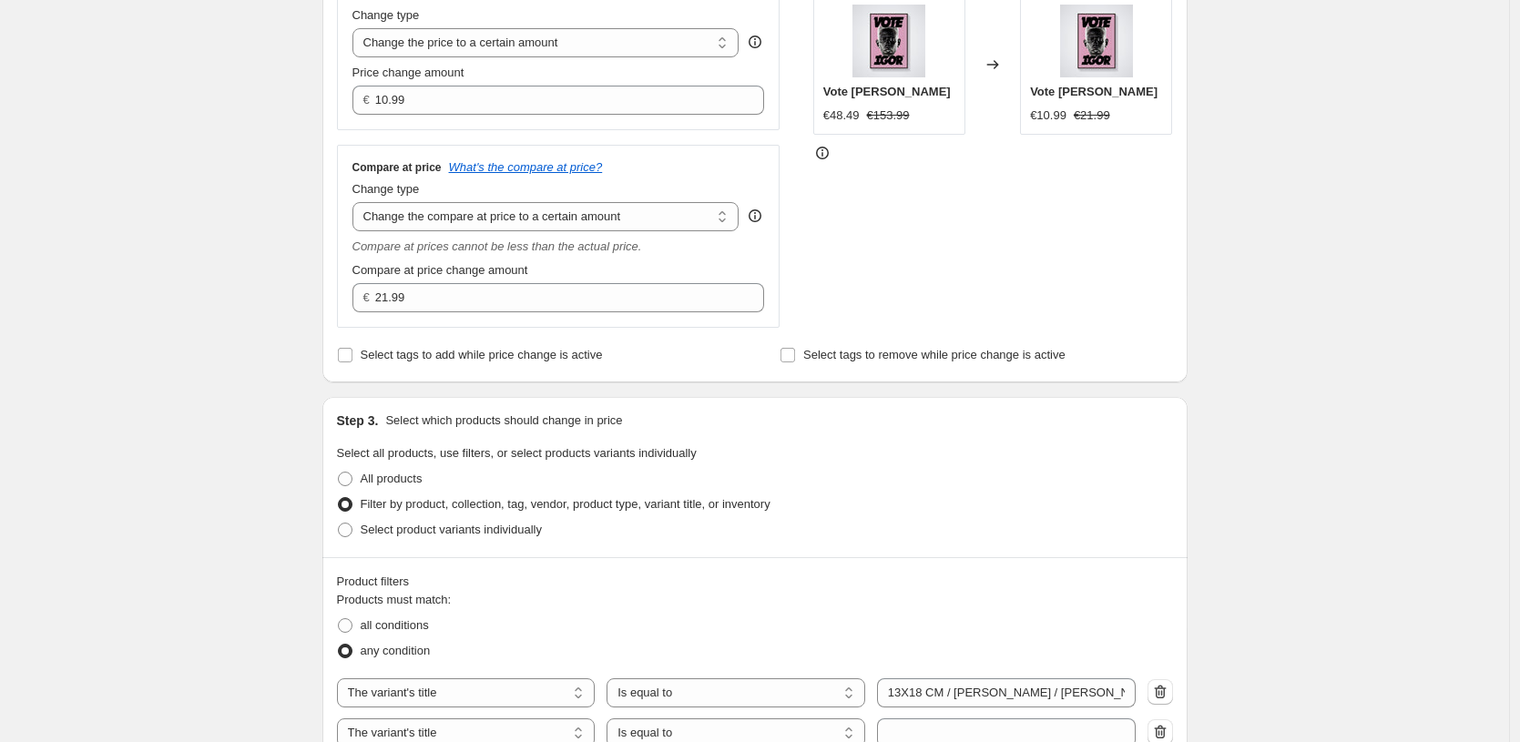
scroll to position [659, 0]
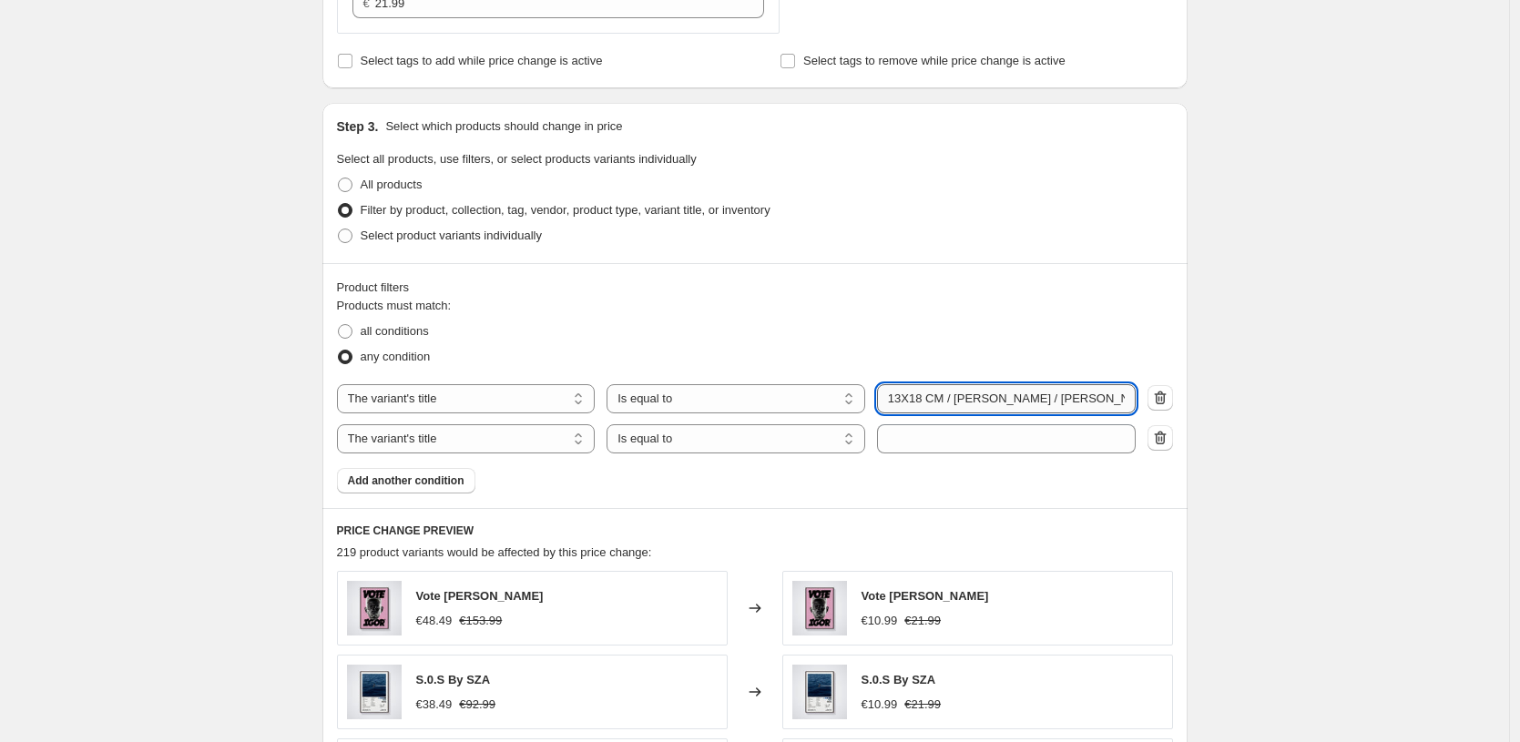
click at [1085, 391] on input "13X18 CM / [PERSON_NAME] / [PERSON_NAME] - 1.2 cm" at bounding box center [1006, 398] width 259 height 29
click at [1168, 193] on div "All products" at bounding box center [755, 185] width 836 height 26
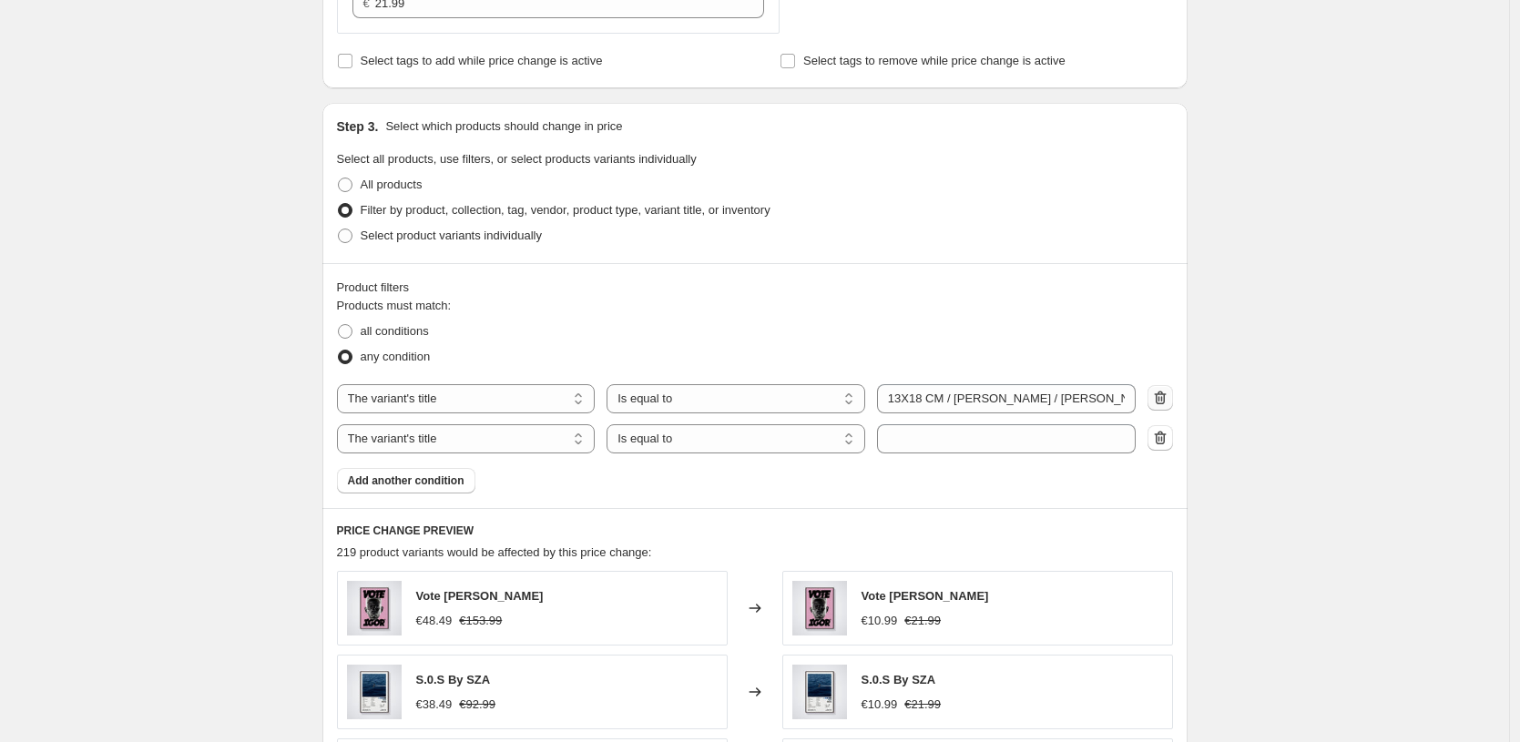
click at [1169, 405] on icon "button" at bounding box center [1160, 398] width 18 height 18
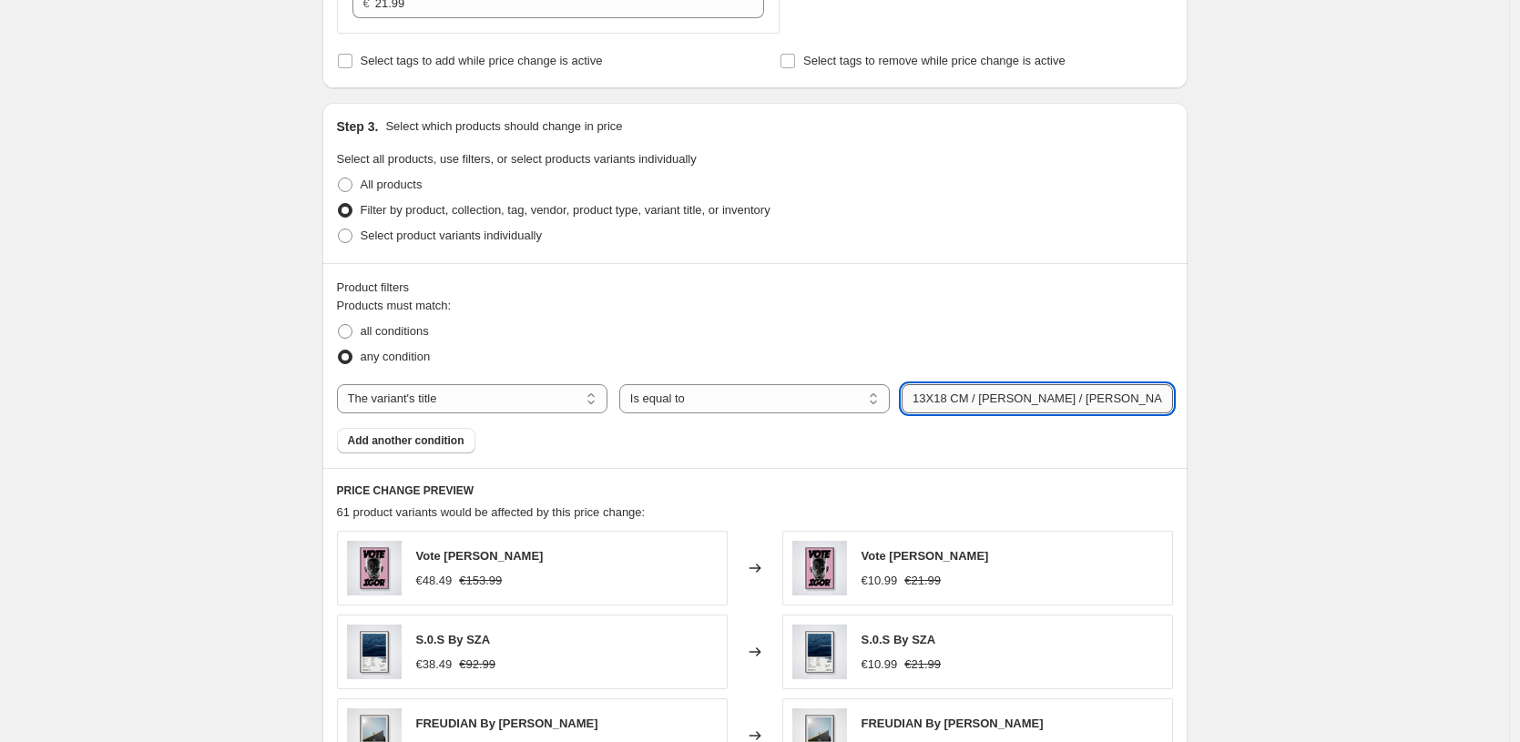
click at [1035, 401] on input "13X18 CM / [PERSON_NAME] / [PERSON_NAME] - 1.2 cm" at bounding box center [1037, 398] width 271 height 29
click at [1083, 266] on div "Product filters Products must match: all conditions any condition The product T…" at bounding box center [754, 365] width 865 height 205
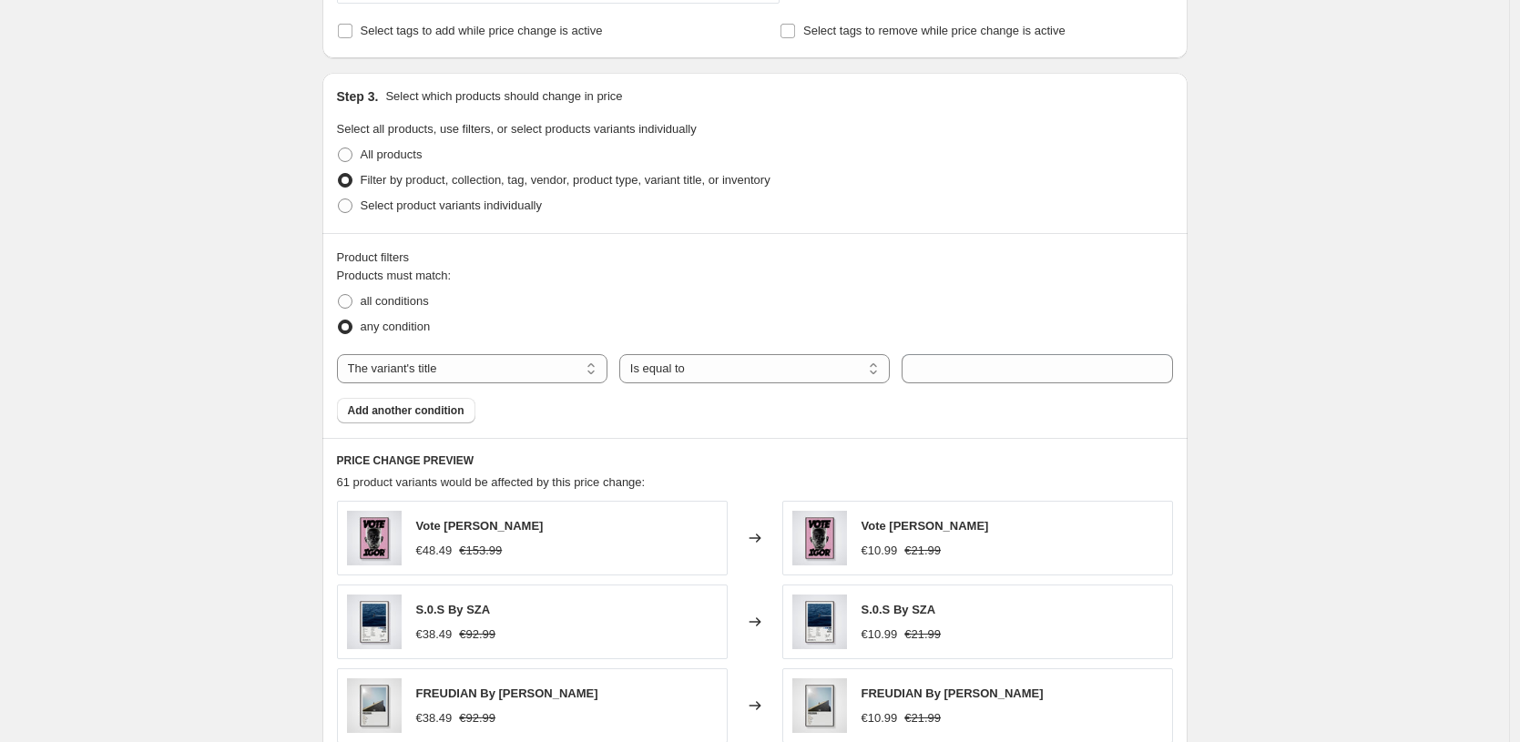
scroll to position [762, 0]
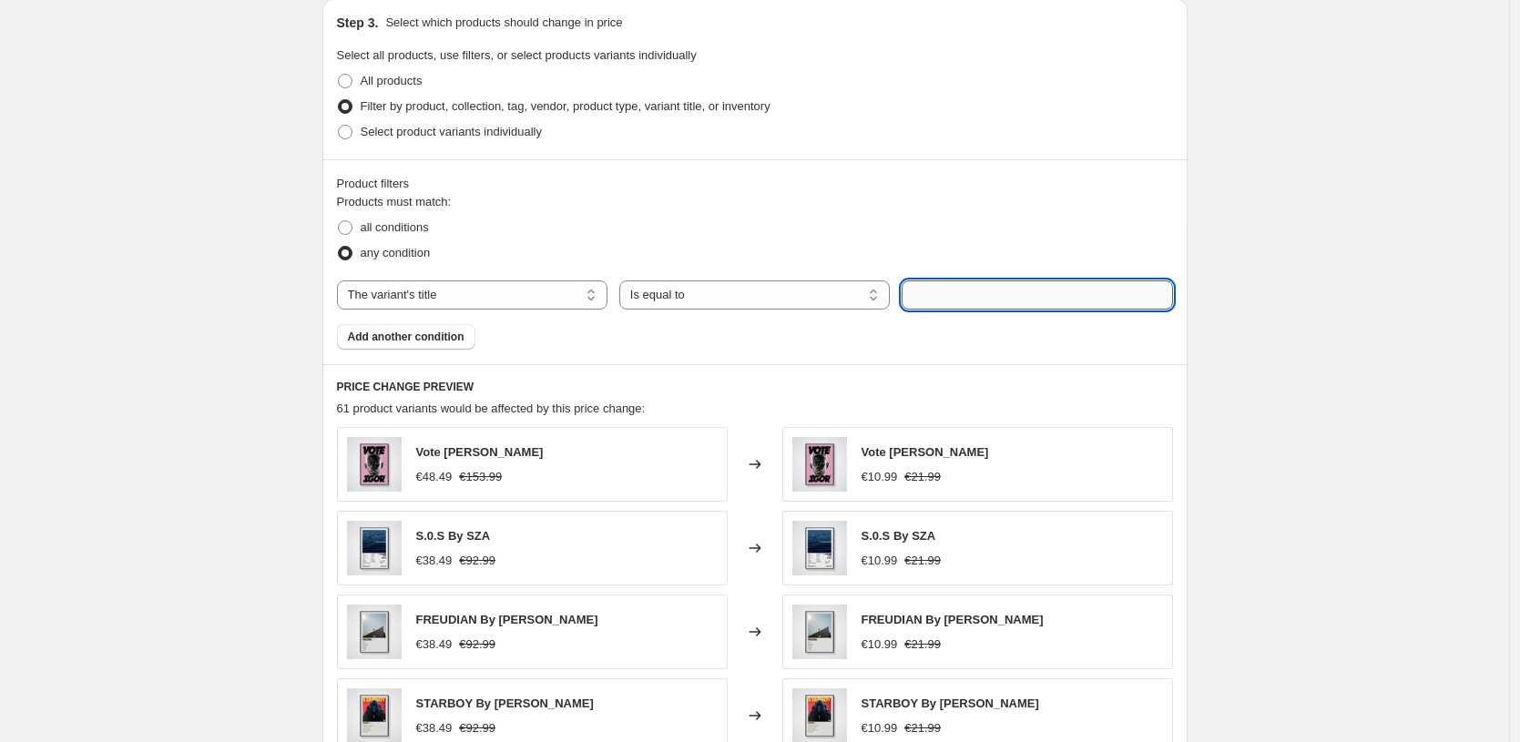
click at [992, 294] on input "text" at bounding box center [1037, 295] width 271 height 29
paste input "13X18 CM / [PERSON_NAME] / [PERSON_NAME] - 1.2 cm"
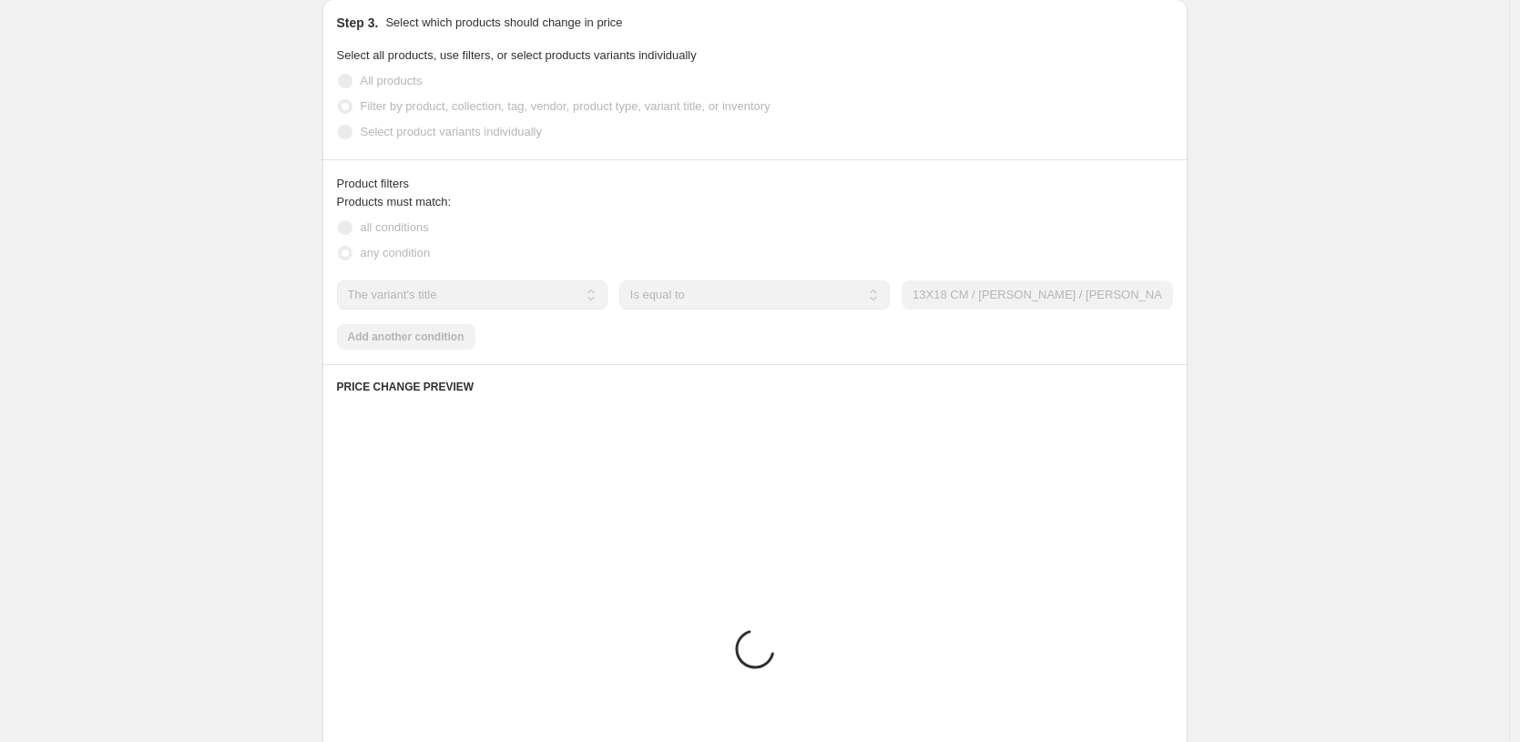
click at [992, 411] on div "Placeholder" at bounding box center [755, 409] width 836 height 18
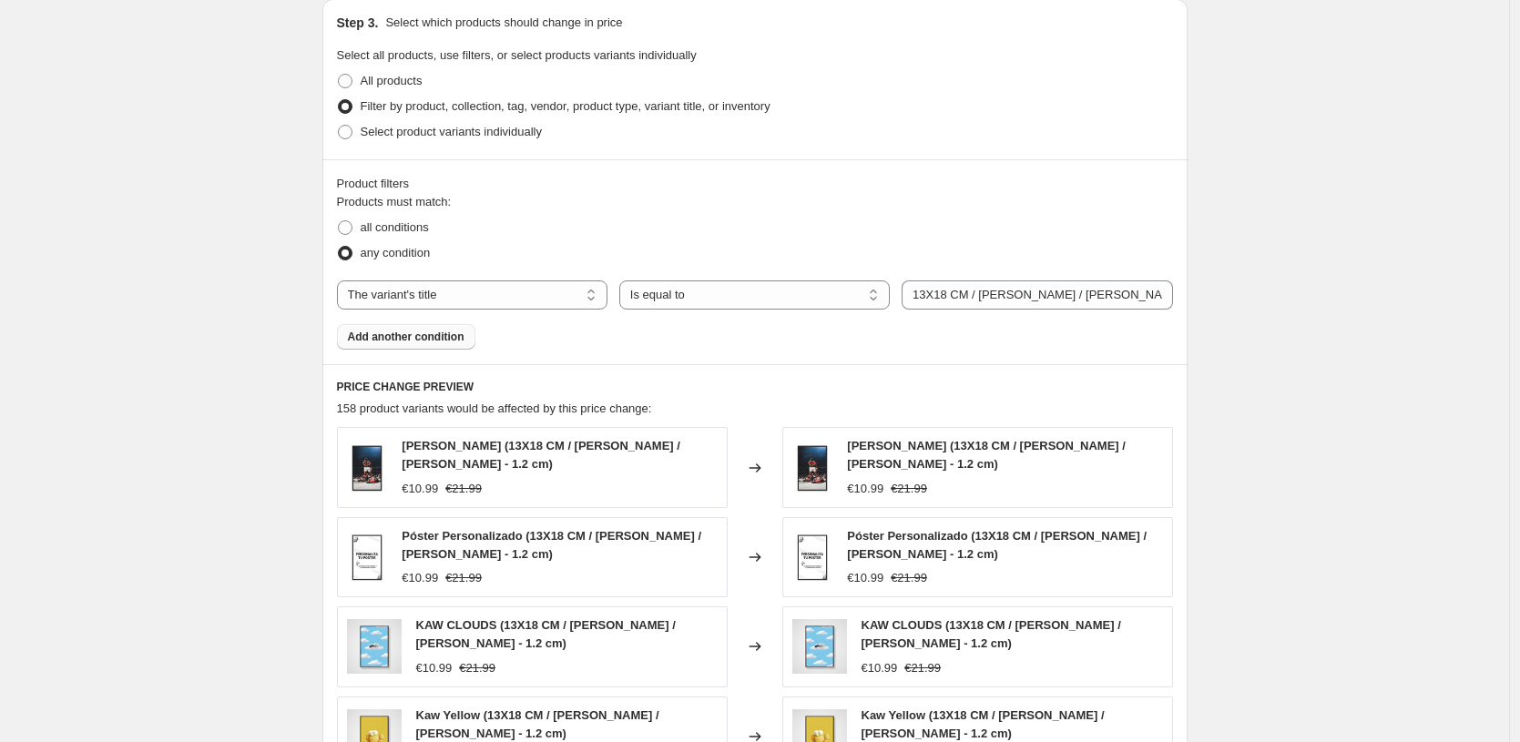
click at [452, 331] on span "Add another condition" at bounding box center [406, 337] width 117 height 15
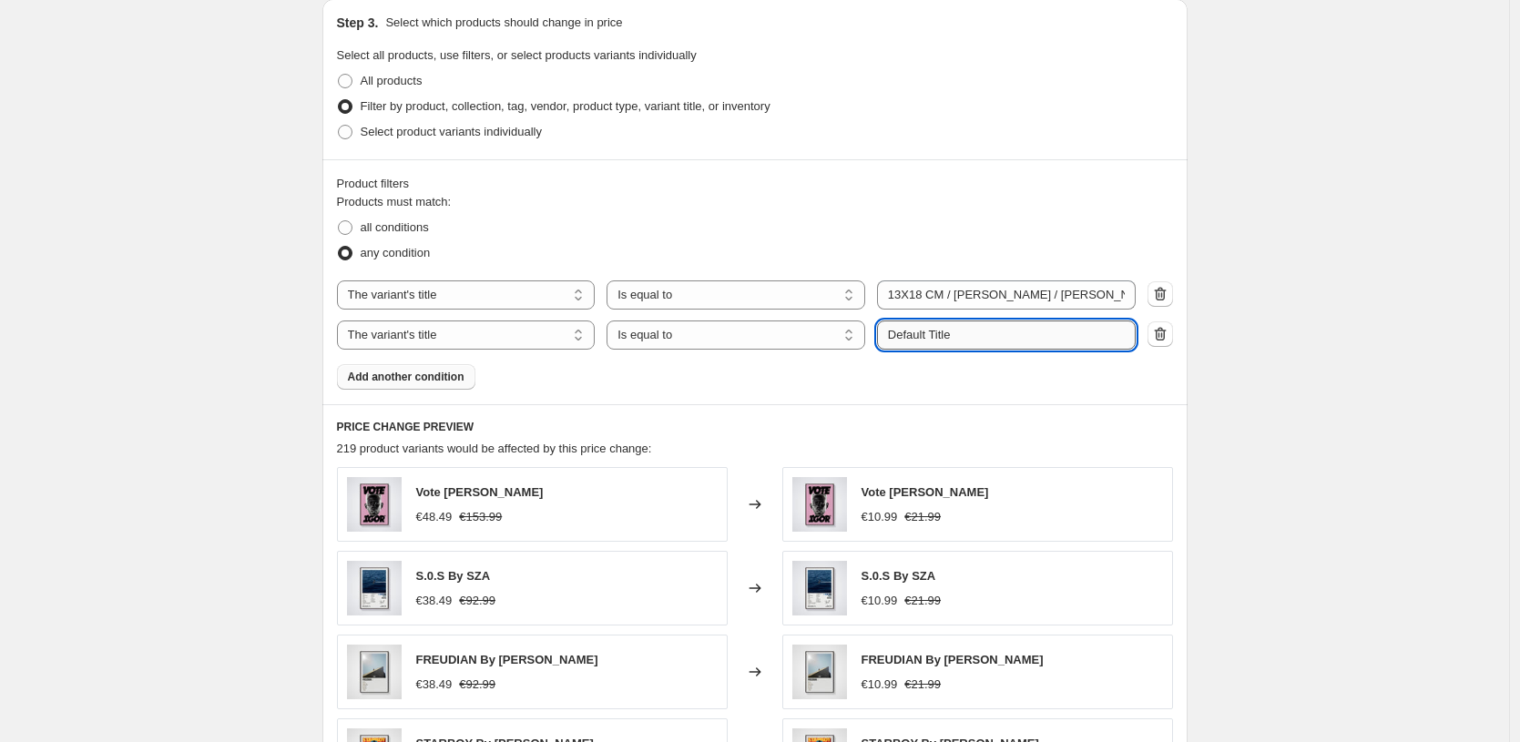
click at [967, 340] on input "Default Title" at bounding box center [1006, 335] width 259 height 29
paste input "13X18 CM / [PERSON_NAME] / [PERSON_NAME] - 1.2 cm"
click at [972, 377] on div "Products must match: all conditions any condition The product The product's col…" at bounding box center [755, 291] width 836 height 197
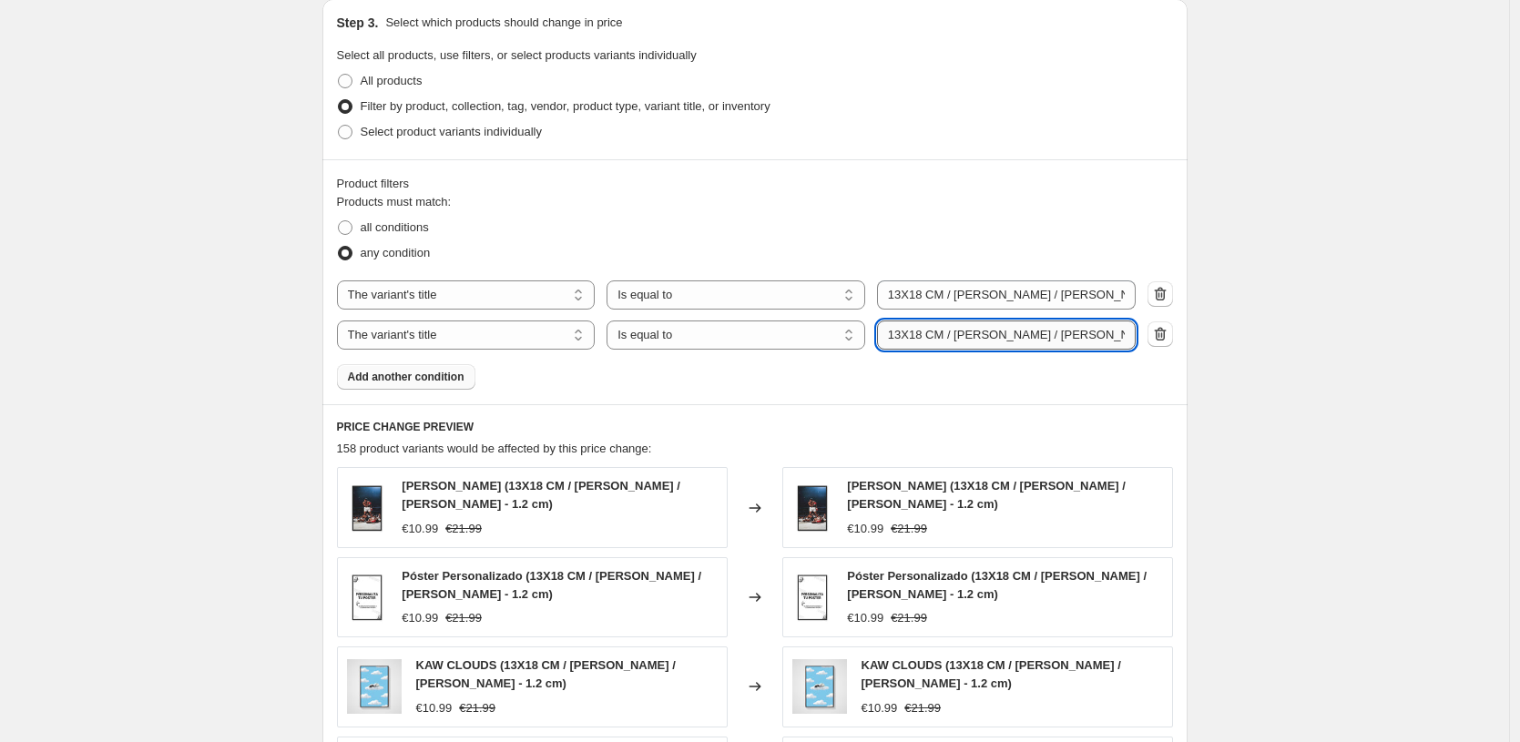
click at [1010, 344] on input "13X18 CM / [PERSON_NAME] / [PERSON_NAME] - 1.2 cm" at bounding box center [1006, 335] width 259 height 29
click at [1008, 336] on input "13X18 CM / [PERSON_NAME] / [PERSON_NAME] - 1.2 cm" at bounding box center [1006, 335] width 259 height 29
click at [1010, 452] on div "158 product variants would be affected by this price change:" at bounding box center [755, 449] width 836 height 18
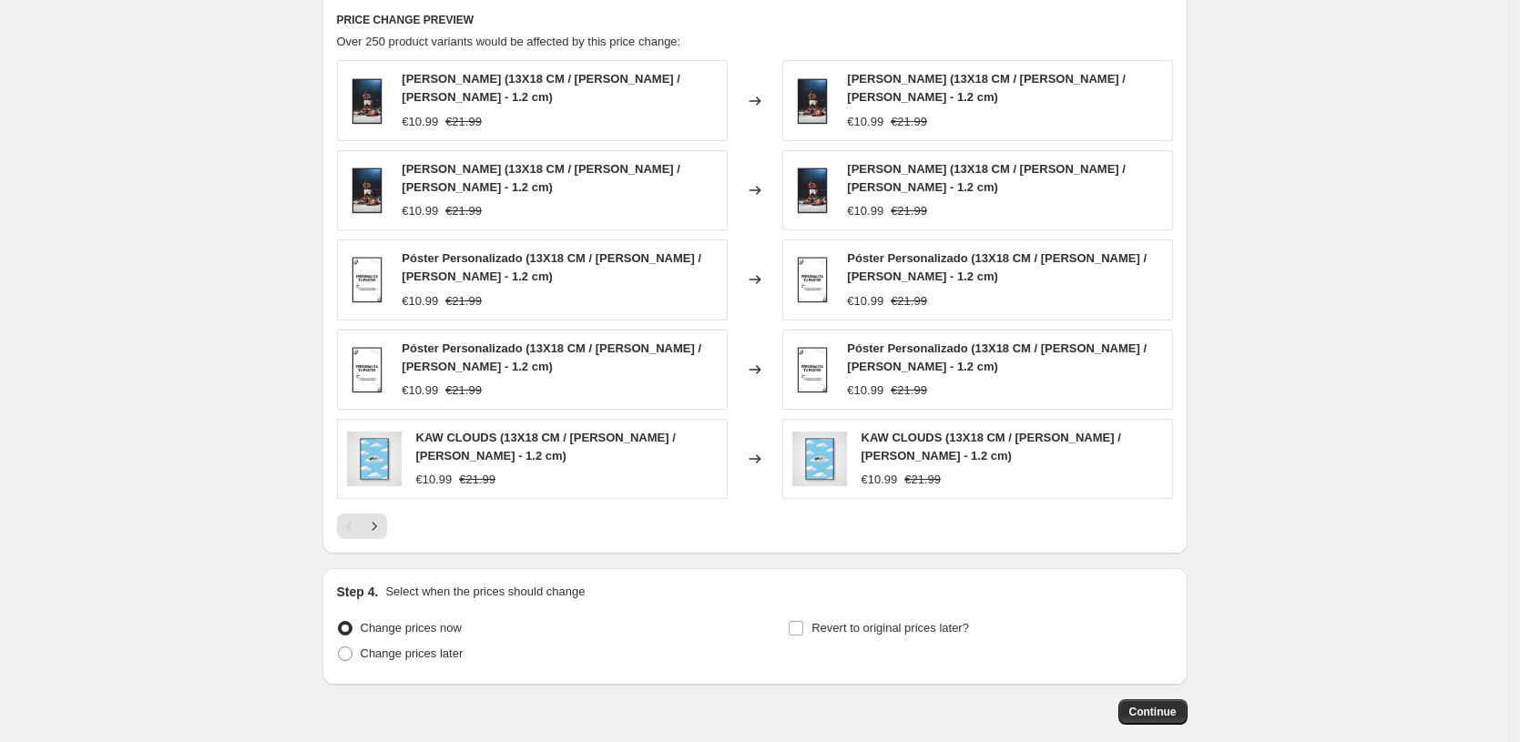
scroll to position [1263, 0]
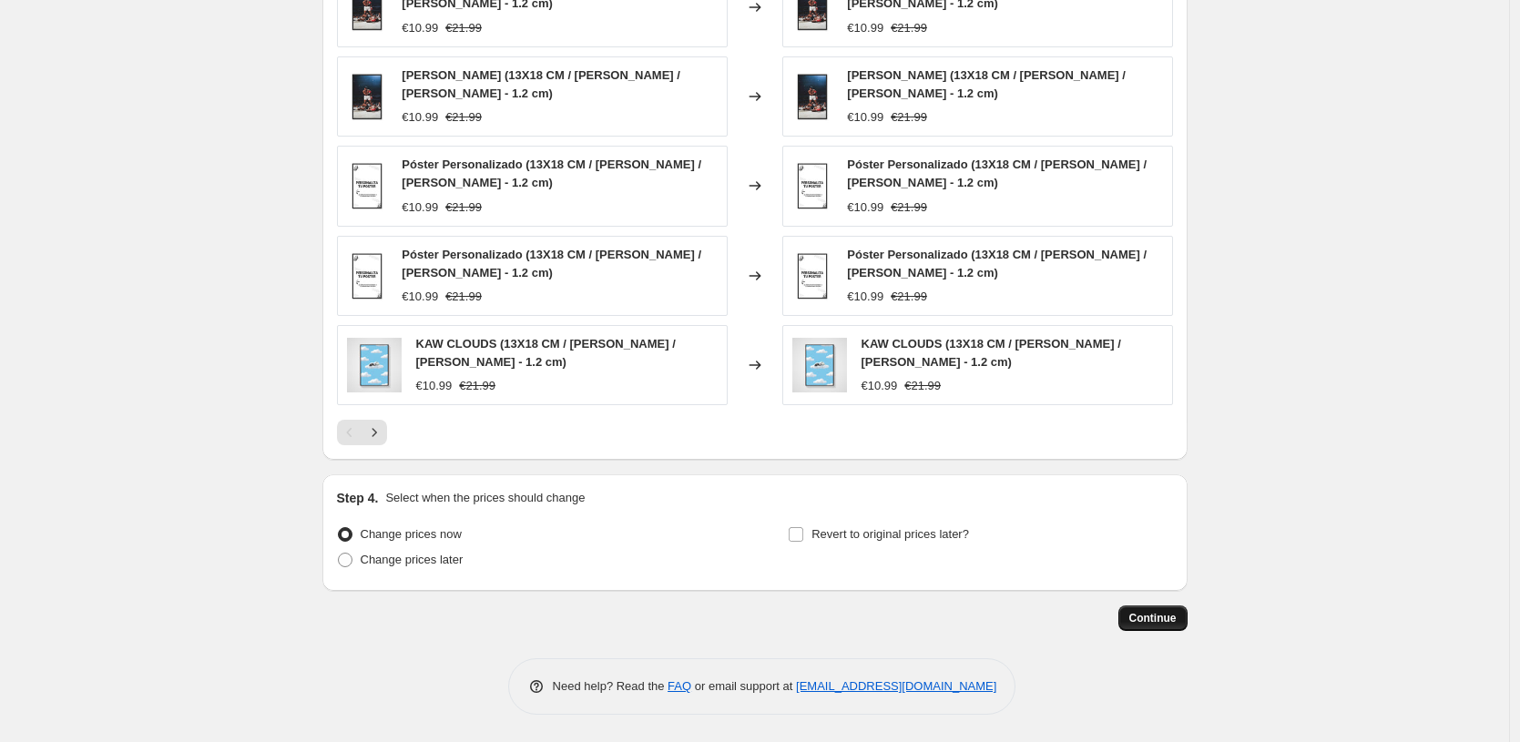
click at [1164, 609] on button "Continue" at bounding box center [1152, 619] width 69 height 26
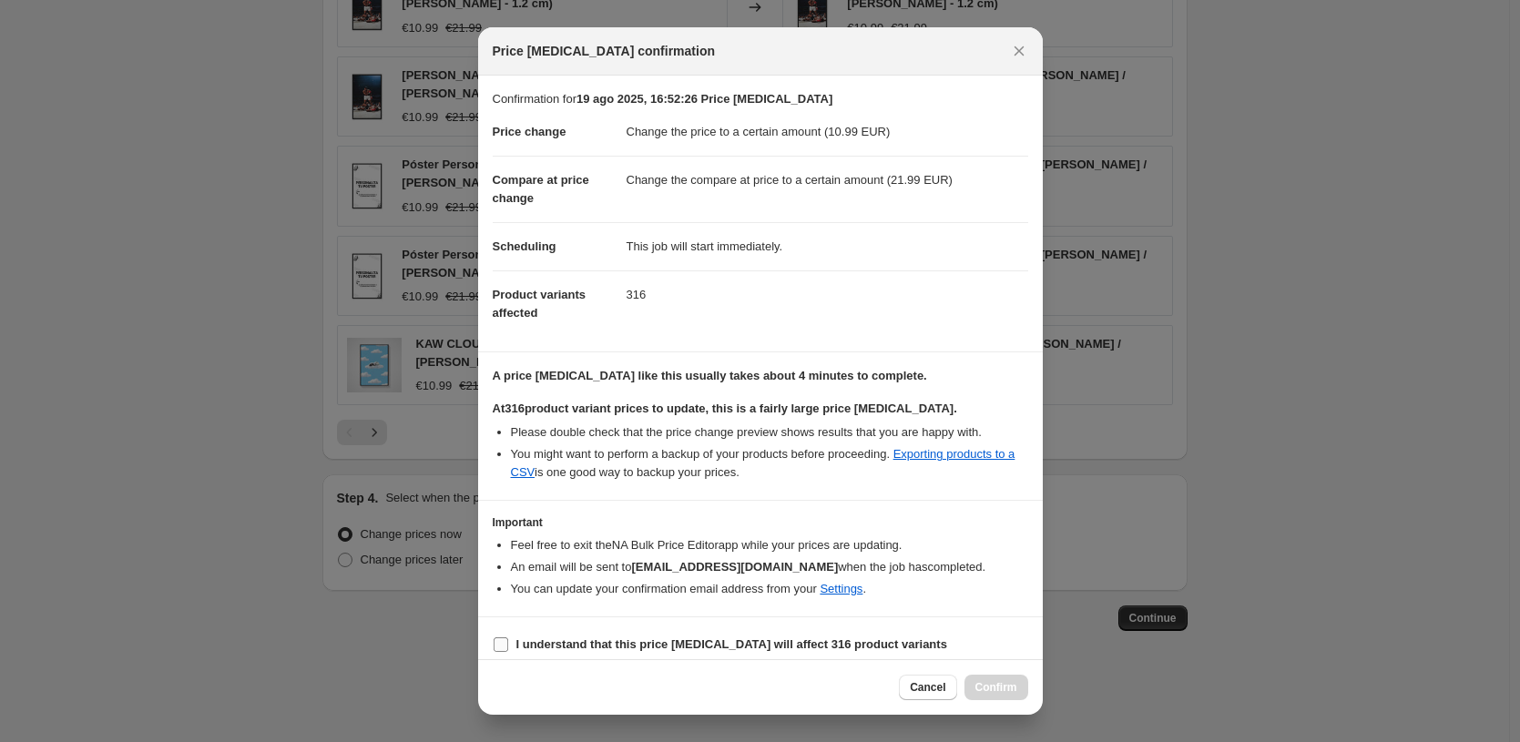
click at [644, 649] on b "I understand that this price [MEDICAL_DATA] will affect 316 product variants" at bounding box center [731, 645] width 431 height 14
click at [508, 649] on input "I understand that this price [MEDICAL_DATA] will affect 316 product variants" at bounding box center [501, 645] width 15 height 15
click at [989, 706] on div "Cancel Confirm" at bounding box center [760, 687] width 565 height 56
click at [997, 690] on span "Confirm" at bounding box center [996, 687] width 42 height 15
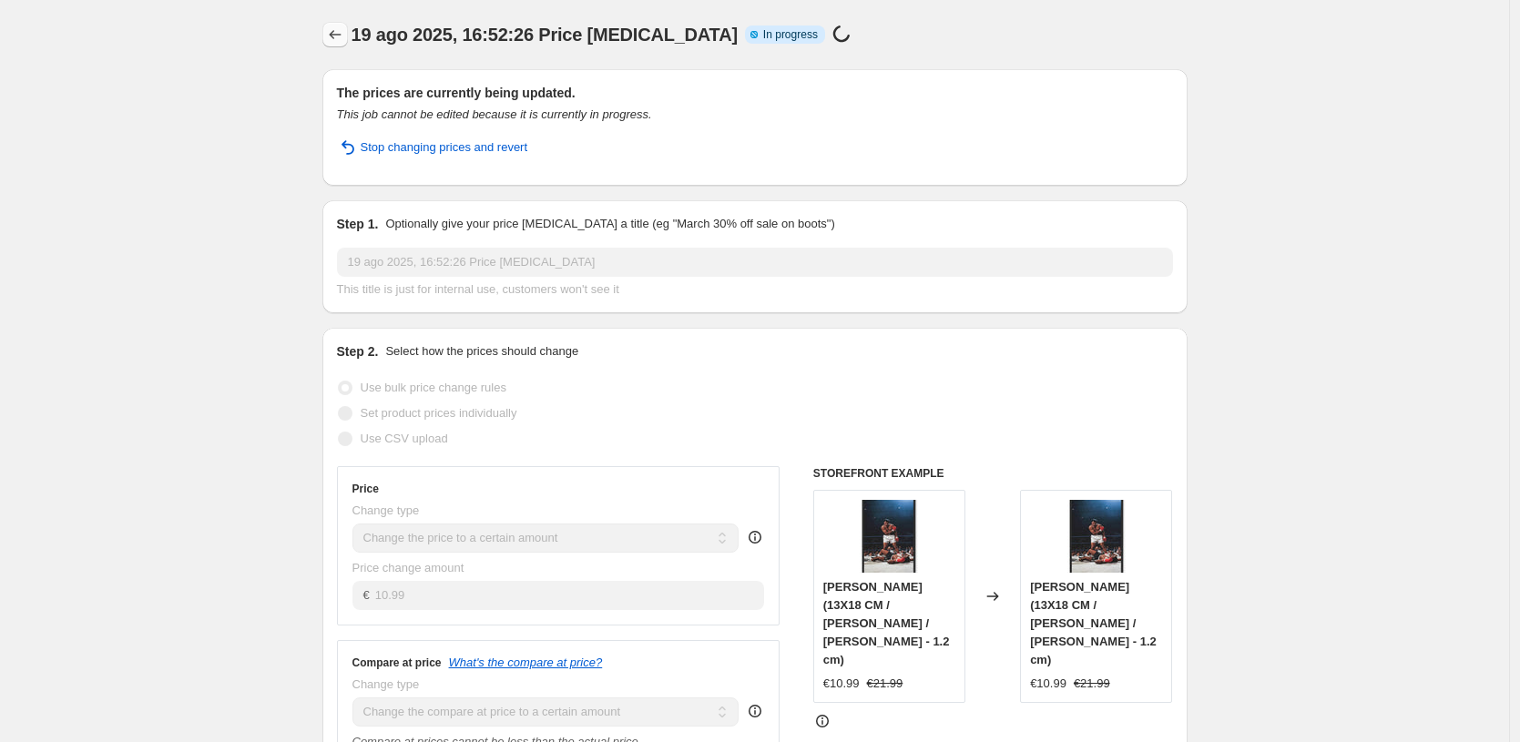
click at [334, 27] on icon "Price change jobs" at bounding box center [335, 35] width 18 height 18
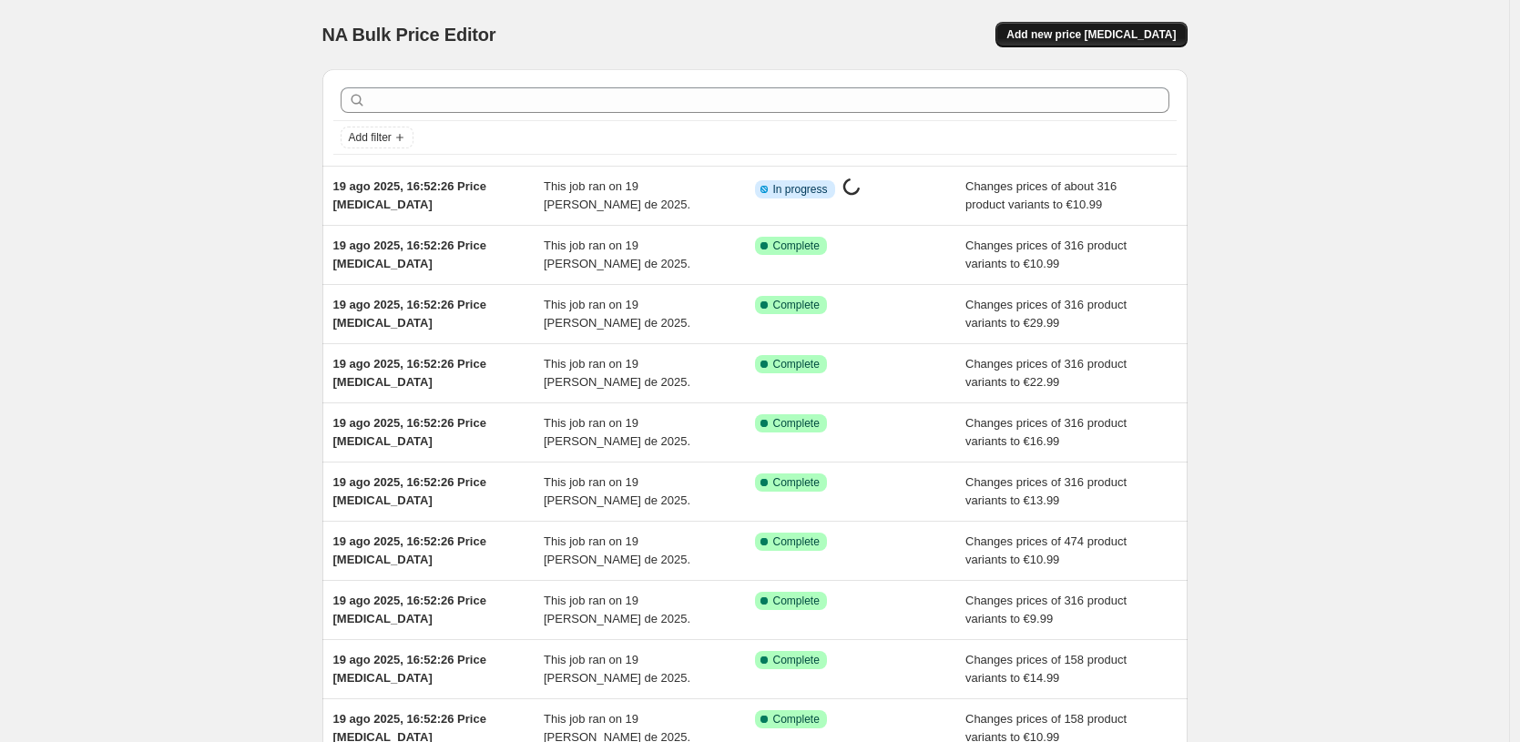
click at [1113, 46] on button "Add new price [MEDICAL_DATA]" at bounding box center [1090, 35] width 191 height 26
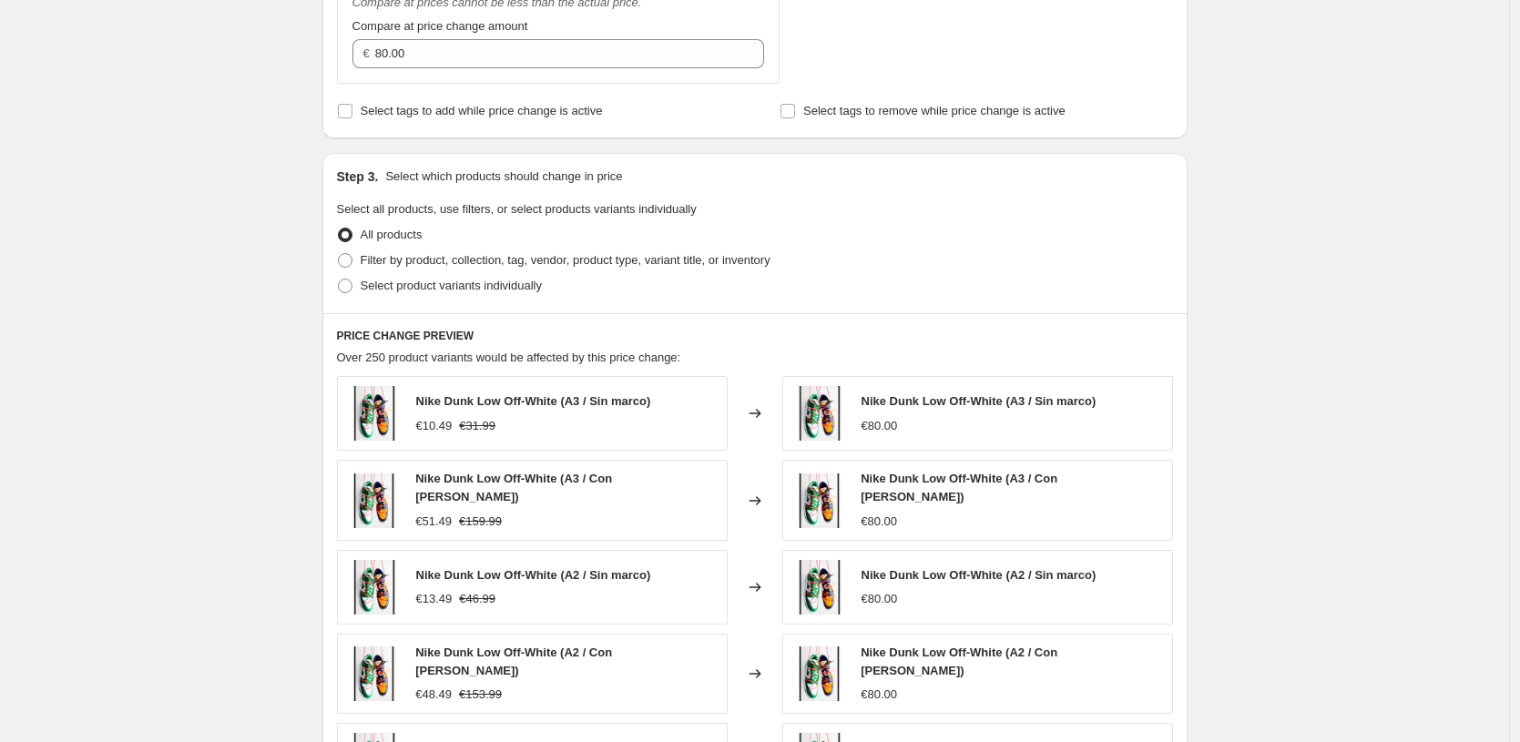
scroll to position [612, 0]
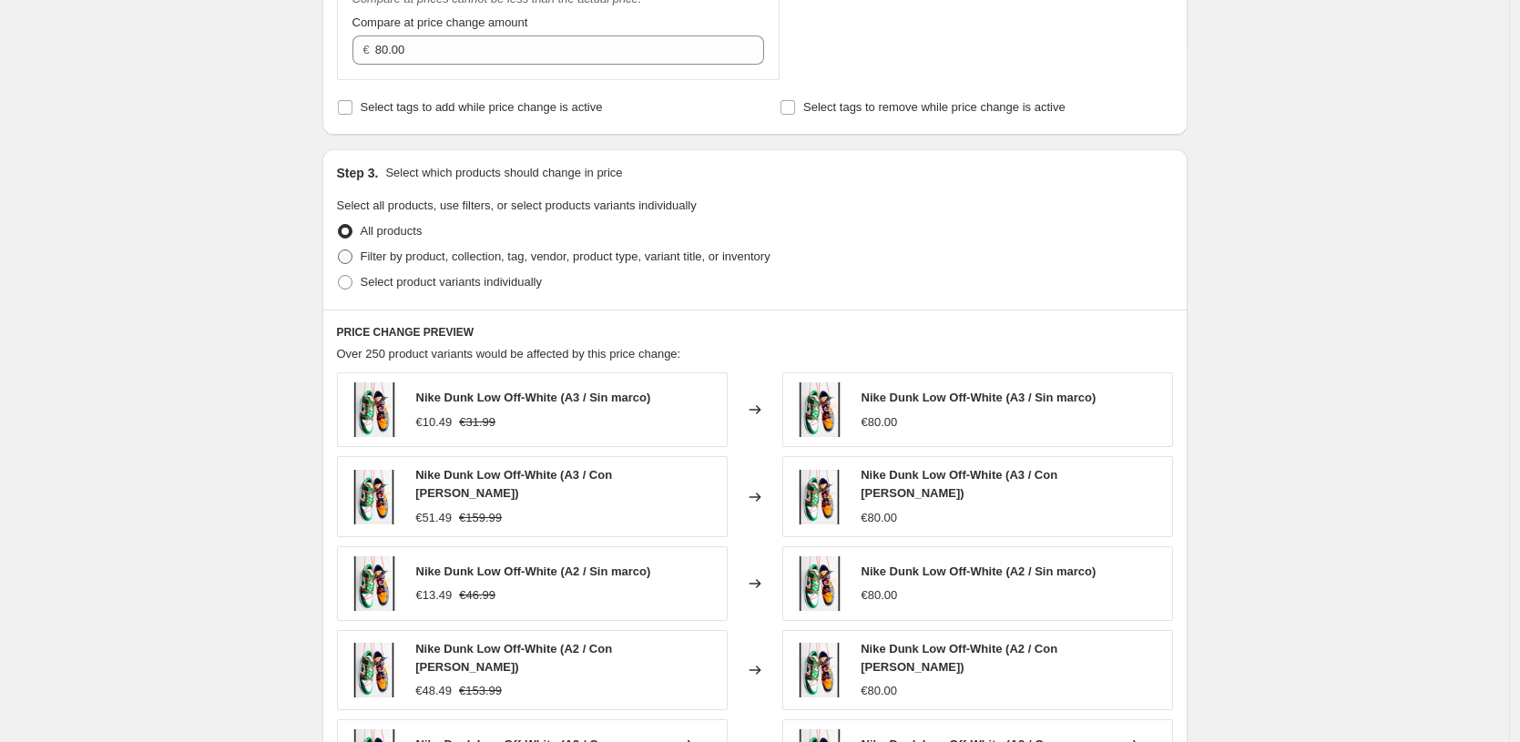
click at [671, 260] on span "Filter by product, collection, tag, vendor, product type, variant title, or inv…" at bounding box center [566, 257] width 410 height 14
click at [339, 250] on input "Filter by product, collection, tag, vendor, product type, variant title, or inv…" at bounding box center [338, 250] width 1 height 1
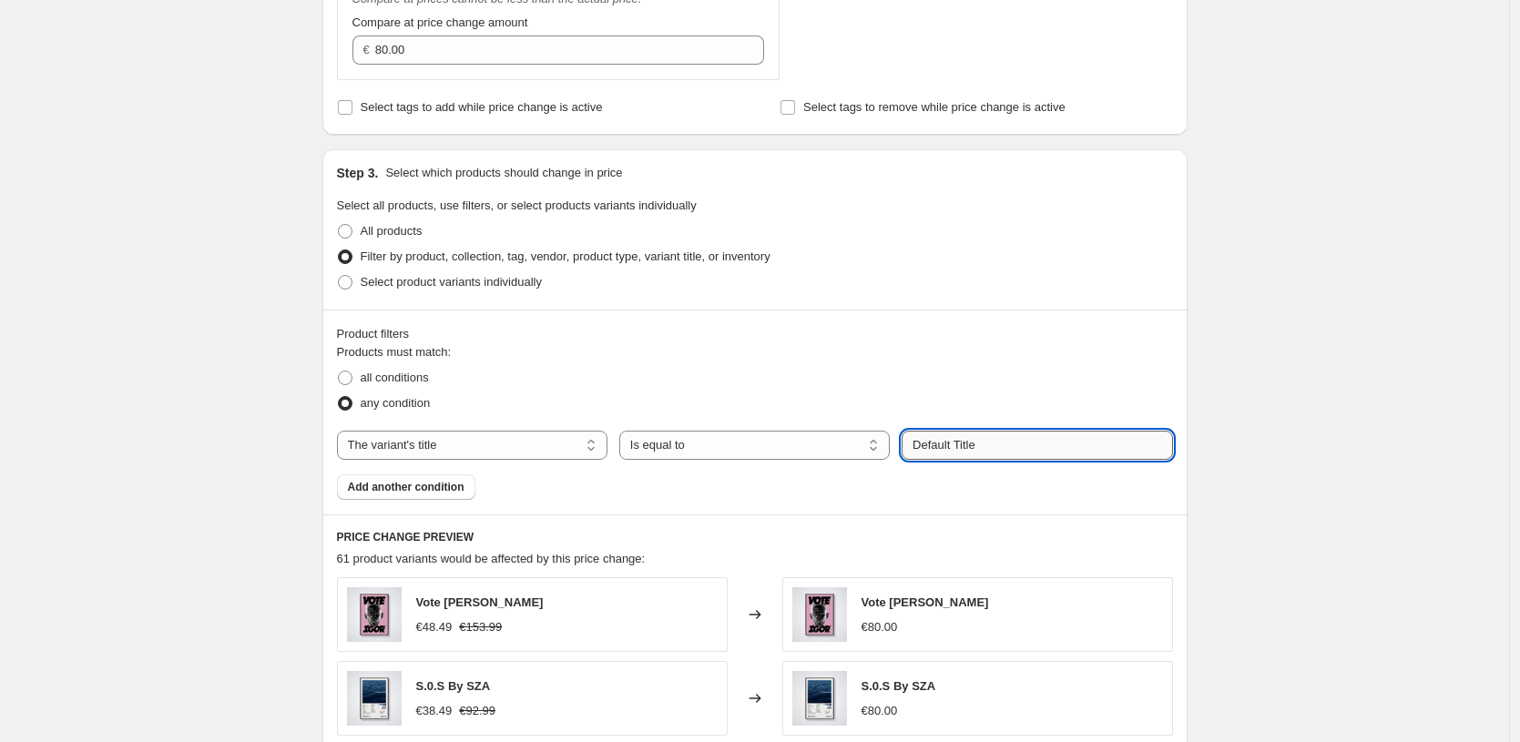
click at [1072, 447] on input "Default Title" at bounding box center [1037, 445] width 271 height 29
paste input "13X18 CM / [PERSON_NAME] / [PERSON_NAME] - 1.2 cm"
click at [1093, 445] on input "13X18 CM / [PERSON_NAME] / [PERSON_NAME] - 1.2 cm" at bounding box center [1037, 445] width 271 height 29
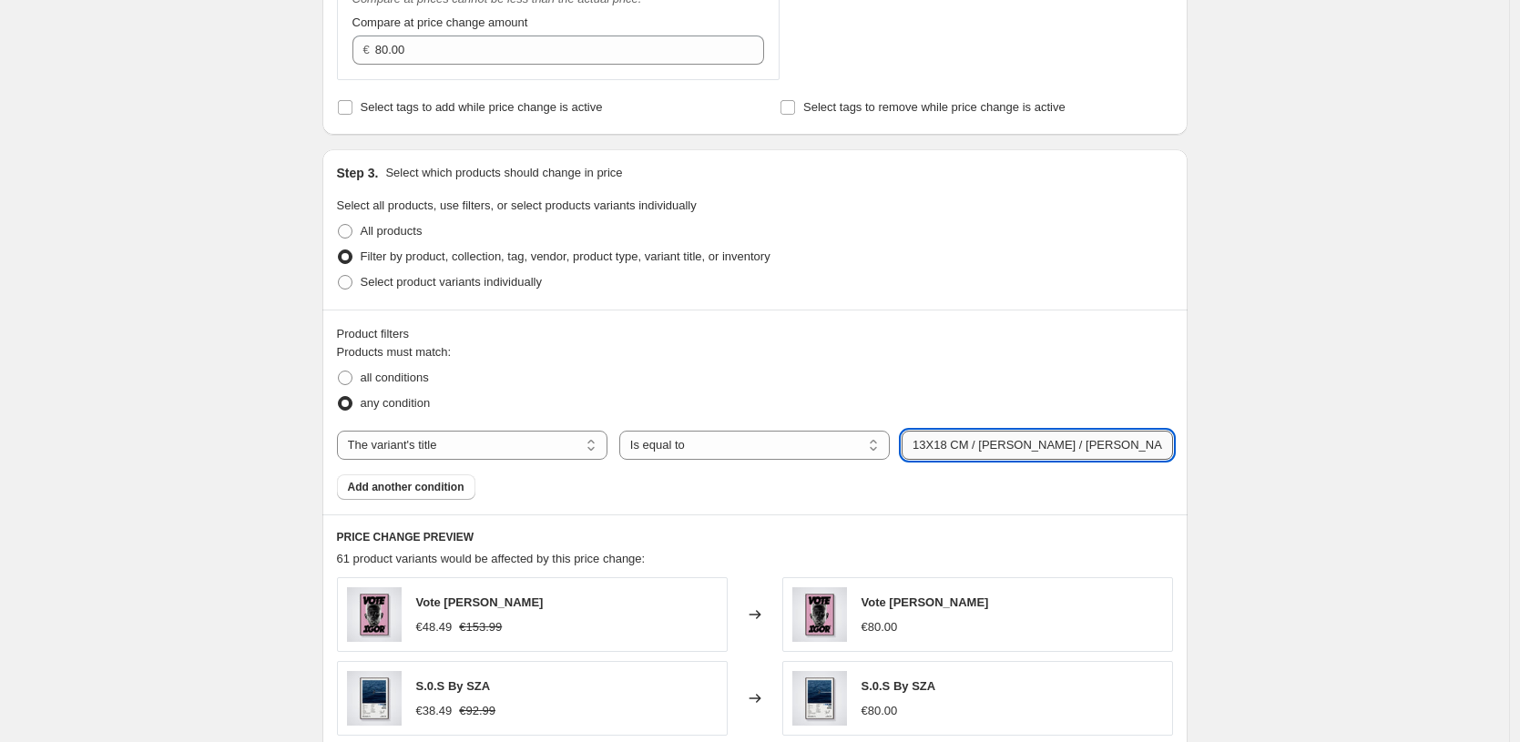
click at [1093, 445] on input "13X18 CM / [PERSON_NAME] / [PERSON_NAME] - 1.2 cm" at bounding box center [1037, 445] width 271 height 29
click at [1098, 481] on div "Products must match: all conditions any condition The product The product's col…" at bounding box center [755, 421] width 836 height 157
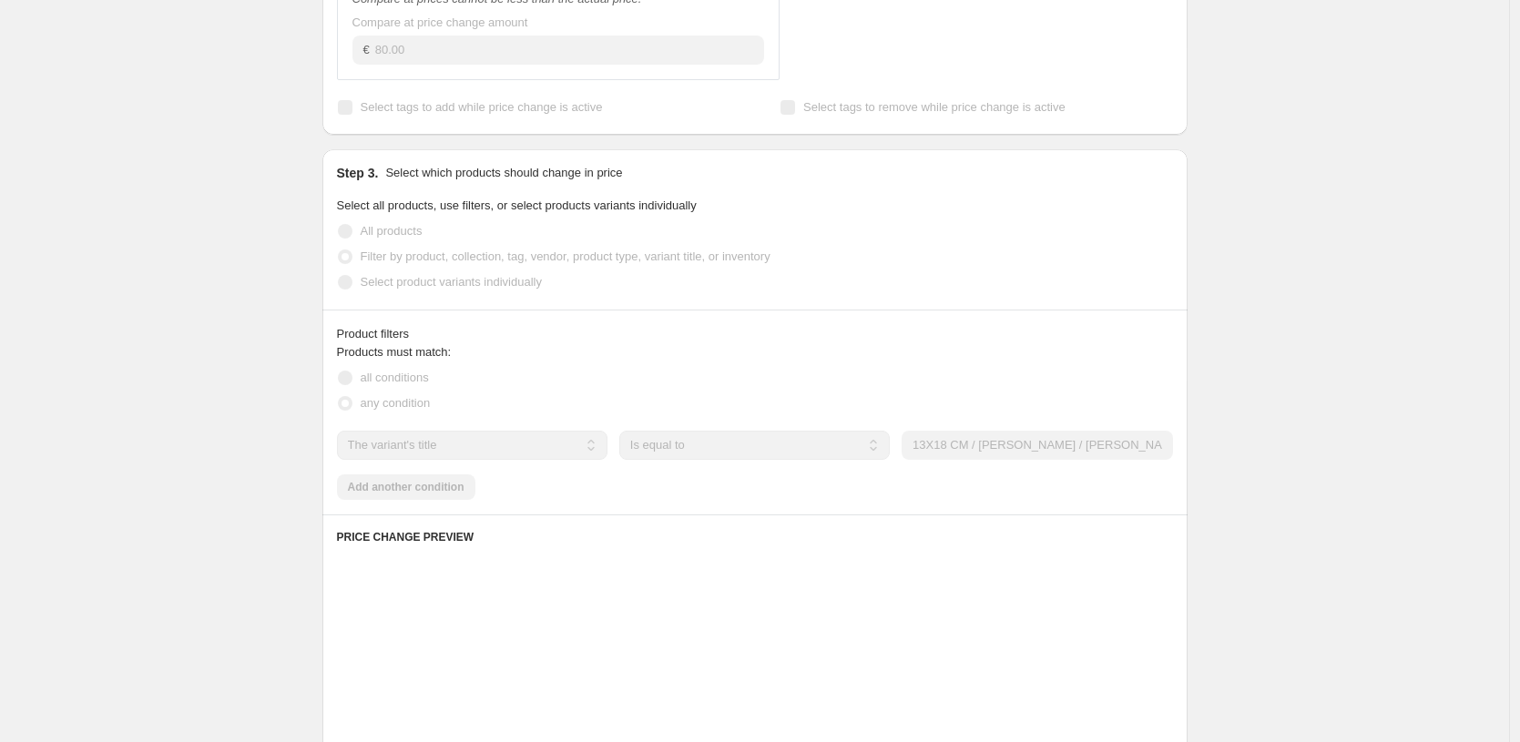
click at [1098, 481] on div "Products must match: all conditions any condition The product The product's col…" at bounding box center [755, 421] width 836 height 157
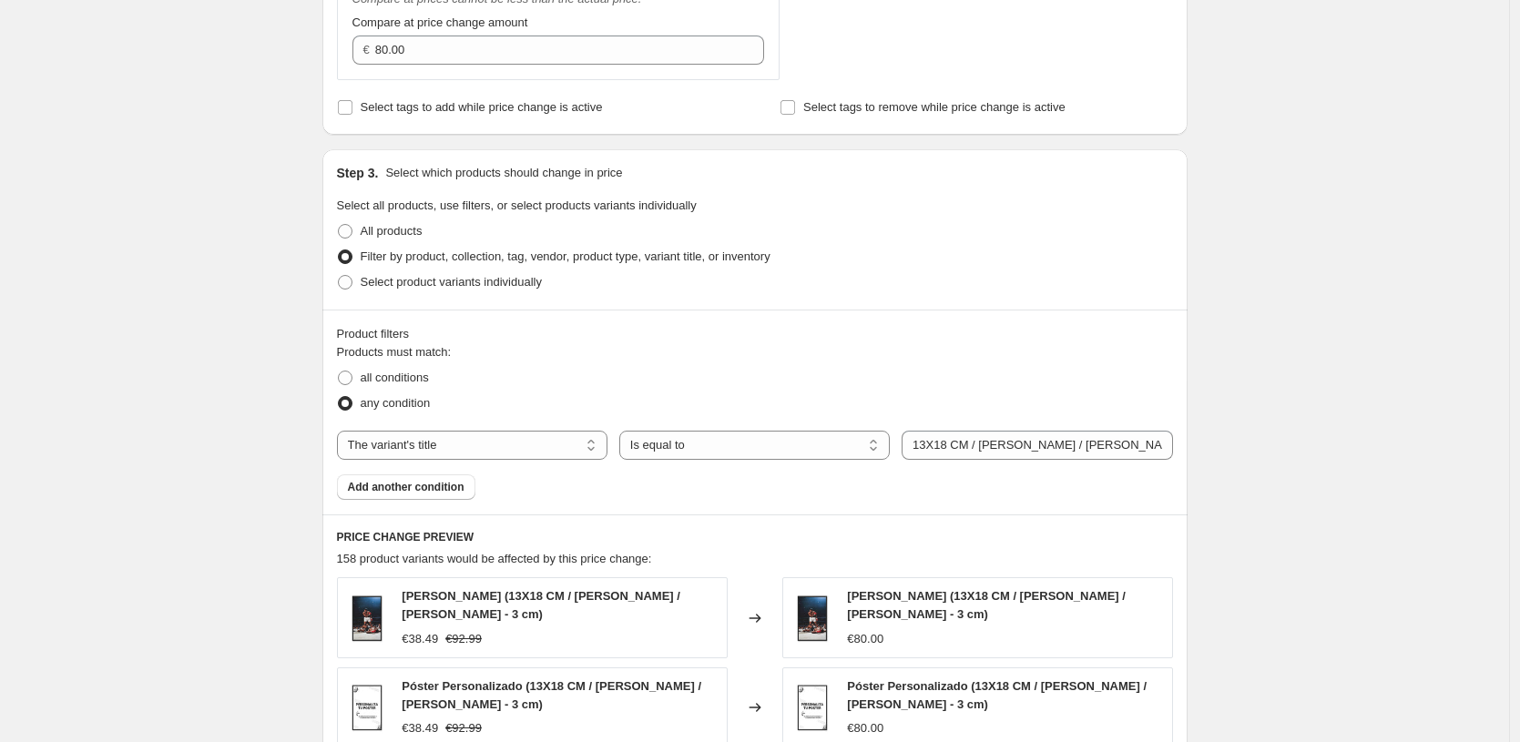
click at [1184, 414] on div "Product filters Products must match: all conditions any condition The product T…" at bounding box center [754, 412] width 865 height 205
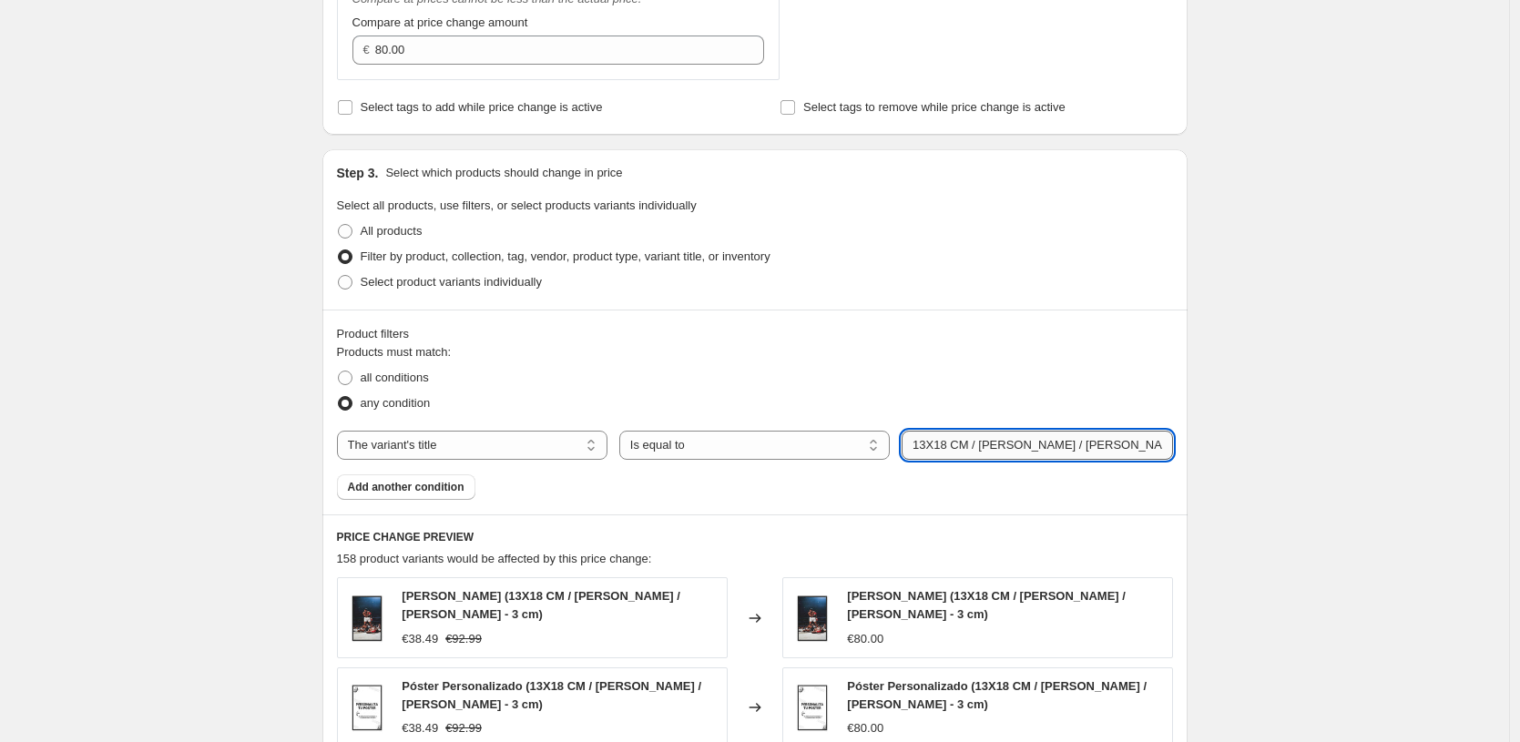
click at [1121, 451] on input "13X18 CM / [PERSON_NAME] / [PERSON_NAME] - 3 cm" at bounding box center [1037, 445] width 271 height 29
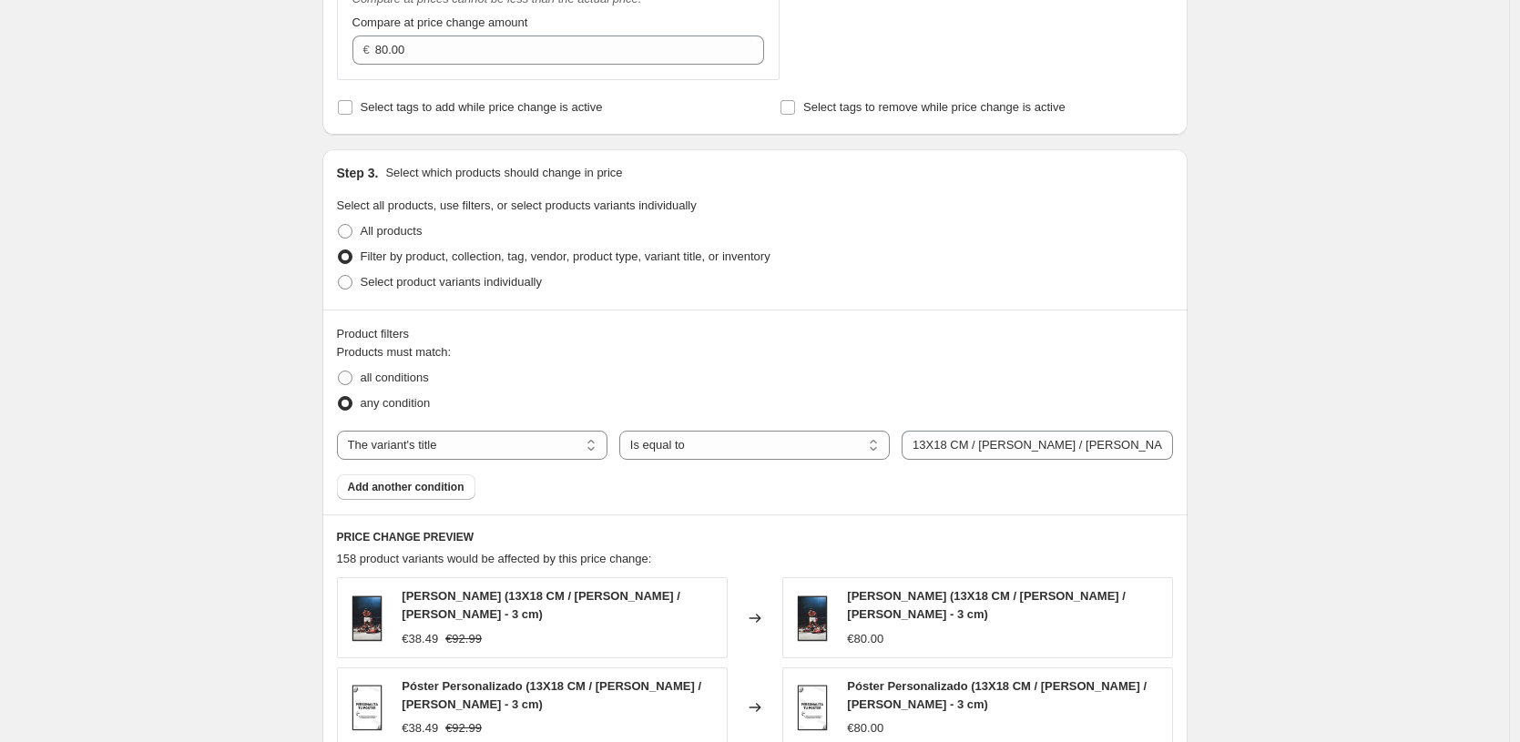
click at [374, 505] on div "Product filters Products must match: all conditions any condition The product T…" at bounding box center [754, 412] width 865 height 205
click at [437, 492] on span "Add another condition" at bounding box center [406, 487] width 117 height 15
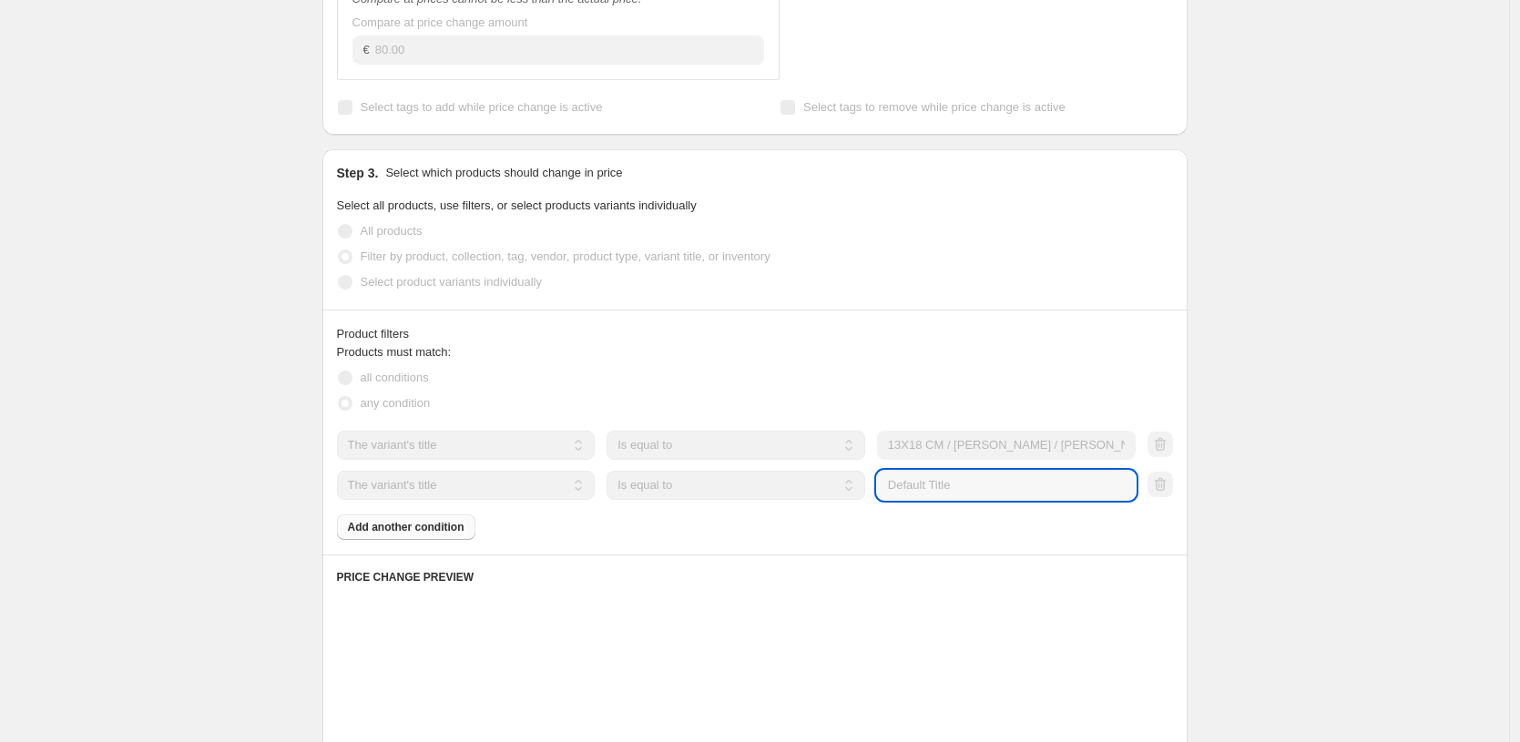
click at [971, 487] on input "Default Title" at bounding box center [1006, 485] width 259 height 29
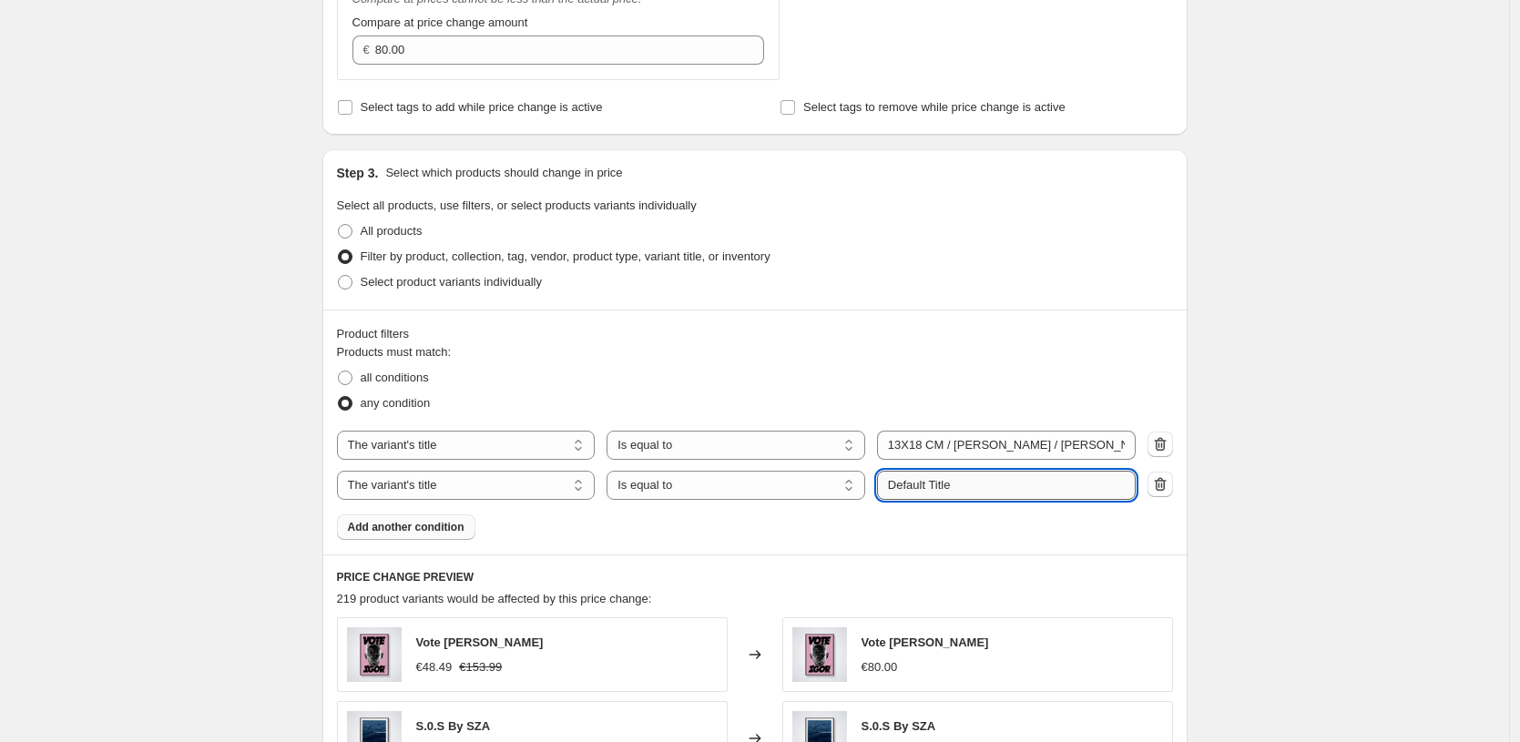
click at [971, 487] on input "Default Title" at bounding box center [1006, 485] width 259 height 29
paste input "13X18 CM / [PERSON_NAME] / [PERSON_NAME] - 3 cm"
click at [998, 488] on input "13X18 CM / [PERSON_NAME] / [PERSON_NAME] - 3 cm" at bounding box center [1006, 485] width 259 height 29
click at [988, 486] on input "13X18 CM / [PERSON_NAME] / [PERSON_NAME] - 3 cm" at bounding box center [1006, 485] width 259 height 29
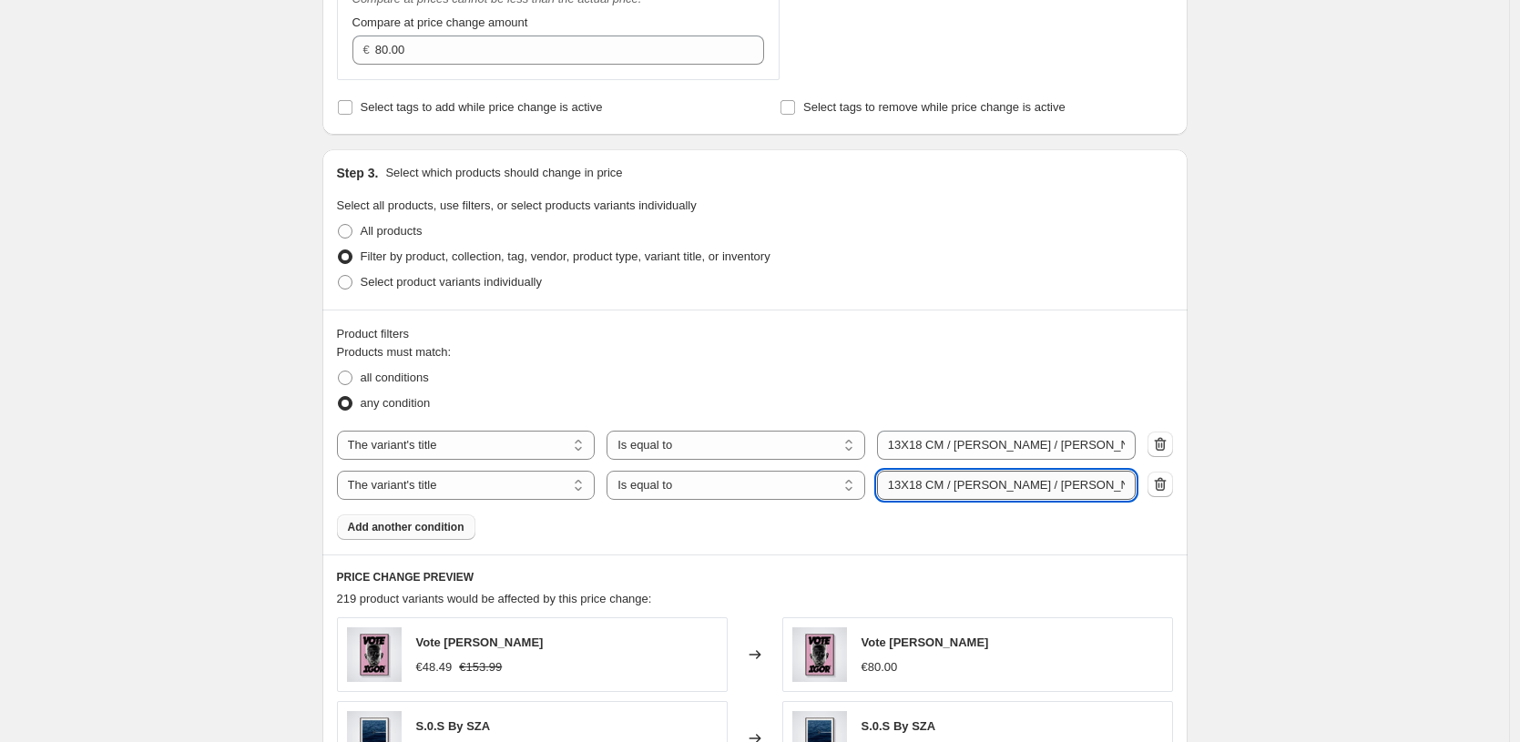
click at [988, 486] on input "13X18 CM / [PERSON_NAME] / [PERSON_NAME] - 3 cm" at bounding box center [1006, 485] width 259 height 29
click at [1013, 597] on div "219 product variants would be affected by this price change:" at bounding box center [755, 599] width 836 height 18
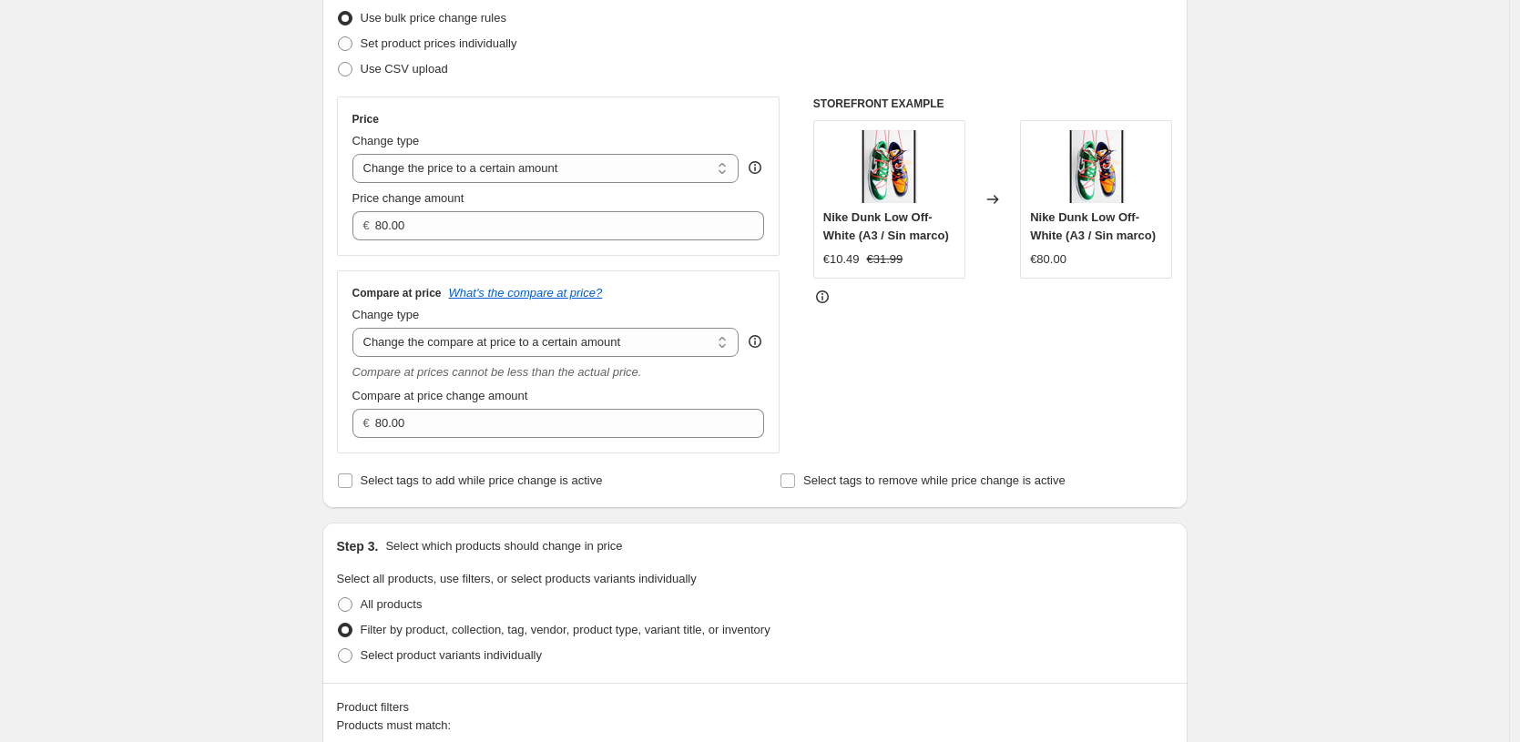
scroll to position [213, 0]
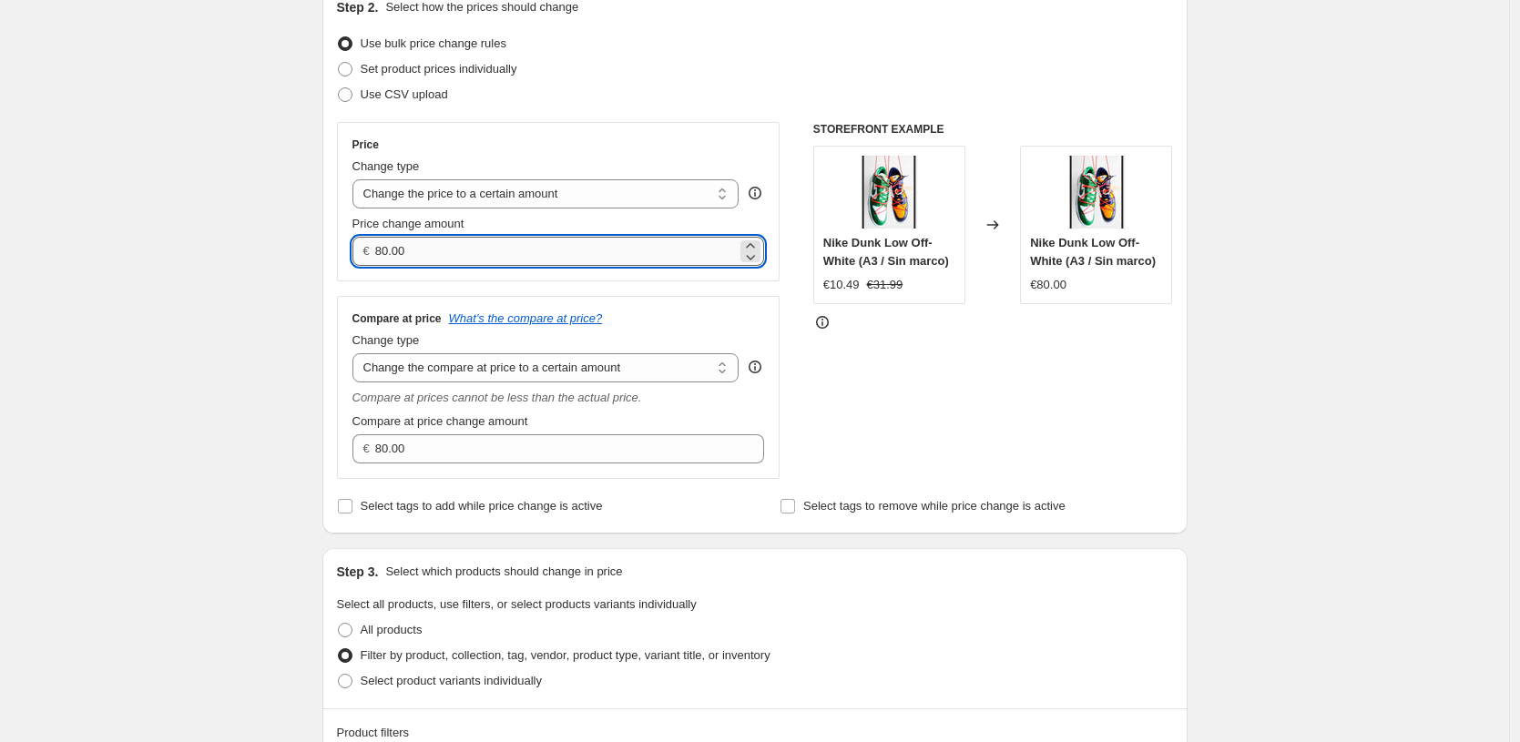
click at [562, 245] on input "80.00" at bounding box center [556, 251] width 362 height 29
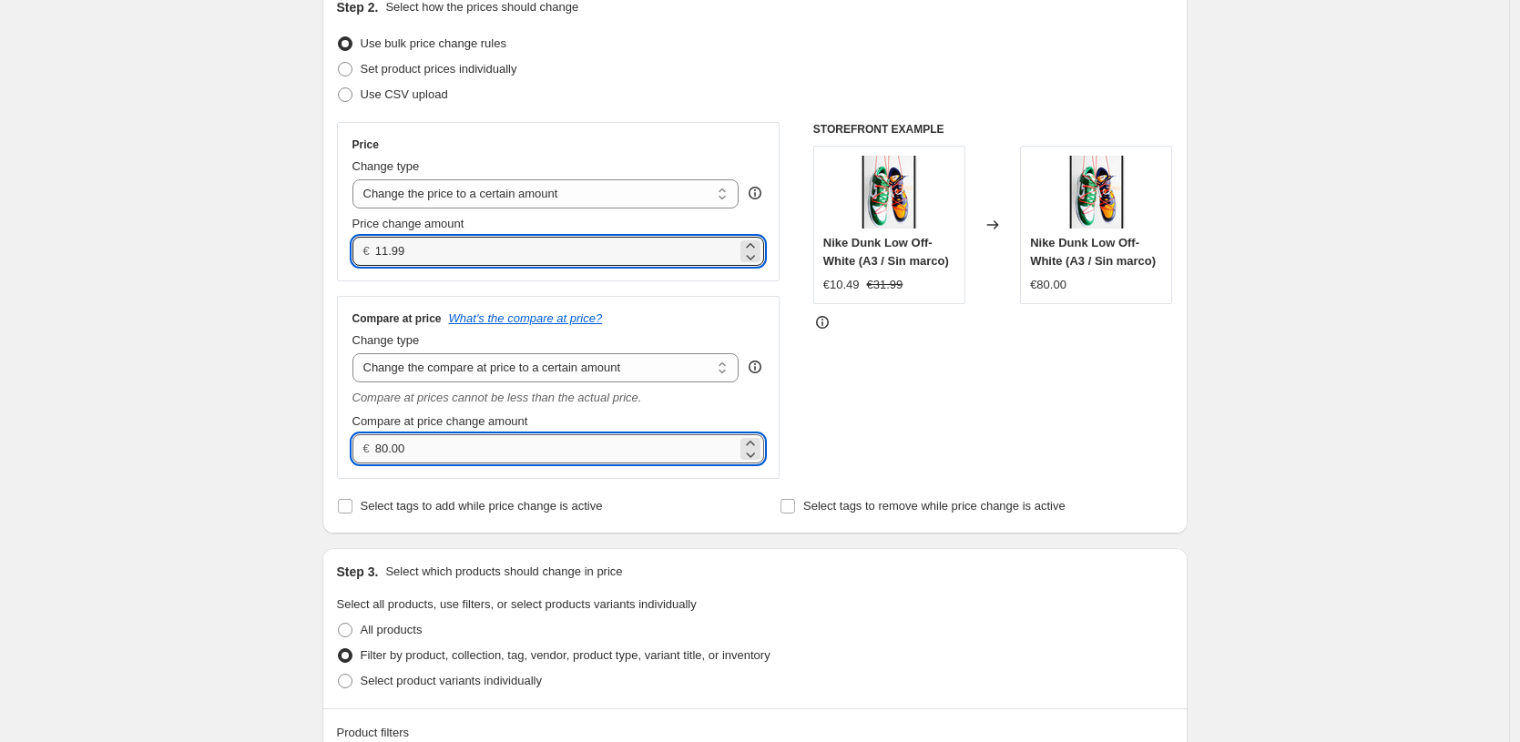
click at [532, 443] on input "80.00" at bounding box center [556, 448] width 362 height 29
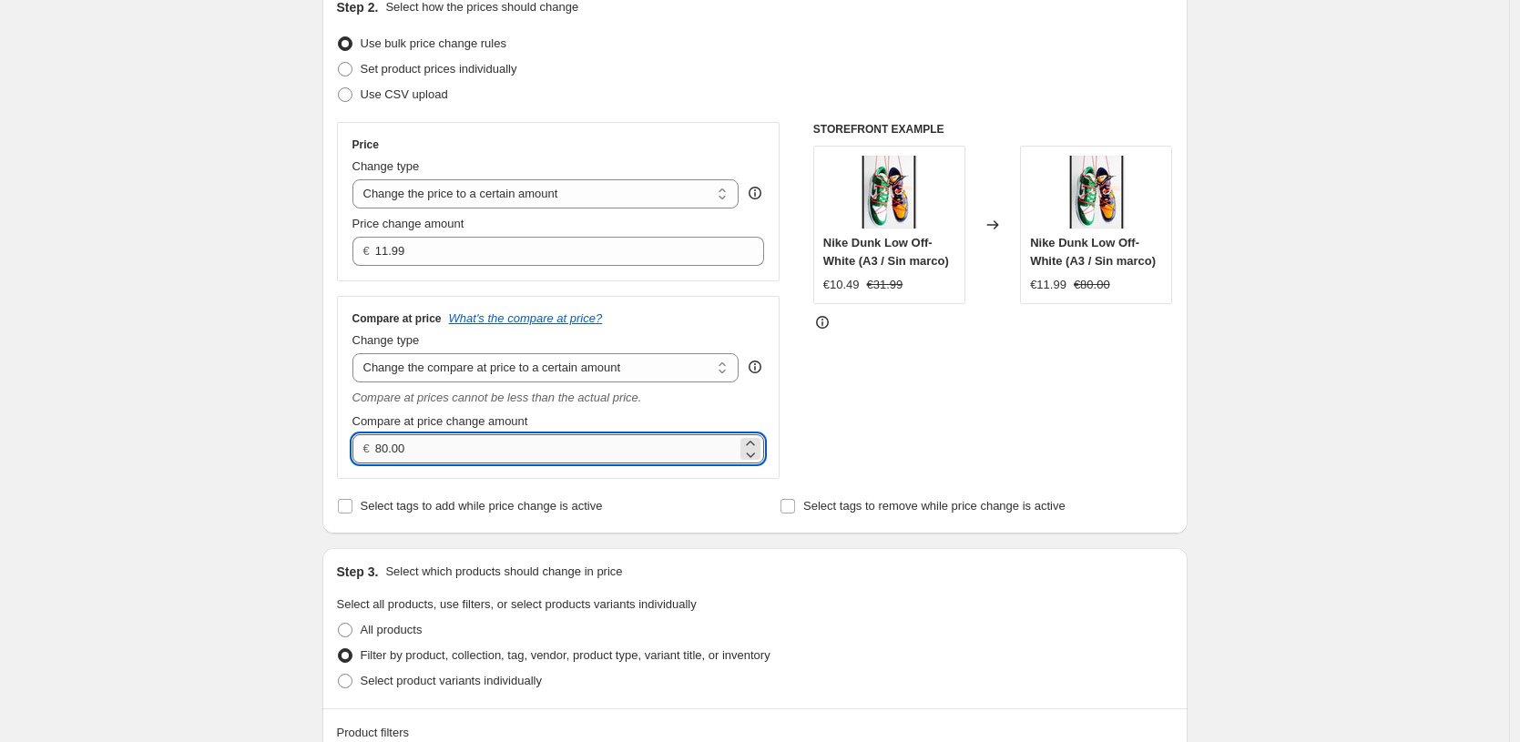
click at [532, 443] on input "80.00" at bounding box center [556, 448] width 362 height 29
click at [138, 340] on div "Create new price [MEDICAL_DATA]. This page is ready Create new price [MEDICAL_D…" at bounding box center [754, 565] width 1509 height 1557
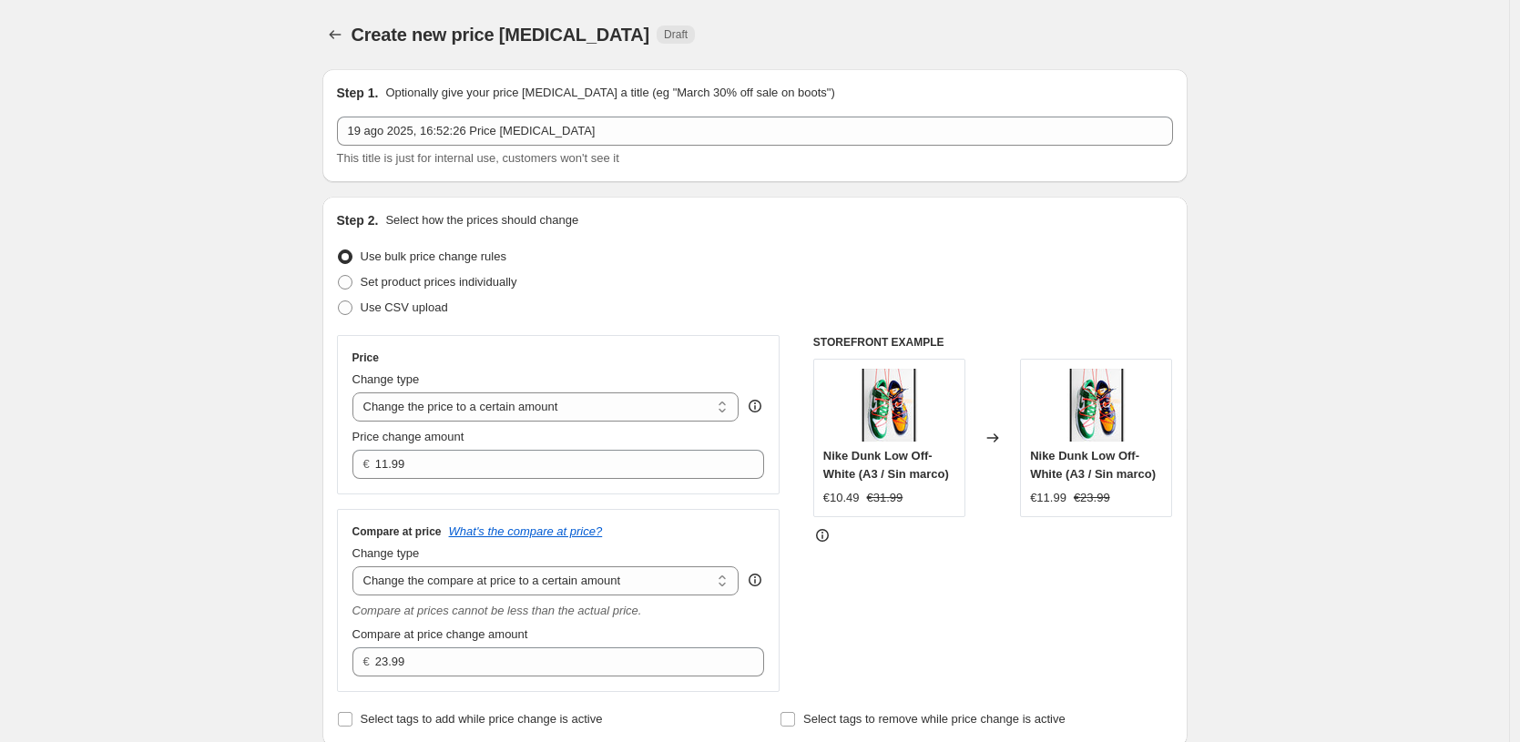
scroll to position [815, 0]
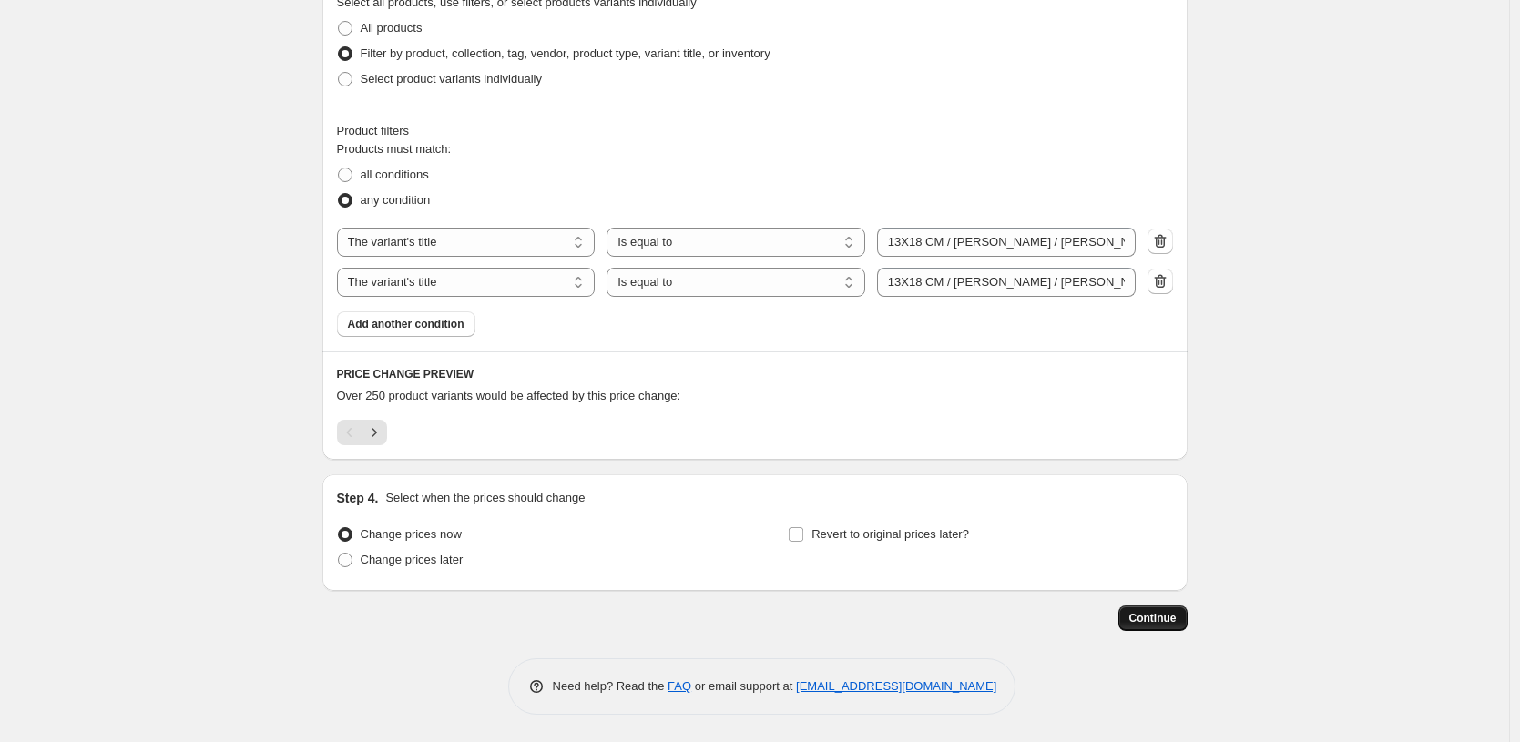
click at [1171, 614] on span "Continue" at bounding box center [1152, 618] width 47 height 15
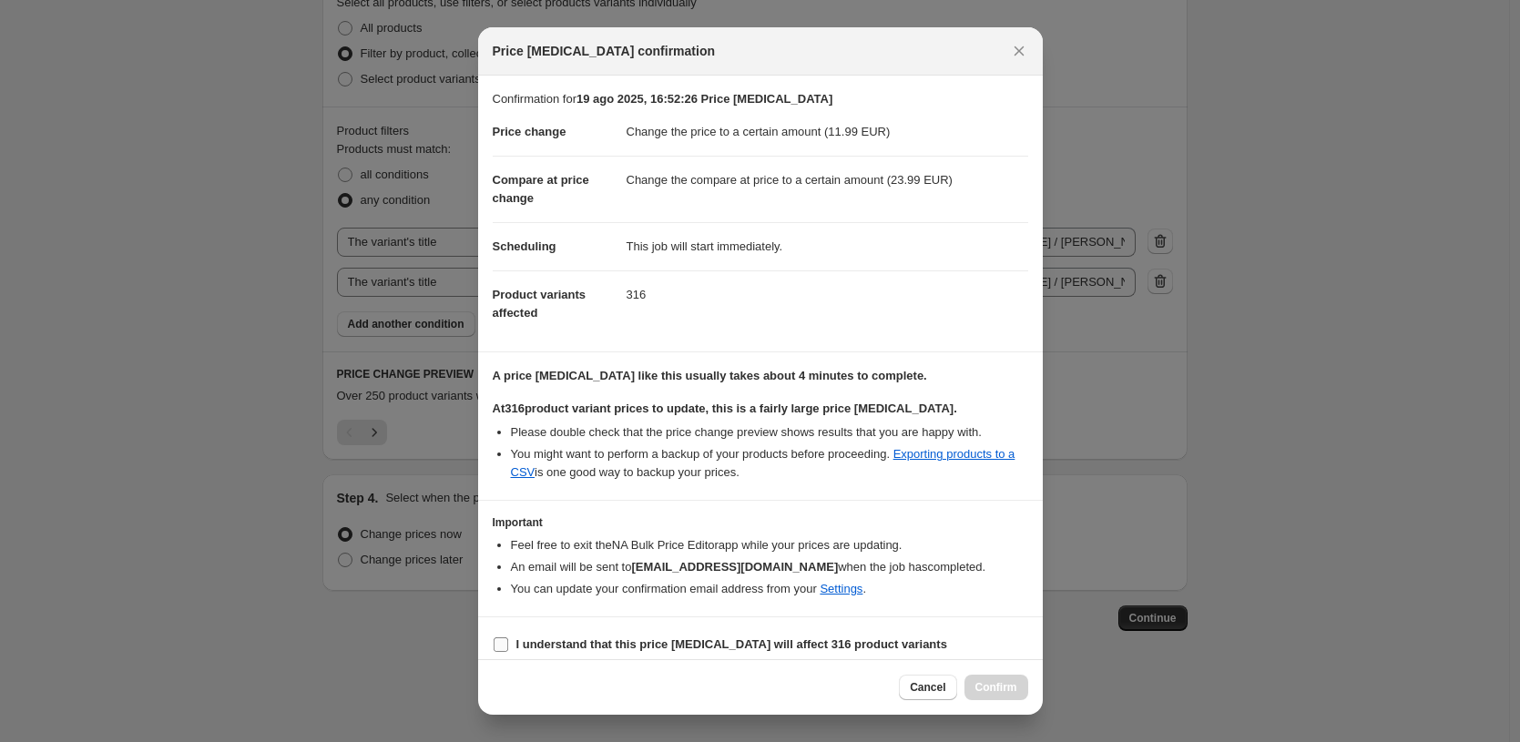
click at [733, 644] on b "I understand that this price [MEDICAL_DATA] will affect 316 product variants" at bounding box center [731, 645] width 431 height 14
click at [508, 644] on input "I understand that this price [MEDICAL_DATA] will affect 316 product variants" at bounding box center [501, 645] width 15 height 15
click at [993, 672] on div "Cancel Confirm" at bounding box center [760, 687] width 565 height 56
click at [995, 682] on span "Confirm" at bounding box center [996, 687] width 42 height 15
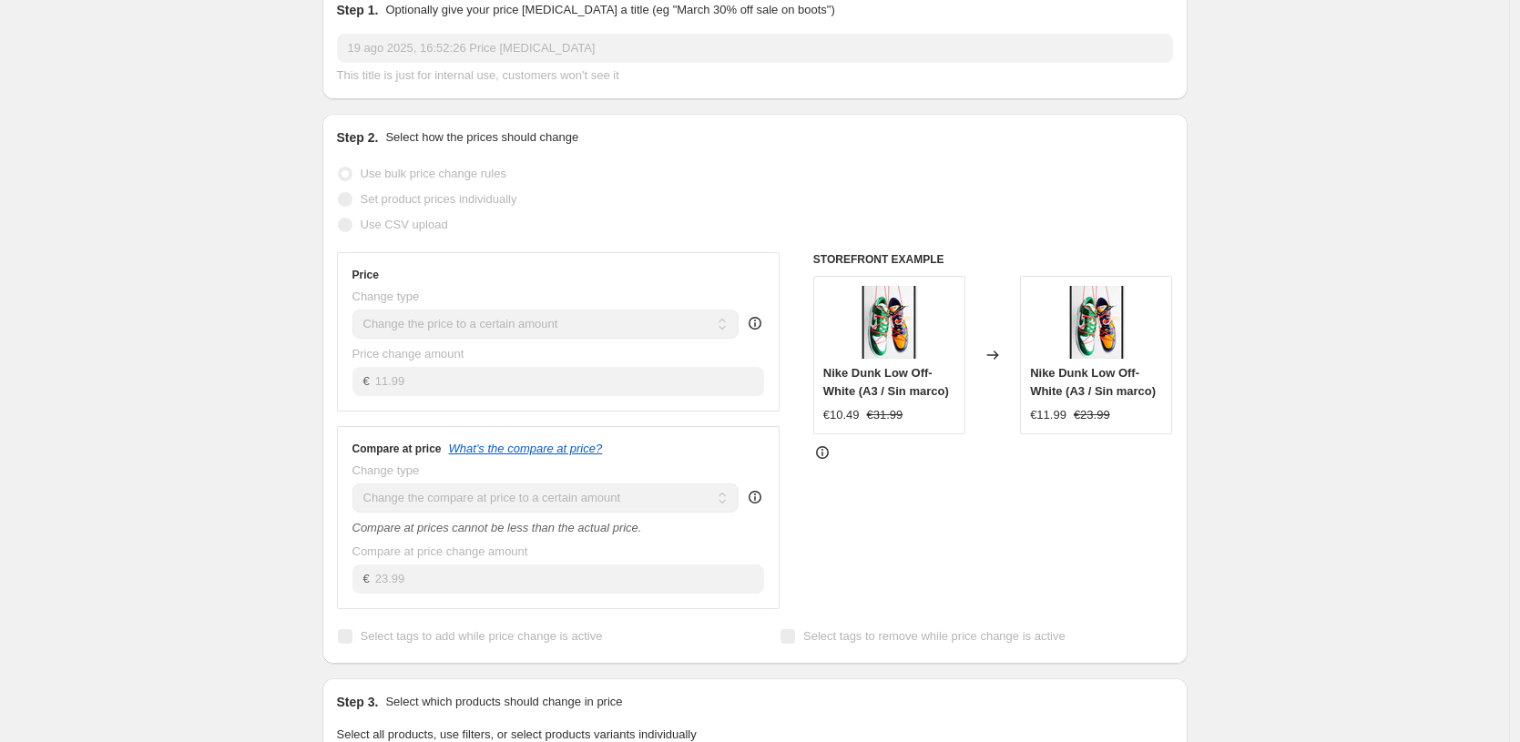
scroll to position [30, 0]
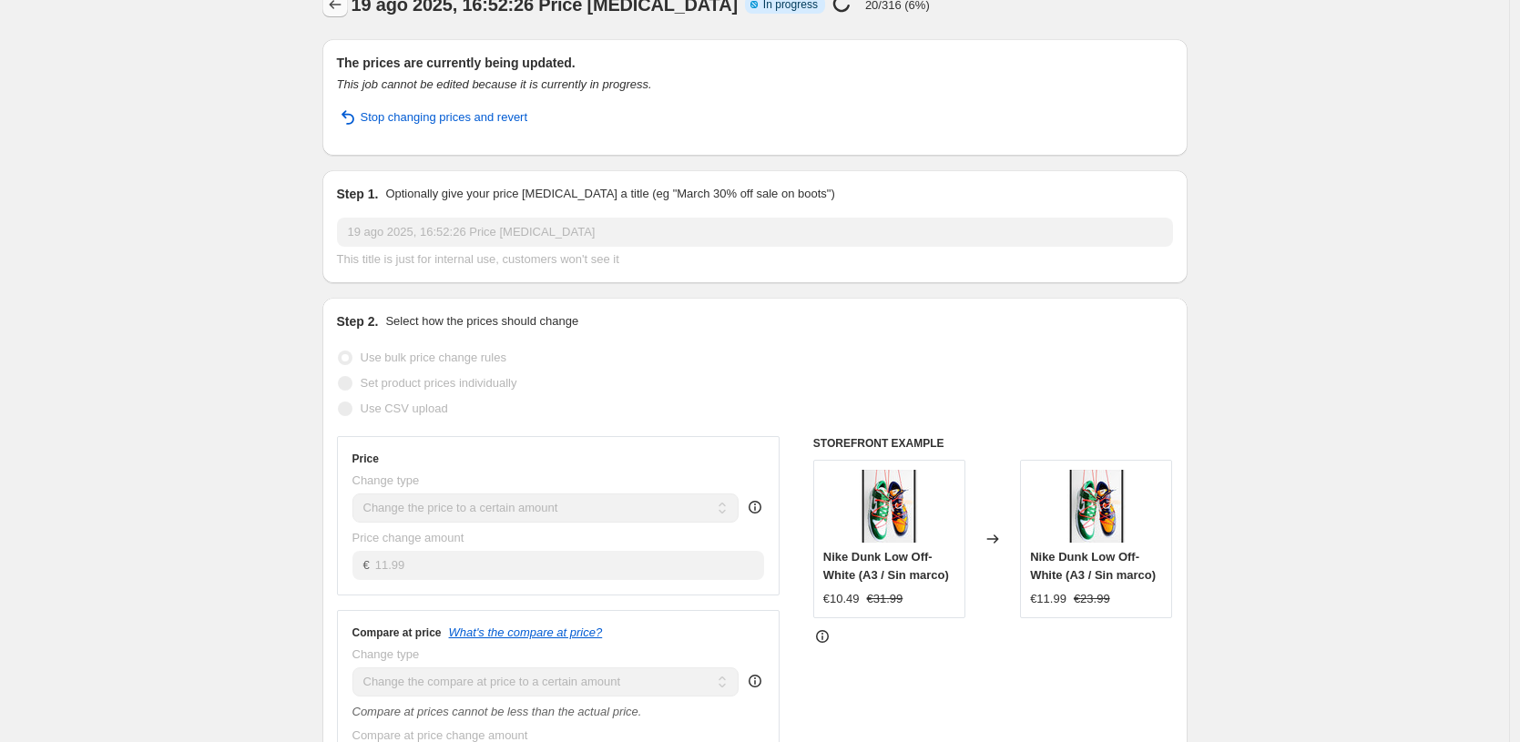
click at [342, 13] on icon "Price change jobs" at bounding box center [335, 4] width 18 height 18
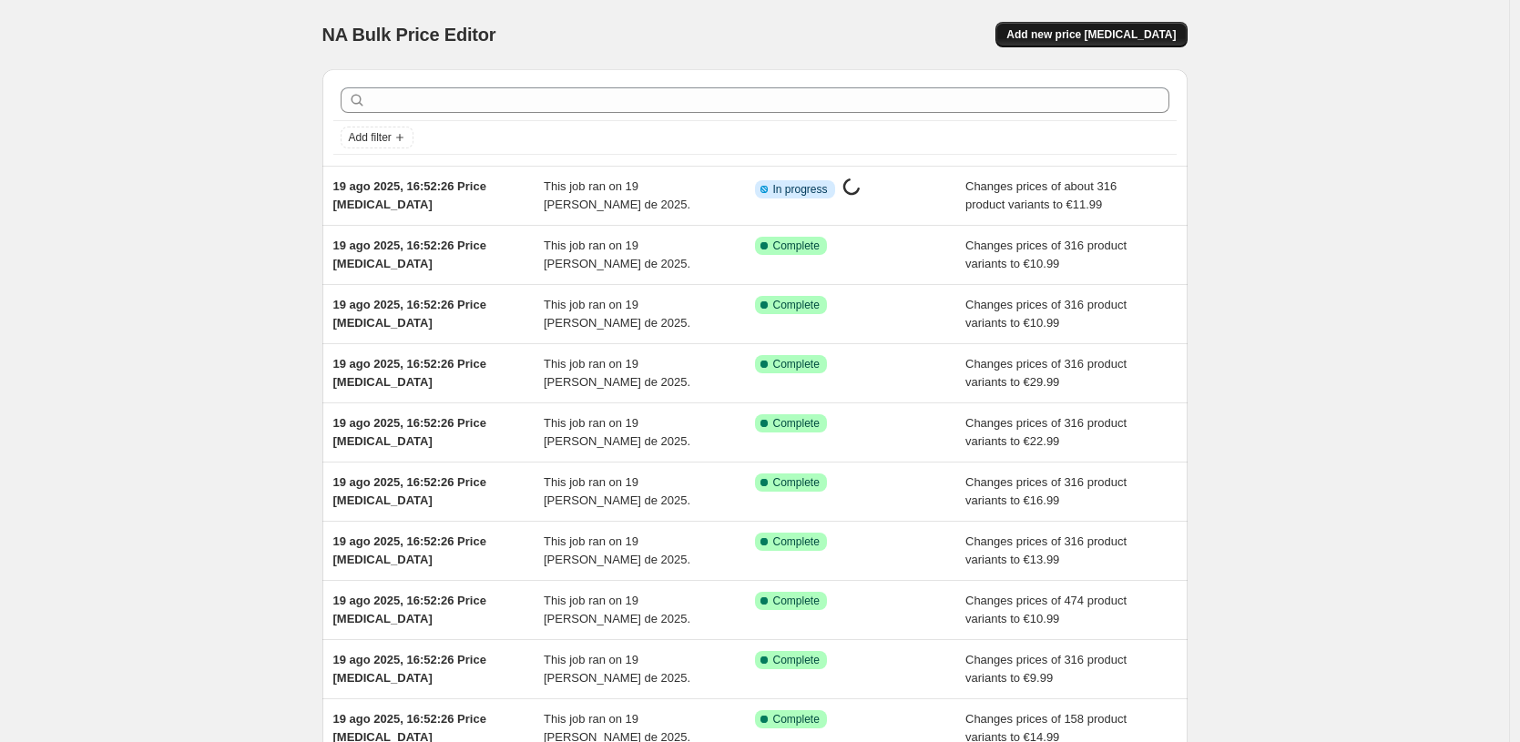
click at [1136, 36] on span "Add new price [MEDICAL_DATA]" at bounding box center [1090, 34] width 169 height 15
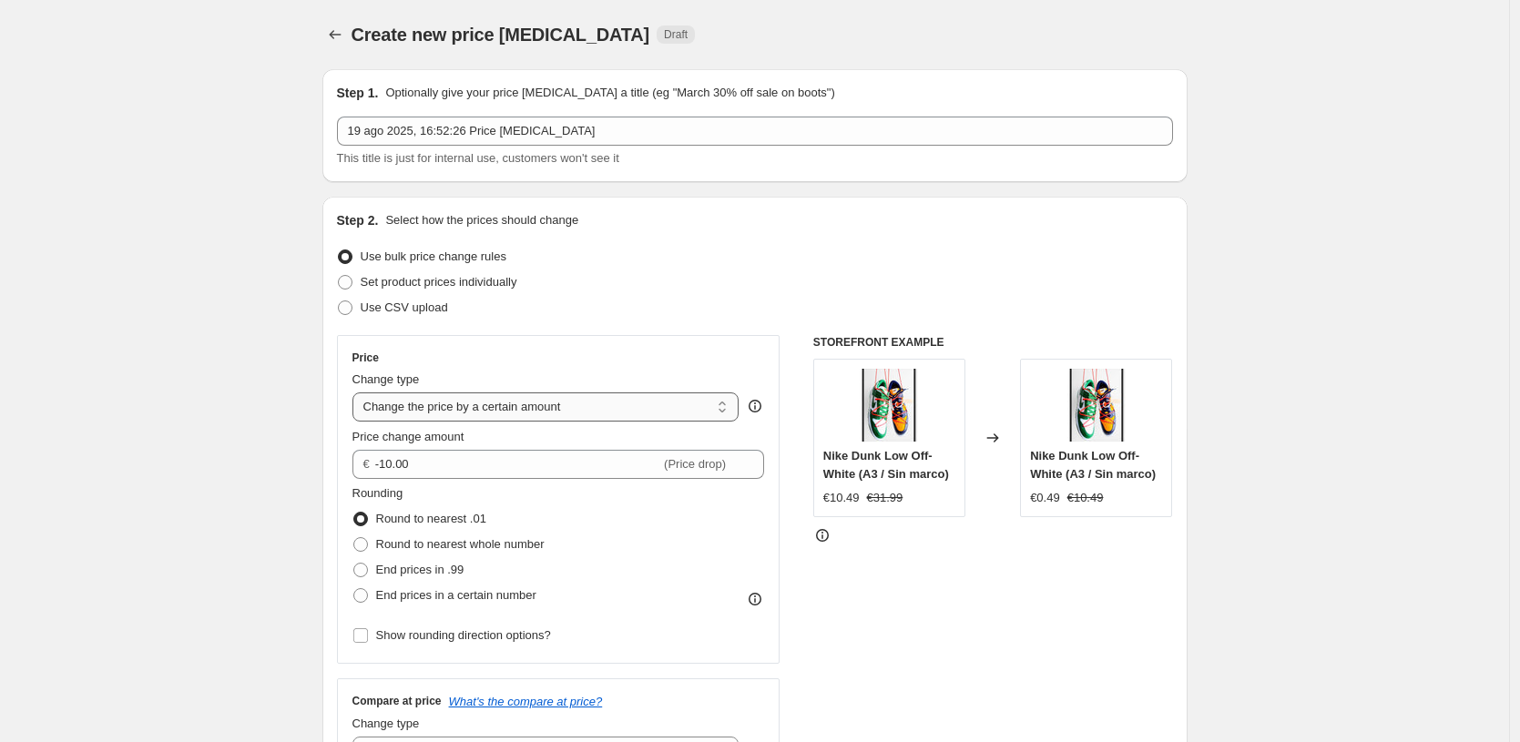
click at [536, 397] on select "Change the price to a certain amount Change the price by a certain amount Chang…" at bounding box center [545, 407] width 387 height 29
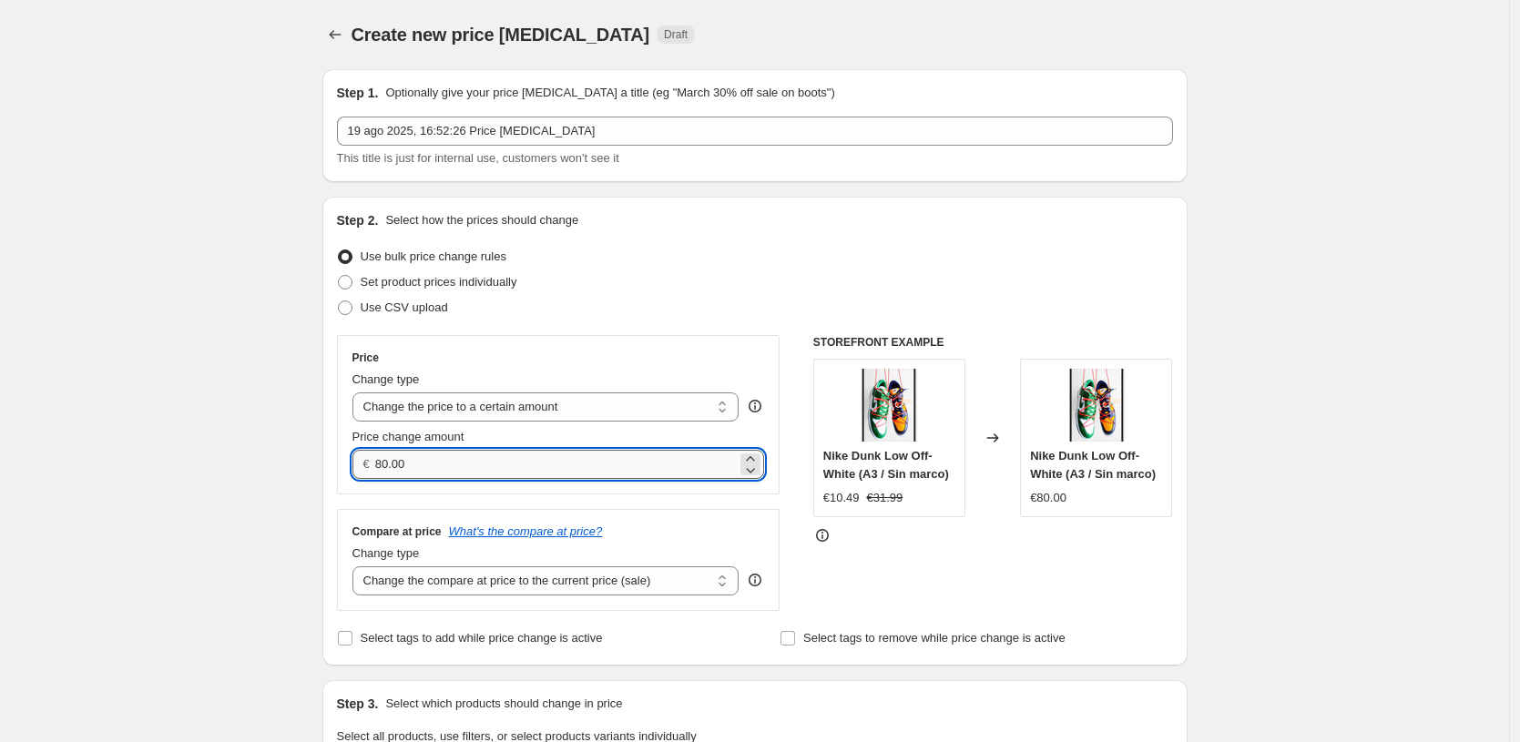
click at [532, 461] on input "80.00" at bounding box center [556, 464] width 362 height 29
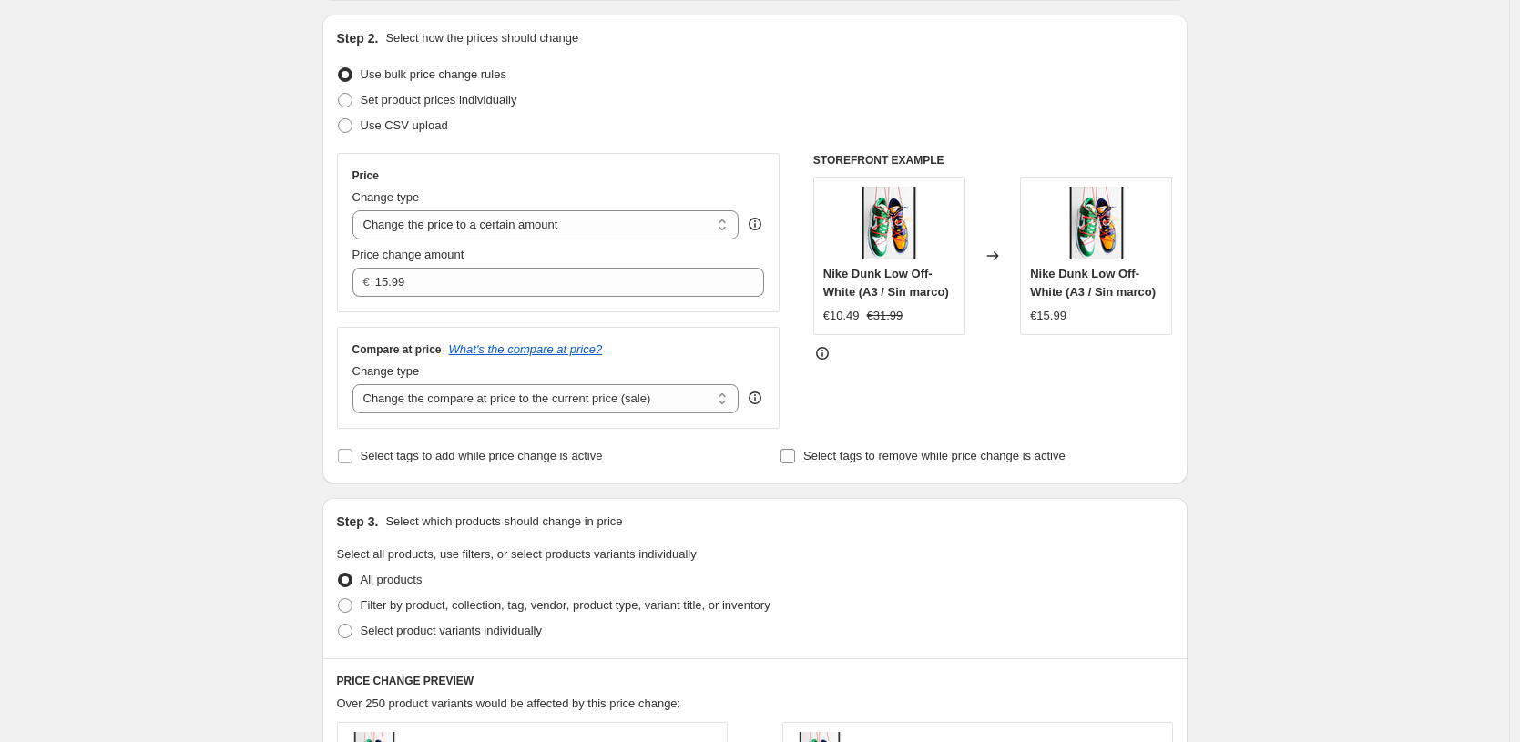
scroll to position [542, 0]
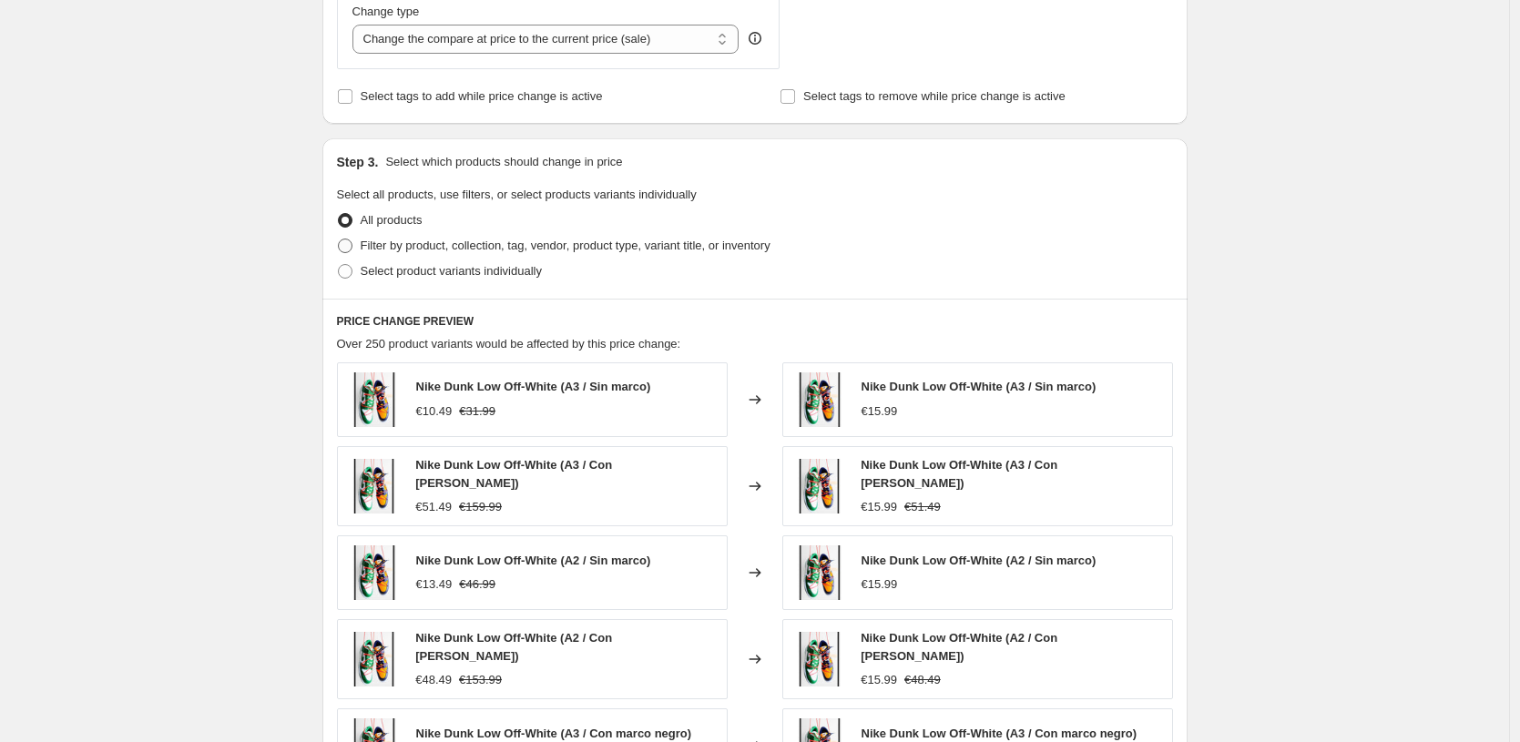
click at [507, 247] on span "Filter by product, collection, tag, vendor, product type, variant title, or inv…" at bounding box center [566, 246] width 410 height 14
click at [339, 240] on input "Filter by product, collection, tag, vendor, product type, variant title, or inv…" at bounding box center [338, 239] width 1 height 1
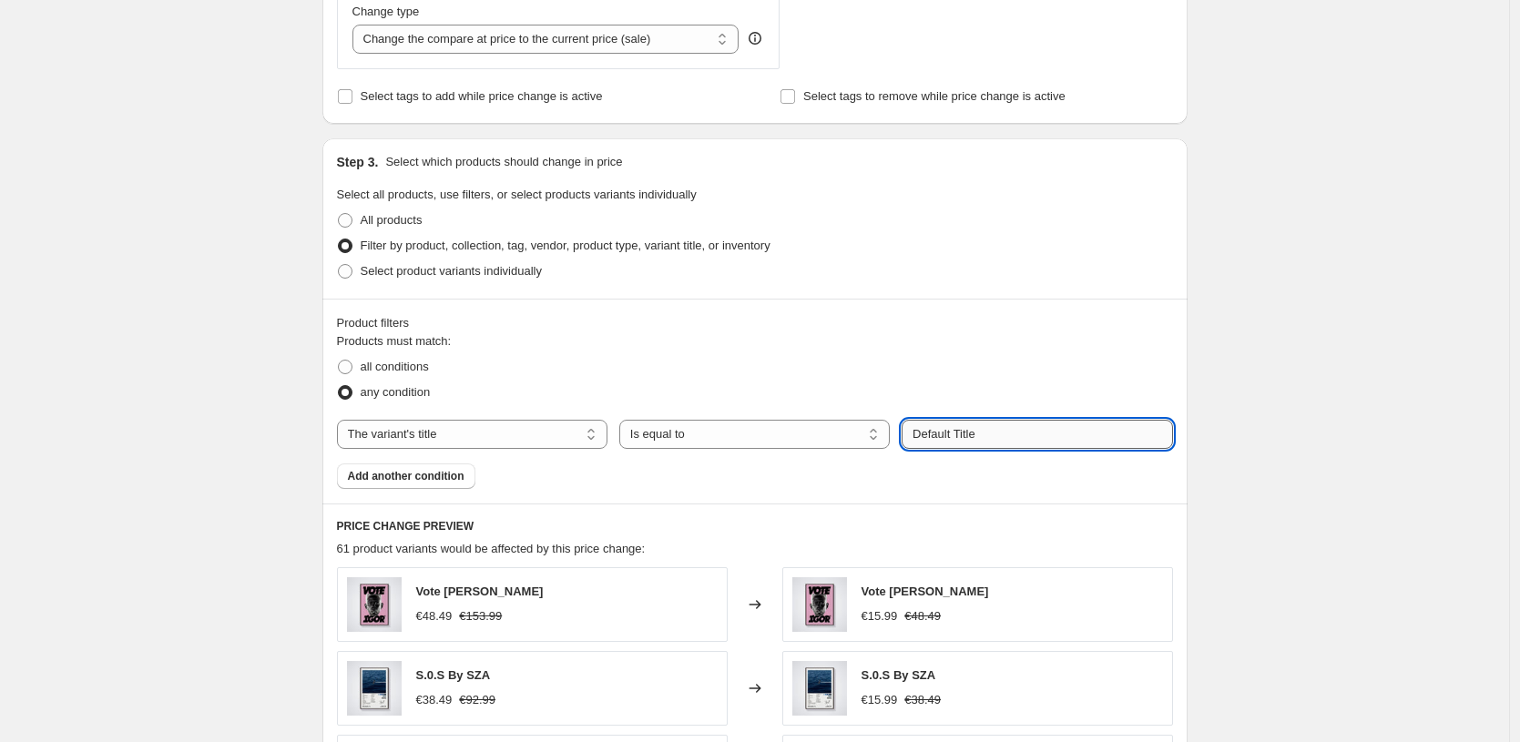
click at [1005, 436] on input "Default Title" at bounding box center [1037, 434] width 271 height 29
paste input "13X18 CM / [PERSON_NAME] / [PERSON_NAME] - 3 cm"
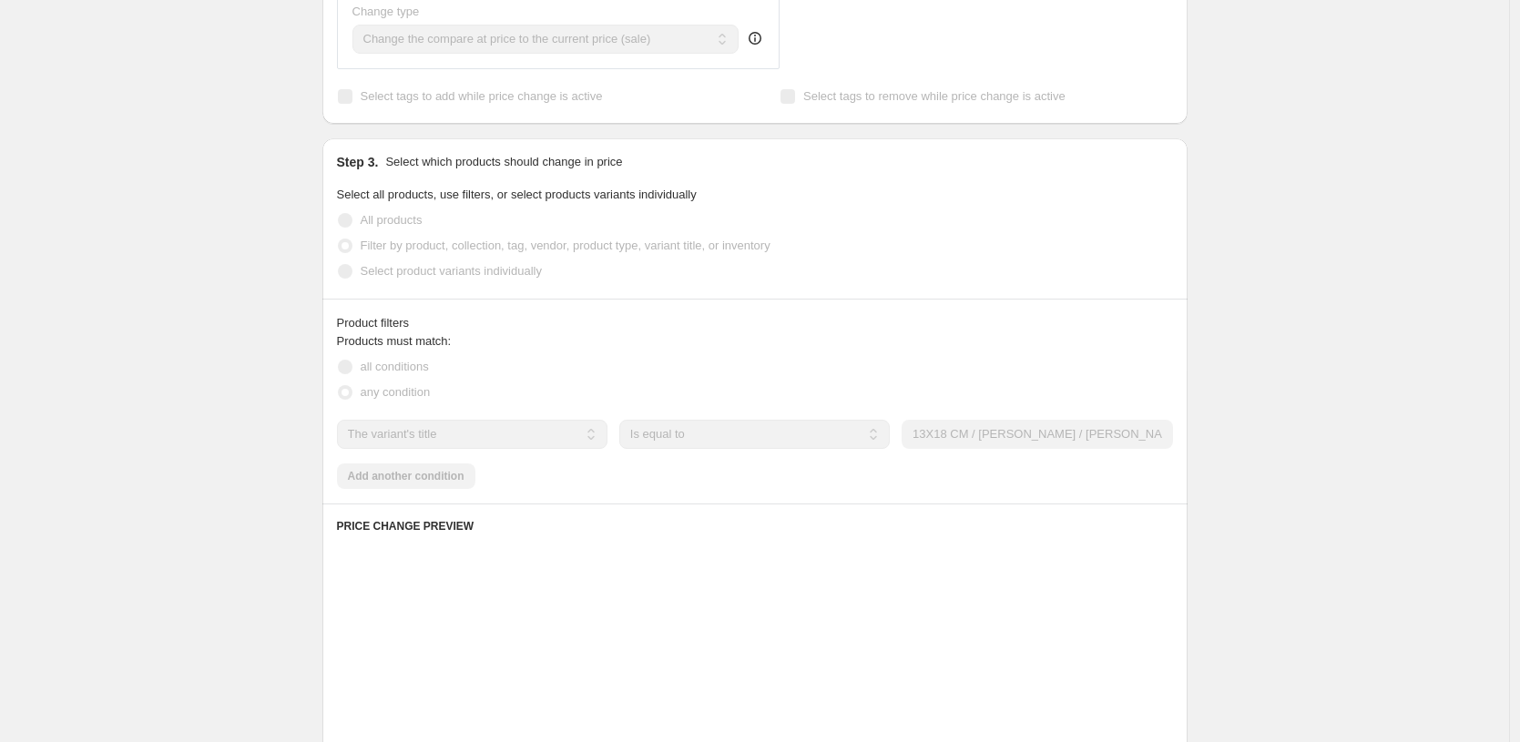
click at [1184, 345] on div "Product filters Products must match: all conditions any condition The product T…" at bounding box center [754, 401] width 865 height 205
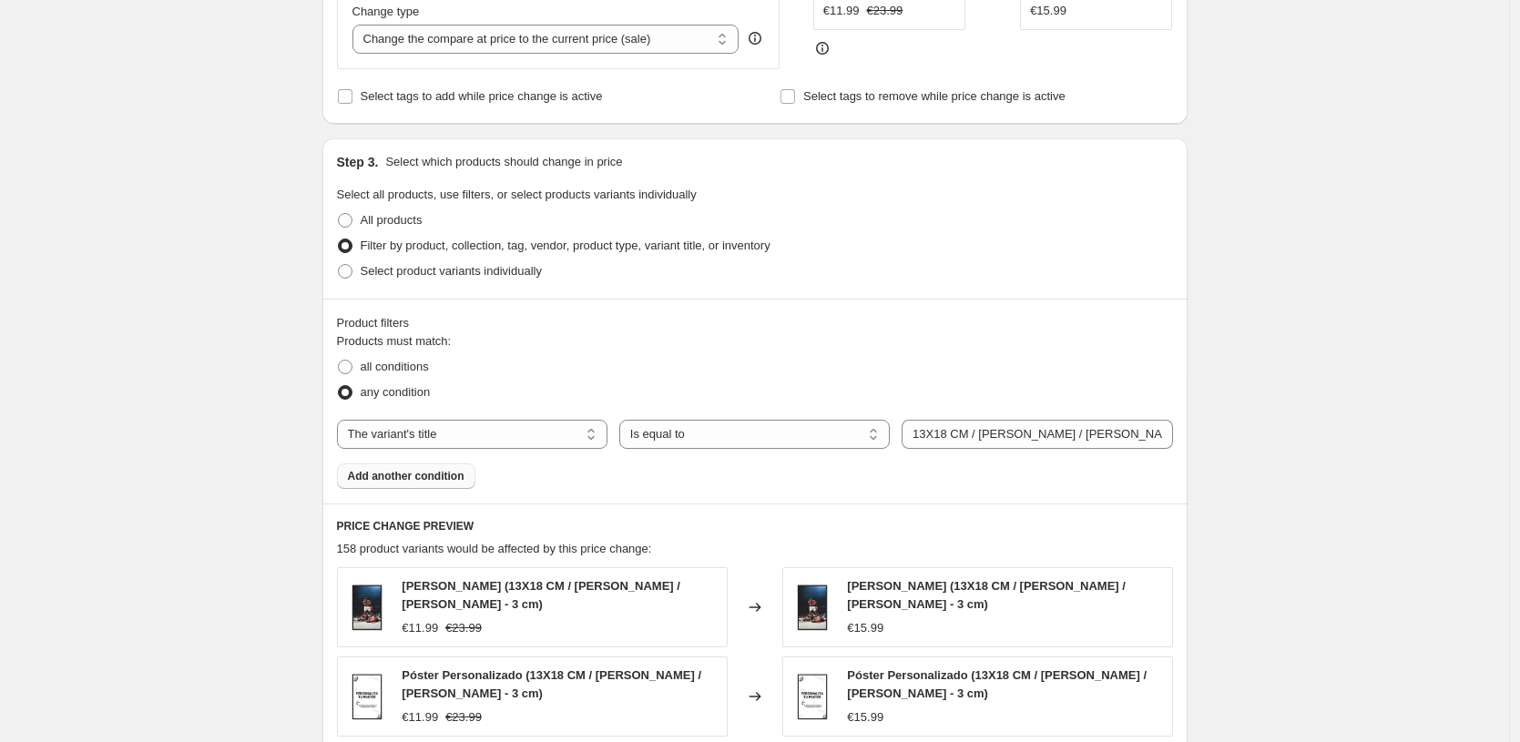
click at [454, 484] on span "Add another condition" at bounding box center [406, 476] width 117 height 15
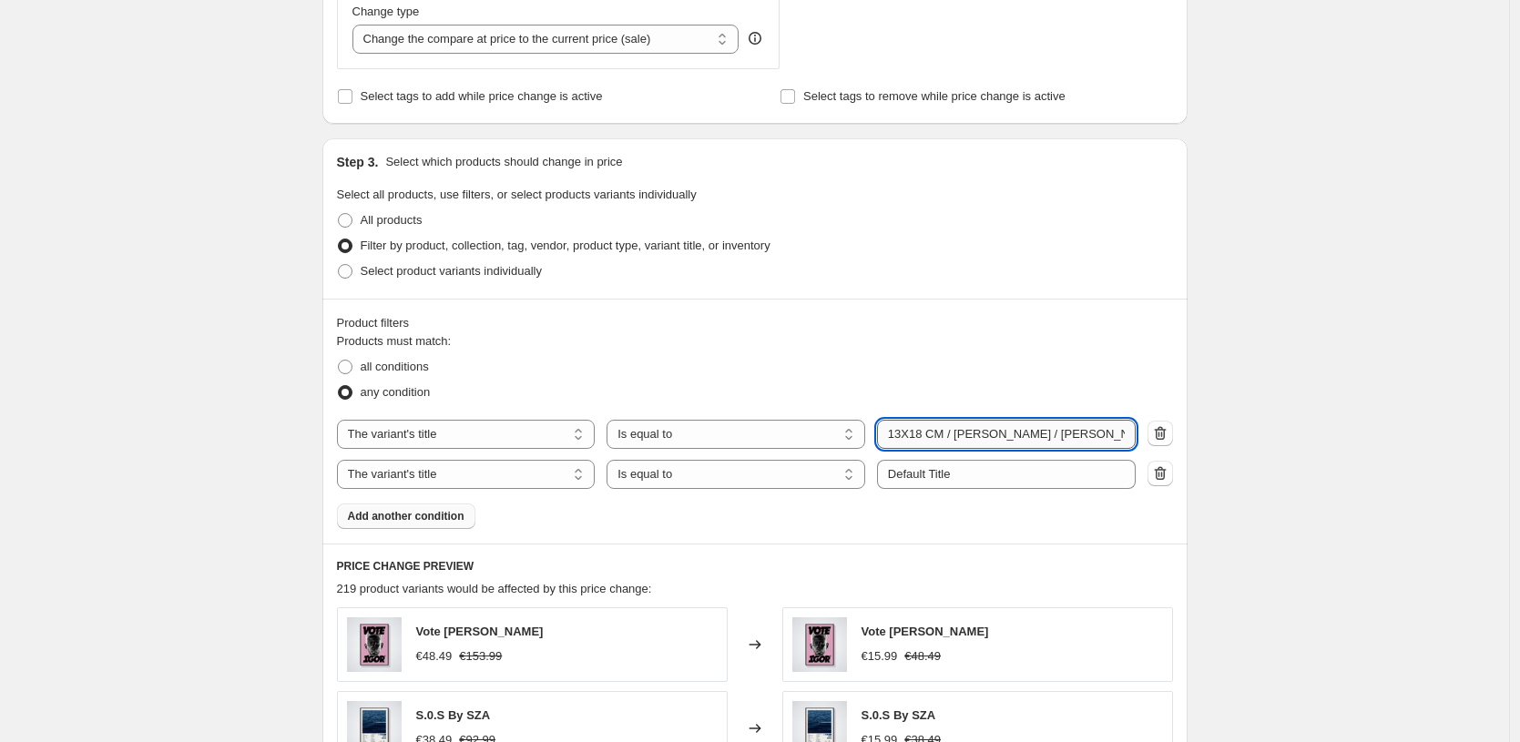
click at [902, 434] on input "13X18 CM / [PERSON_NAME] / [PERSON_NAME] - 3 cm" at bounding box center [1006, 434] width 259 height 29
click at [1364, 354] on div "Create new price [MEDICAL_DATA]. This page is ready Create new price [MEDICAL_D…" at bounding box center [754, 406] width 1509 height 1896
click at [1010, 438] on input "21X30 CM / [PERSON_NAME] / [PERSON_NAME] - 3 cm" at bounding box center [1006, 434] width 259 height 29
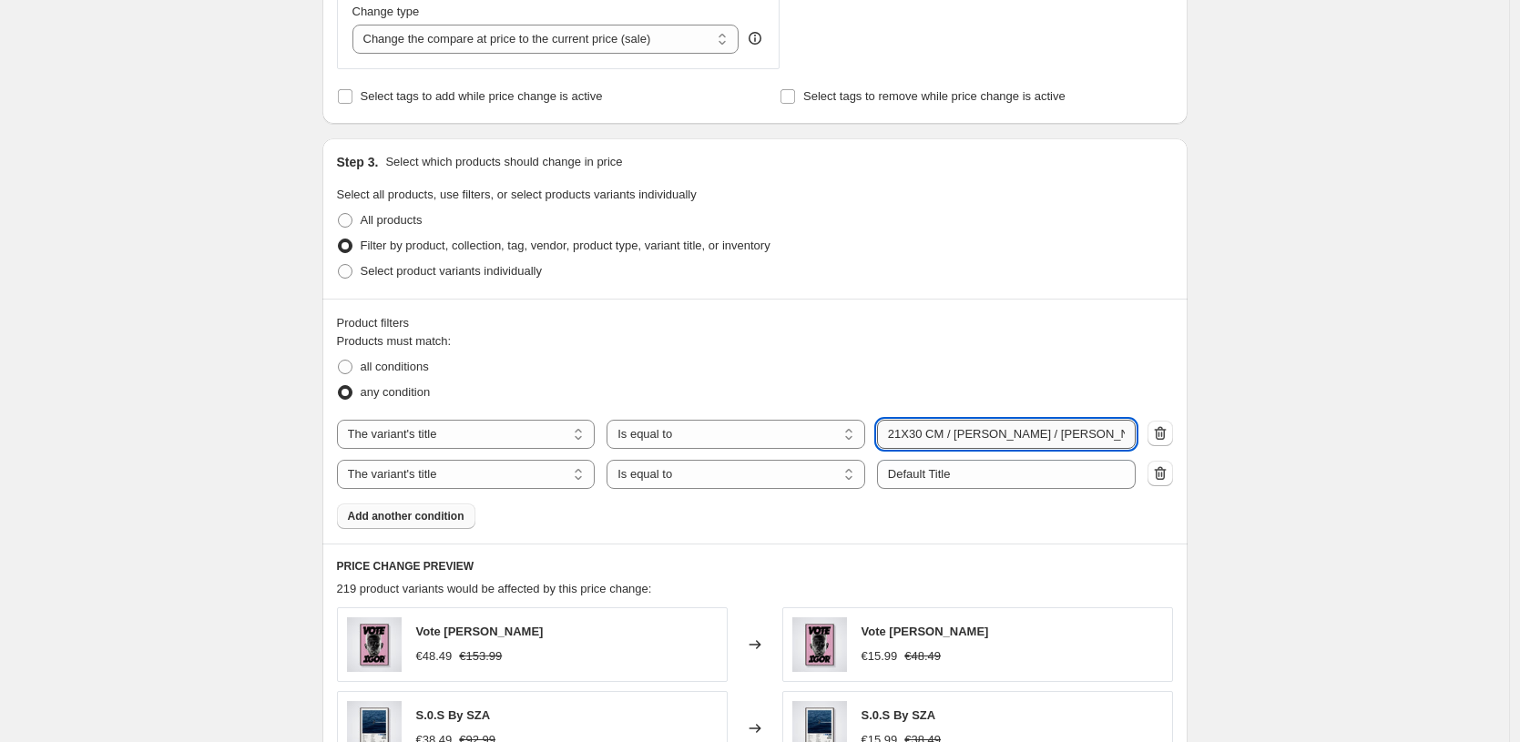
click at [1010, 438] on input "21X30 CM / [PERSON_NAME] / [PERSON_NAME] - 3 cm" at bounding box center [1006, 434] width 259 height 29
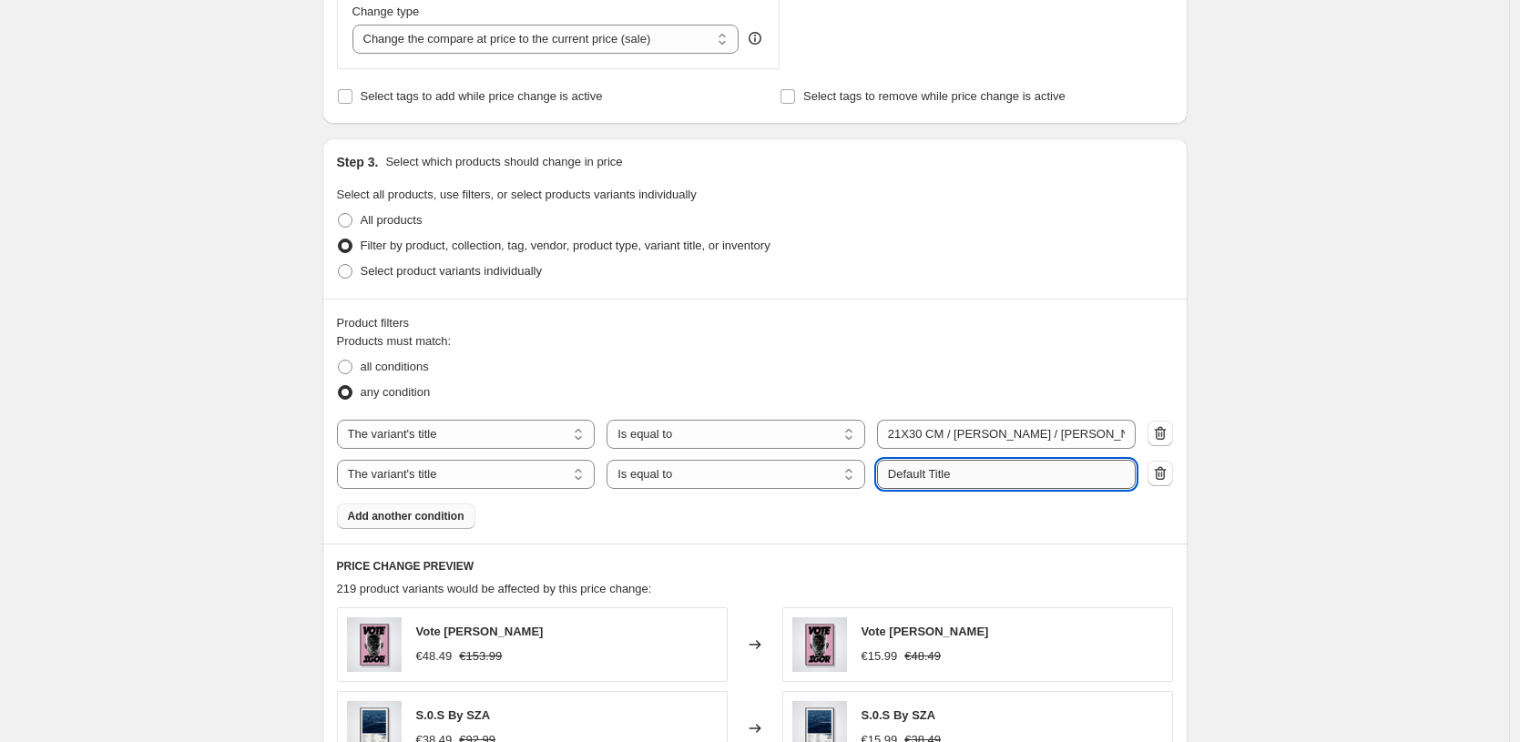
click at [975, 473] on input "Default Title" at bounding box center [1006, 474] width 259 height 29
paste input "21X30 CM / [PERSON_NAME] / [PERSON_NAME] - 3 cm"
click at [971, 520] on div "Products must match: all conditions any condition The product The product's col…" at bounding box center [755, 430] width 836 height 197
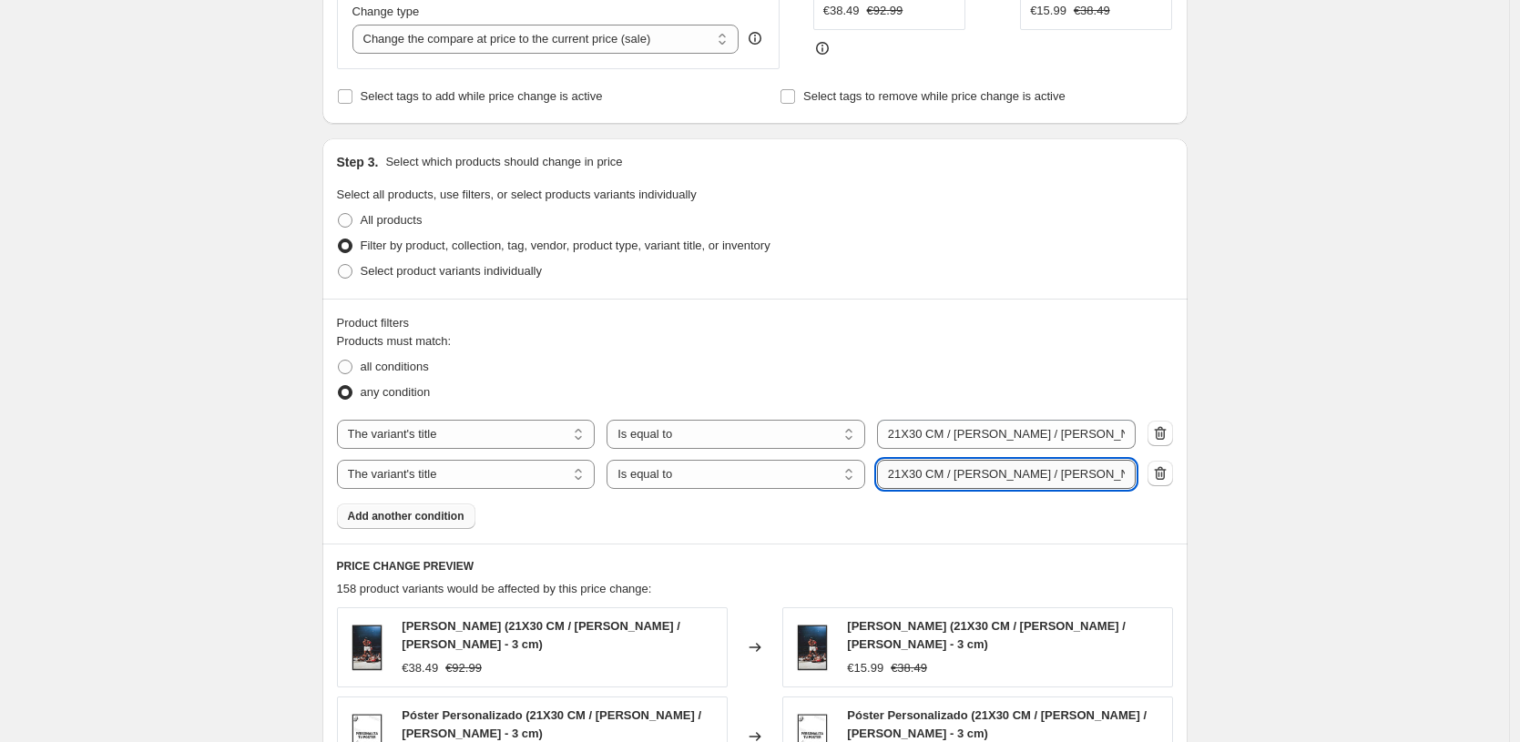
click at [1021, 470] on input "21X30 CM / [PERSON_NAME] / [PERSON_NAME] - 3 cm" at bounding box center [1006, 474] width 259 height 29
click at [1424, 541] on div "Create new price [MEDICAL_DATA]. This page is ready Create new price [MEDICAL_D…" at bounding box center [754, 420] width 1509 height 1925
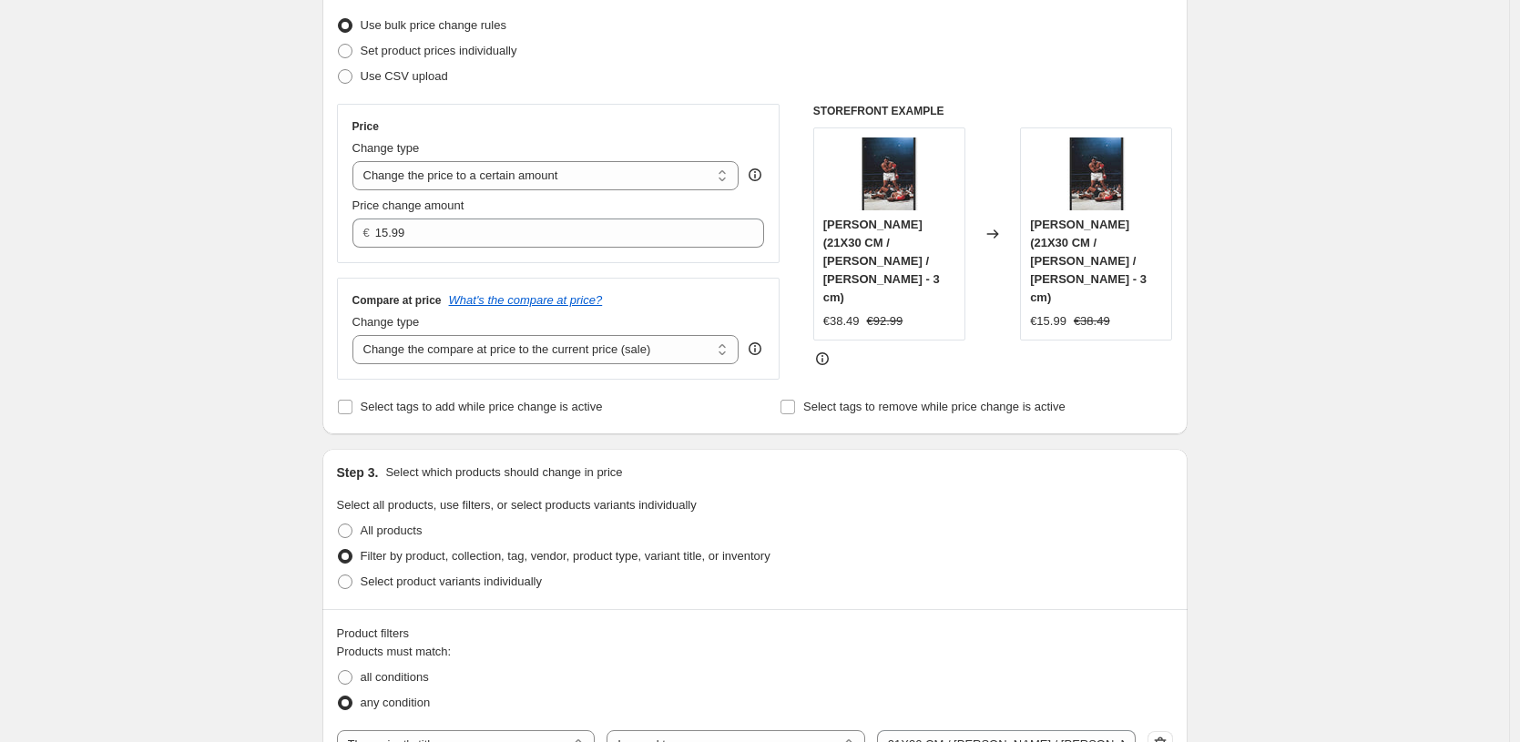
scroll to position [134, 0]
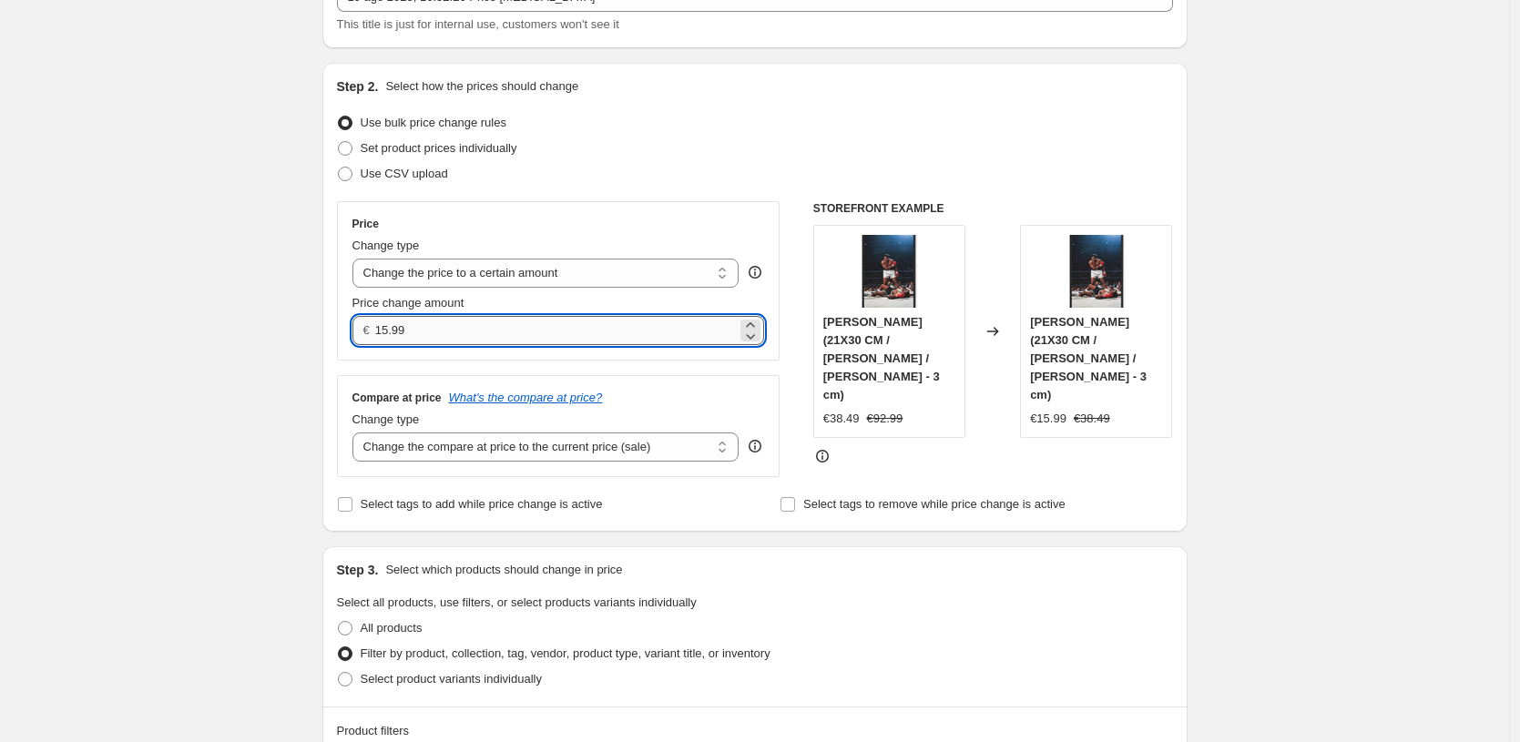
click at [548, 334] on input "15.99" at bounding box center [556, 330] width 362 height 29
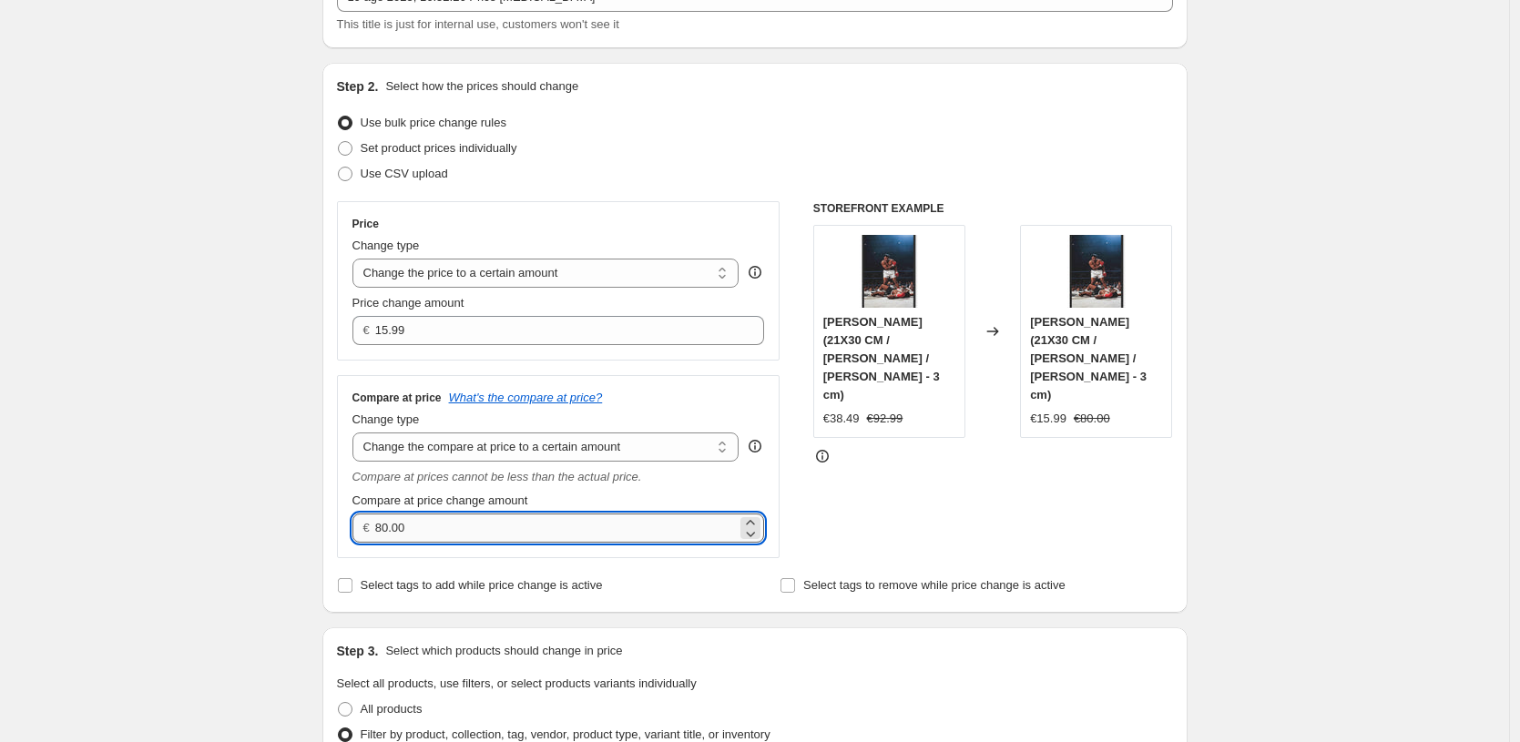
click at [527, 522] on input "80.00" at bounding box center [556, 528] width 362 height 29
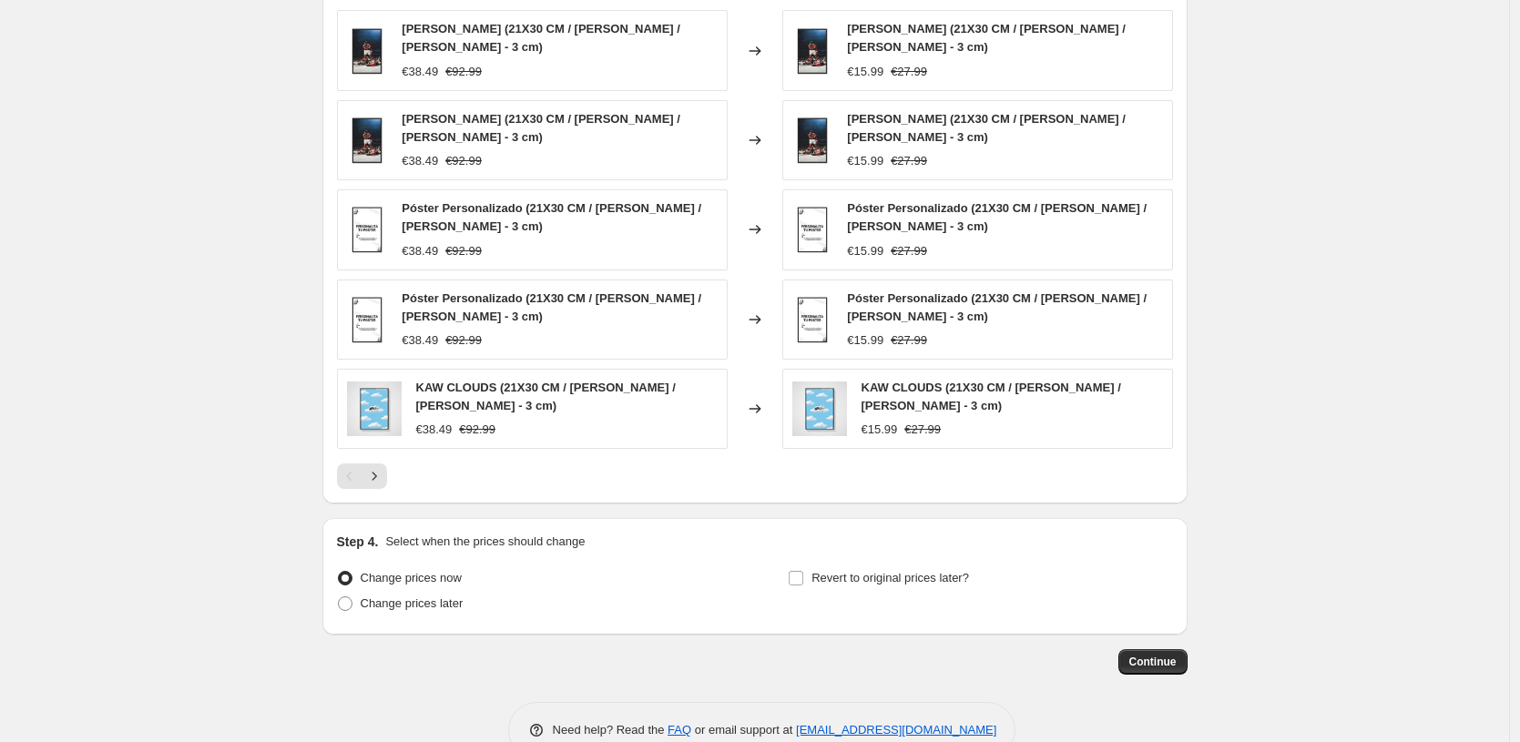
scroll to position [1251, 0]
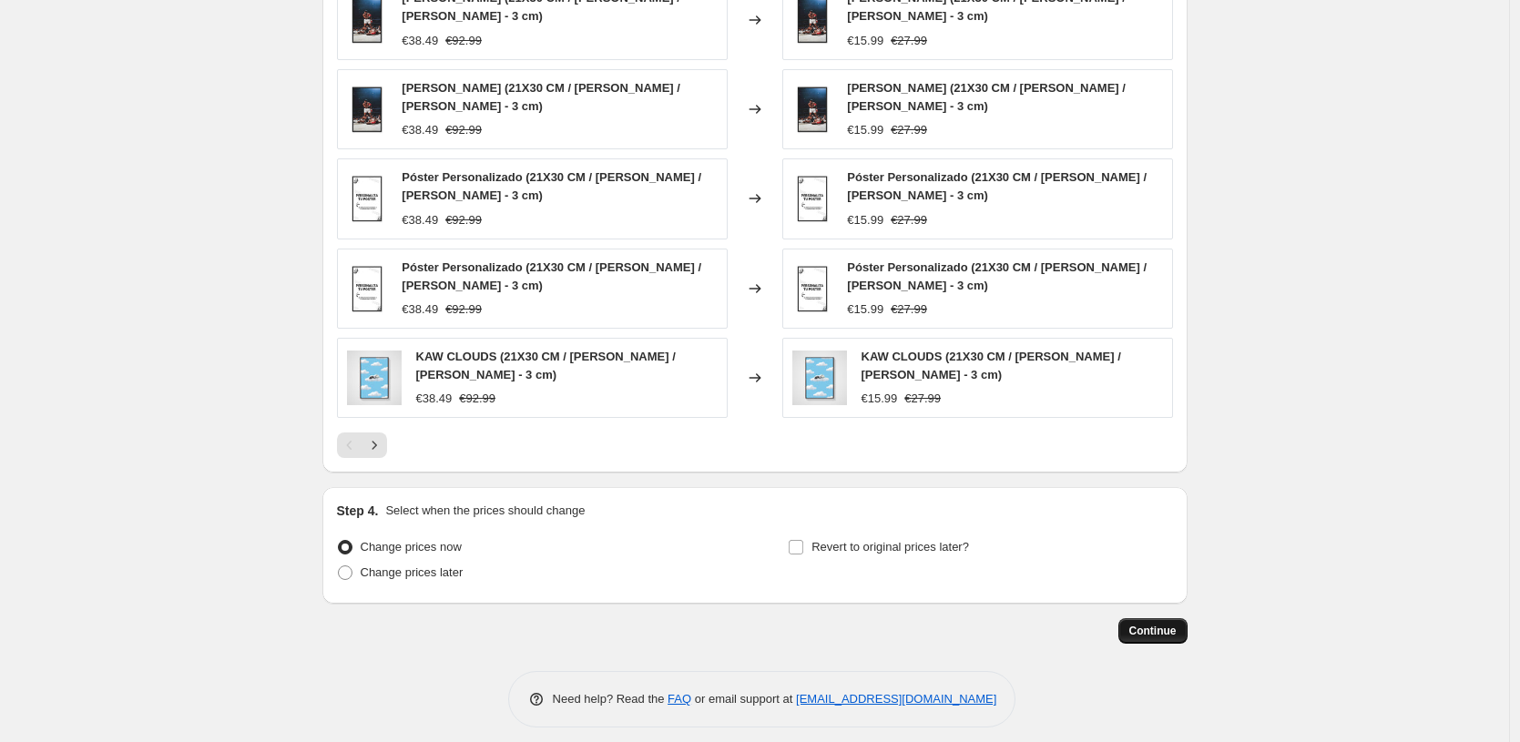
click at [1146, 638] on span "Continue" at bounding box center [1152, 631] width 47 height 15
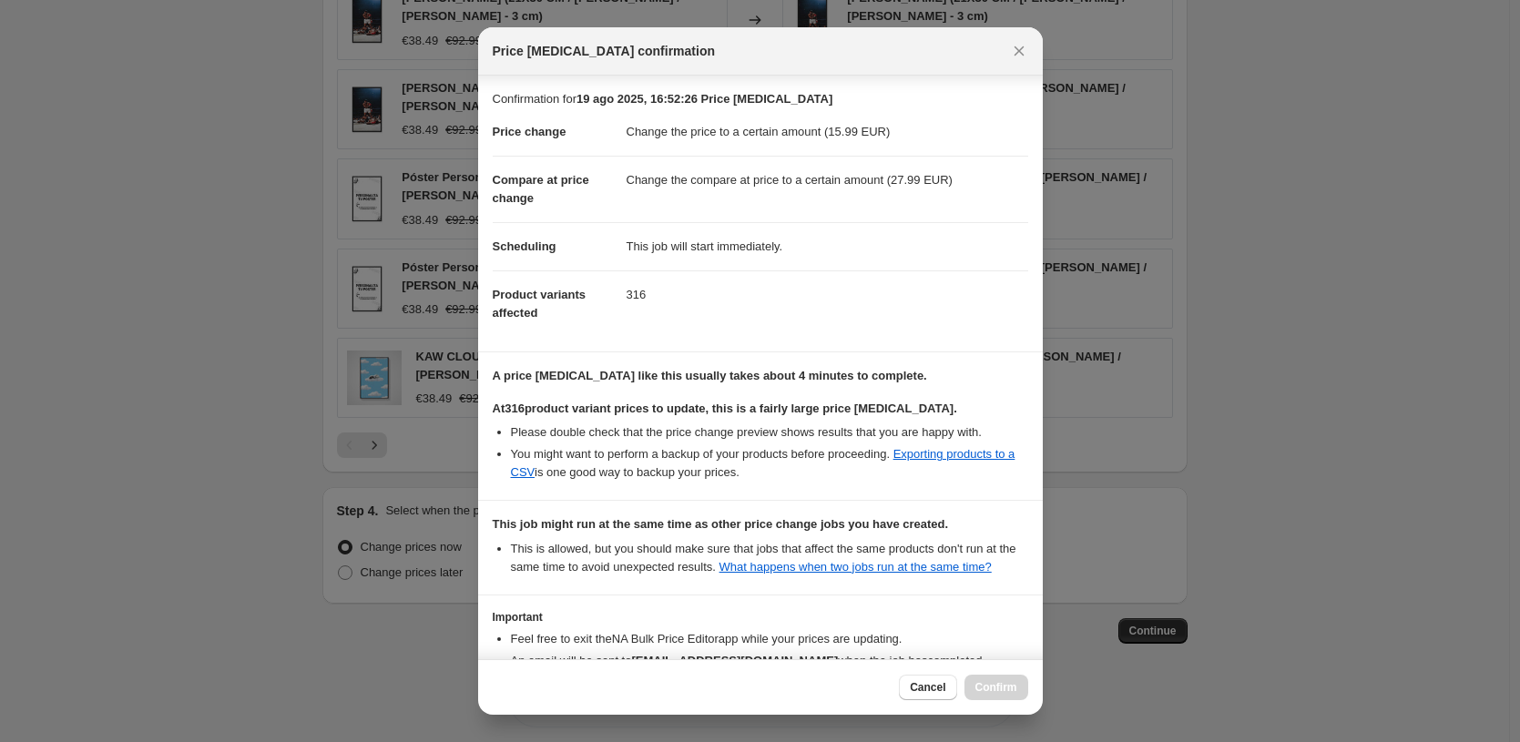
scroll to position [143, 0]
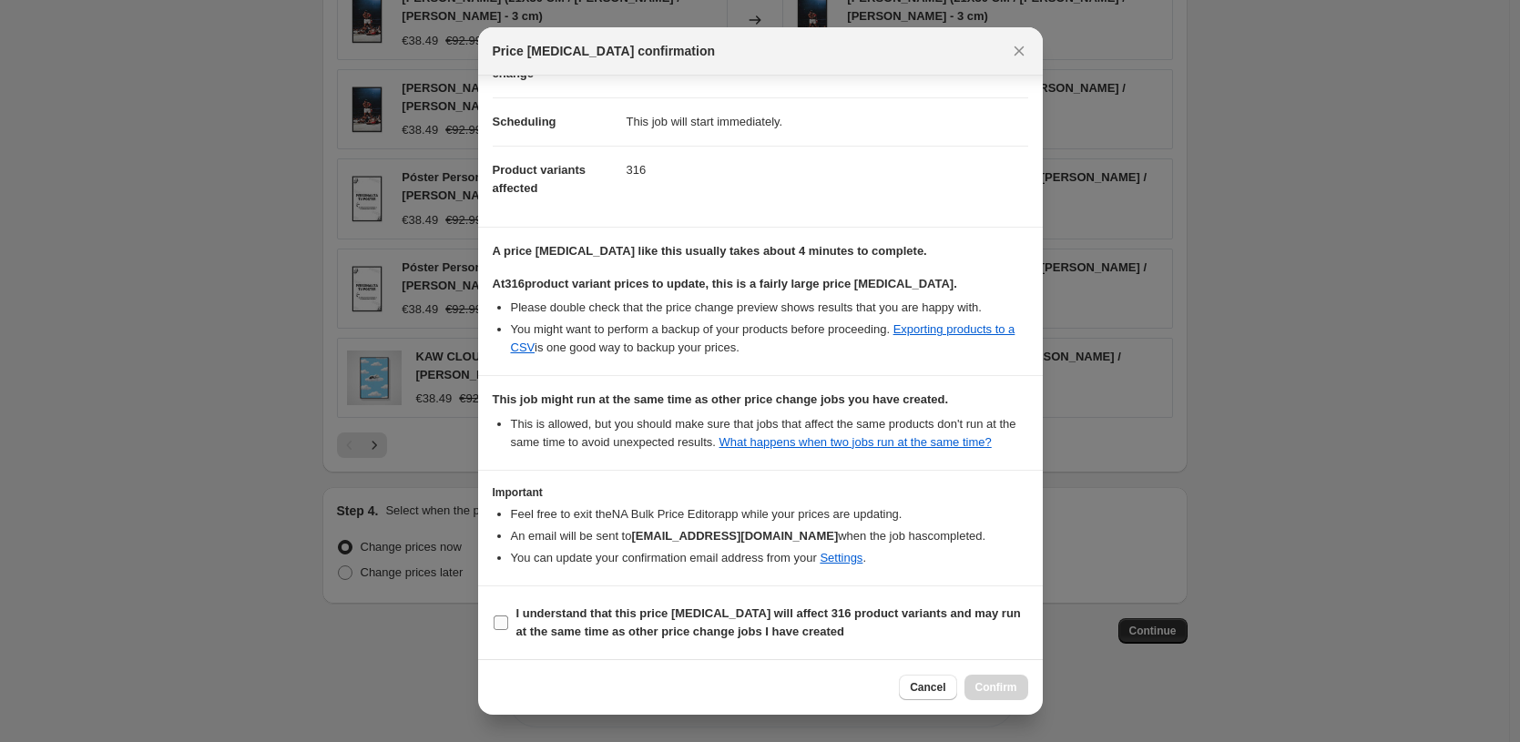
click at [673, 638] on b "I understand that this price [MEDICAL_DATA] will affect 316 product variants an…" at bounding box center [768, 623] width 505 height 32
click at [508, 630] on input "I understand that this price [MEDICAL_DATA] will affect 316 product variants an…" at bounding box center [501, 623] width 15 height 15
click at [974, 699] on button "Confirm" at bounding box center [997, 688] width 64 height 26
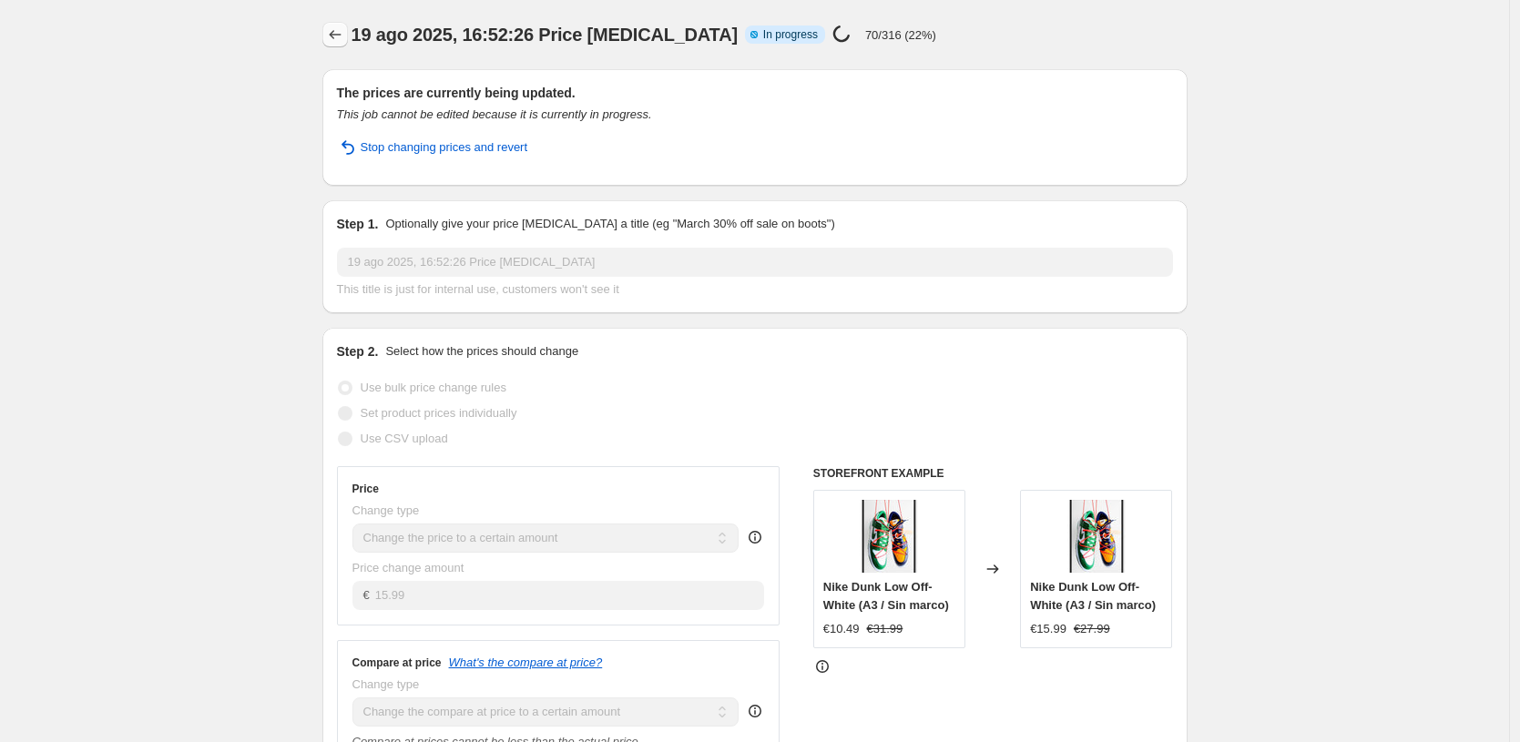
click at [335, 30] on icon "Price change jobs" at bounding box center [335, 35] width 18 height 18
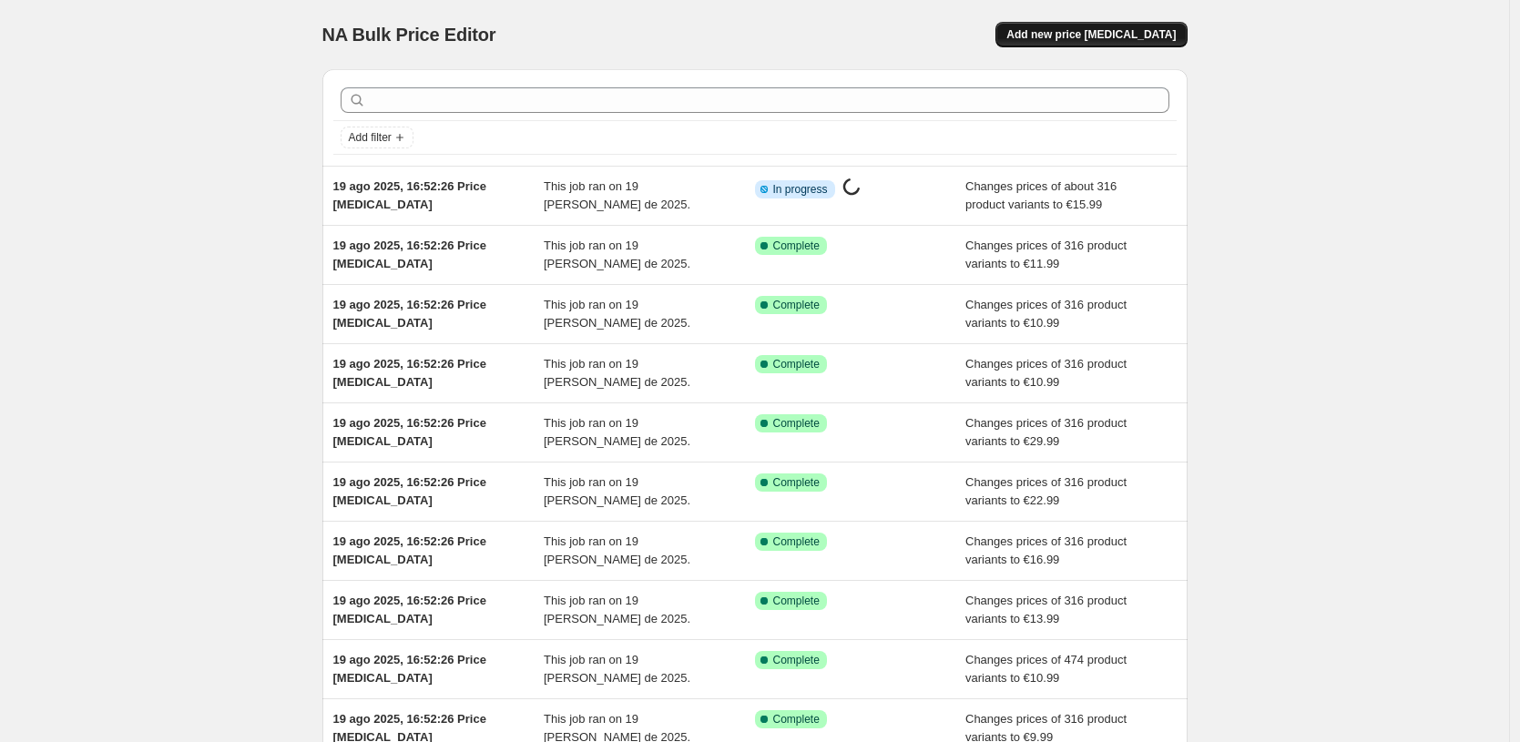
click at [1108, 36] on span "Add new price [MEDICAL_DATA]" at bounding box center [1090, 34] width 169 height 15
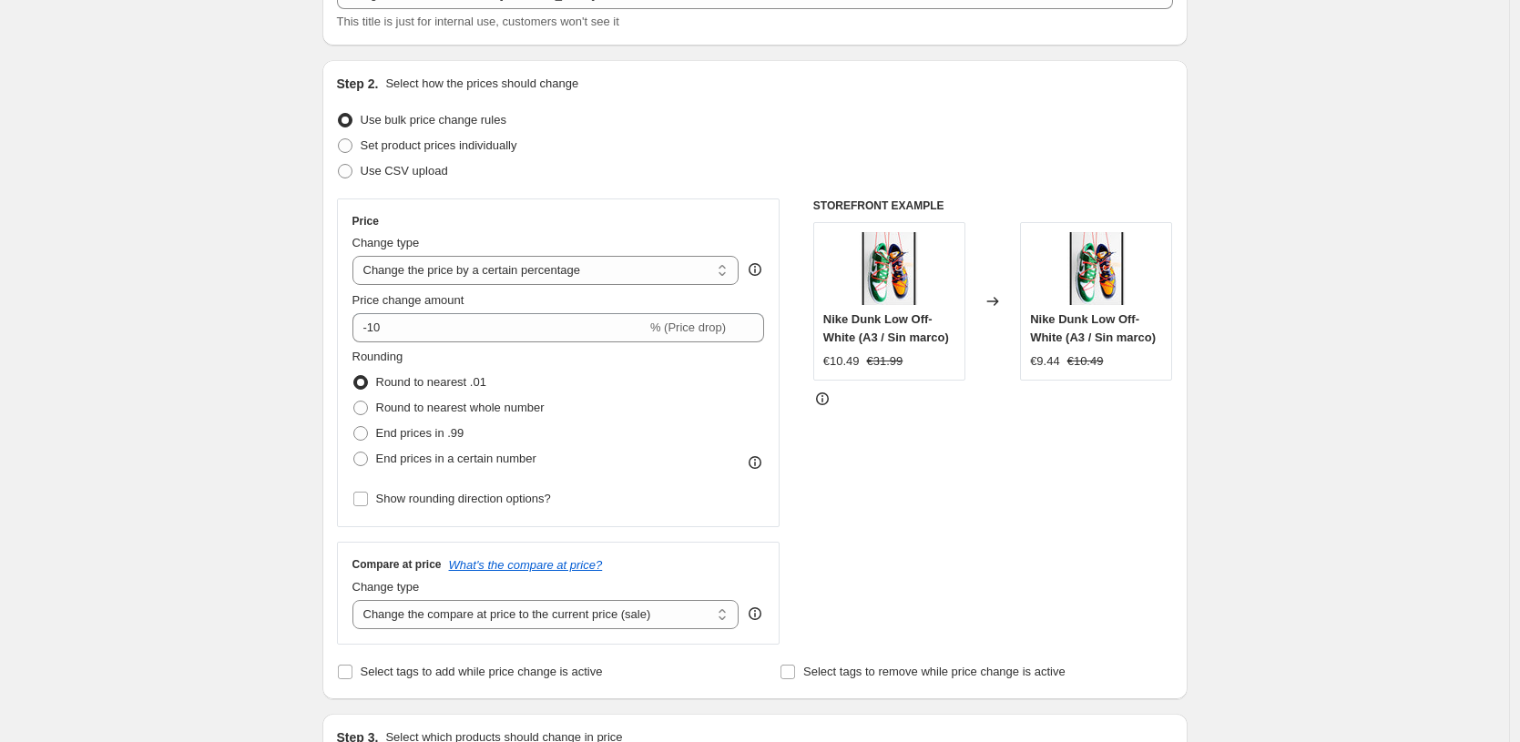
scroll to position [270, 0]
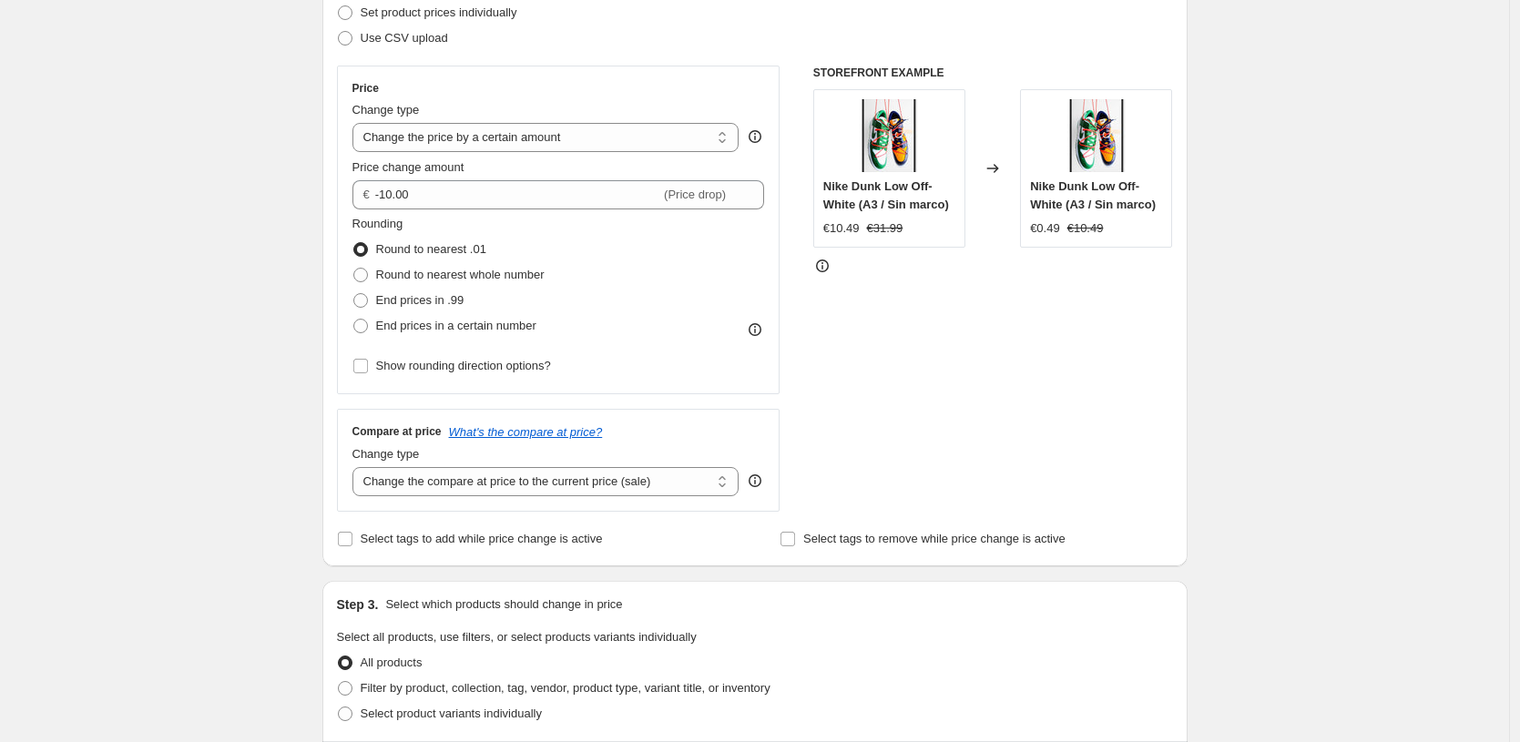
click at [619, 504] on div "Compare at price What's the compare at price? Change type Change the compare at…" at bounding box center [559, 460] width 444 height 102
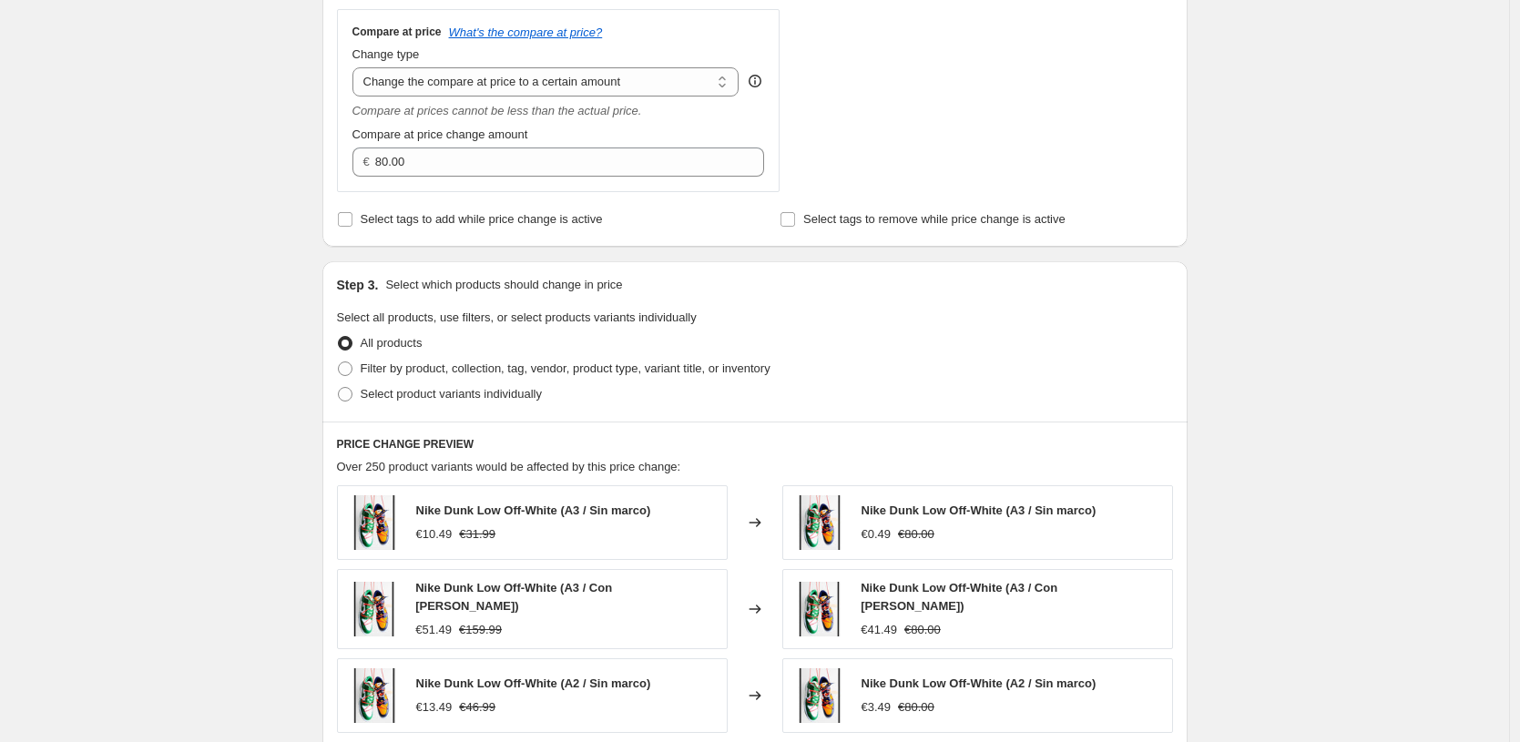
scroll to position [801, 0]
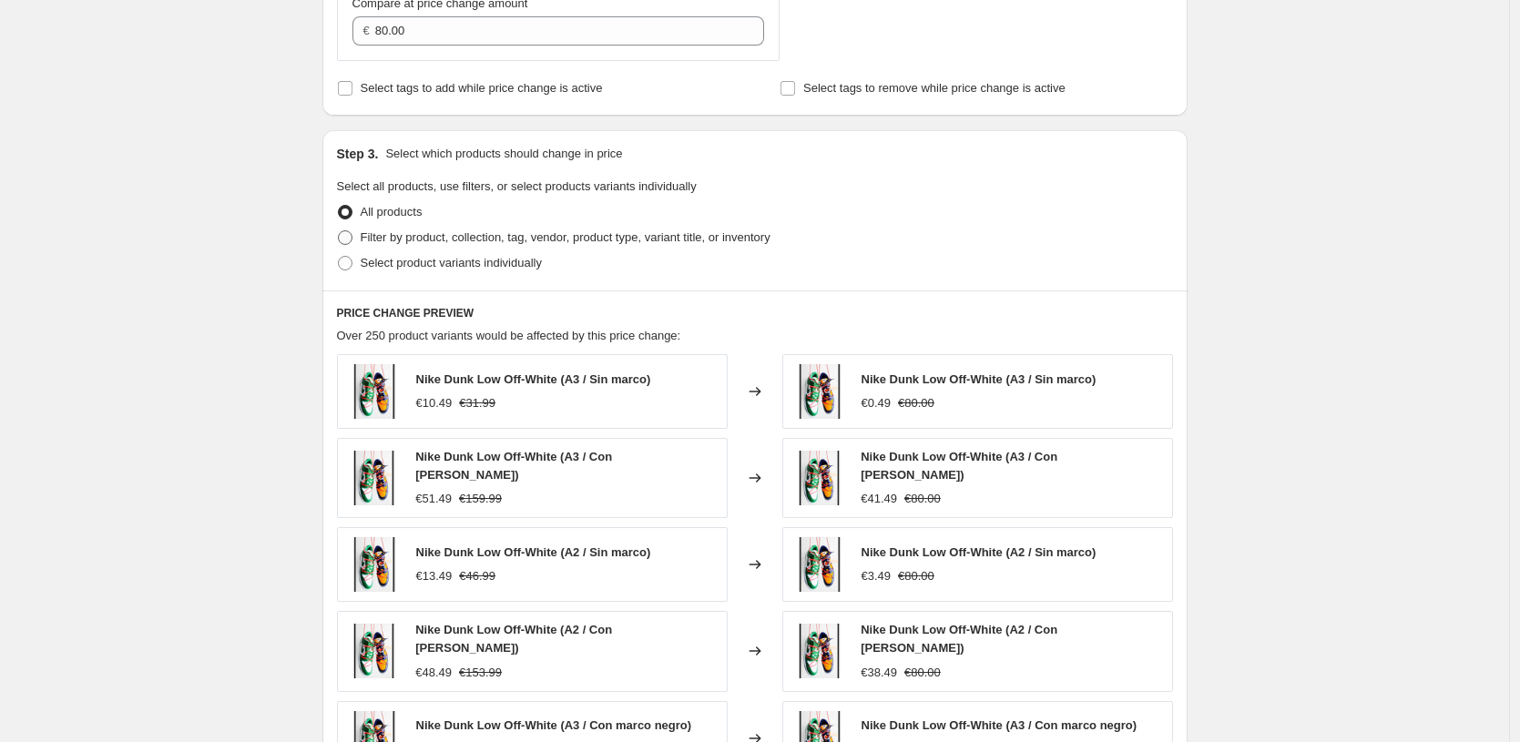
click at [583, 241] on span "Filter by product, collection, tag, vendor, product type, variant title, or inv…" at bounding box center [566, 237] width 410 height 14
click at [339, 231] on input "Filter by product, collection, tag, vendor, product type, variant title, or inv…" at bounding box center [338, 230] width 1 height 1
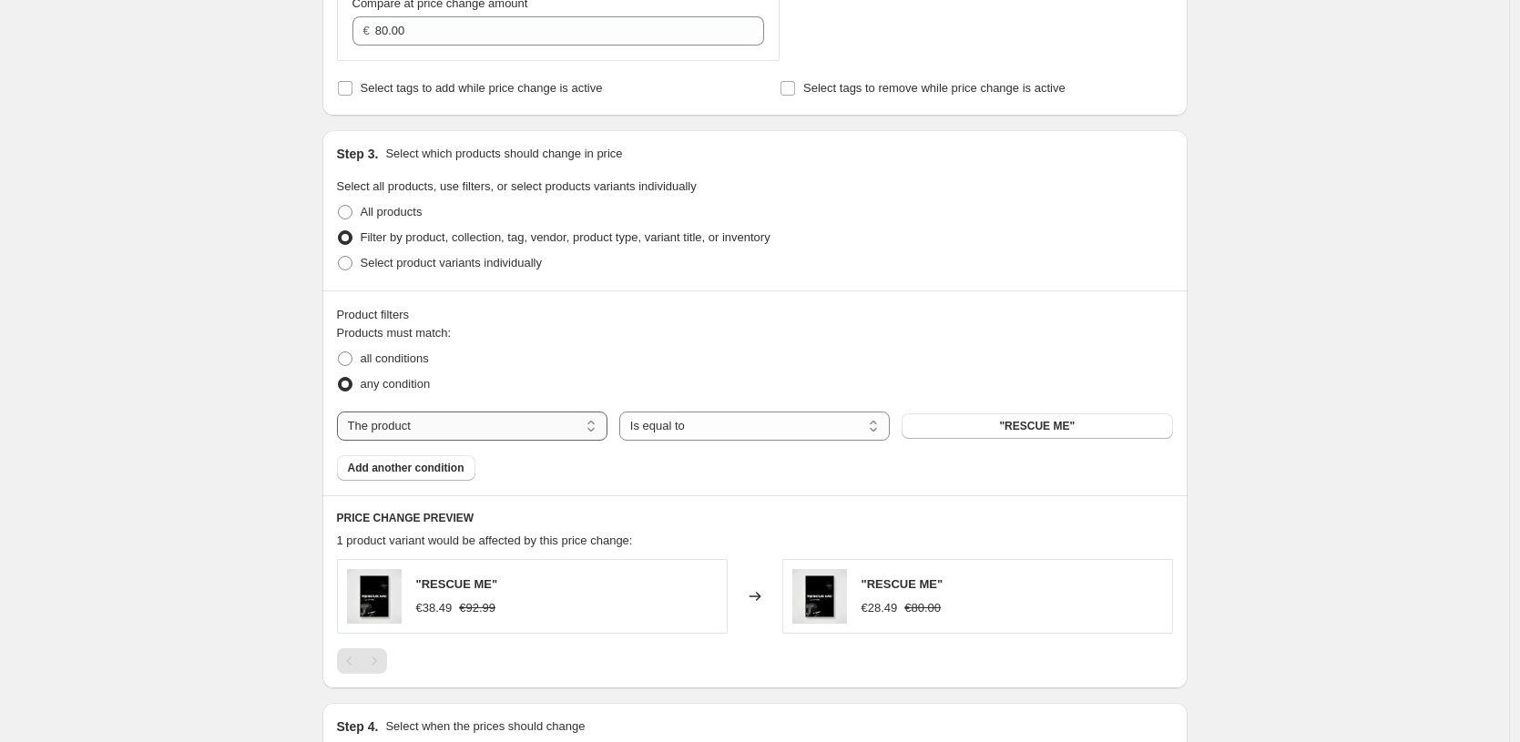
drag, startPoint x: 812, startPoint y: 424, endPoint x: 512, endPoint y: 425, distance: 299.7
click at [512, 424] on div "The product The product's collection The product's tag The product's vendor The…" at bounding box center [755, 426] width 836 height 29
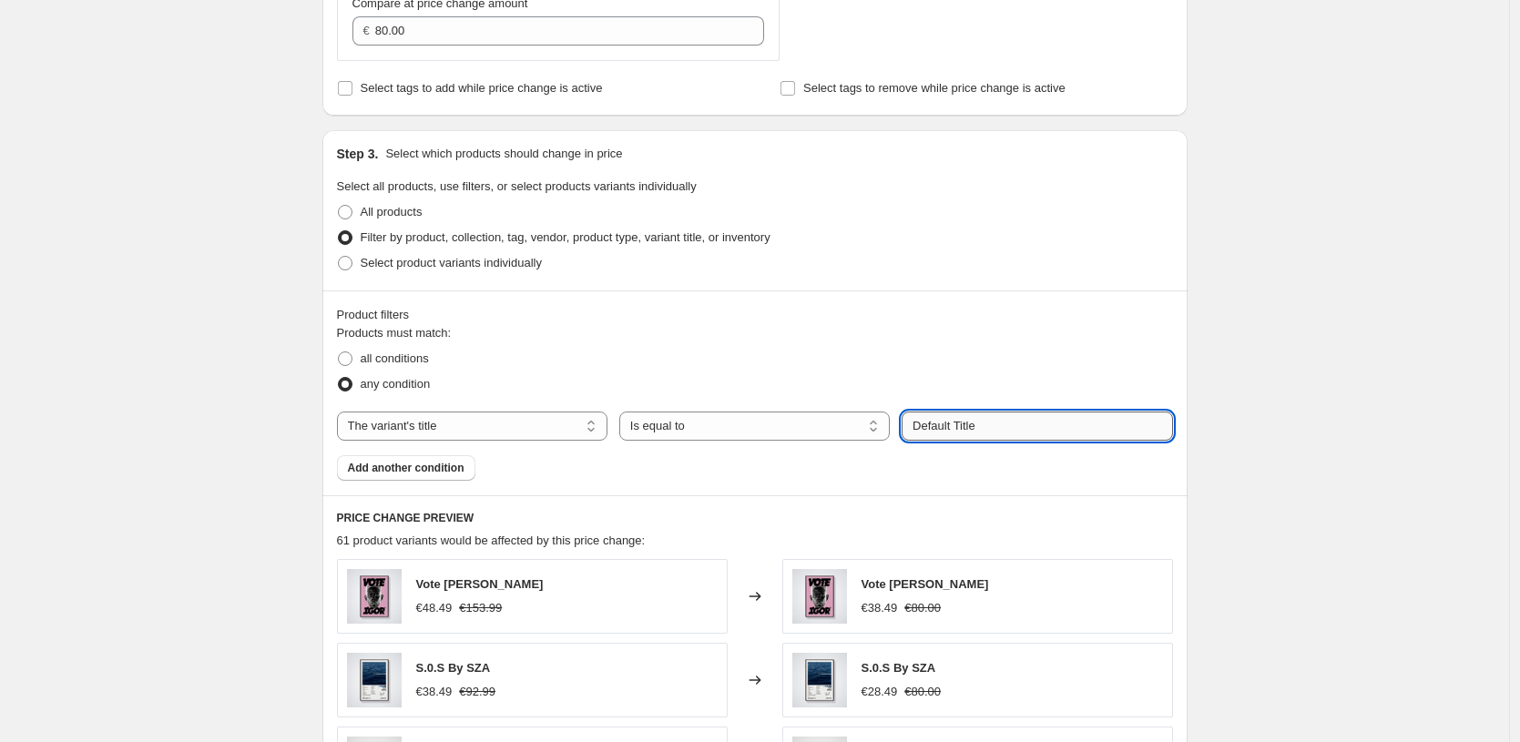
click at [1016, 420] on input "Default Title" at bounding box center [1037, 426] width 271 height 29
paste input "21X30 CM / [PERSON_NAME] / [PERSON_NAME] - 3 cm"
click at [1318, 360] on div "Create new price [MEDICAL_DATA]. This page is ready Create new price [MEDICAL_D…" at bounding box center [754, 252] width 1509 height 2107
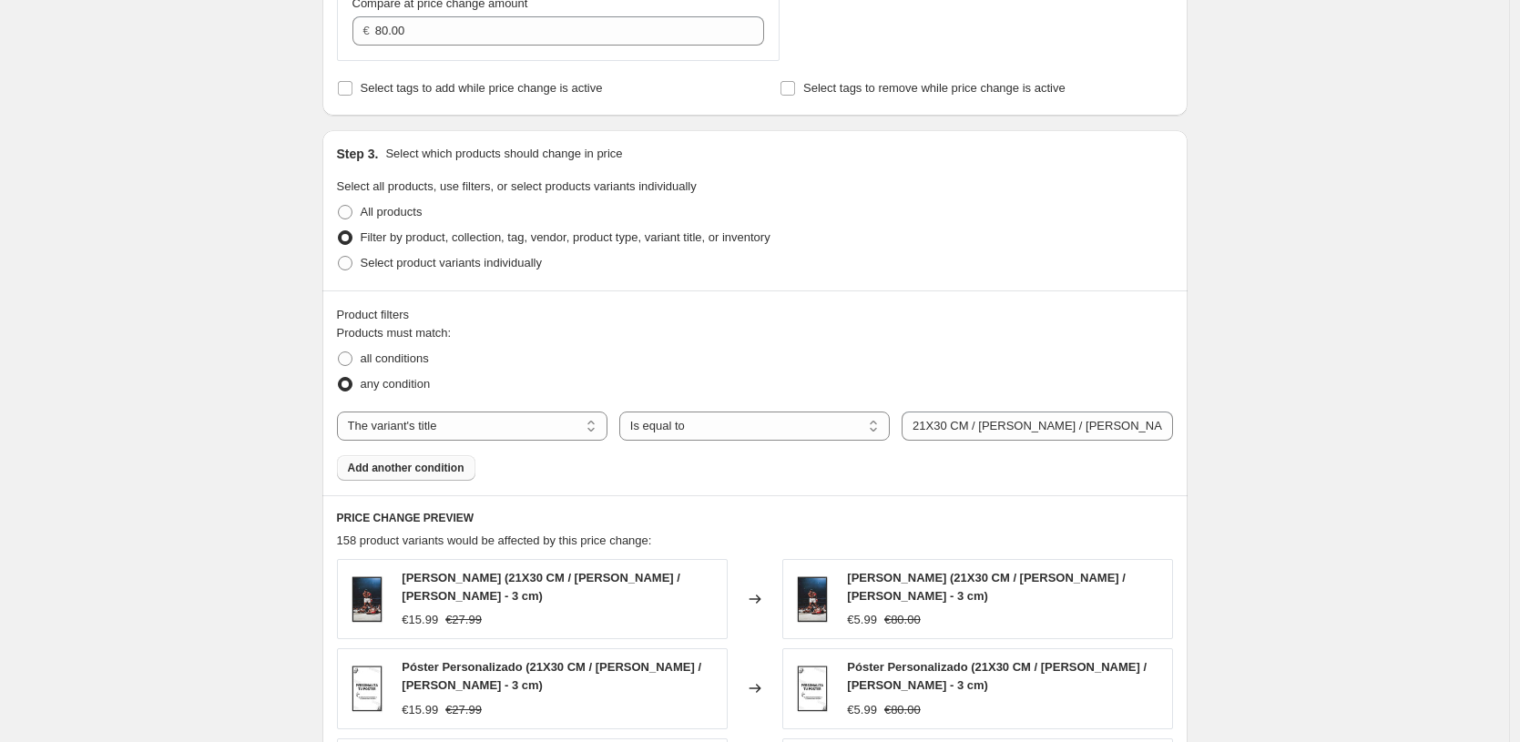
click at [463, 475] on span "Add another condition" at bounding box center [406, 468] width 117 height 15
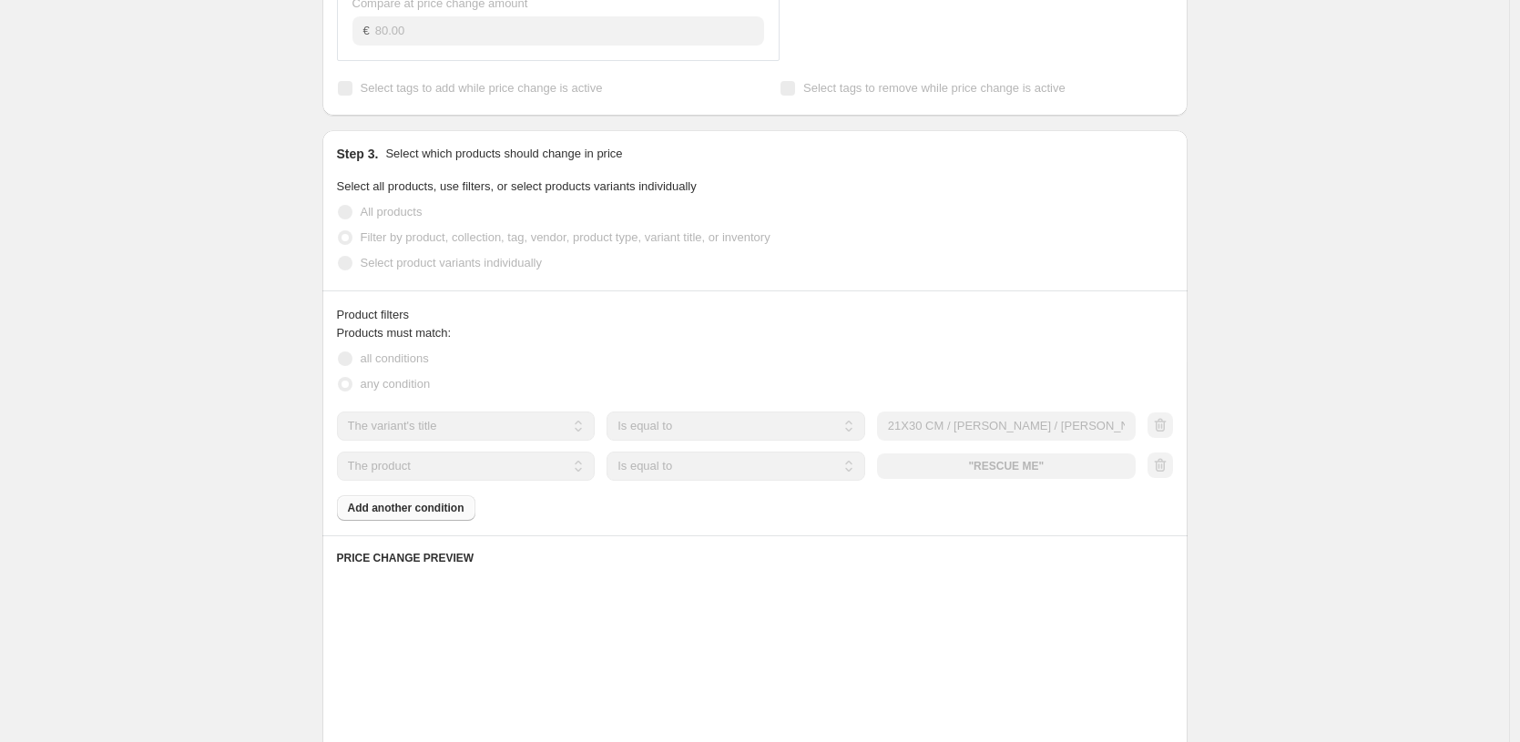
click at [488, 470] on select "The product The product's collection The product's tag The product's vendor The…" at bounding box center [466, 466] width 259 height 29
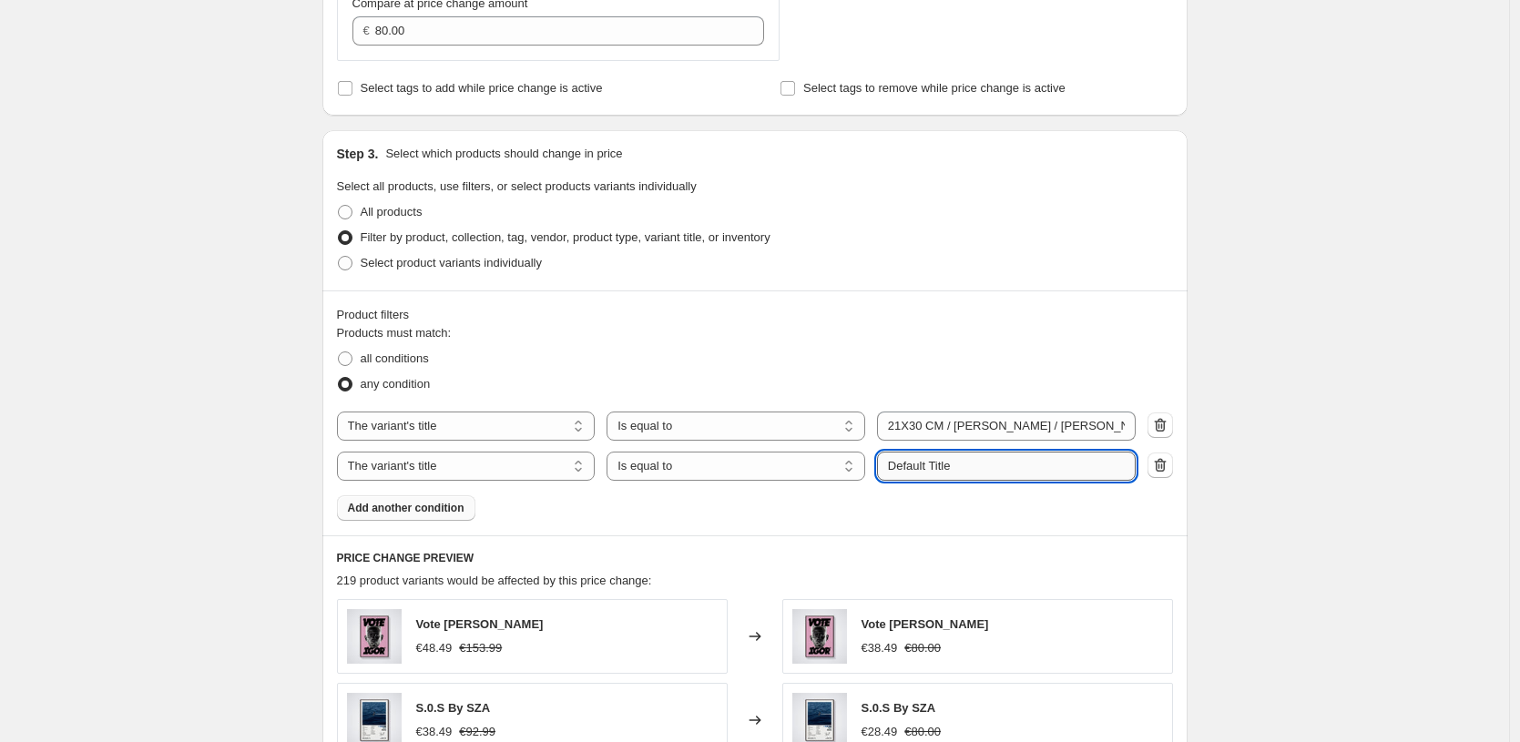
click at [989, 462] on input "Default Title" at bounding box center [1006, 466] width 259 height 29
paste input "21X30 CM / [PERSON_NAME] / [PERSON_NAME] - 3 cm"
click at [976, 464] on input "21X30 CM / [PERSON_NAME] / [PERSON_NAME] - 3 cm" at bounding box center [1006, 466] width 259 height 29
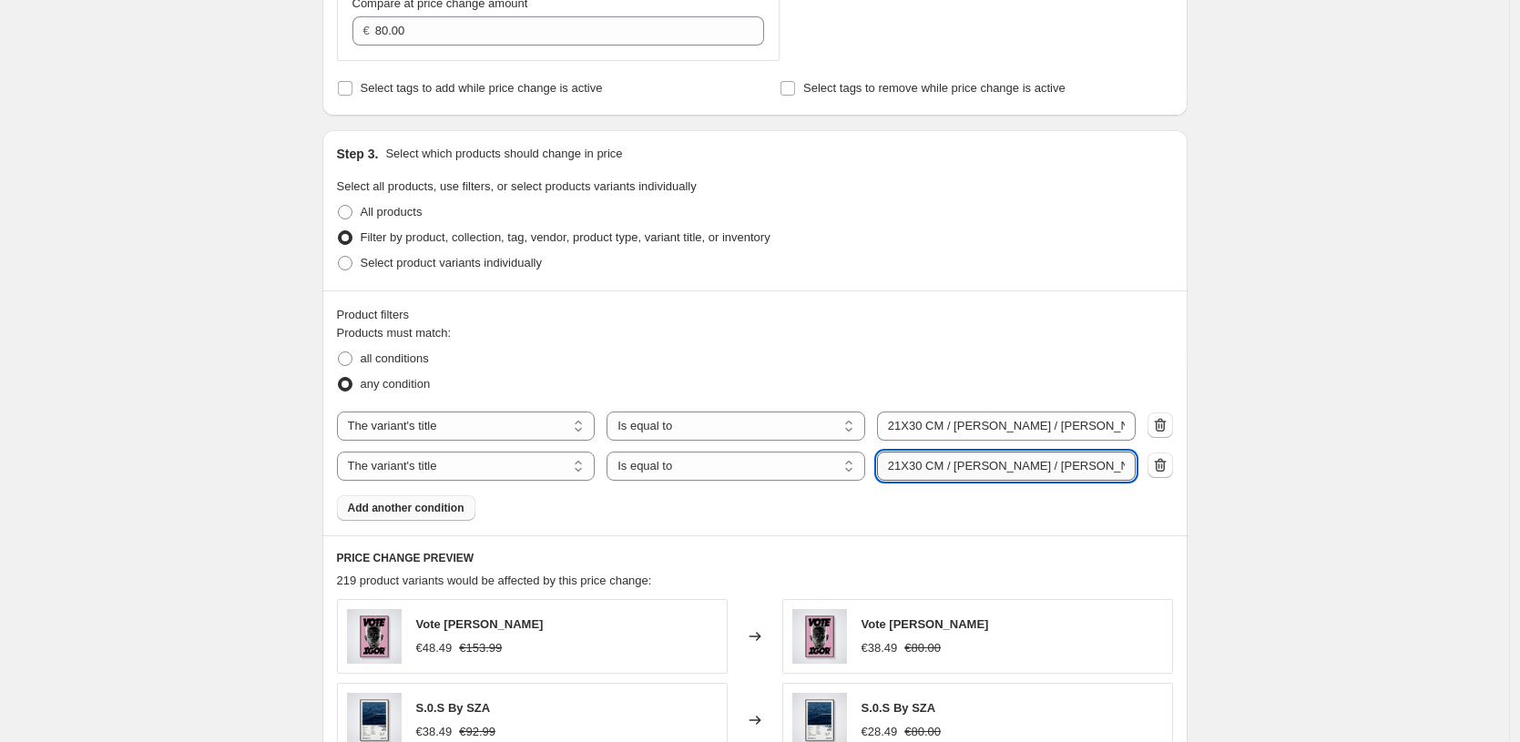
click at [976, 464] on input "21X30 CM / [PERSON_NAME] / [PERSON_NAME] - 3 cm" at bounding box center [1006, 466] width 259 height 29
click at [1317, 442] on div "Create new price [MEDICAL_DATA]. This page is ready Create new price [MEDICAL_D…" at bounding box center [754, 272] width 1509 height 2147
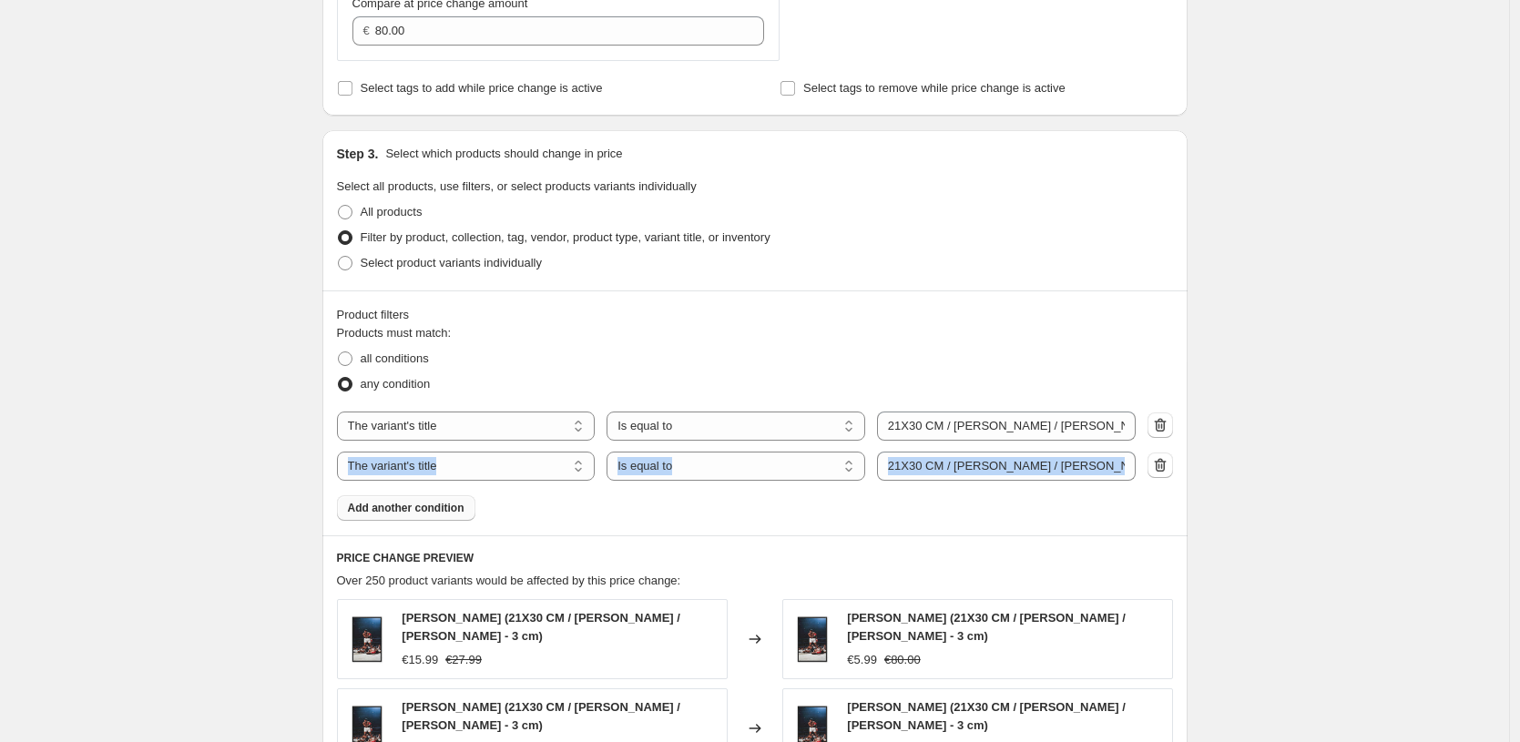
click at [1314, 527] on div "Create new price [MEDICAL_DATA]. This page is ready Create new price [MEDICAL_D…" at bounding box center [754, 287] width 1509 height 2176
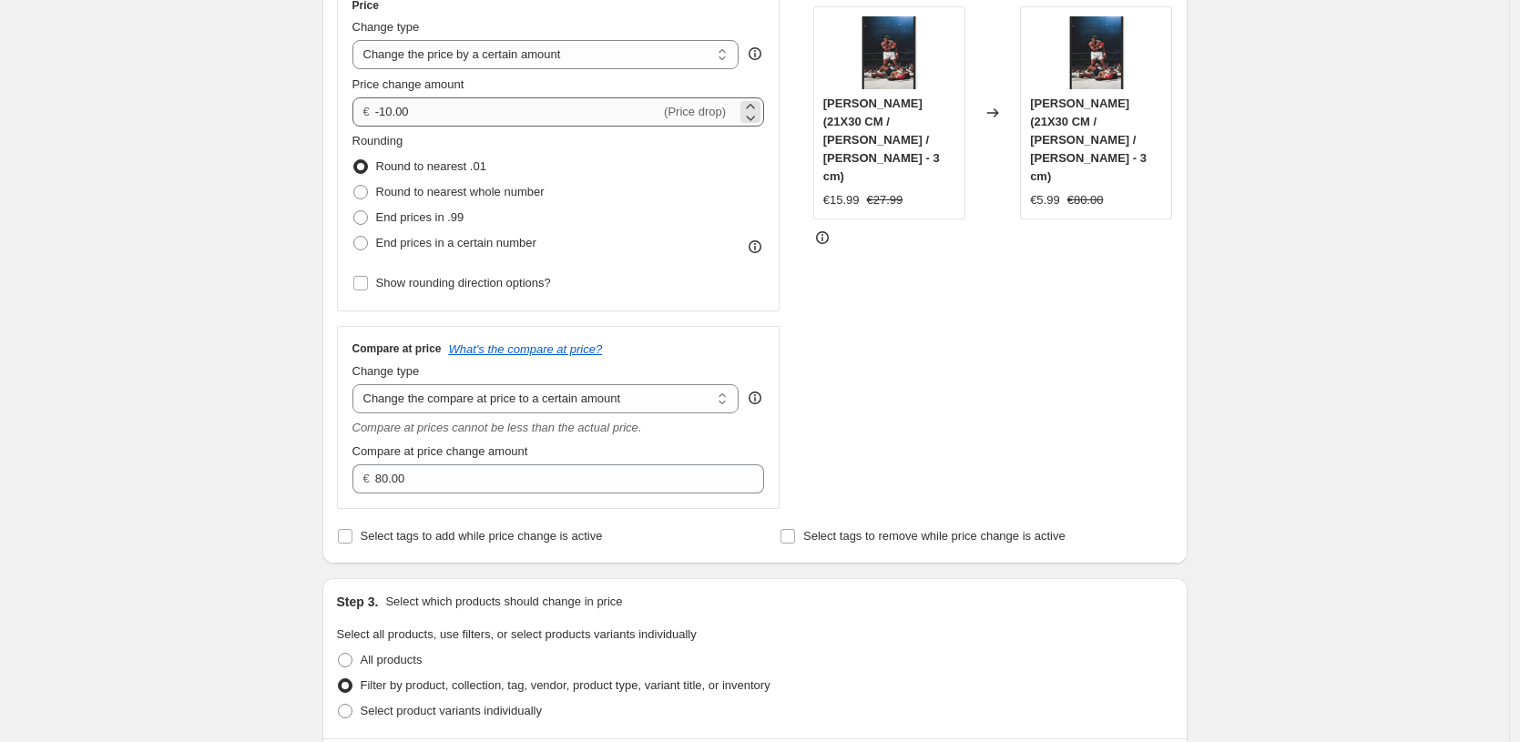
scroll to position [318, 0]
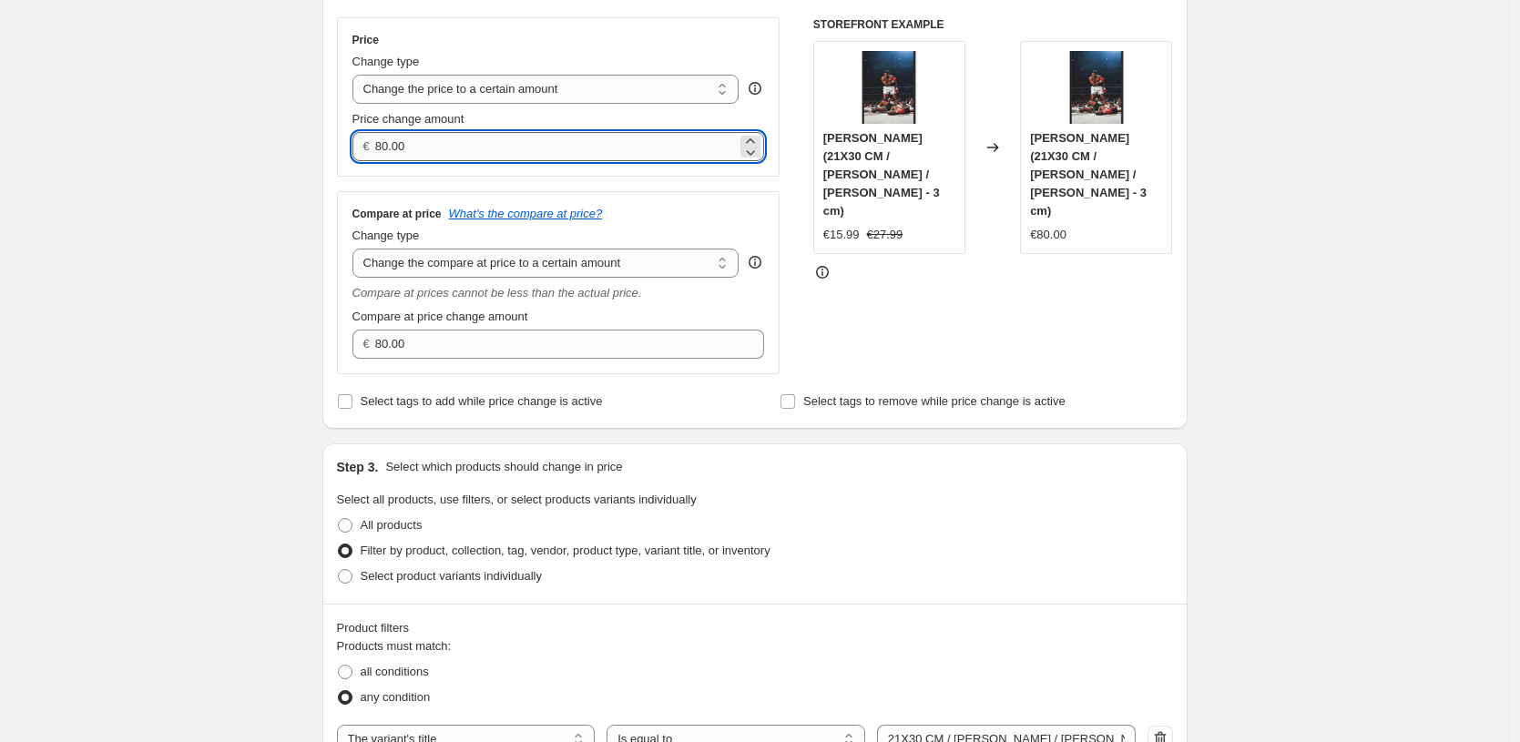
click at [487, 150] on input "80.00" at bounding box center [556, 146] width 362 height 29
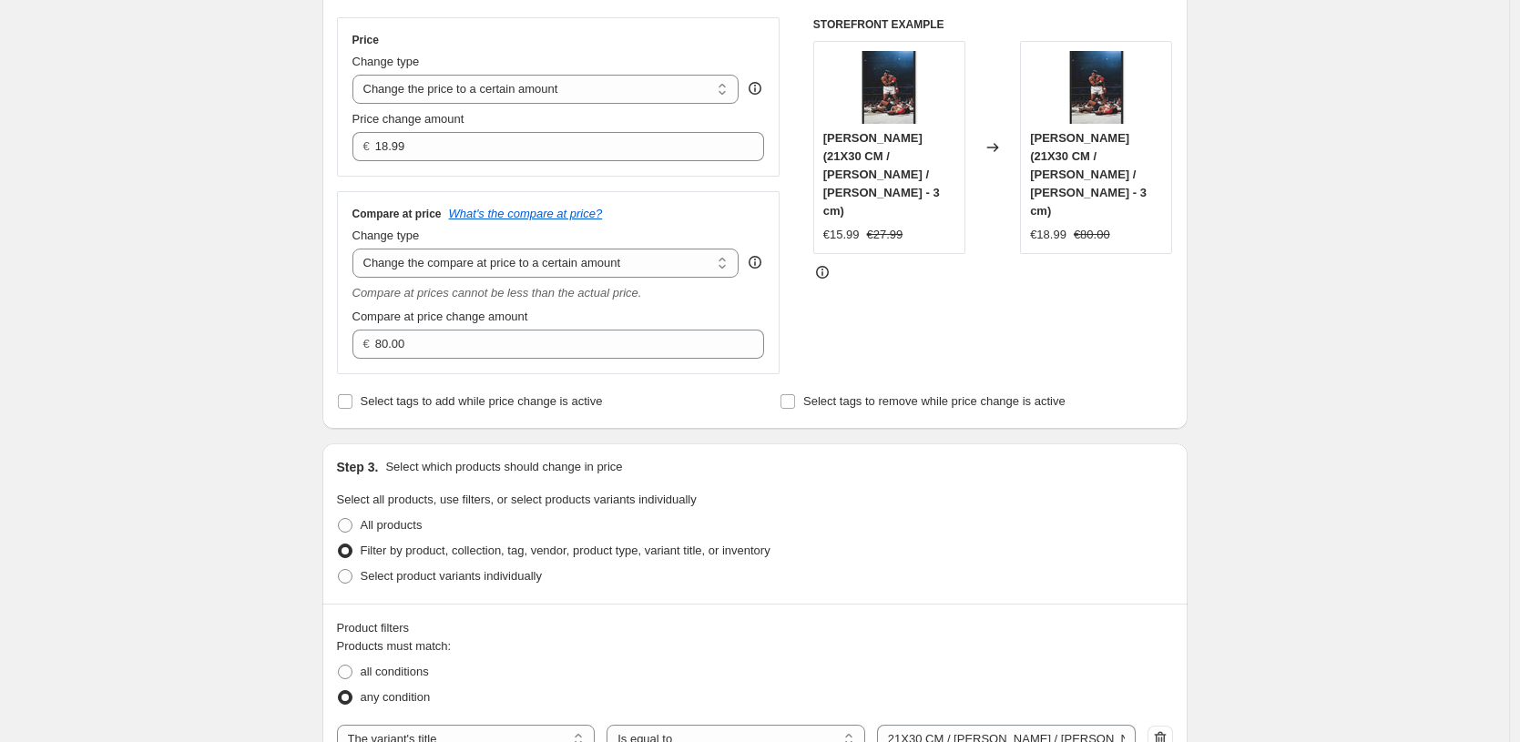
click at [216, 237] on div "Create new price [MEDICAL_DATA]. This page is ready Create new price [MEDICAL_D…" at bounding box center [754, 685] width 1509 height 2006
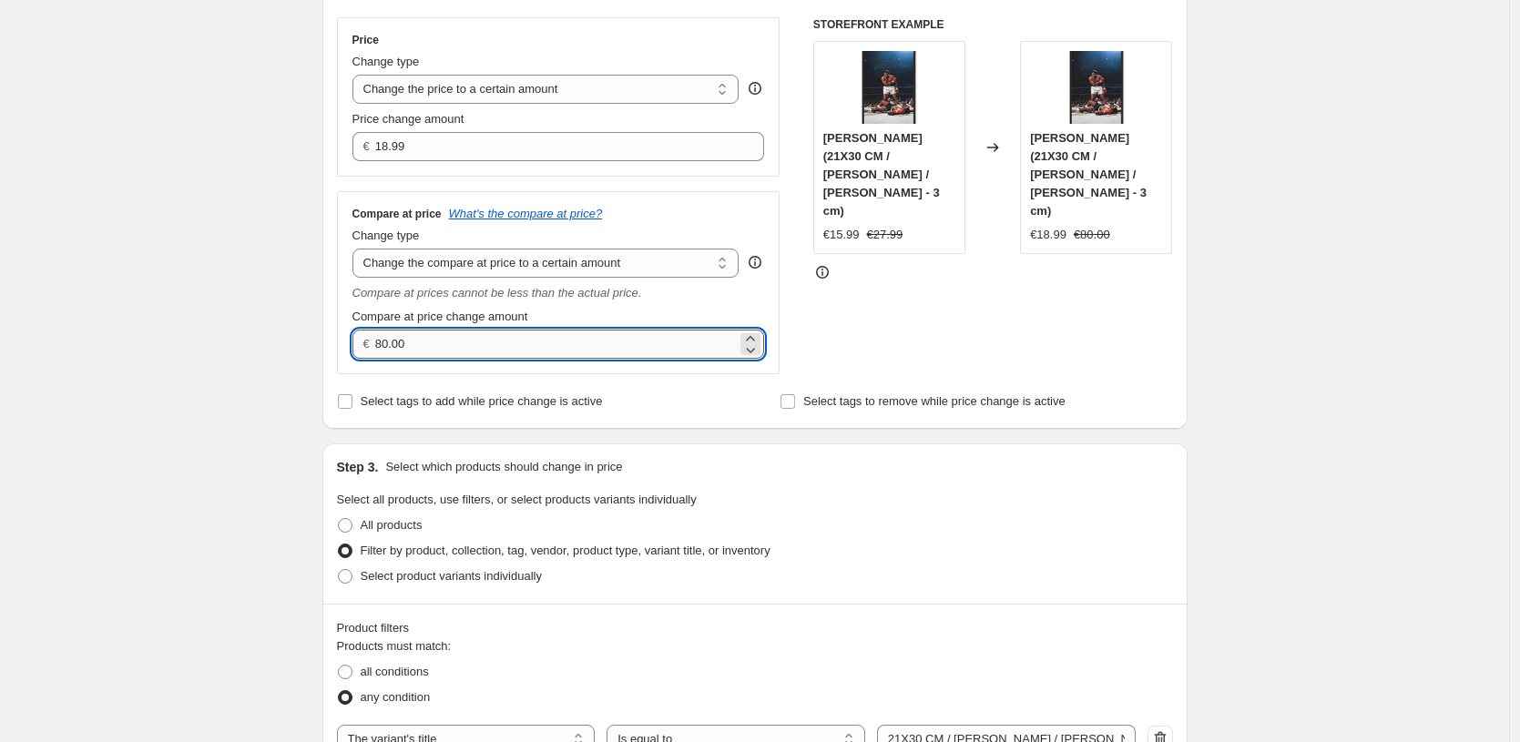
click at [588, 332] on input "80.00" at bounding box center [556, 344] width 362 height 29
click at [158, 331] on div "Create new price [MEDICAL_DATA]. This page is ready Create new price [MEDICAL_D…" at bounding box center [754, 685] width 1509 height 2006
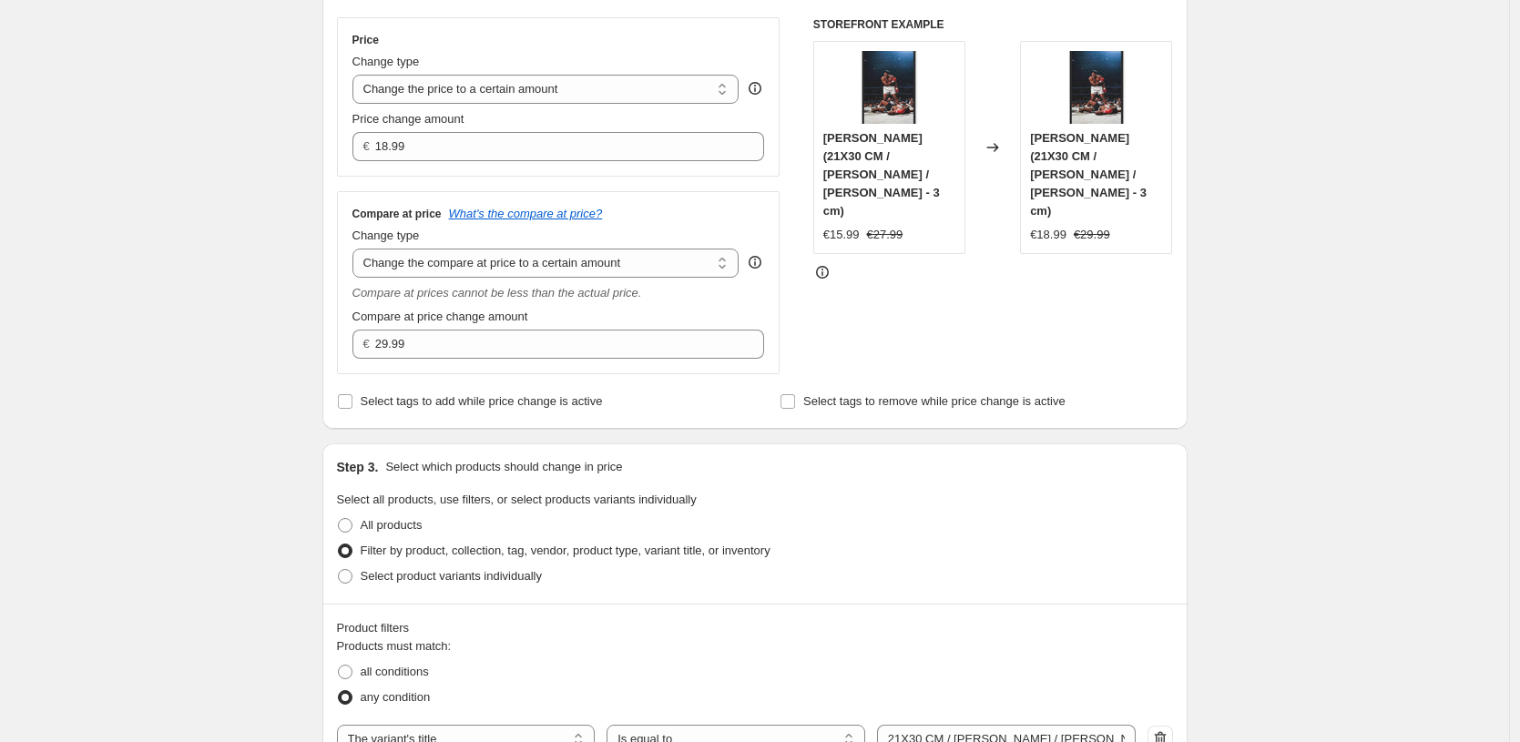
click at [1437, 473] on div "Create new price [MEDICAL_DATA]. This page is ready Create new price [MEDICAL_D…" at bounding box center [754, 685] width 1509 height 2006
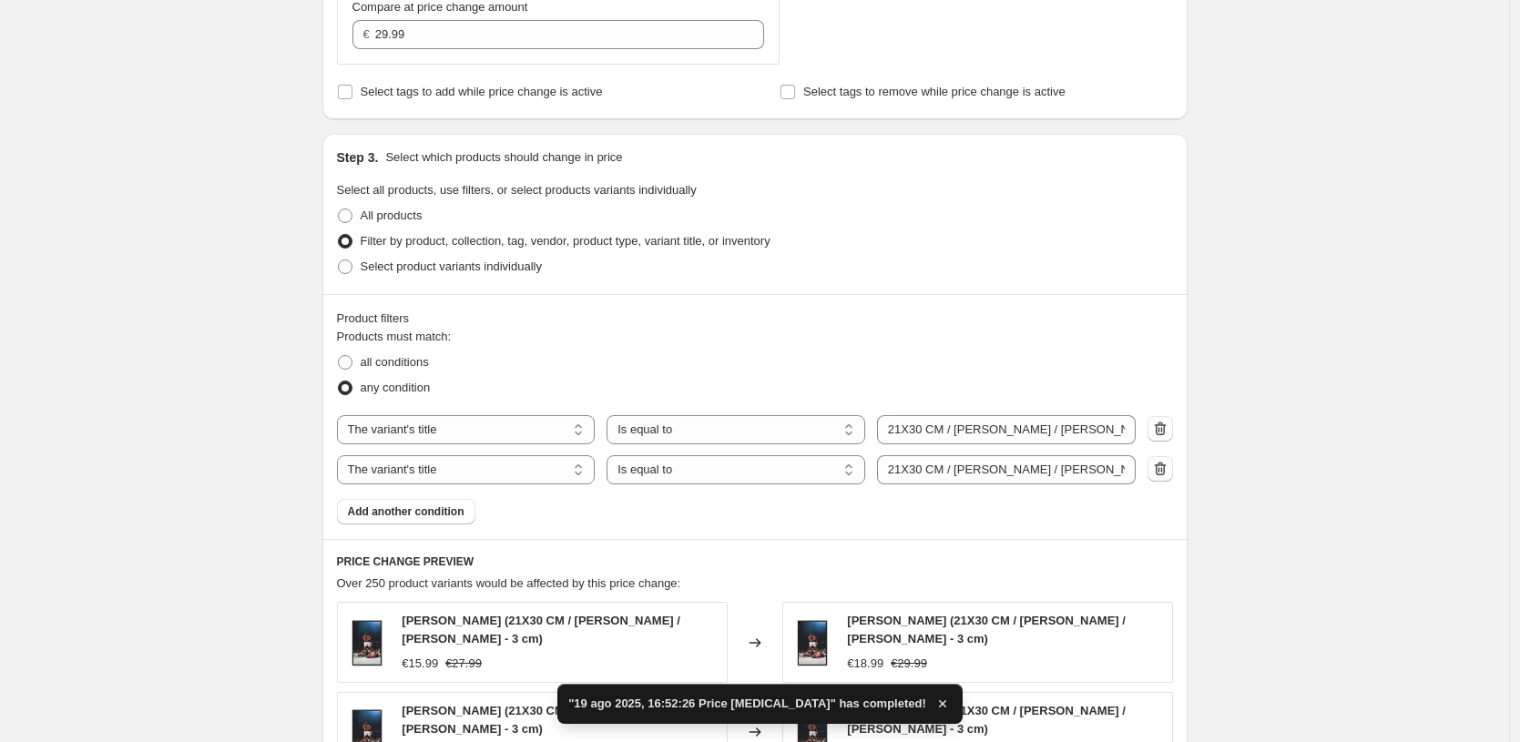
scroll to position [631, 0]
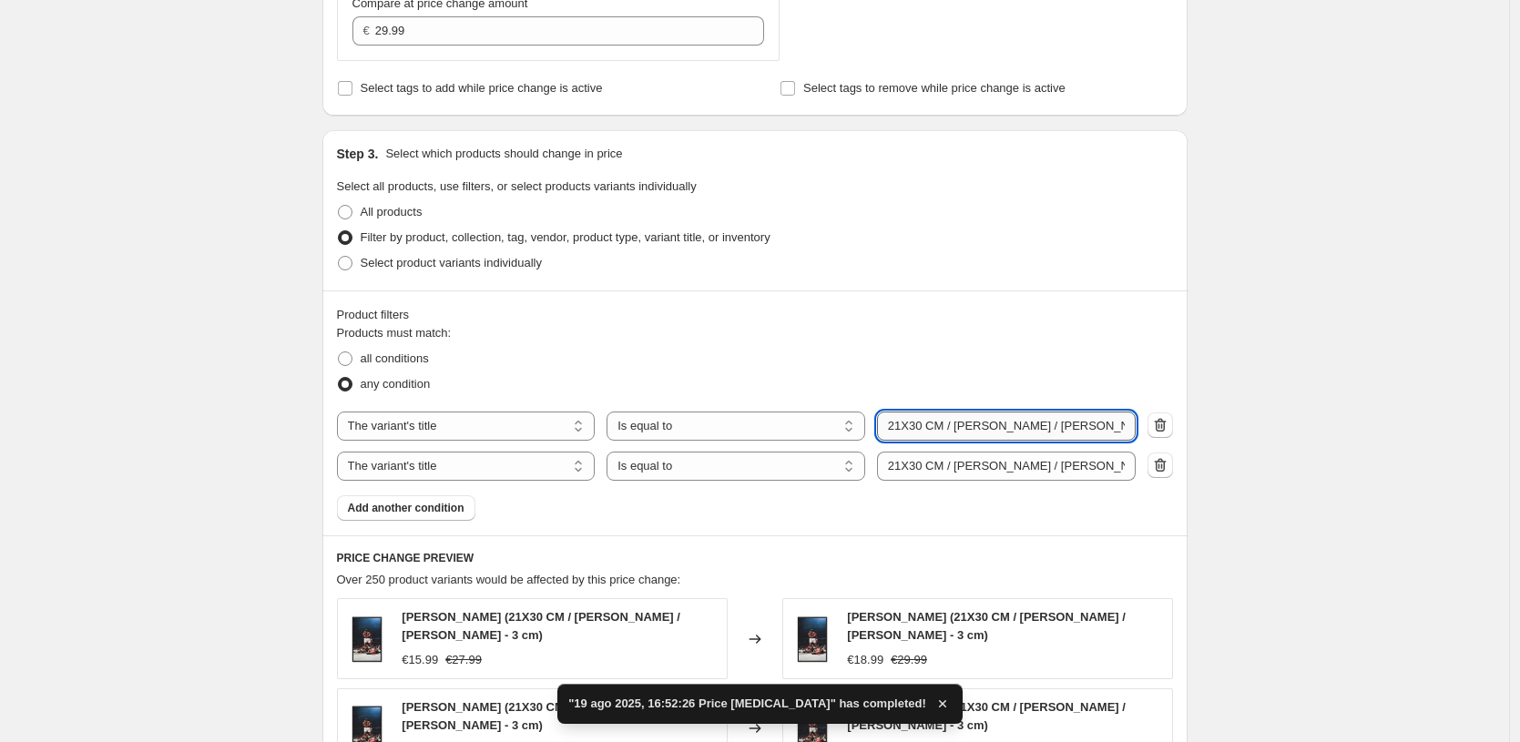
click at [931, 427] on input "21X30 CM / [PERSON_NAME] / [PERSON_NAME] - 3 cm" at bounding box center [1006, 426] width 259 height 29
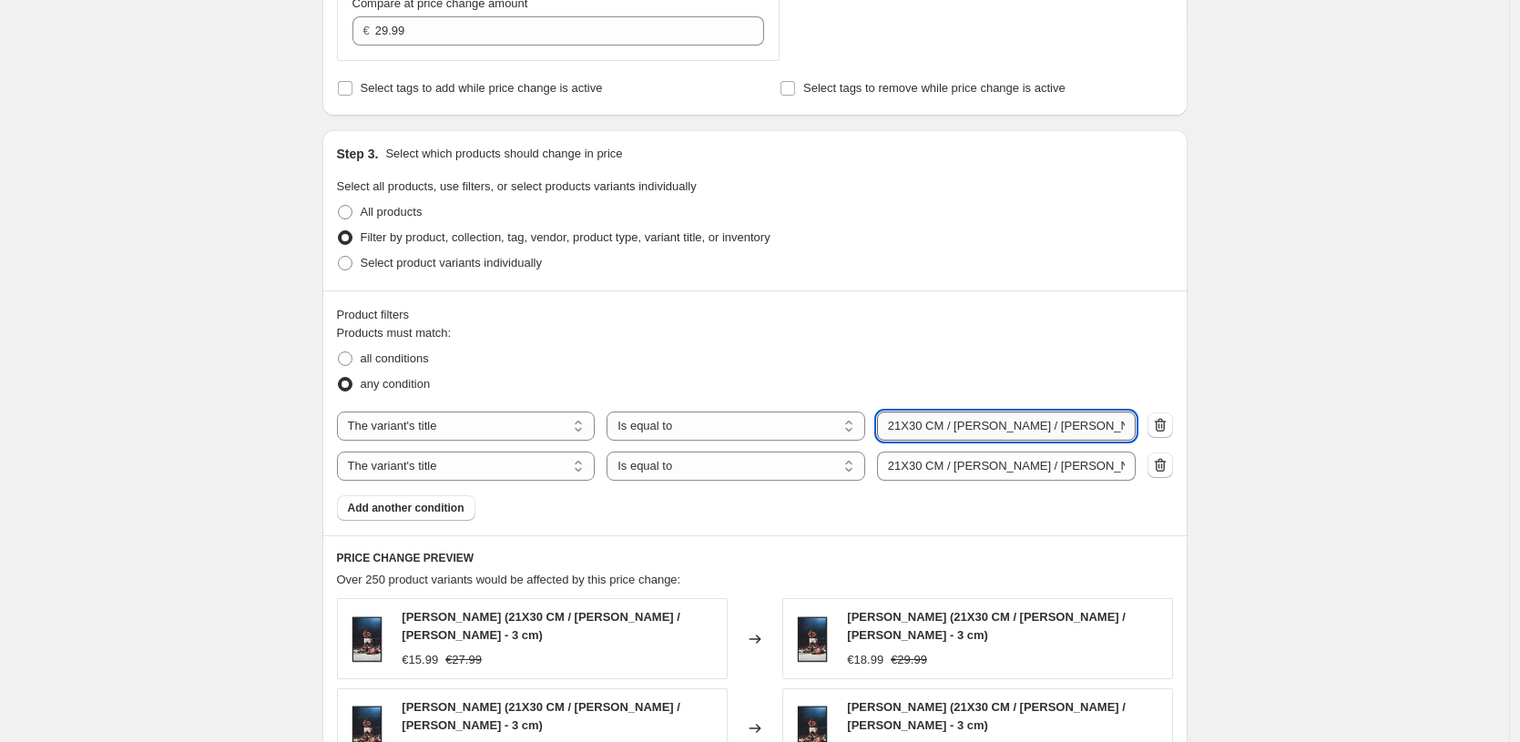
click at [924, 424] on input "21X30 CM / [PERSON_NAME] / [PERSON_NAME] - 3 cm" at bounding box center [1006, 426] width 259 height 29
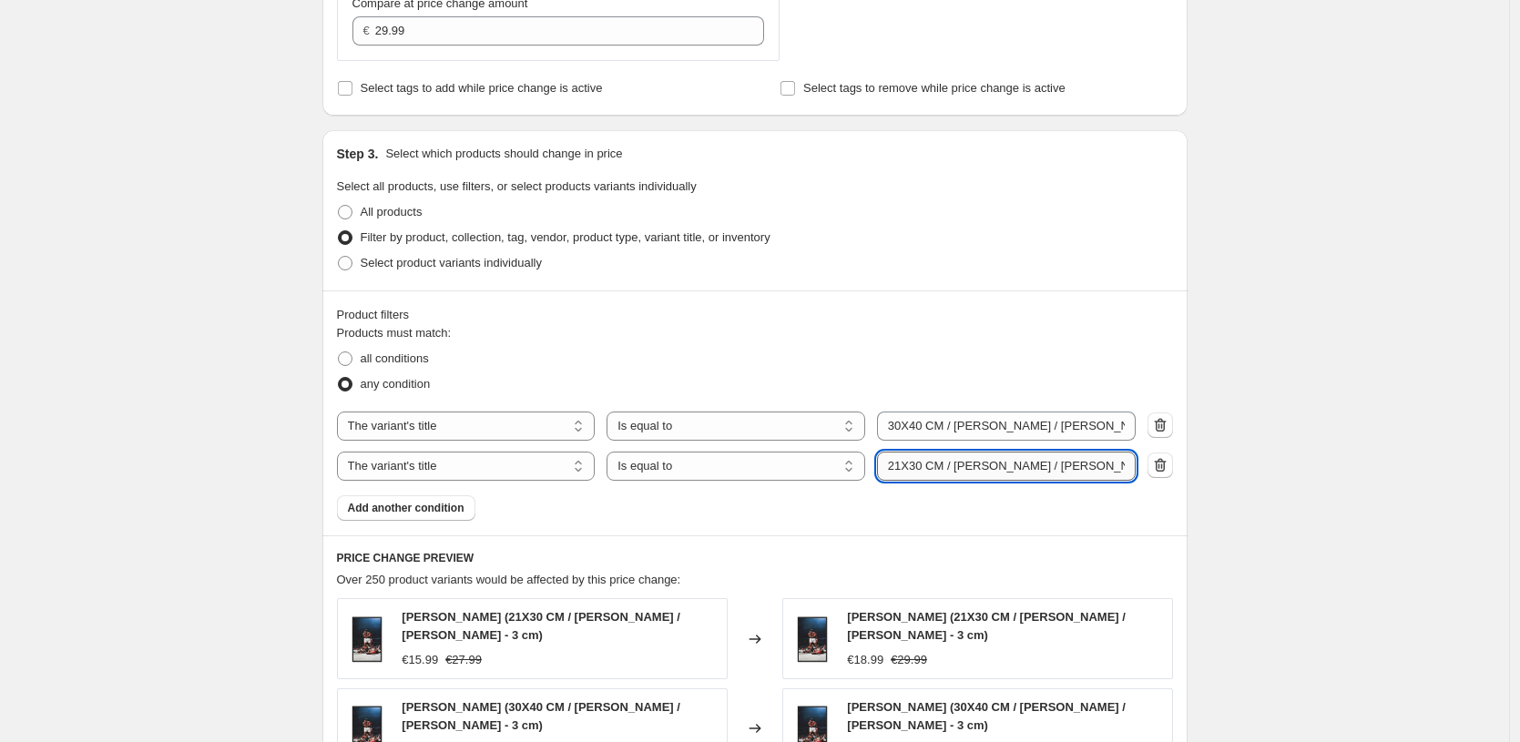
click at [929, 468] on input "21X30 CM / [PERSON_NAME] / [PERSON_NAME] - 3 cm" at bounding box center [1006, 466] width 259 height 29
click at [1169, 528] on div "Product filters Products must match: all conditions any condition The product T…" at bounding box center [754, 413] width 865 height 245
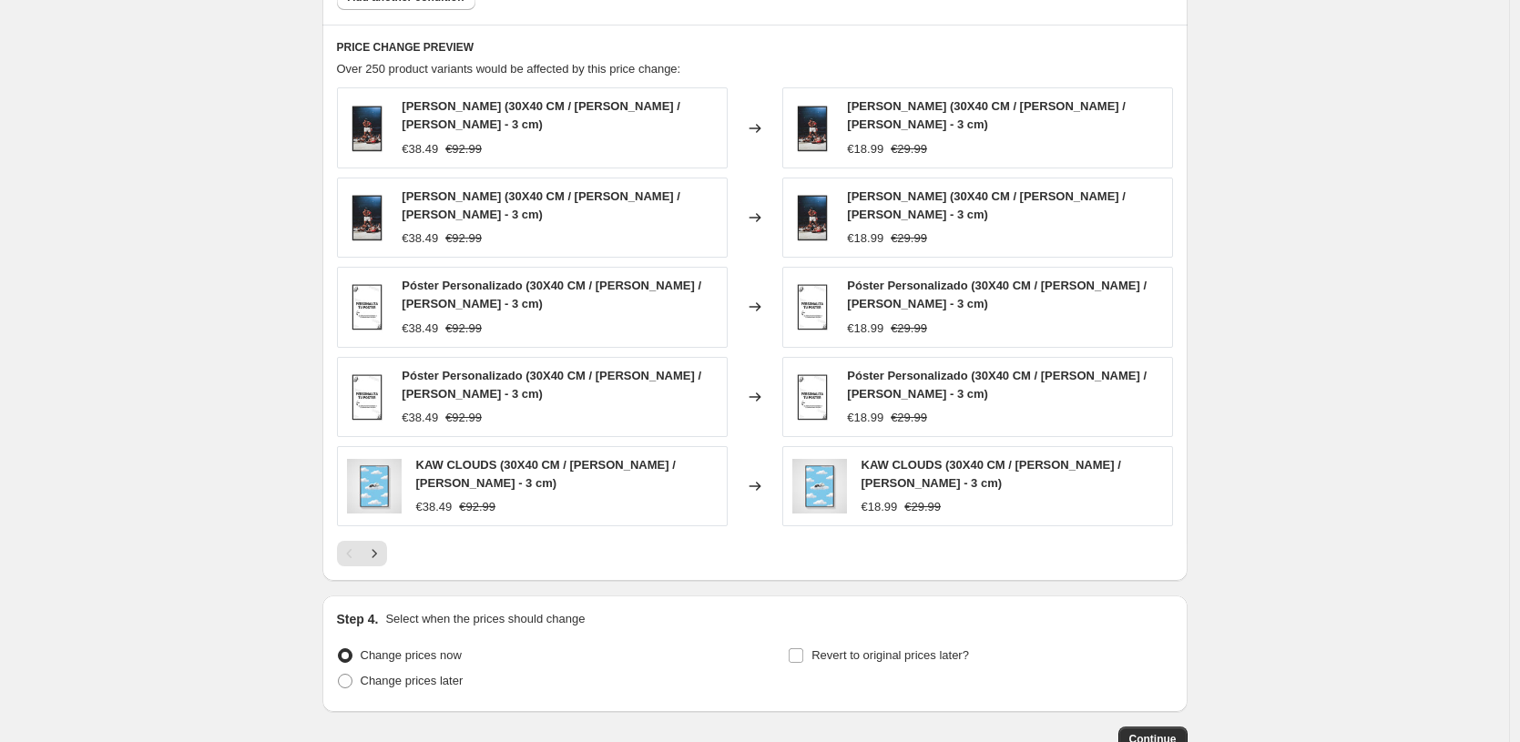
scroll to position [1263, 0]
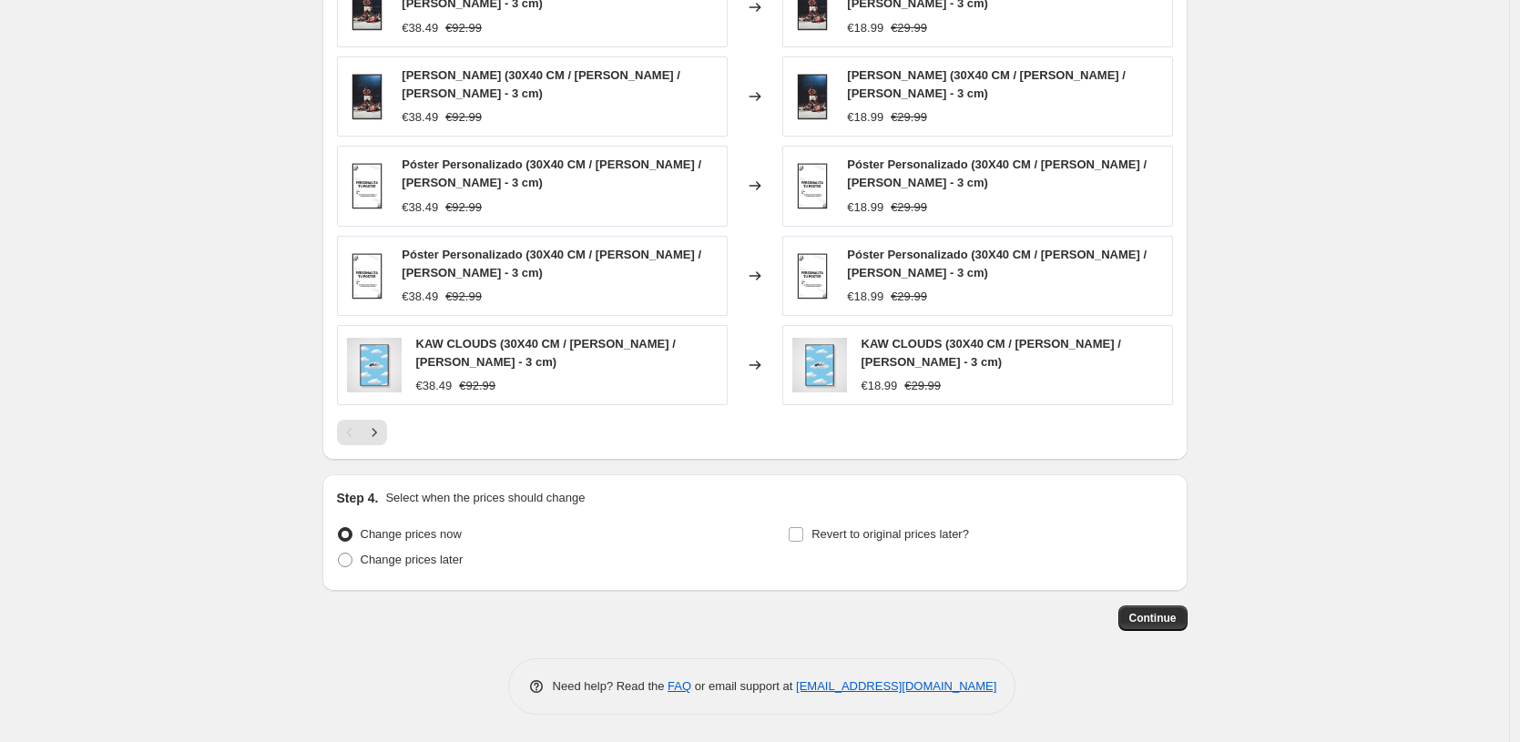
click at [1175, 630] on button "Continue" at bounding box center [1152, 619] width 69 height 26
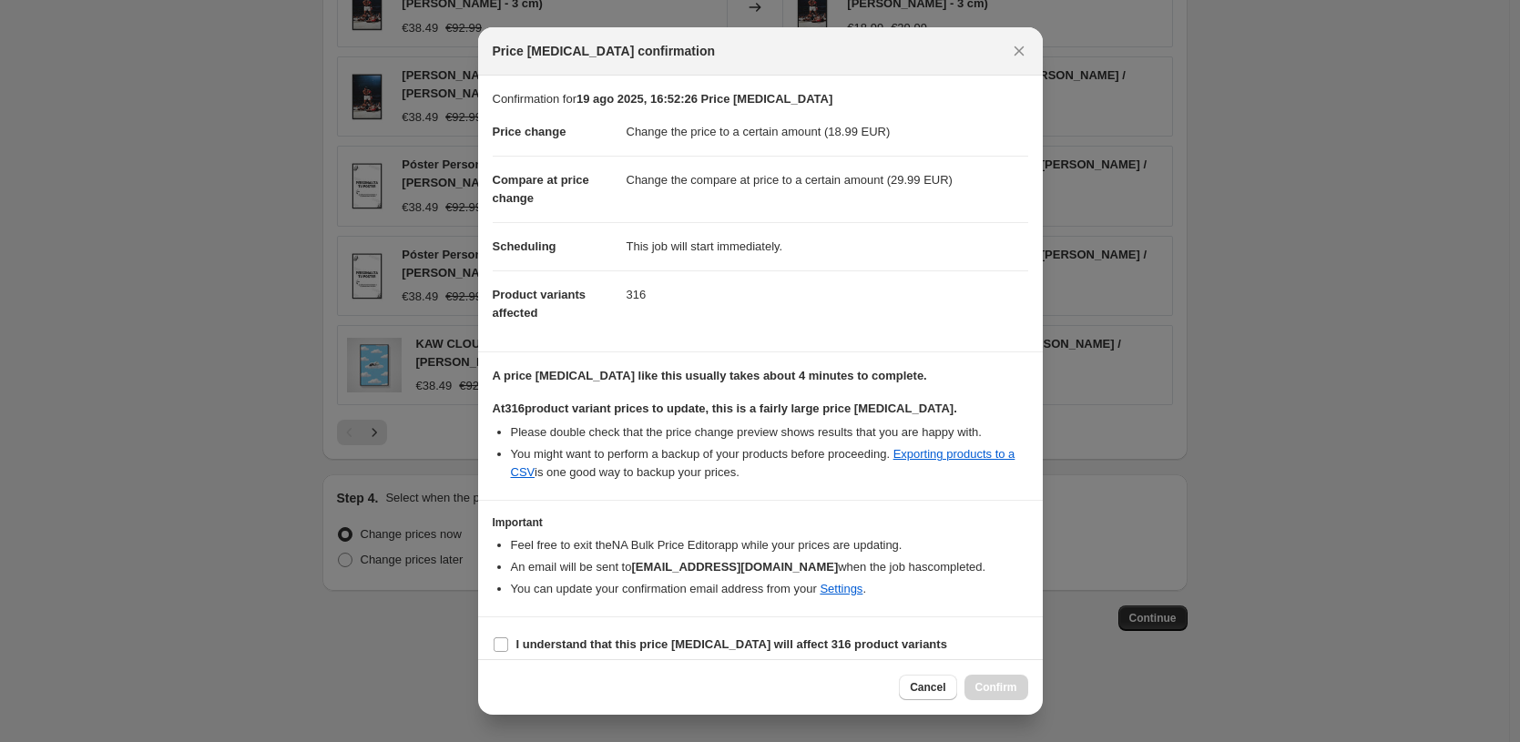
click at [610, 623] on section "I understand that this price [MEDICAL_DATA] will affect 316 product variants" at bounding box center [760, 645] width 565 height 55
click at [621, 661] on div "Cancel Confirm" at bounding box center [760, 687] width 565 height 56
click at [628, 650] on b "I understand that this price [MEDICAL_DATA] will affect 316 product variants" at bounding box center [731, 645] width 431 height 14
click at [508, 650] on input "I understand that this price [MEDICAL_DATA] will affect 316 product variants" at bounding box center [501, 645] width 15 height 15
click at [994, 688] on span "Confirm" at bounding box center [996, 687] width 42 height 15
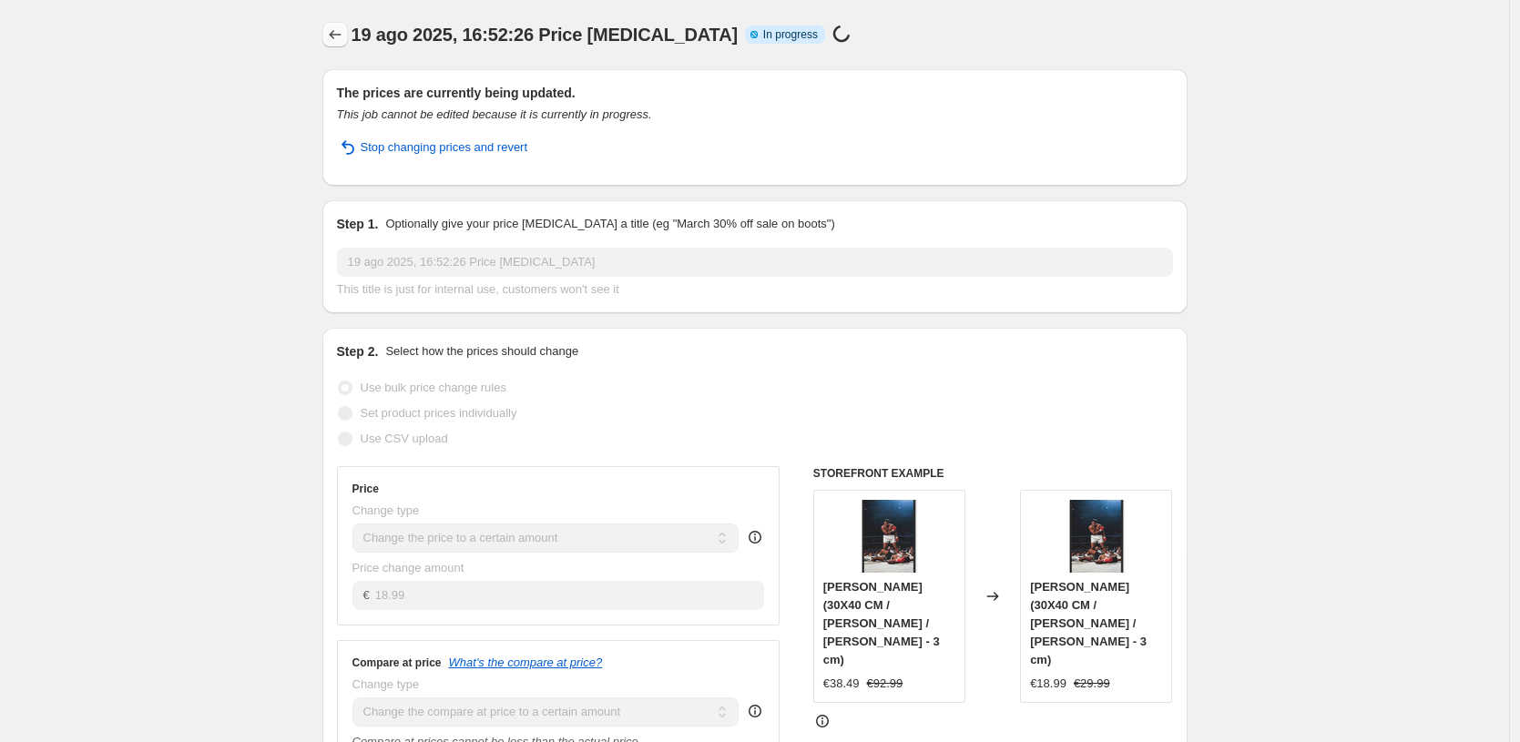
click at [333, 34] on icon "Price change jobs" at bounding box center [335, 35] width 18 height 18
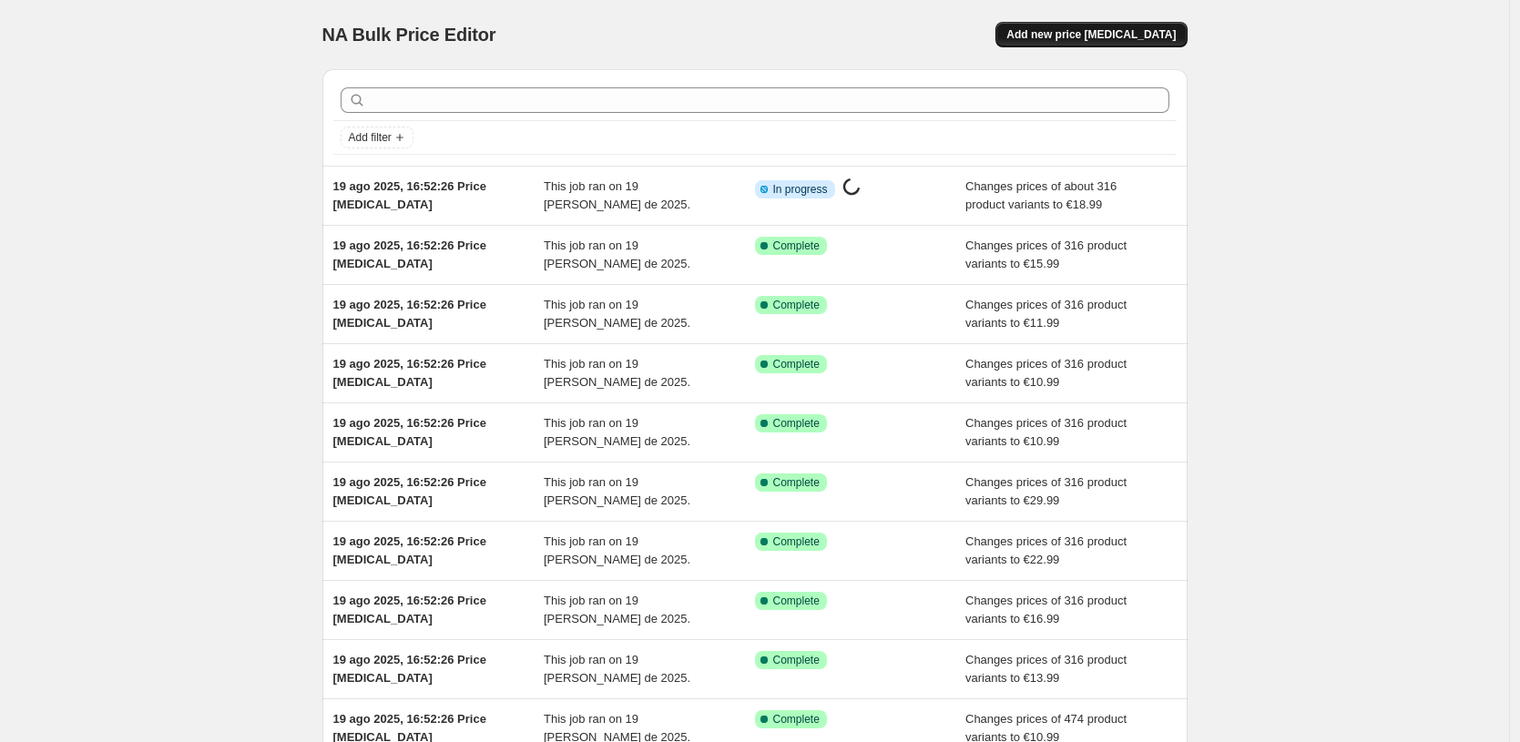
click at [1116, 36] on span "Add new price [MEDICAL_DATA]" at bounding box center [1090, 34] width 169 height 15
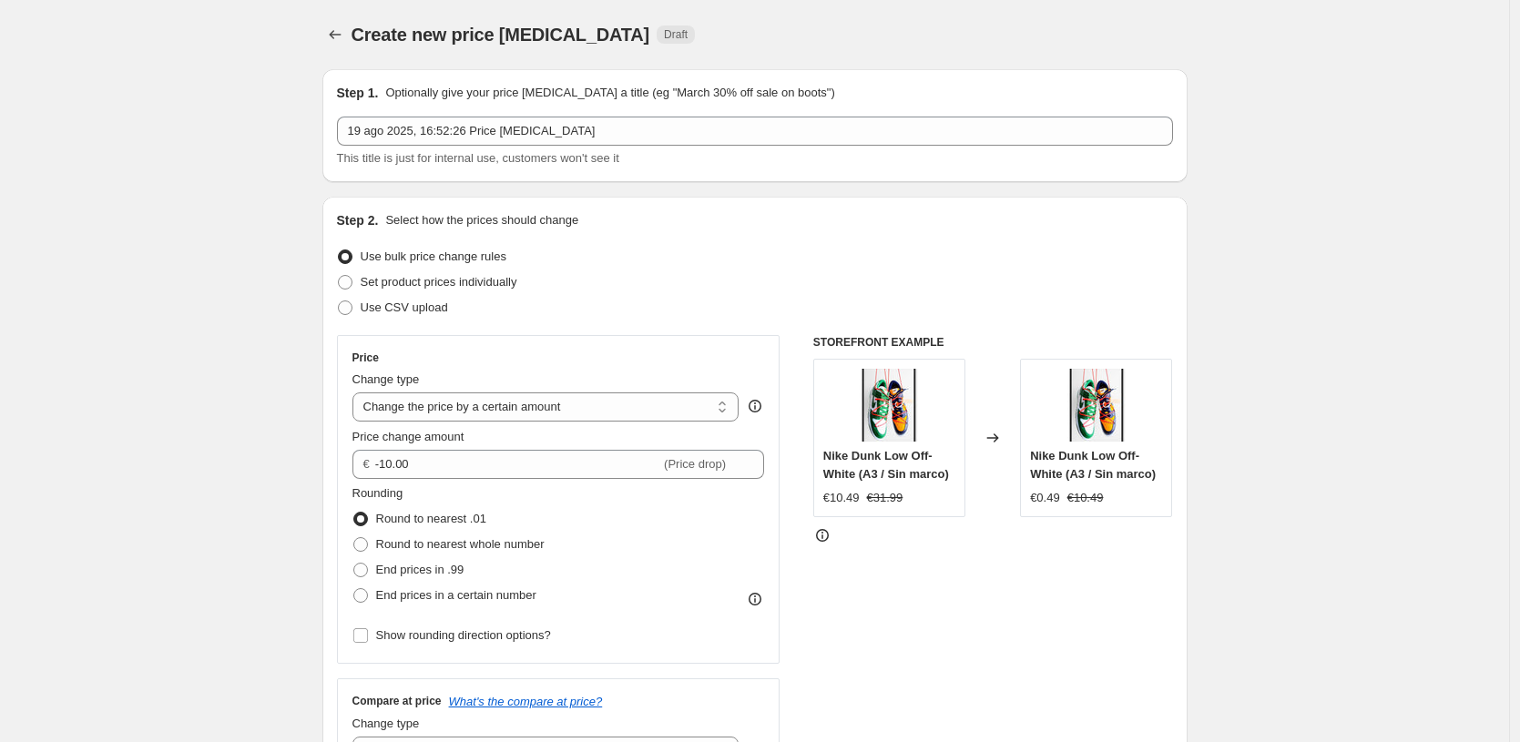
scroll to position [122, 0]
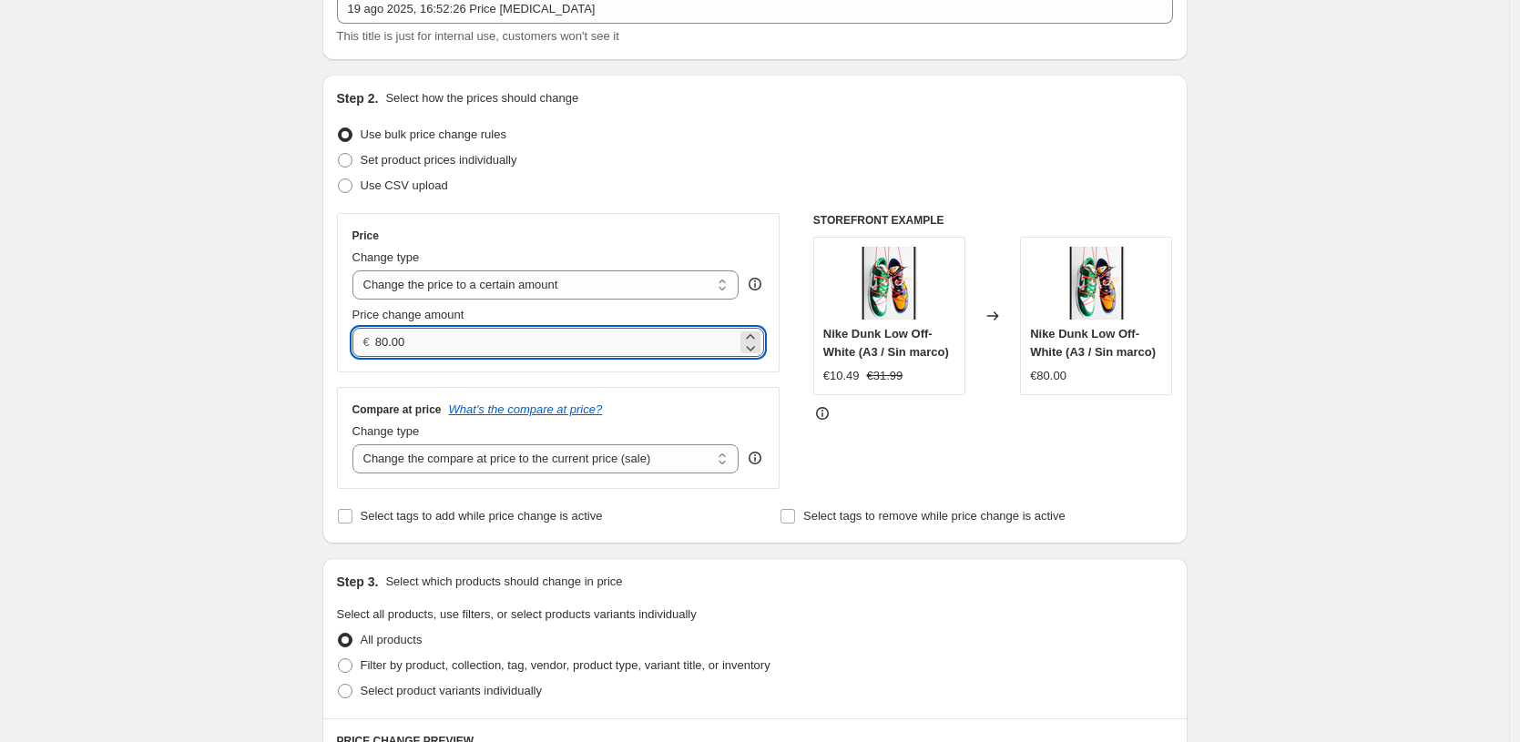
click at [560, 345] on input "80.00" at bounding box center [556, 342] width 362 height 29
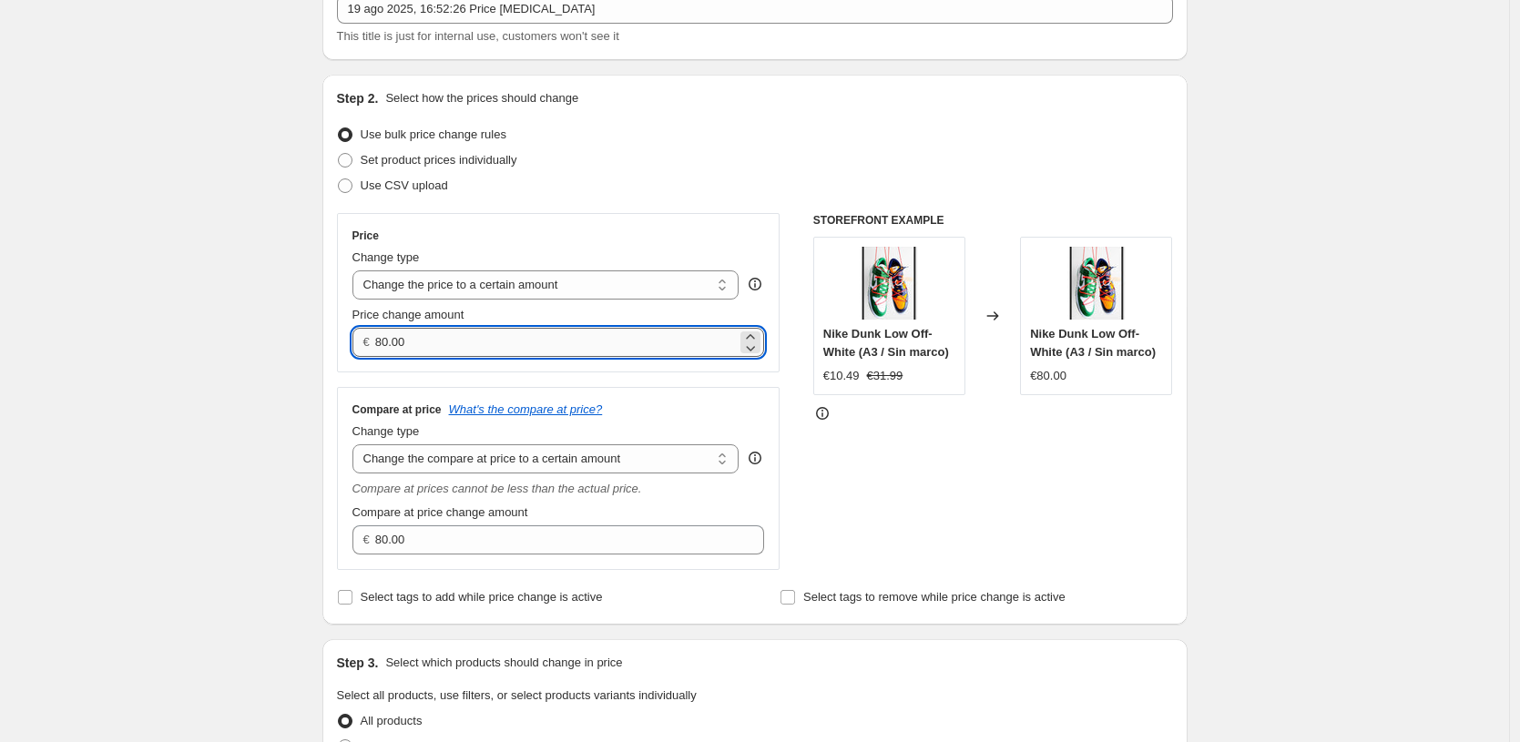
click at [472, 336] on input "80.00" at bounding box center [556, 342] width 362 height 29
click at [209, 373] on div "Create new price [MEDICAL_DATA]. This page is ready Create new price [MEDICAL_D…" at bounding box center [754, 749] width 1509 height 1743
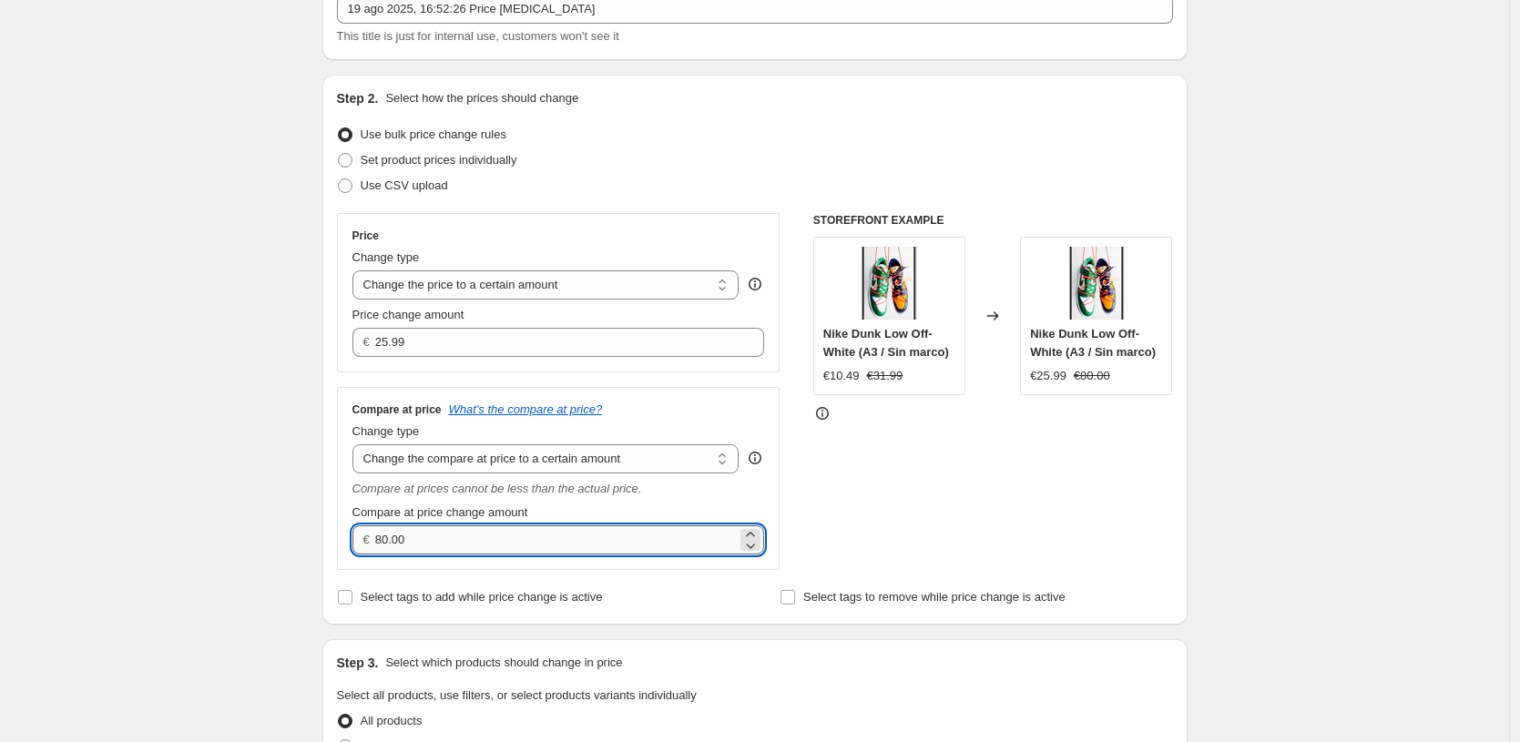
click at [498, 536] on input "80.00" at bounding box center [556, 540] width 362 height 29
click at [204, 482] on div "Create new price [MEDICAL_DATA]. This page is ready Create new price [MEDICAL_D…" at bounding box center [754, 749] width 1509 height 1743
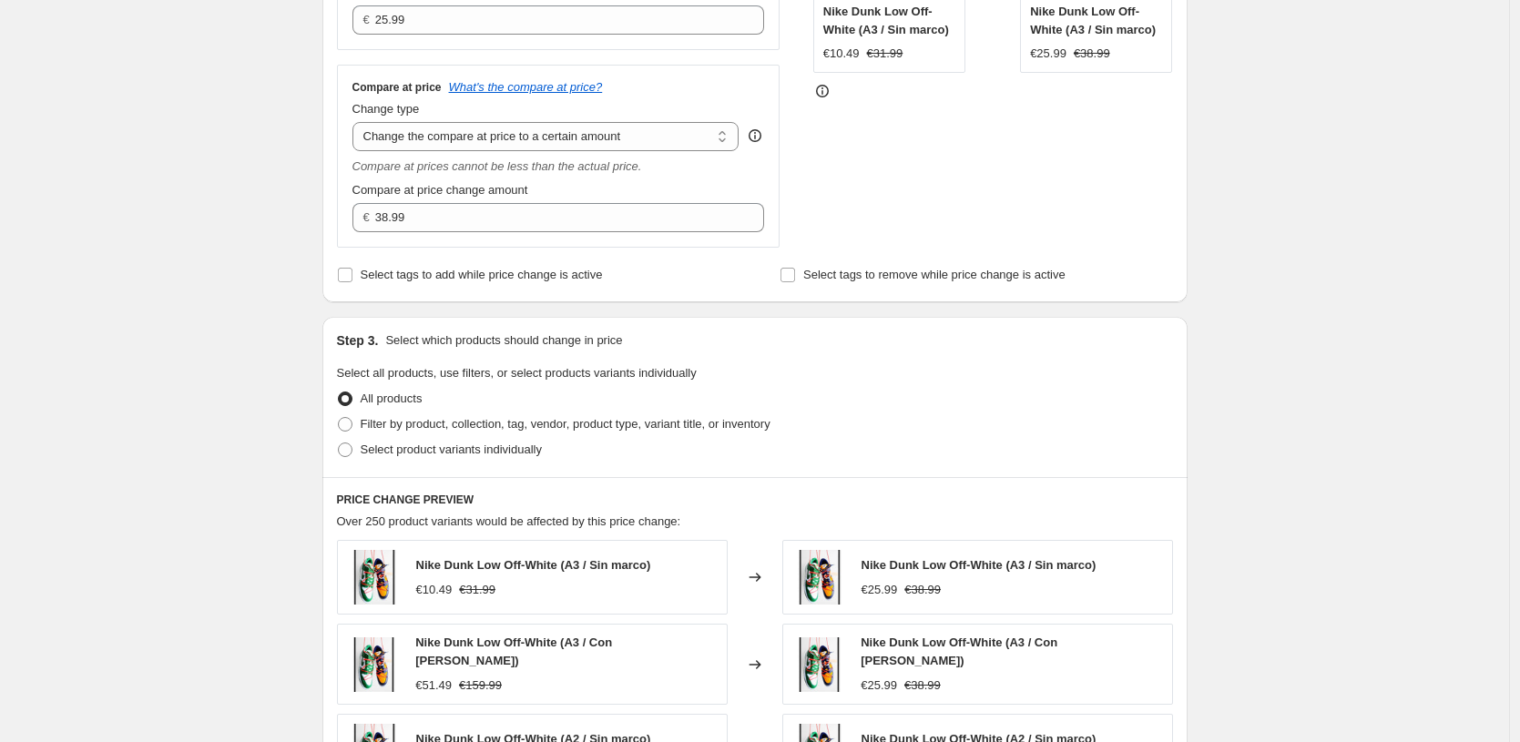
scroll to position [480, 0]
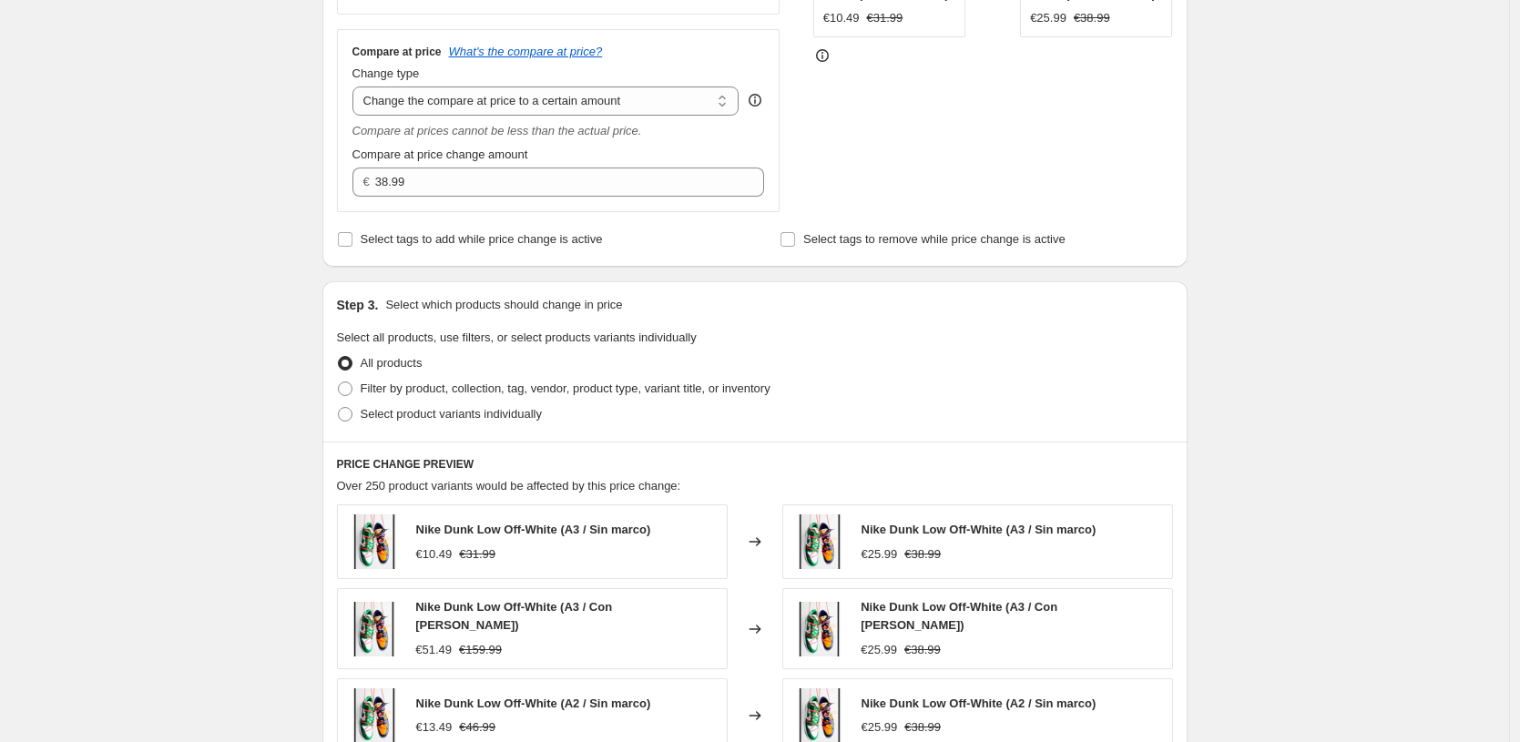
click at [510, 373] on div "All products" at bounding box center [755, 364] width 836 height 26
click at [514, 382] on span "Filter by product, collection, tag, vendor, product type, variant title, or inv…" at bounding box center [566, 389] width 410 height 14
click at [339, 382] on input "Filter by product, collection, tag, vendor, product type, variant title, or inv…" at bounding box center [338, 382] width 1 height 1
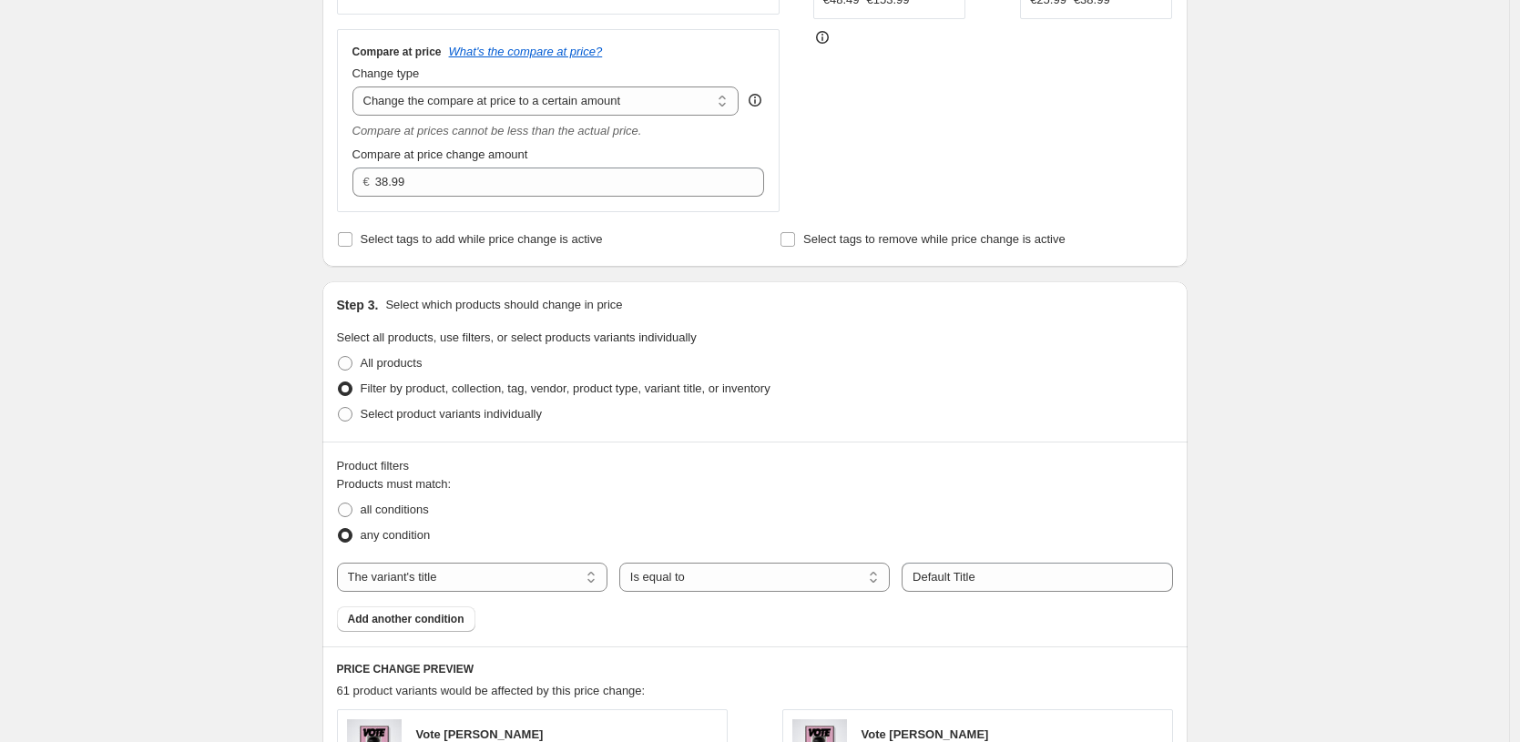
click at [445, 624] on span "Add another condition" at bounding box center [406, 619] width 117 height 15
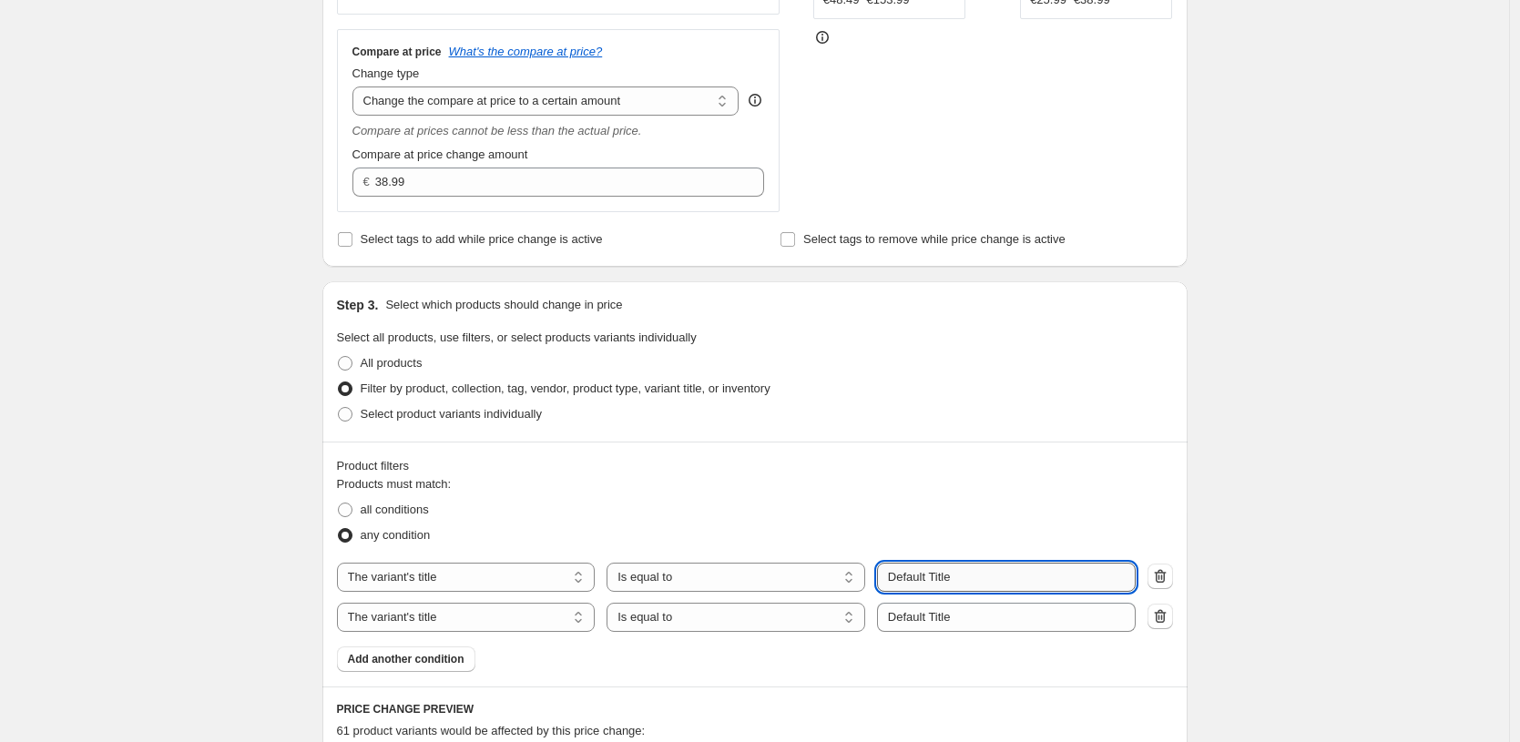
click at [944, 568] on input "Default Title" at bounding box center [1006, 577] width 259 height 29
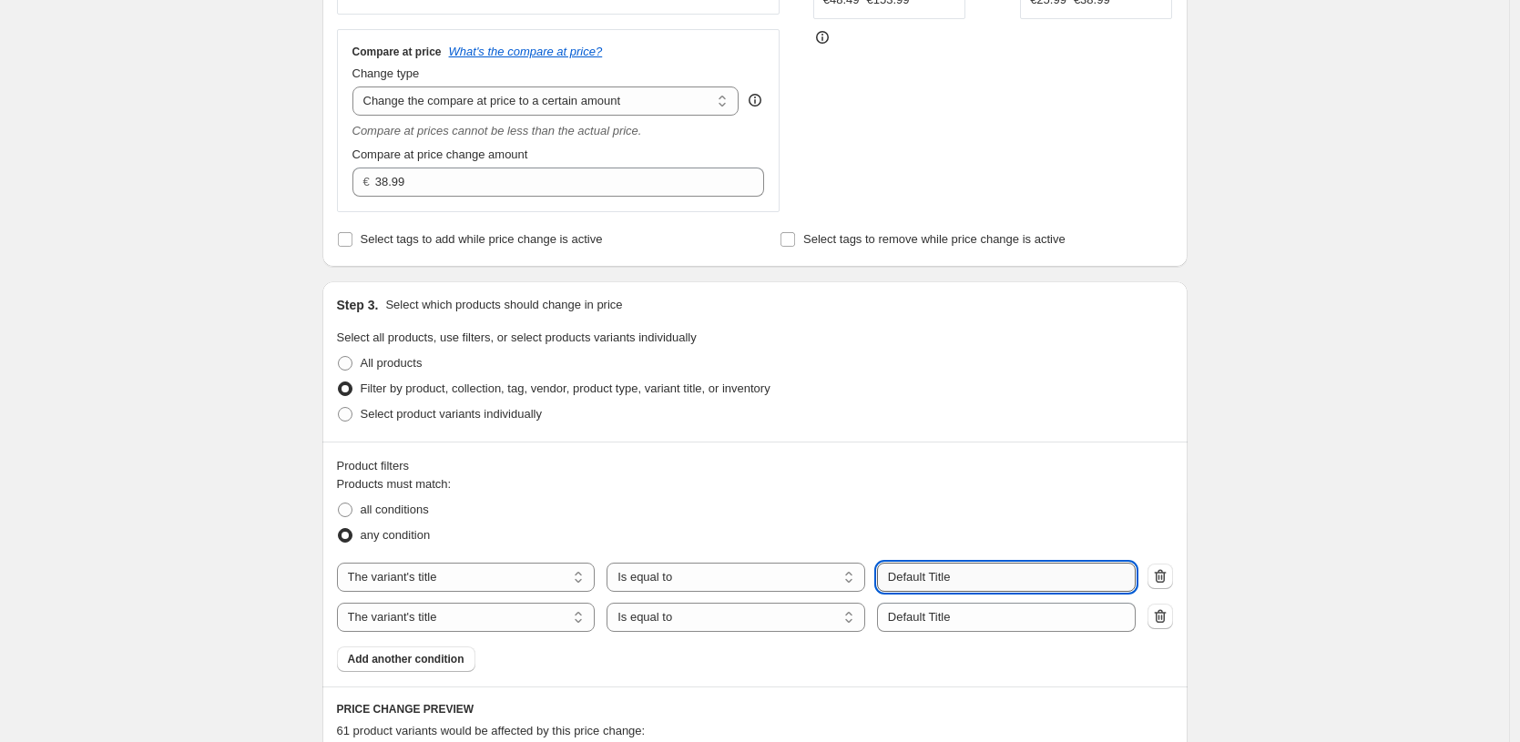
click at [944, 568] on input "Default Title" at bounding box center [1006, 577] width 259 height 29
paste input "21X30 CM / [PERSON_NAME] / [PERSON_NAME] - 3 cm"
click at [917, 575] on input "21X30 CM / [PERSON_NAME] / [PERSON_NAME] - 3 cm" at bounding box center [1006, 577] width 259 height 29
click at [1036, 635] on div "Products must match: all conditions any condition The product The product's col…" at bounding box center [755, 573] width 836 height 197
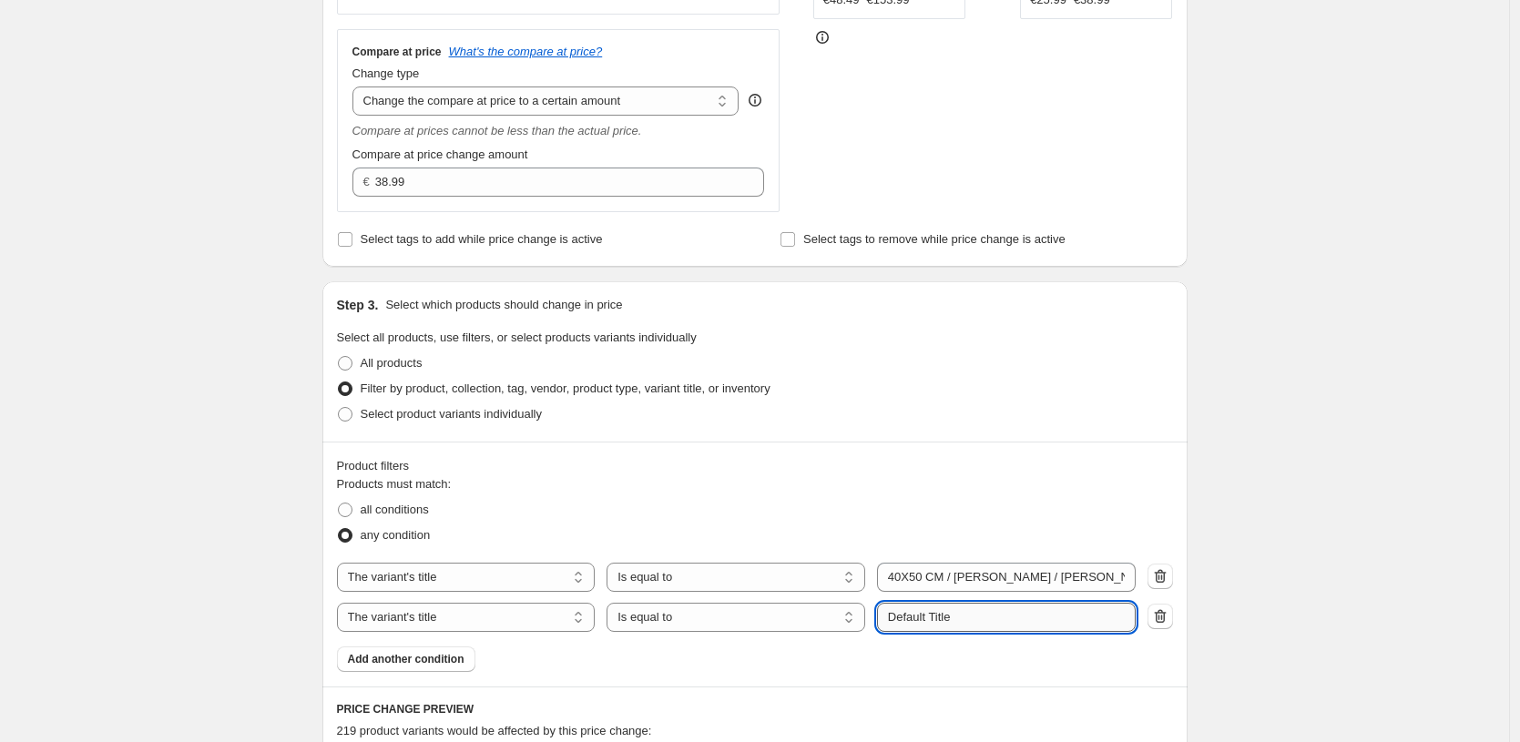
click at [1011, 619] on input "Default Title" at bounding box center [1006, 617] width 259 height 29
paste input "21X30 CM / [PERSON_NAME] / [PERSON_NAME] - 3 cm"
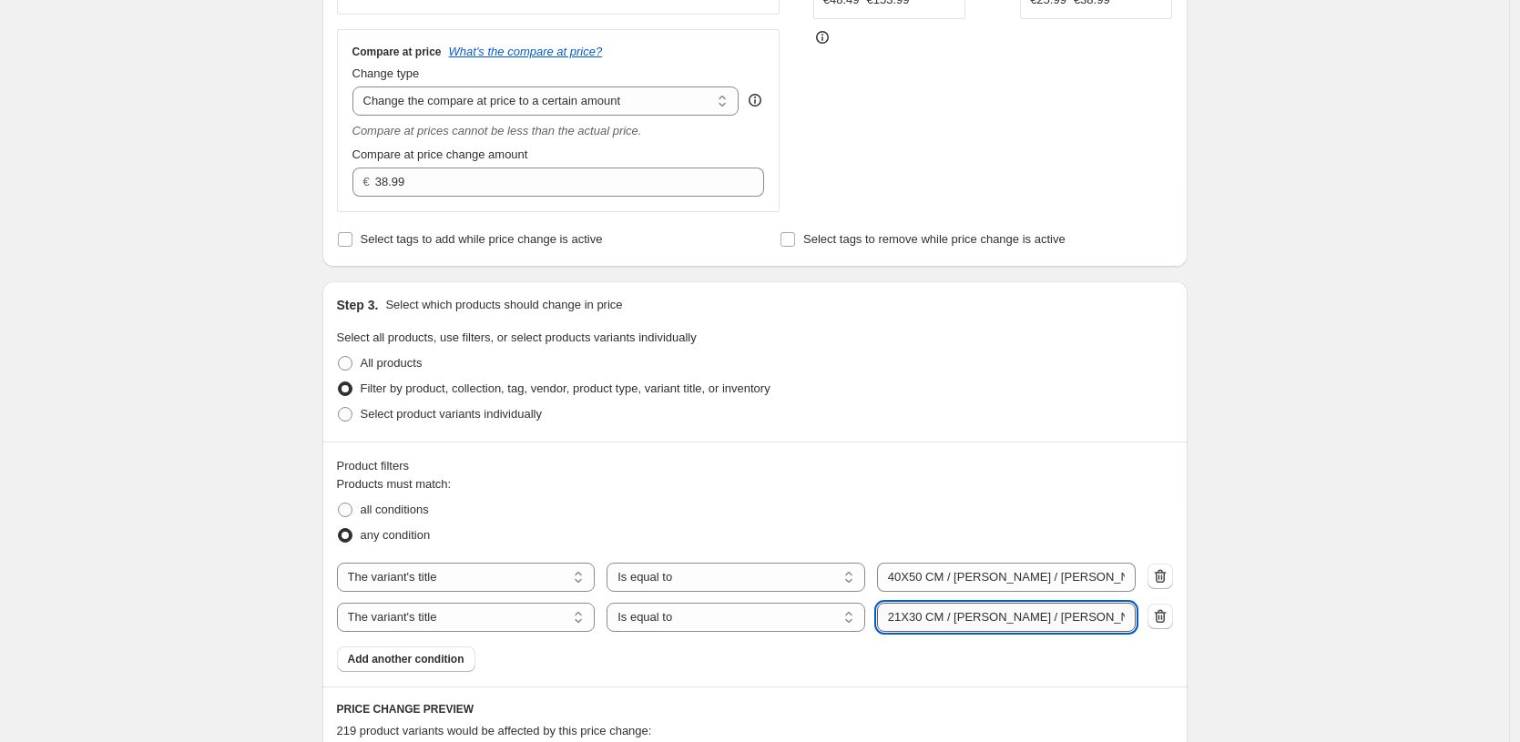
click at [906, 618] on input "21X30 CM / [PERSON_NAME] / [PERSON_NAME] - 3 cm" at bounding box center [1006, 617] width 259 height 29
click at [1382, 504] on div "Create new price [MEDICAL_DATA]. This page is ready Create new price [MEDICAL_D…" at bounding box center [754, 508] width 1509 height 1976
click at [1004, 626] on input "40X50 CM / [PERSON_NAME] / [PERSON_NAME] - 3 cm" at bounding box center [1006, 617] width 259 height 29
click at [1012, 622] on input "40X50 CM / [PERSON_NAME] / [PERSON_NAME] - 3 cm" at bounding box center [1006, 617] width 259 height 29
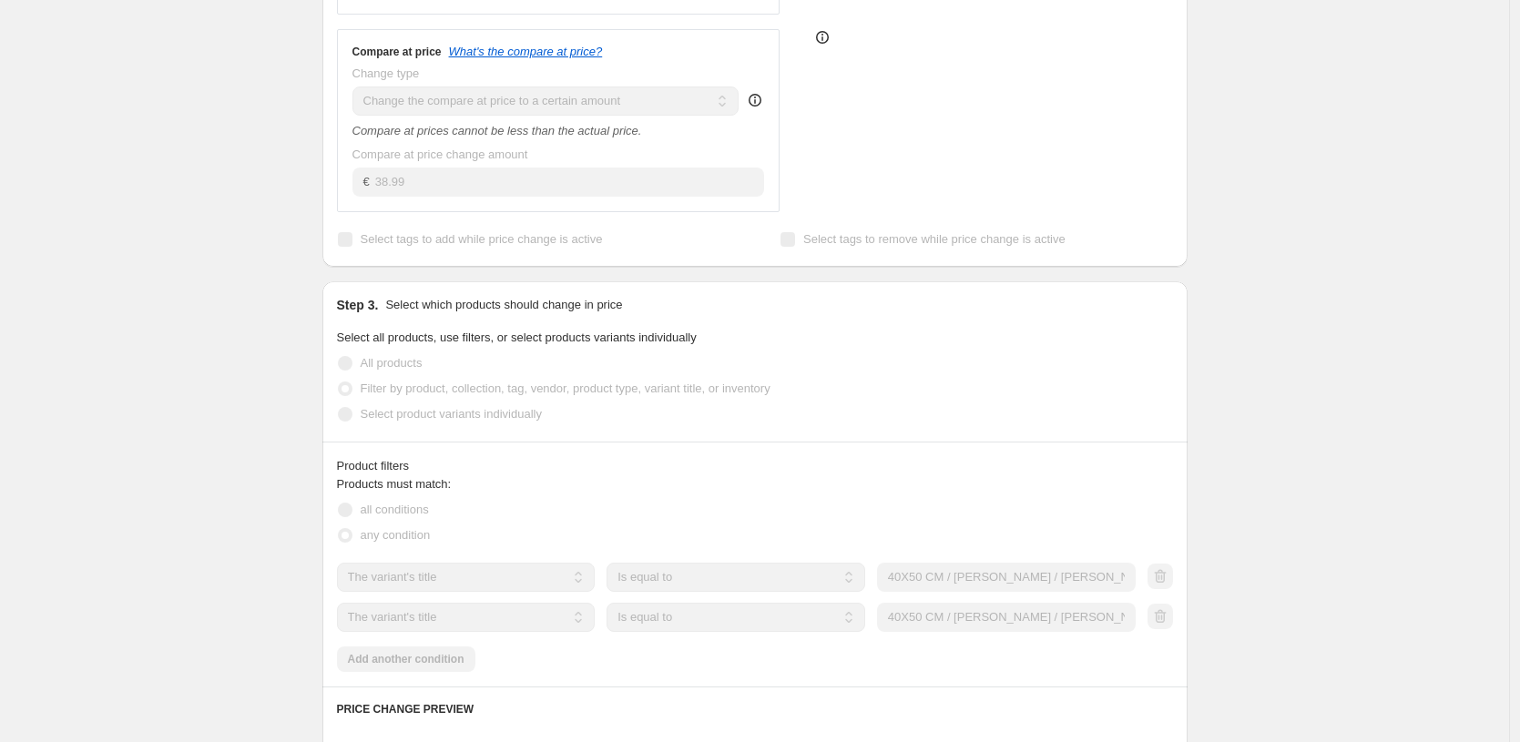
click at [1250, 493] on div "Create new price [MEDICAL_DATA]. This page is ready Create new price [MEDICAL_D…" at bounding box center [754, 508] width 1509 height 1976
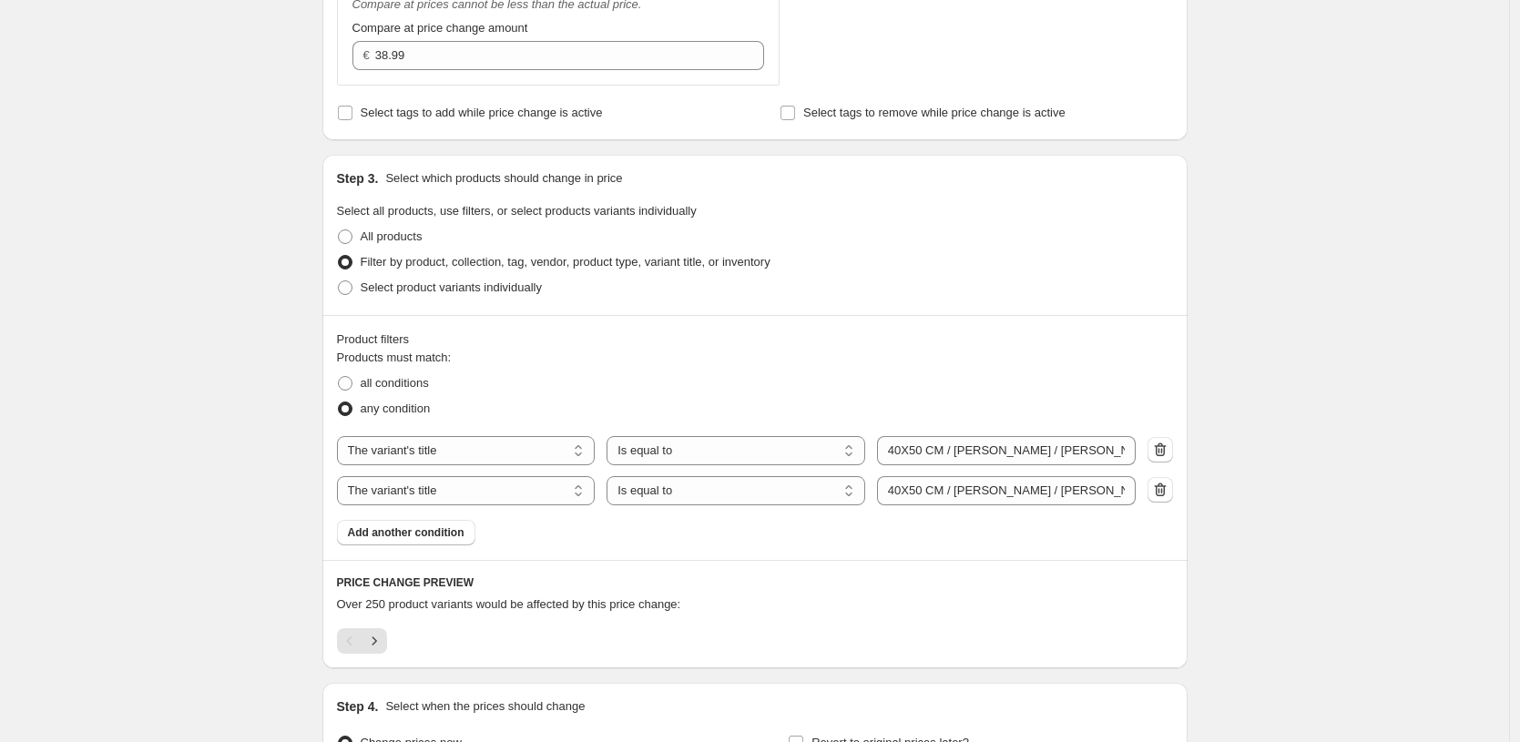
scroll to position [815, 0]
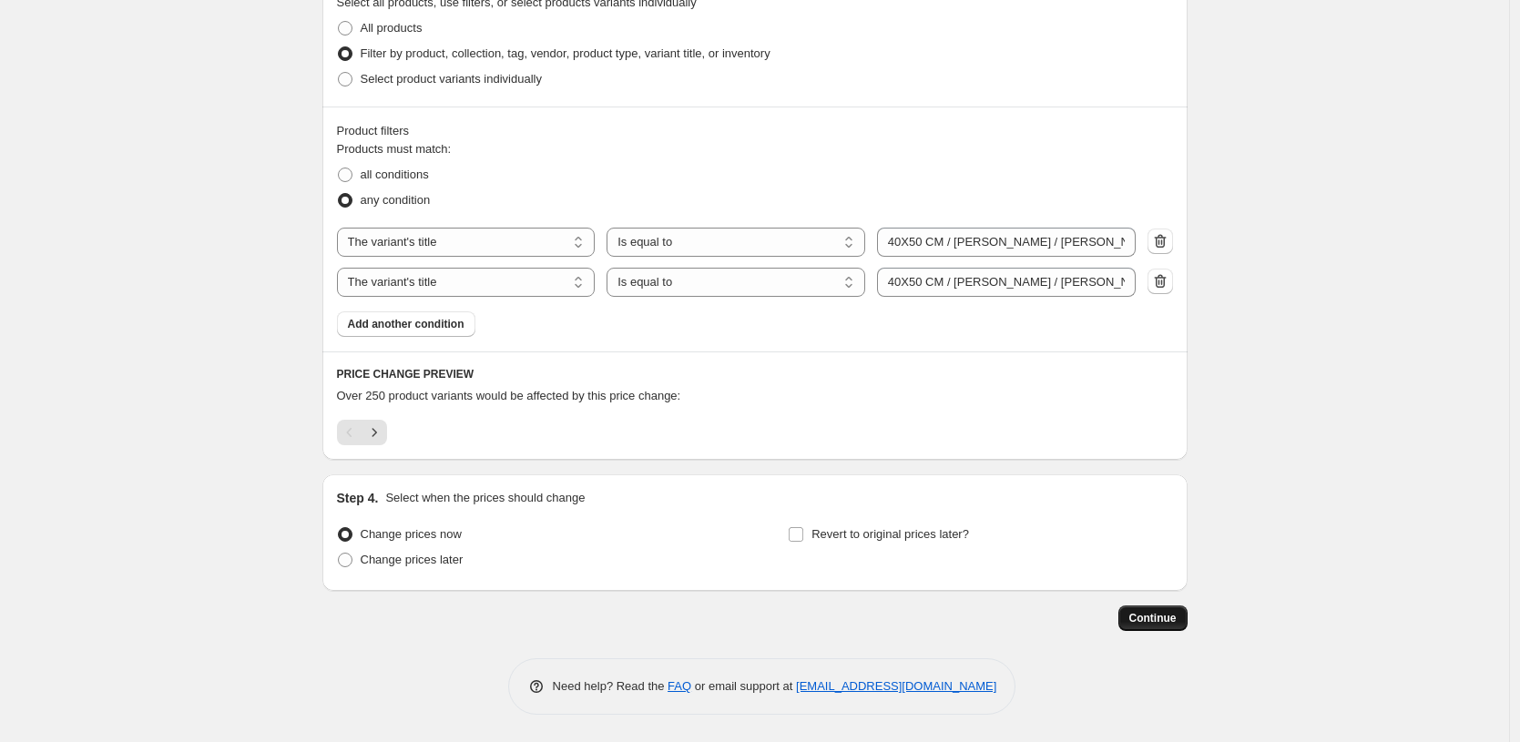
click at [1155, 613] on span "Continue" at bounding box center [1152, 618] width 47 height 15
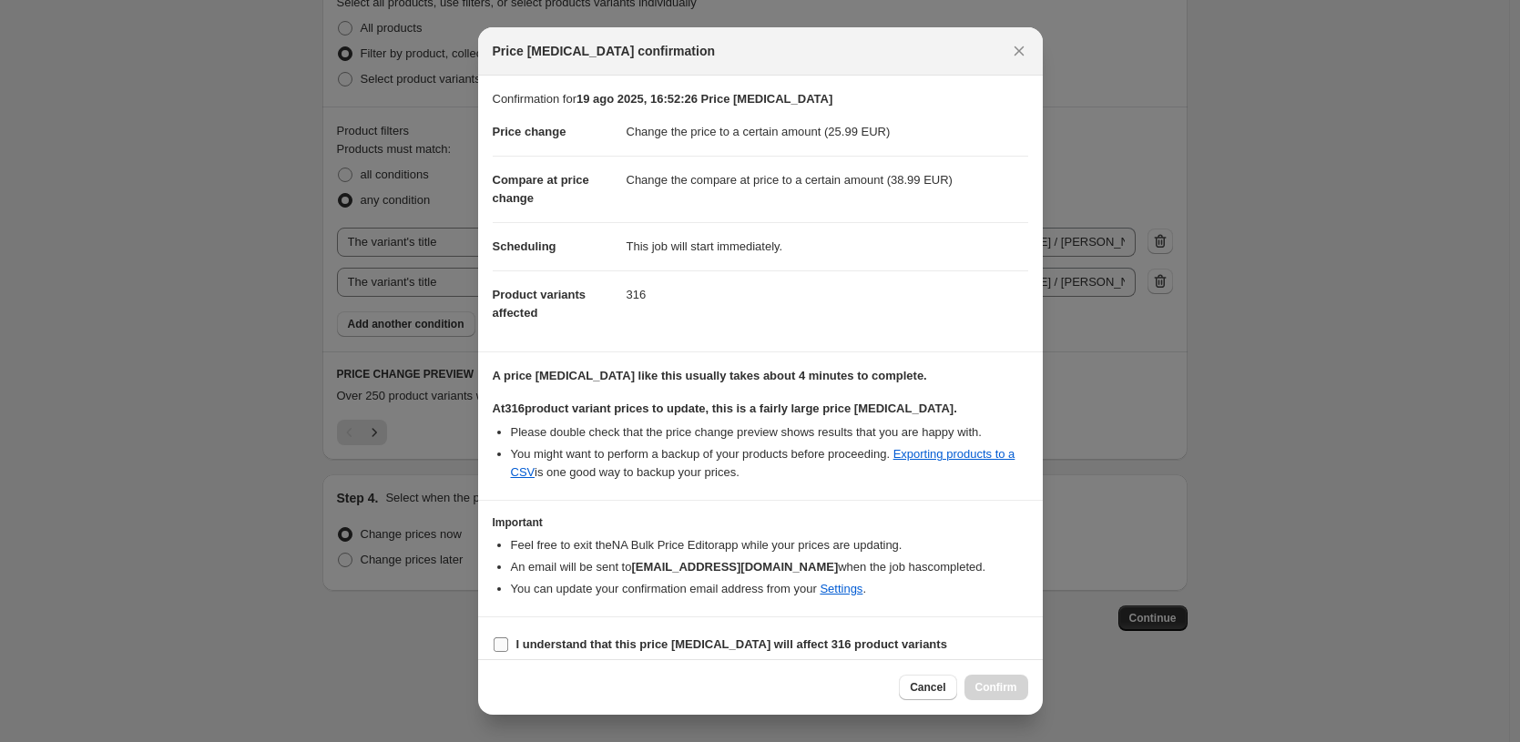
click at [619, 647] on b "I understand that this price [MEDICAL_DATA] will affect 316 product variants" at bounding box center [731, 645] width 431 height 14
click at [508, 647] on input "I understand that this price [MEDICAL_DATA] will affect 316 product variants" at bounding box center [501, 645] width 15 height 15
click at [976, 681] on span "Confirm" at bounding box center [996, 687] width 42 height 15
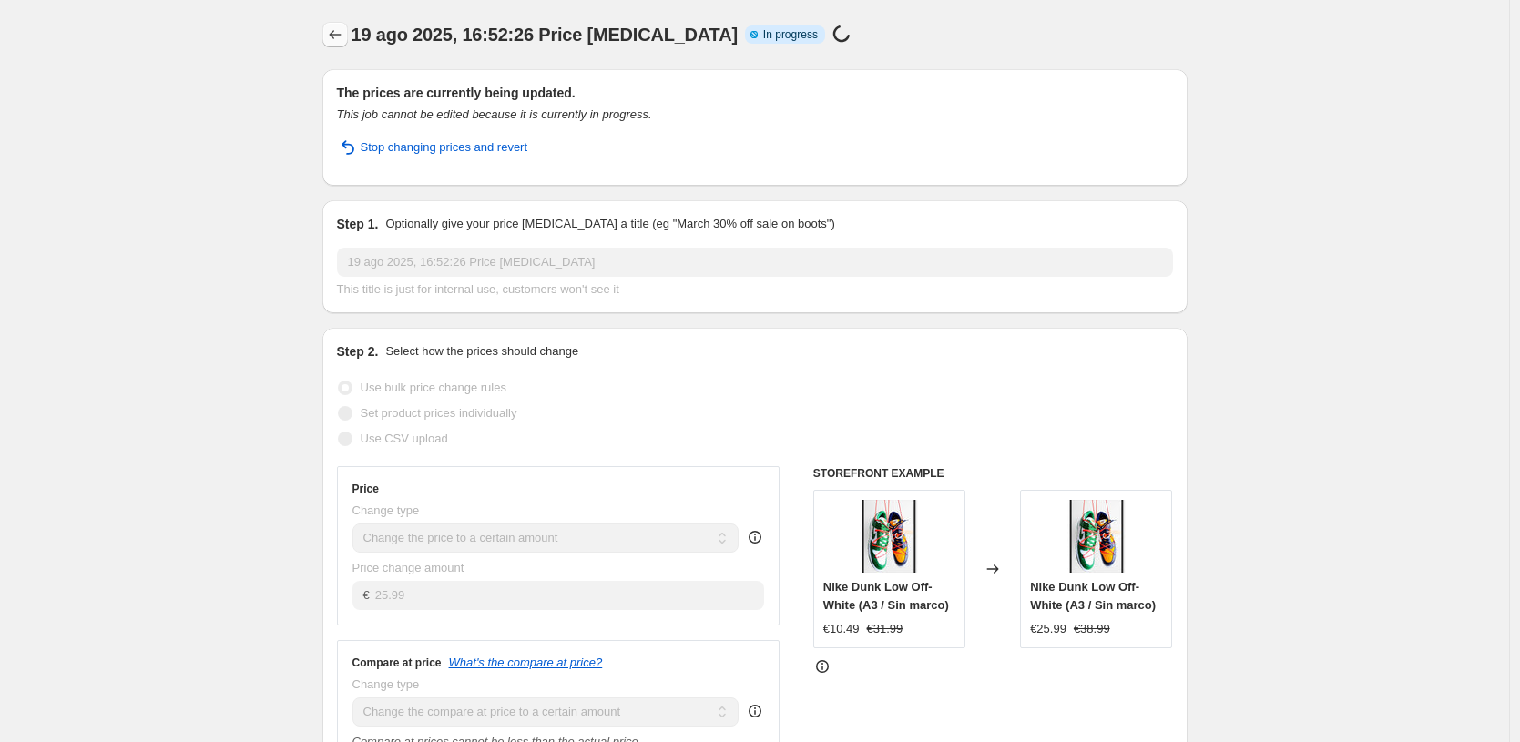
click at [339, 39] on icon "Price change jobs" at bounding box center [335, 35] width 18 height 18
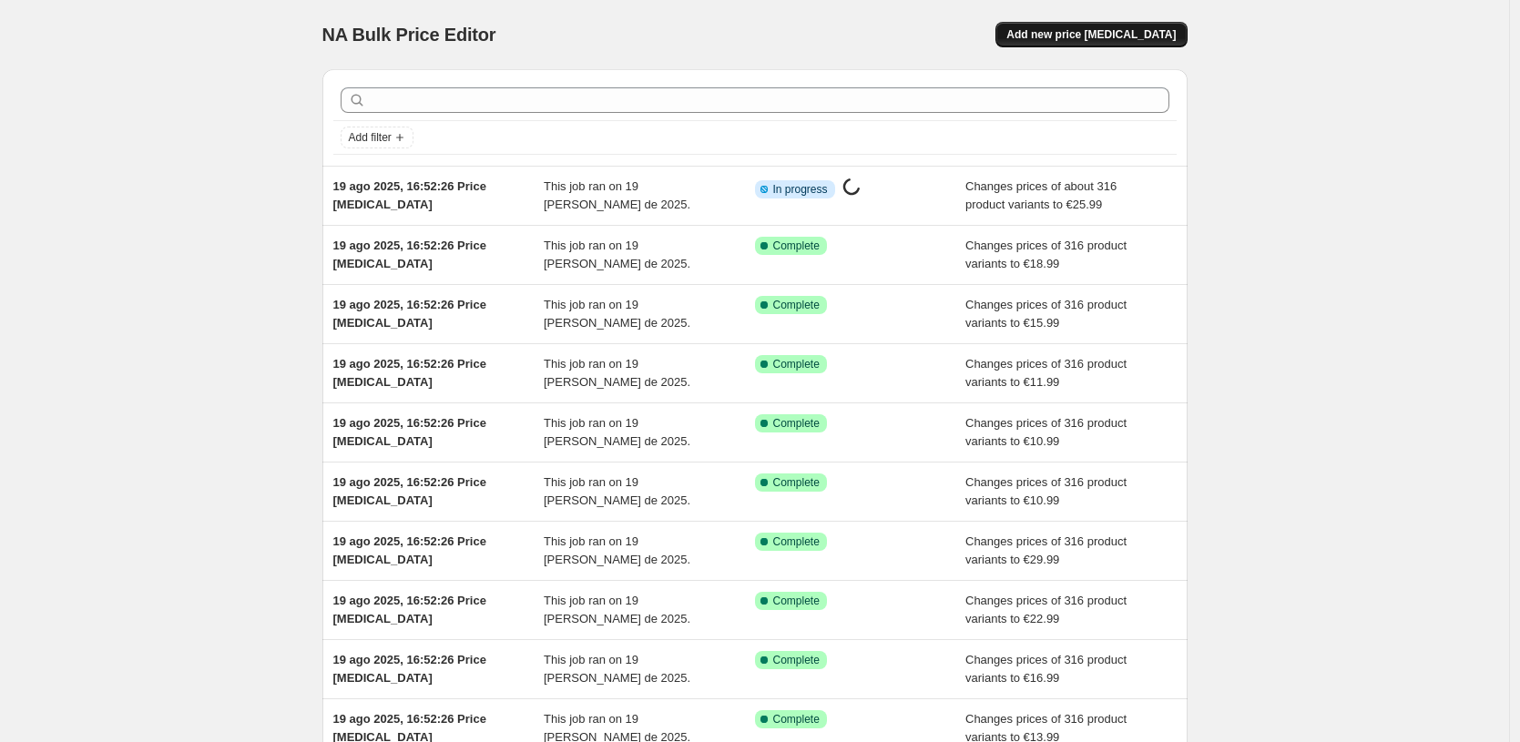
click at [1128, 30] on span "Add new price [MEDICAL_DATA]" at bounding box center [1090, 34] width 169 height 15
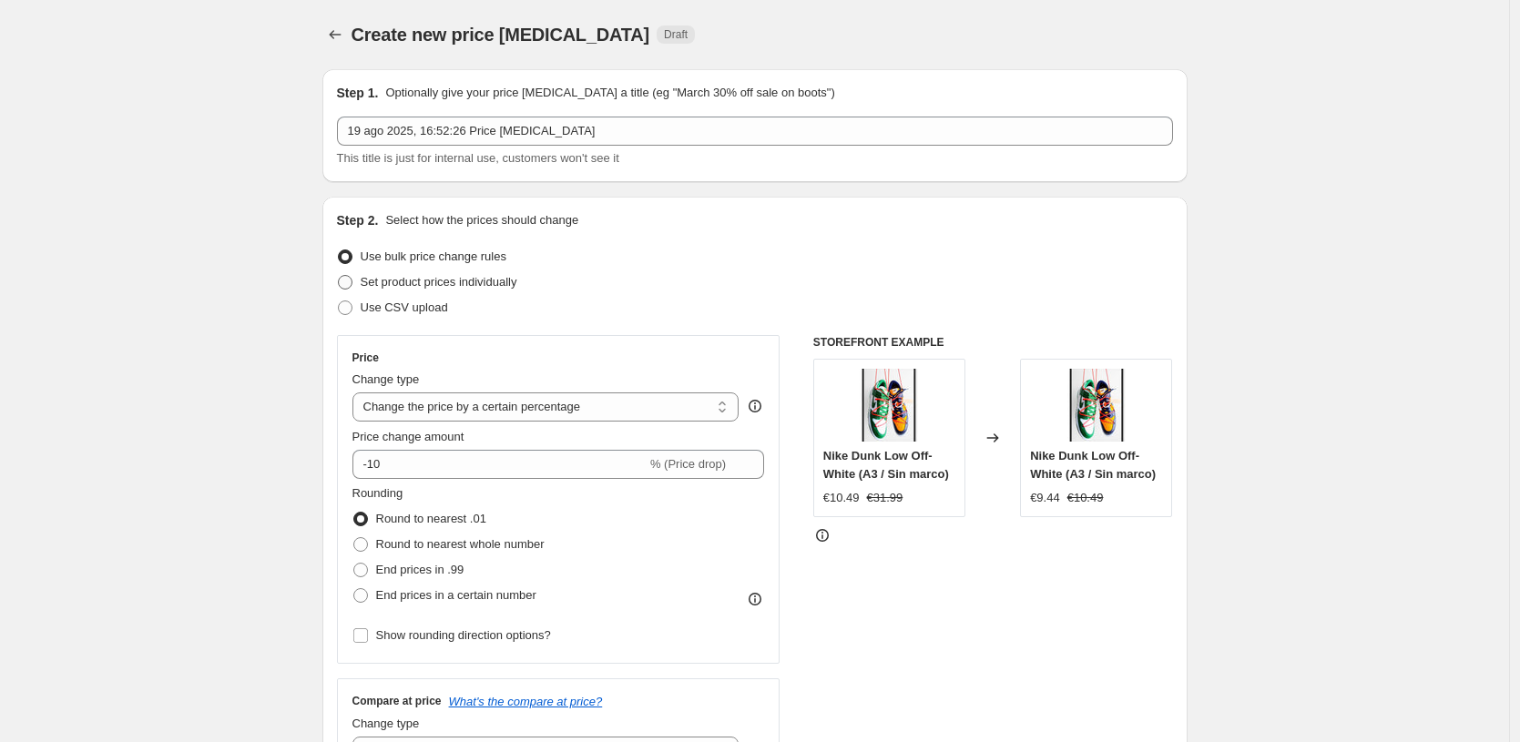
click at [462, 278] on span "Set product prices individually" at bounding box center [439, 282] width 157 height 14
click at [339, 276] on input "Set product prices individually" at bounding box center [338, 275] width 1 height 1
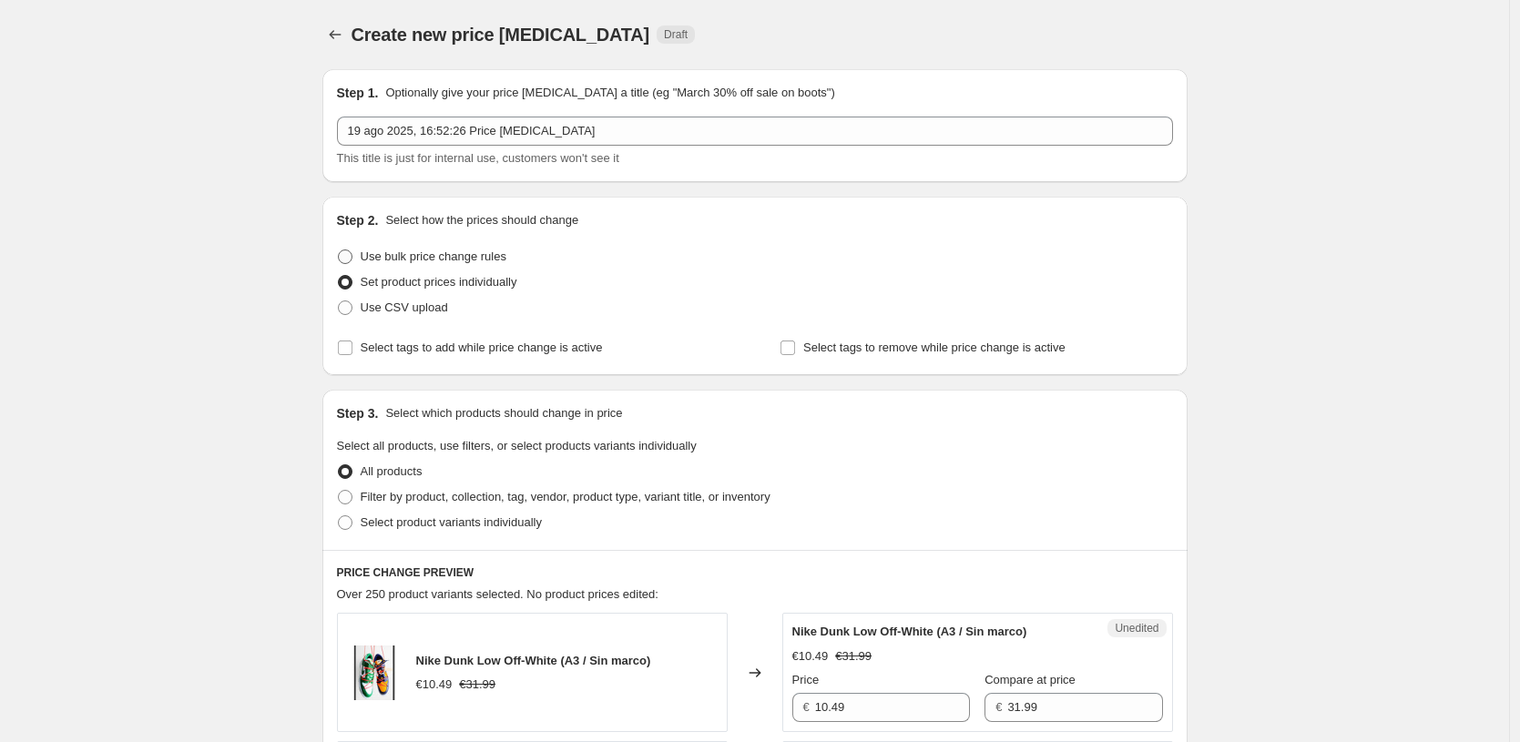
click at [462, 260] on span "Use bulk price change rules" at bounding box center [434, 257] width 146 height 14
click at [339, 250] on input "Use bulk price change rules" at bounding box center [338, 250] width 1 height 1
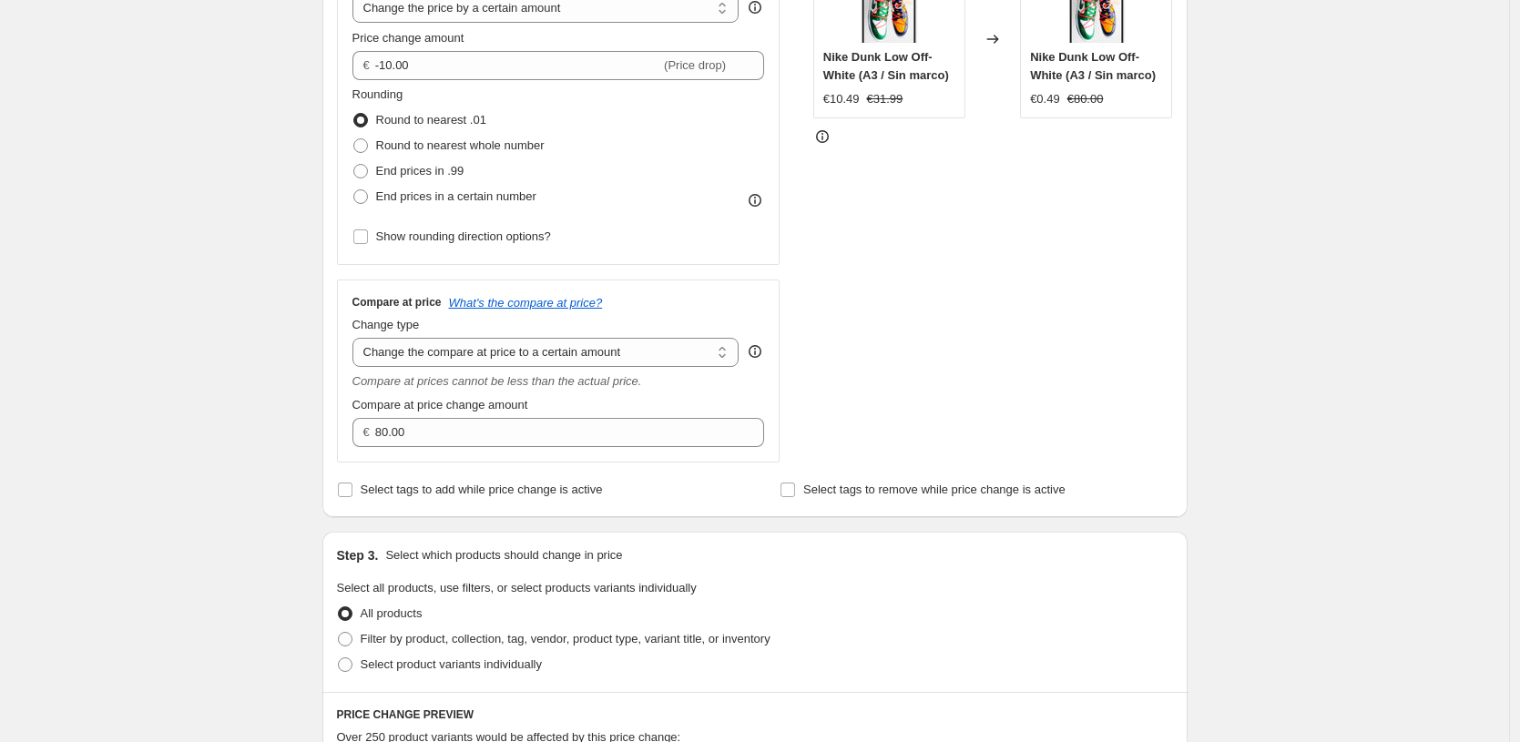
scroll to position [237, 0]
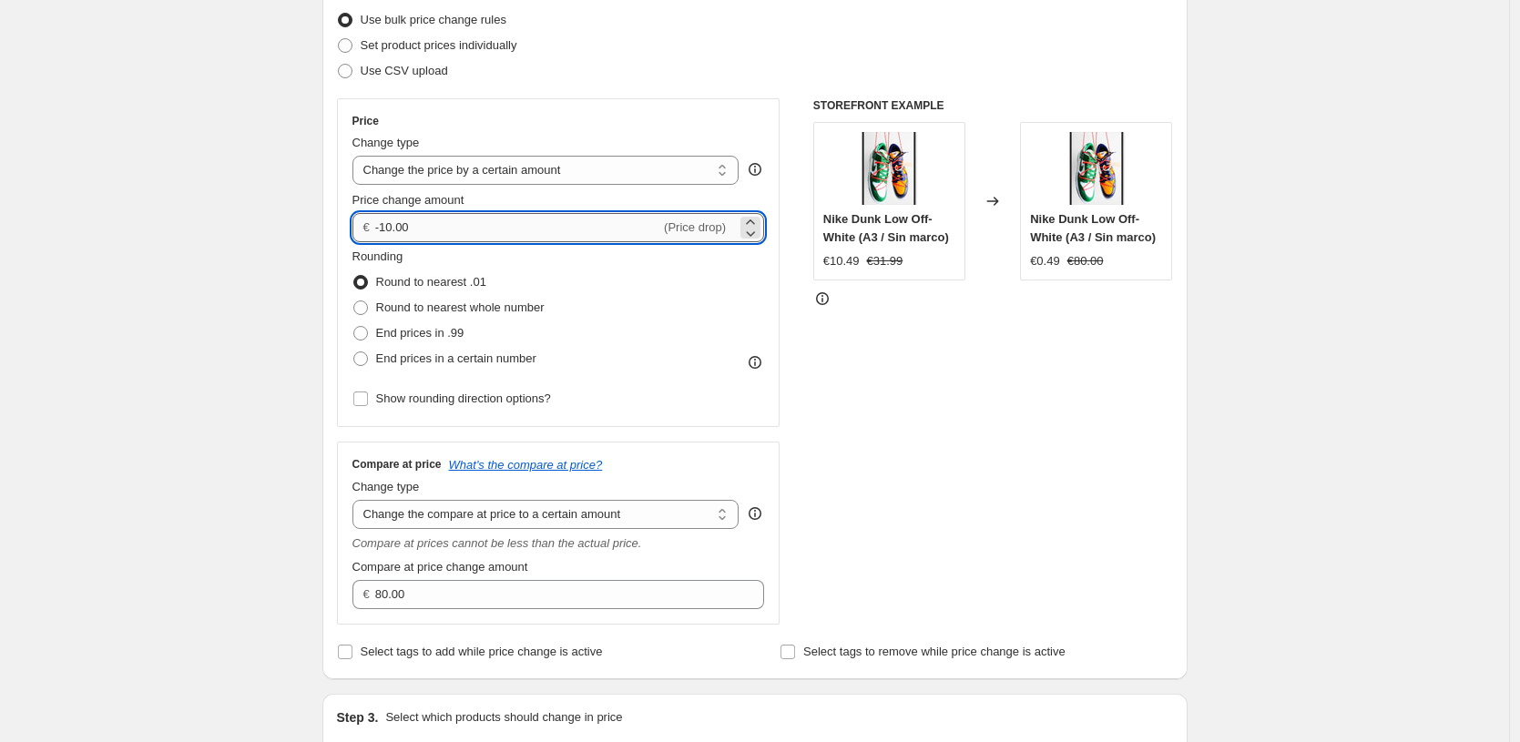
click at [591, 223] on input "-10.00" at bounding box center [517, 227] width 285 height 29
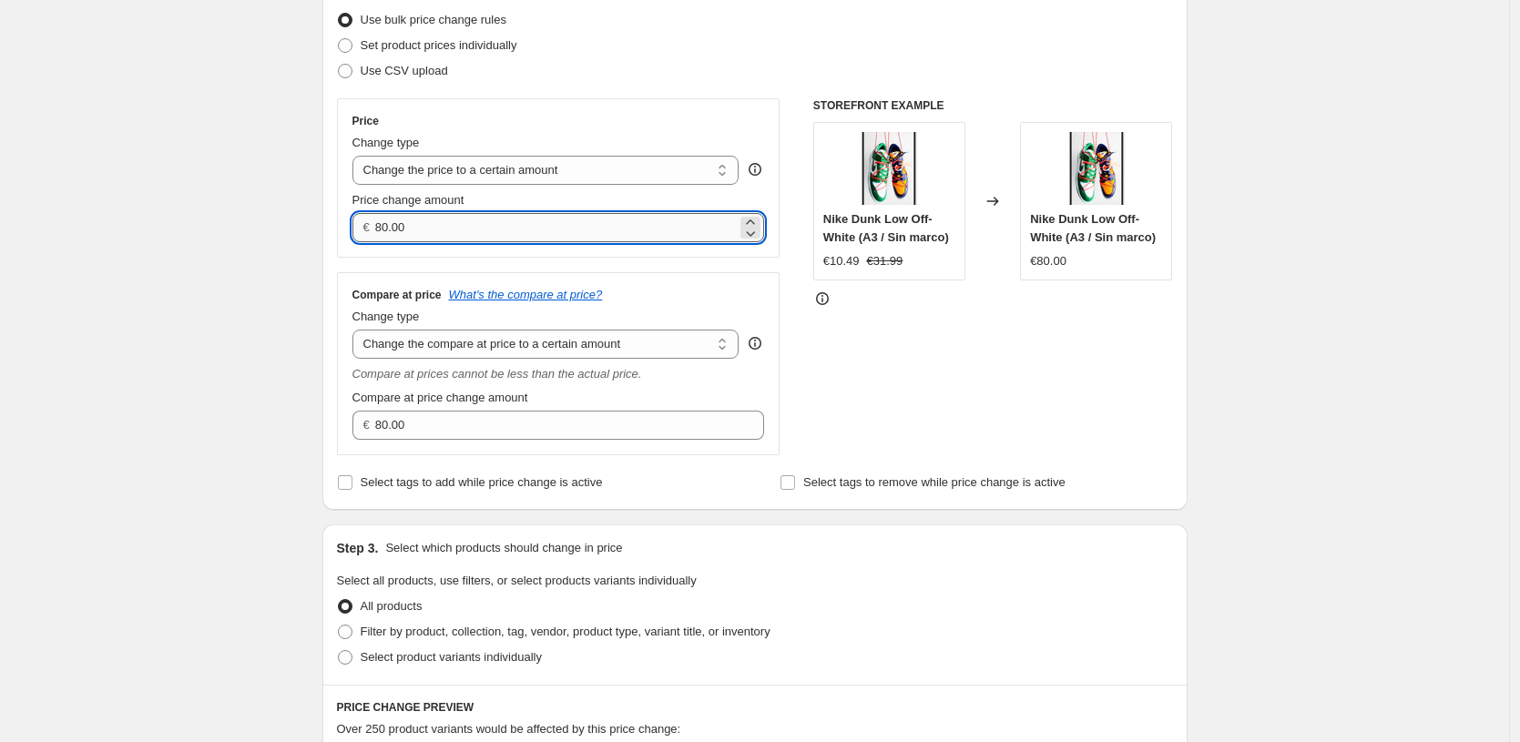
click at [603, 228] on input "80.00" at bounding box center [556, 227] width 362 height 29
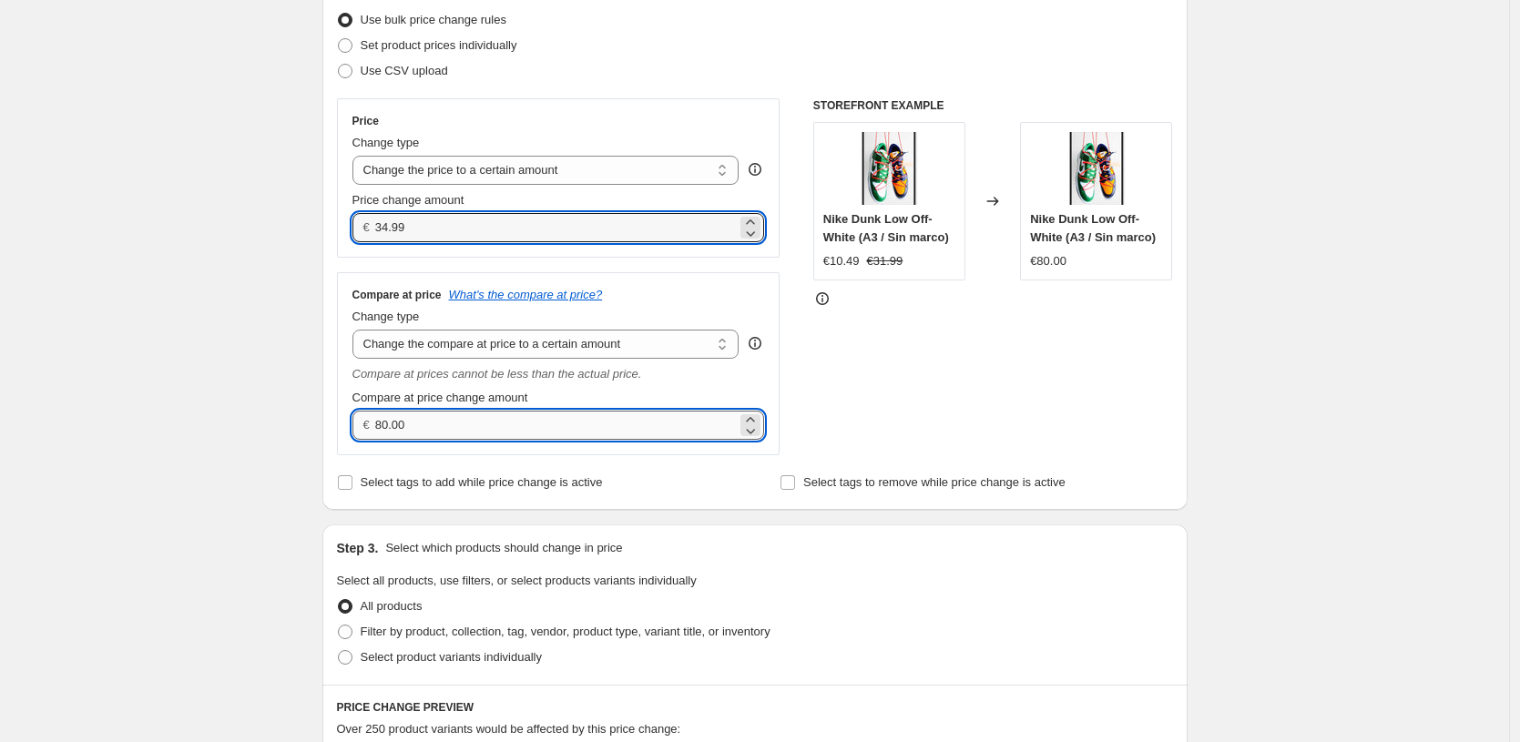
click at [647, 421] on input "80.00" at bounding box center [556, 425] width 362 height 29
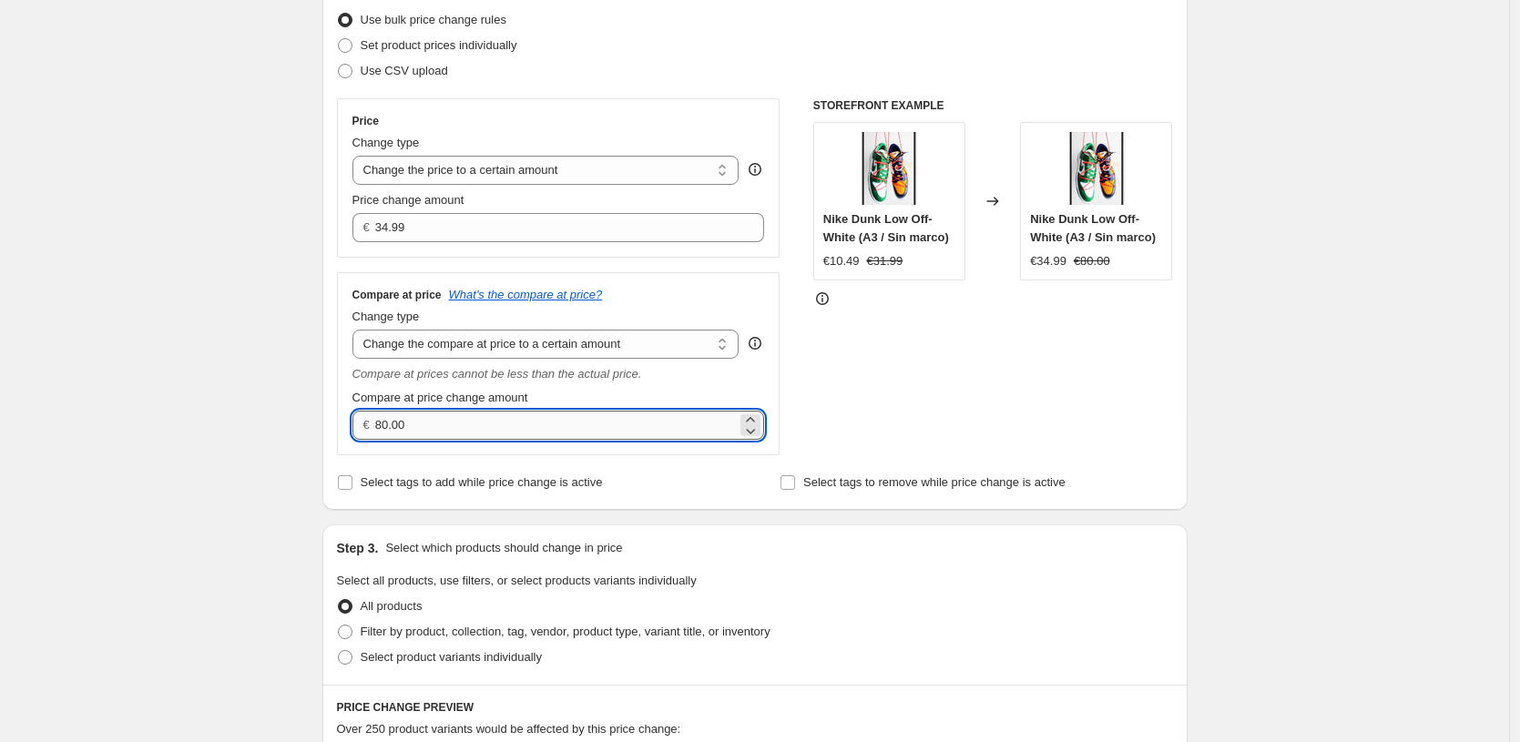
click at [647, 421] on input "80.00" at bounding box center [556, 425] width 362 height 29
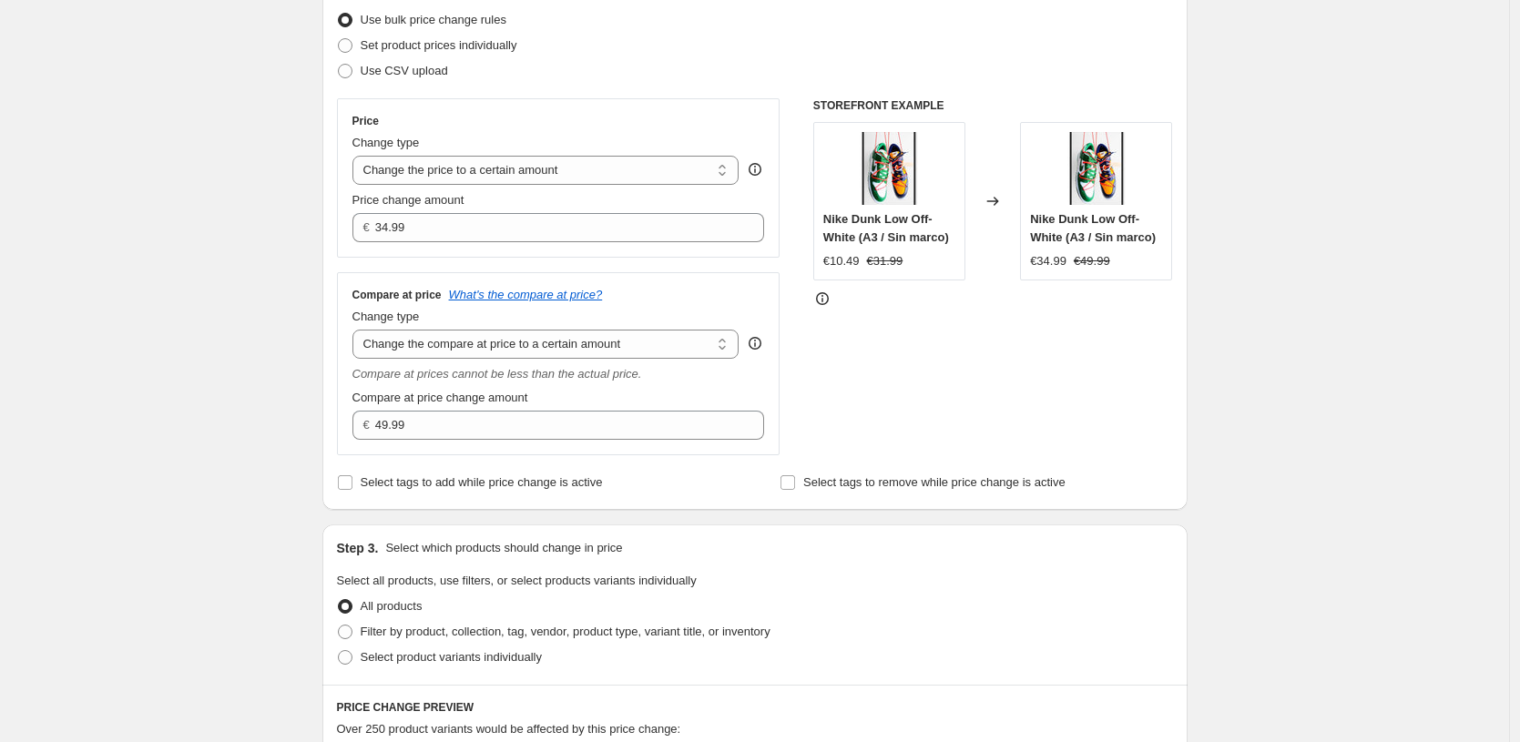
scroll to position [393, 0]
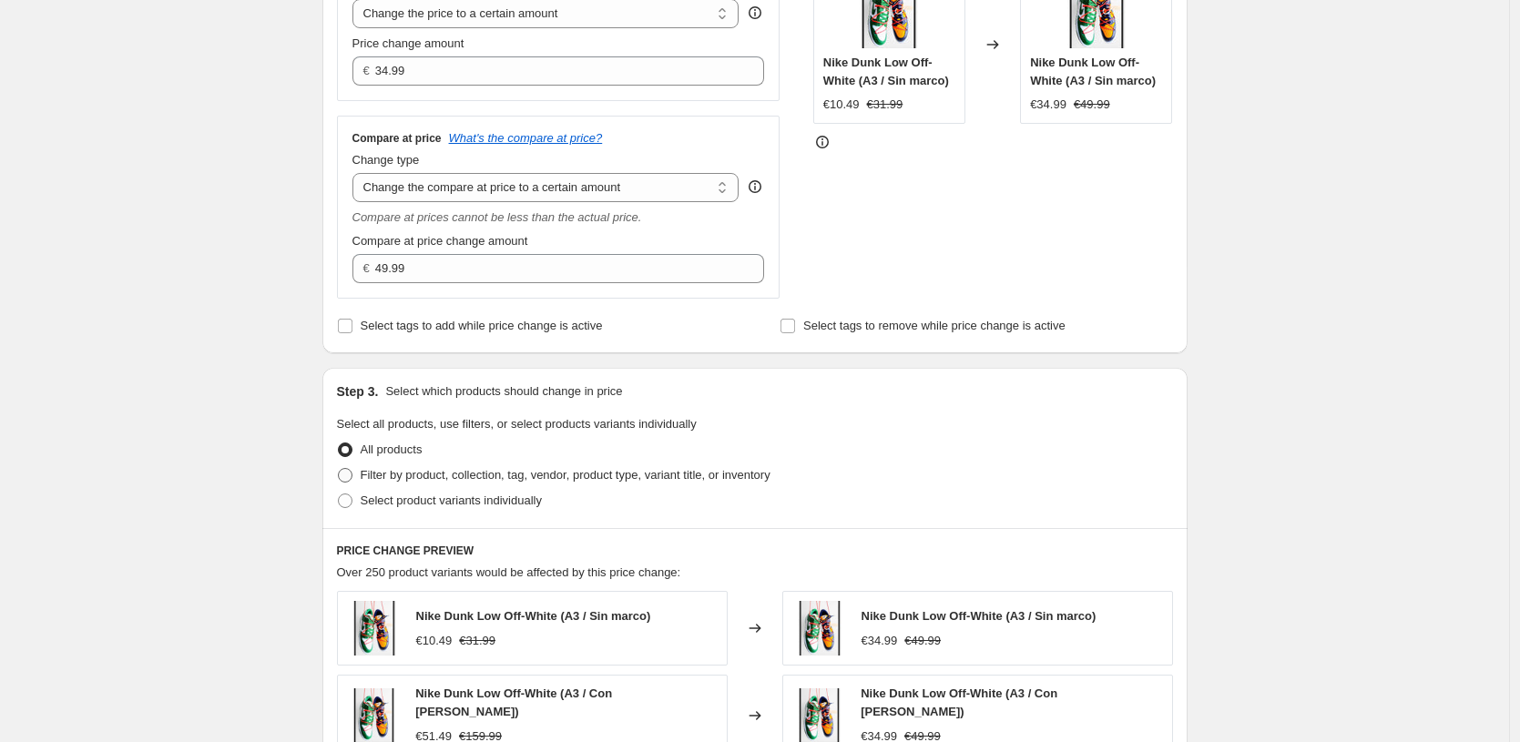
click at [598, 477] on span "Filter by product, collection, tag, vendor, product type, variant title, or inv…" at bounding box center [566, 475] width 410 height 14
click at [339, 469] on input "Filter by product, collection, tag, vendor, product type, variant title, or inv…" at bounding box center [338, 468] width 1 height 1
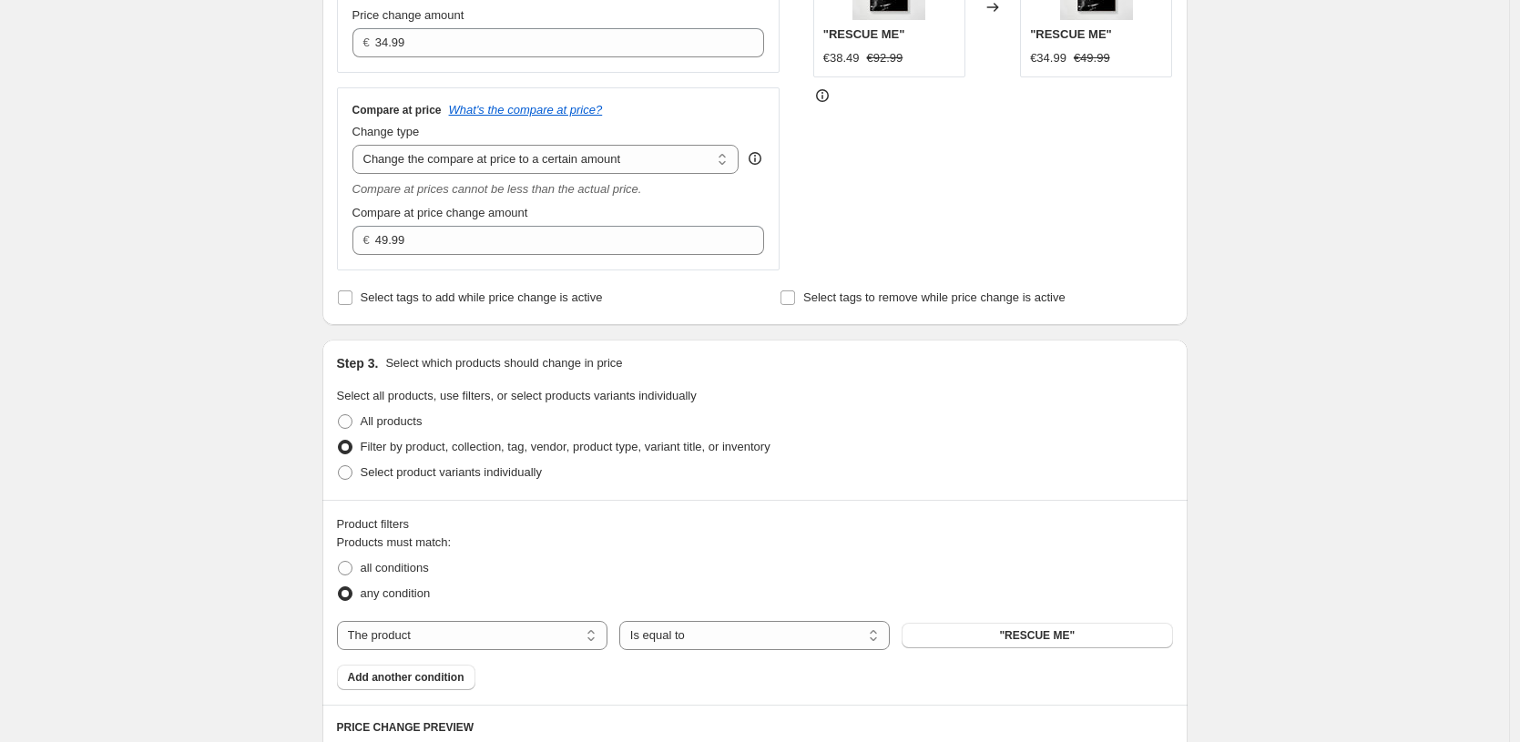
scroll to position [499, 0]
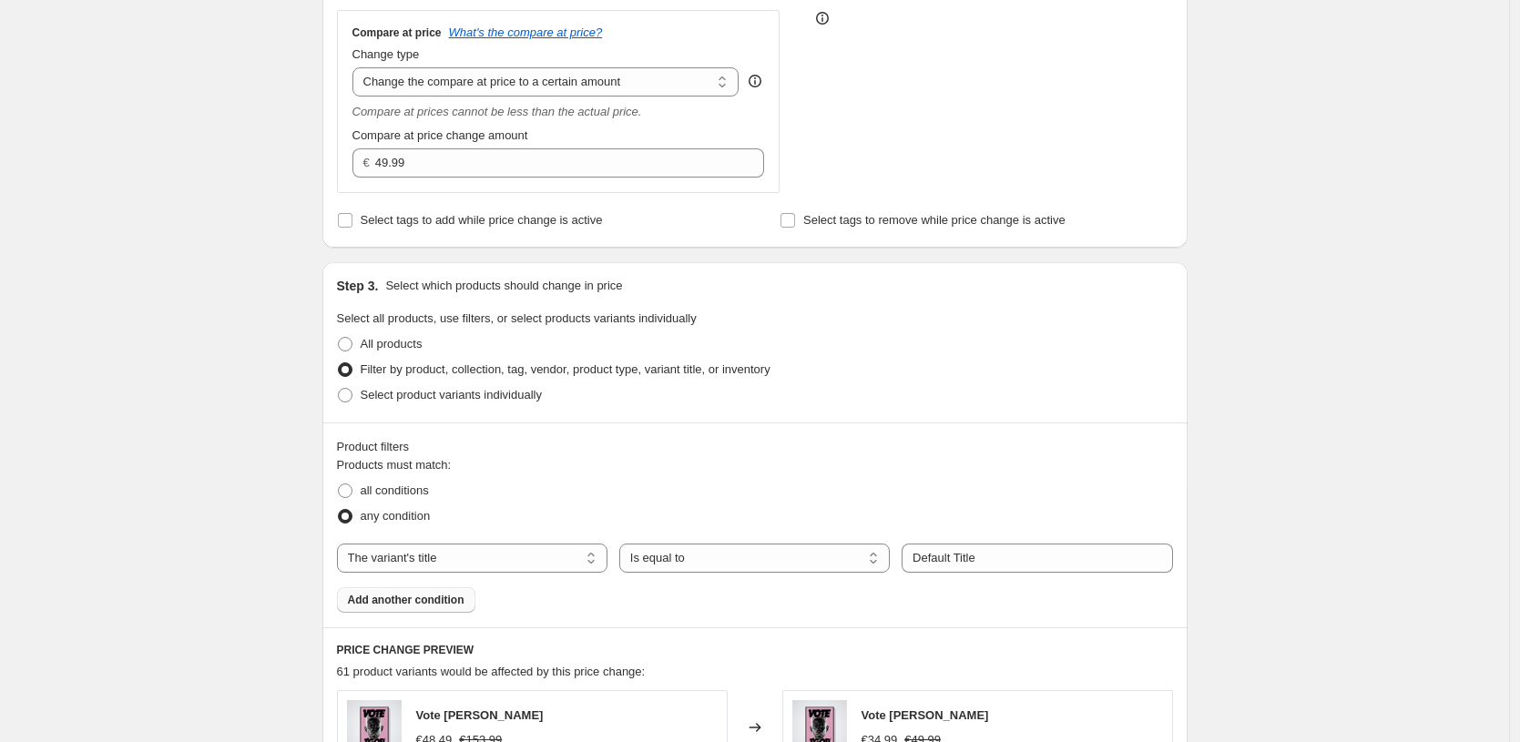
click at [455, 605] on span "Add another condition" at bounding box center [406, 600] width 117 height 15
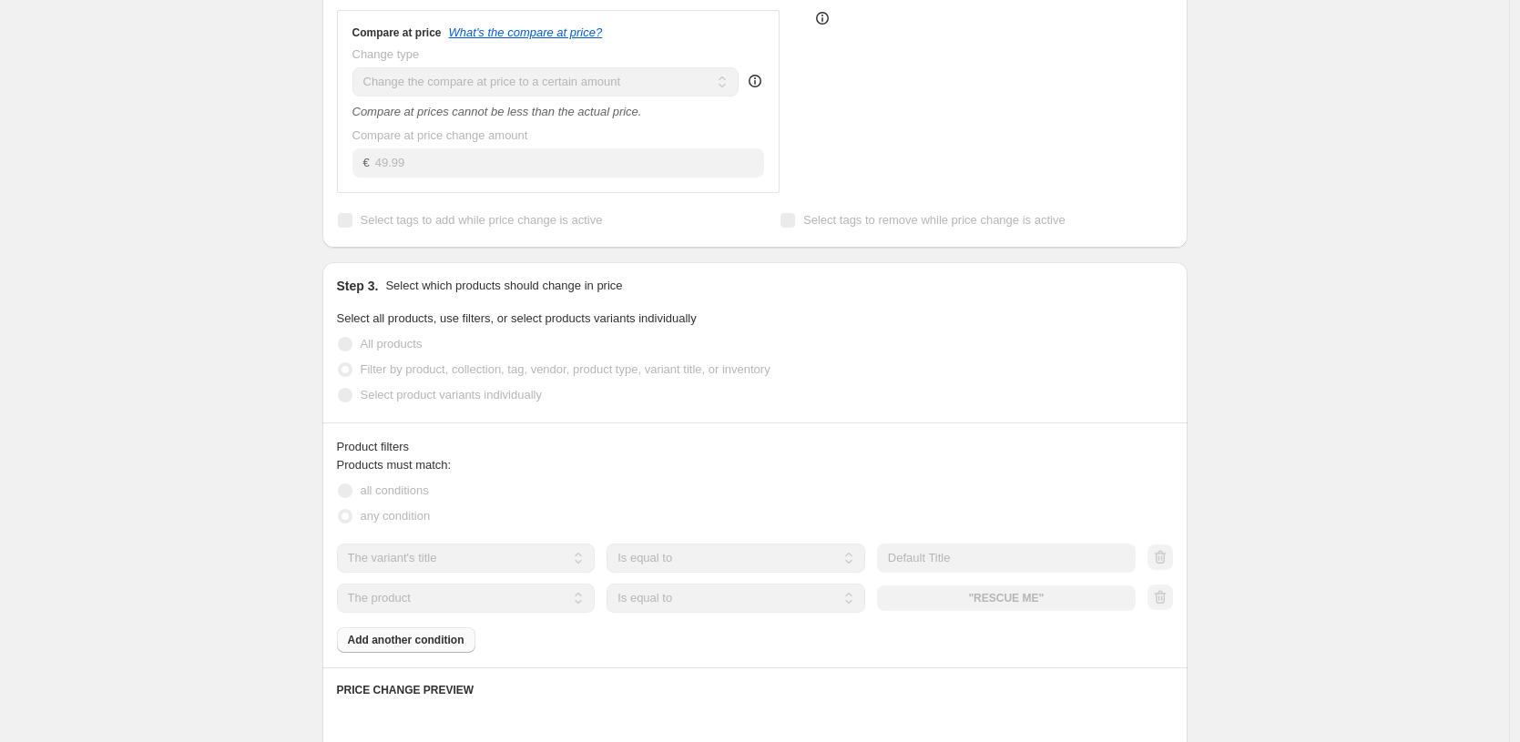
click at [547, 612] on select "The product The product's collection The product's tag The product's vendor The…" at bounding box center [466, 598] width 259 height 29
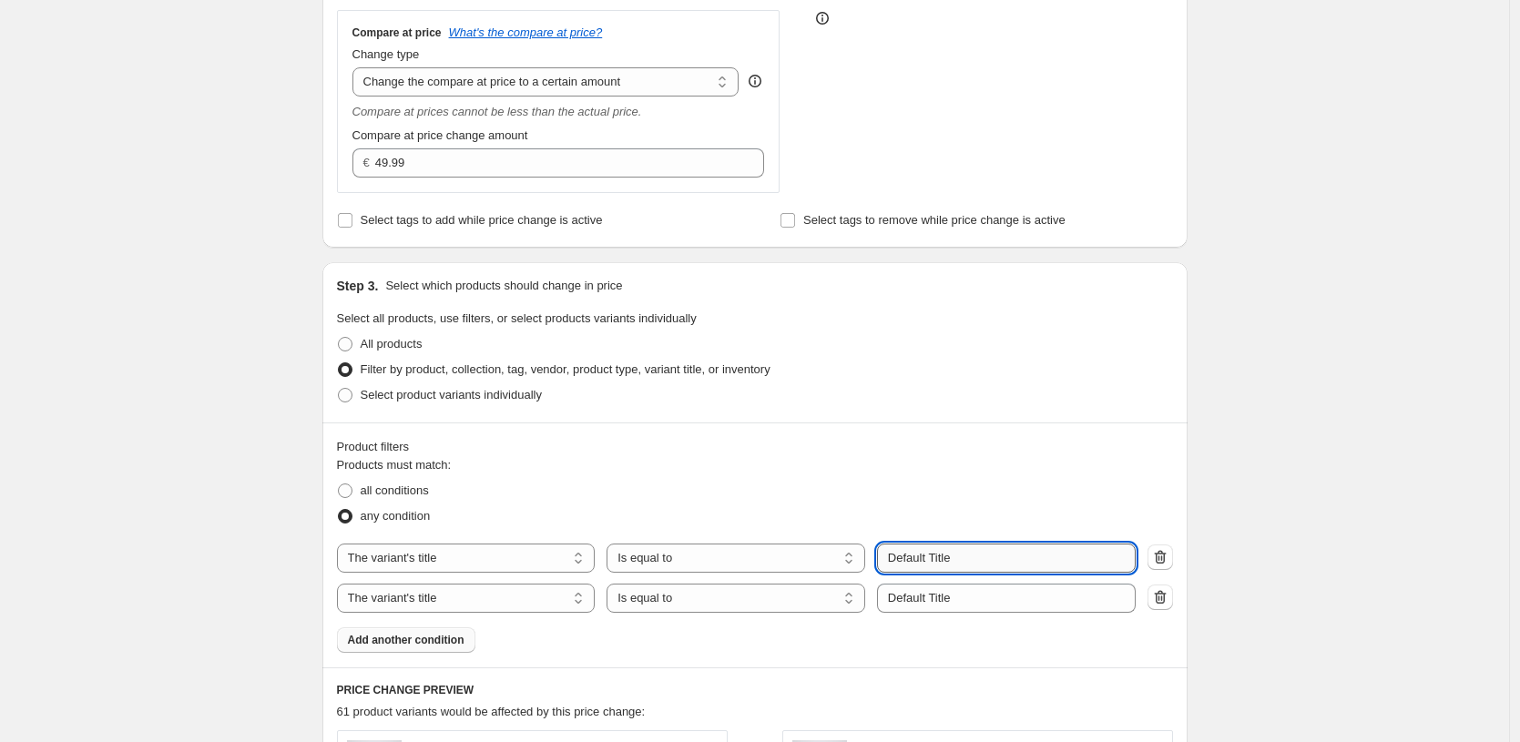
click at [936, 567] on input "Default Title" at bounding box center [1006, 558] width 259 height 29
paste input "21X30 CM / [PERSON_NAME] / [PERSON_NAME] - 3 cm"
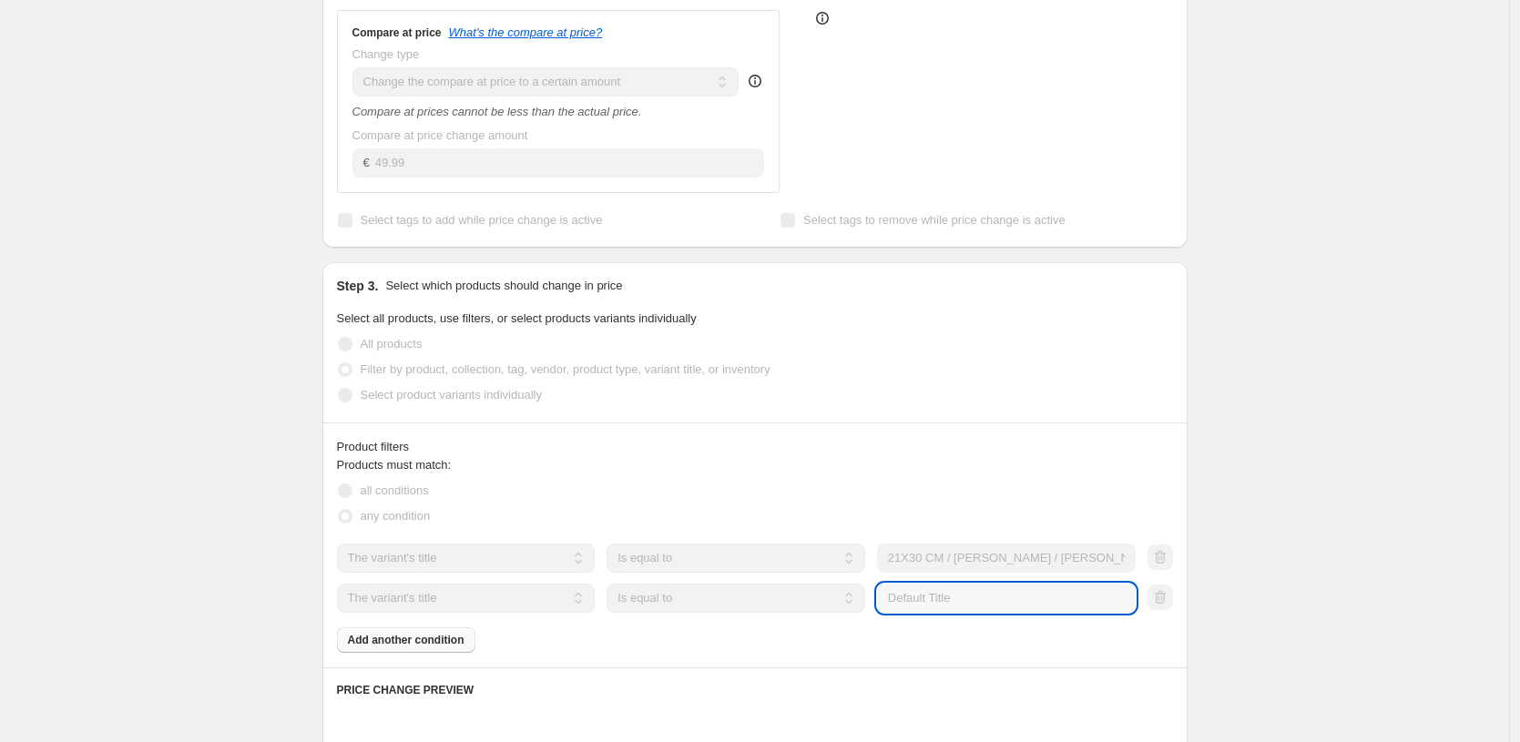
click at [957, 602] on input "Default Title" at bounding box center [1006, 598] width 259 height 29
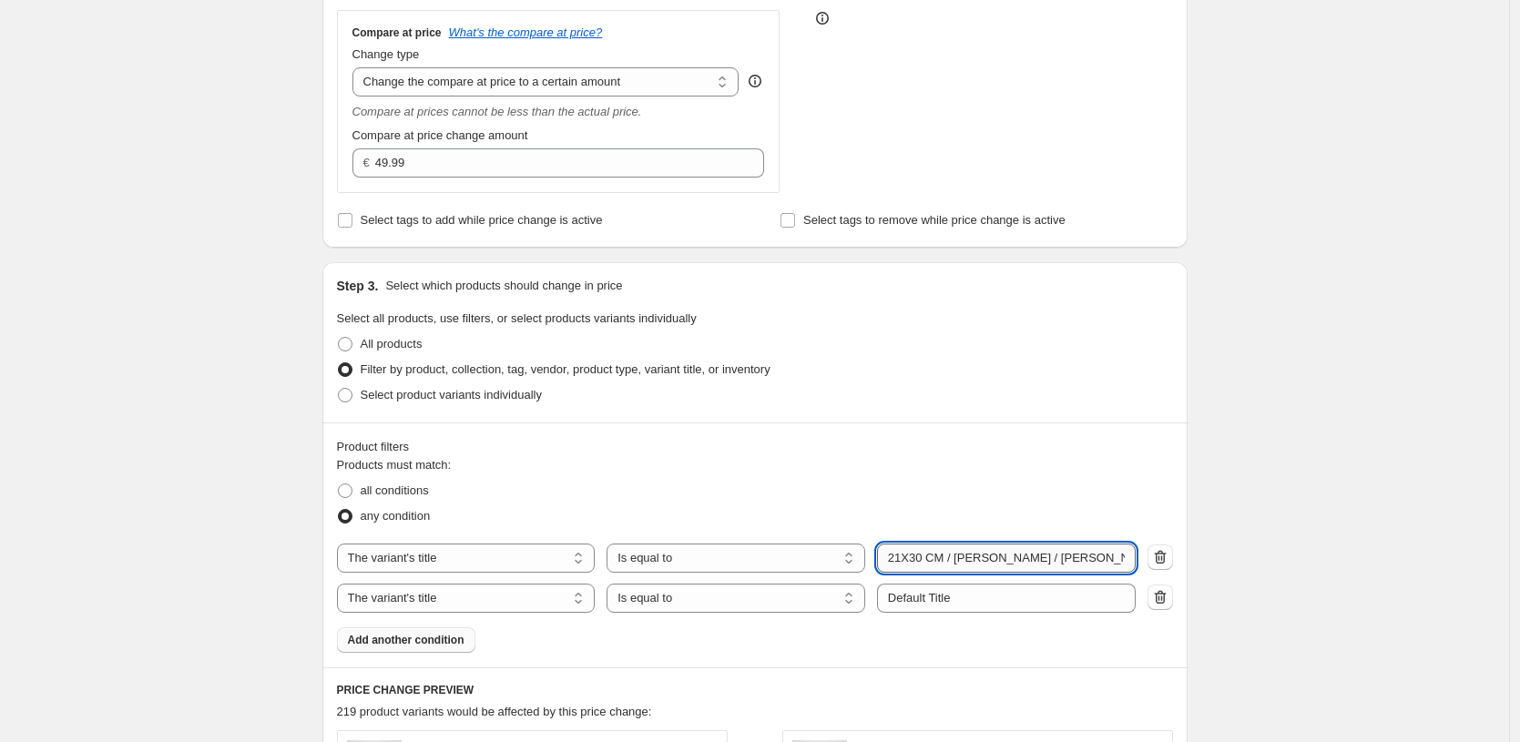
click at [922, 556] on input "21X30 CM / [PERSON_NAME] / [PERSON_NAME] - 3 cm" at bounding box center [1006, 558] width 259 height 29
click at [1014, 565] on input "50X70 CM / [PERSON_NAME] / [PERSON_NAME] - 3 cm" at bounding box center [1006, 558] width 259 height 29
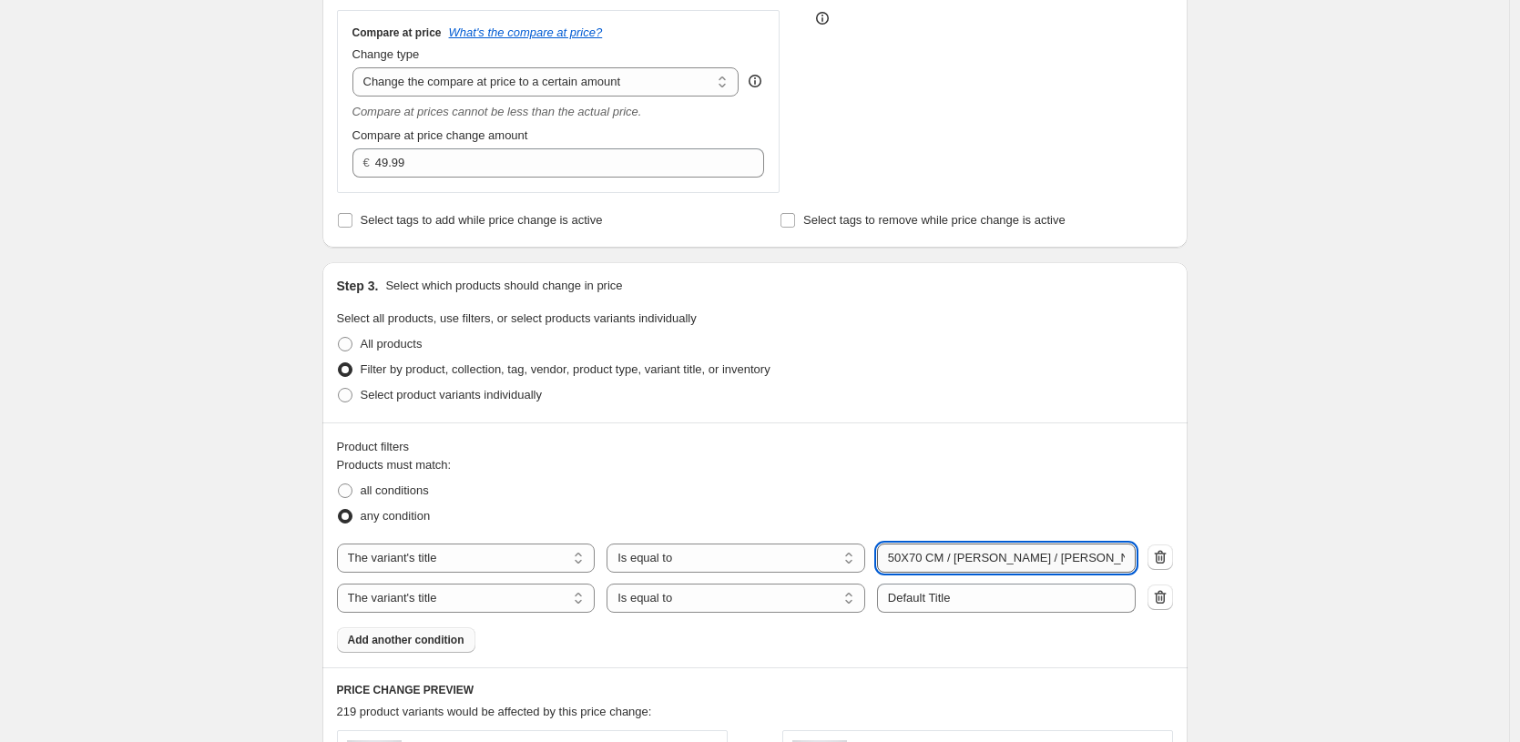
click at [1016, 553] on input "50X70 CM / [PERSON_NAME] / [PERSON_NAME] - 3 cm" at bounding box center [1006, 558] width 259 height 29
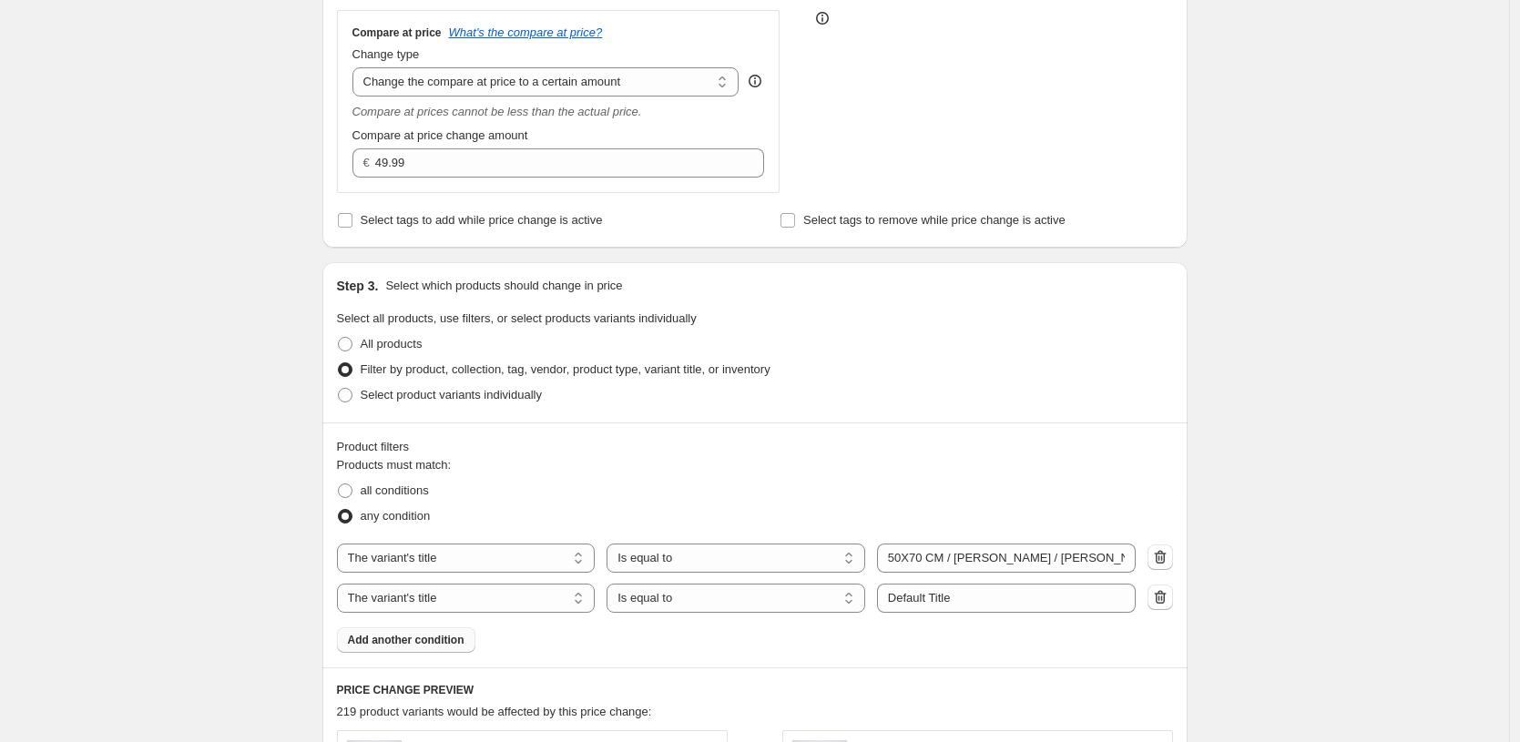
click at [1003, 614] on div "Products must match: all conditions any condition The product The product's col…" at bounding box center [755, 554] width 836 height 197
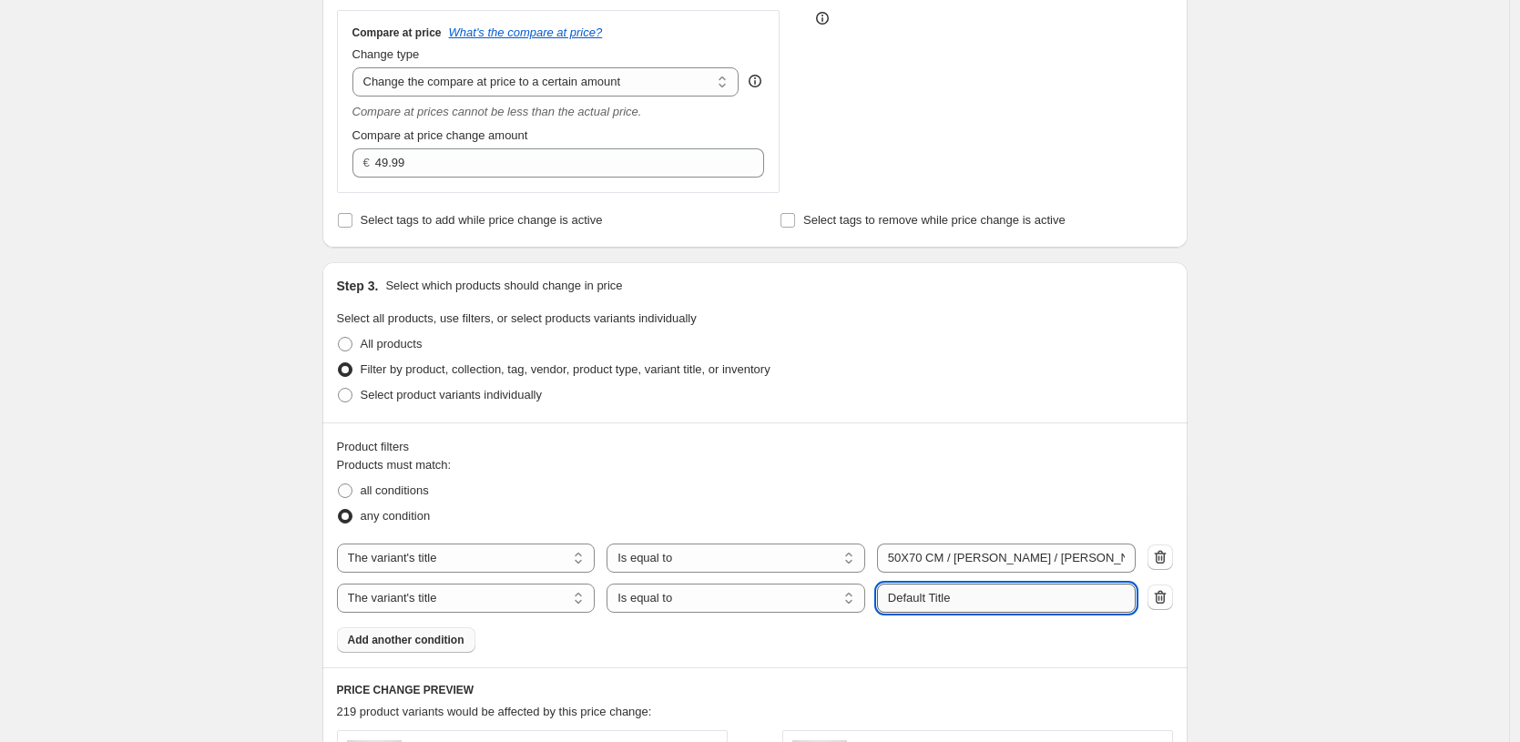
click at [1004, 607] on input "Default Title" at bounding box center [1006, 598] width 259 height 29
paste input "50X70 CM / [PERSON_NAME] / [PERSON_NAME] - 3 cm"
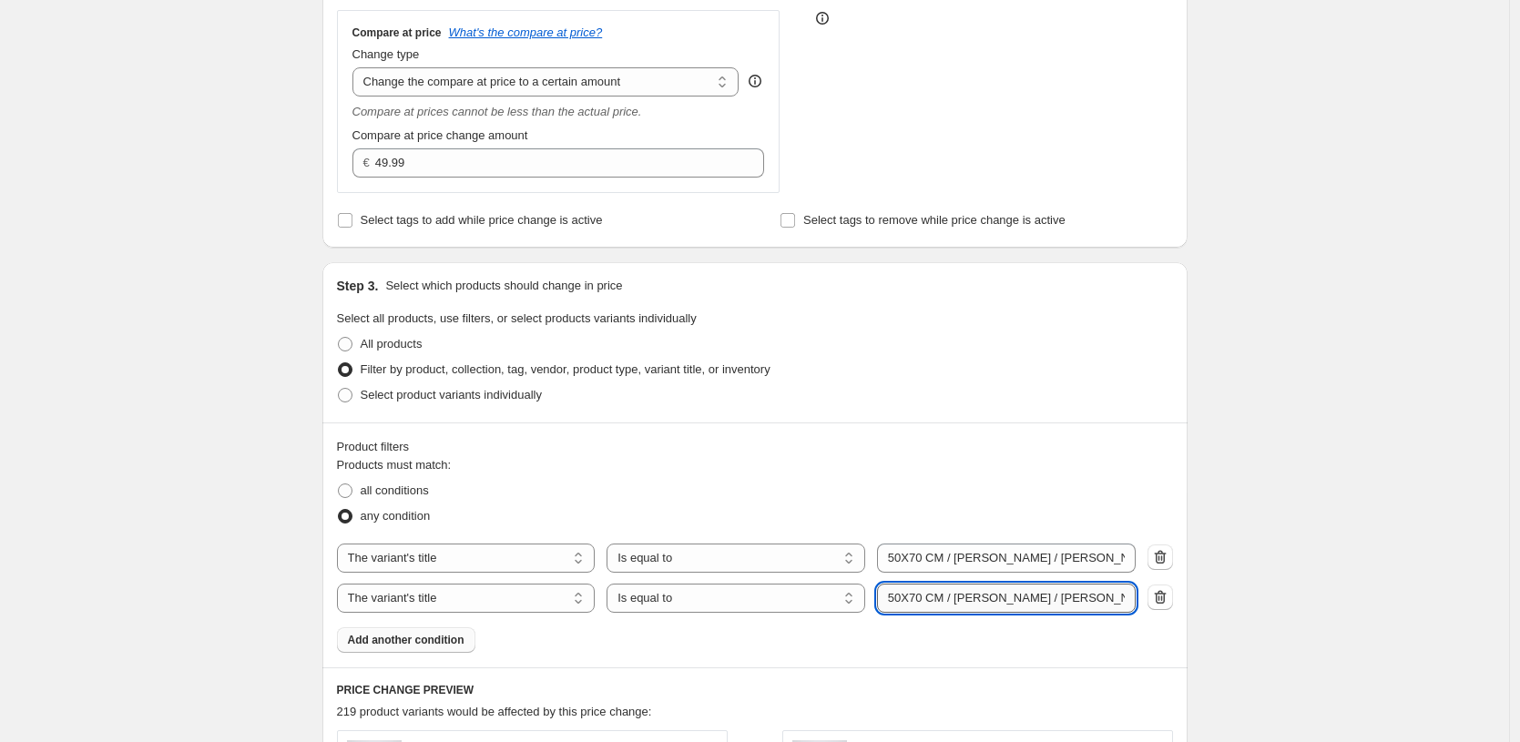
click at [988, 598] on input "50X70 CM / [PERSON_NAME] / [PERSON_NAME] - 3 cm" at bounding box center [1006, 598] width 259 height 29
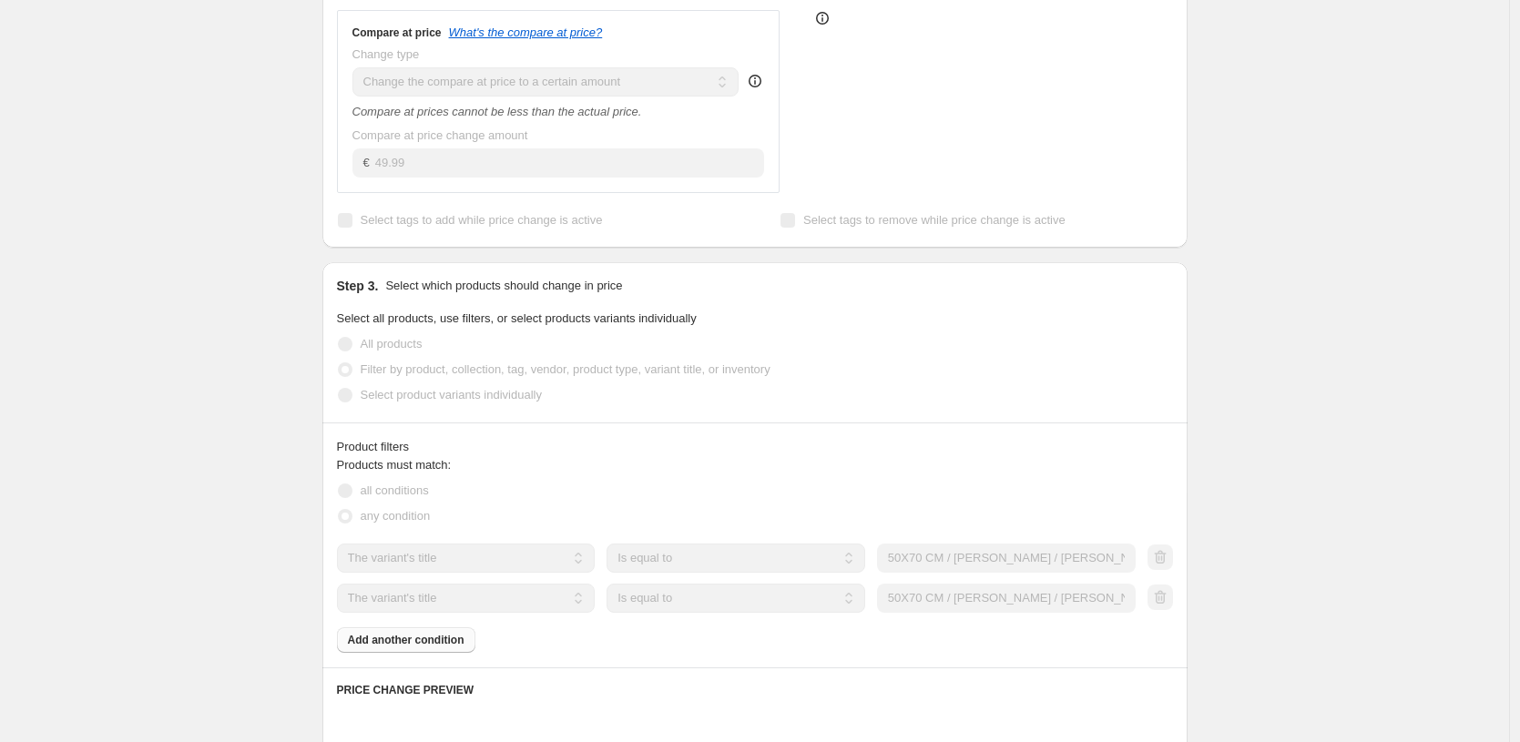
click at [1298, 465] on div "Create new price [MEDICAL_DATA]. This page is ready Create new price [MEDICAL_D…" at bounding box center [754, 489] width 1509 height 1976
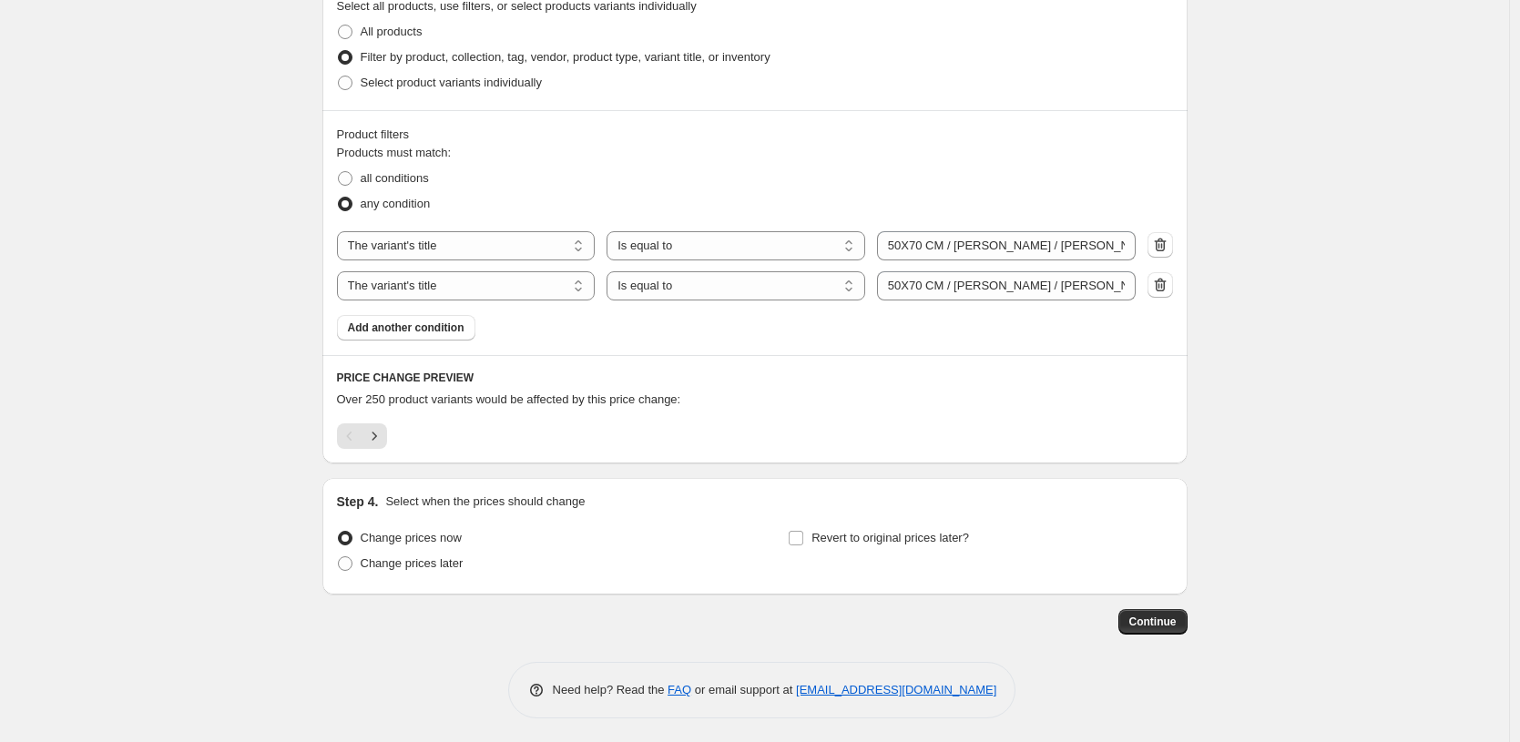
scroll to position [815, 0]
click at [1147, 622] on span "Continue" at bounding box center [1152, 618] width 47 height 15
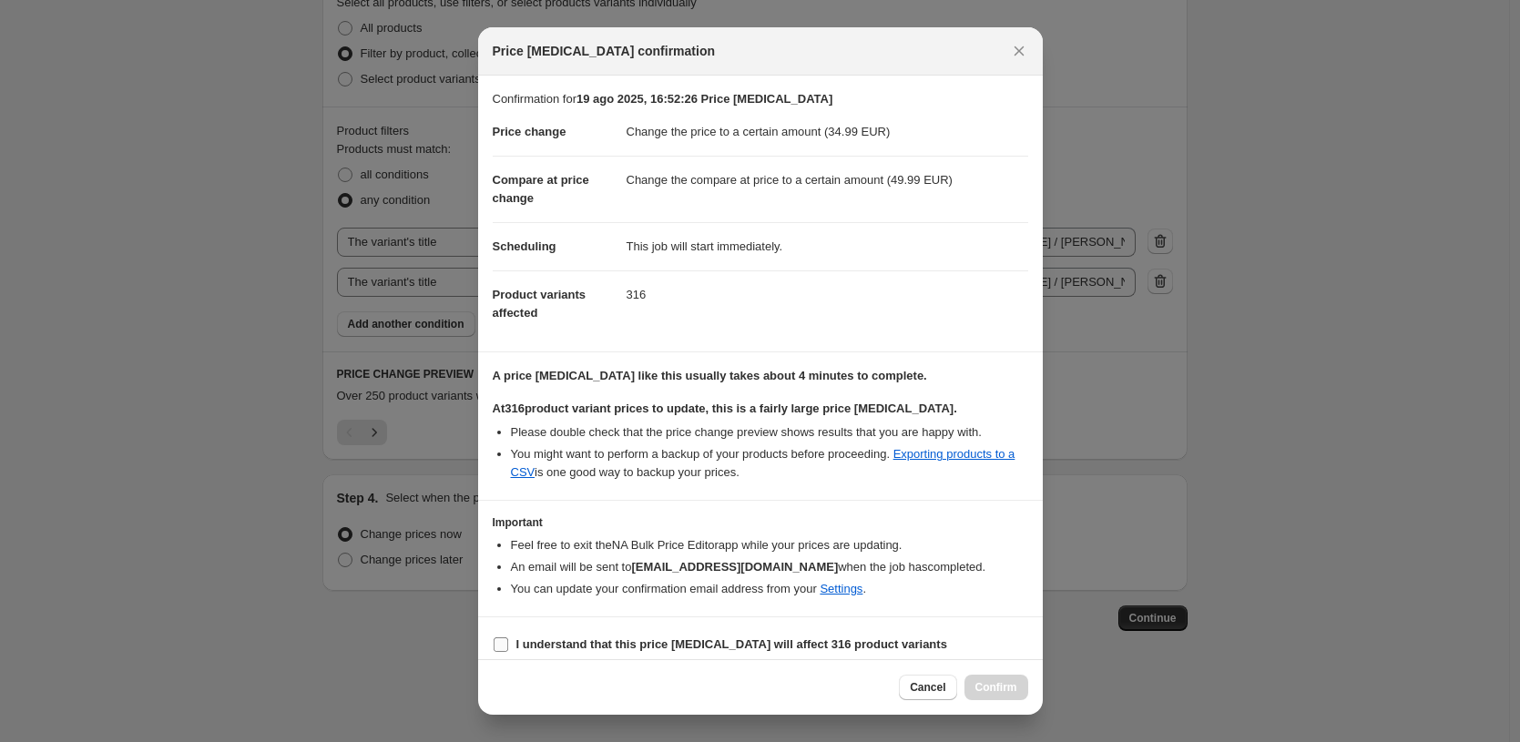
click at [666, 653] on span "I understand that this price [MEDICAL_DATA] will affect 316 product variants" at bounding box center [731, 645] width 431 height 18
click at [508, 652] on input "I understand that this price [MEDICAL_DATA] will affect 316 product variants" at bounding box center [501, 645] width 15 height 15
click at [977, 689] on span "Confirm" at bounding box center [996, 687] width 42 height 15
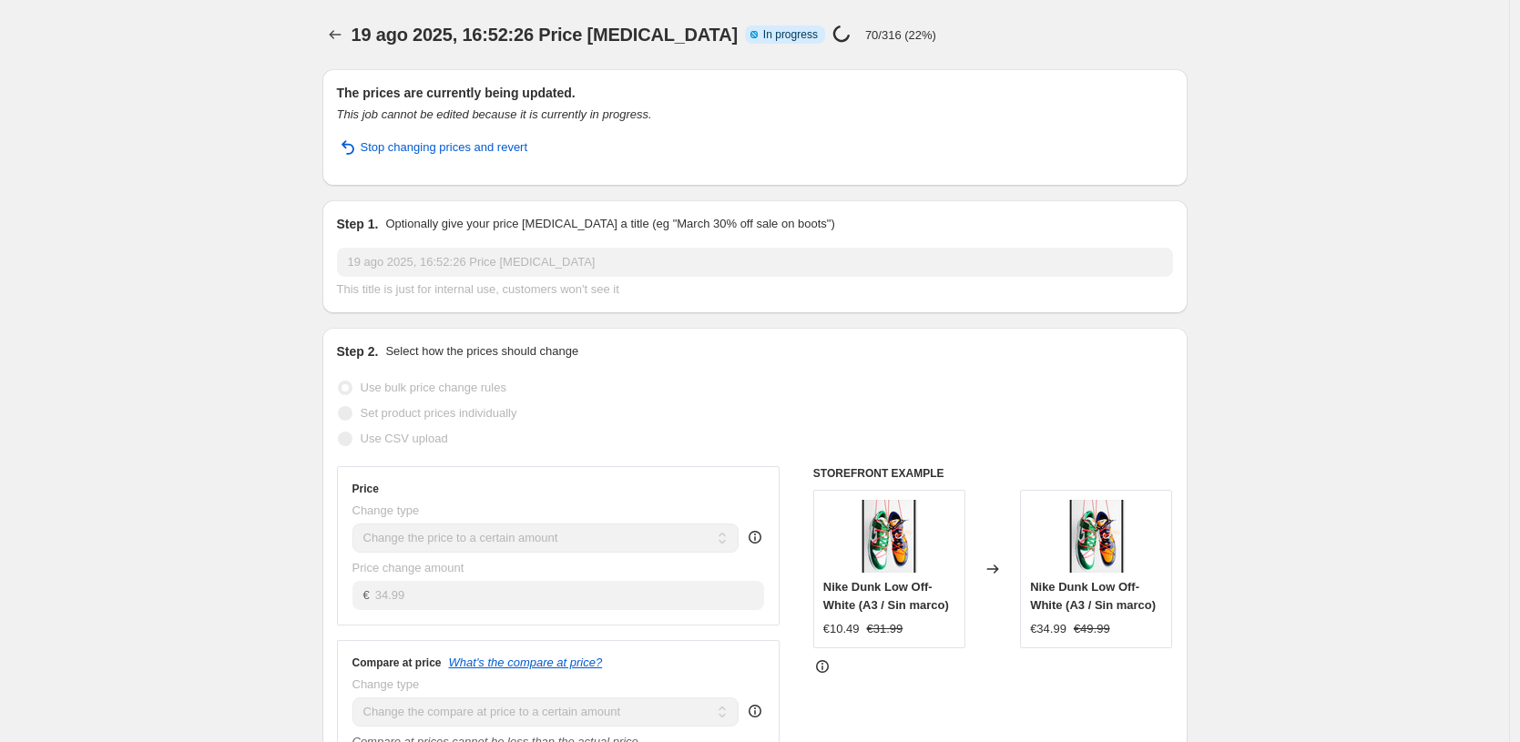
click at [342, 19] on div "19 ago 2025, 16:52:26 Price [MEDICAL_DATA]. This page is ready 19 ago 2025, 16:…" at bounding box center [754, 34] width 865 height 69
click at [342, 23] on button "Price change jobs" at bounding box center [335, 35] width 26 height 26
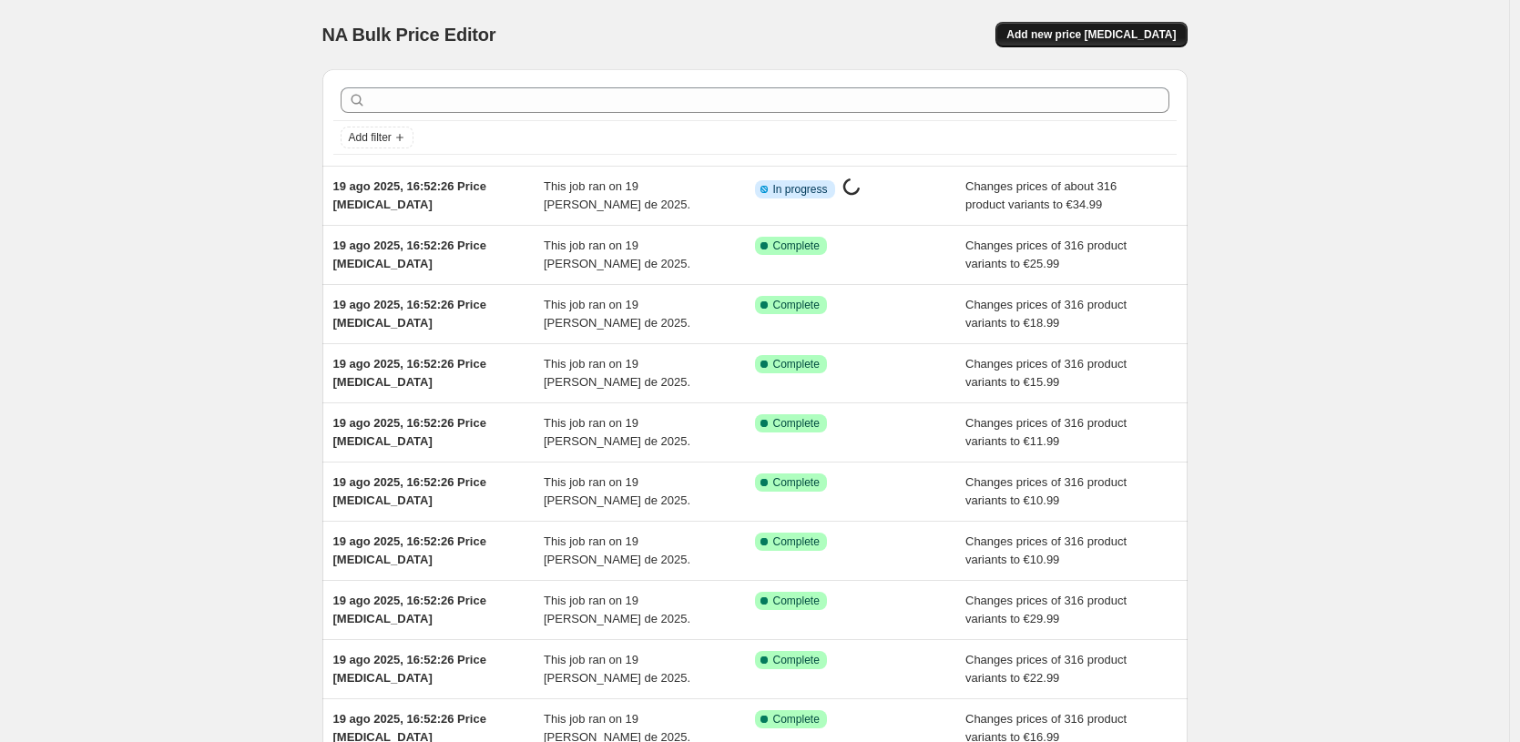
click at [1108, 27] on button "Add new price [MEDICAL_DATA]" at bounding box center [1090, 35] width 191 height 26
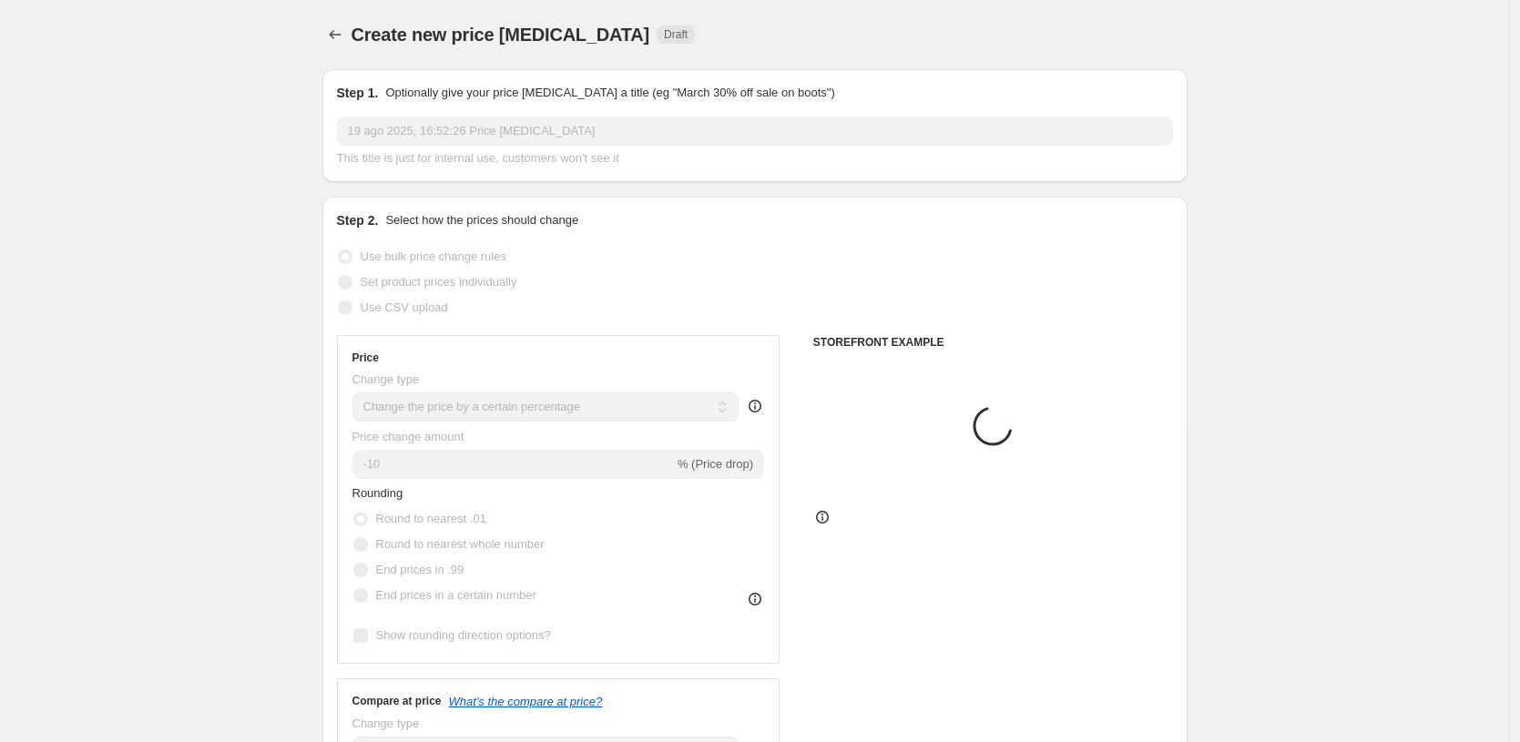
scroll to position [19, 0]
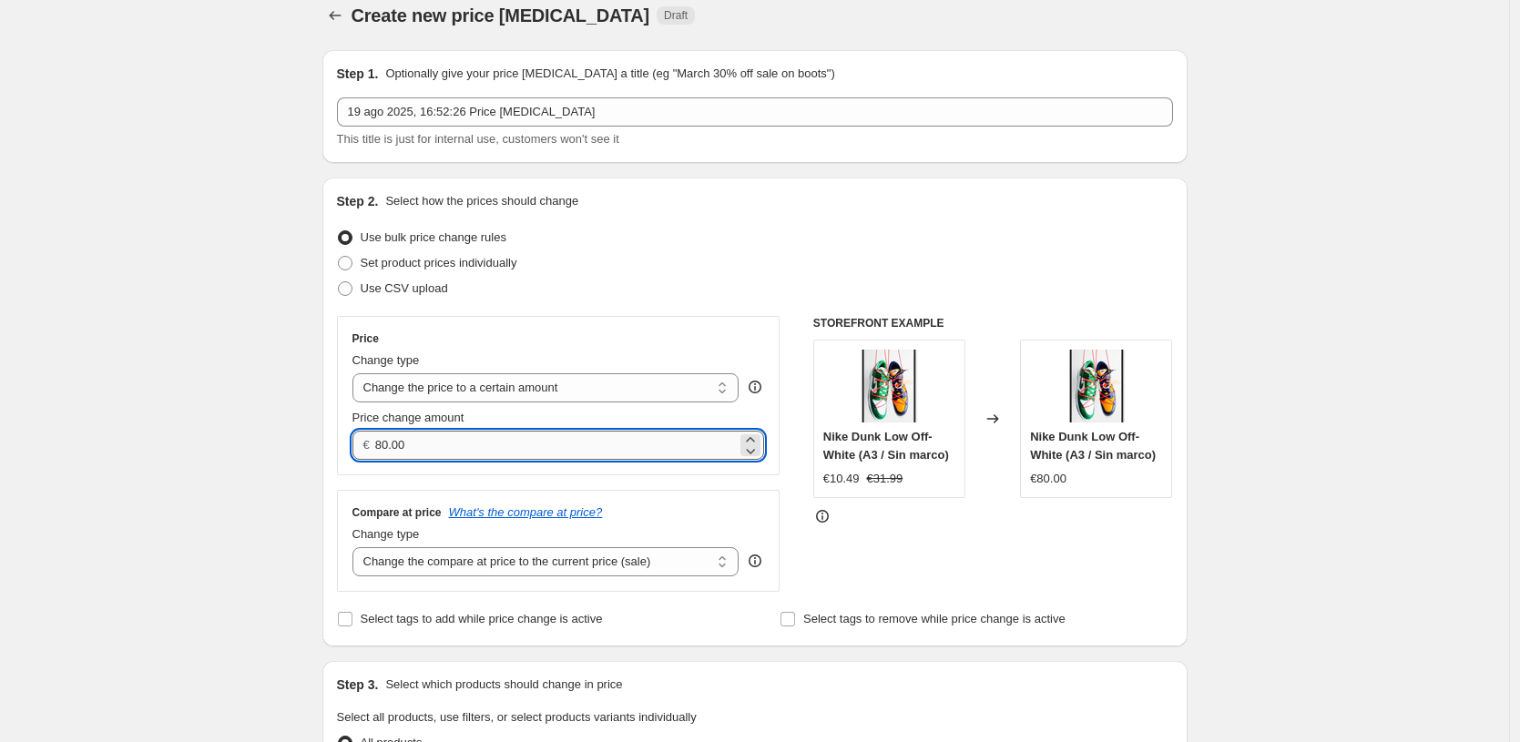
click at [653, 443] on input "80.00" at bounding box center [556, 445] width 362 height 29
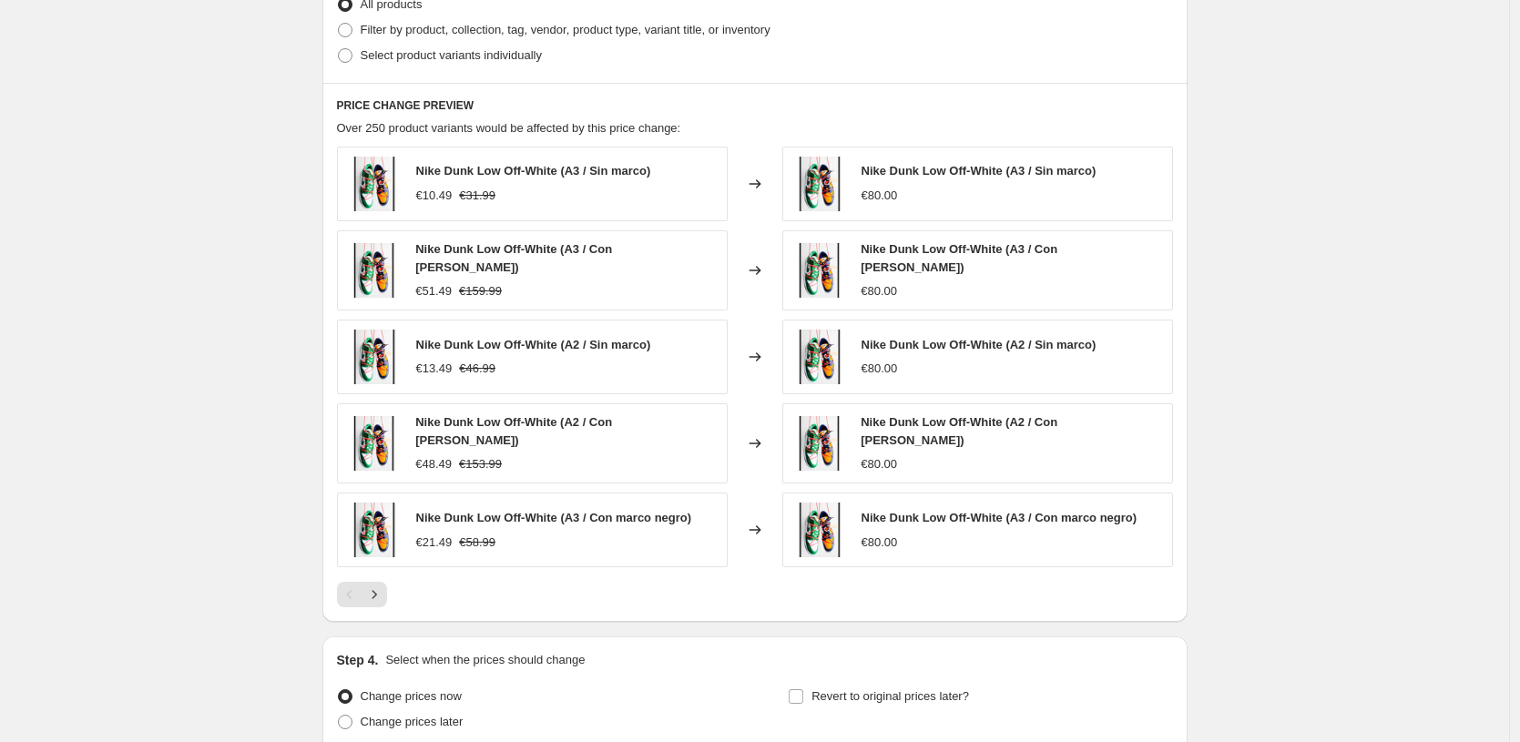
scroll to position [385, 0]
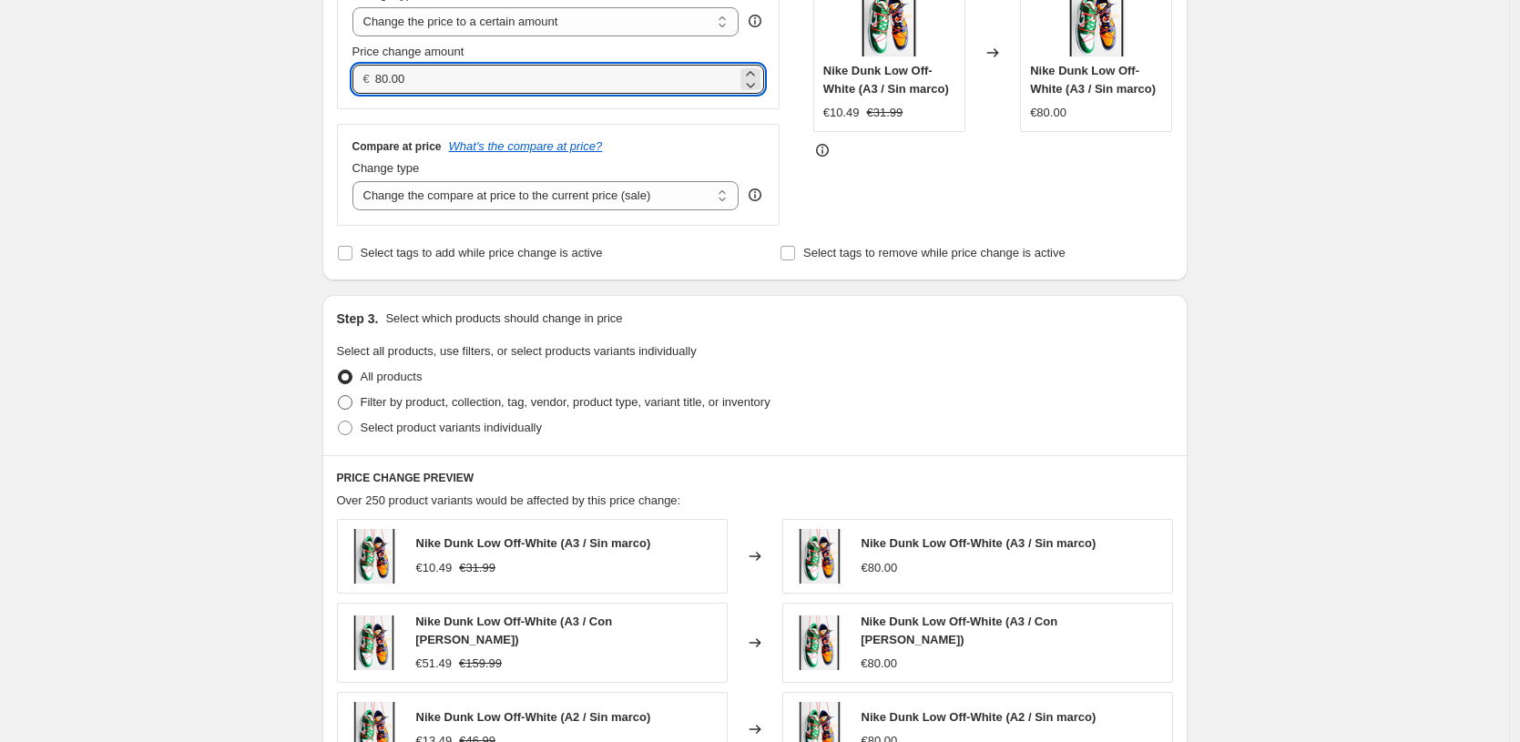
click at [546, 397] on span "Filter by product, collection, tag, vendor, product type, variant title, or inv…" at bounding box center [566, 402] width 410 height 14
click at [339, 396] on input "Filter by product, collection, tag, vendor, product type, variant title, or inv…" at bounding box center [338, 395] width 1 height 1
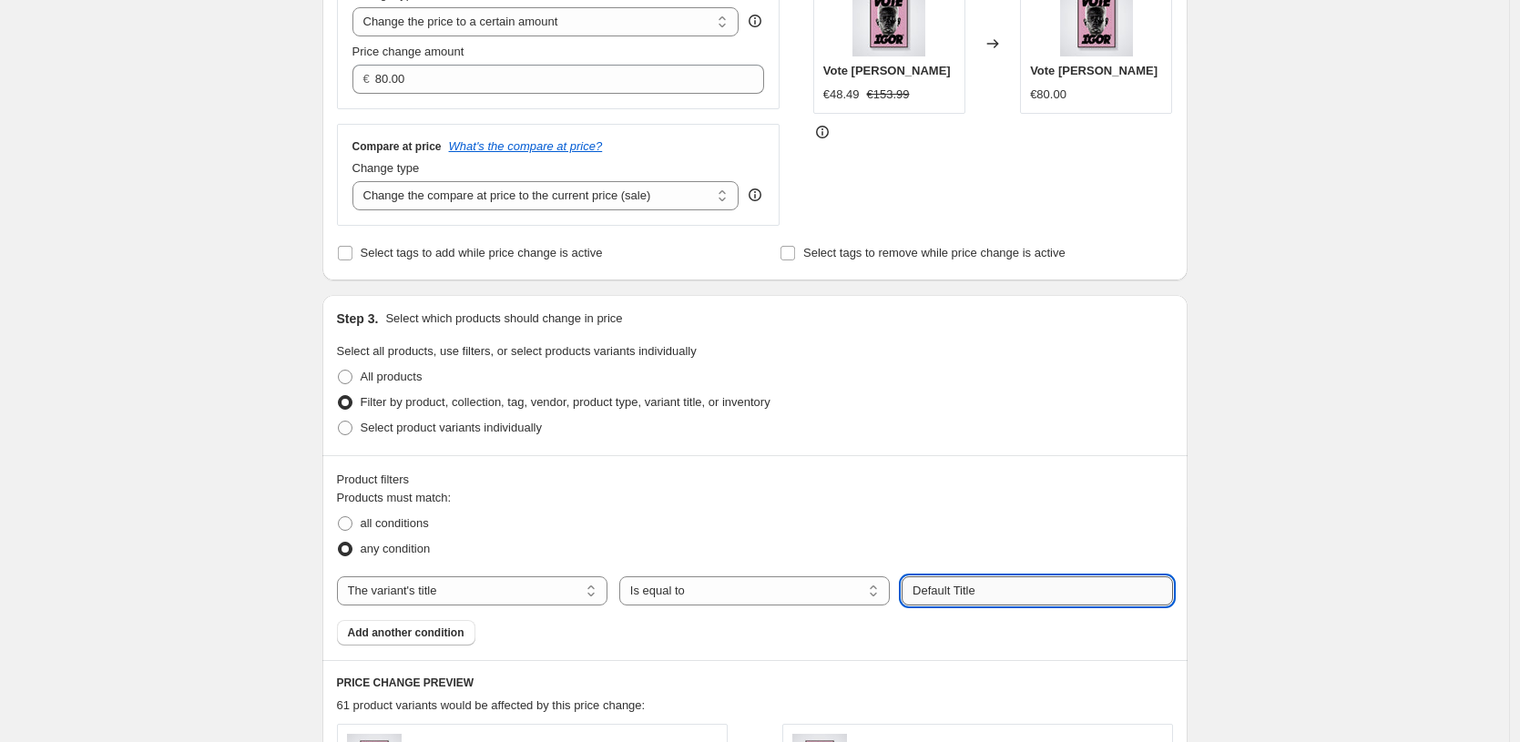
click at [1006, 593] on input "Default Title" at bounding box center [1037, 591] width 271 height 29
paste input "50X70 CM / [PERSON_NAME] / [PERSON_NAME] - 3 cm"
click at [1178, 538] on div "Product filters Products must match: all conditions any condition The product T…" at bounding box center [754, 557] width 865 height 205
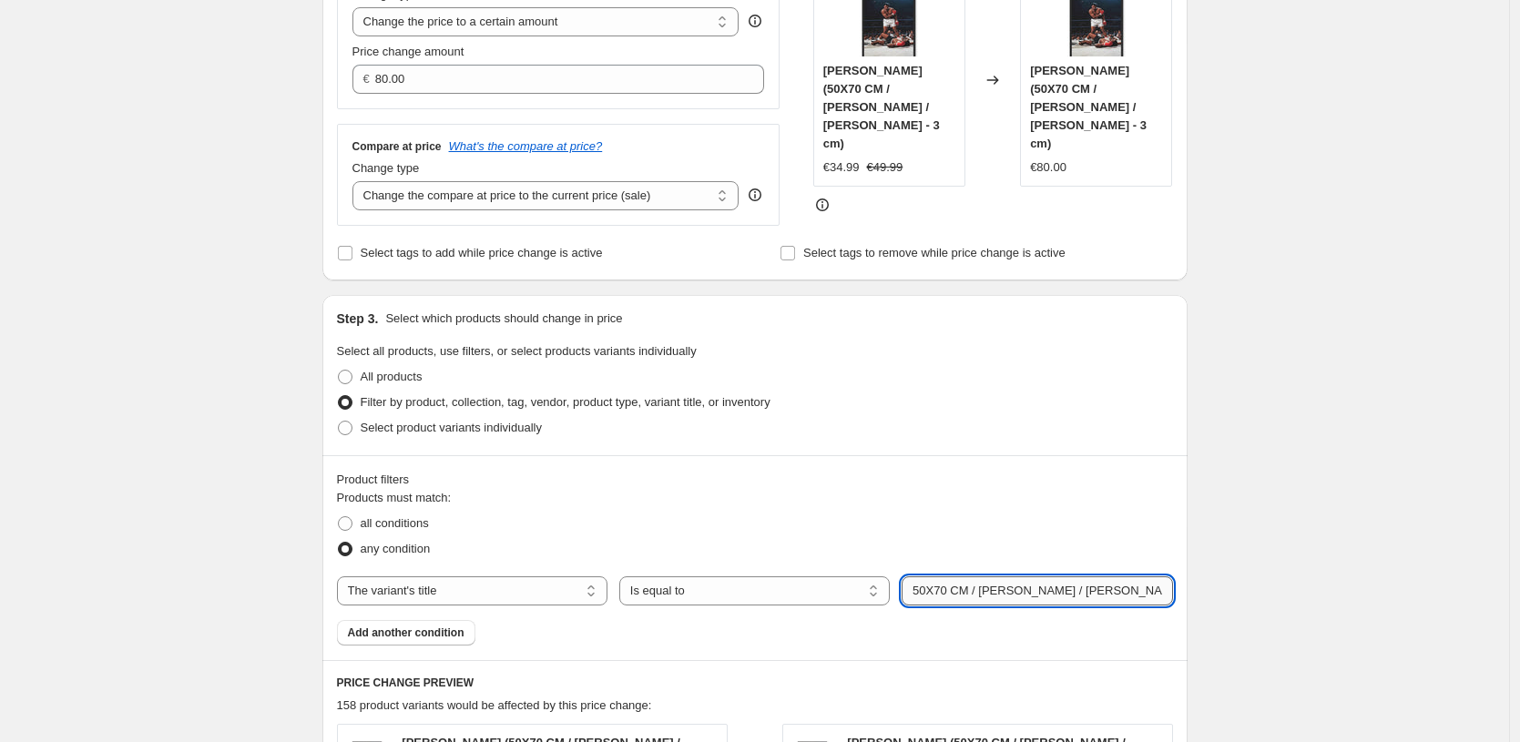
click at [924, 593] on input "50X70 CM / [PERSON_NAME] / [PERSON_NAME] - 3 cm" at bounding box center [1037, 591] width 271 height 29
click at [1141, 591] on input "50X70 CM / [PERSON_NAME] / [PERSON_NAME] - 3 cm" at bounding box center [1037, 591] width 271 height 29
click at [1039, 593] on input "50X70 CM / [PERSON_NAME] / [PERSON_NAME] - 3 cm" at bounding box center [1037, 591] width 271 height 29
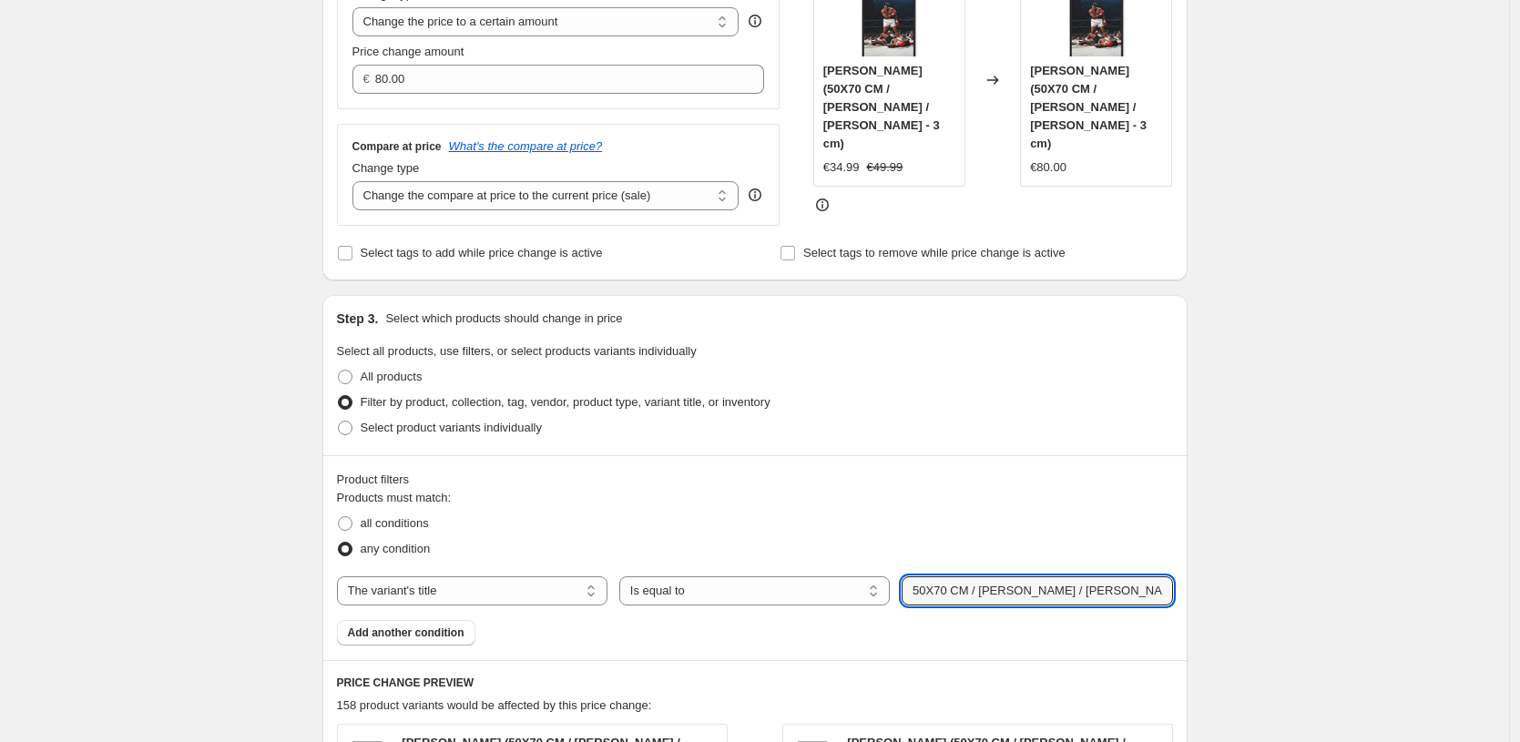
click at [1285, 497] on div "Create new price [MEDICAL_DATA]. This page is ready Create new price [MEDICAL_D…" at bounding box center [754, 557] width 1509 height 1885
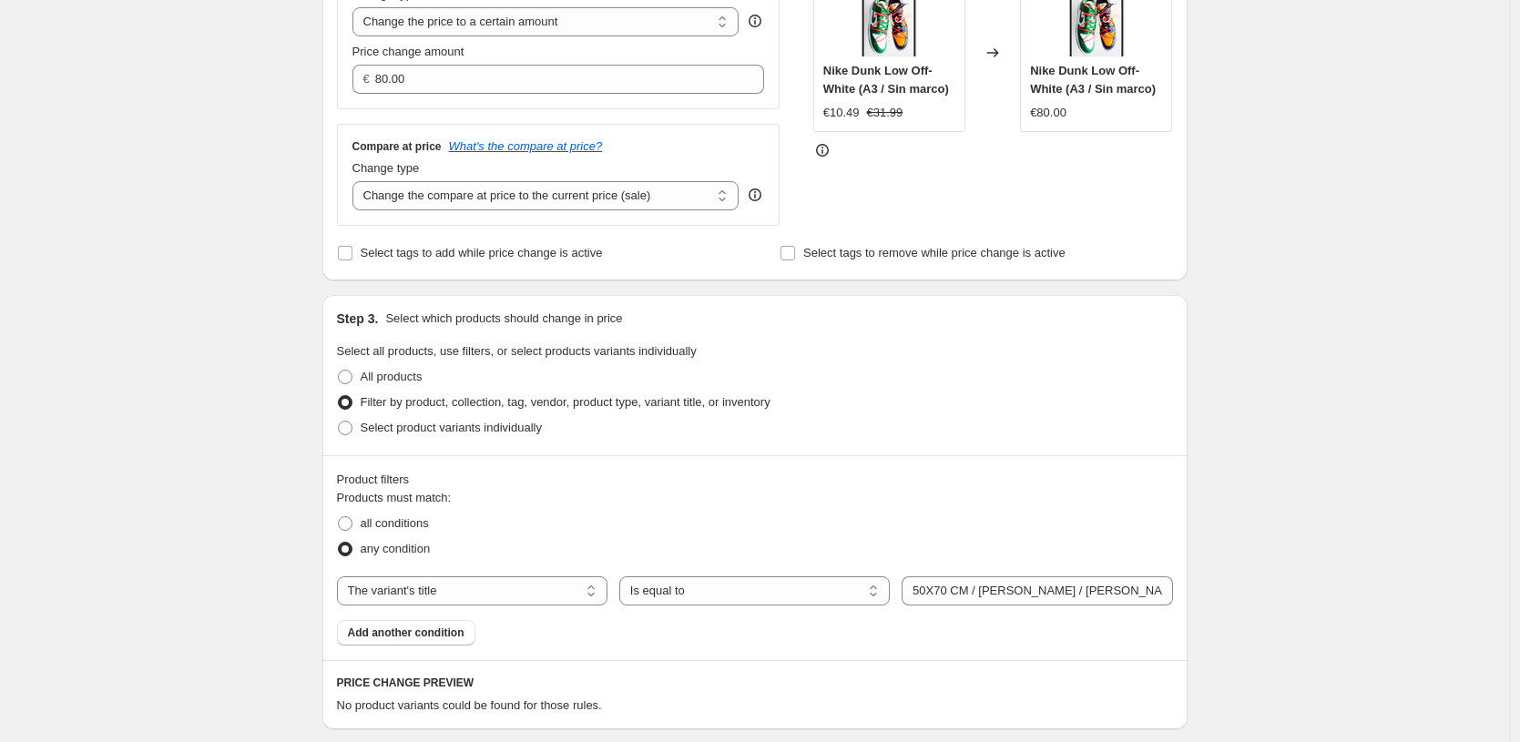
scroll to position [588, 0]
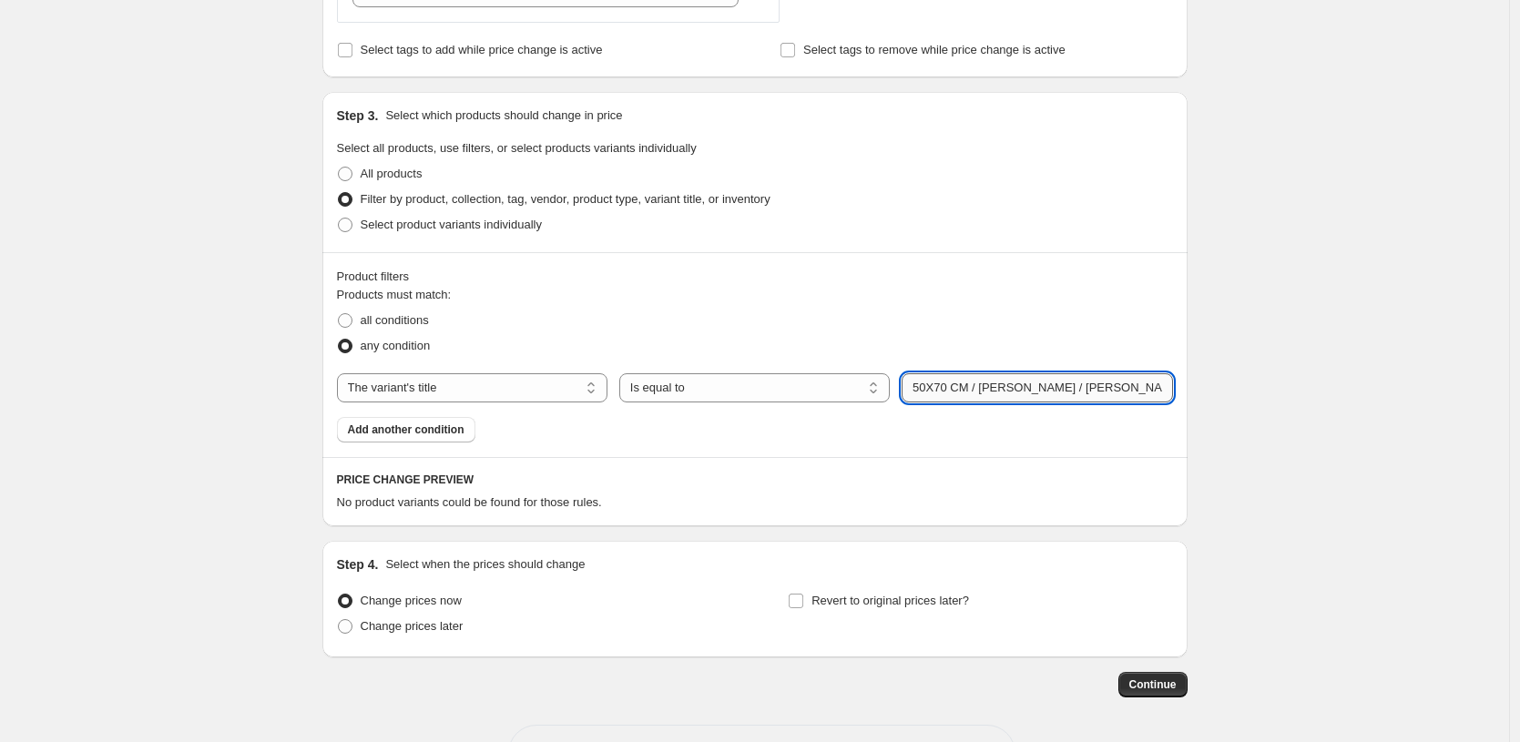
click at [1041, 393] on input "50X70 CM / [PERSON_NAME] / [PERSON_NAME] - 3 cm" at bounding box center [1037, 387] width 271 height 29
click at [1383, 220] on div "Create new price [MEDICAL_DATA]. This page is ready Create new price [MEDICAL_D…" at bounding box center [754, 110] width 1509 height 1397
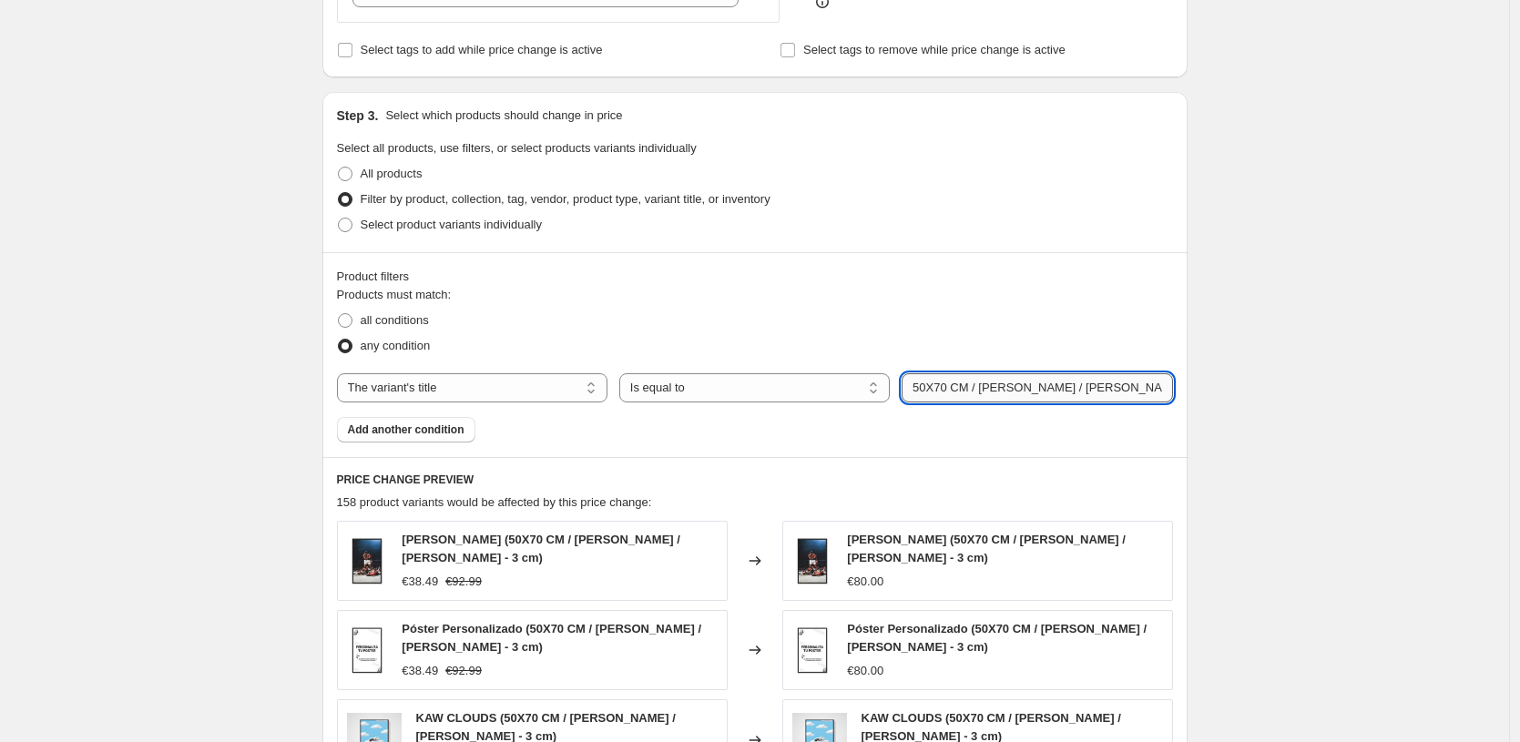
click at [985, 390] on input "50X70 CM / [PERSON_NAME] / [PERSON_NAME] - 3 cm" at bounding box center [1037, 387] width 271 height 29
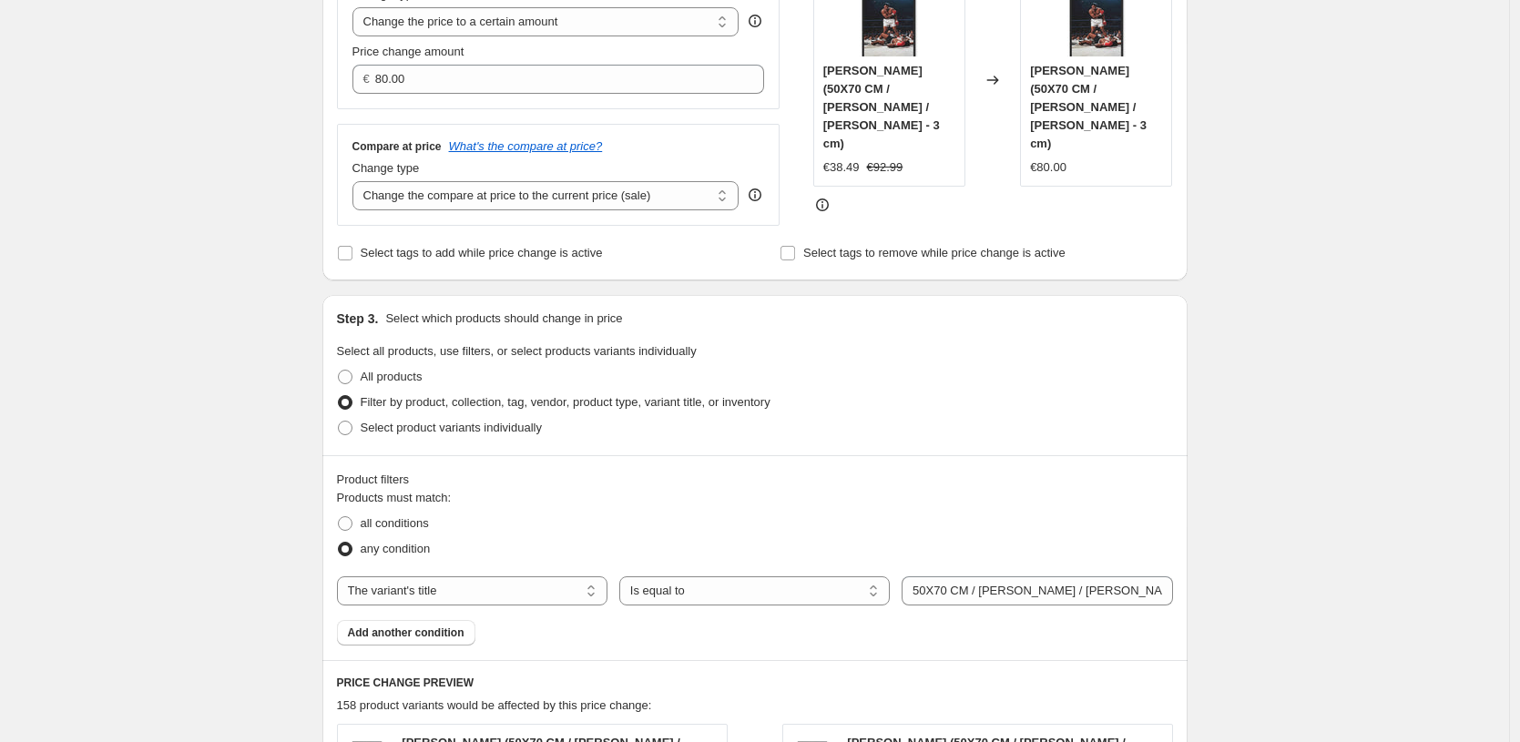
scroll to position [534, 0]
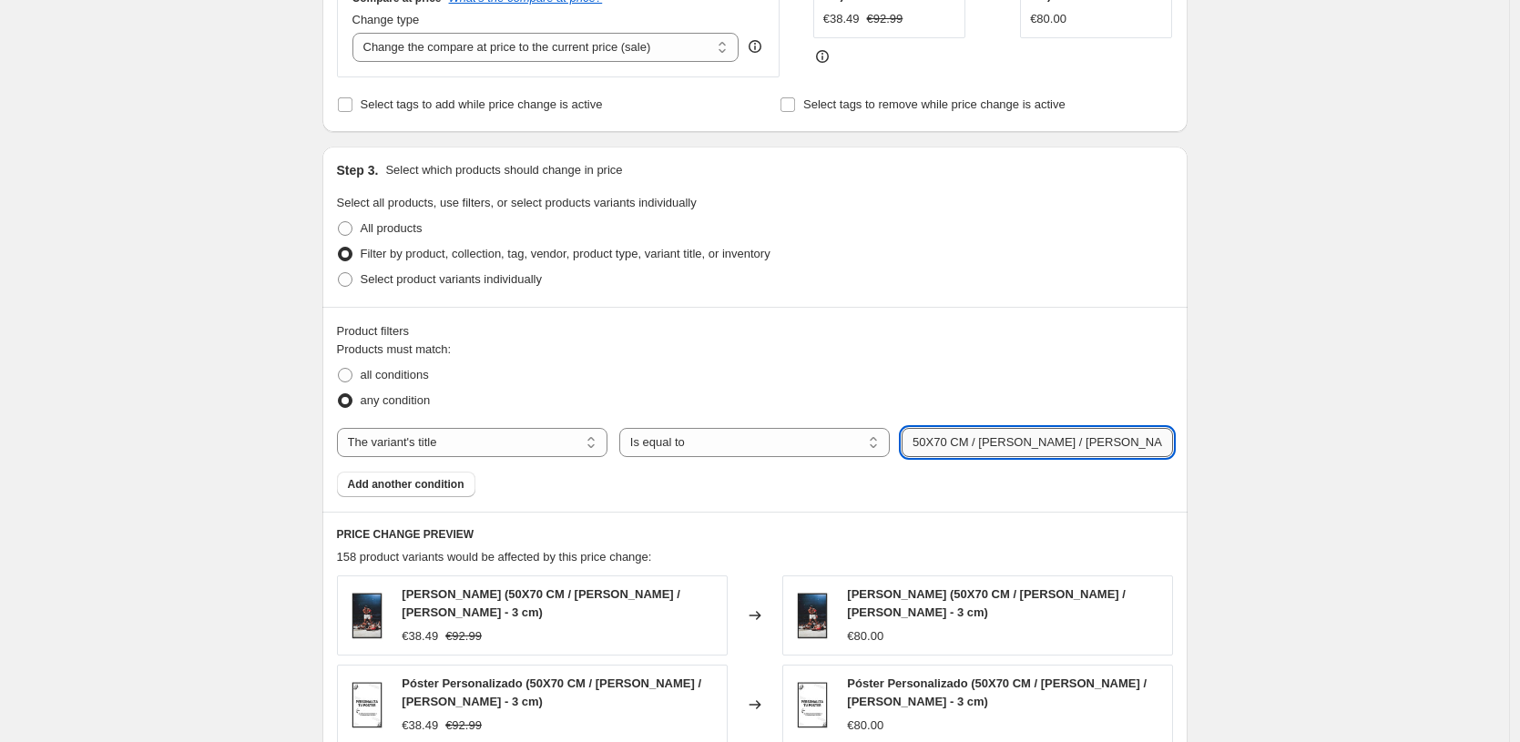
click at [1065, 454] on input "50X70 CM / [PERSON_NAME] / [PERSON_NAME] - 3 cm" at bounding box center [1037, 442] width 271 height 29
click at [1050, 442] on input "50X70 CM / [PERSON_NAME] / [PERSON_NAME] - 3 cm" at bounding box center [1037, 442] width 271 height 29
click at [924, 444] on input "50X70 CM / [PERSON_NAME] / [PERSON_NAME] - 3 cm" at bounding box center [1037, 442] width 271 height 29
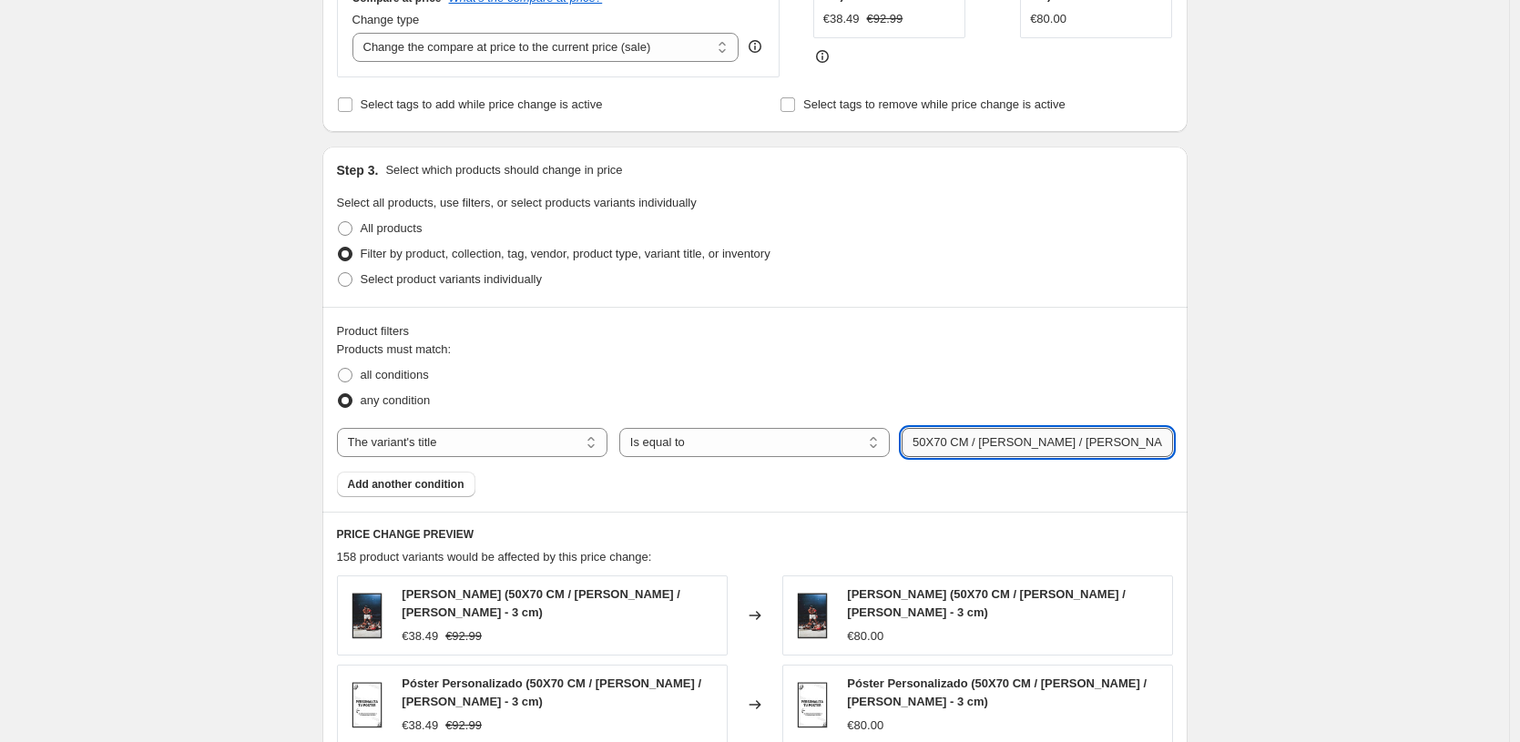
click at [924, 444] on input "50X70 CM / [PERSON_NAME] / [PERSON_NAME] - 3 cm" at bounding box center [1037, 442] width 271 height 29
click at [937, 441] on input "50X70 CM / [PERSON_NAME] / [PERSON_NAME] - 3 cm" at bounding box center [1037, 442] width 271 height 29
click at [929, 441] on input "50X70 CM / [PERSON_NAME] / [PERSON_NAME] - 3 cm" at bounding box center [1037, 442] width 271 height 29
click at [929, 442] on input "50X70 CM / [PERSON_NAME] / [PERSON_NAME] - 3 cm" at bounding box center [1037, 442] width 271 height 29
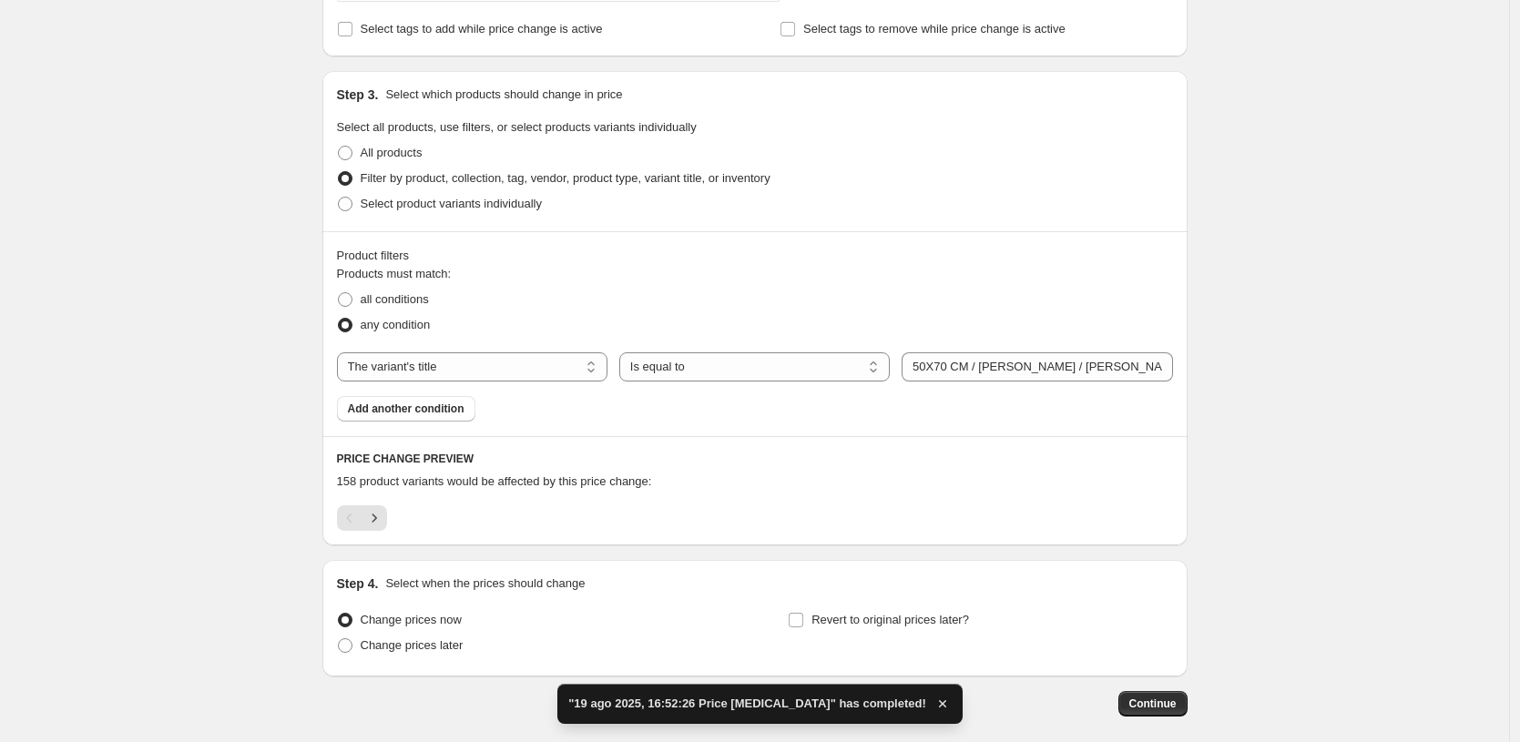
scroll to position [695, 0]
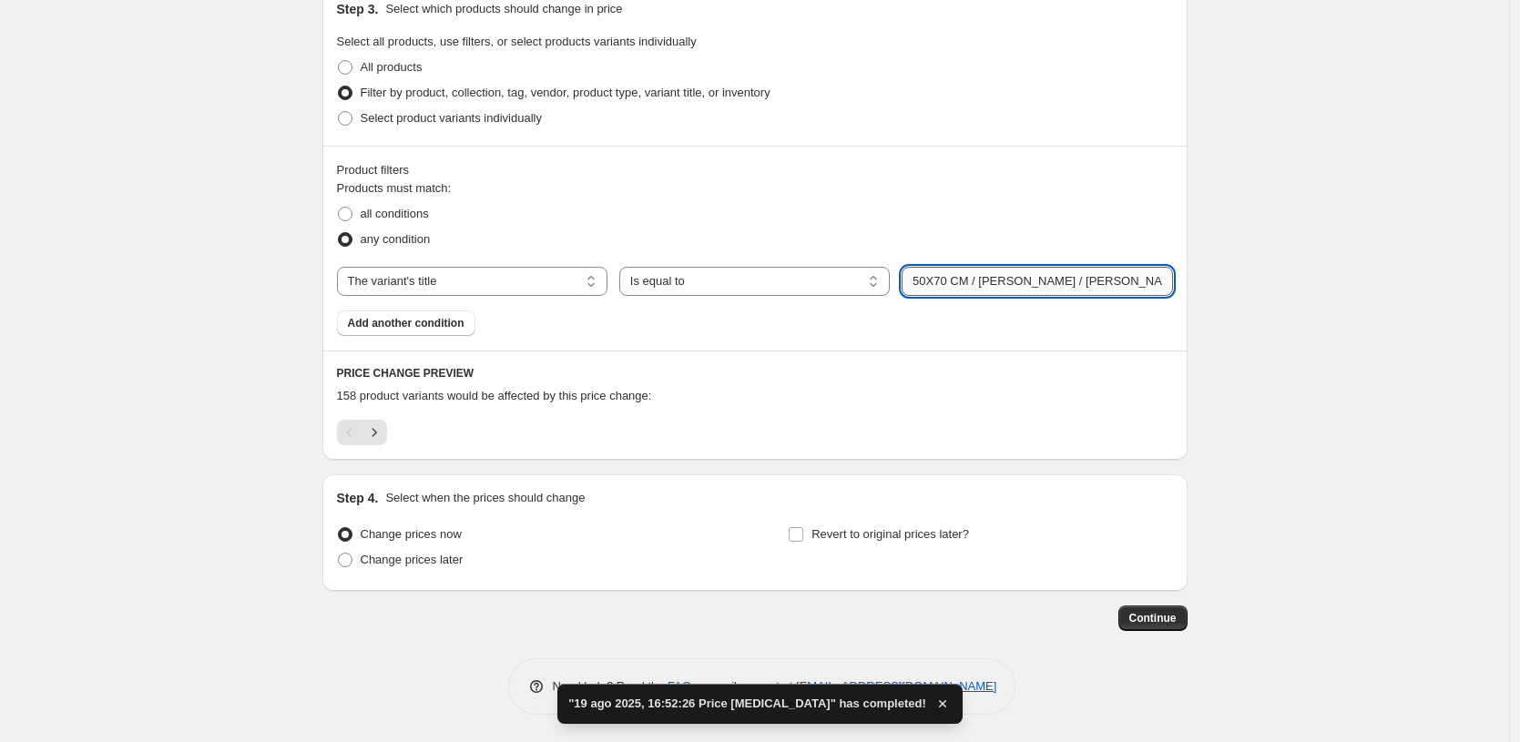
click at [920, 281] on input "50X70 CM / [PERSON_NAME] / [PERSON_NAME] - 3 cm" at bounding box center [1037, 281] width 271 height 29
click at [930, 286] on input "50X70 CM / [PERSON_NAME] / [PERSON_NAME] - 3 cm" at bounding box center [1037, 281] width 271 height 29
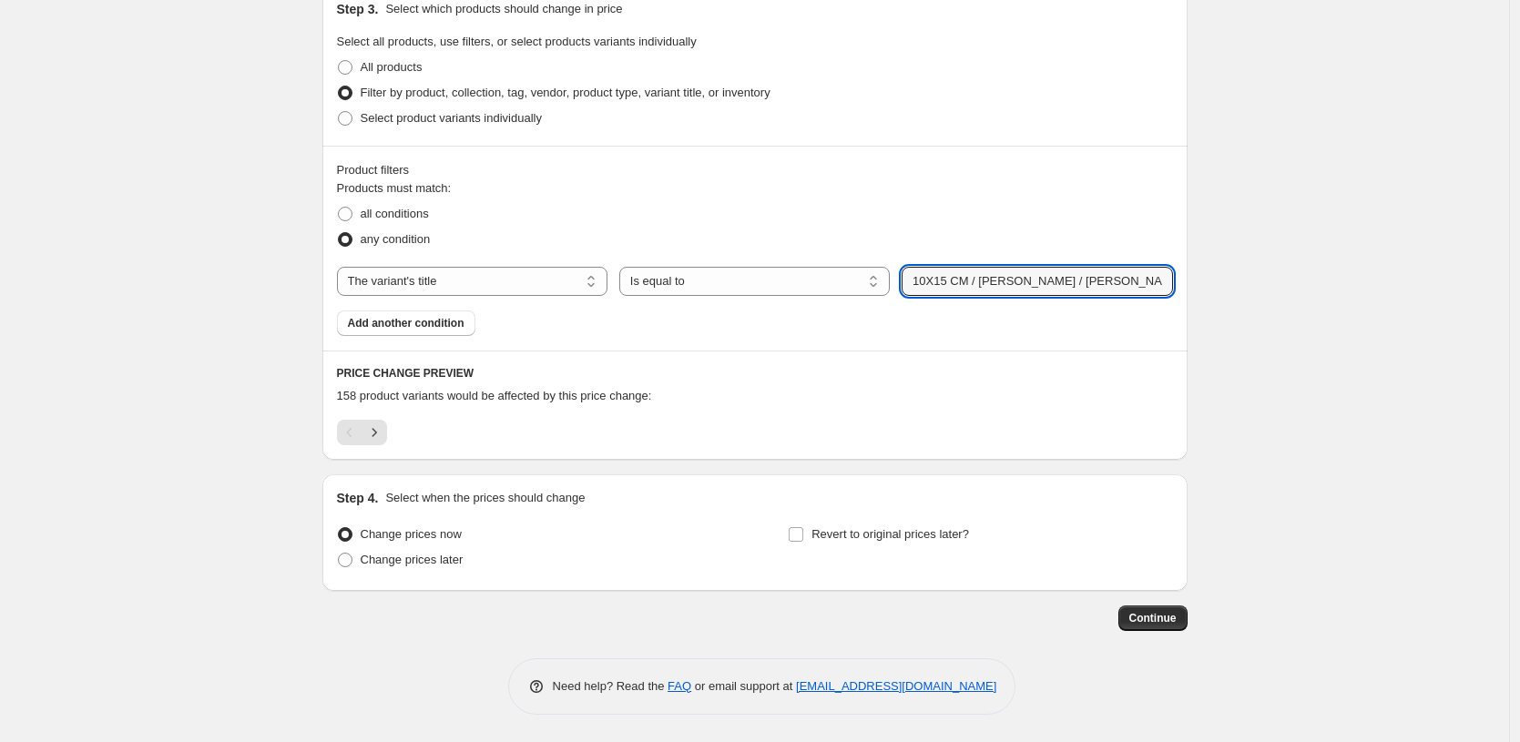
click at [1340, 309] on div "Create new price [MEDICAL_DATA]. This page is ready Create new price [MEDICAL_D…" at bounding box center [754, 23] width 1509 height 1437
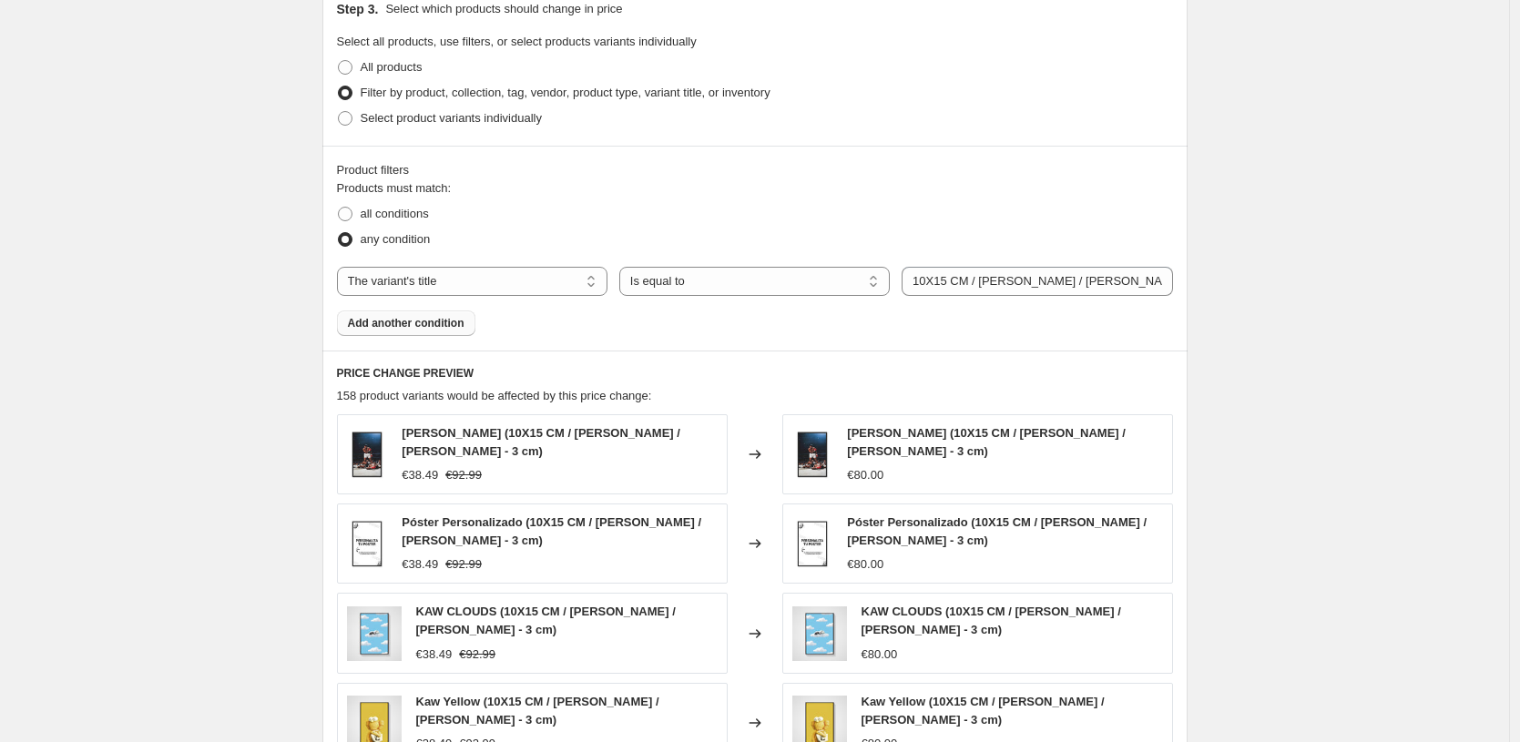
click at [413, 323] on span "Add another condition" at bounding box center [406, 323] width 117 height 15
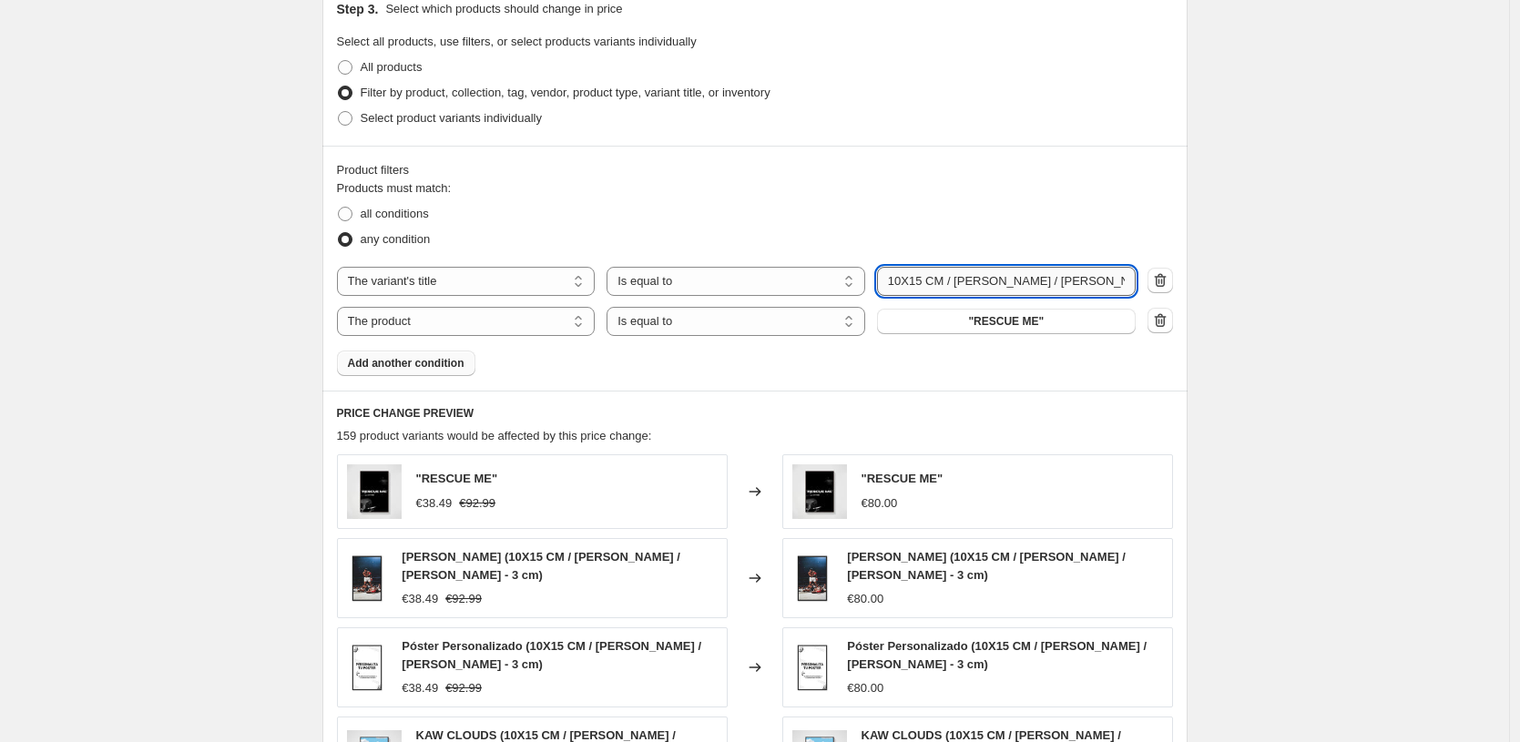
click at [976, 281] on input "10X15 CM / [PERSON_NAME] / [PERSON_NAME] - 3 cm" at bounding box center [1006, 281] width 259 height 29
click at [1343, 225] on div "Create new price [MEDICAL_DATA]. This page is ready Create new price [MEDICAL_D…" at bounding box center [754, 264] width 1509 height 1919
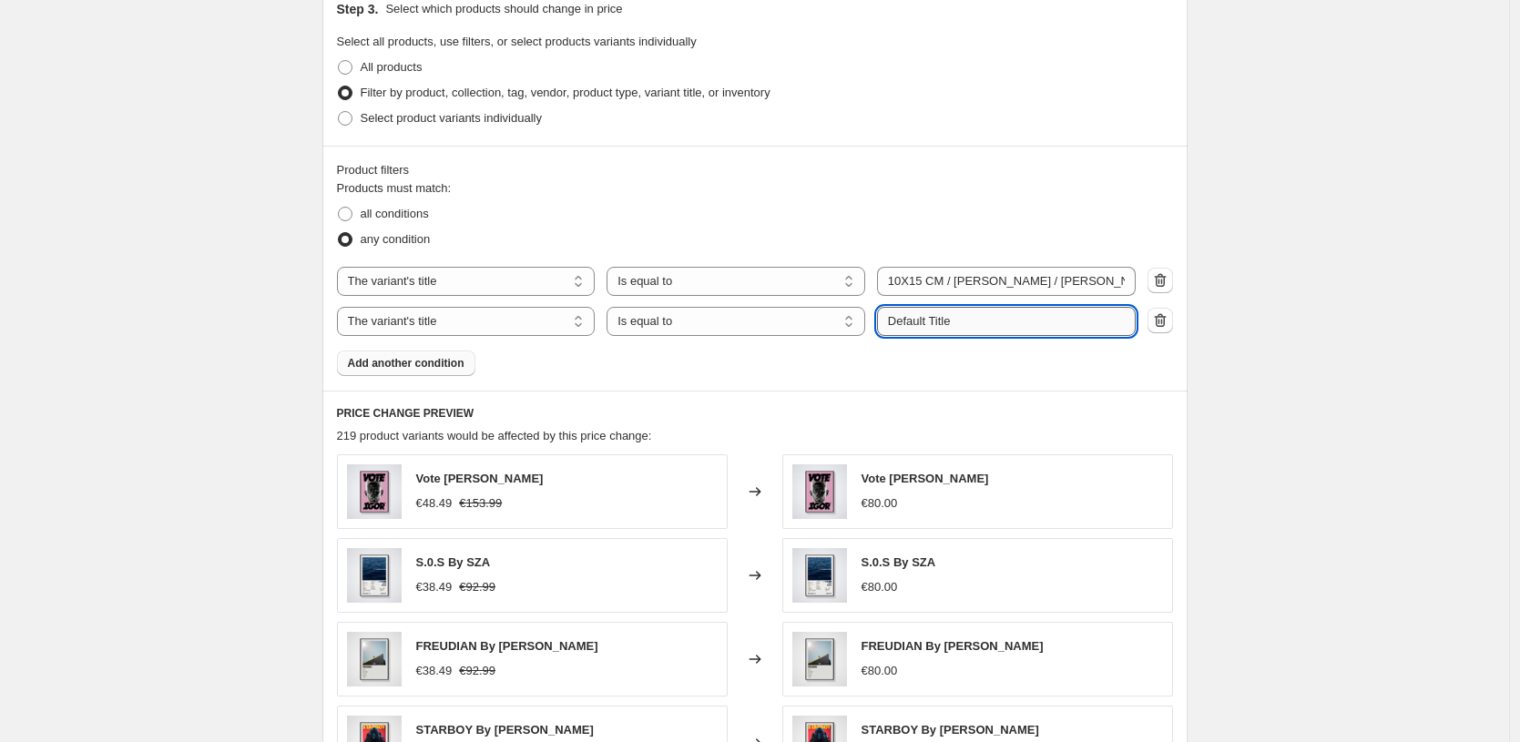
click at [949, 327] on input "Default Title" at bounding box center [1006, 321] width 259 height 29
paste input "10X15 CM / [PERSON_NAME] / [PERSON_NAME] - 3 cm"
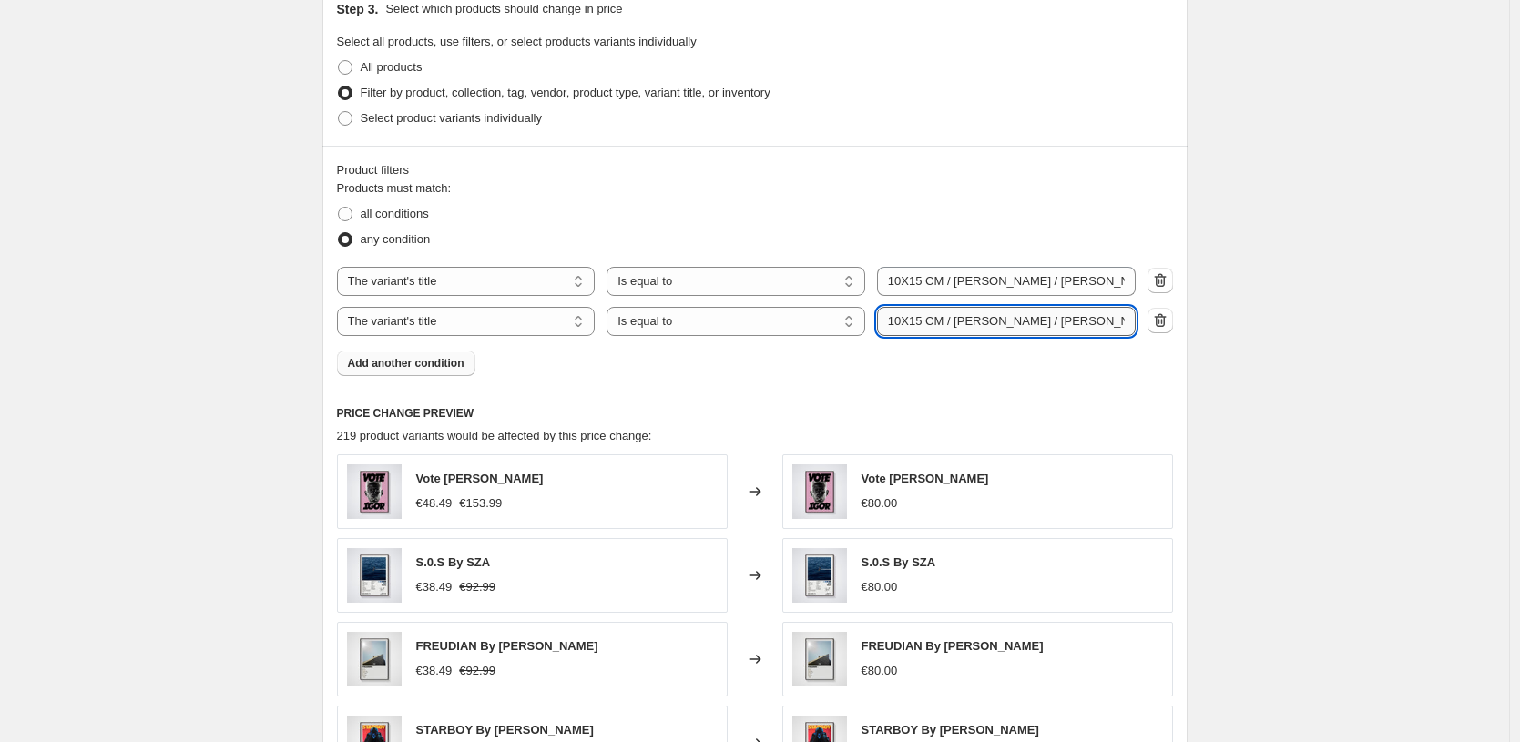
click at [1036, 320] on input "10X15 CM / [PERSON_NAME] / [PERSON_NAME] - 3 cm" at bounding box center [1006, 321] width 259 height 29
click at [1070, 322] on input "10X15 CM / [PERSON_NAME] / [PERSON_NAME] - 3 cm" at bounding box center [1006, 321] width 259 height 29
click at [1229, 379] on div "Create new price [MEDICAL_DATA]. This page is ready Create new price [MEDICAL_D…" at bounding box center [754, 253] width 1509 height 1896
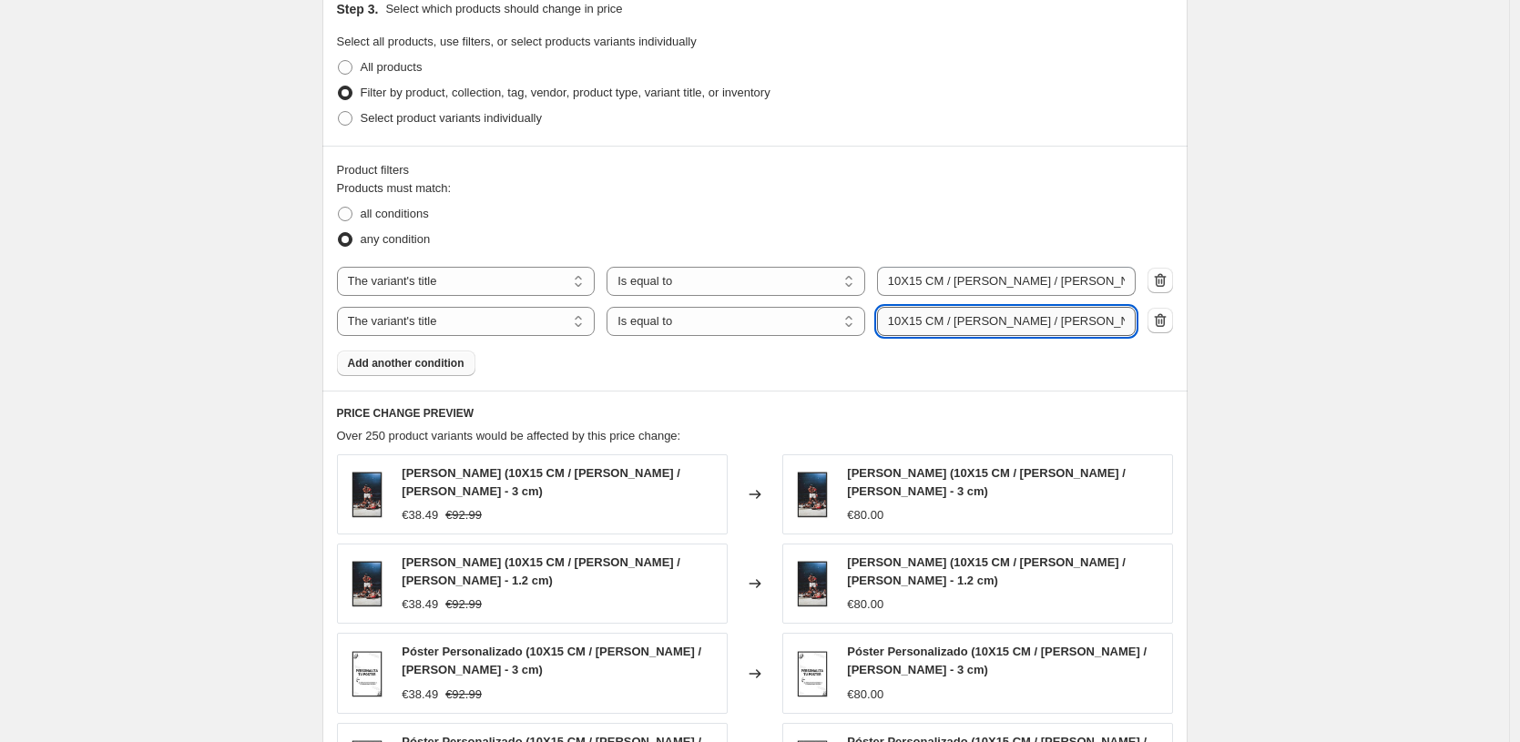
click at [902, 321] on input "10X15 CM / [PERSON_NAME] / [PERSON_NAME] - 1.2 cm" at bounding box center [1006, 321] width 259 height 29
click at [965, 317] on input "10X15 CM / [PERSON_NAME] / [PERSON_NAME] - 1.2 cm" at bounding box center [1006, 321] width 259 height 29
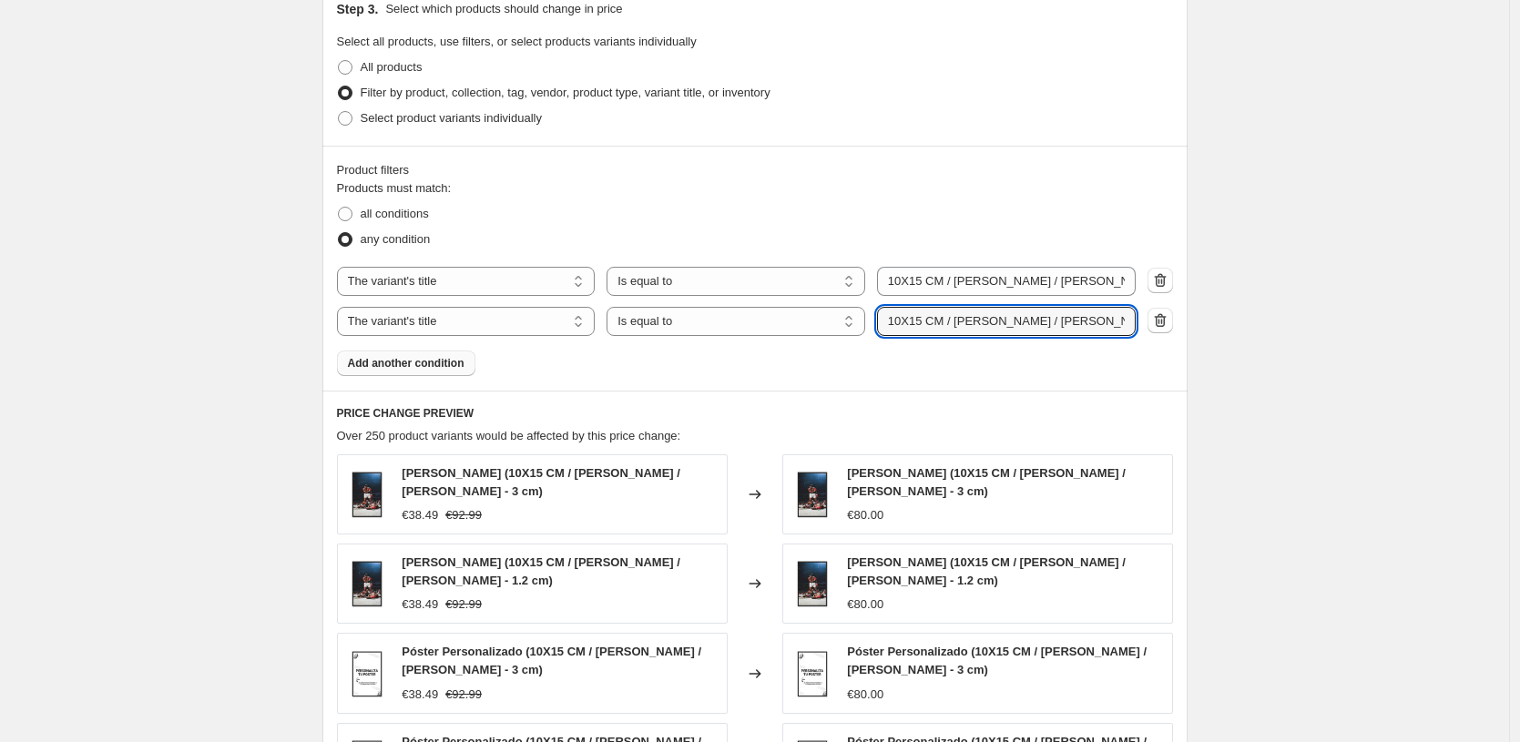
click at [406, 367] on span "Add another condition" at bounding box center [406, 363] width 117 height 15
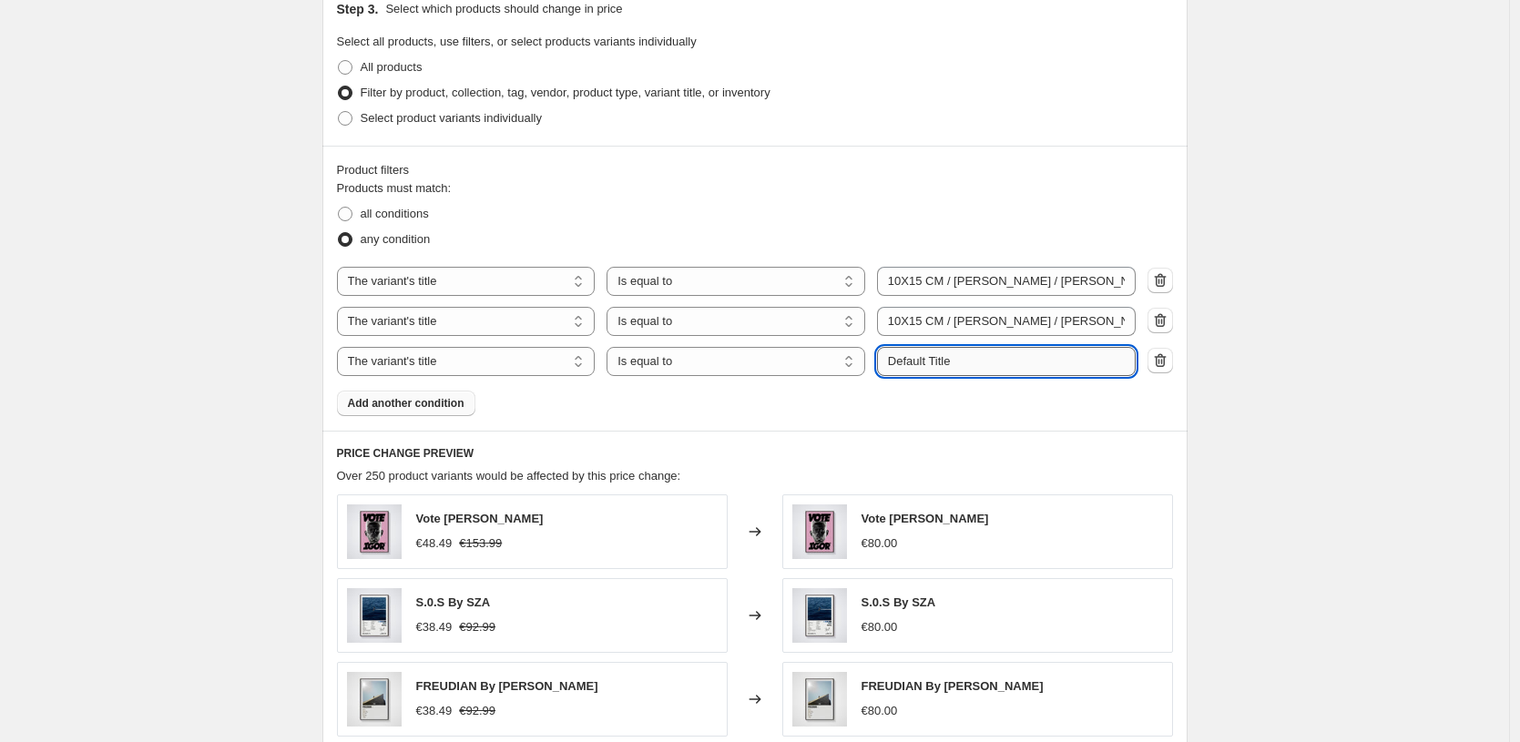
click at [977, 368] on input "Default Title" at bounding box center [1006, 361] width 259 height 29
paste input "10X15 CM / [PERSON_NAME] / [PERSON_NAME] - 1.2 cm"
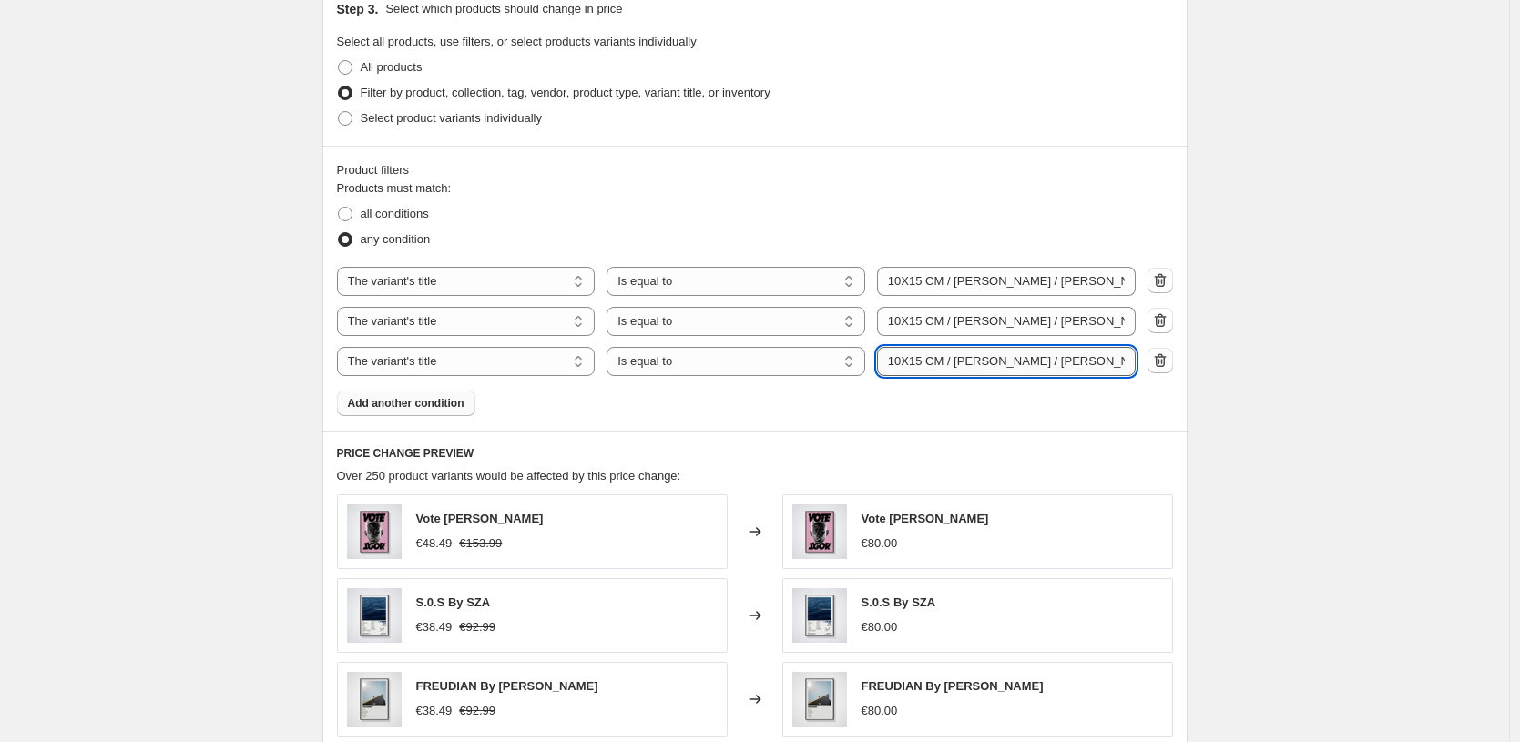
click at [896, 360] on input "10X15 CM / [PERSON_NAME] / [PERSON_NAME] - 1.2 cm" at bounding box center [1006, 361] width 259 height 29
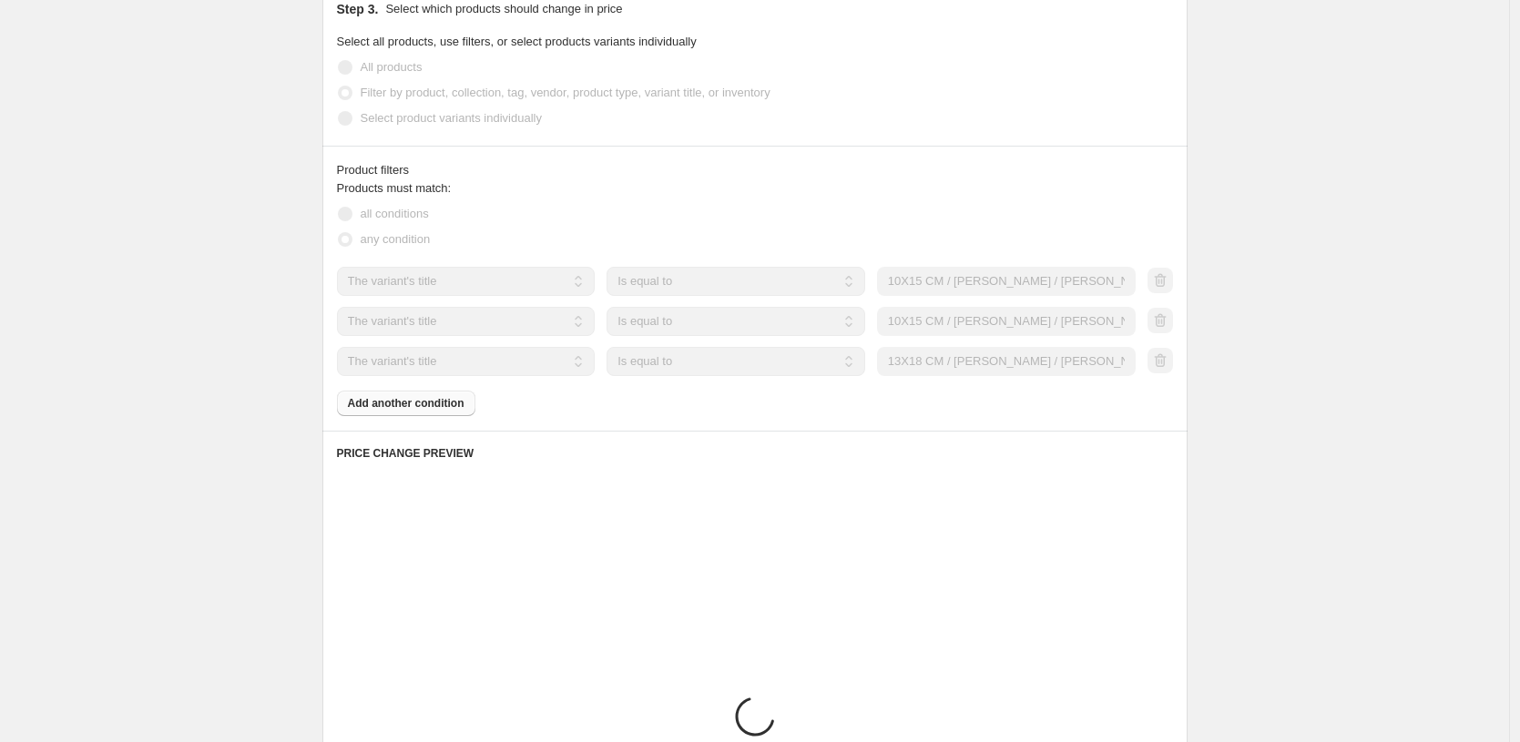
click at [439, 404] on div "Products must match: all conditions any condition The product The product's col…" at bounding box center [755, 297] width 836 height 237
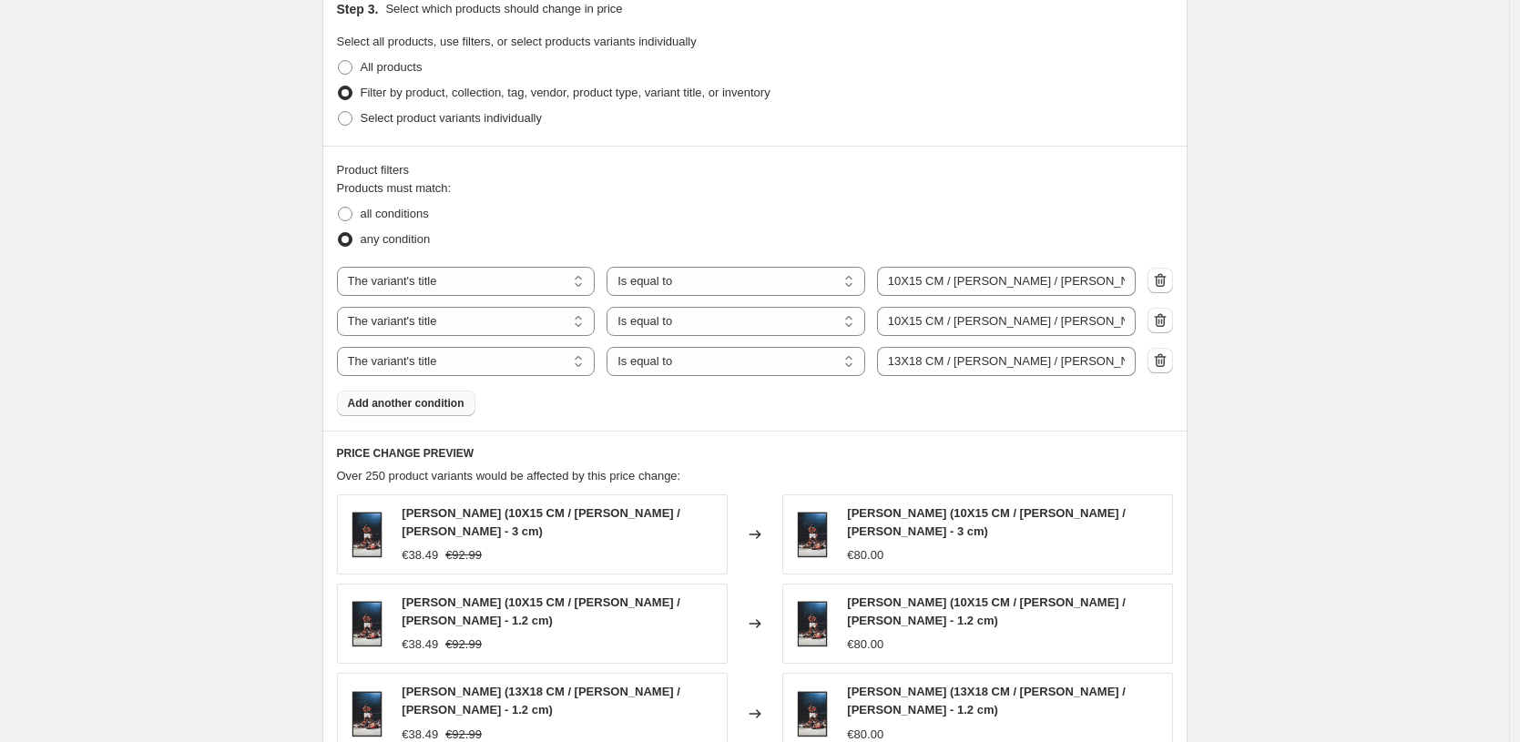
click at [439, 404] on span "Add another condition" at bounding box center [406, 403] width 117 height 15
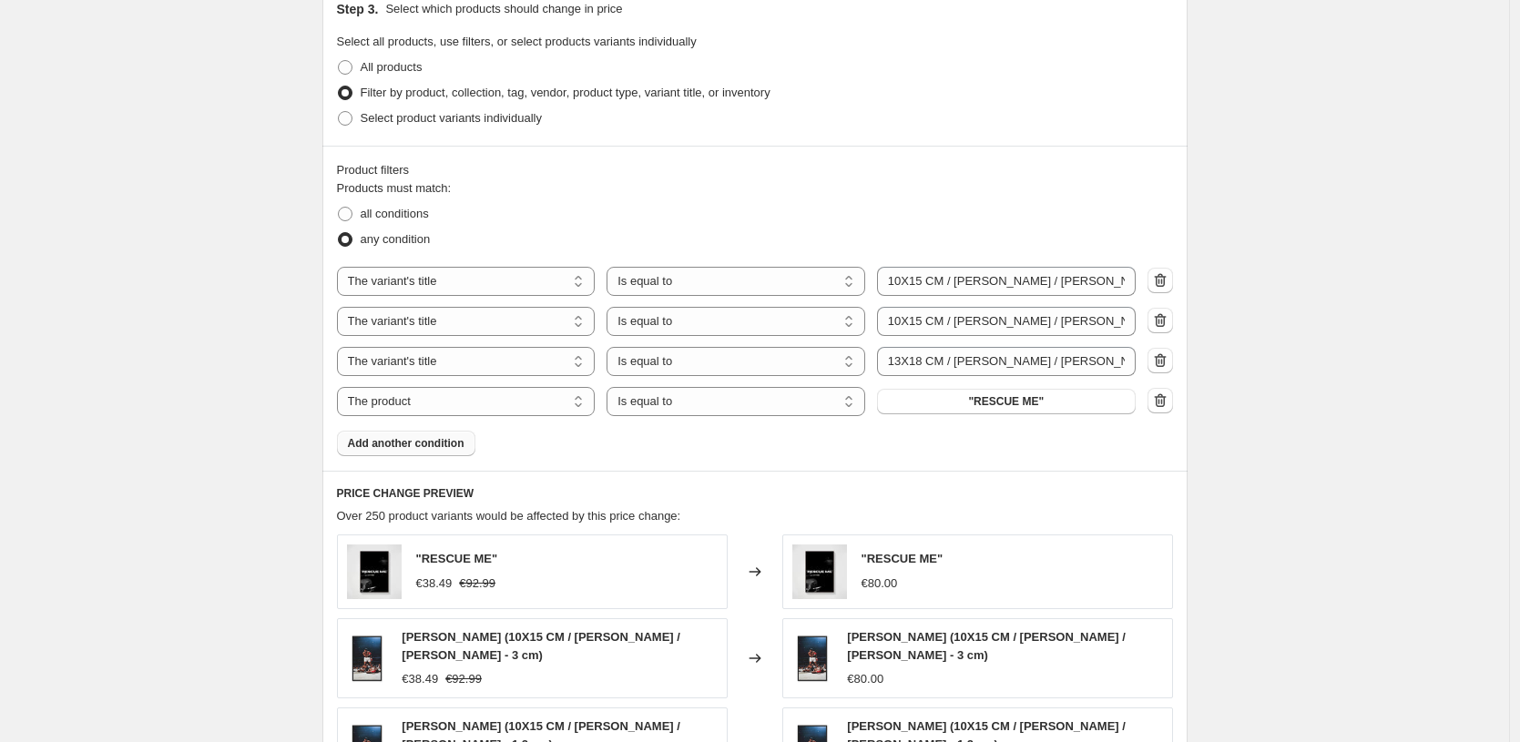
click at [439, 447] on span "Add another condition" at bounding box center [406, 443] width 117 height 15
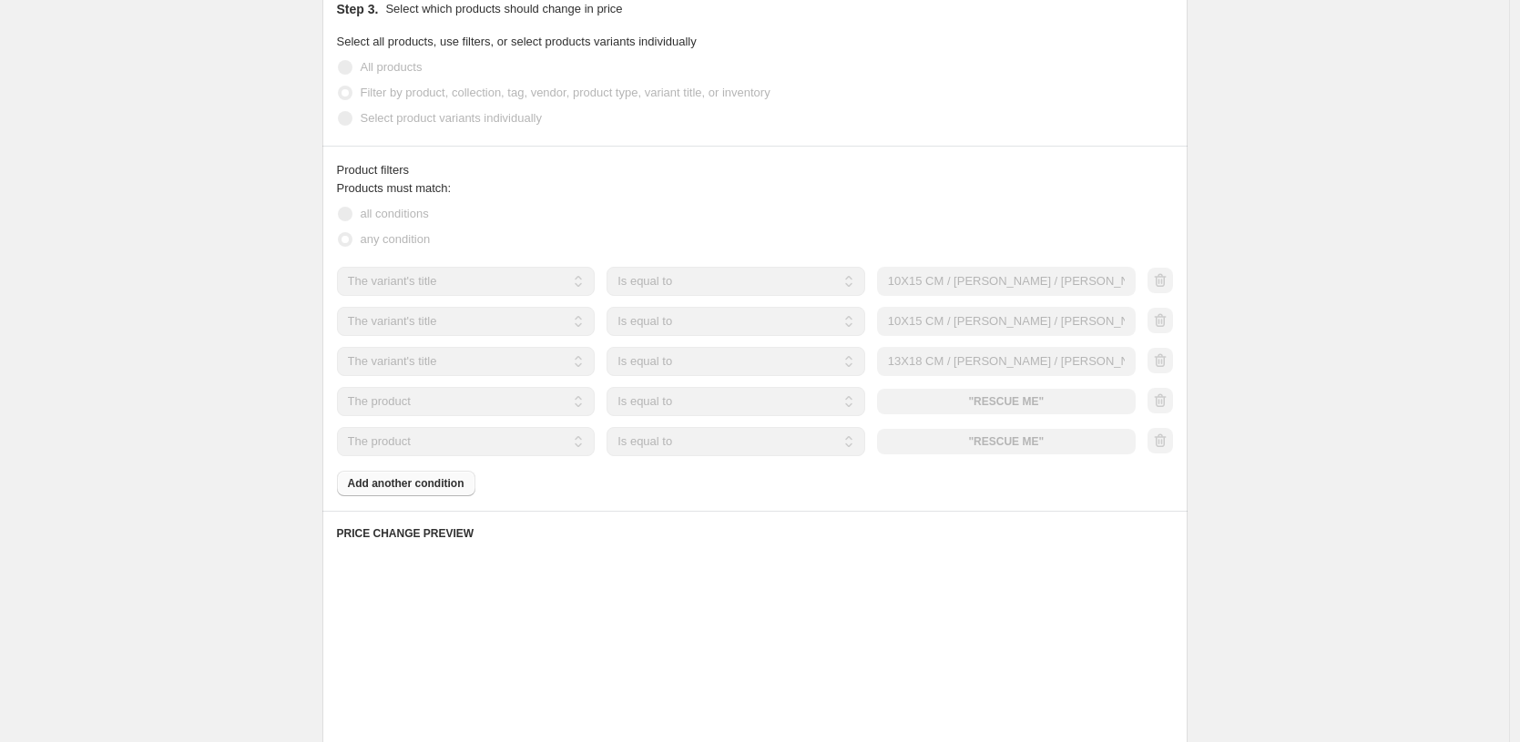
click at [442, 488] on div "Products must match: all conditions any condition The product The product's col…" at bounding box center [755, 337] width 836 height 317
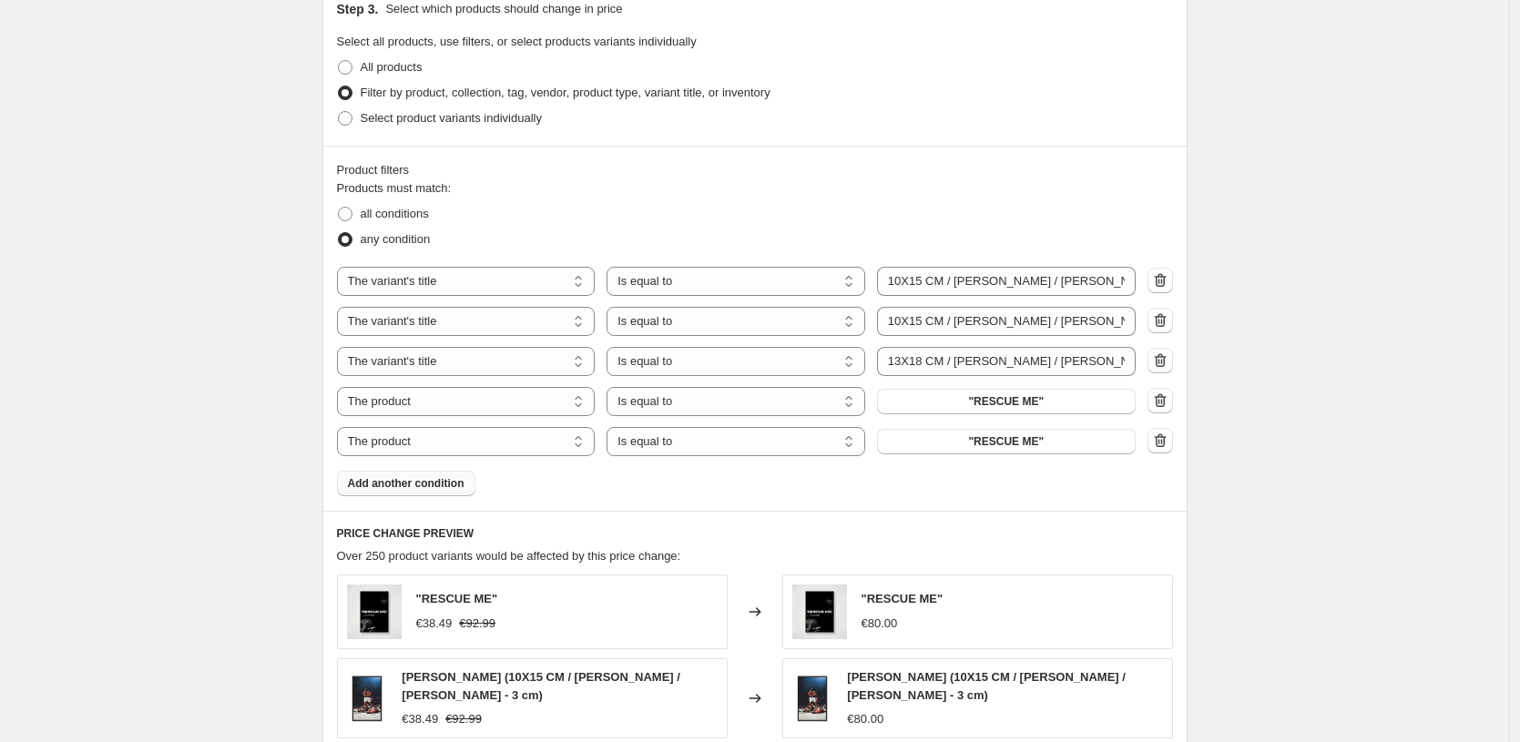
click at [442, 488] on span "Add another condition" at bounding box center [406, 483] width 117 height 15
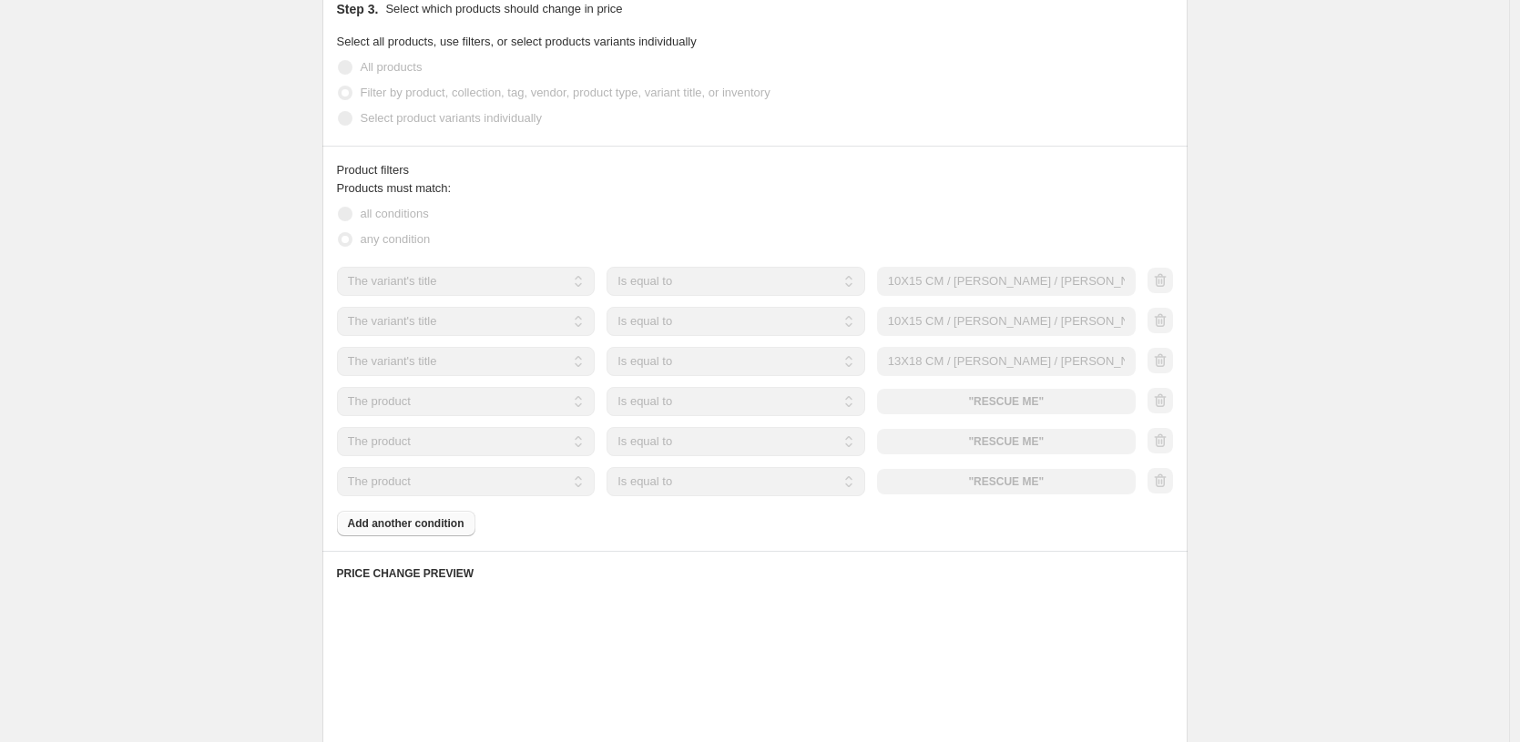
click at [494, 397] on select "The product The product's collection The product's tag The product's vendor The…" at bounding box center [466, 401] width 259 height 29
click at [963, 394] on input "Default Title" at bounding box center [1006, 401] width 259 height 29
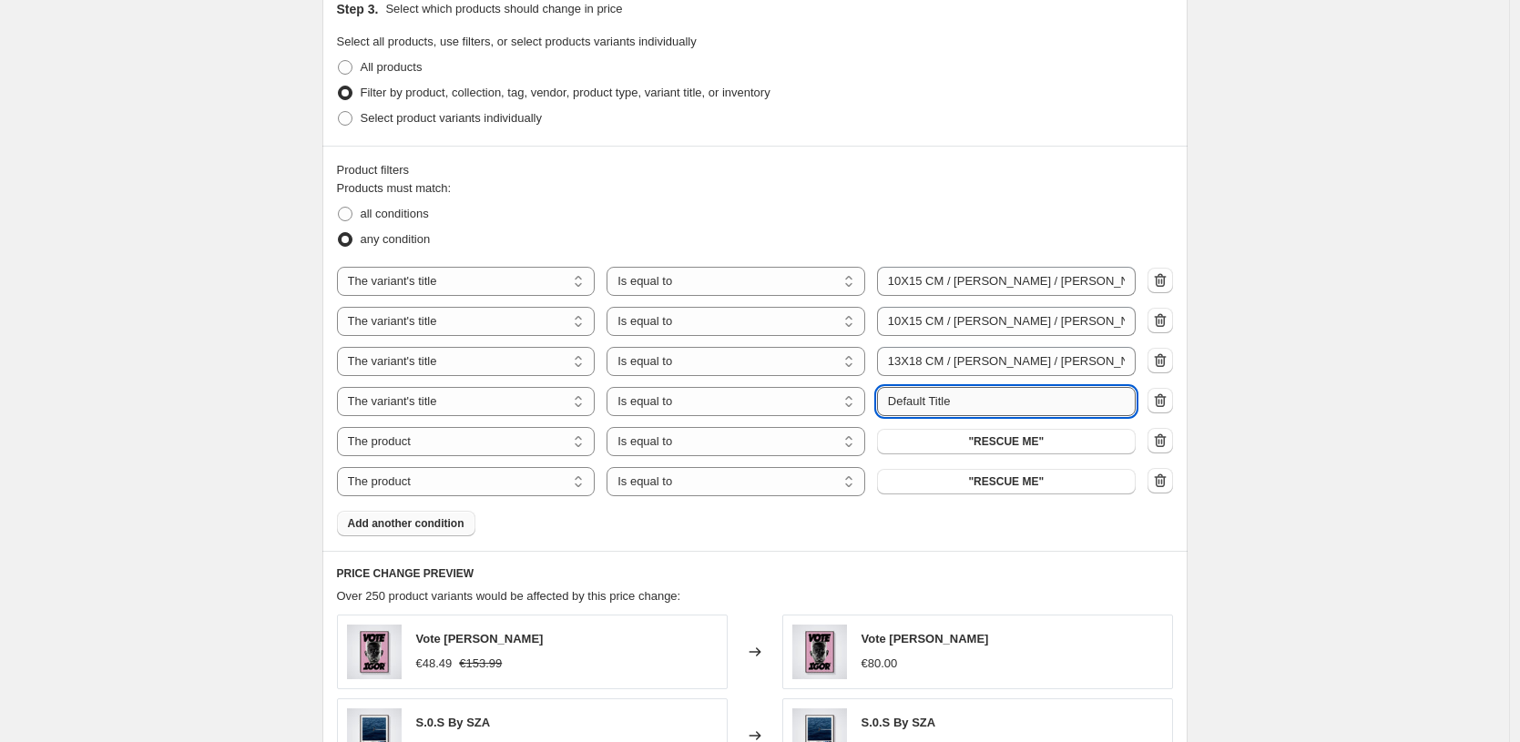
click at [963, 394] on input "Default Title" at bounding box center [1006, 401] width 259 height 29
paste input "10X15 CM / [PERSON_NAME] / [PERSON_NAME] - 1.2 cm"
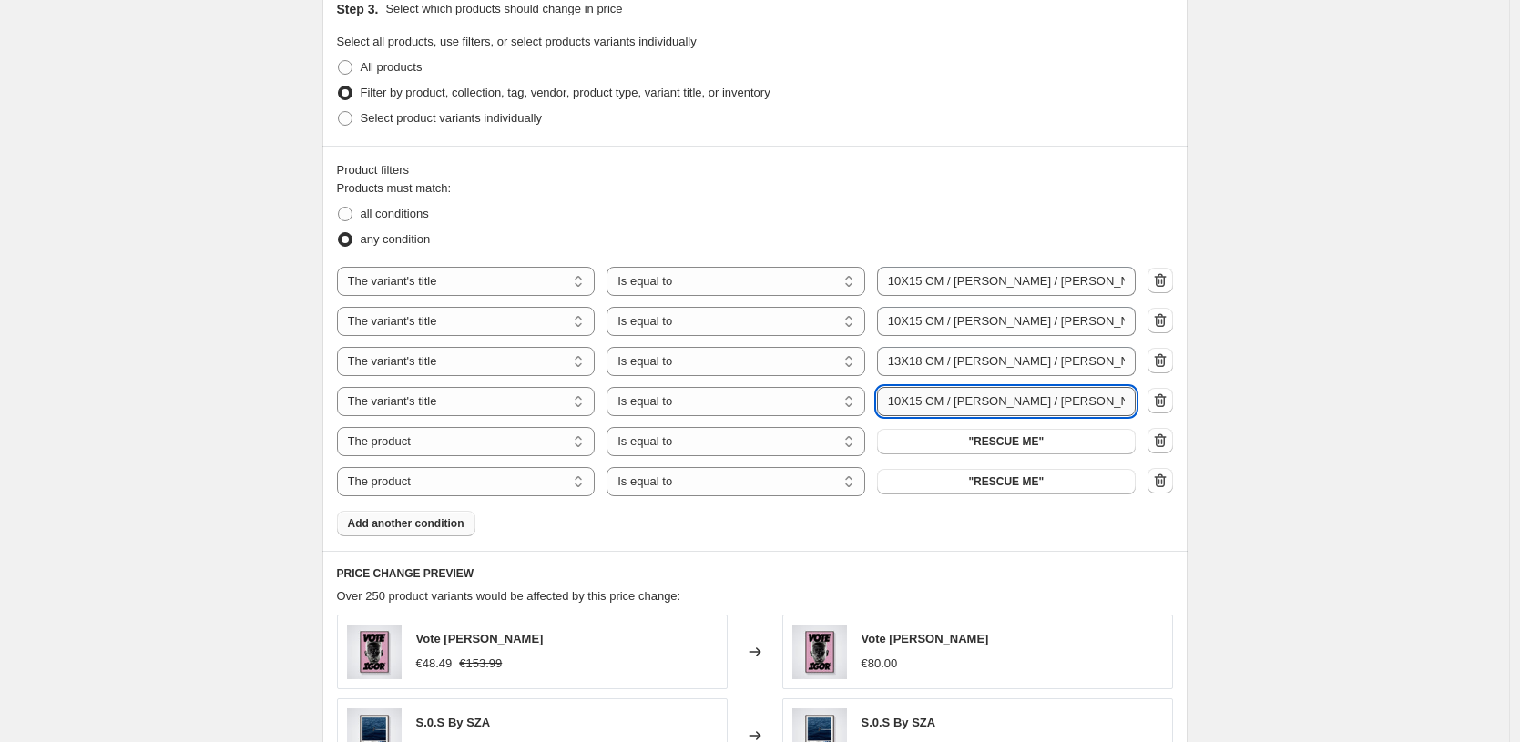
click at [899, 400] on input "10X15 CM / [PERSON_NAME] / [PERSON_NAME] - 1.2 cm" at bounding box center [1006, 401] width 259 height 29
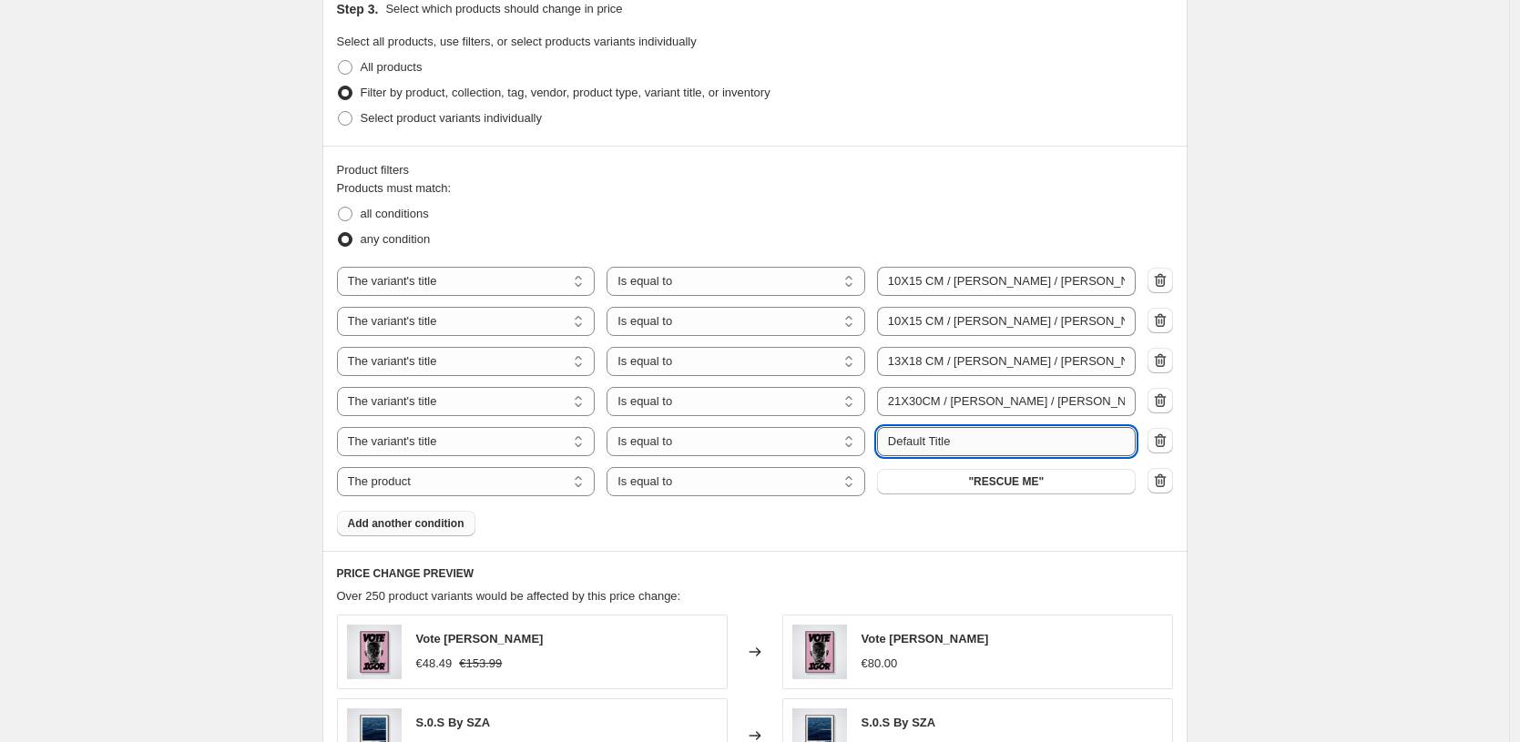
click at [980, 441] on input "Default Title" at bounding box center [1006, 441] width 259 height 29
paste input "10X15 CM / [PERSON_NAME] / [PERSON_NAME] - 1.2 cm"
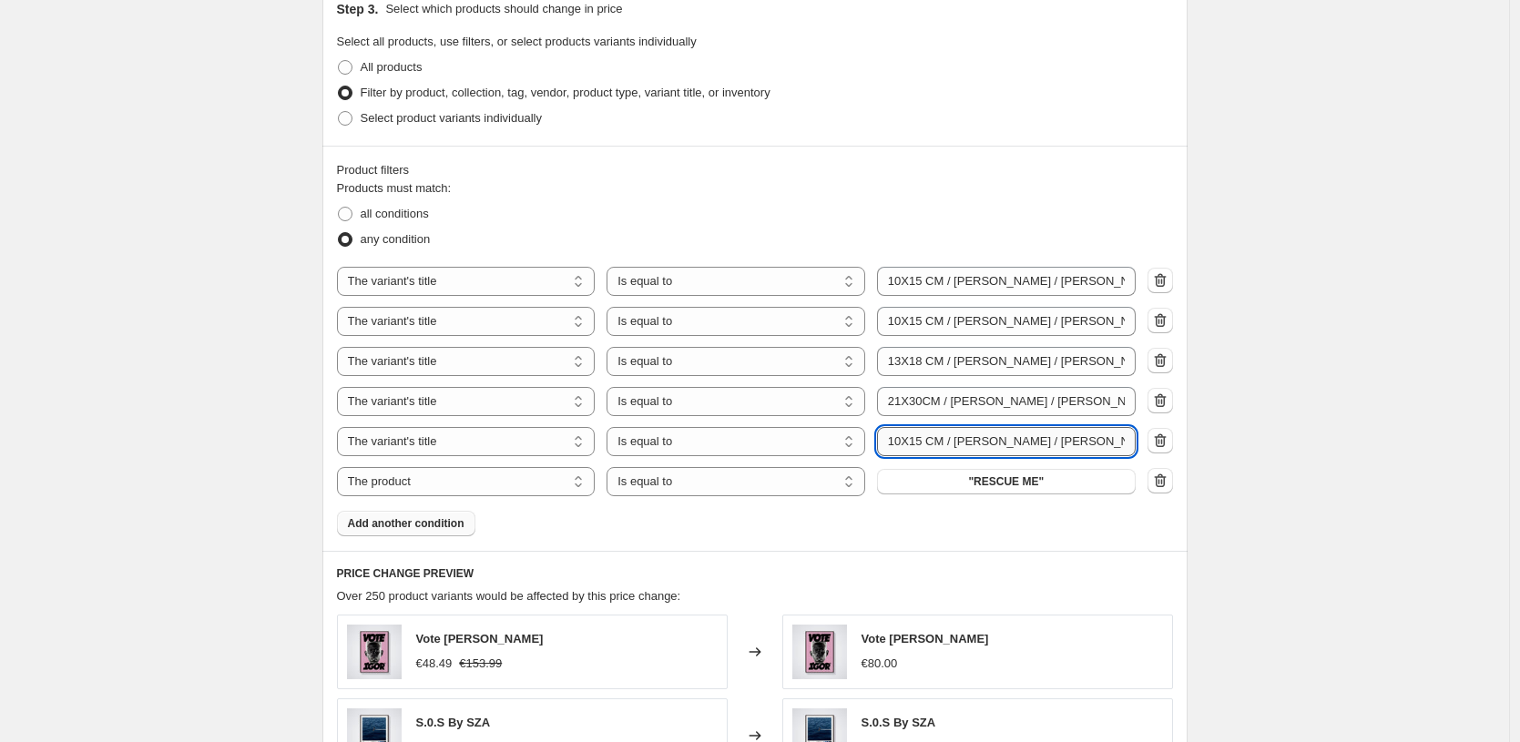
click at [905, 444] on input "10X15 CM / [PERSON_NAME] / [PERSON_NAME] - 1.2 cm" at bounding box center [1006, 441] width 259 height 29
click at [902, 442] on input "10X15 CM / [PERSON_NAME] / [PERSON_NAME] - 1.2 cm" at bounding box center [1006, 441] width 259 height 29
click at [885, 444] on input "10X15 CM / [PERSON_NAME] / [PERSON_NAME] - 1.2 cm" at bounding box center [1006, 441] width 259 height 29
click at [901, 446] on input "10X15 CM / [PERSON_NAME] / [PERSON_NAME] - 1.2 cm" at bounding box center [1006, 441] width 259 height 29
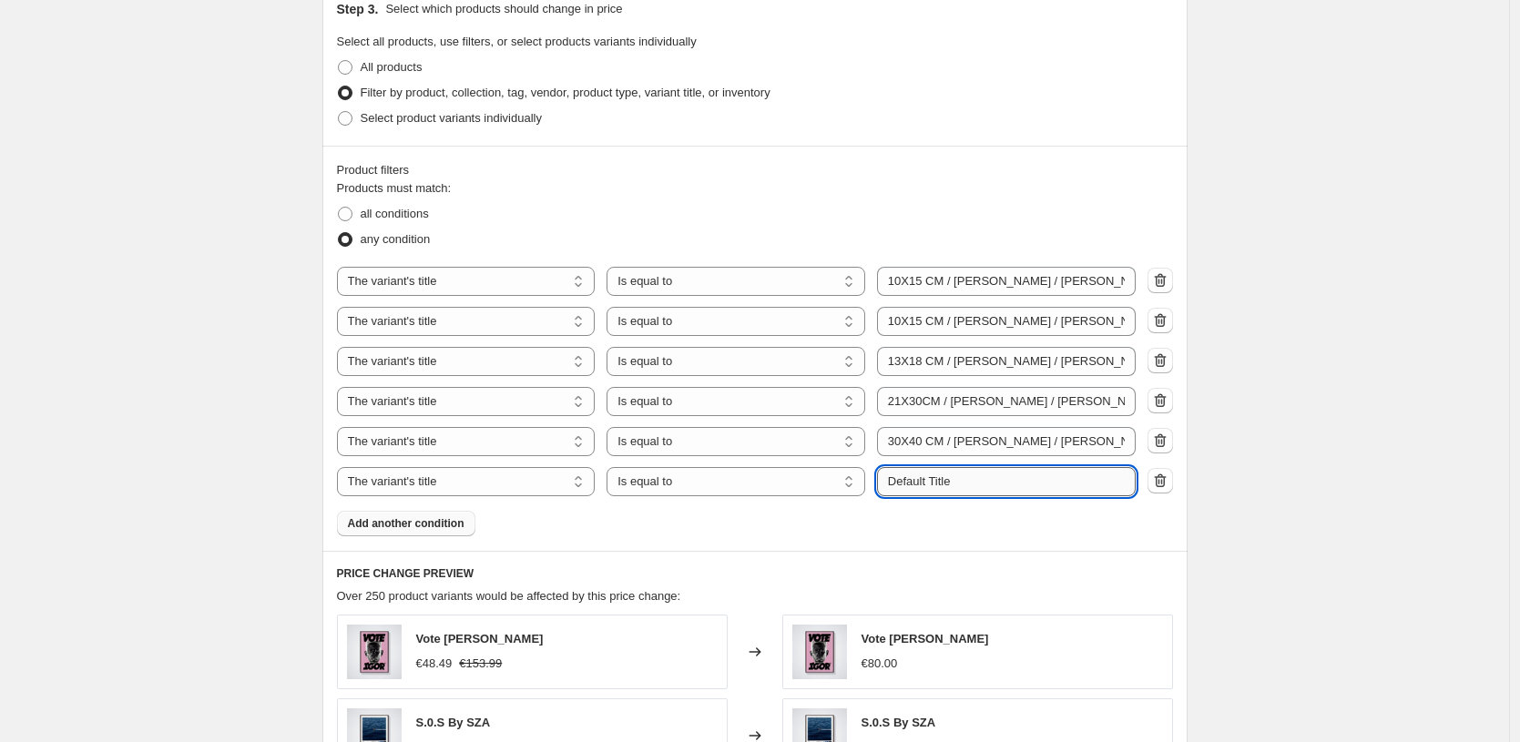
click at [992, 489] on input "Default Title" at bounding box center [1006, 481] width 259 height 29
paste input "10X15 CM / [PERSON_NAME] / [PERSON_NAME] - 1.2 cm"
click at [927, 482] on input "10X15 CM / [PERSON_NAME] / [PERSON_NAME] - 1.2 cm" at bounding box center [1006, 481] width 259 height 29
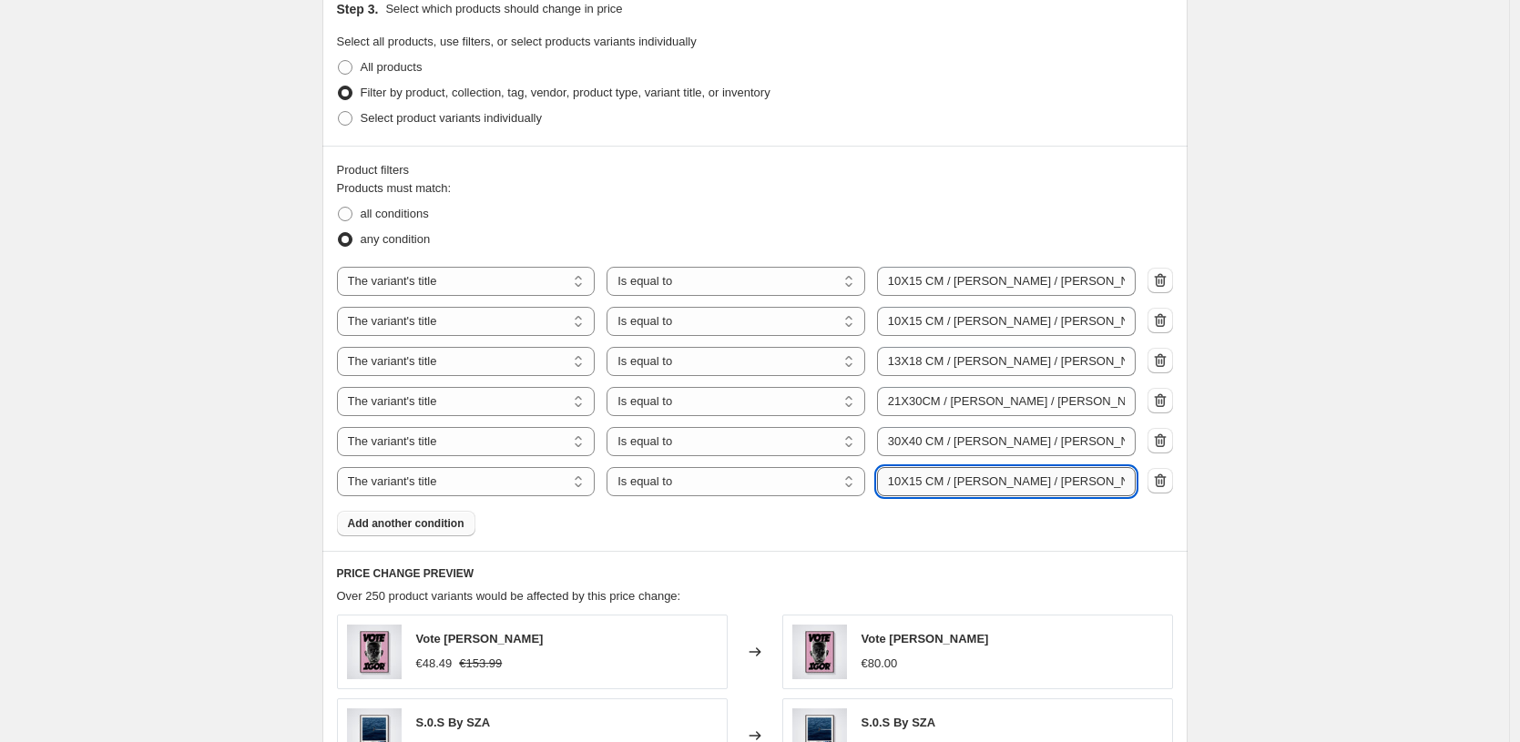
click at [904, 482] on input "10X15 CM / [PERSON_NAME] / [PERSON_NAME] - 1.2 cm" at bounding box center [1006, 481] width 259 height 29
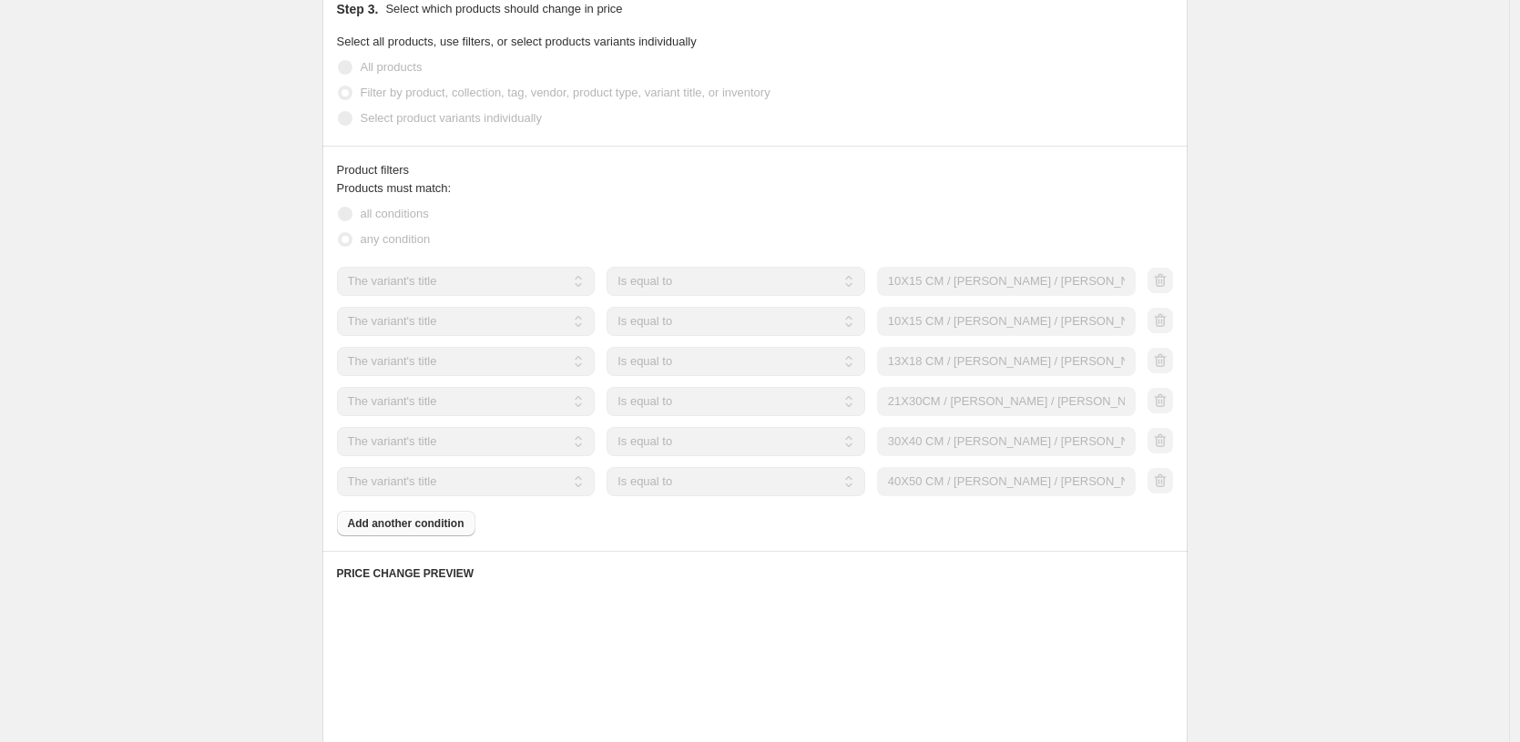
drag, startPoint x: 1001, startPoint y: 592, endPoint x: 987, endPoint y: 595, distance: 13.9
click at [1004, 591] on div "Placeholder" at bounding box center [755, 596] width 836 height 18
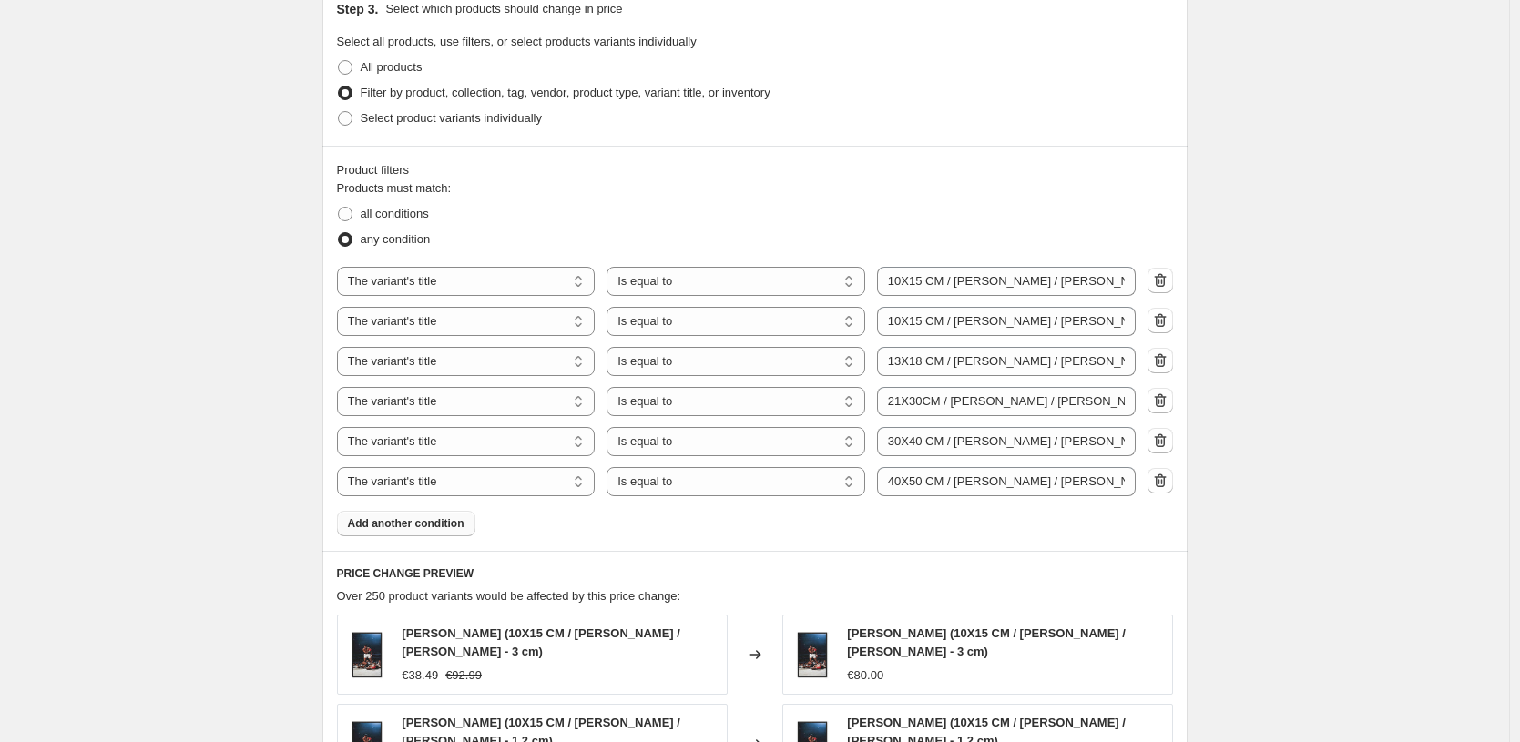
click at [382, 522] on span "Add another condition" at bounding box center [406, 523] width 117 height 15
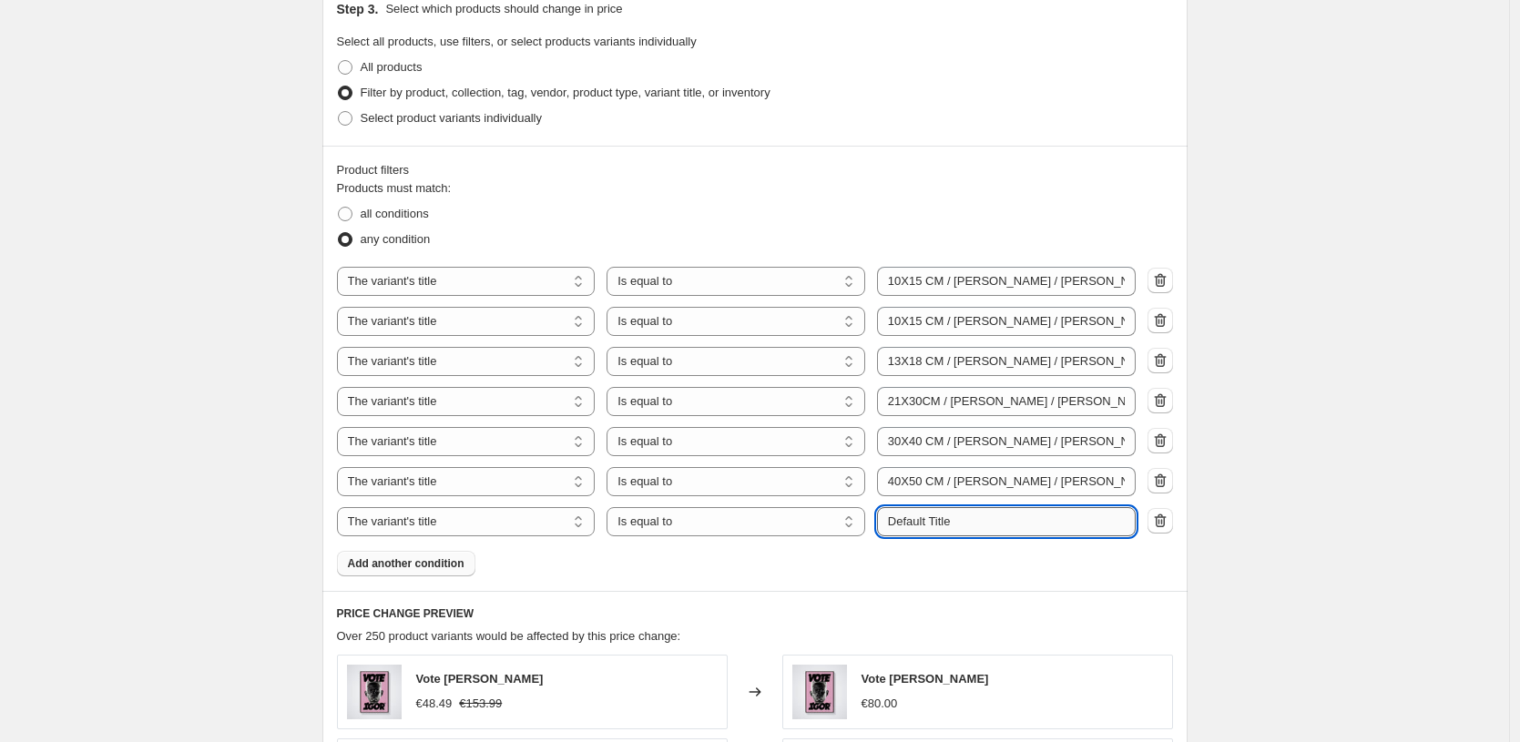
click at [935, 523] on input "Default Title" at bounding box center [1006, 521] width 259 height 29
paste input "10X15 CM / [PERSON_NAME] / [PERSON_NAME] - 1.2 cm"
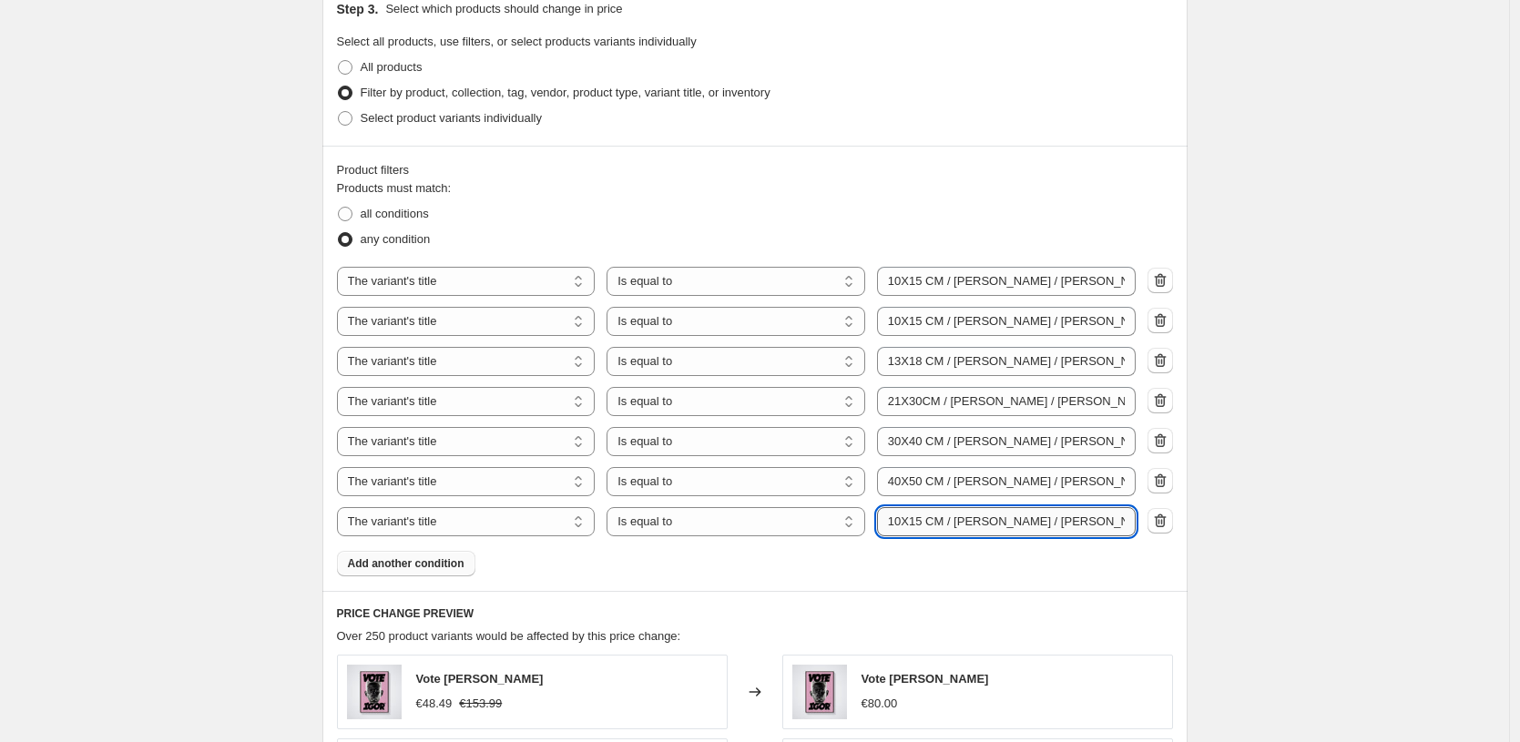
click at [897, 527] on input "10X15 CM / [PERSON_NAME] / [PERSON_NAME] - 1.2 cm" at bounding box center [1006, 521] width 259 height 29
click at [1126, 580] on div "Product filters Products must match: all conditions any condition The product T…" at bounding box center [754, 368] width 865 height 445
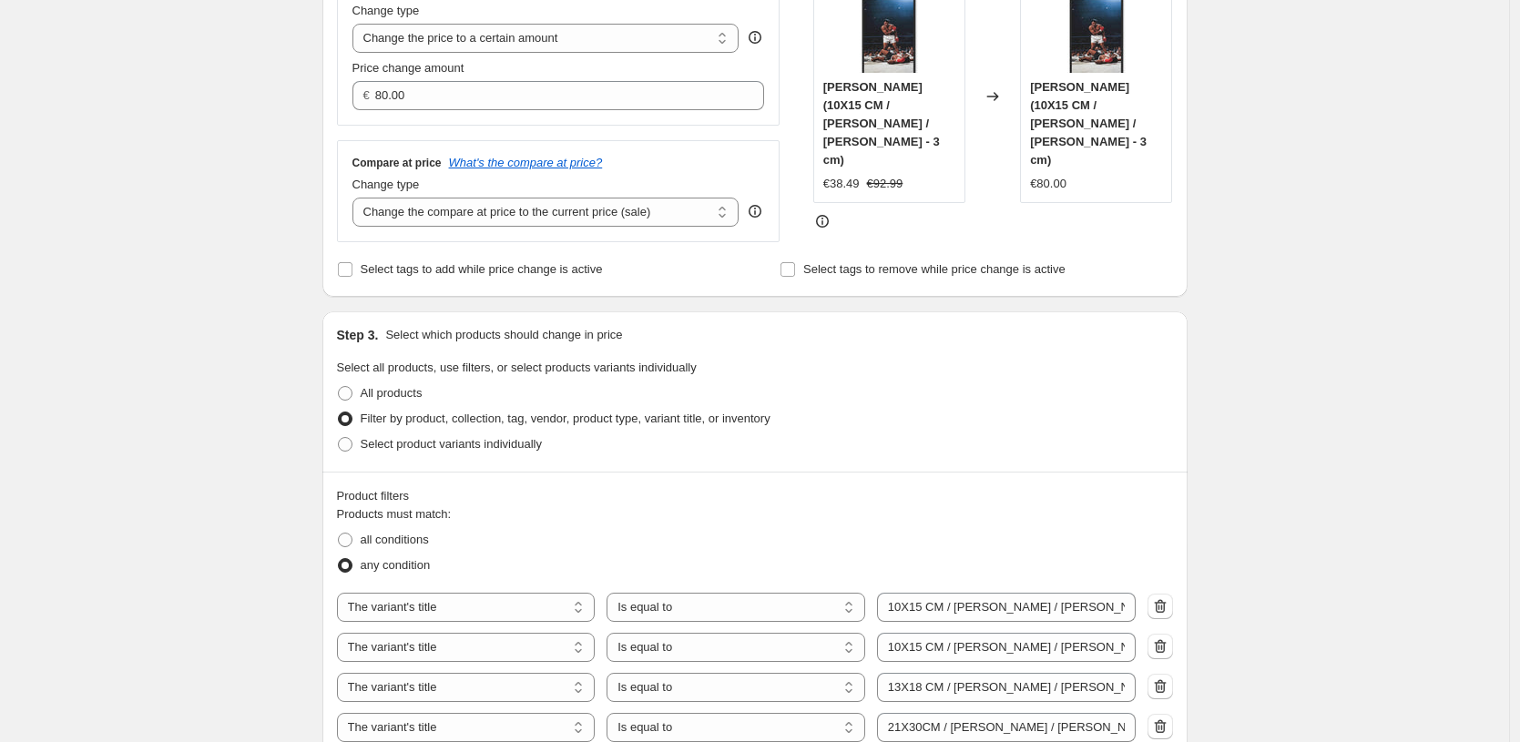
scroll to position [45, 0]
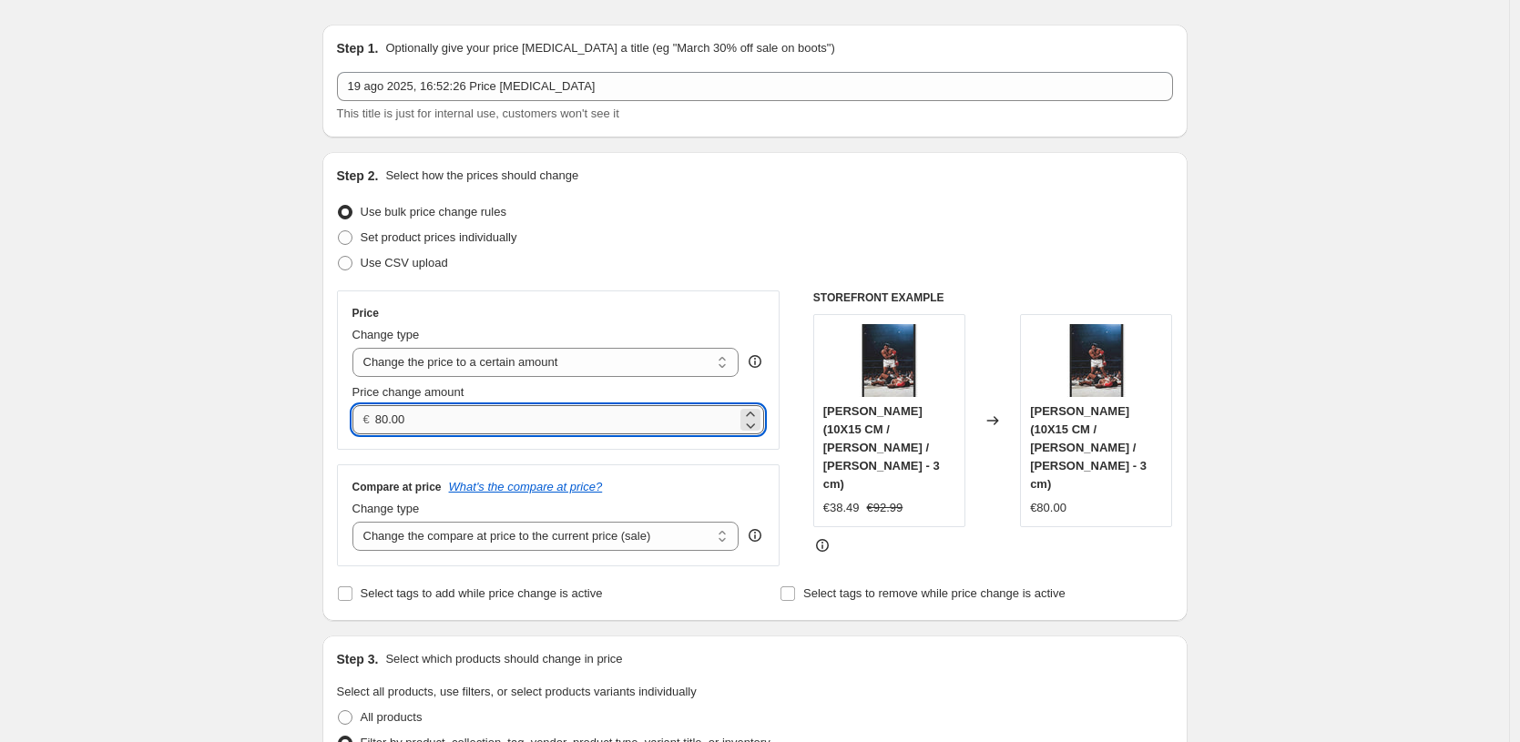
click at [590, 420] on input "80.00" at bounding box center [556, 419] width 362 height 29
click at [526, 422] on input "80.00" at bounding box center [556, 419] width 362 height 29
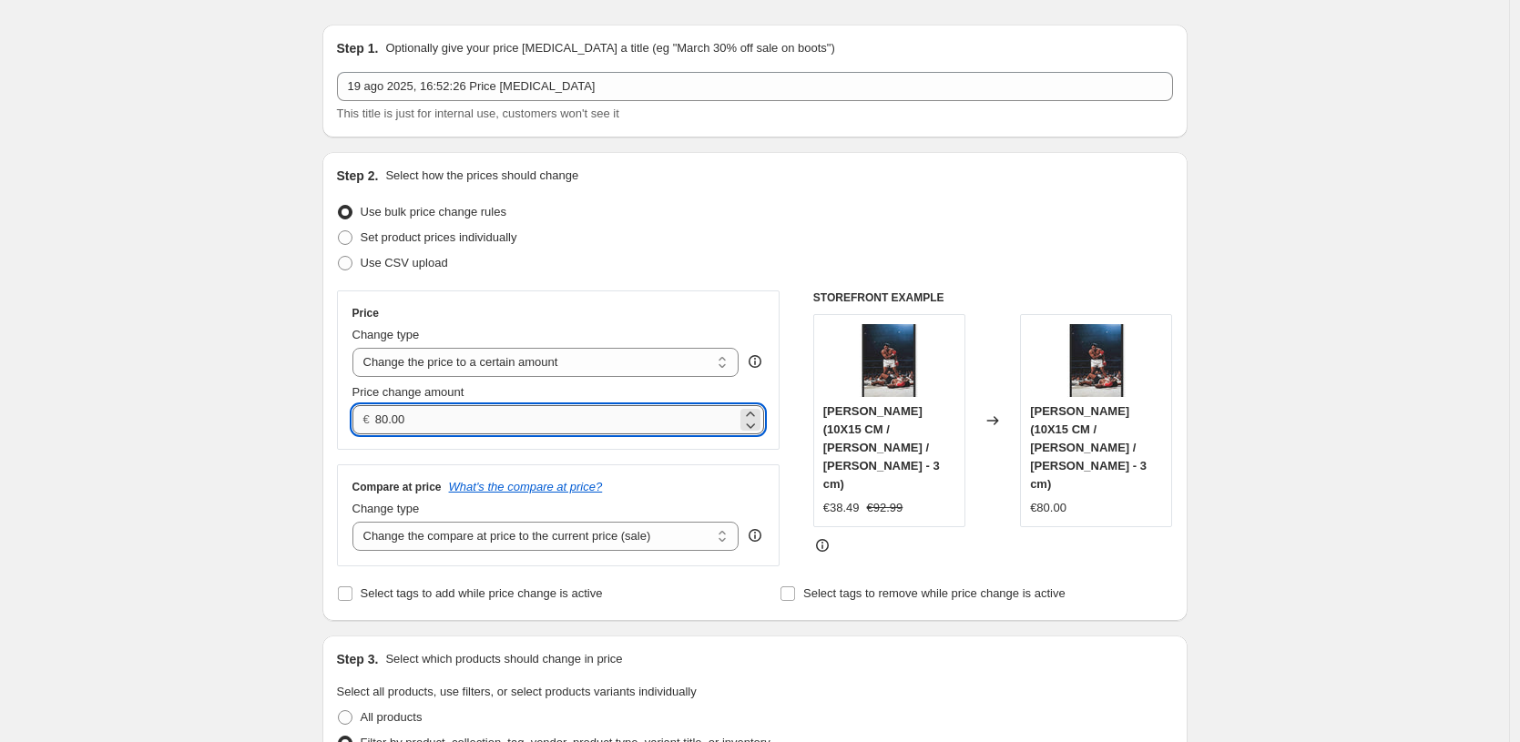
click at [526, 422] on input "80.00" at bounding box center [556, 419] width 362 height 29
click at [898, 450] on span "[PERSON_NAME] (10X15 CM / [PERSON_NAME] / [PERSON_NAME] - 3 cm)" at bounding box center [881, 447] width 117 height 87
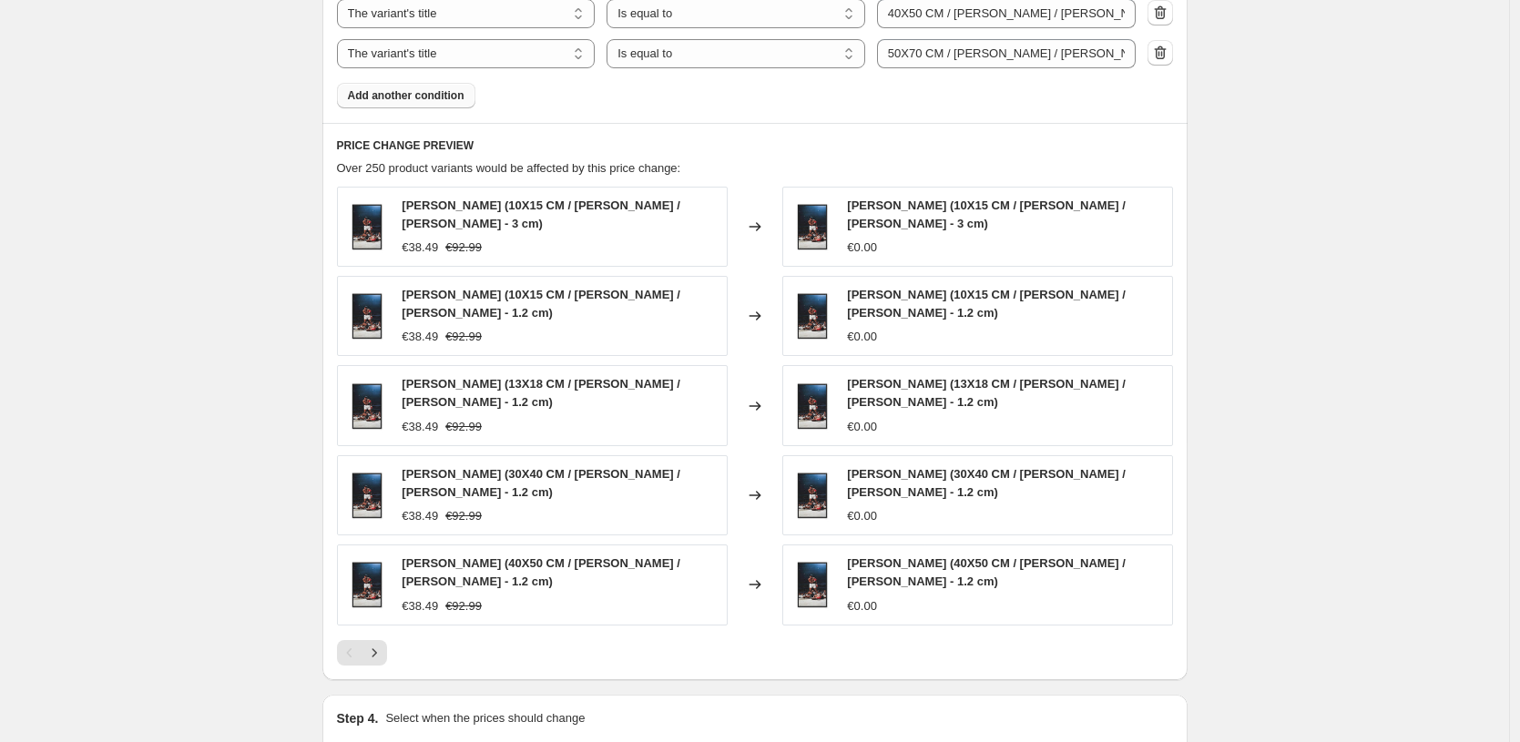
scroll to position [1383, 0]
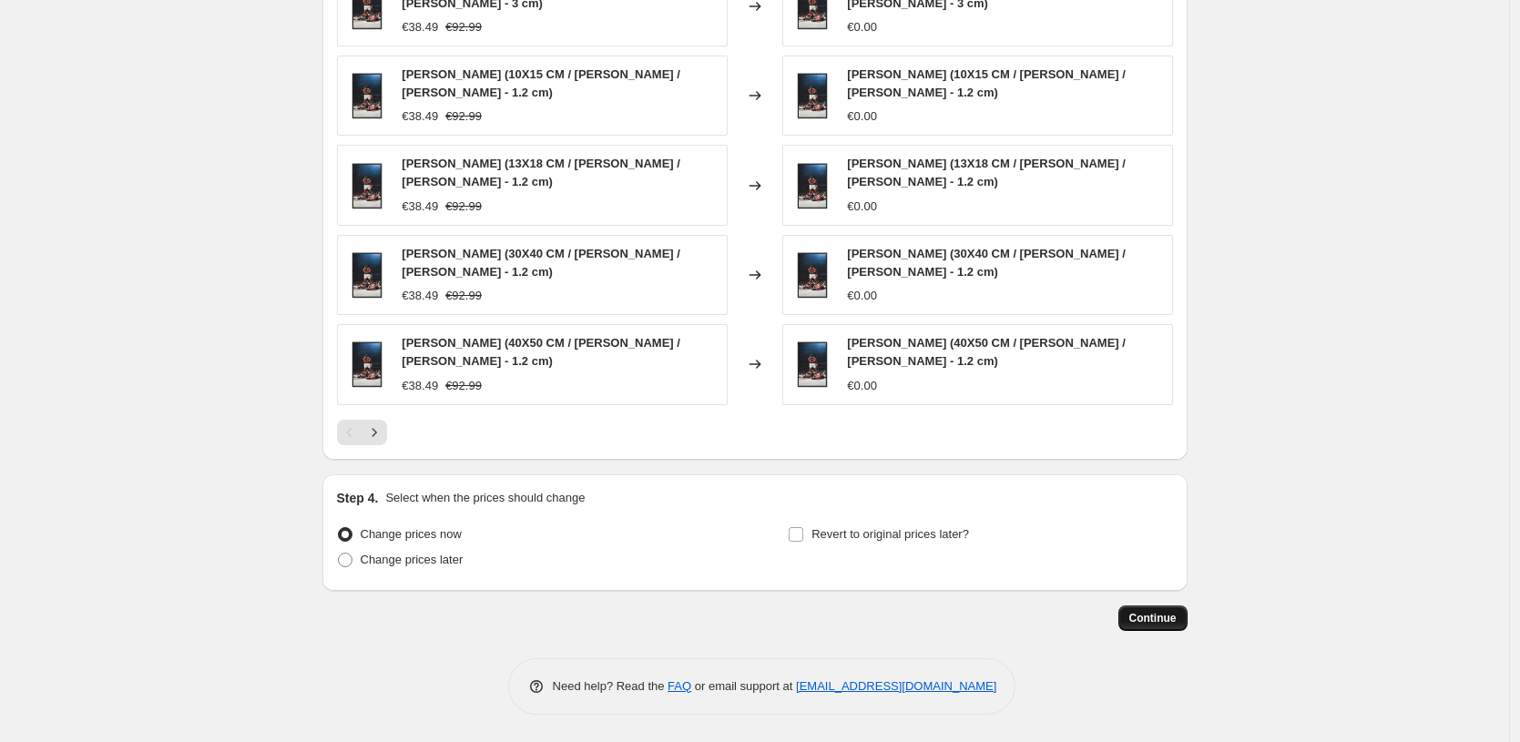
click at [1153, 625] on span "Continue" at bounding box center [1152, 618] width 47 height 15
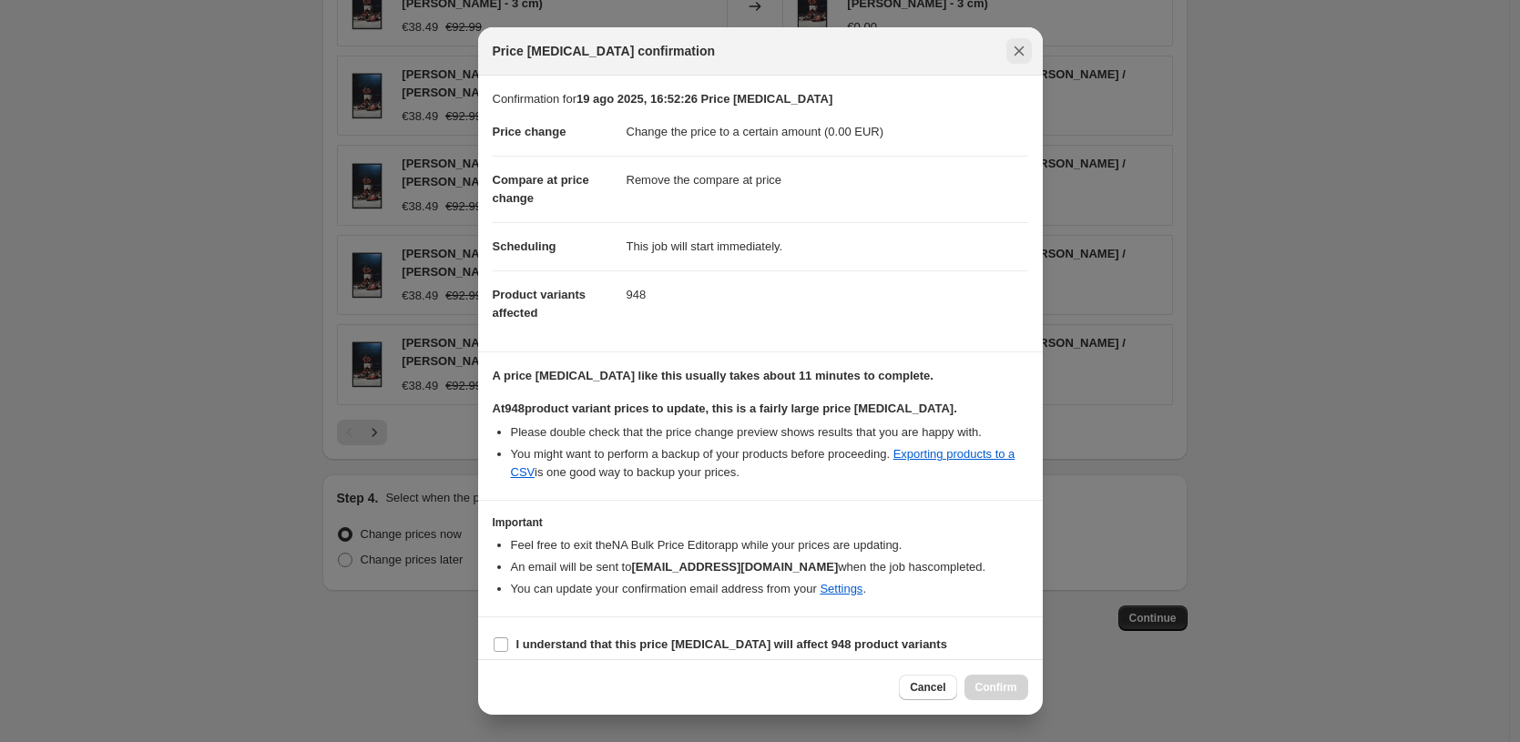
click at [1013, 52] on icon "Close" at bounding box center [1019, 51] width 18 height 18
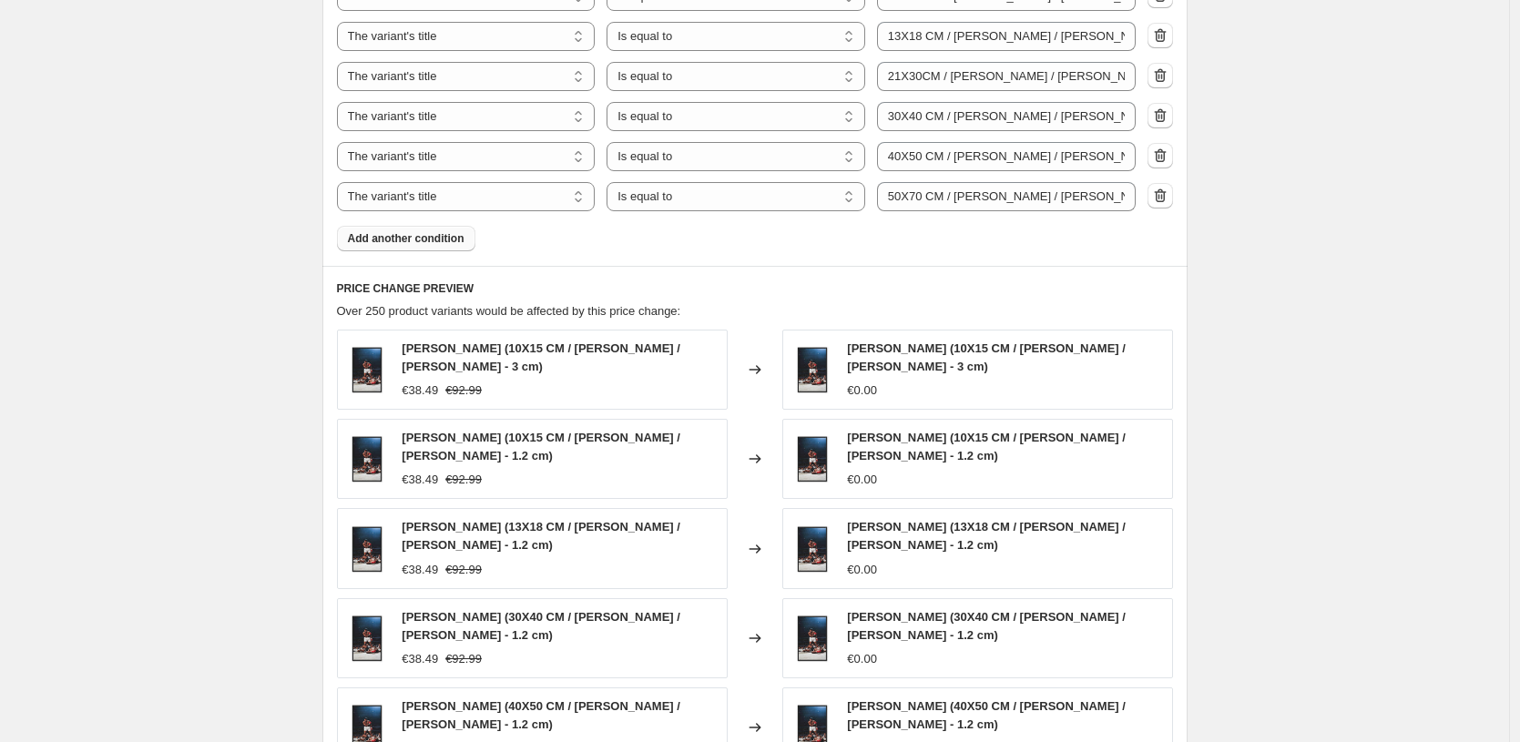
scroll to position [858, 0]
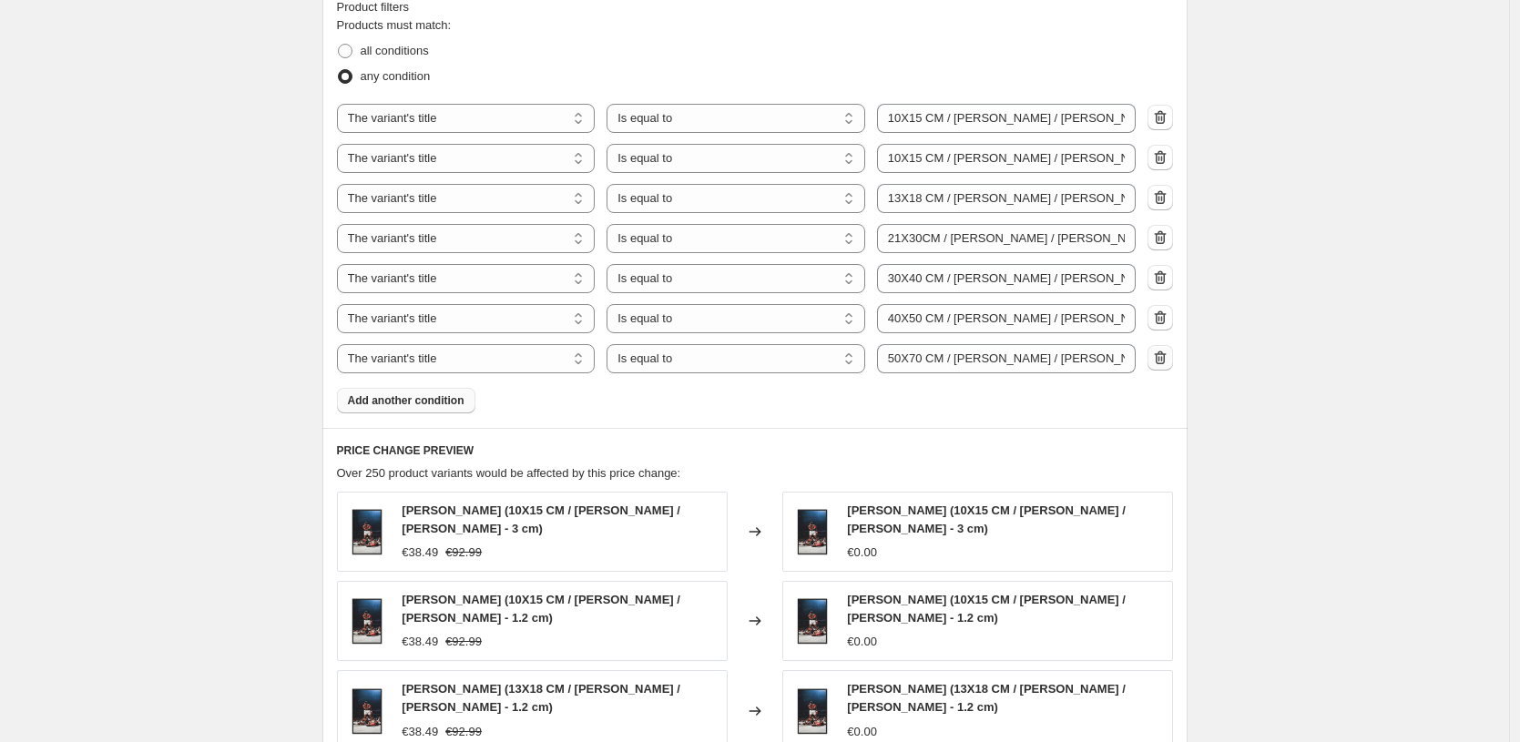
click at [1169, 360] on icon "button" at bounding box center [1160, 358] width 18 height 18
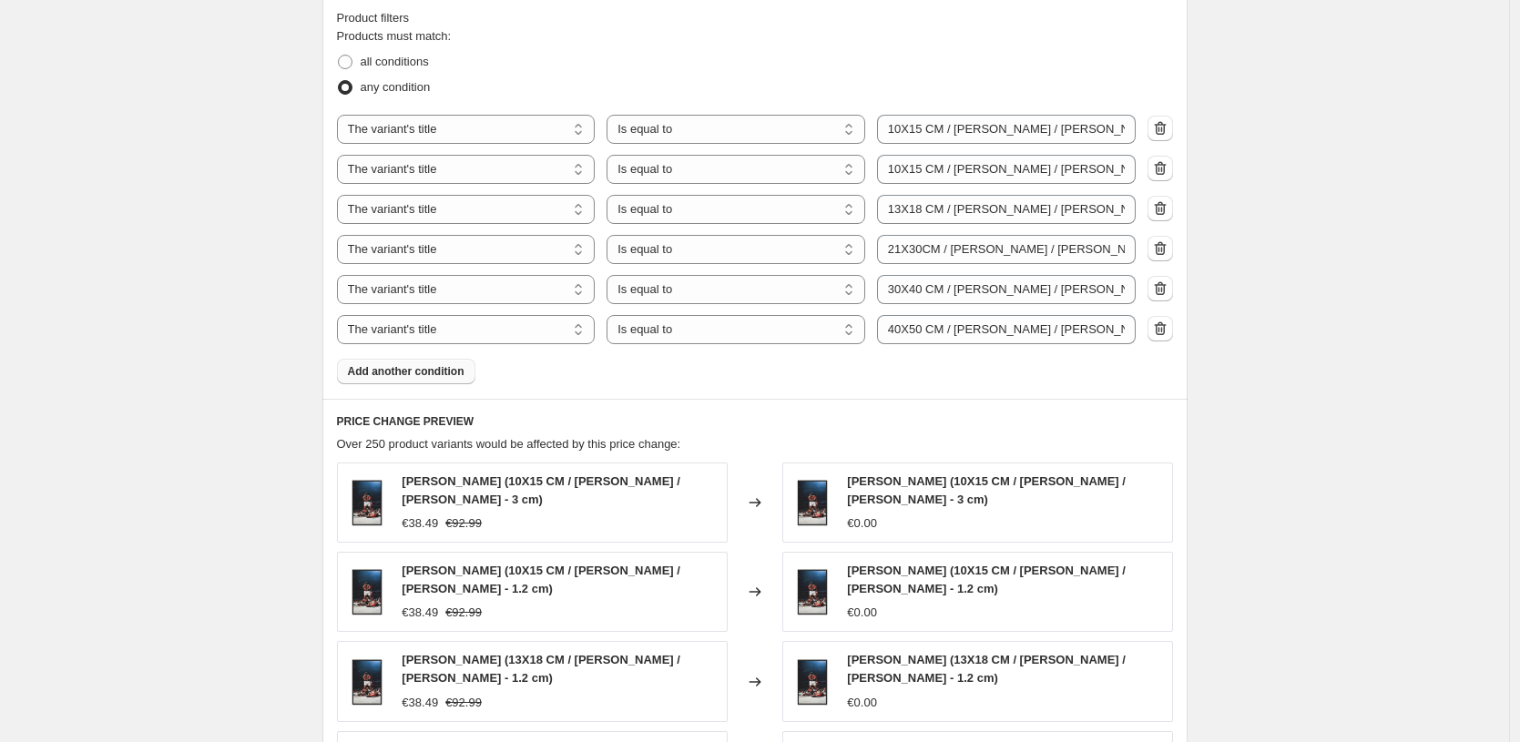
scroll to position [490, 0]
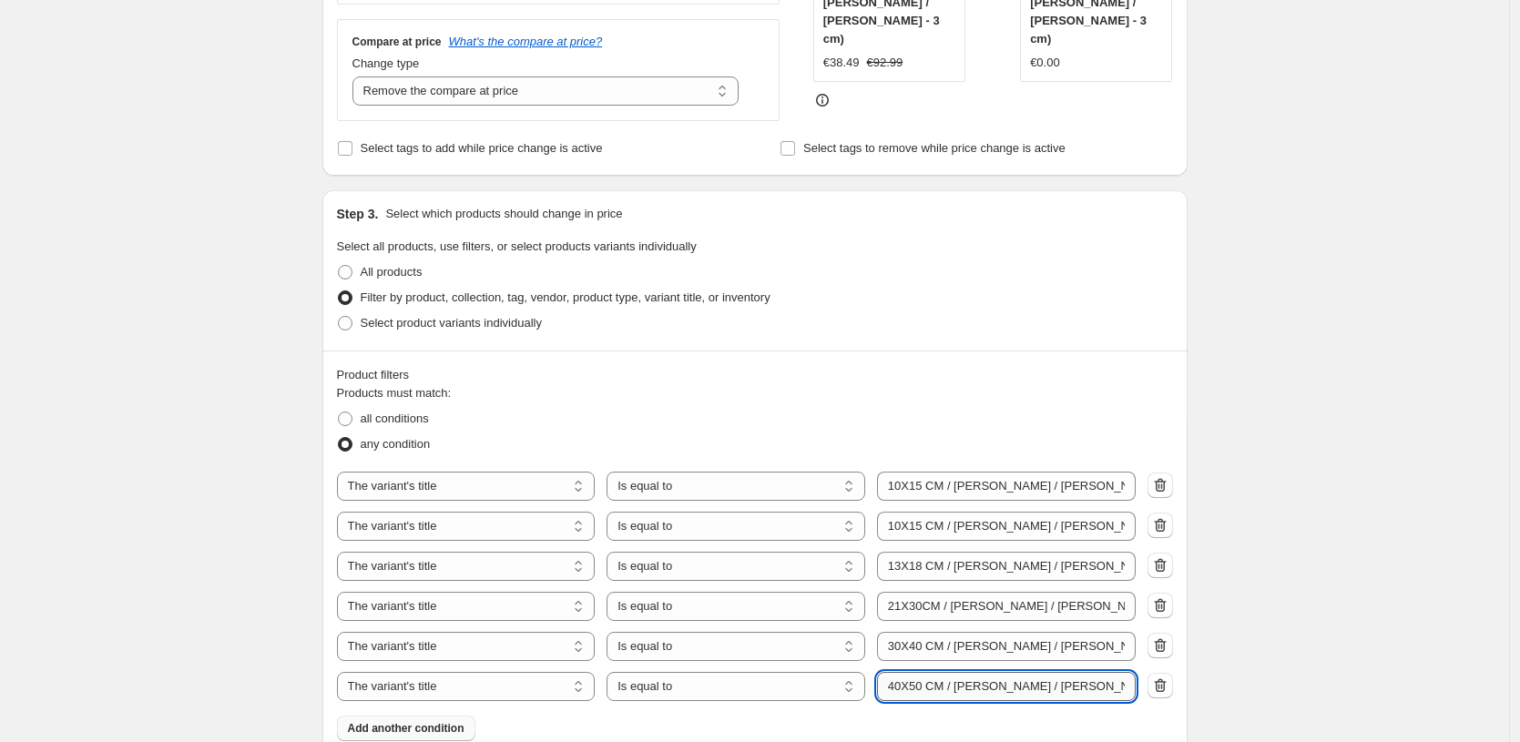
click at [1012, 696] on input "40X50 CM / [PERSON_NAME] / [PERSON_NAME] - 1.2 cm" at bounding box center [1006, 686] width 259 height 29
click at [1321, 597] on div "Create new price [MEDICAL_DATA]. This page is ready Create new price [MEDICAL_D…" at bounding box center [754, 553] width 1509 height 2086
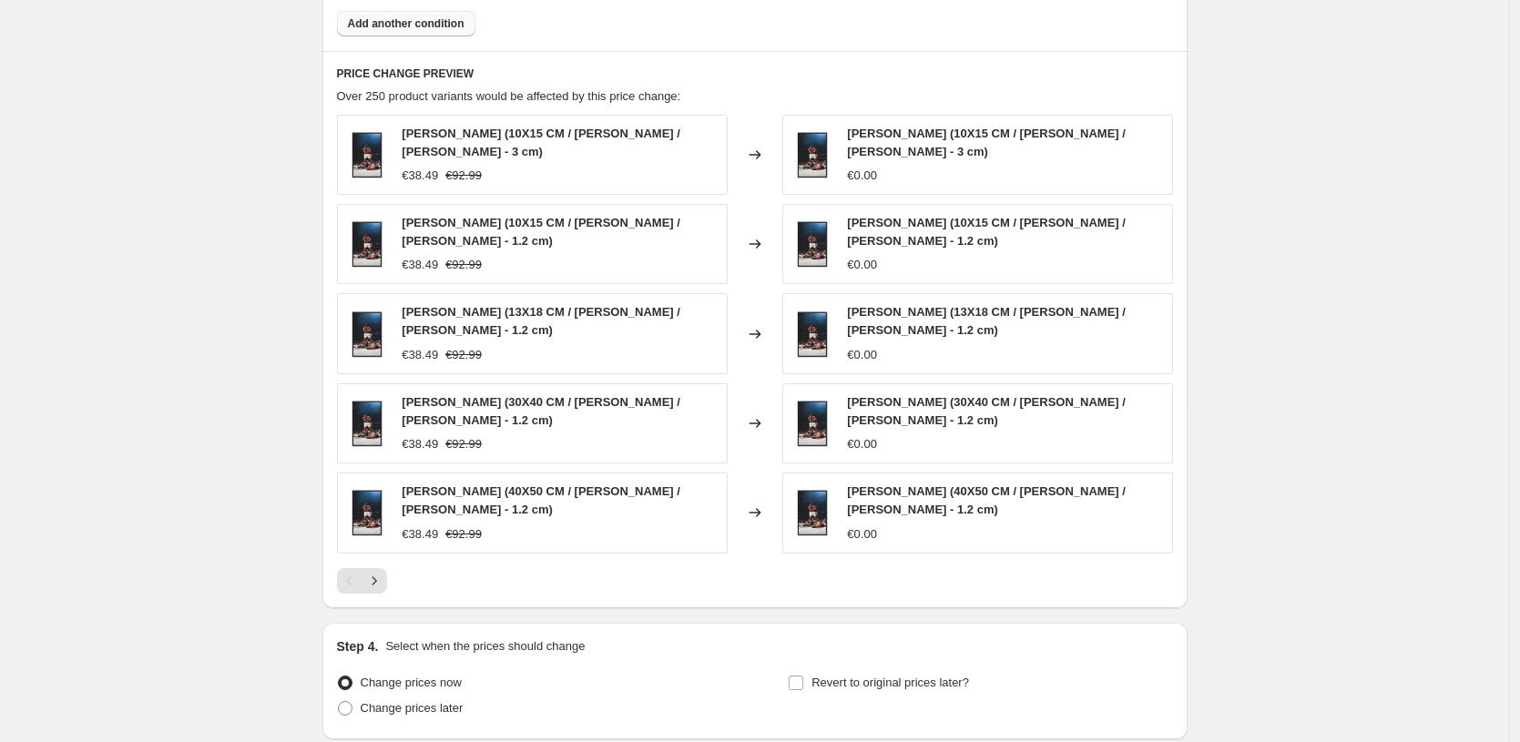
scroll to position [1343, 0]
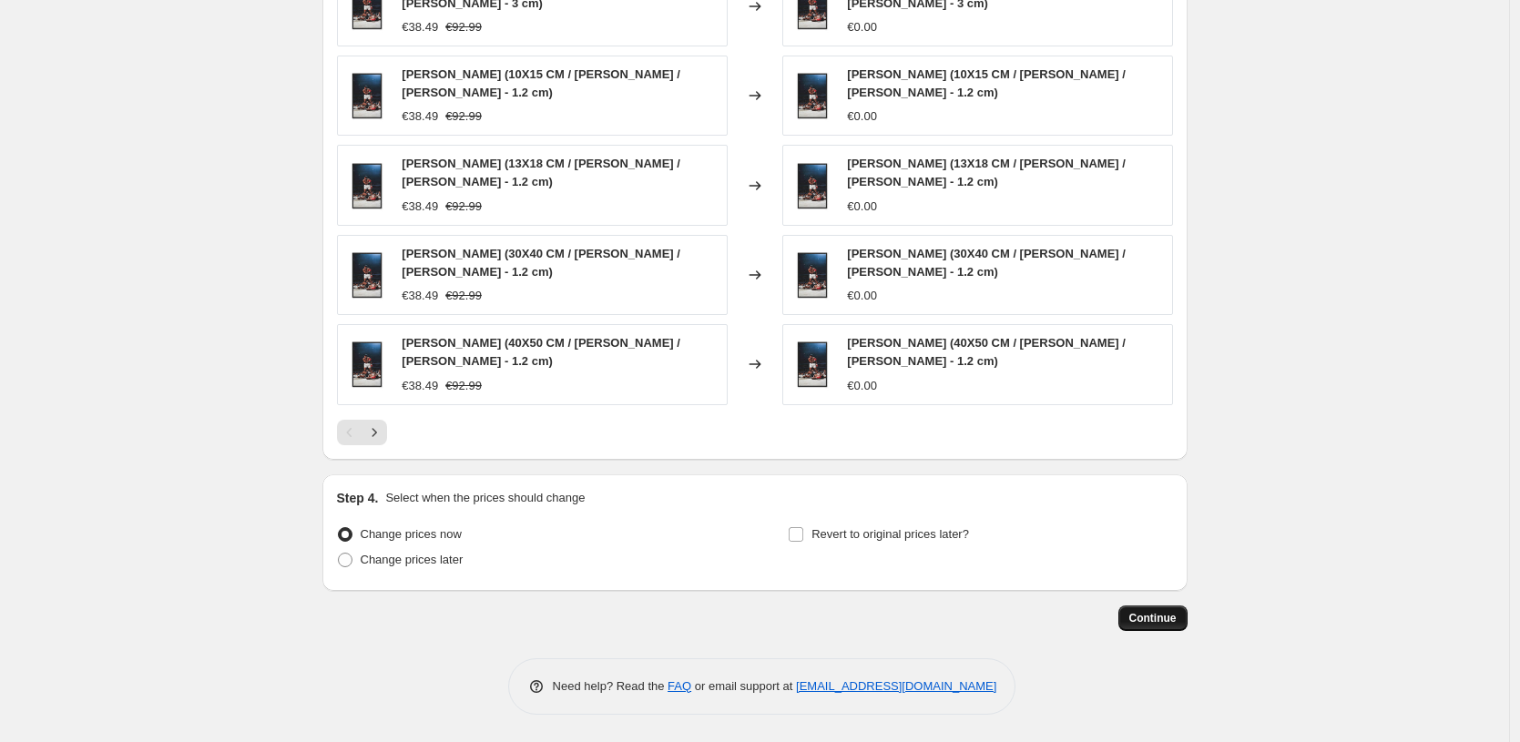
click at [1186, 618] on button "Continue" at bounding box center [1152, 619] width 69 height 26
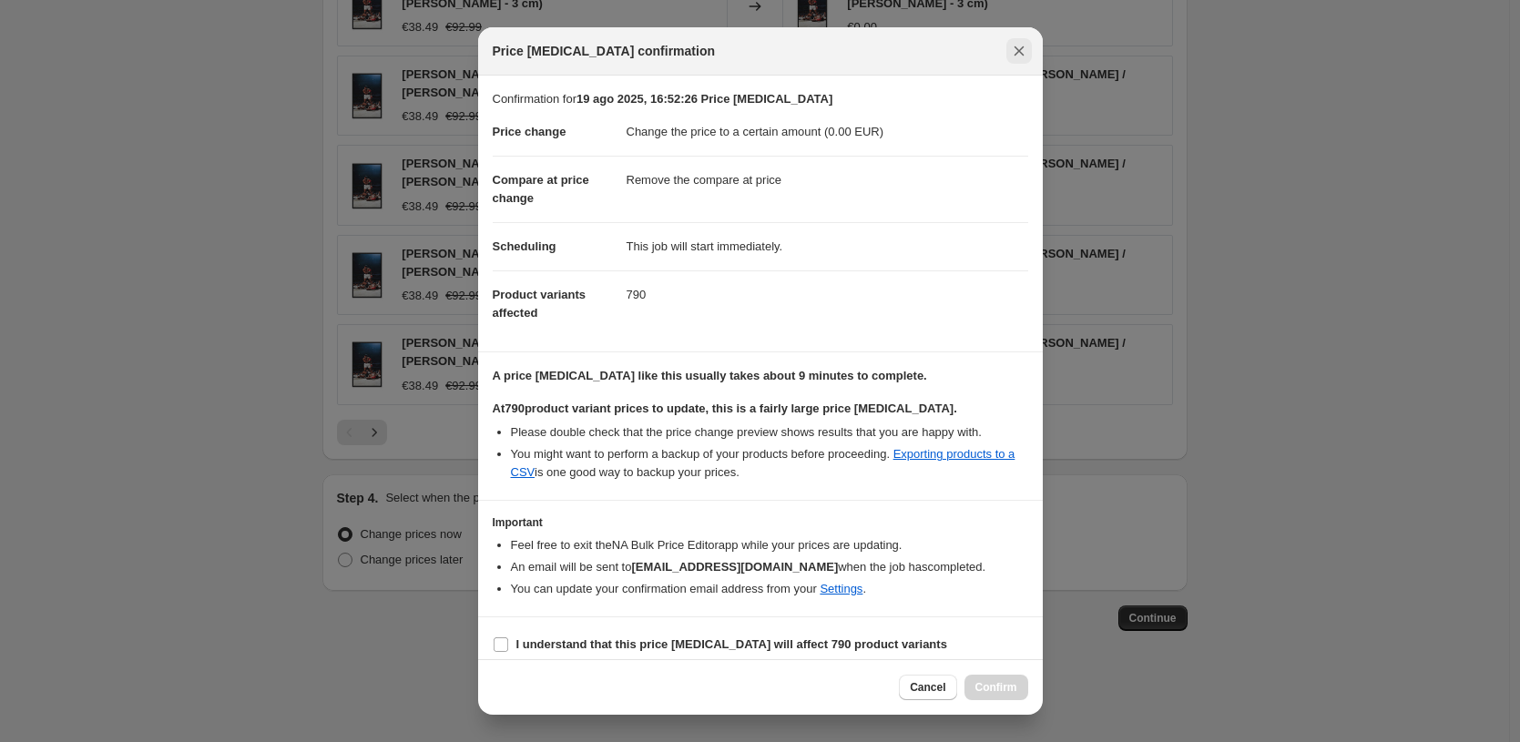
click at [1006, 59] on button "Close" at bounding box center [1019, 51] width 26 height 26
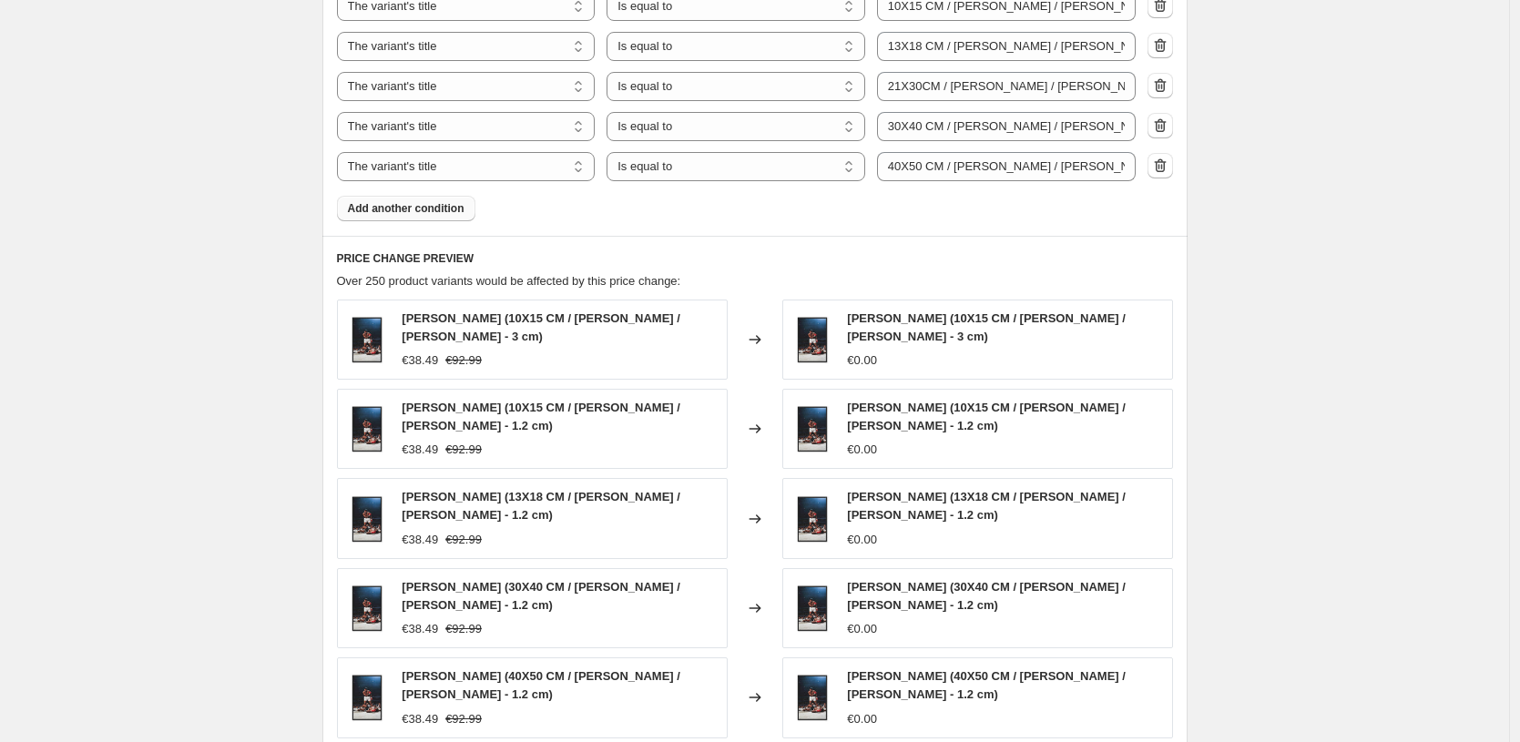
scroll to position [629, 0]
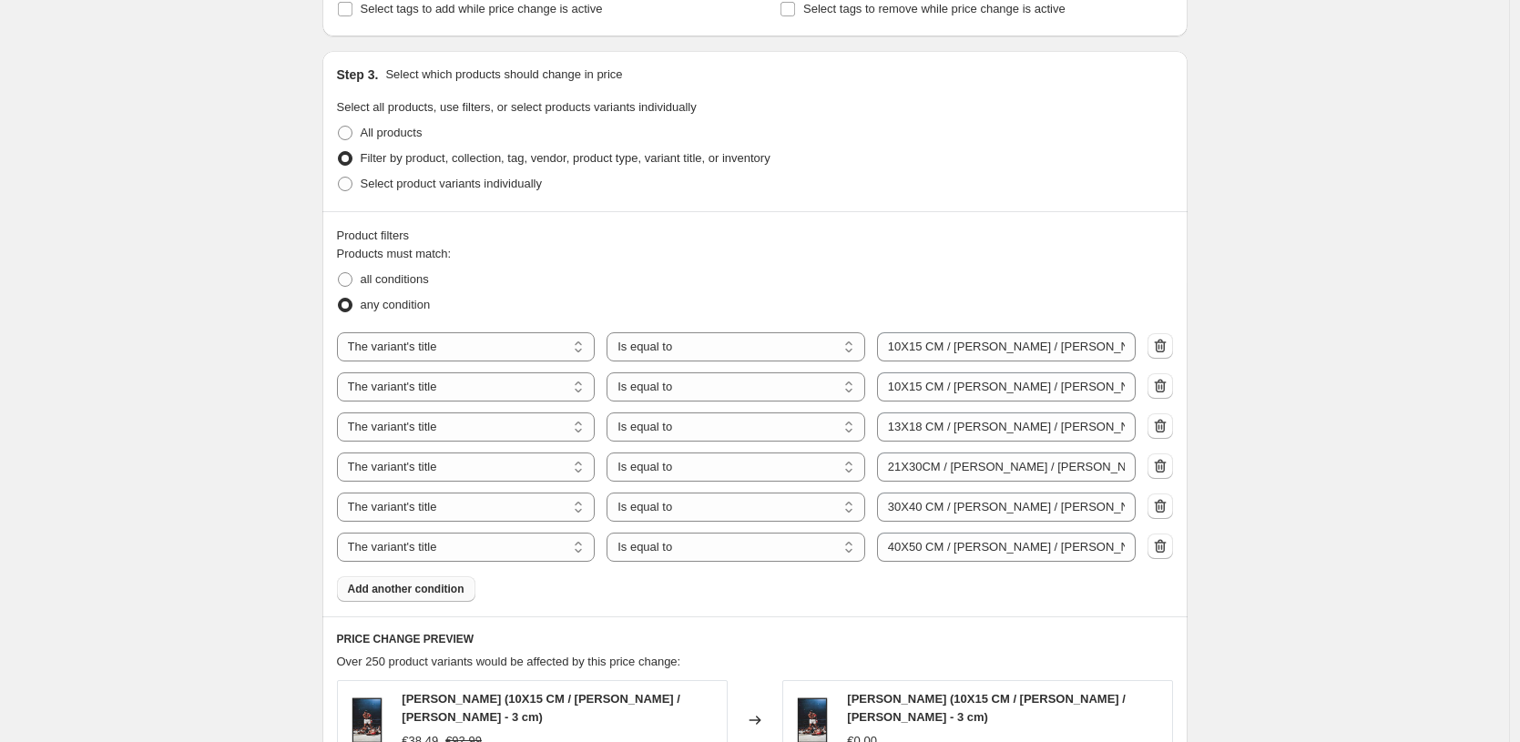
click at [401, 596] on span "Add another condition" at bounding box center [406, 589] width 117 height 15
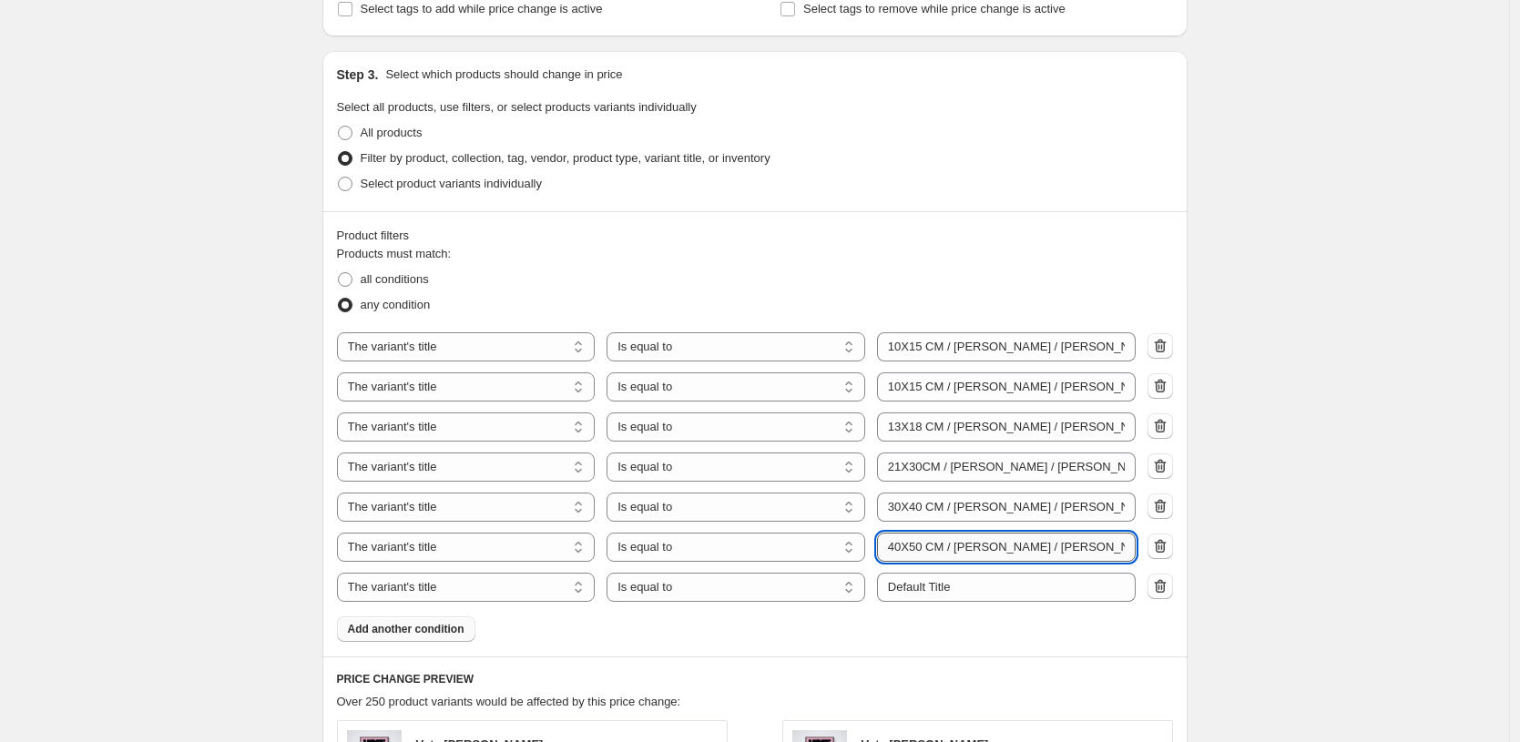
click at [956, 550] on input "40X50 CM / [PERSON_NAME] / [PERSON_NAME] - 1.2 cm" at bounding box center [1006, 547] width 259 height 29
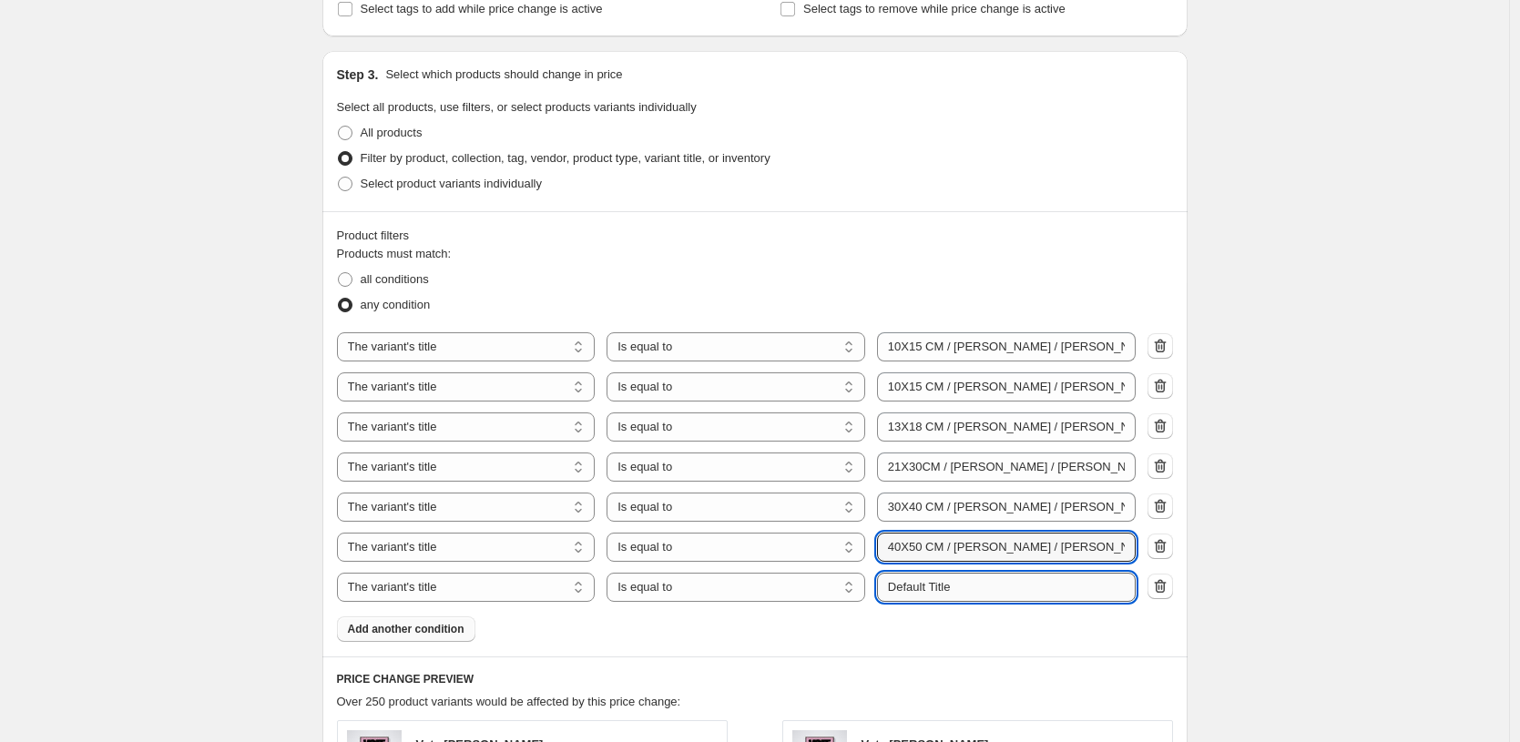
click at [963, 602] on input "Default Title" at bounding box center [1006, 587] width 259 height 29
paste input "40X50 CM / [PERSON_NAME] / [PERSON_NAME] - 1.2 cm"
click at [899, 581] on input "40X50 CM / [PERSON_NAME] / [PERSON_NAME] - 1.2 cm" at bounding box center [1006, 587] width 259 height 29
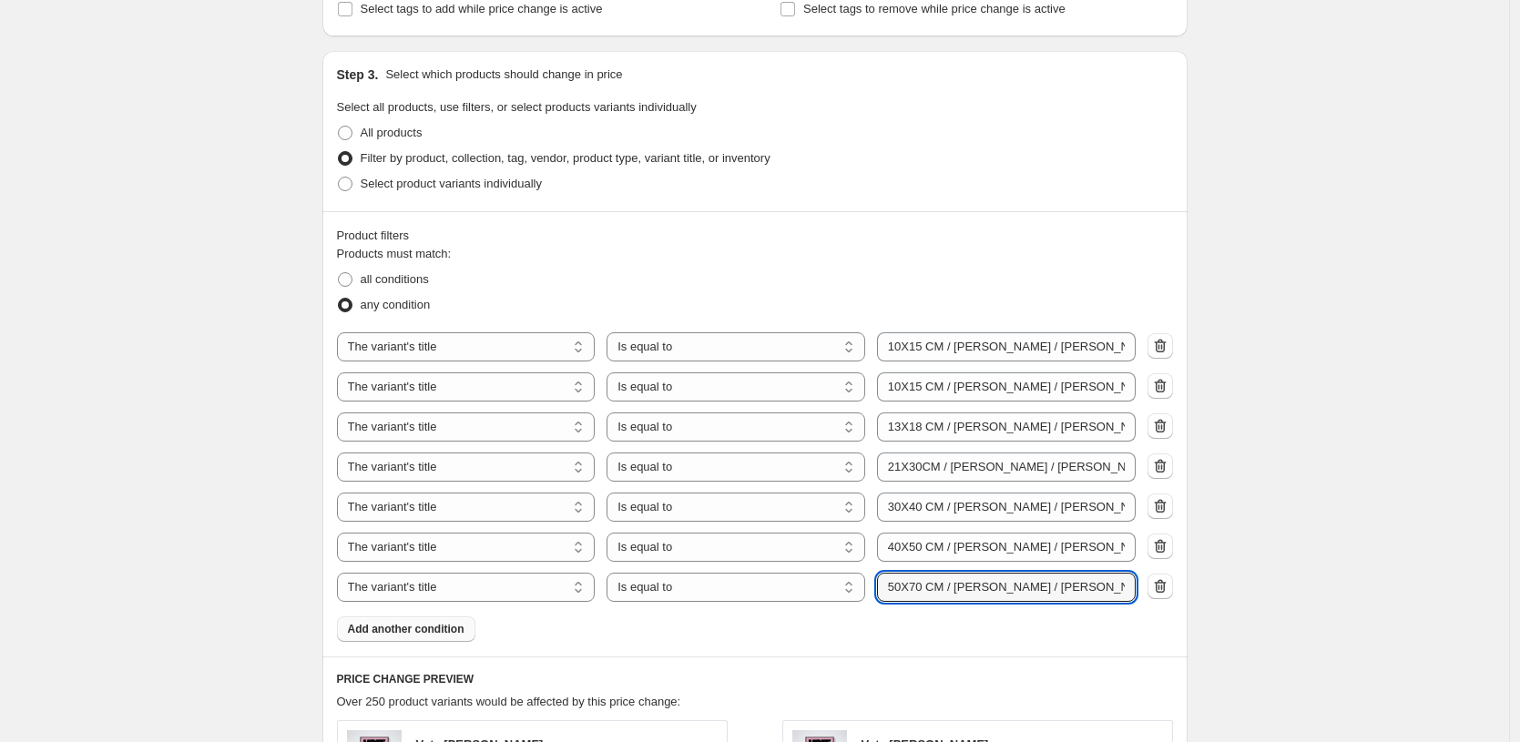
click at [1424, 514] on div "Create new price [MEDICAL_DATA]. This page is ready Create new price [MEDICAL_D…" at bounding box center [754, 419] width 1509 height 2097
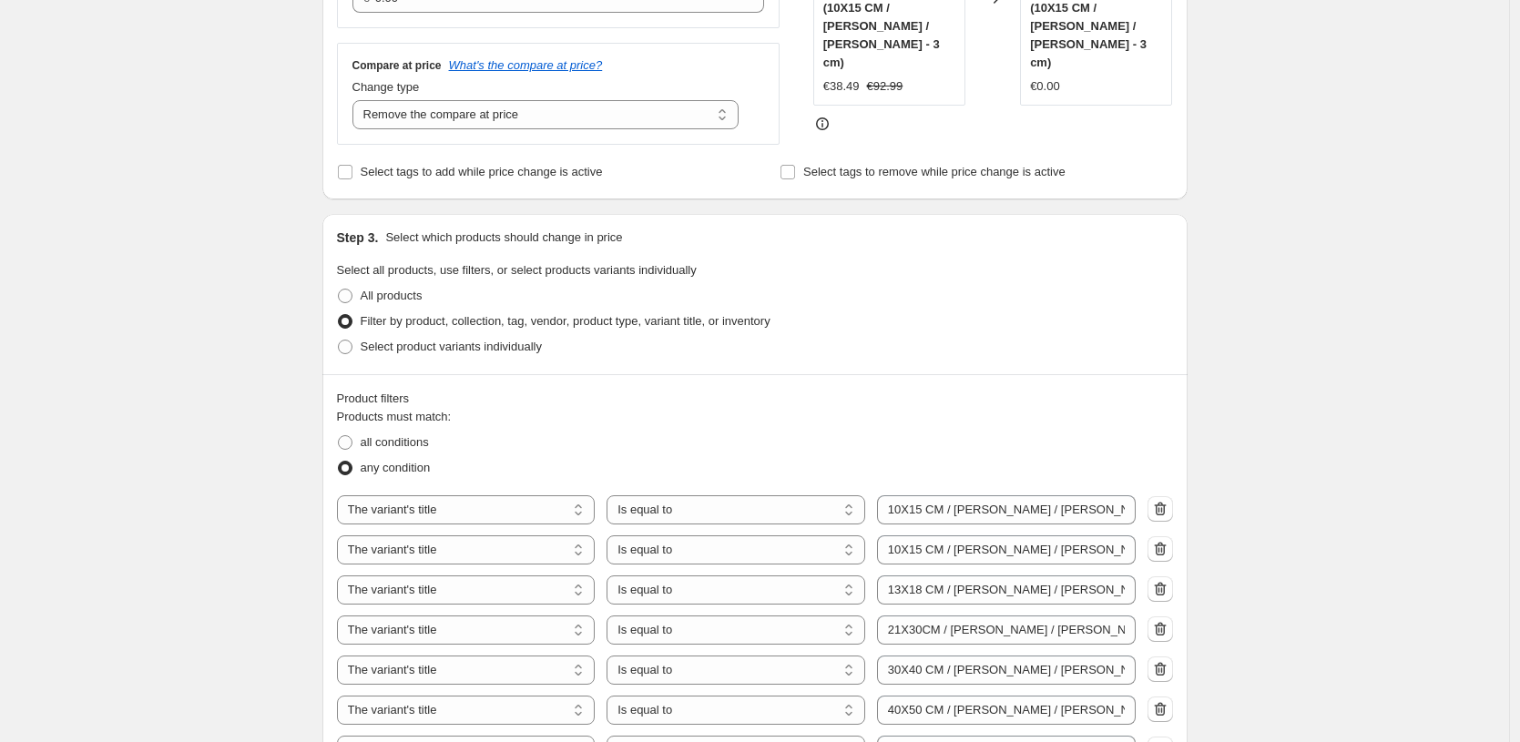
scroll to position [349, 0]
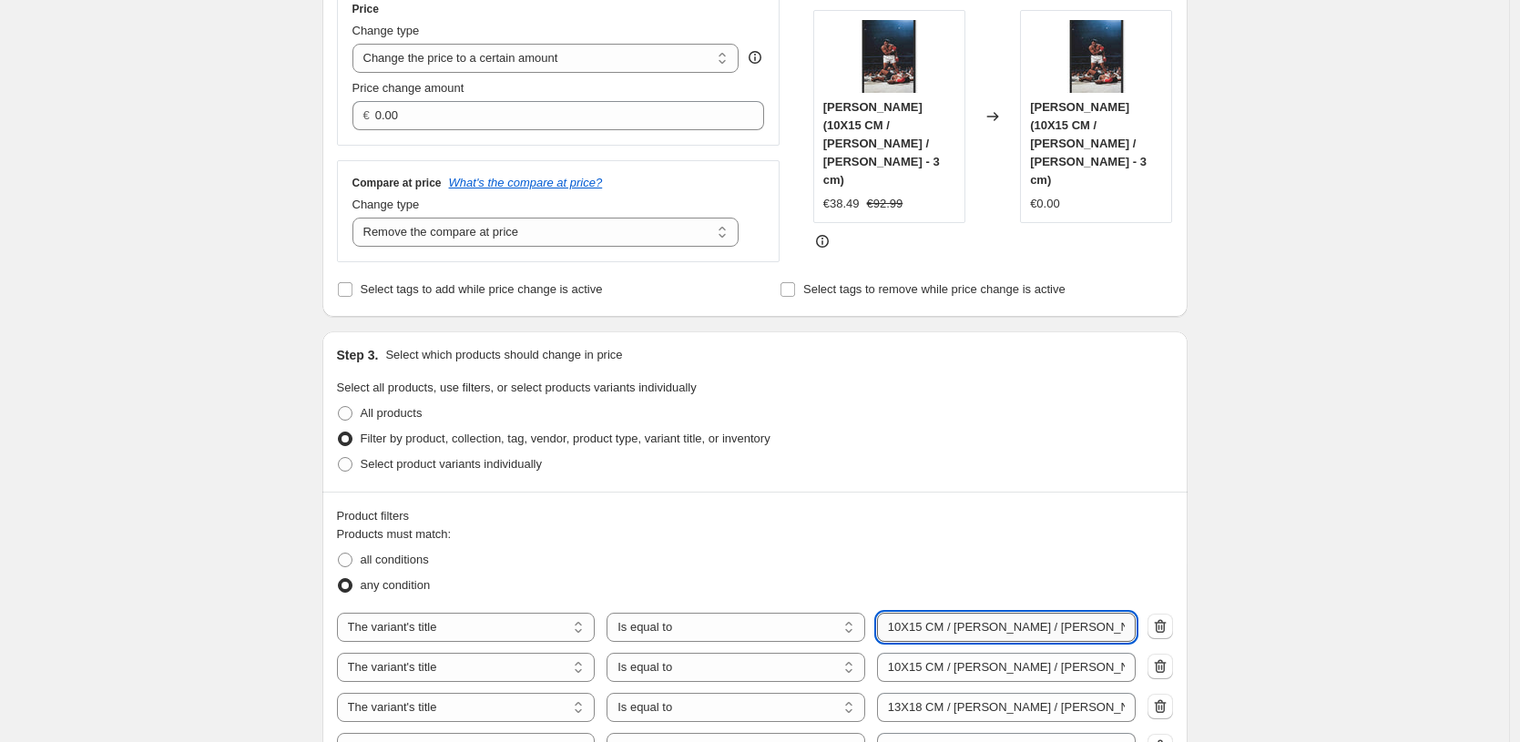
click at [1095, 628] on input "10X15 CM / [PERSON_NAME] / [PERSON_NAME] - 3 cm" at bounding box center [1006, 627] width 259 height 29
click at [1427, 516] on div "Create new price [MEDICAL_DATA]. This page is ready Create new price [MEDICAL_D…" at bounding box center [754, 714] width 1509 height 2126
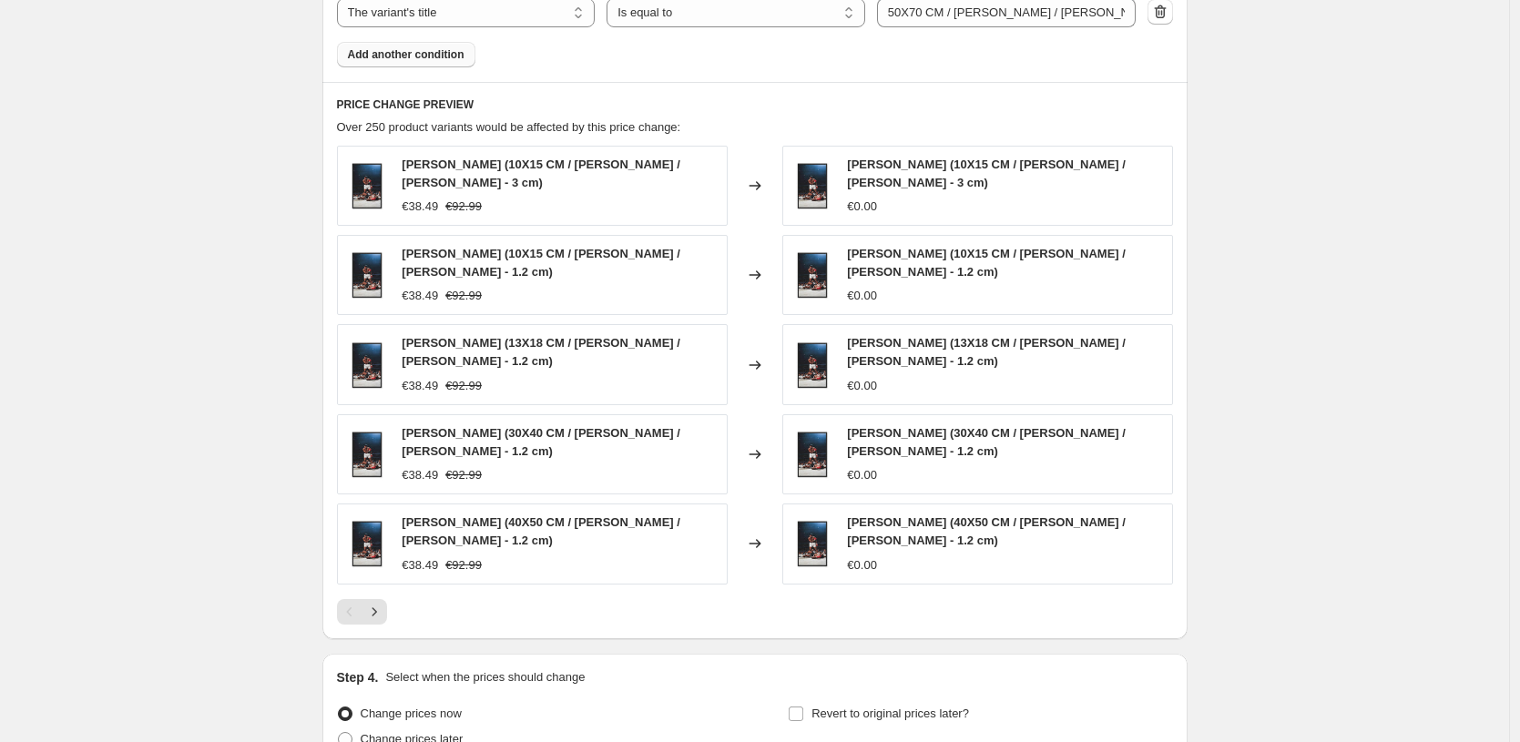
scroll to position [1373, 0]
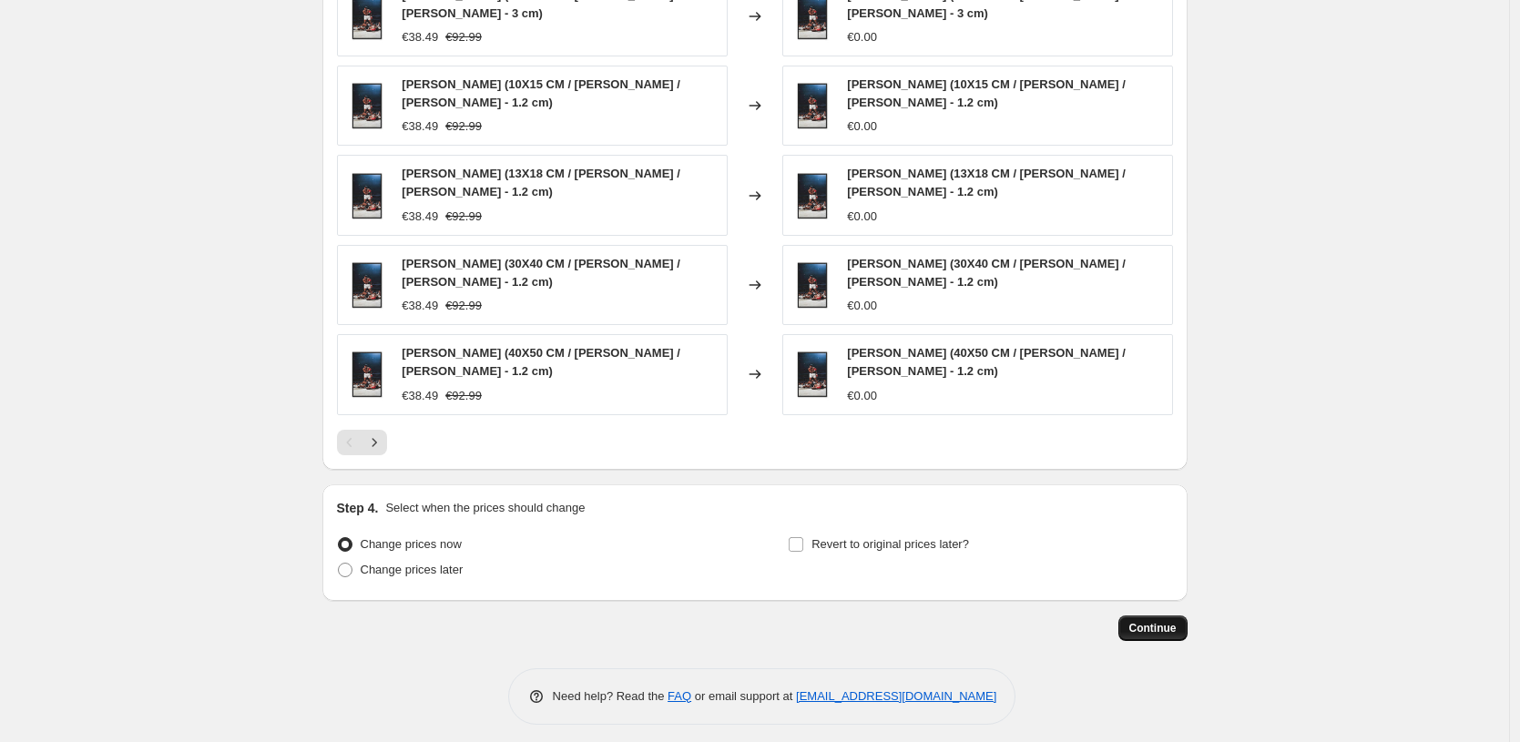
click at [1175, 620] on button "Continue" at bounding box center [1152, 629] width 69 height 26
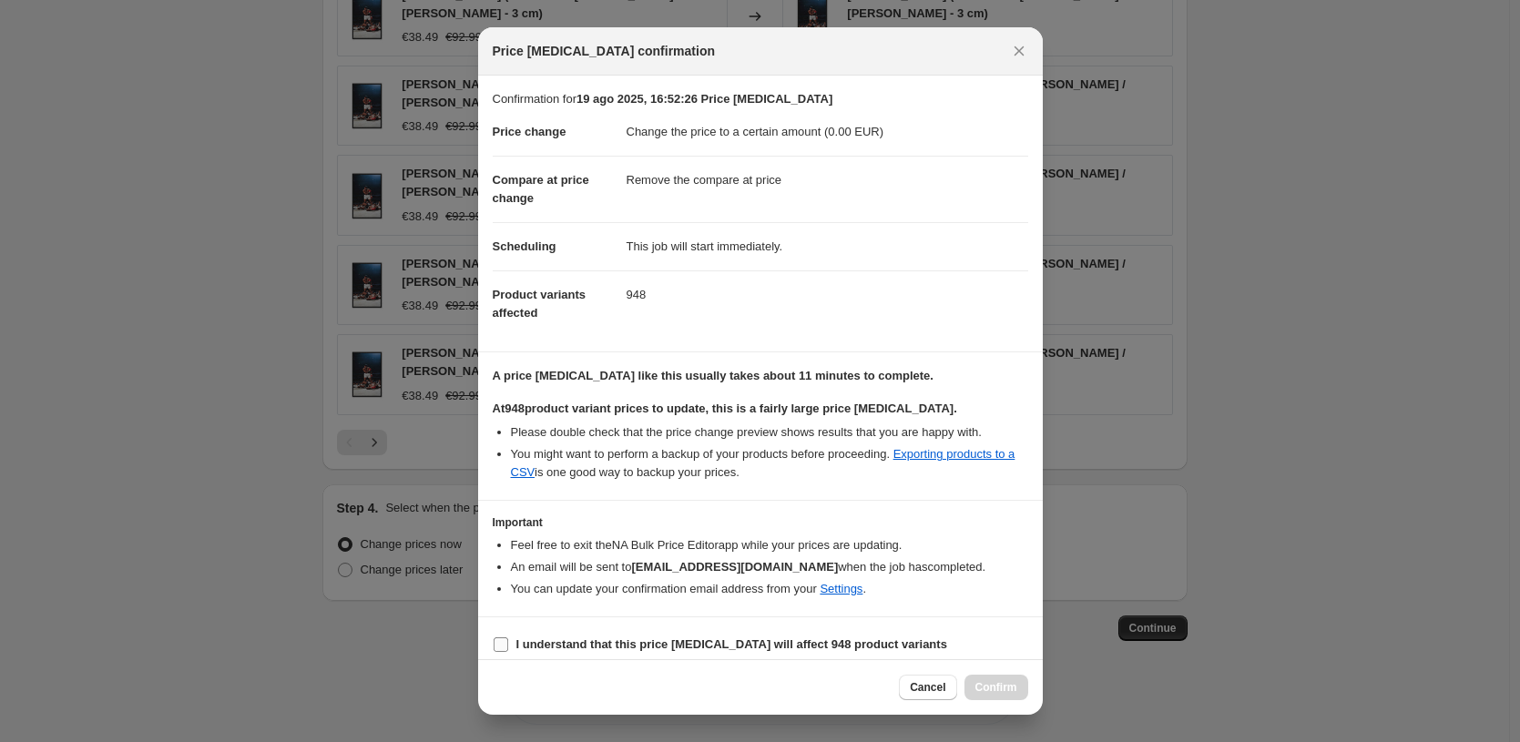
click at [762, 648] on b "I understand that this price [MEDICAL_DATA] will affect 948 product variants" at bounding box center [731, 645] width 431 height 14
click at [508, 648] on input "I understand that this price [MEDICAL_DATA] will affect 948 product variants" at bounding box center [501, 645] width 15 height 15
click at [1020, 689] on button "Confirm" at bounding box center [997, 688] width 64 height 26
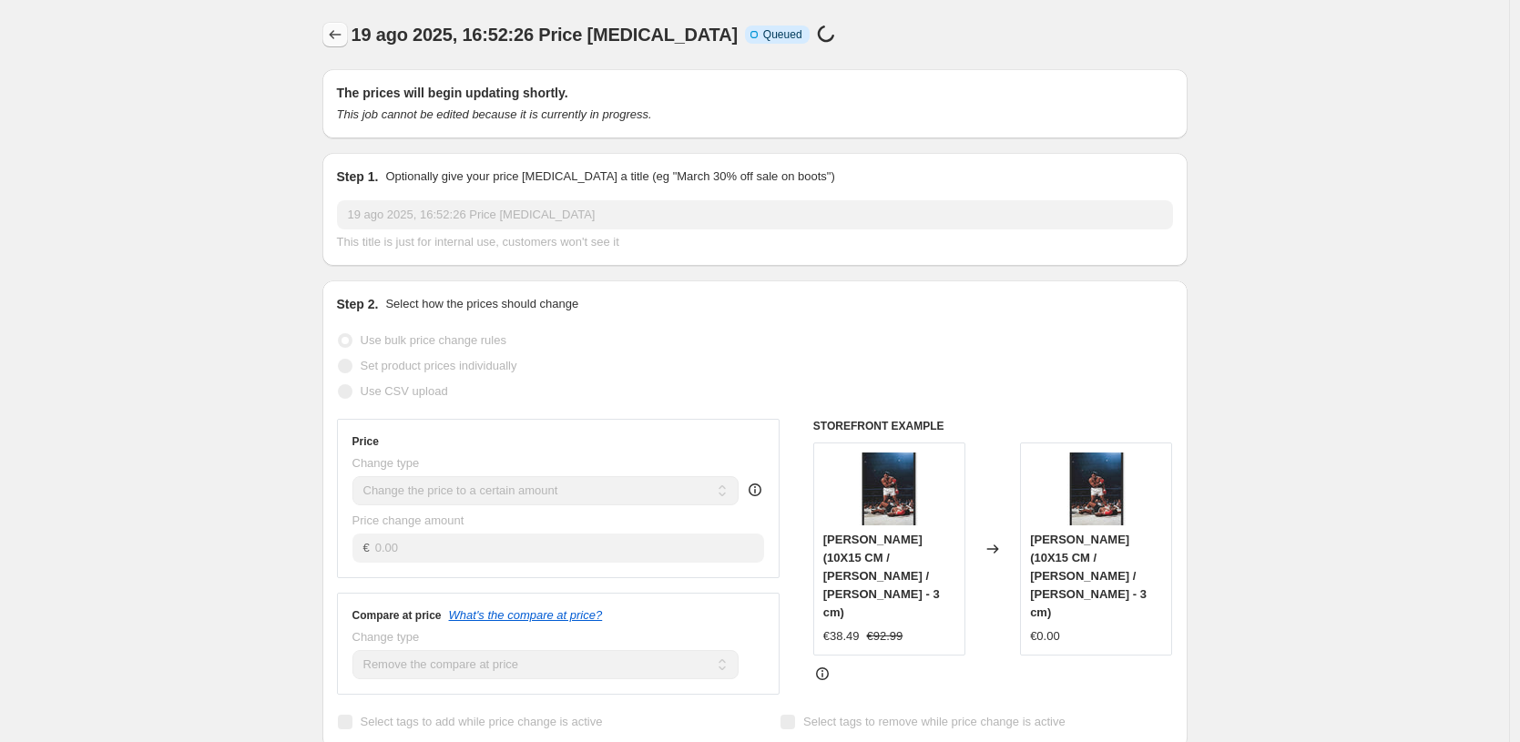
click at [344, 33] on icon "Price change jobs" at bounding box center [335, 35] width 18 height 18
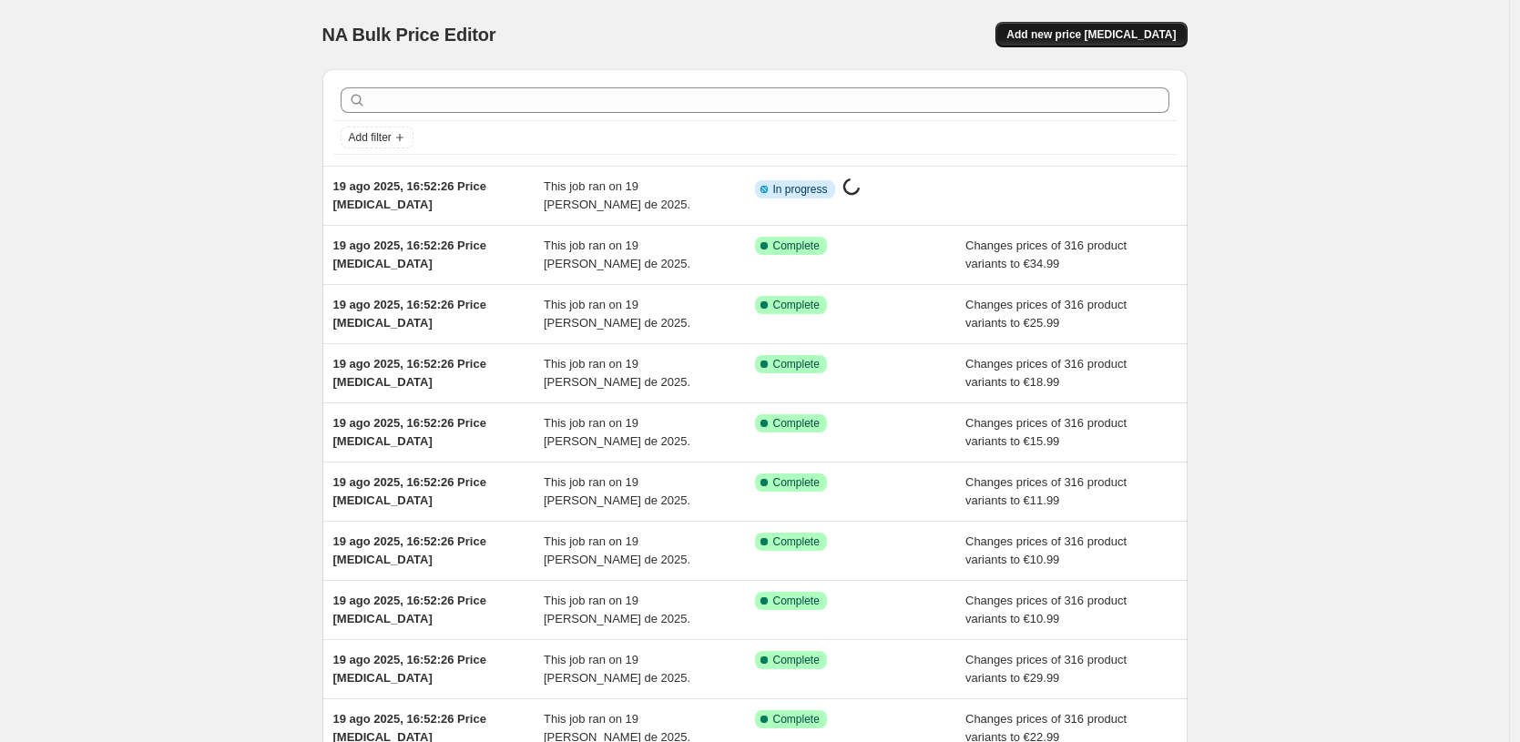
click at [1109, 40] on span "Add new price [MEDICAL_DATA]" at bounding box center [1090, 34] width 169 height 15
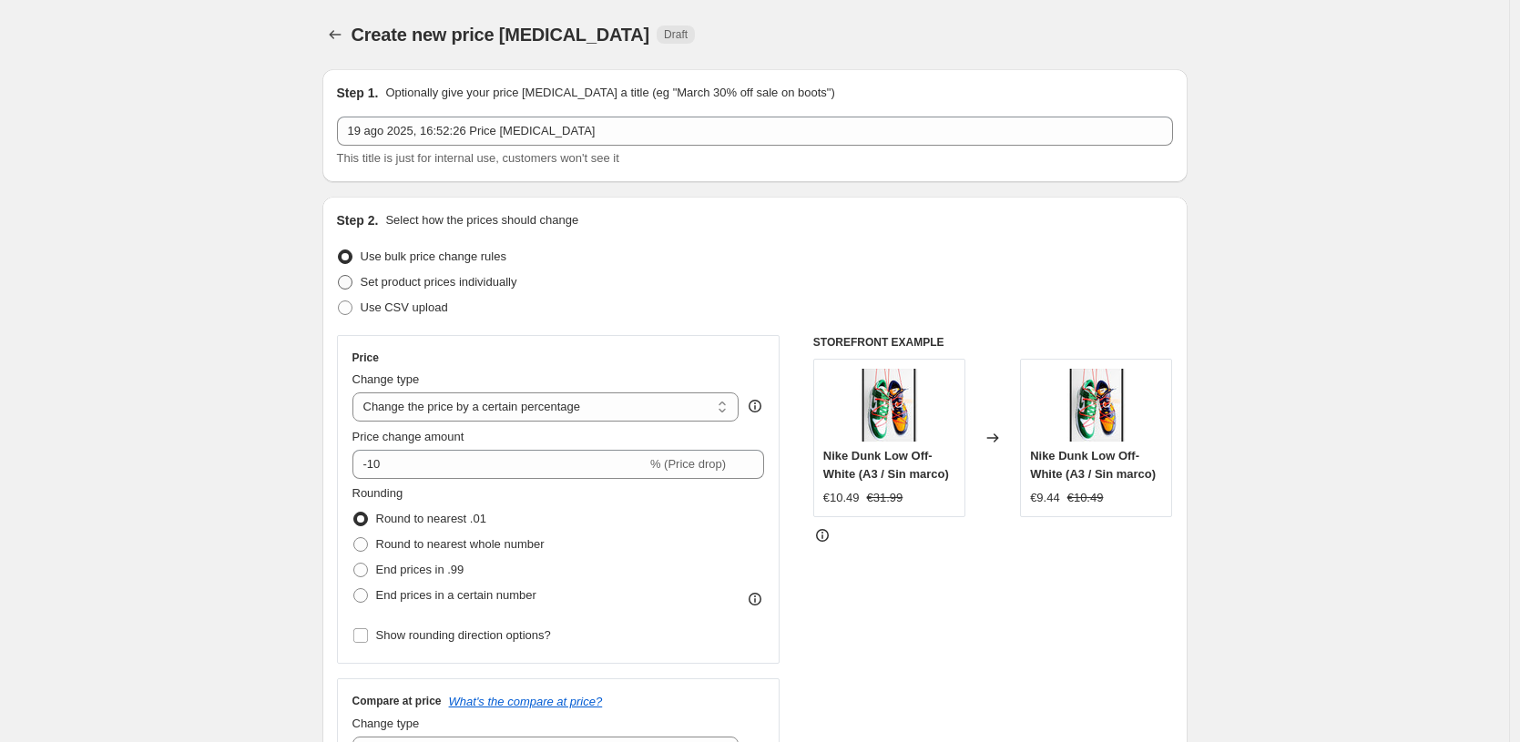
click at [484, 284] on span "Set product prices individually" at bounding box center [439, 282] width 157 height 14
click at [339, 276] on input "Set product prices individually" at bounding box center [338, 275] width 1 height 1
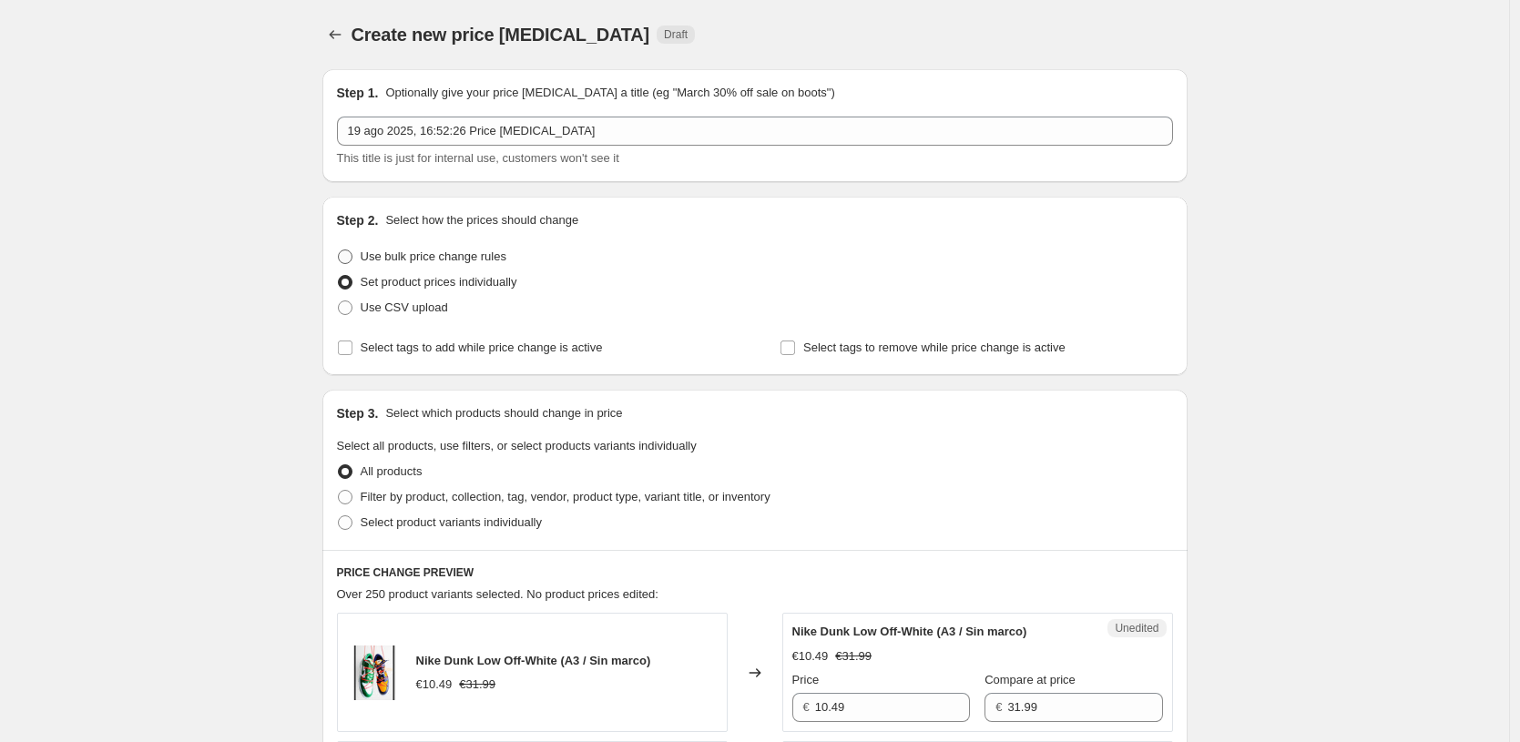
click at [490, 261] on span "Use bulk price change rules" at bounding box center [434, 257] width 146 height 14
click at [339, 250] on input "Use bulk price change rules" at bounding box center [338, 250] width 1 height 1
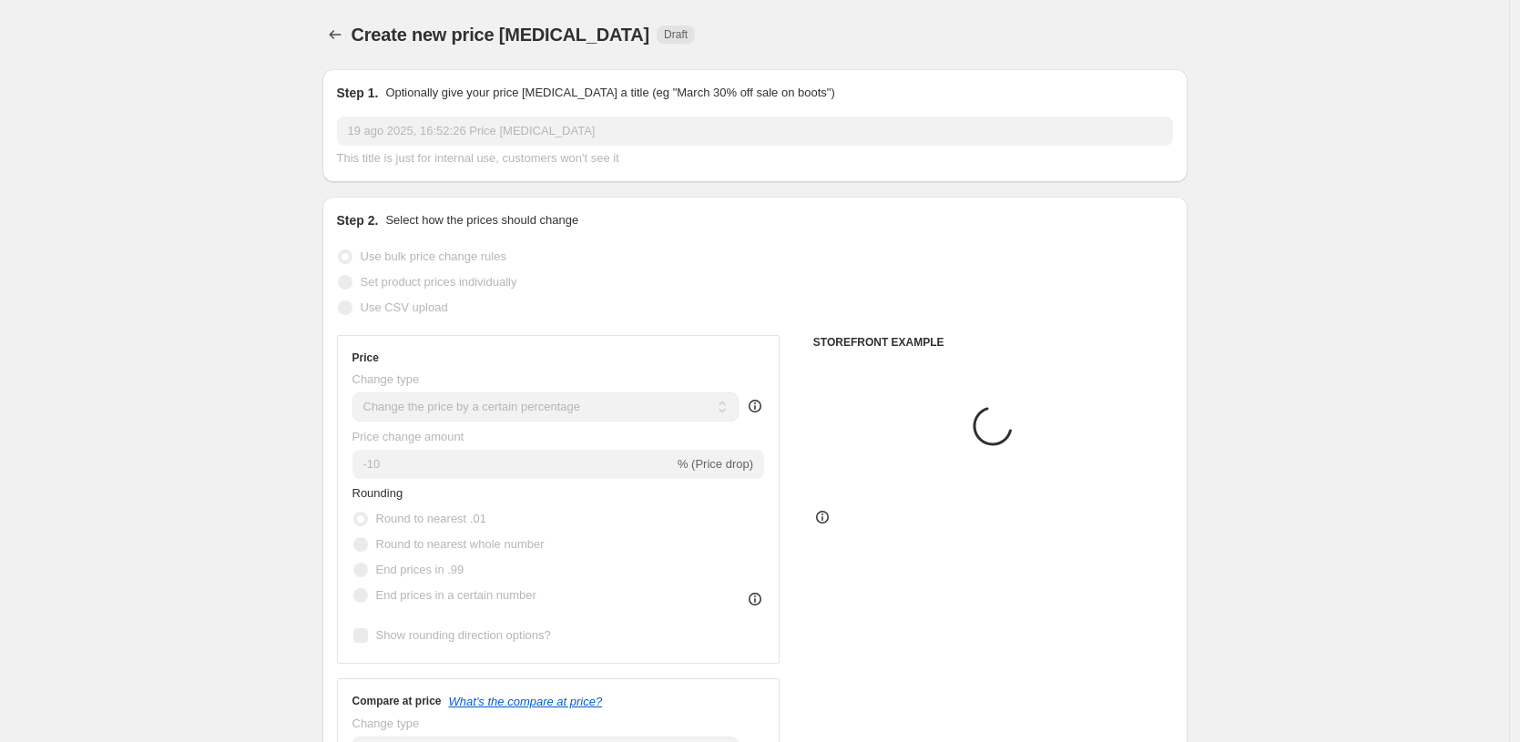
scroll to position [120, 0]
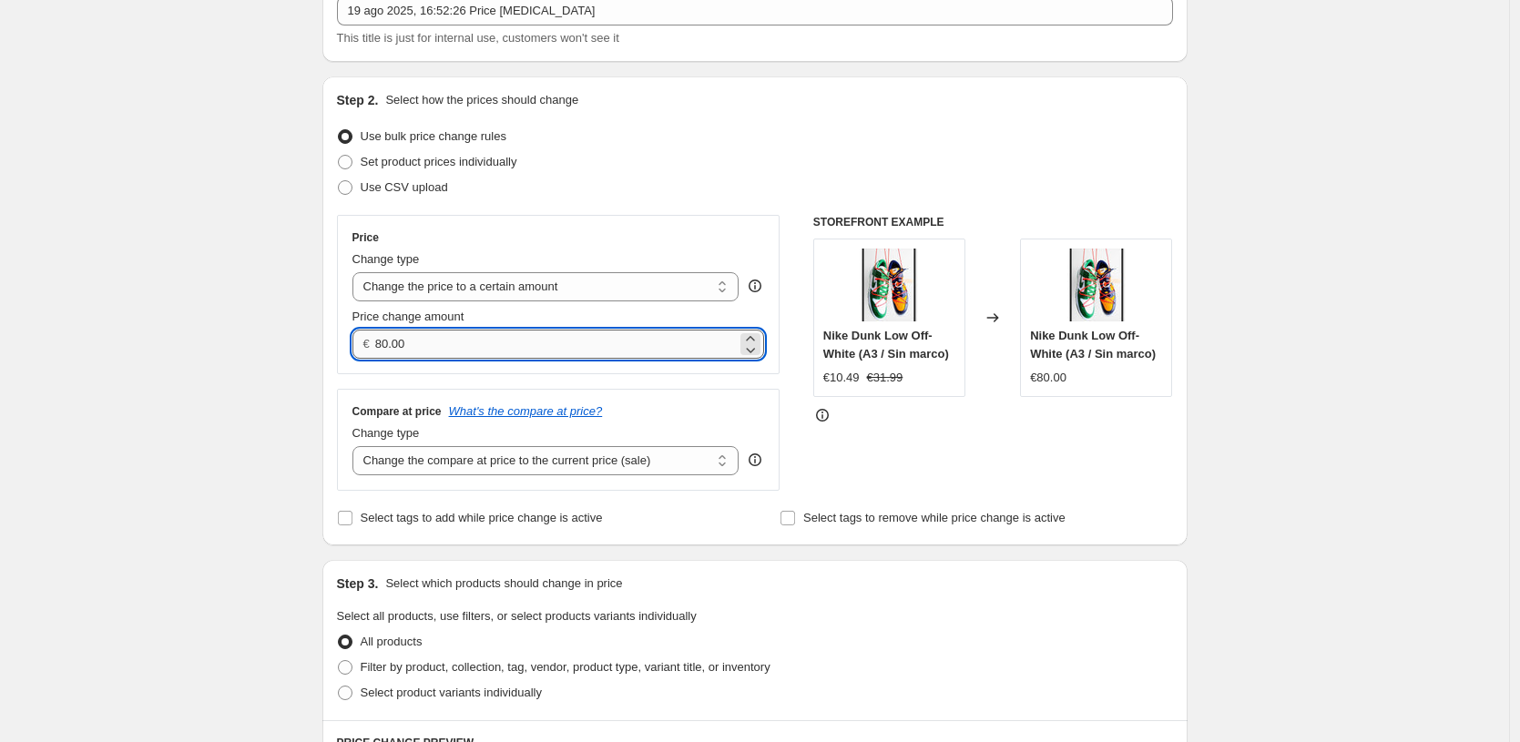
click at [515, 342] on input "80.00" at bounding box center [556, 344] width 362 height 29
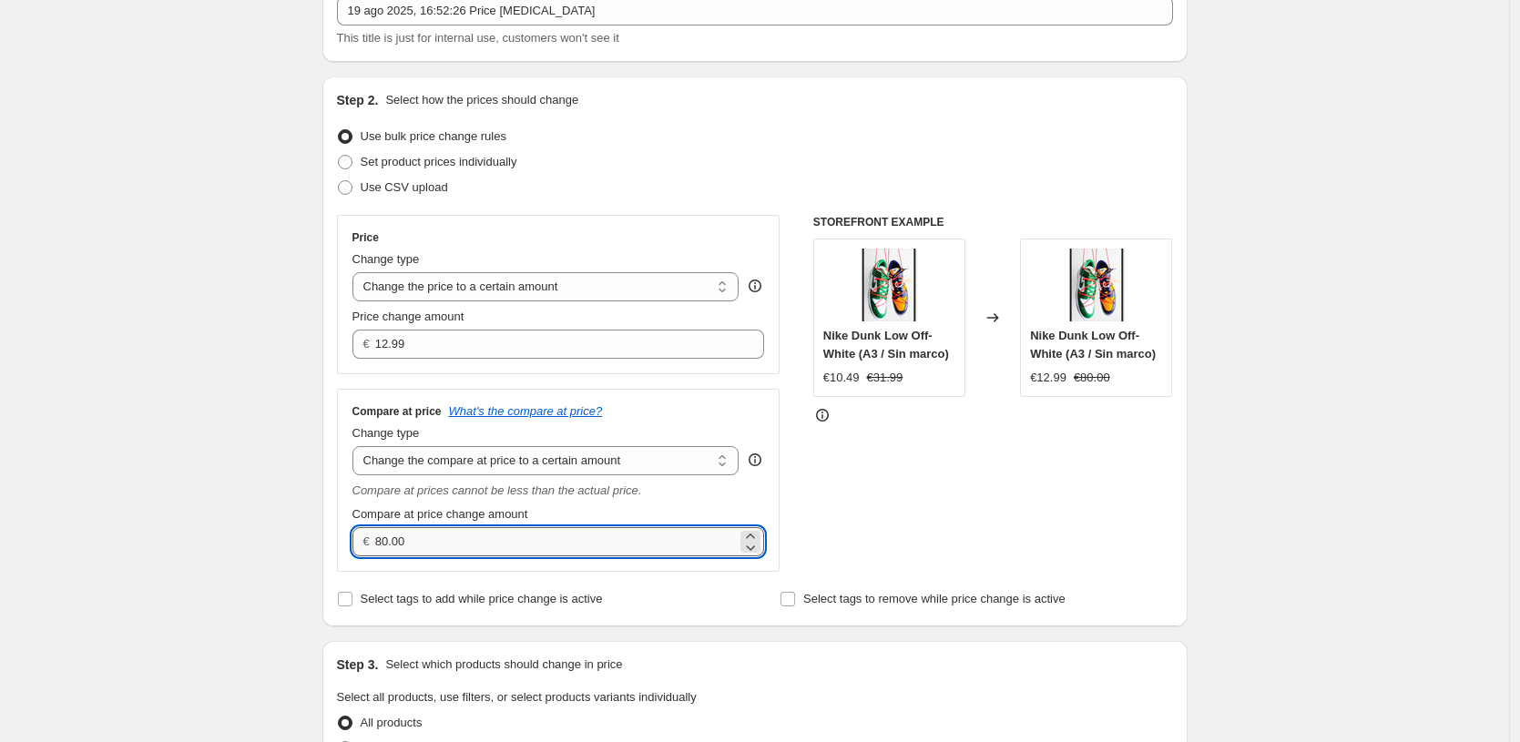
click at [488, 547] on input "80.00" at bounding box center [556, 541] width 362 height 29
click at [153, 535] on div "Create new price [MEDICAL_DATA]. This page is ready Create new price [MEDICAL_D…" at bounding box center [754, 751] width 1509 height 1743
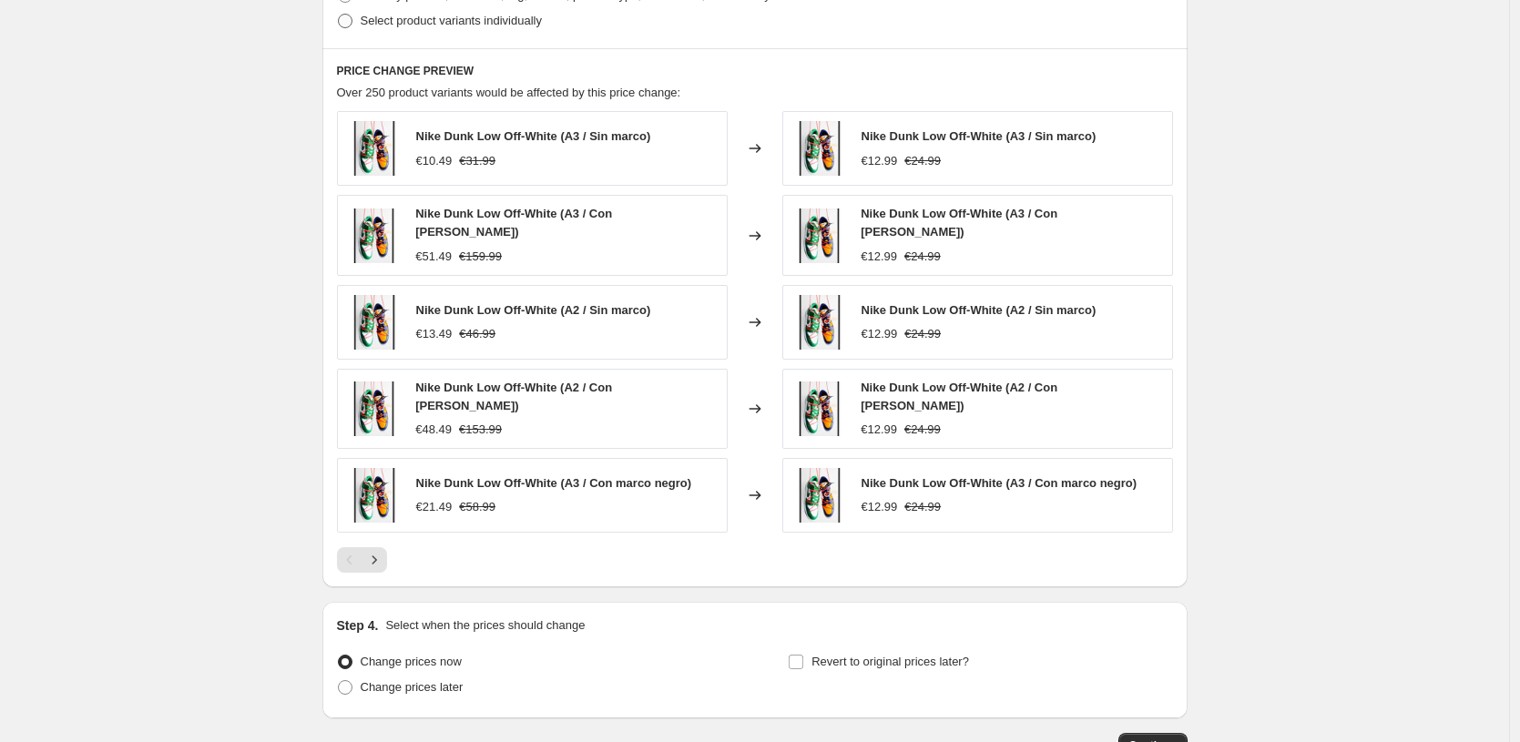
scroll to position [842, 0]
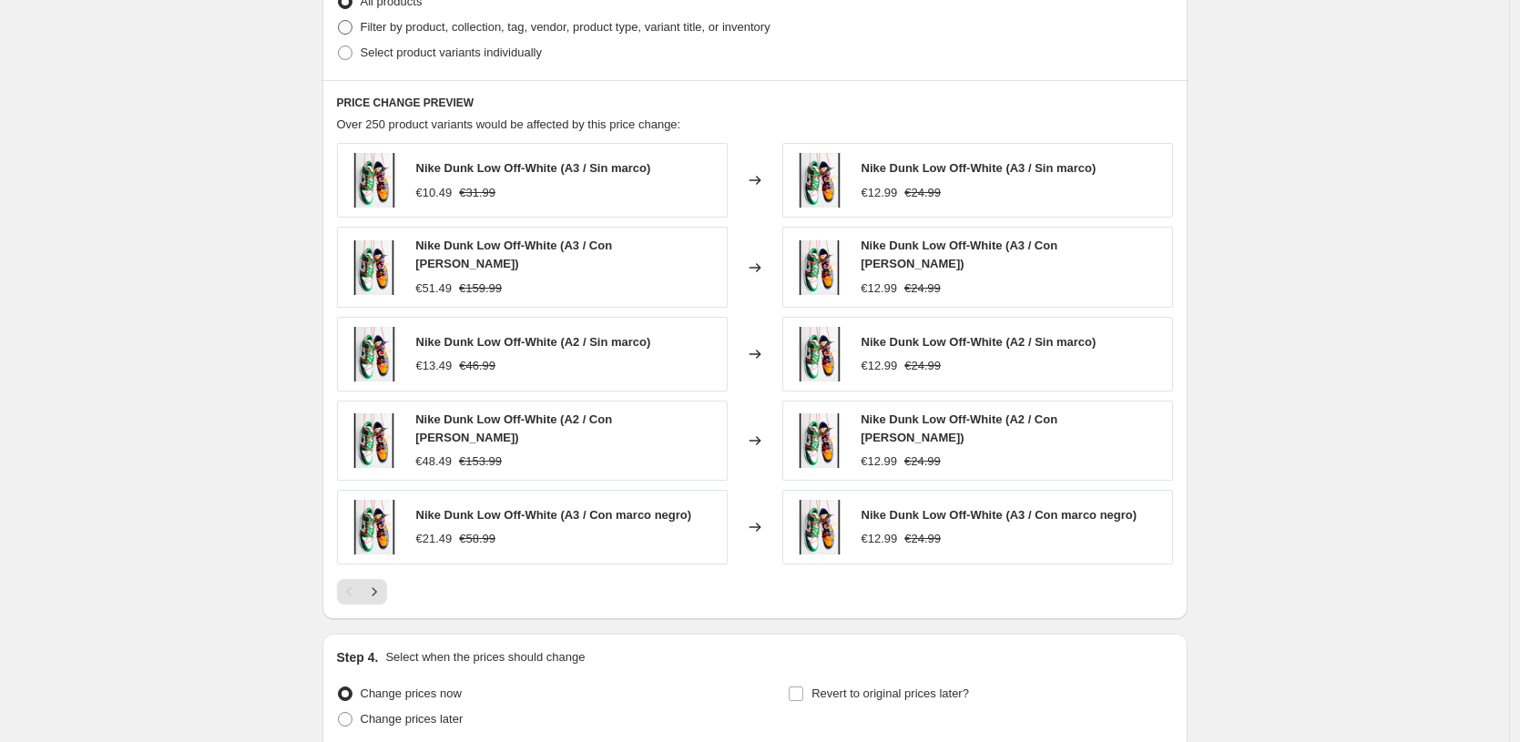
click at [511, 36] on span "Filter by product, collection, tag, vendor, product type, variant title, or inv…" at bounding box center [566, 27] width 410 height 18
click at [339, 21] on input "Filter by product, collection, tag, vendor, product type, variant title, or inv…" at bounding box center [338, 20] width 1 height 1
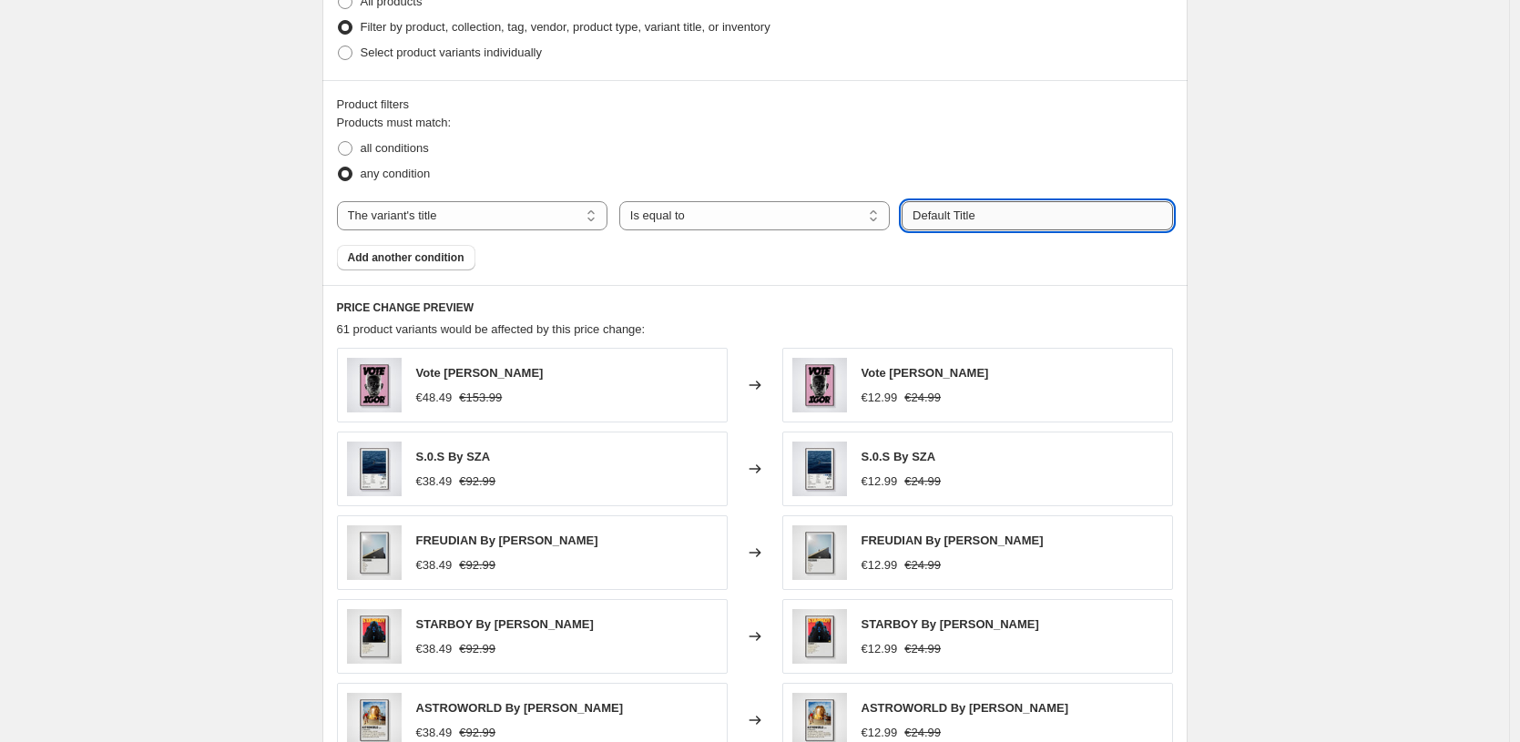
click at [985, 216] on input "Default Title" at bounding box center [1037, 215] width 271 height 29
paste input "10X15 CM / [PERSON_NAME] / [PERSON_NAME] - 3 cm"
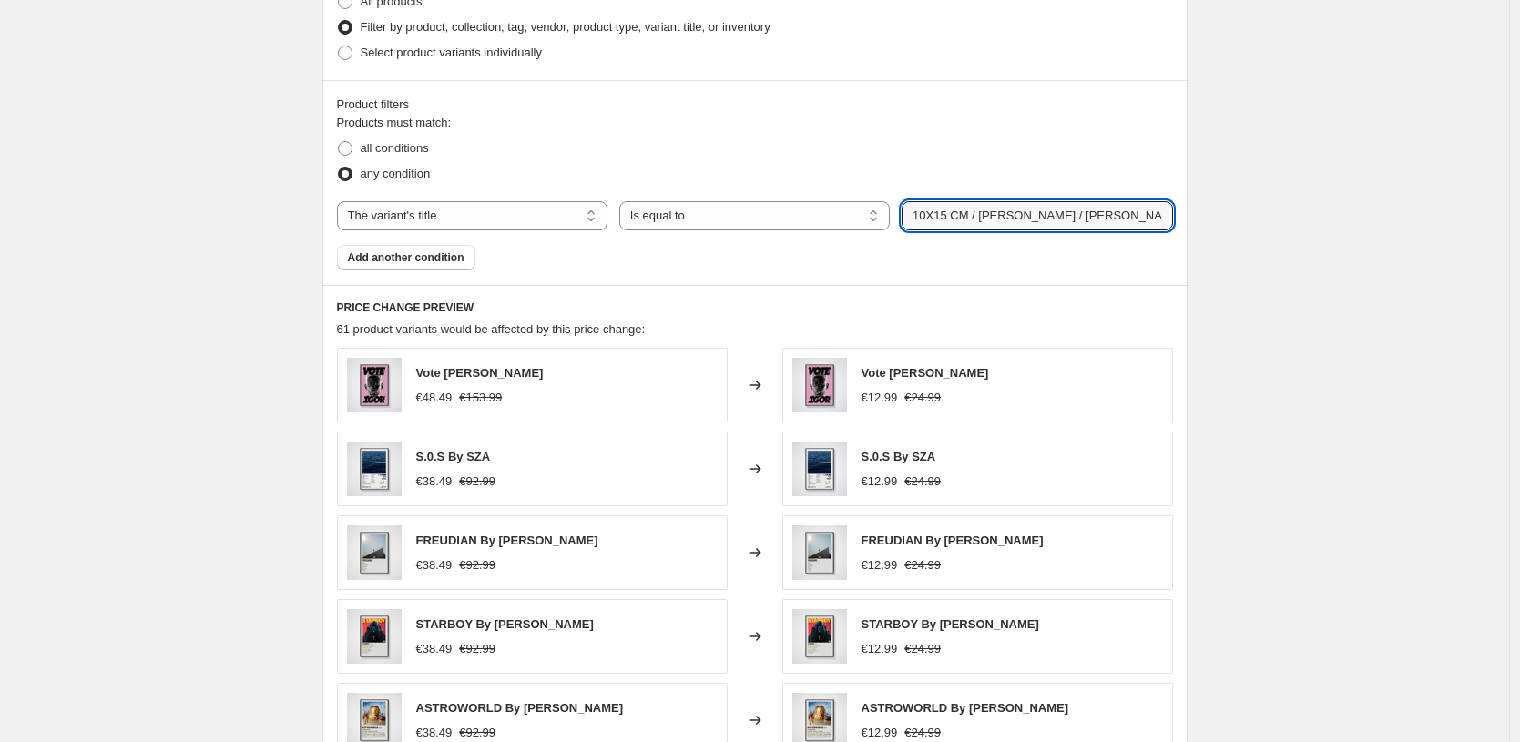
click at [1090, 262] on div "Products must match: all conditions any condition The product The product's col…" at bounding box center [755, 192] width 836 height 157
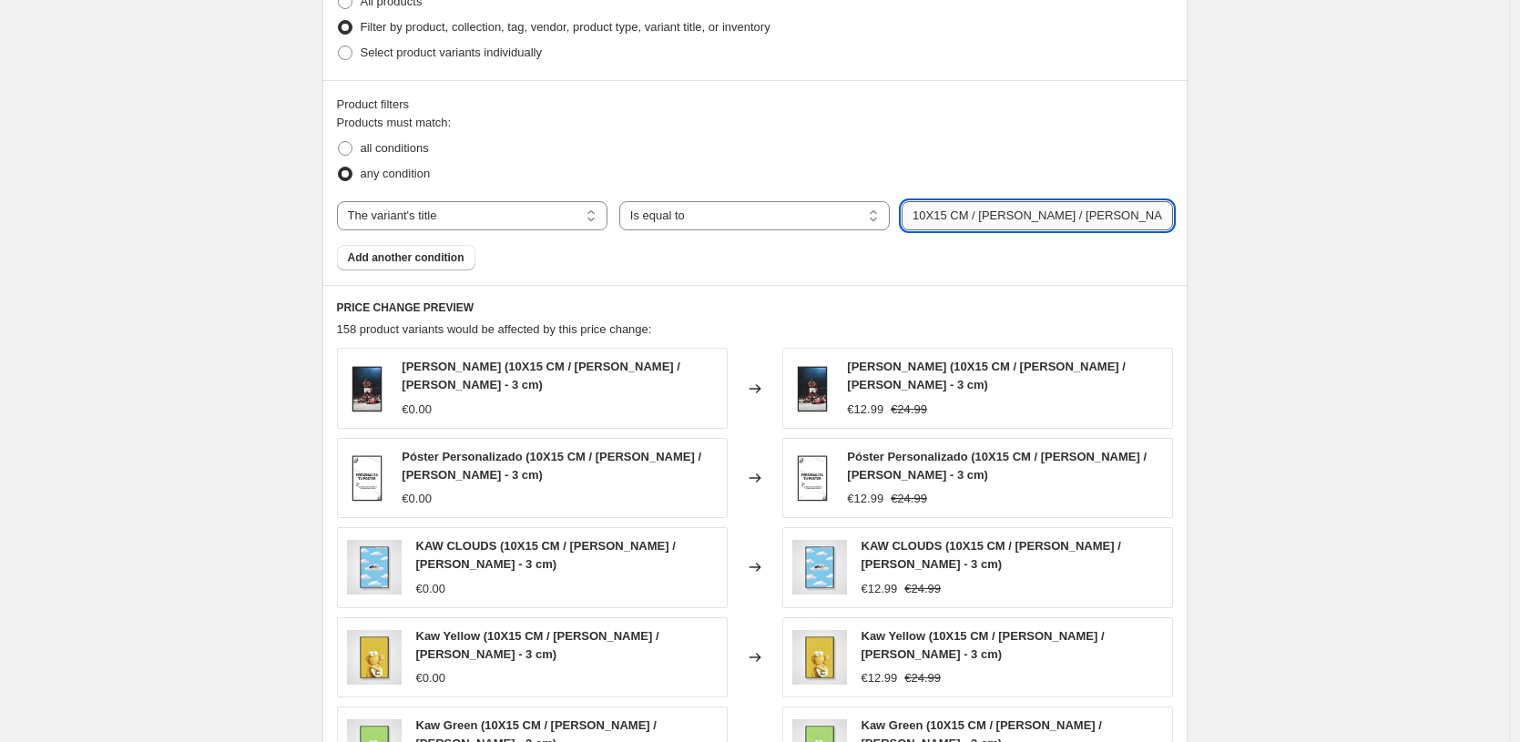
click at [939, 213] on input "10X15 CM / [PERSON_NAME] / [PERSON_NAME] - 3 cm" at bounding box center [1037, 215] width 271 height 29
click at [934, 213] on input "10X15 CM / [PERSON_NAME] / [PERSON_NAME] - 3 cm" at bounding box center [1037, 215] width 271 height 29
click at [949, 213] on input "13X15 CM / [PERSON_NAME] / [PERSON_NAME] - 3 cm" at bounding box center [1037, 215] width 271 height 29
click at [1167, 431] on div "[PERSON_NAME] (10X15 CM / [PERSON_NAME] / [PERSON_NAME] - 3 cm) €0.00 Changed t…" at bounding box center [755, 567] width 836 height 439
click at [1017, 227] on input "13X18 CM / [PERSON_NAME] / [PERSON_NAME] - 3 cm" at bounding box center [1037, 215] width 271 height 29
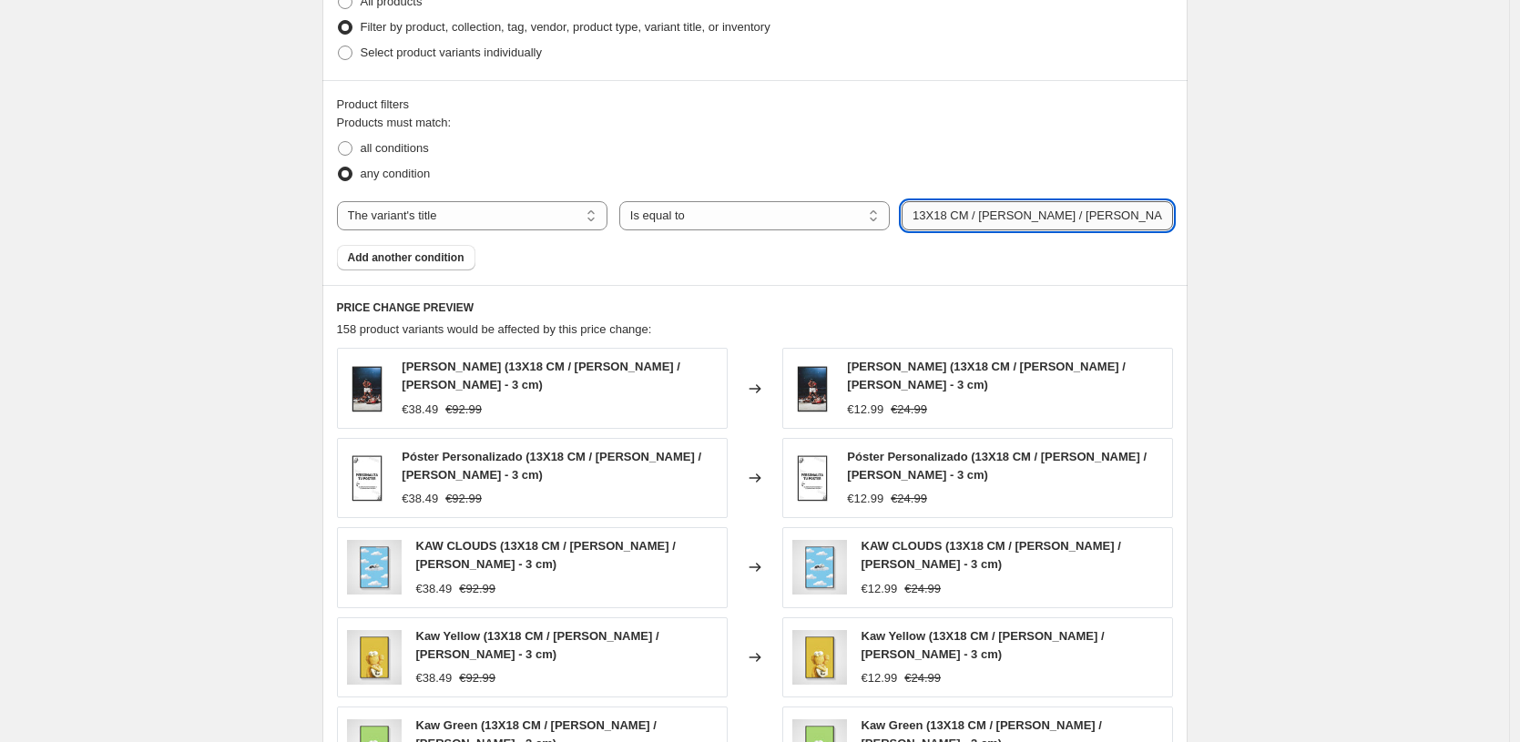
click at [1017, 227] on input "13X18 CM / [PERSON_NAME] / [PERSON_NAME] - 3 cm" at bounding box center [1037, 215] width 271 height 29
click at [1063, 337] on div "158 product variants would be affected by this price change:" at bounding box center [755, 330] width 836 height 18
click at [1116, 476] on div "Póster Personalizado (13X18 CM / [PERSON_NAME] / [PERSON_NAME] - 3 cm)" at bounding box center [1004, 466] width 315 height 36
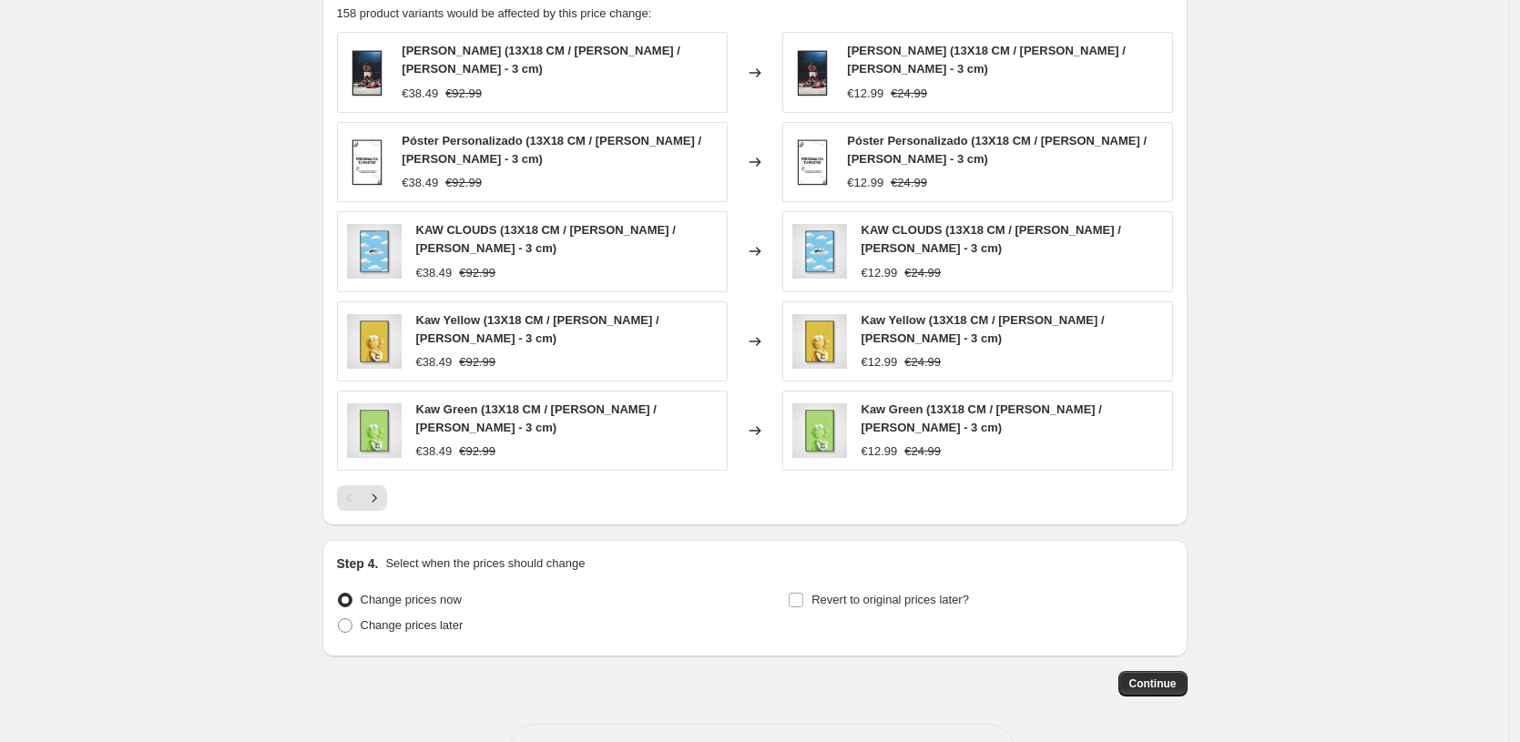
scroll to position [1223, 0]
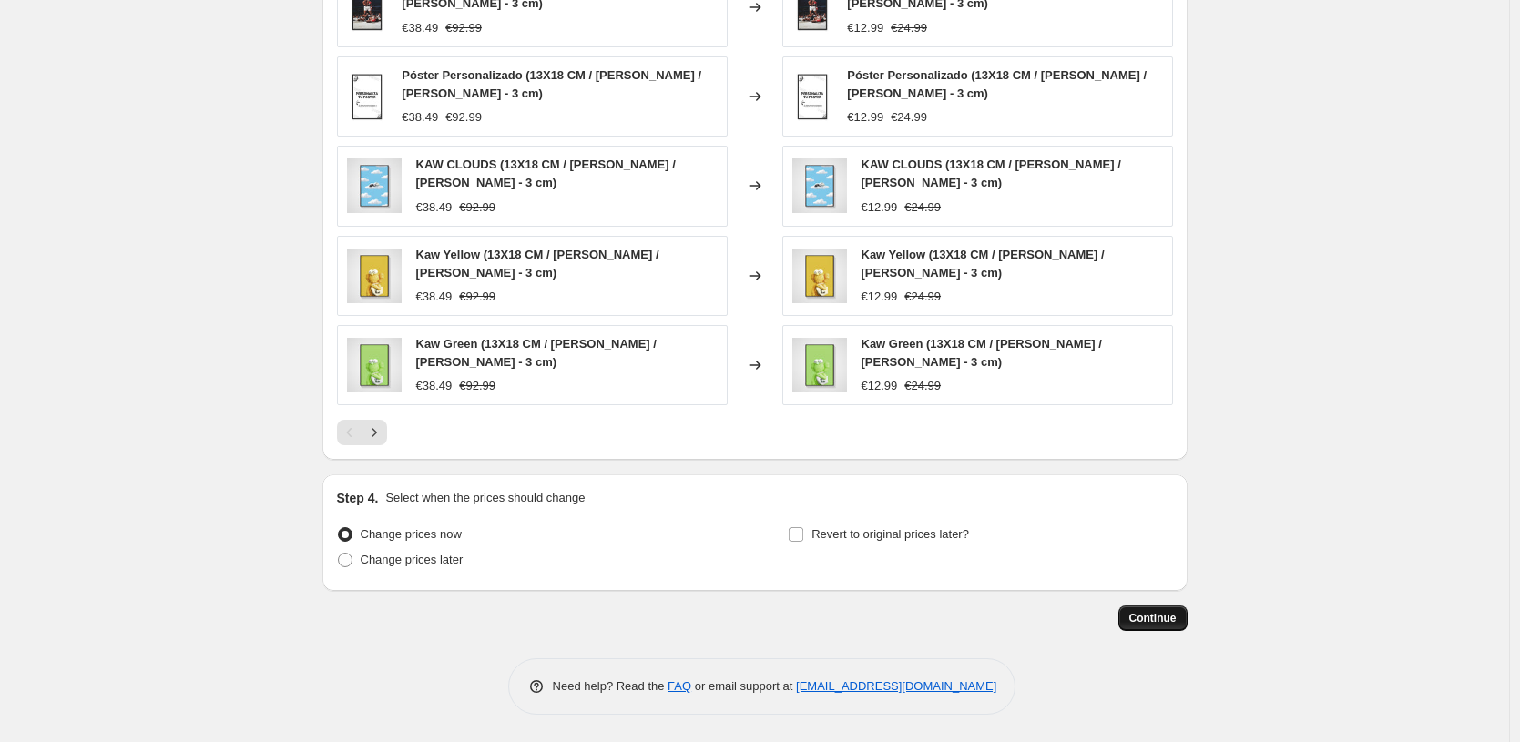
click at [1156, 618] on span "Continue" at bounding box center [1152, 618] width 47 height 15
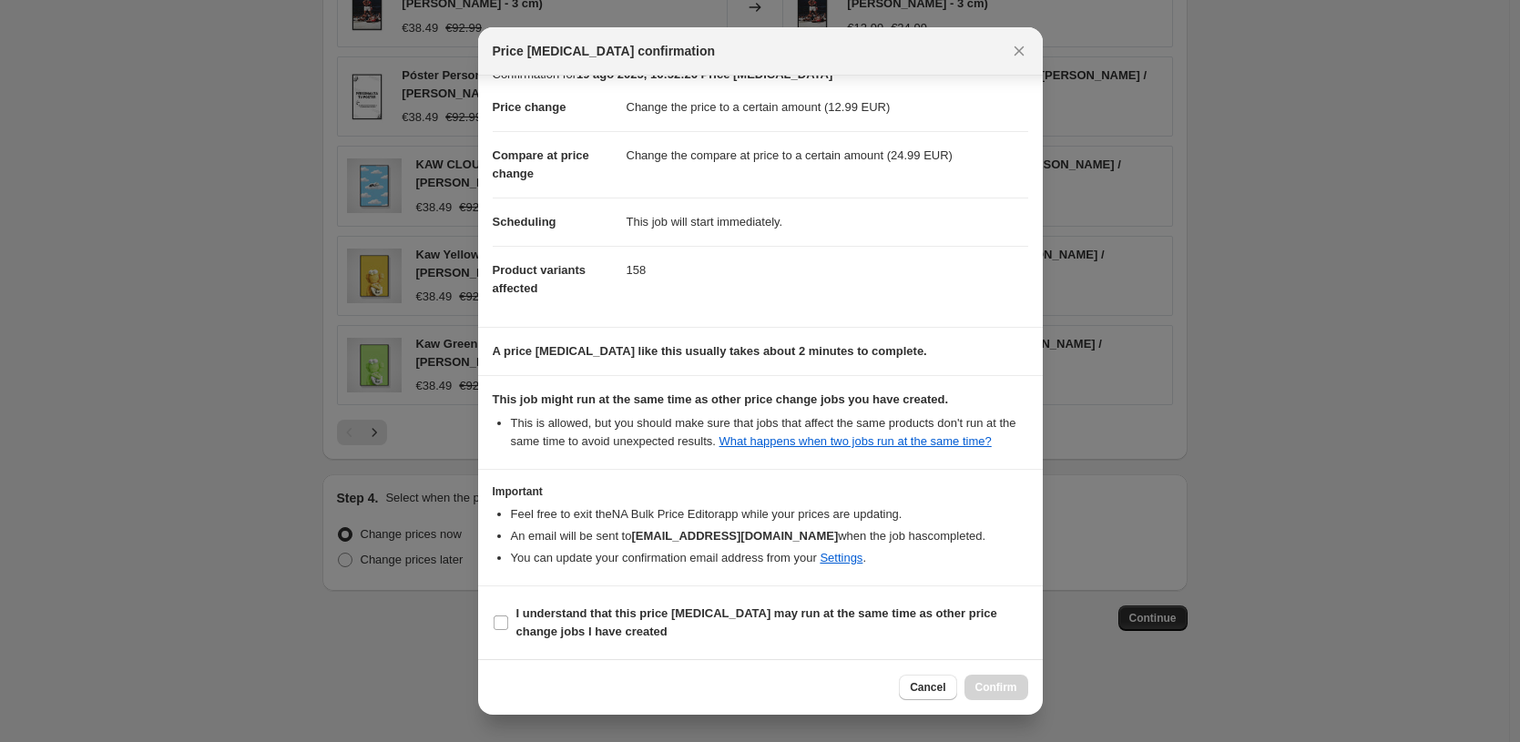
scroll to position [43, 0]
click at [688, 608] on b "I understand that this price [MEDICAL_DATA] may run at the same time as other p…" at bounding box center [756, 623] width 481 height 32
click at [508, 616] on input "I understand that this price [MEDICAL_DATA] may run at the same time as other p…" at bounding box center [501, 623] width 15 height 15
click at [973, 676] on button "Confirm" at bounding box center [997, 688] width 64 height 26
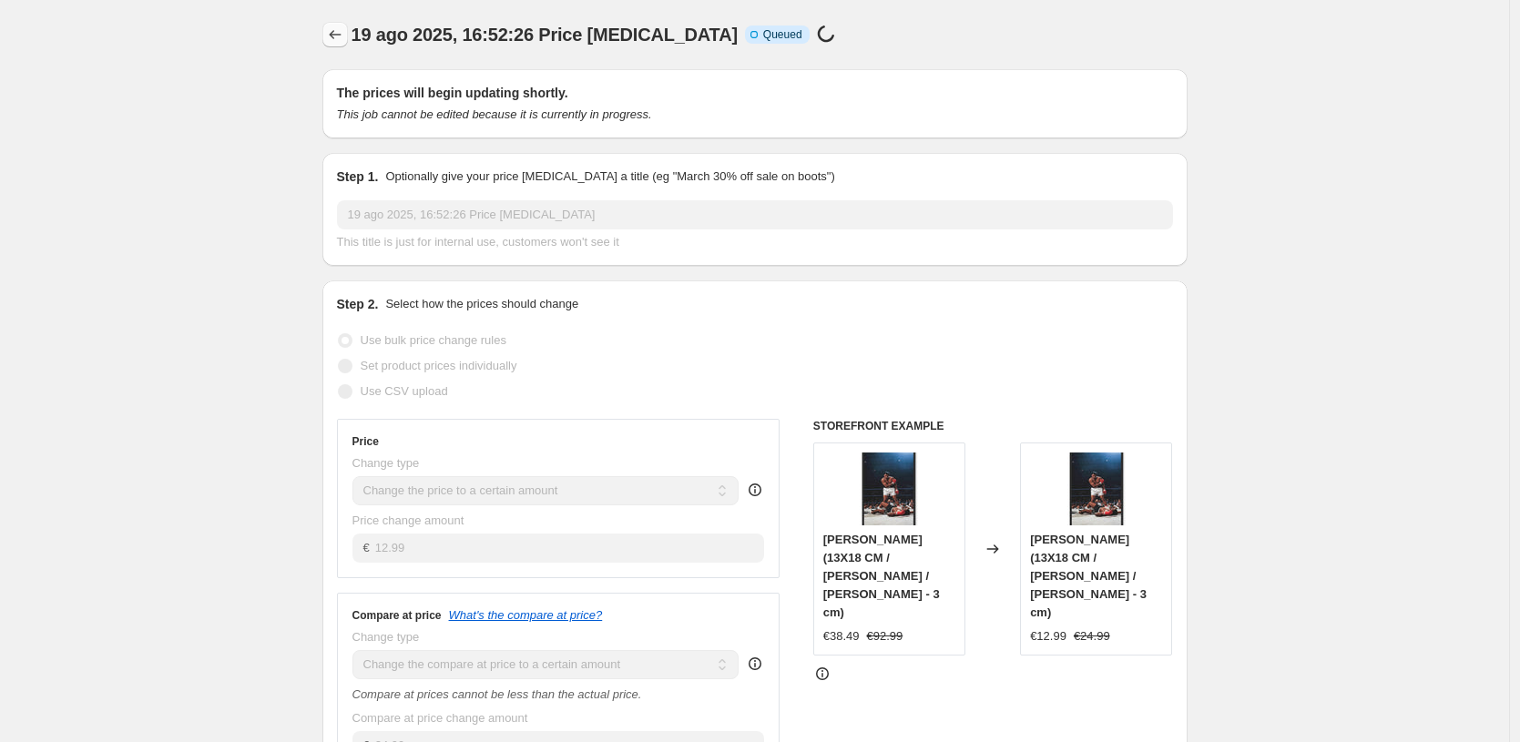
click at [339, 32] on icon "Price change jobs" at bounding box center [335, 34] width 12 height 9
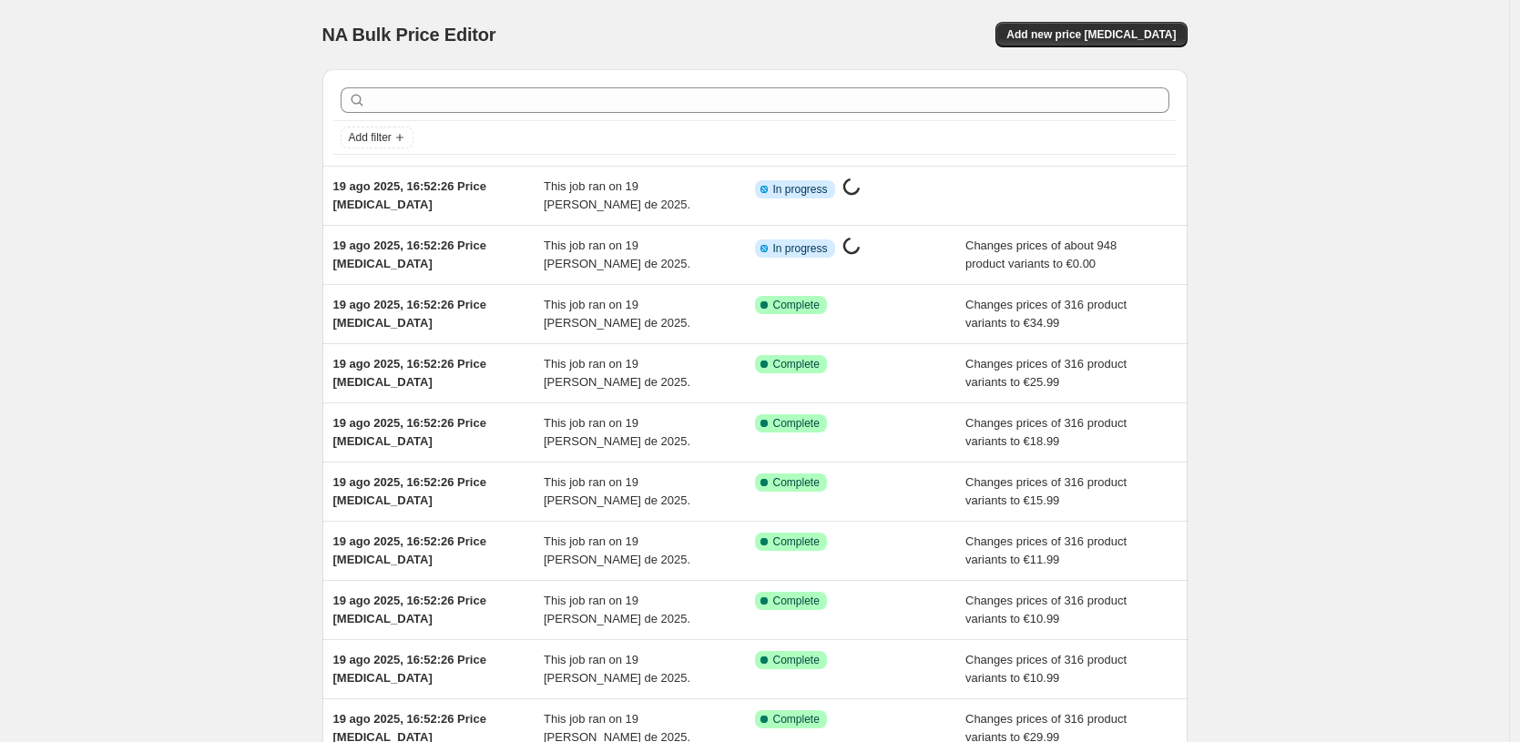
click at [1149, 13] on div "NA Bulk Price Editor. This page is ready NA Bulk Price Editor Add new price [ME…" at bounding box center [754, 34] width 865 height 69
click at [1148, 24] on button "Add new price [MEDICAL_DATA]" at bounding box center [1090, 35] width 191 height 26
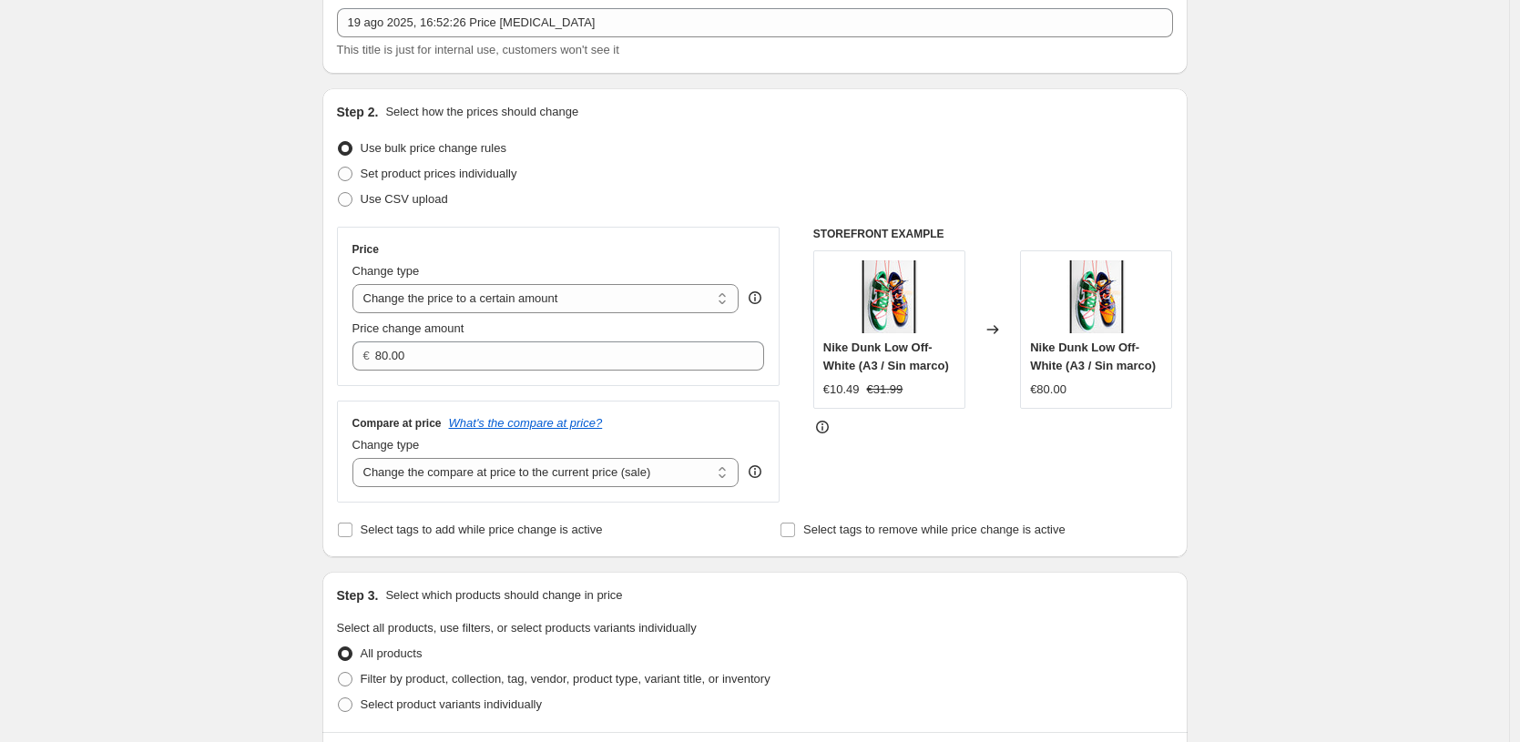
scroll to position [200, 0]
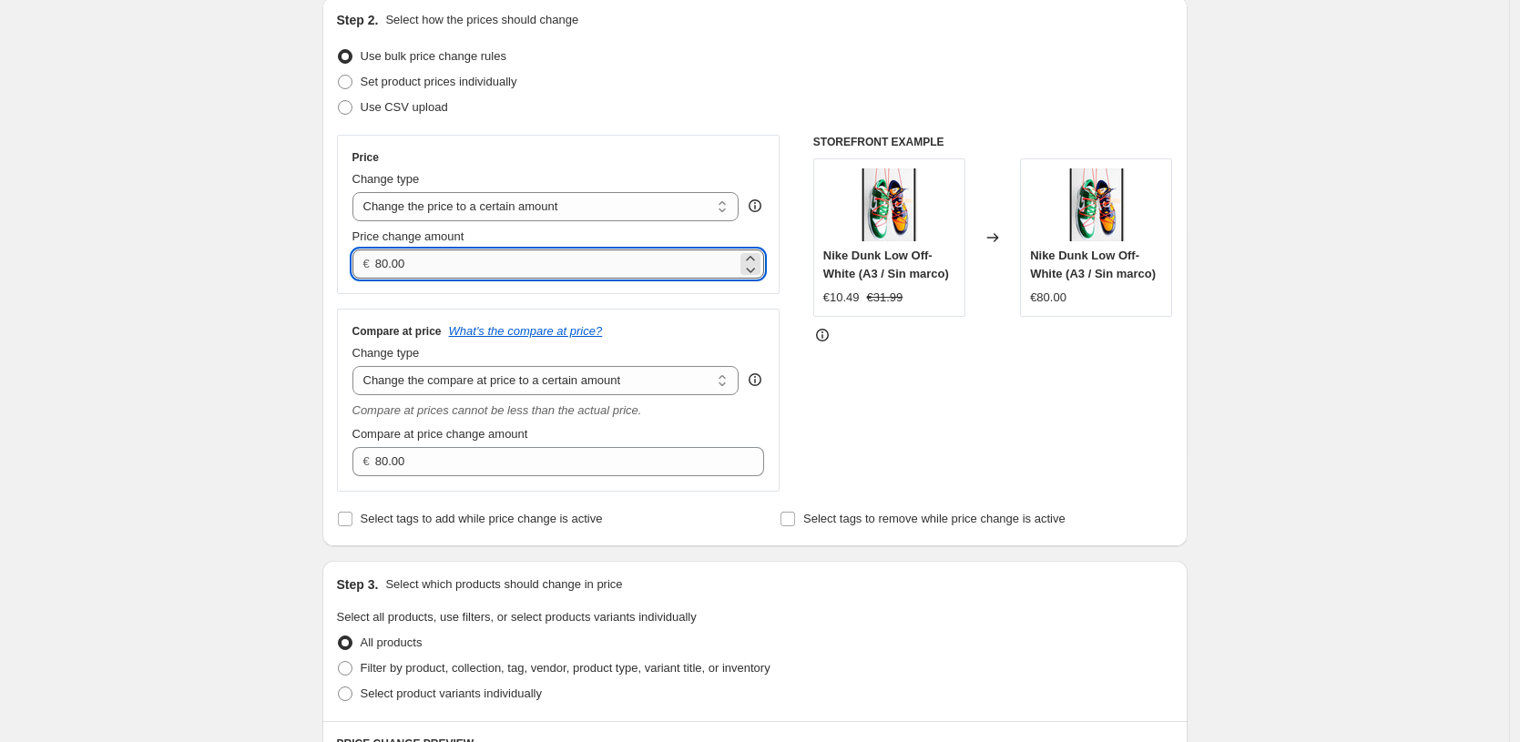
click at [564, 260] on input "80.00" at bounding box center [556, 264] width 362 height 29
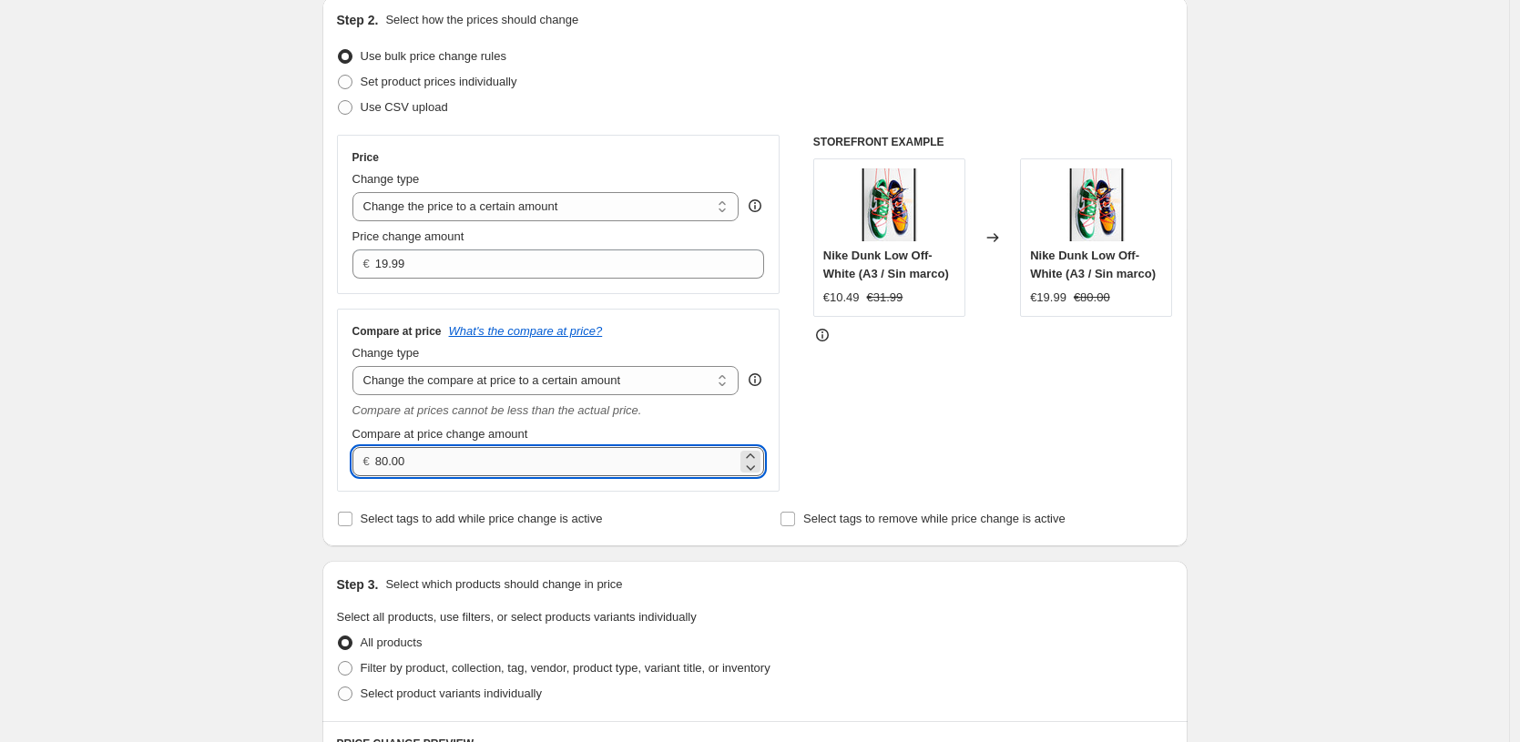
click at [536, 461] on input "80.00" at bounding box center [556, 461] width 362 height 29
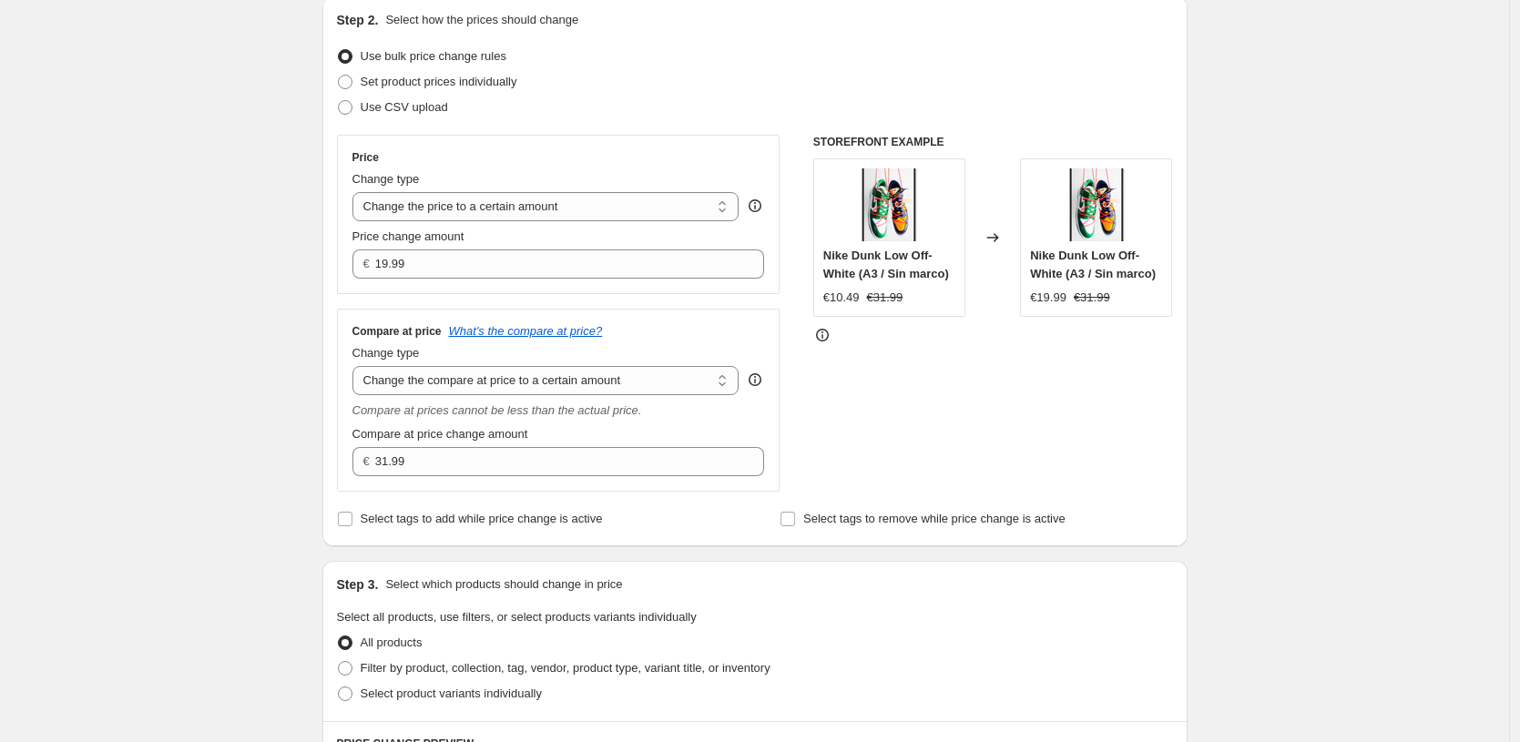
click at [148, 455] on div "Create new price [MEDICAL_DATA]. This page is ready Create new price [MEDICAL_D…" at bounding box center [754, 671] width 1509 height 1743
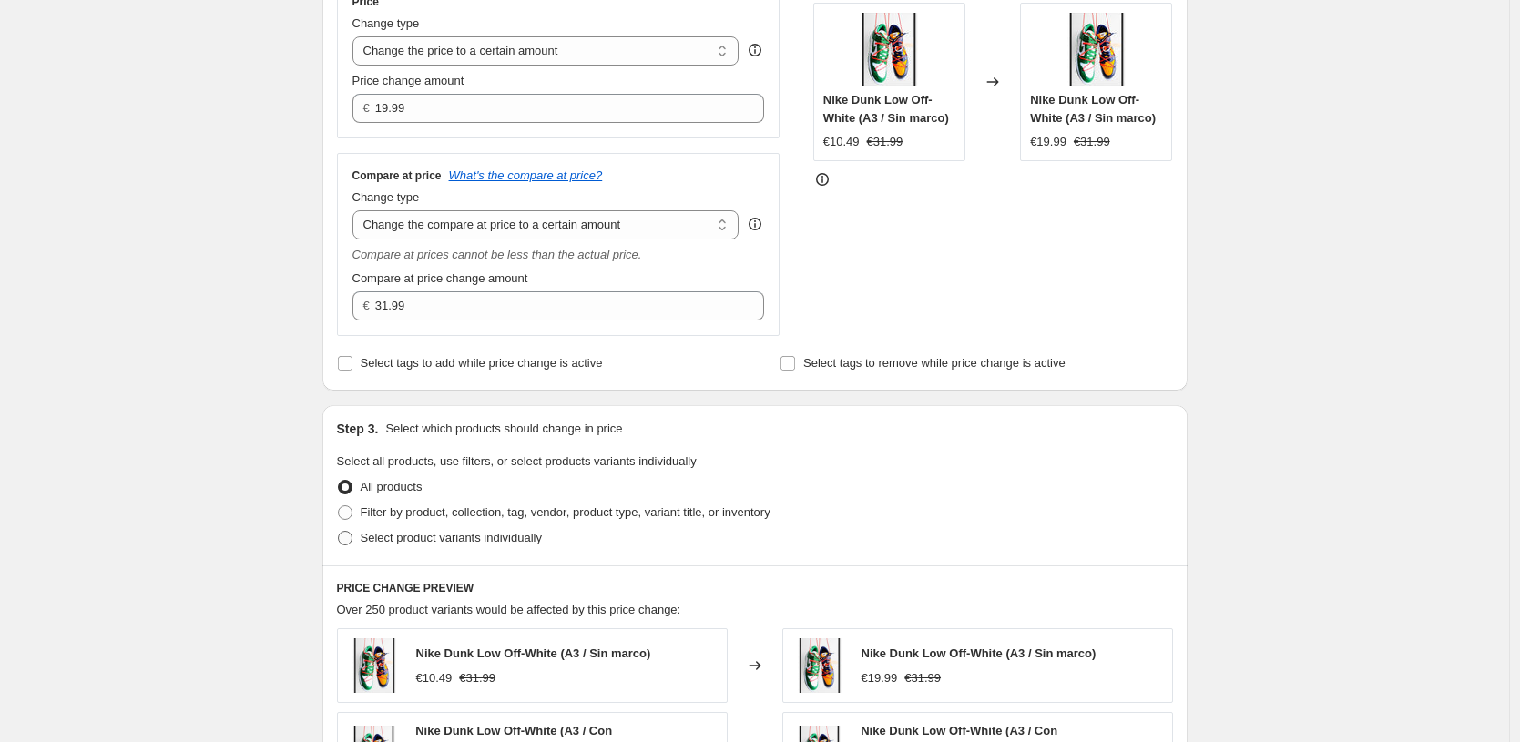
scroll to position [380, 0]
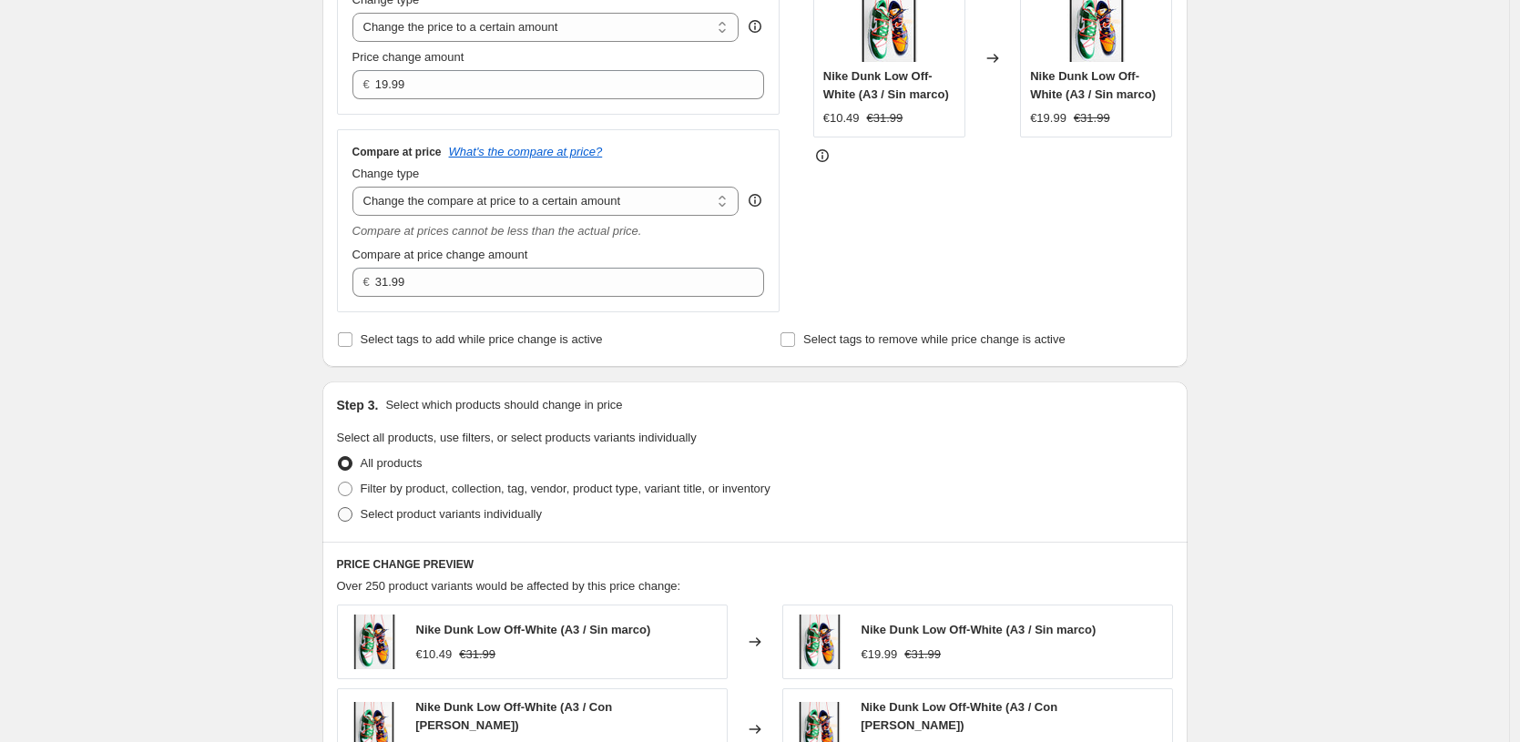
click at [532, 502] on label "Select product variants individually" at bounding box center [439, 515] width 205 height 26
click at [339, 507] on input "Select product variants individually" at bounding box center [338, 507] width 1 height 1
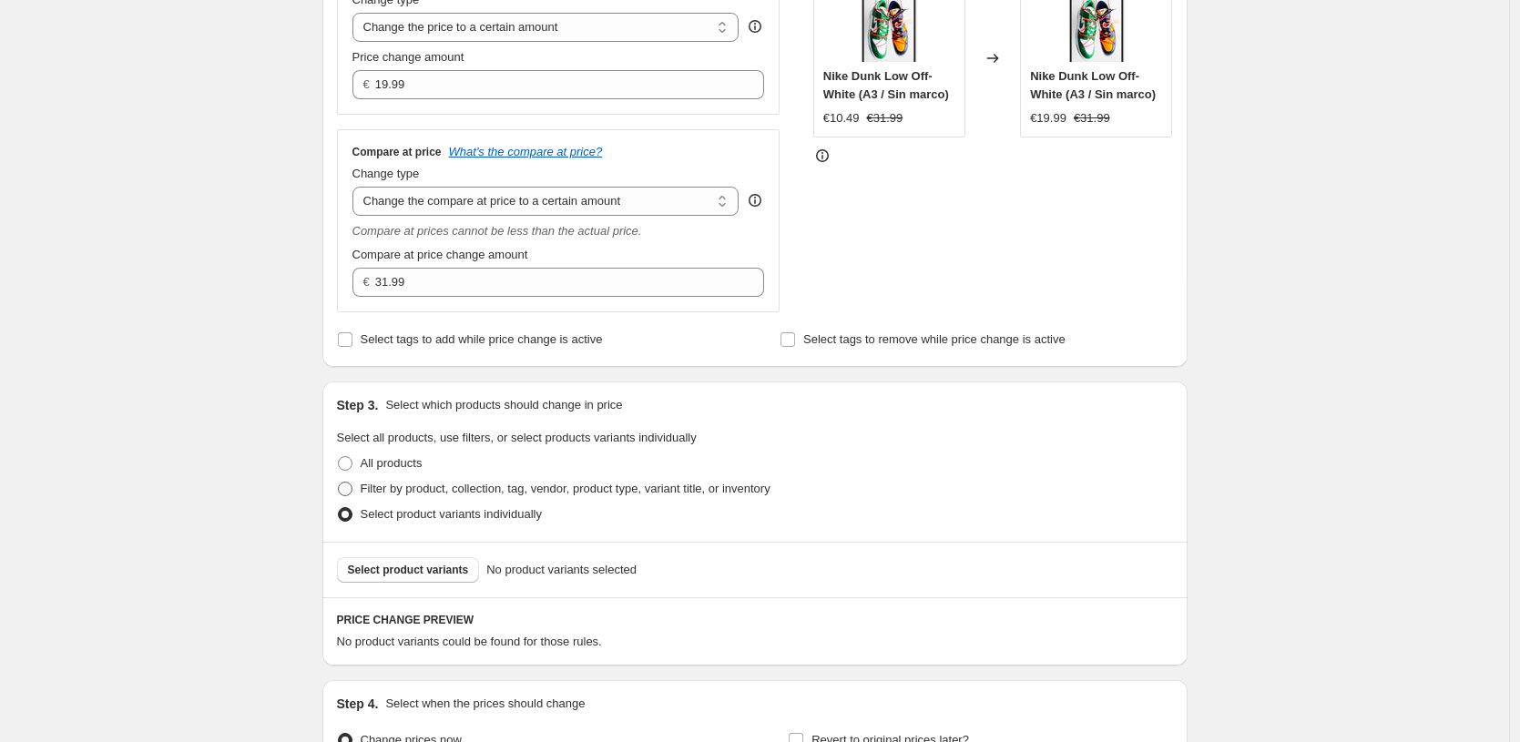
click at [632, 495] on span "Filter by product, collection, tag, vendor, product type, variant title, or inv…" at bounding box center [566, 489] width 410 height 14
click at [339, 483] on input "Filter by product, collection, tag, vendor, product type, variant title, or inv…" at bounding box center [338, 482] width 1 height 1
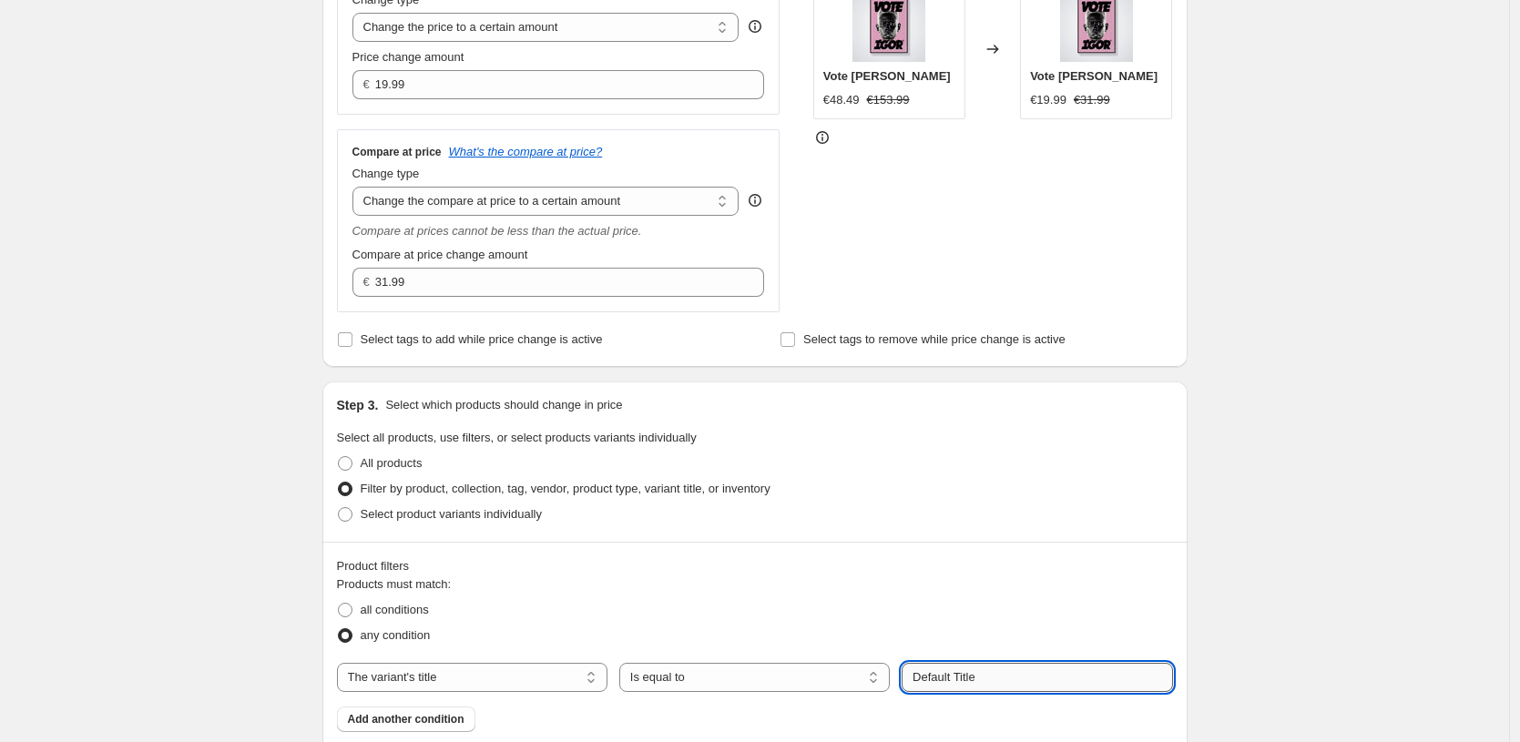
click at [983, 669] on input "Default Title" at bounding box center [1037, 677] width 271 height 29
paste input "13X18 CM / [PERSON_NAME] / [PERSON_NAME] - 3 cm"
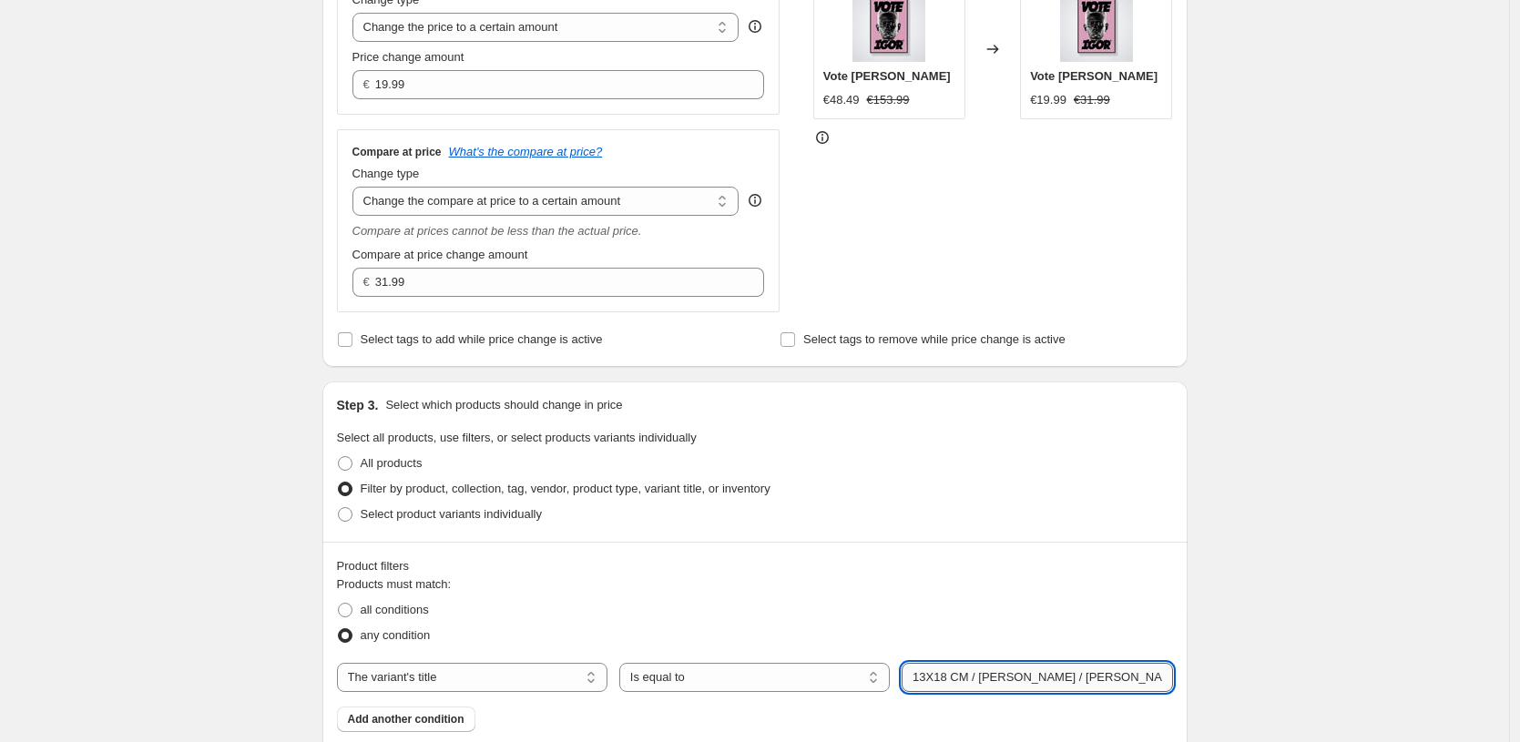
click at [924, 681] on input "13X18 CM / [PERSON_NAME] / [PERSON_NAME] - 3 cm" at bounding box center [1037, 677] width 271 height 29
click at [1273, 530] on div "Create new price [MEDICAL_DATA]. This page is ready Create new price [MEDICAL_D…" at bounding box center [754, 588] width 1509 height 1936
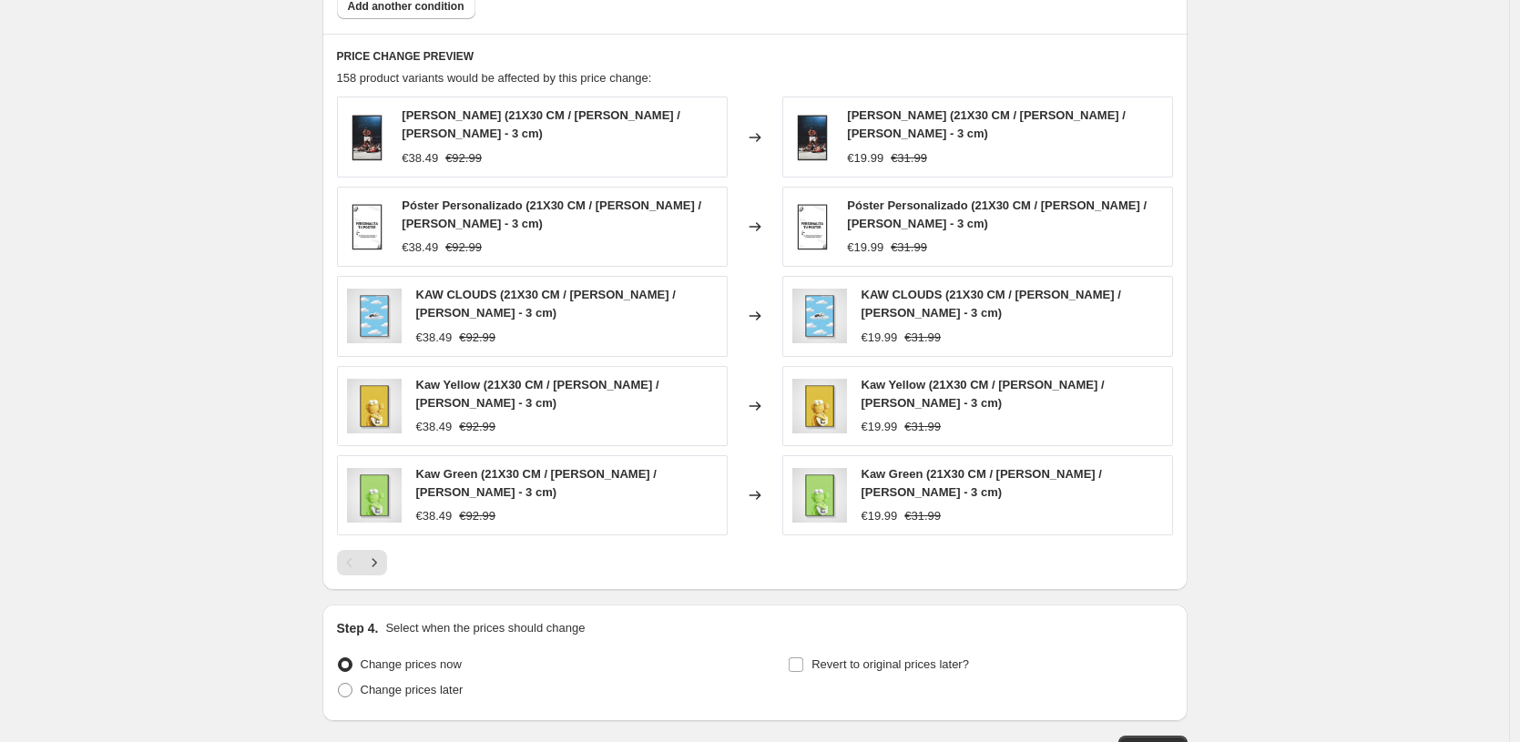
scroll to position [1223, 0]
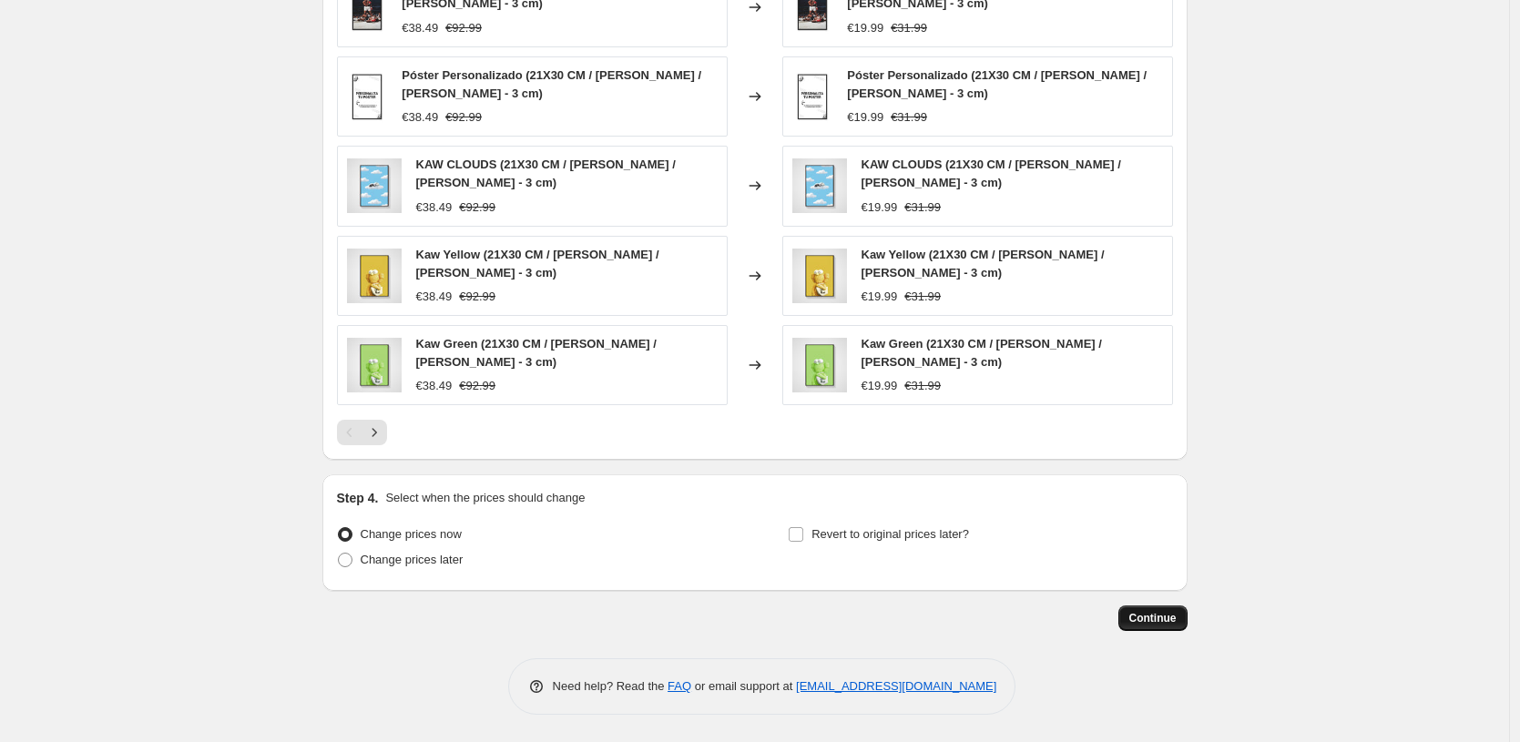
click at [1169, 628] on button "Continue" at bounding box center [1152, 619] width 69 height 26
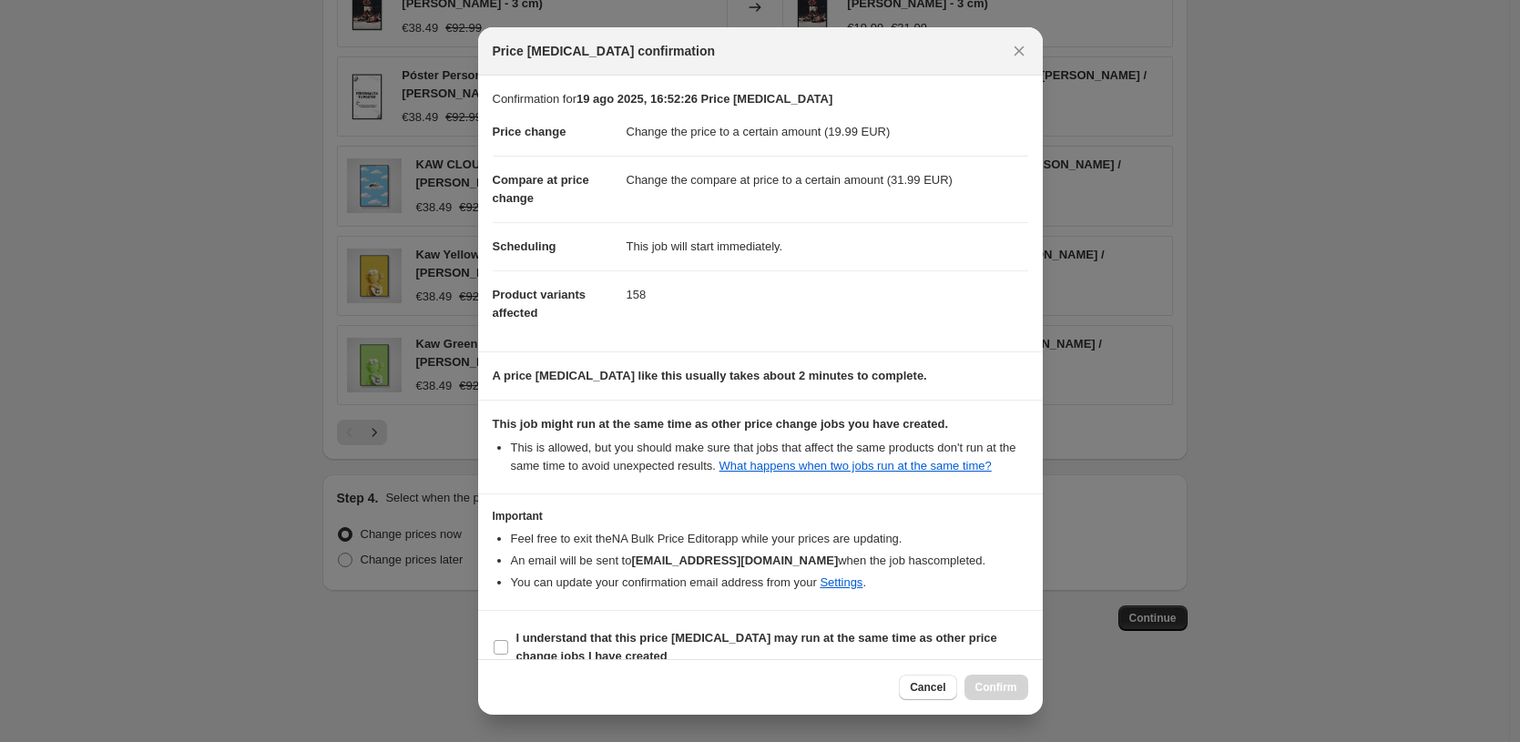
scroll to position [43, 0]
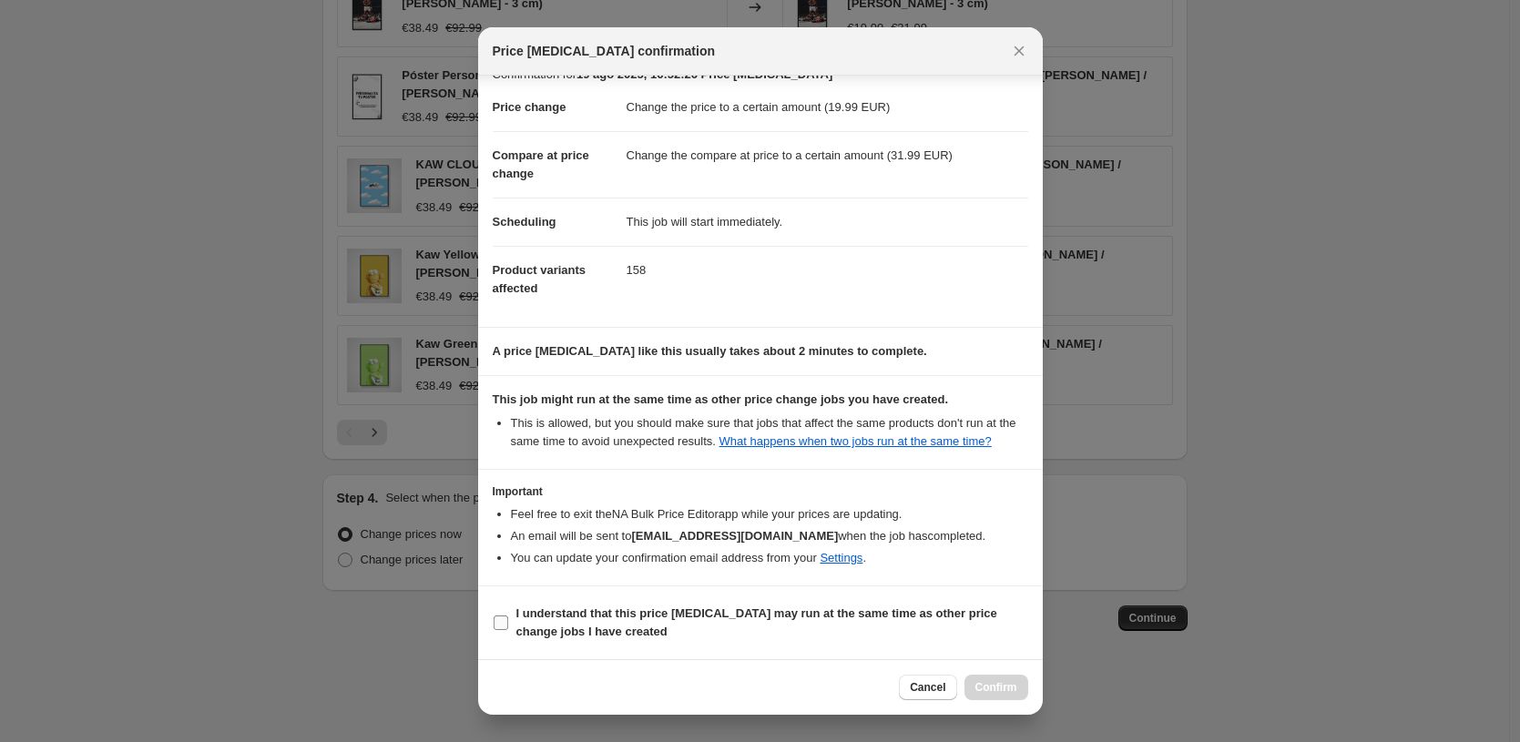
click at [578, 614] on b "I understand that this price [MEDICAL_DATA] may run at the same time as other p…" at bounding box center [756, 623] width 481 height 32
click at [508, 616] on input "I understand that this price [MEDICAL_DATA] may run at the same time as other p…" at bounding box center [501, 623] width 15 height 15
click at [1012, 679] on button "Confirm" at bounding box center [997, 688] width 64 height 26
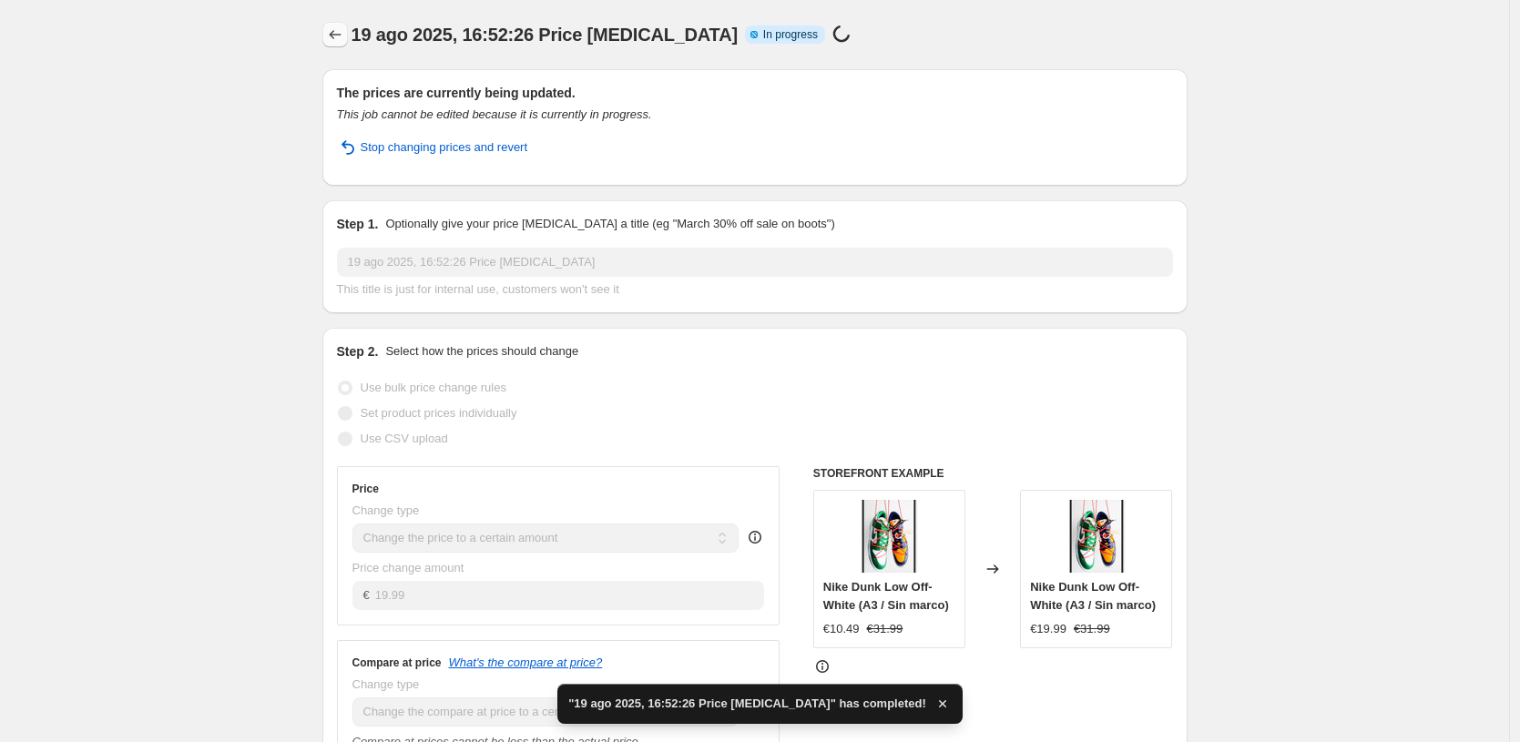
click at [329, 26] on button "Price change jobs" at bounding box center [335, 35] width 26 height 26
